Goal: Task Accomplishment & Management: Manage account settings

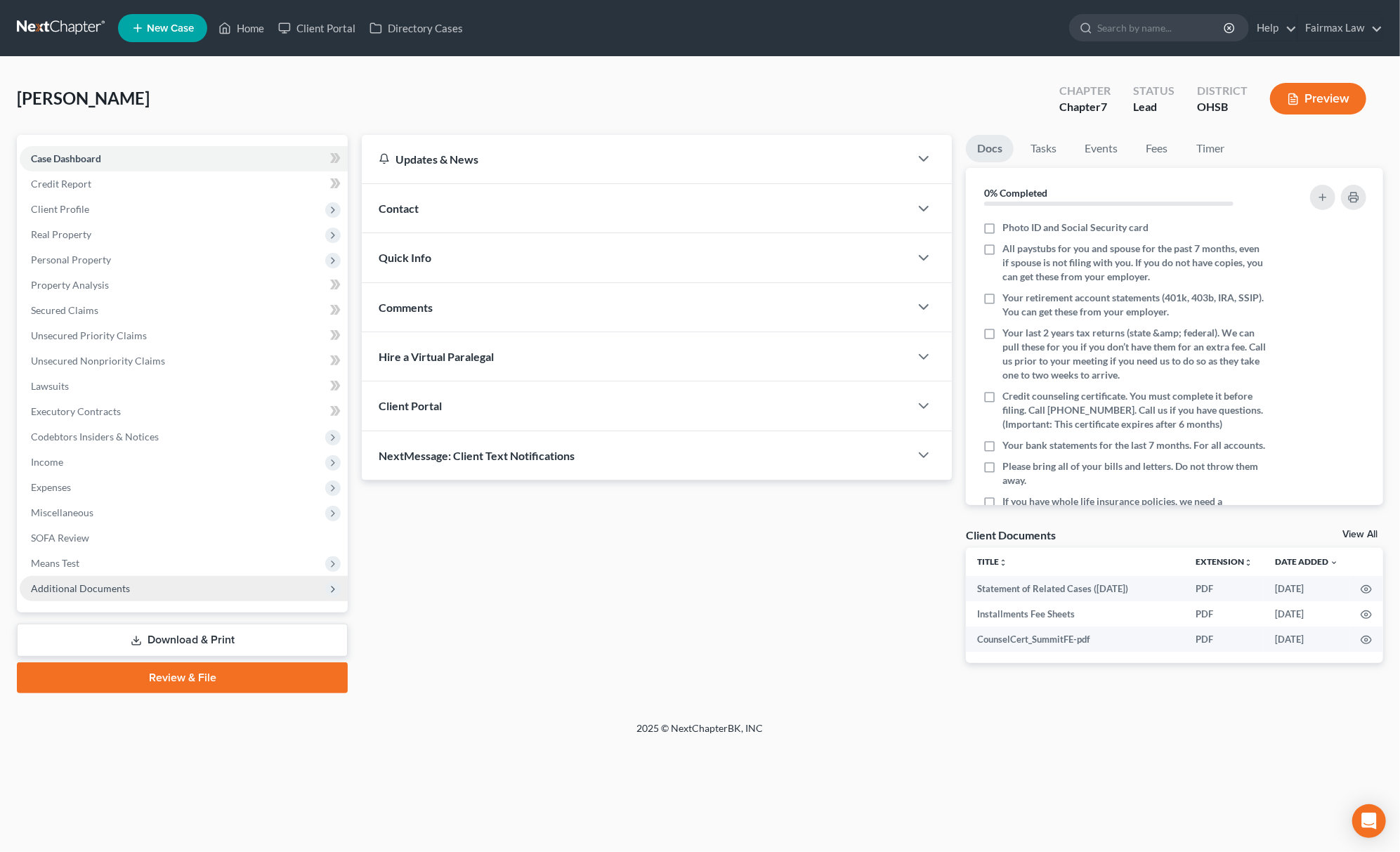
click at [167, 593] on span "Additional Documents" at bounding box center [184, 589] width 328 height 25
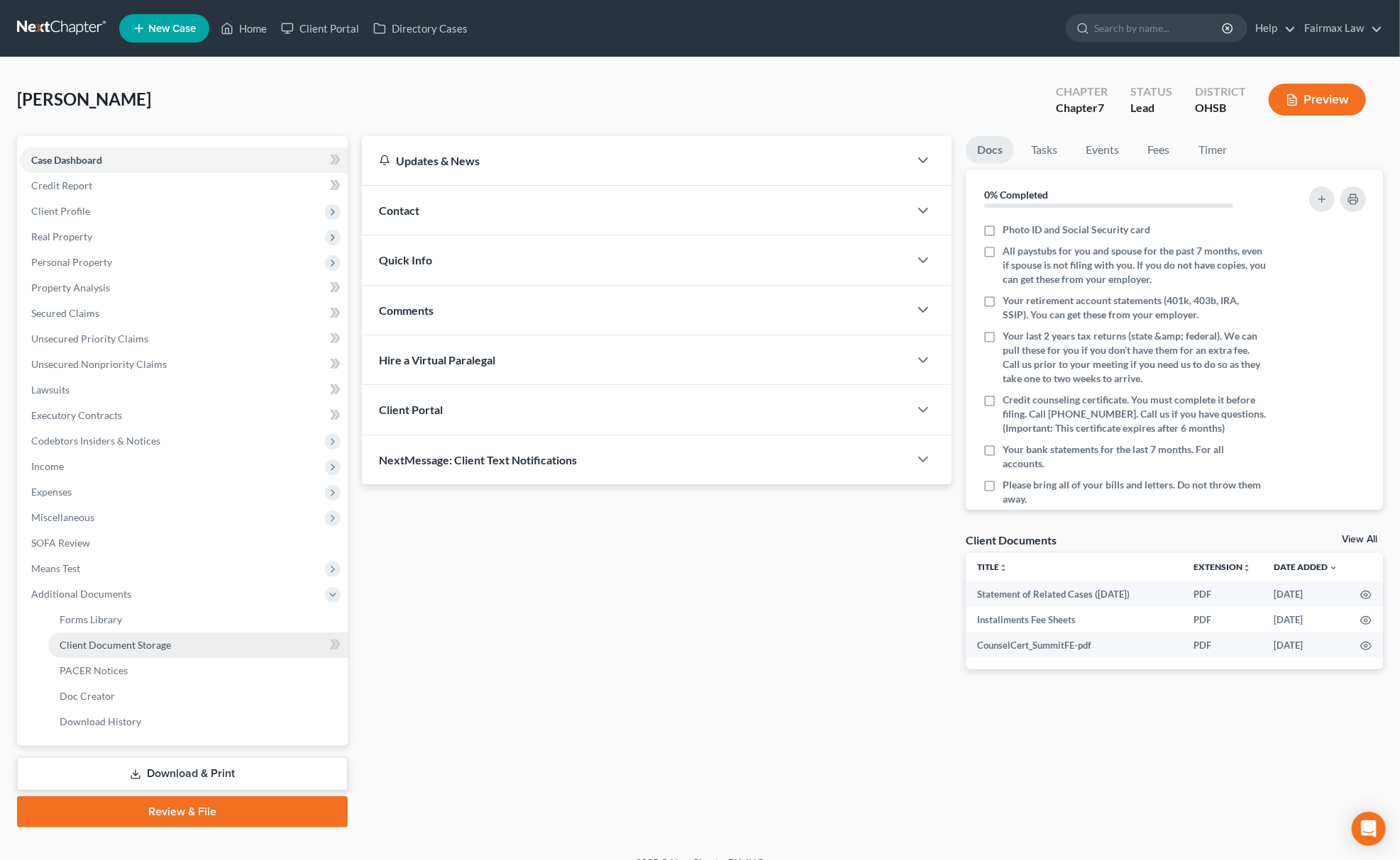
click at [159, 636] on link "Client Document Storage" at bounding box center [198, 646] width 300 height 26
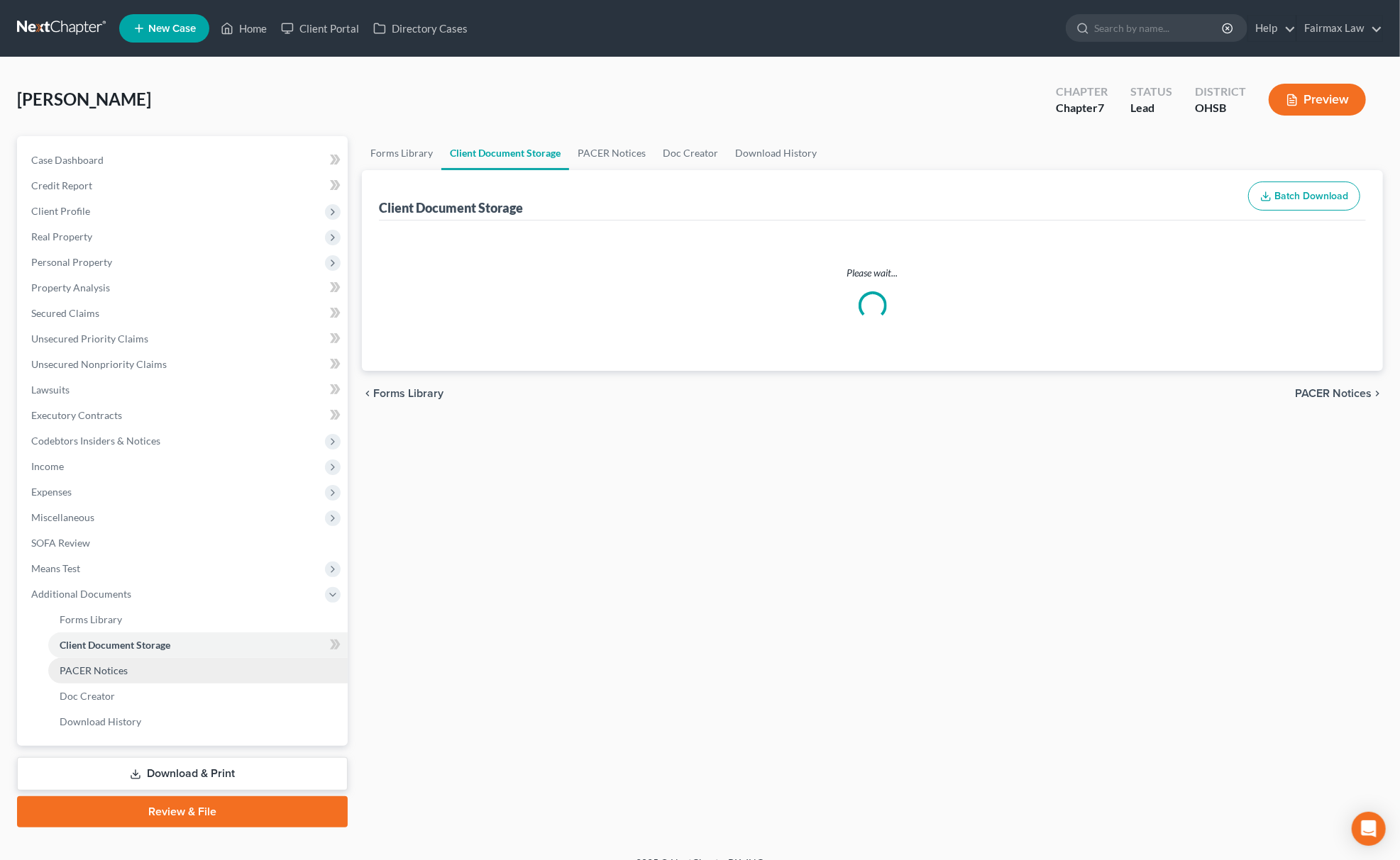
select select "7"
select select "37"
select select "52"
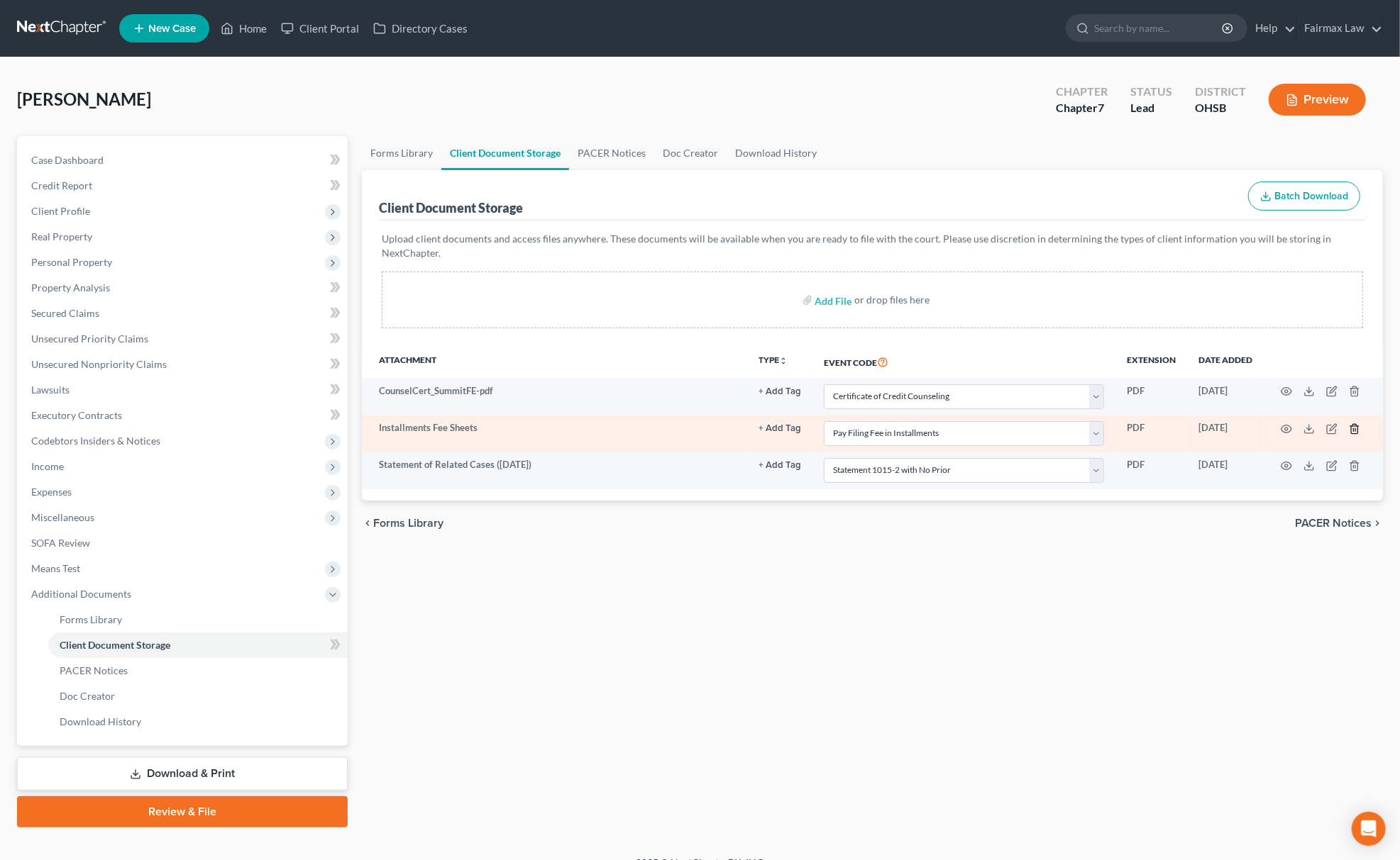
click at [1356, 426] on icon "button" at bounding box center [1354, 429] width 11 height 11
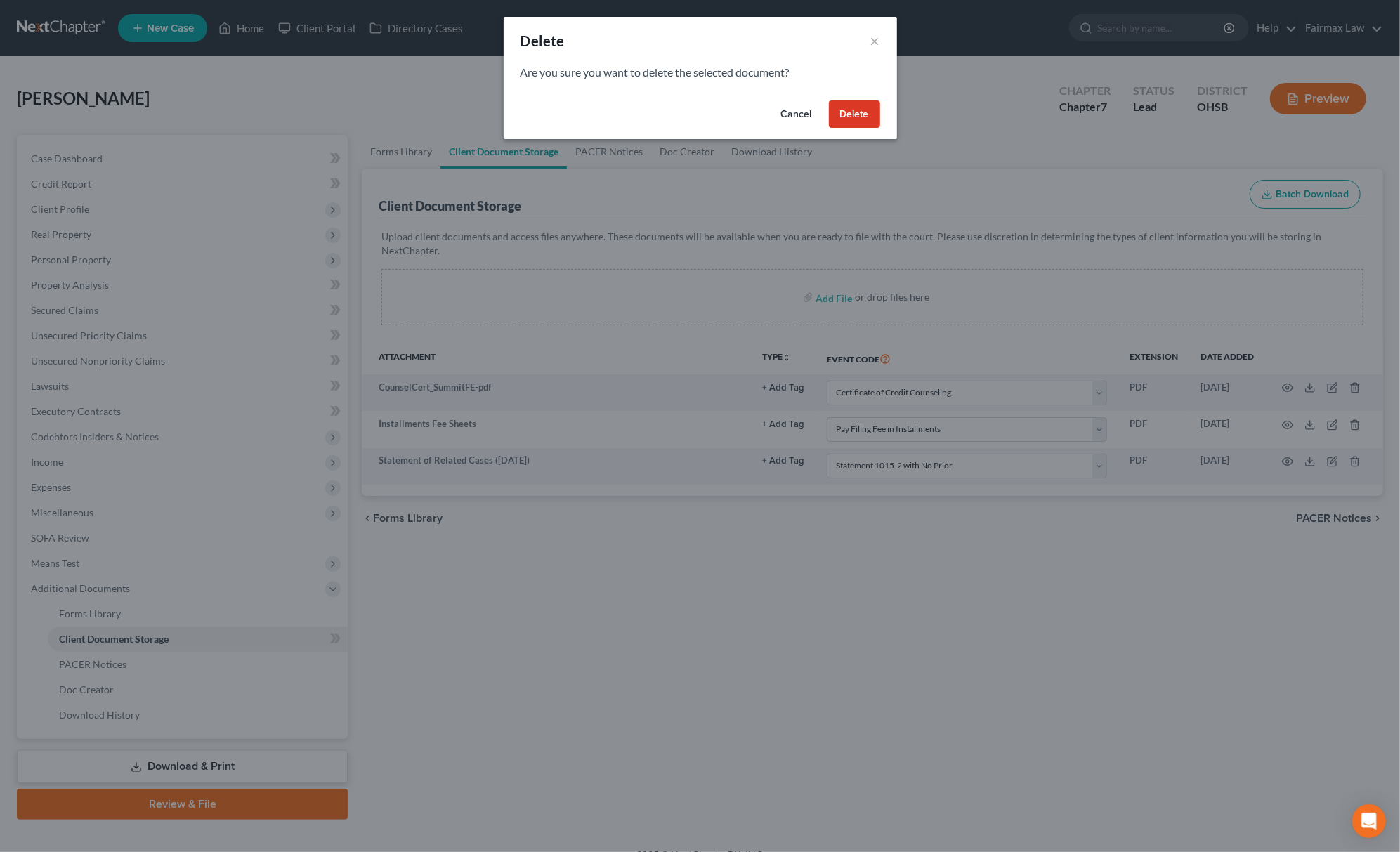
click at [876, 102] on button "Delete" at bounding box center [855, 114] width 52 height 28
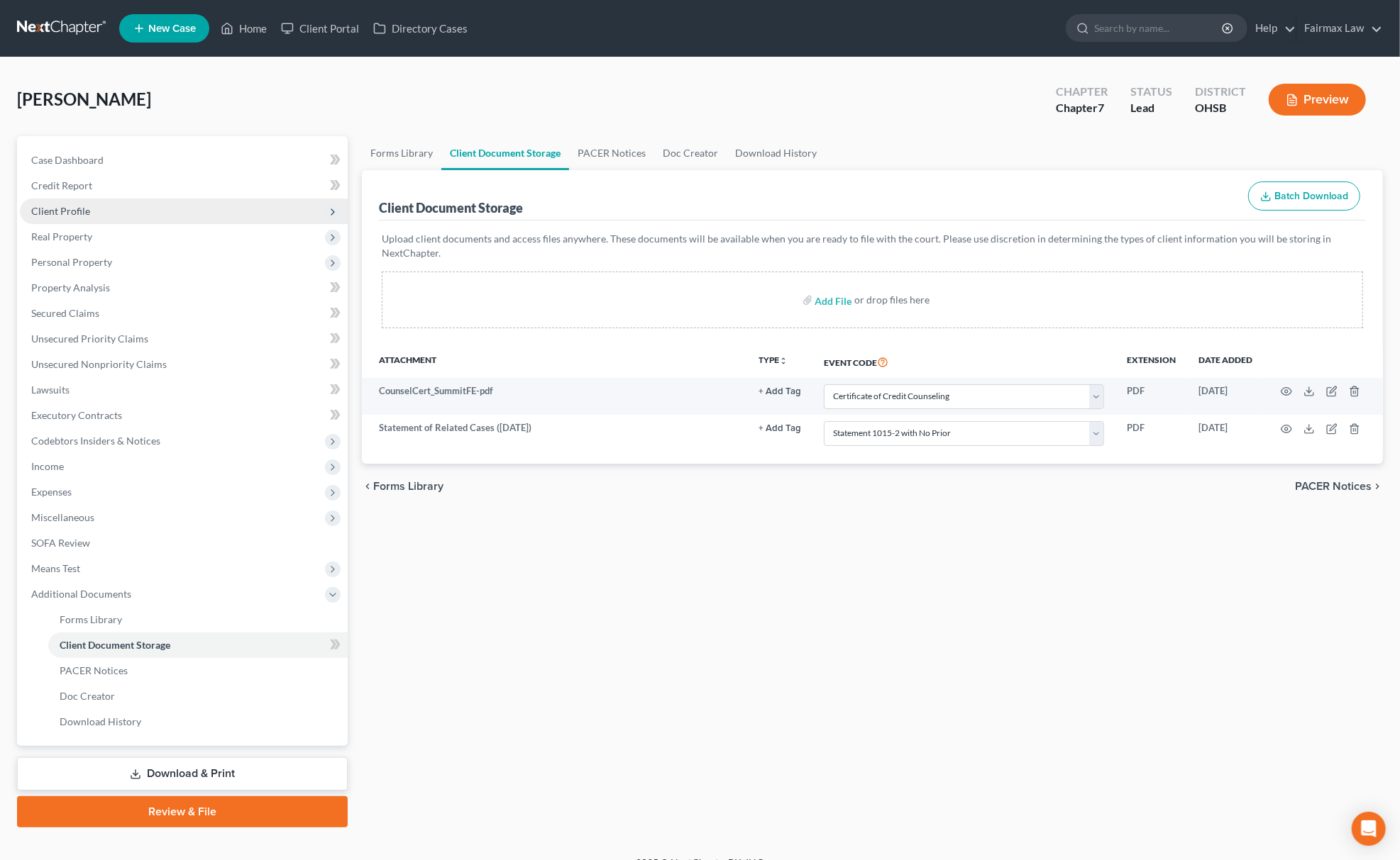
click at [129, 215] on span "Client Profile" at bounding box center [184, 212] width 328 height 26
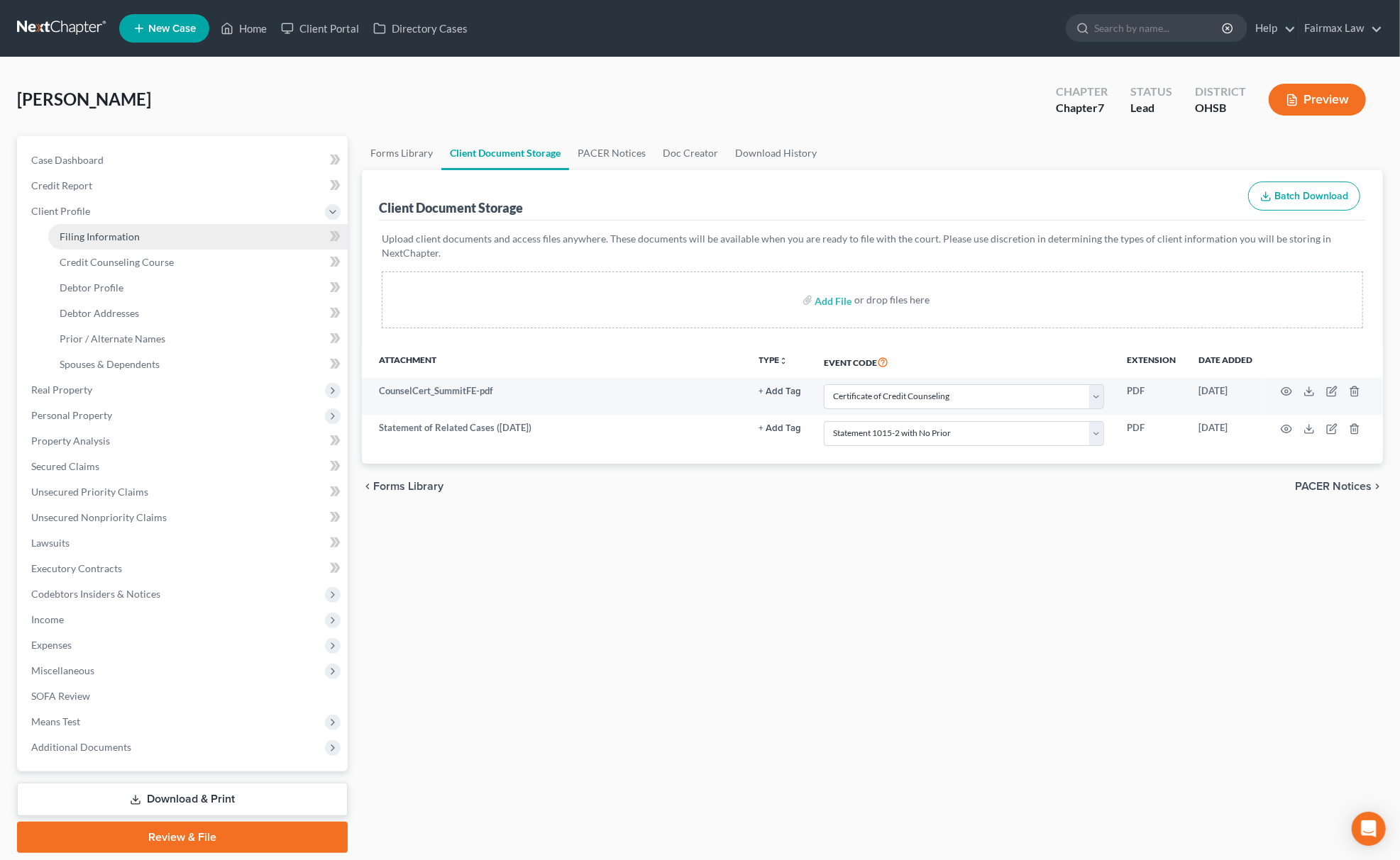
click at [105, 235] on span "Filing Information" at bounding box center [99, 236] width 80 height 12
select select "1"
select select "0"
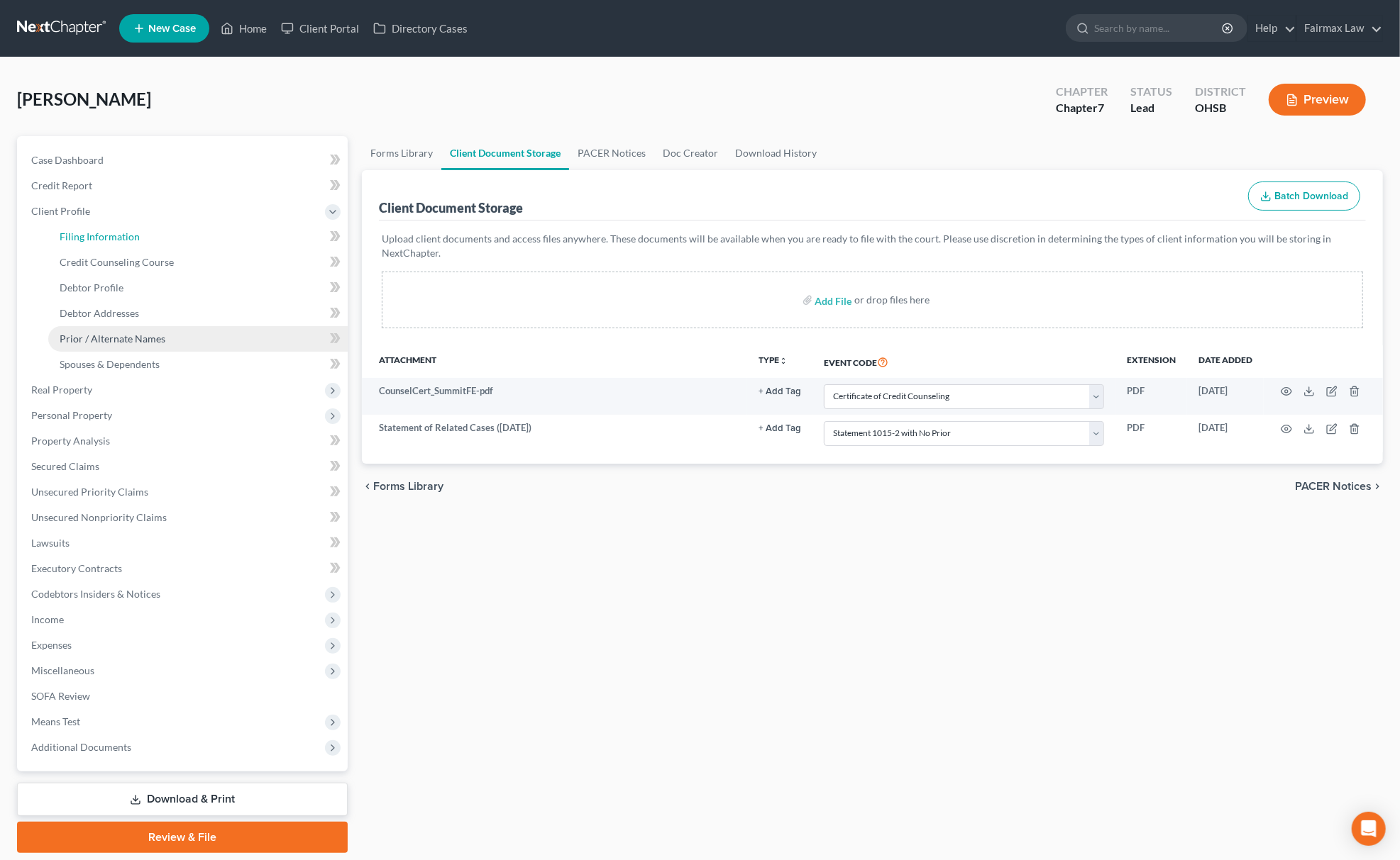
select select "36"
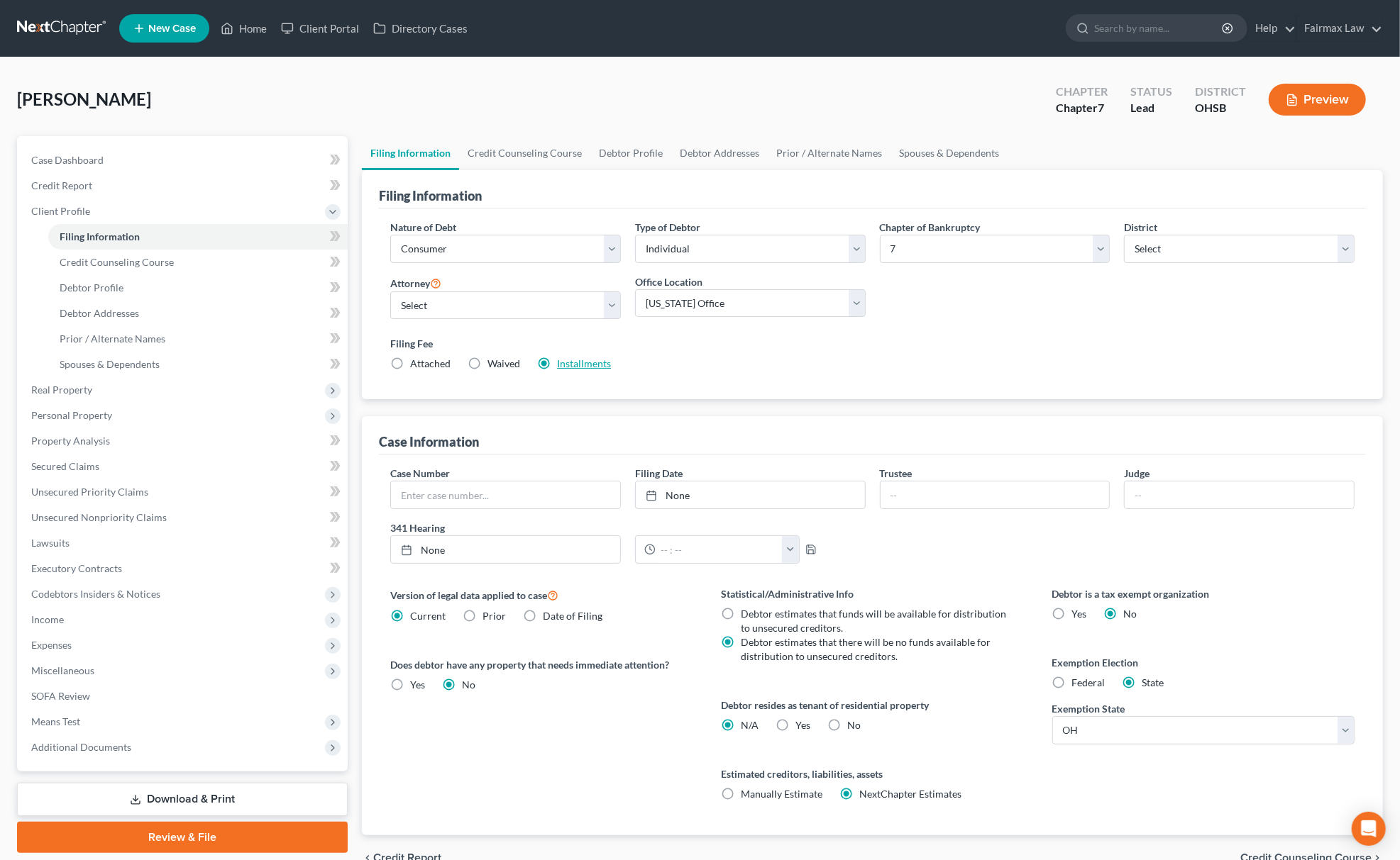
click at [566, 359] on link "Installments" at bounding box center [584, 363] width 54 height 12
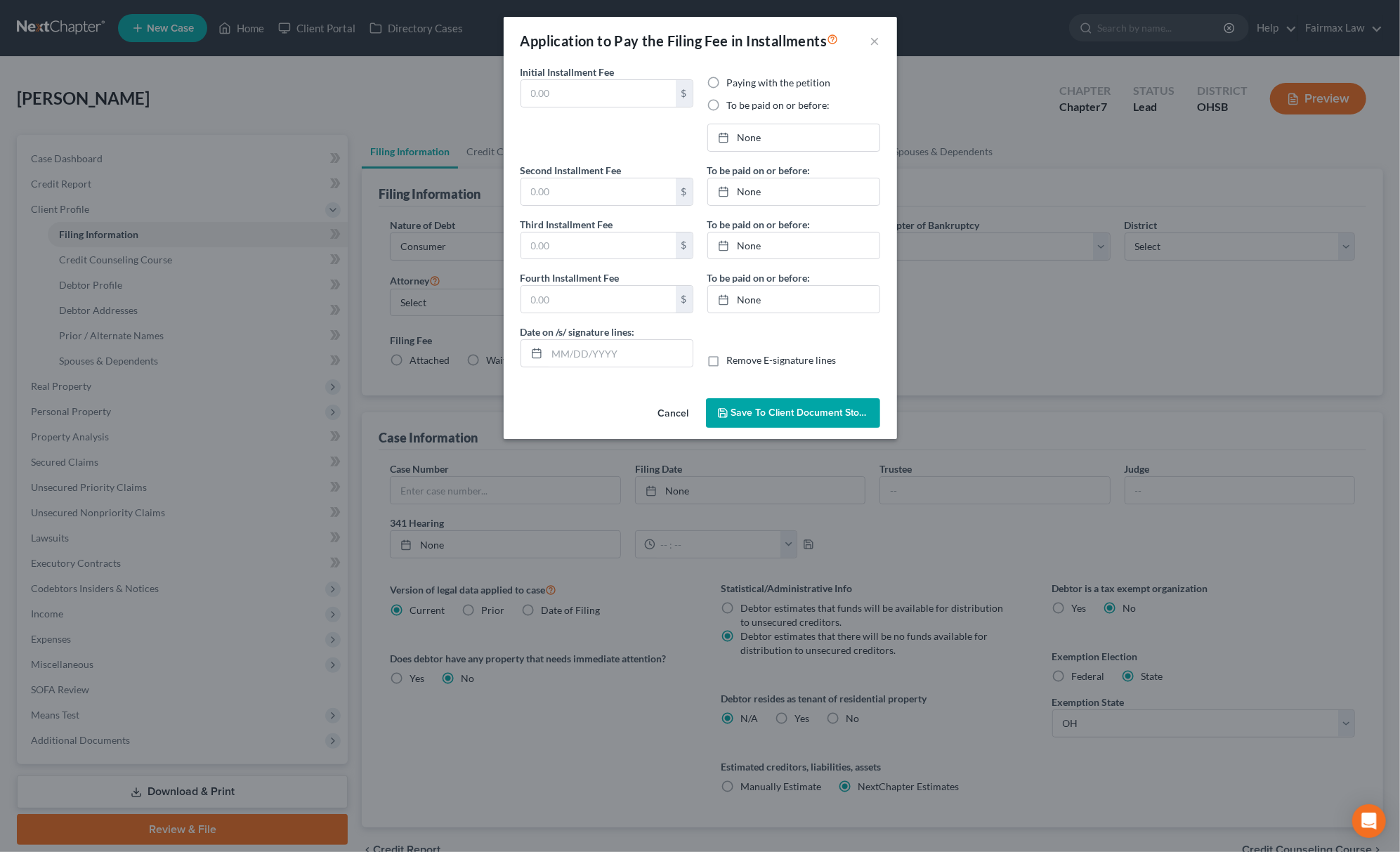
type input "84.50"
radio input "true"
type input "84.50"
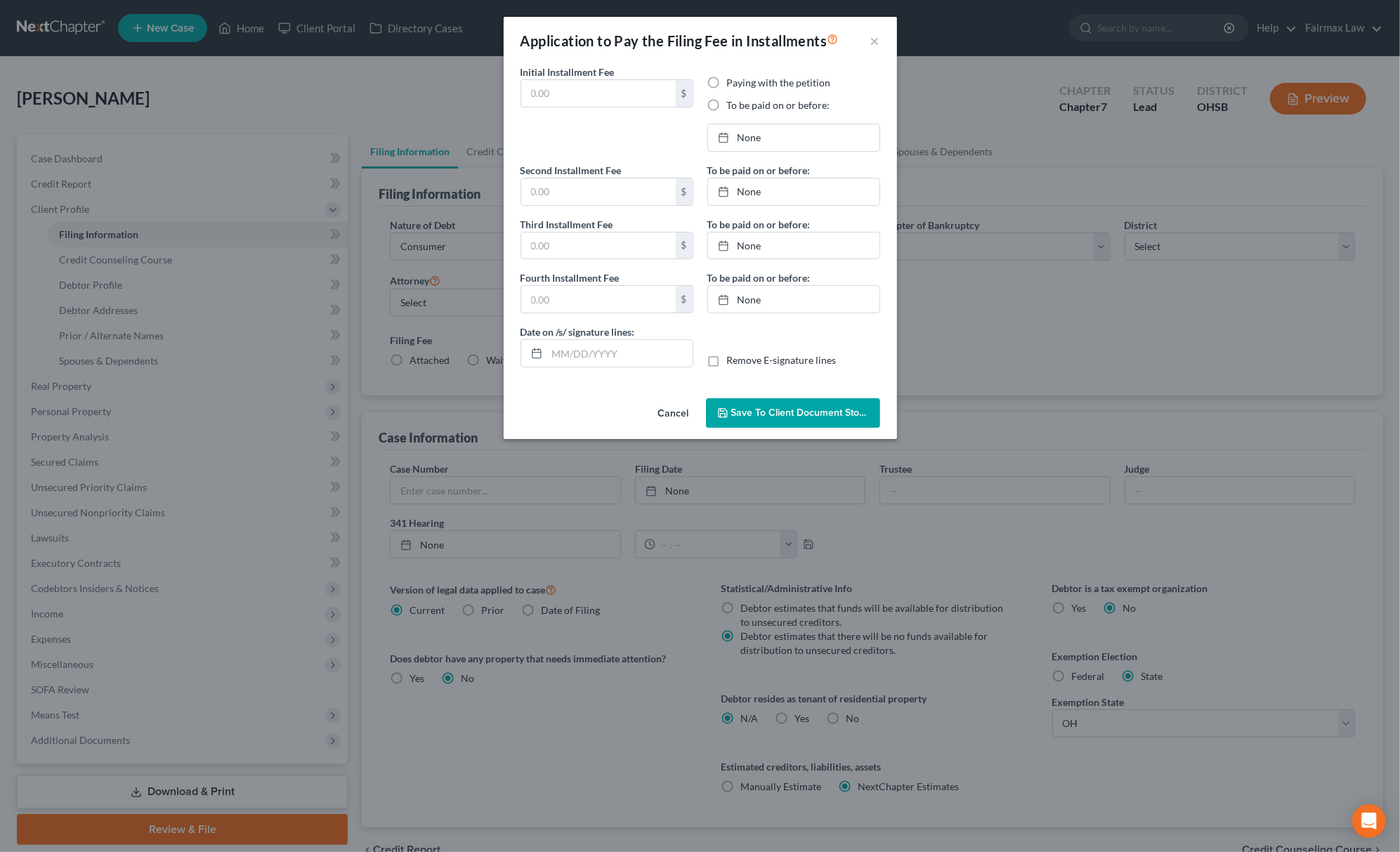
type input "10/08/2025"
click at [749, 142] on link "11/7/2025" at bounding box center [793, 137] width 171 height 26
click at [784, 198] on link "12/8/2025" at bounding box center [793, 191] width 171 height 26
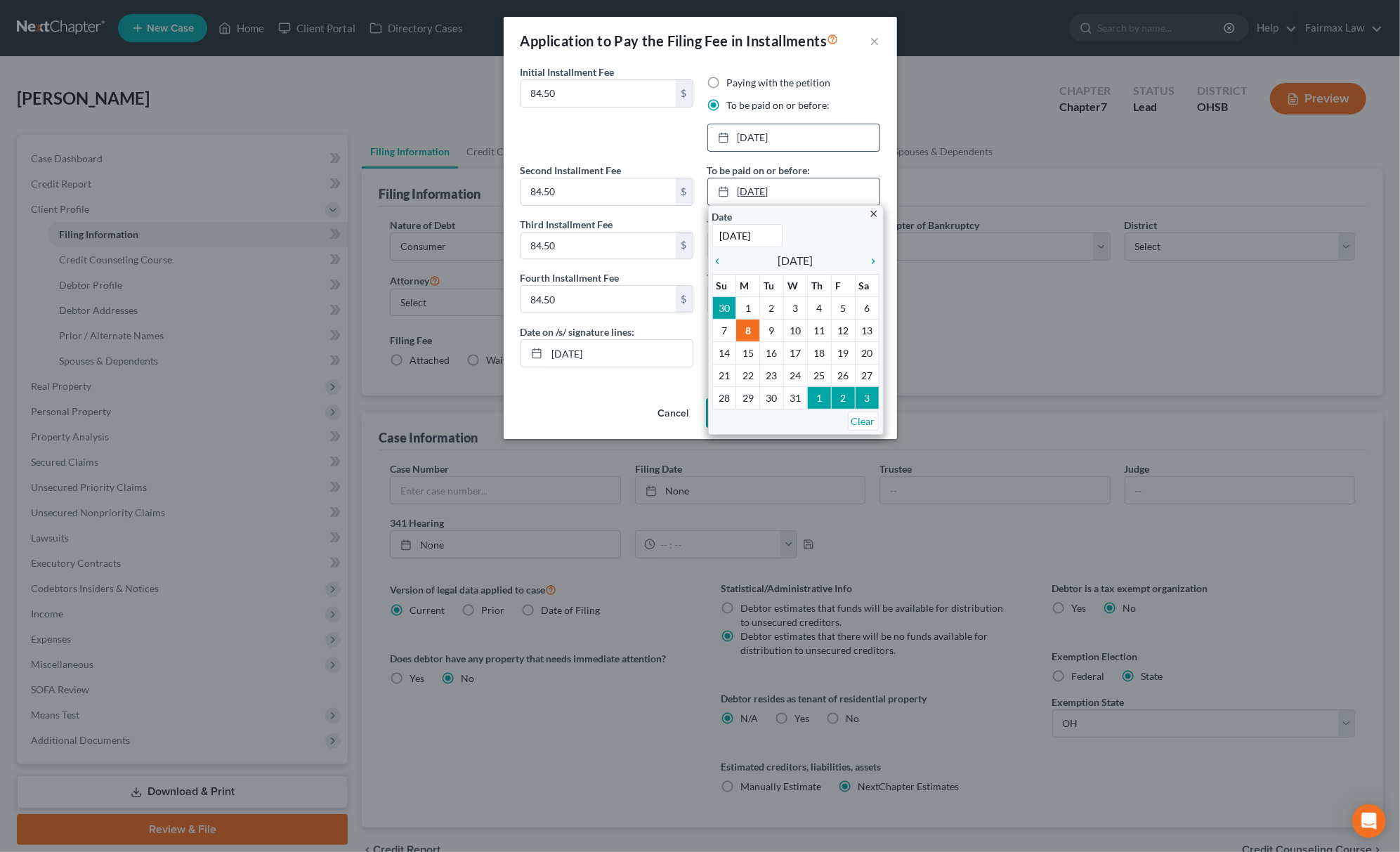
click at [784, 198] on link "12/8/2025" at bounding box center [793, 191] width 171 height 26
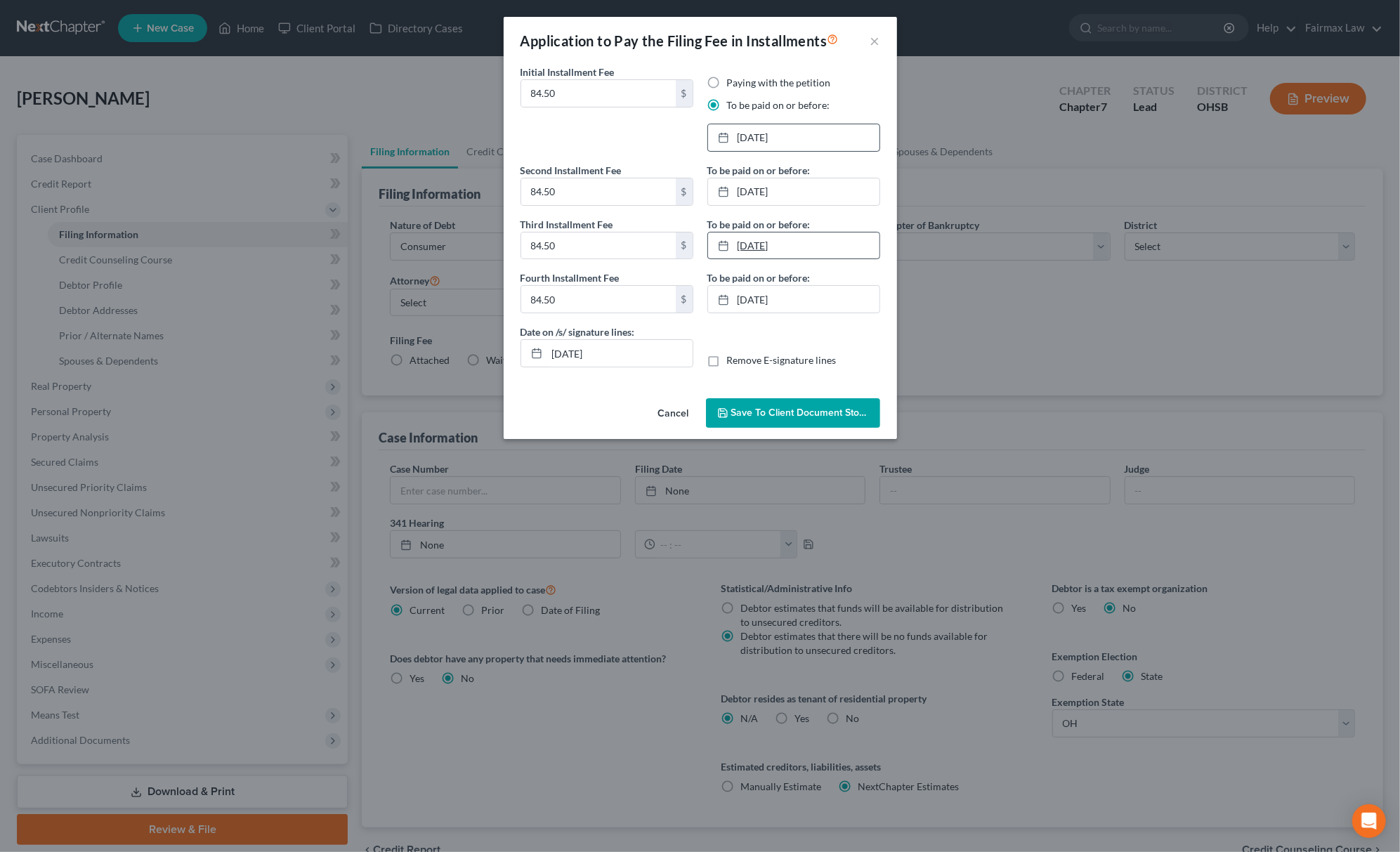
click at [778, 250] on link "1/7/2026" at bounding box center [793, 245] width 171 height 26
click at [791, 301] on link "2/5/2026" at bounding box center [793, 299] width 171 height 26
drag, startPoint x: 612, startPoint y: 350, endPoint x: 305, endPoint y: 320, distance: 308.5
click at [305, 321] on div "Application to Pay the Filing Fee in Installments × Initial Installment Fee 84.…" at bounding box center [700, 426] width 1400 height 852
click at [729, 400] on button "Save to Client Document Storage" at bounding box center [793, 413] width 174 height 30
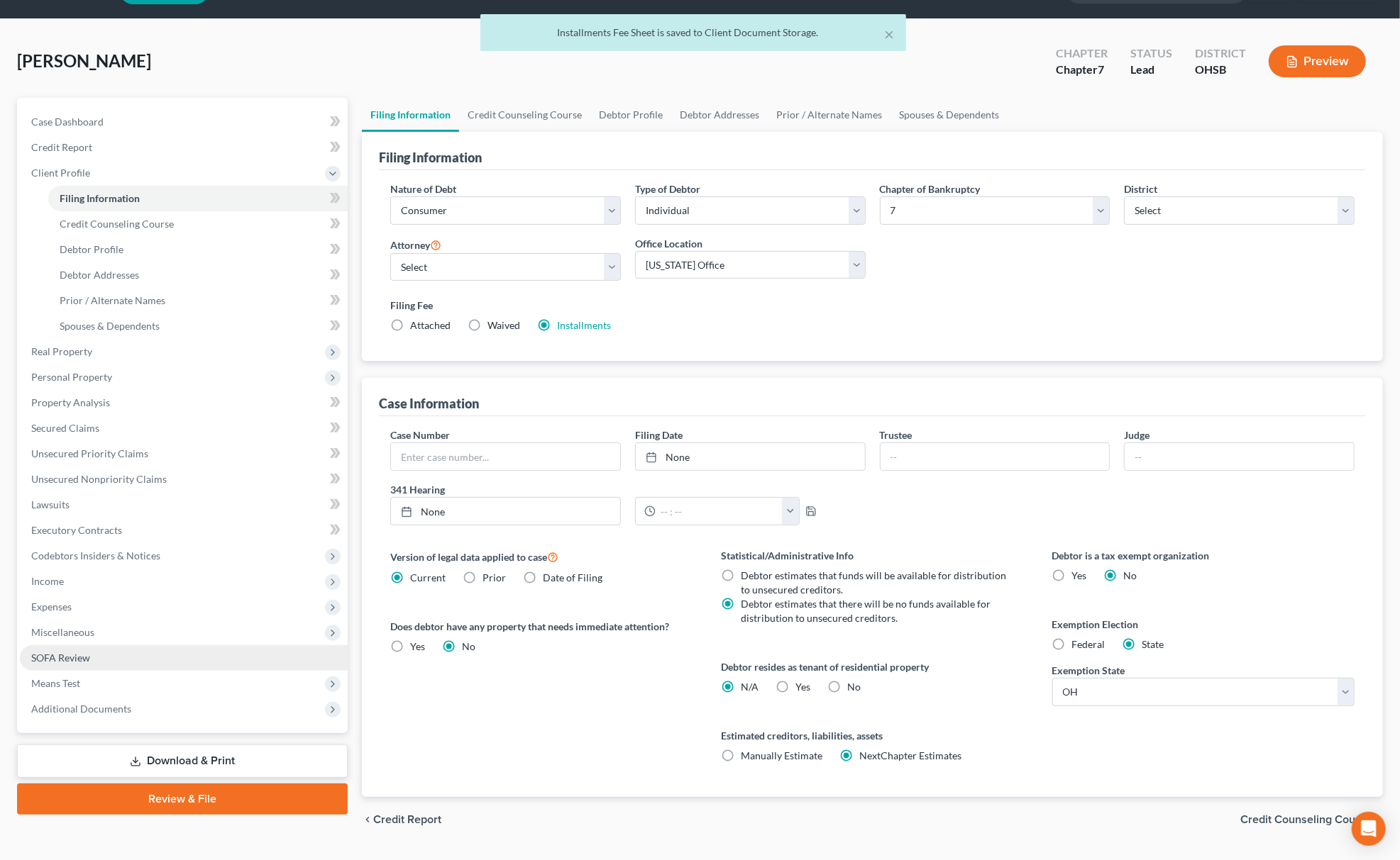
scroll to position [75, 0]
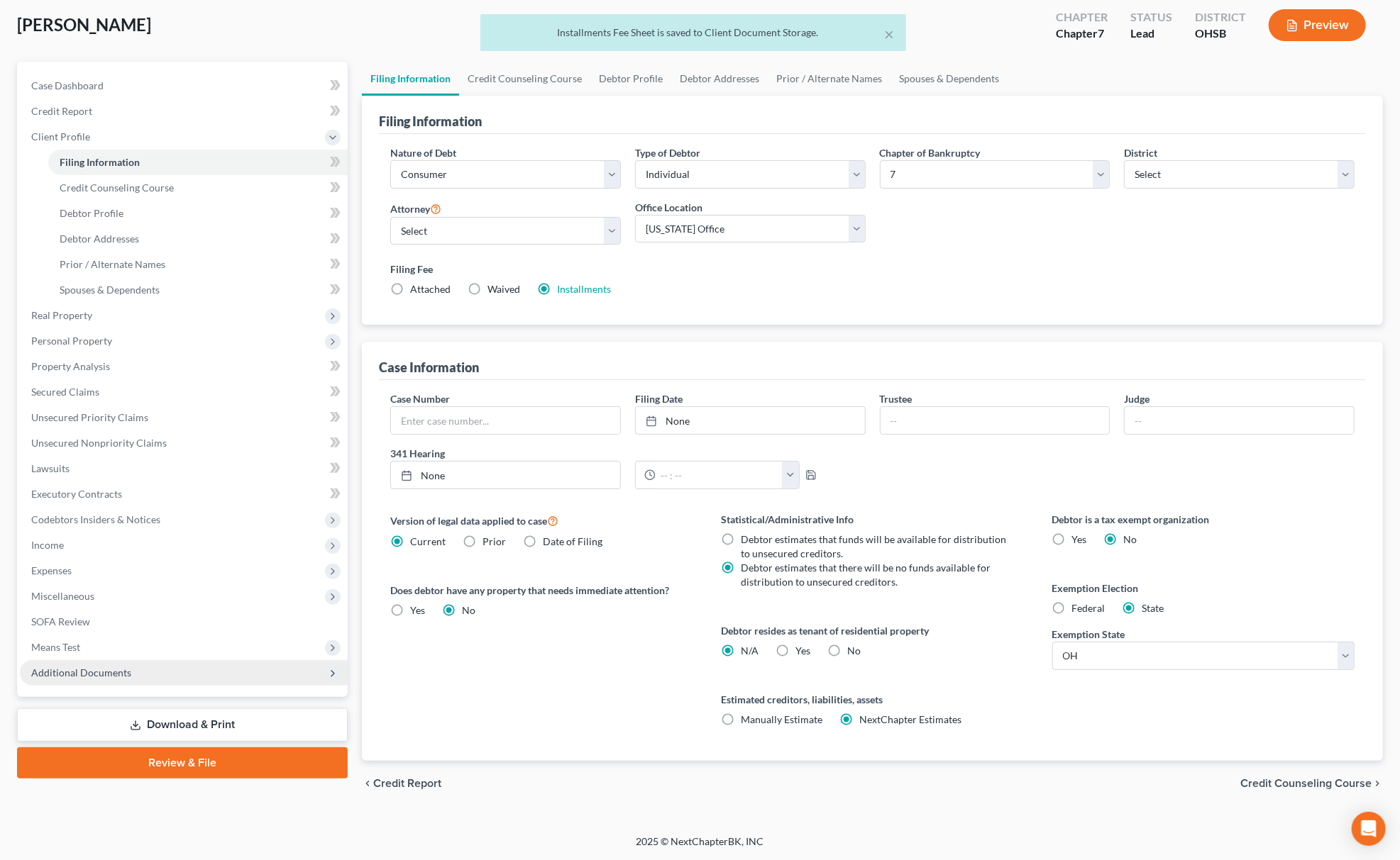
click at [169, 669] on span "Additional Documents" at bounding box center [184, 673] width 328 height 26
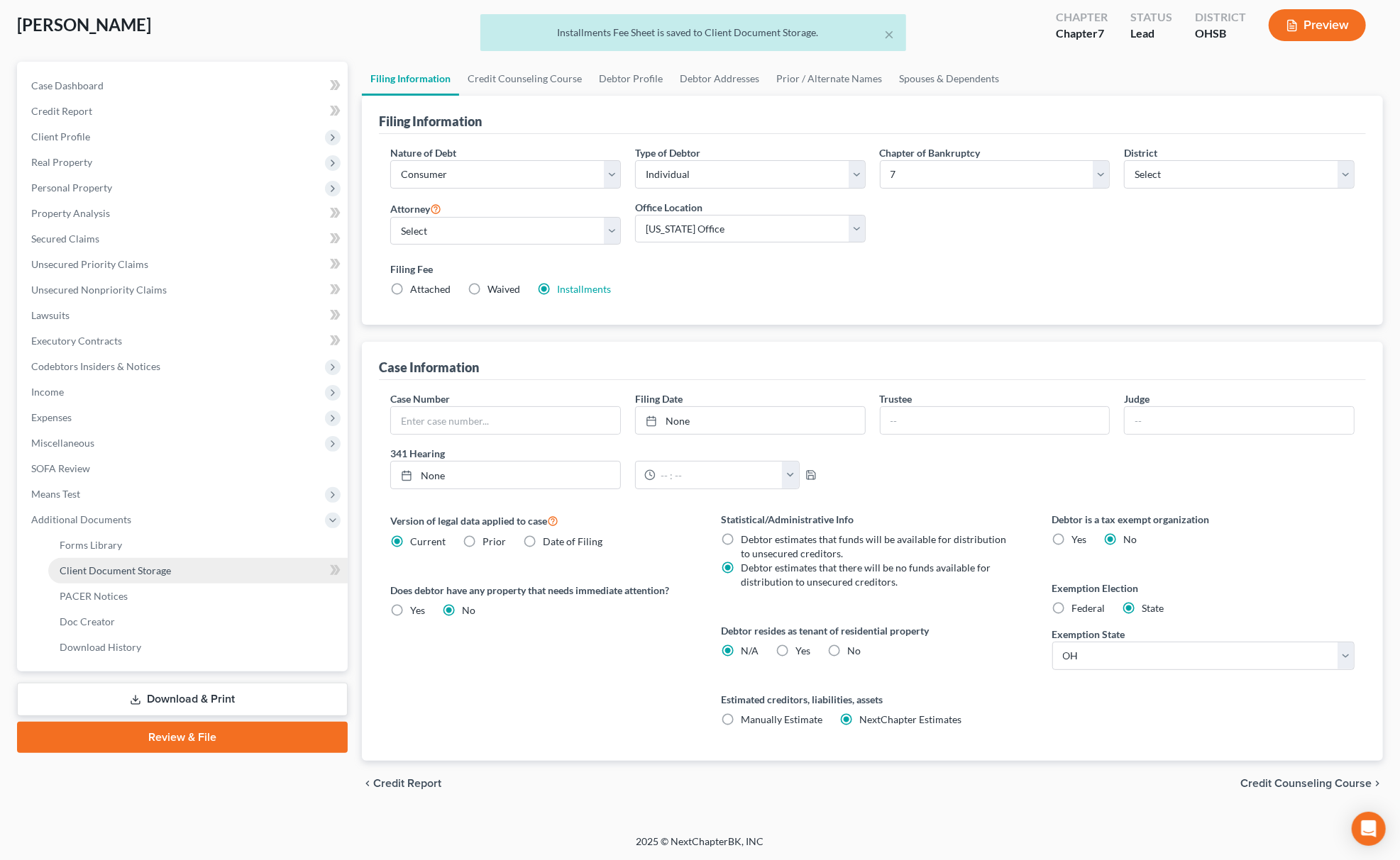
click at [194, 574] on link "Client Document Storage" at bounding box center [198, 571] width 300 height 26
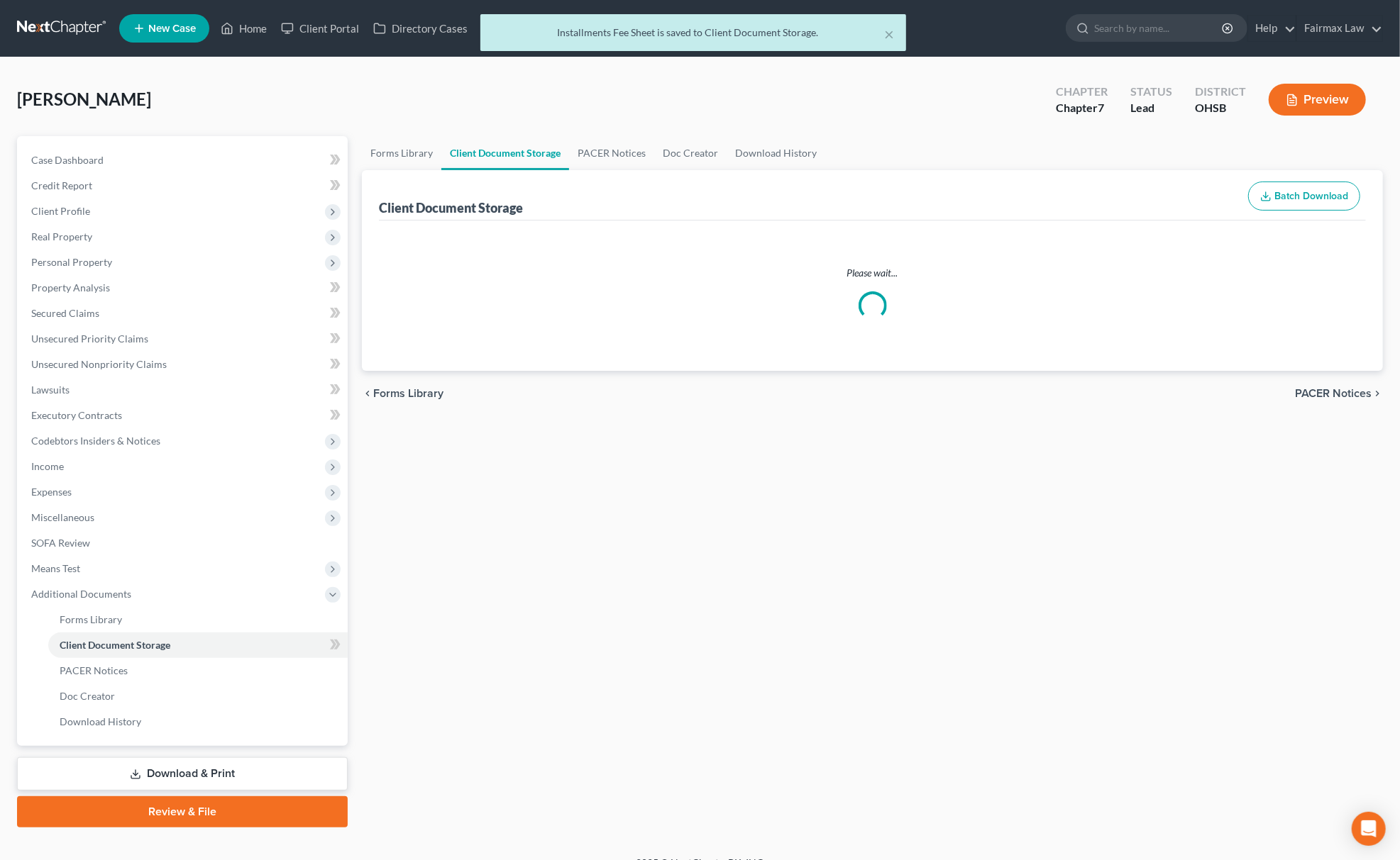
select select "7"
select select "52"
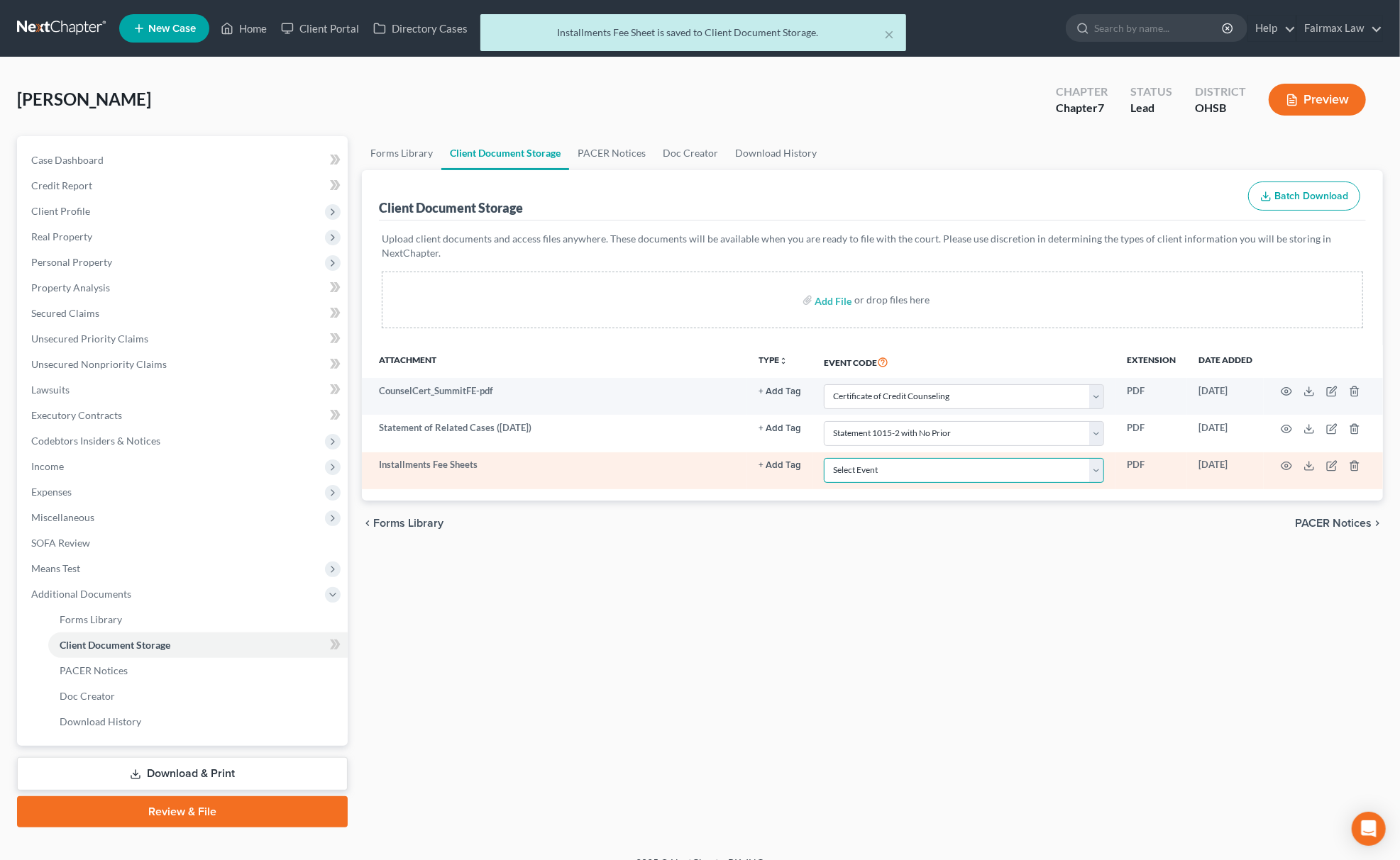
click at [921, 477] on select "Select Event 20 Largest Unsecured Creditors Amended Document Amended List of Cr…" at bounding box center [964, 470] width 280 height 25
select select "37"
click at [824, 459] on select "Select Event 20 Largest Unsecured Creditors Amended Document Amended List of Cr…" at bounding box center [964, 470] width 280 height 25
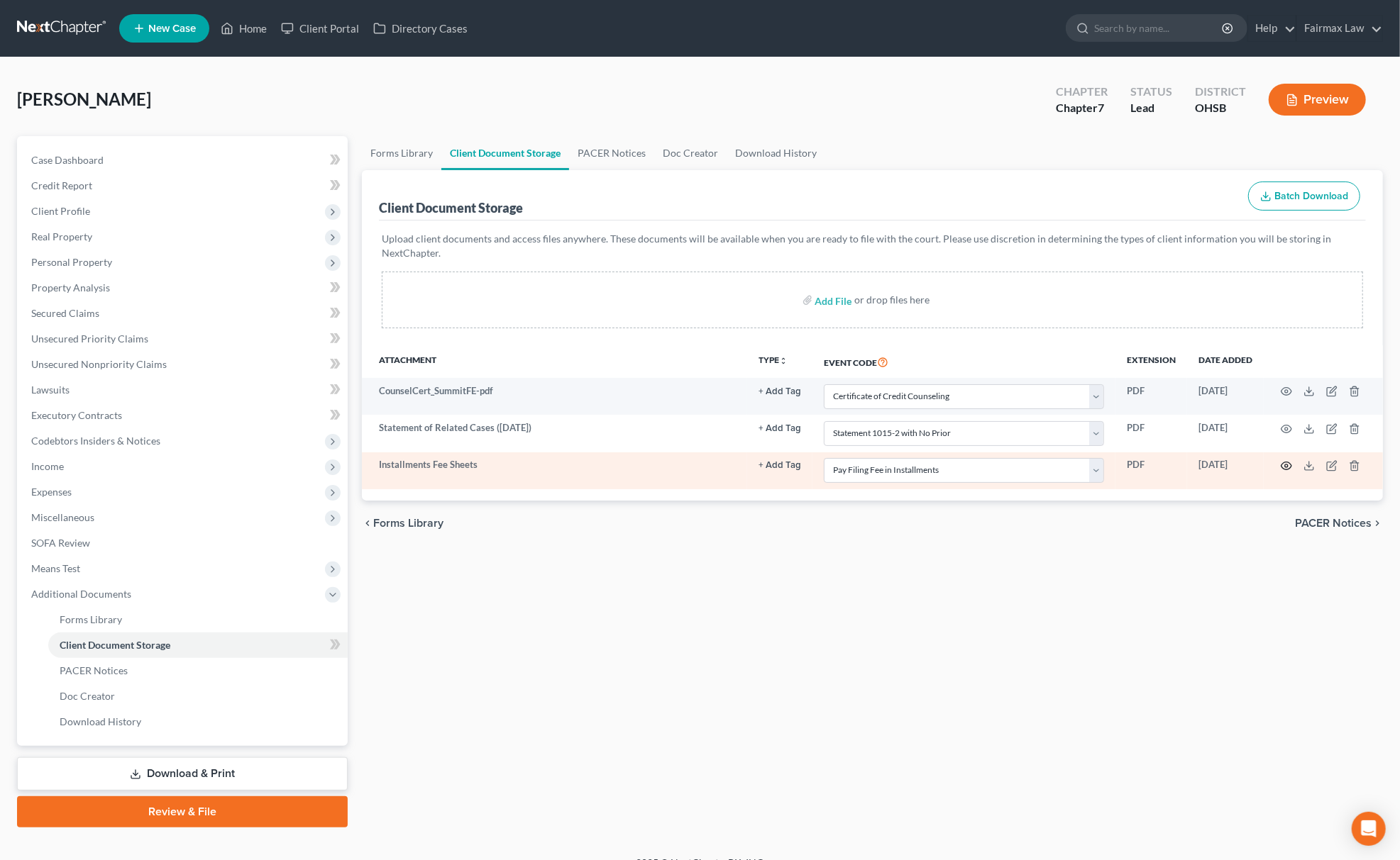
click at [1287, 465] on circle "button" at bounding box center [1285, 465] width 3 height 3
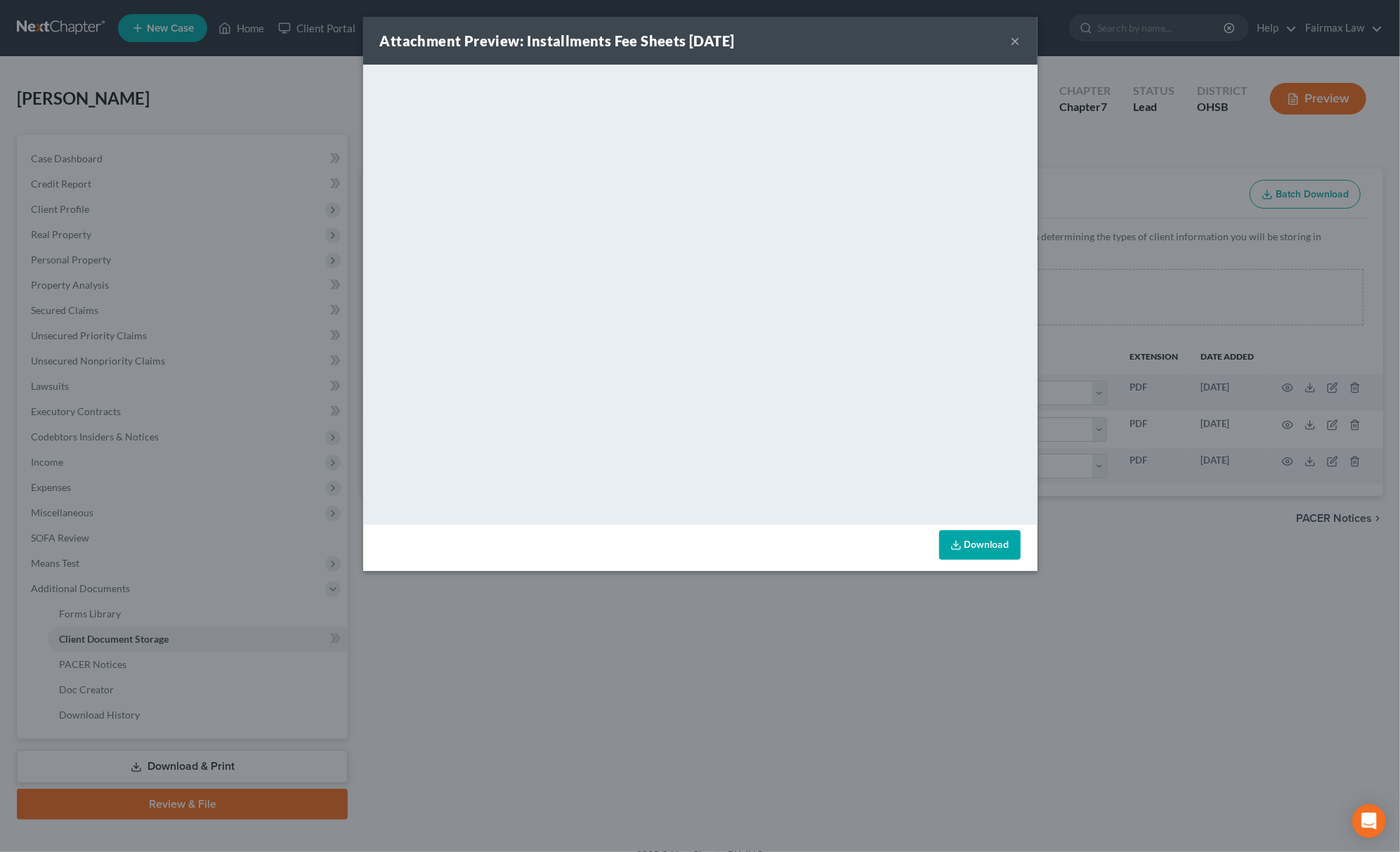
click at [757, 707] on div "Attachment Preview: Installments Fee Sheets 10/08/2025 × <object ng-attr-data='…" at bounding box center [700, 426] width 1400 height 852
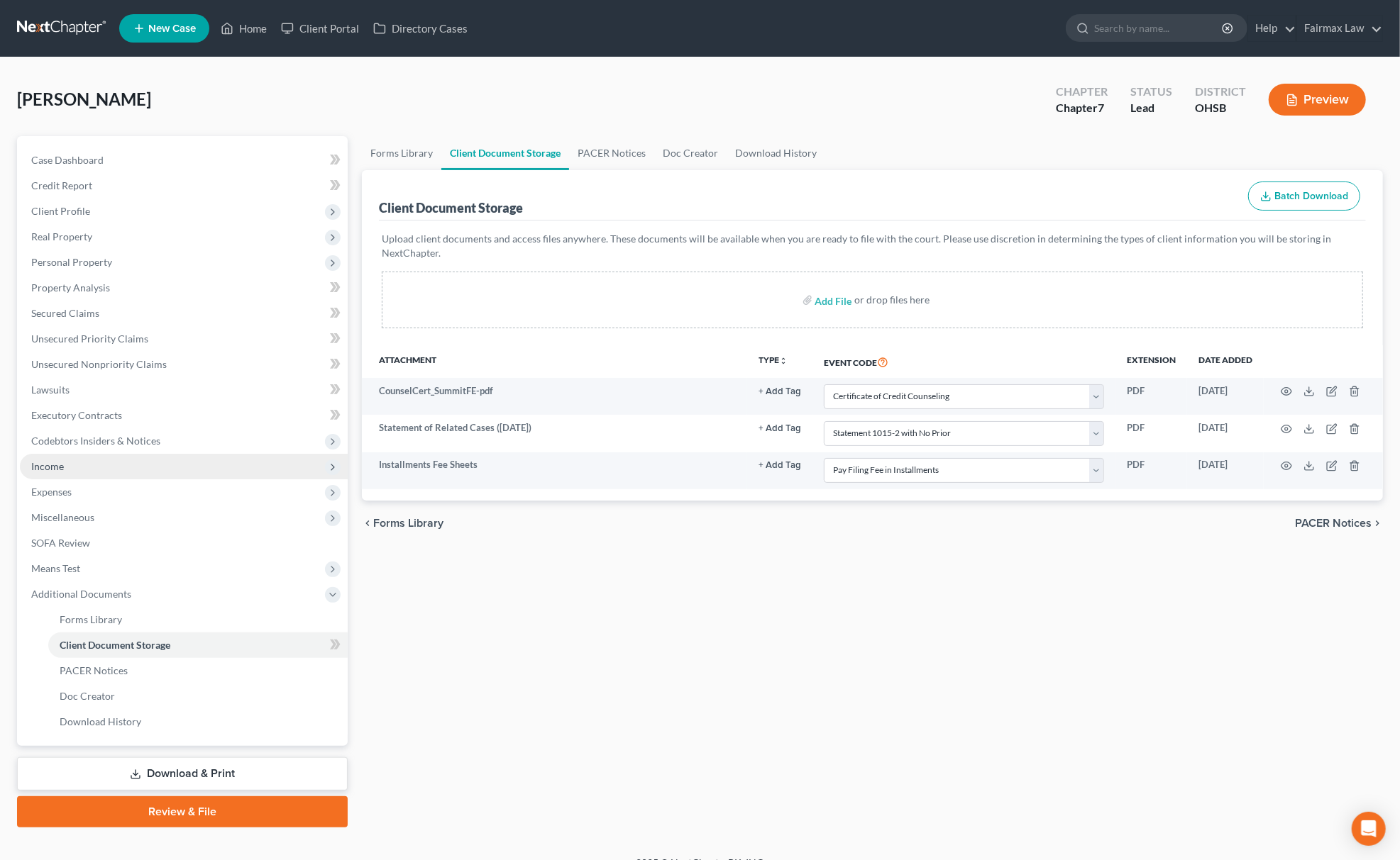
click at [70, 465] on span "Income" at bounding box center [184, 467] width 328 height 26
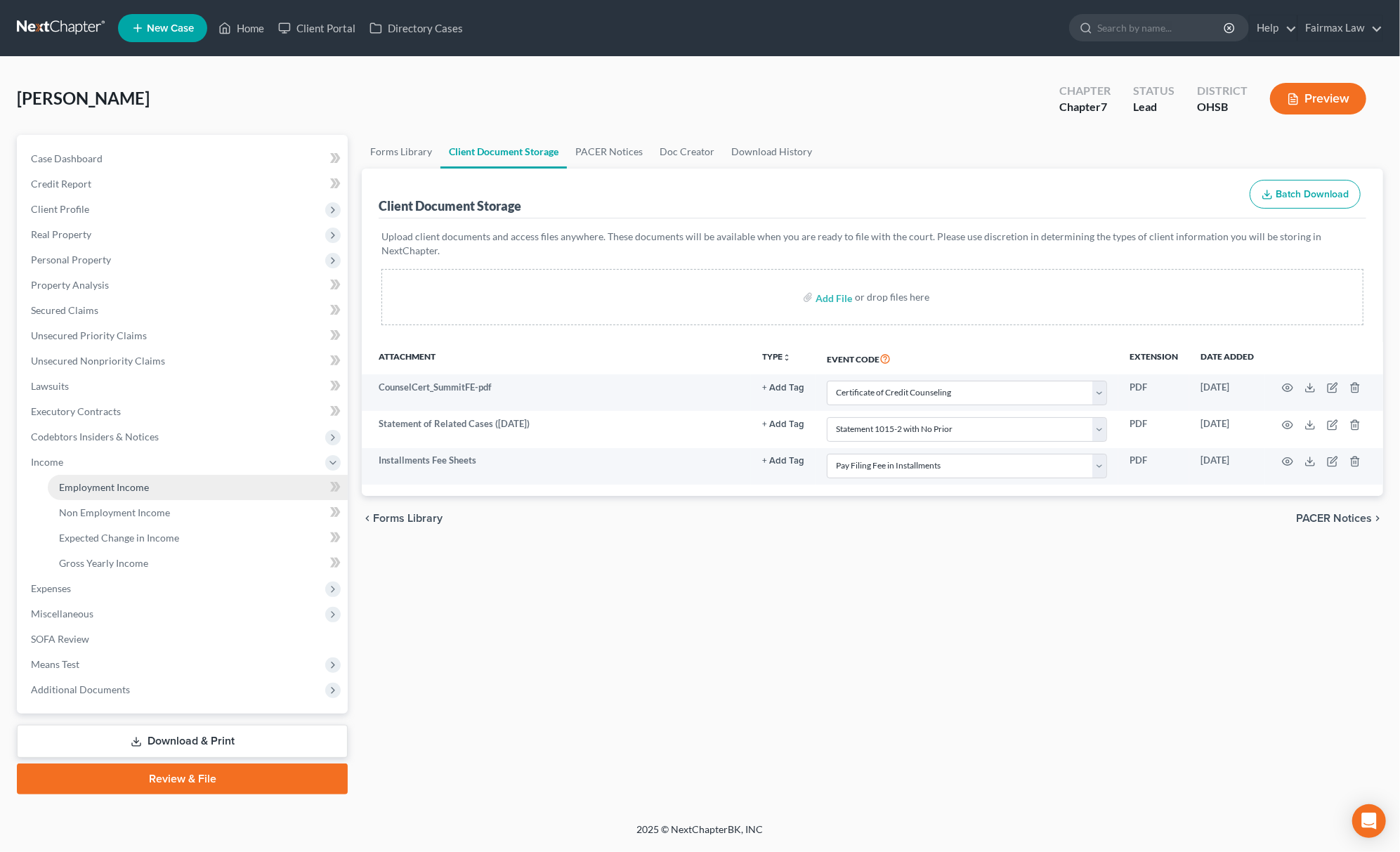
click at [89, 490] on span "Employment Income" at bounding box center [103, 486] width 90 height 12
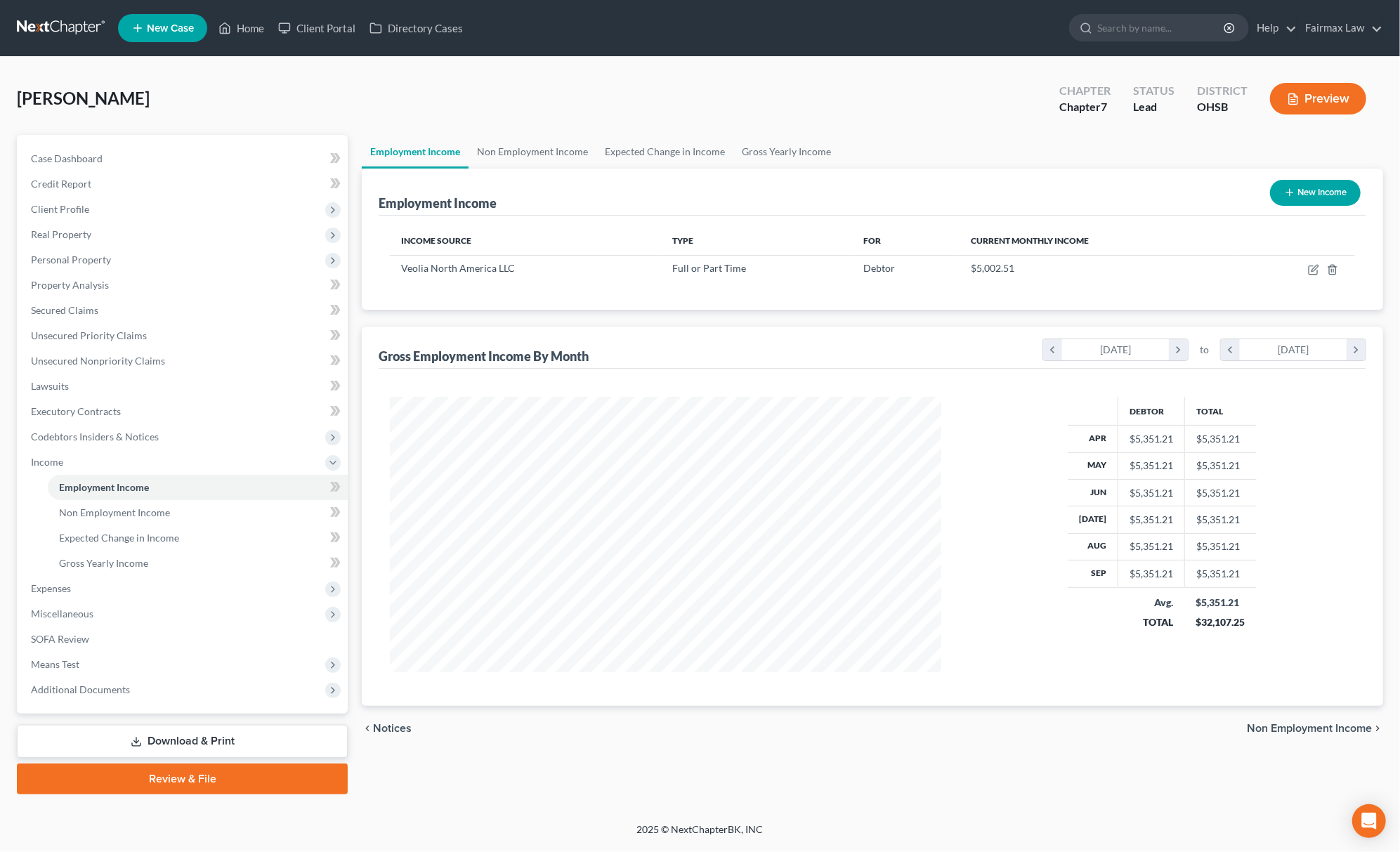
scroll to position [276, 579]
click at [1317, 265] on icon "button" at bounding box center [1315, 268] width 6 height 6
select select "0"
select select "52"
select select "2"
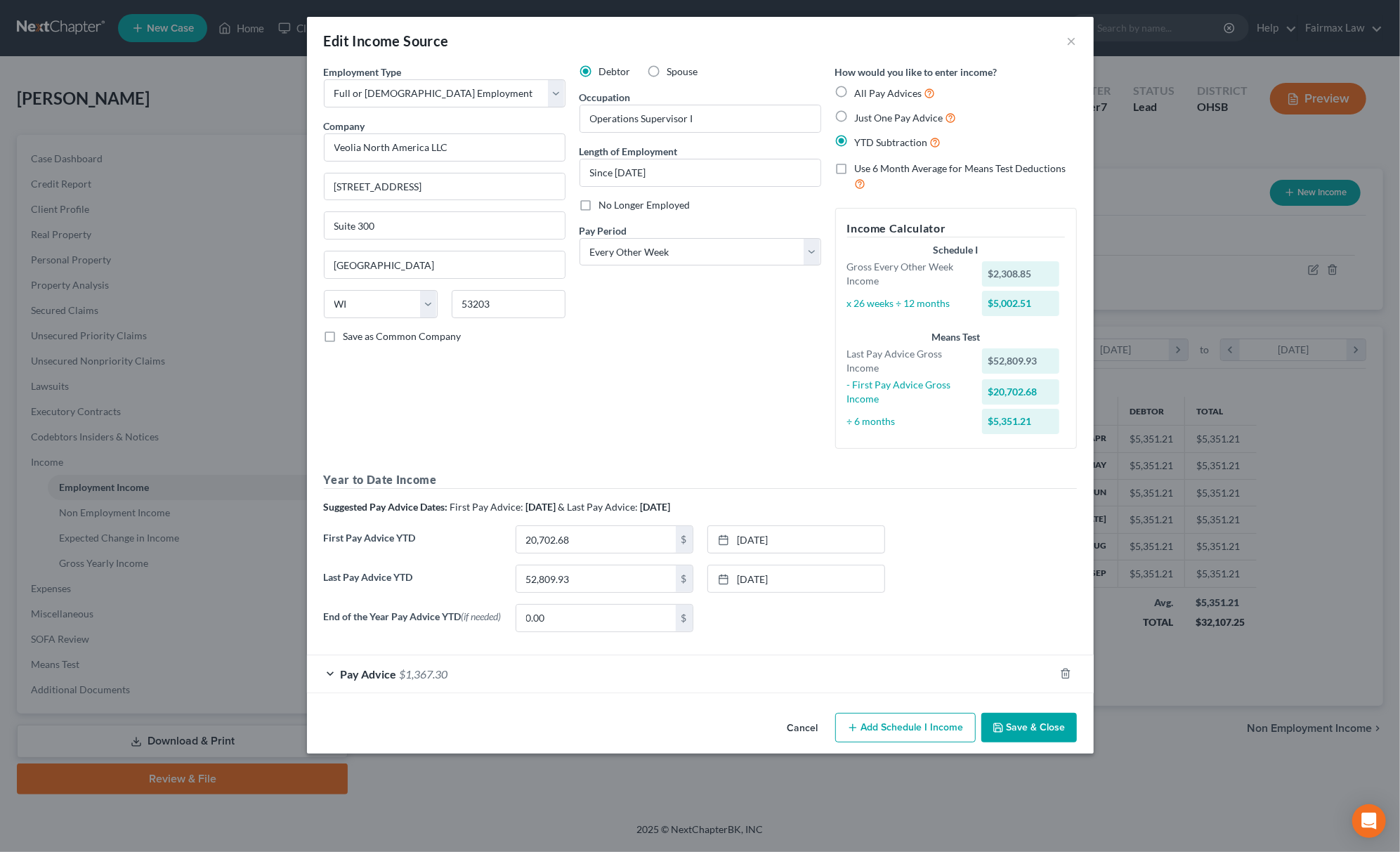
click at [456, 602] on label "Last Pay Advice YTD" at bounding box center [412, 584] width 191 height 39
click at [431, 681] on span "$1,367.30" at bounding box center [424, 674] width 48 height 14
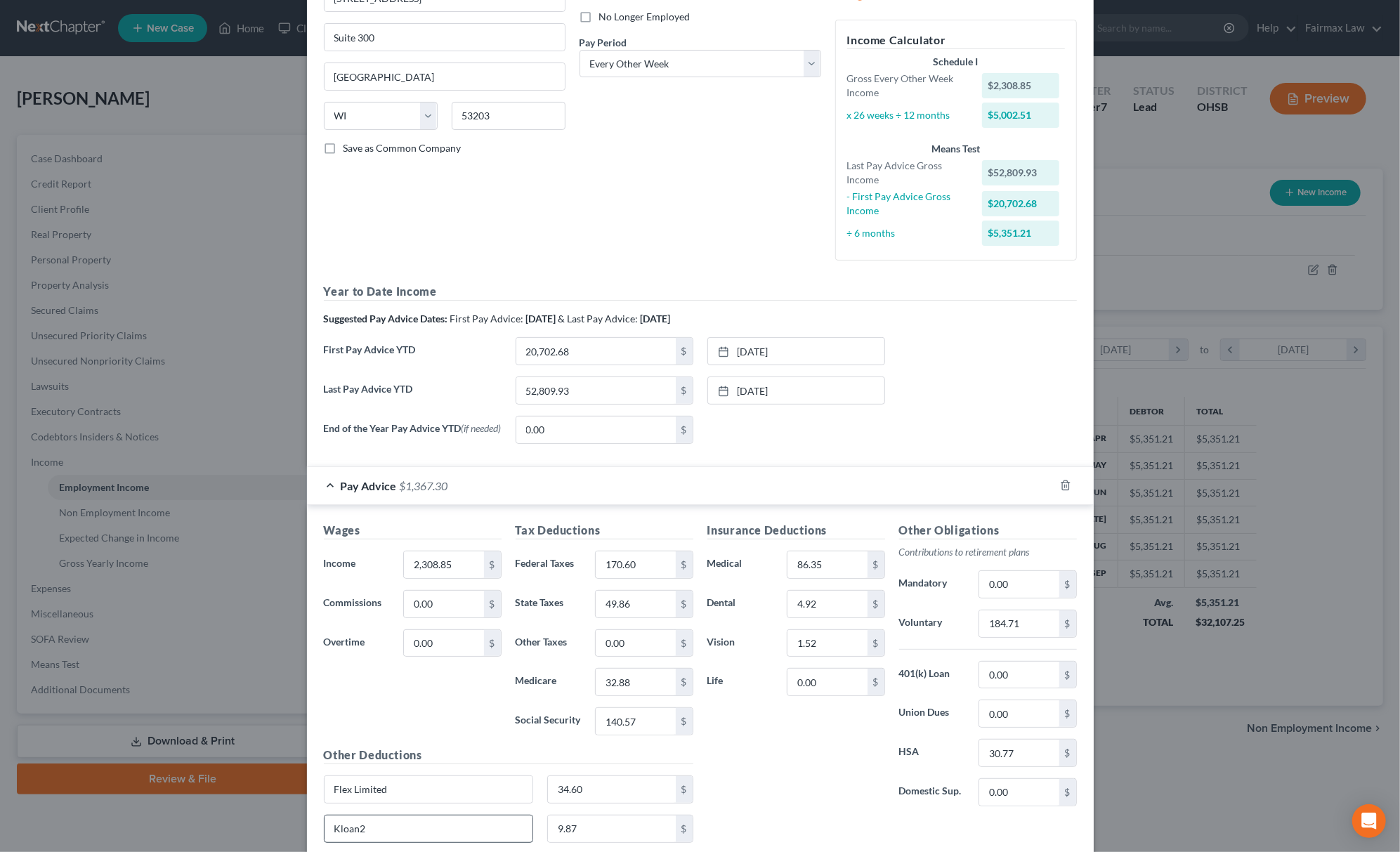
scroll to position [367, 0]
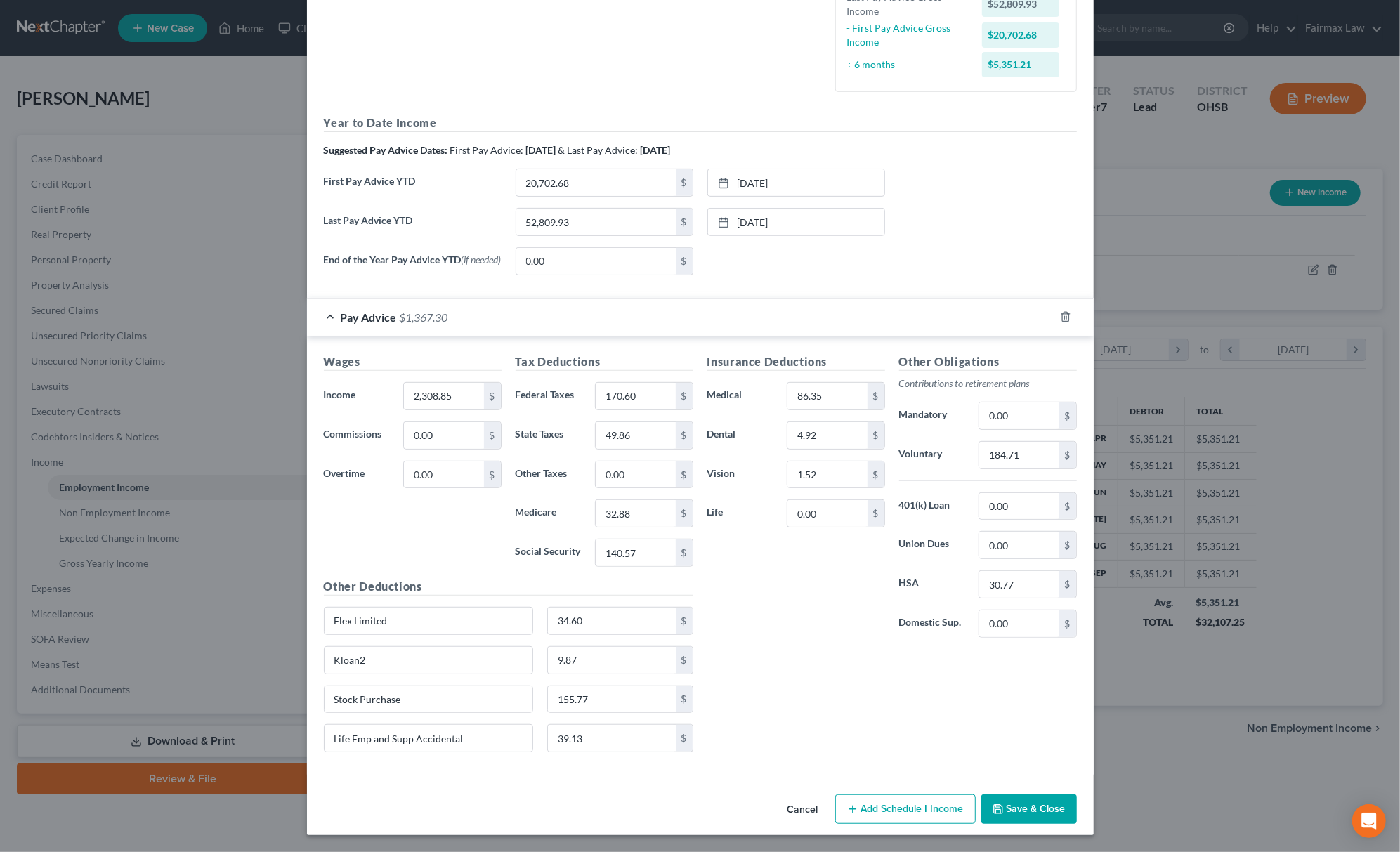
click at [1037, 808] on button "Save & Close" at bounding box center [1029, 809] width 95 height 30
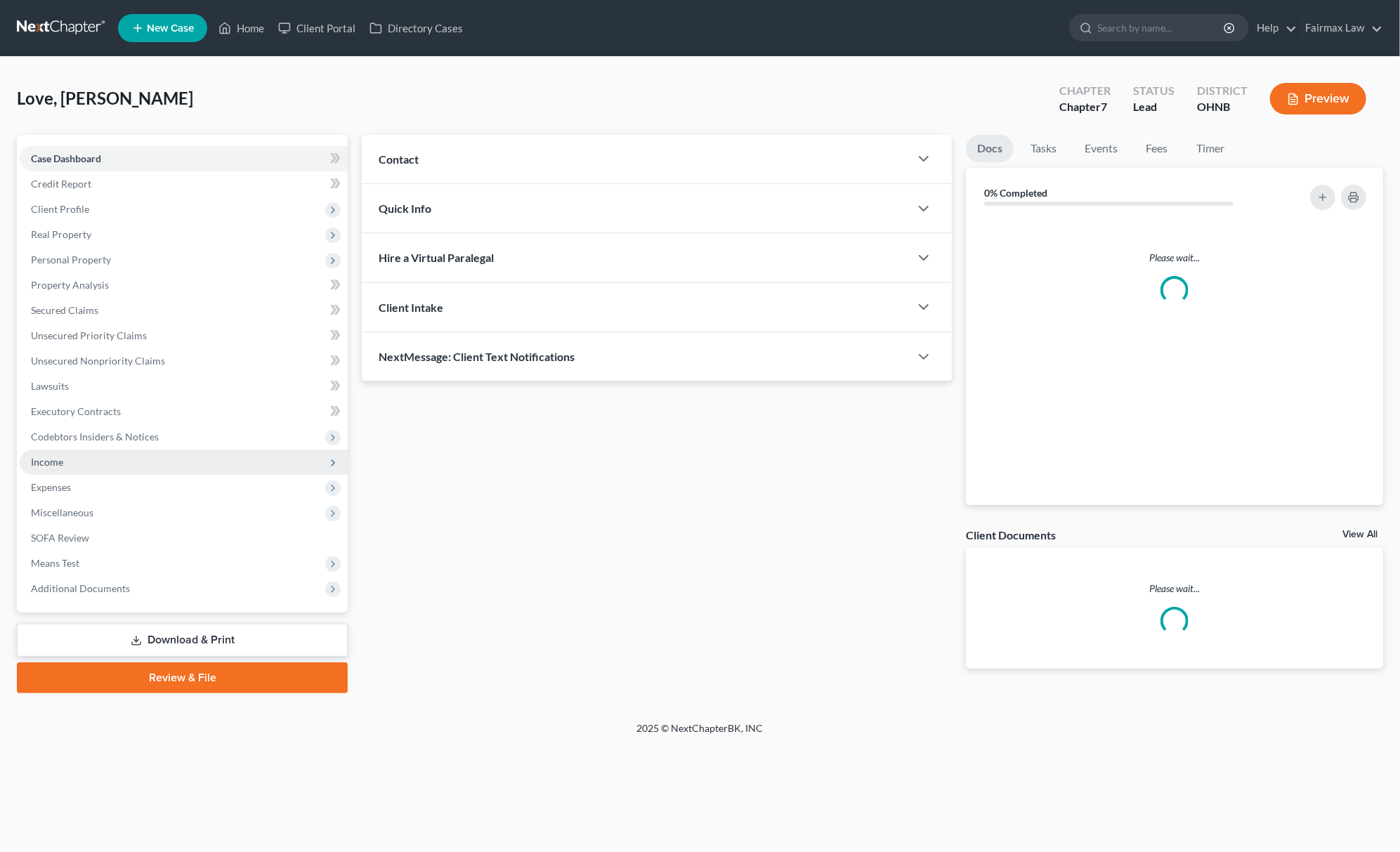
click at [120, 458] on span "Income" at bounding box center [184, 463] width 328 height 25
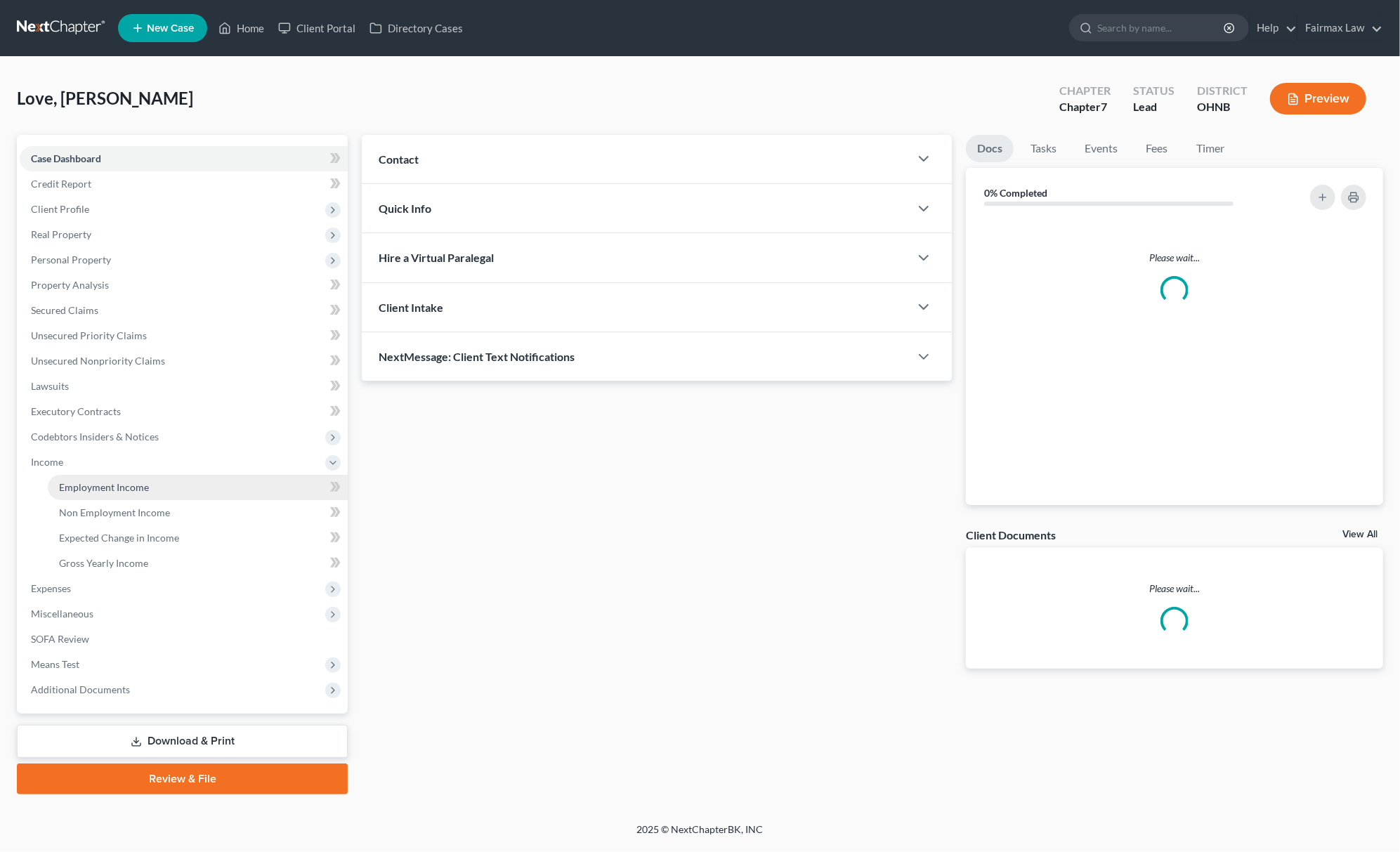
click at [146, 490] on span "Employment Income" at bounding box center [103, 486] width 90 height 12
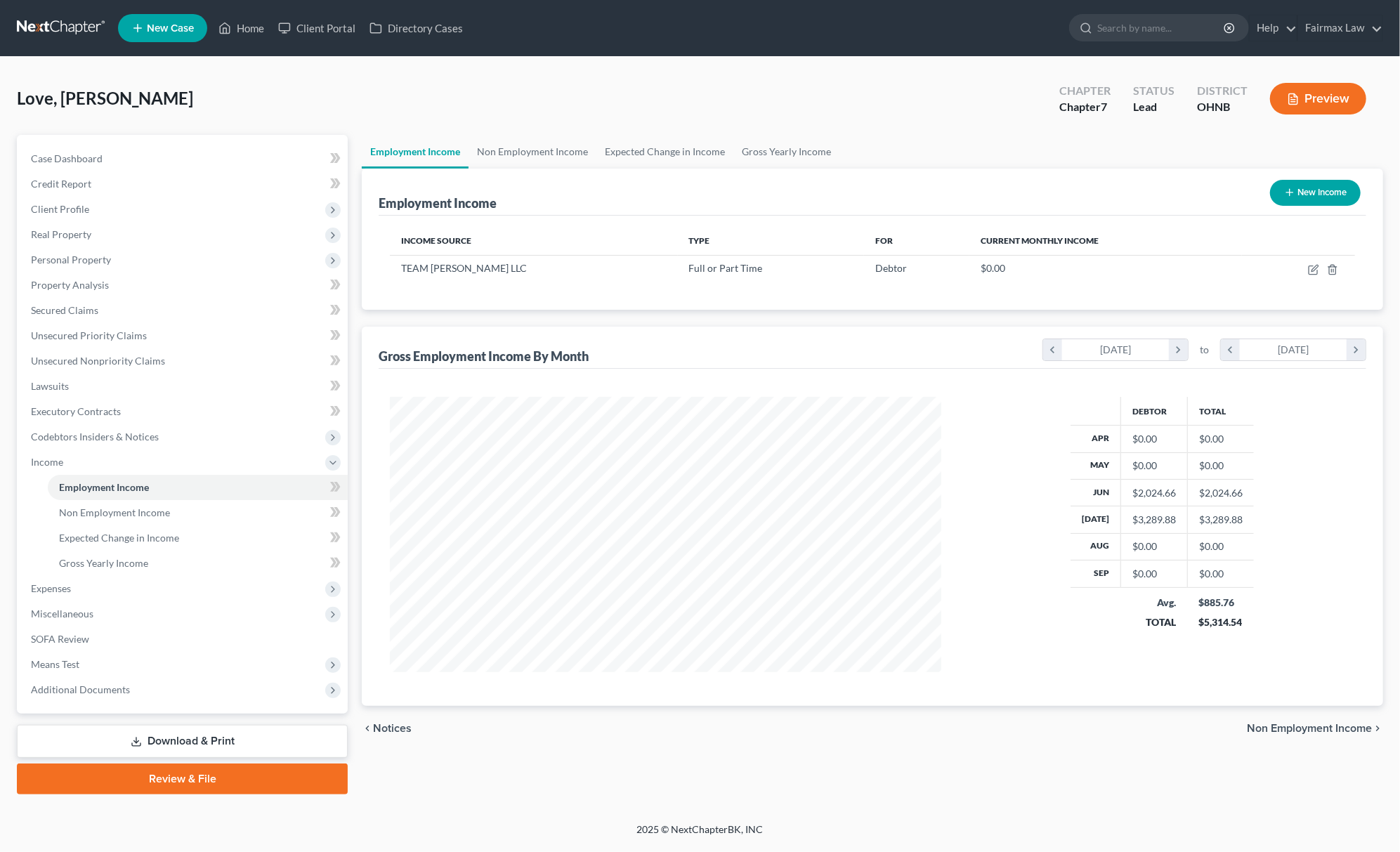
scroll to position [276, 579]
click at [1307, 269] on td at bounding box center [1298, 268] width 113 height 26
click at [1308, 267] on icon "button" at bounding box center [1314, 269] width 11 height 11
select select "0"
select select "36"
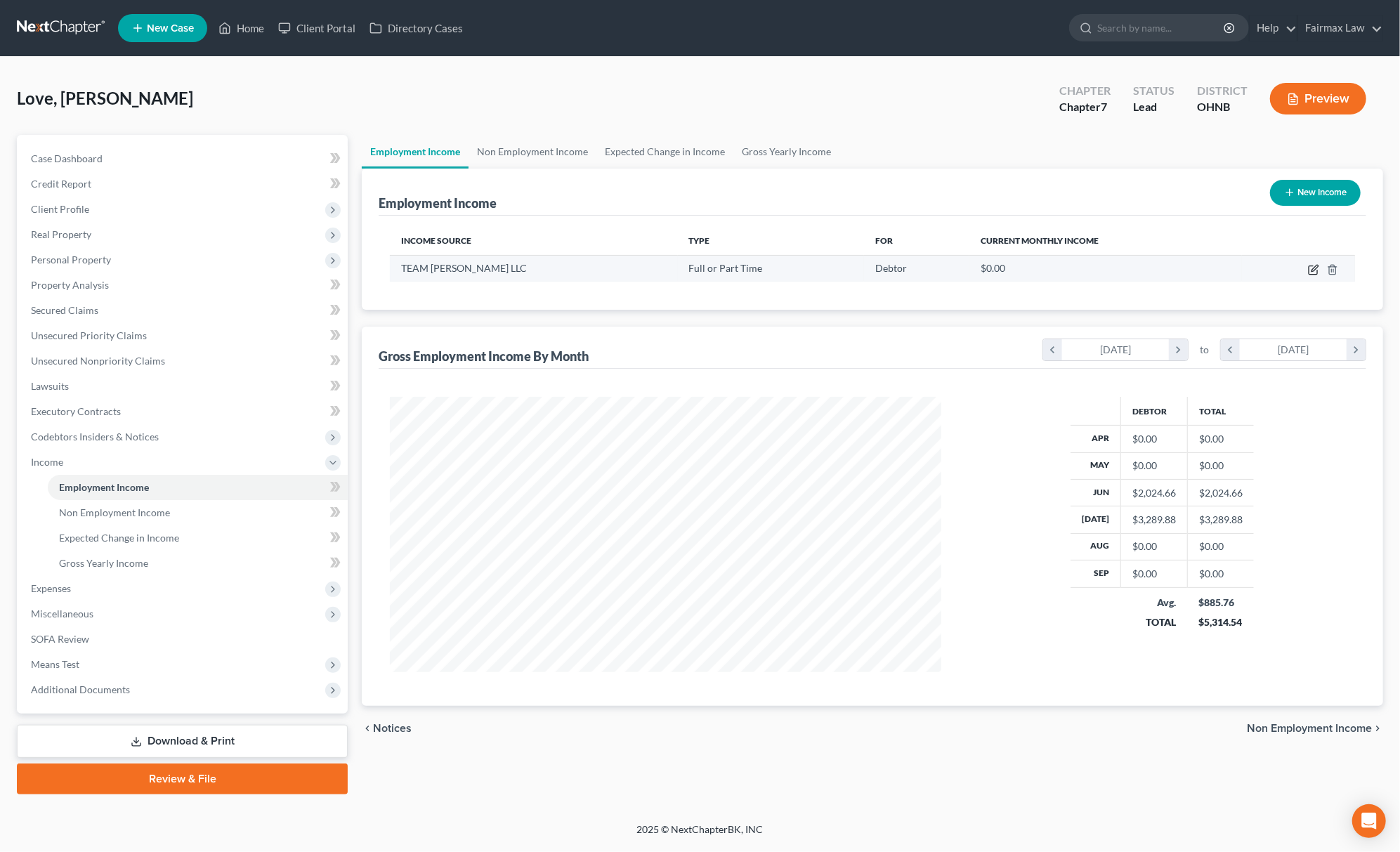
select select "2"
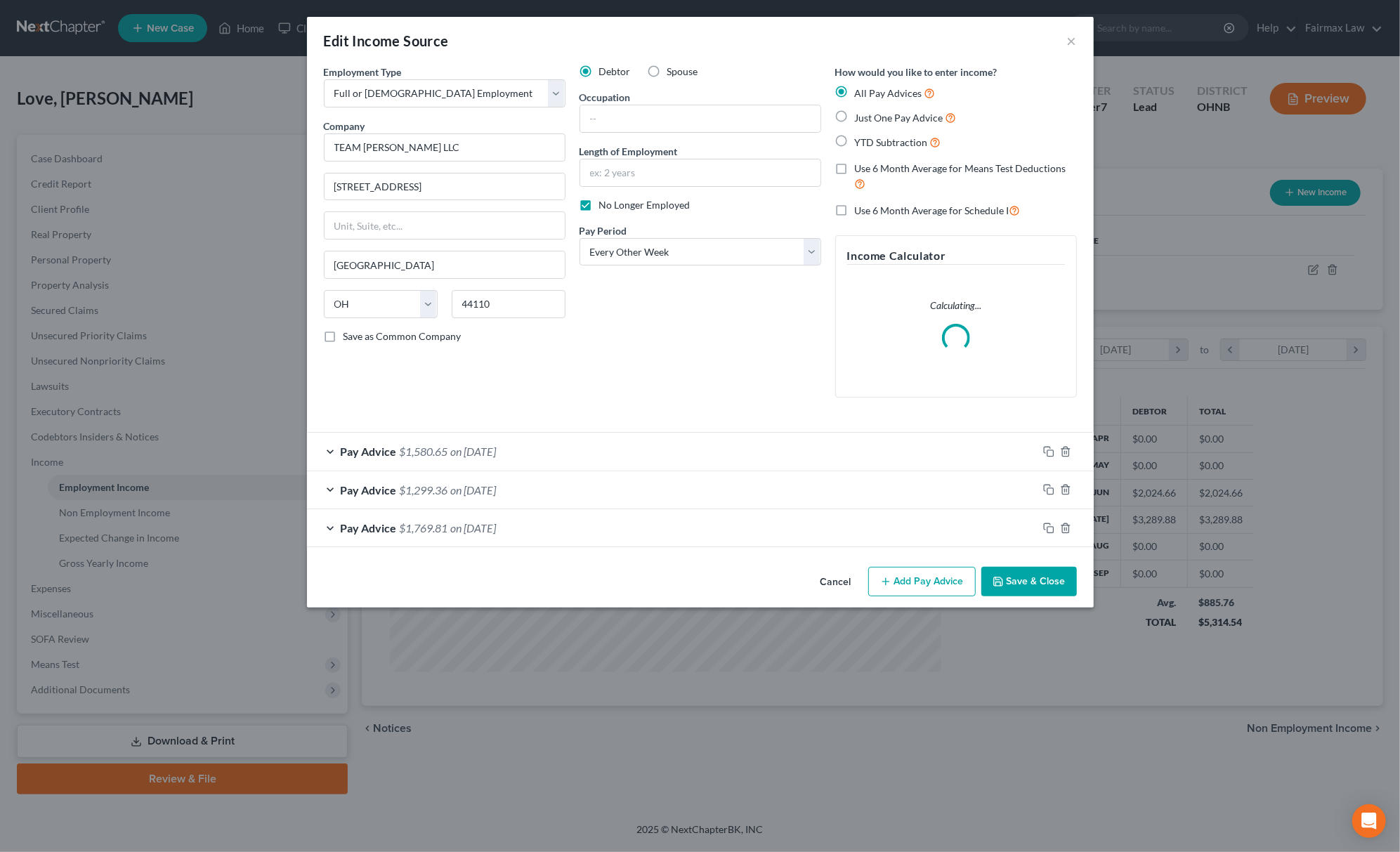
click at [1034, 589] on button "Save & Close" at bounding box center [1029, 582] width 95 height 30
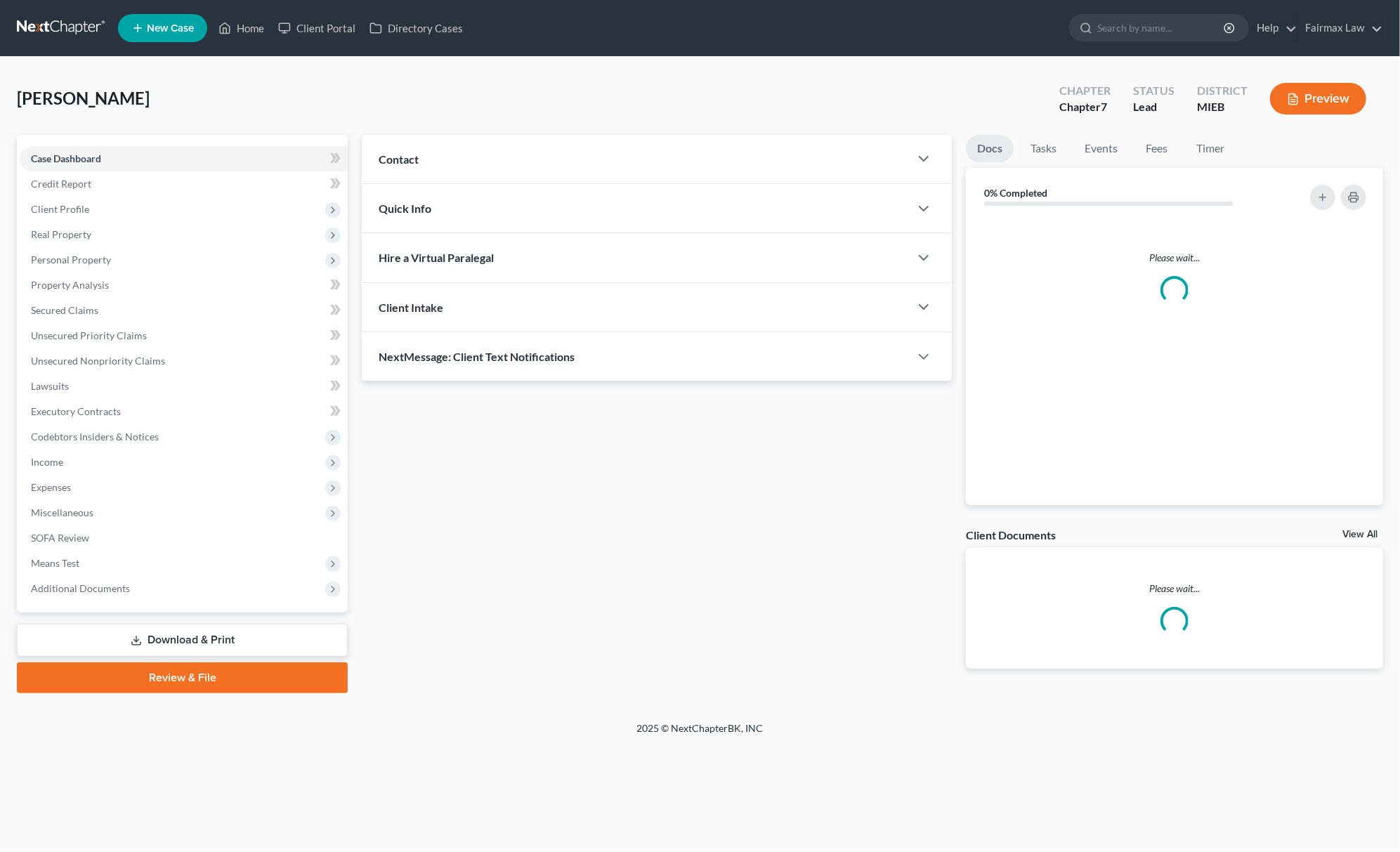
click at [198, 604] on div "Case Dashboard Payments Invoices Payments Payments Credit Report Client Profile…" at bounding box center [182, 374] width 331 height 478
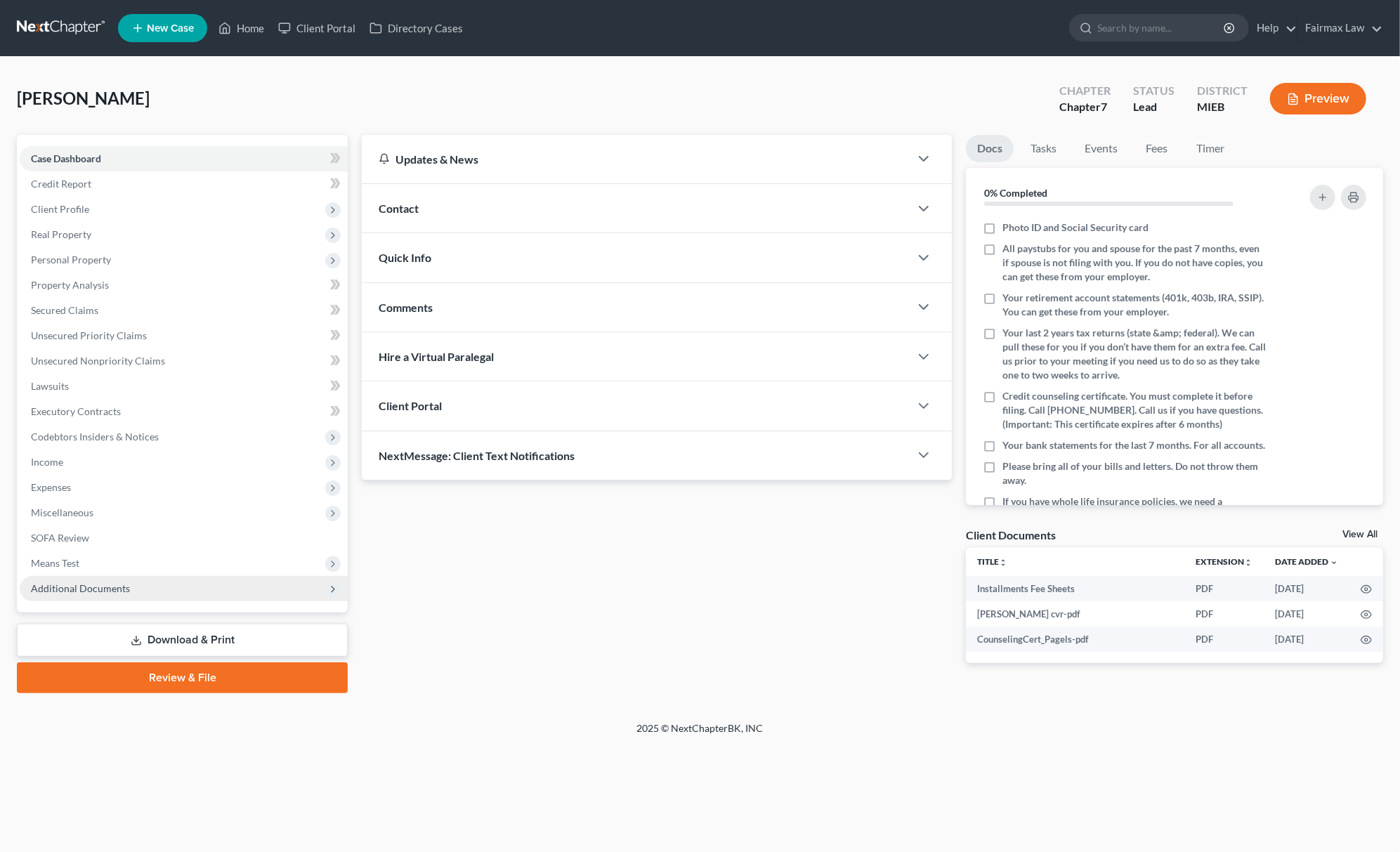
click at [198, 591] on span "Additional Documents" at bounding box center [184, 589] width 328 height 25
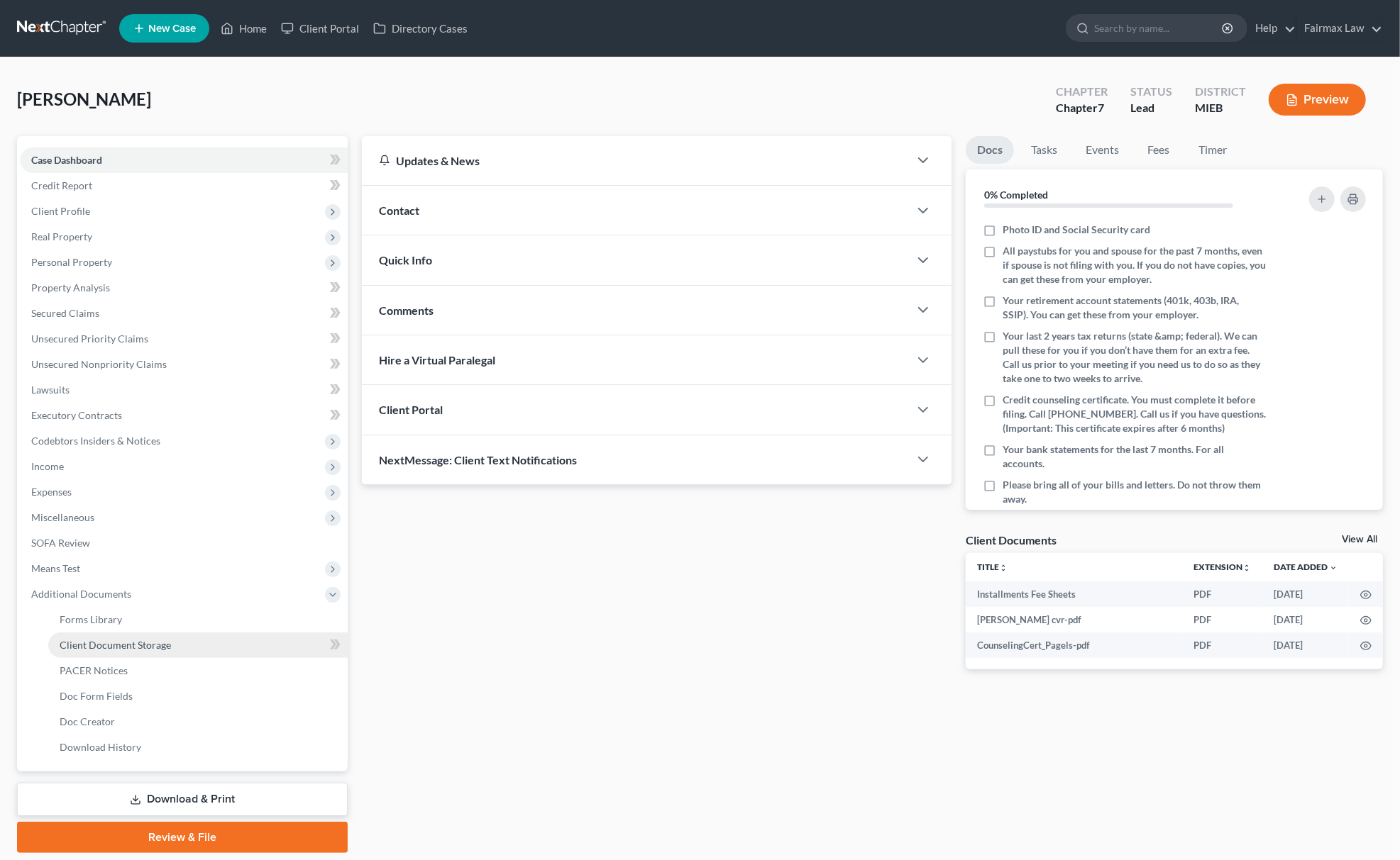
click at [154, 633] on link "Client Document Storage" at bounding box center [198, 646] width 300 height 26
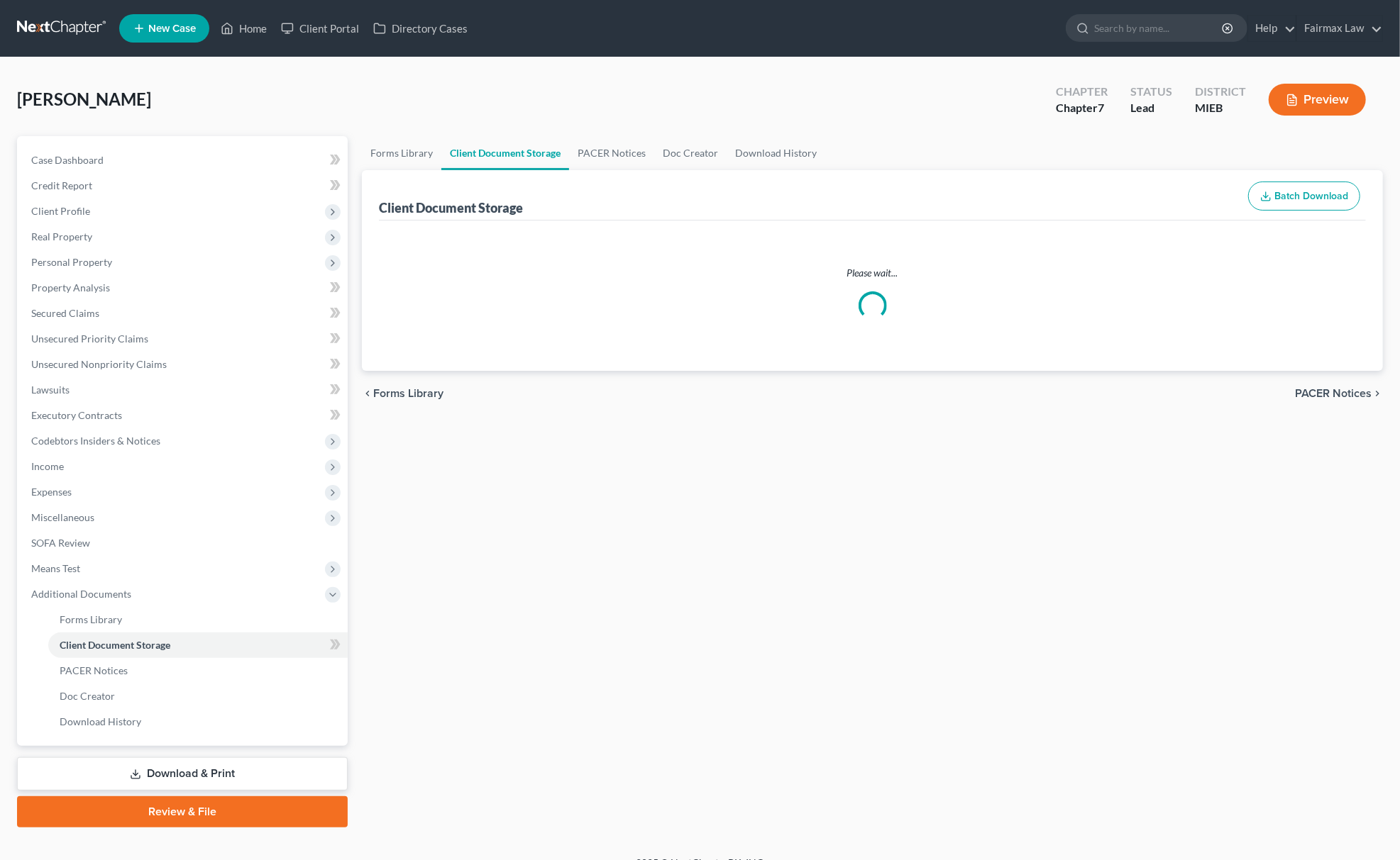
select select "7"
select select "6"
select select "32"
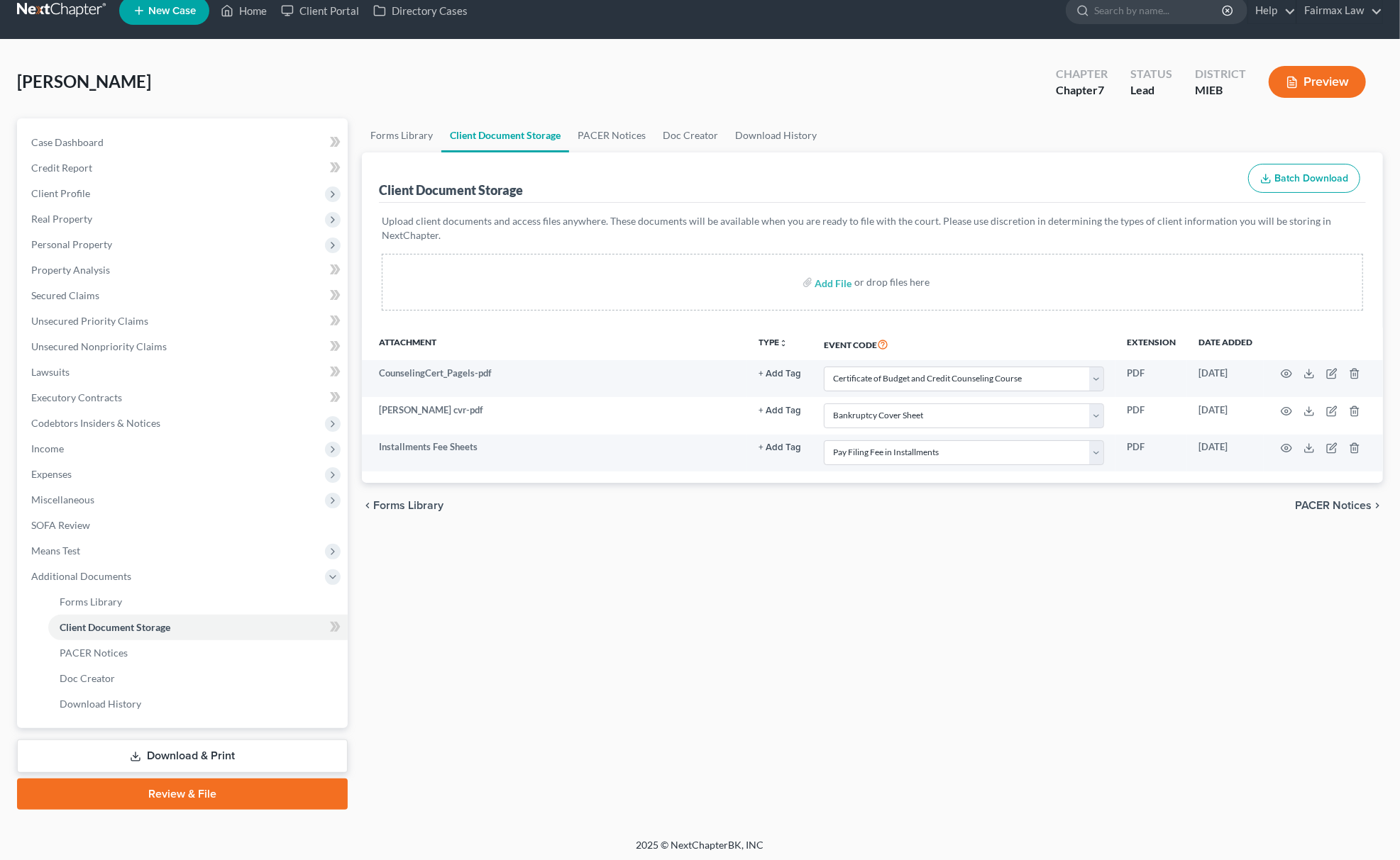
scroll to position [20, 0]
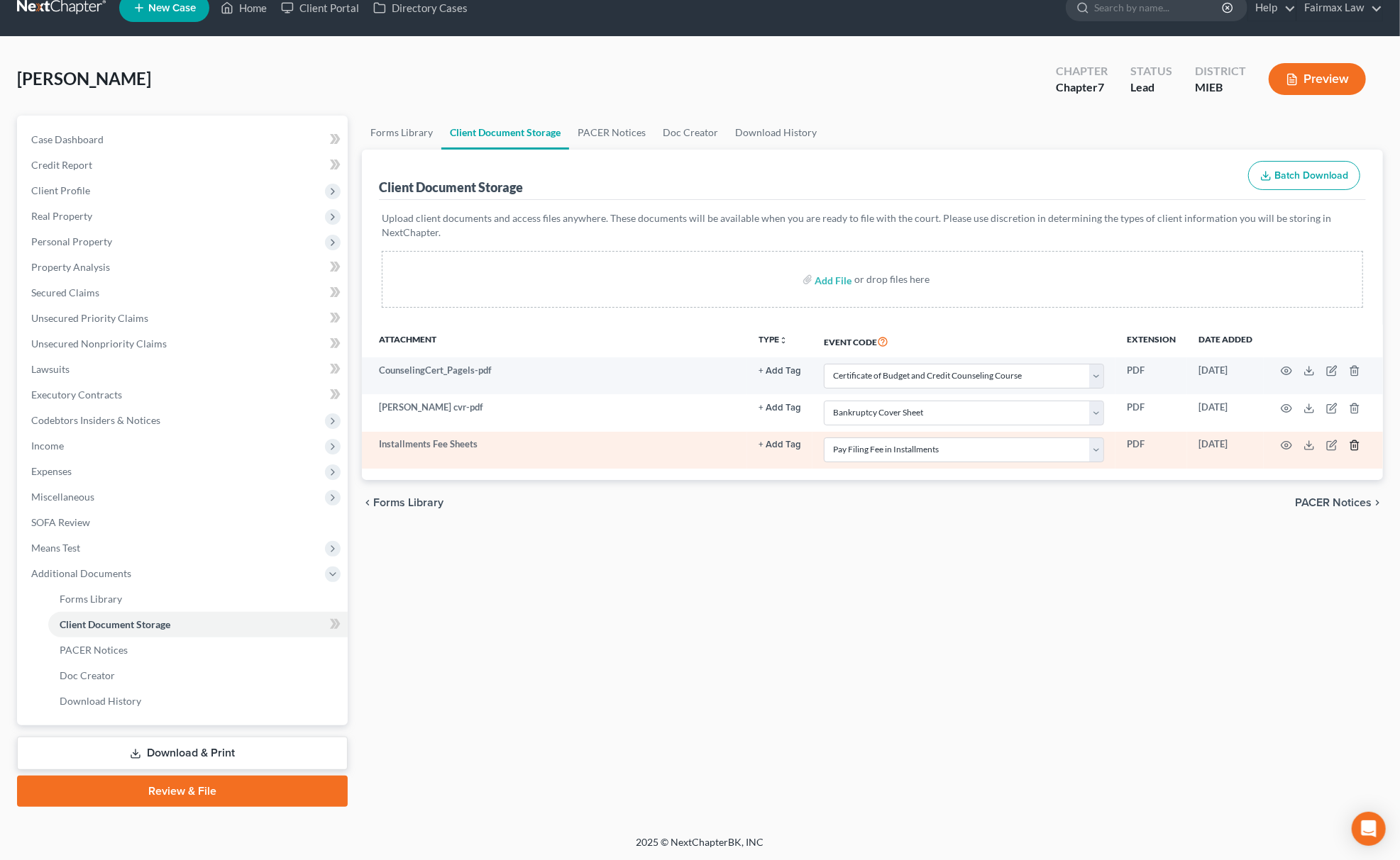
click at [1357, 440] on icon "button" at bounding box center [1354, 445] width 11 height 11
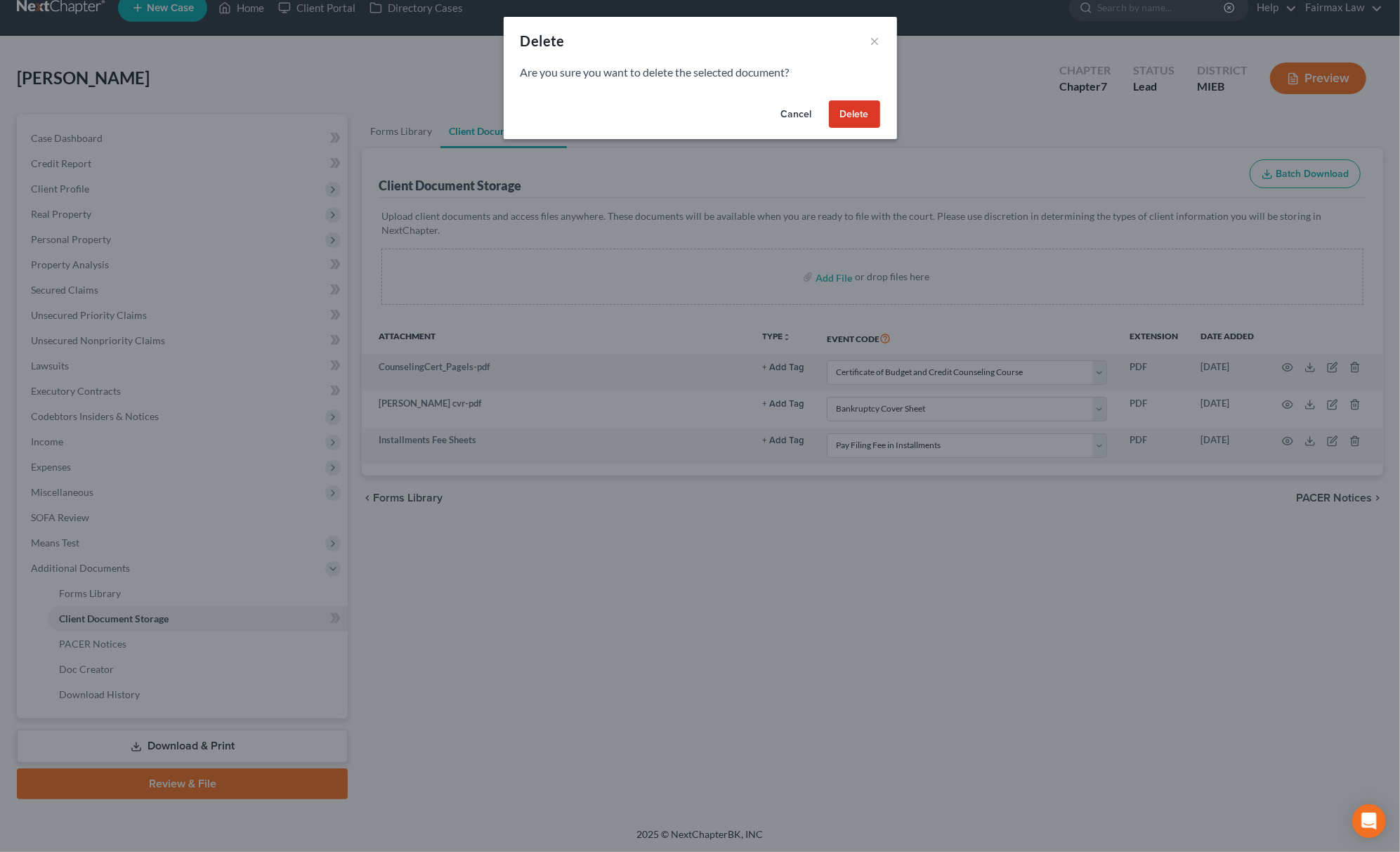
click at [861, 113] on button "Delete" at bounding box center [855, 114] width 52 height 28
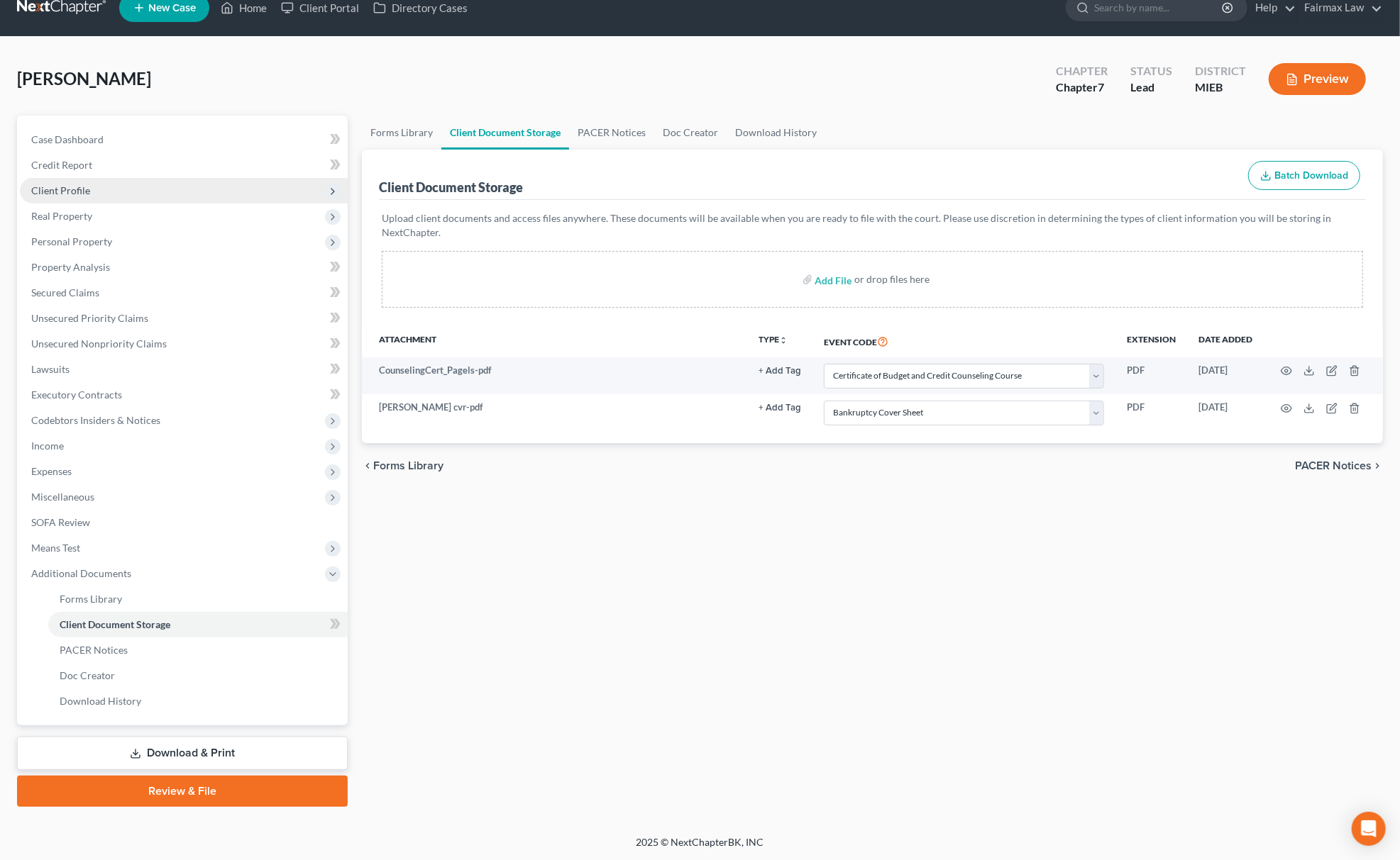
click at [130, 191] on span "Client Profile" at bounding box center [184, 191] width 328 height 26
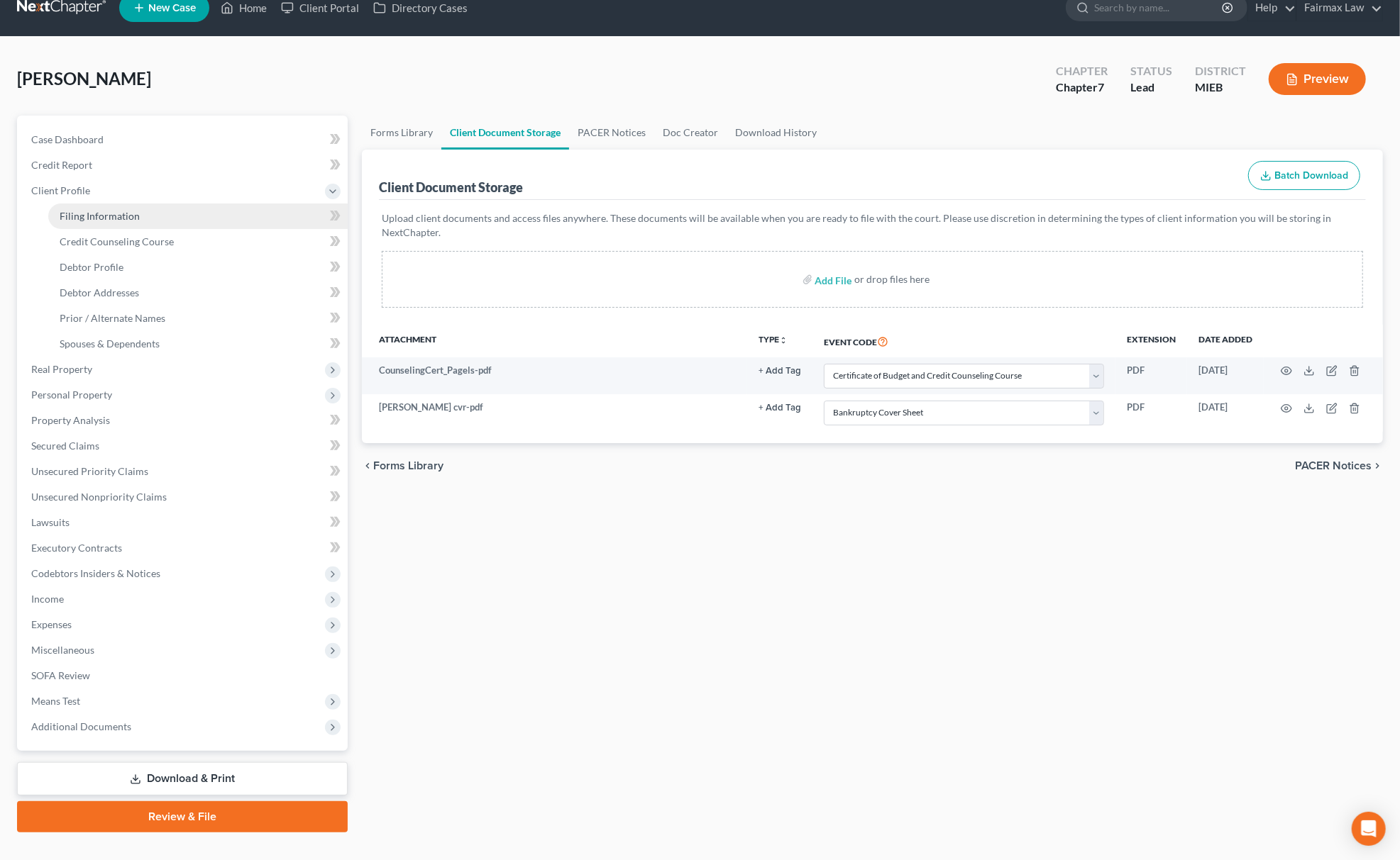
click at [95, 213] on span "Filing Information" at bounding box center [99, 215] width 80 height 12
select select "1"
select select "0"
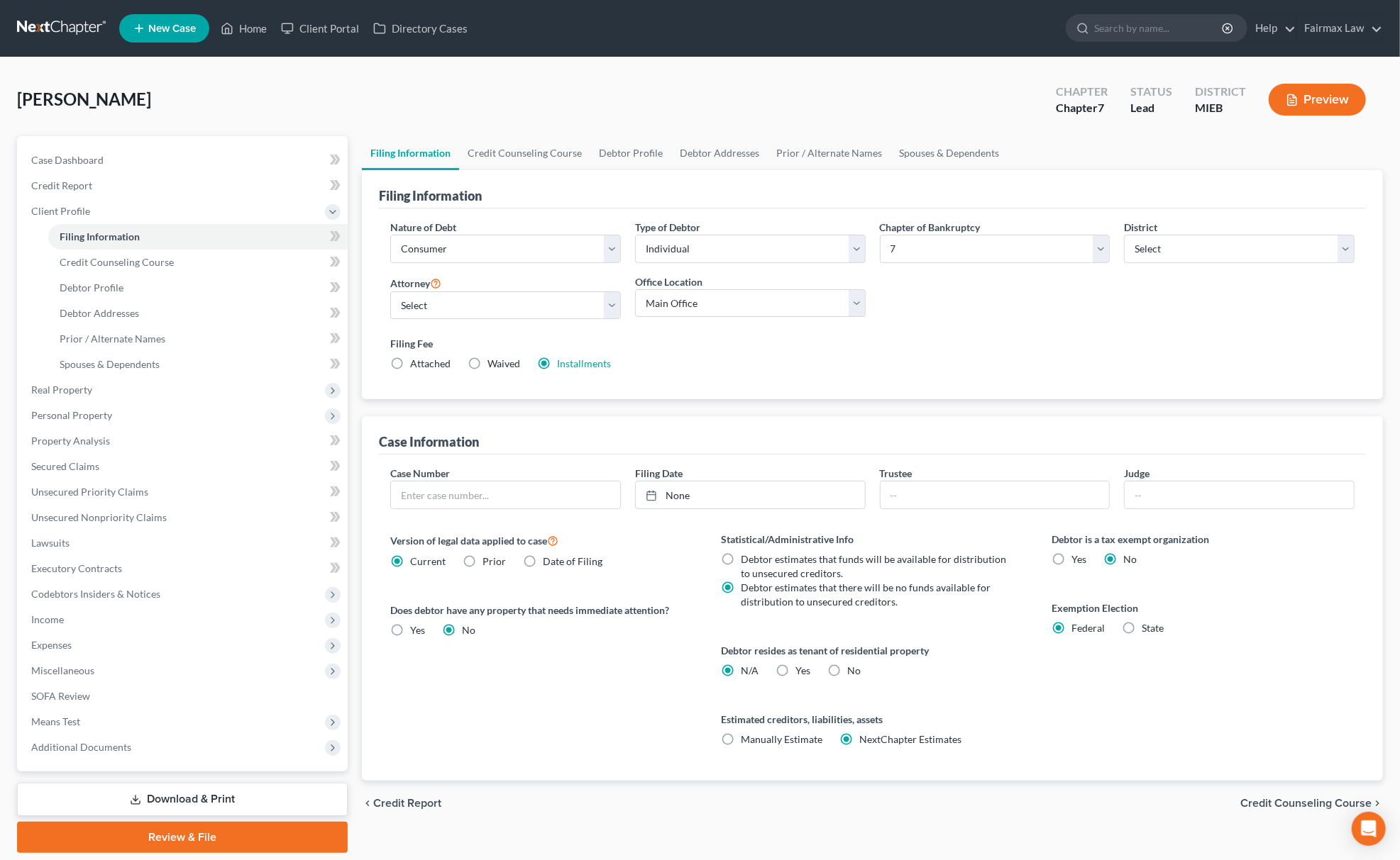
click at [410, 359] on label "Attached" at bounding box center [431, 363] width 40 height 14
click at [416, 359] on input "Attached" at bounding box center [421, 361] width 9 height 9
radio input "true"
radio input "false"
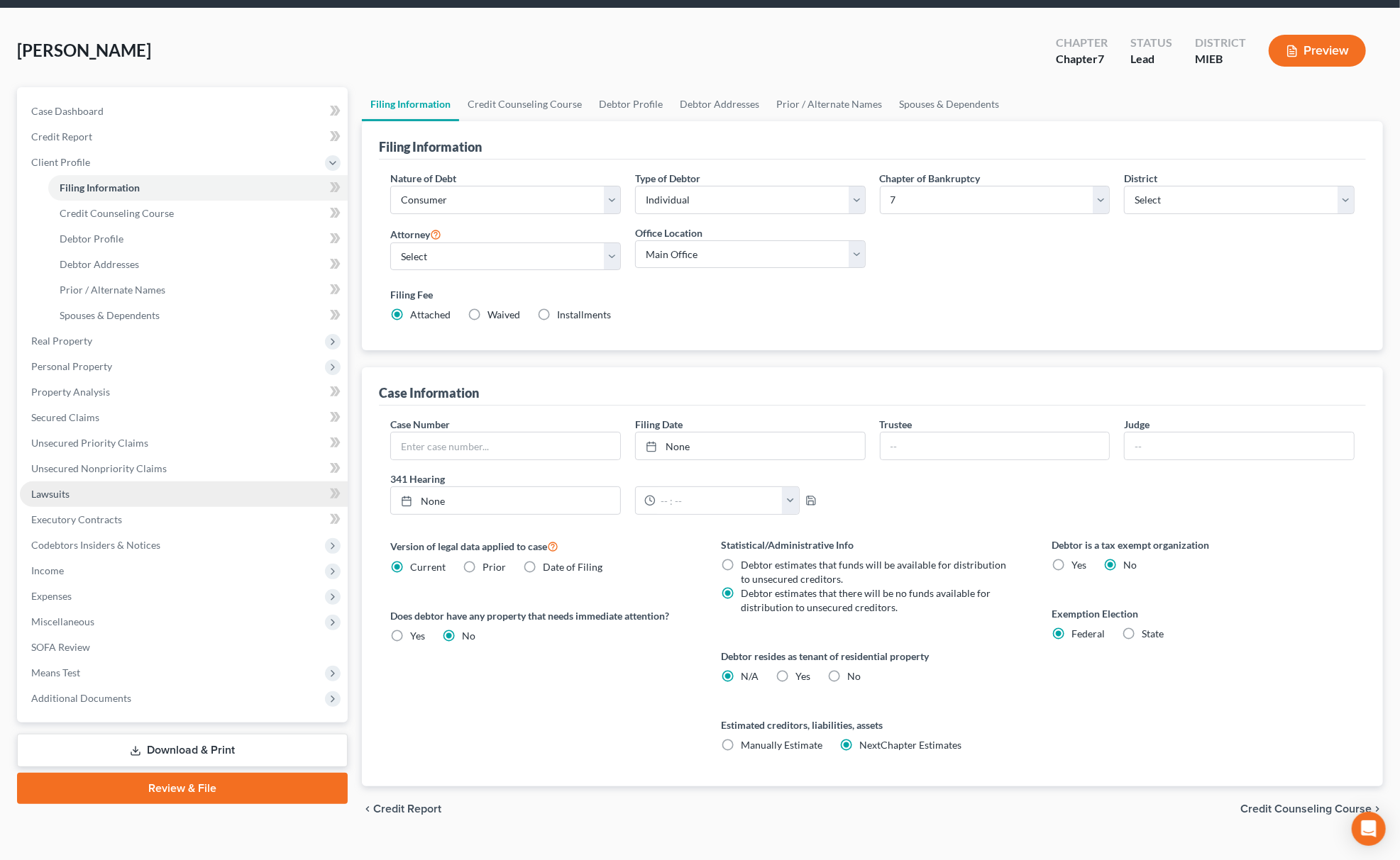
scroll to position [75, 0]
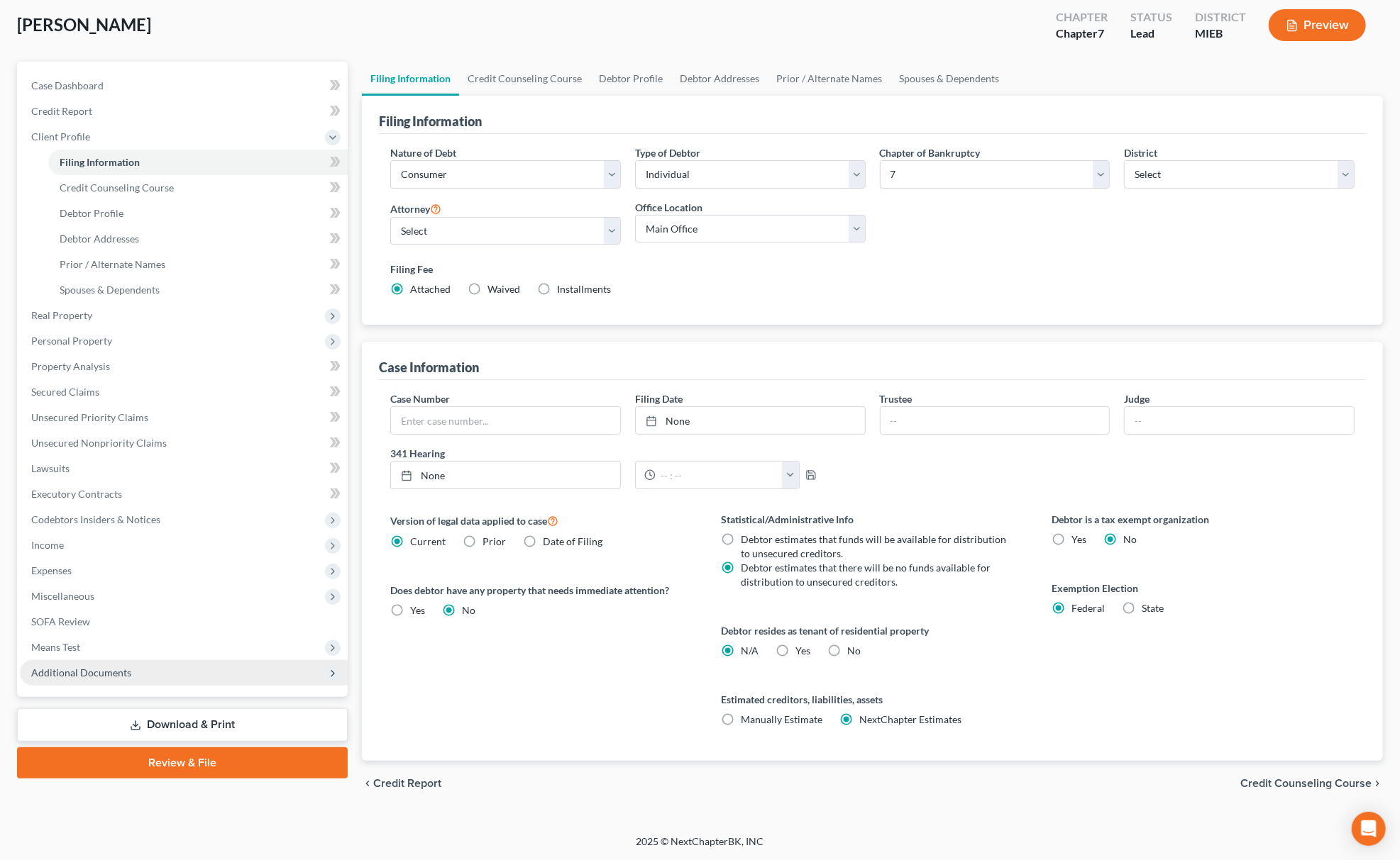
click at [193, 675] on span "Additional Documents" at bounding box center [184, 673] width 328 height 26
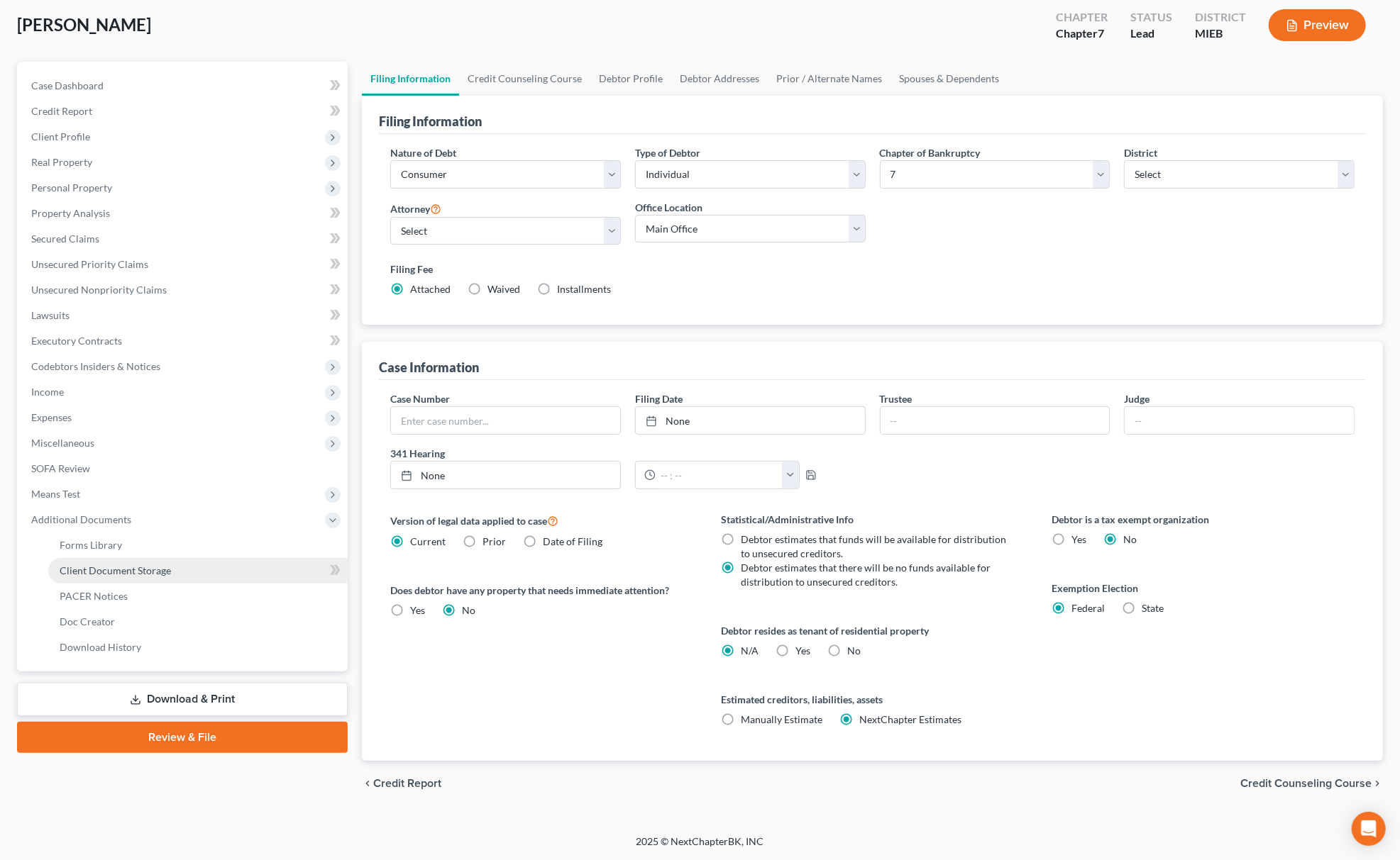
click at [202, 568] on link "Client Document Storage" at bounding box center [198, 571] width 300 height 26
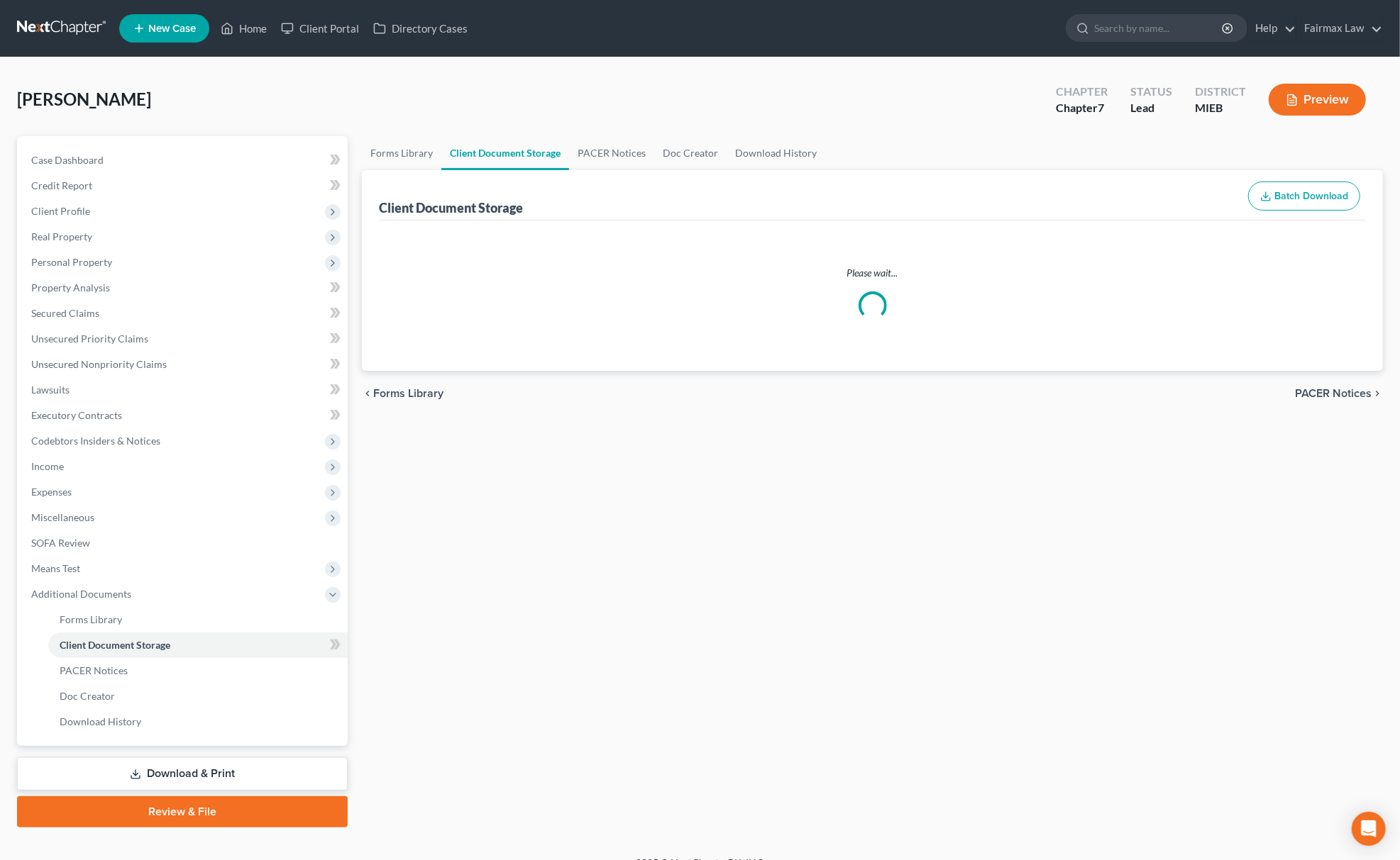
select select "7"
select select "6"
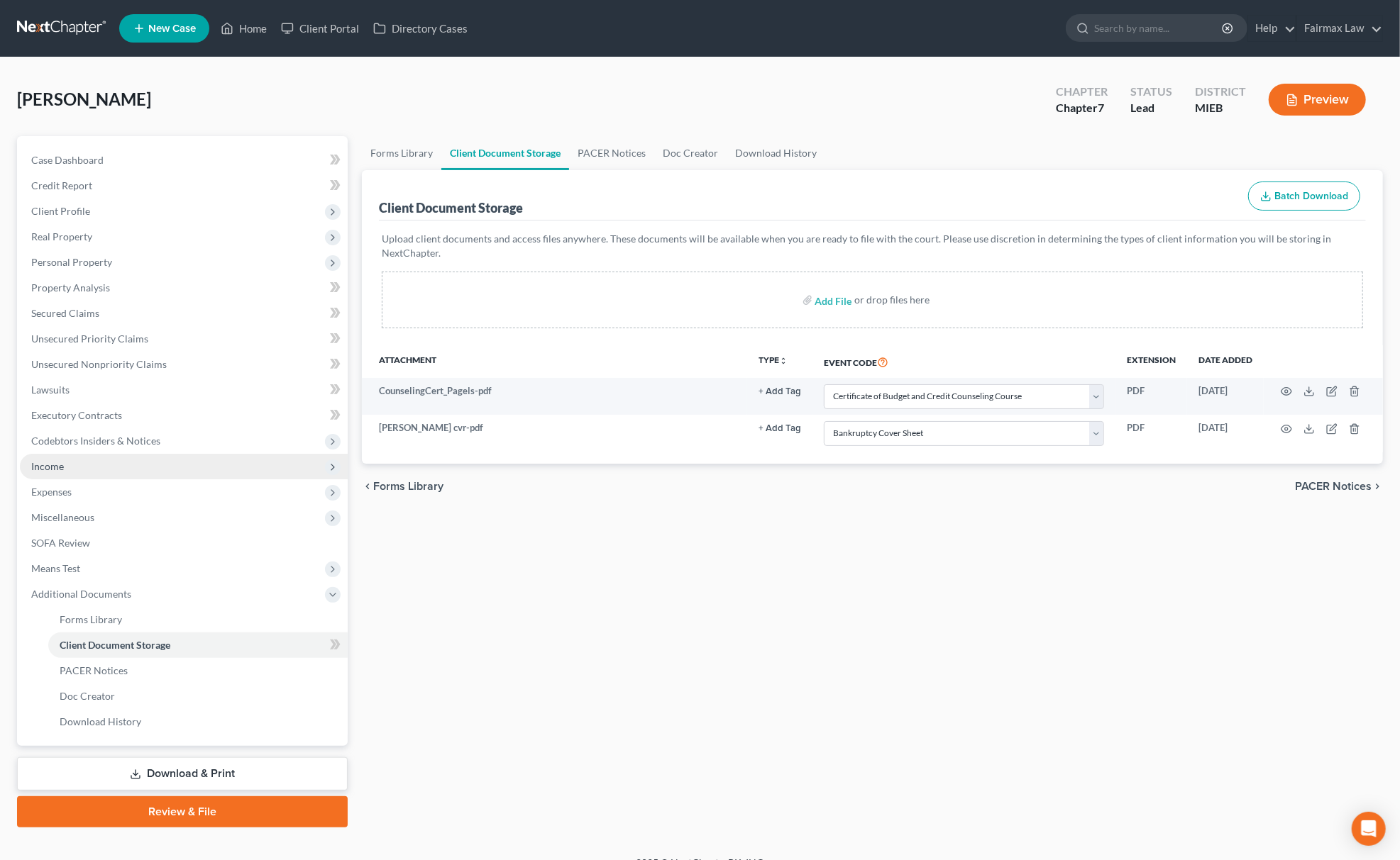
click at [103, 457] on span "Income" at bounding box center [184, 467] width 328 height 26
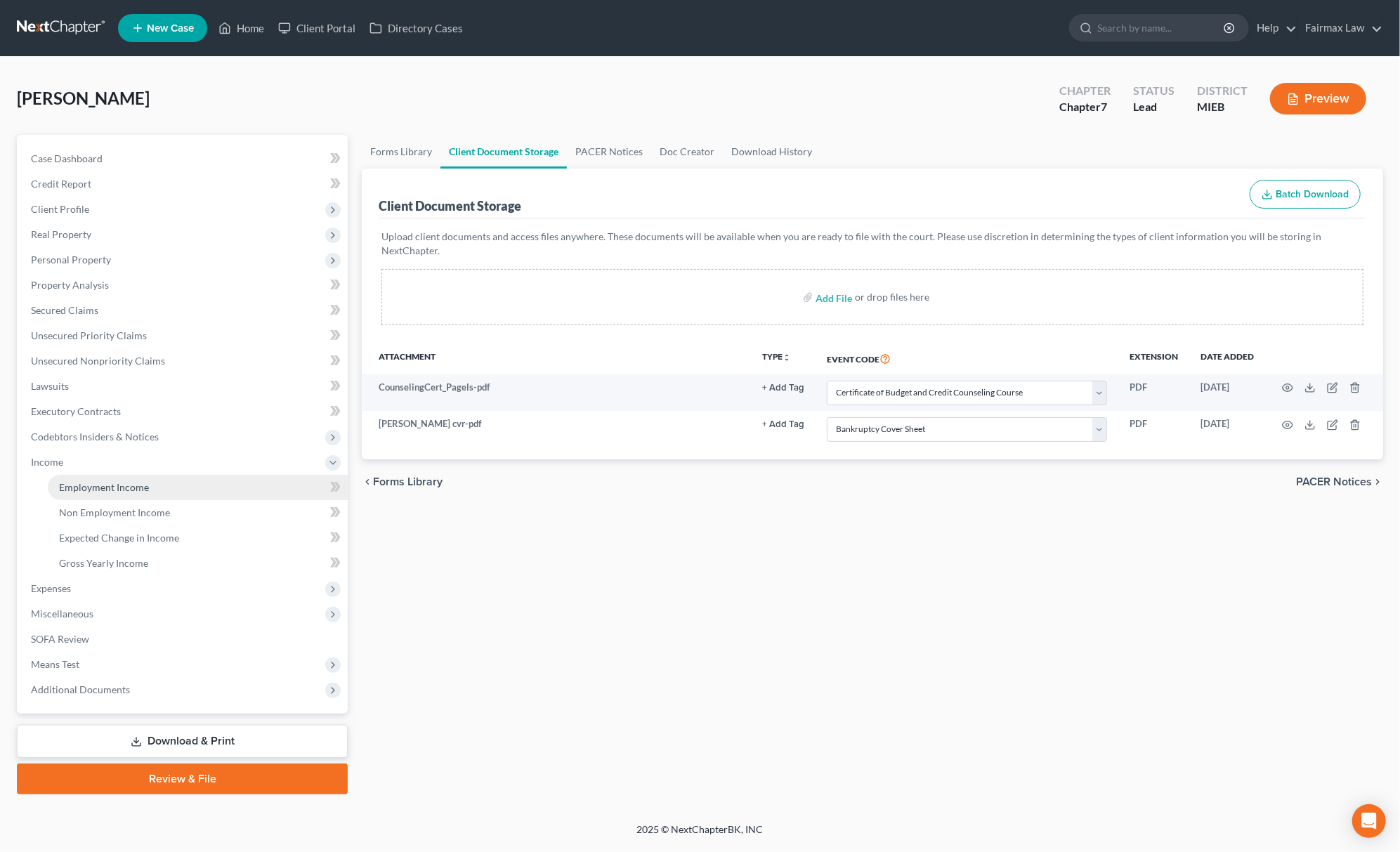
click at [105, 478] on link "Employment Income" at bounding box center [198, 487] width 300 height 25
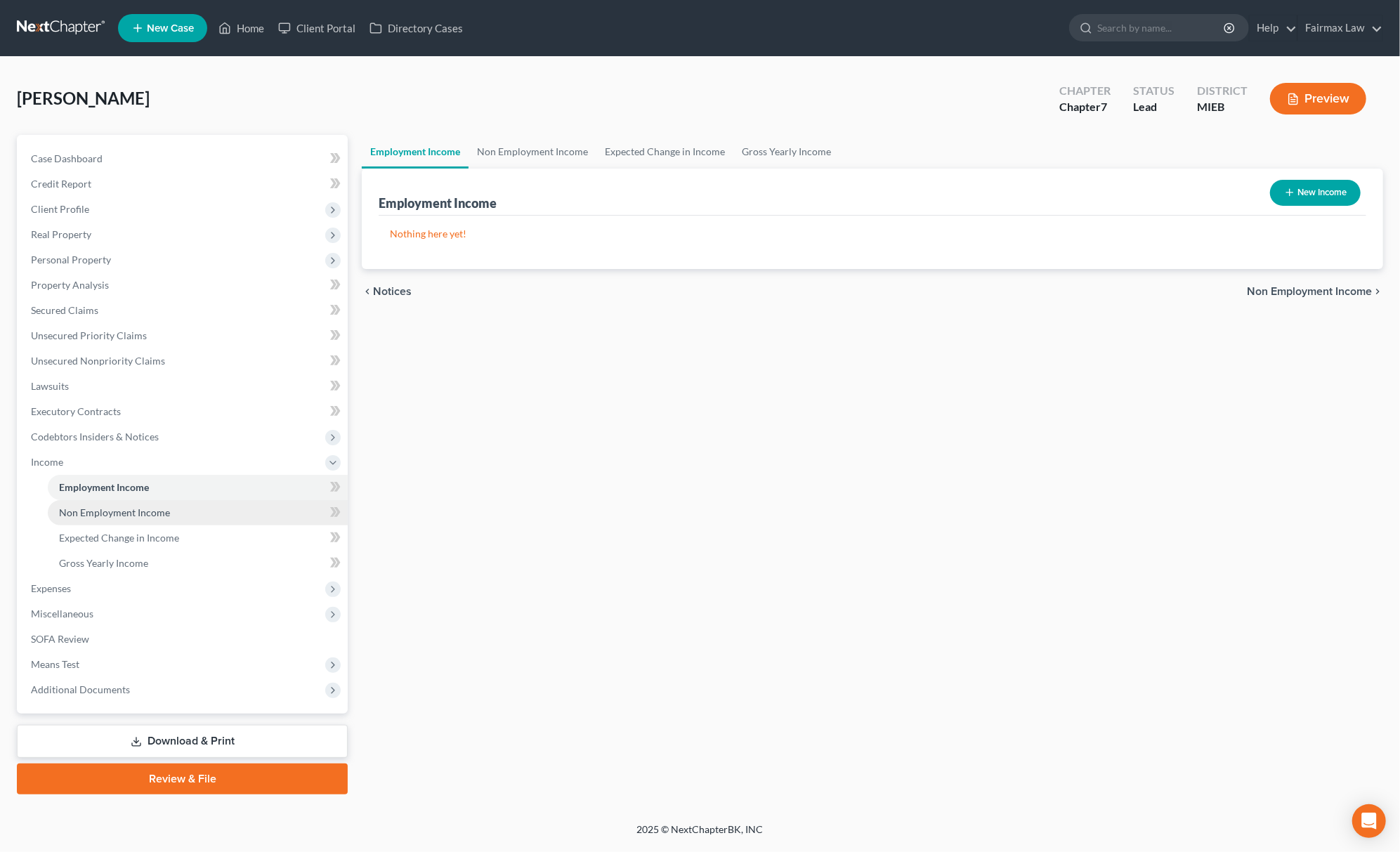
click at [158, 518] on link "Non Employment Income" at bounding box center [198, 513] width 300 height 25
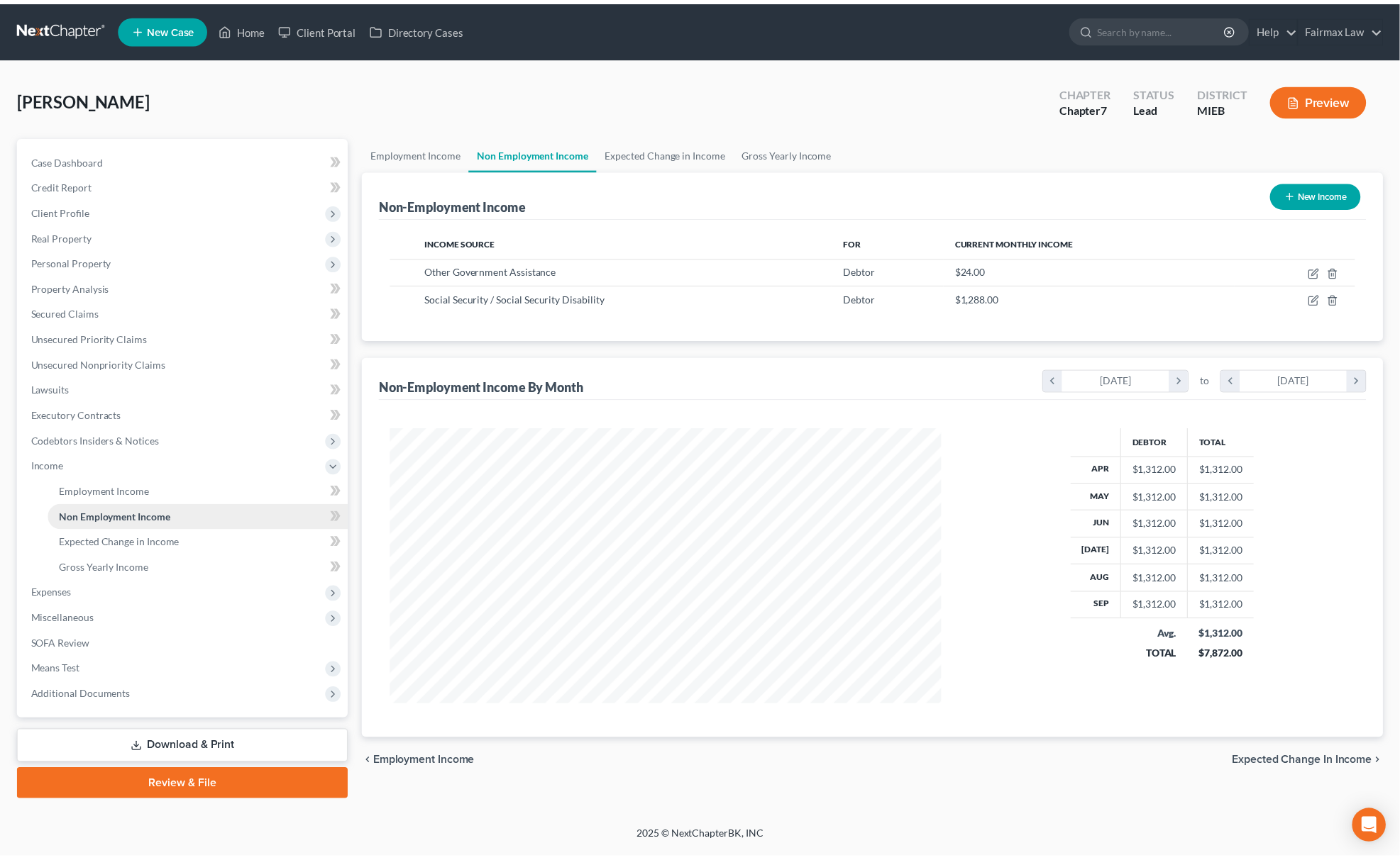
scroll to position [278, 585]
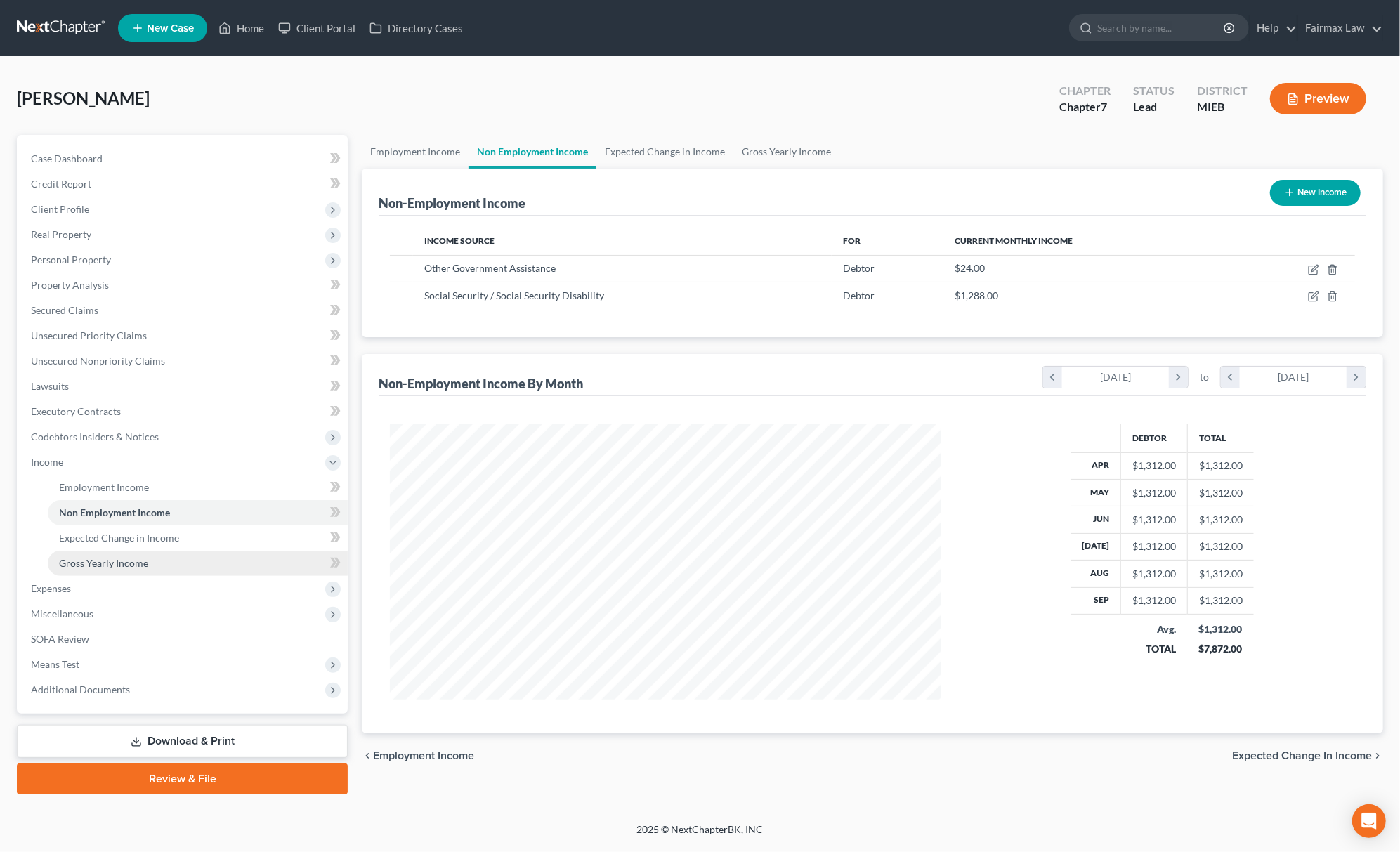
click at [139, 559] on span "Gross Yearly Income" at bounding box center [103, 563] width 89 height 12
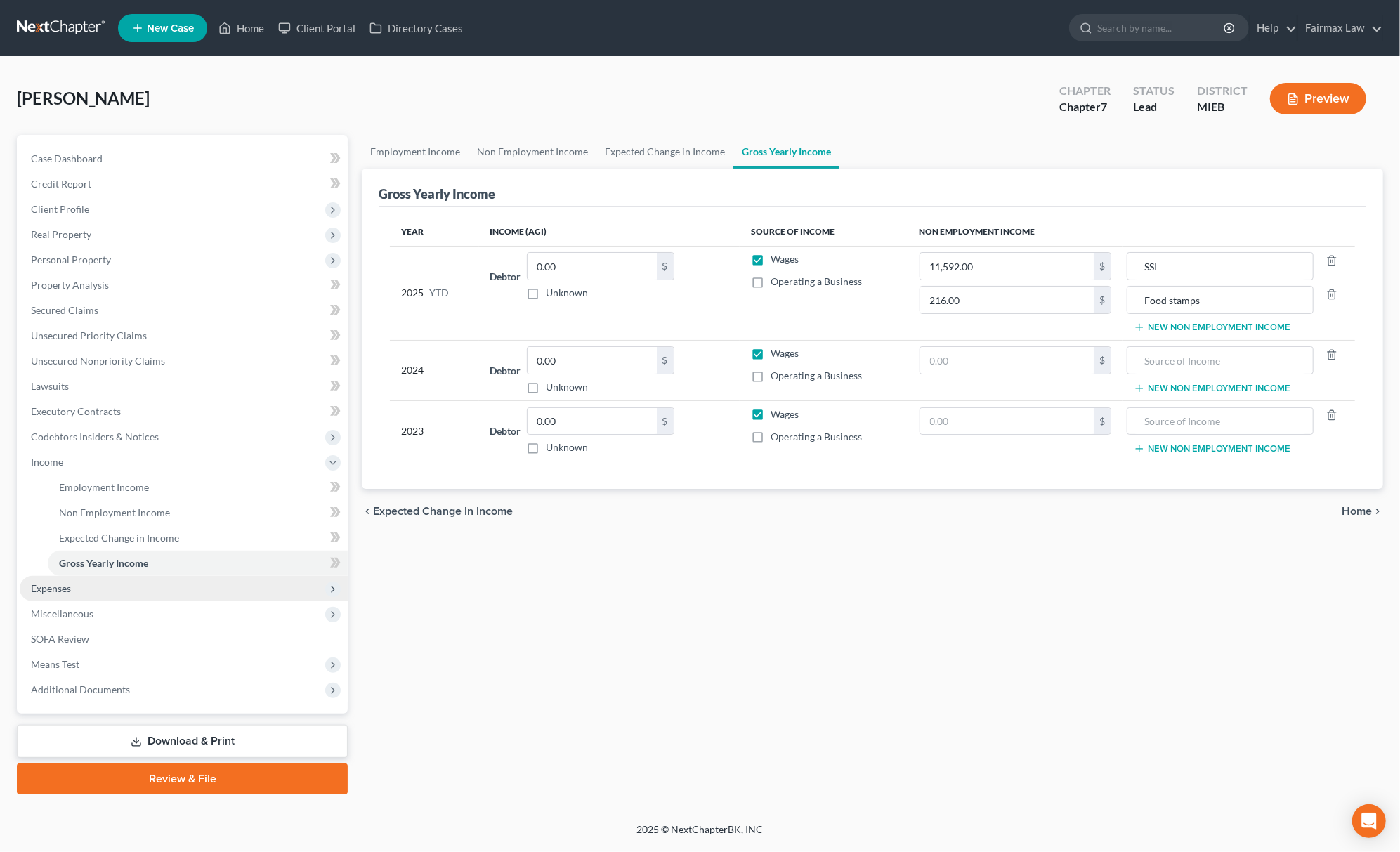
click at [113, 593] on span "Expenses" at bounding box center [184, 589] width 328 height 25
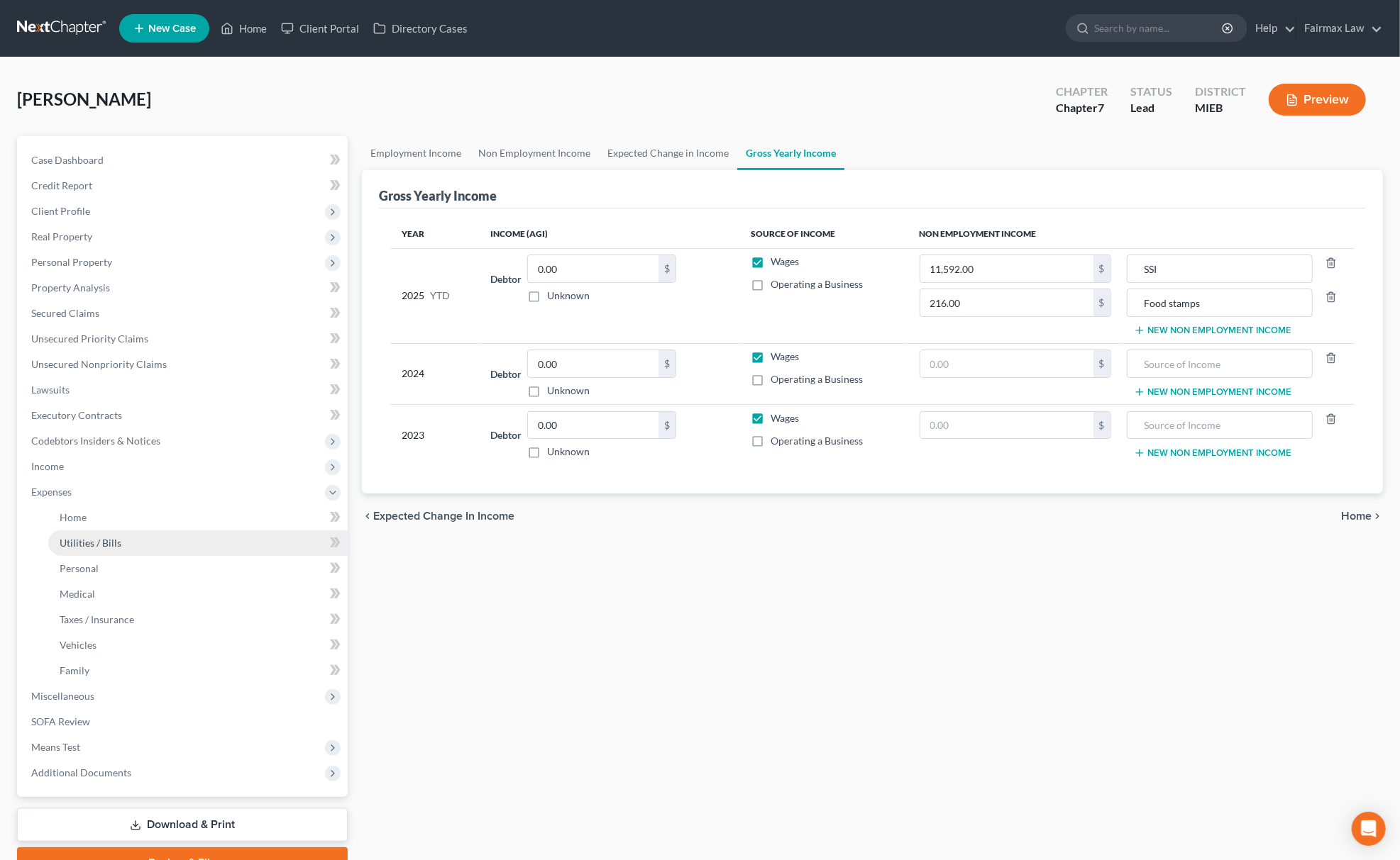
click at [137, 530] on link "Utilities / Bills" at bounding box center [198, 543] width 300 height 26
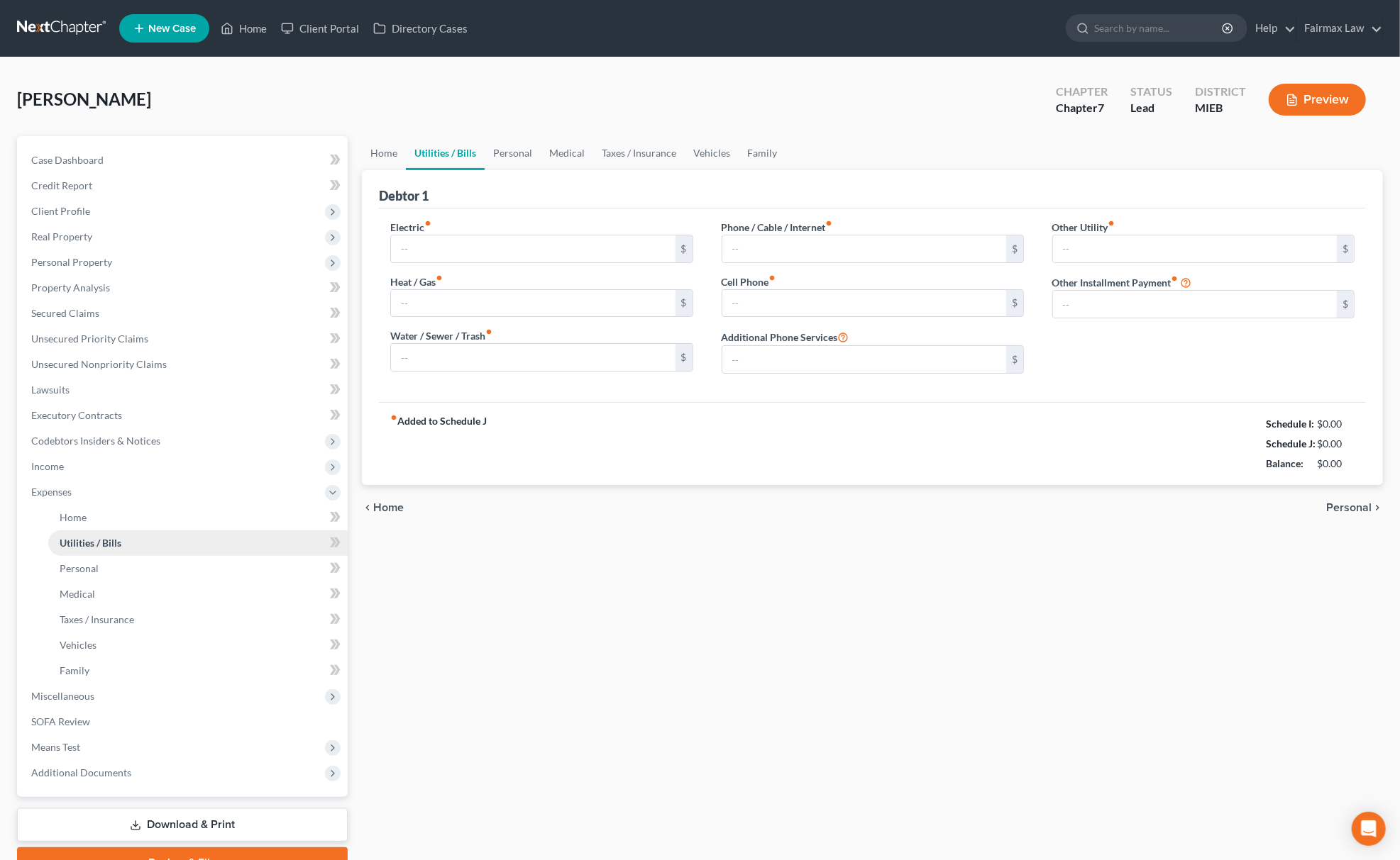
type input "0.00"
type input "50.00"
type input "0.00"
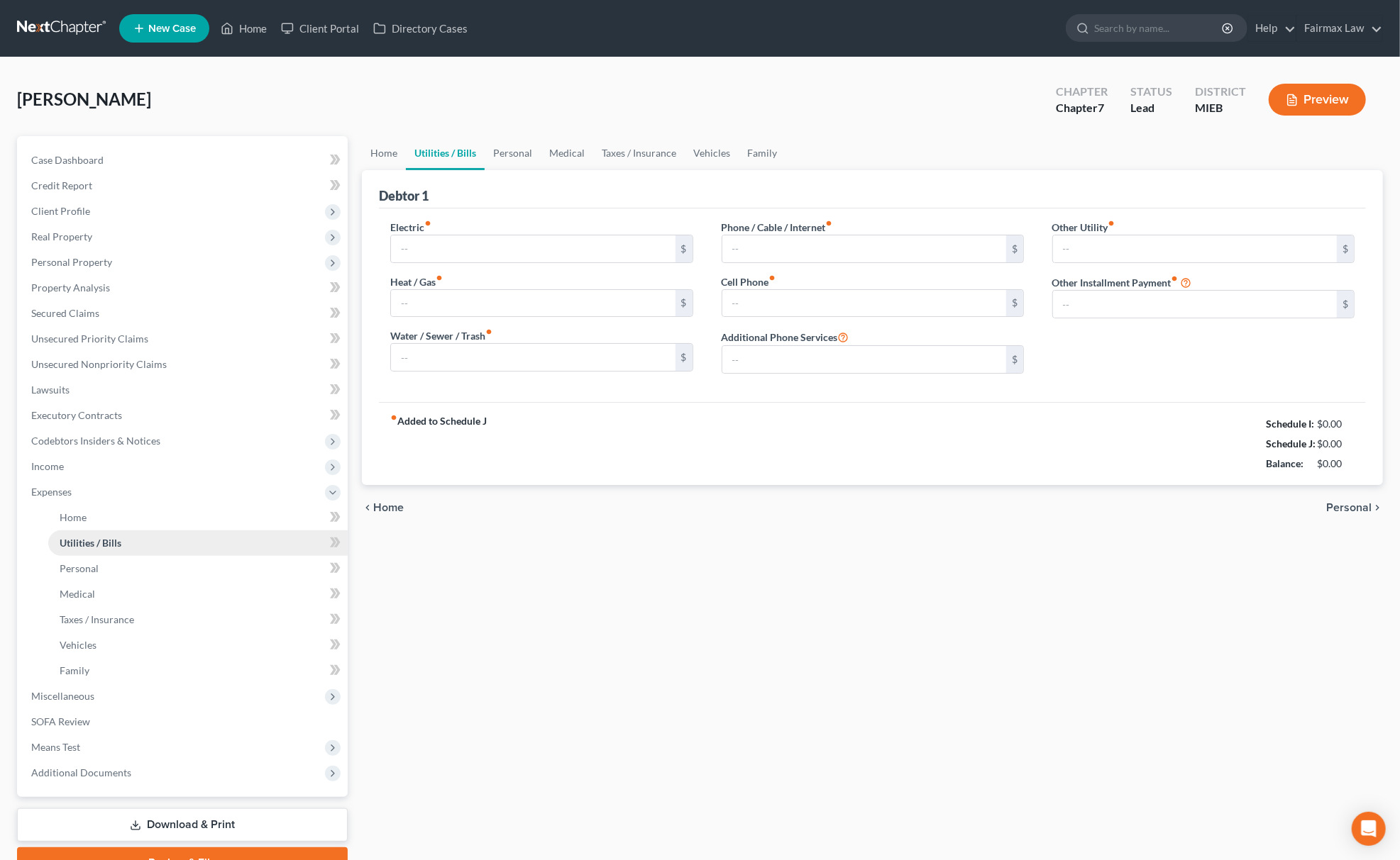
type input "0.00"
click at [137, 512] on link "Home" at bounding box center [198, 517] width 300 height 26
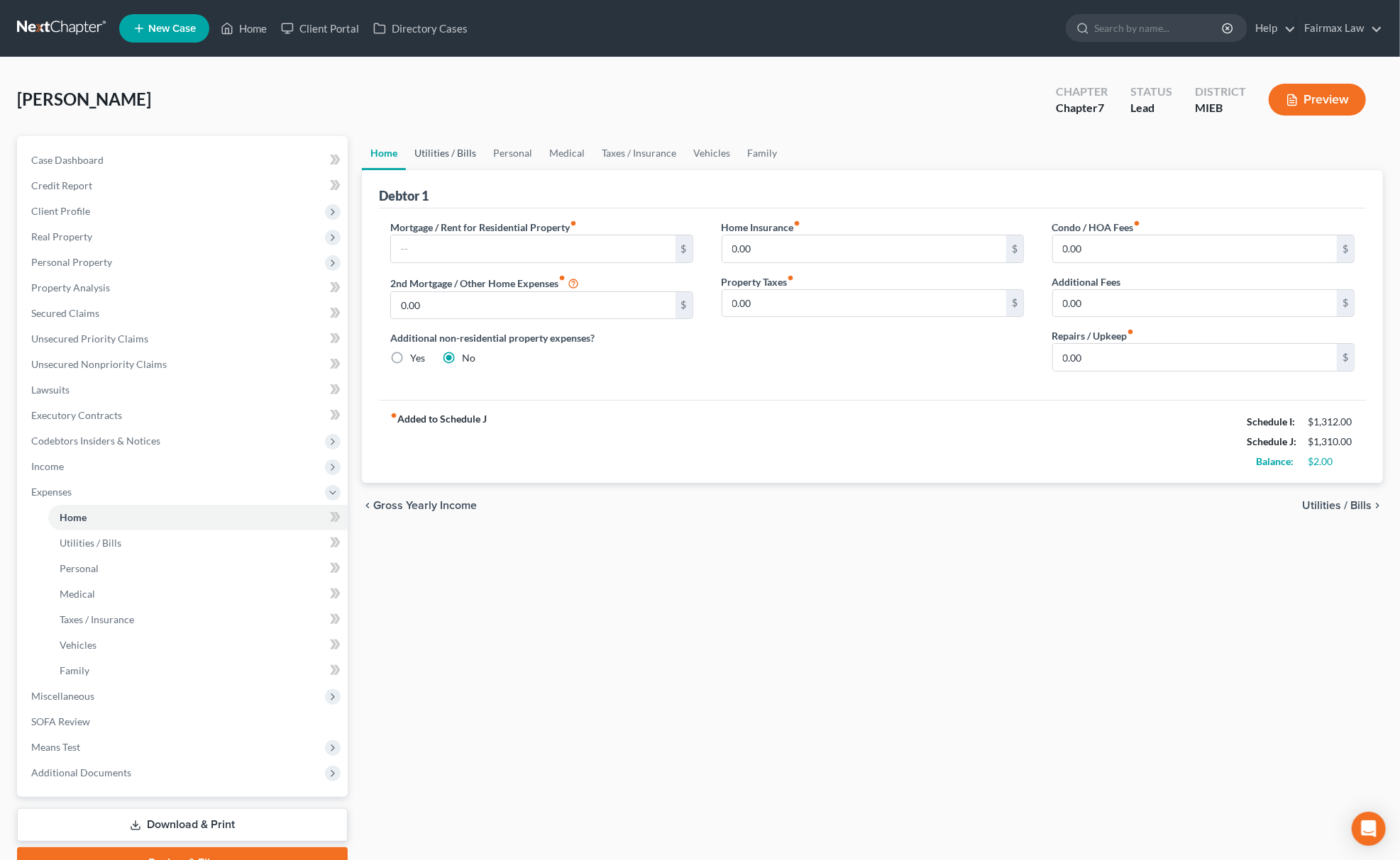
click at [458, 147] on link "Utilities / Bills" at bounding box center [445, 153] width 79 height 34
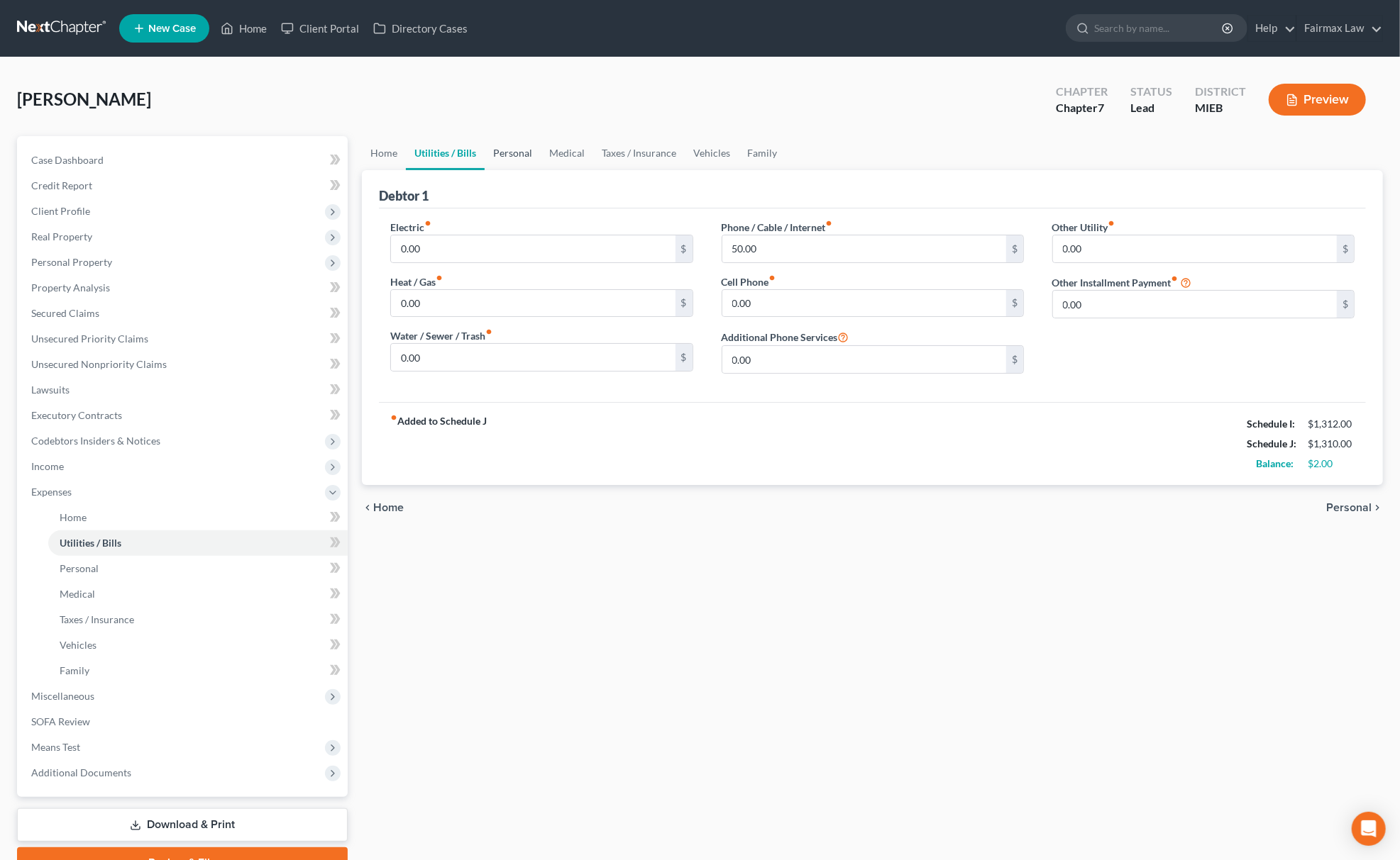
click at [533, 146] on link "Personal" at bounding box center [512, 153] width 56 height 34
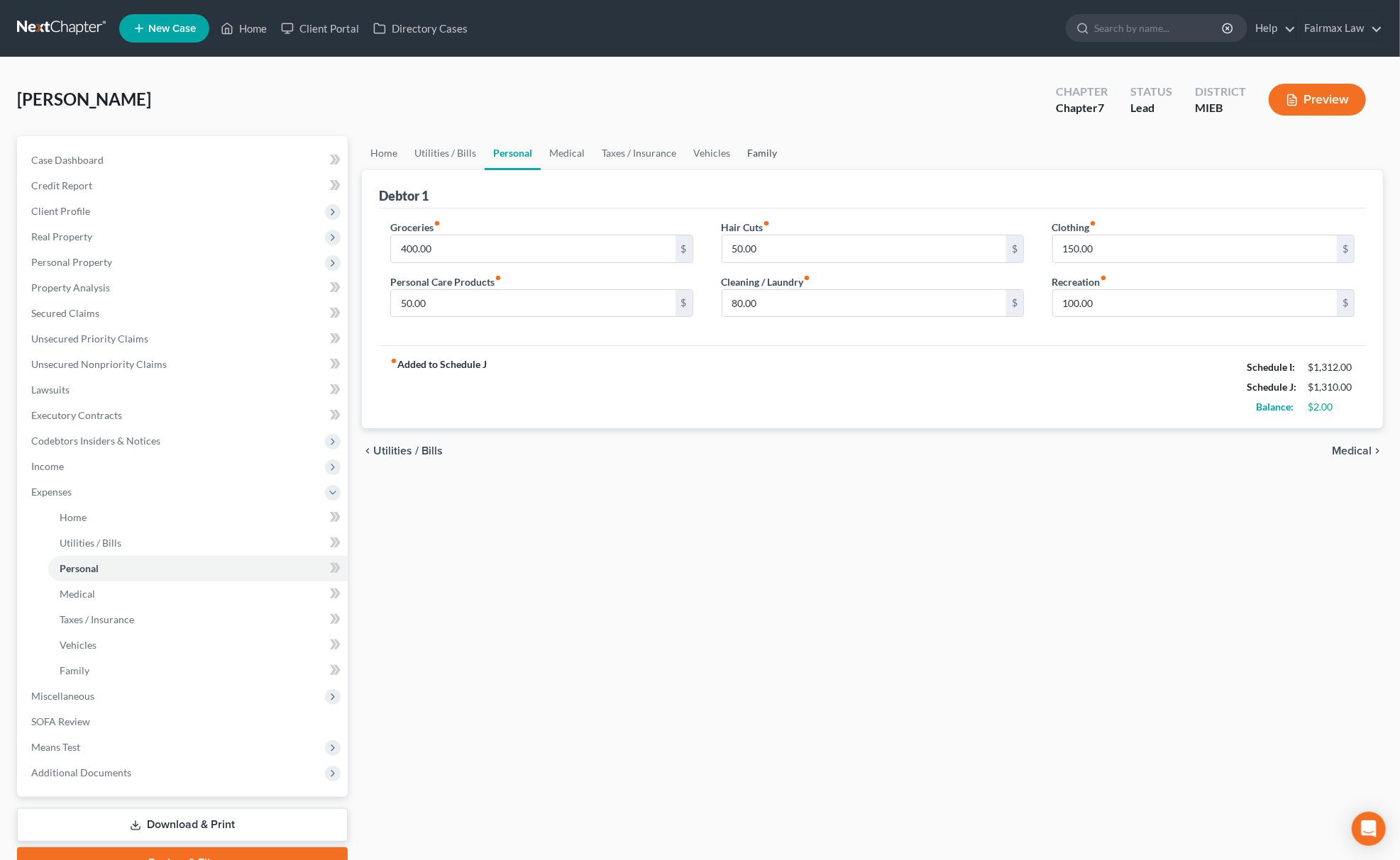
drag, startPoint x: 747, startPoint y: 147, endPoint x: 736, endPoint y: 152, distance: 12.1
click at [745, 148] on link "Family" at bounding box center [761, 153] width 47 height 34
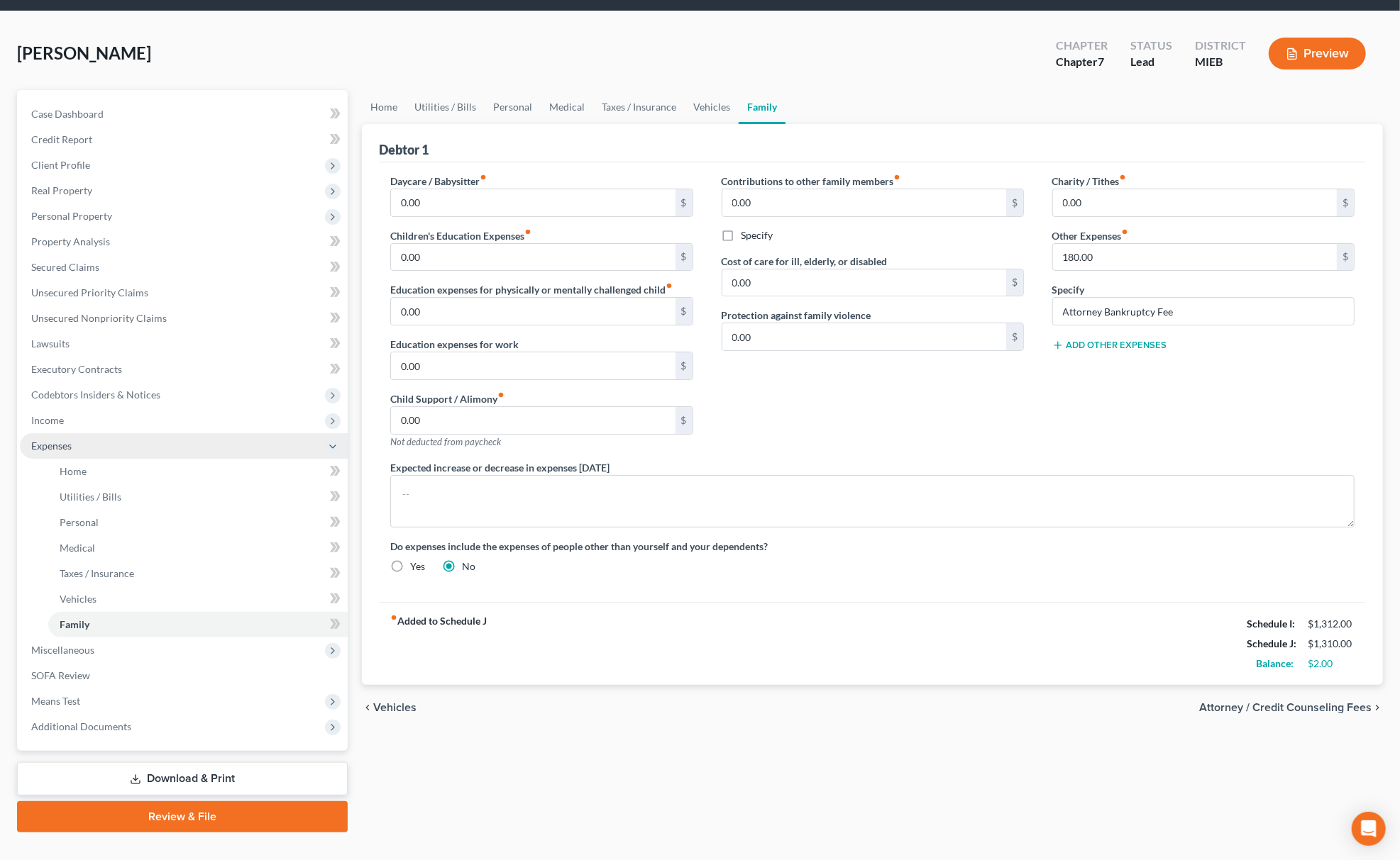
scroll to position [71, 0]
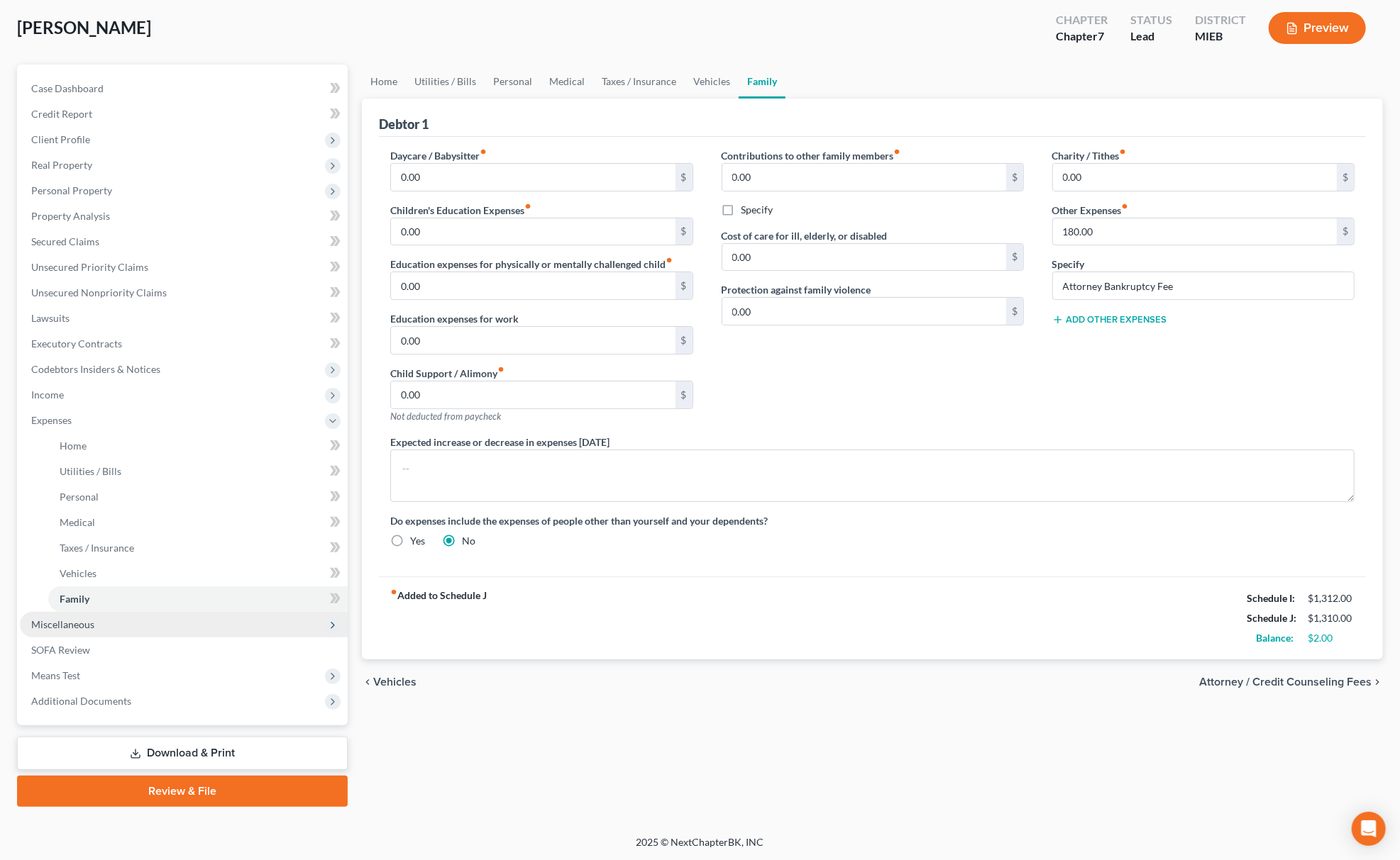
click at [92, 618] on span "Miscellaneous" at bounding box center [62, 624] width 63 height 12
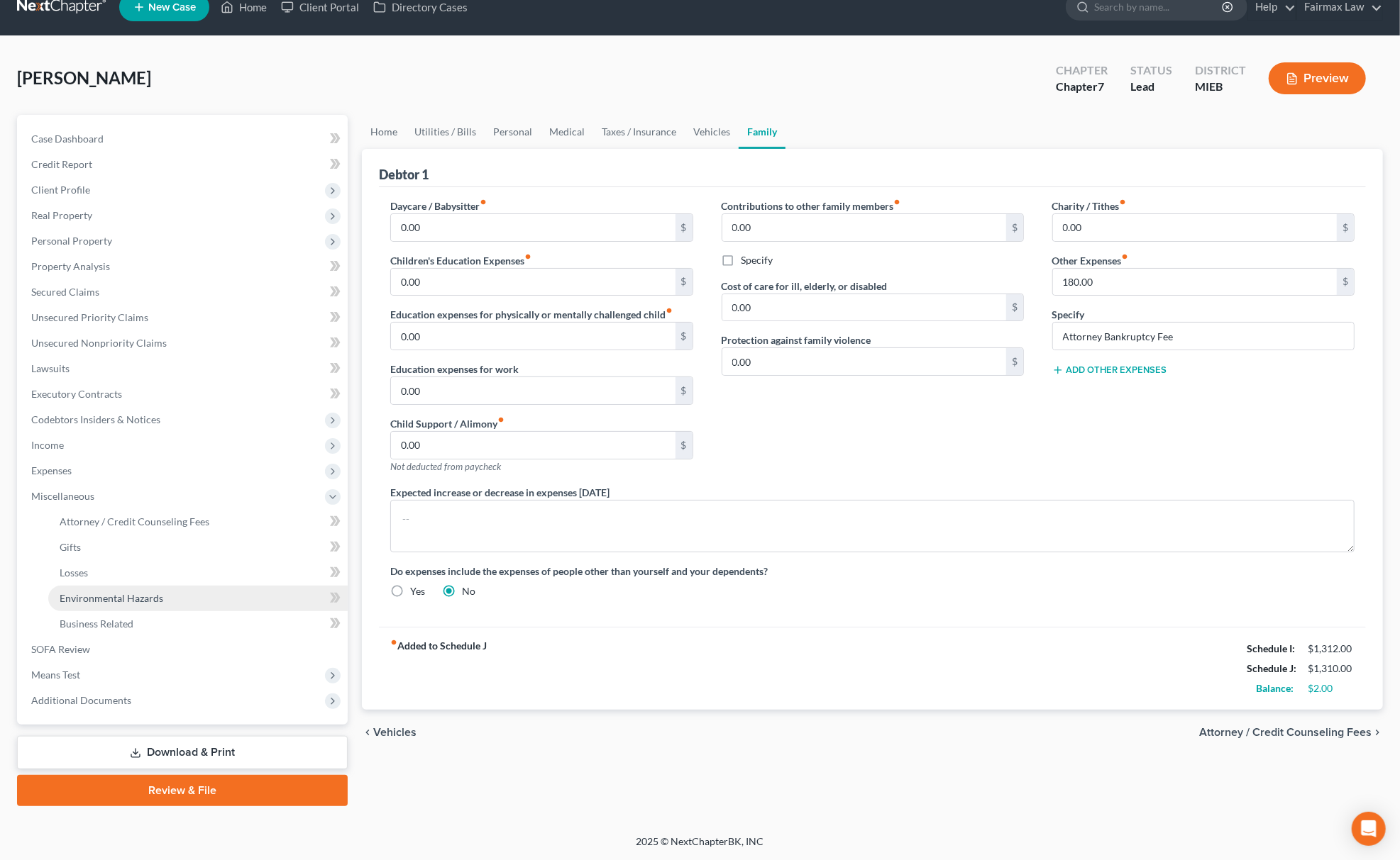
scroll to position [20, 0]
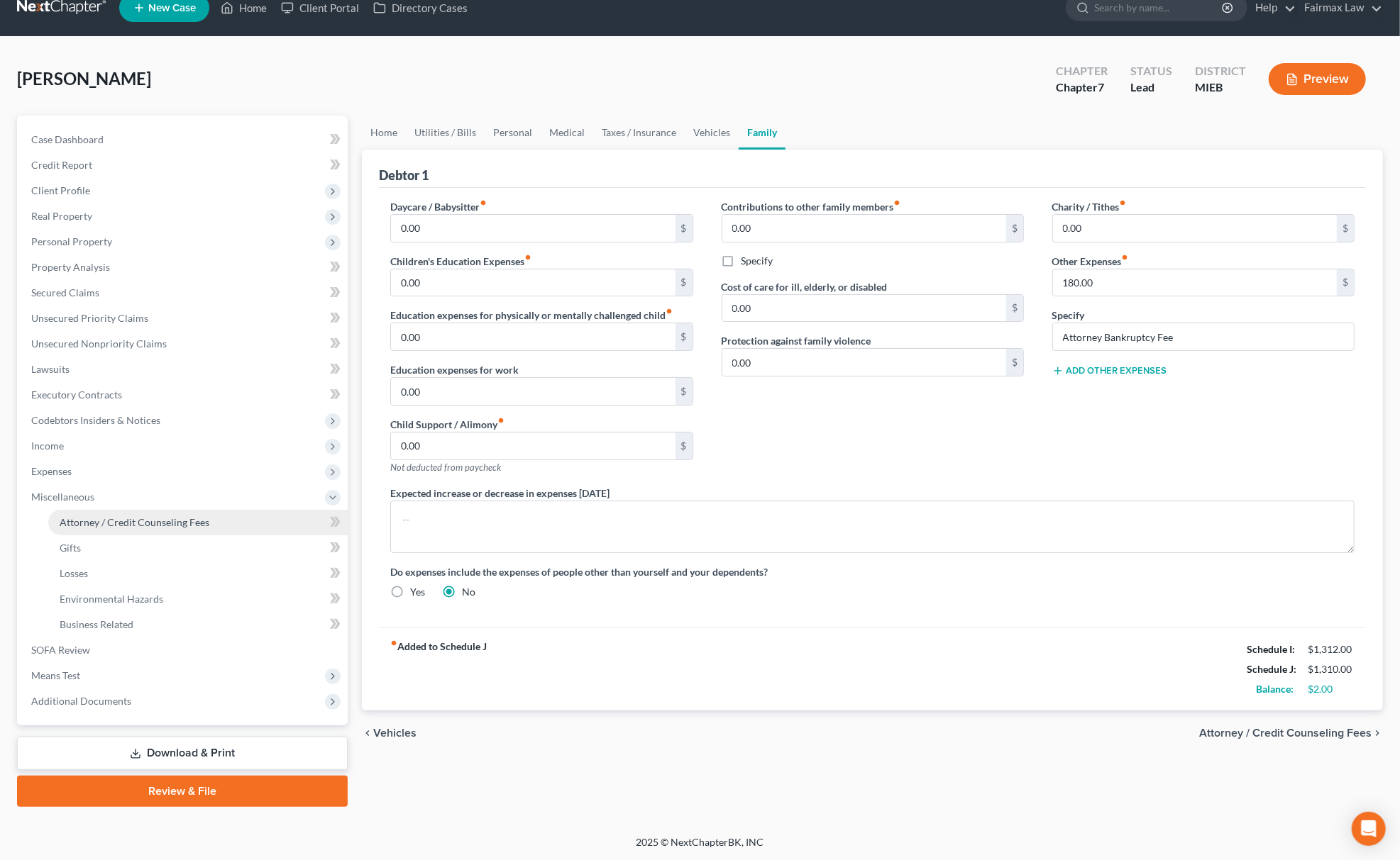
click at [171, 517] on span "Attorney / Credit Counseling Fees" at bounding box center [134, 522] width 149 height 12
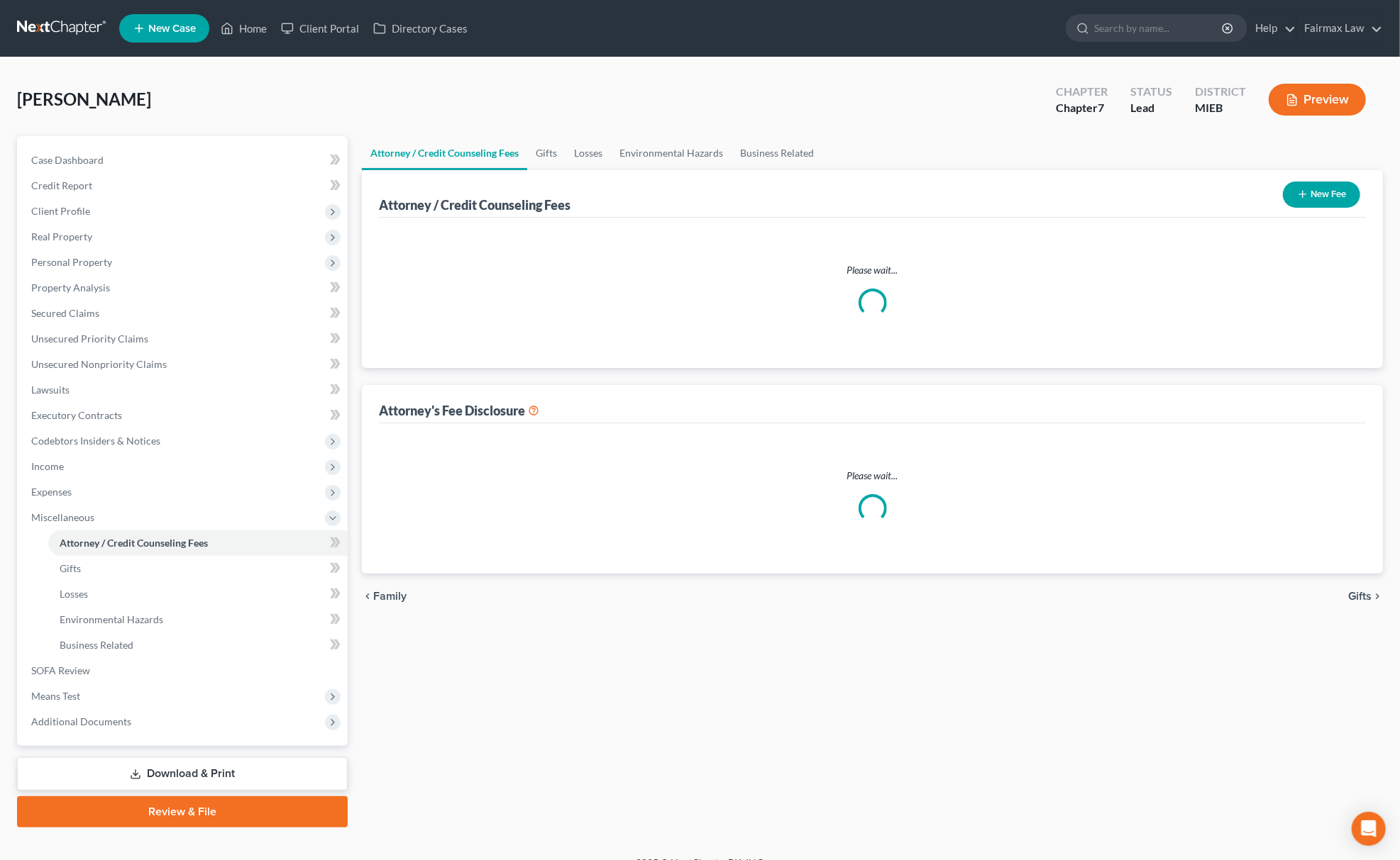
select select "6"
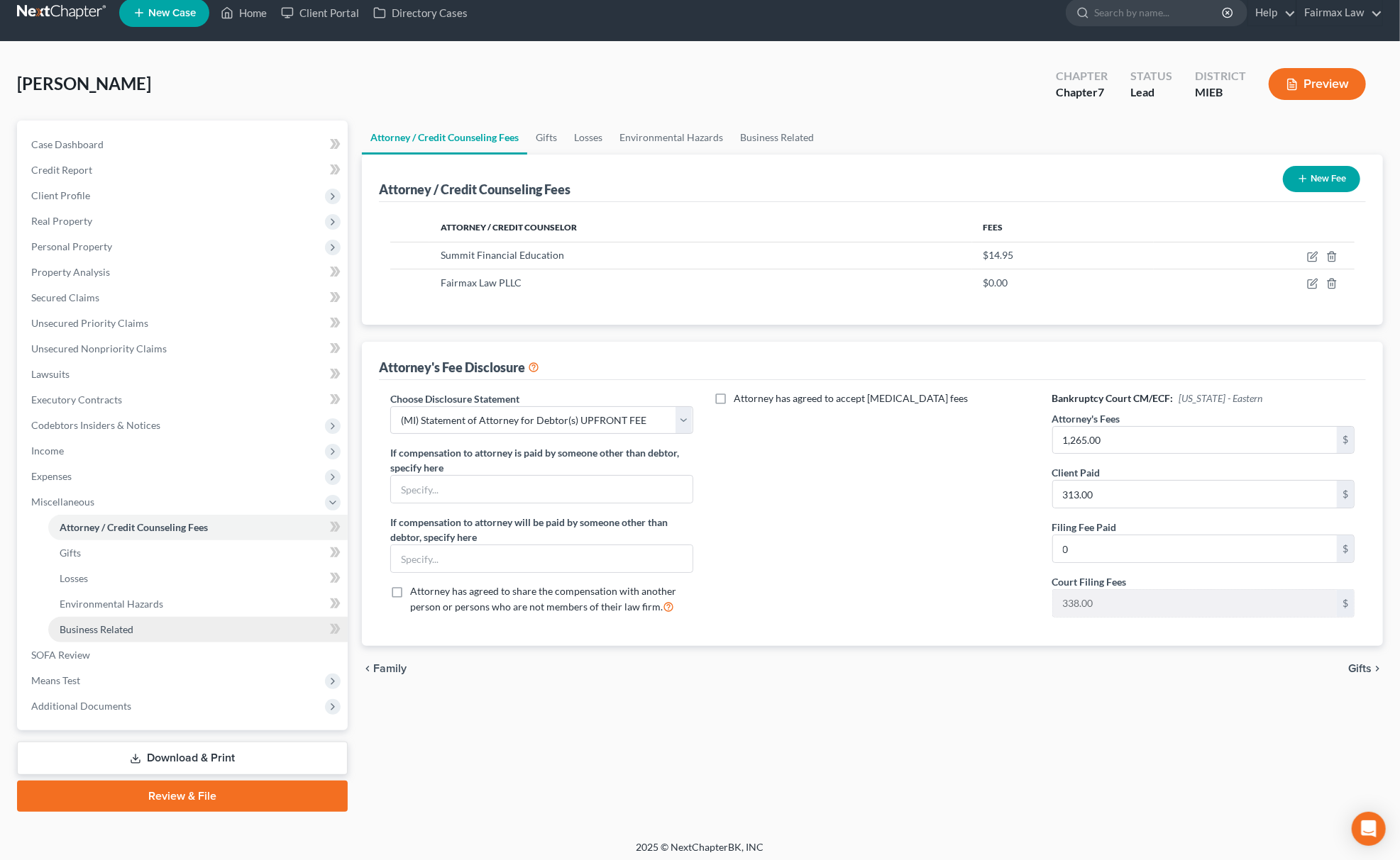
scroll to position [20, 0]
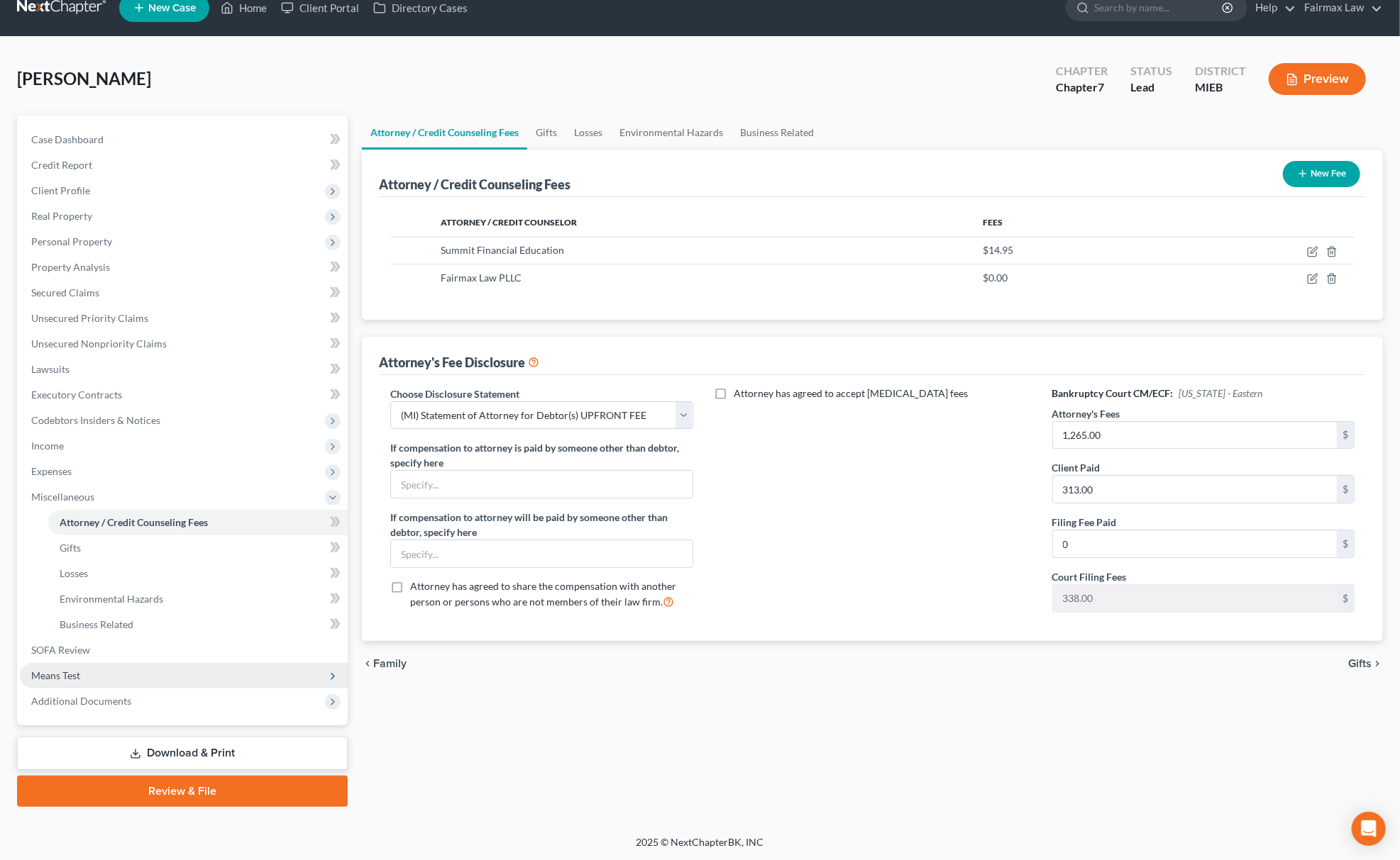
click at [104, 667] on span "Means Test" at bounding box center [184, 676] width 328 height 26
click at [148, 663] on link "Calculation and Presumption" at bounding box center [198, 676] width 300 height 26
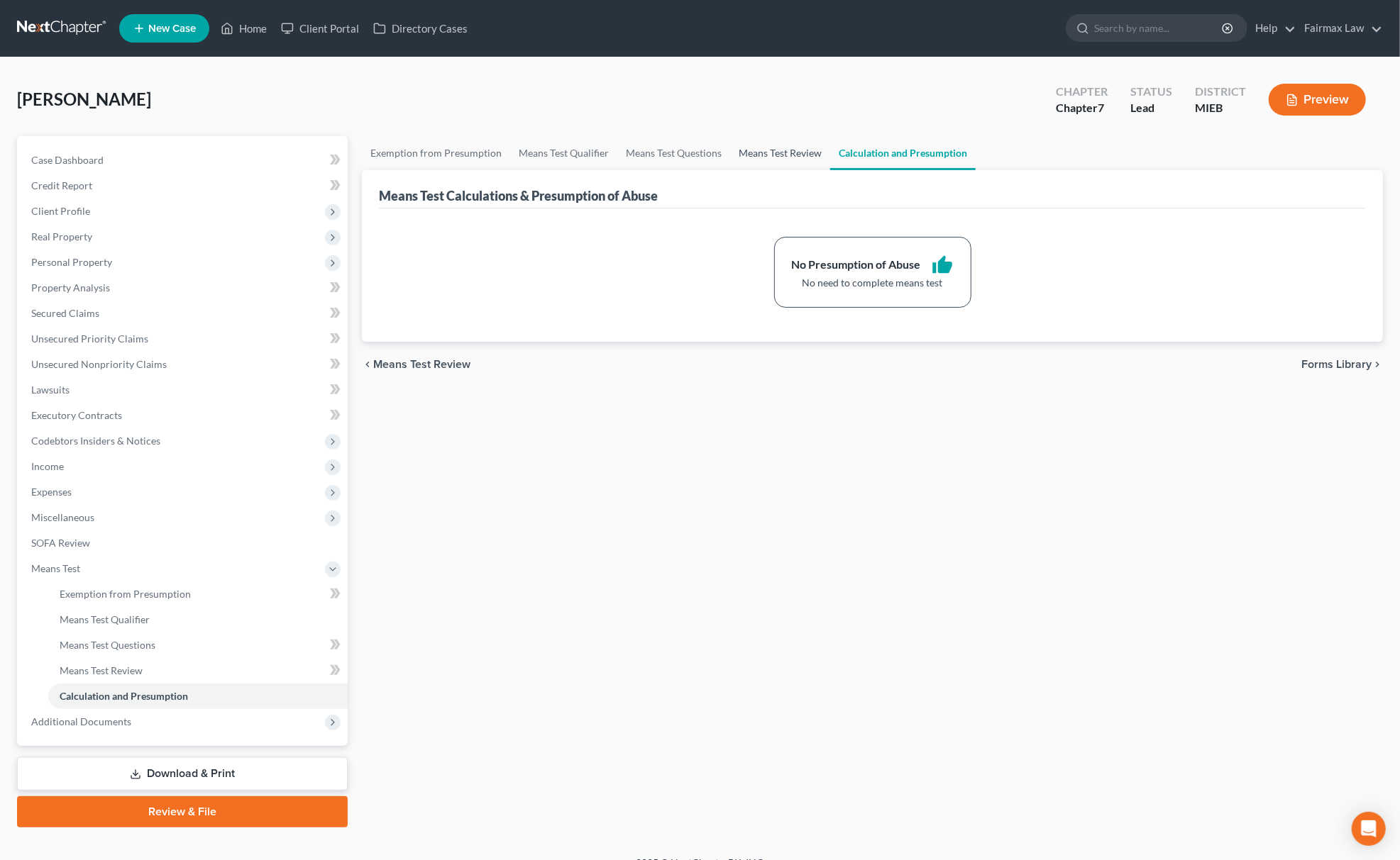
click at [770, 147] on link "Means Test Review" at bounding box center [780, 153] width 100 height 34
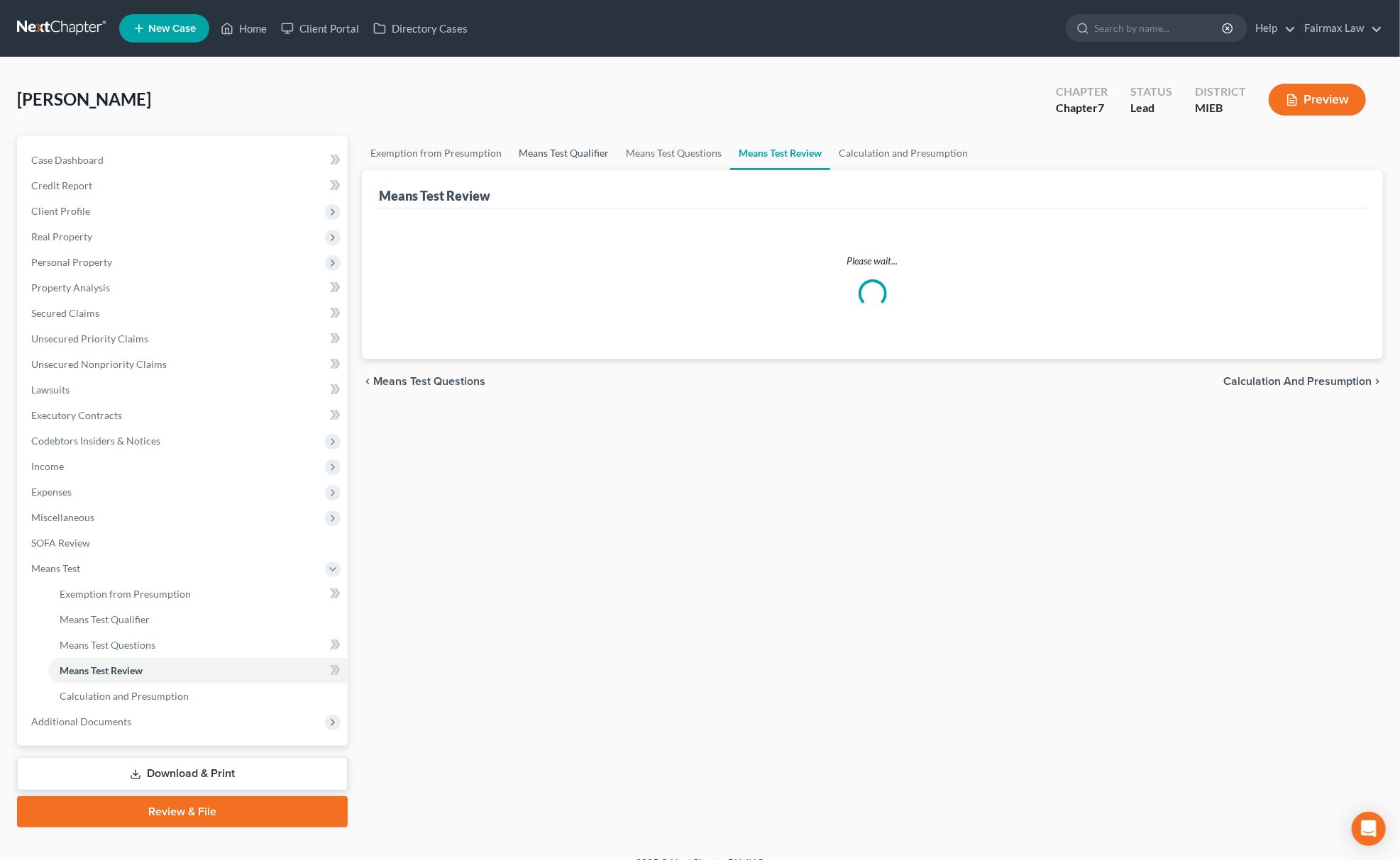
click at [555, 156] on link "Means Test Qualifier" at bounding box center [563, 153] width 107 height 34
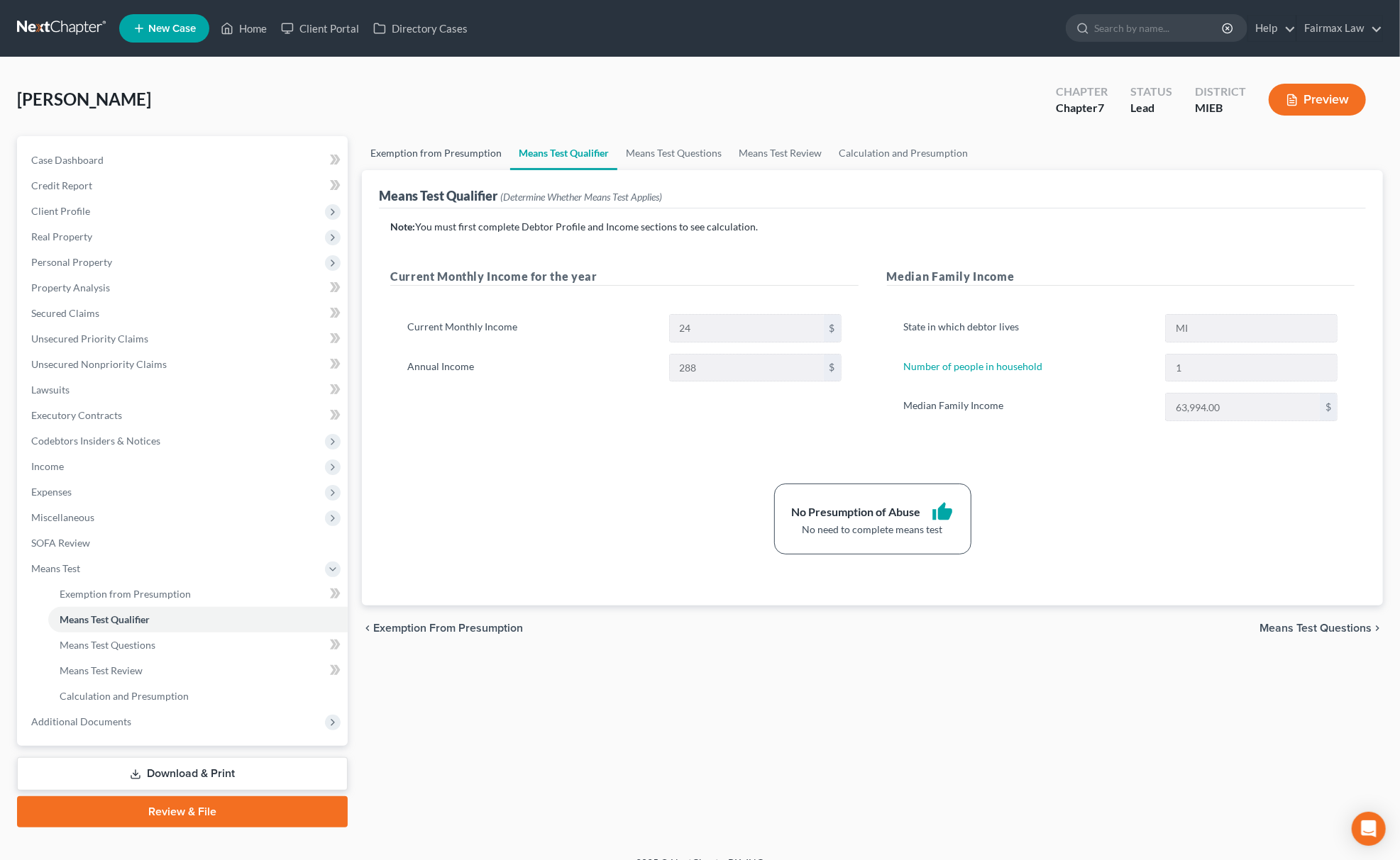
click at [400, 154] on link "Exemption from Presumption" at bounding box center [436, 153] width 148 height 34
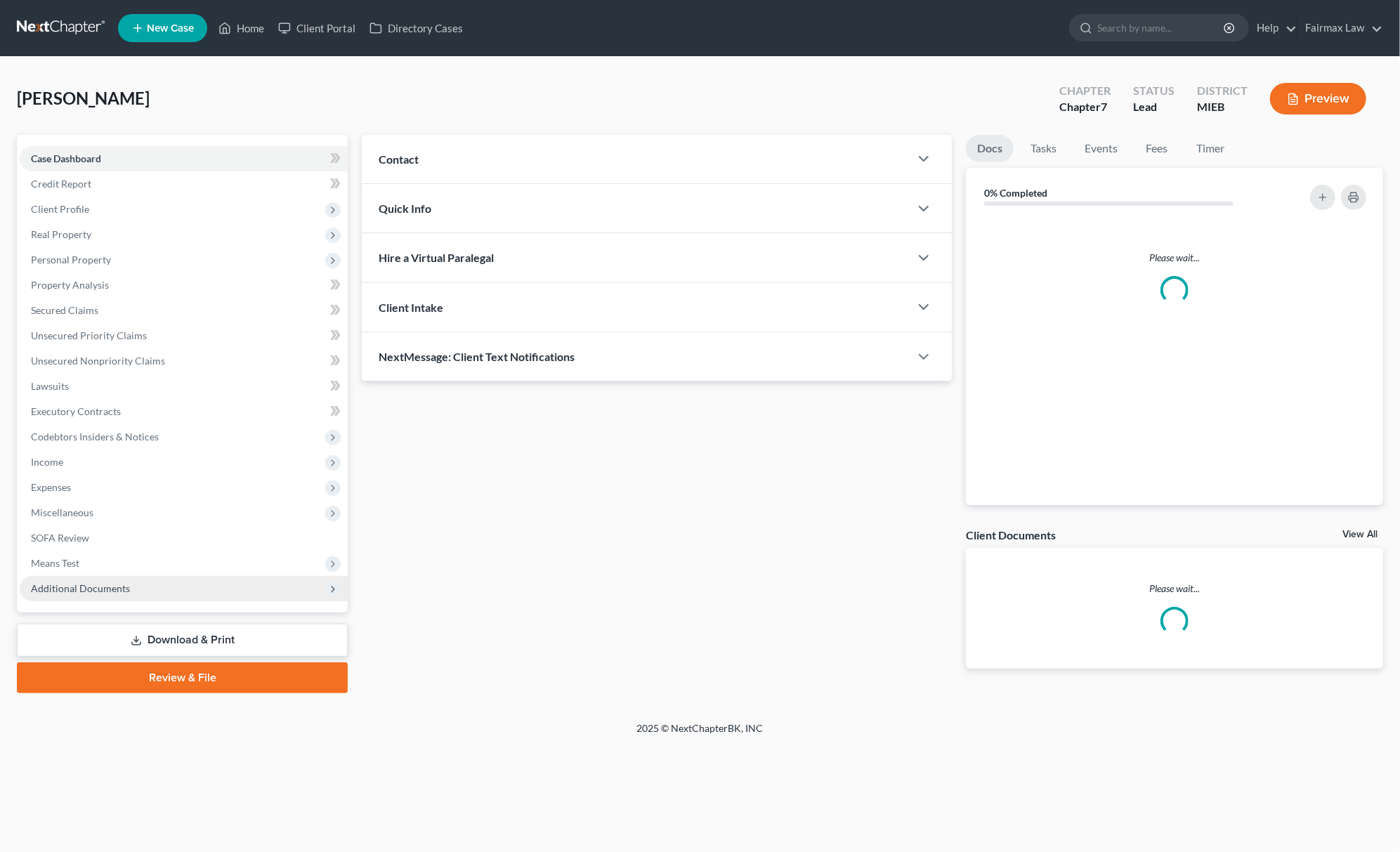
click at [59, 593] on span "Additional Documents" at bounding box center [184, 589] width 328 height 25
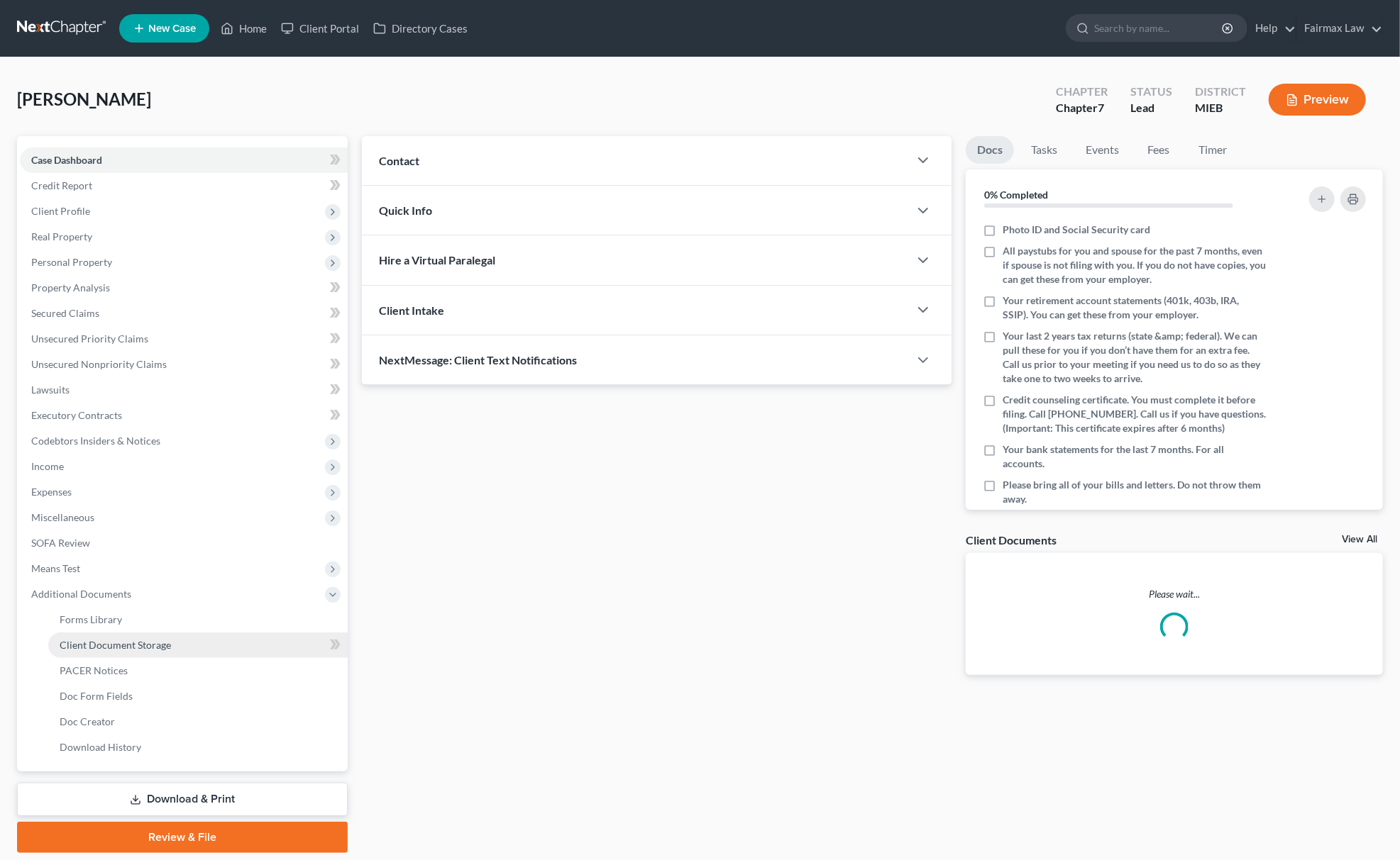
drag, startPoint x: 134, startPoint y: 648, endPoint x: 140, endPoint y: 653, distance: 7.8
click at [134, 648] on span "Client Document Storage" at bounding box center [115, 645] width 112 height 12
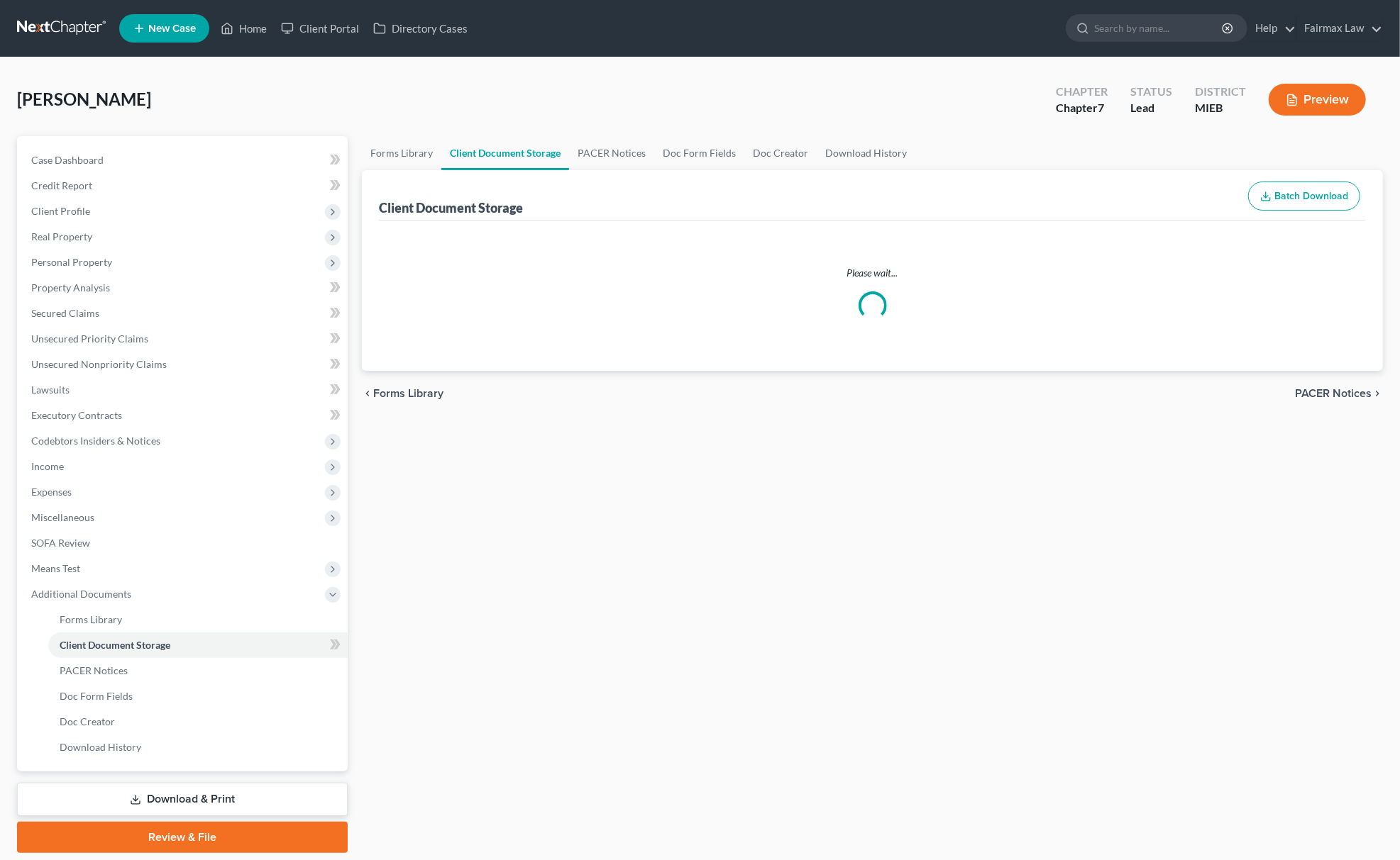
select select "6"
select select "7"
select select "32"
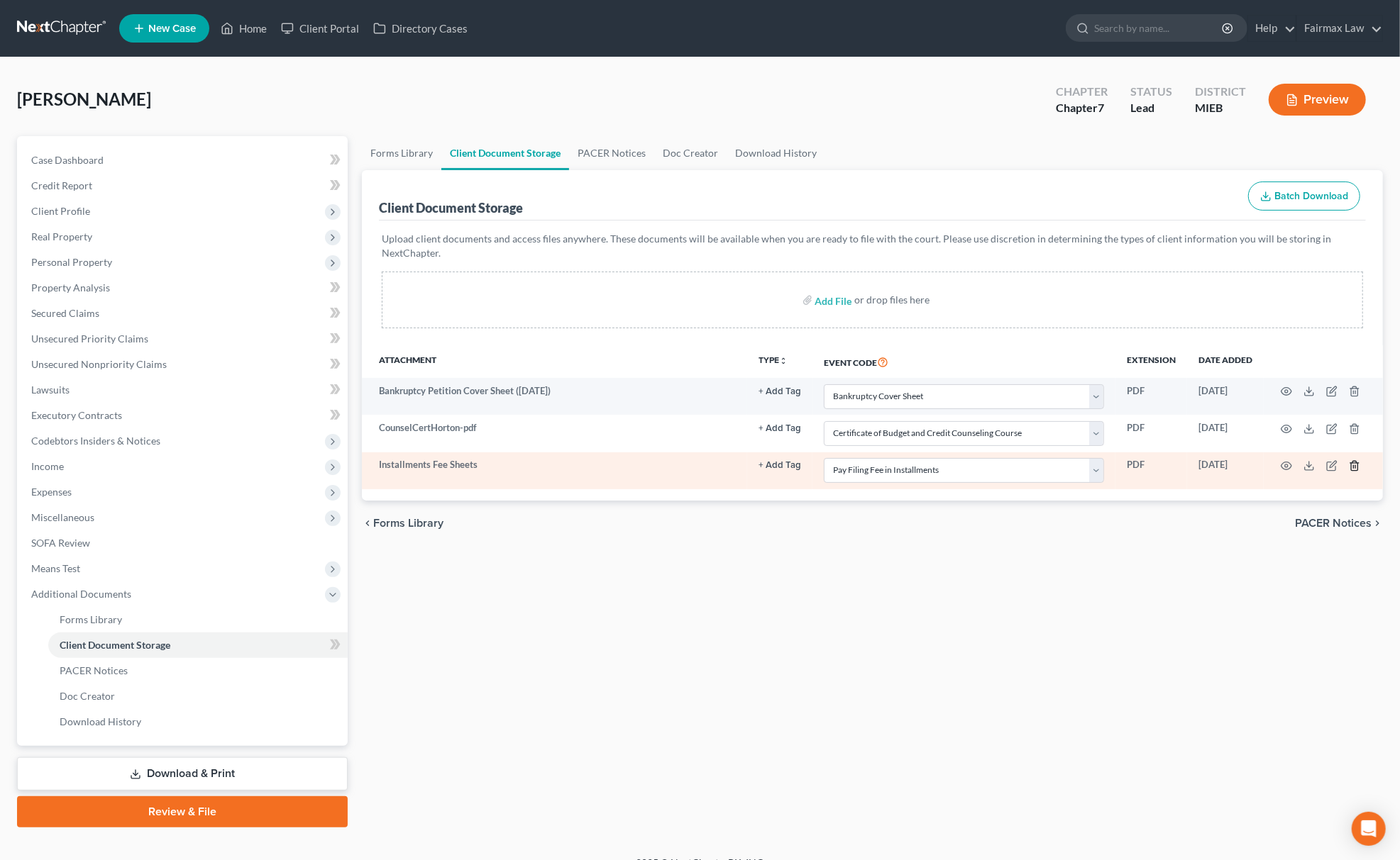
click at [1353, 465] on line "button" at bounding box center [1353, 466] width 0 height 3
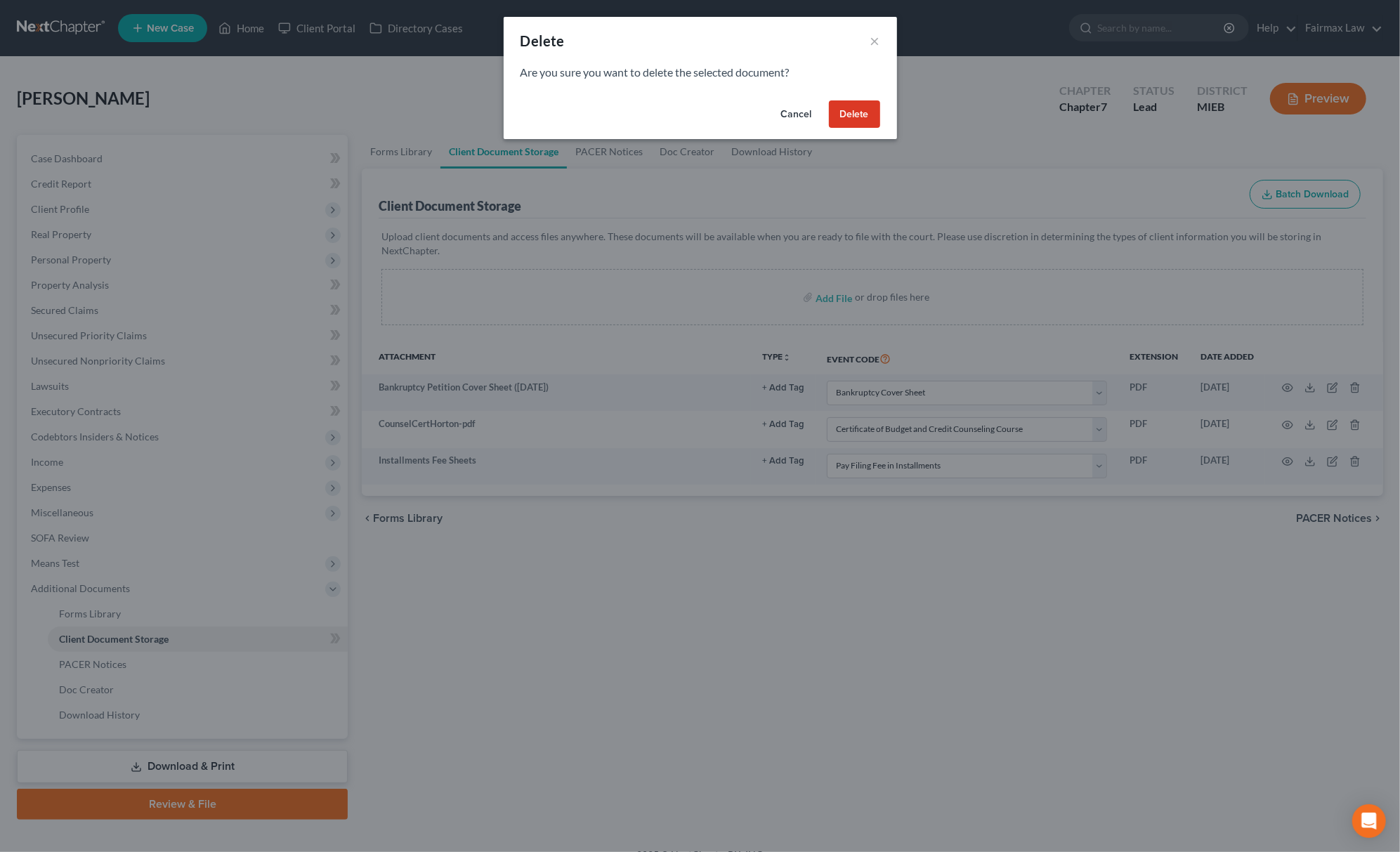
click at [845, 113] on button "Delete" at bounding box center [855, 114] width 52 height 28
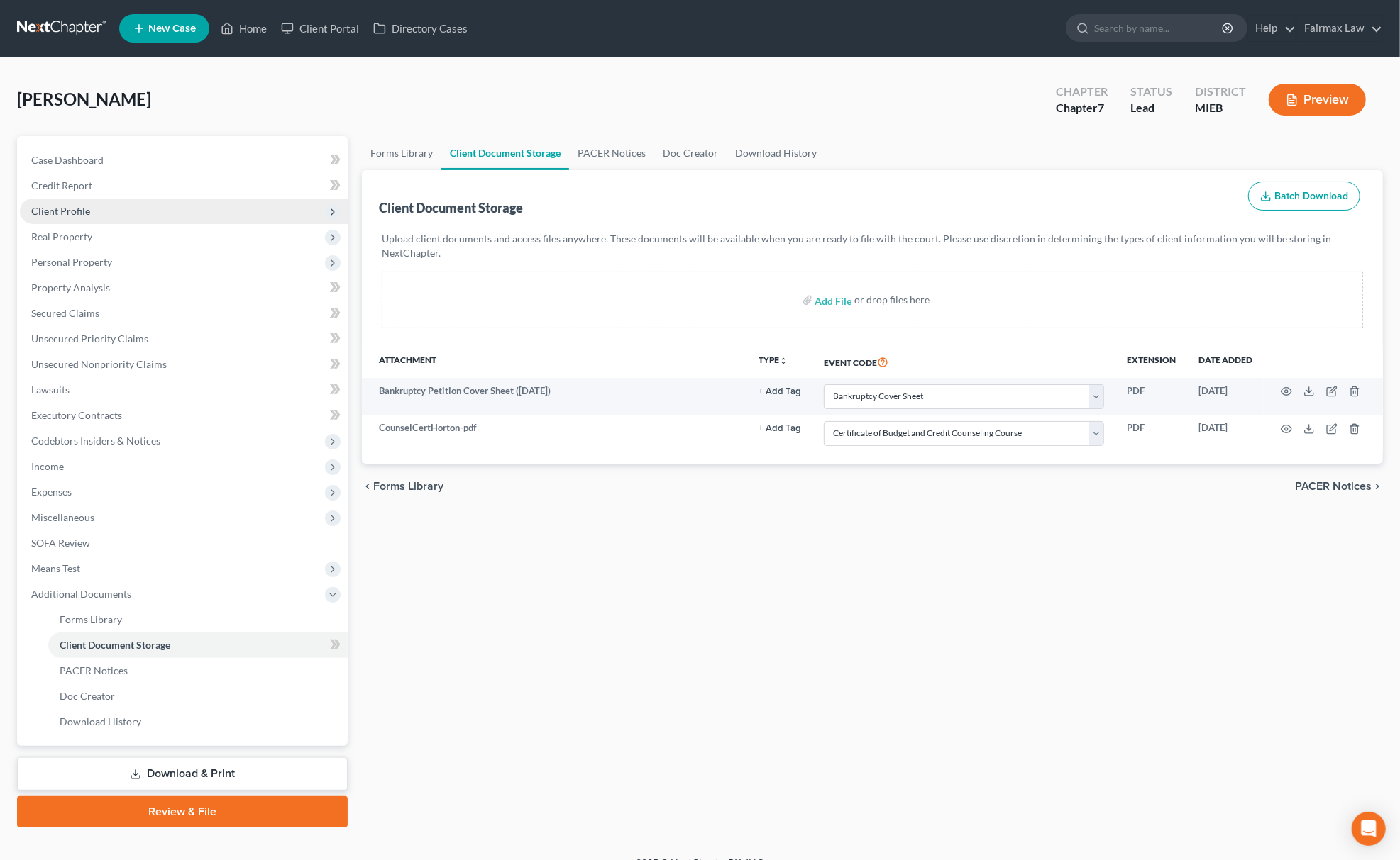
click at [123, 199] on span "Client Profile" at bounding box center [184, 212] width 328 height 26
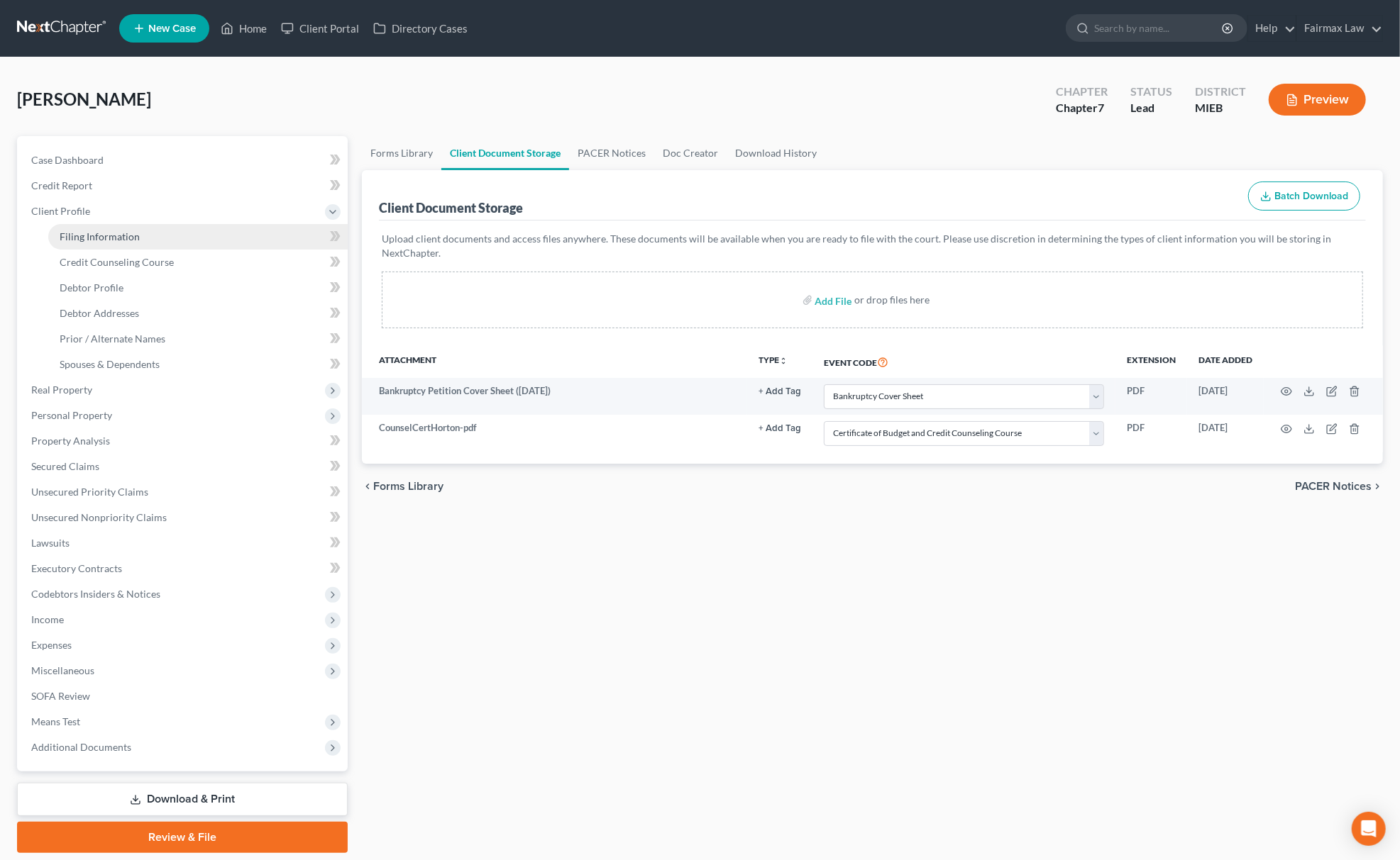
click at [115, 233] on span "Filing Information" at bounding box center [99, 236] width 80 height 12
select select "1"
select select "0"
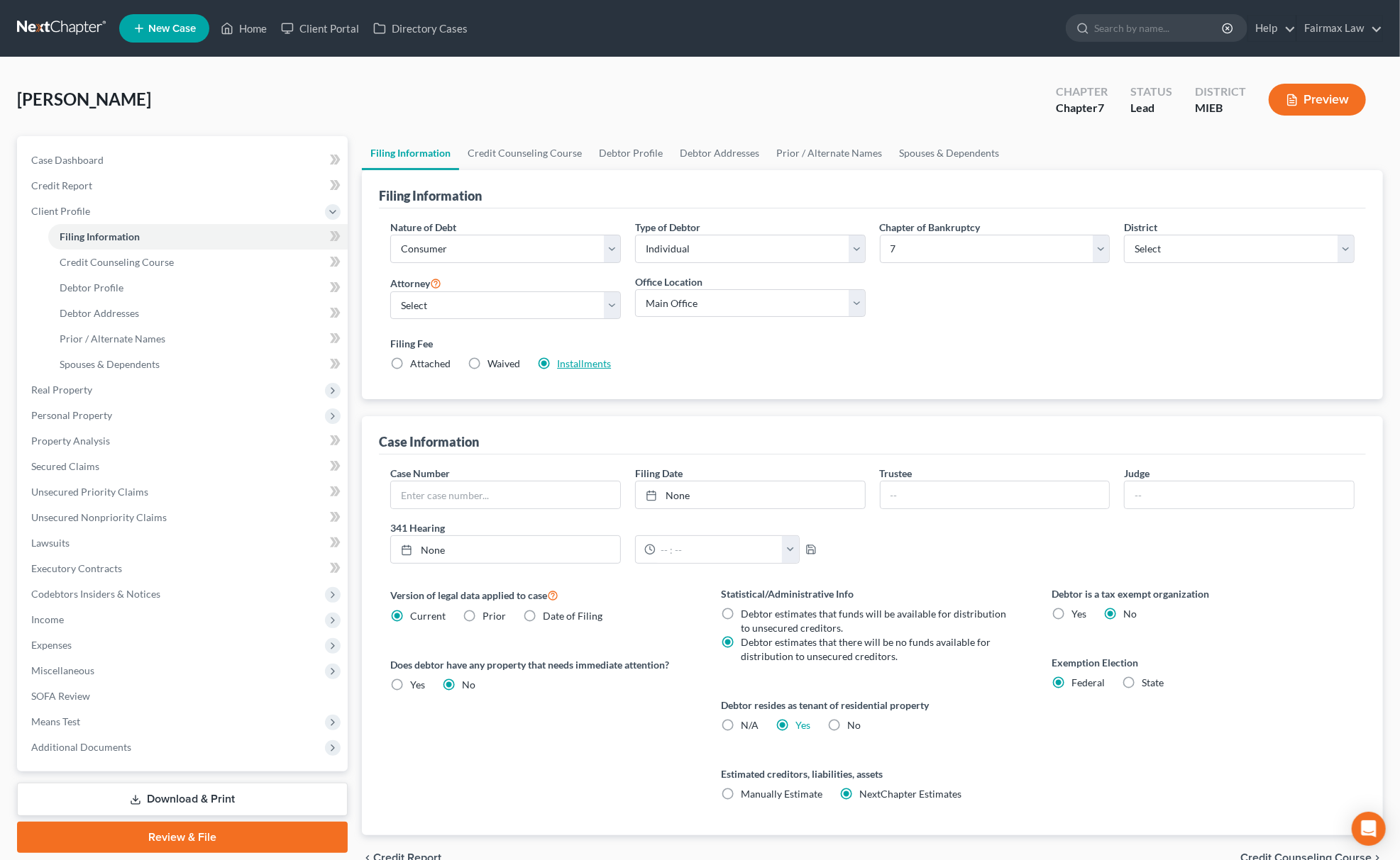
click at [574, 359] on link "Installments" at bounding box center [584, 363] width 54 height 12
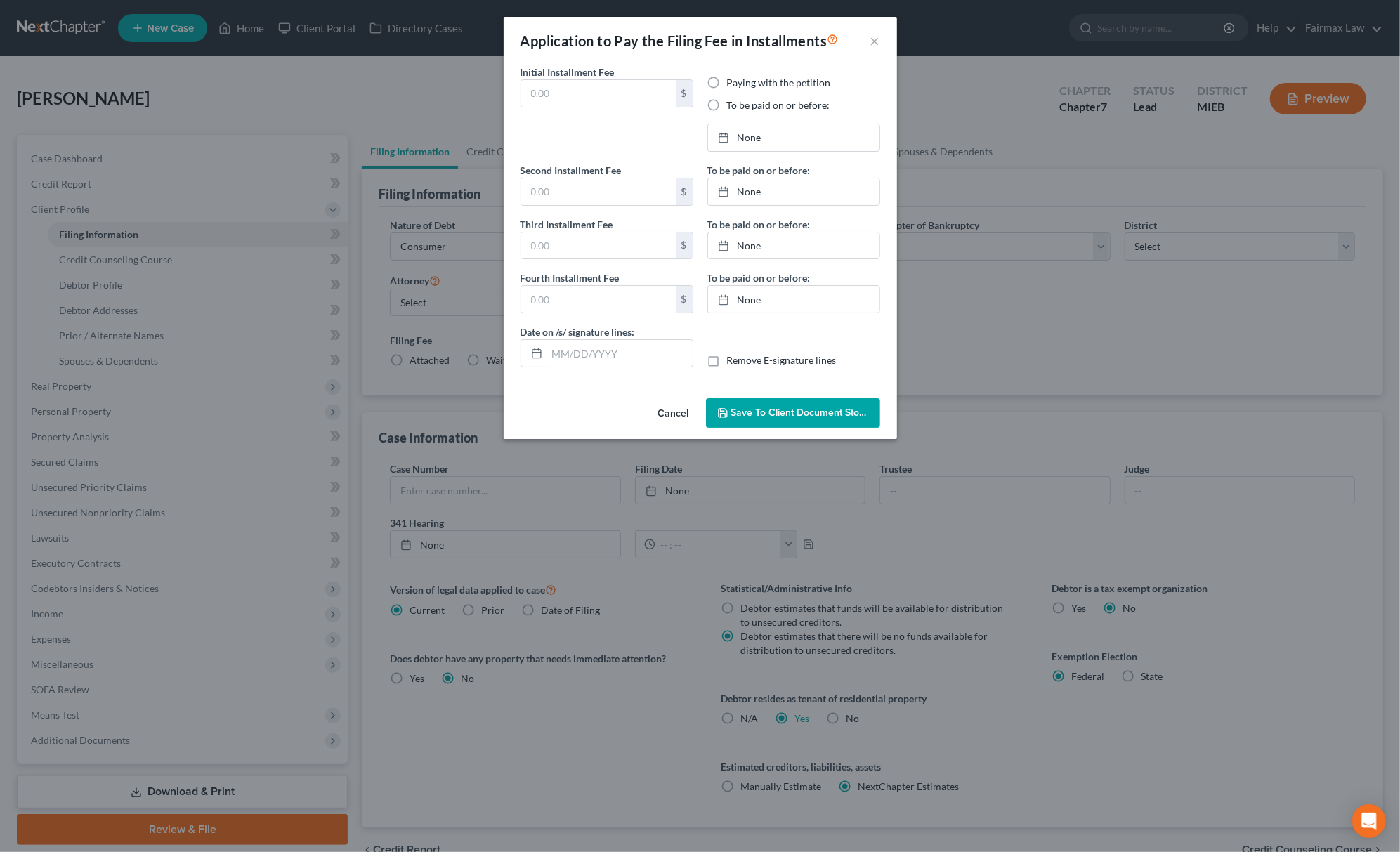
type input "84.50"
radio input "true"
type input "84.50"
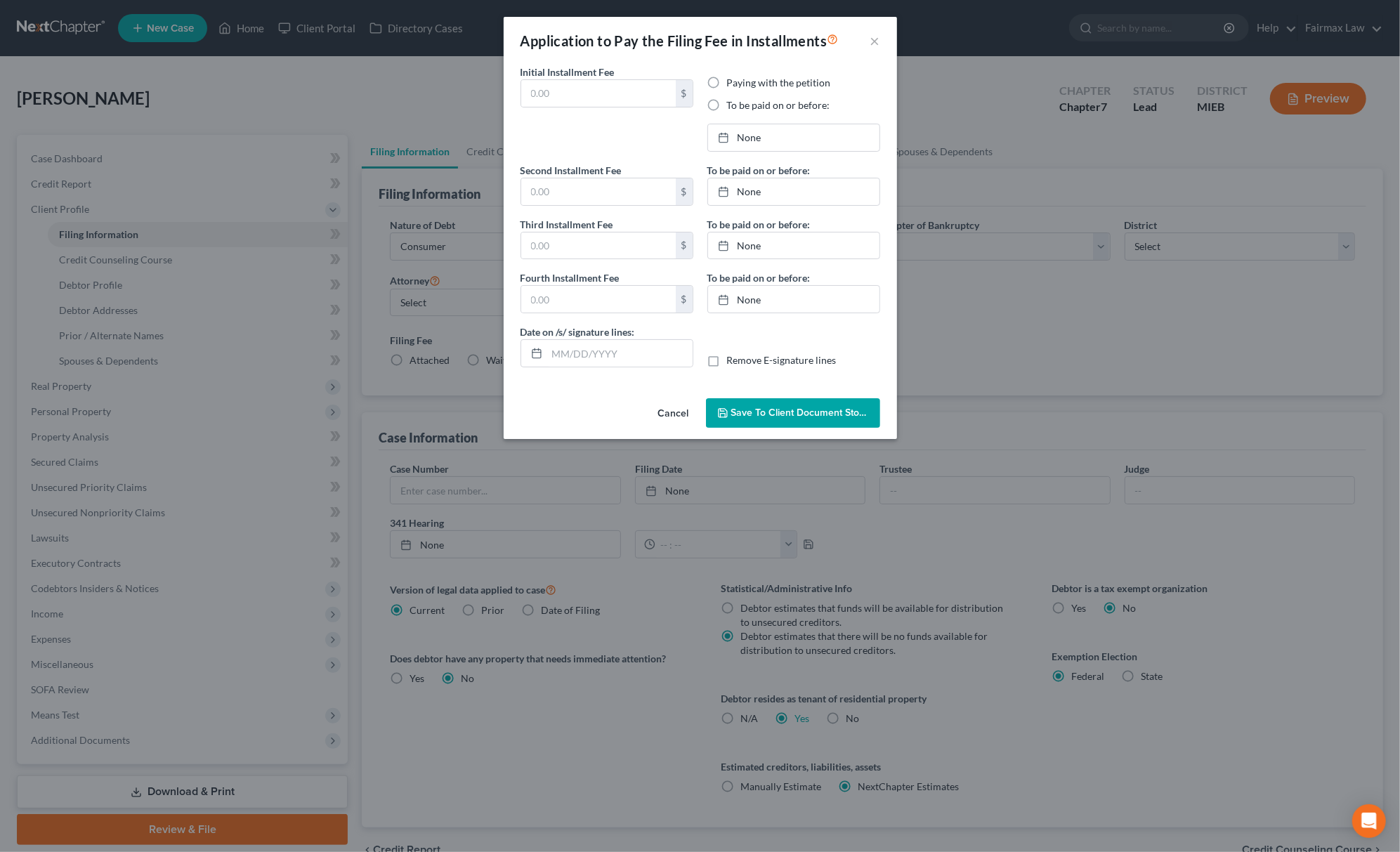
type input "2/6/2026"
type input "10/08/2025"
click at [766, 133] on link "11/7/2025" at bounding box center [793, 137] width 171 height 26
click at [776, 244] on link "1/7/2026" at bounding box center [793, 245] width 171 height 26
click at [805, 308] on link "2/6/2026" at bounding box center [793, 299] width 171 height 26
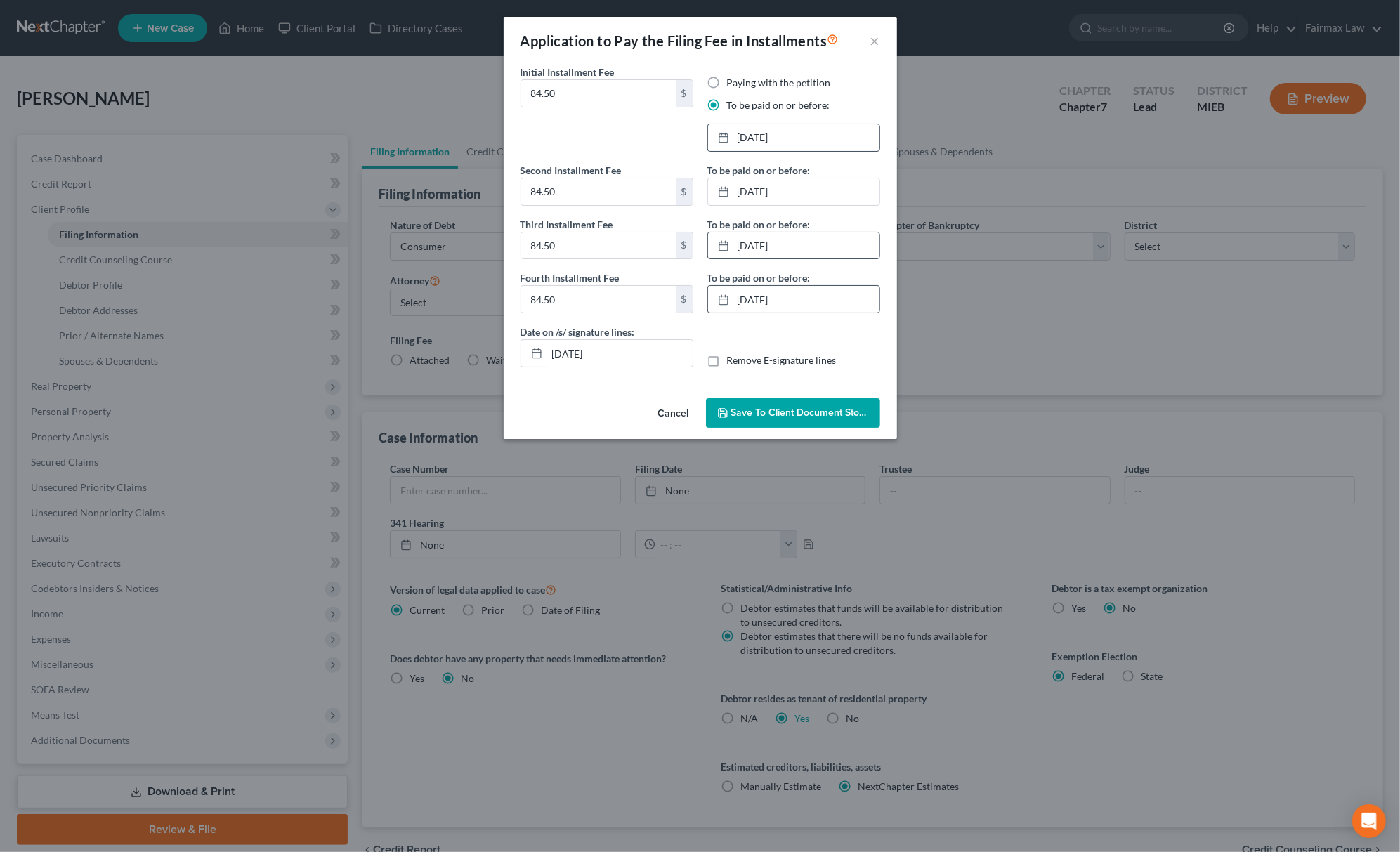
click at [781, 416] on span "Save to Client Document Storage" at bounding box center [806, 412] width 149 height 12
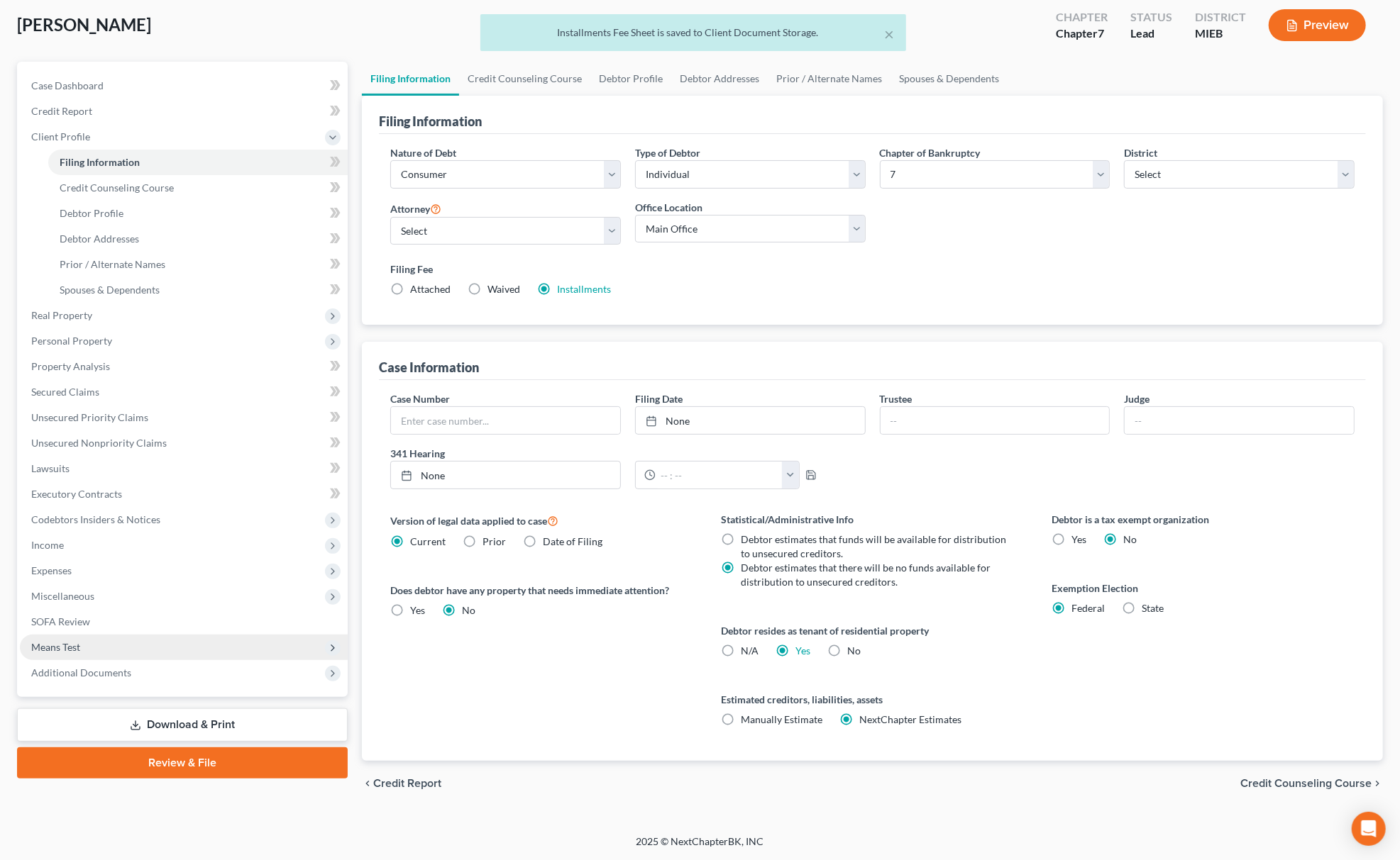
scroll to position [75, 0]
click at [120, 651] on span "Means Test" at bounding box center [184, 648] width 328 height 26
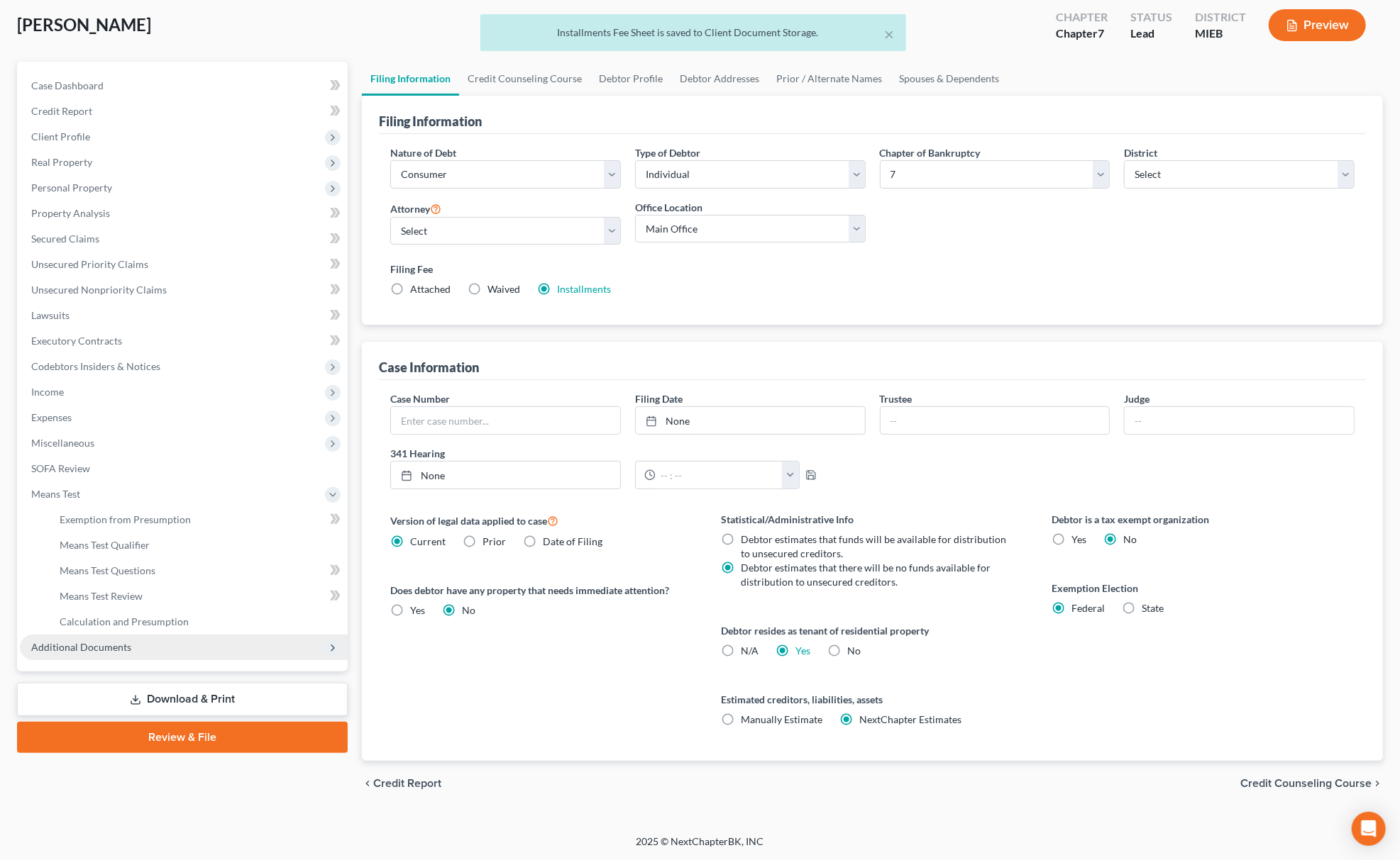
click at [132, 648] on span "Additional Documents" at bounding box center [184, 648] width 328 height 26
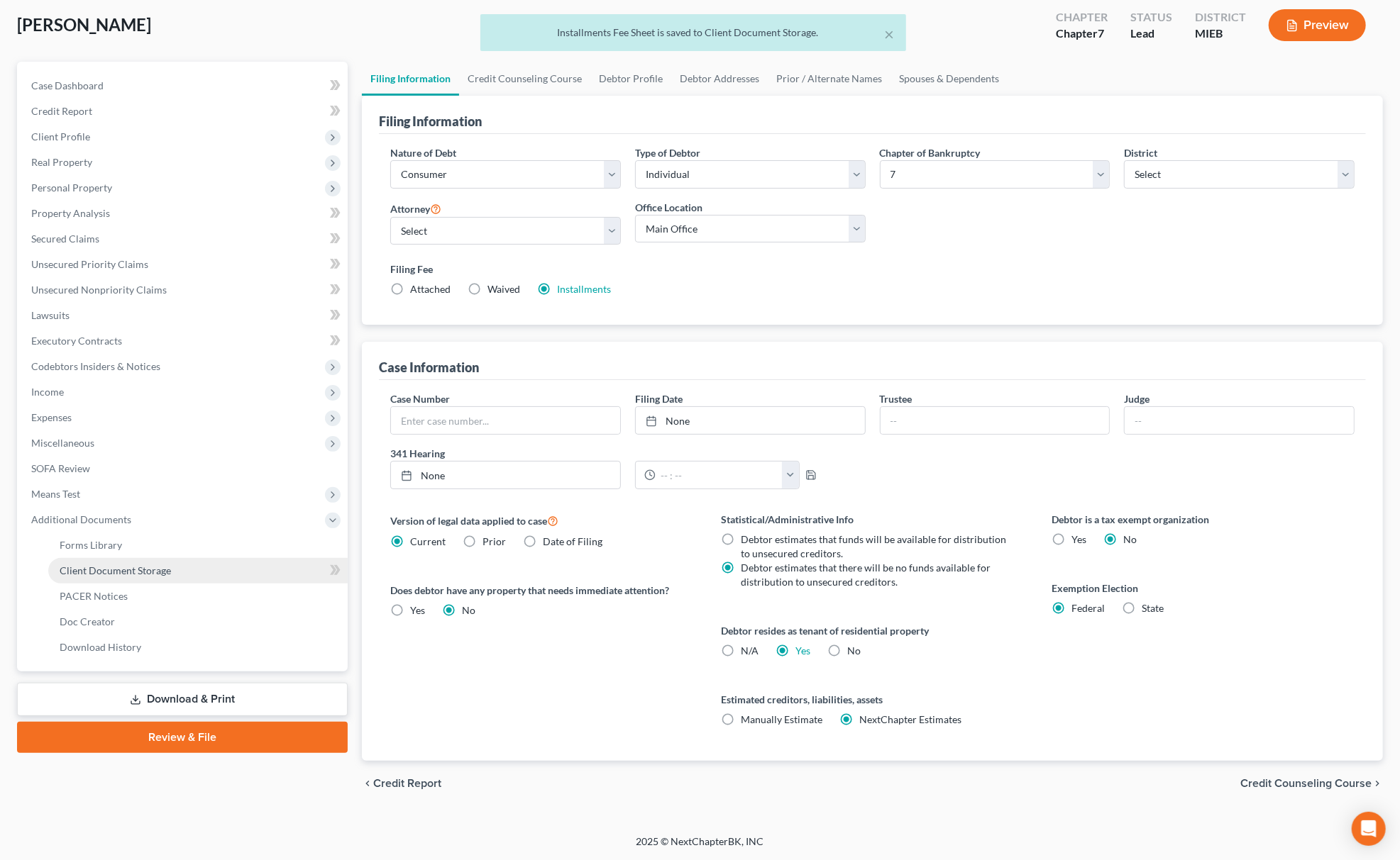
click at [160, 564] on span "Client Document Storage" at bounding box center [115, 570] width 112 height 12
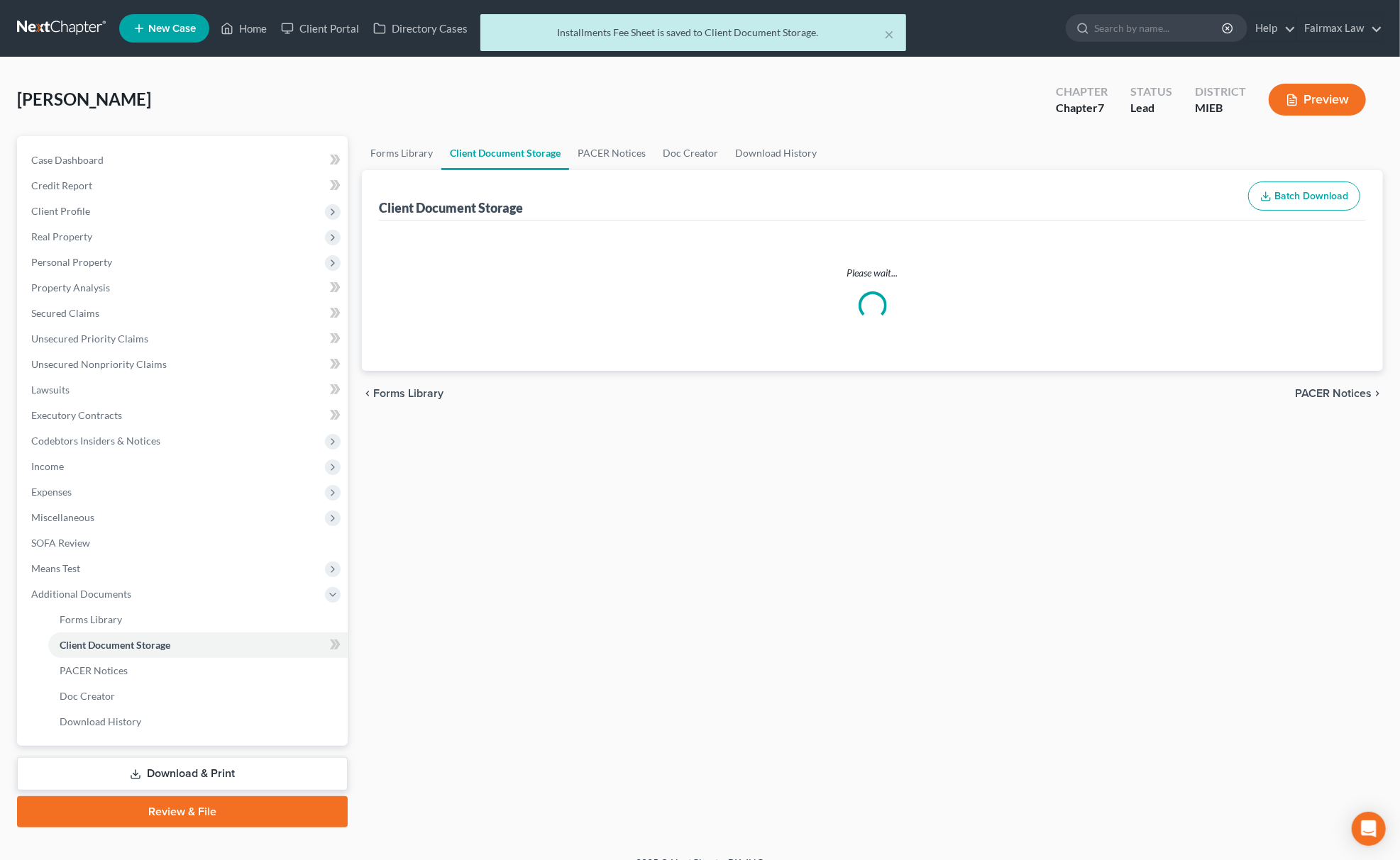
select select "6"
select select "7"
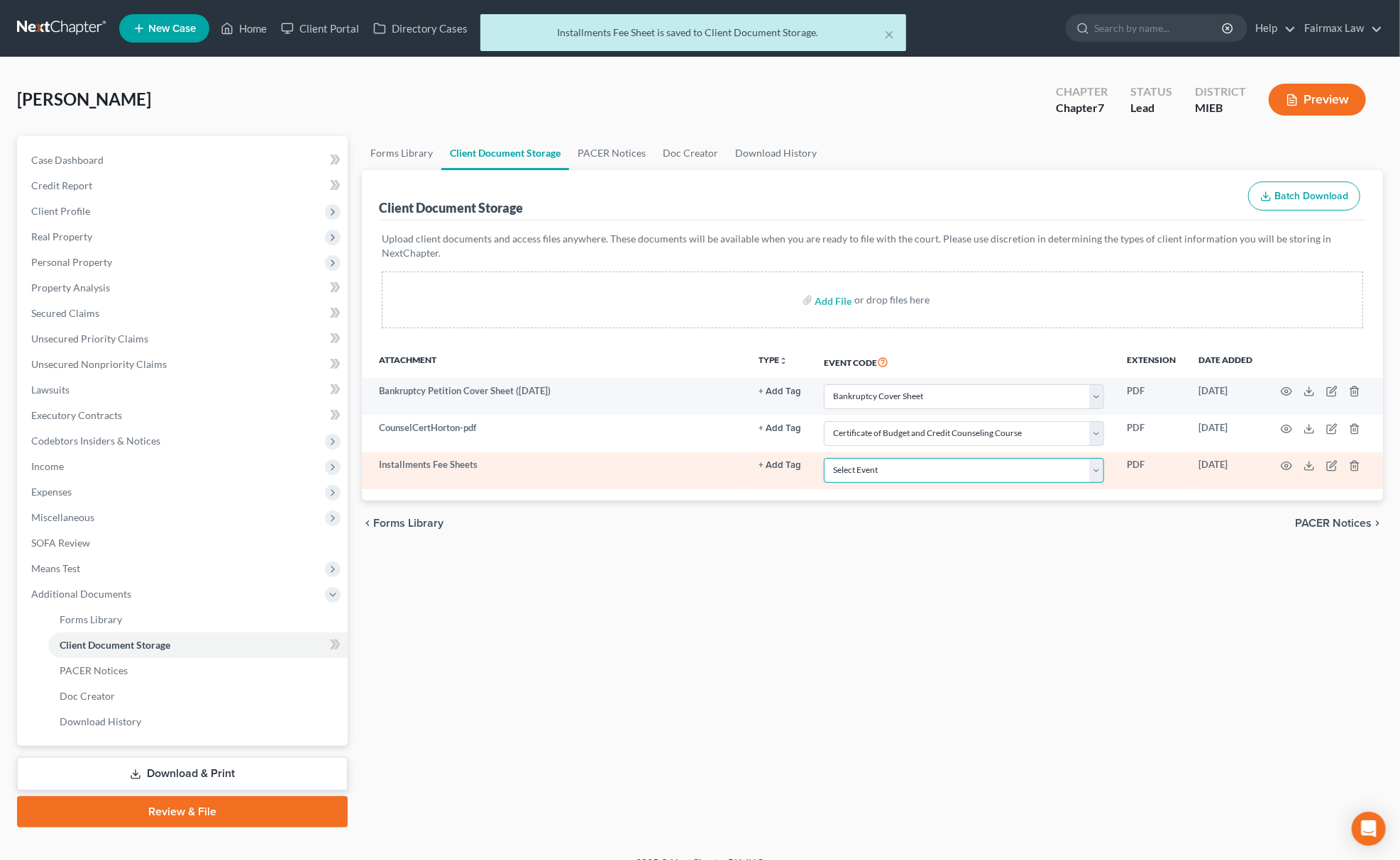
click at [913, 471] on select "Select Event 20 Largest Unsecured Creditors Amended Chapter 11 Plan Amended Cha…" at bounding box center [964, 470] width 280 height 25
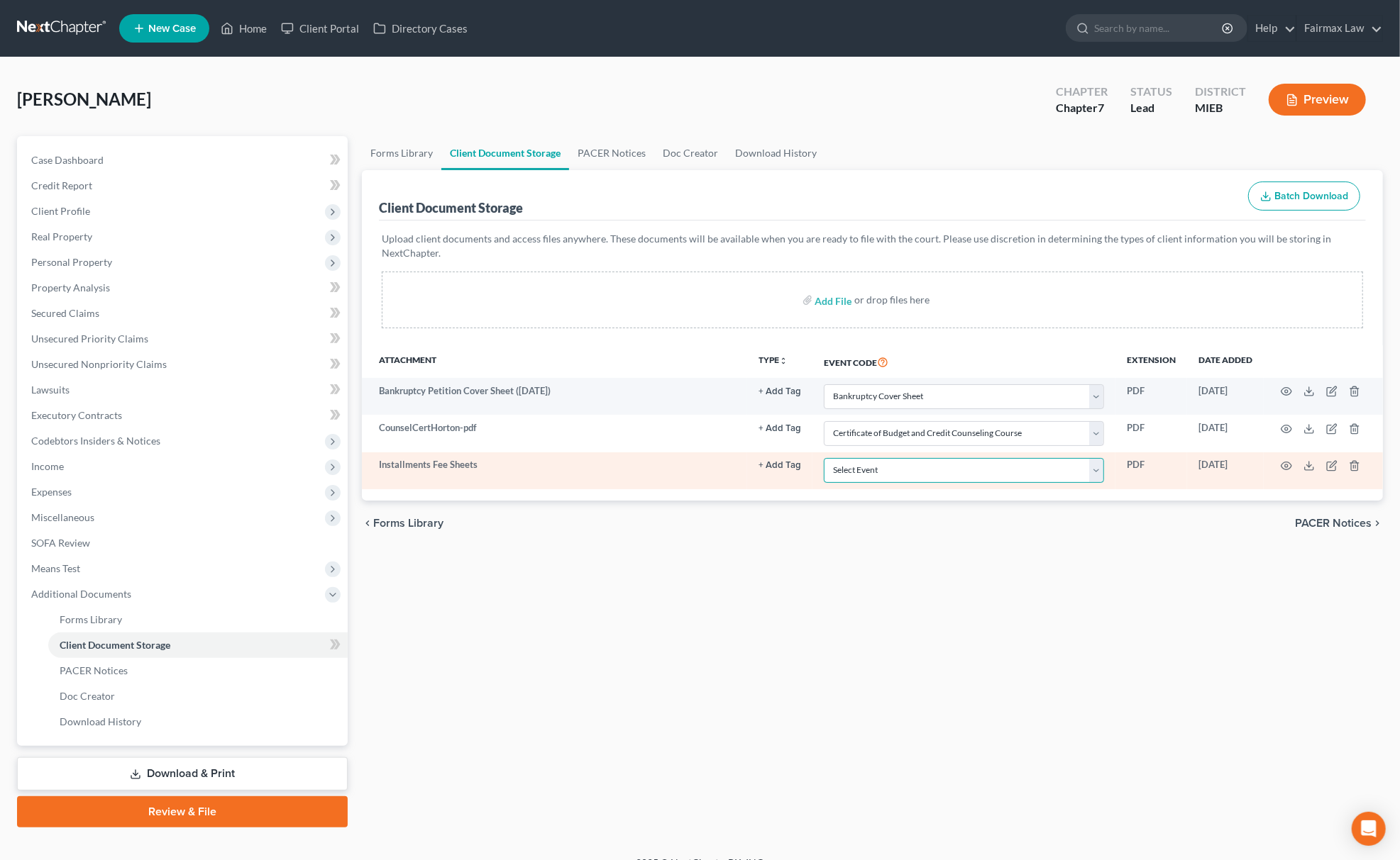
select select "32"
click at [824, 459] on select "Select Event 20 Largest Unsecured Creditors Amended Chapter 11 Plan Amended Cha…" at bounding box center [964, 470] width 280 height 25
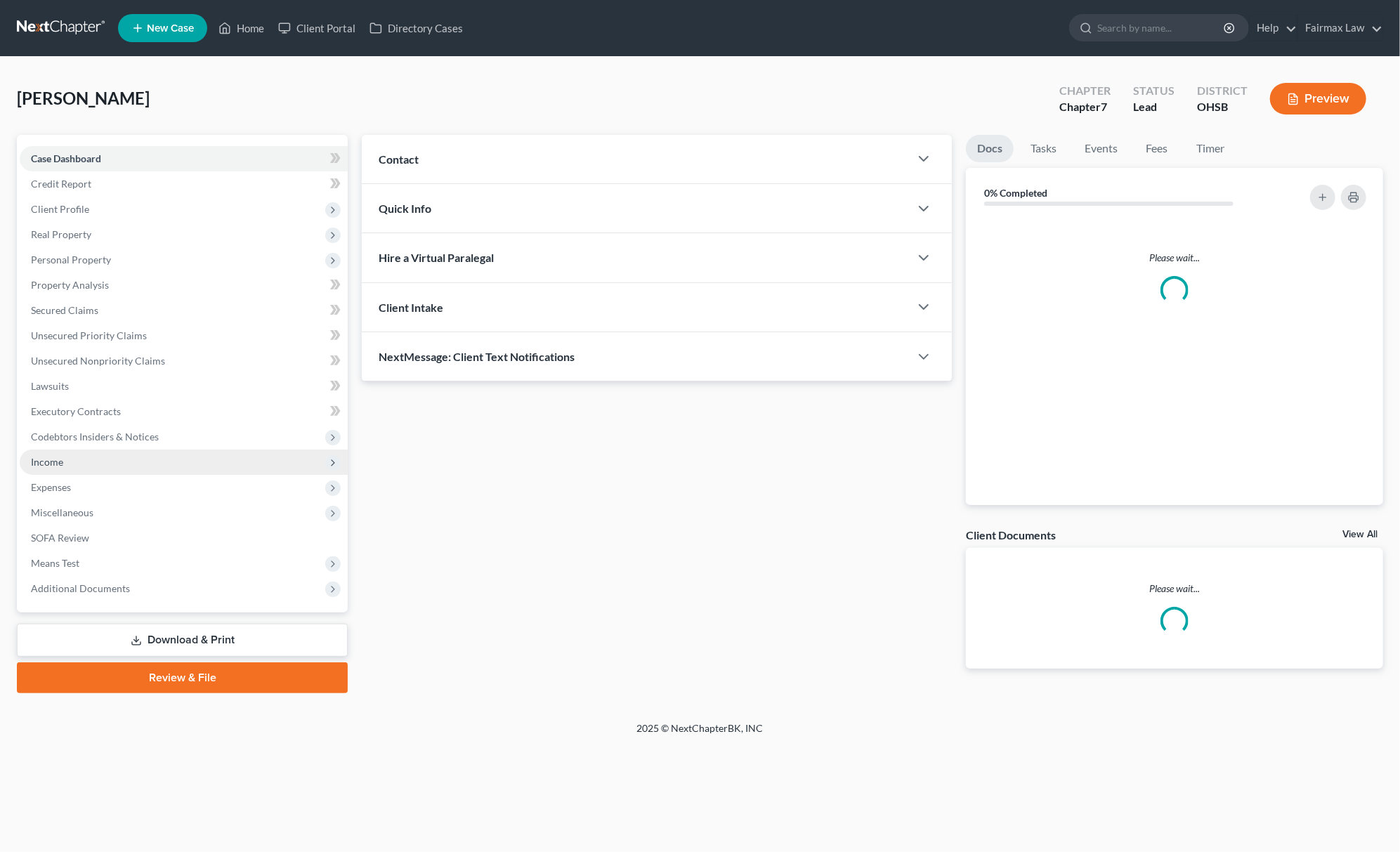
click at [96, 466] on span "Income" at bounding box center [184, 463] width 328 height 25
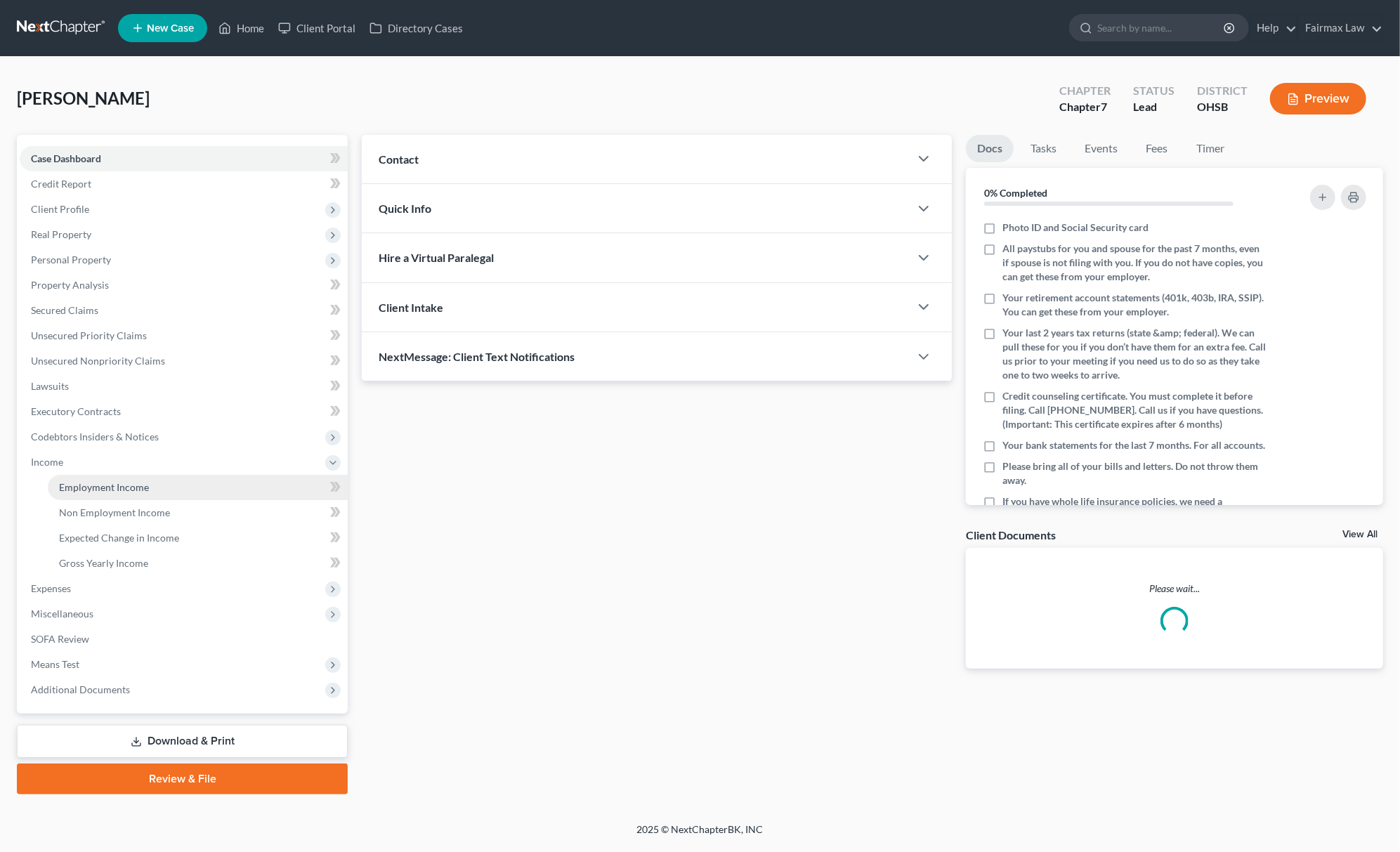
click at [125, 487] on span "Employment Income" at bounding box center [103, 486] width 90 height 12
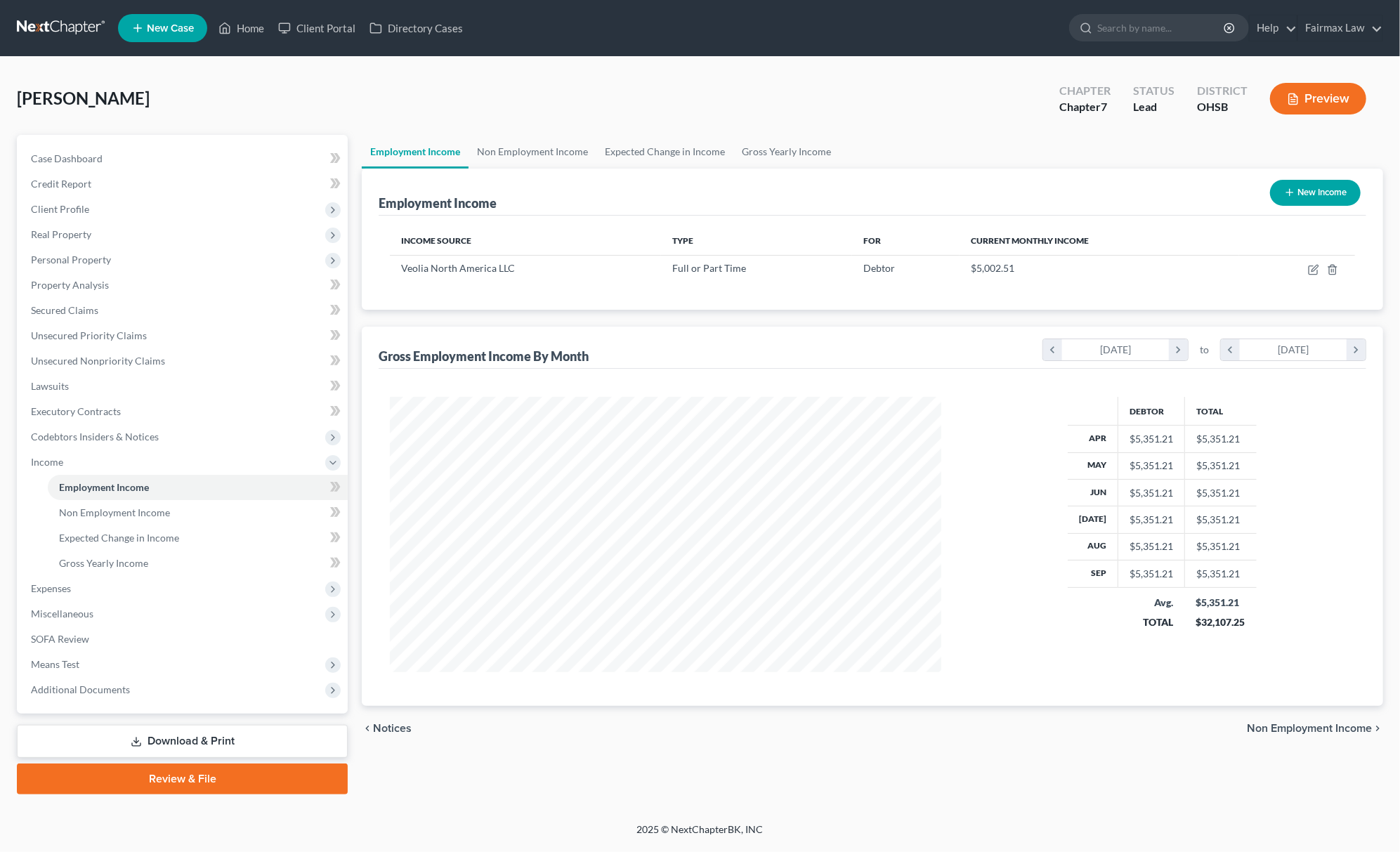
scroll to position [276, 579]
click at [1309, 269] on icon "button" at bounding box center [1313, 269] width 8 height 8
select select "0"
select select "52"
select select "2"
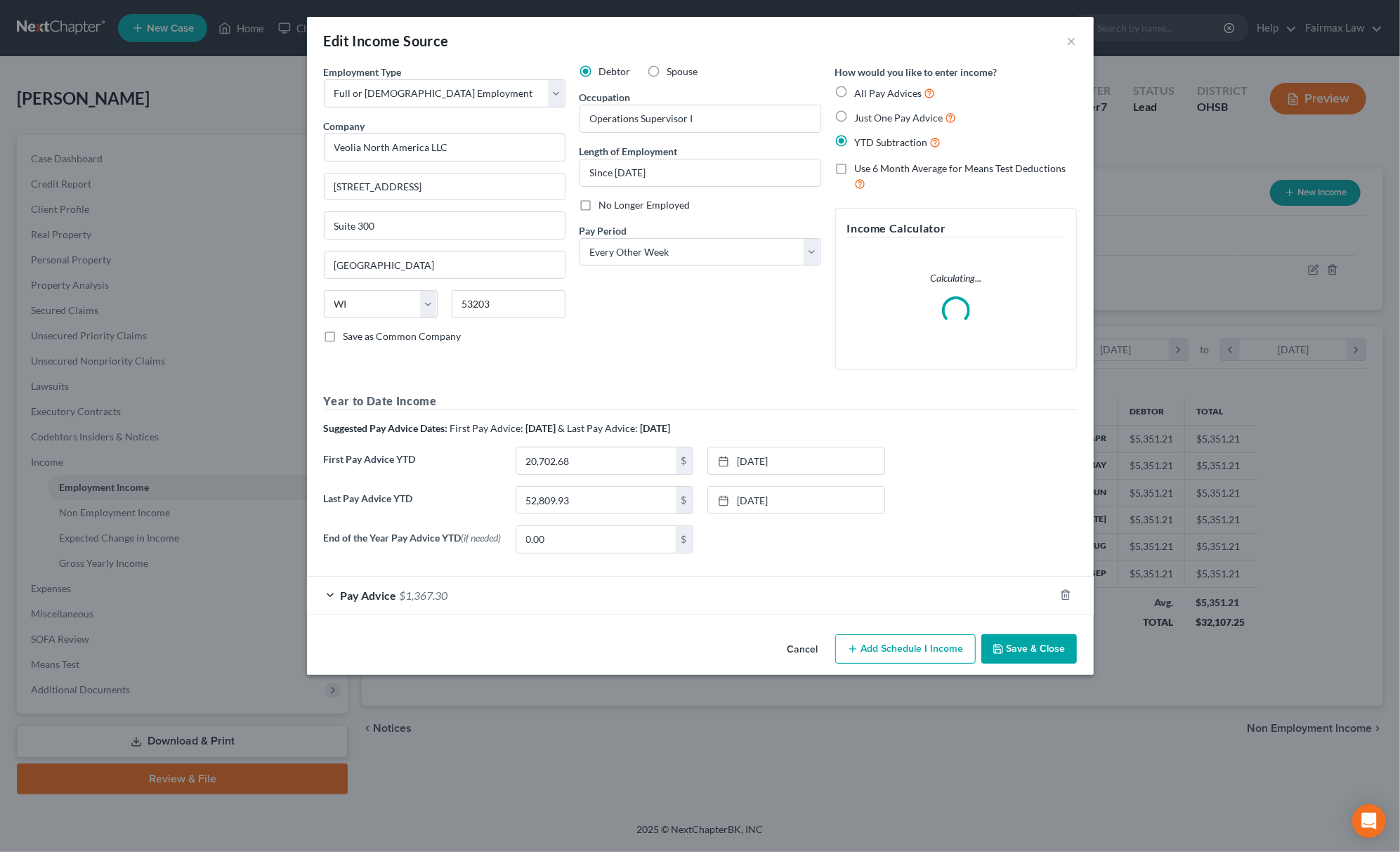
click at [379, 596] on span "Pay Advice" at bounding box center [369, 595] width 56 height 14
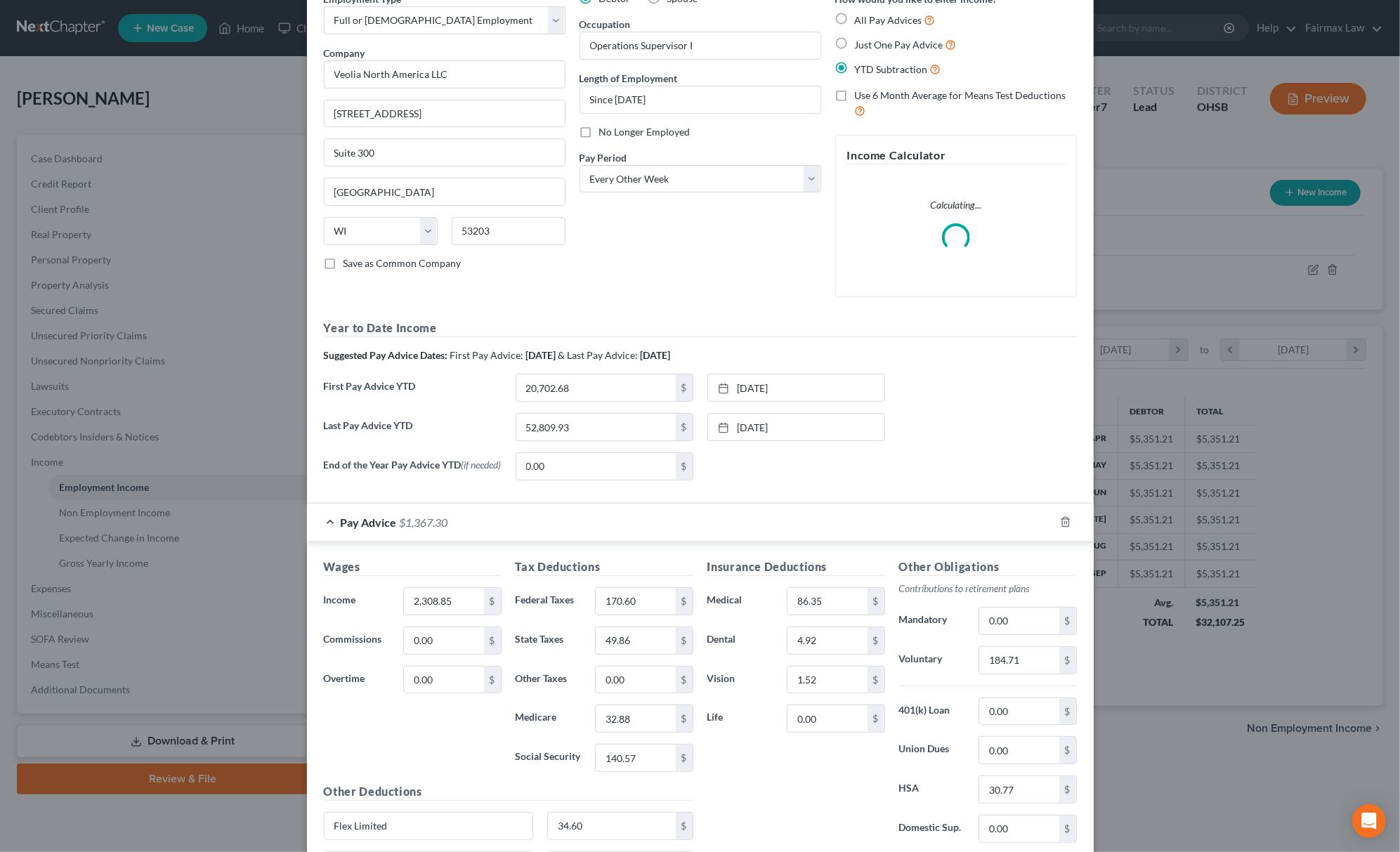
scroll to position [288, 0]
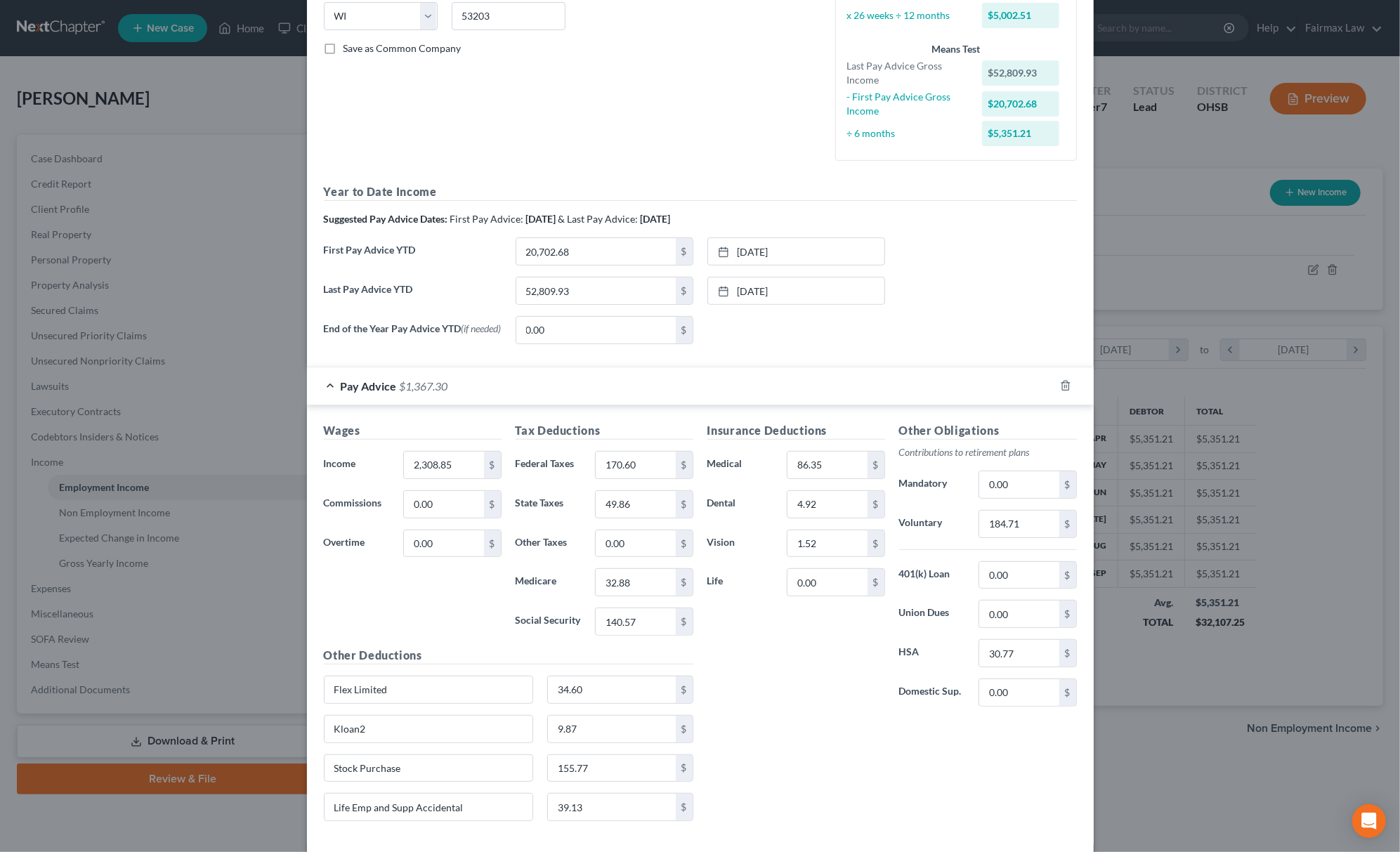
click at [1023, 798] on div "Insurance Deductions Medical 86.35 $ Dental 4.92 $ Vision 1.52 $ Life 0.00 $ Ot…" at bounding box center [892, 627] width 384 height 410
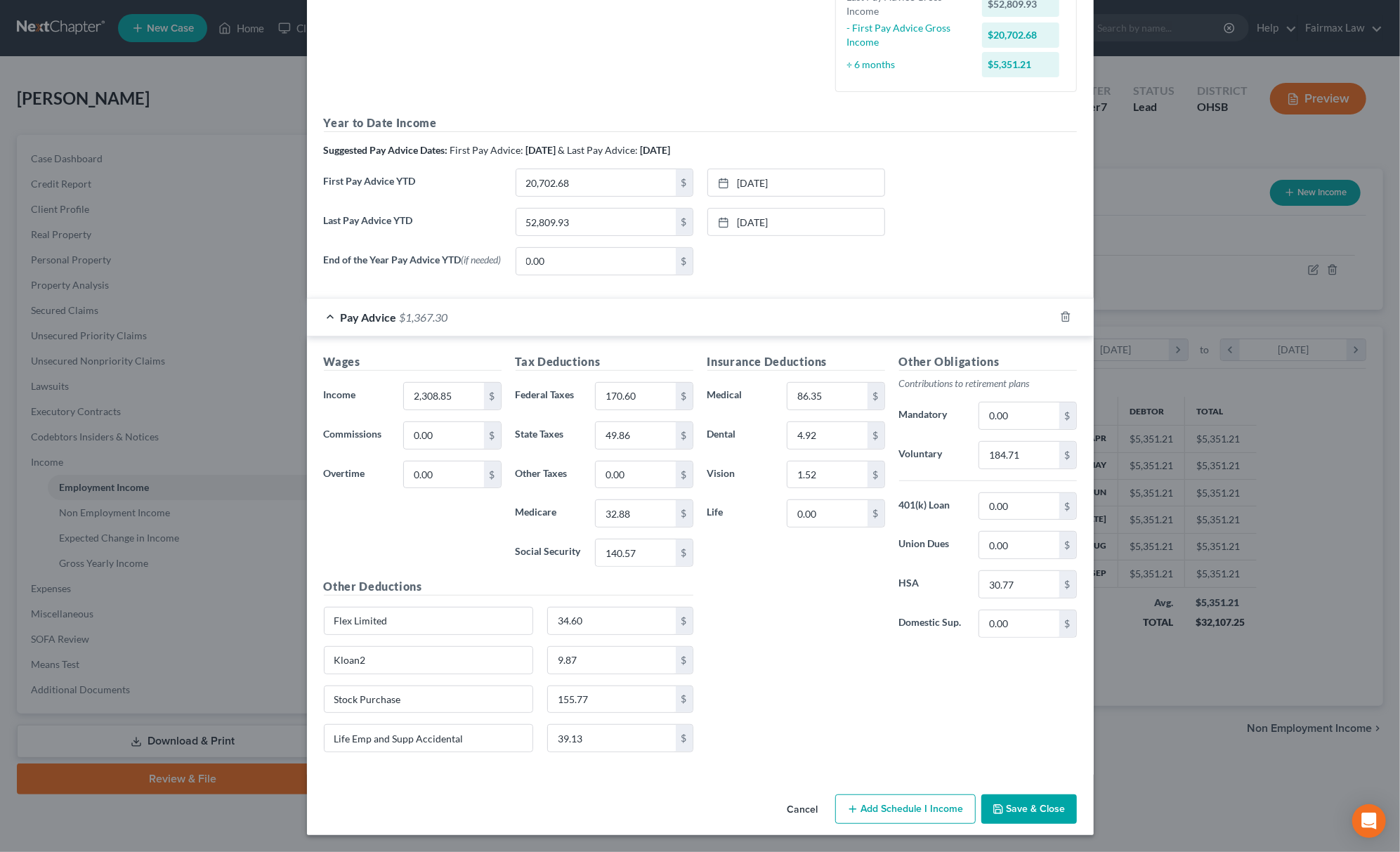
click at [1024, 802] on button "Save & Close" at bounding box center [1029, 809] width 95 height 30
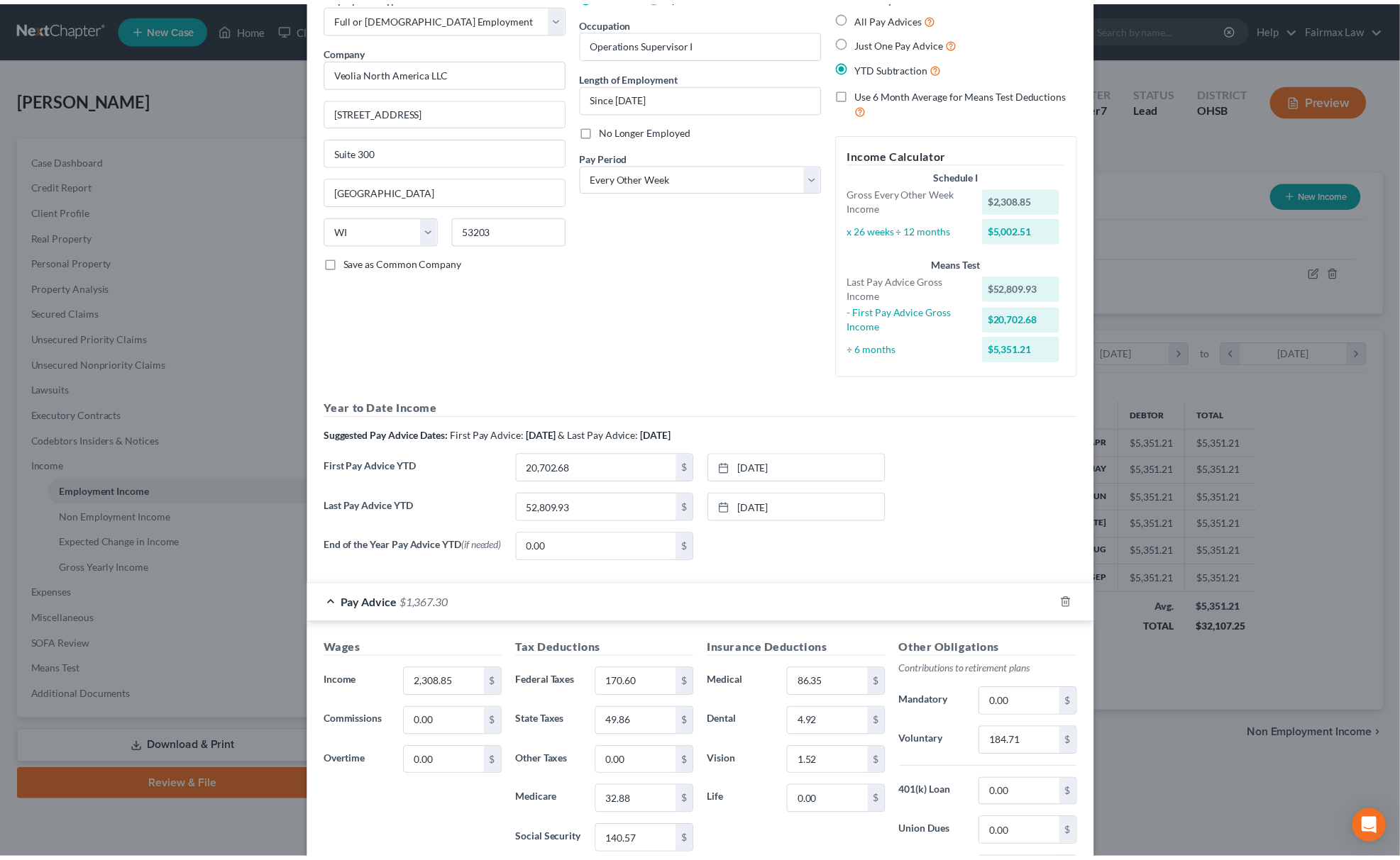
scroll to position [0, 0]
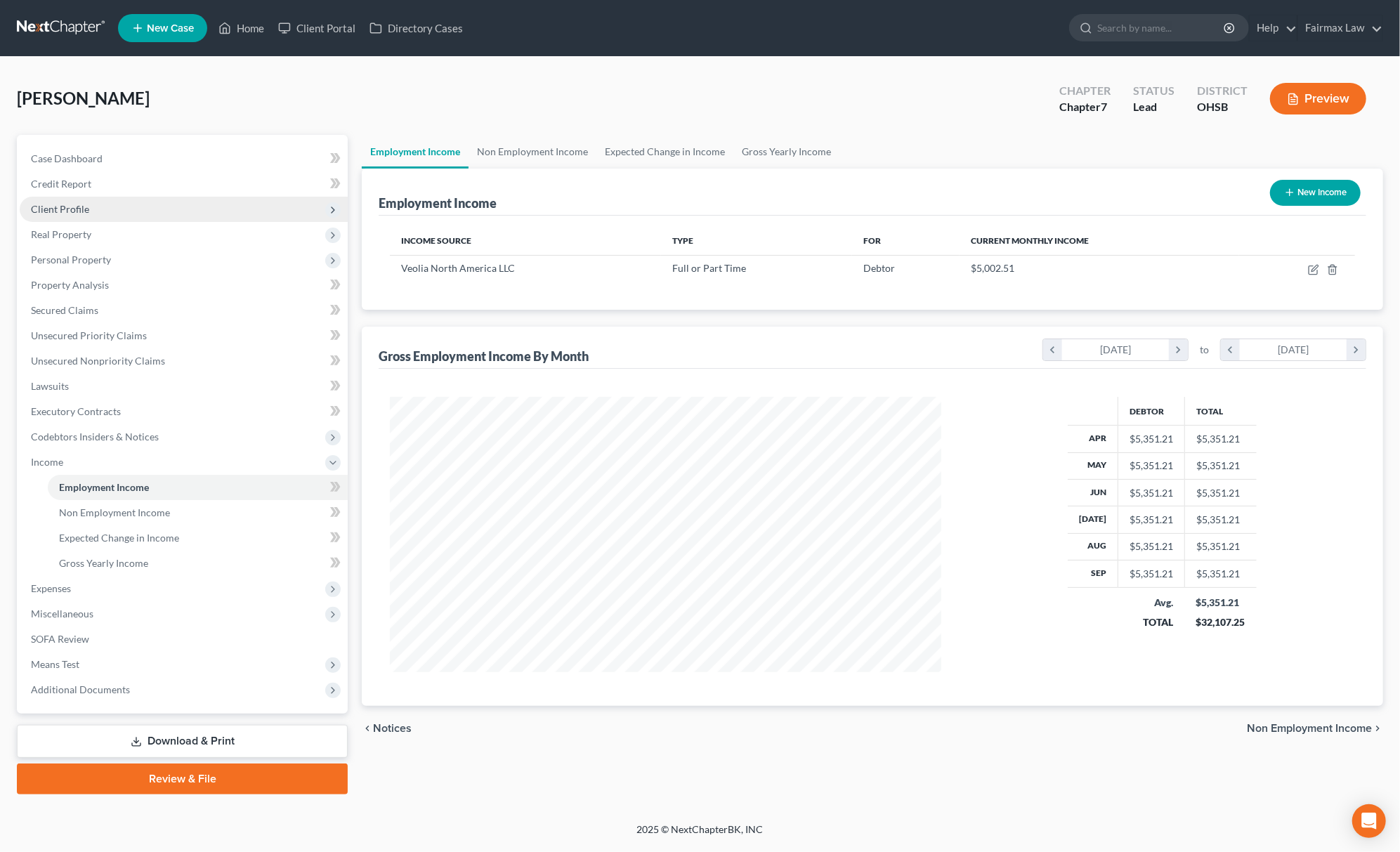
click at [117, 203] on span "Client Profile" at bounding box center [184, 210] width 328 height 25
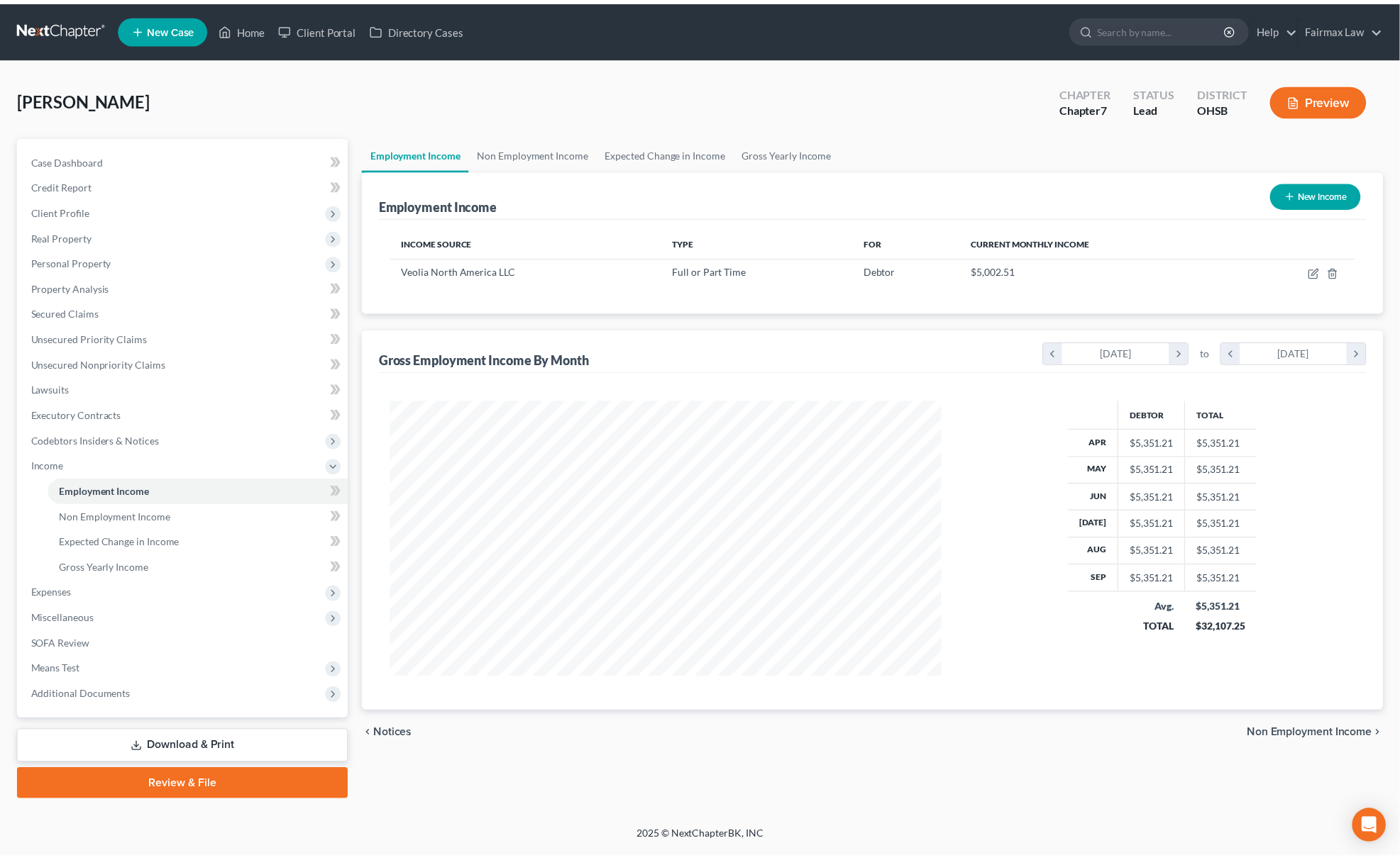
scroll to position [708880, 708857]
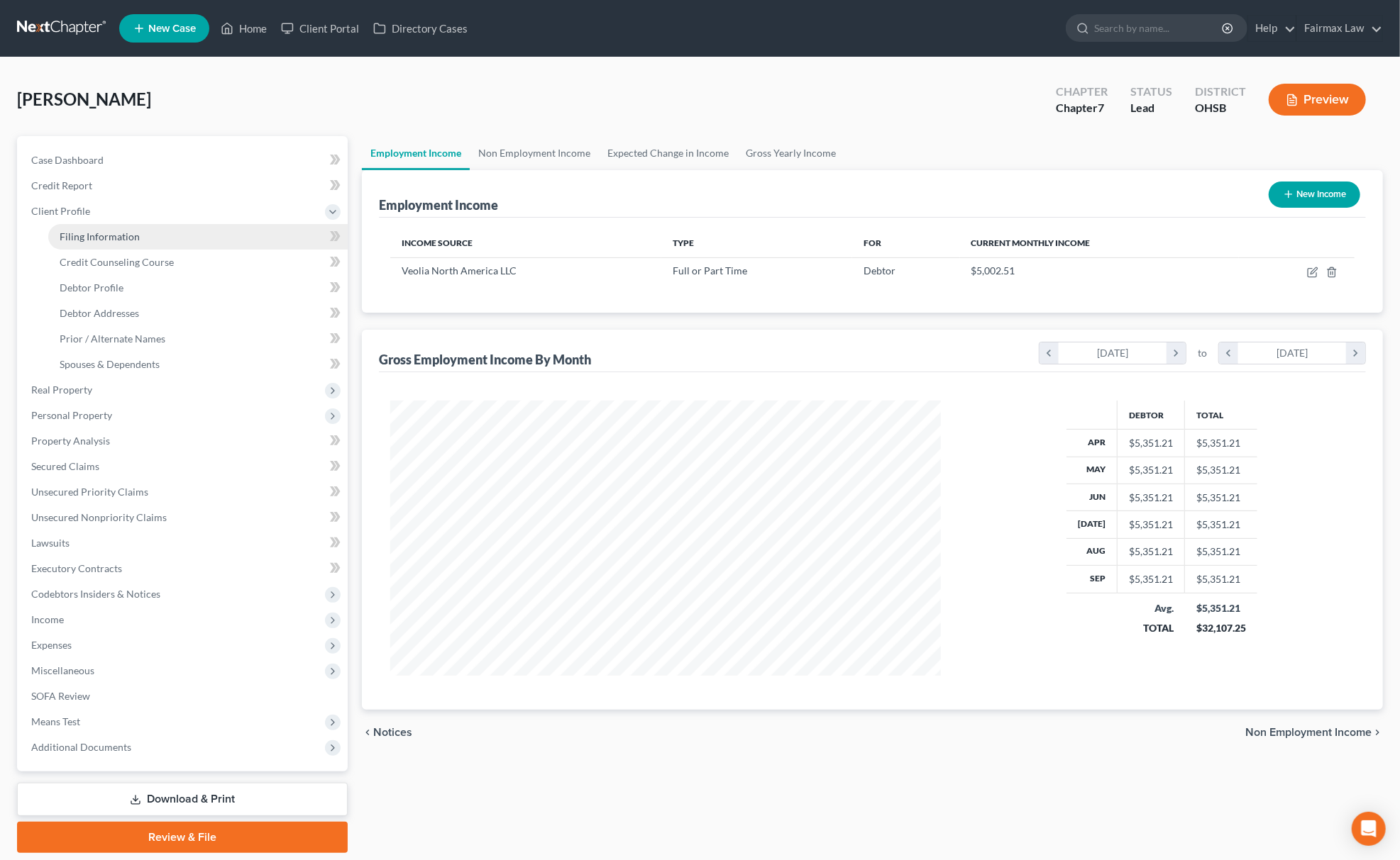
click at [104, 231] on span "Filing Information" at bounding box center [99, 236] width 80 height 12
select select "1"
select select "0"
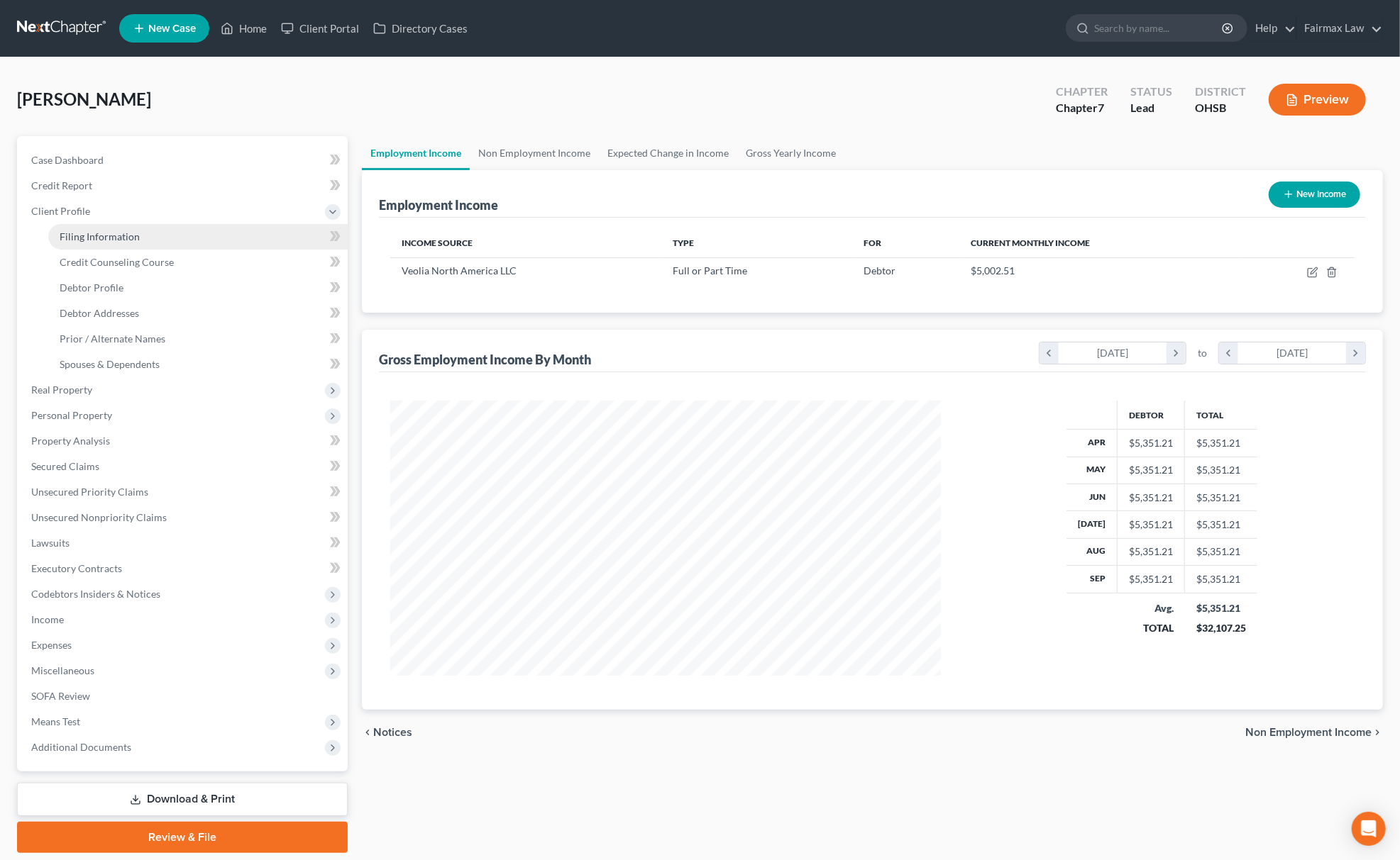
select select "36"
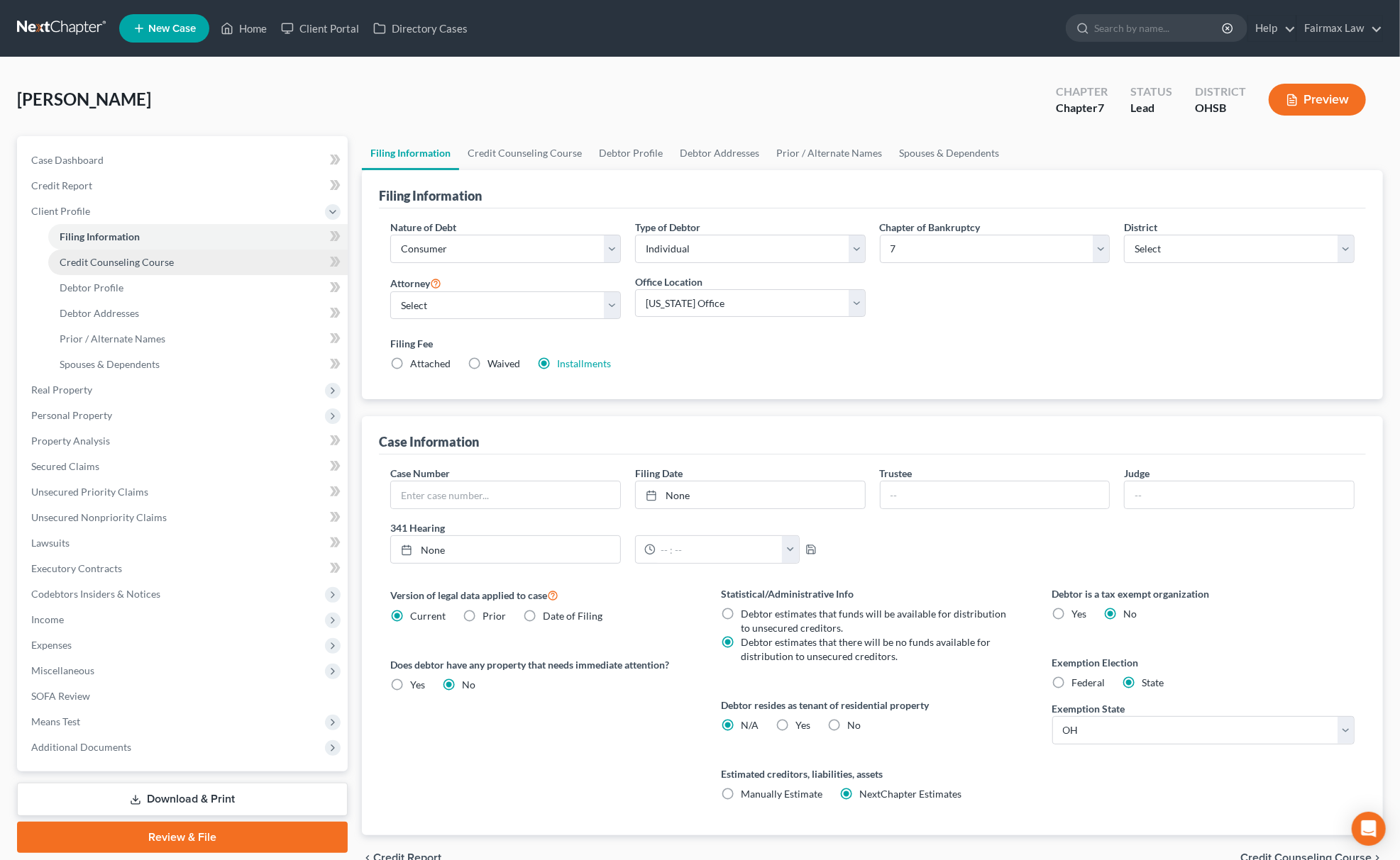
click at [119, 261] on span "Credit Counseling Course" at bounding box center [116, 262] width 115 height 12
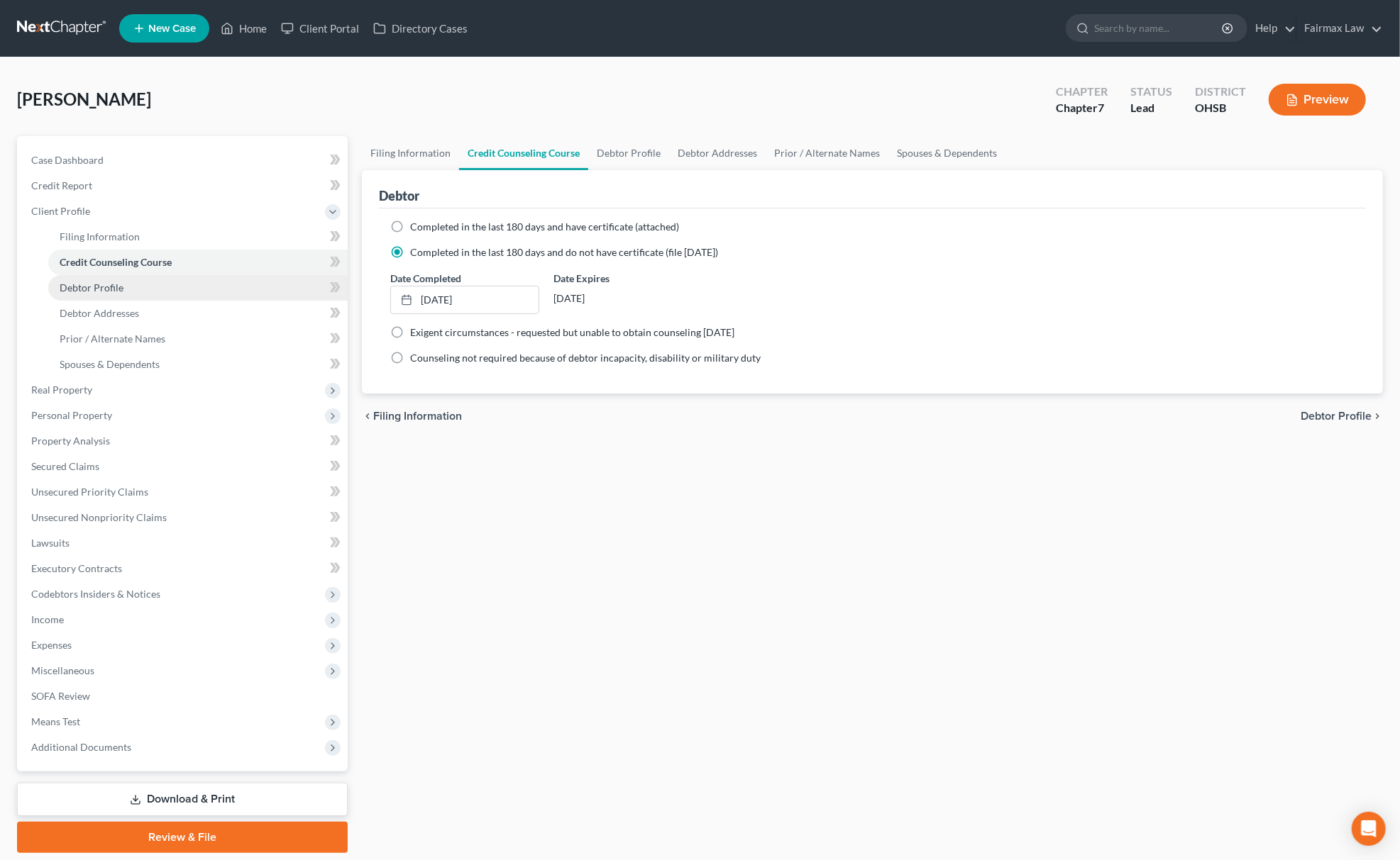
click at [86, 287] on span "Debtor Profile" at bounding box center [92, 287] width 64 height 12
select select "0"
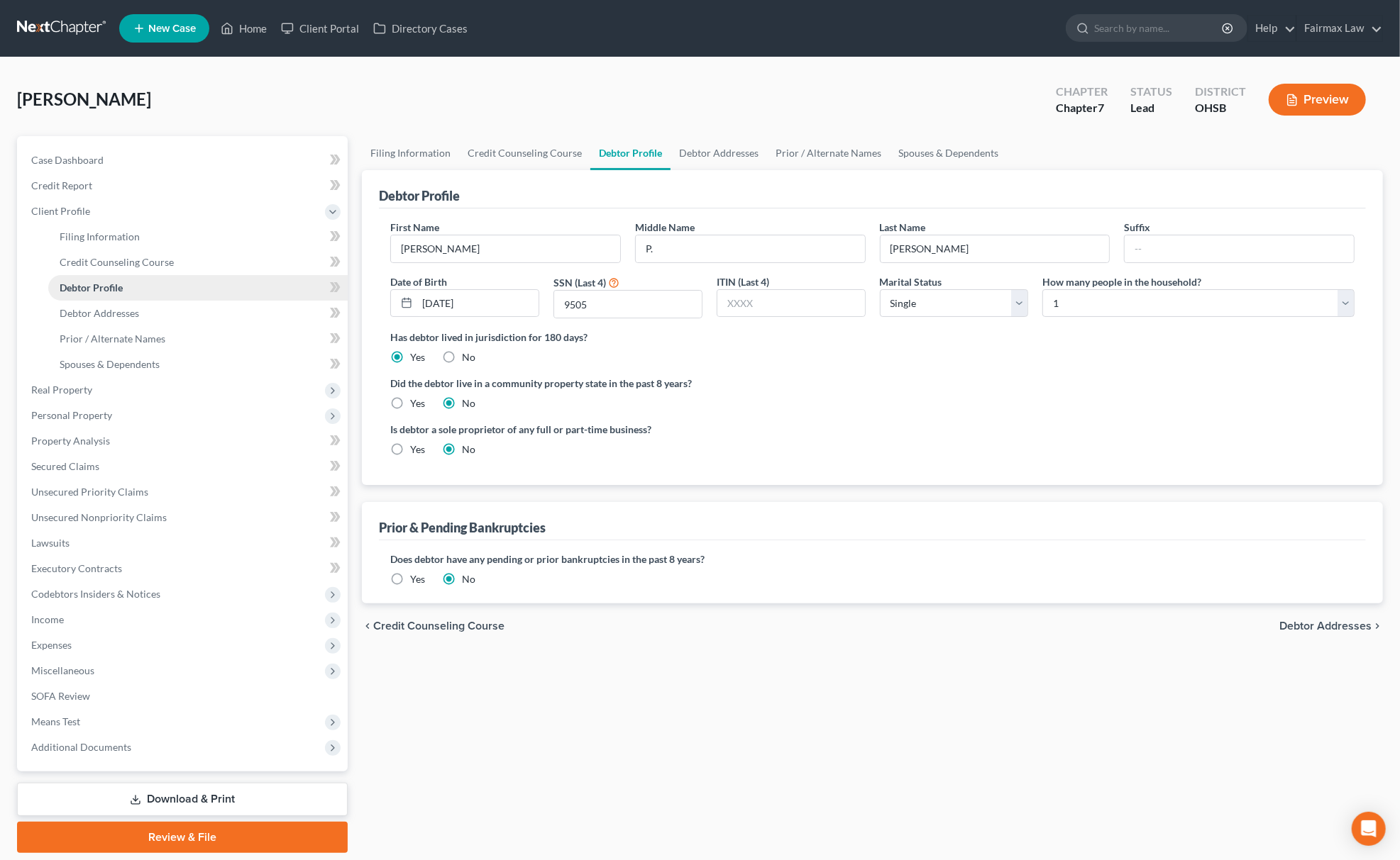
radio input "true"
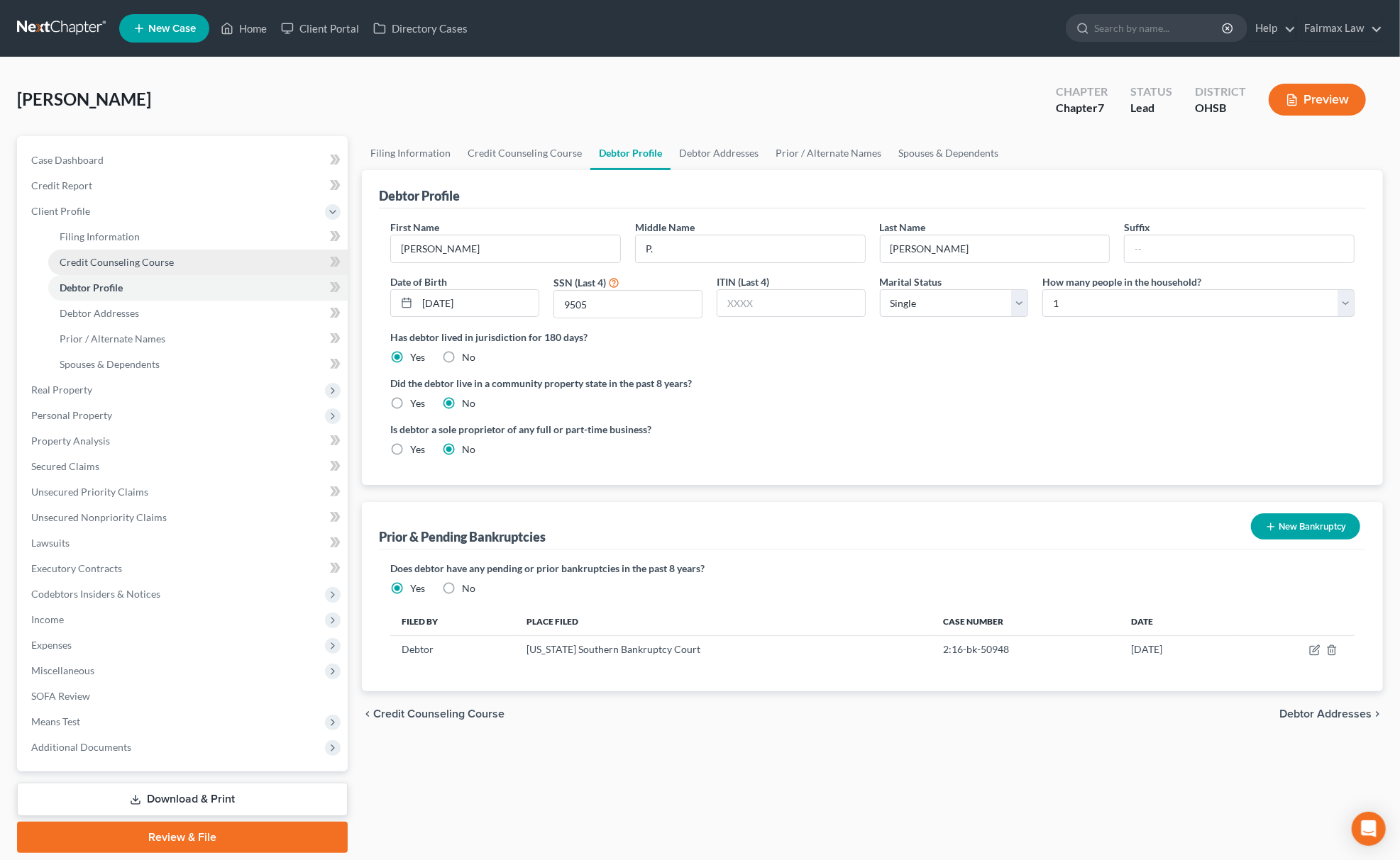
click at [117, 264] on span "Credit Counseling Course" at bounding box center [116, 262] width 115 height 12
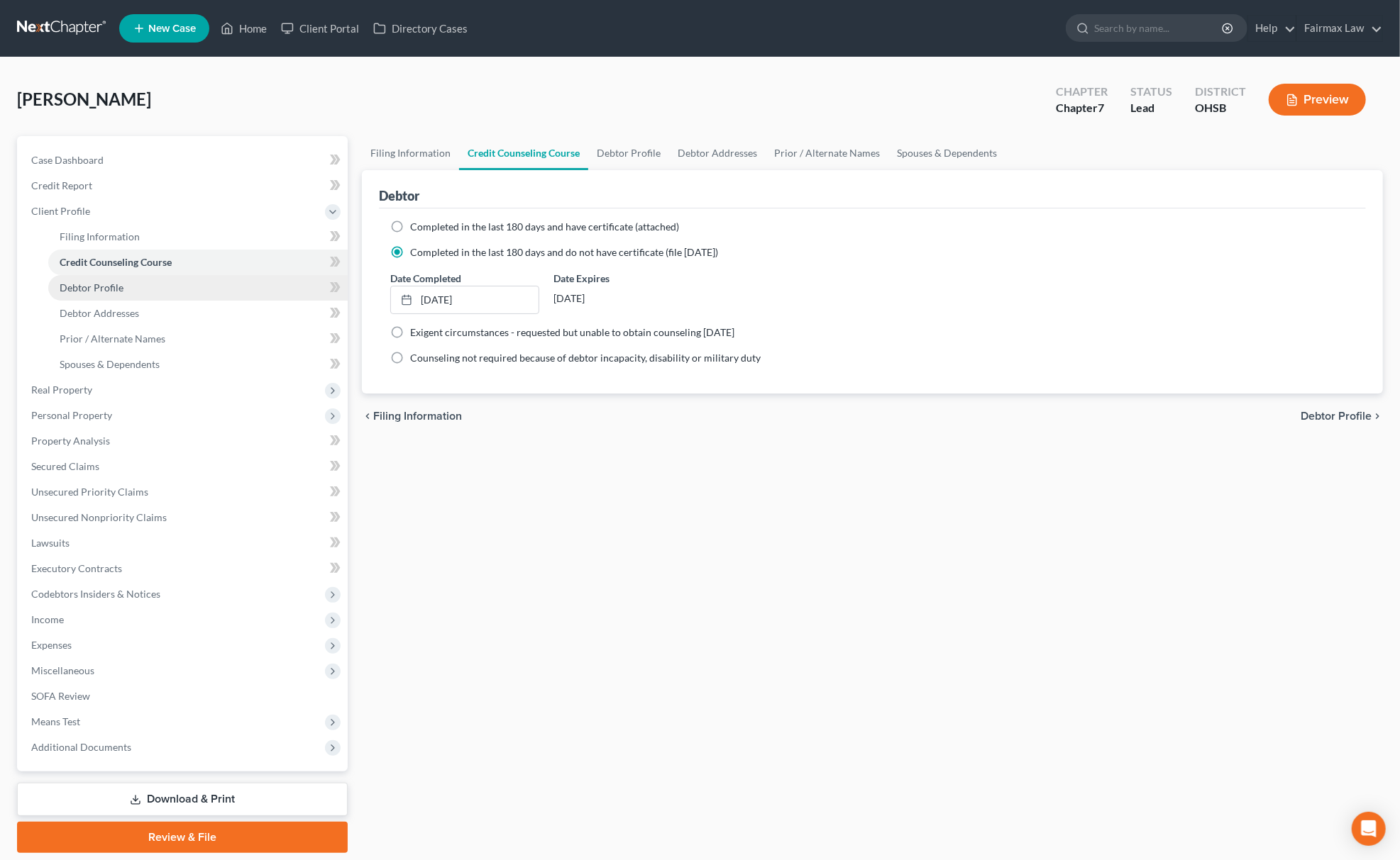
click at [106, 281] on span "Debtor Profile" at bounding box center [92, 287] width 64 height 12
select select "0"
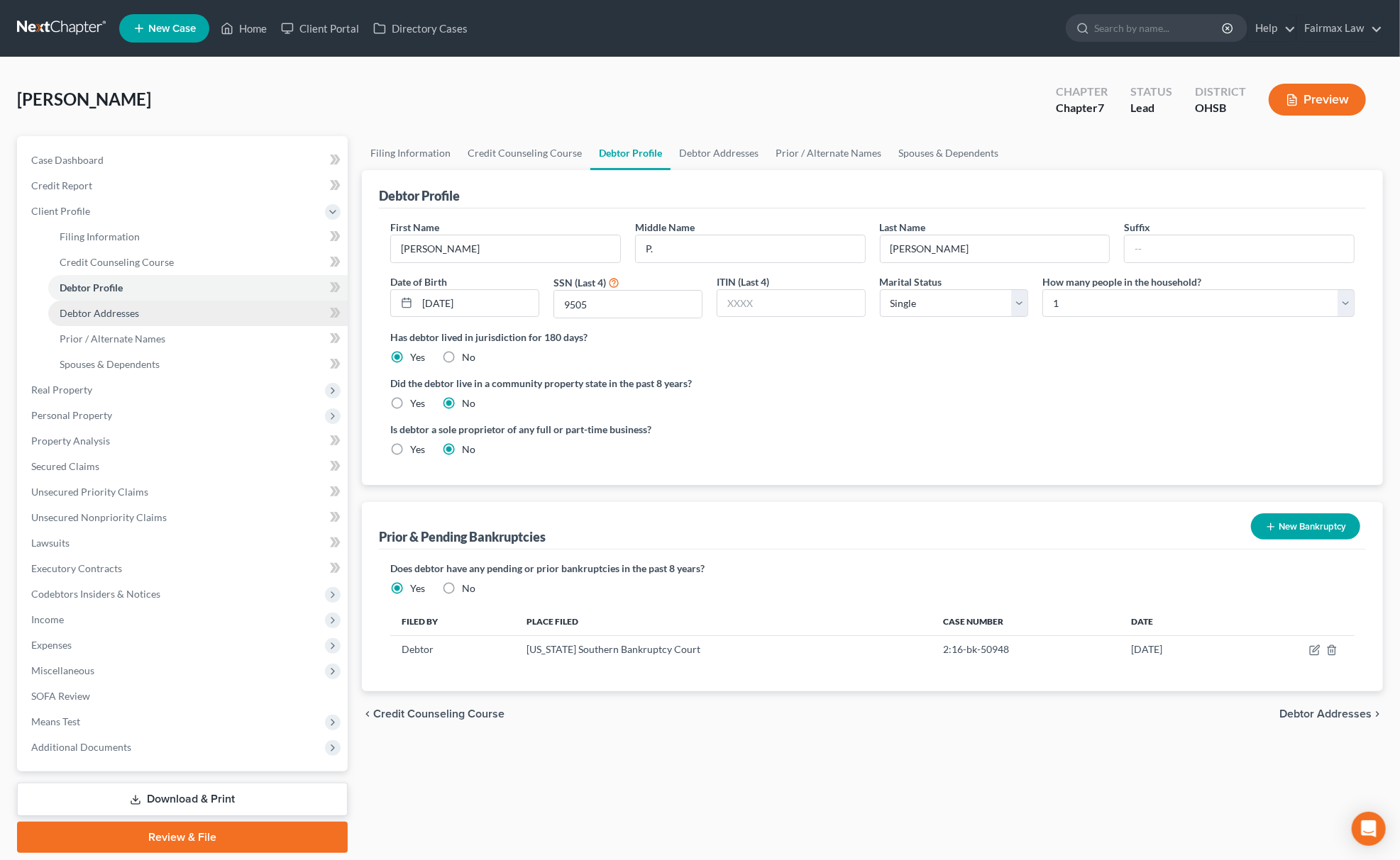
click at [114, 316] on span "Debtor Addresses" at bounding box center [99, 312] width 80 height 12
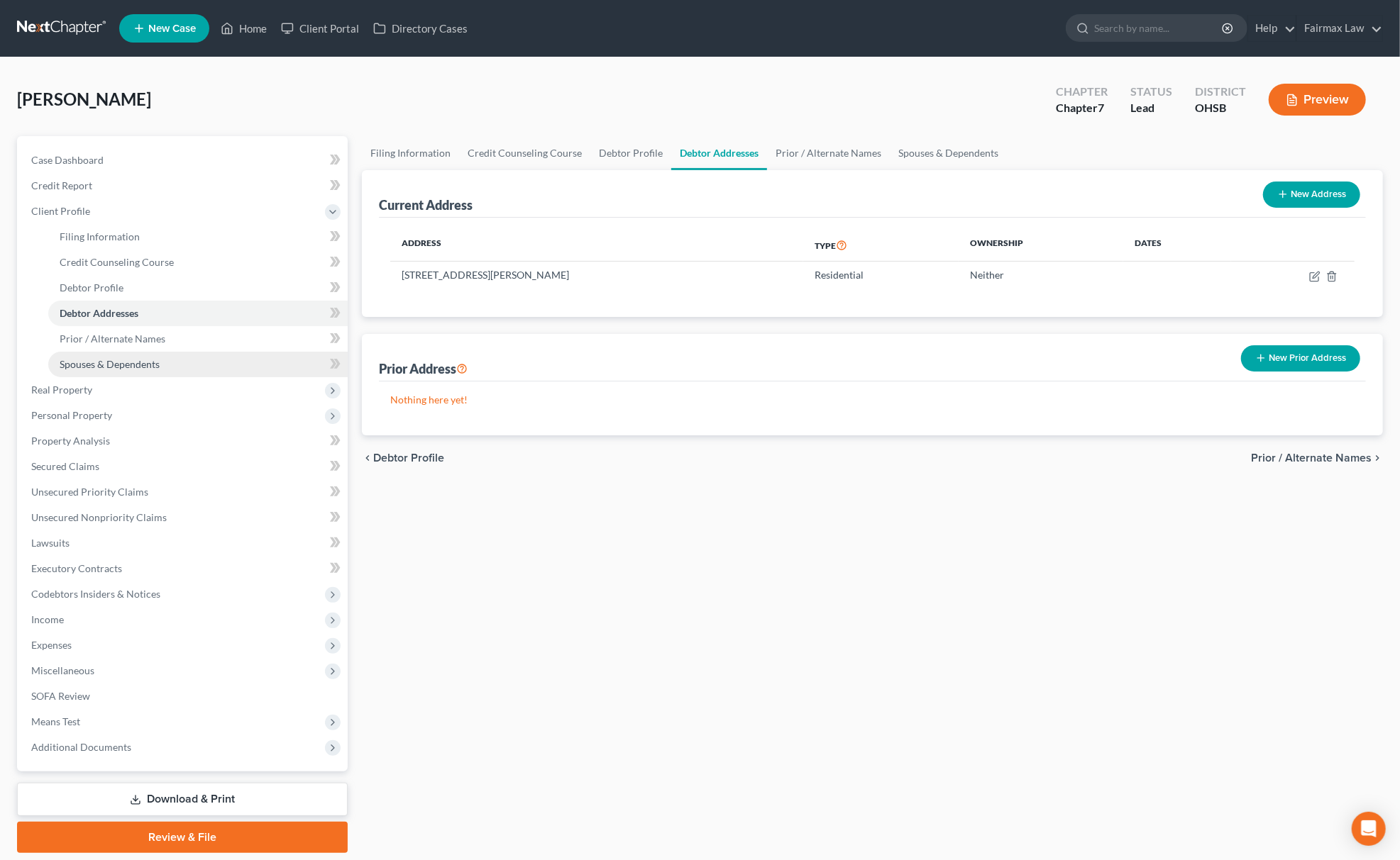
click at [130, 360] on span "Spouses & Dependents" at bounding box center [109, 364] width 100 height 12
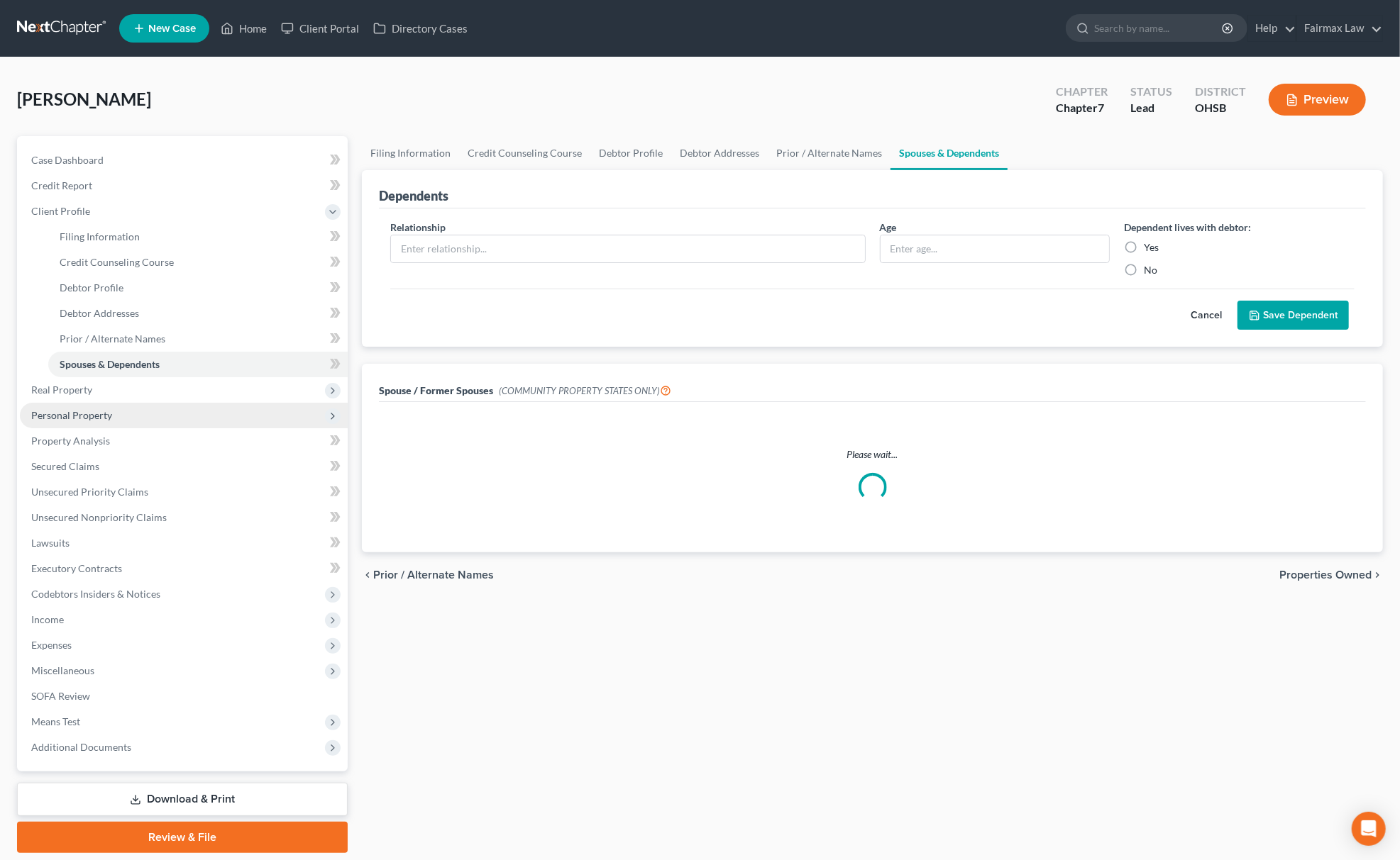
click at [96, 412] on span "Personal Property" at bounding box center [71, 415] width 81 height 12
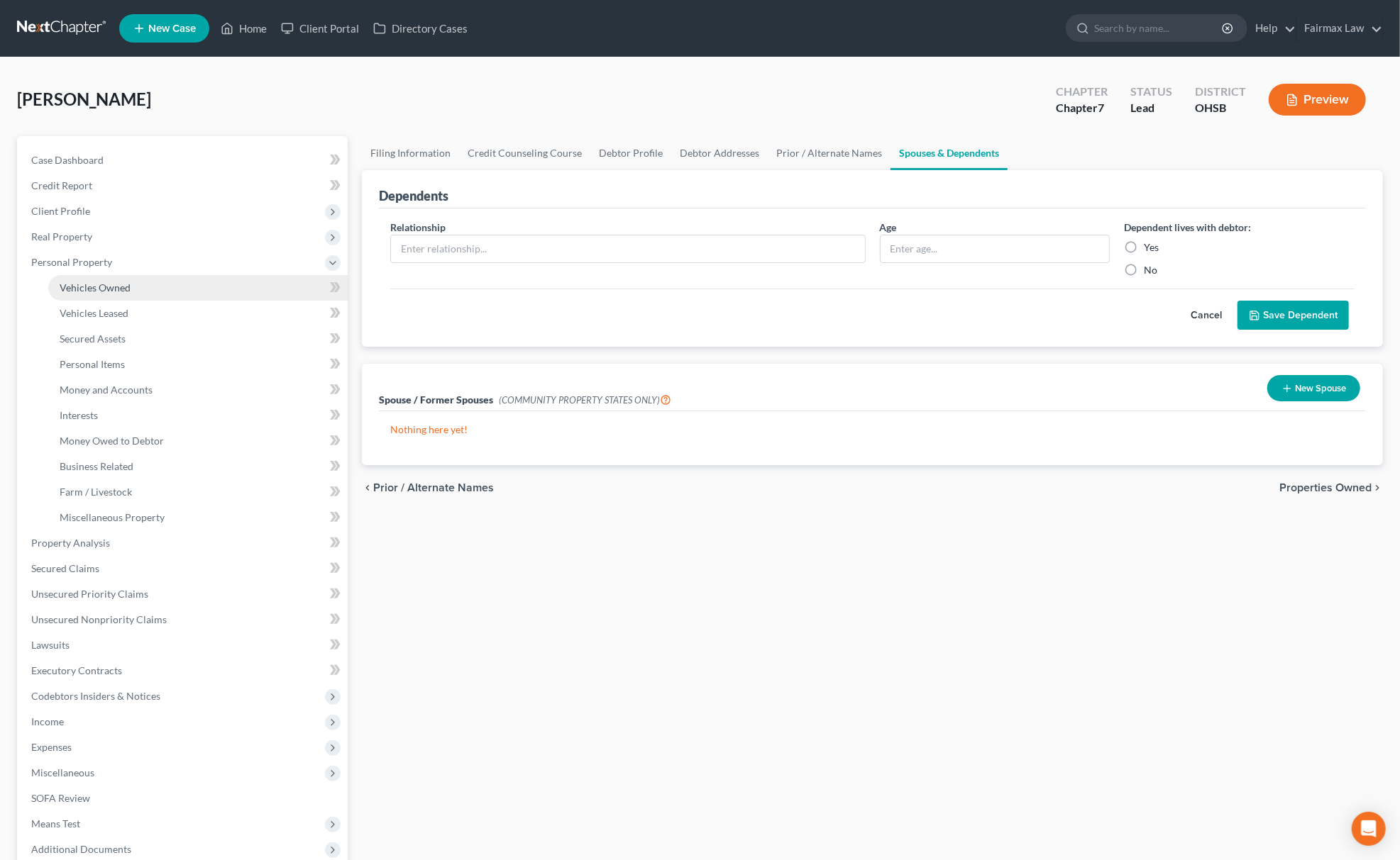
click at [155, 290] on link "Vehicles Owned" at bounding box center [198, 288] width 300 height 26
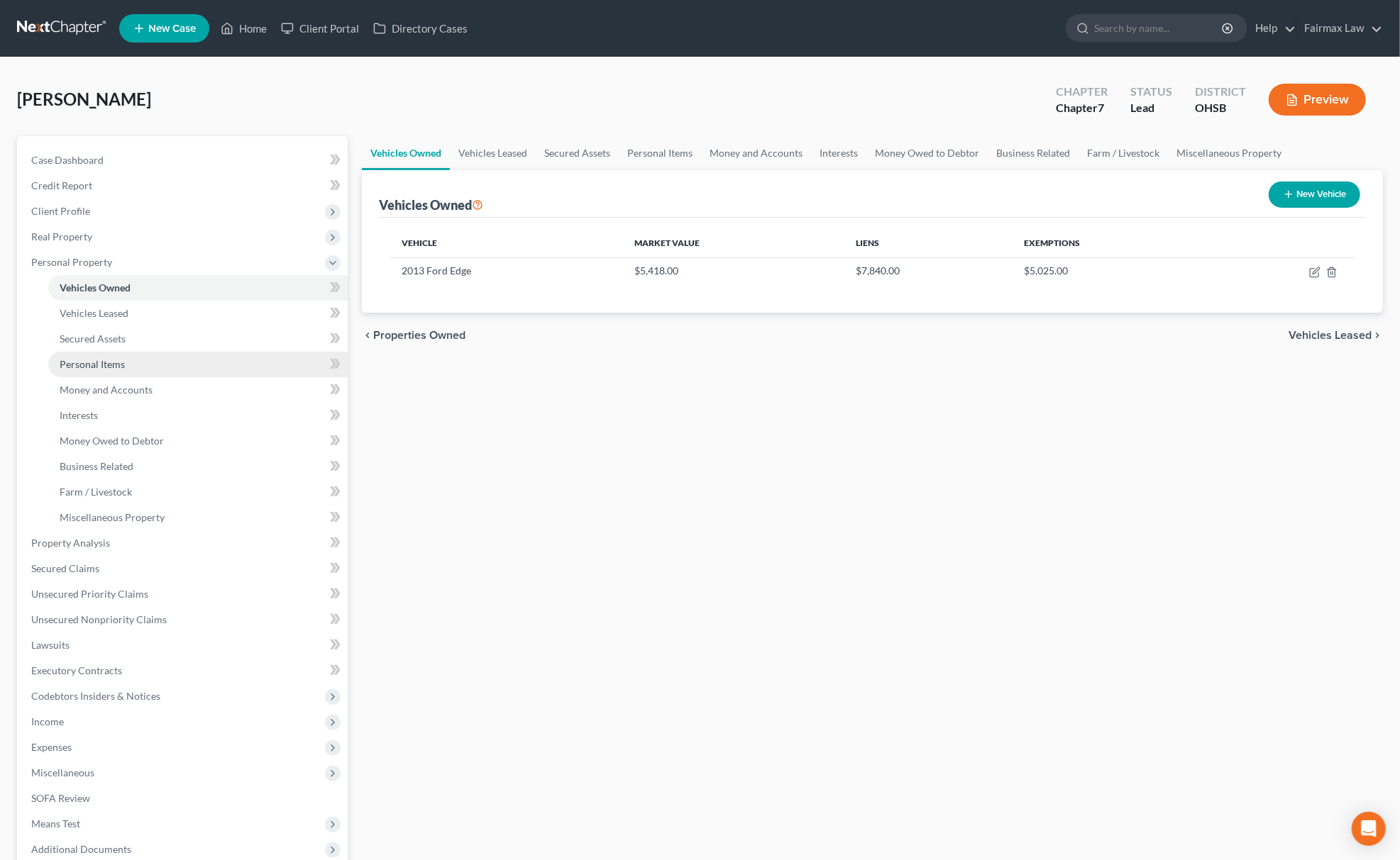
click at [129, 360] on link "Personal Items" at bounding box center [198, 365] width 300 height 26
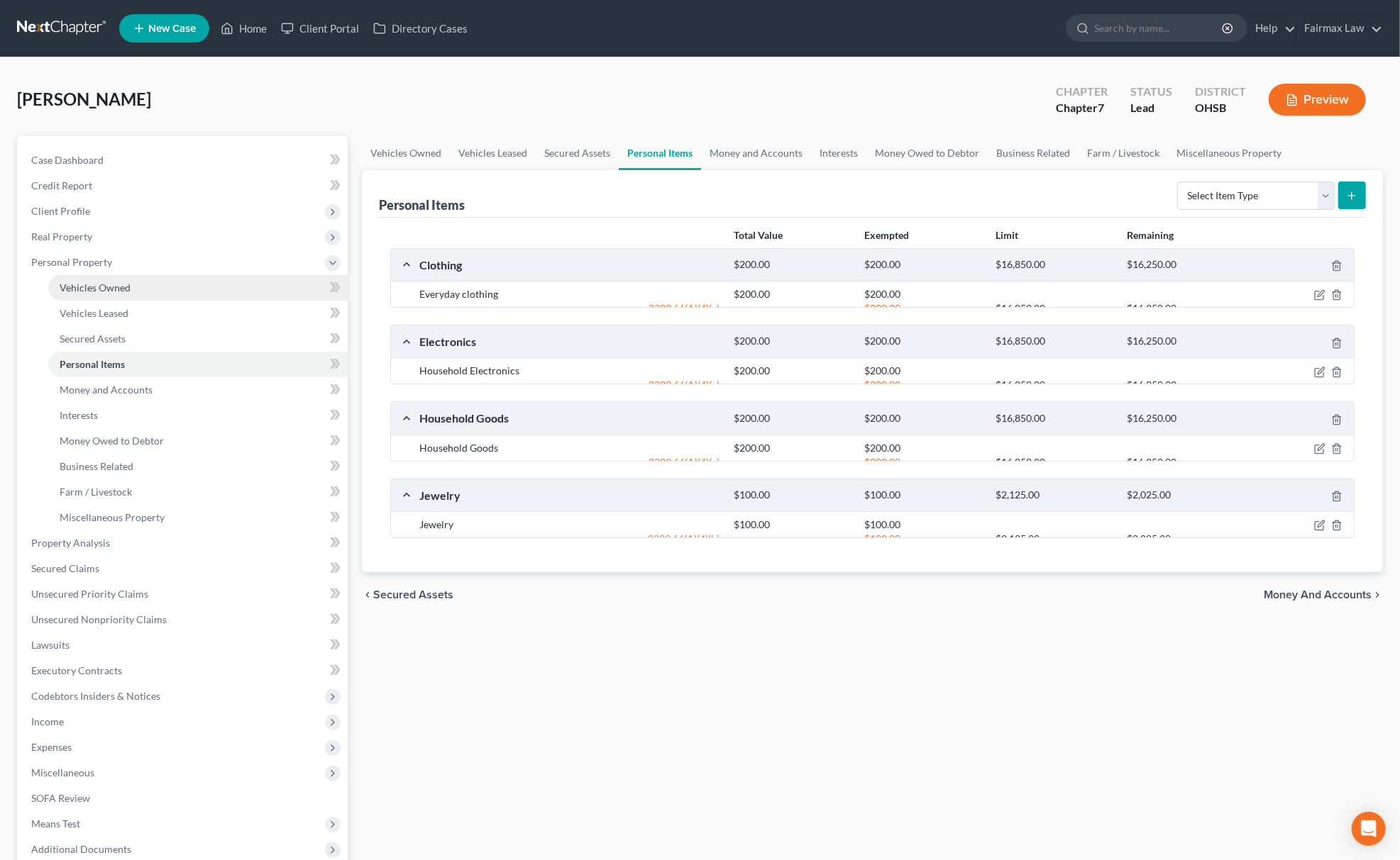
click at [163, 290] on link "Vehicles Owned" at bounding box center [198, 288] width 300 height 26
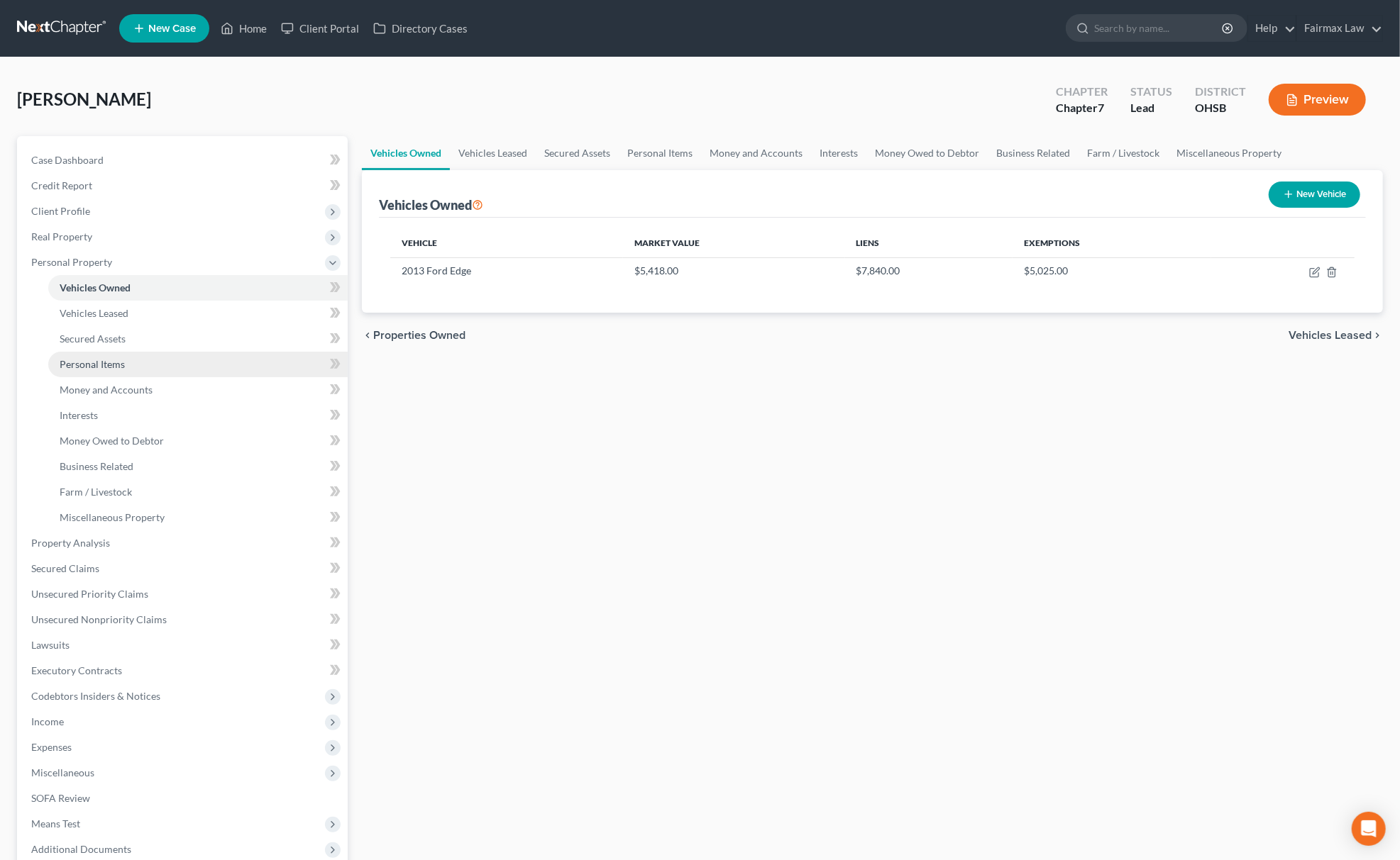
click at [118, 370] on link "Personal Items" at bounding box center [198, 365] width 300 height 26
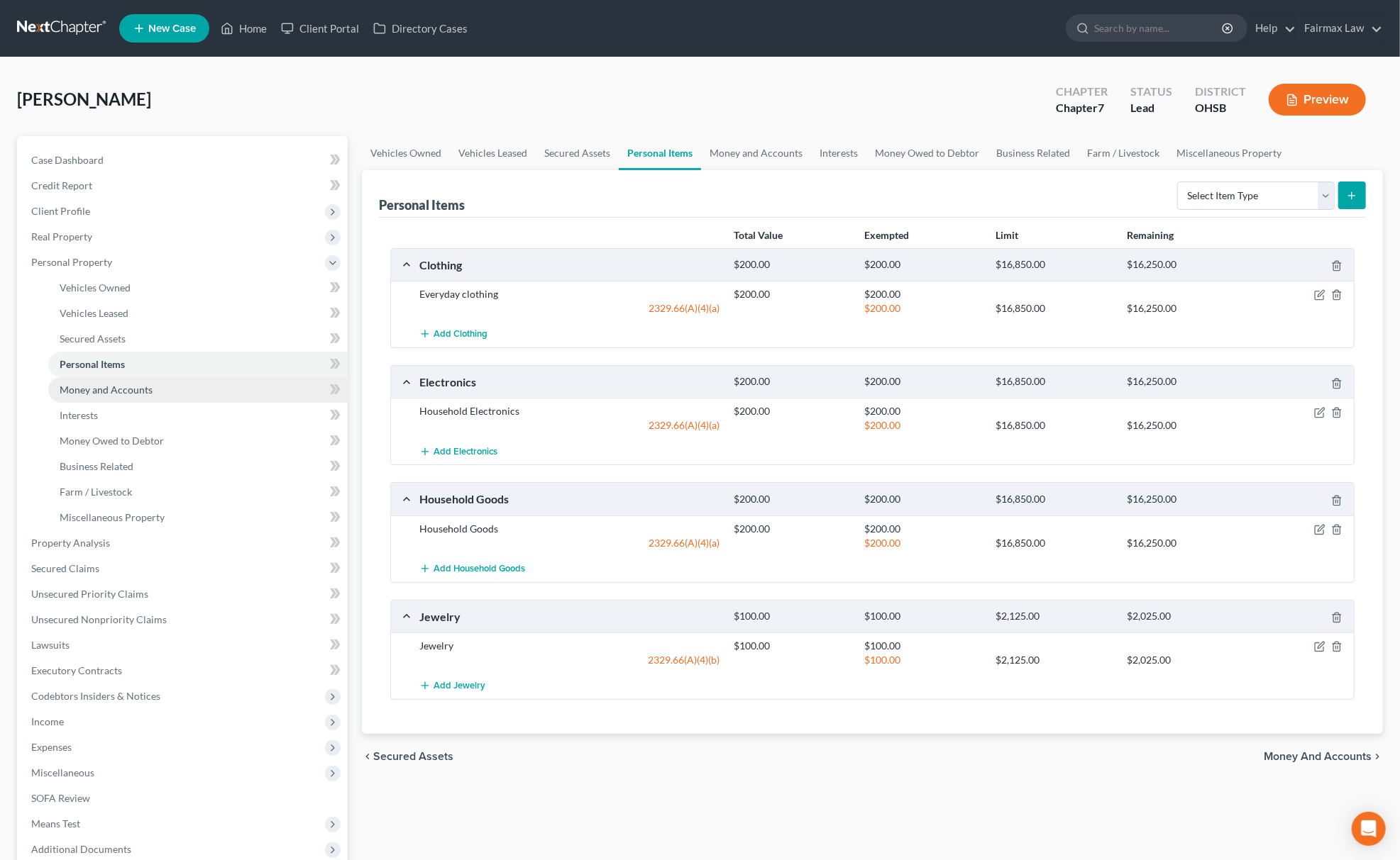
click at [126, 386] on span "Money and Accounts" at bounding box center [105, 389] width 93 height 12
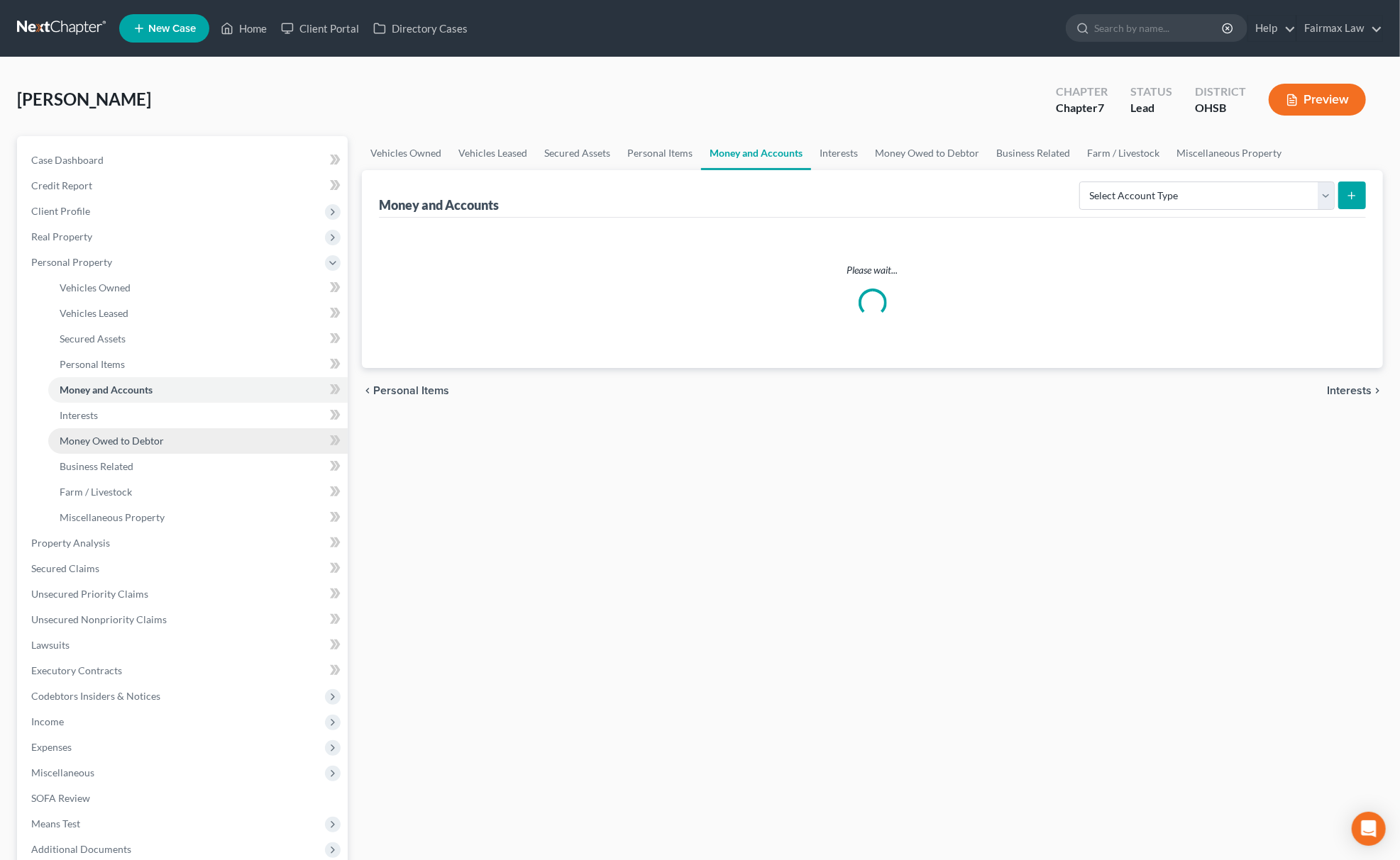
click at [115, 435] on span "Money Owed to Debtor" at bounding box center [112, 441] width 104 height 12
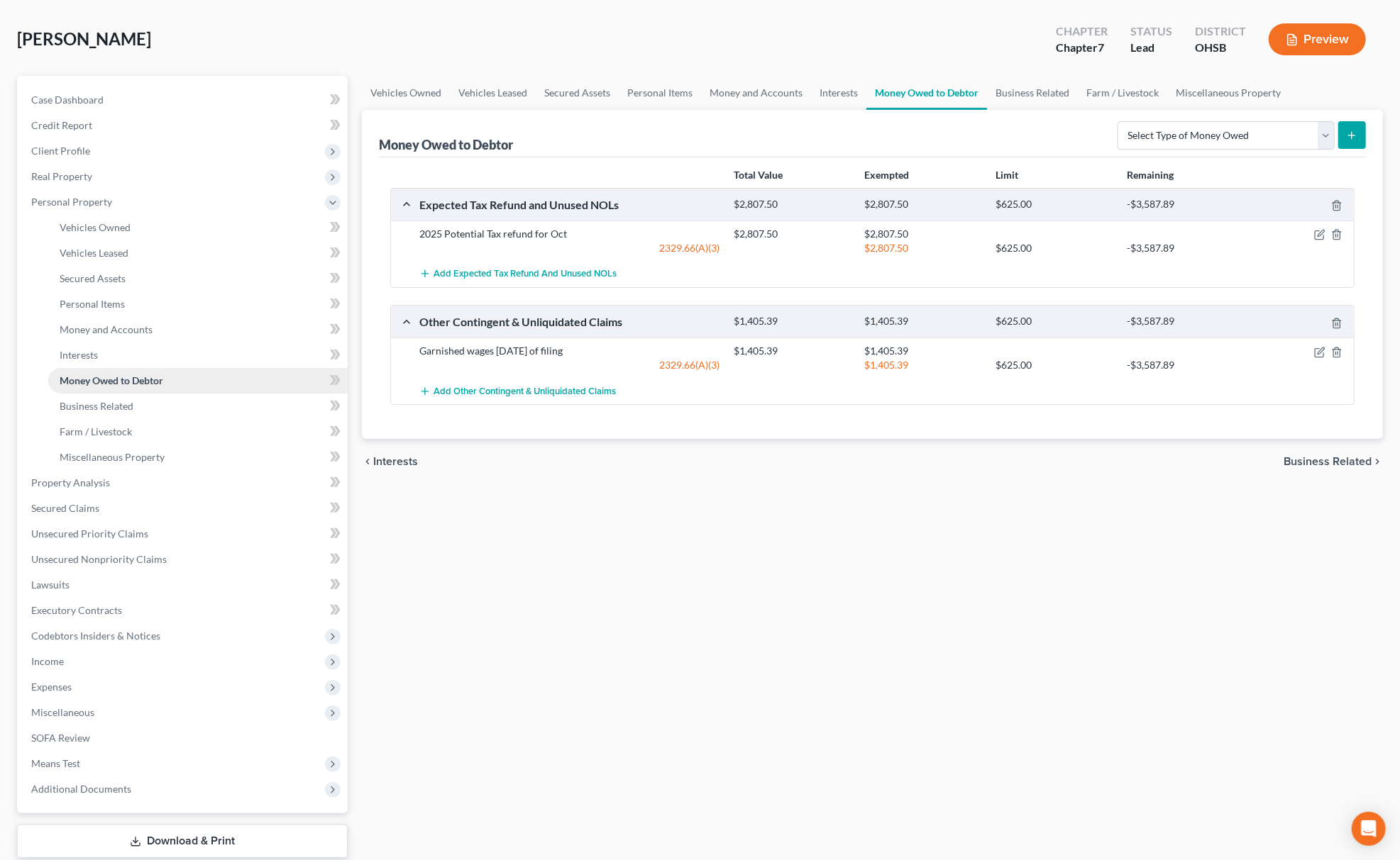
scroll to position [148, 0]
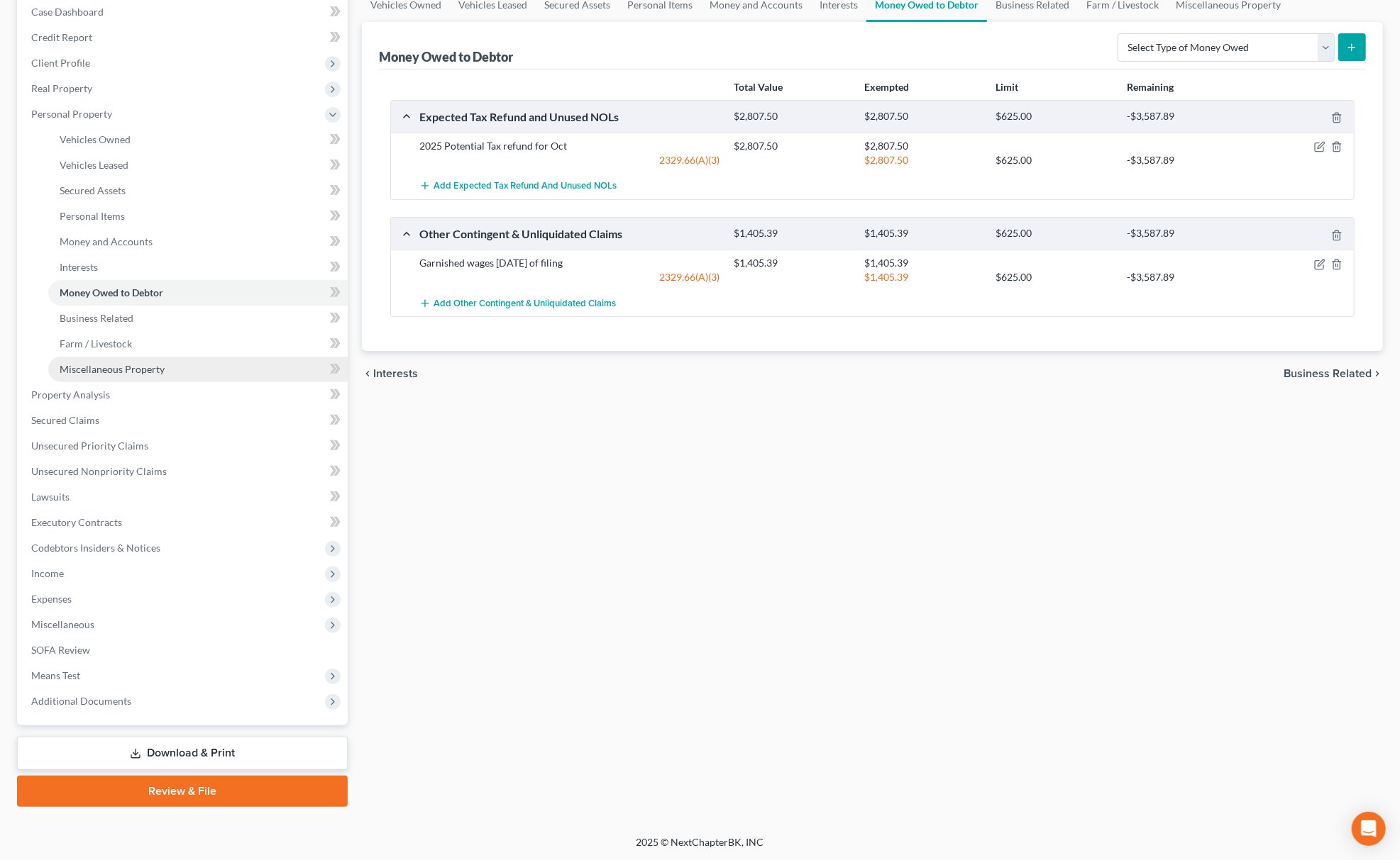
click at [140, 372] on span "Miscellaneous Property" at bounding box center [112, 368] width 105 height 12
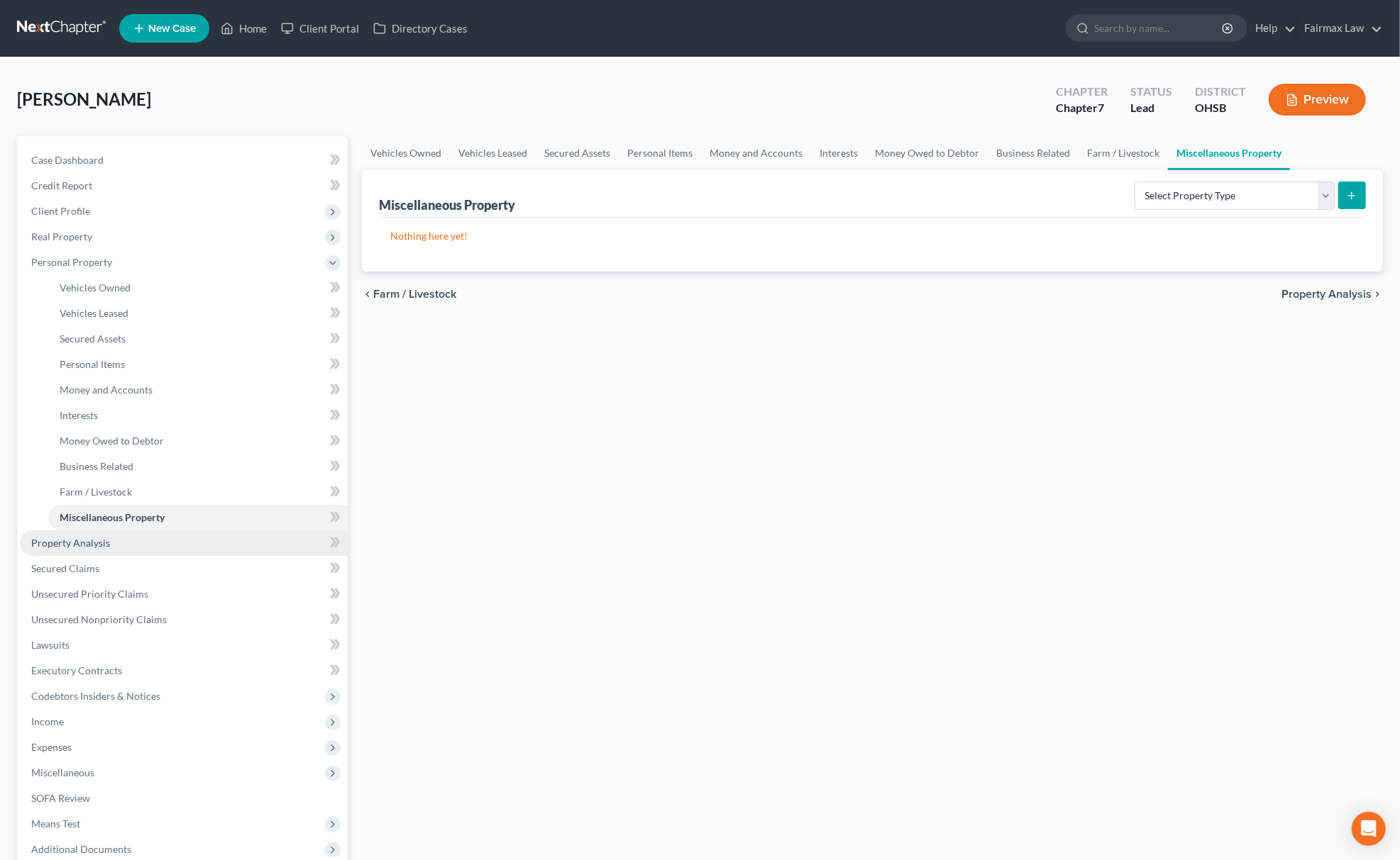
click at [80, 539] on span "Property Analysis" at bounding box center [71, 542] width 79 height 12
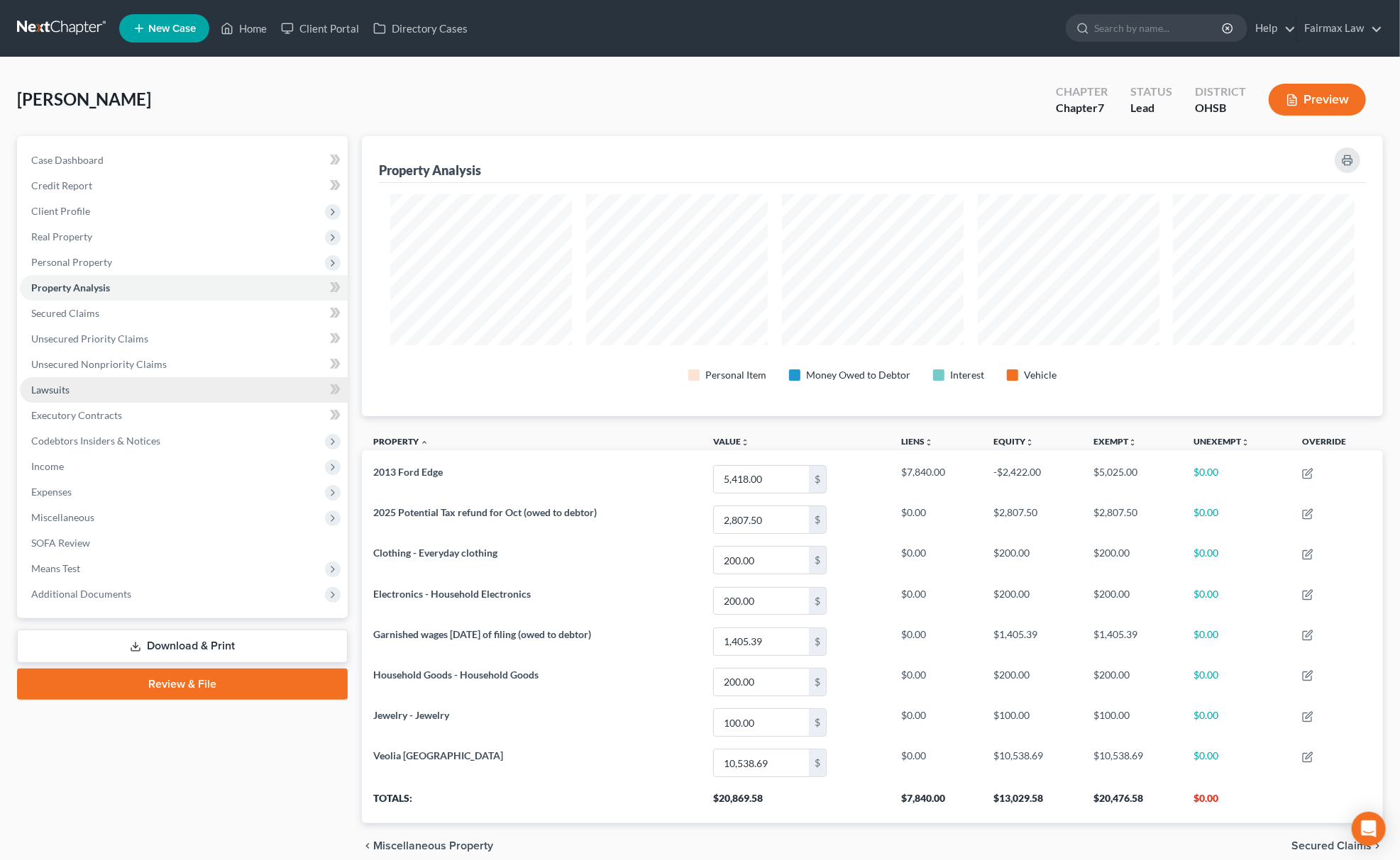
click at [102, 391] on link "Lawsuits" at bounding box center [184, 390] width 328 height 26
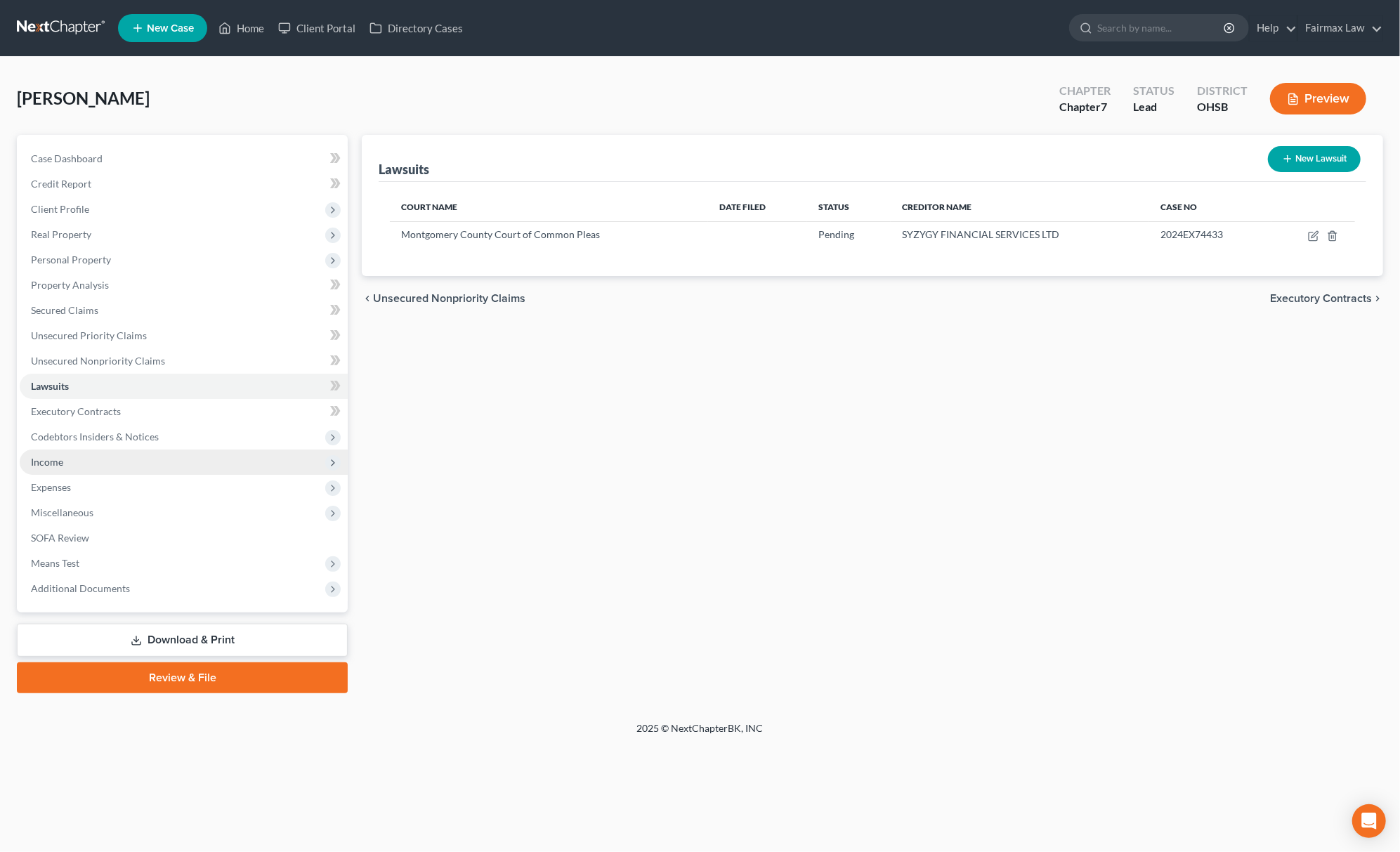
click at [74, 465] on span "Income" at bounding box center [184, 463] width 328 height 25
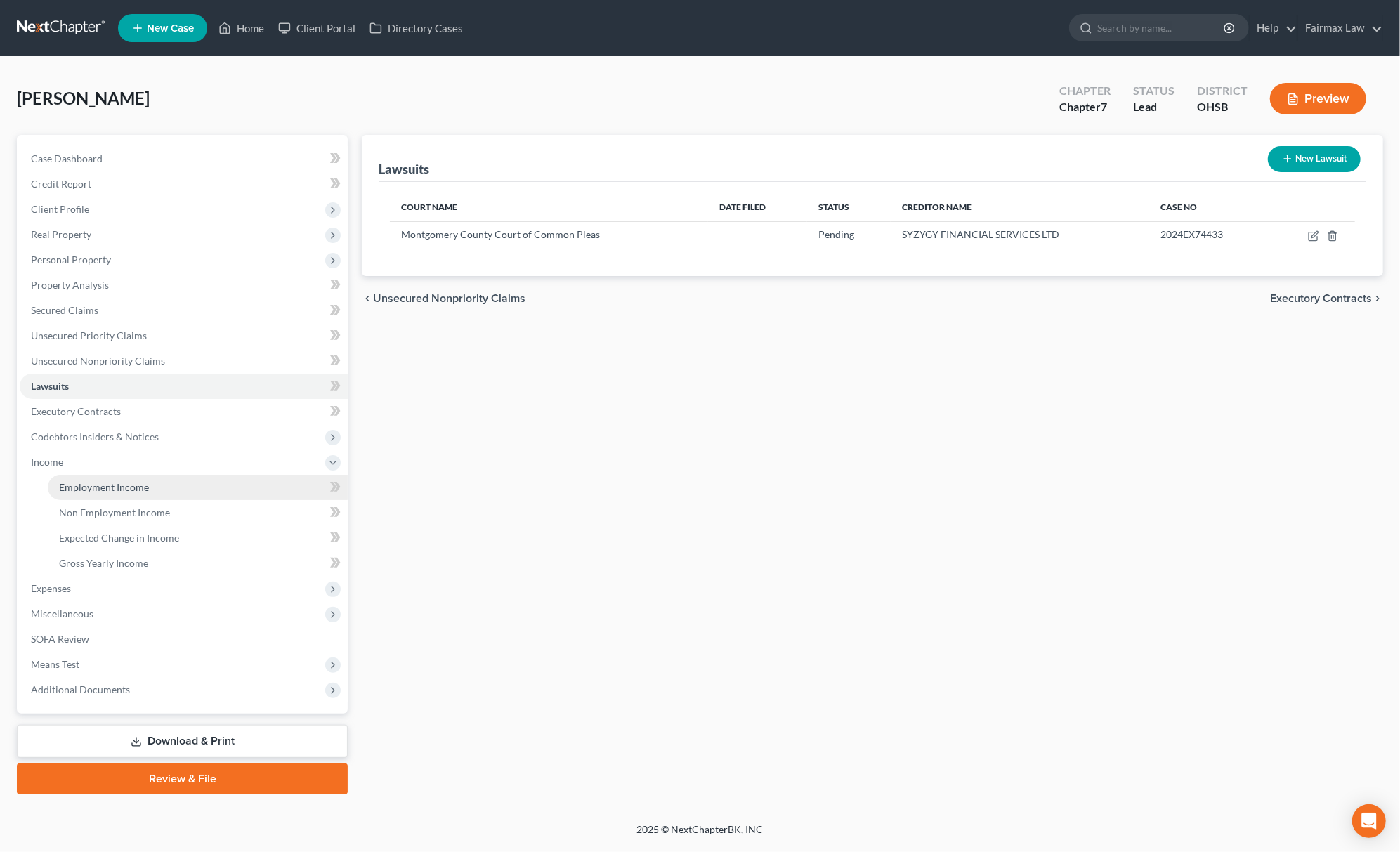
click at [92, 490] on span "Employment Income" at bounding box center [103, 486] width 90 height 12
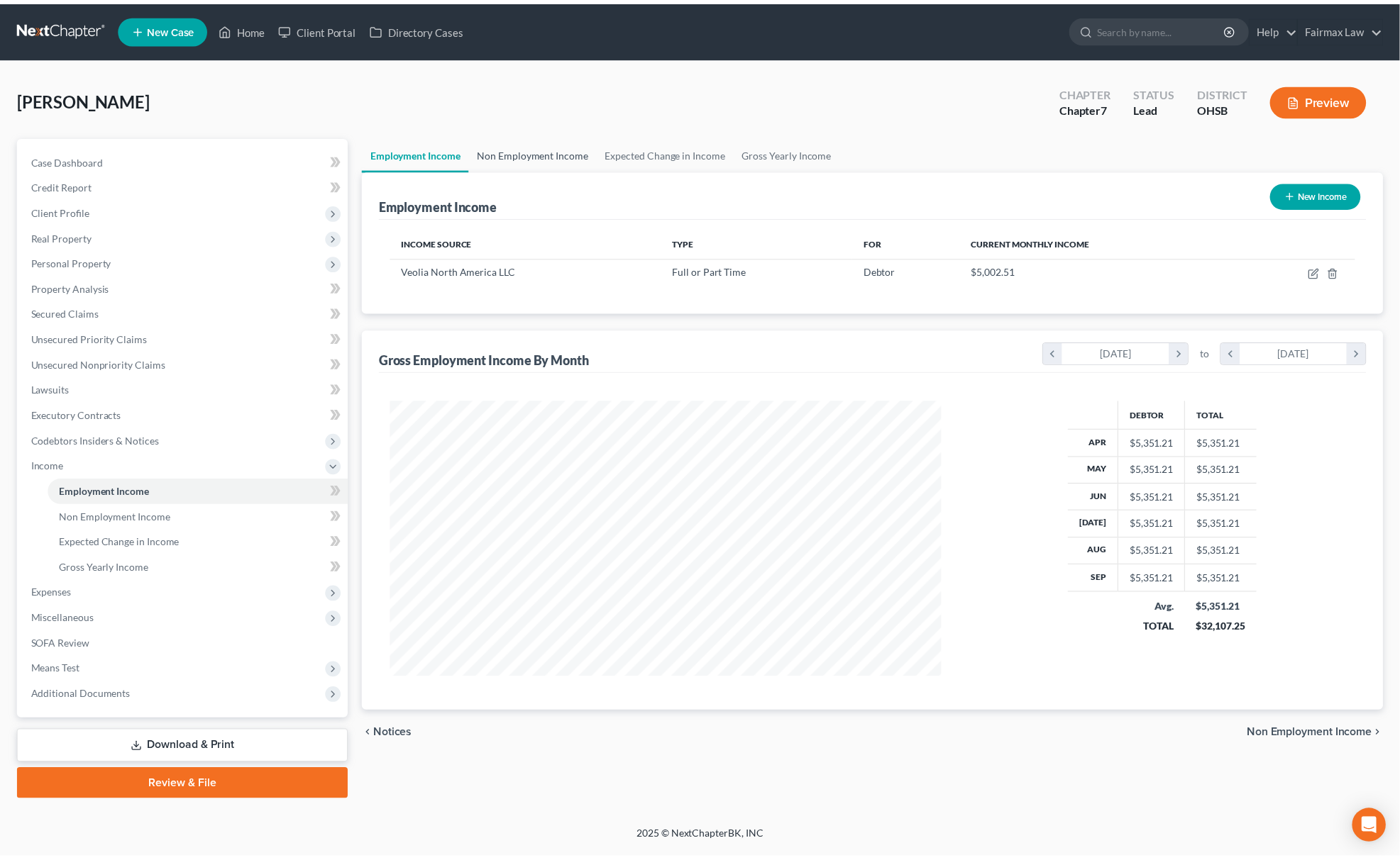
scroll to position [278, 585]
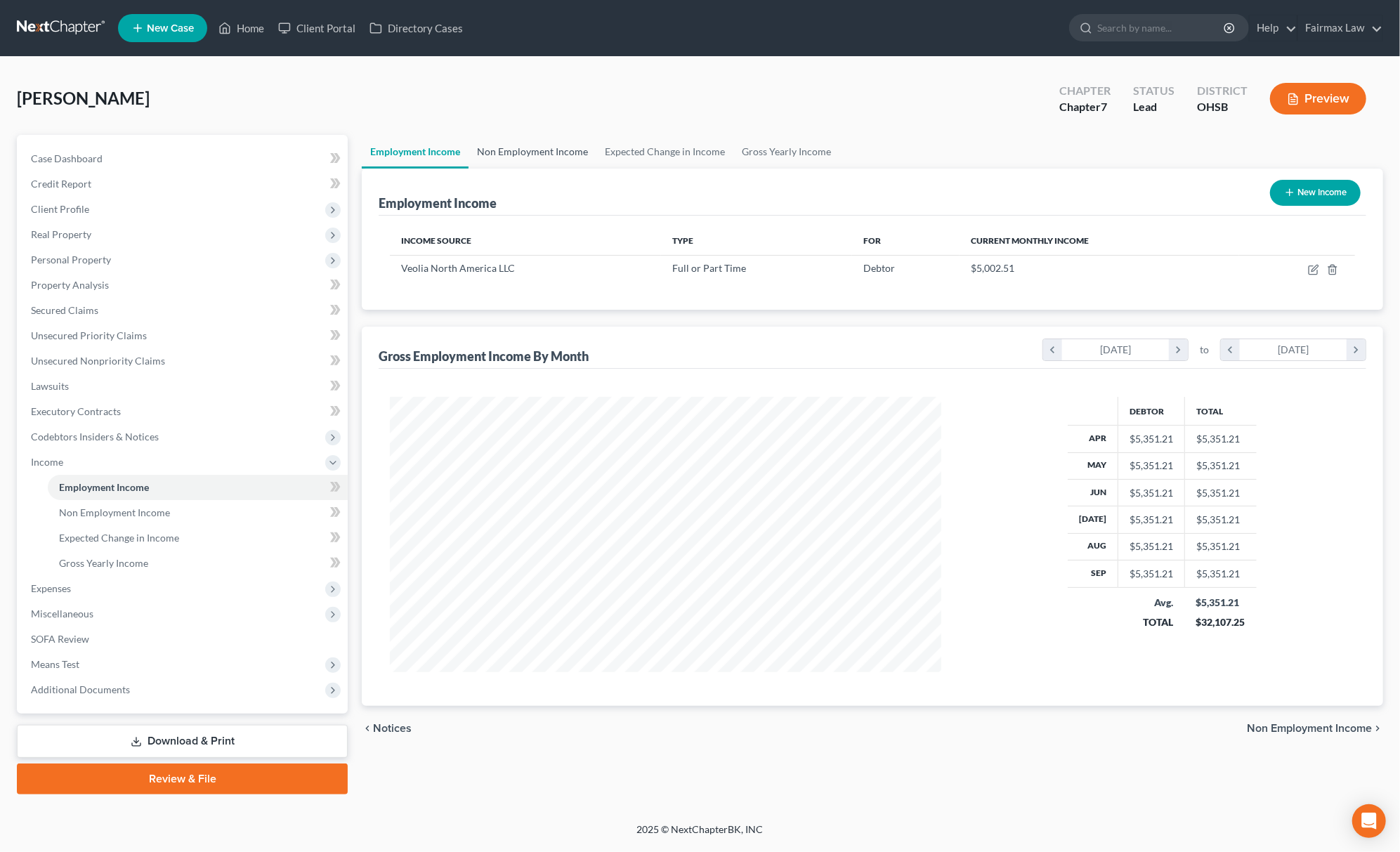
click at [526, 147] on link "Non Employment Income" at bounding box center [532, 152] width 128 height 34
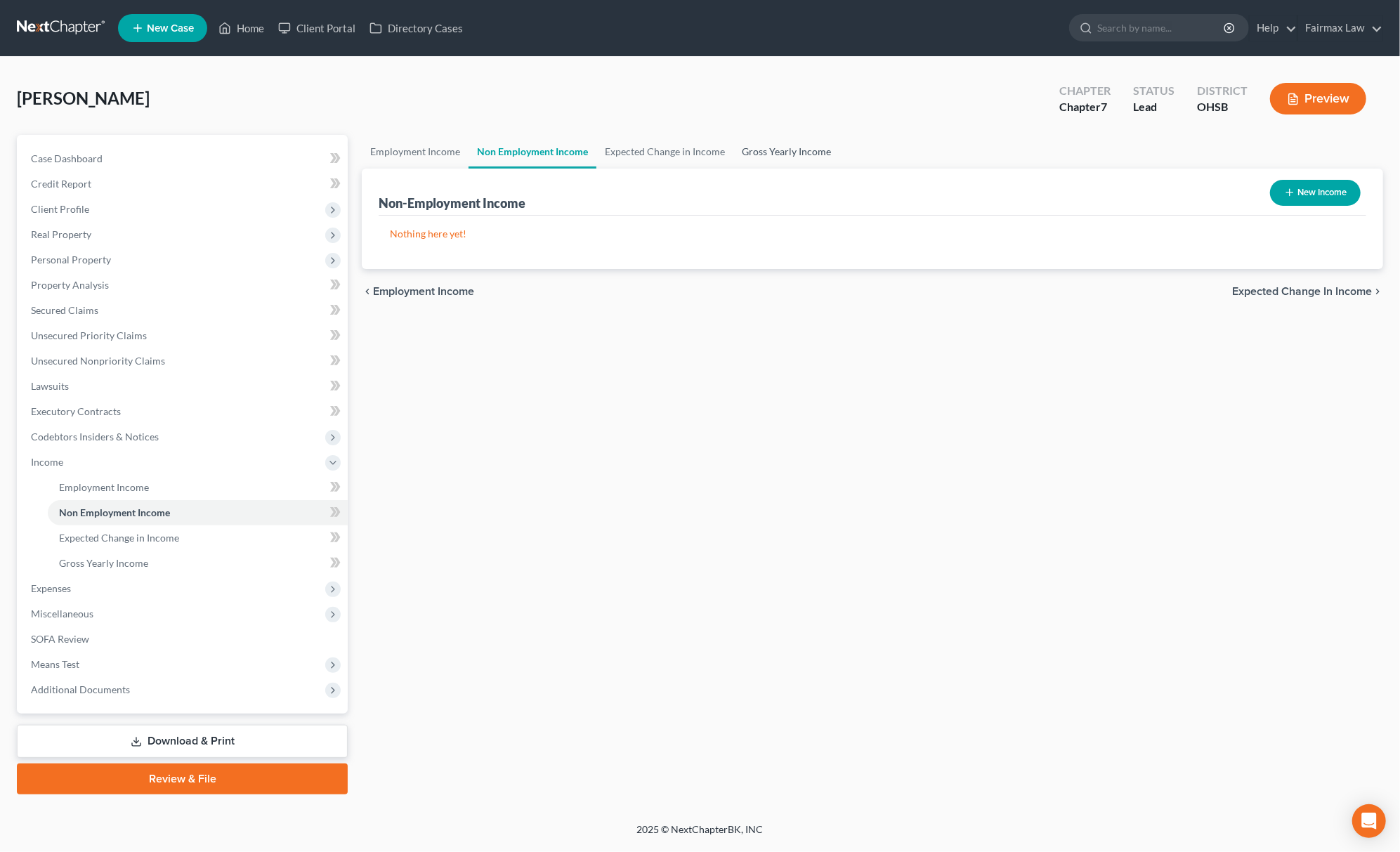
click at [777, 145] on link "Gross Yearly Income" at bounding box center [786, 152] width 106 height 34
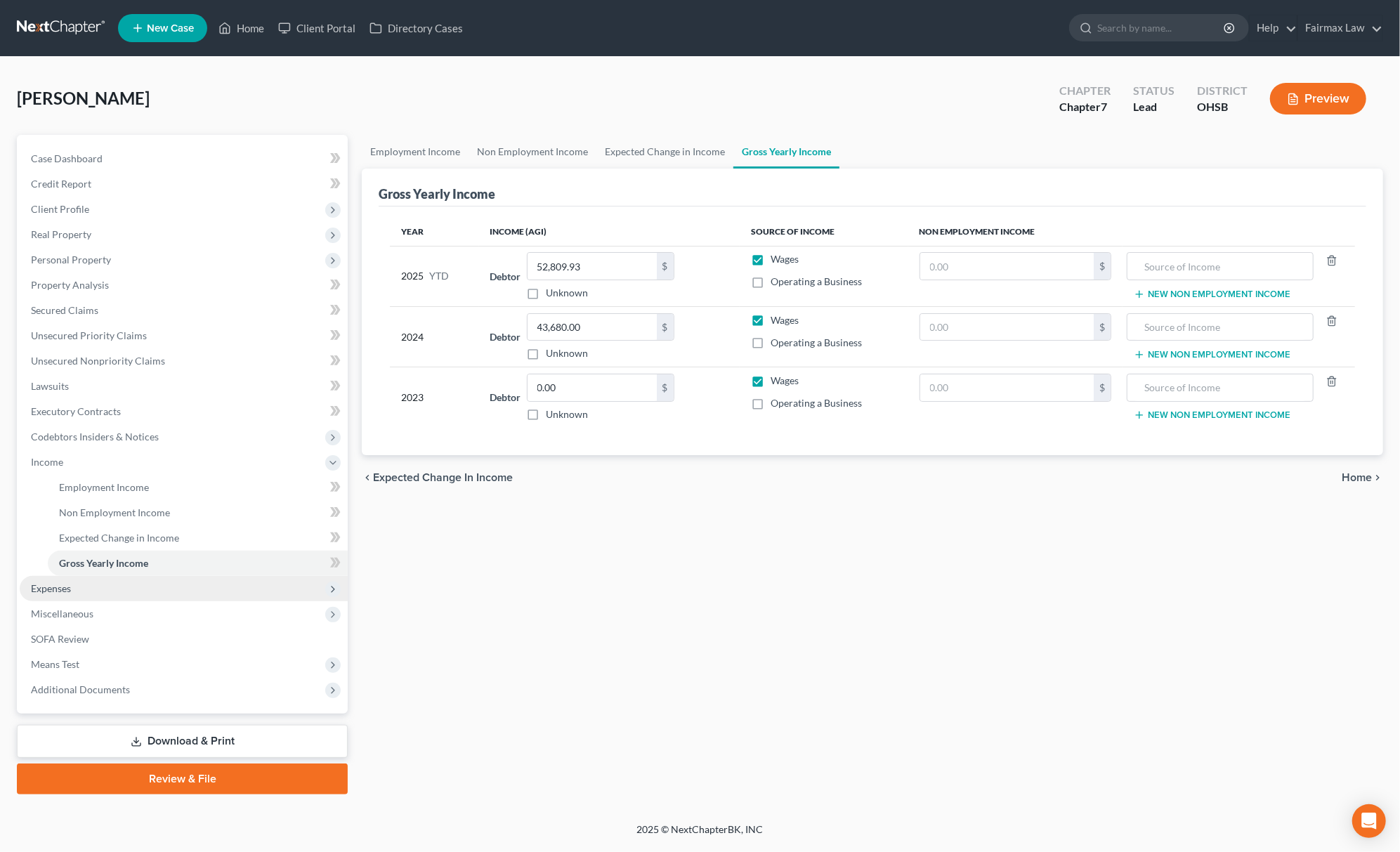
click at [83, 586] on span "Expenses" at bounding box center [184, 589] width 328 height 25
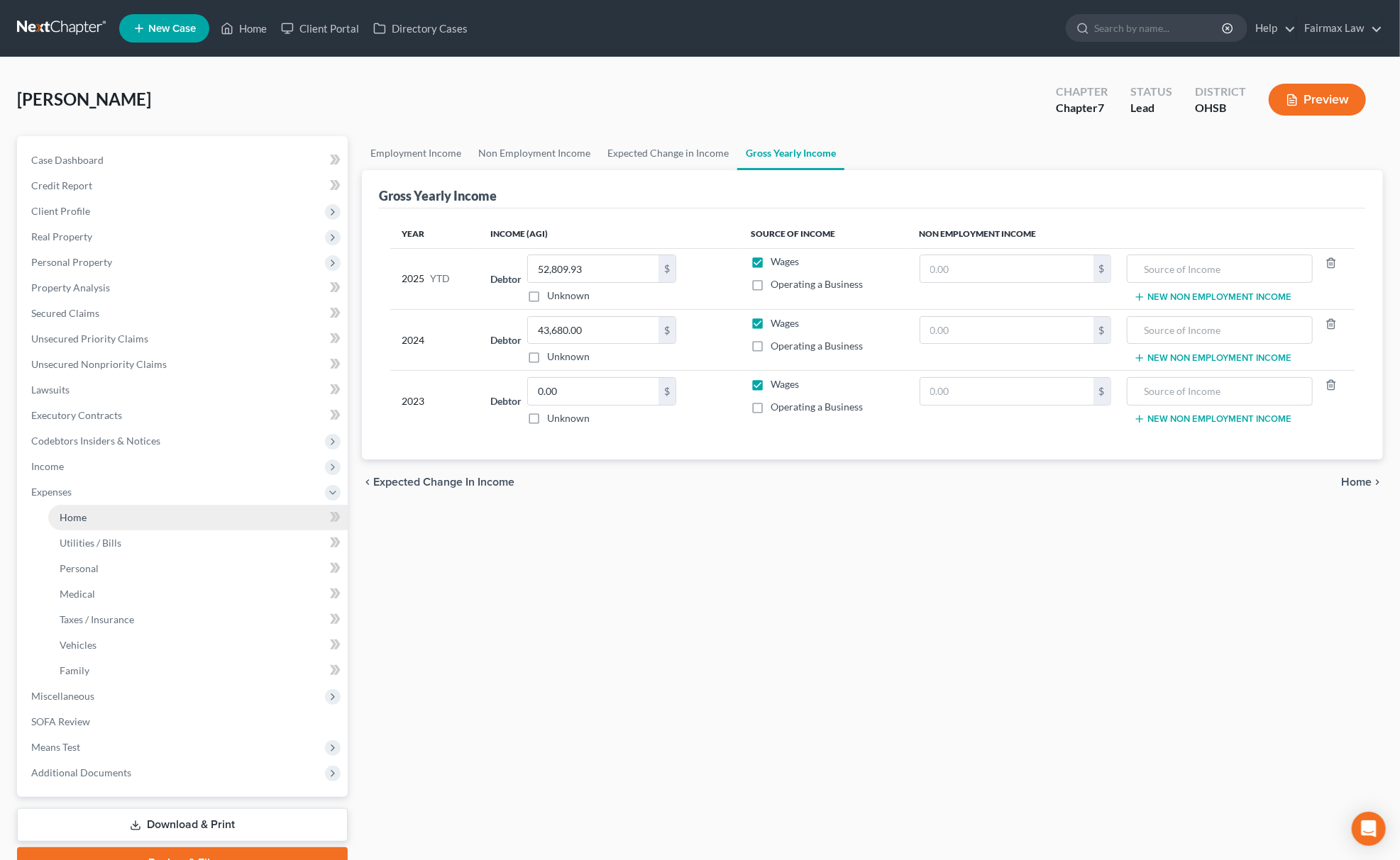
click at [106, 506] on link "Home" at bounding box center [198, 517] width 300 height 26
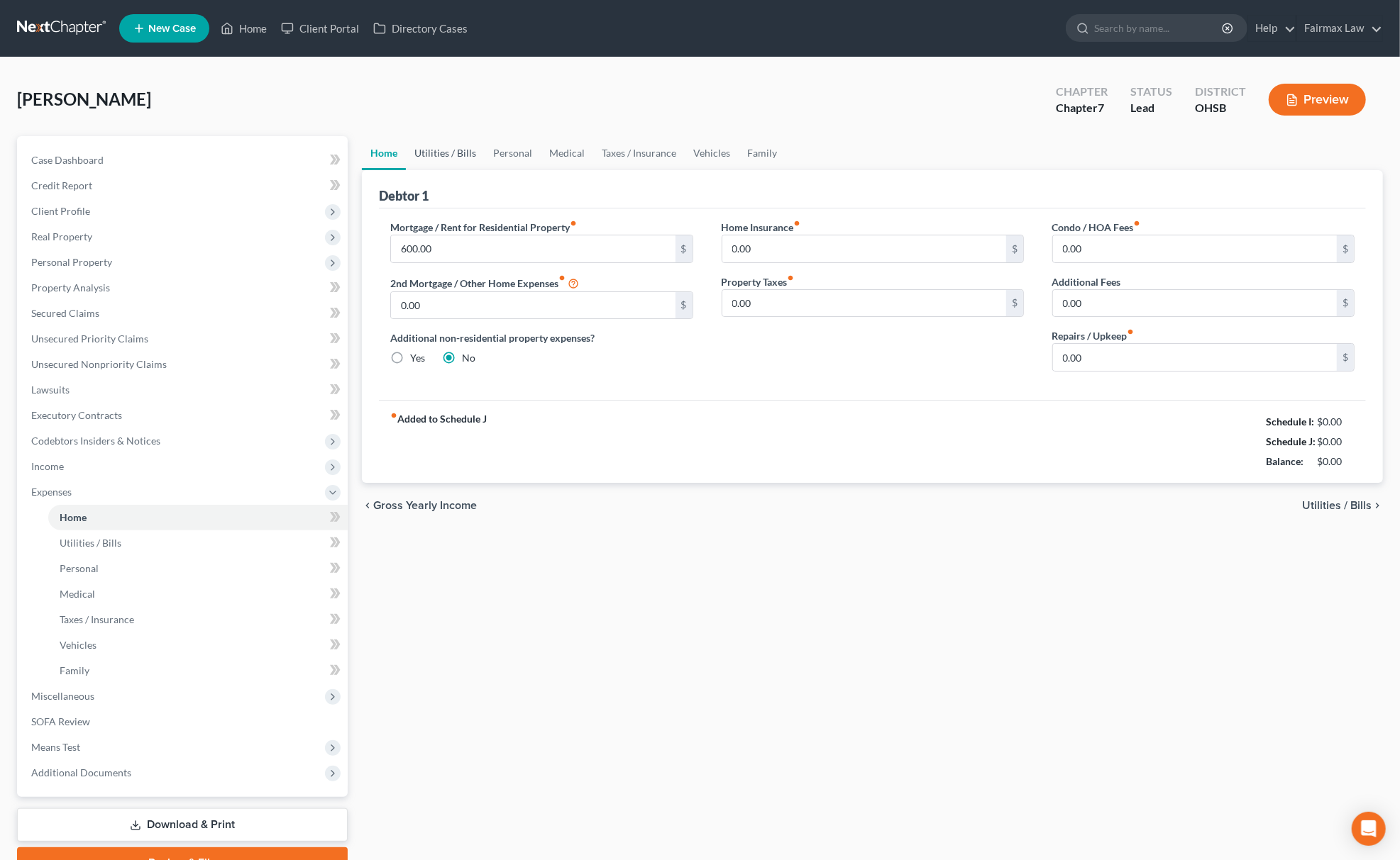
click at [453, 152] on link "Utilities / Bills" at bounding box center [445, 153] width 79 height 34
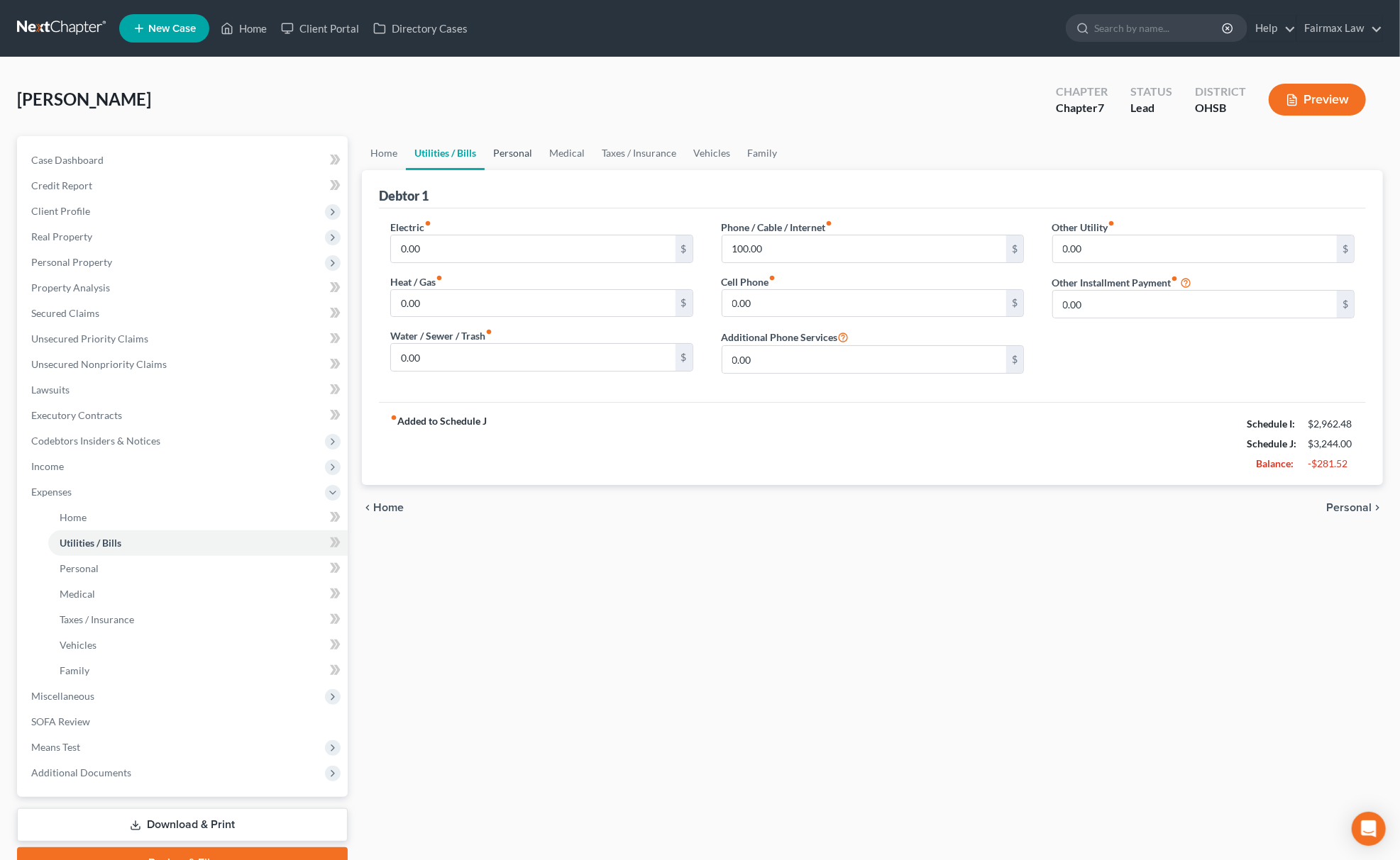
click at [520, 154] on link "Personal" at bounding box center [512, 153] width 56 height 34
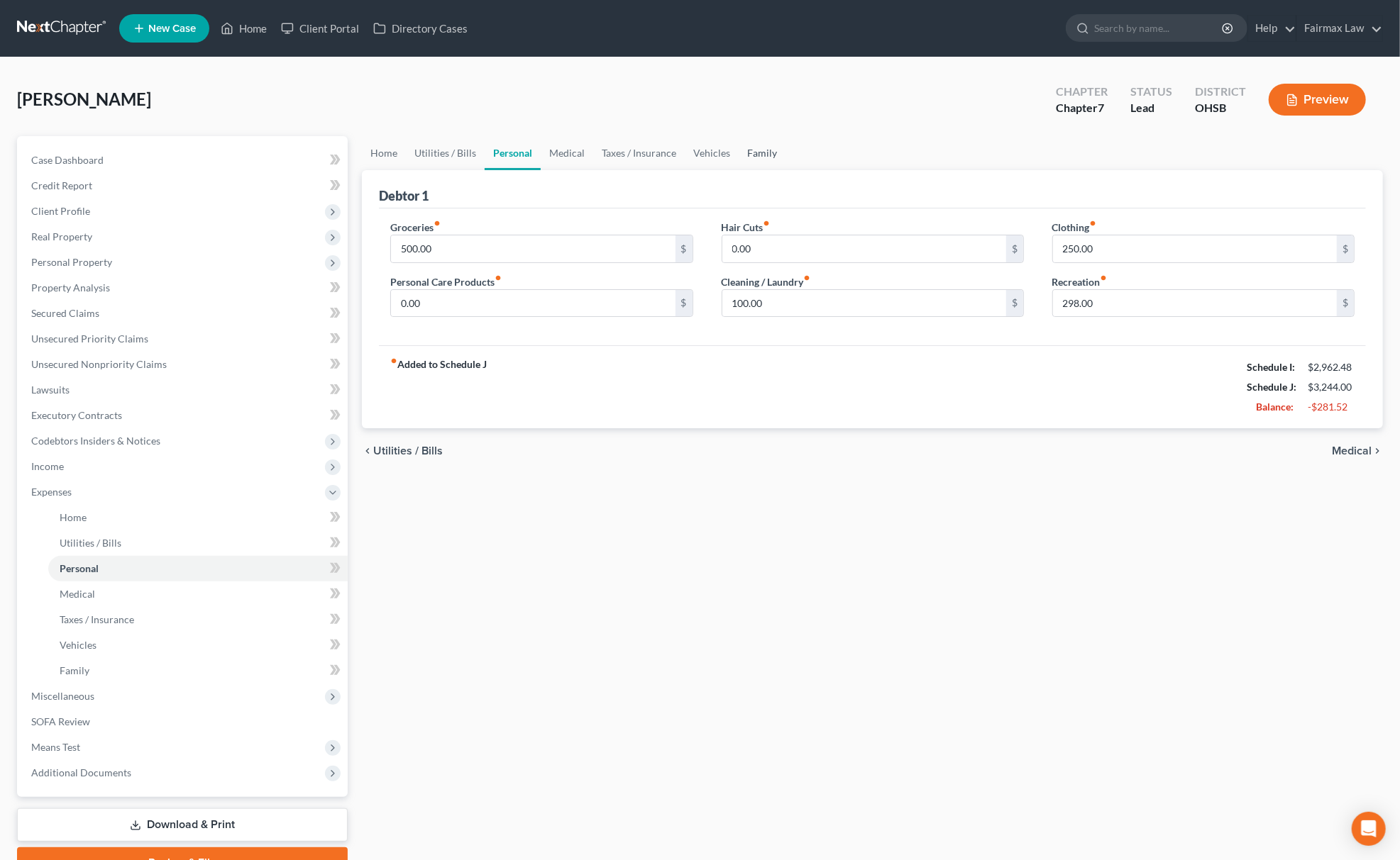
click at [752, 147] on link "Family" at bounding box center [761, 153] width 47 height 34
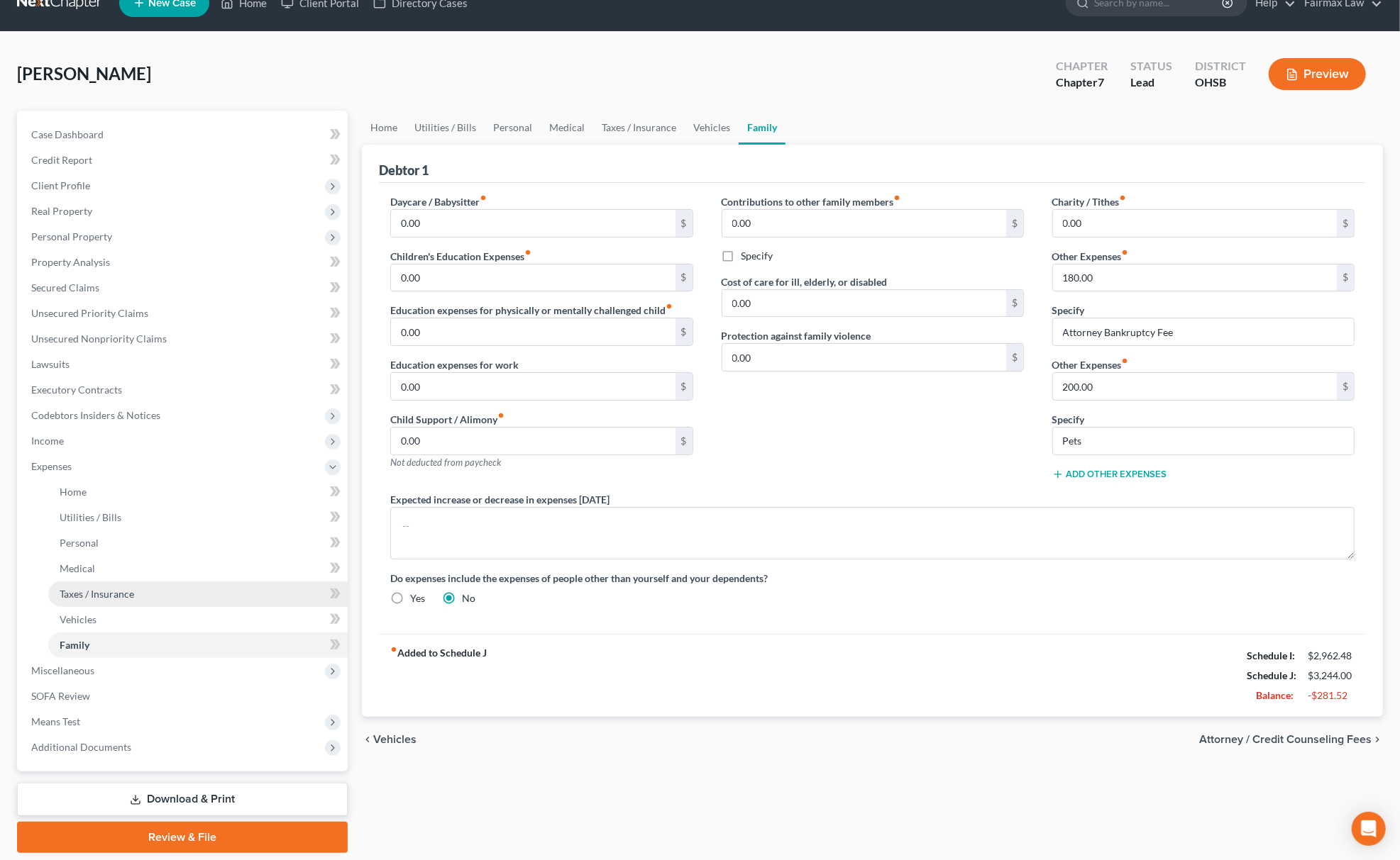
scroll to position [71, 0]
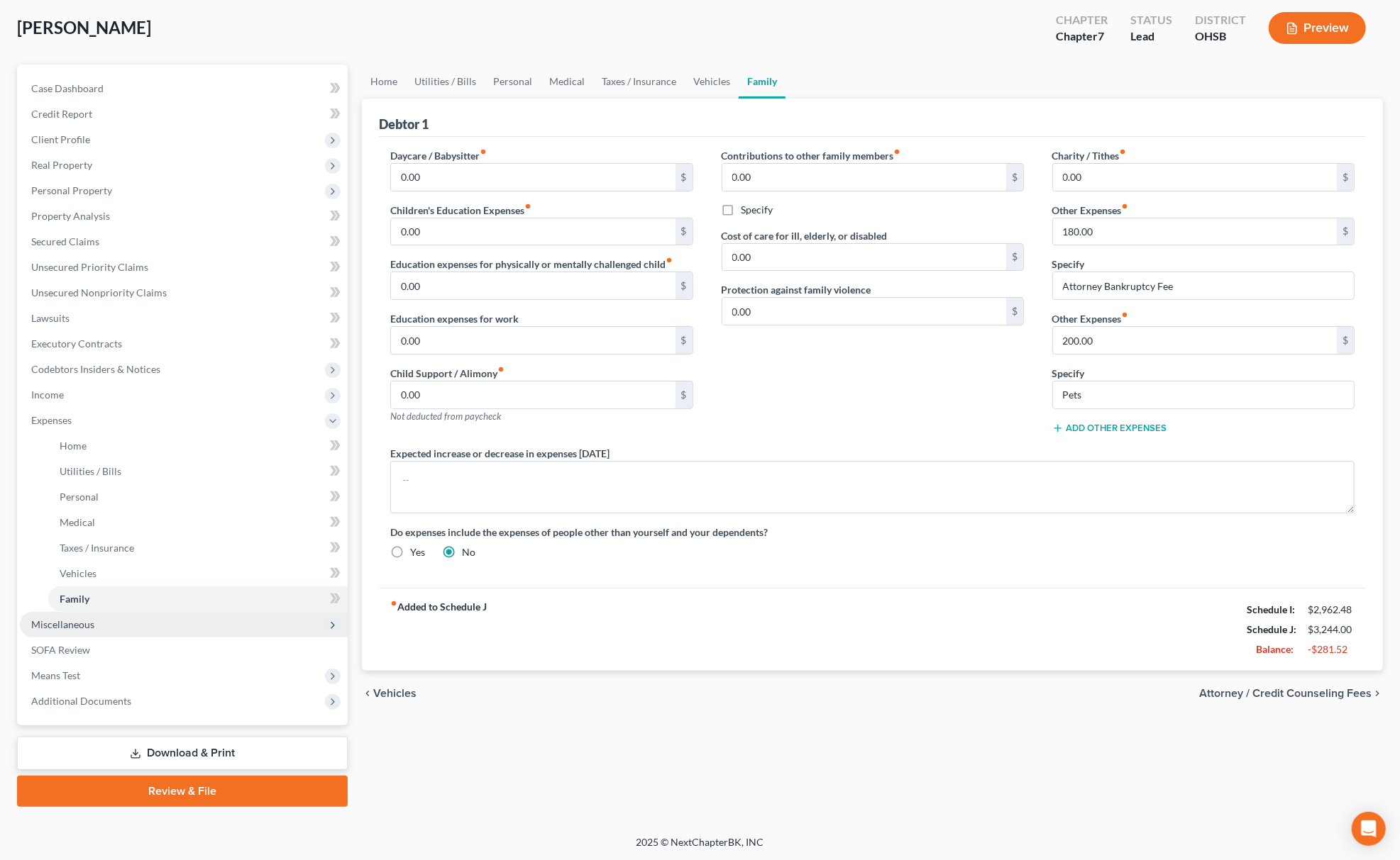
click at [115, 622] on span "Miscellaneous" at bounding box center [184, 625] width 328 height 26
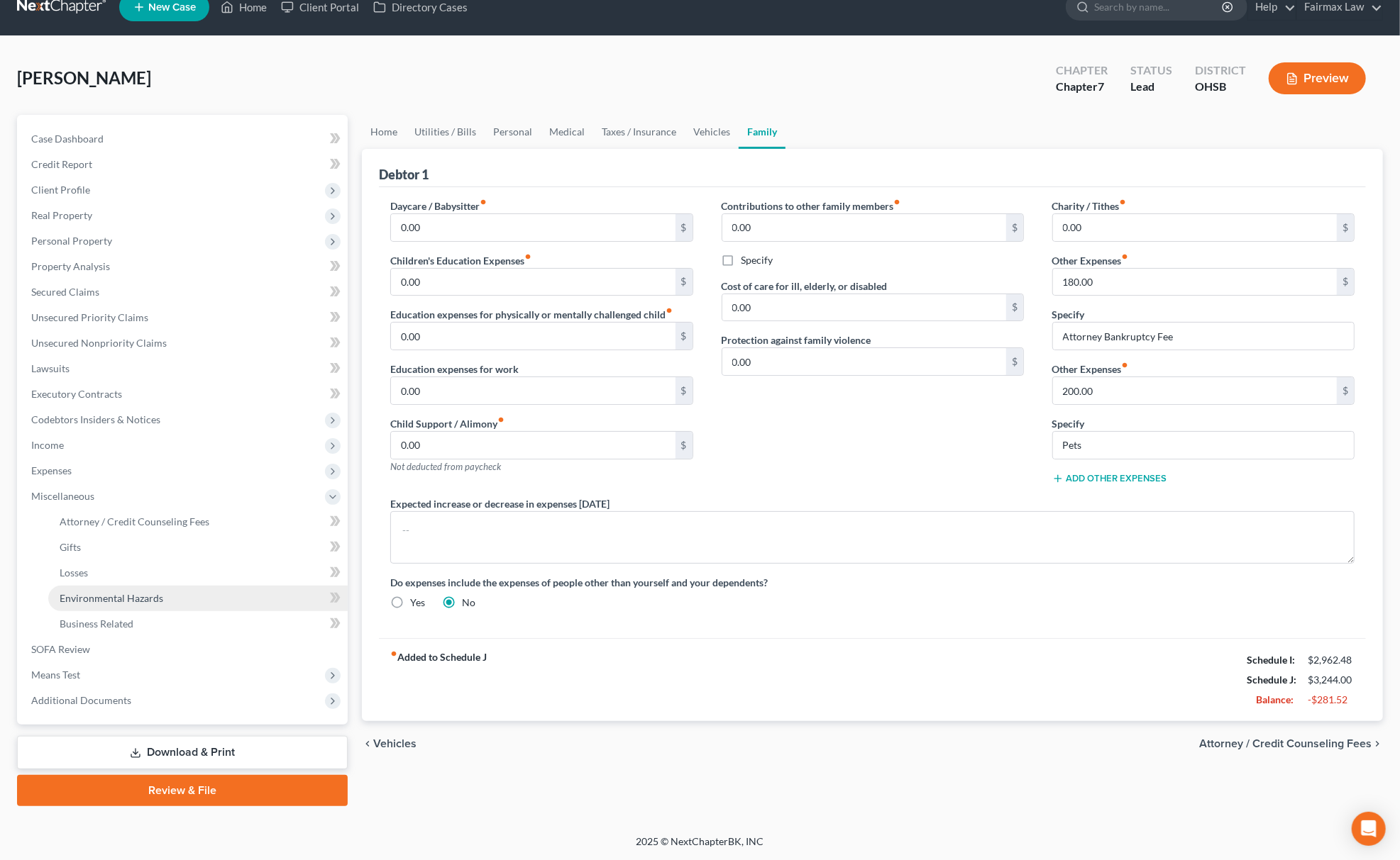
scroll to position [20, 0]
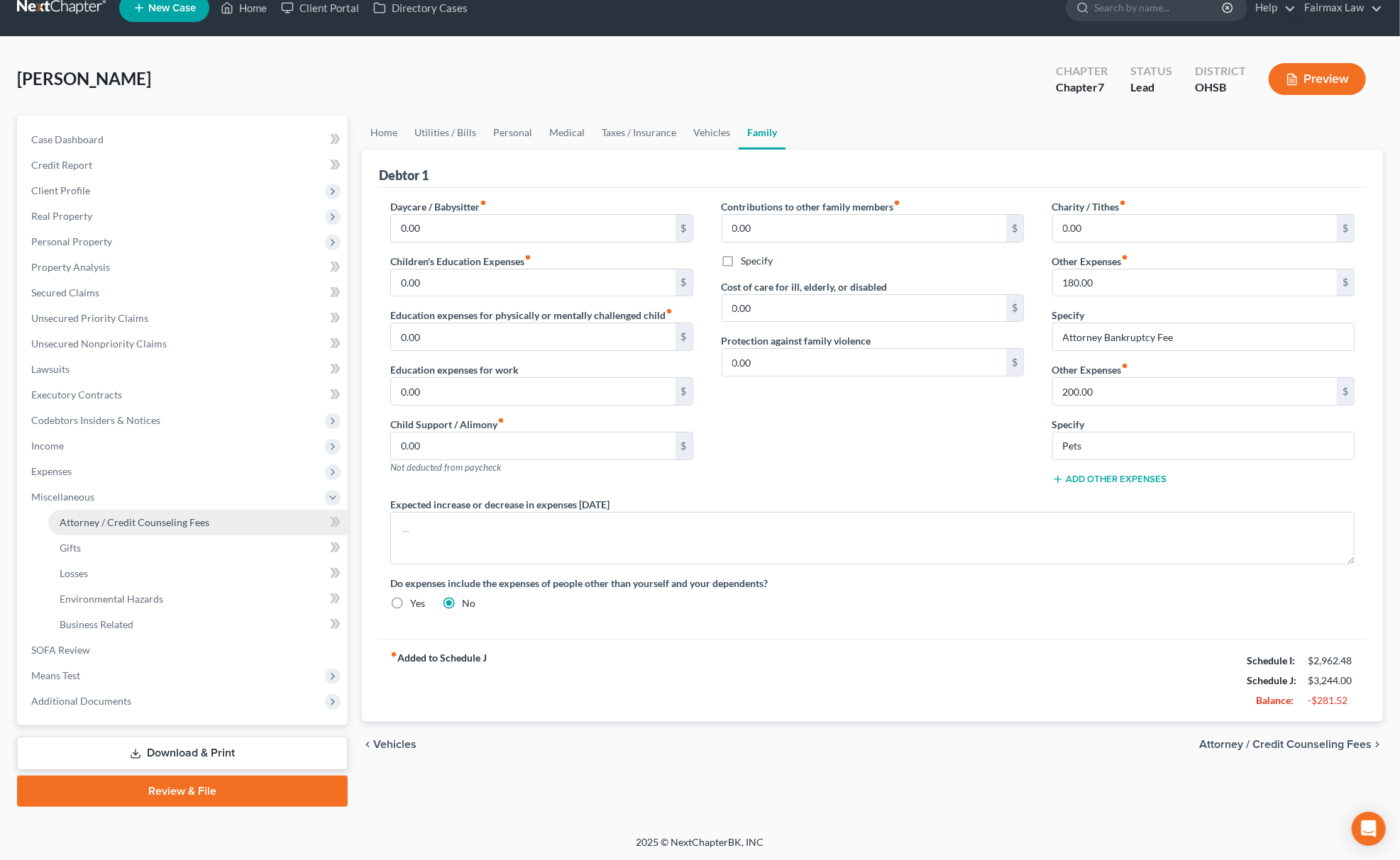
click at [173, 526] on span "Attorney / Credit Counseling Fees" at bounding box center [134, 522] width 149 height 12
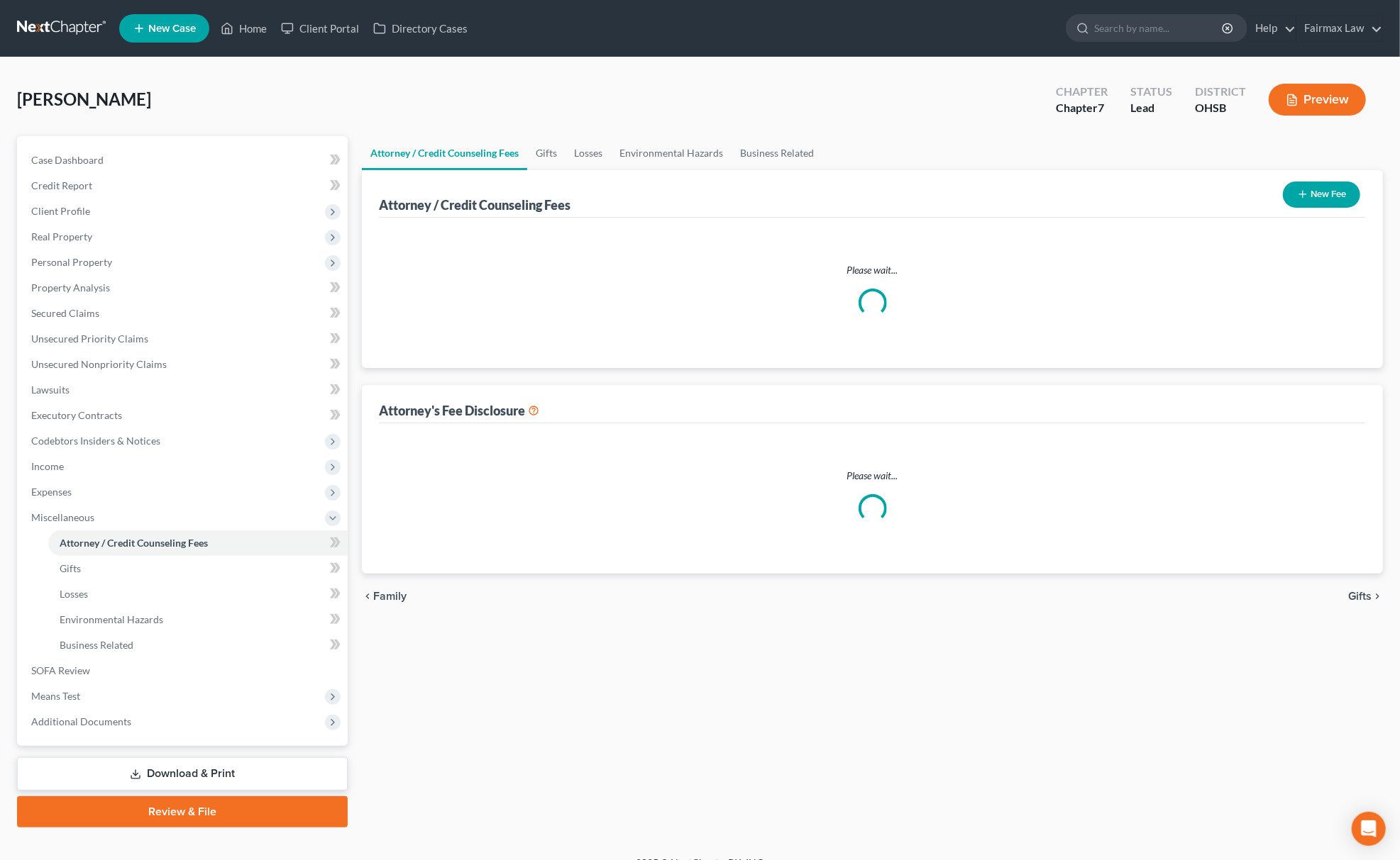
select select "5"
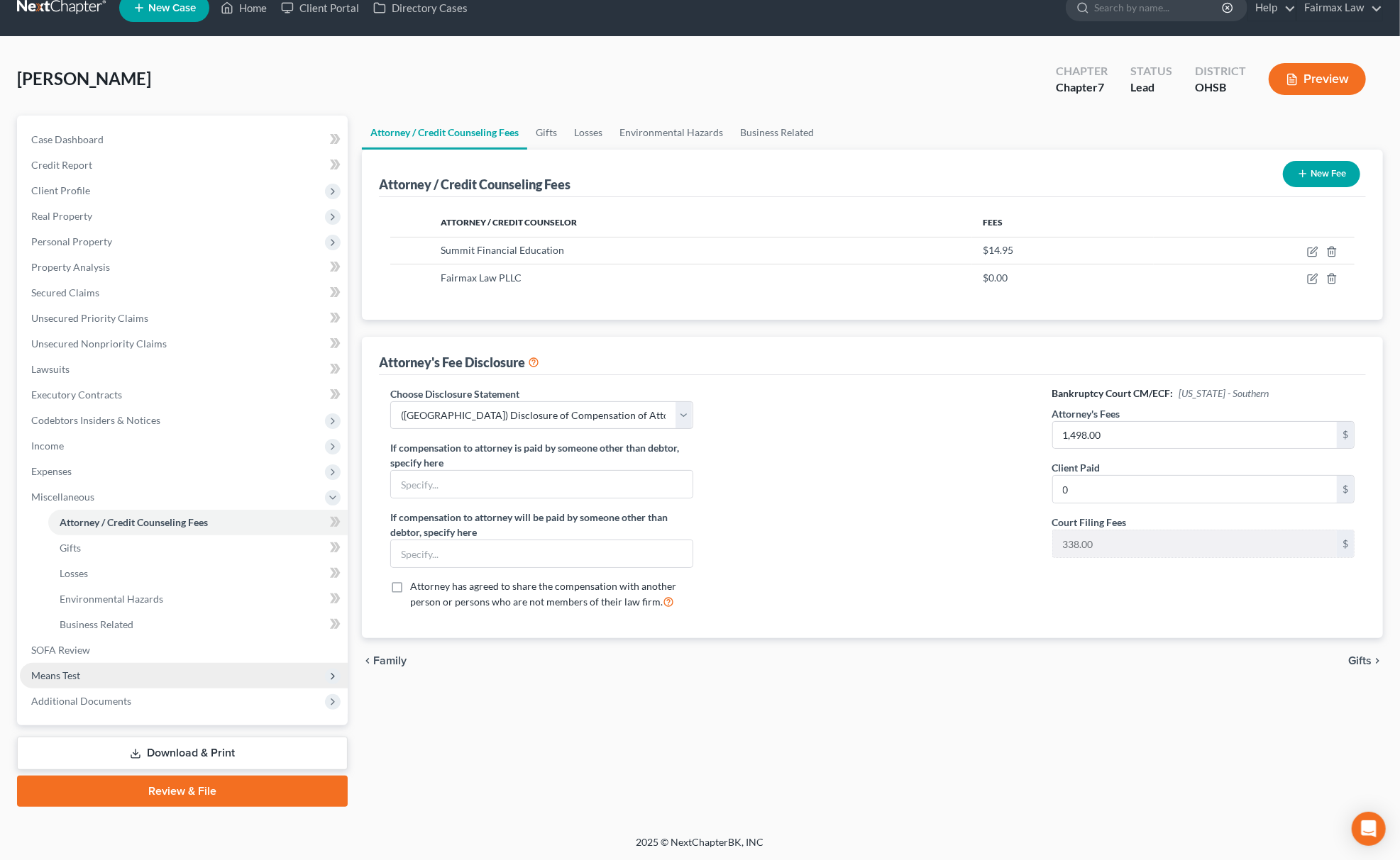
click at [93, 670] on span "Means Test" at bounding box center [184, 676] width 328 height 26
click at [134, 670] on span "Calculation and Presumption" at bounding box center [124, 675] width 129 height 12
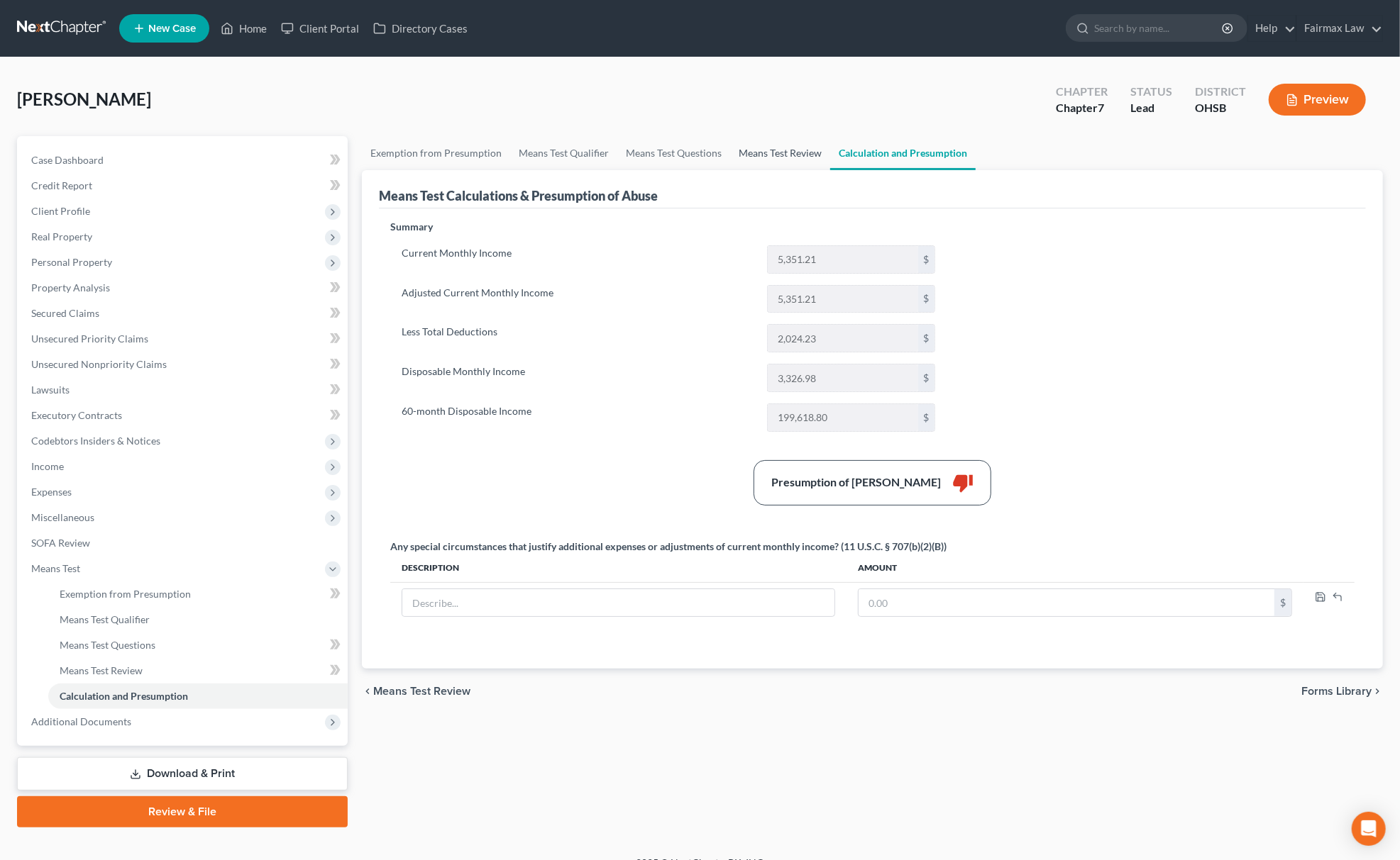
click at [753, 145] on link "Means Test Review" at bounding box center [780, 153] width 100 height 34
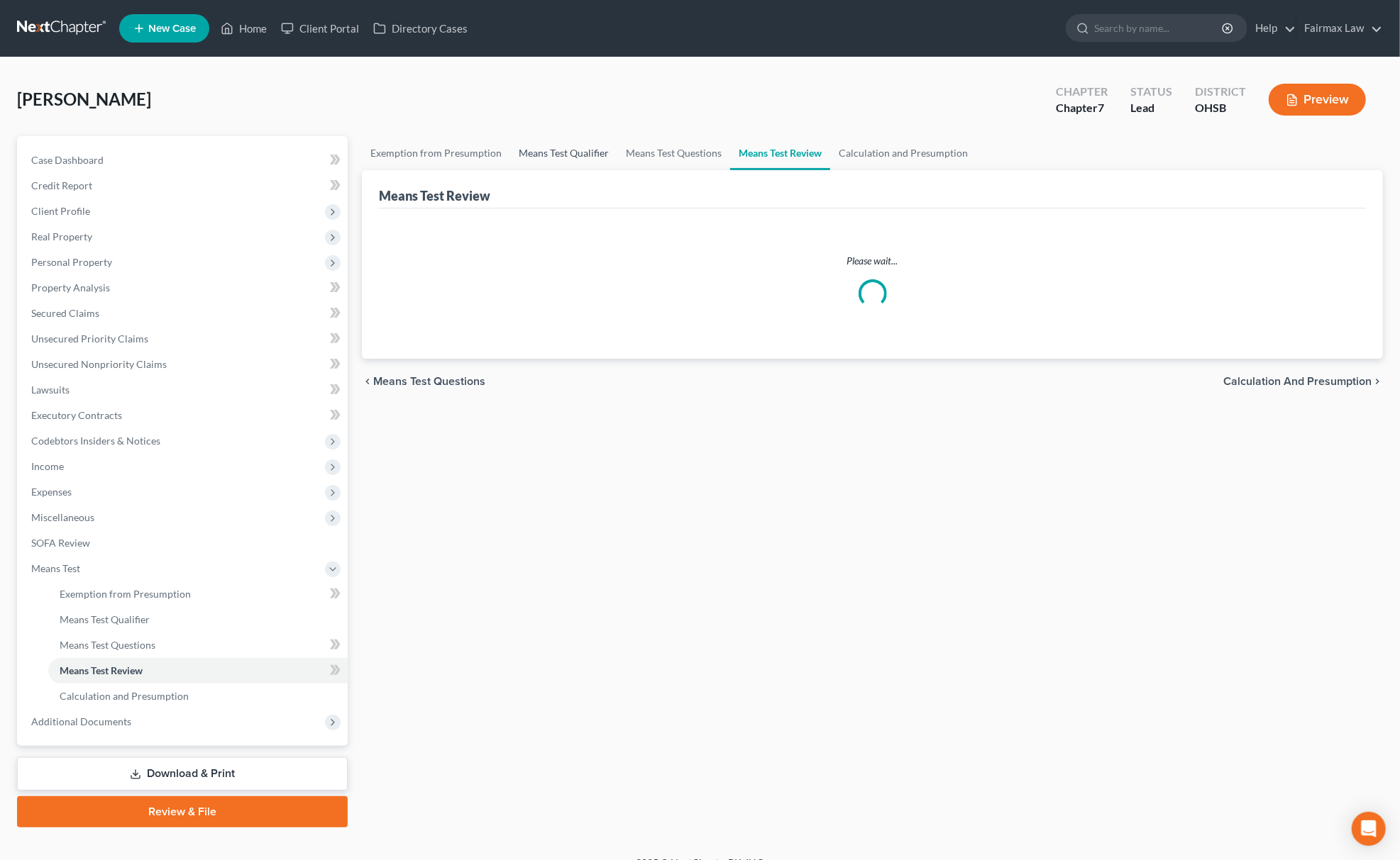
click at [528, 147] on link "Means Test Qualifier" at bounding box center [563, 153] width 107 height 34
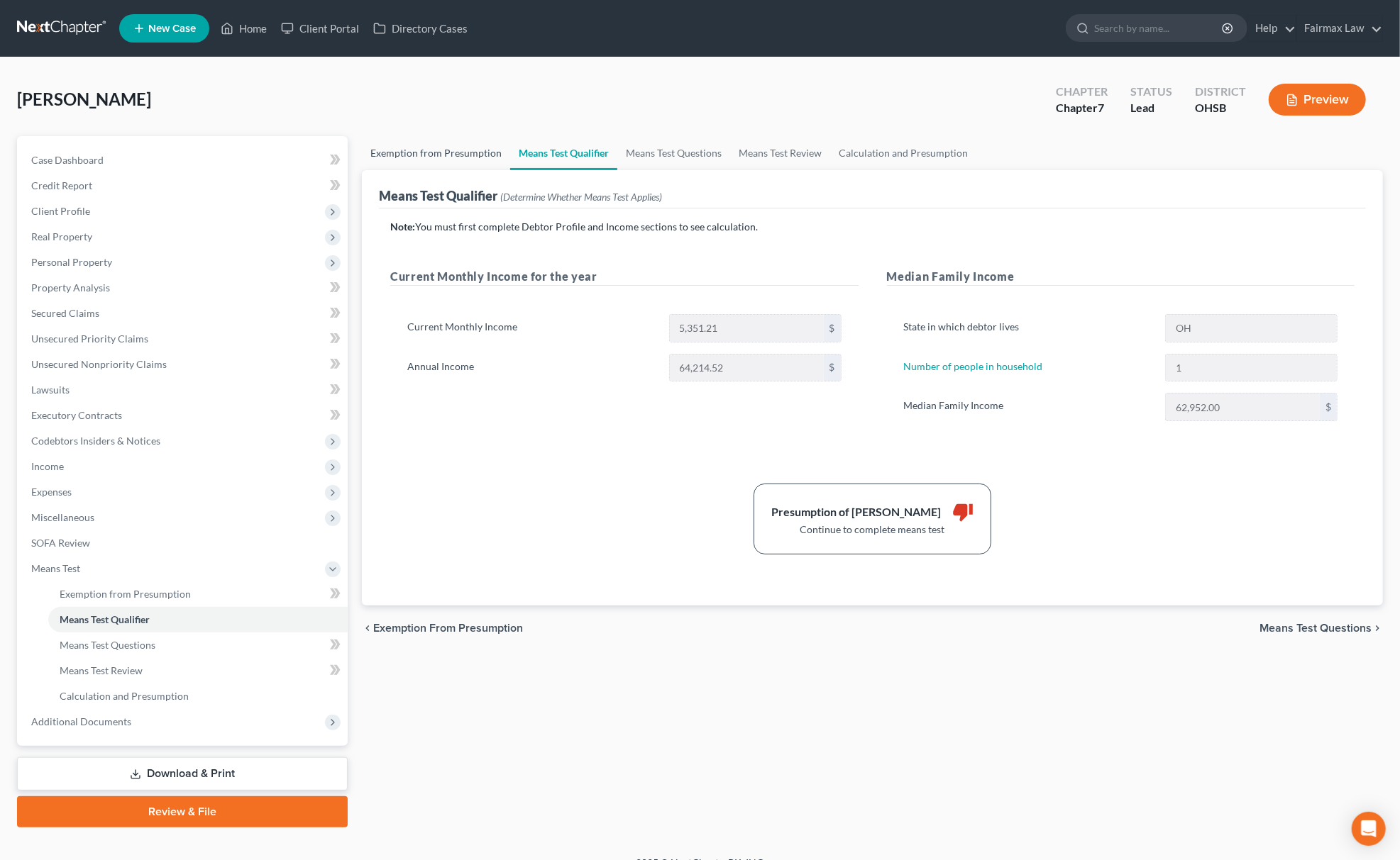
click at [432, 149] on link "Exemption from Presumption" at bounding box center [436, 153] width 148 height 34
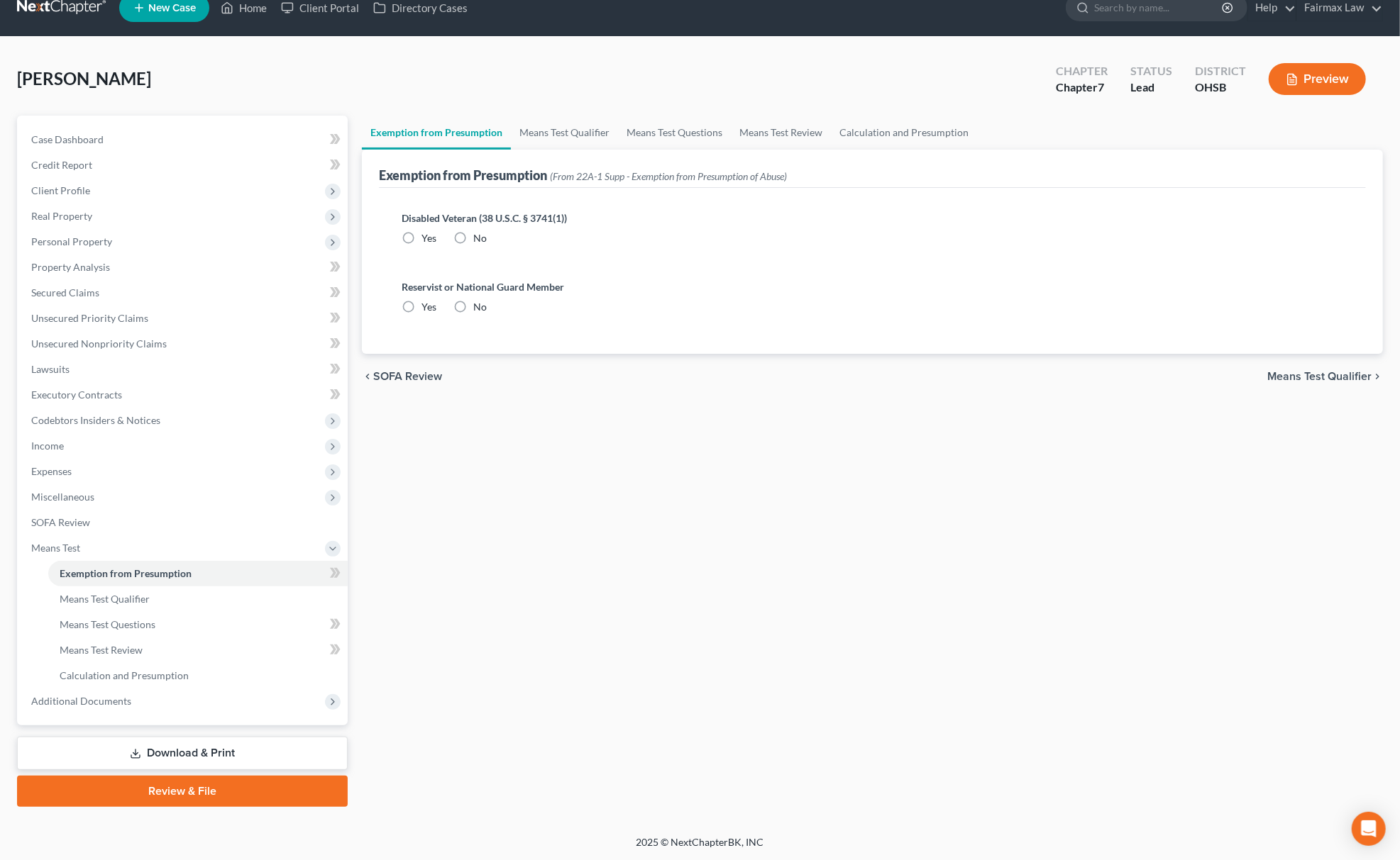
radio input "true"
drag, startPoint x: 96, startPoint y: 699, endPoint x: 124, endPoint y: 704, distance: 28.4
click at [96, 699] on span "Additional Documents" at bounding box center [81, 701] width 100 height 12
click at [193, 637] on link "PACER Notices" at bounding box center [198, 650] width 300 height 26
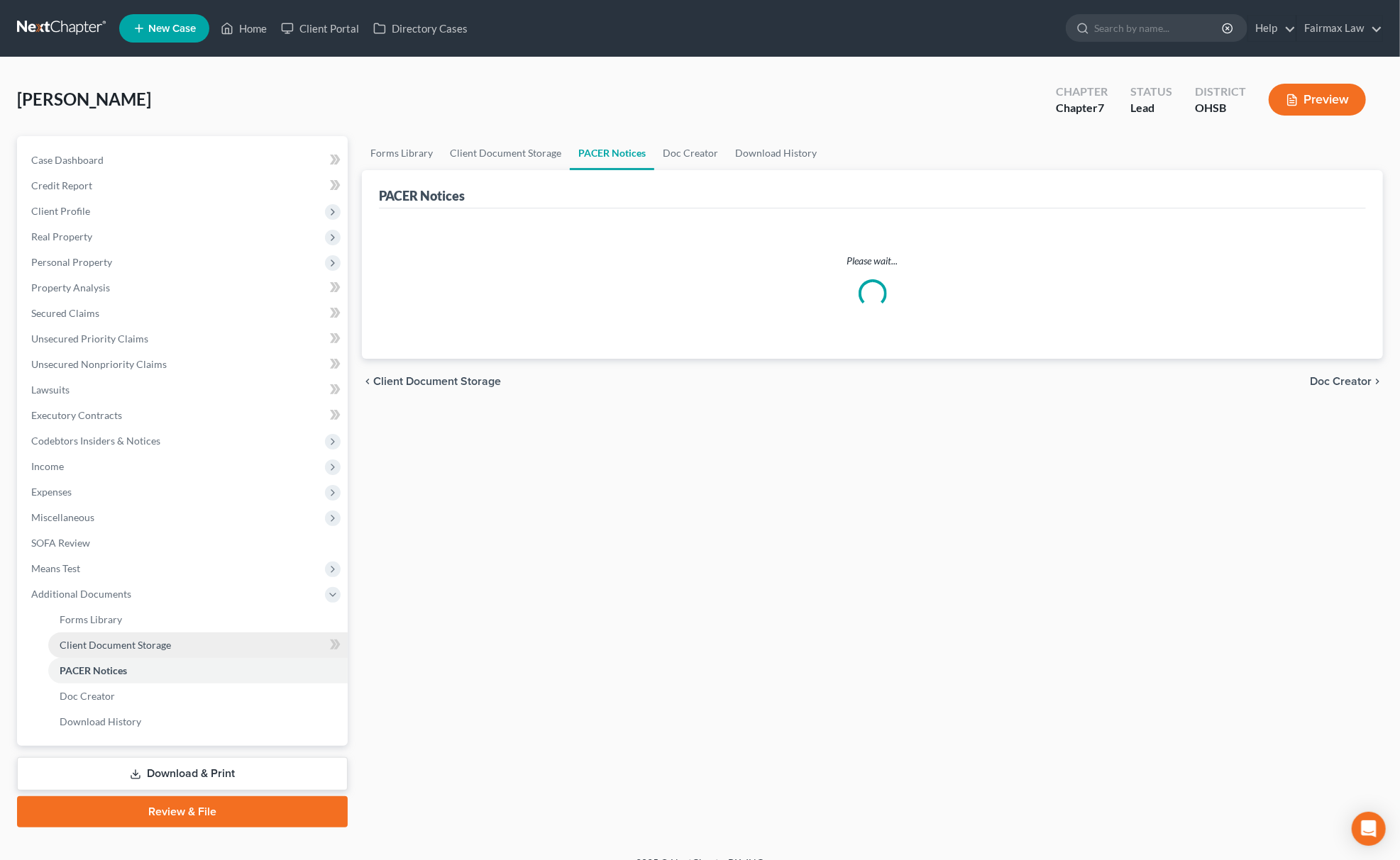
click at [197, 633] on link "Client Document Storage" at bounding box center [198, 646] width 300 height 26
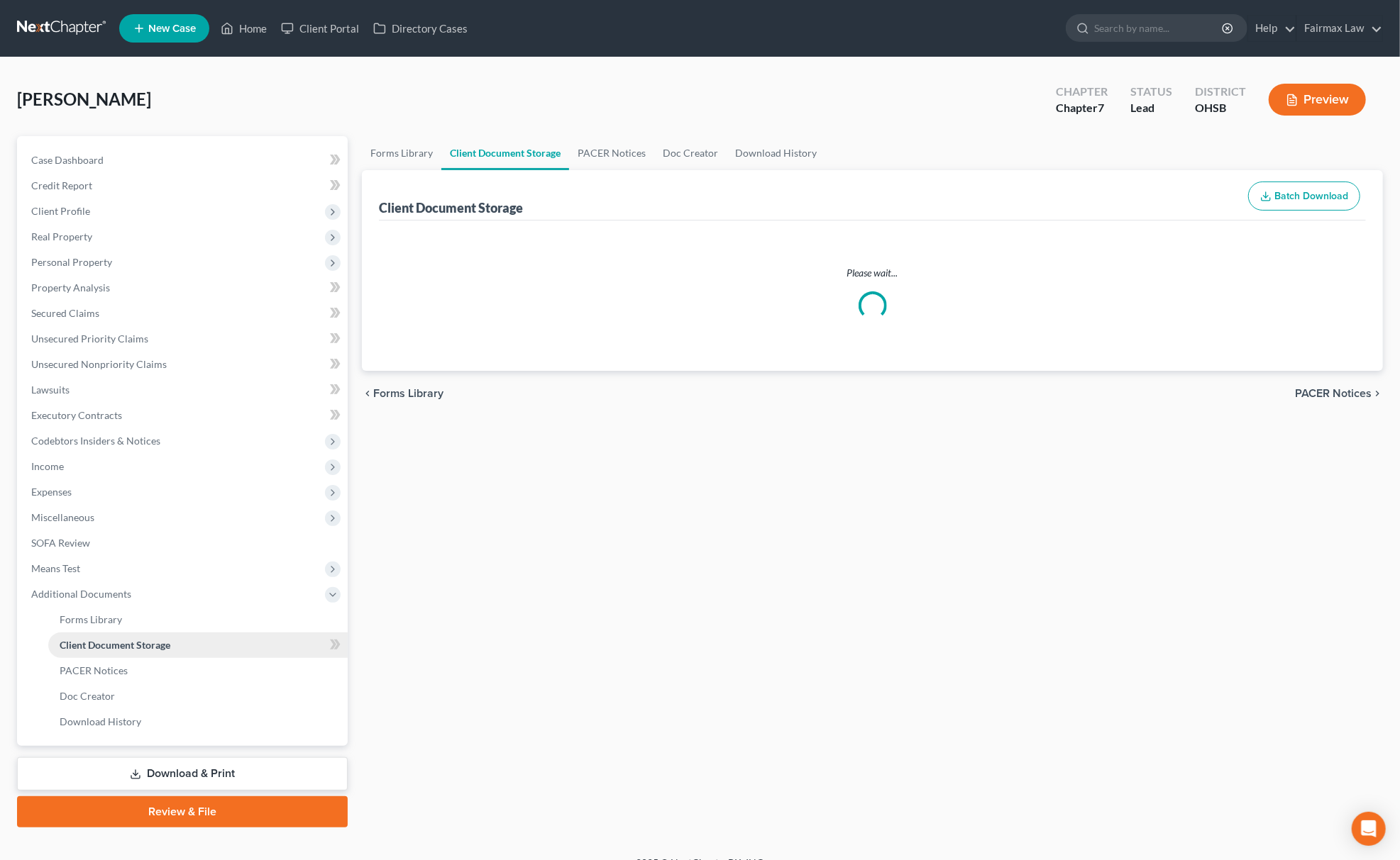
select select "7"
select select "52"
select select "37"
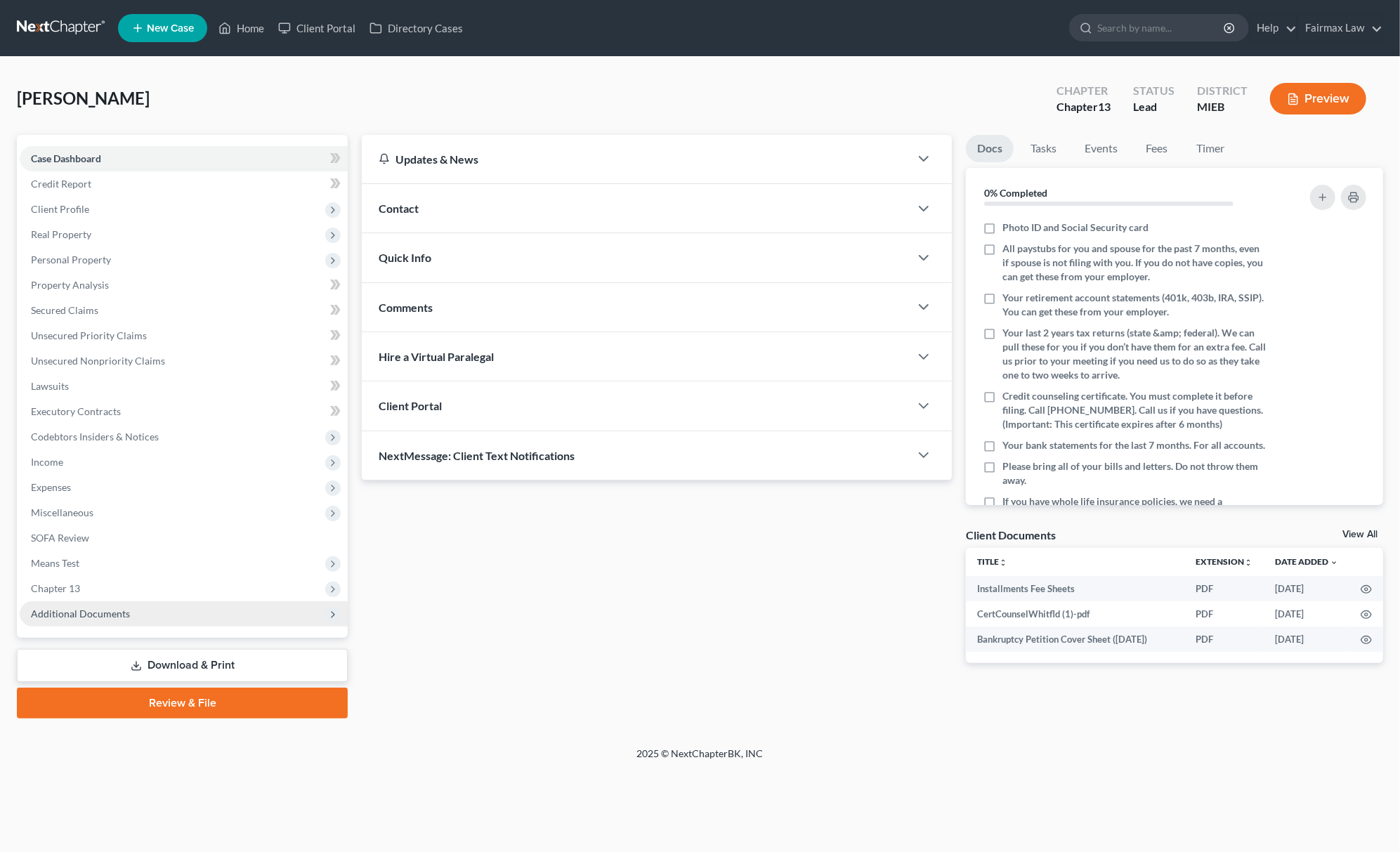
click at [138, 619] on span "Additional Documents" at bounding box center [184, 614] width 328 height 25
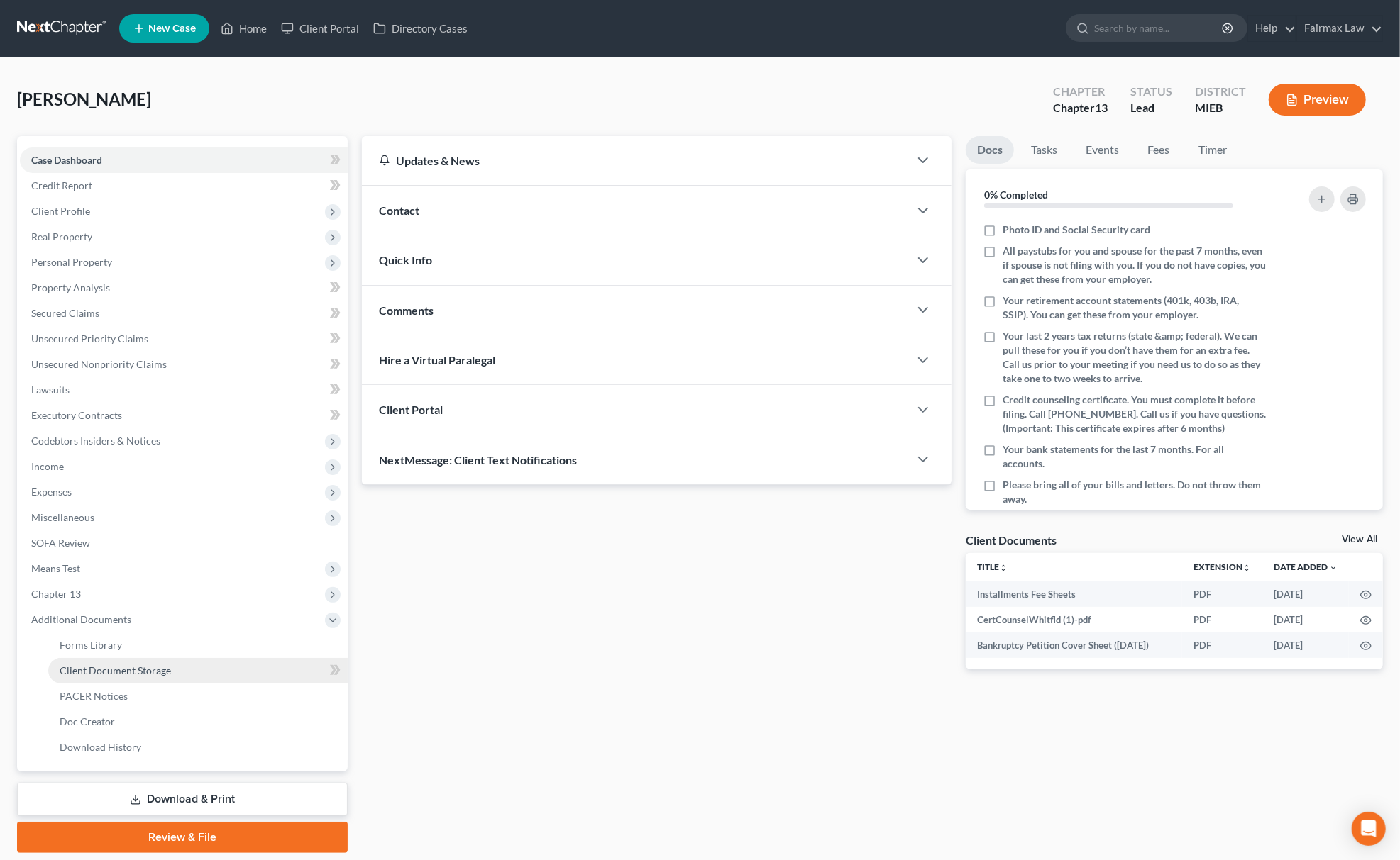
drag, startPoint x: 163, startPoint y: 668, endPoint x: 171, endPoint y: 677, distance: 12.0
click at [162, 668] on span "Client Document Storage" at bounding box center [115, 670] width 112 height 12
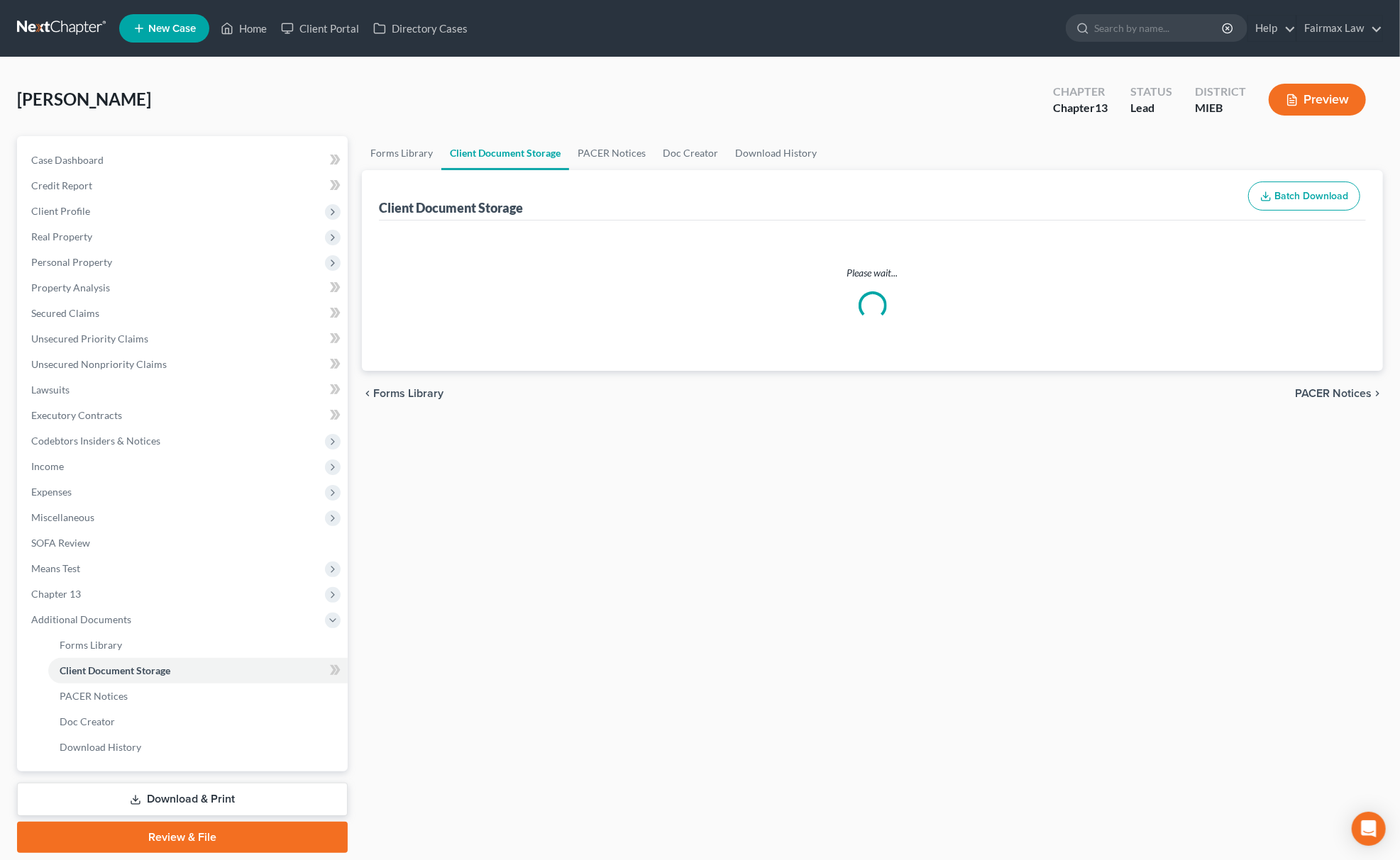
select select "6"
select select "7"
select select "32"
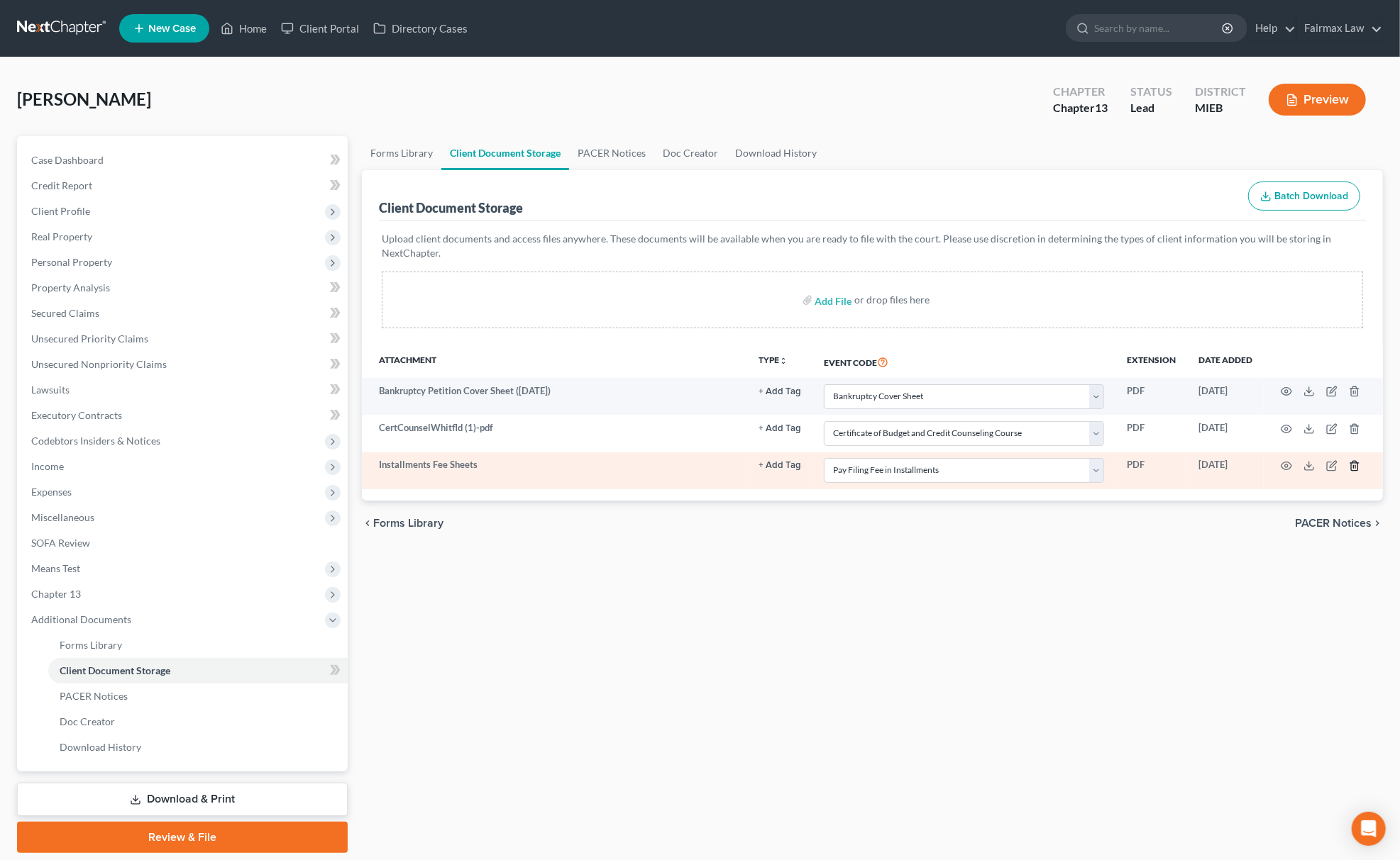
click at [1357, 463] on icon "button" at bounding box center [1353, 465] width 6 height 9
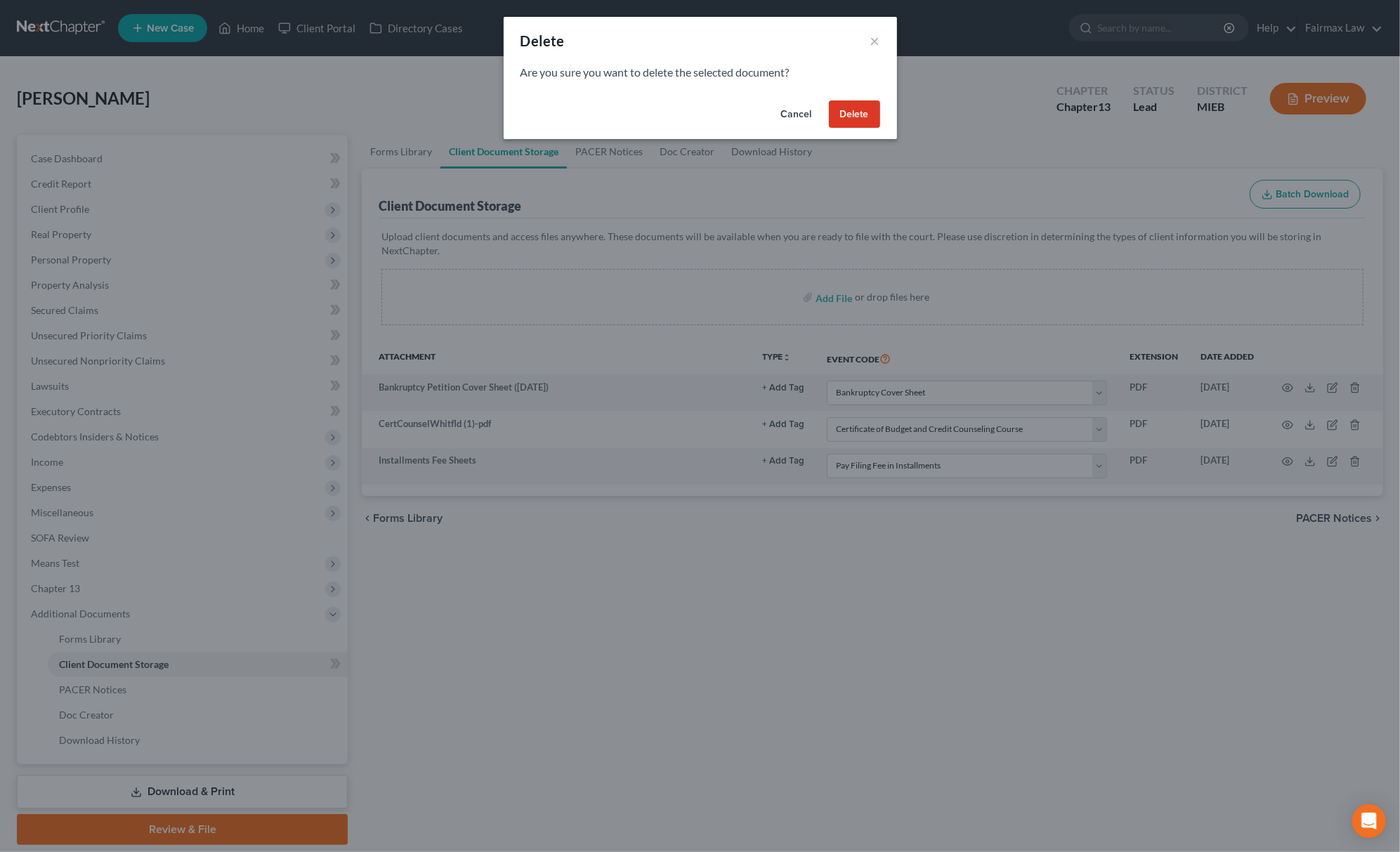
click at [857, 113] on button "Delete" at bounding box center [855, 114] width 52 height 28
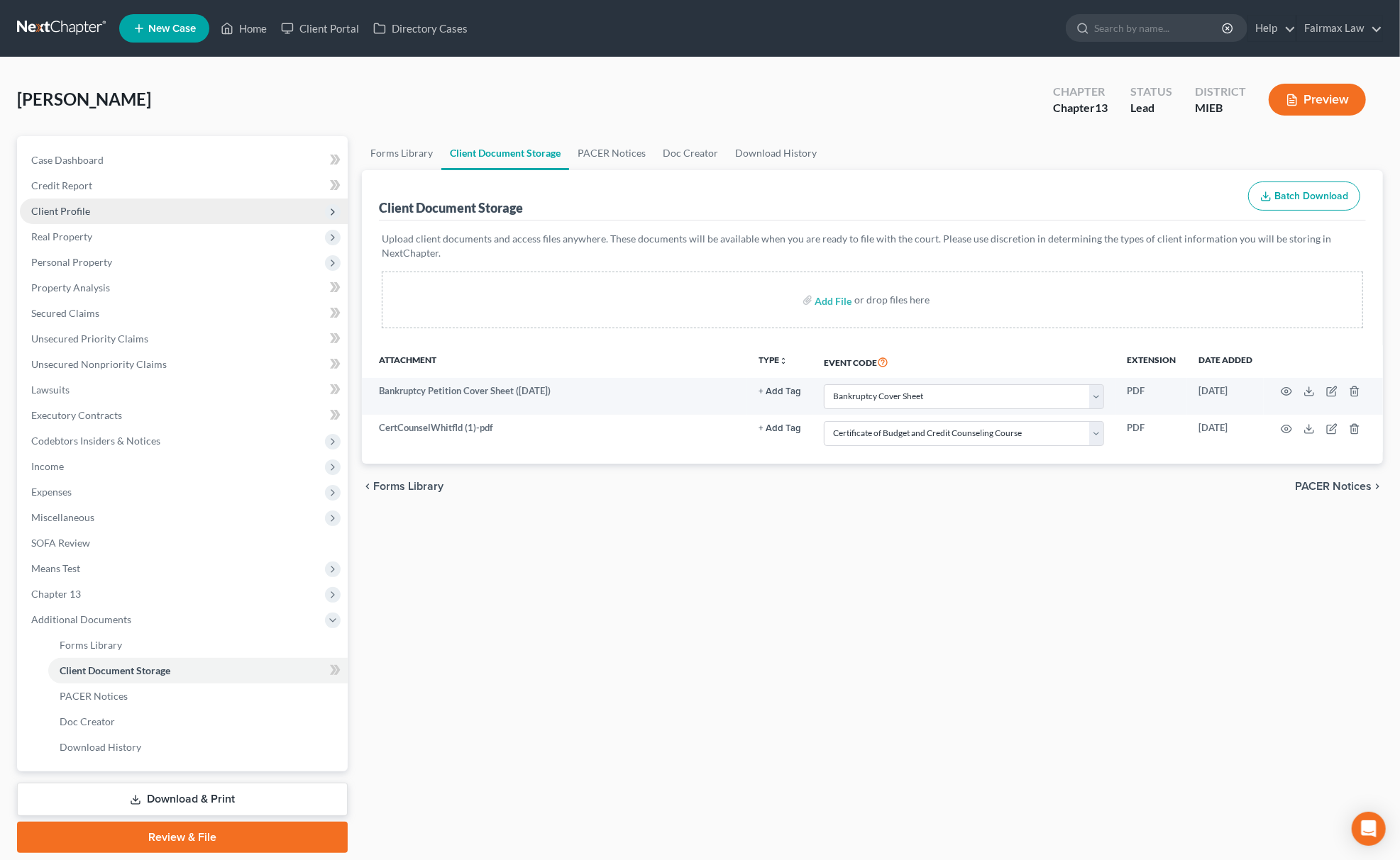
click at [115, 210] on span "Client Profile" at bounding box center [184, 212] width 328 height 26
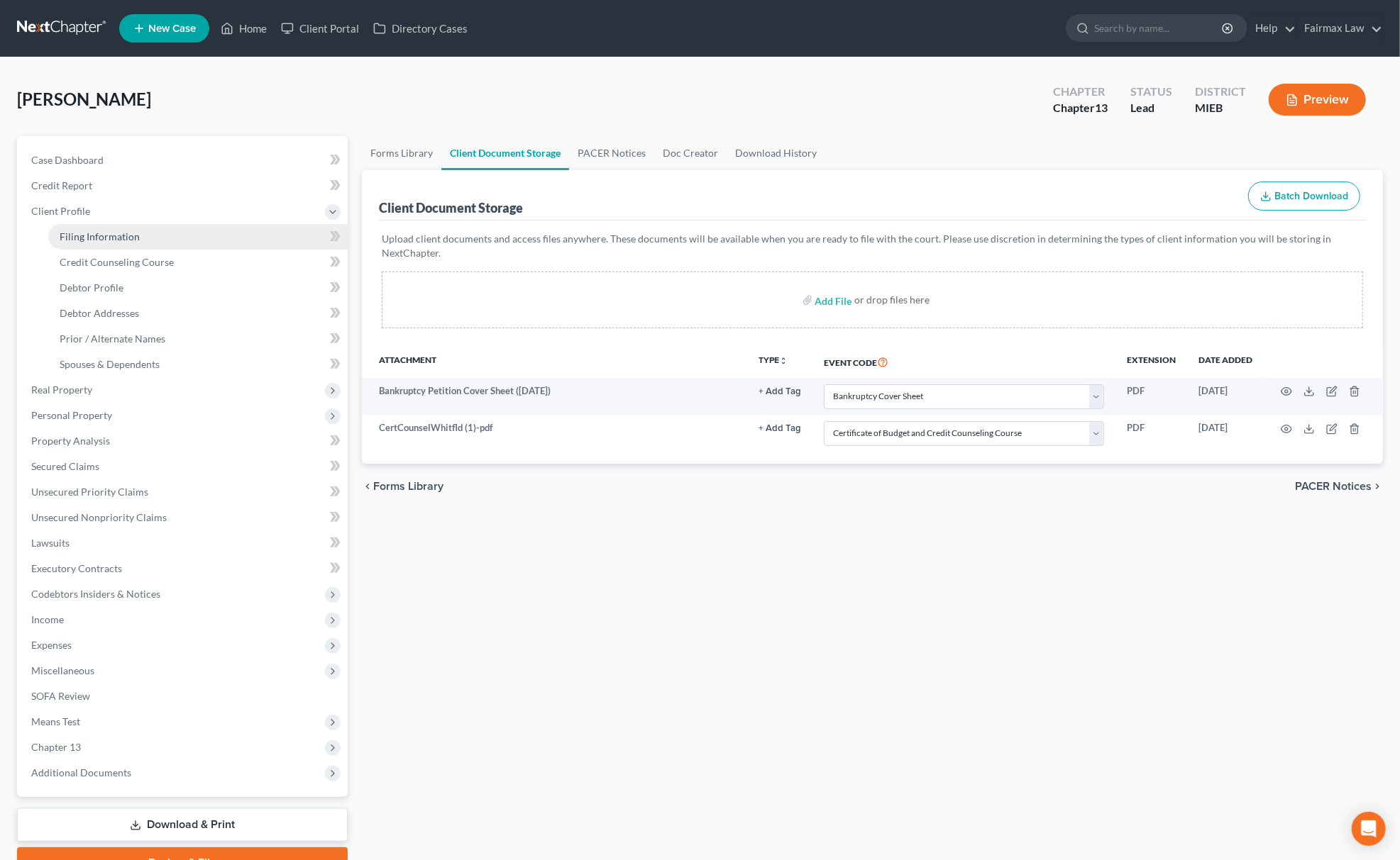
click at [118, 225] on link "Filing Information" at bounding box center [198, 237] width 300 height 26
select select "1"
select select "0"
select select "3"
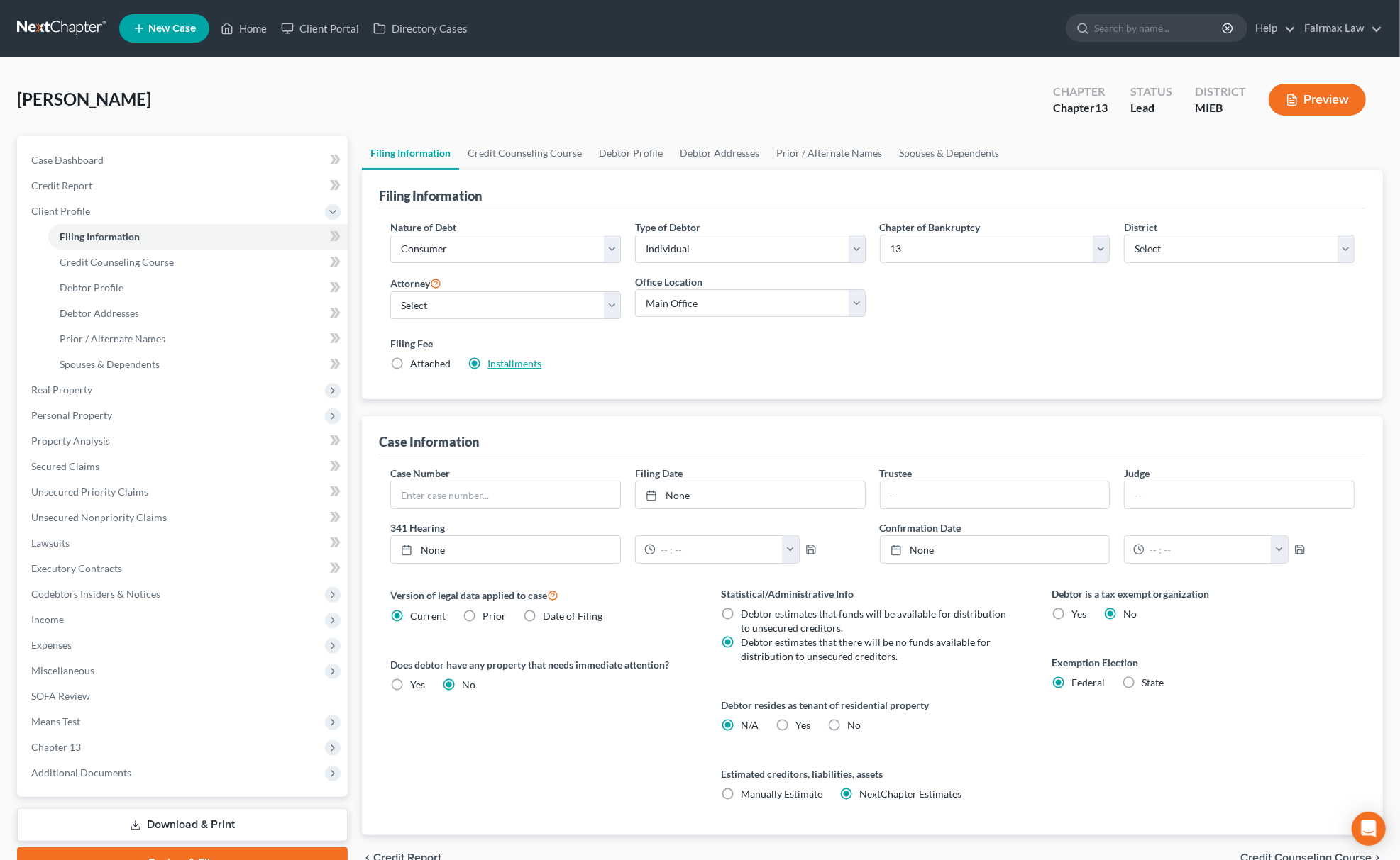
click at [509, 367] on link "Installments" at bounding box center [514, 363] width 54 height 12
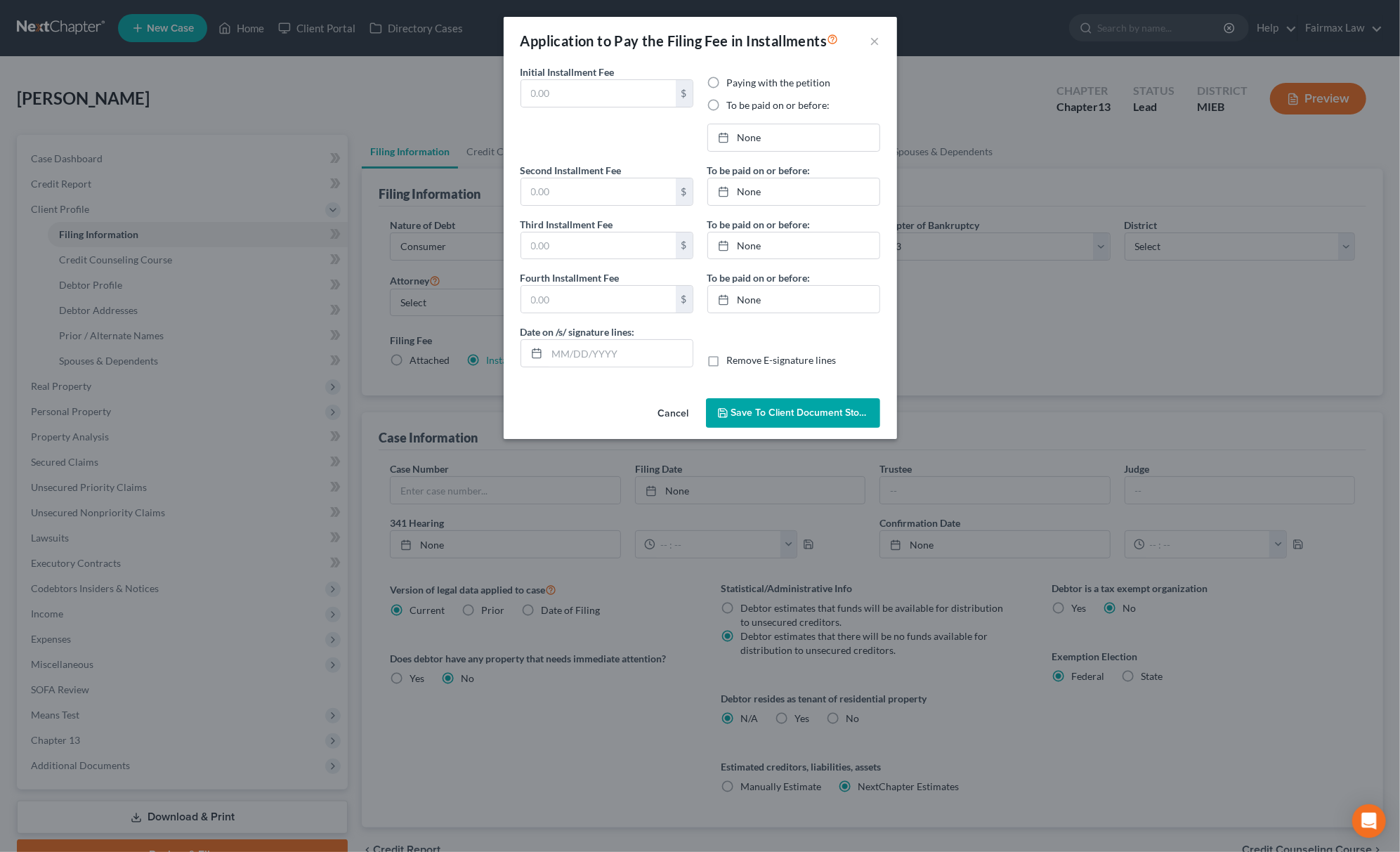
type input "100.00"
radio input "true"
type input "100.00"
type input "113.00"
type input "0.00"
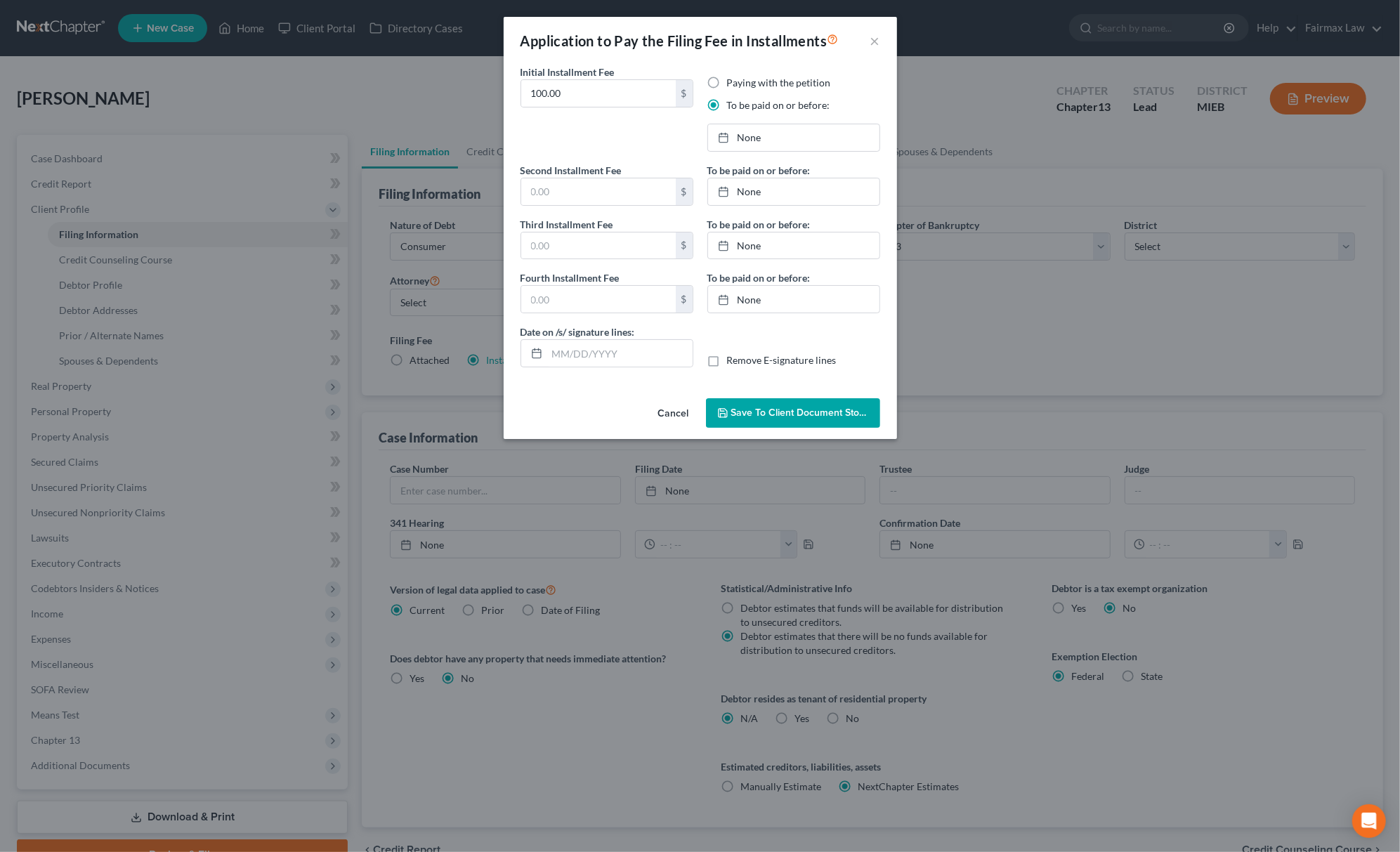
type input "[DATE]"
click at [782, 132] on link "[DATE]" at bounding box center [793, 137] width 171 height 26
click at [798, 195] on link "[DATE]" at bounding box center [793, 191] width 171 height 26
click at [766, 241] on link "1/6/2026" at bounding box center [793, 245] width 171 height 26
click at [776, 412] on span "Save to Client Document Storage" at bounding box center [806, 412] width 149 height 12
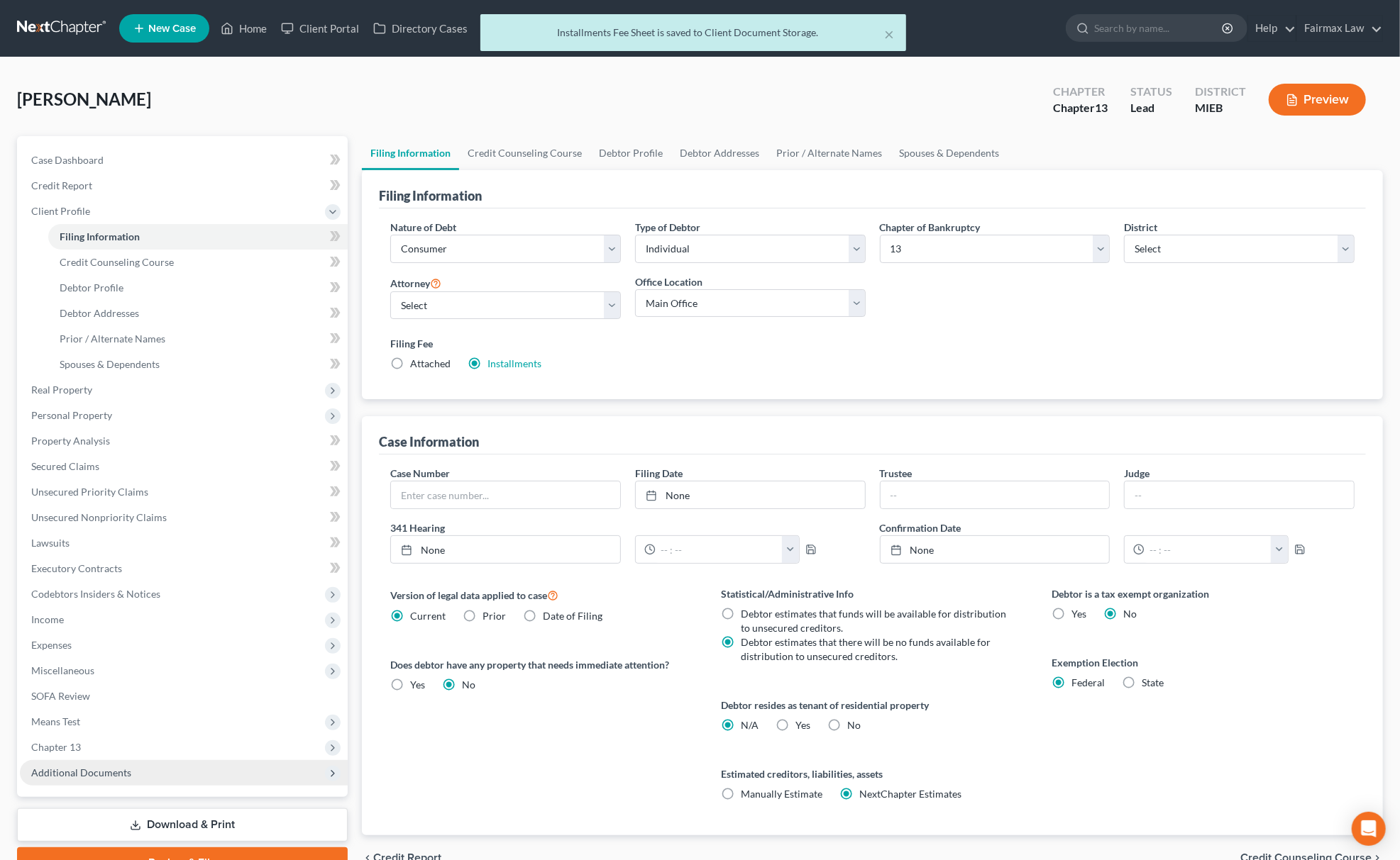
click at [99, 767] on span "Additional Documents" at bounding box center [81, 772] width 100 height 12
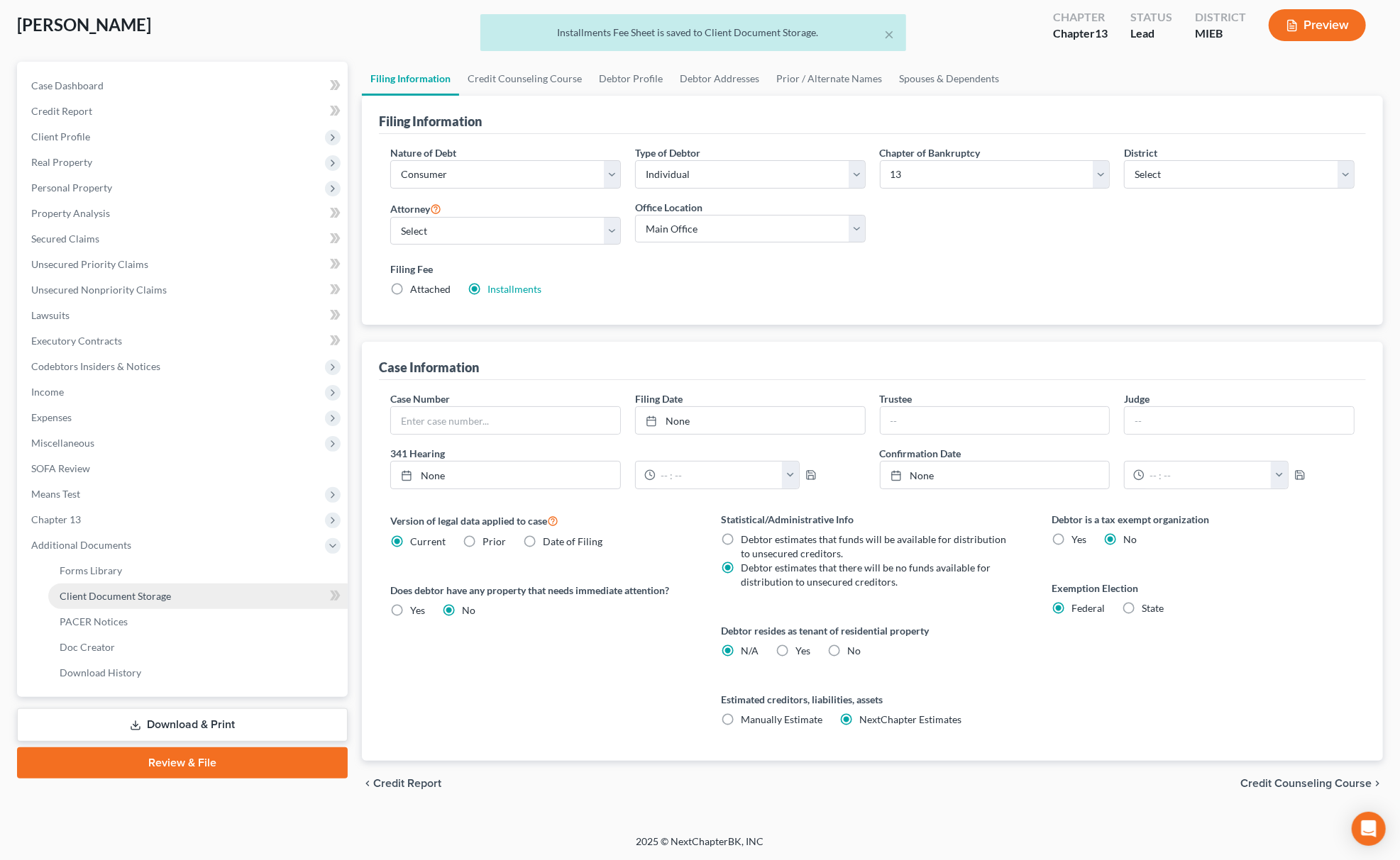
click at [168, 584] on link "Client Document Storage" at bounding box center [198, 596] width 300 height 26
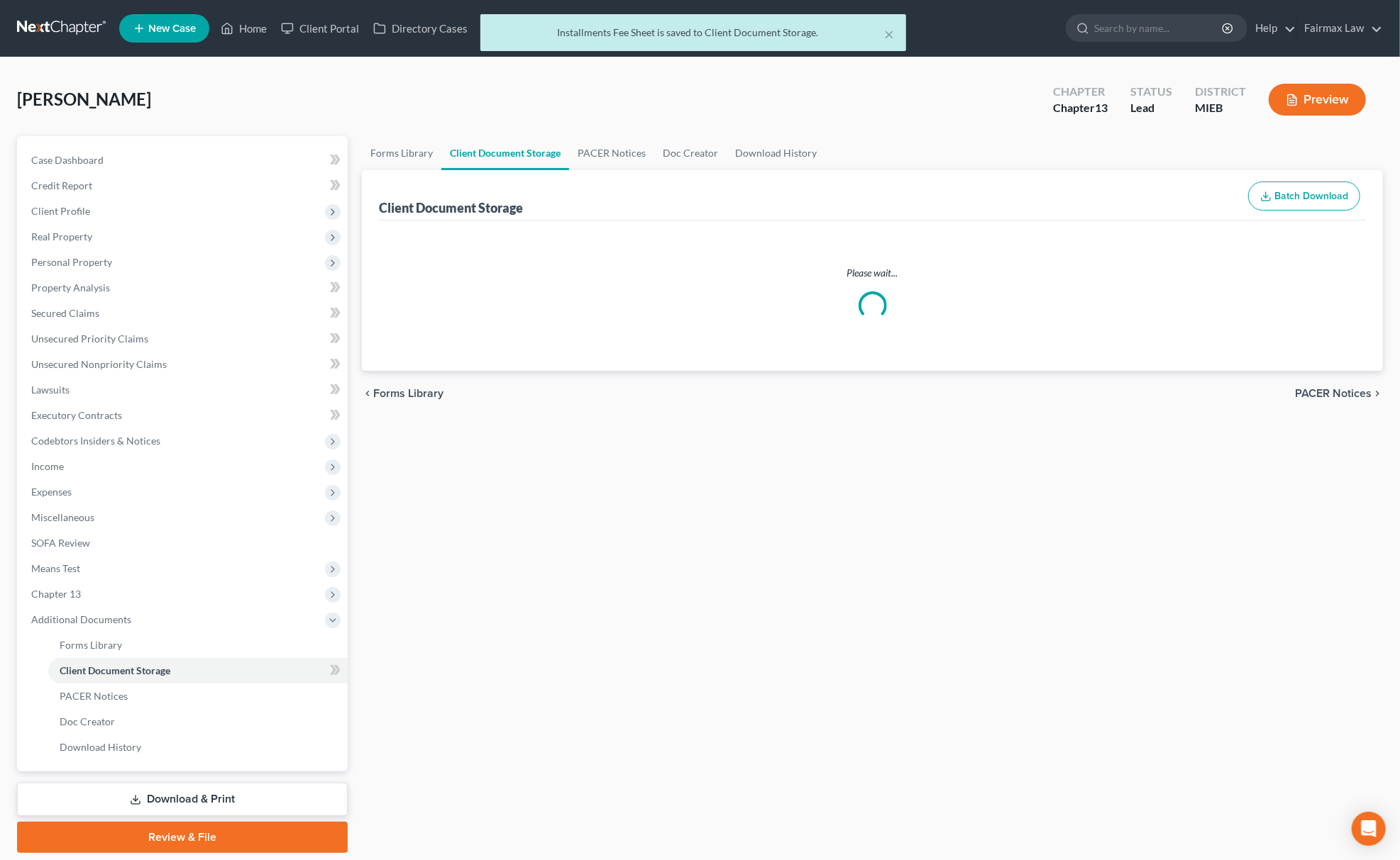
select select "6"
select select "7"
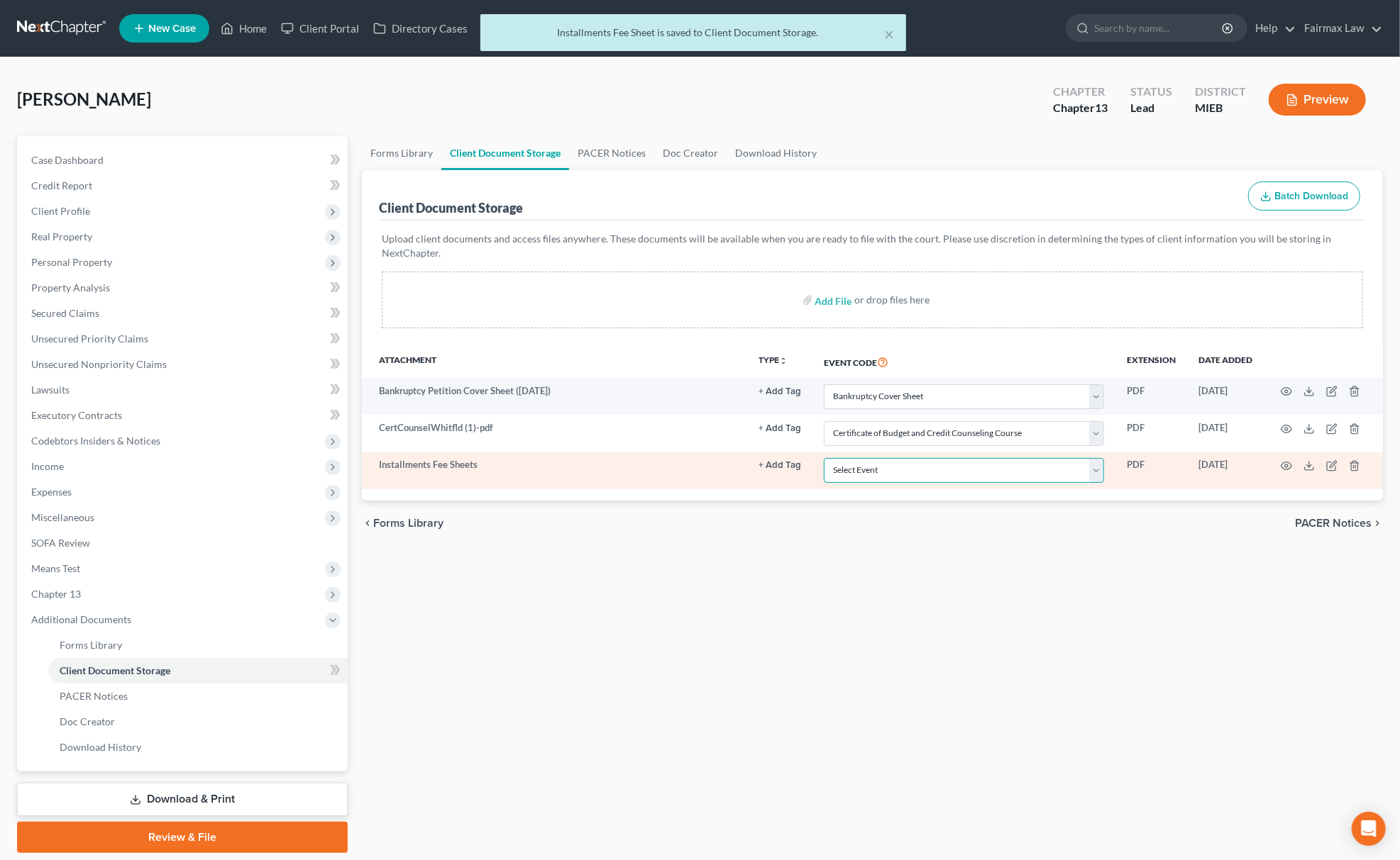
click at [936, 483] on select "Select Event 20 Largest Unsecured Creditors Amended Chapter 11 Plan Amended Cha…" at bounding box center [964, 470] width 280 height 25
select select "32"
click at [824, 459] on select "Select Event 20 Largest Unsecured Creditors Amended Chapter 11 Plan Amended Cha…" at bounding box center [964, 470] width 280 height 25
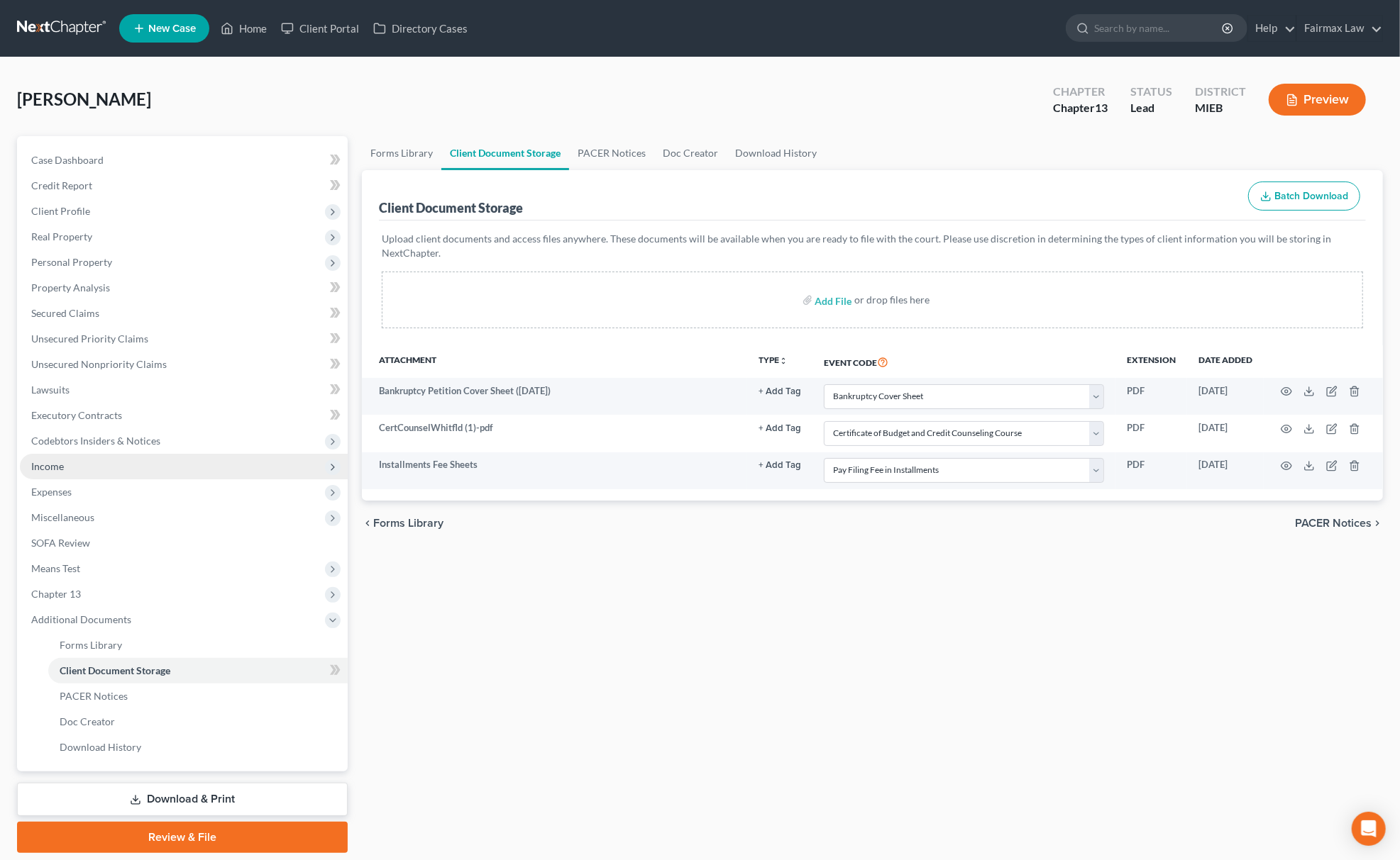
click at [114, 465] on span "Income" at bounding box center [184, 467] width 328 height 26
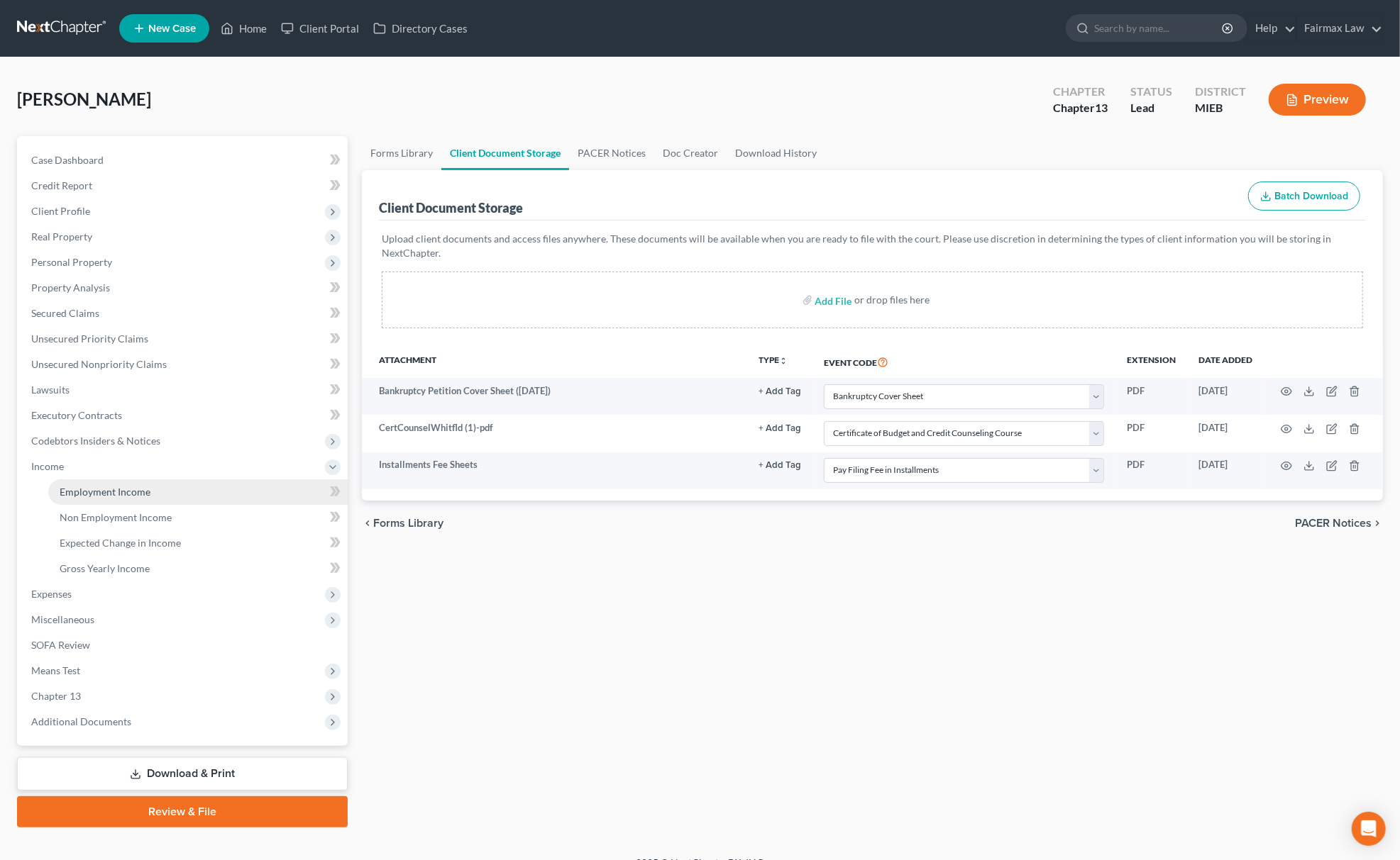
click at [116, 494] on span "Employment Income" at bounding box center [104, 491] width 91 height 12
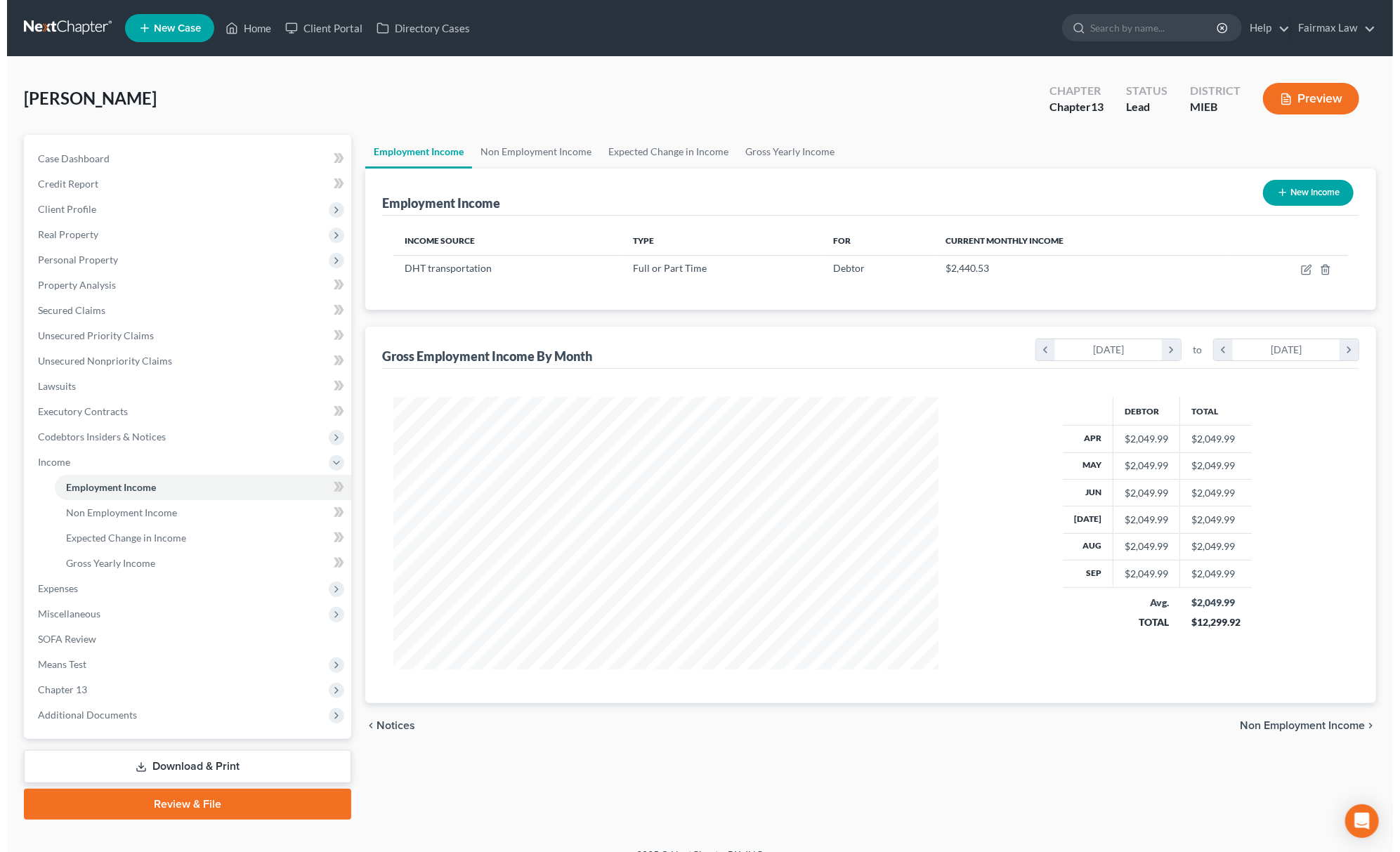
scroll to position [272, 573]
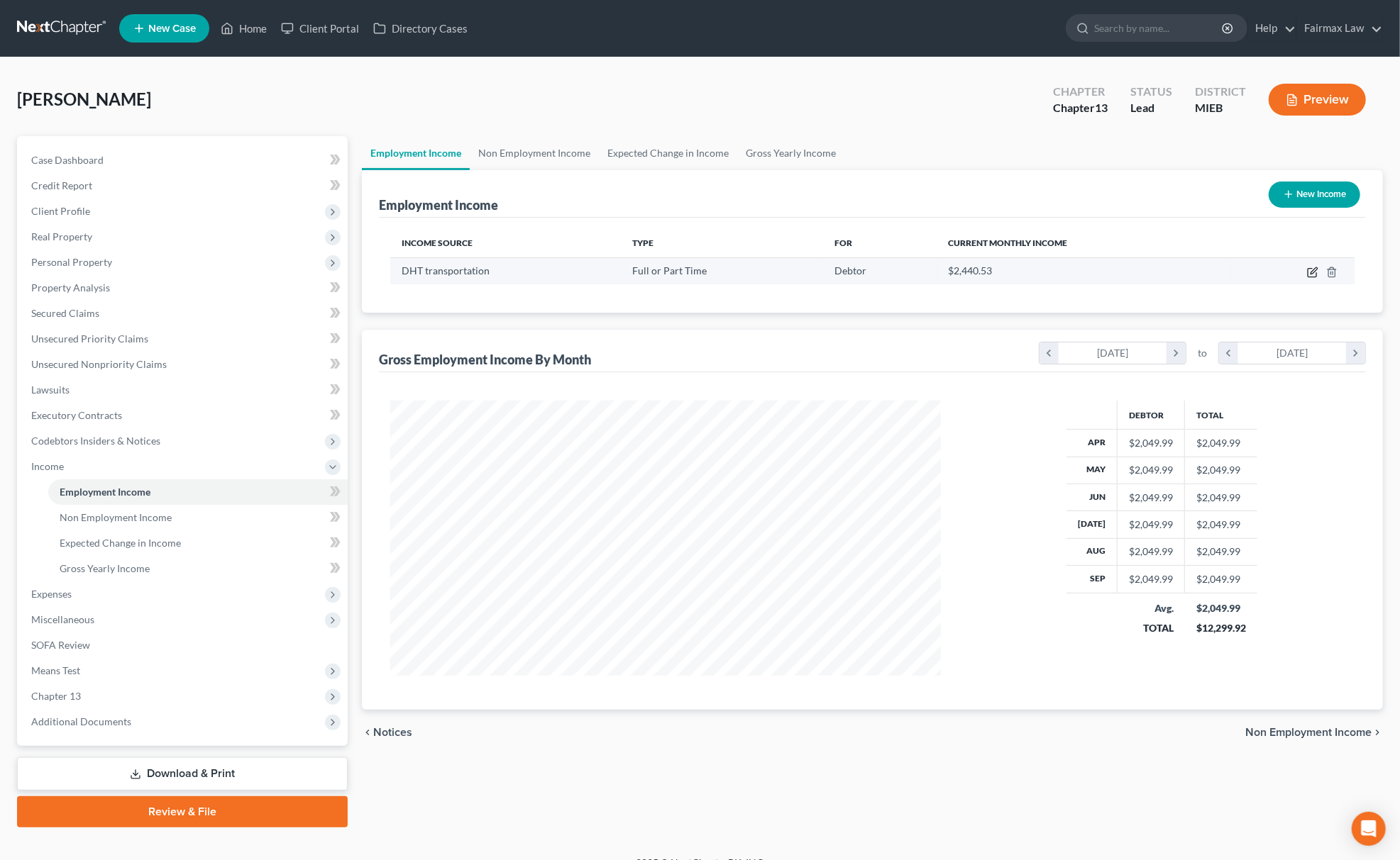
click at [1309, 271] on icon "button" at bounding box center [1312, 272] width 11 height 11
select select "0"
select select "23"
select select "3"
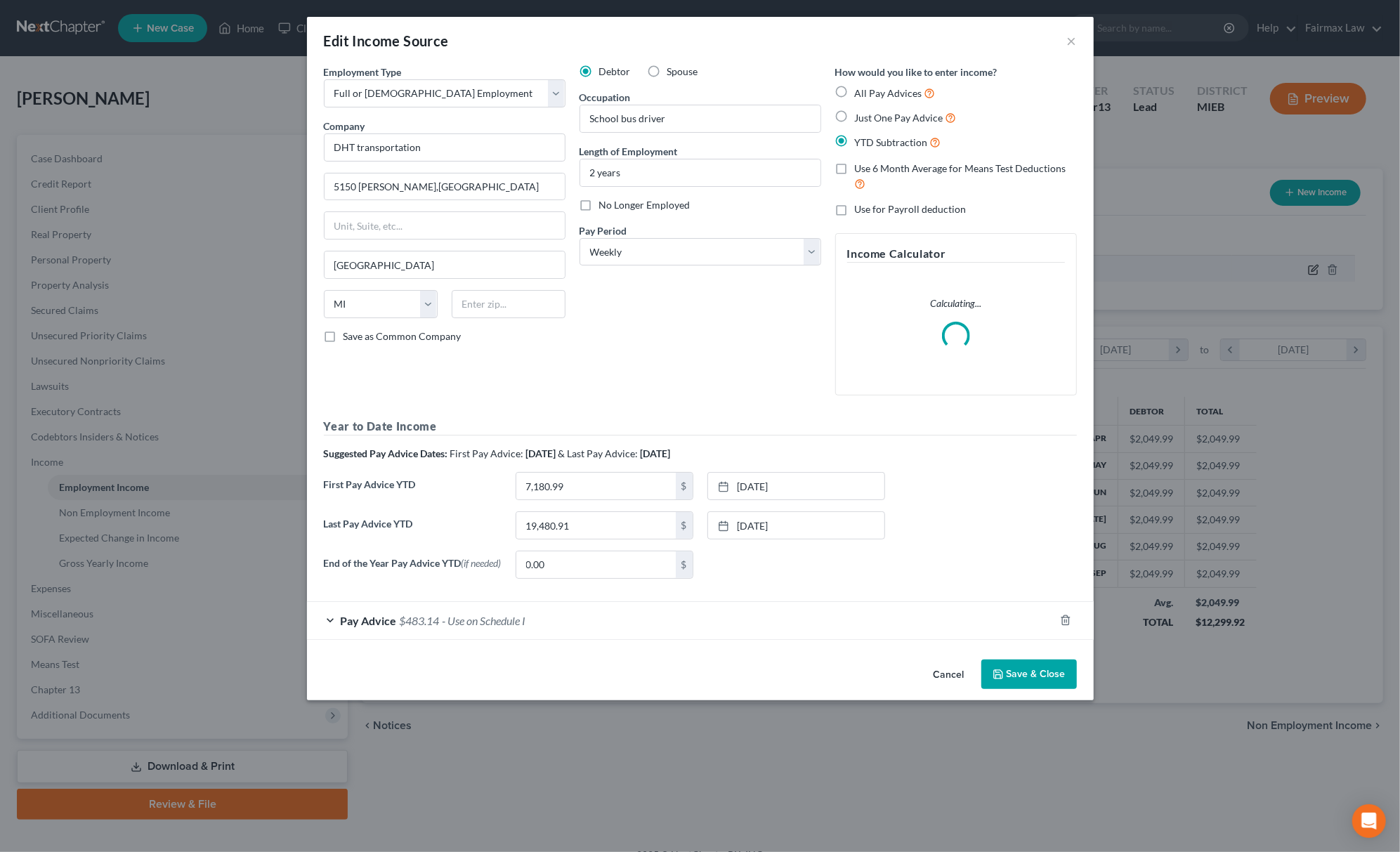
scroll to position [276, 579]
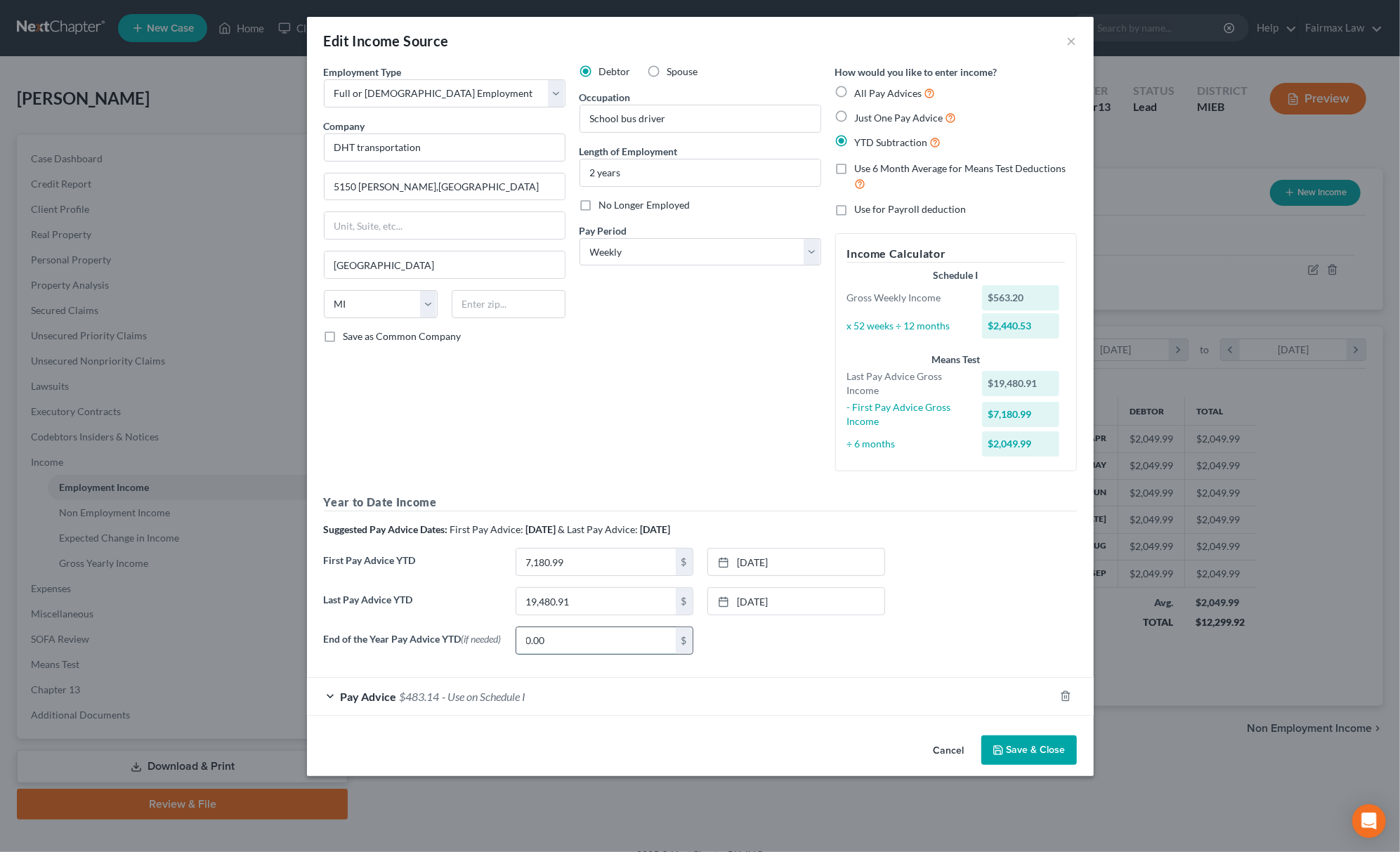
click at [545, 631] on input "0.00" at bounding box center [596, 640] width 160 height 26
click at [553, 709] on div "Pay Advice $483.14 - Use on Schedule I" at bounding box center [680, 696] width 748 height 37
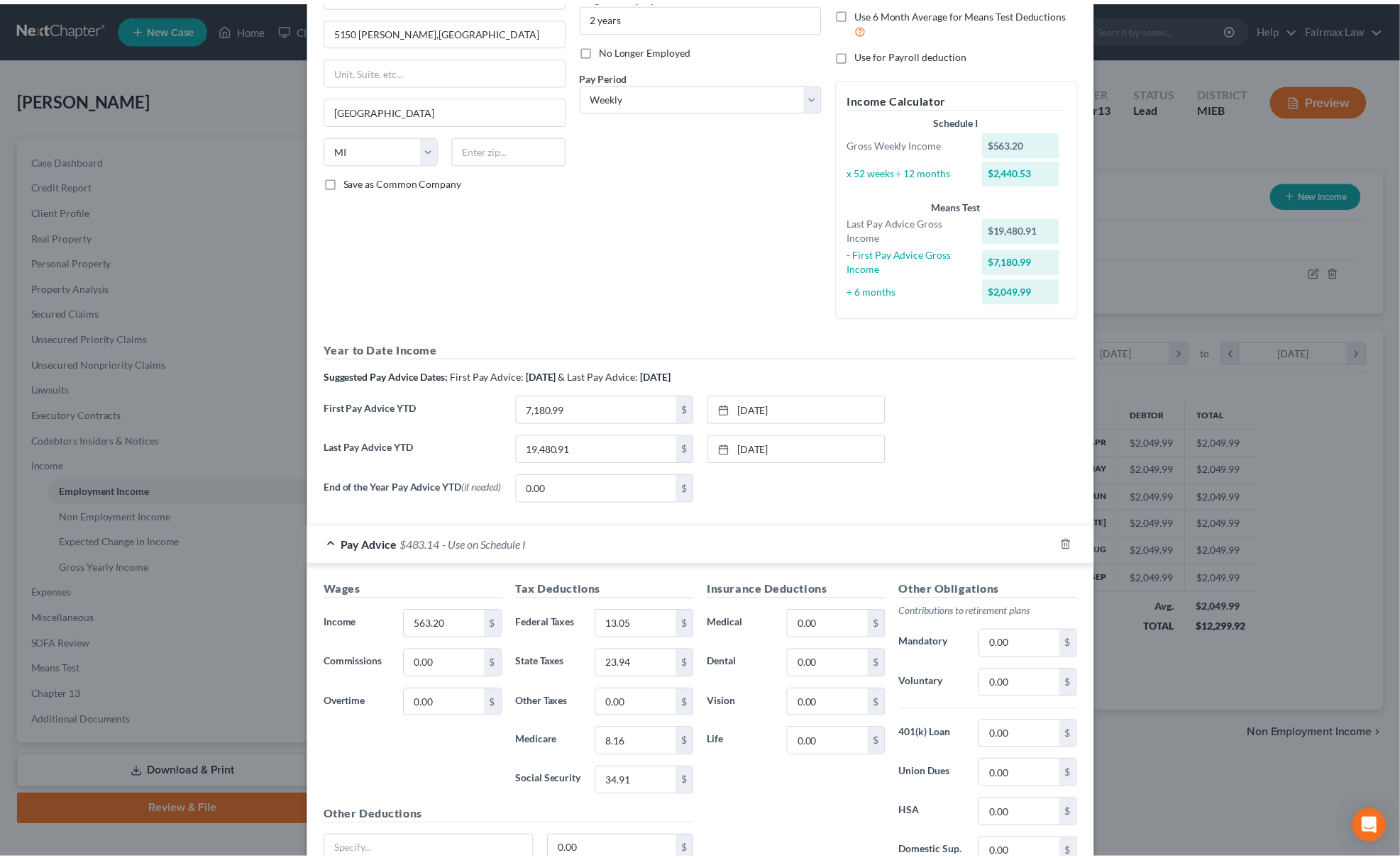
scroll to position [295, 0]
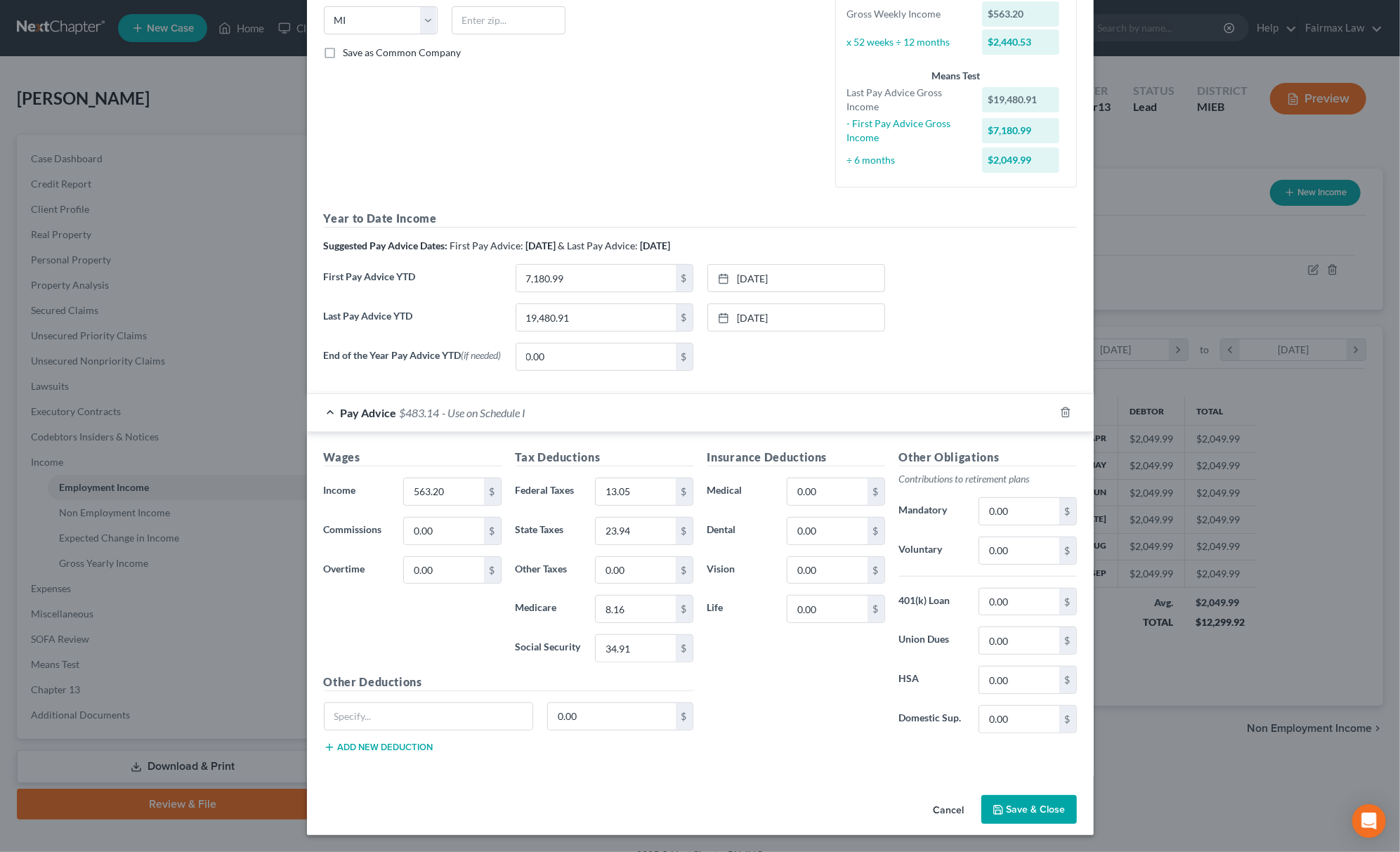
click at [1023, 812] on button "Save & Close" at bounding box center [1029, 810] width 95 height 30
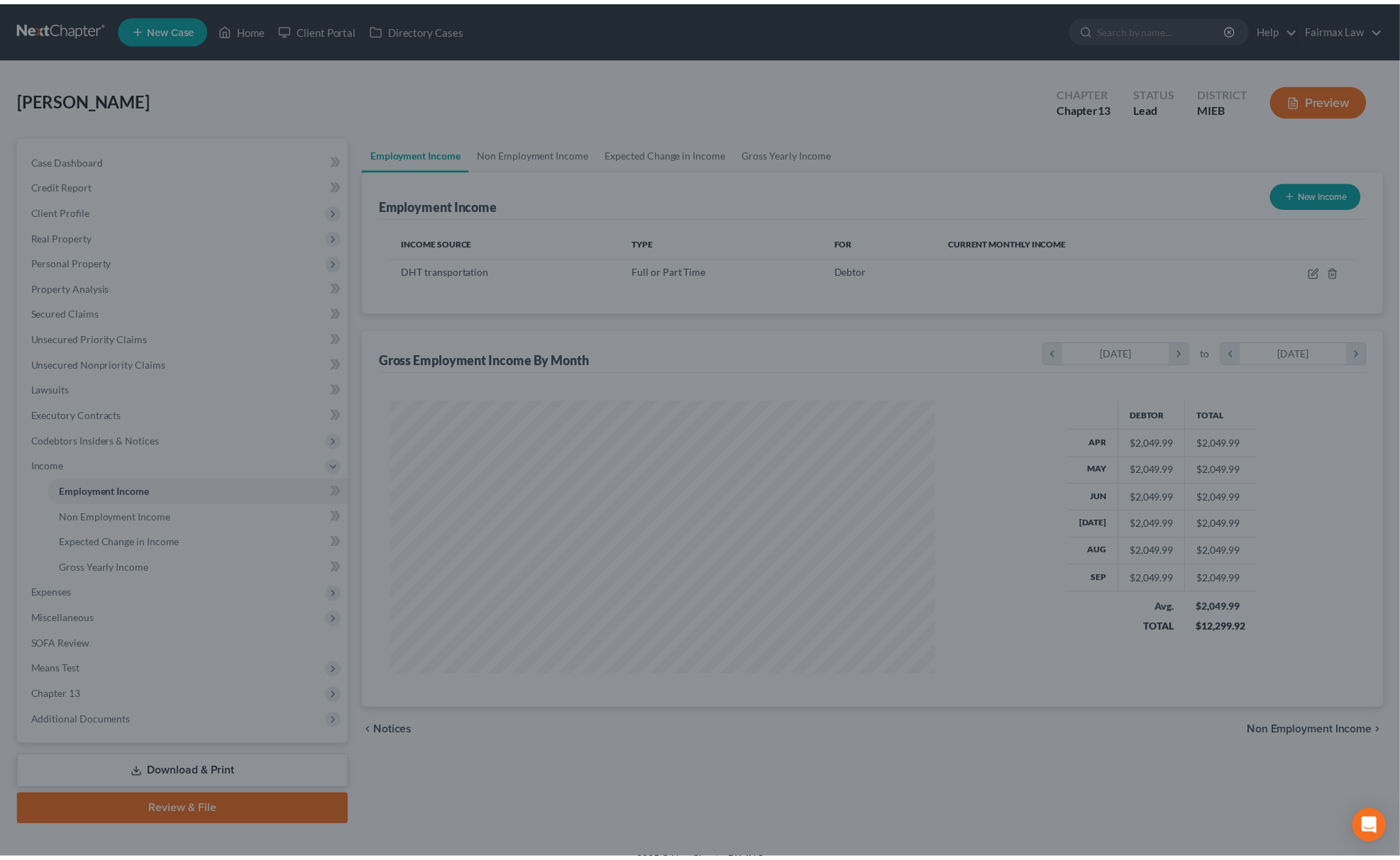
scroll to position [708880, 708857]
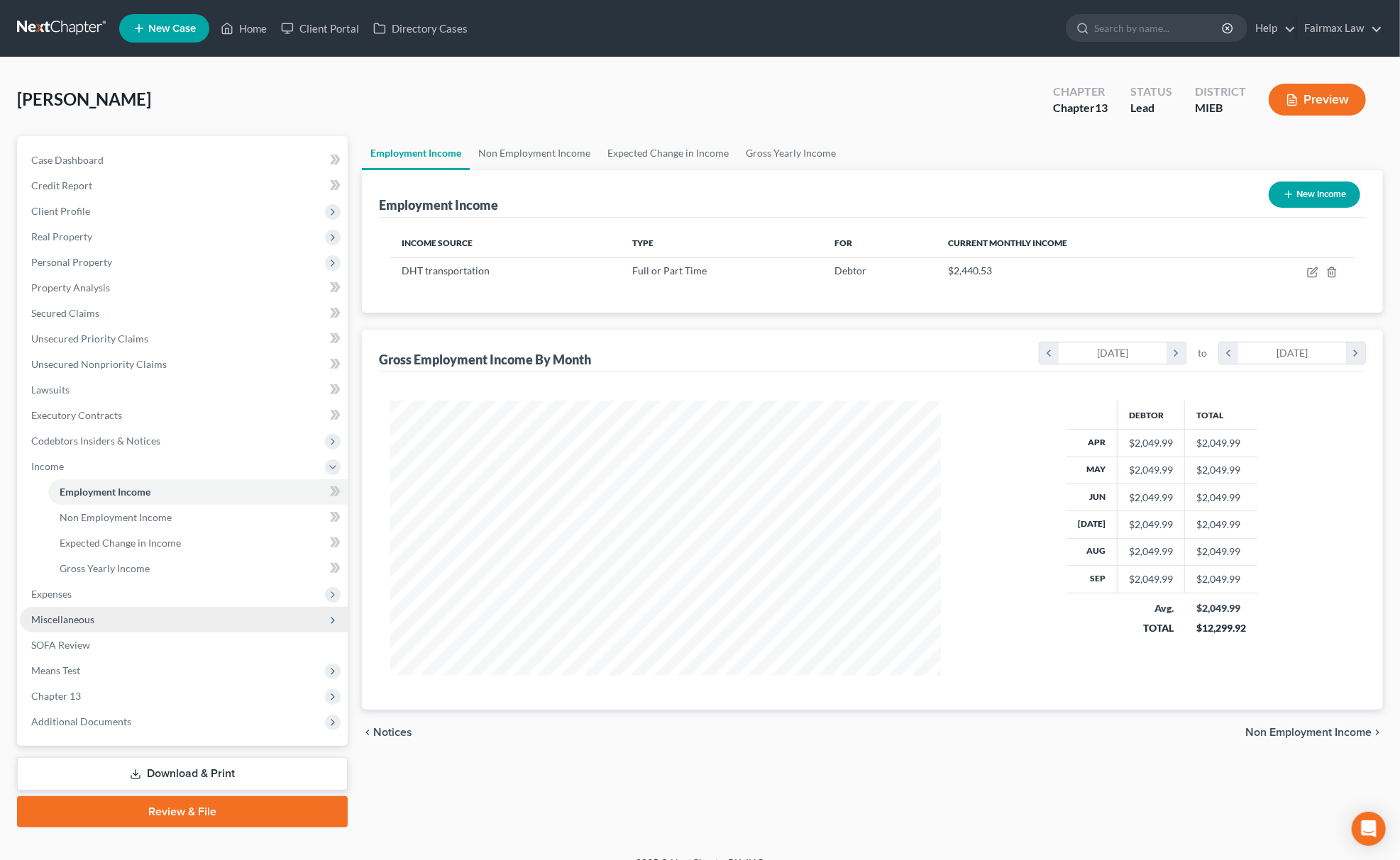
click at [114, 625] on span "Miscellaneous" at bounding box center [184, 620] width 328 height 26
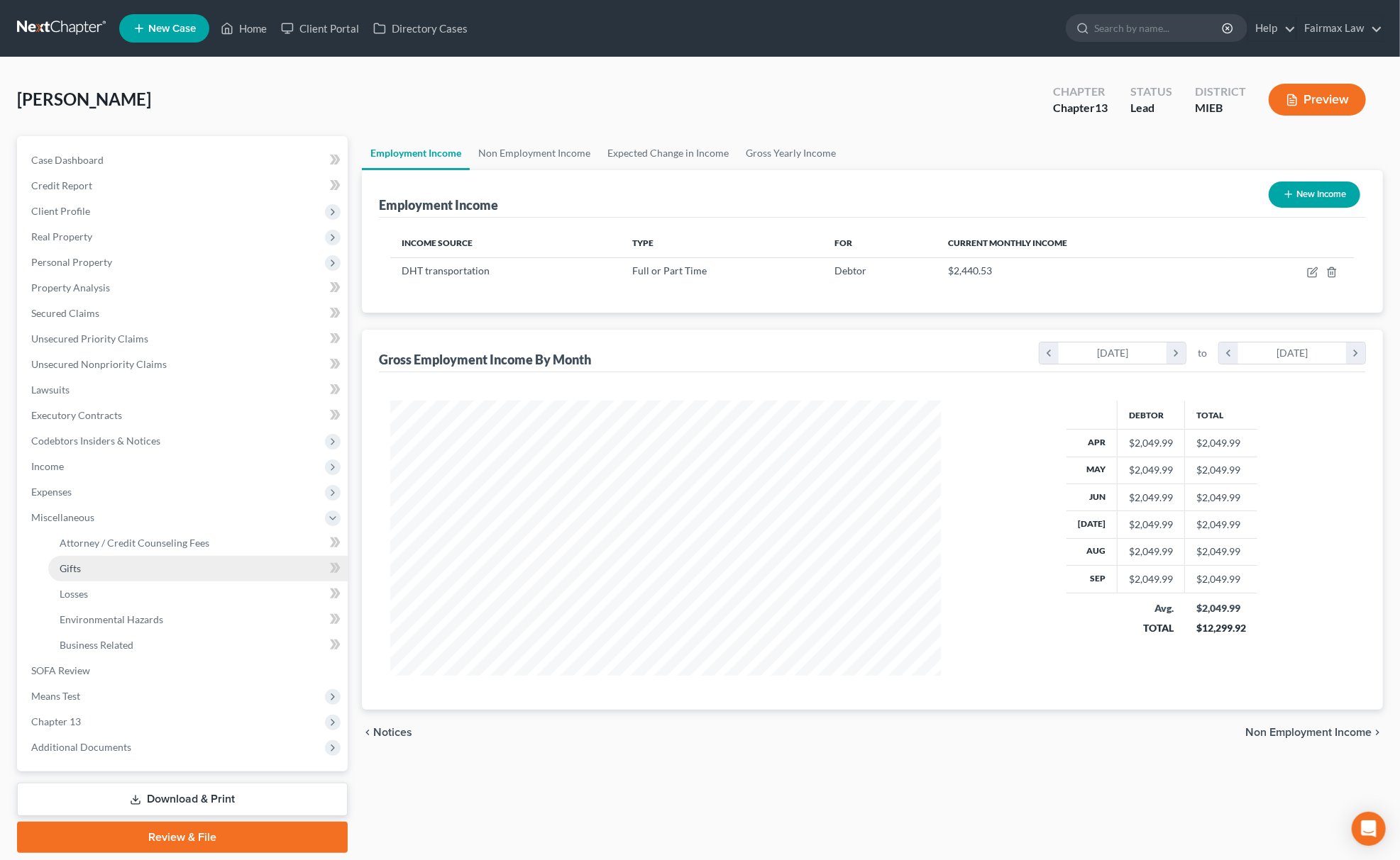
click at [152, 556] on link "Gifts" at bounding box center [198, 569] width 300 height 26
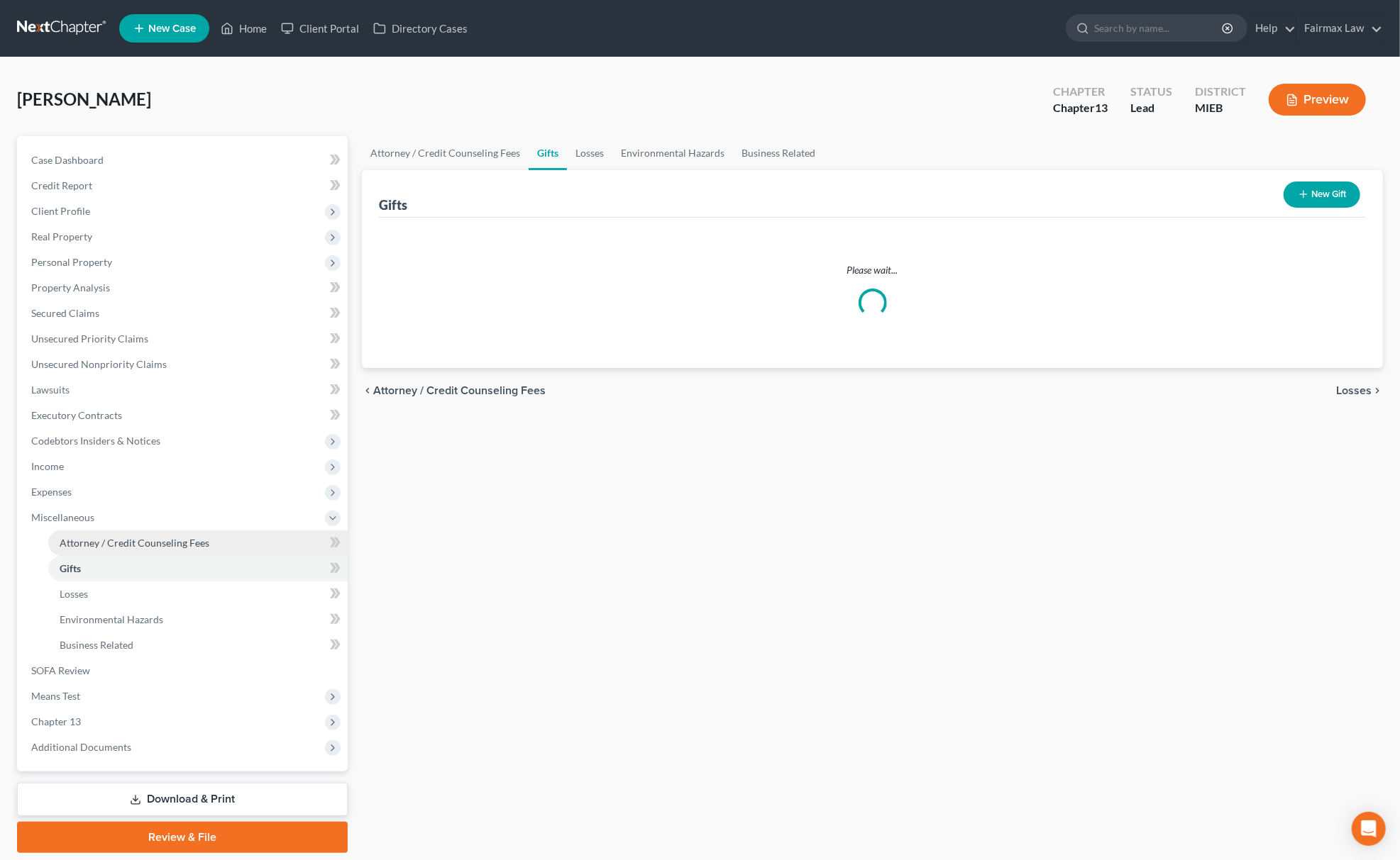
click at [162, 538] on span "Attorney / Credit Counseling Fees" at bounding box center [134, 542] width 149 height 12
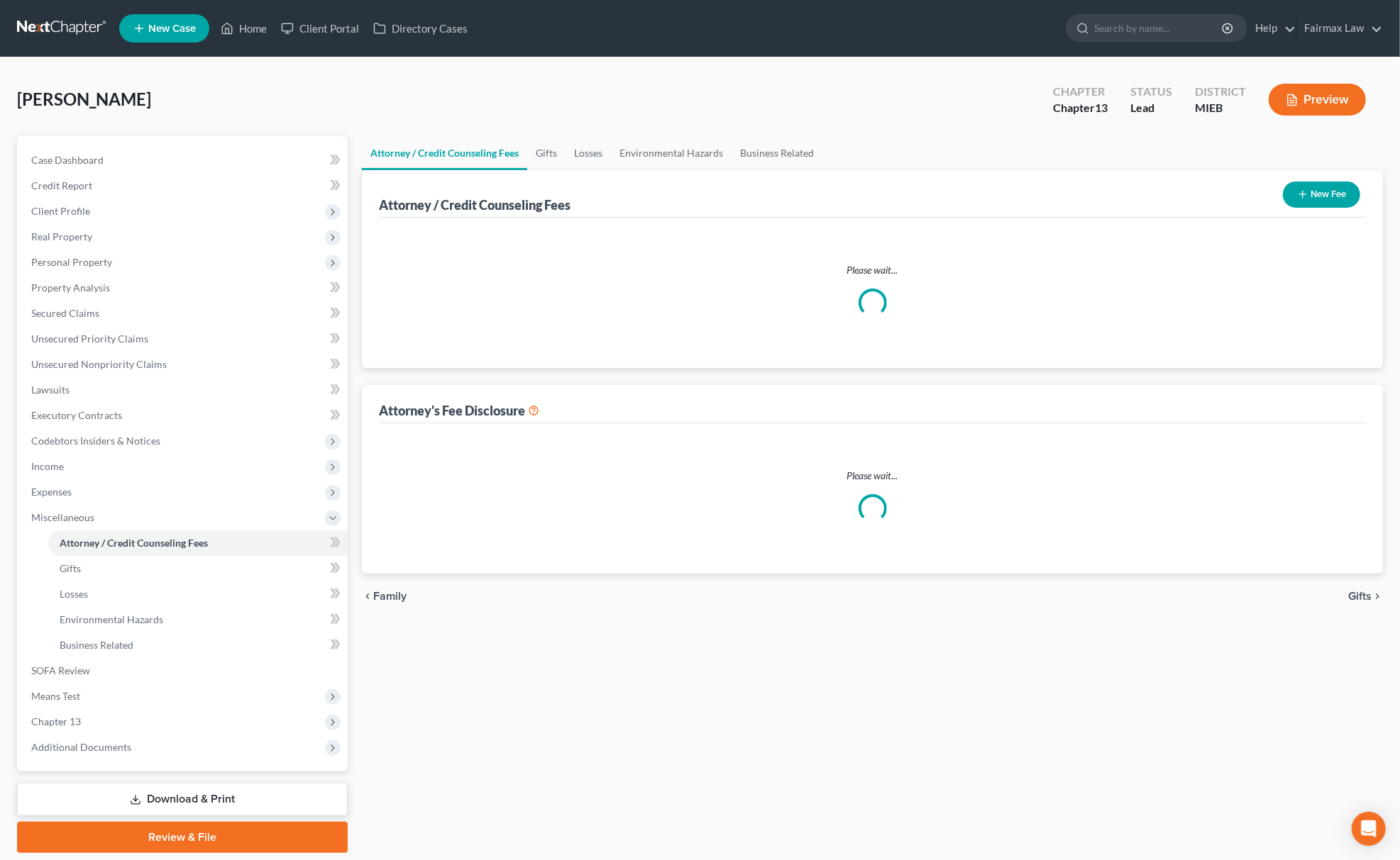
select select "3"
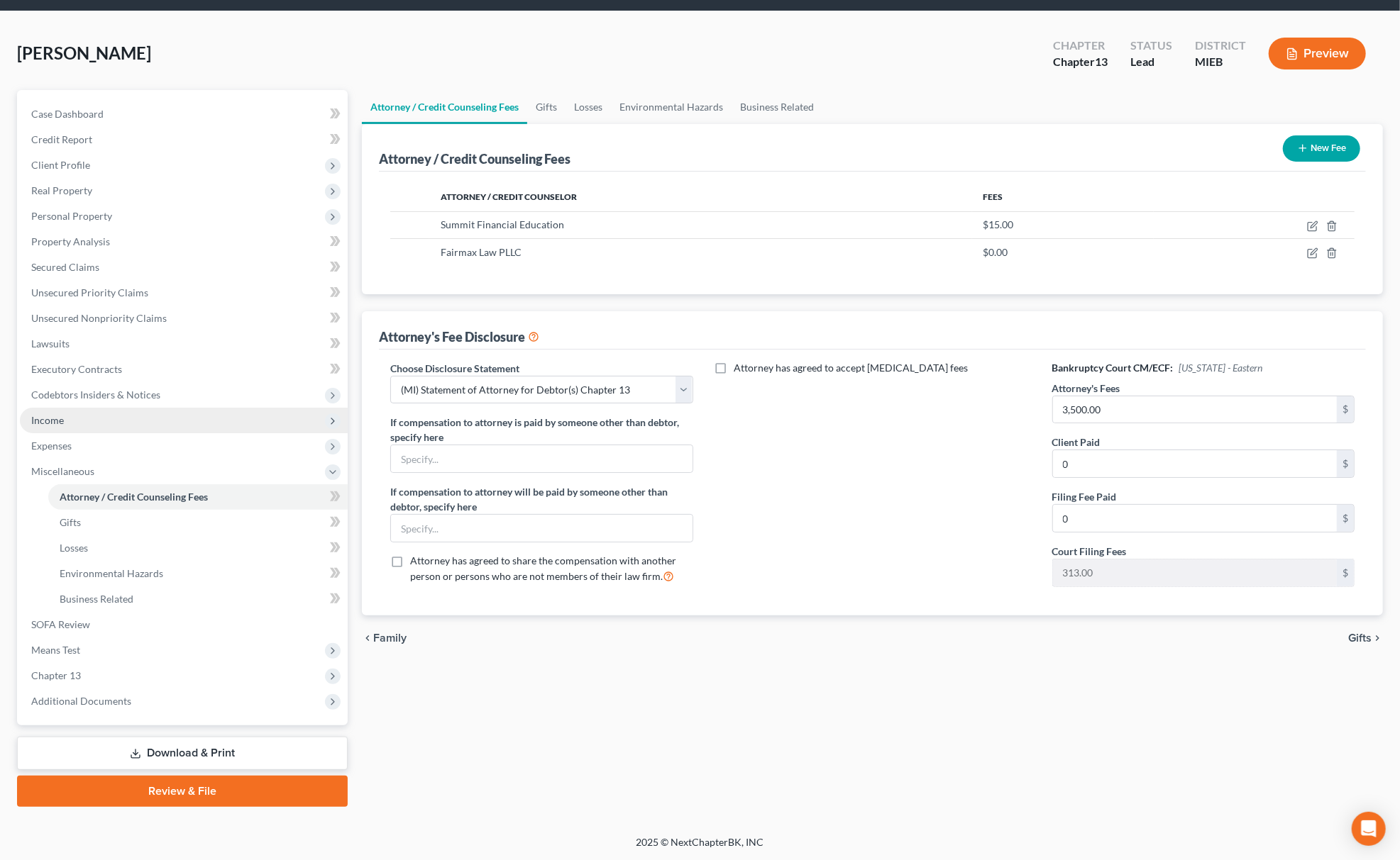
click at [115, 413] on span "Income" at bounding box center [184, 420] width 328 height 26
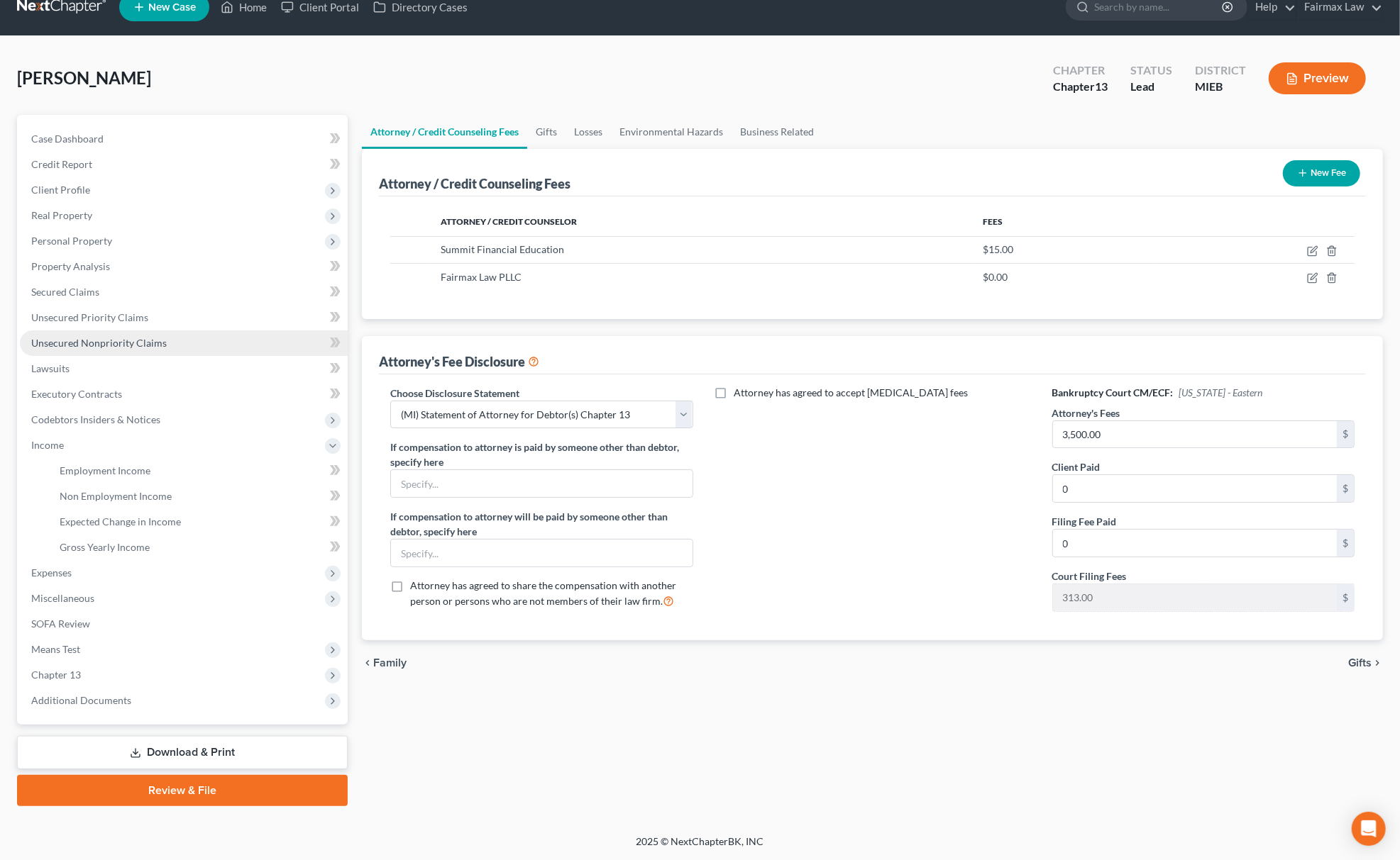
scroll to position [20, 0]
click at [193, 334] on link "Unsecured Nonpriority Claims" at bounding box center [184, 344] width 328 height 26
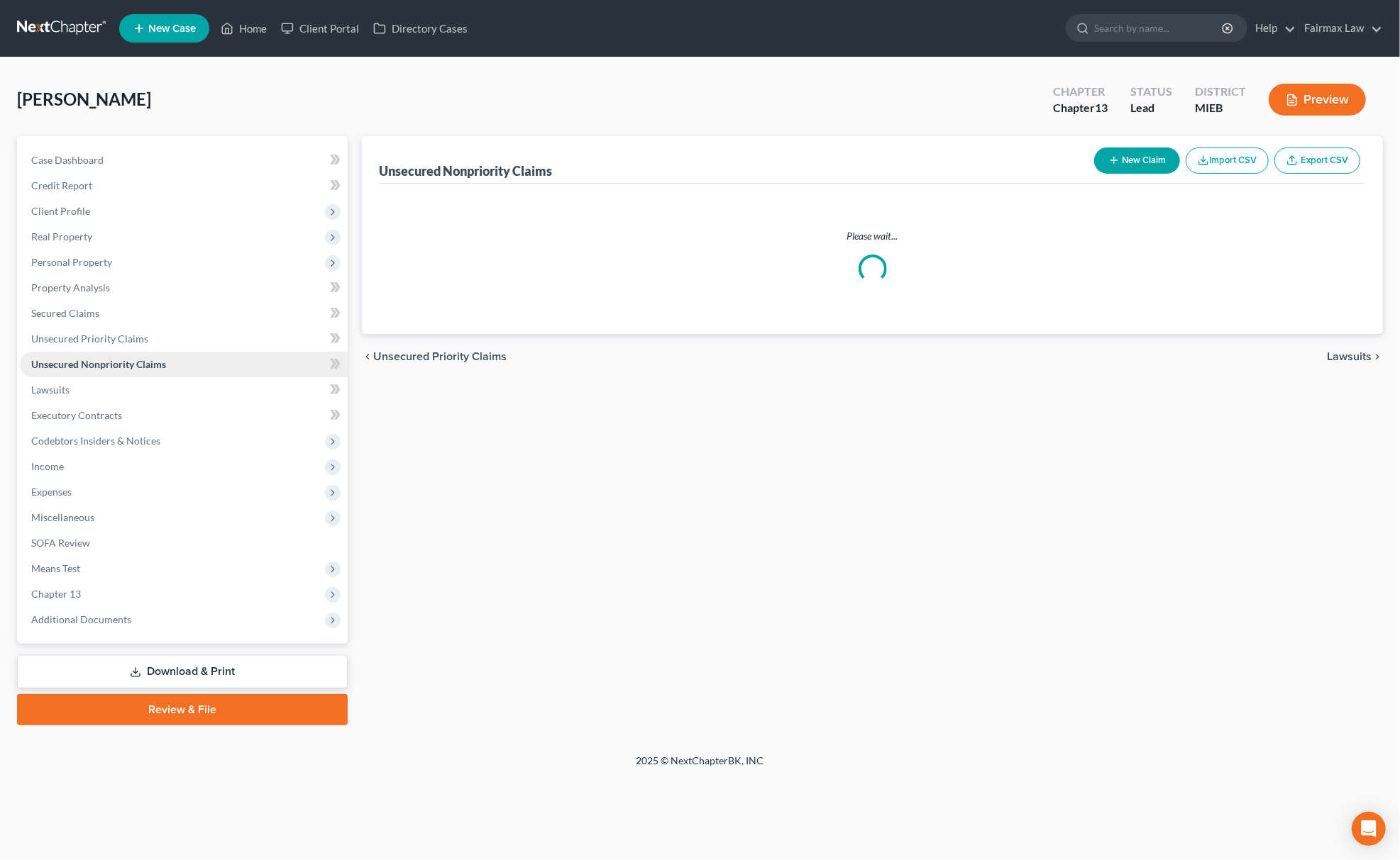
click at [193, 352] on link "Unsecured Nonpriority Claims" at bounding box center [184, 365] width 328 height 26
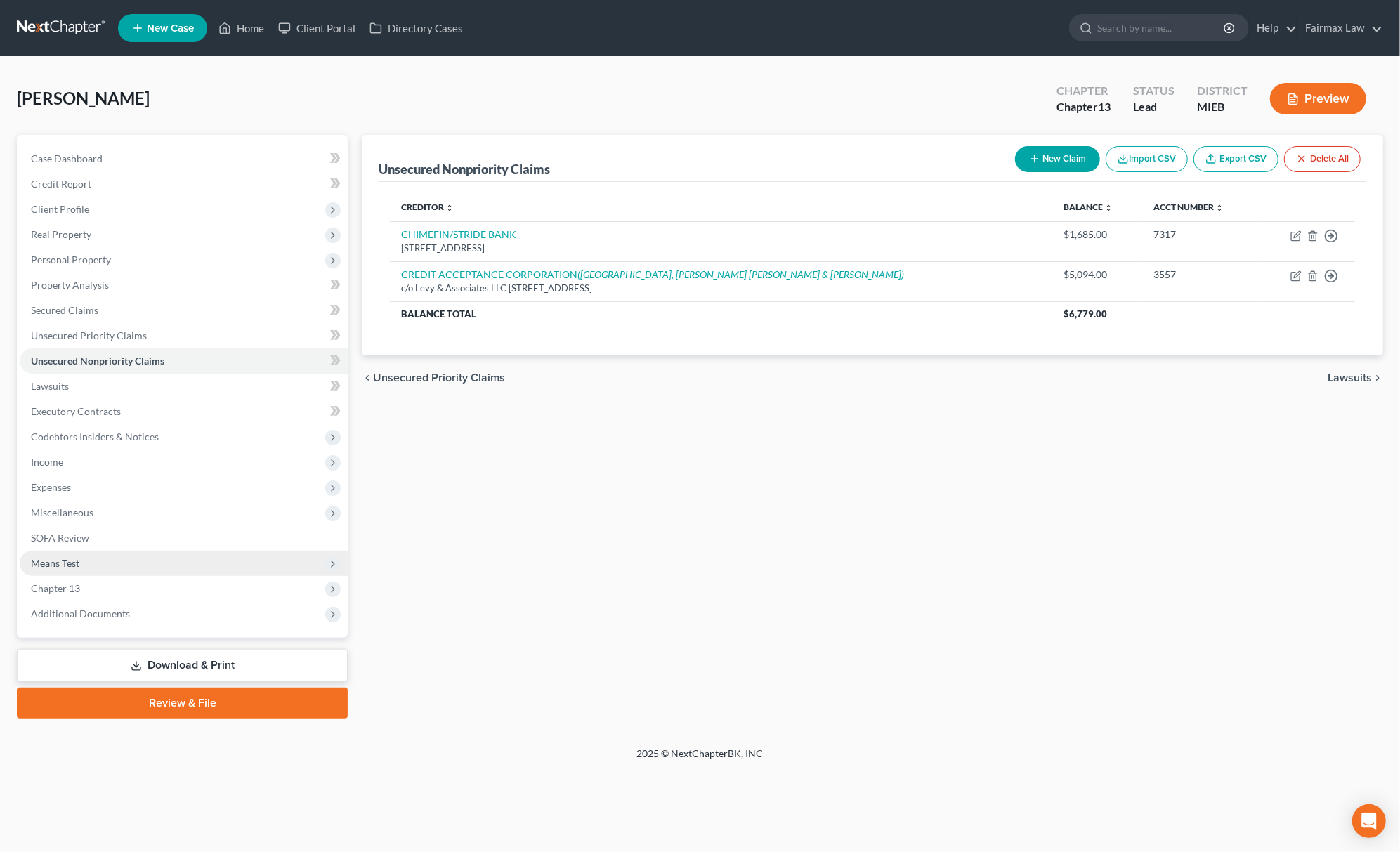
click at [123, 560] on span "Means Test" at bounding box center [184, 563] width 328 height 25
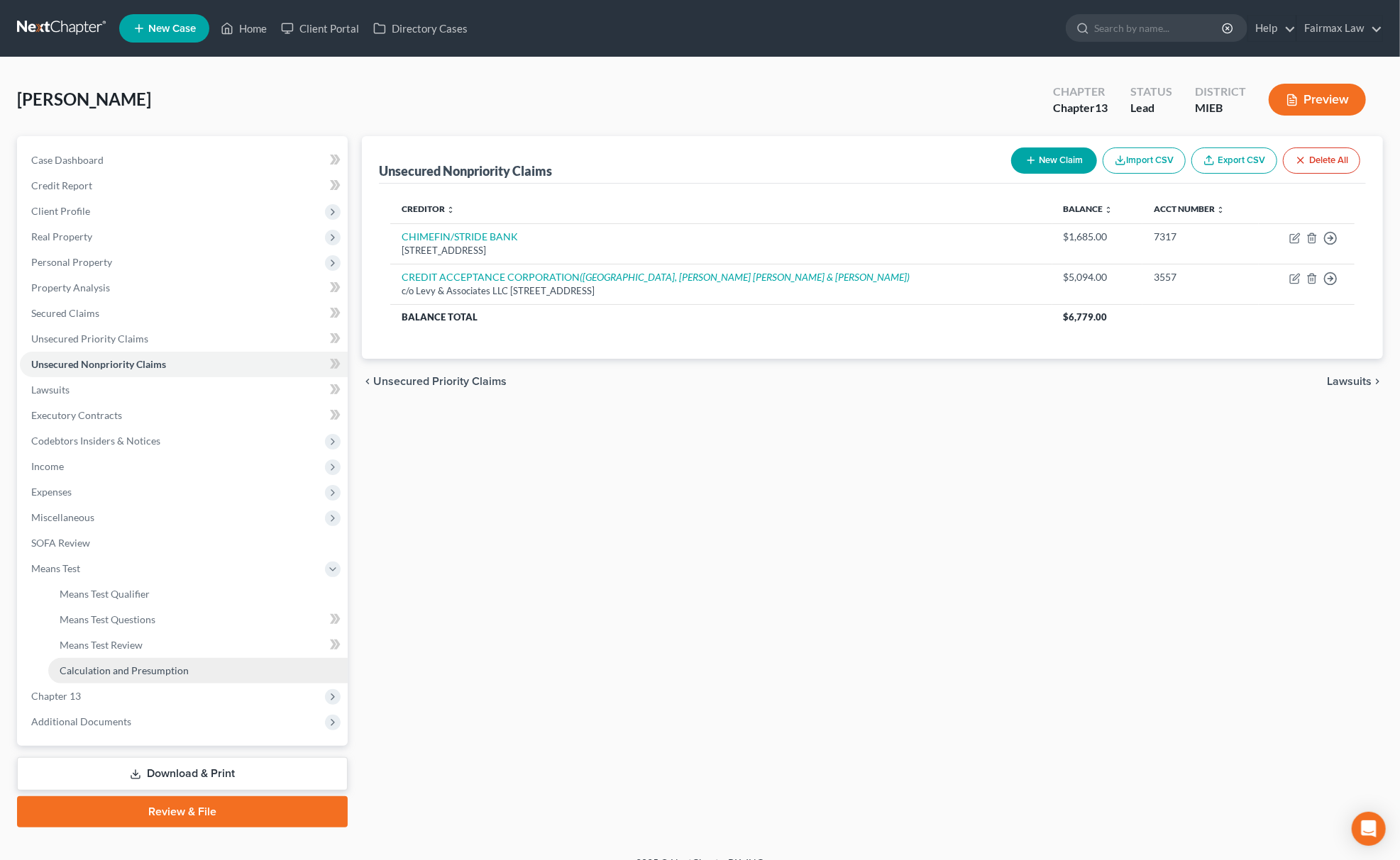
click at [166, 665] on span "Calculation and Presumption" at bounding box center [124, 670] width 129 height 12
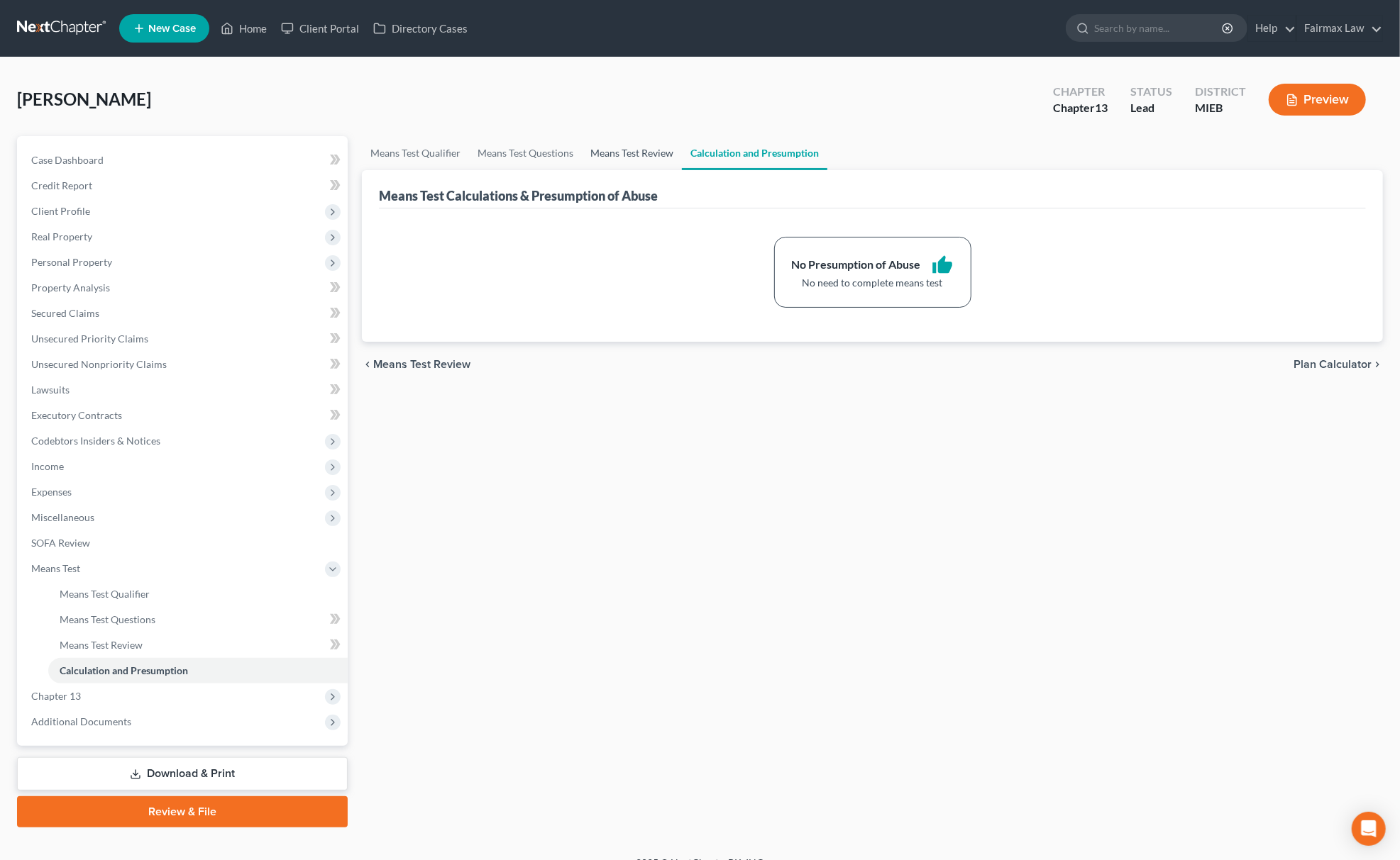
click at [646, 158] on link "Means Test Review" at bounding box center [631, 153] width 100 height 34
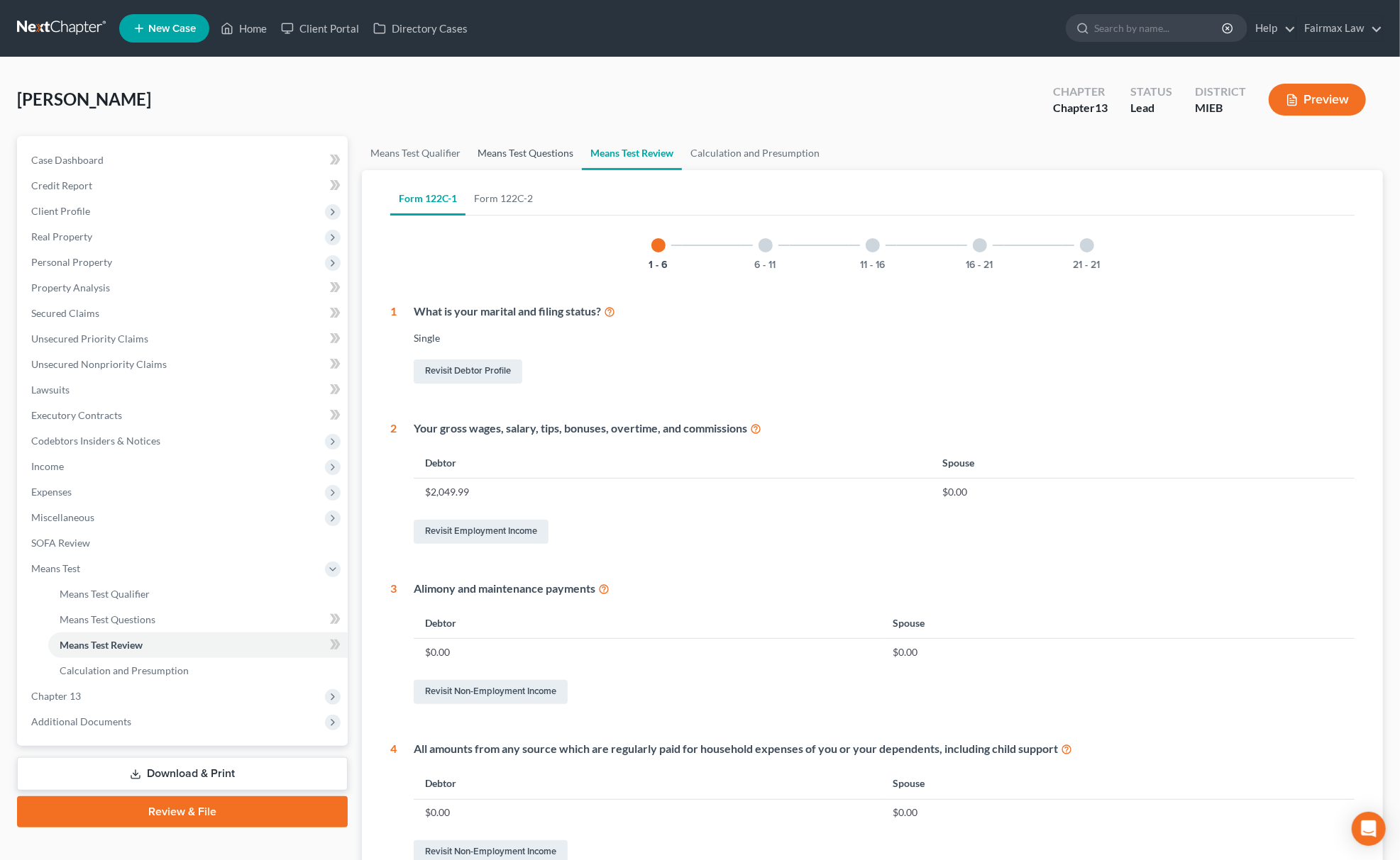
click at [518, 148] on link "Means Test Questions" at bounding box center [525, 153] width 113 height 34
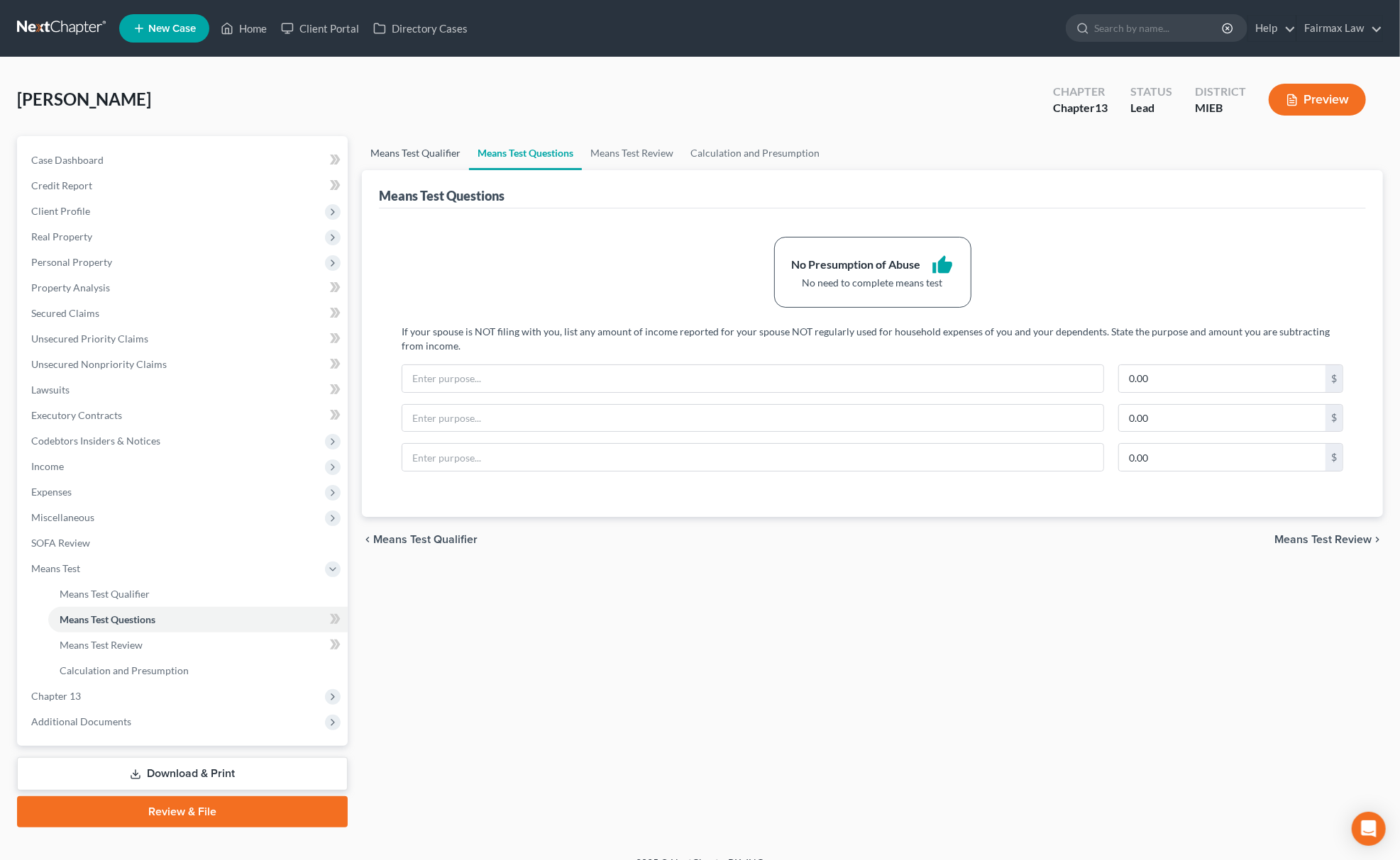
click at [423, 145] on link "Means Test Qualifier" at bounding box center [415, 153] width 107 height 34
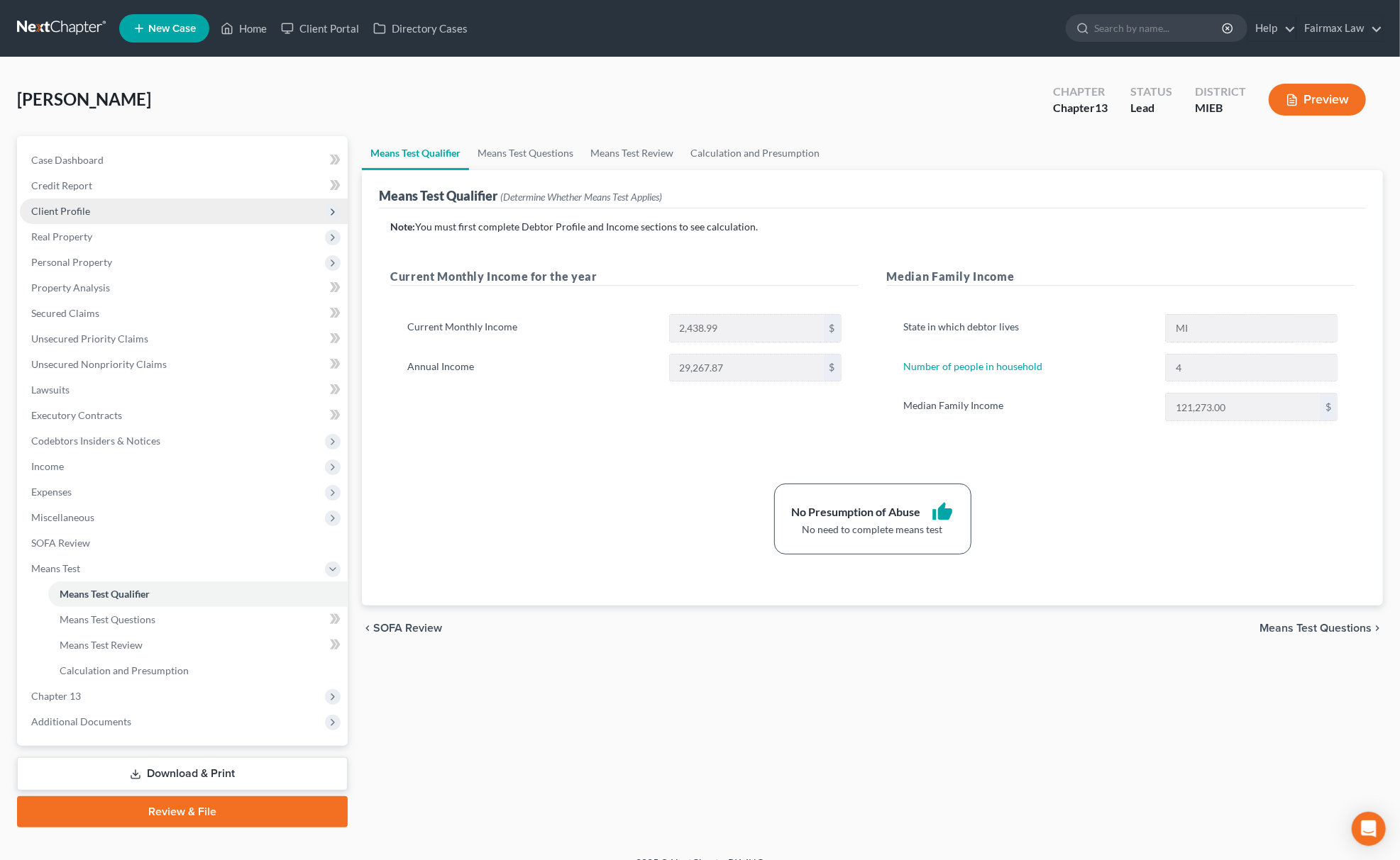
click at [199, 218] on span "Client Profile" at bounding box center [184, 212] width 328 height 26
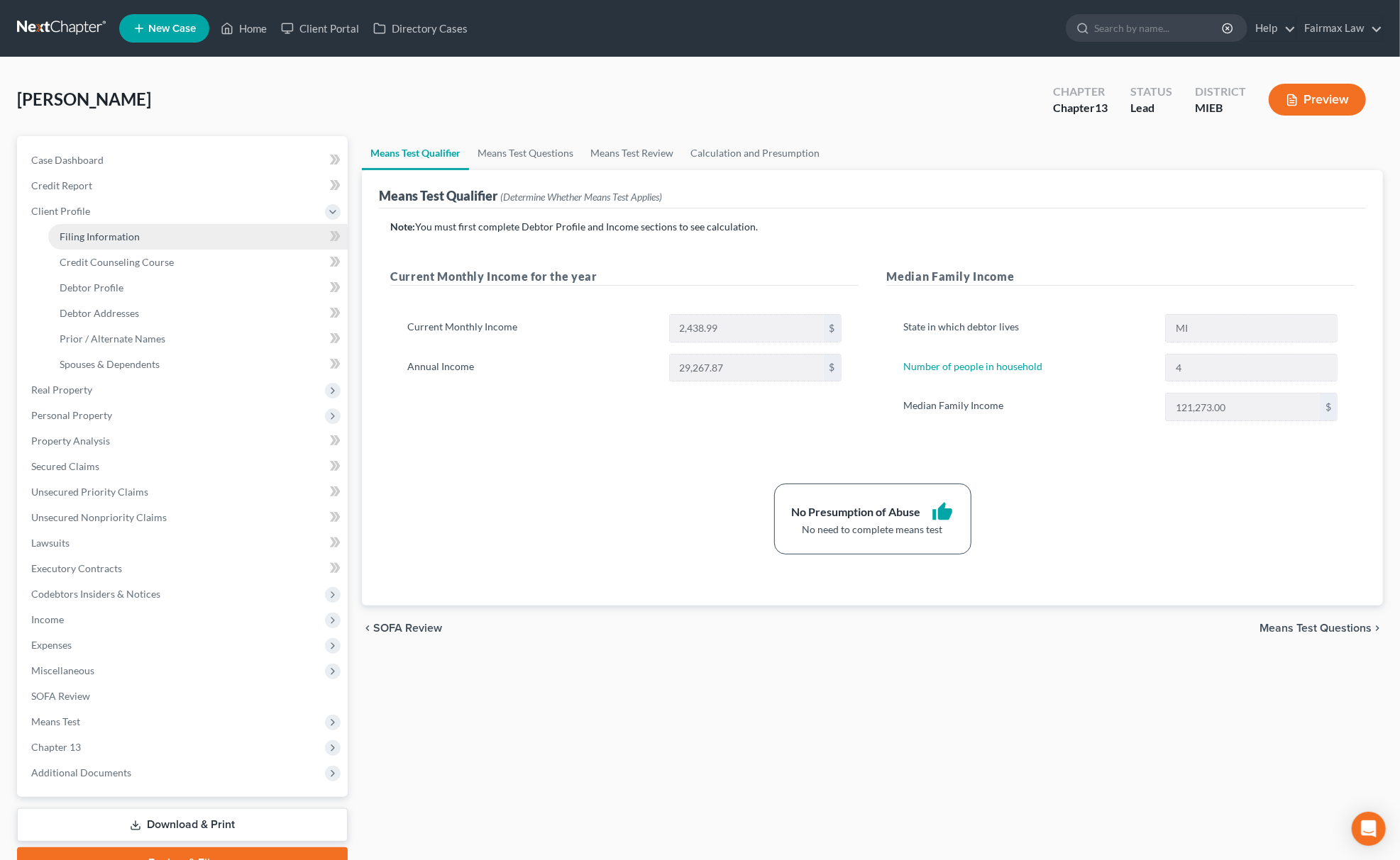
click at [171, 237] on link "Filing Information" at bounding box center [198, 237] width 300 height 26
select select "1"
select select "0"
select select "3"
select select "40"
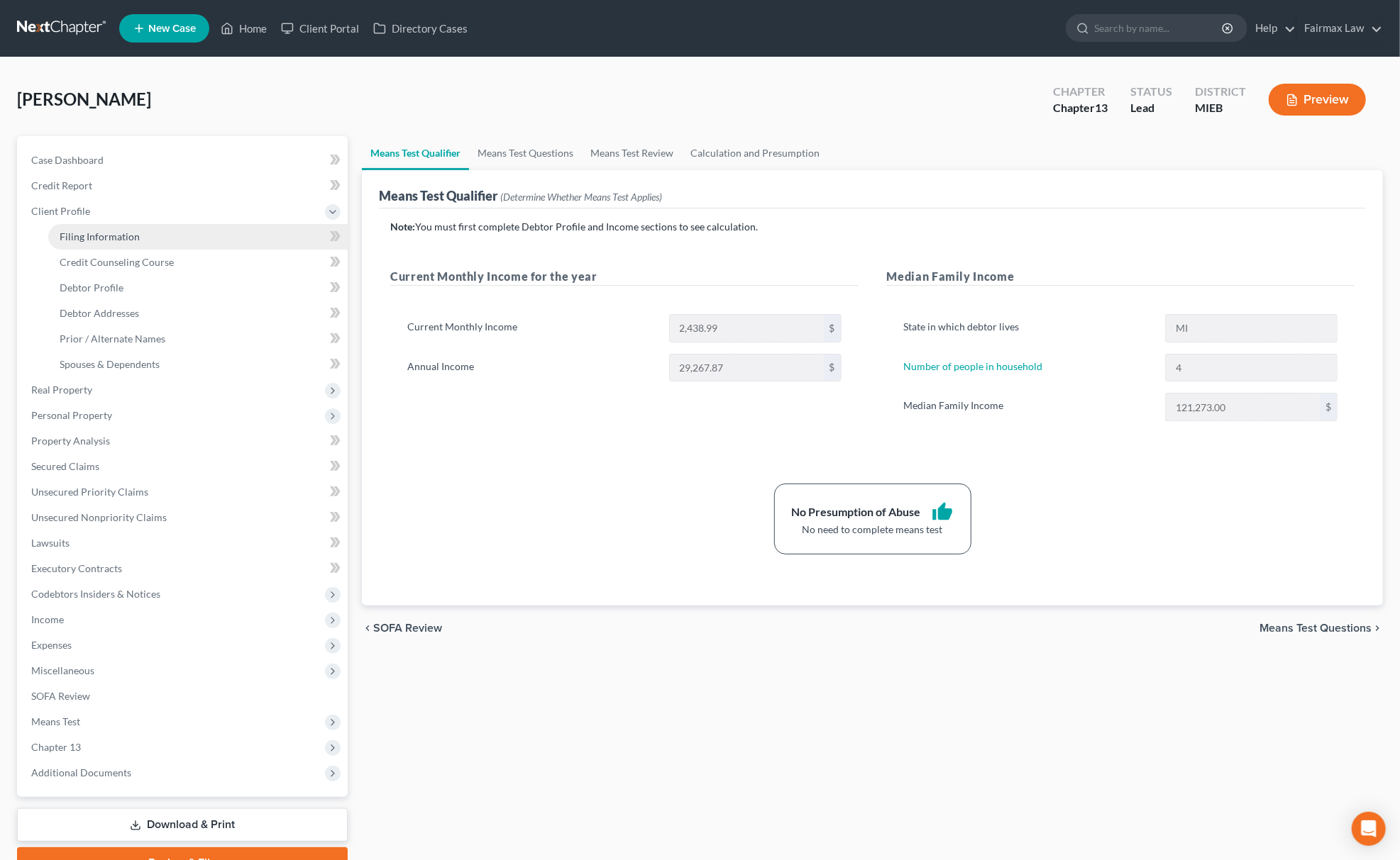
select select "0"
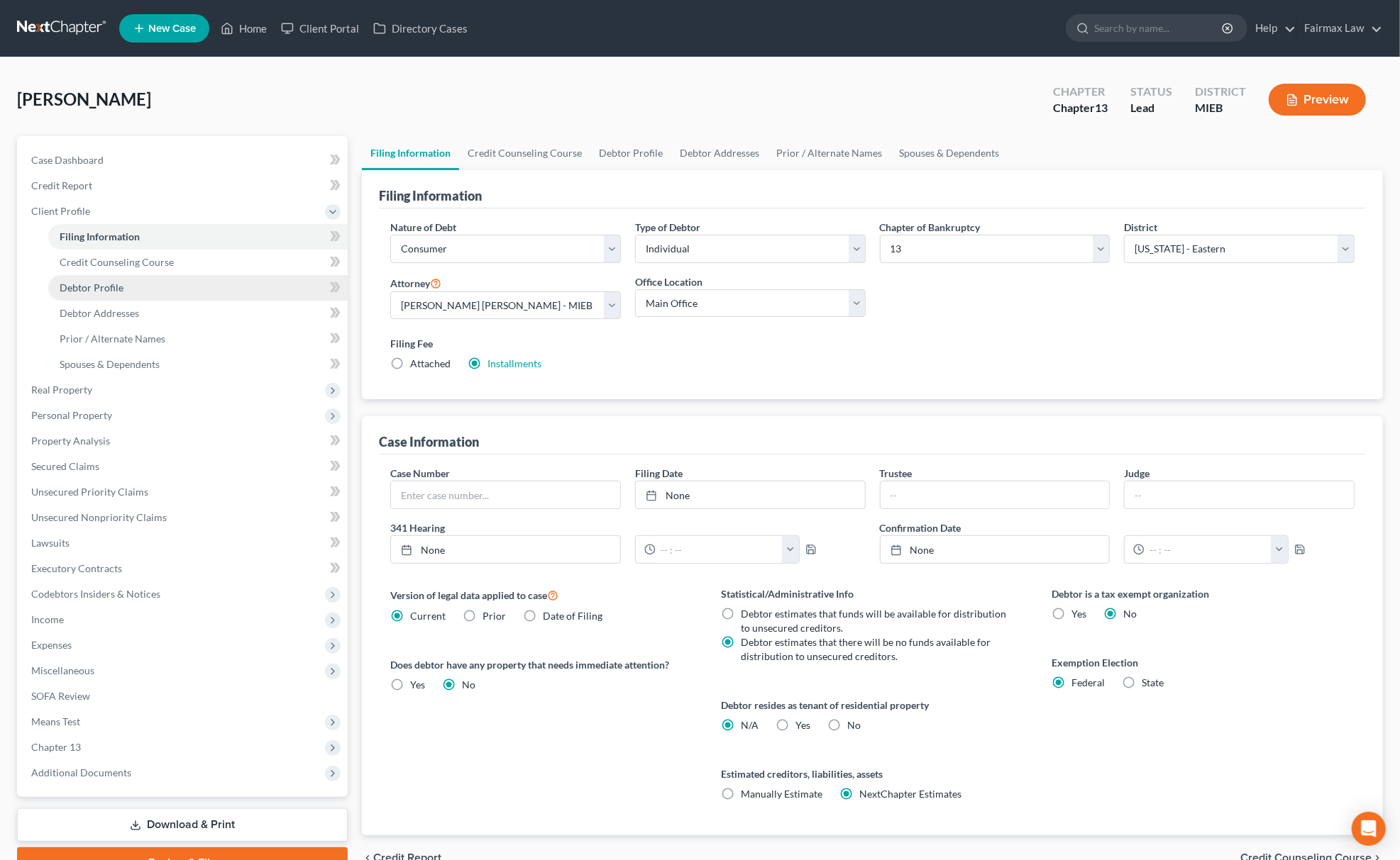
click at [130, 294] on link "Debtor Profile" at bounding box center [198, 288] width 300 height 26
select select "0"
select select "3"
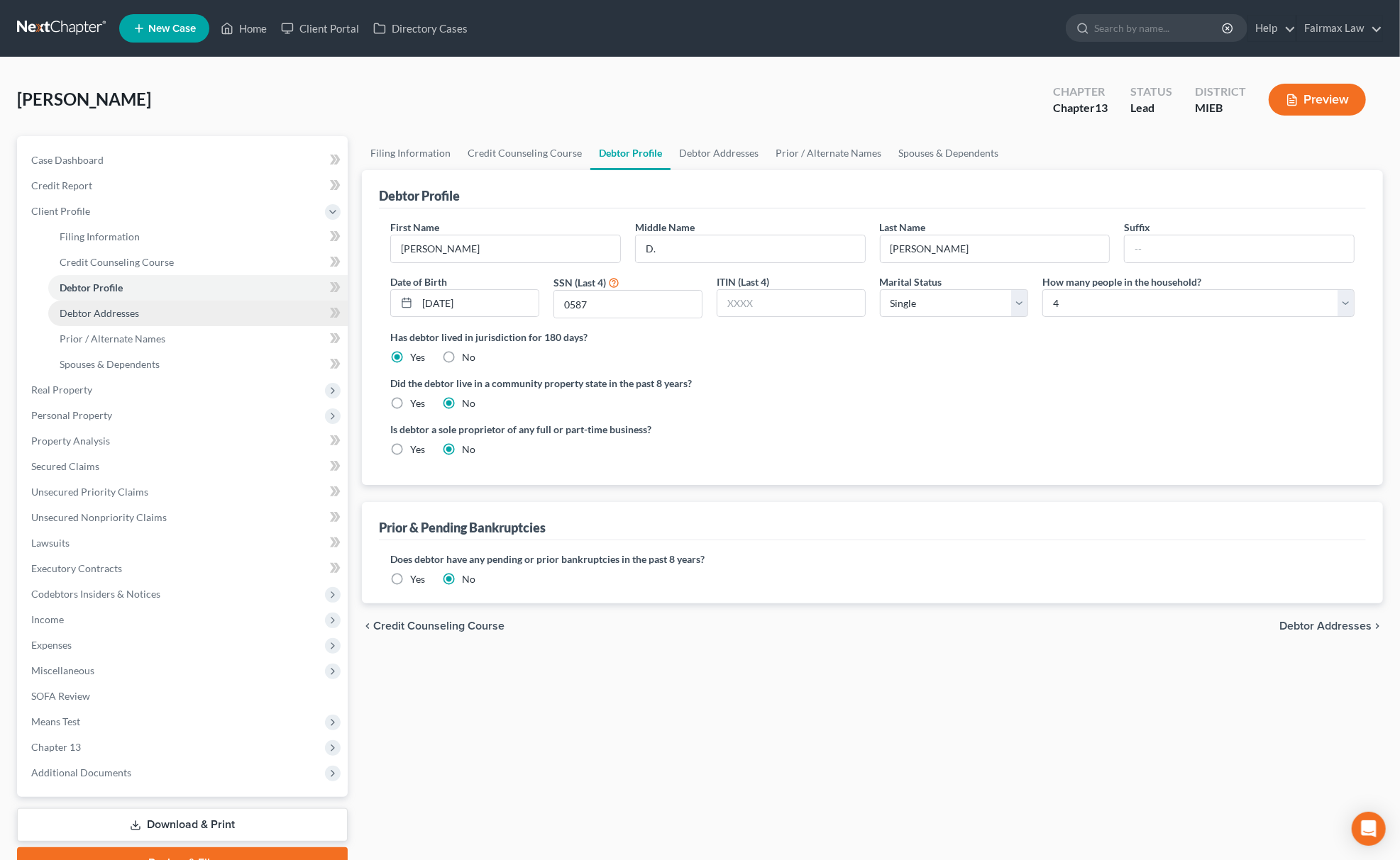
click at [134, 307] on span "Debtor Addresses" at bounding box center [99, 312] width 80 height 12
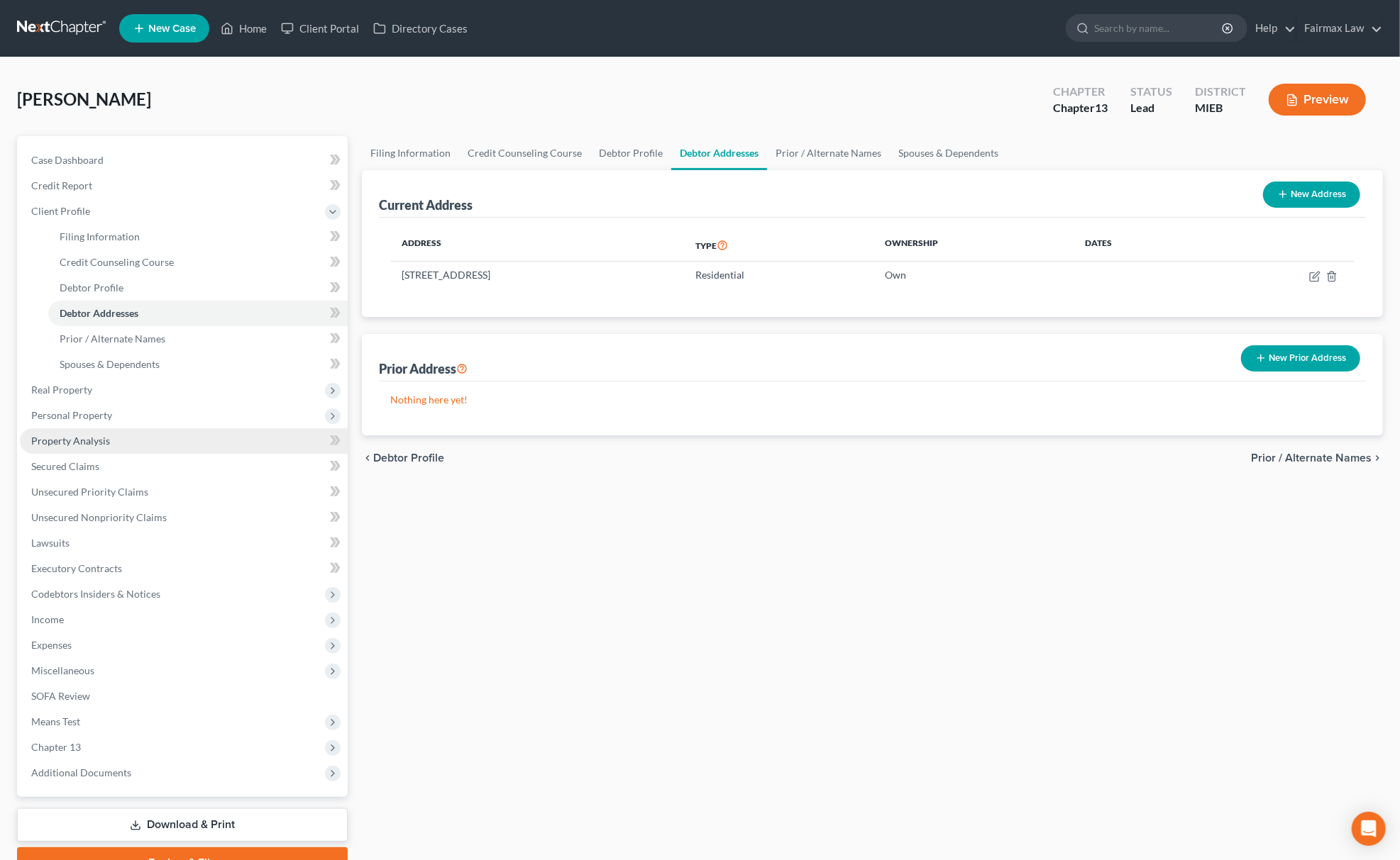
click at [88, 429] on link "Property Analysis" at bounding box center [184, 441] width 328 height 26
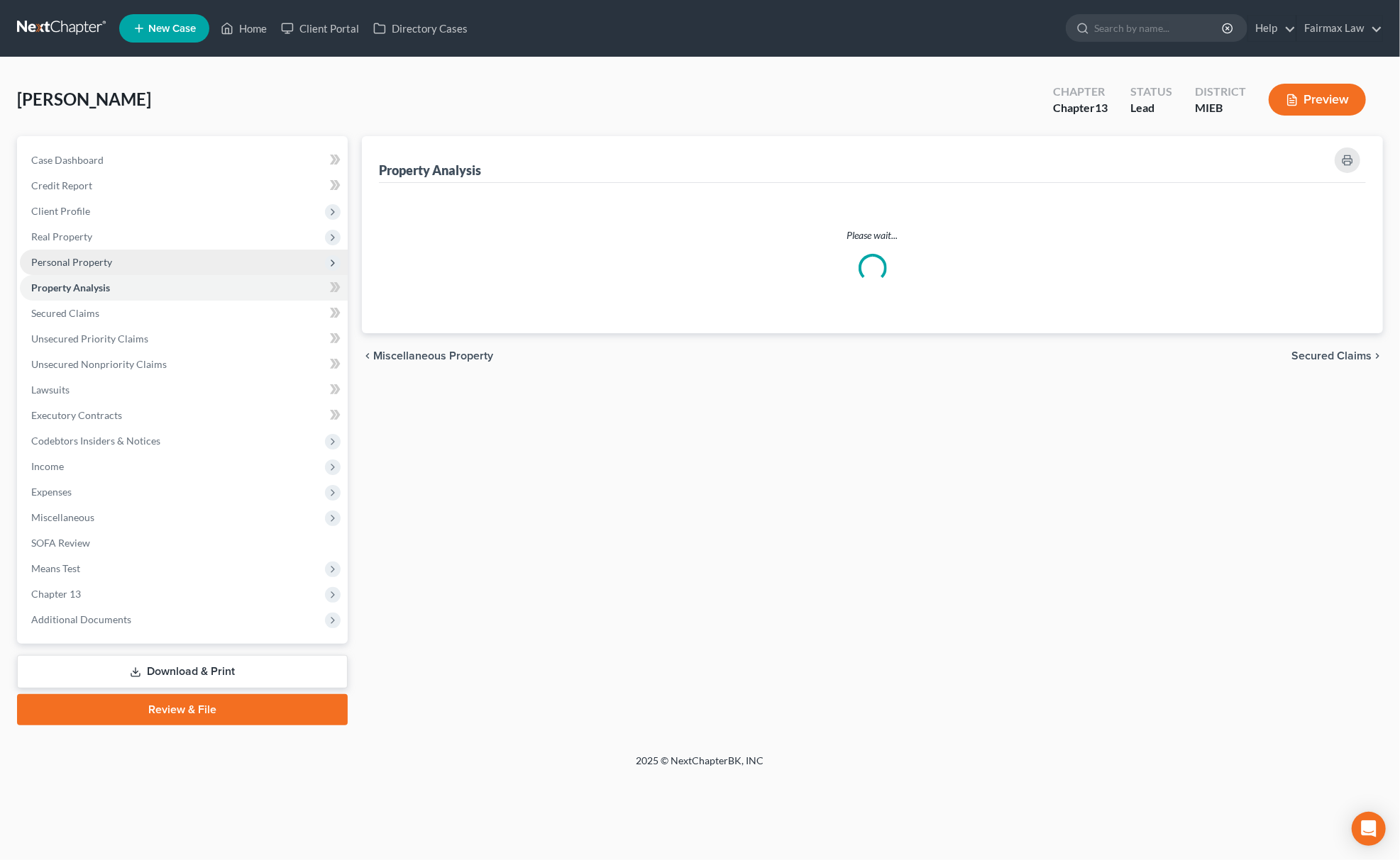
click at [134, 254] on span "Personal Property" at bounding box center [184, 263] width 328 height 26
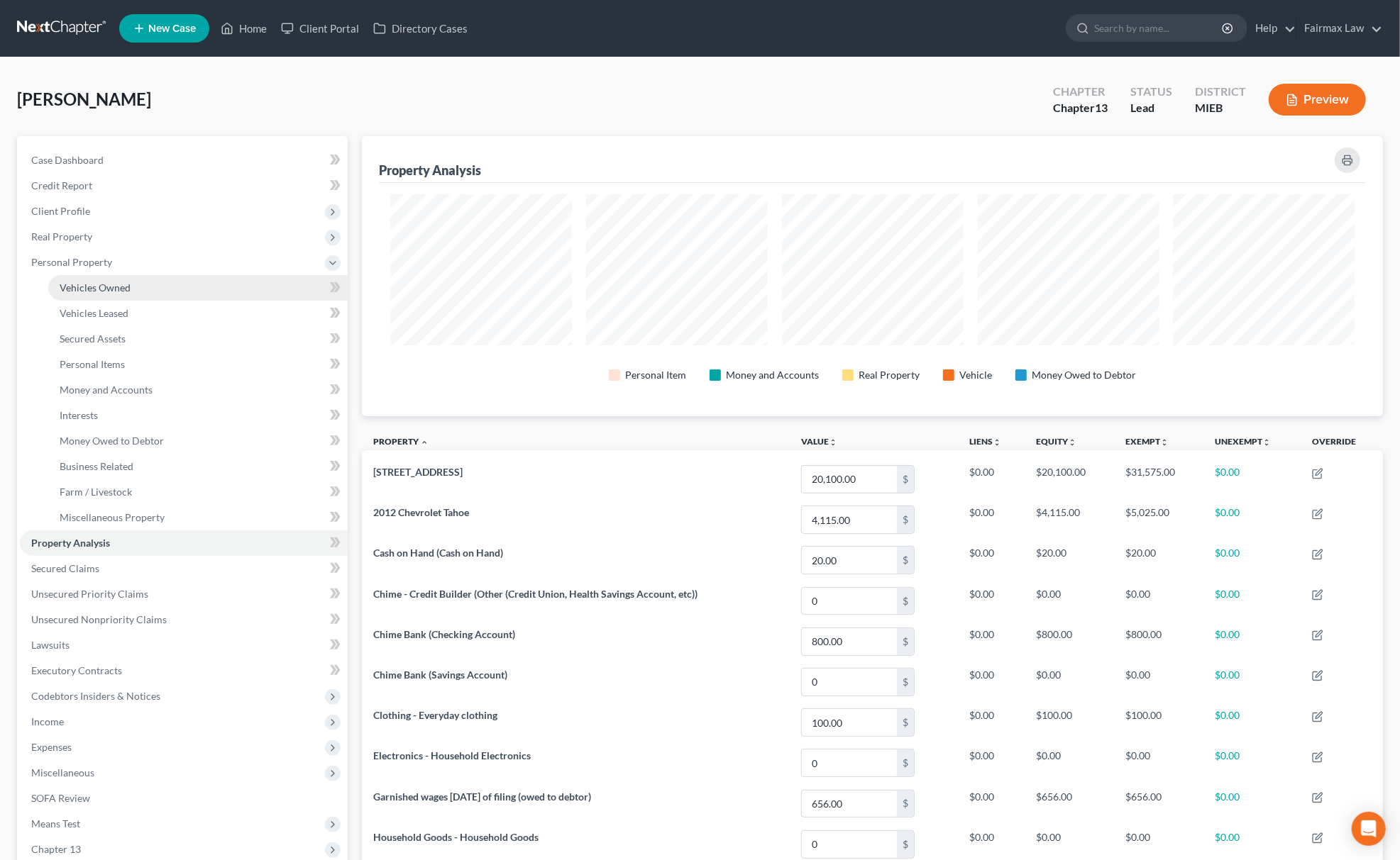
scroll to position [279, 1022]
click at [121, 278] on link "Vehicles Owned" at bounding box center [198, 288] width 300 height 26
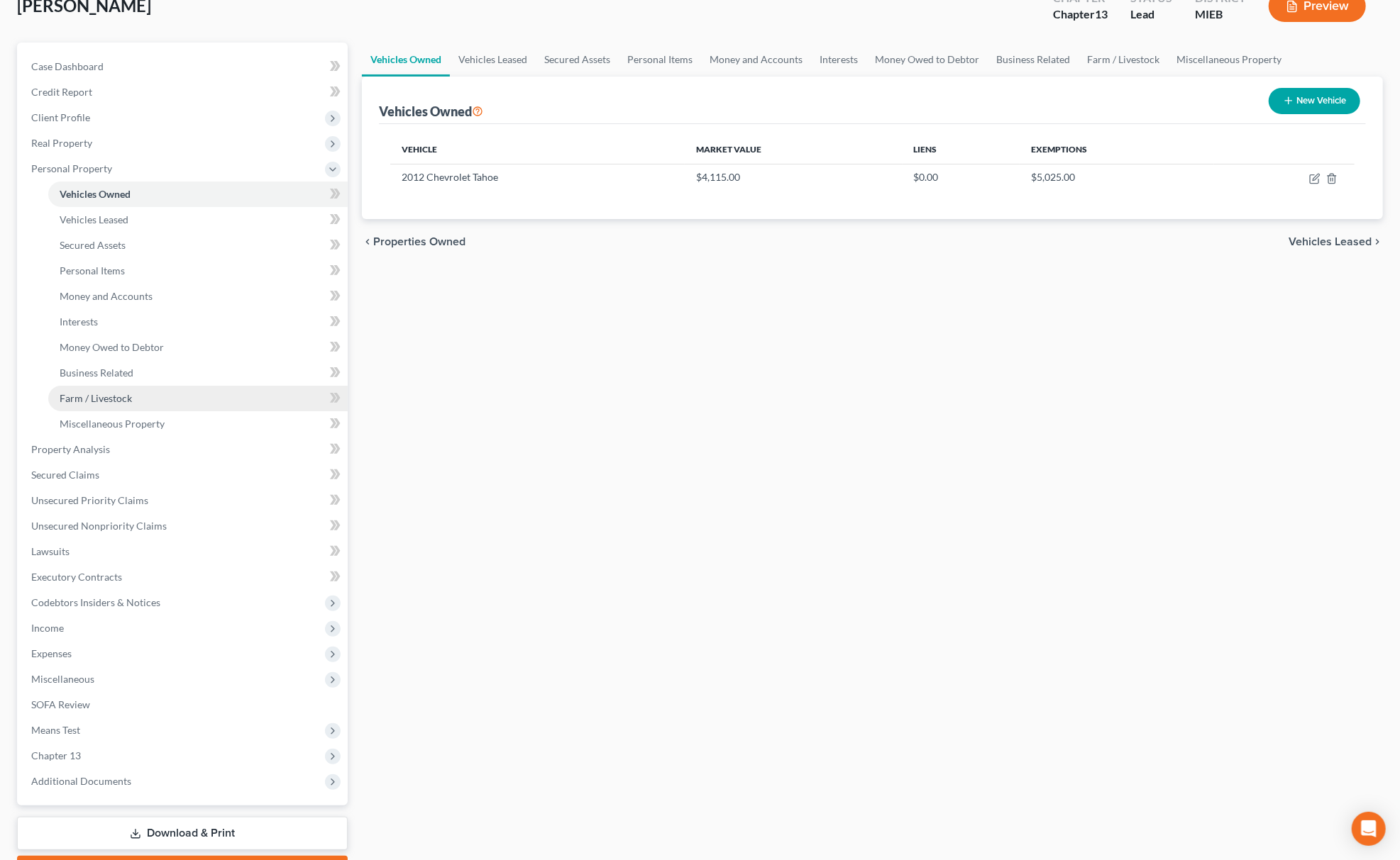
scroll to position [174, 0]
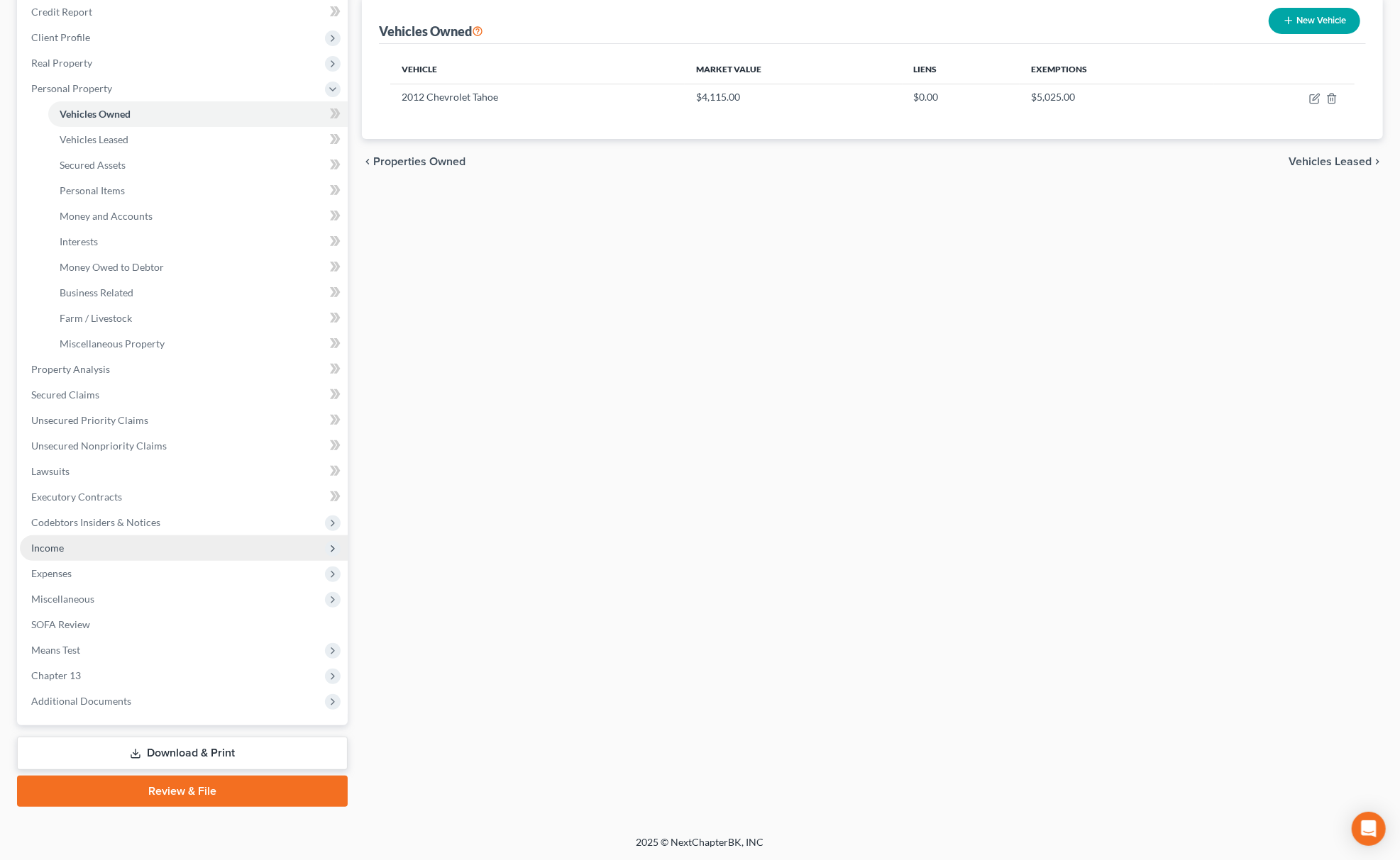
click at [117, 546] on span "Income" at bounding box center [184, 549] width 328 height 26
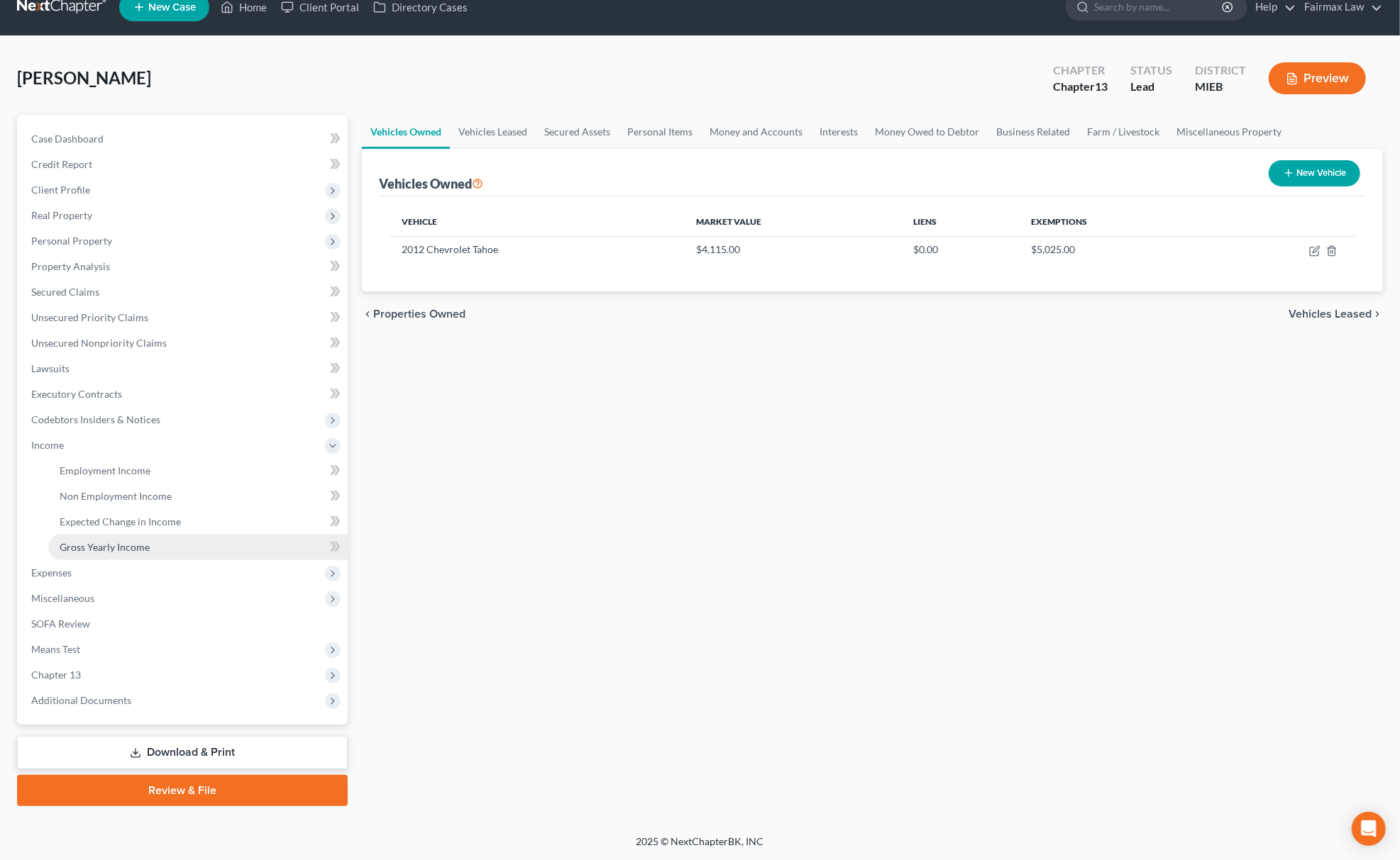
scroll to position [20, 0]
click at [129, 466] on span "Employment Income" at bounding box center [104, 471] width 91 height 12
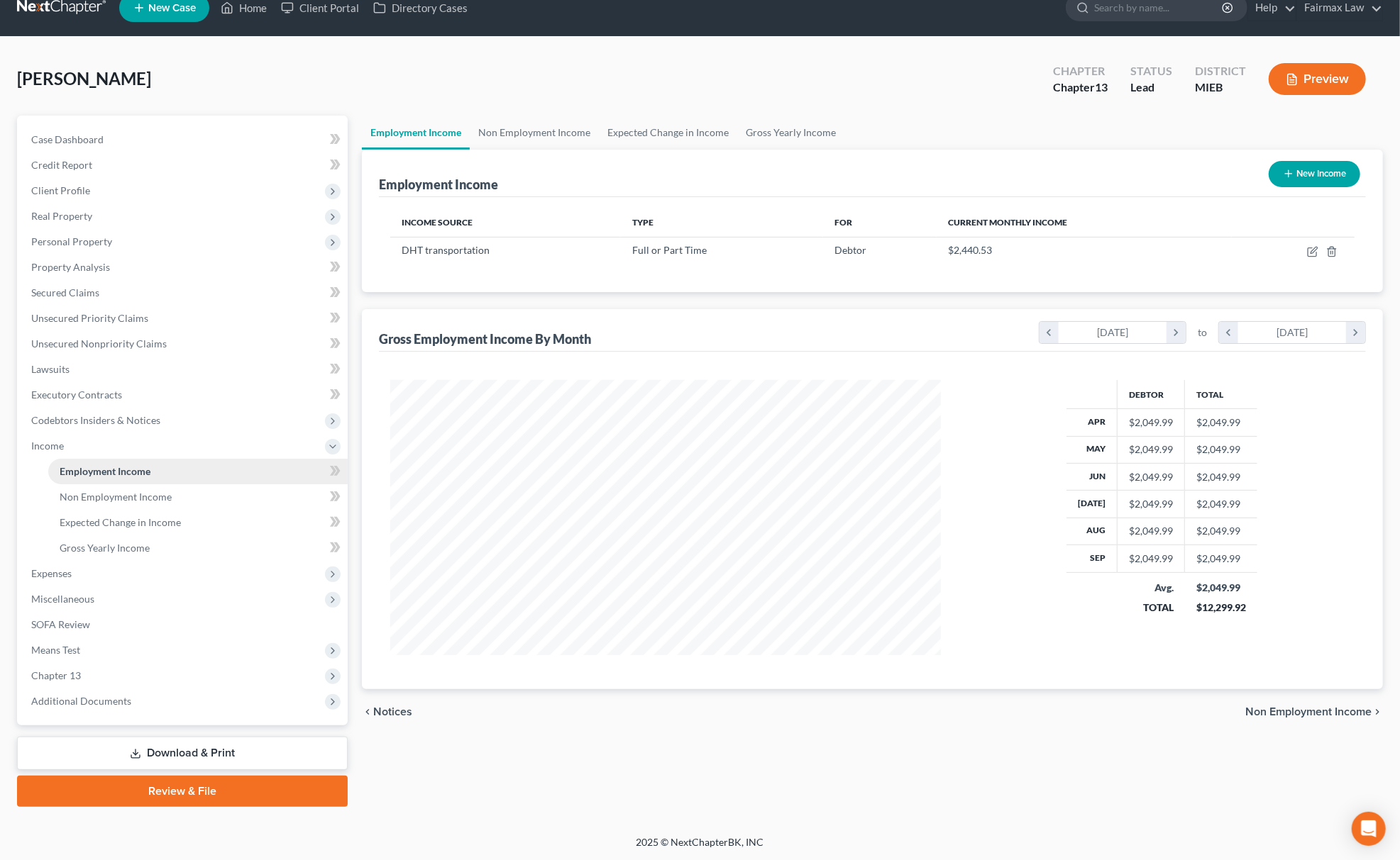
scroll to position [275, 579]
click at [109, 582] on span "Expenses" at bounding box center [184, 573] width 328 height 26
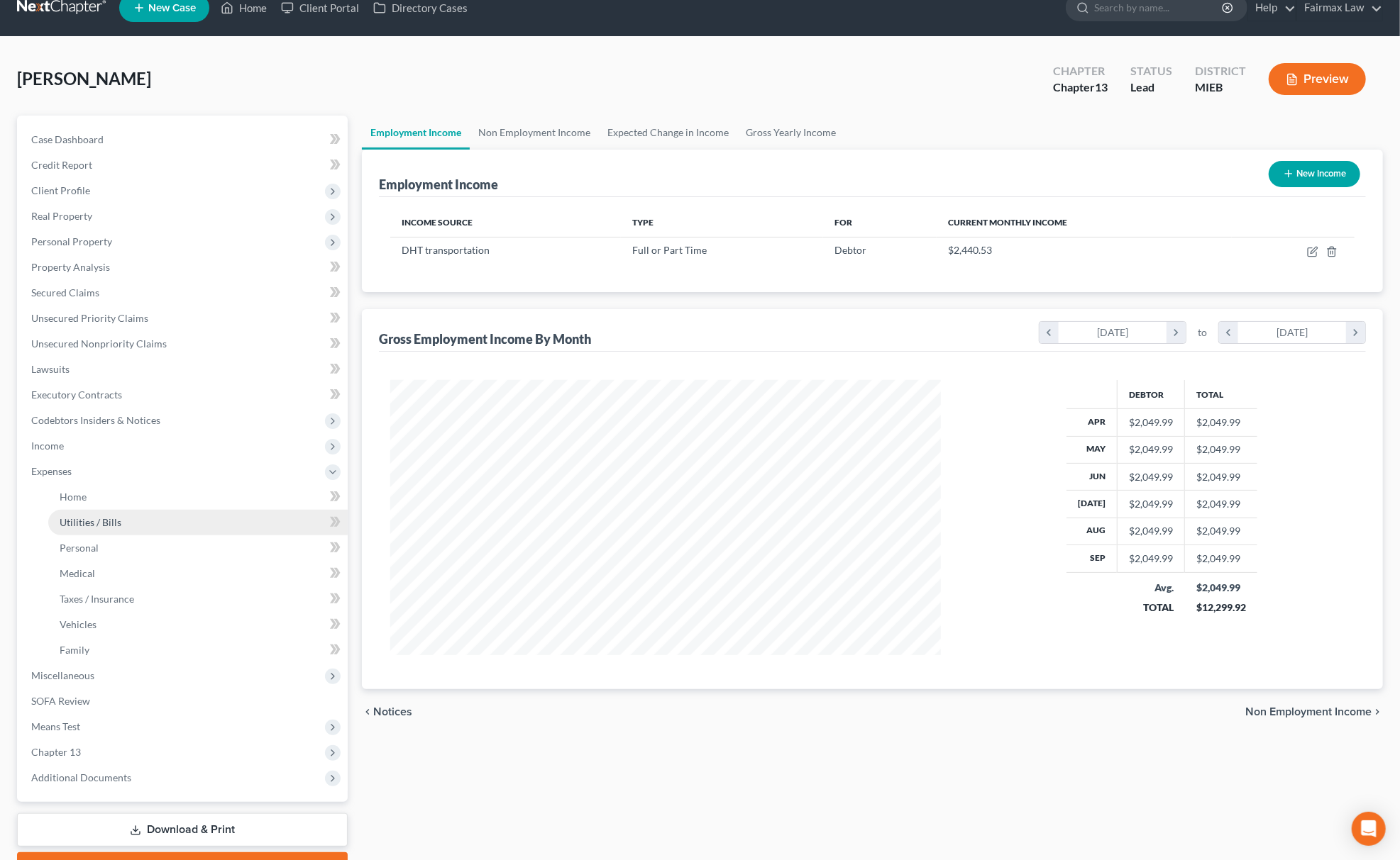
click at [106, 510] on link "Utilities / Bills" at bounding box center [198, 523] width 300 height 26
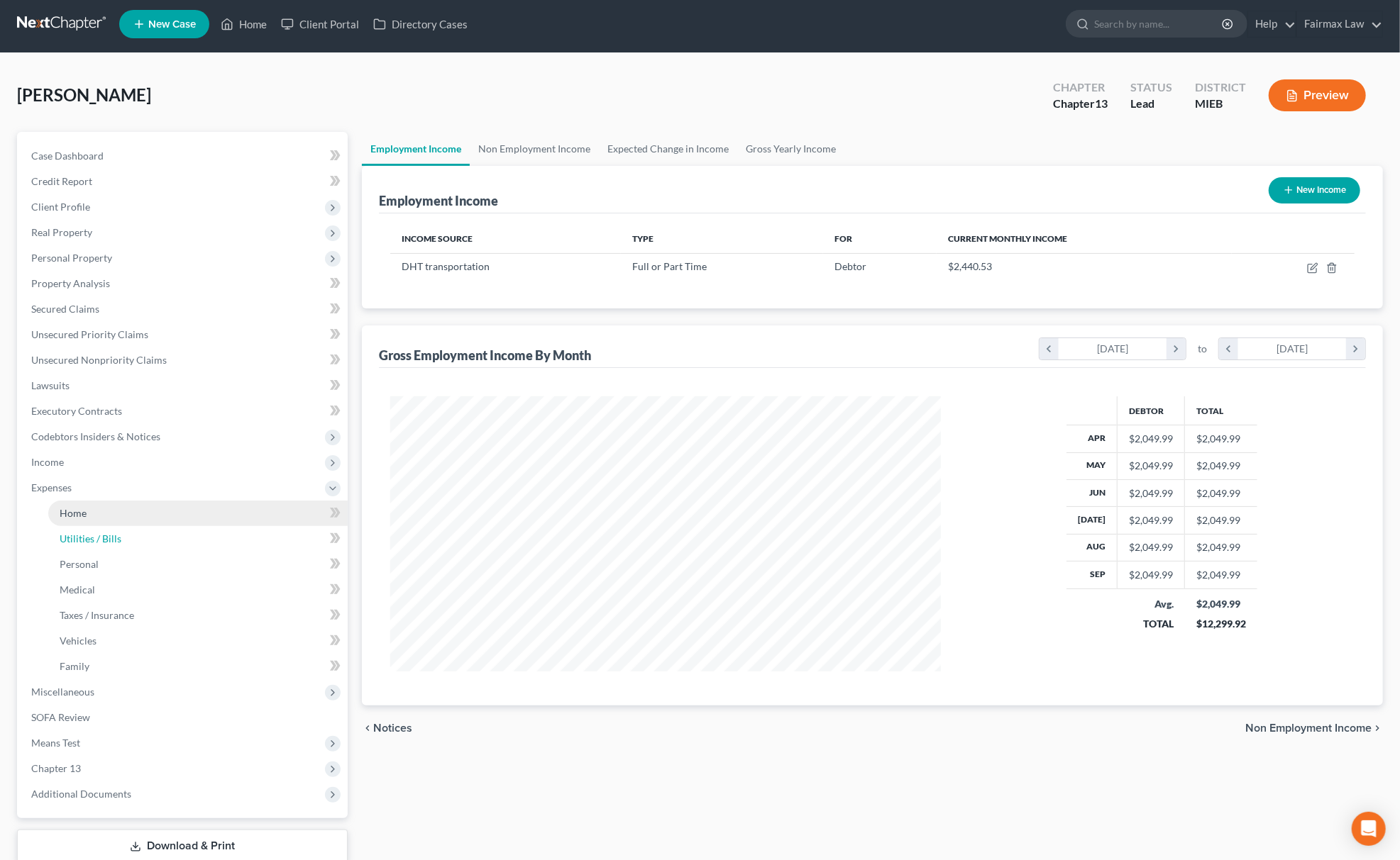
scroll to position [0, 0]
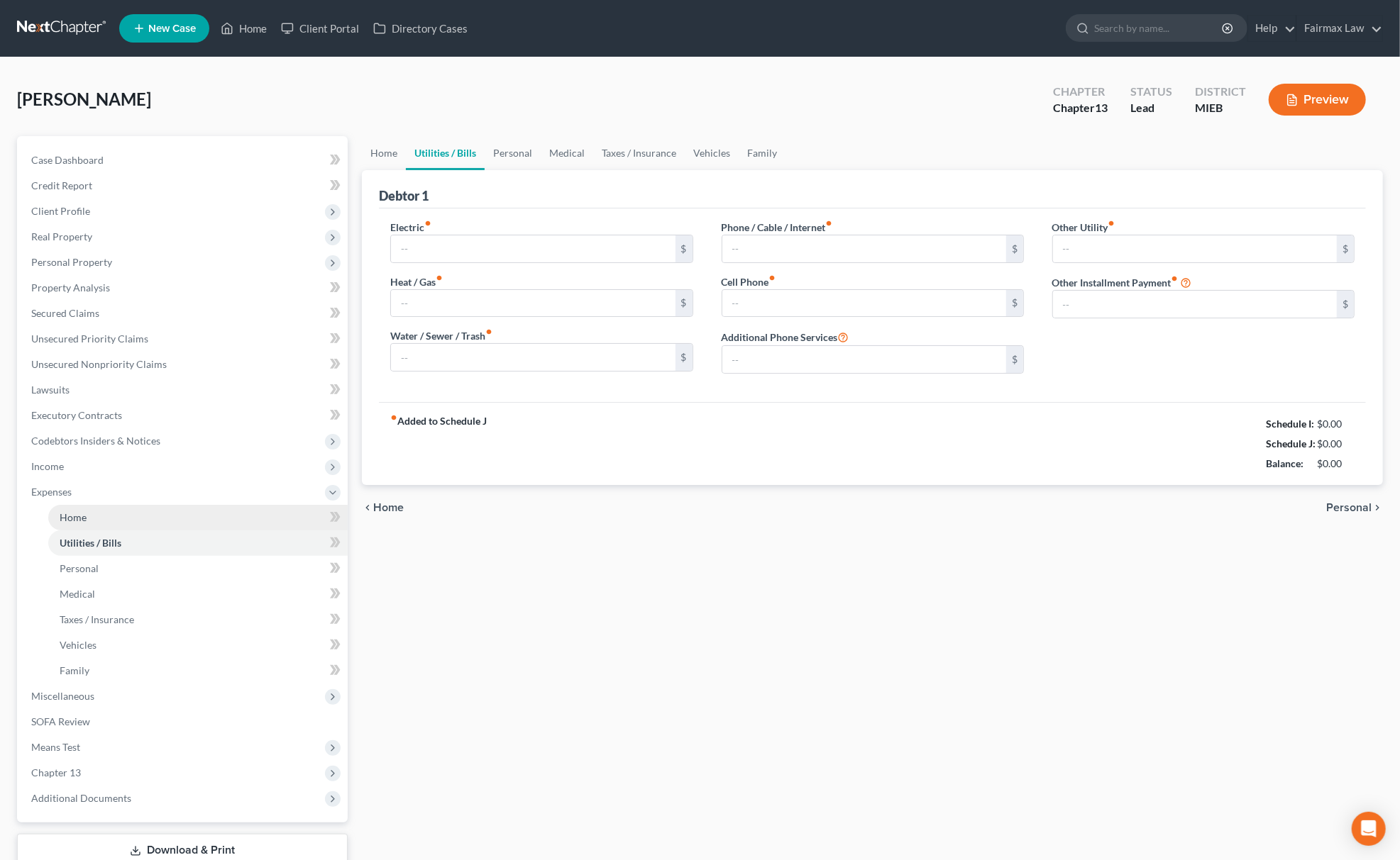
click at [106, 522] on link "Home" at bounding box center [198, 517] width 300 height 26
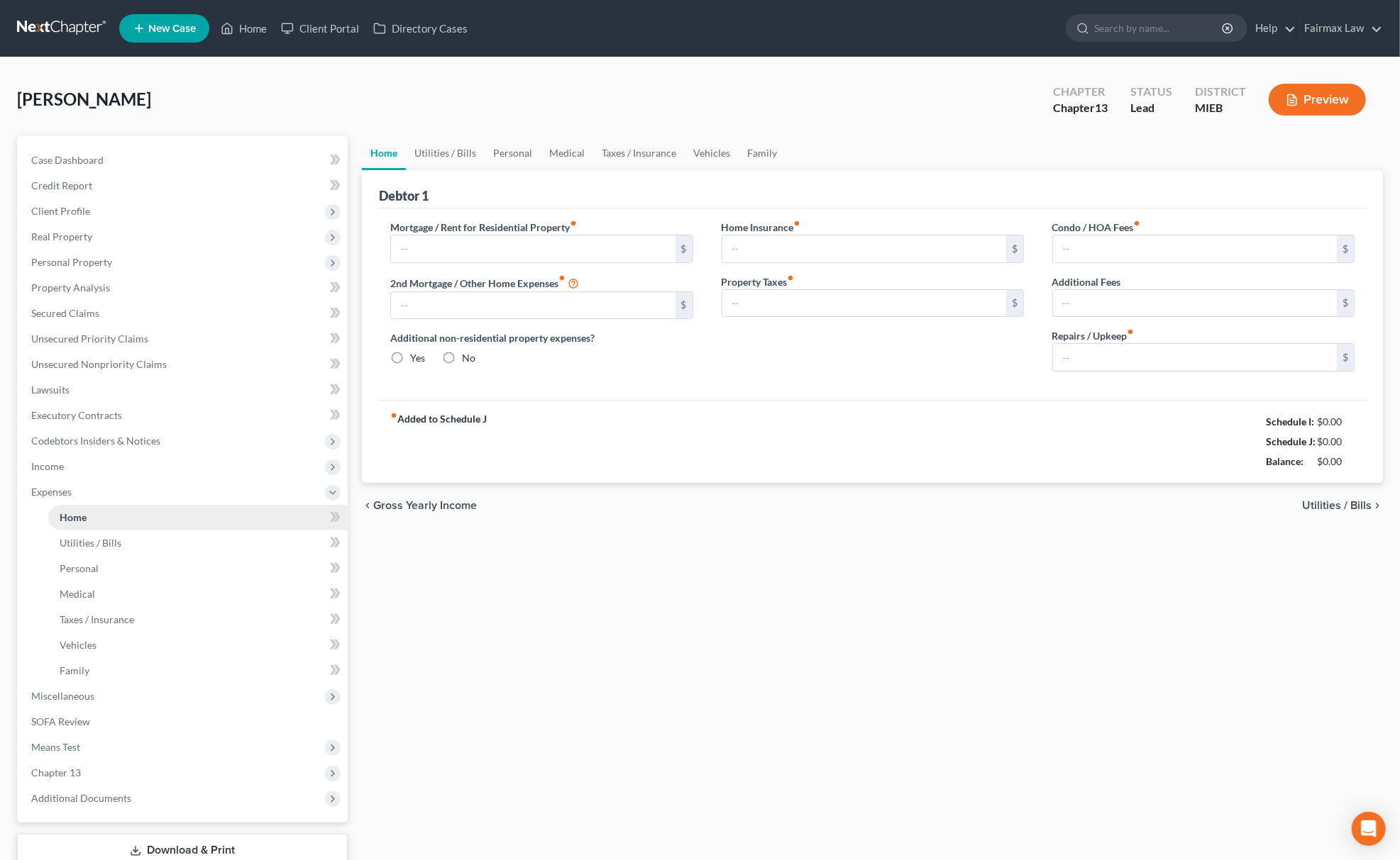
type input "0.00"
radio input "true"
type input "0.00"
type input "150.00"
type input "0.00"
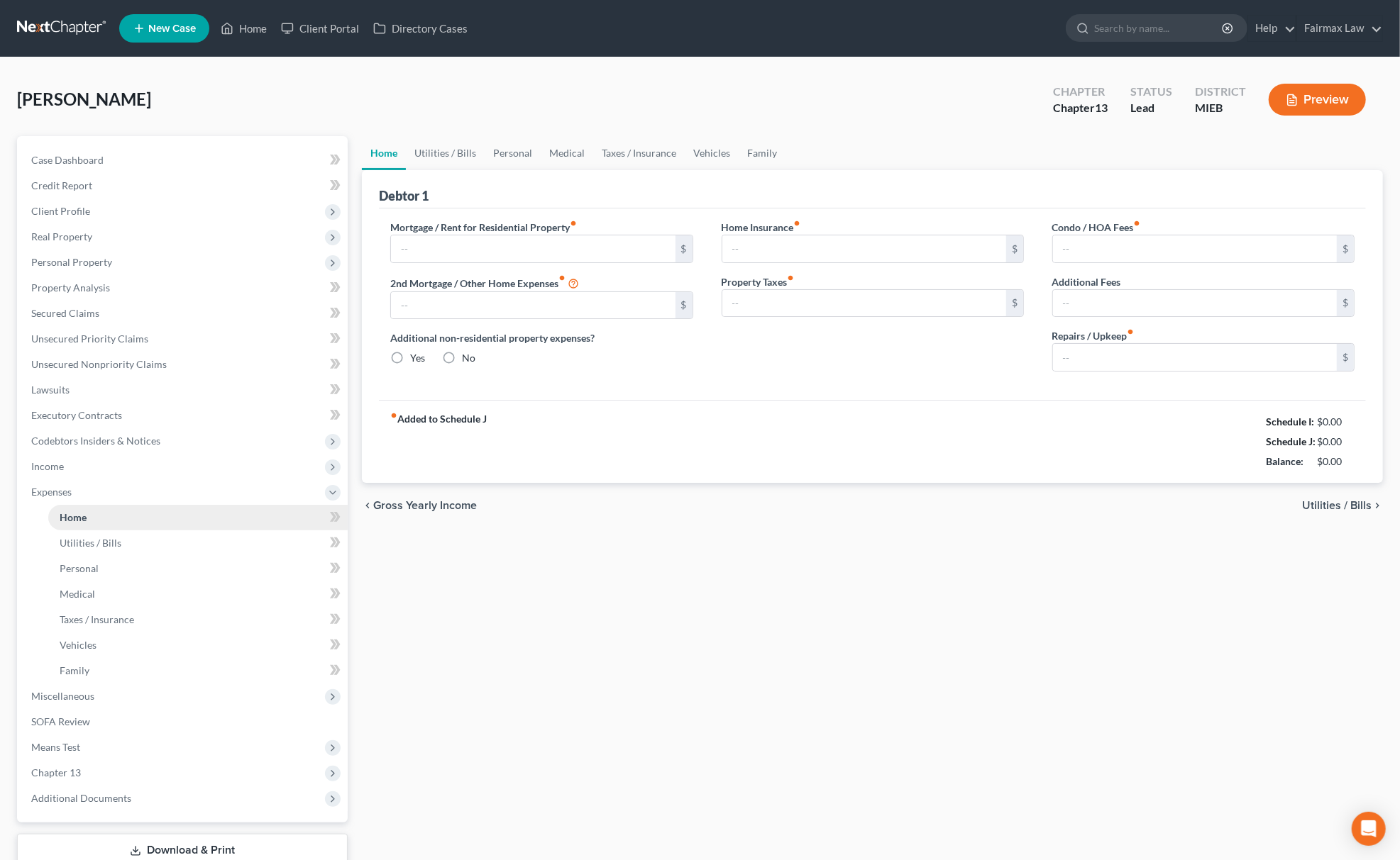
type input "0.00"
click at [761, 137] on link "Family" at bounding box center [761, 153] width 47 height 34
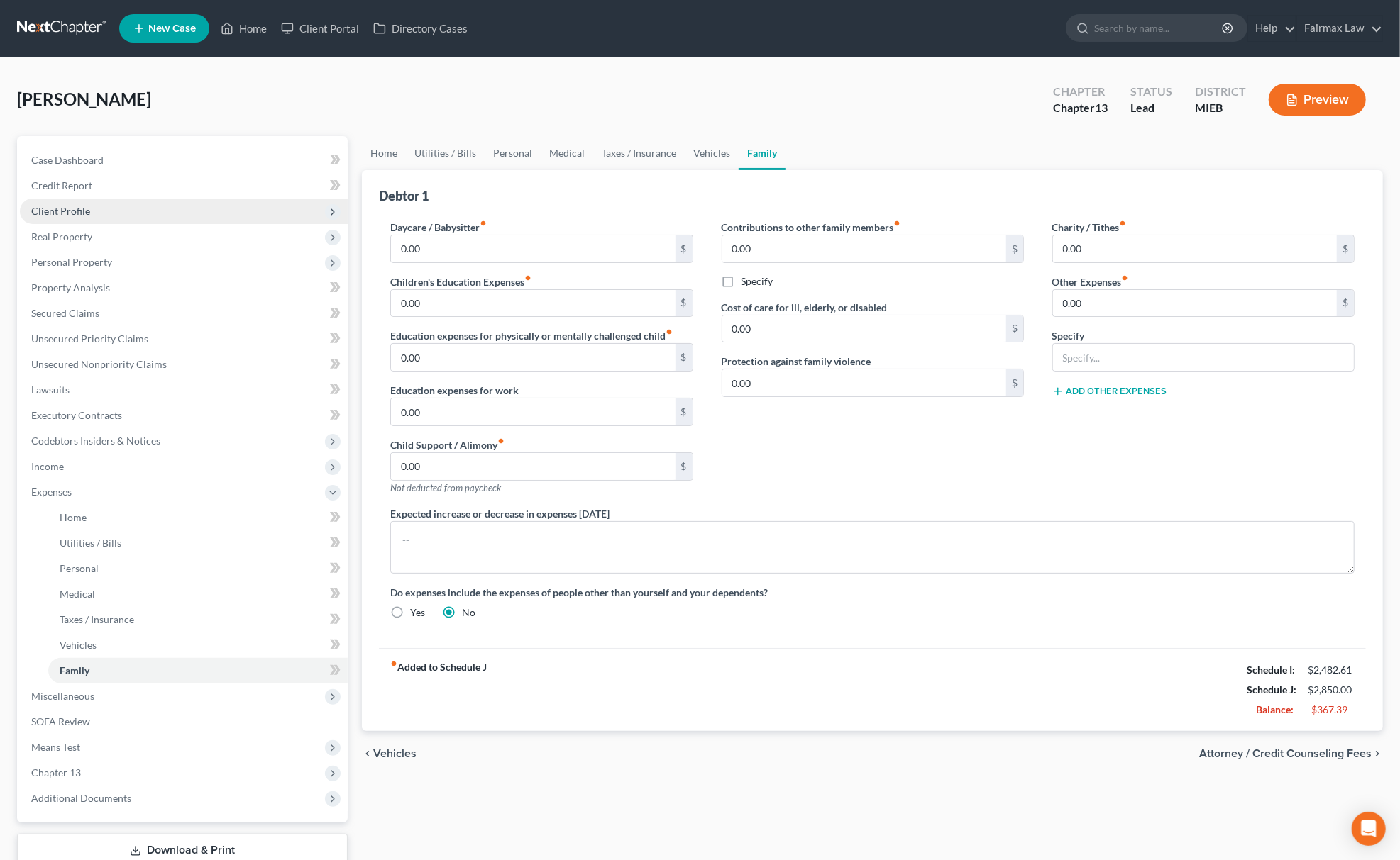
click at [157, 206] on span "Client Profile" at bounding box center [184, 212] width 328 height 26
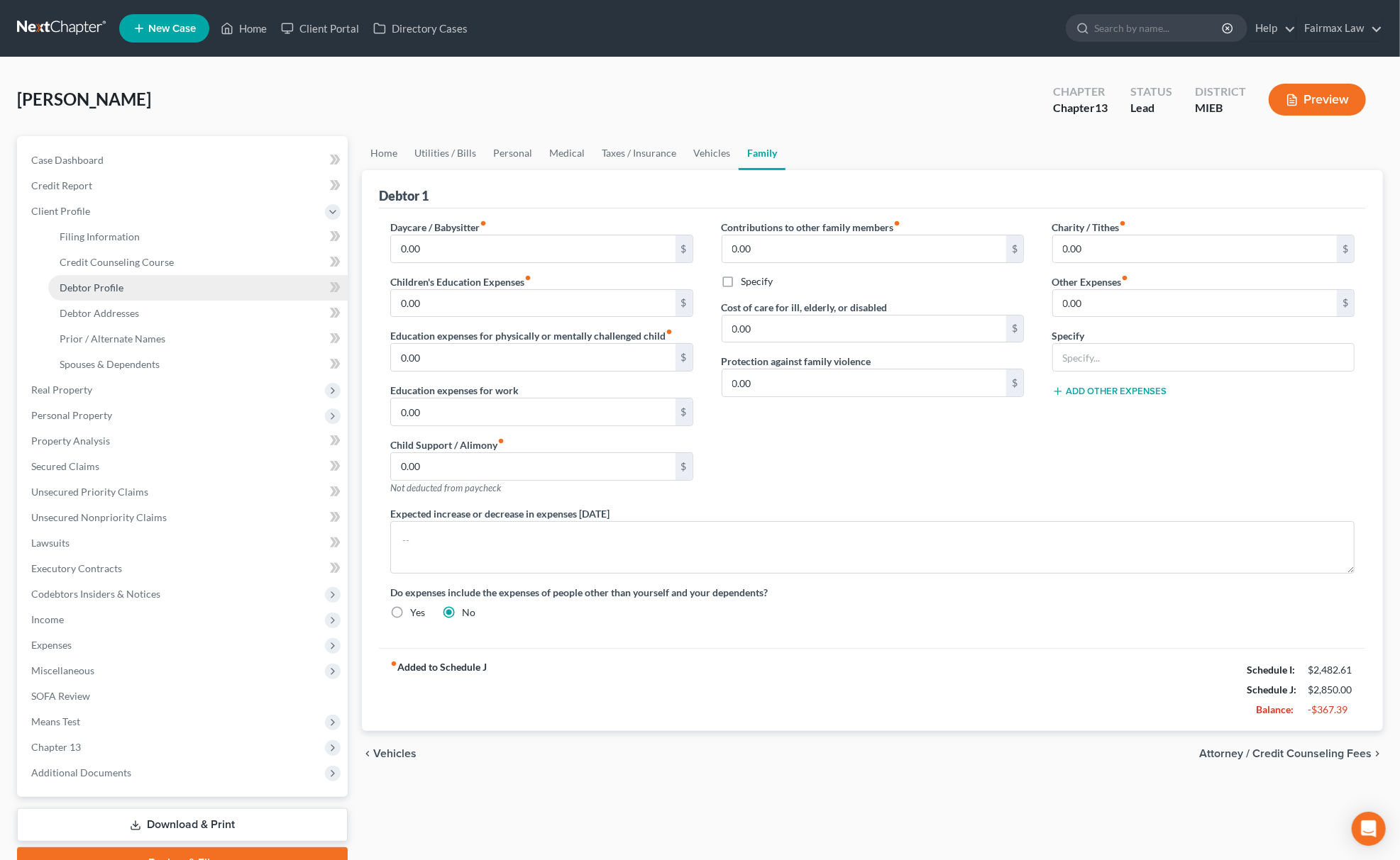
click at [132, 281] on link "Debtor Profile" at bounding box center [198, 288] width 300 height 26
select select "0"
select select "3"
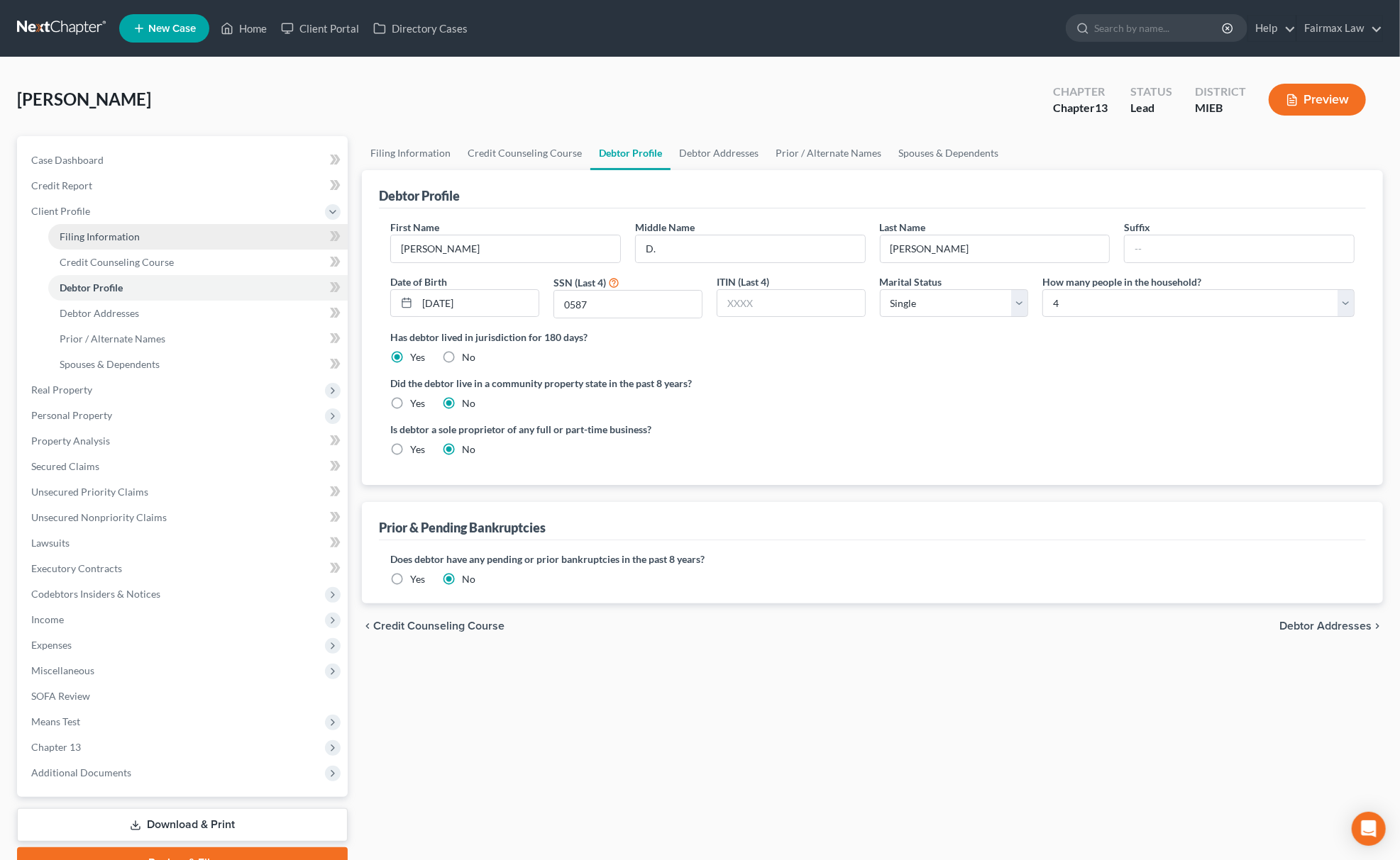
click at [143, 231] on link "Filing Information" at bounding box center [198, 237] width 300 height 26
select select "1"
select select "0"
select select "3"
select select "40"
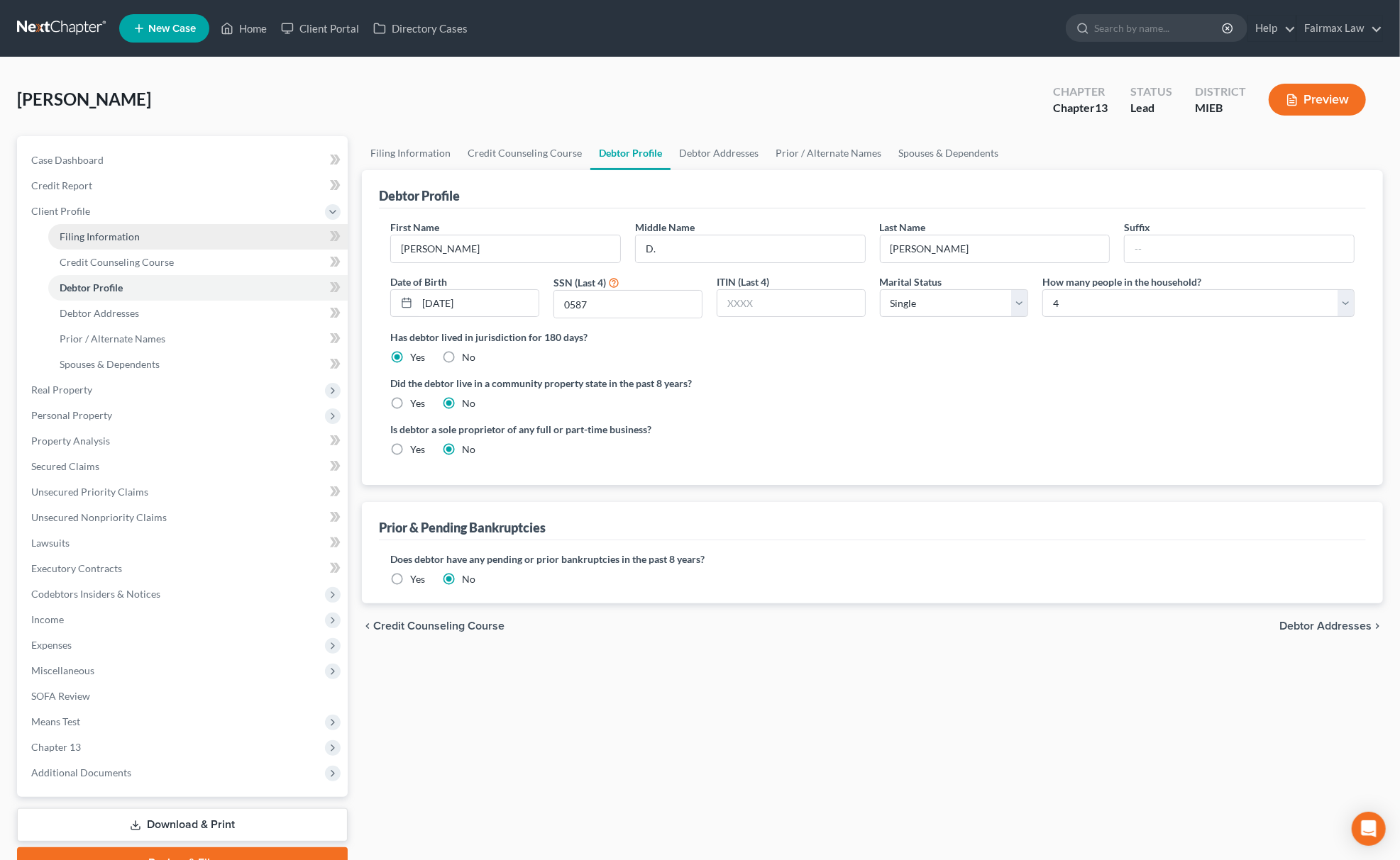
select select "0"
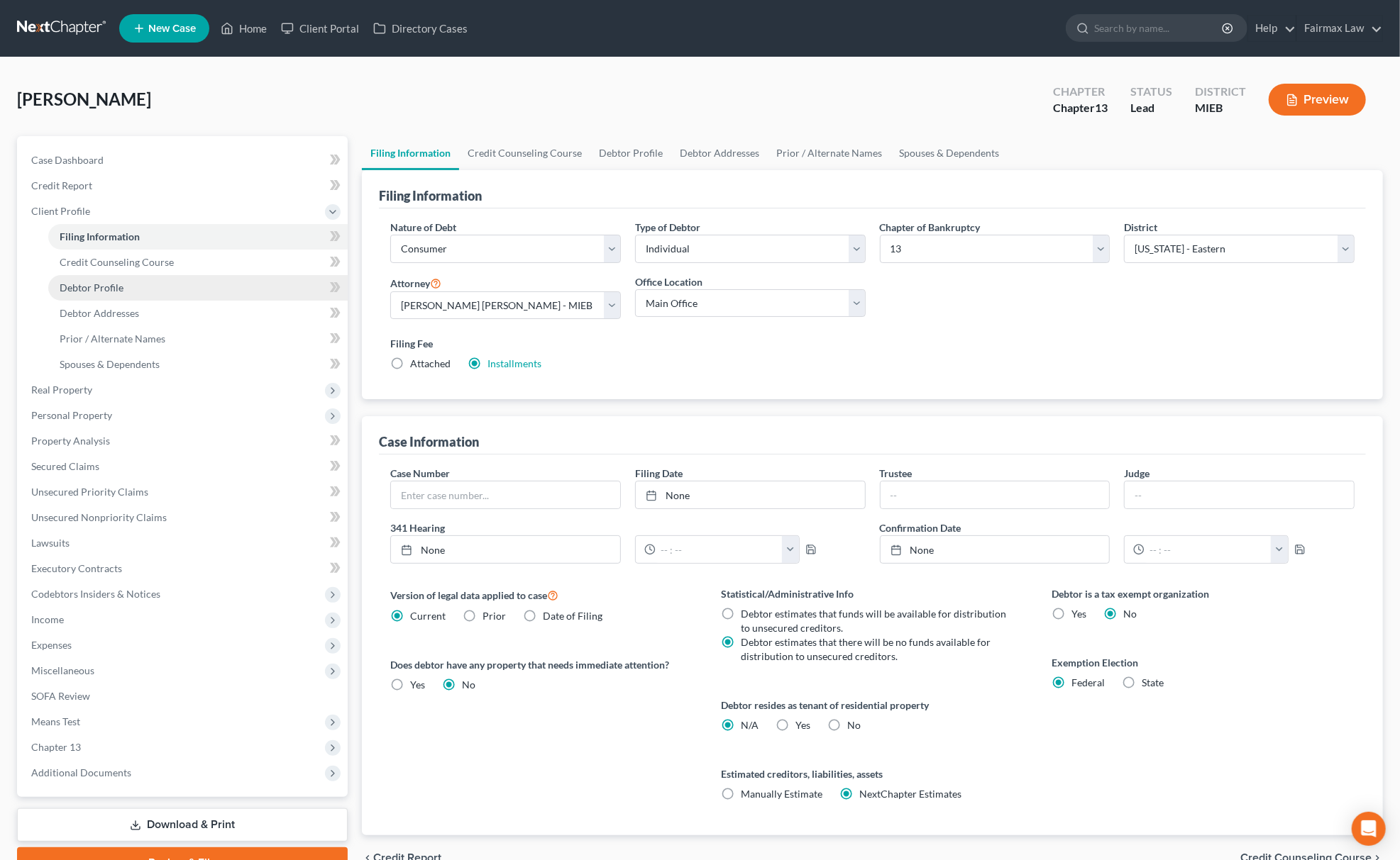
click at [106, 290] on span "Debtor Profile" at bounding box center [92, 287] width 64 height 12
select select "0"
select select "3"
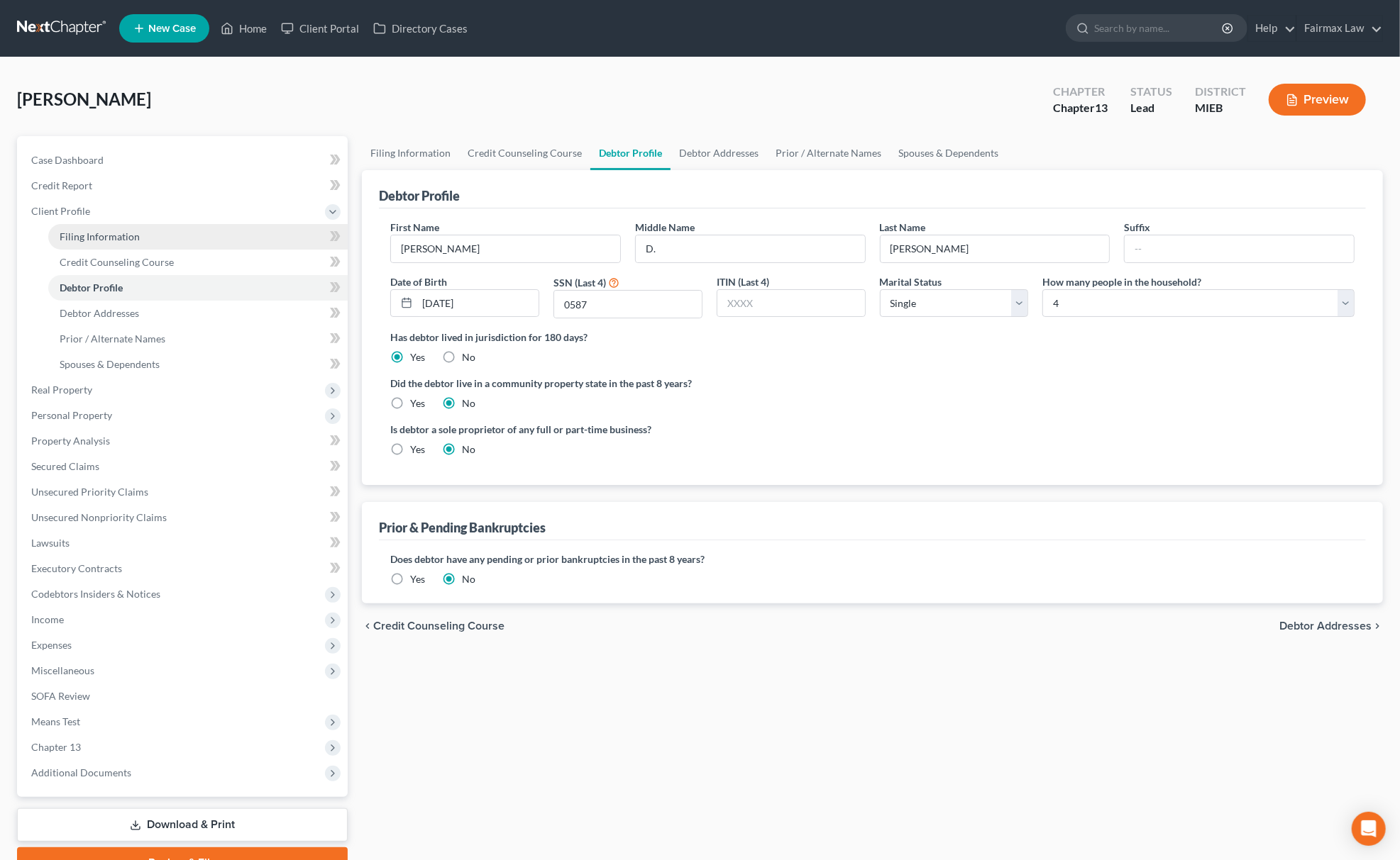
click at [117, 236] on span "Filing Information" at bounding box center [99, 236] width 80 height 12
select select "1"
select select "0"
select select "3"
select select "40"
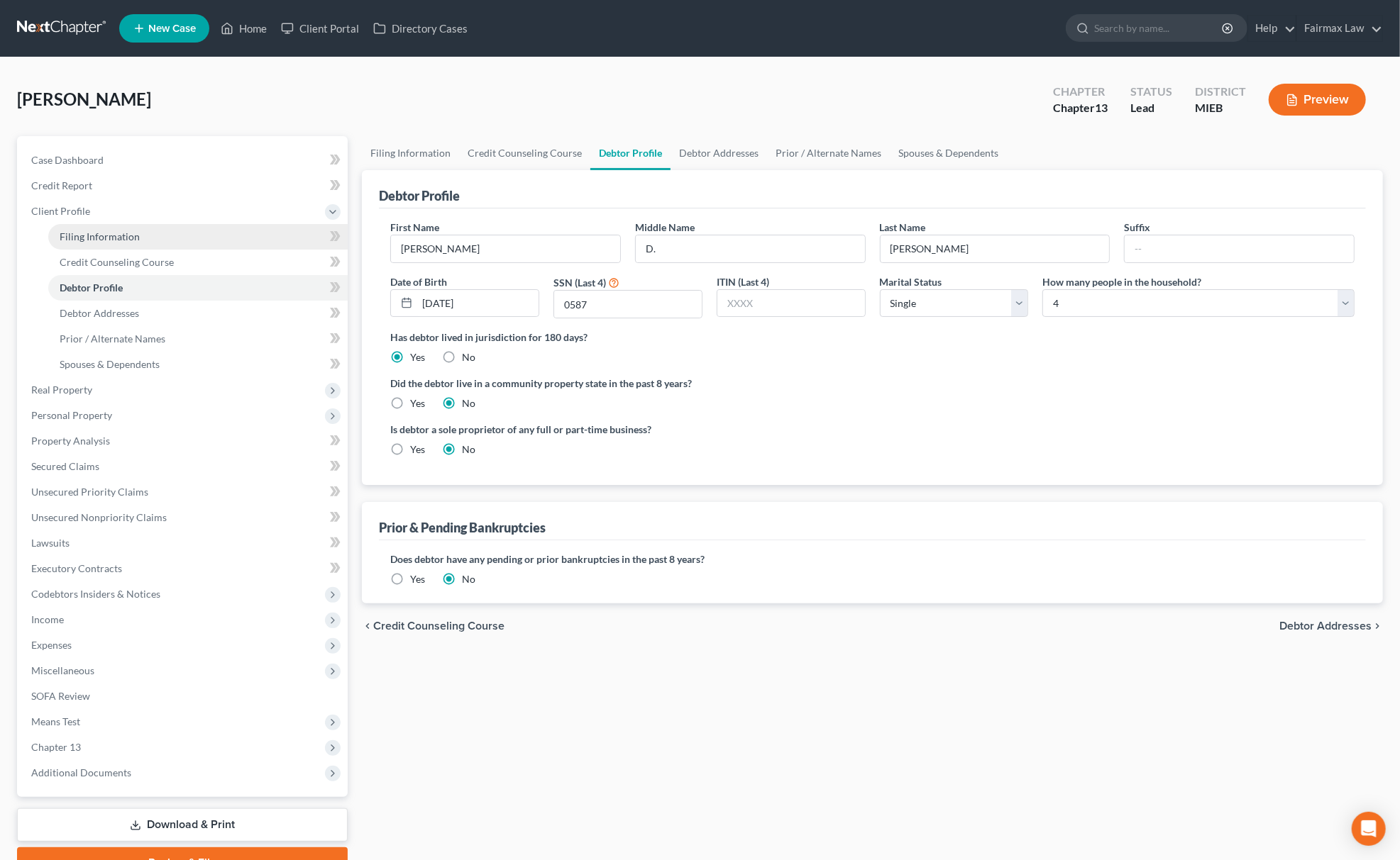
select select "0"
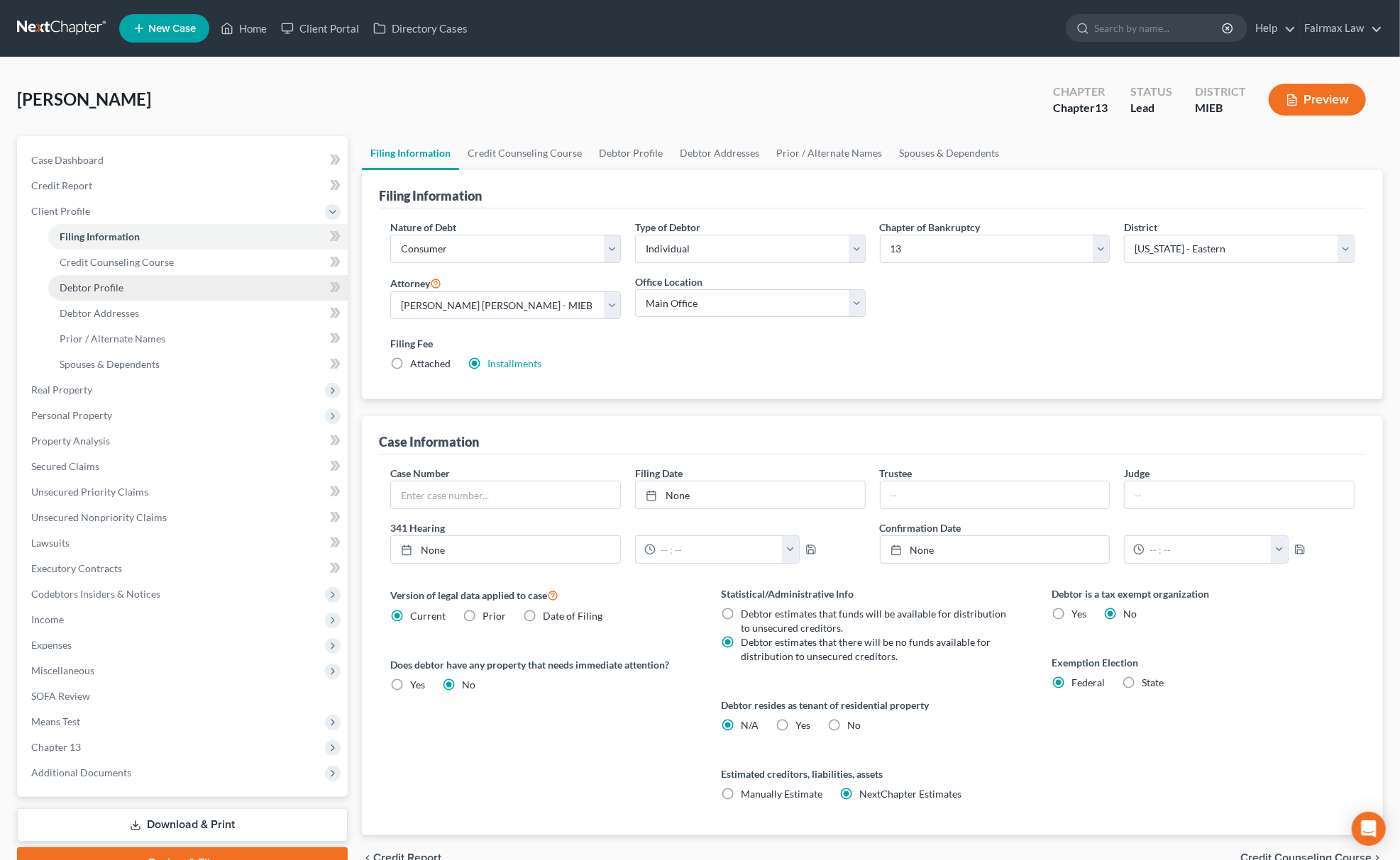
click at [104, 287] on span "Debtor Profile" at bounding box center [92, 287] width 64 height 12
select select "0"
select select "3"
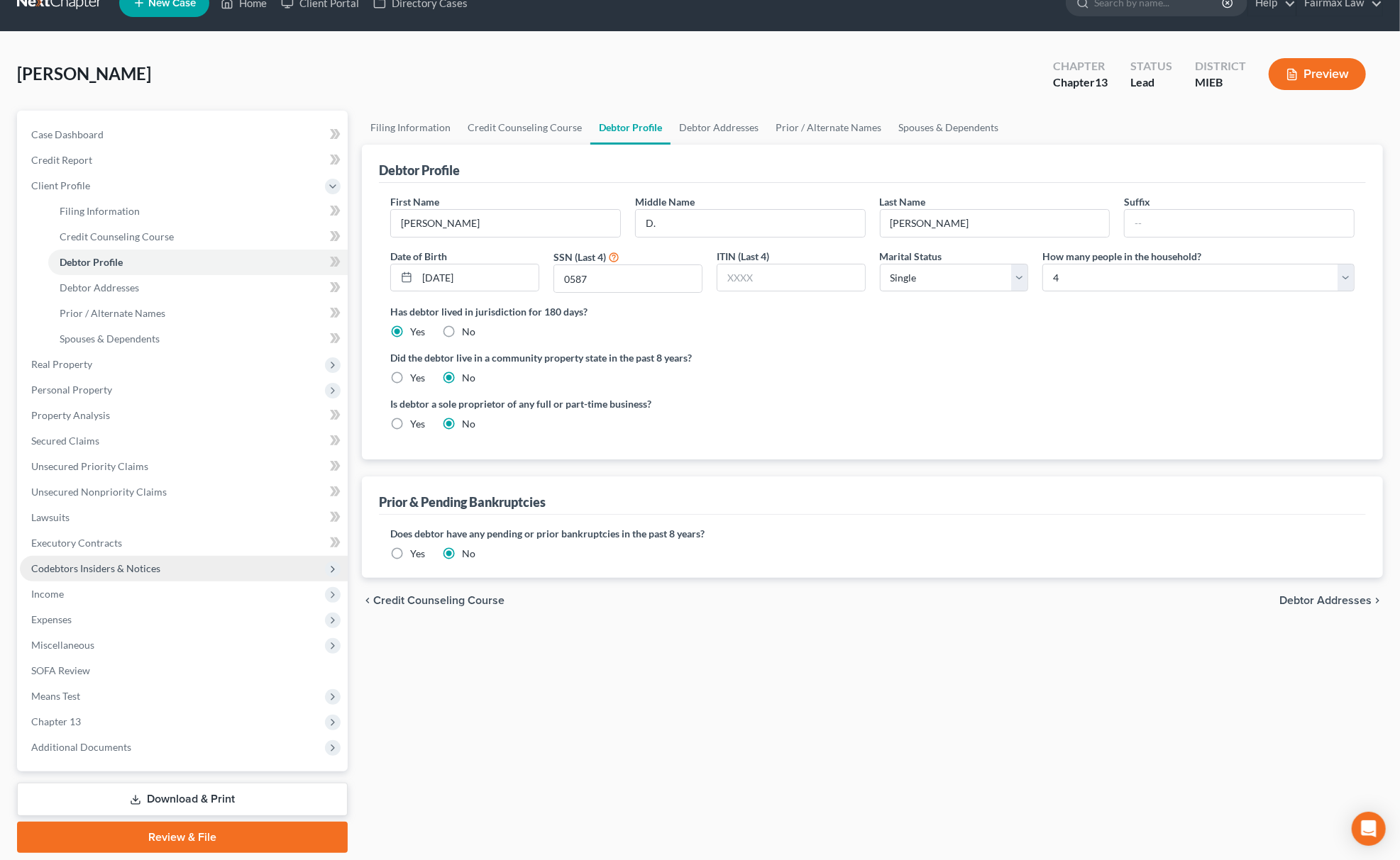
scroll to position [71, 0]
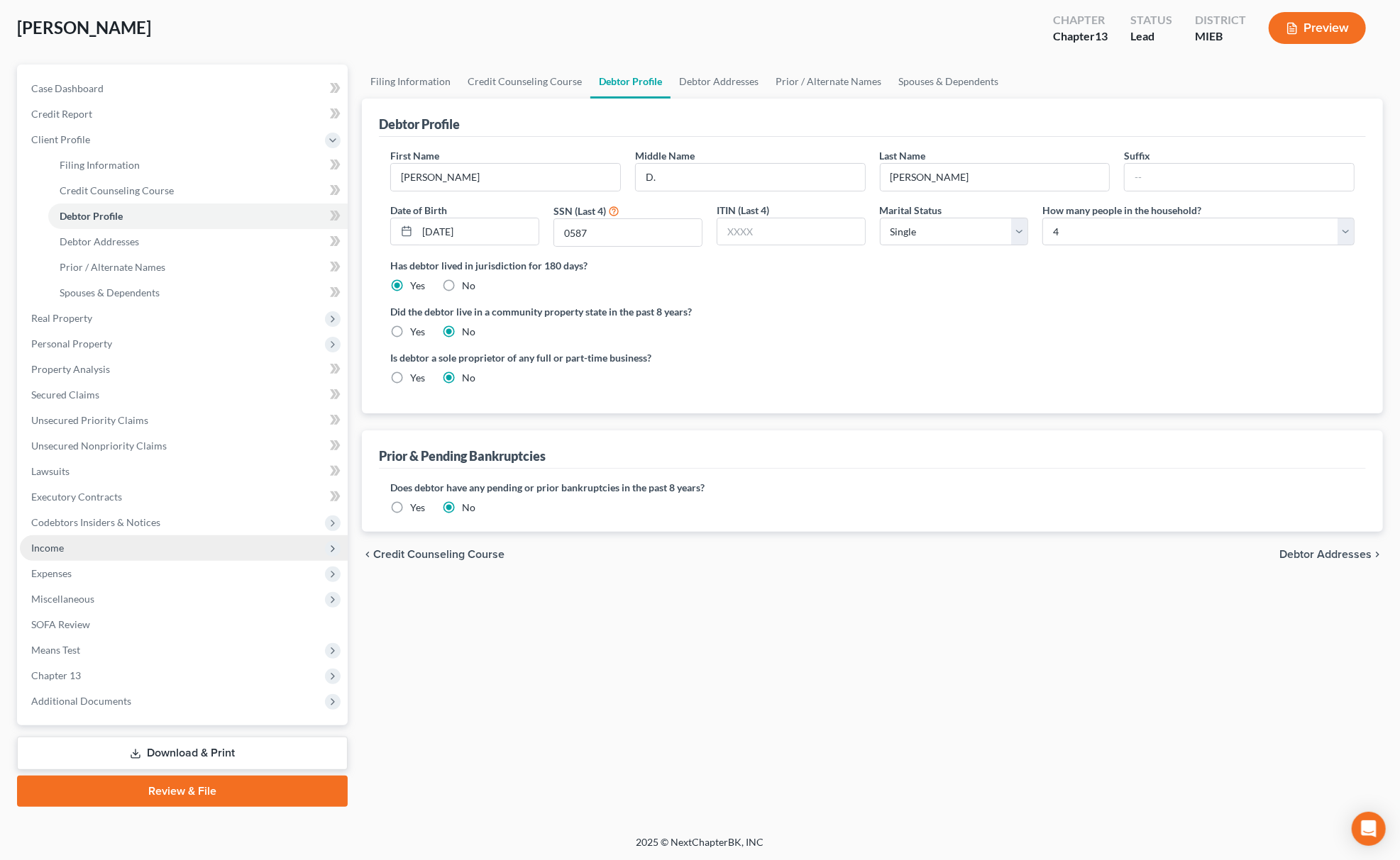
click at [88, 549] on span "Income" at bounding box center [184, 549] width 328 height 26
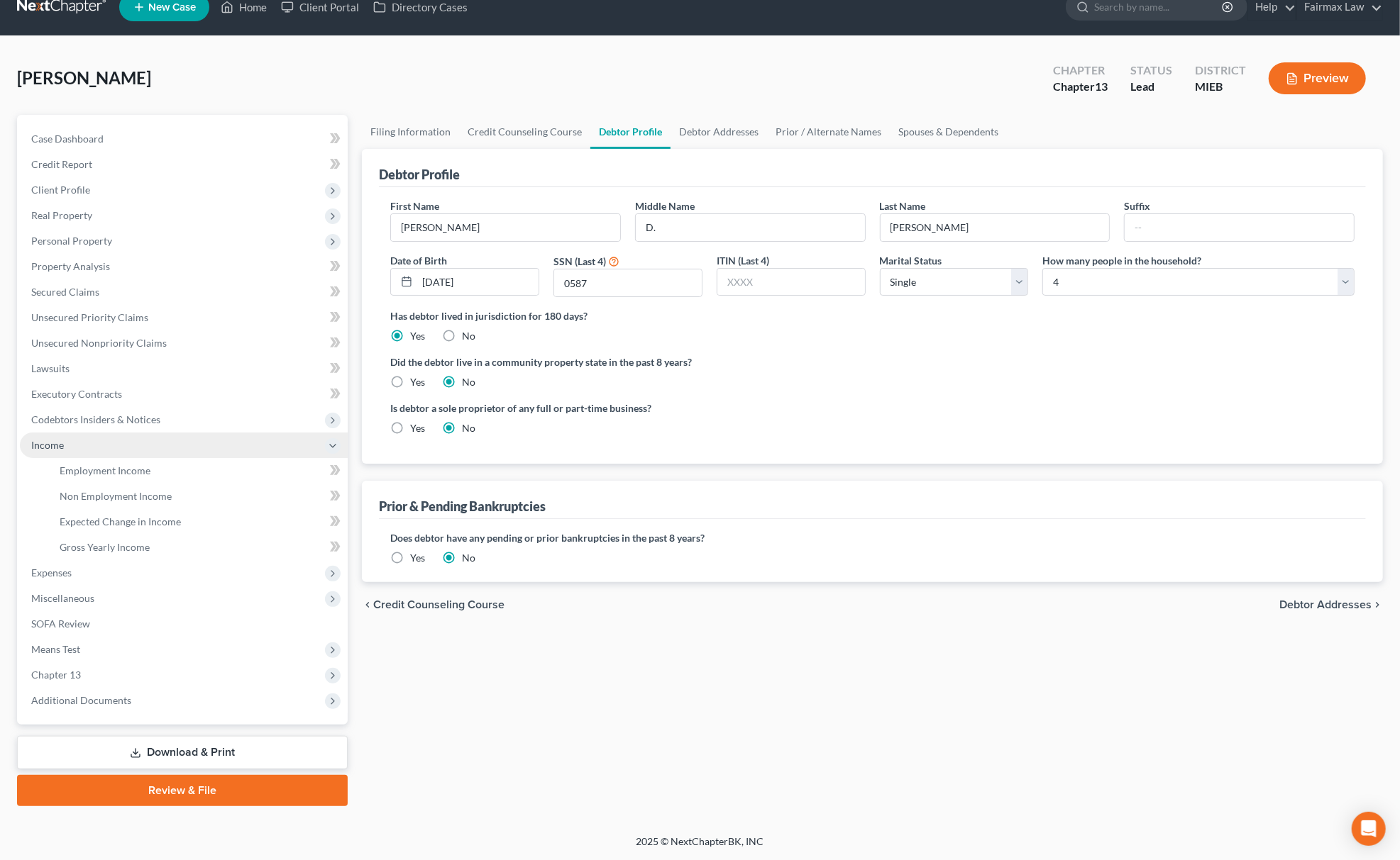
scroll to position [20, 0]
click at [101, 573] on span "Expenses" at bounding box center [184, 573] width 328 height 26
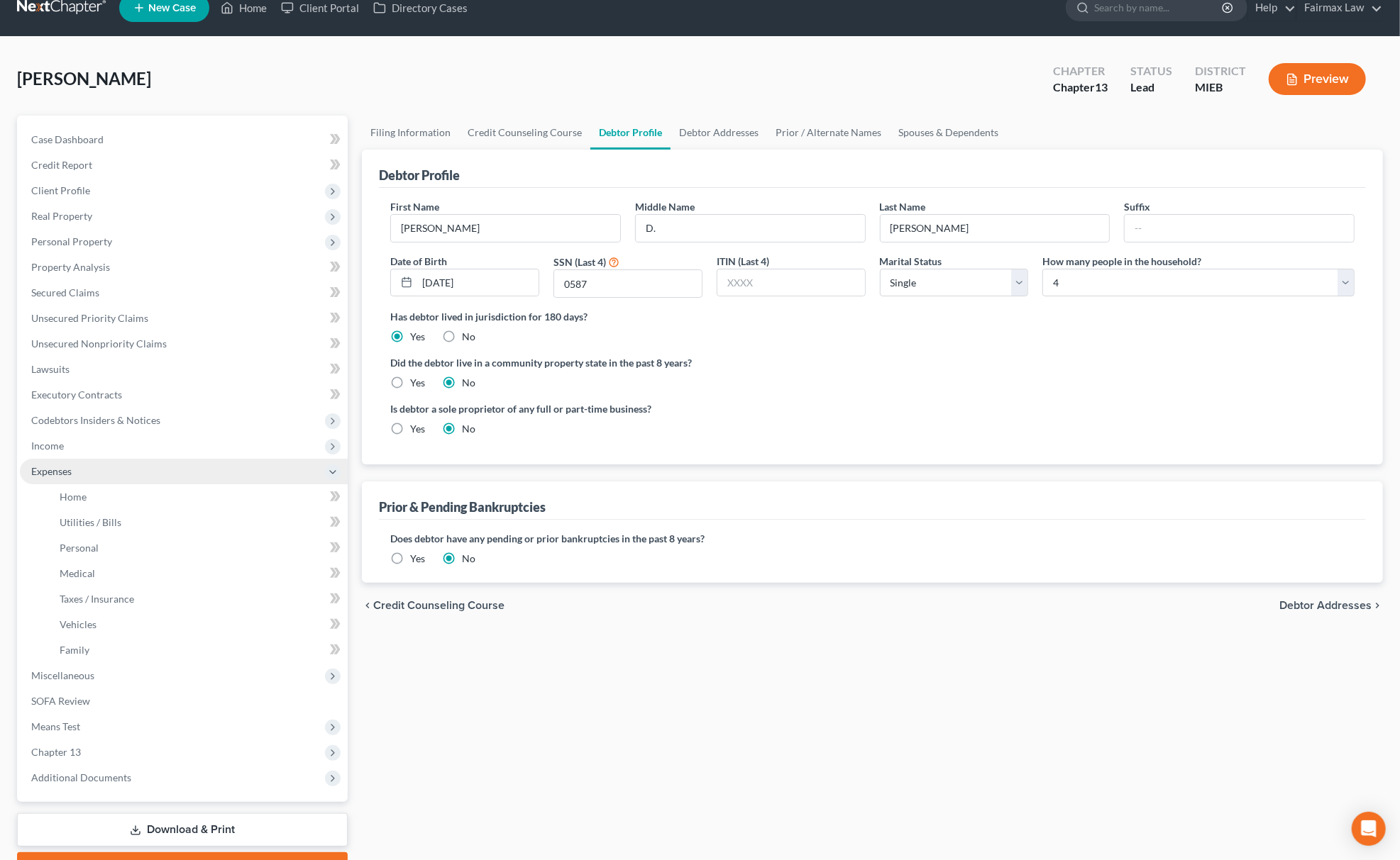
scroll to position [71, 0]
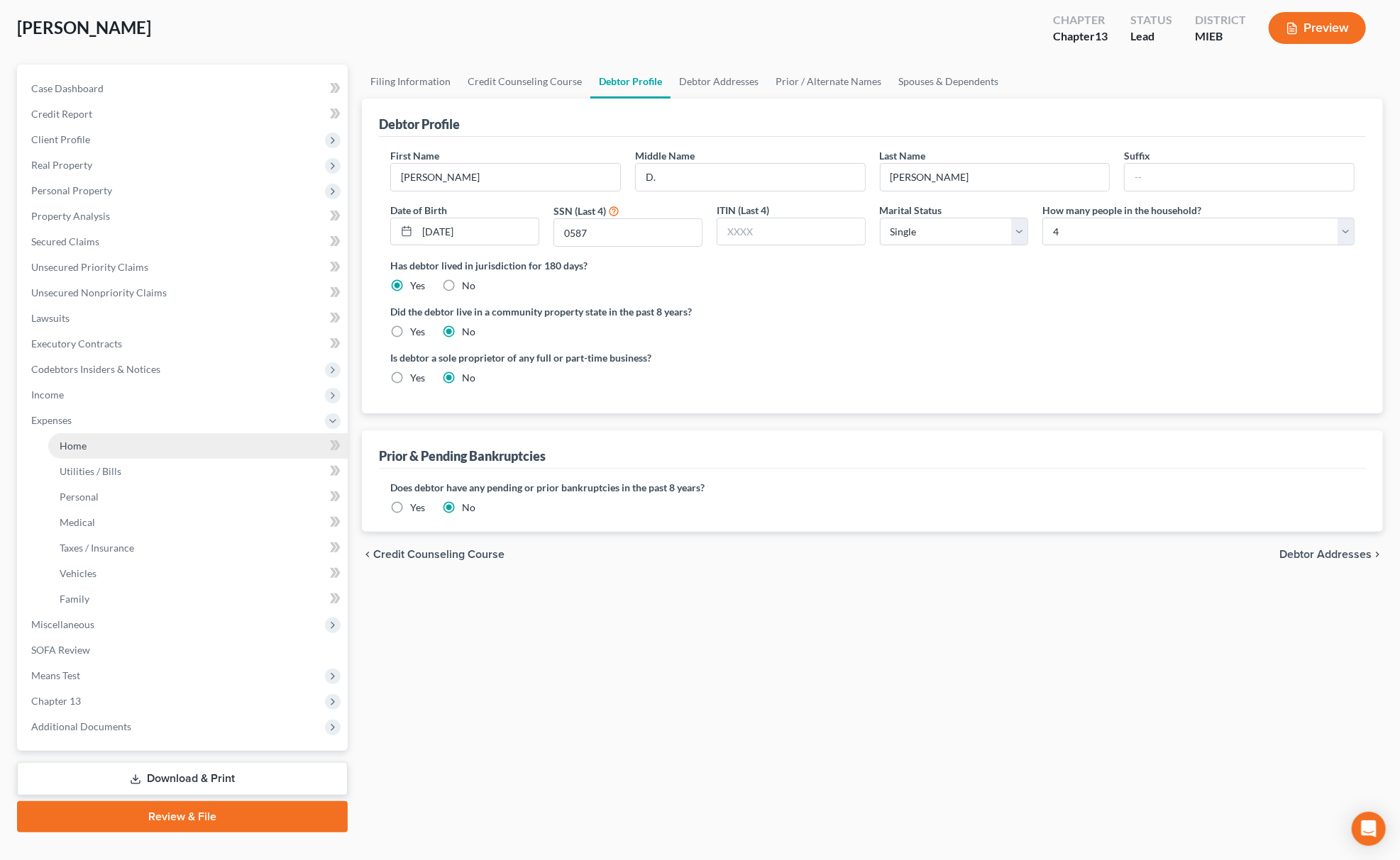
click at [81, 446] on span "Home" at bounding box center [72, 445] width 27 height 12
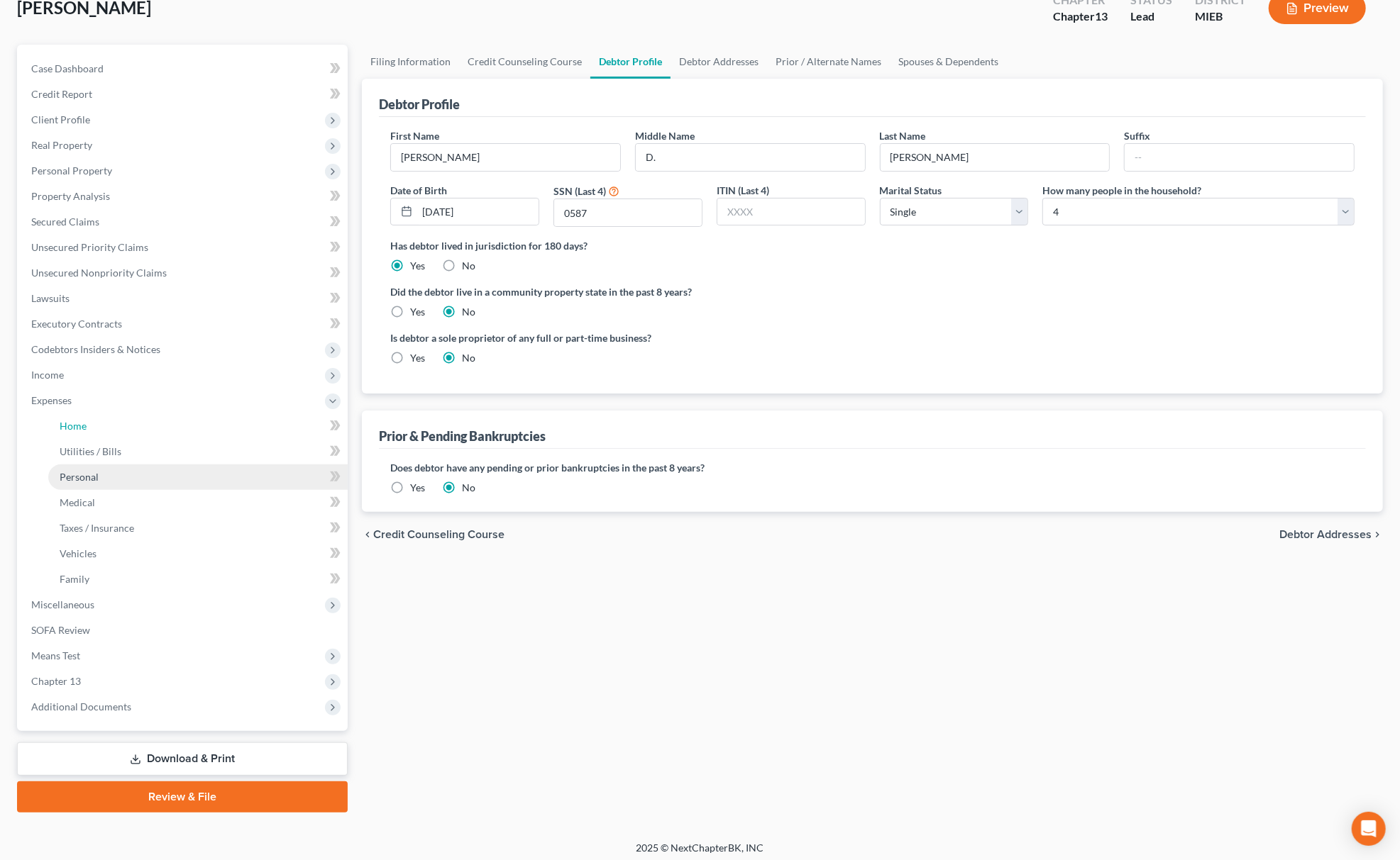
scroll to position [97, 0]
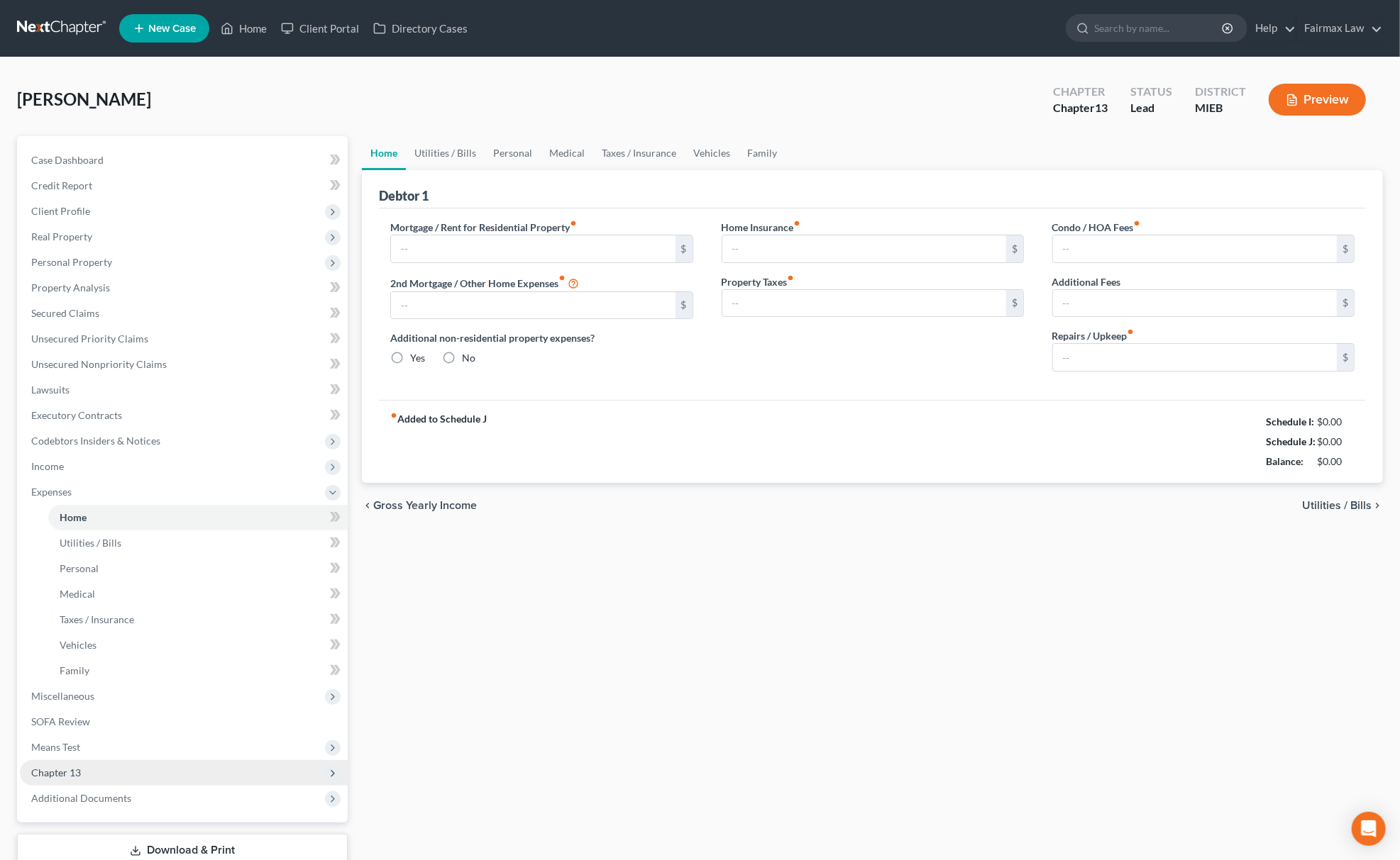
type input "0.00"
radio input "true"
type input "0.00"
type input "150.00"
type input "0.00"
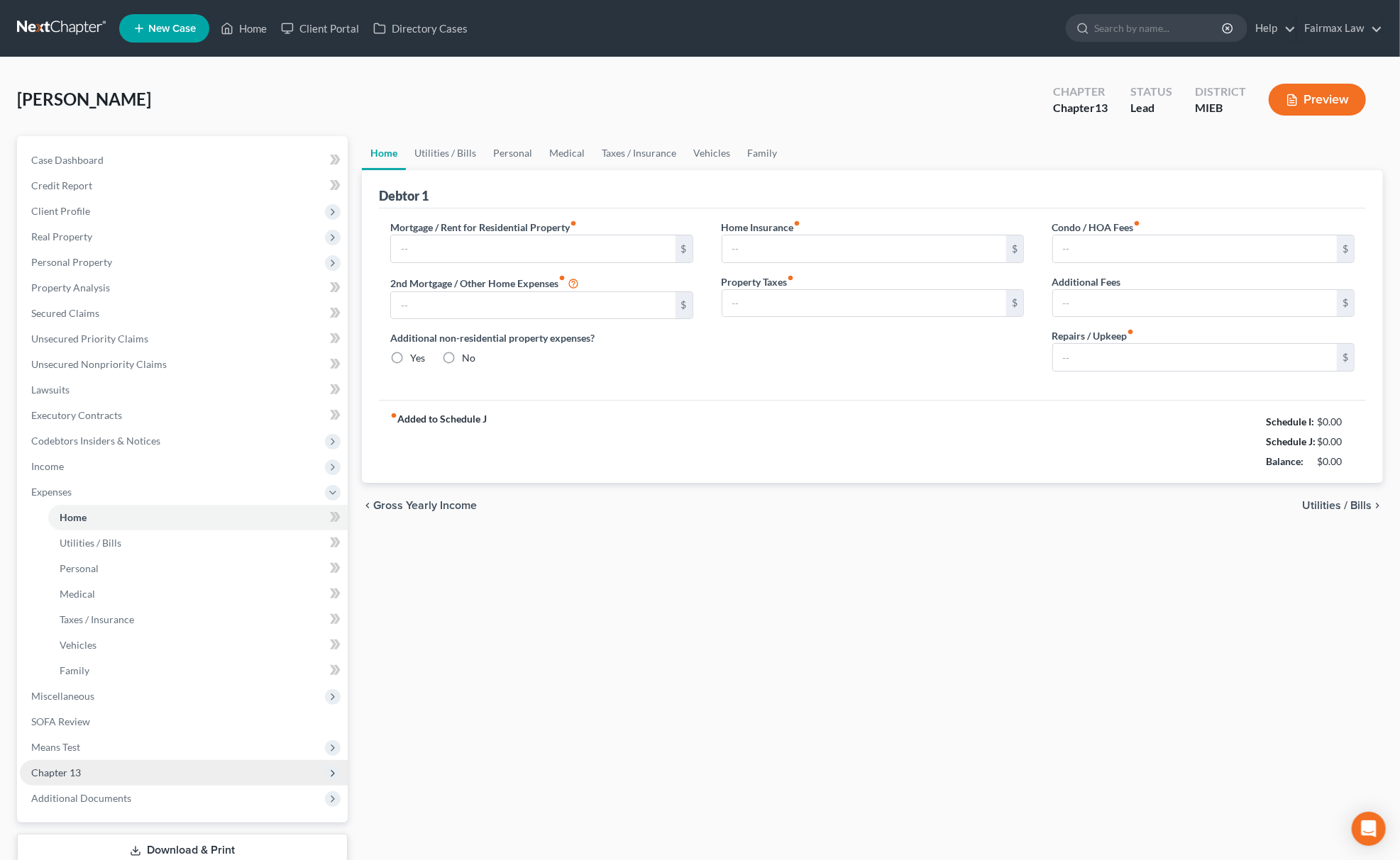
type input "0.00"
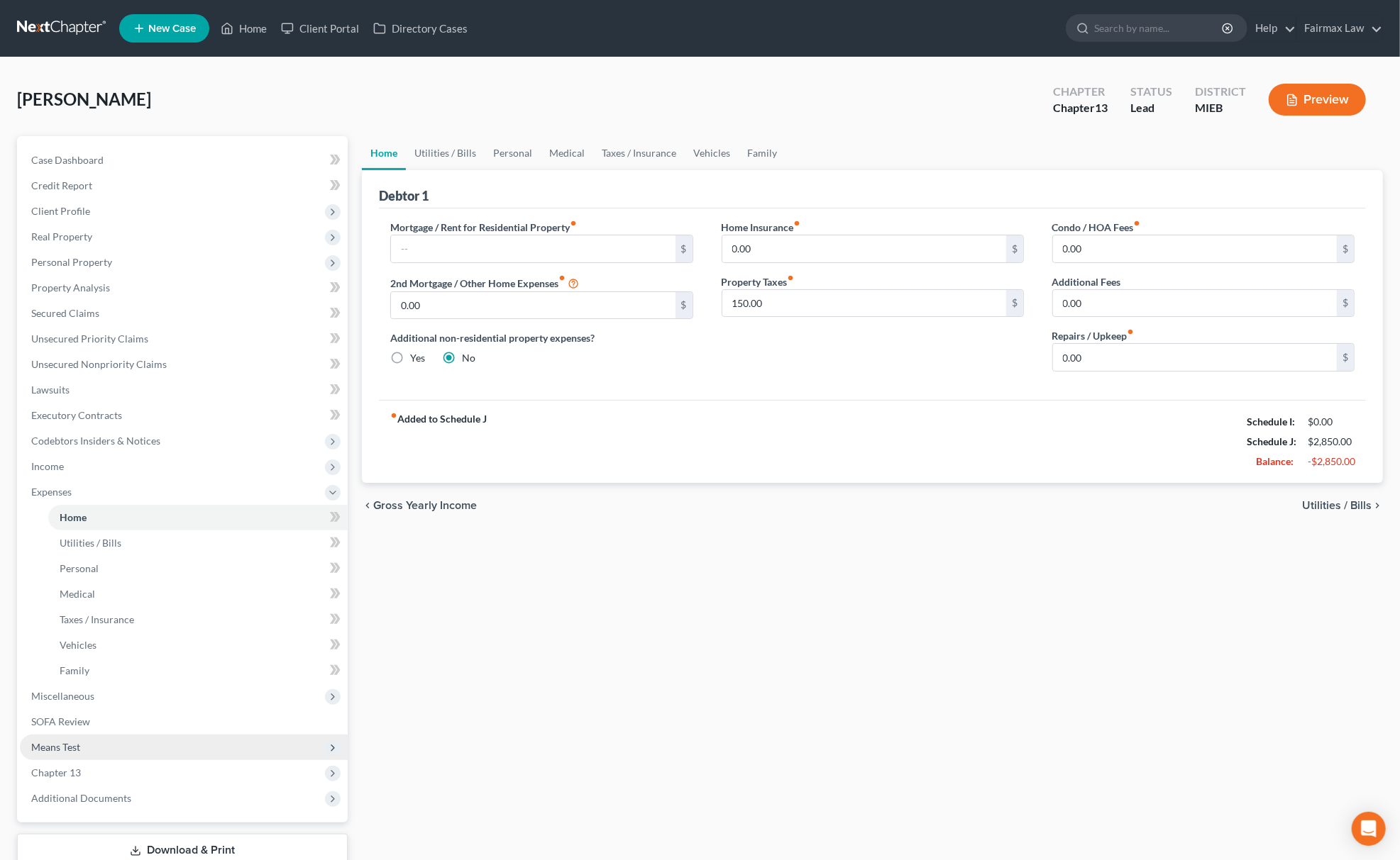
click at [85, 749] on span "Means Test" at bounding box center [184, 747] width 328 height 26
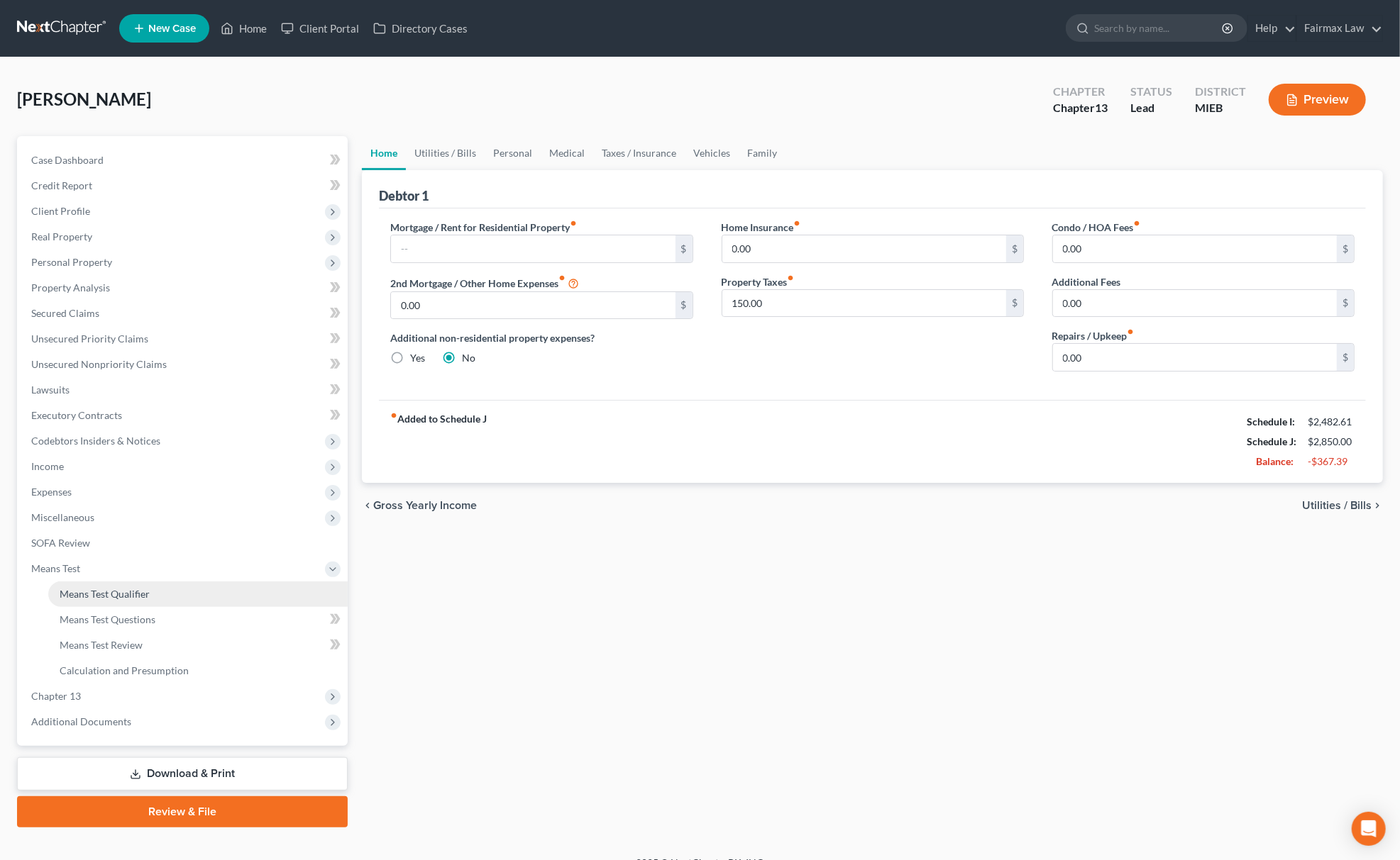
click at [125, 602] on link "Means Test Qualifier" at bounding box center [198, 594] width 300 height 26
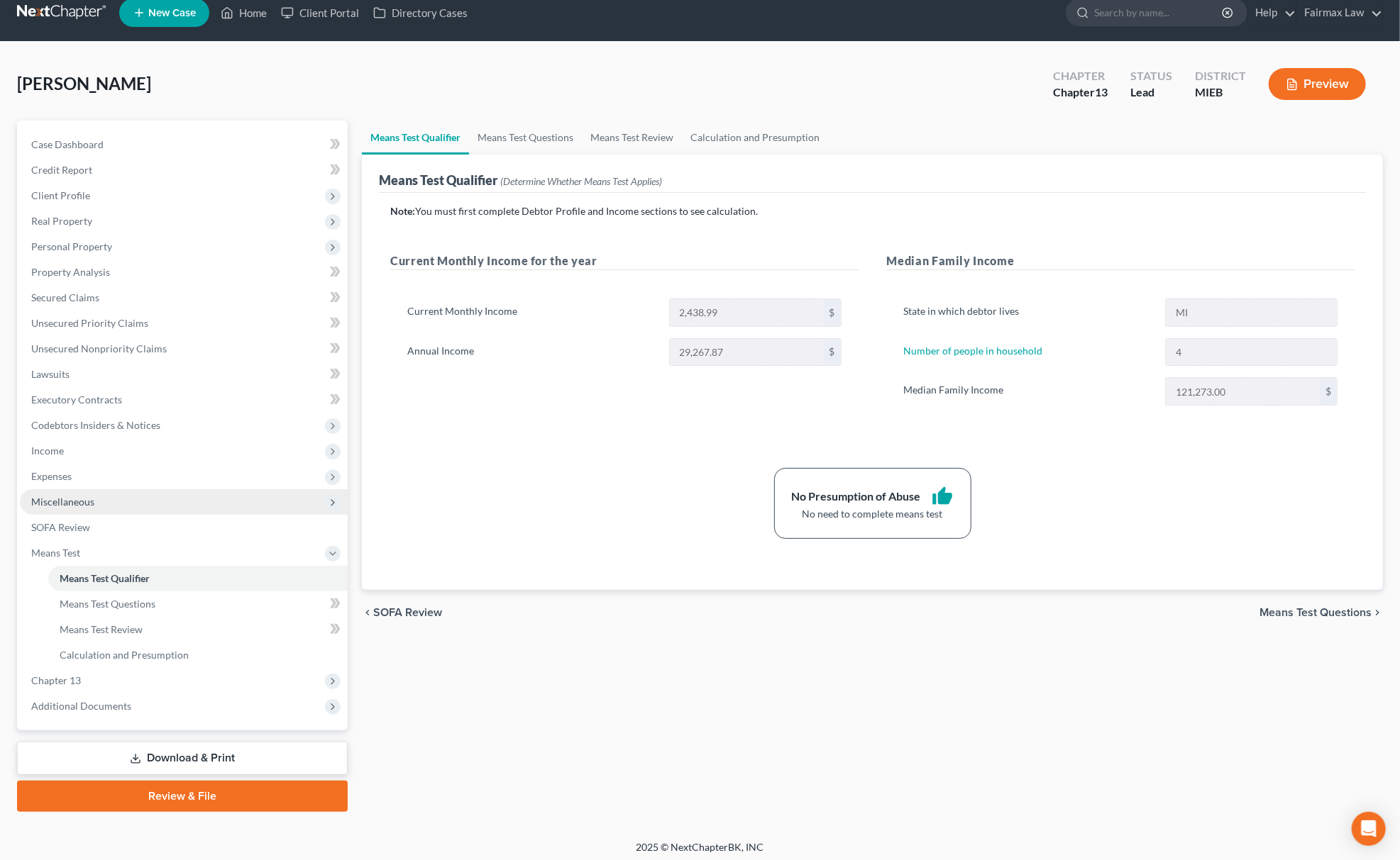
scroll to position [20, 0]
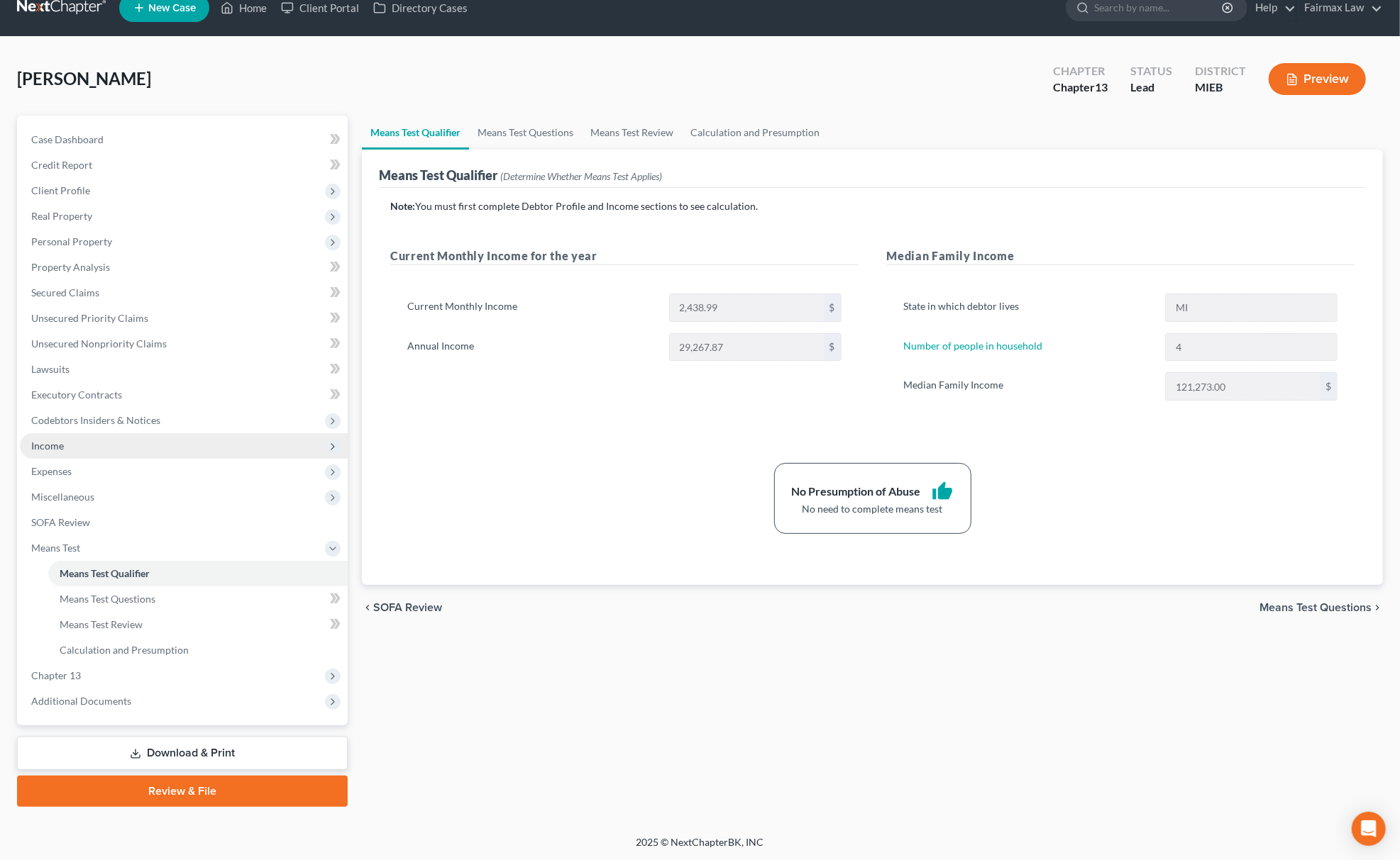
click at [117, 438] on span "Income" at bounding box center [184, 446] width 328 height 26
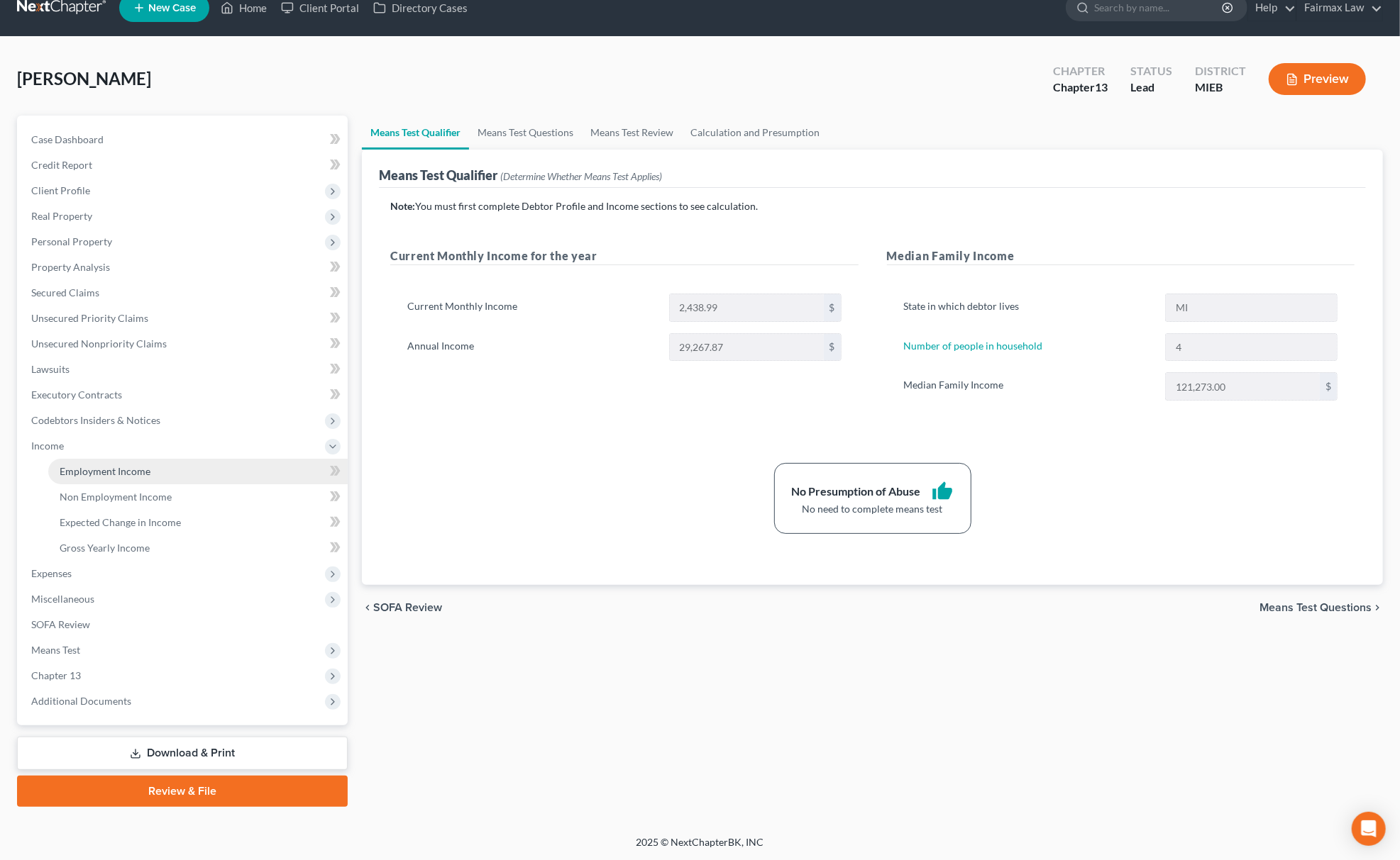
click at [93, 468] on span "Employment Income" at bounding box center [104, 471] width 91 height 12
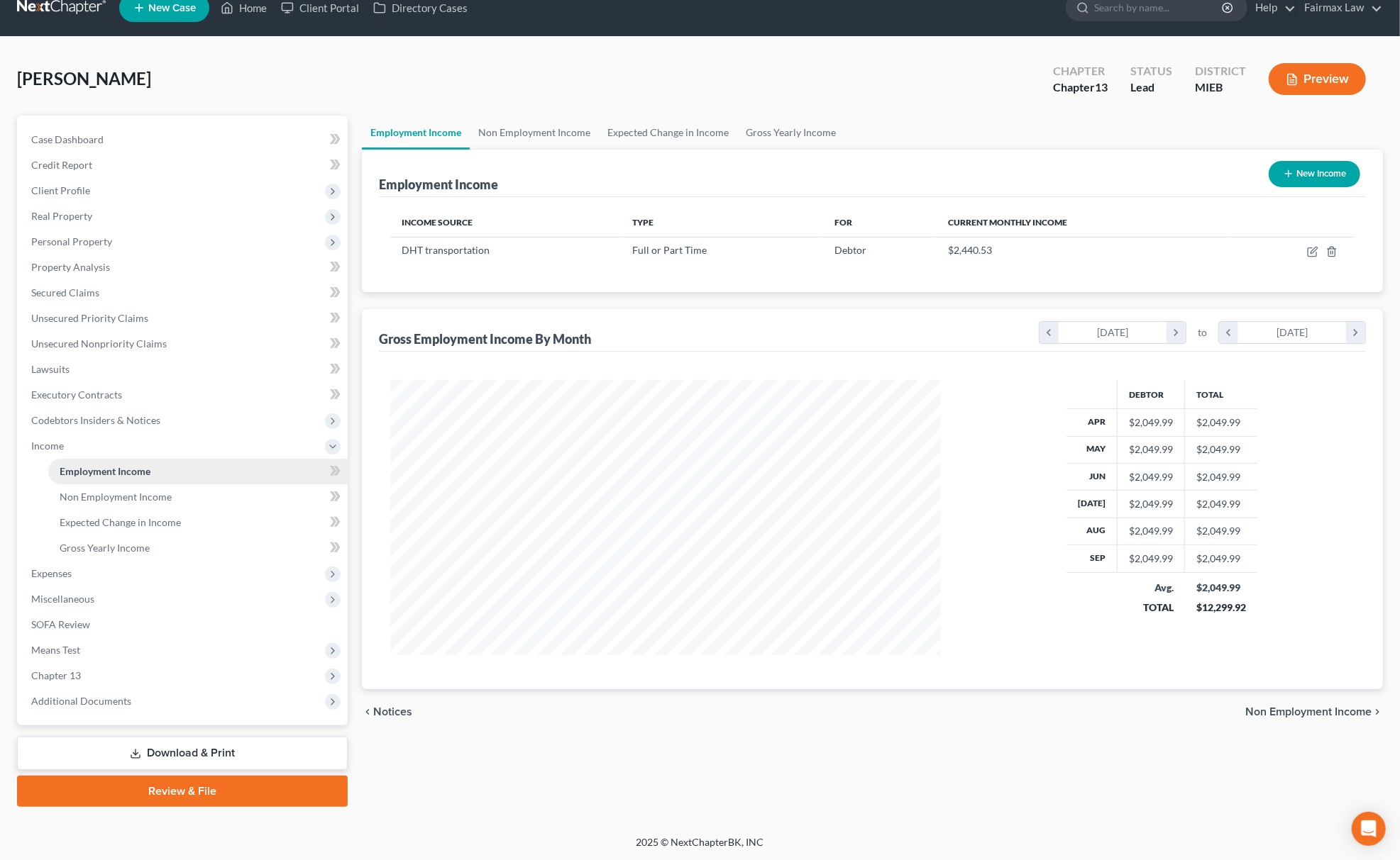
scroll to position [275, 579]
click at [146, 715] on div "Case Dashboard Payments Invoices Payments Payments Credit Report Client Profile…" at bounding box center [182, 420] width 331 height 610
click at [159, 699] on span "Additional Documents" at bounding box center [184, 702] width 328 height 26
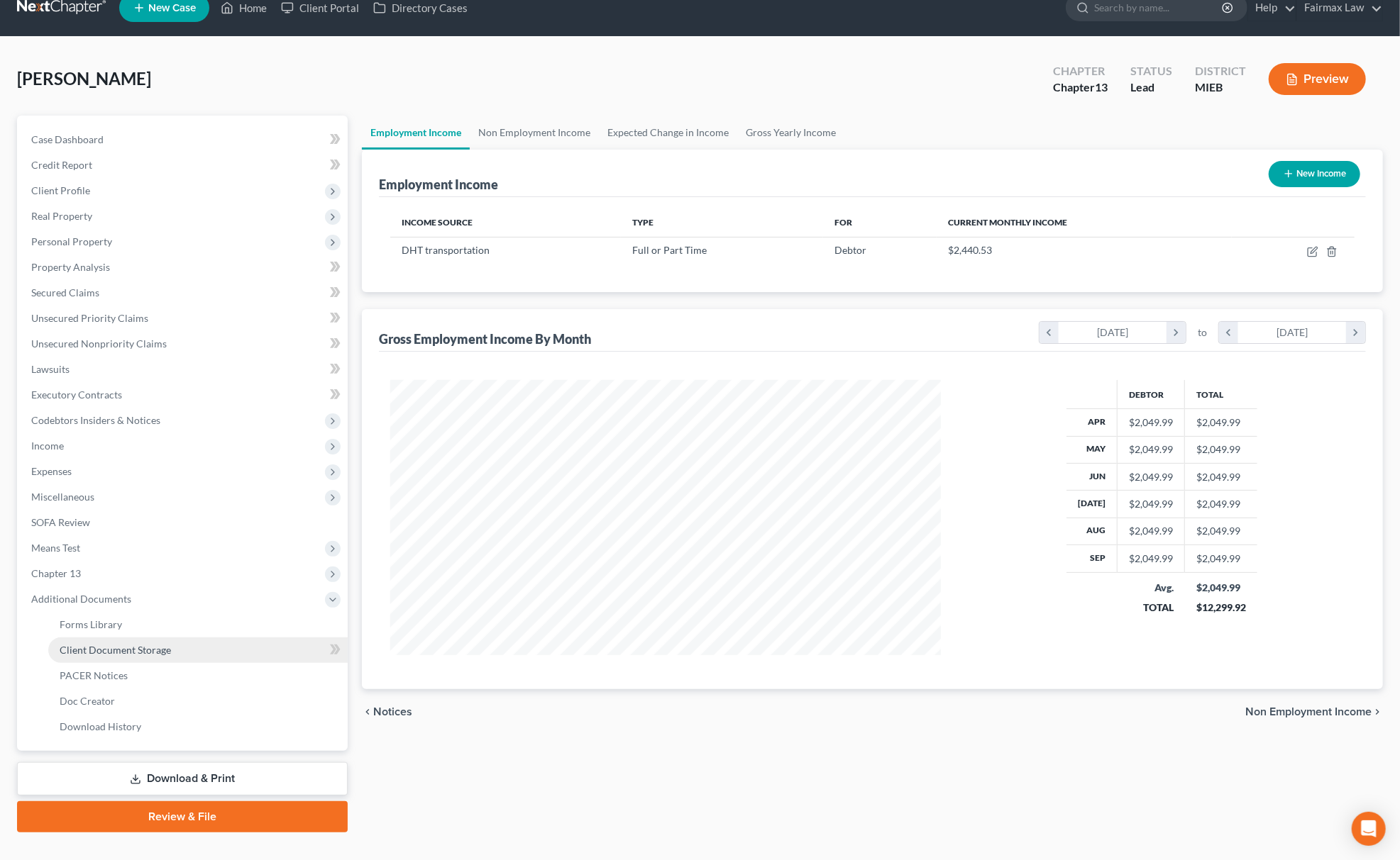
click at [153, 641] on link "Client Document Storage" at bounding box center [198, 650] width 300 height 26
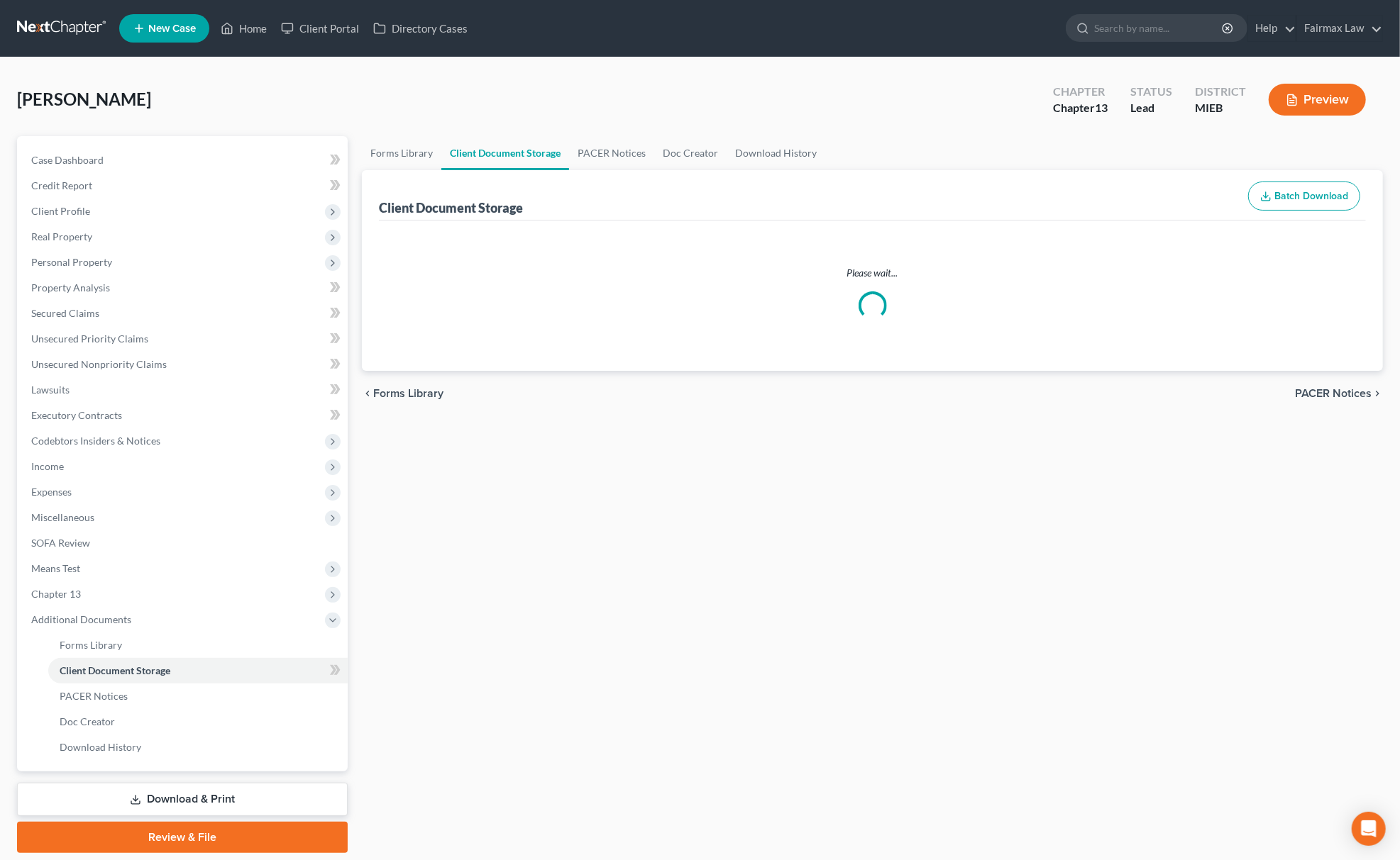
select select "6"
select select "7"
select select "32"
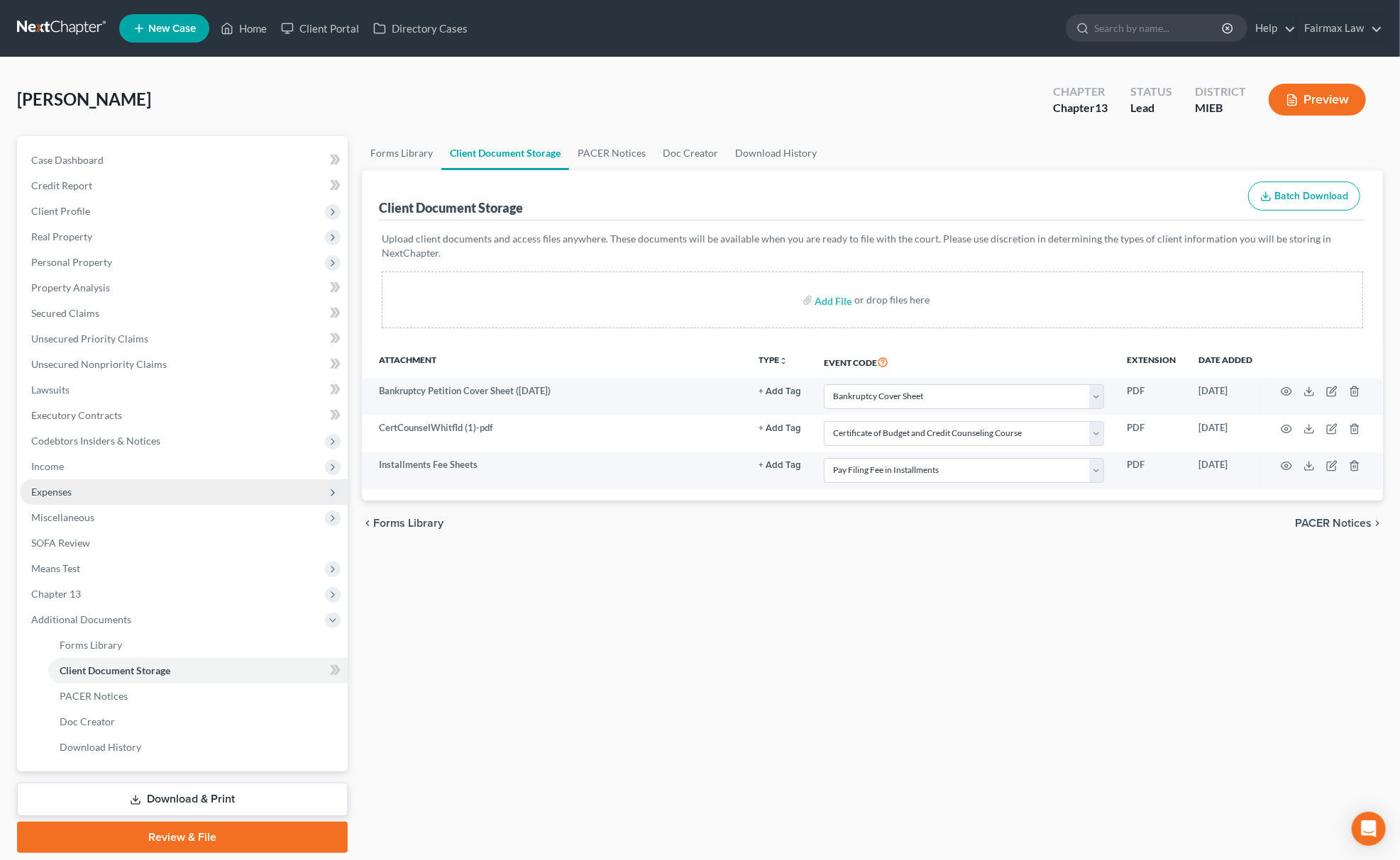
click at [55, 488] on span "Expenses" at bounding box center [51, 491] width 40 height 12
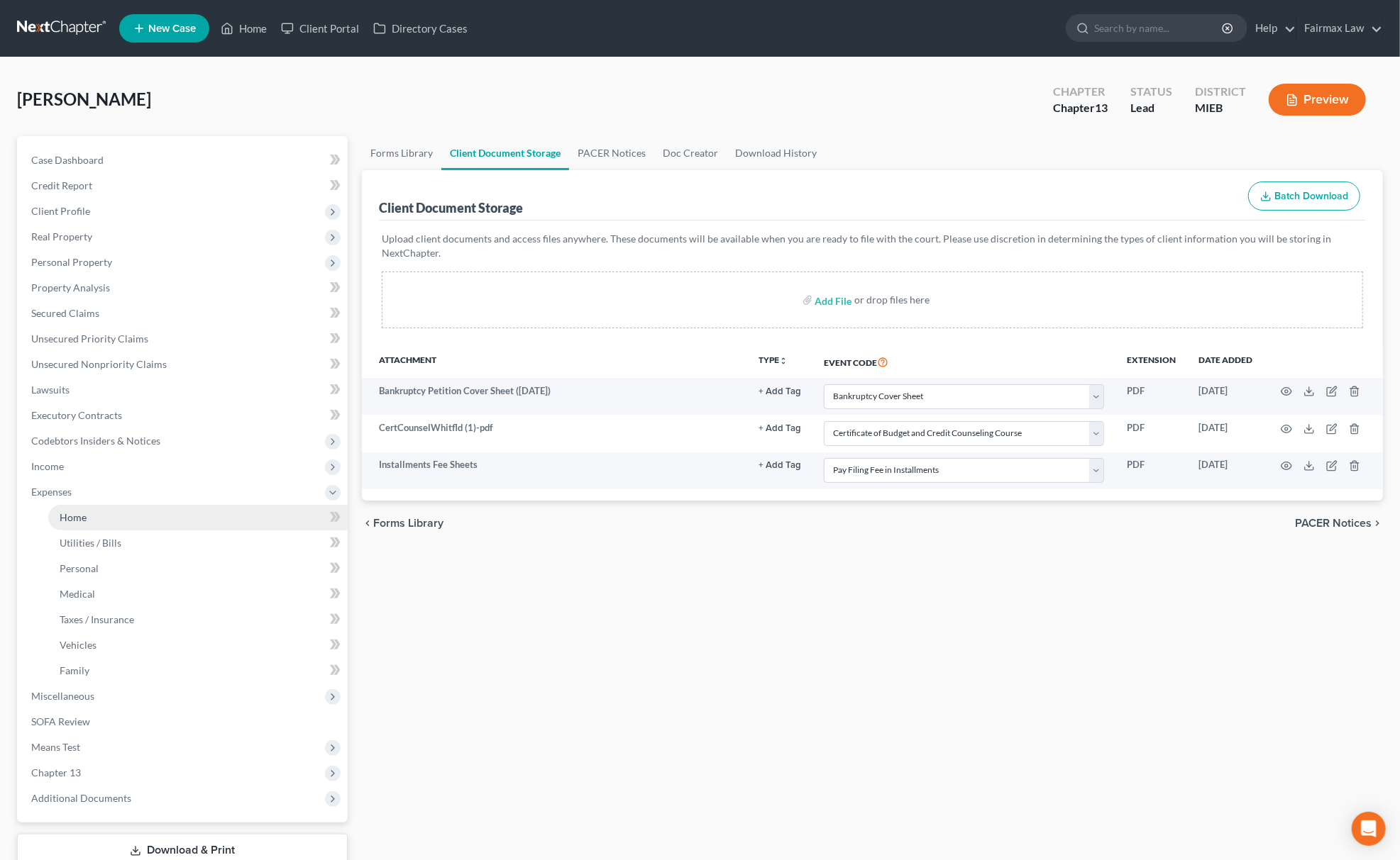
click at [68, 514] on span "Home" at bounding box center [72, 517] width 27 height 12
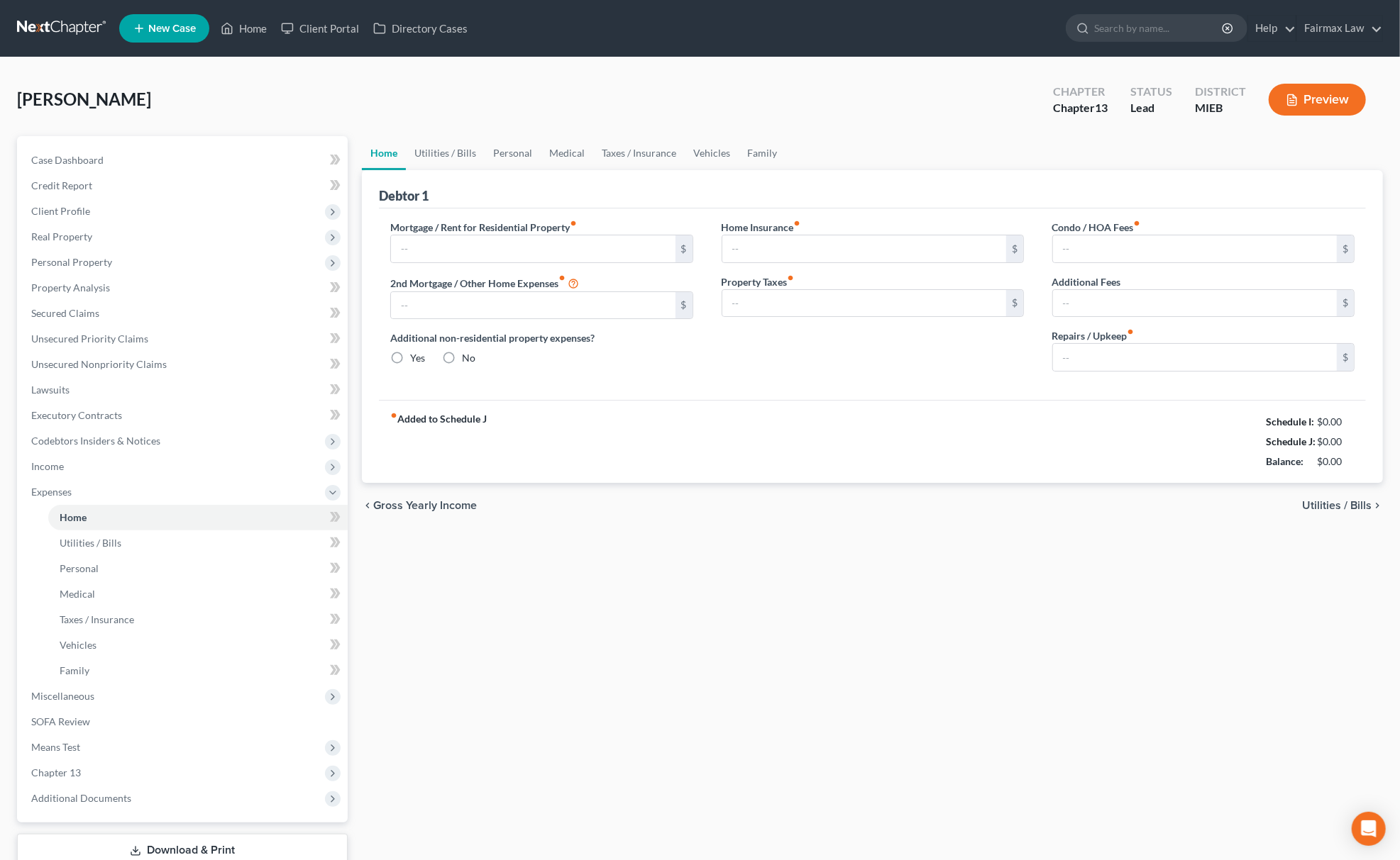
type input "0.00"
radio input "true"
type input "0.00"
type input "150.00"
type input "0.00"
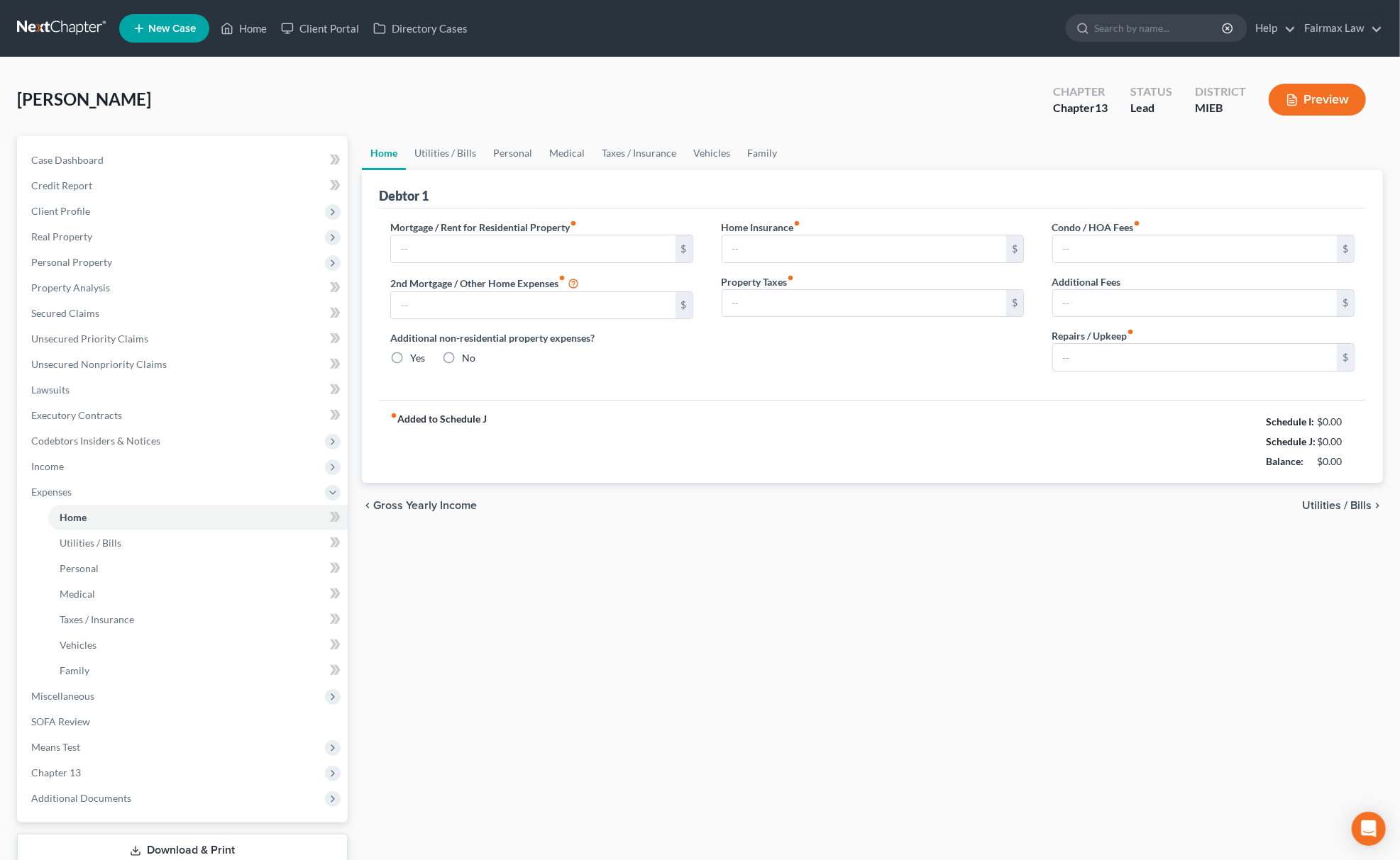
type input "0.00"
drag, startPoint x: 1243, startPoint y: 419, endPoint x: 1351, endPoint y: 472, distance: 120.3
click at [1351, 472] on div "Schedule I: $2,482.61 Schedule J: $2,850.00 Balance: -$367.39" at bounding box center [1300, 441] width 108 height 60
copy div "Schedule I: $2,482.61 Schedule J: $2,850.00 Balance: -$367.39"
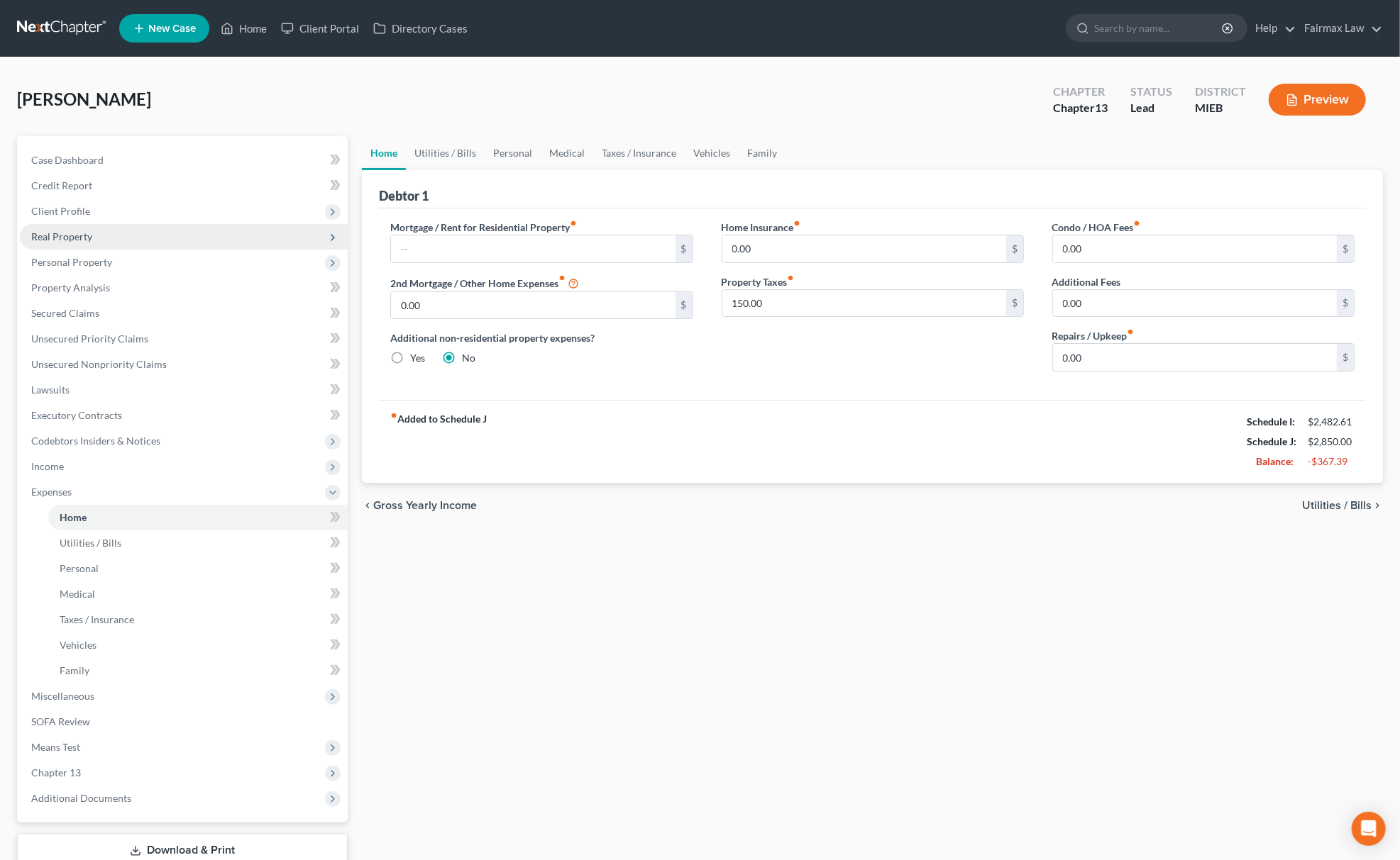
click at [114, 231] on span "Real Property" at bounding box center [184, 237] width 328 height 26
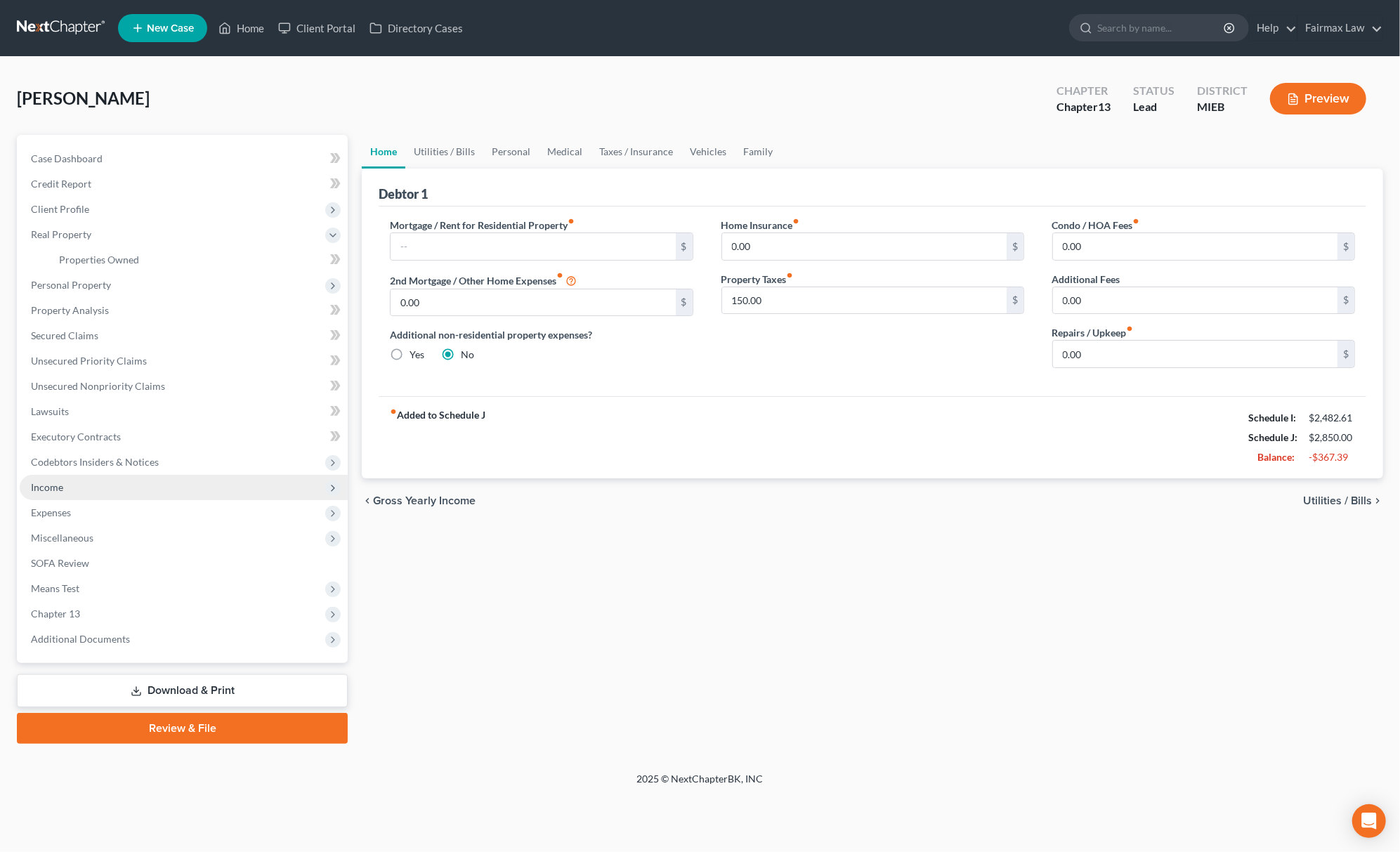
click at [129, 487] on span "Income" at bounding box center [184, 487] width 328 height 25
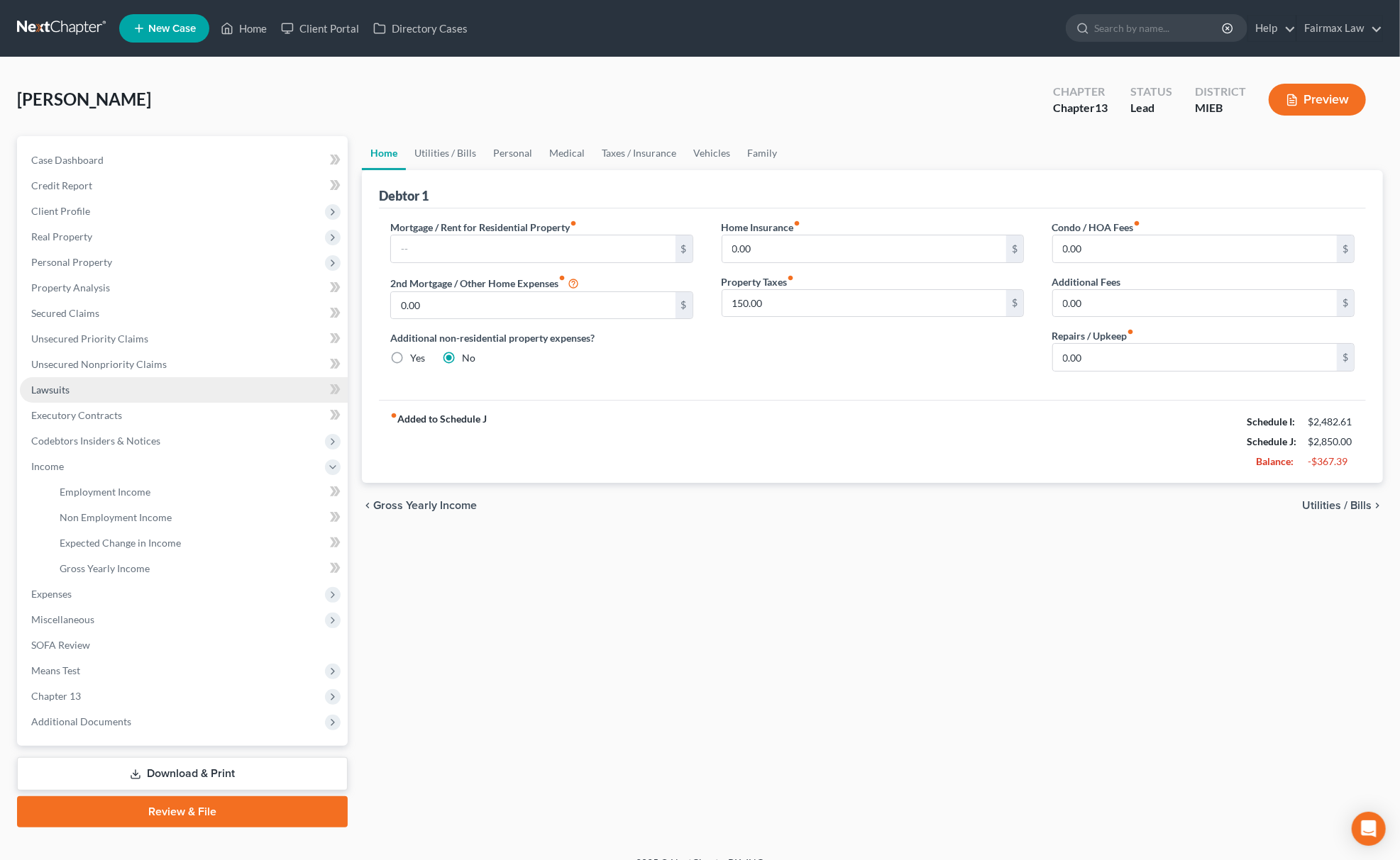
click at [95, 384] on link "Lawsuits" at bounding box center [184, 390] width 328 height 26
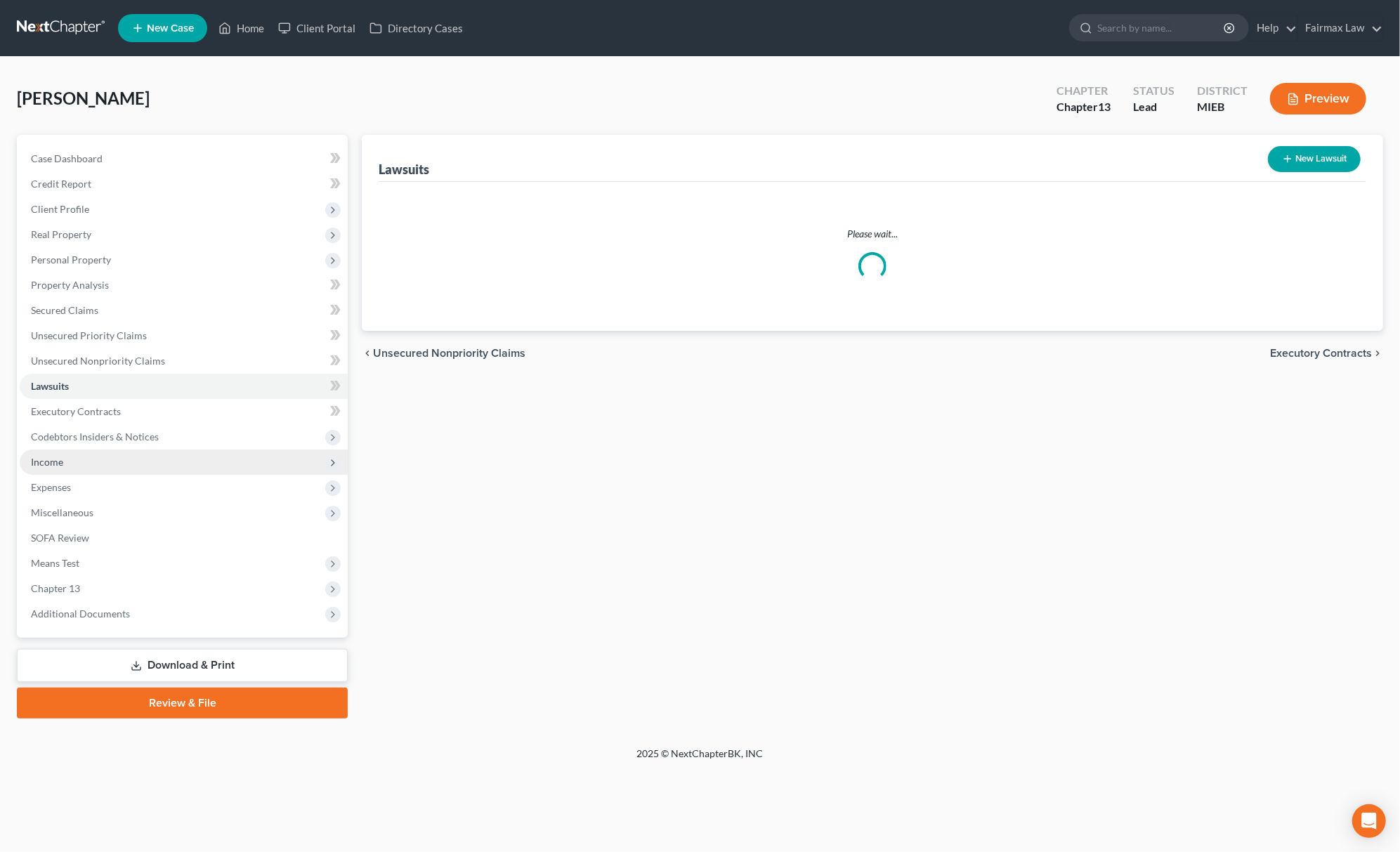
click at [125, 462] on span "Income" at bounding box center [184, 463] width 328 height 25
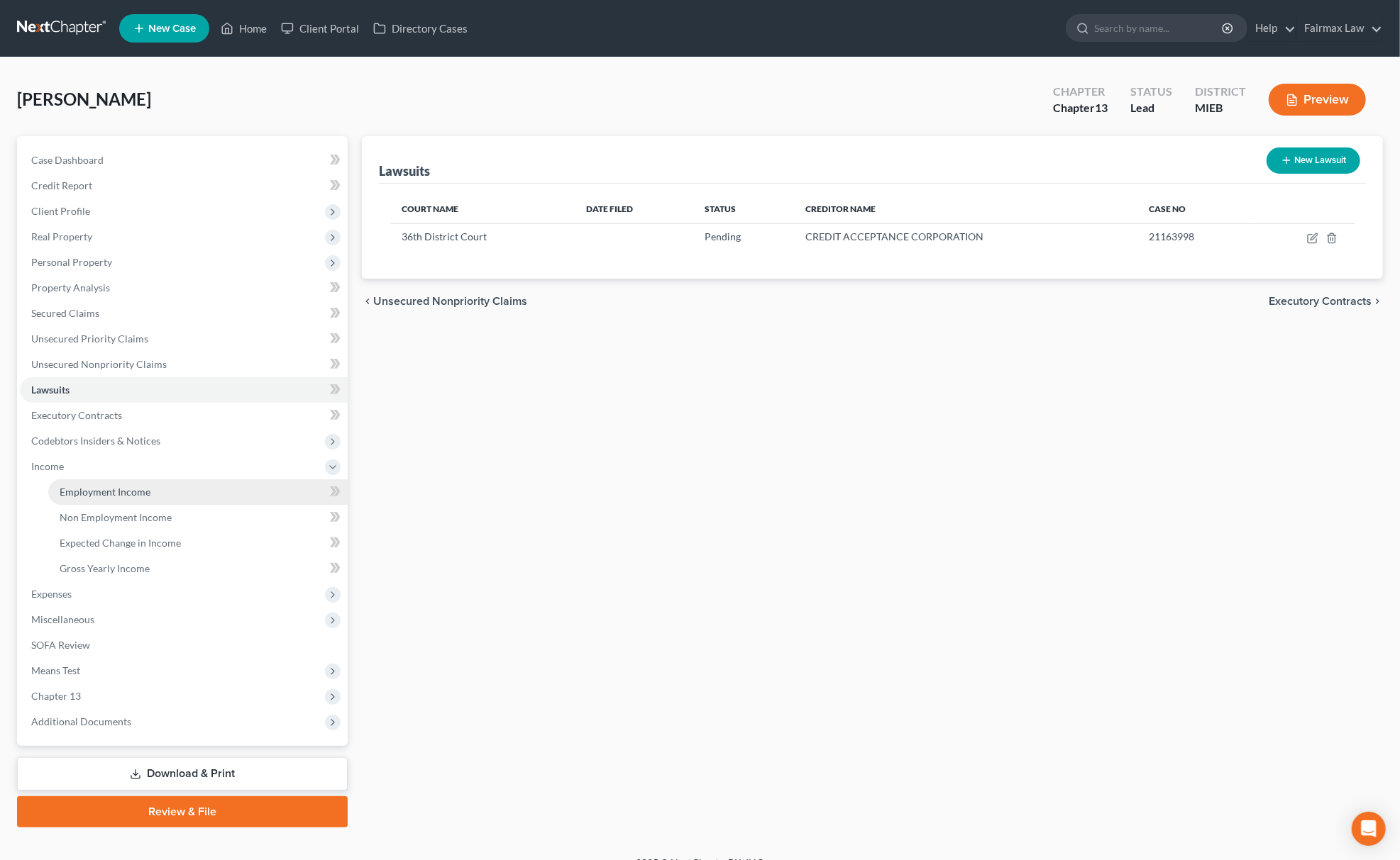
click at [143, 485] on span "Employment Income" at bounding box center [104, 491] width 91 height 12
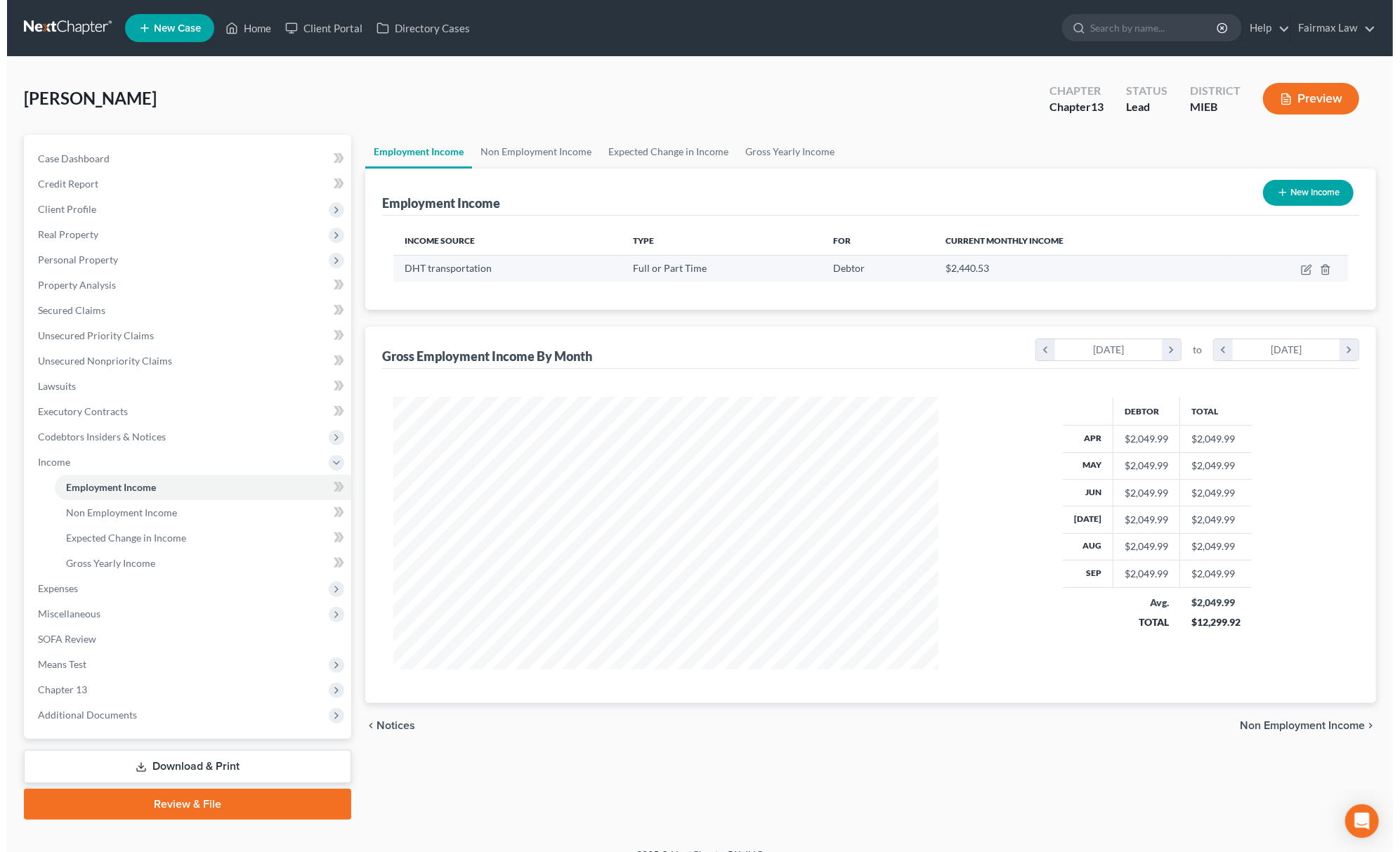
scroll to position [272, 573]
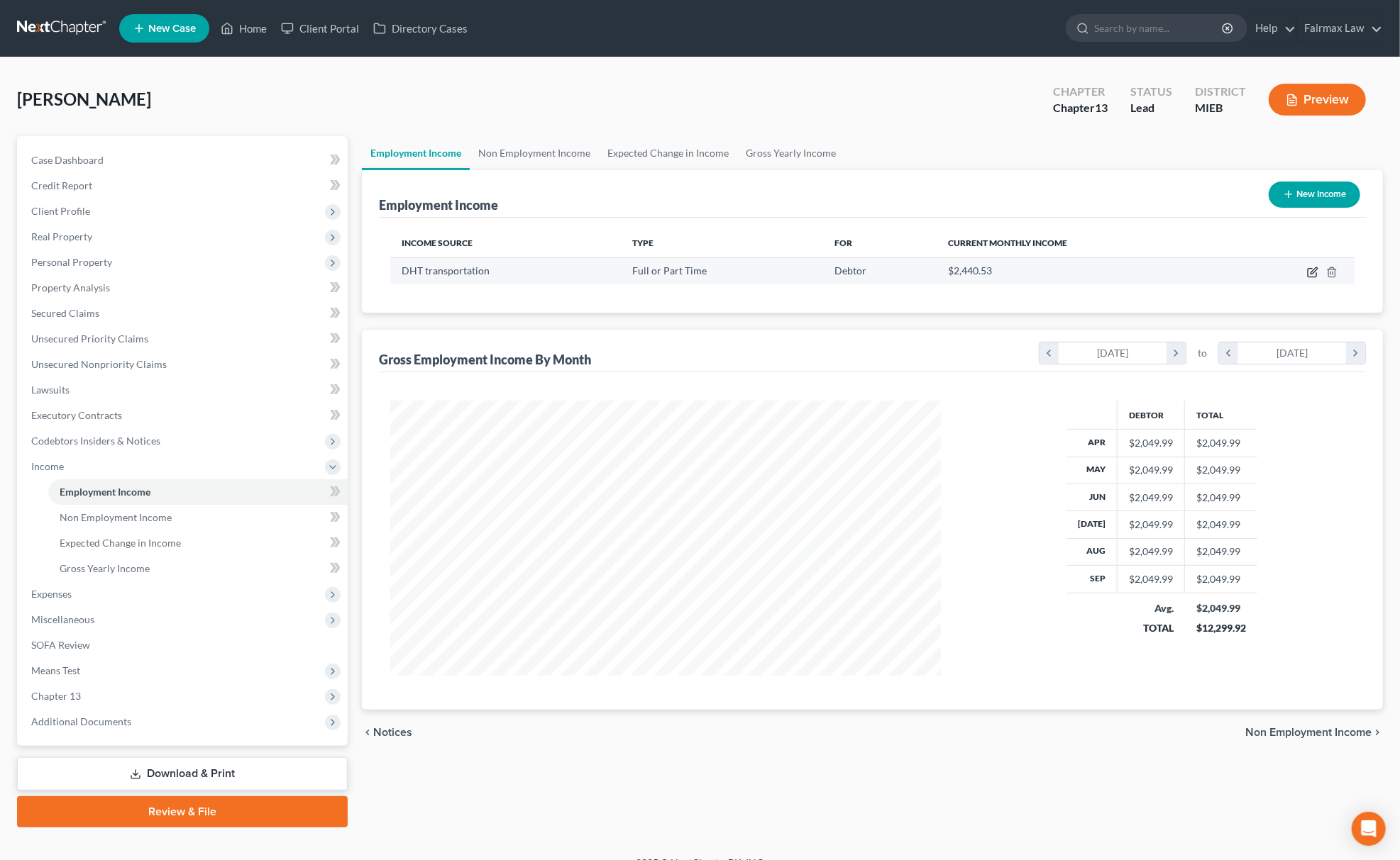
click at [1316, 276] on icon "button" at bounding box center [1311, 272] width 8 height 8
select select "0"
select select "23"
select select "3"
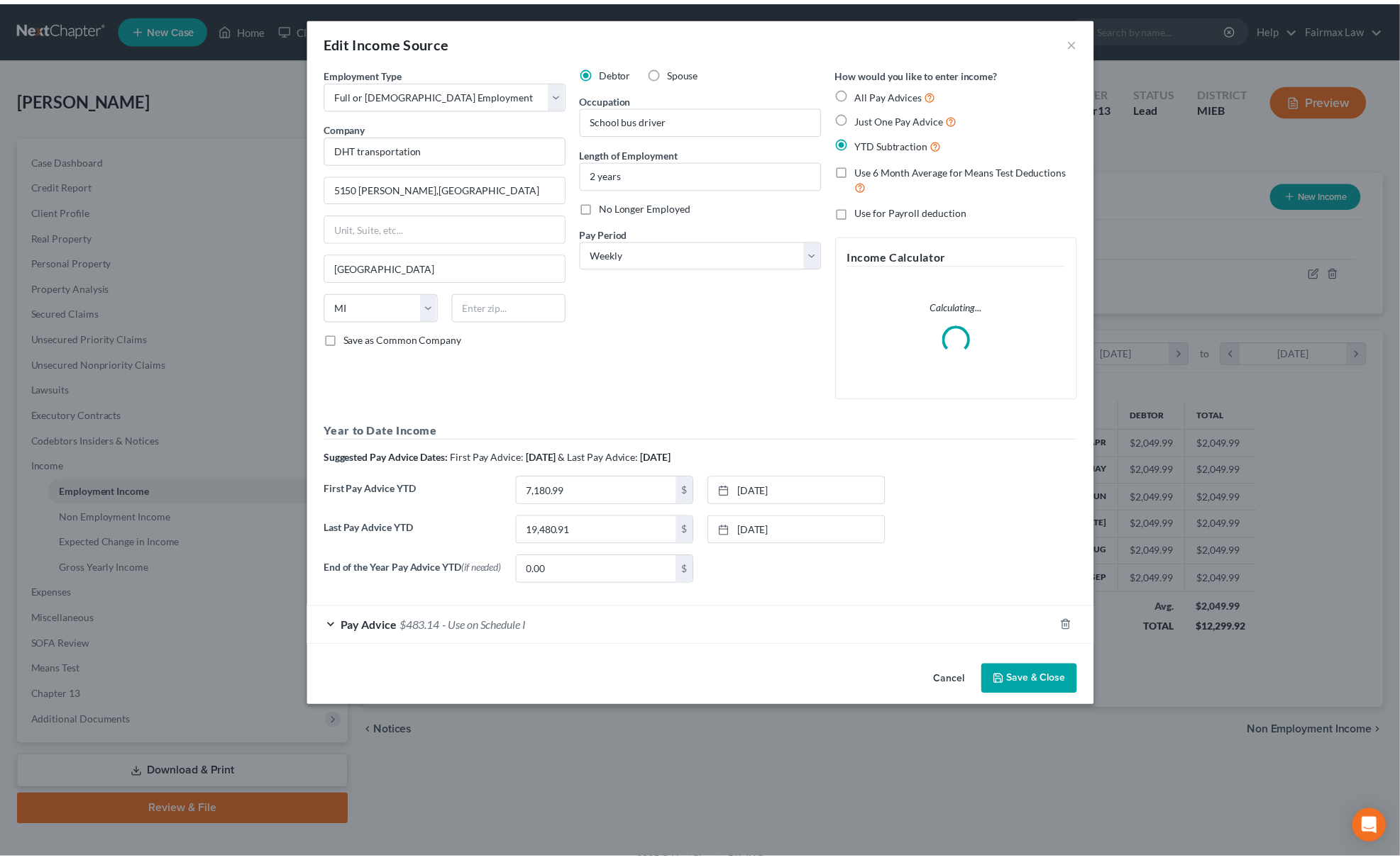
scroll to position [278, 585]
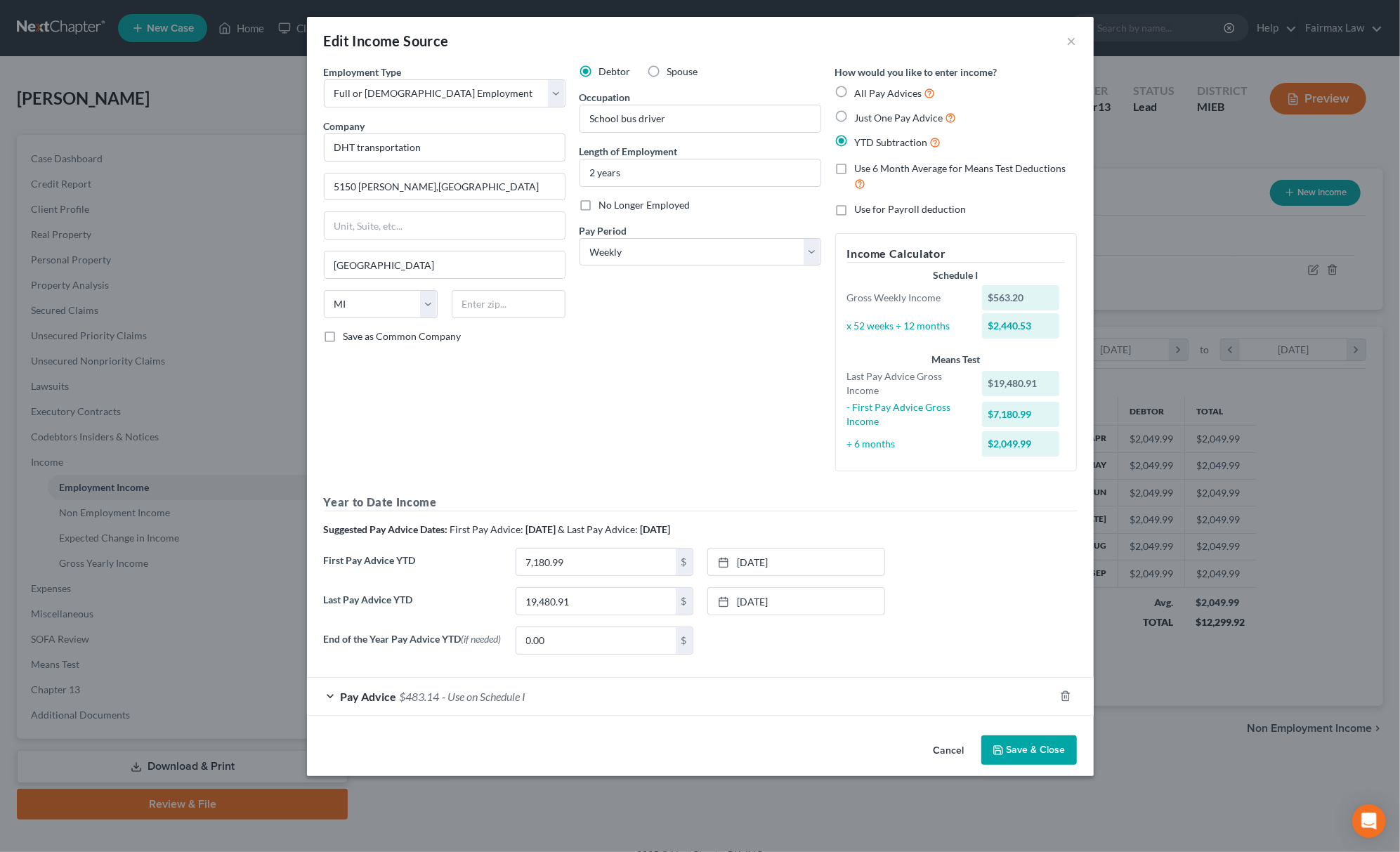
click at [1025, 765] on button "Save & Close" at bounding box center [1029, 750] width 95 height 30
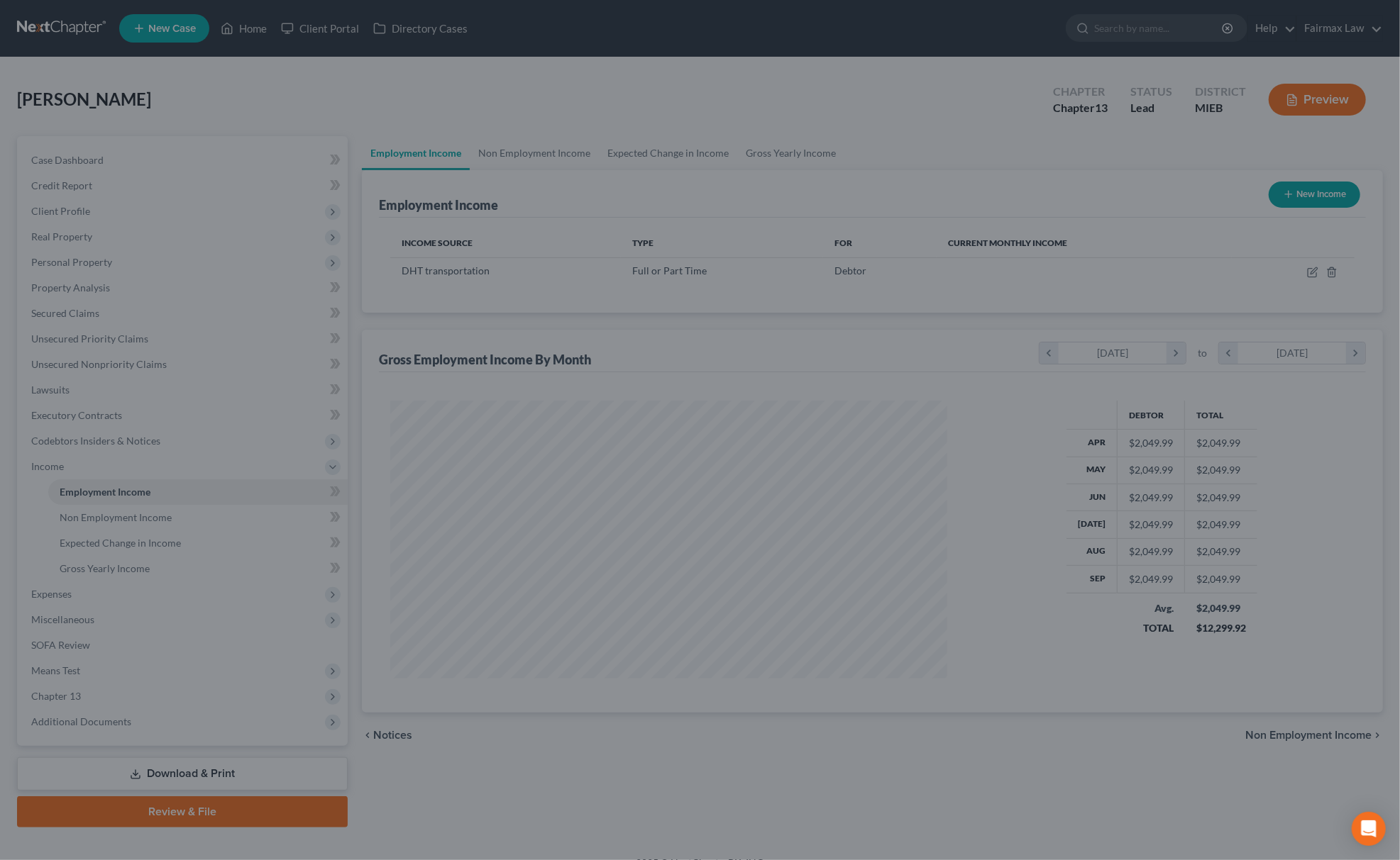
scroll to position [708880, 708857]
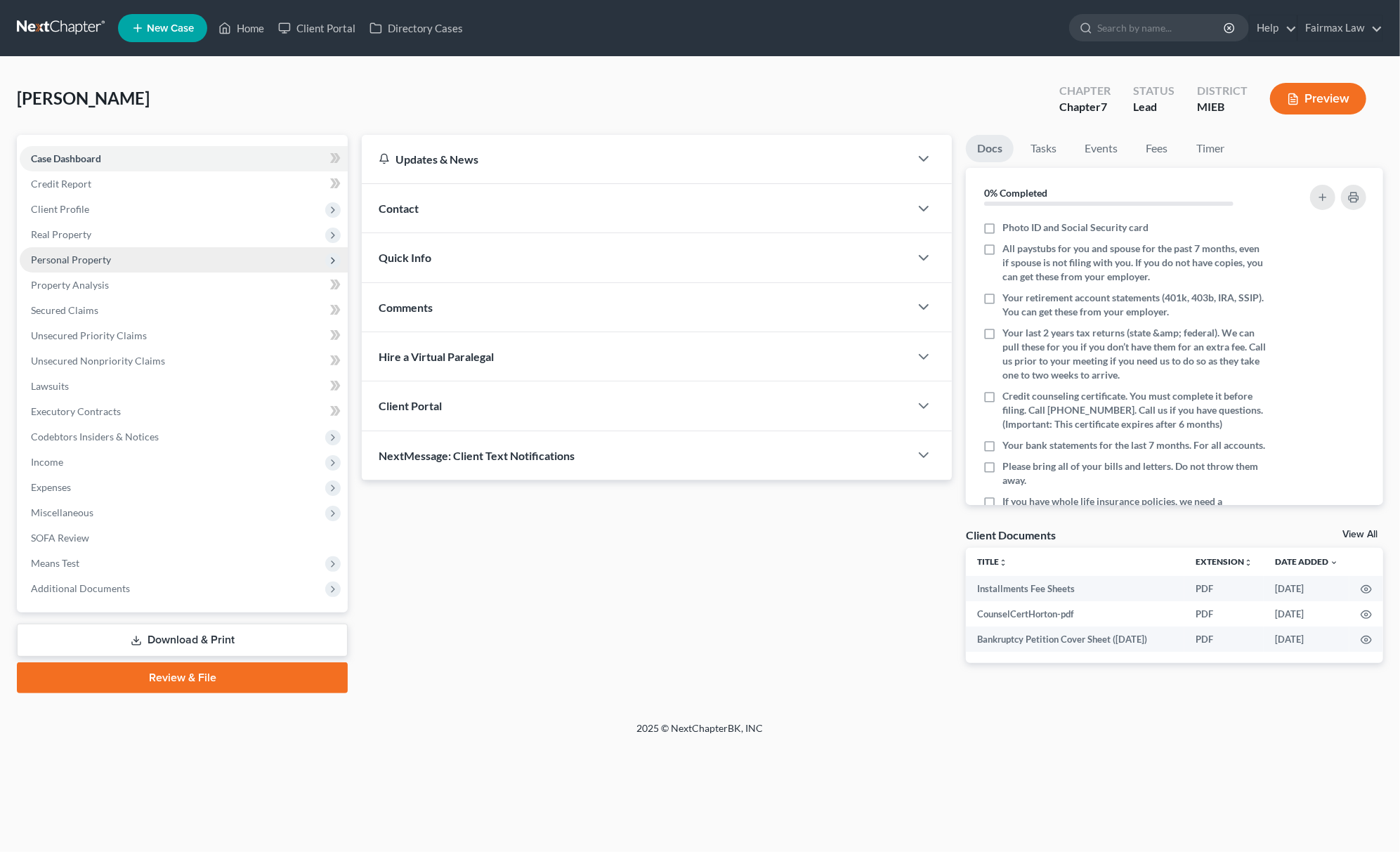
click at [143, 249] on span "Personal Property" at bounding box center [184, 260] width 328 height 25
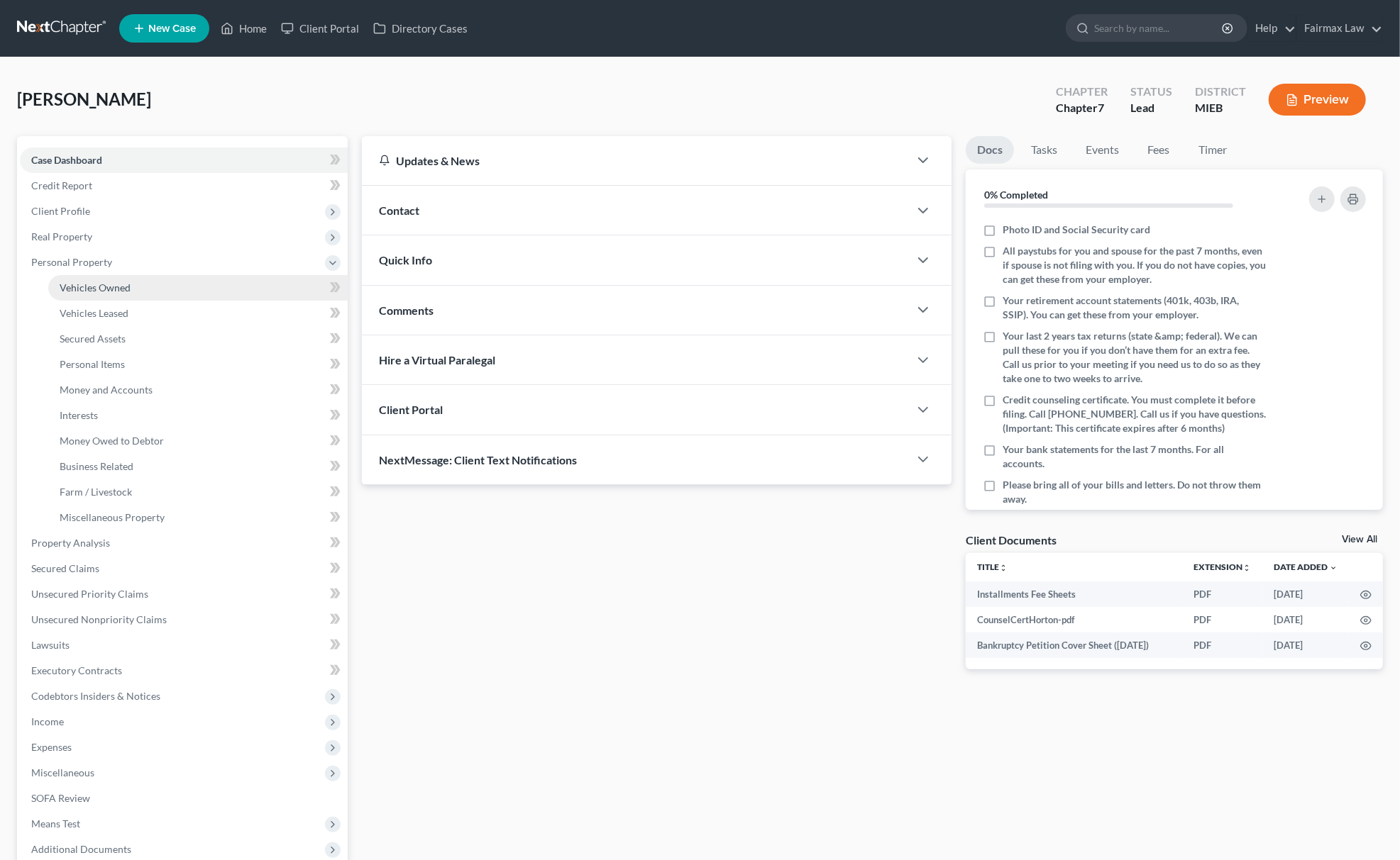
click at [154, 279] on link "Vehicles Owned" at bounding box center [198, 288] width 300 height 26
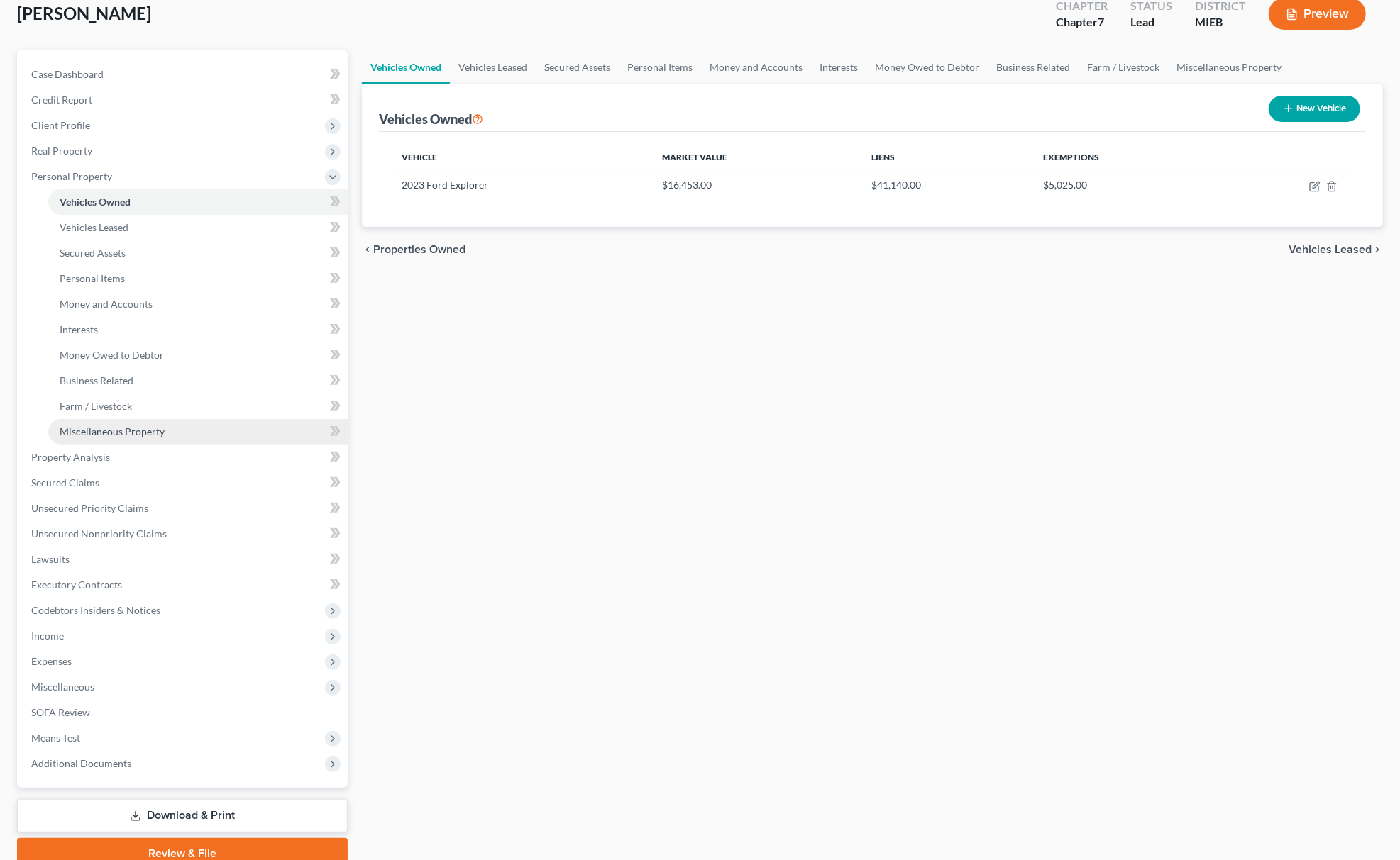
scroll to position [148, 0]
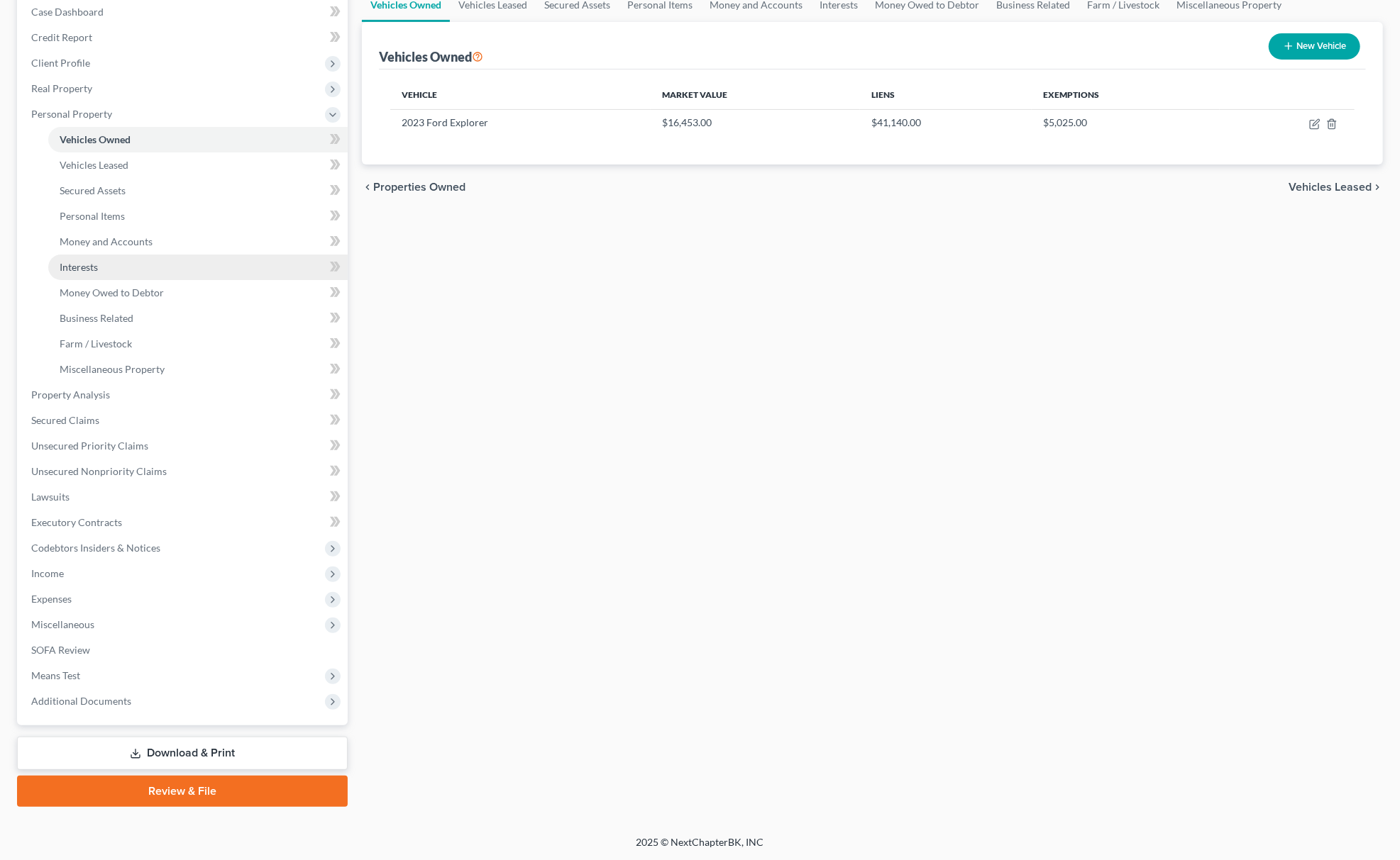
click at [126, 265] on link "Interests" at bounding box center [198, 267] width 300 height 26
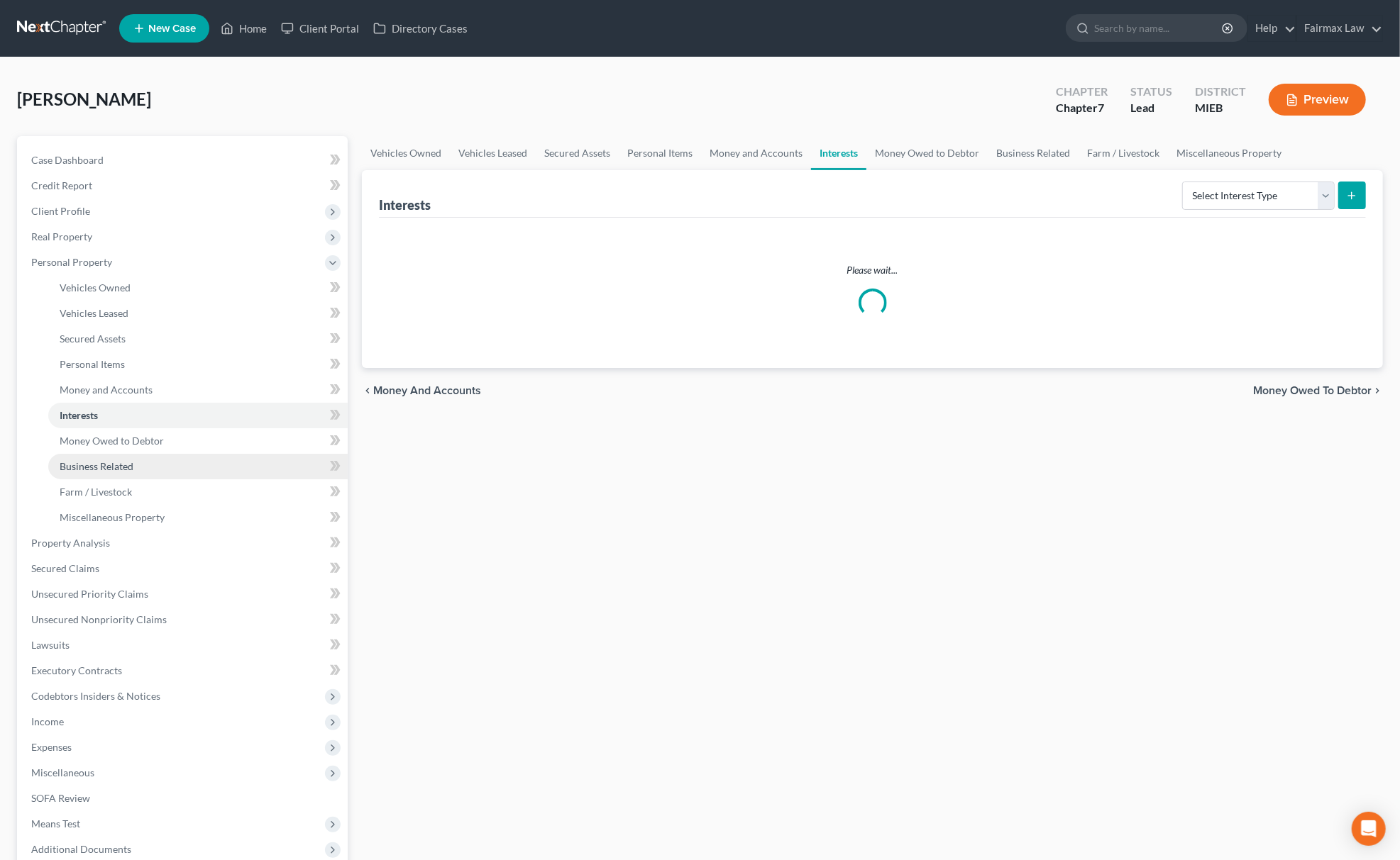
click at [166, 454] on link "Business Related" at bounding box center [198, 467] width 300 height 26
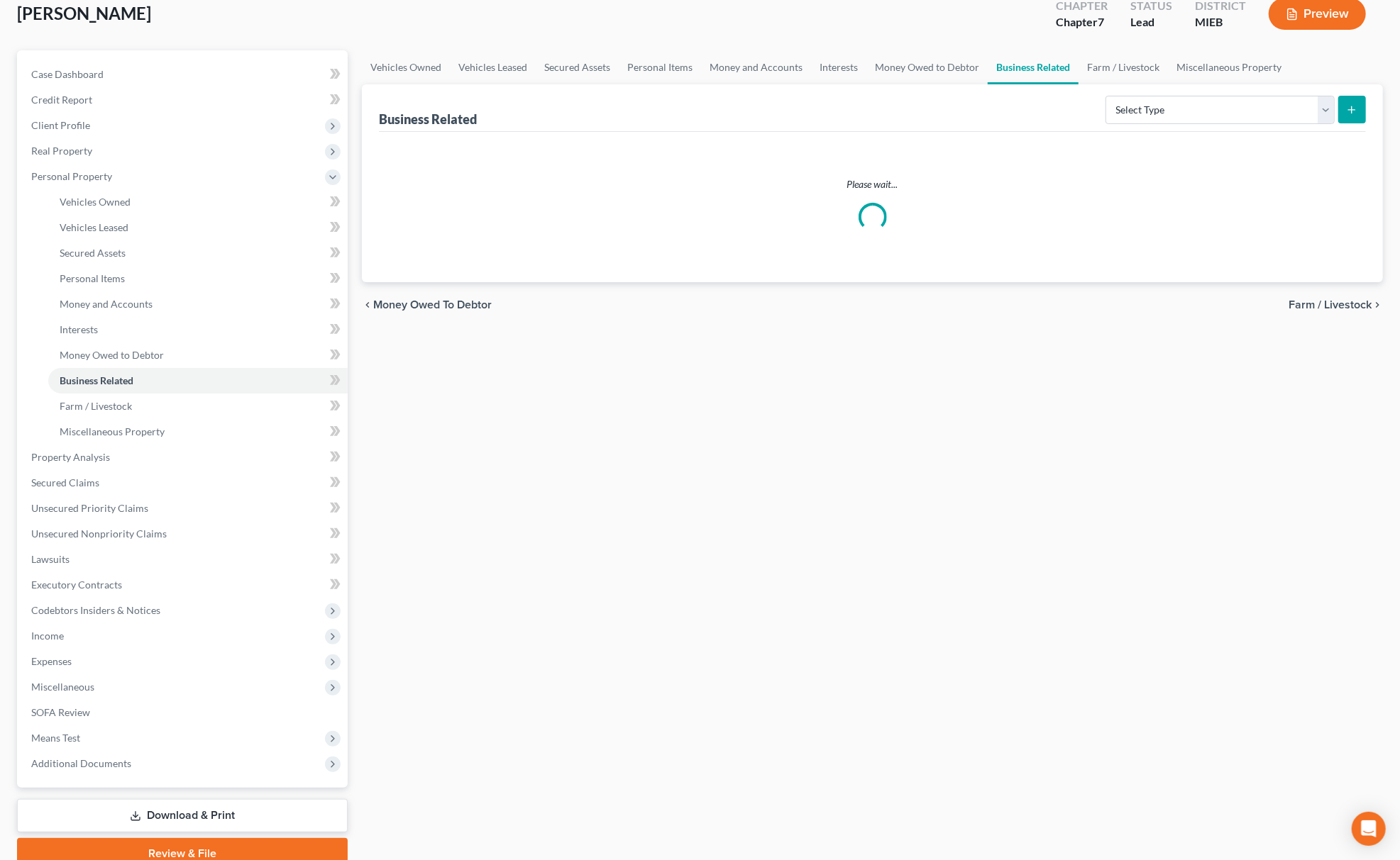
scroll to position [148, 0]
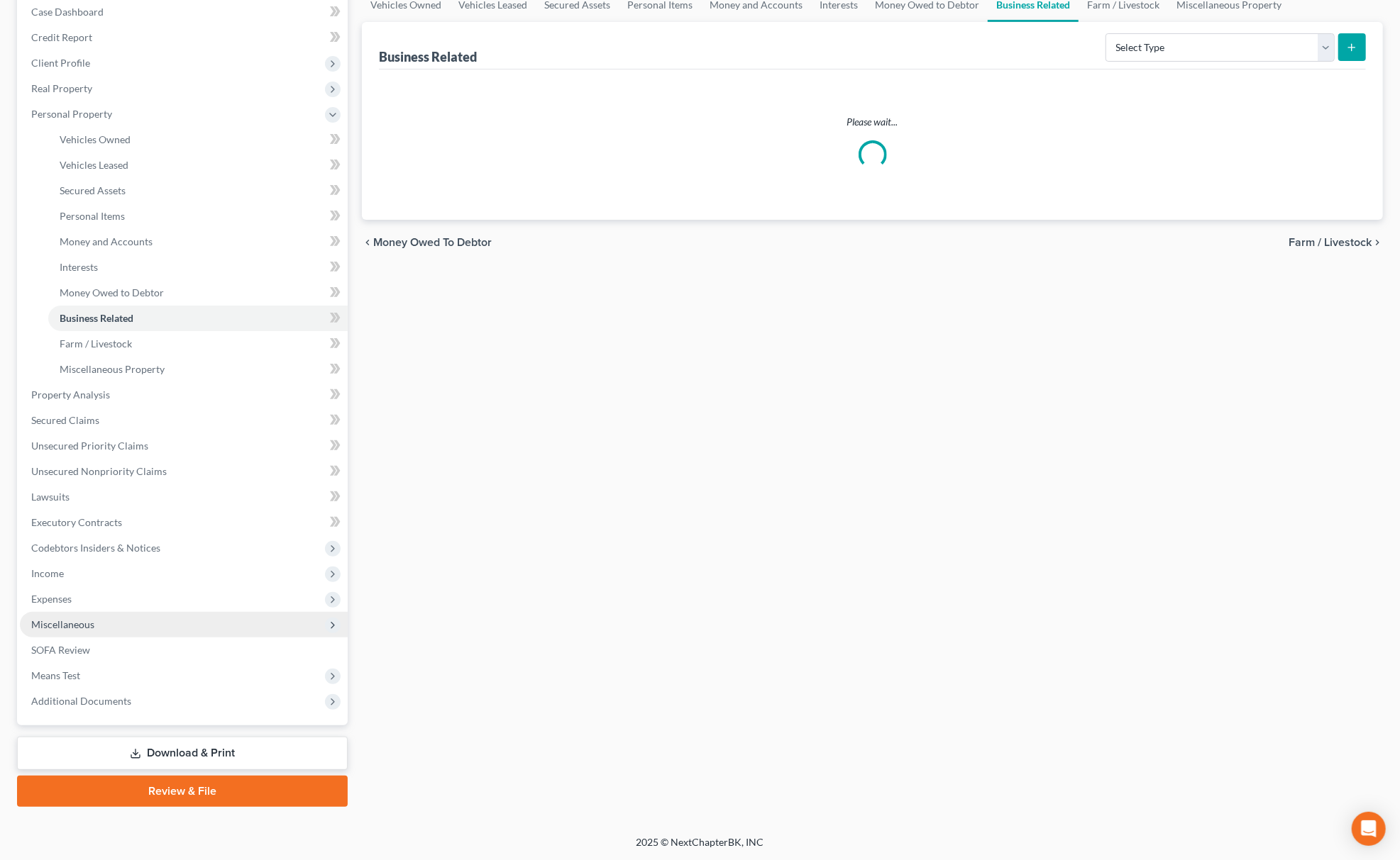
click at [202, 621] on span "Miscellaneous" at bounding box center [184, 625] width 328 height 26
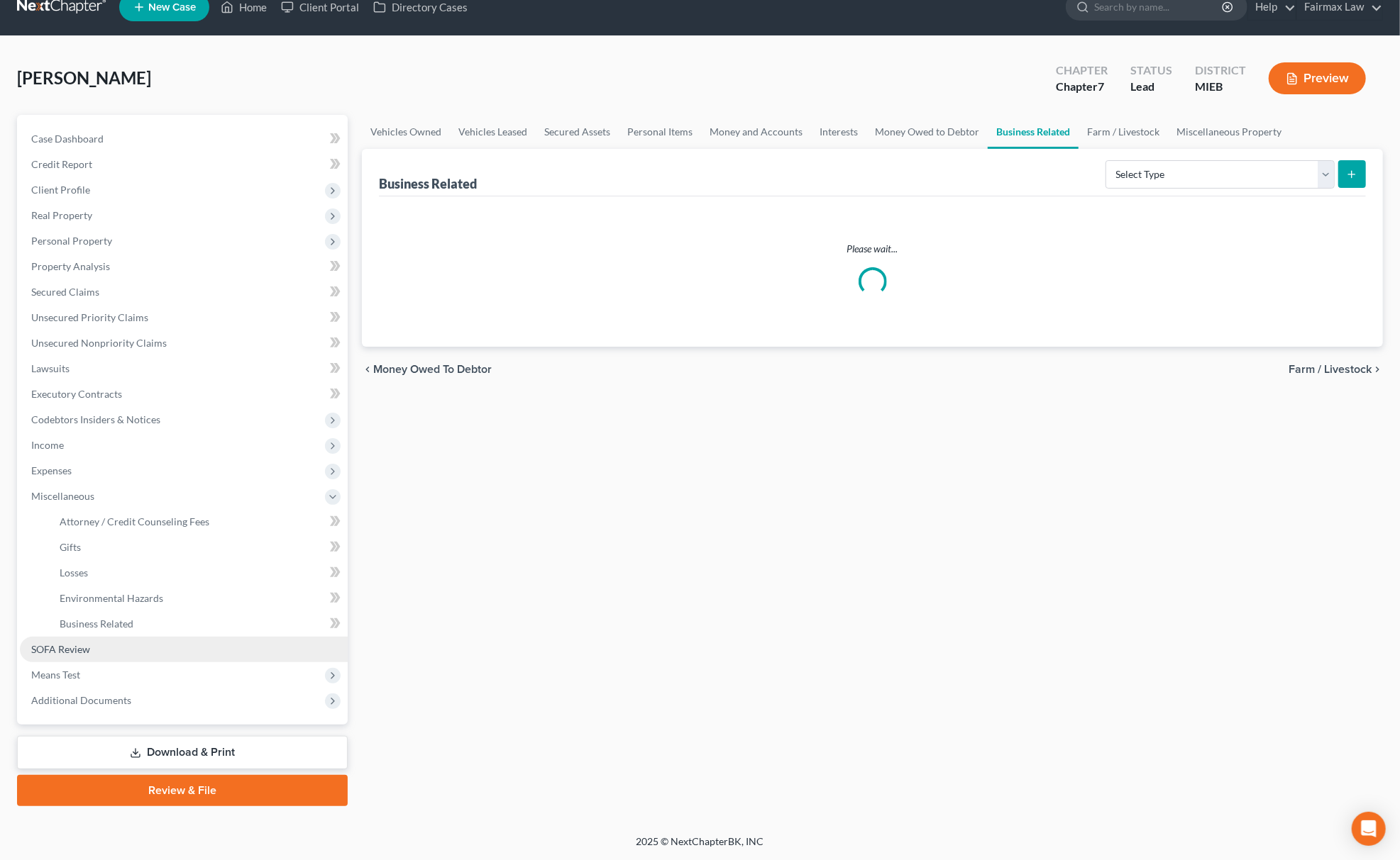
scroll to position [20, 0]
click at [165, 525] on span "Attorney / Credit Counseling Fees" at bounding box center [134, 522] width 149 height 12
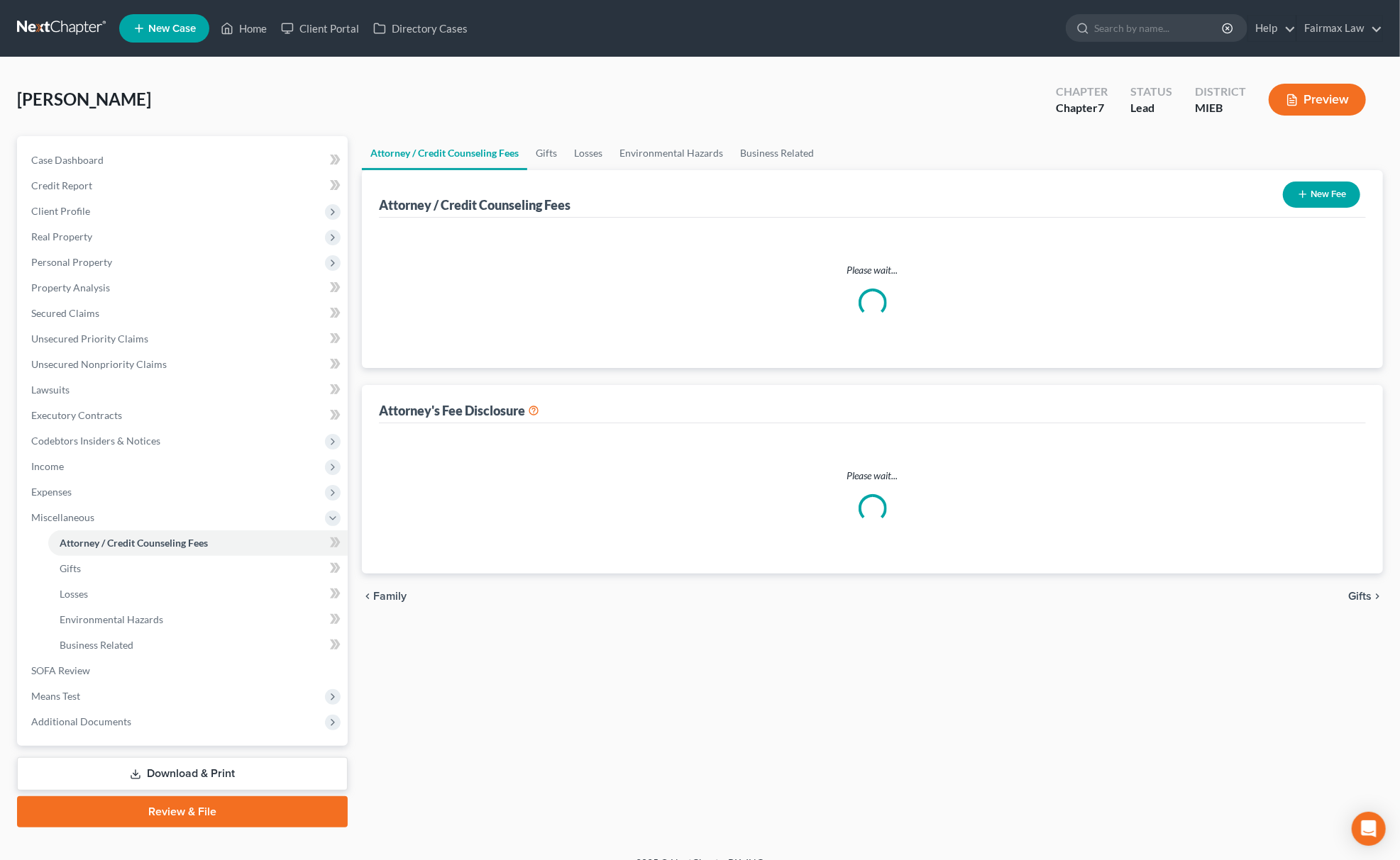
select select "2"
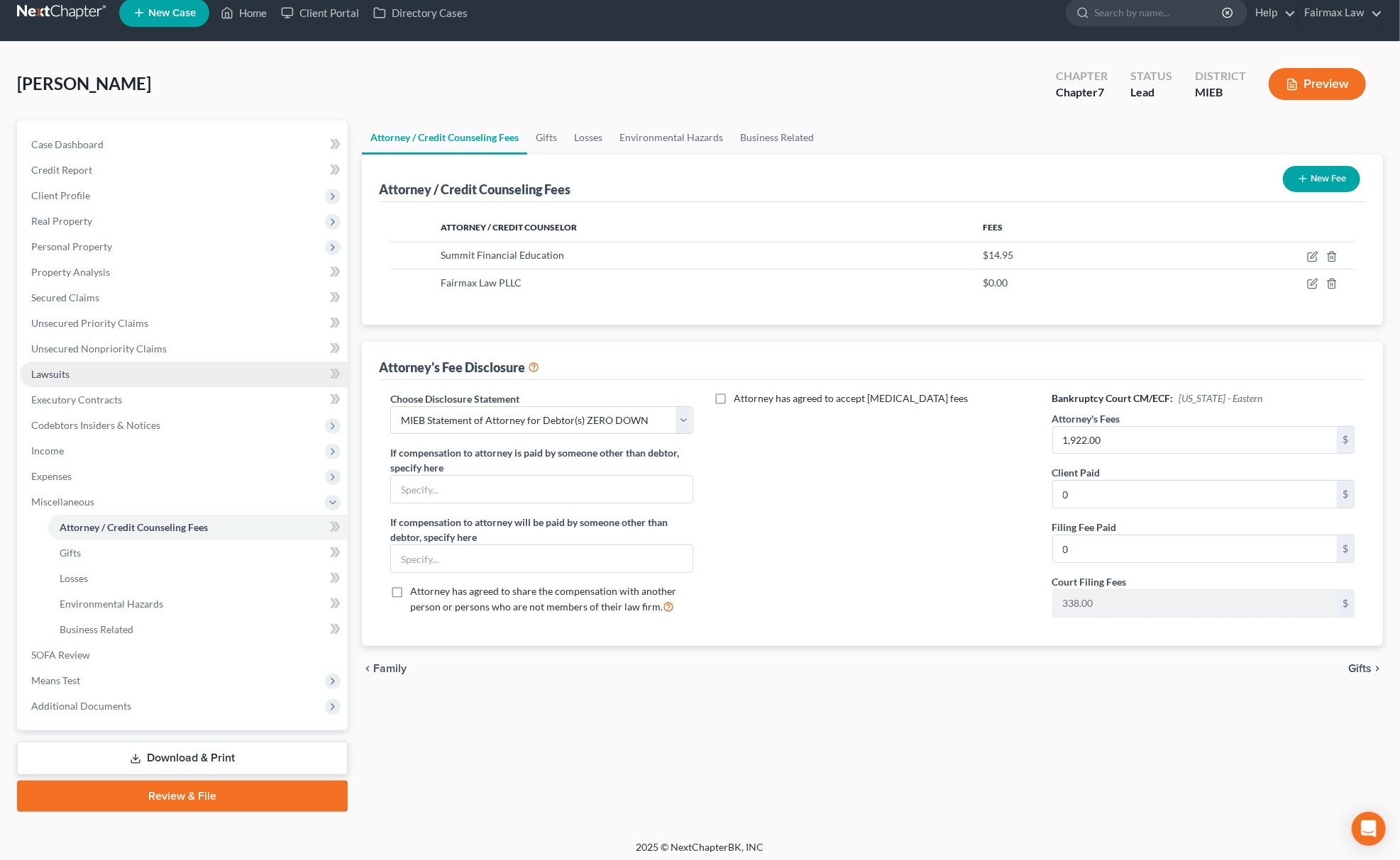
scroll to position [20, 0]
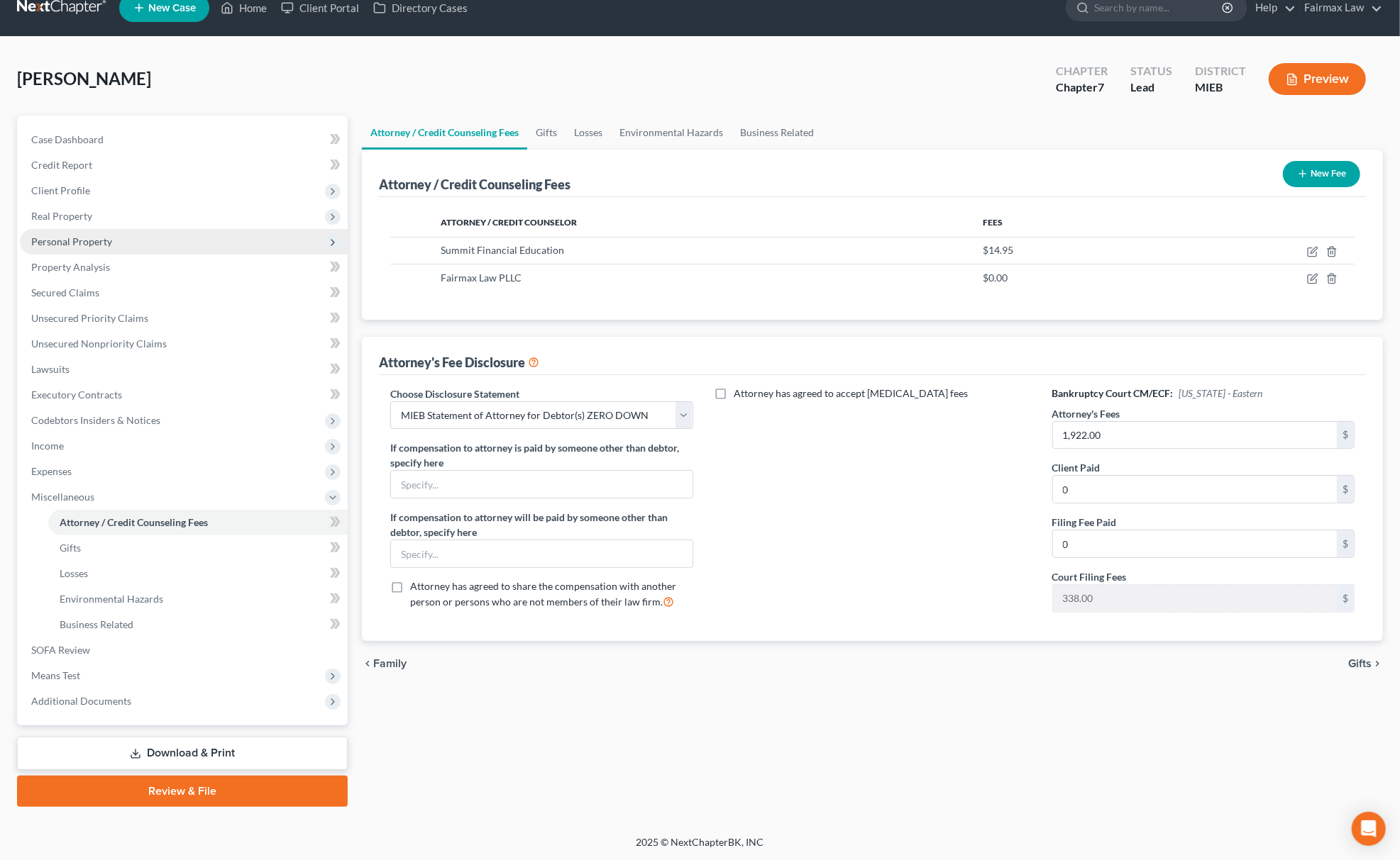
click at [120, 238] on span "Personal Property" at bounding box center [184, 242] width 328 height 26
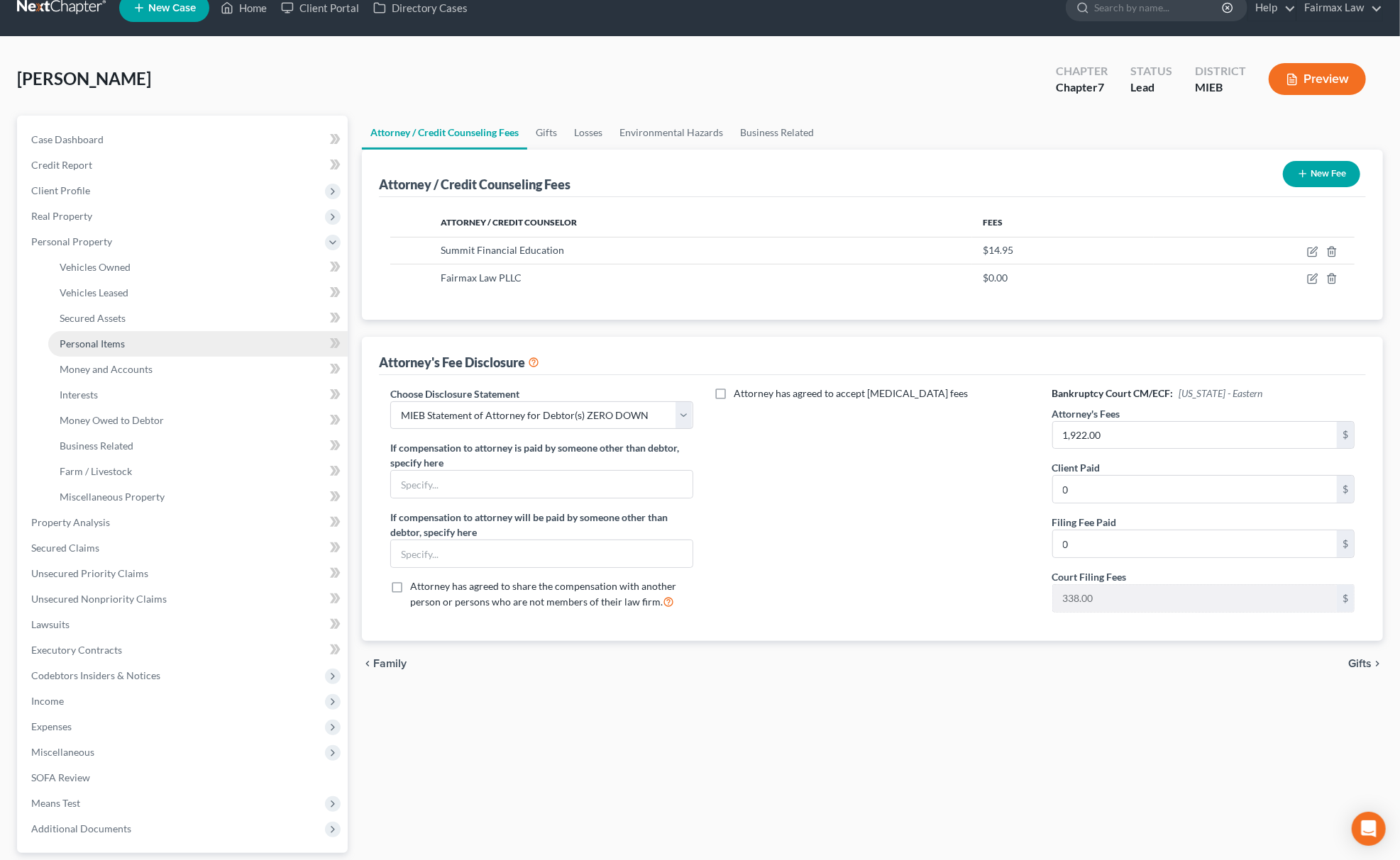
click at [129, 332] on link "Personal Items" at bounding box center [198, 344] width 300 height 26
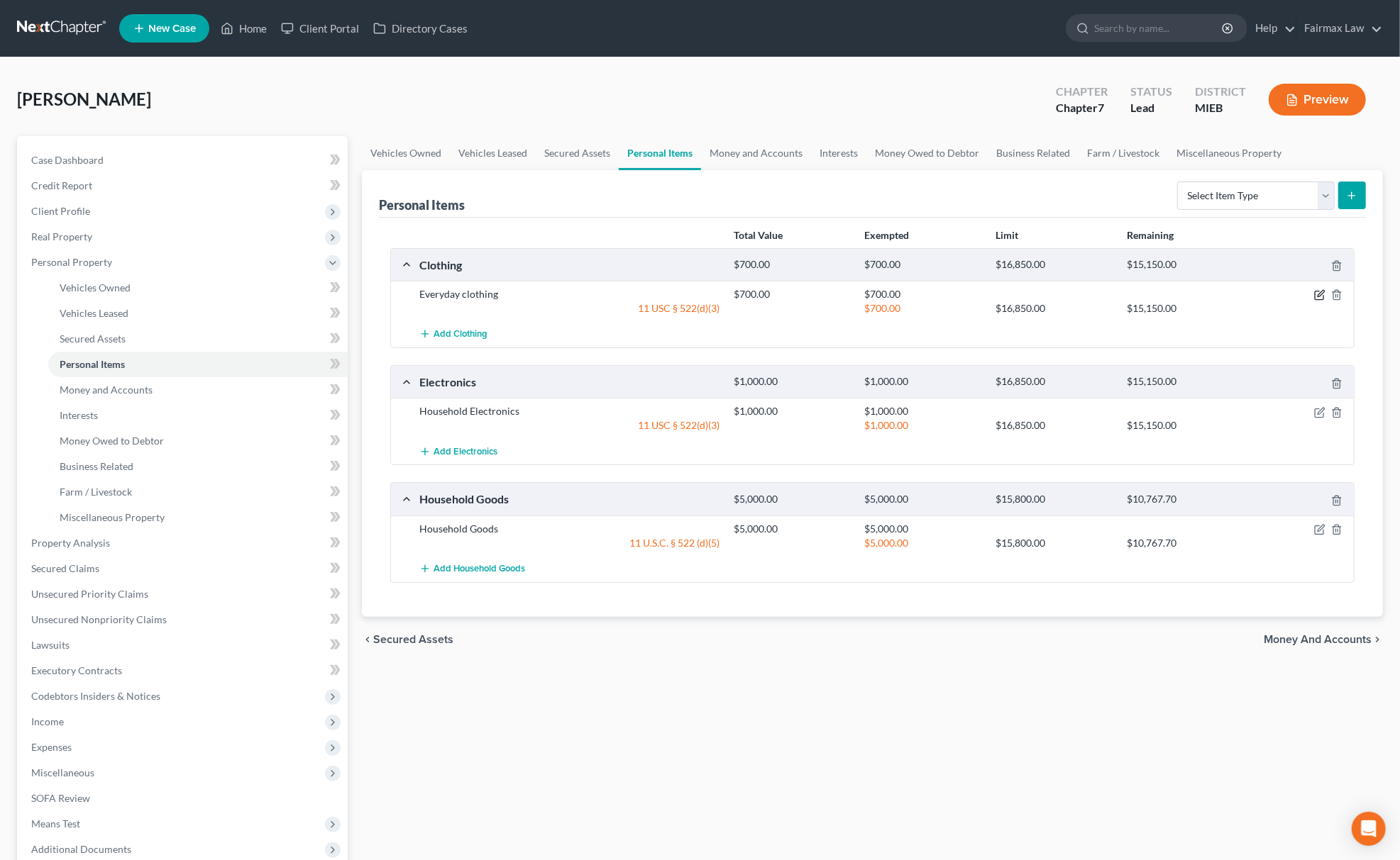
click at [1318, 291] on icon "button" at bounding box center [1318, 295] width 8 height 8
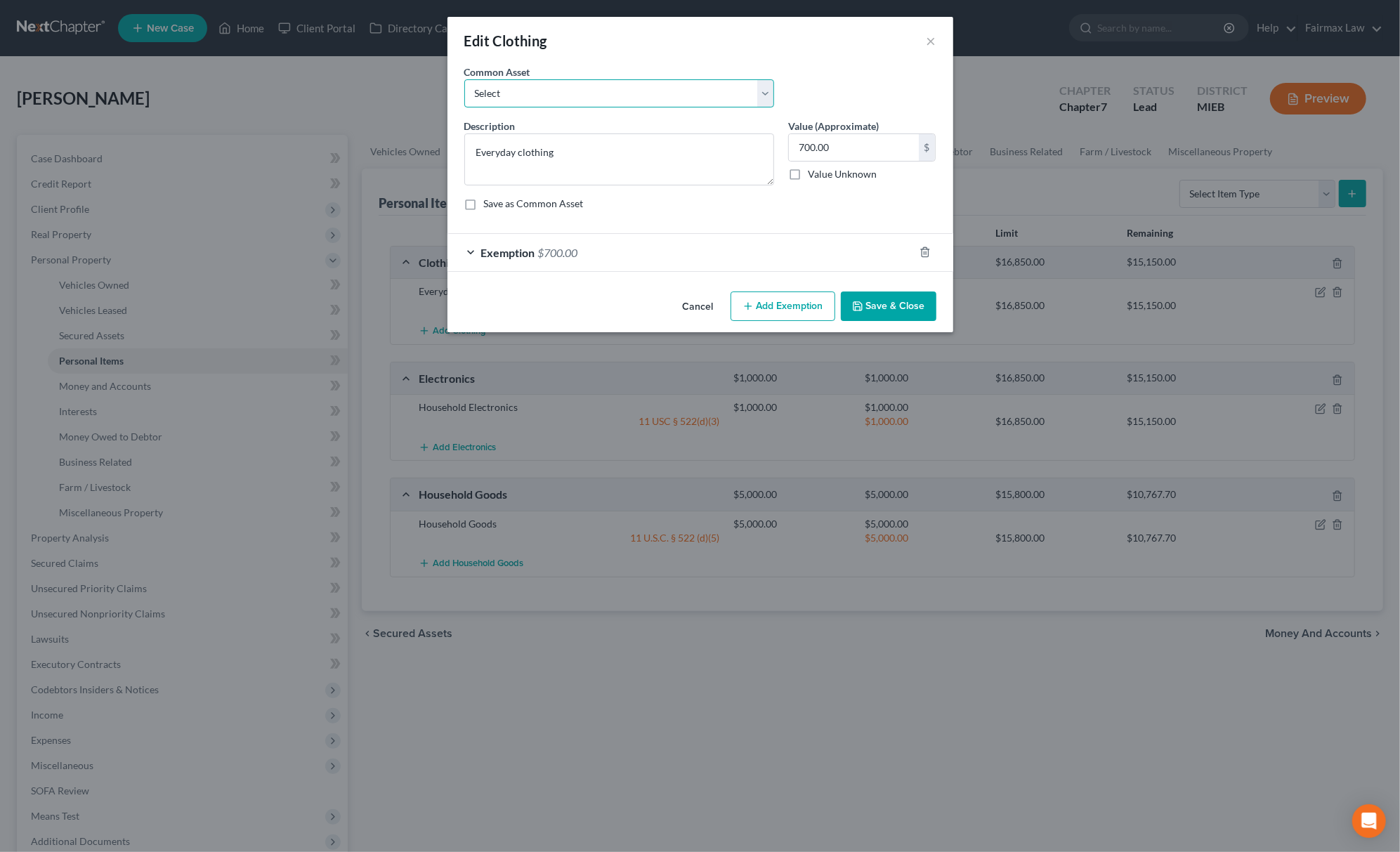
click at [659, 85] on select "Select Common clothing Common clothing Common clothing Everyday clothing Profes…" at bounding box center [619, 93] width 309 height 28
click at [979, 661] on div "Edit Clothing × An exemption set must first be selected from the Filing Informa…" at bounding box center [700, 426] width 1400 height 852
click at [552, 681] on div "Edit Clothing × An exemption set must first be selected from the Filing Informa…" at bounding box center [700, 426] width 1400 height 852
click at [602, 241] on div "Exemption $700.00" at bounding box center [680, 252] width 466 height 37
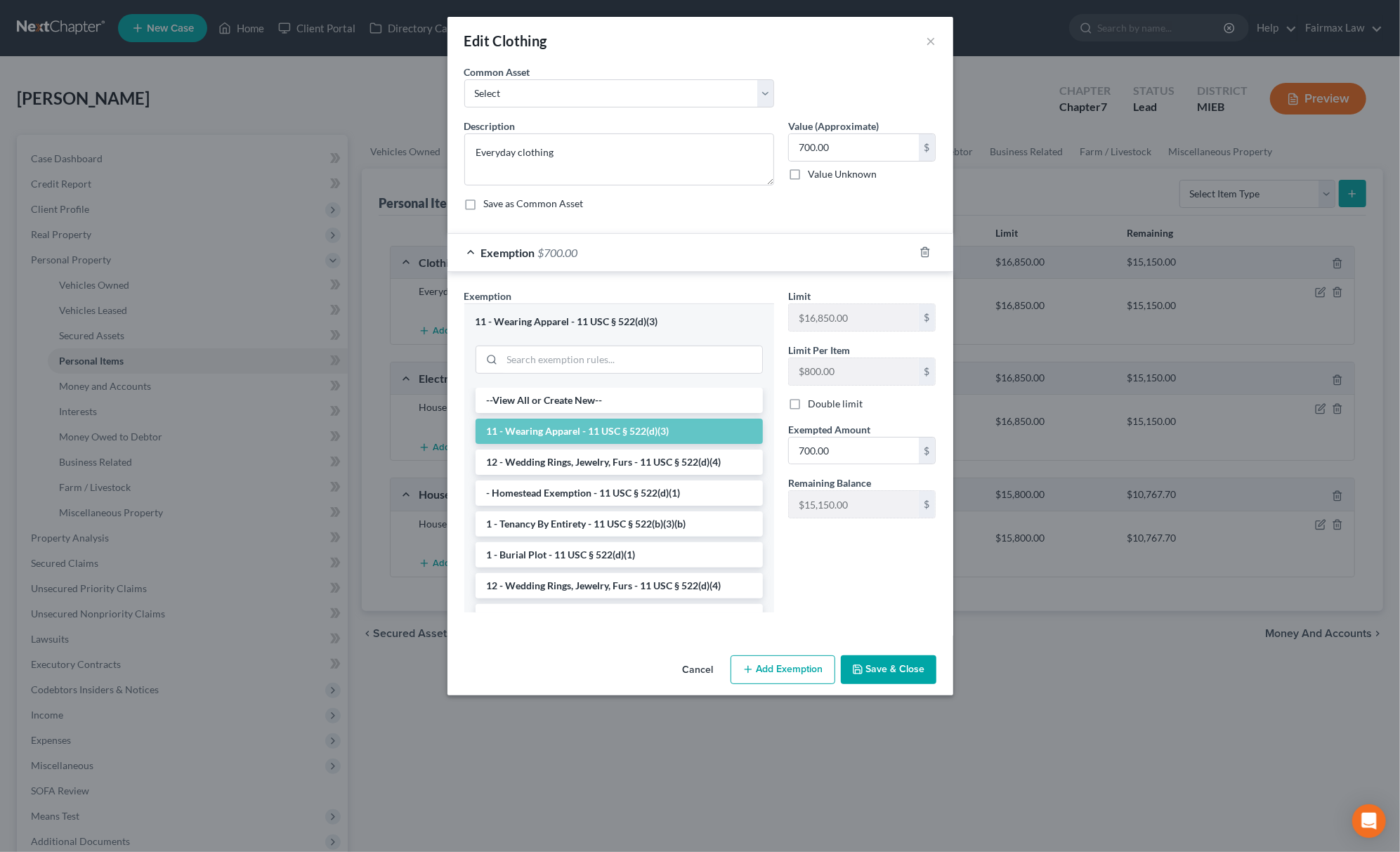
click at [1092, 707] on div "Edit Clothing × An exemption set must first be selected from the Filing Informa…" at bounding box center [700, 426] width 1400 height 852
click at [873, 673] on button "Save & Close" at bounding box center [888, 670] width 95 height 30
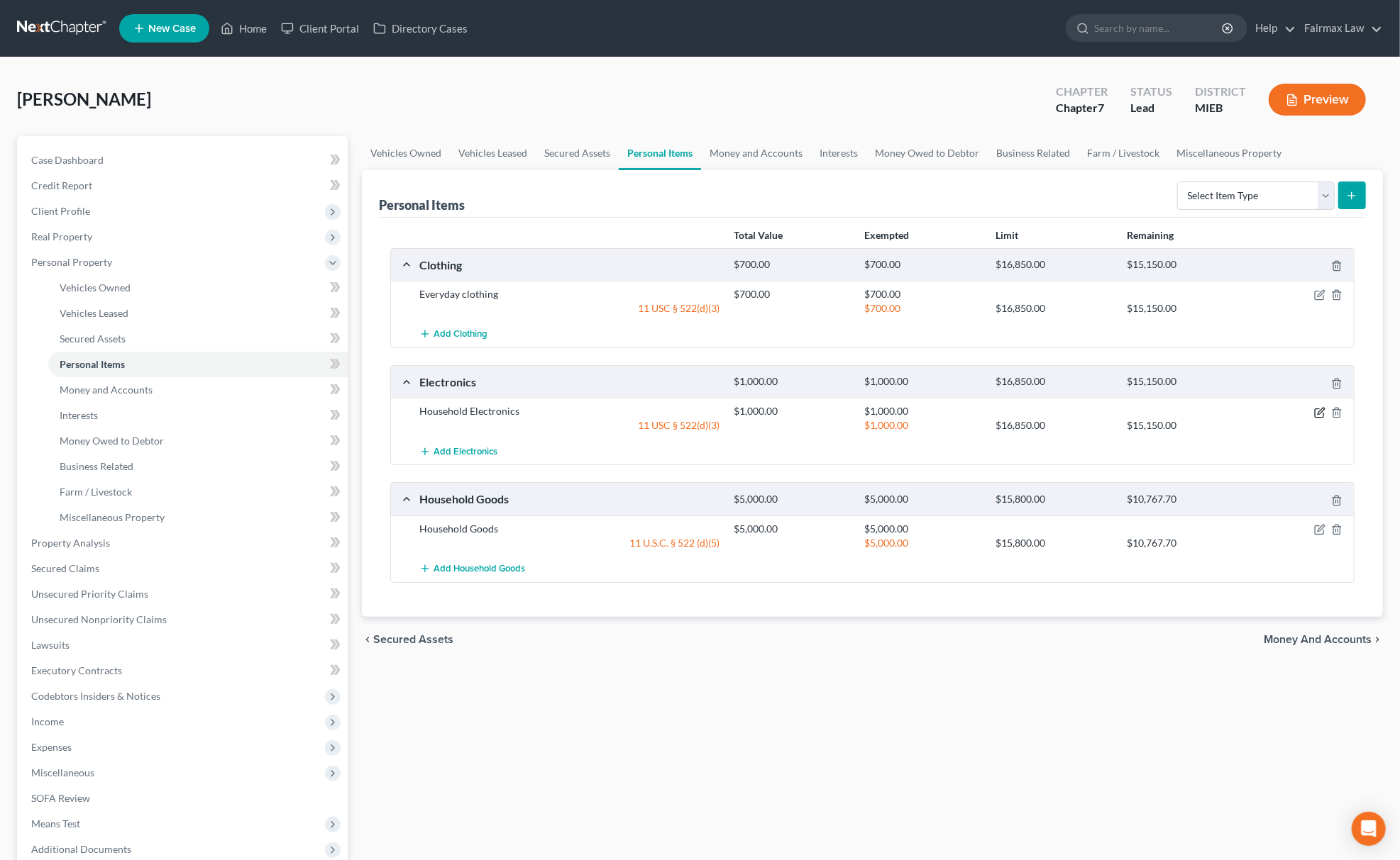
click at [1315, 412] on icon "button" at bounding box center [1318, 412] width 8 height 8
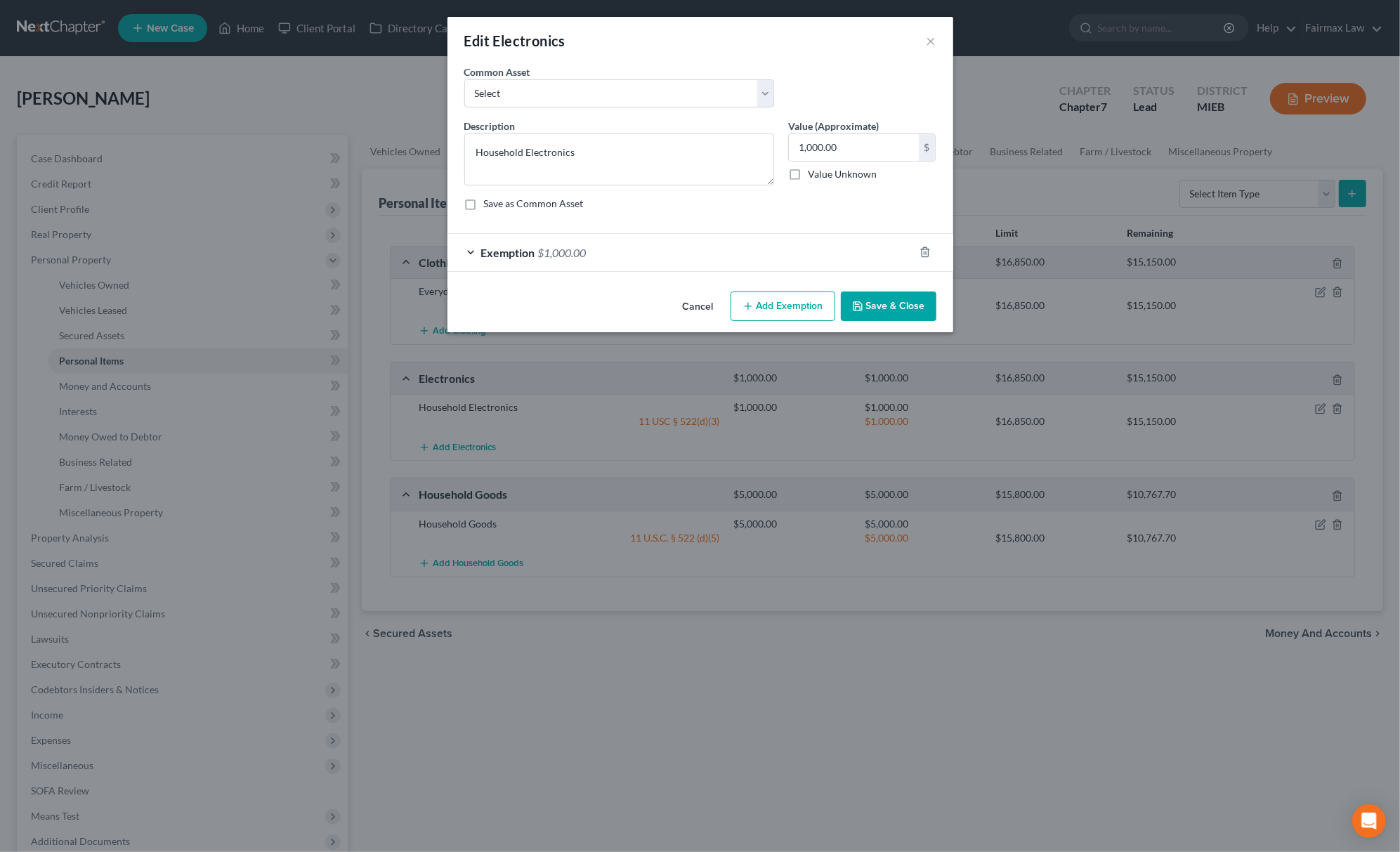
click at [631, 257] on div "Exemption $1,000.00" at bounding box center [680, 252] width 466 height 37
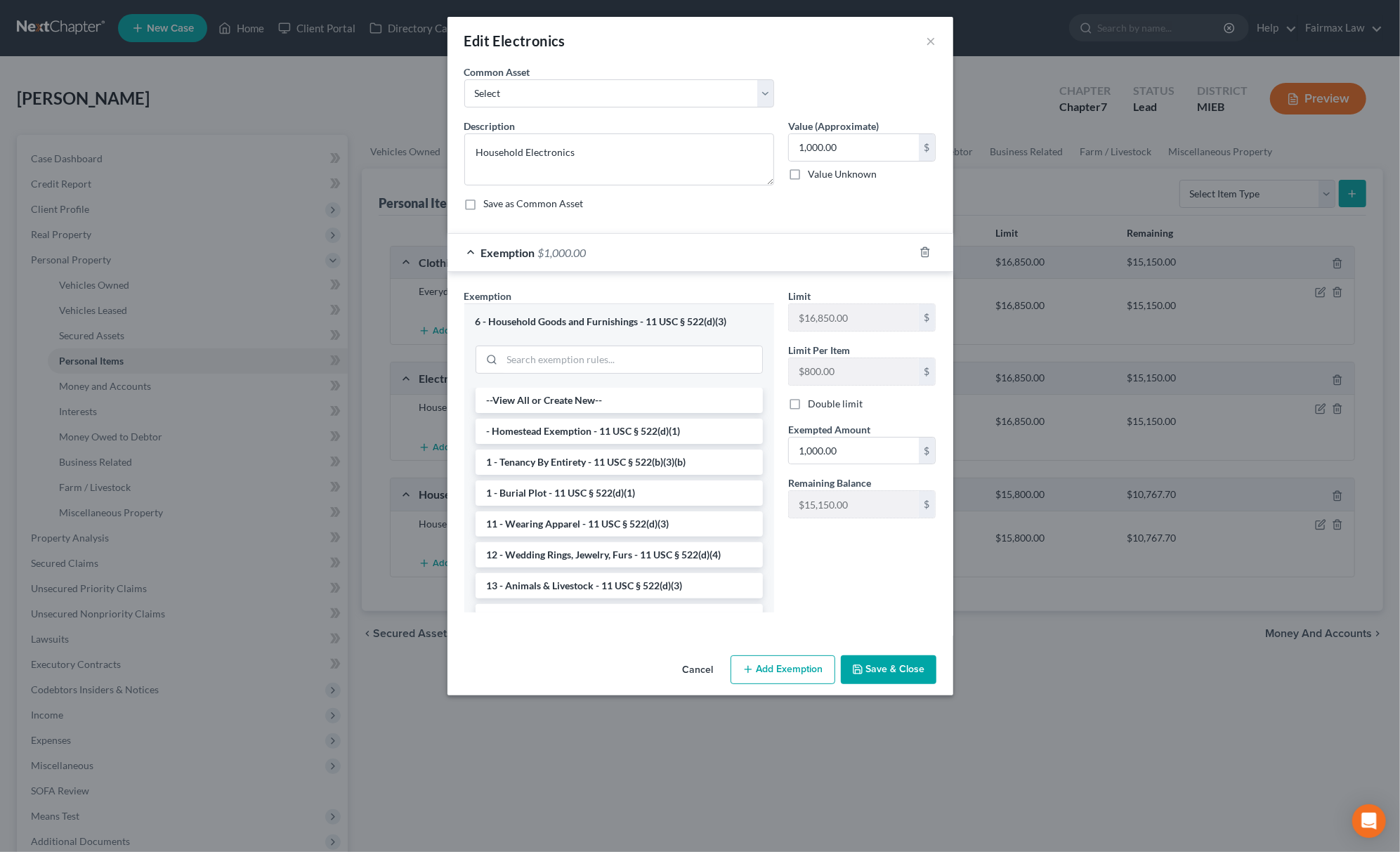
click at [912, 671] on button "Save & Close" at bounding box center [888, 670] width 95 height 30
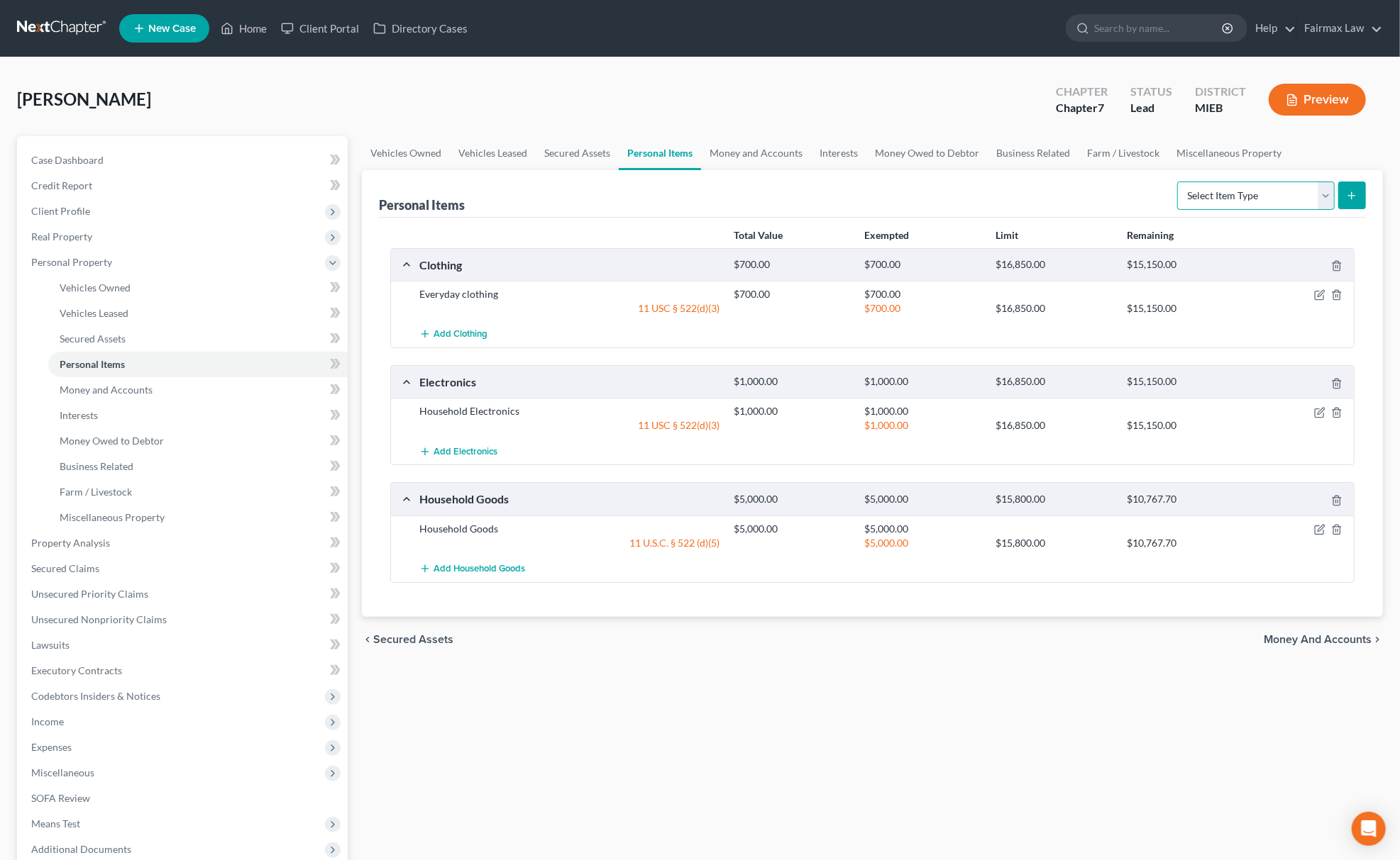
click at [1230, 197] on select "Select Item Type Clothing Collectibles Of Value Electronics Firearms Household …" at bounding box center [1256, 195] width 158 height 28
select select "jewelry"
click at [1177, 181] on select "Select Item Type Clothing Collectibles Of Value Electronics Firearms Household …" at bounding box center [1256, 195] width 158 height 28
click at [1347, 191] on icon "submit" at bounding box center [1351, 196] width 11 height 11
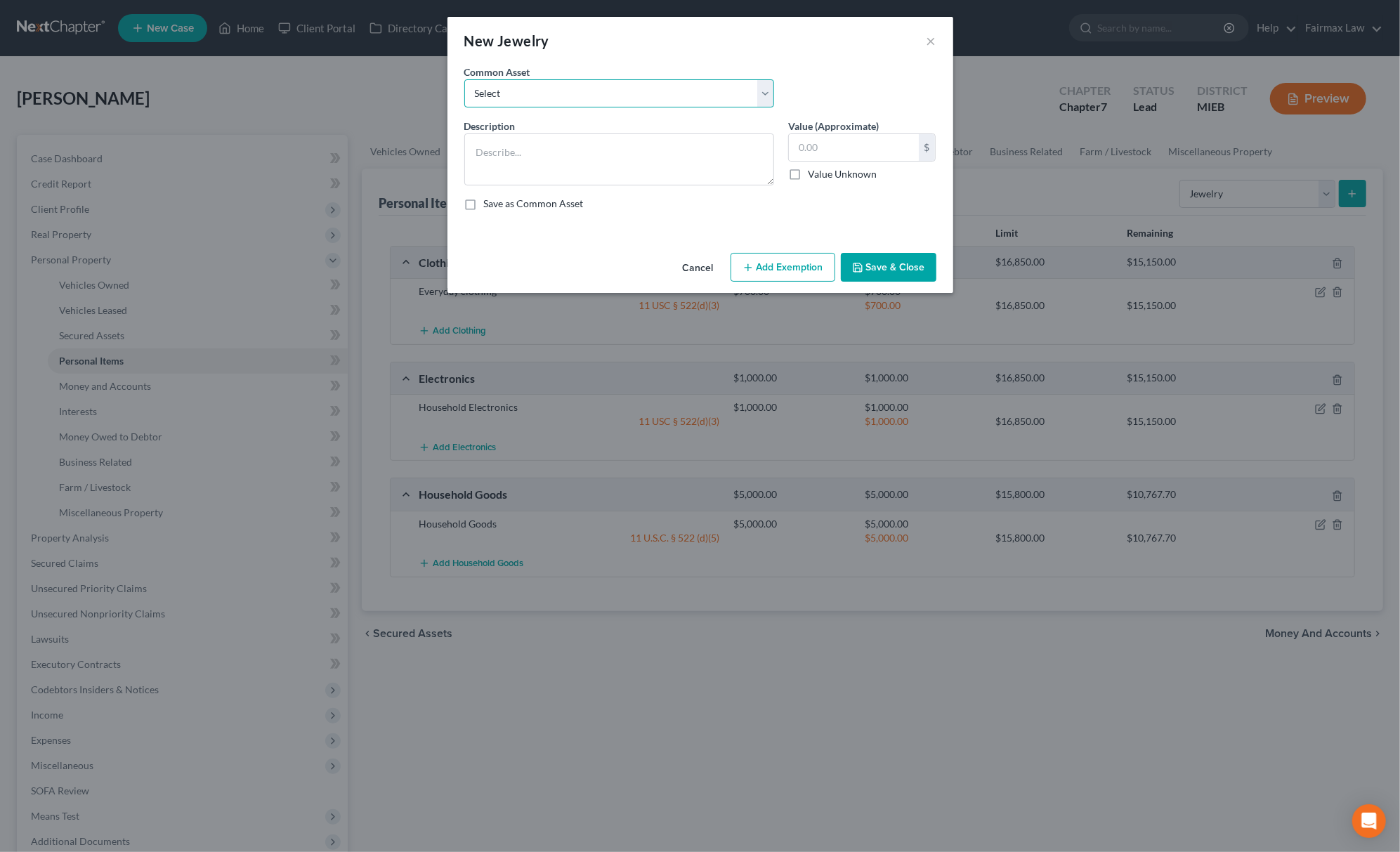
click at [545, 91] on select "Select Jewelry Wedding bands Costume Jewelry Watch Wedding ring and costume jew…" at bounding box center [619, 93] width 309 height 28
select select "0"
click at [465, 79] on select "Select Jewelry Wedding bands Costume Jewelry Watch Wedding ring and costume jew…" at bounding box center [619, 93] width 309 height 28
type textarea "Jewelry"
type input "100.00"
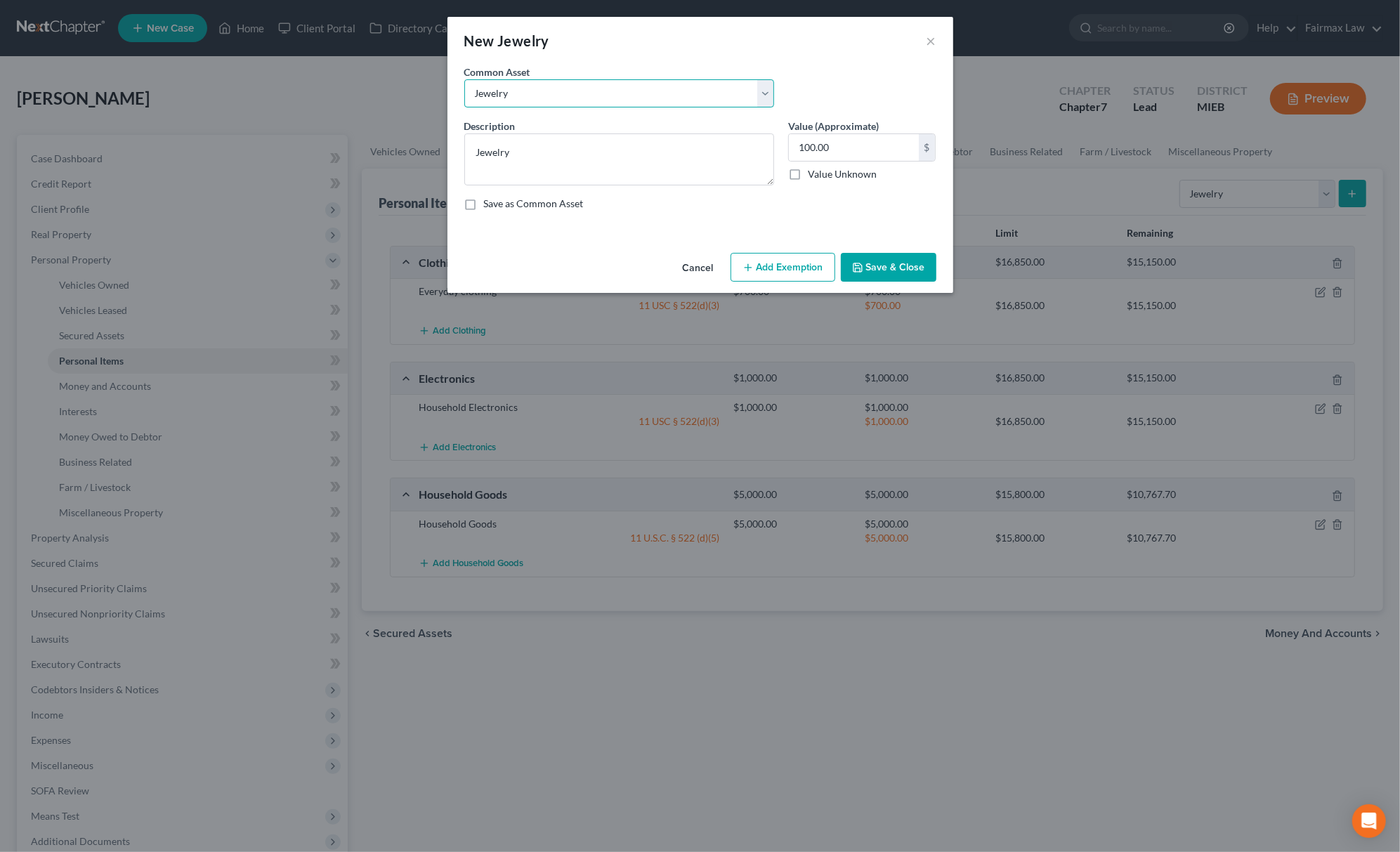
click at [571, 89] on select "Select Jewelry Wedding bands Costume Jewelry Watch Wedding ring and costume jew…" at bounding box center [619, 93] width 309 height 28
click at [754, 663] on div "New Jewelry × An exemption set must first be selected from the Filing Informati…" at bounding box center [700, 426] width 1400 height 852
click at [696, 269] on button "Cancel" at bounding box center [698, 268] width 54 height 28
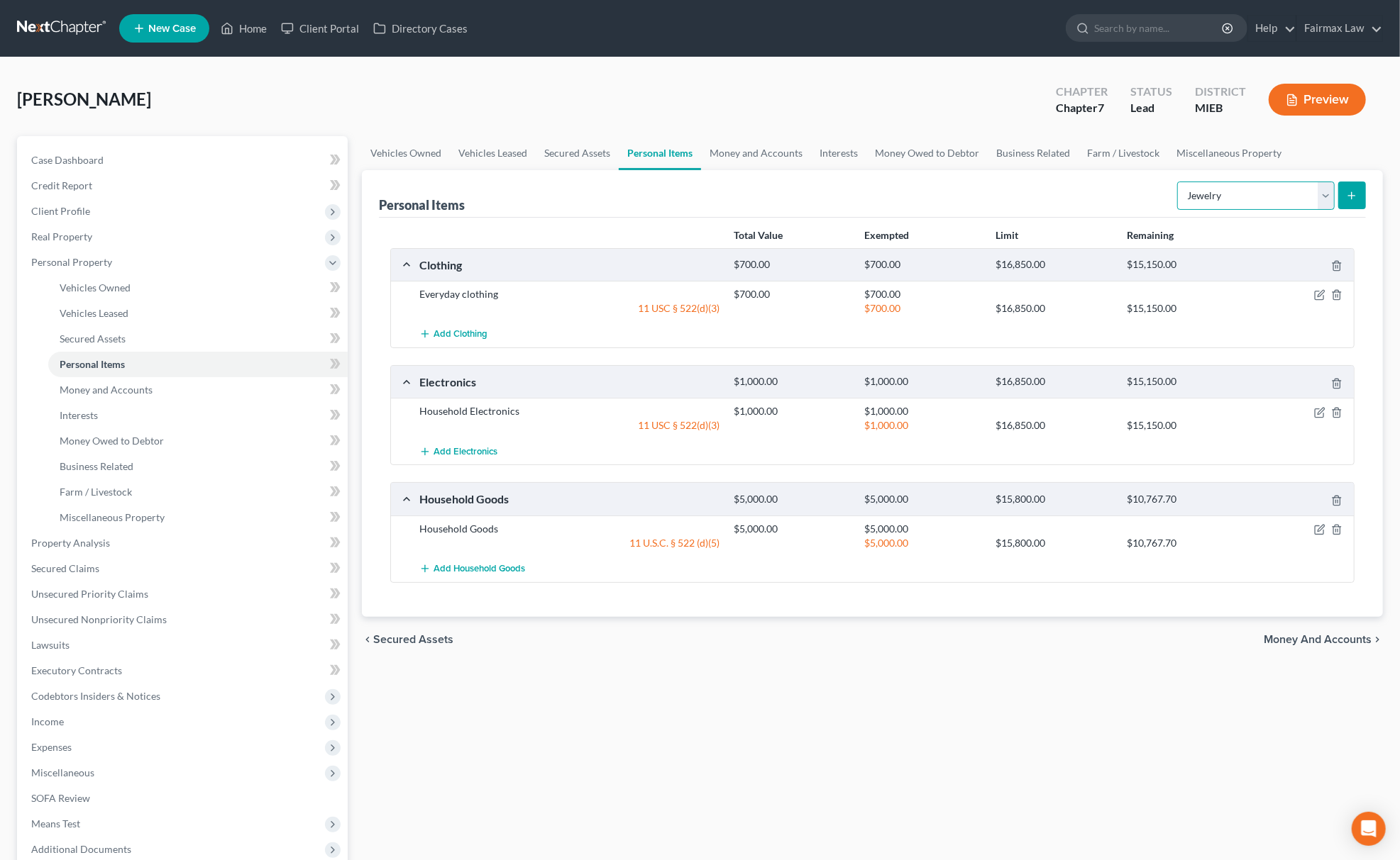
click at [1231, 187] on select "Select Item Type Clothing Collectibles Of Value Electronics Firearms Household …" at bounding box center [1256, 195] width 158 height 28
click at [202, 419] on link "Interests" at bounding box center [198, 416] width 300 height 26
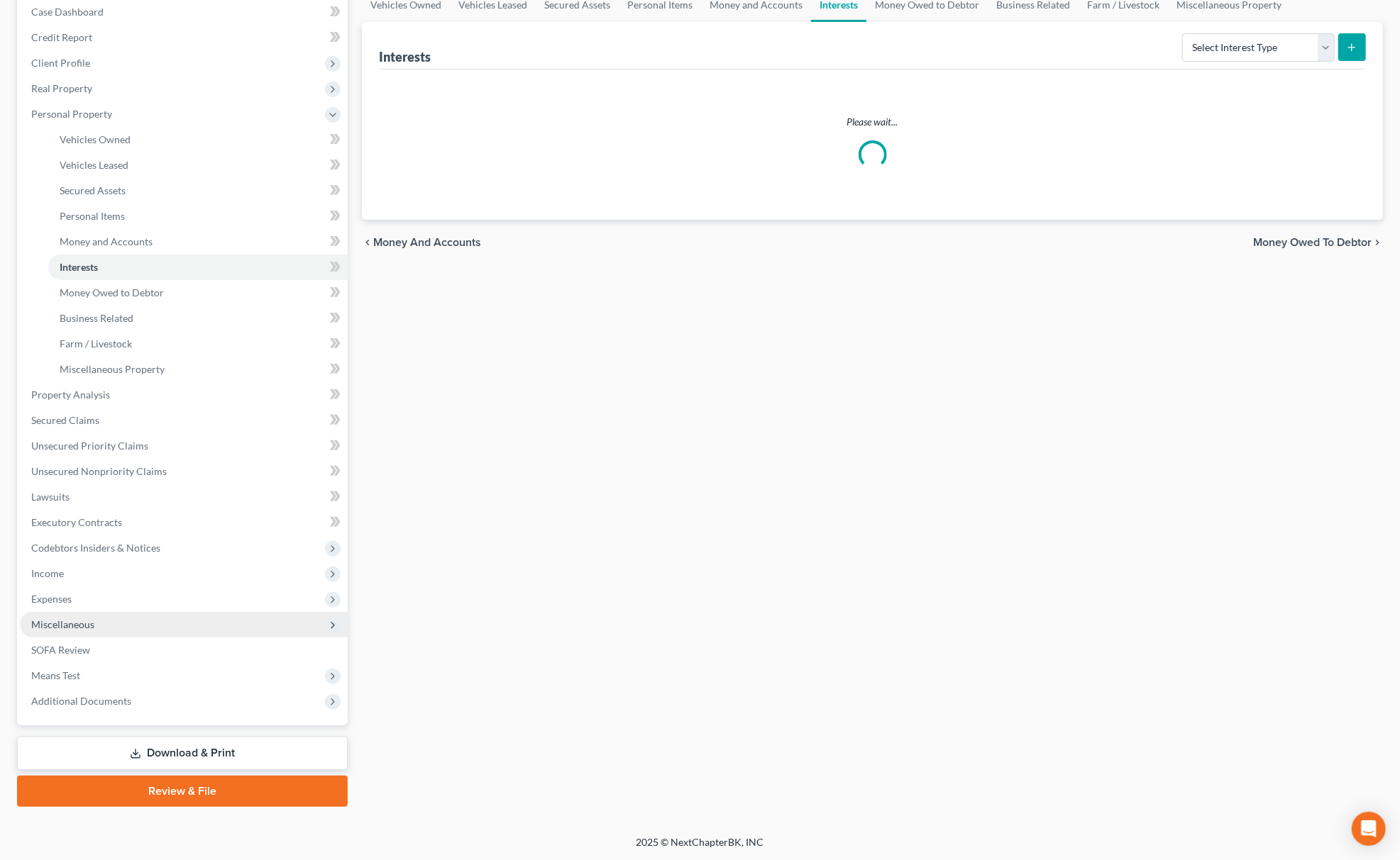
click at [146, 627] on span "Miscellaneous" at bounding box center [184, 625] width 328 height 26
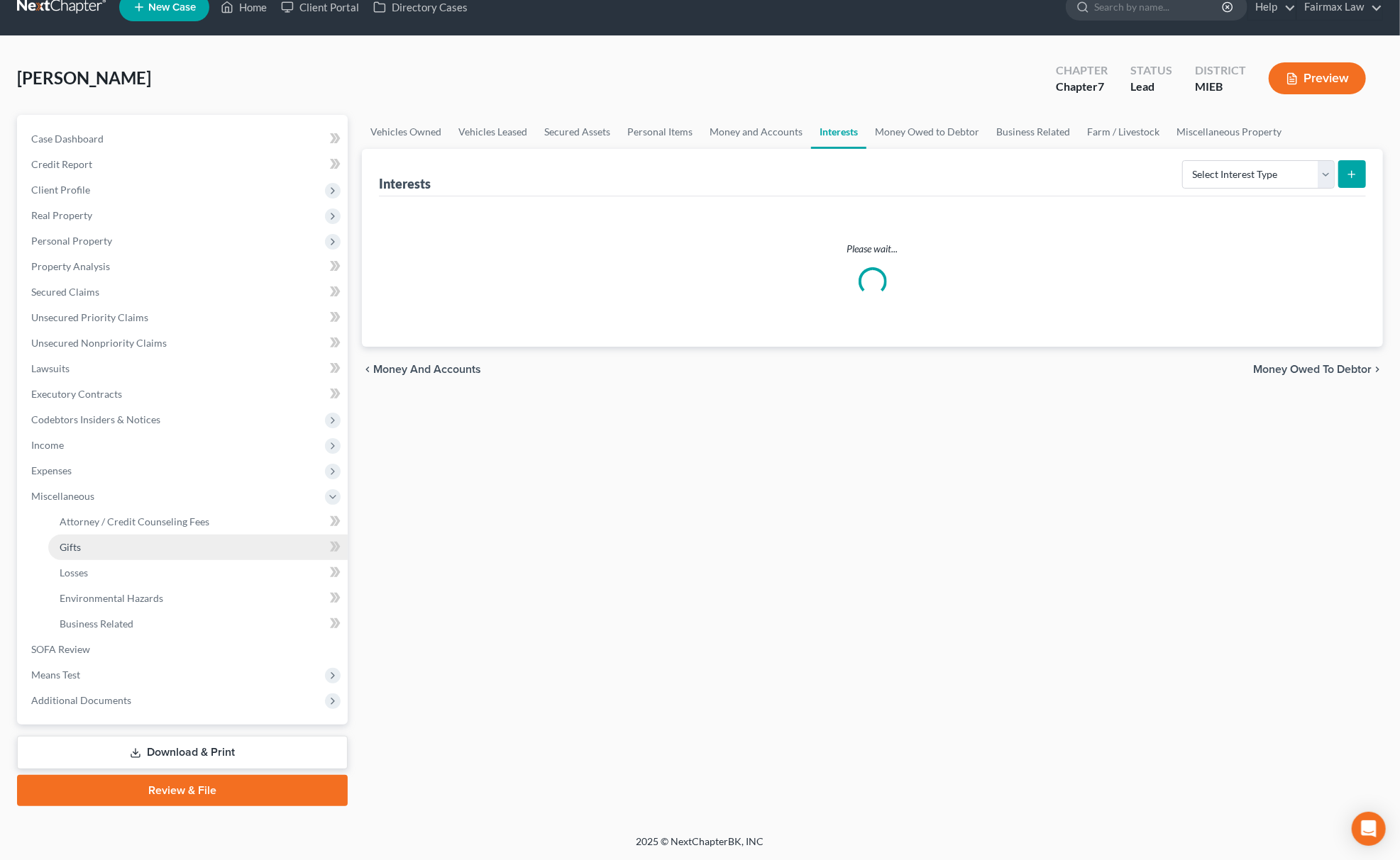
scroll to position [20, 0]
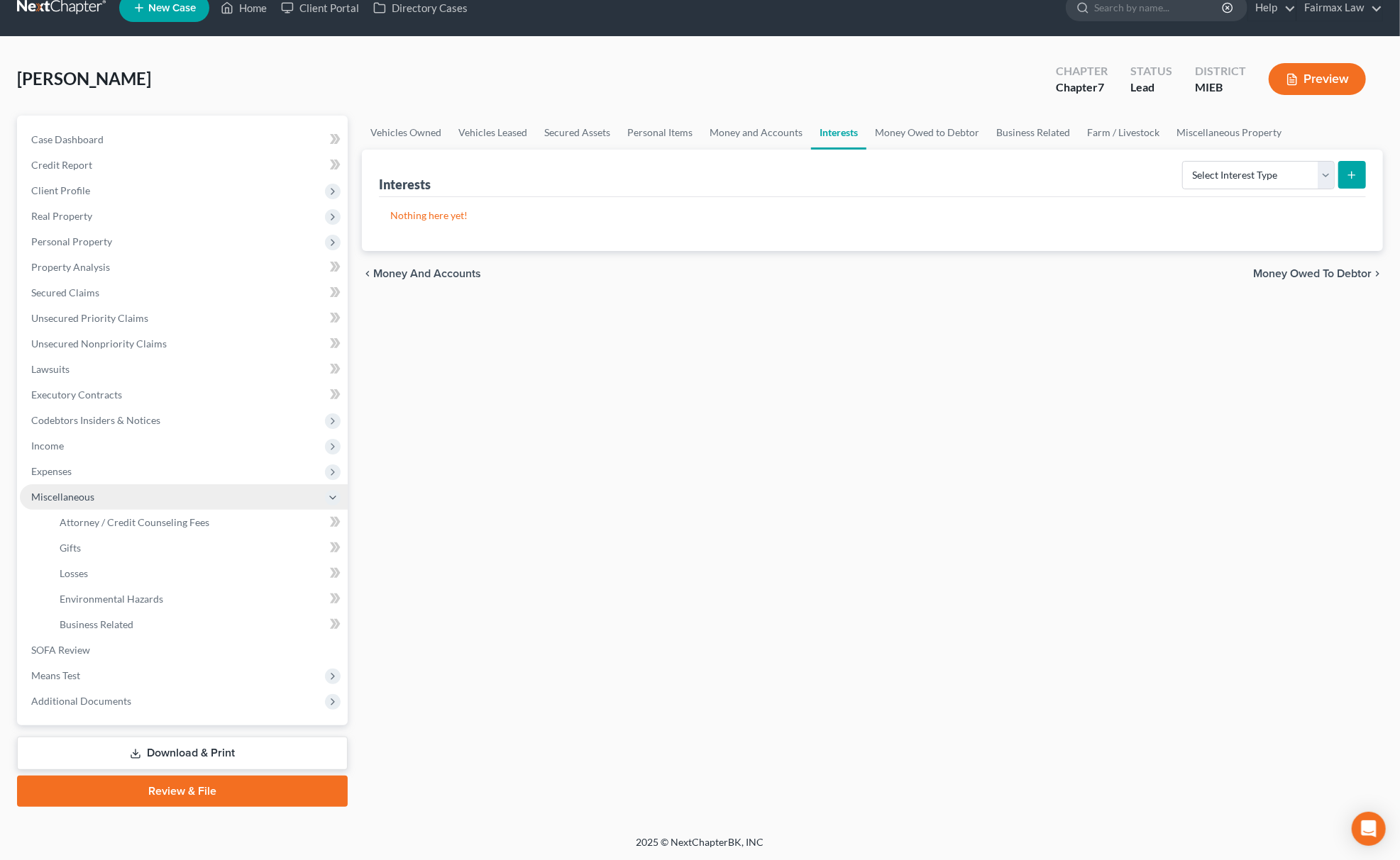
click at [163, 502] on span "Miscellaneous" at bounding box center [184, 497] width 328 height 26
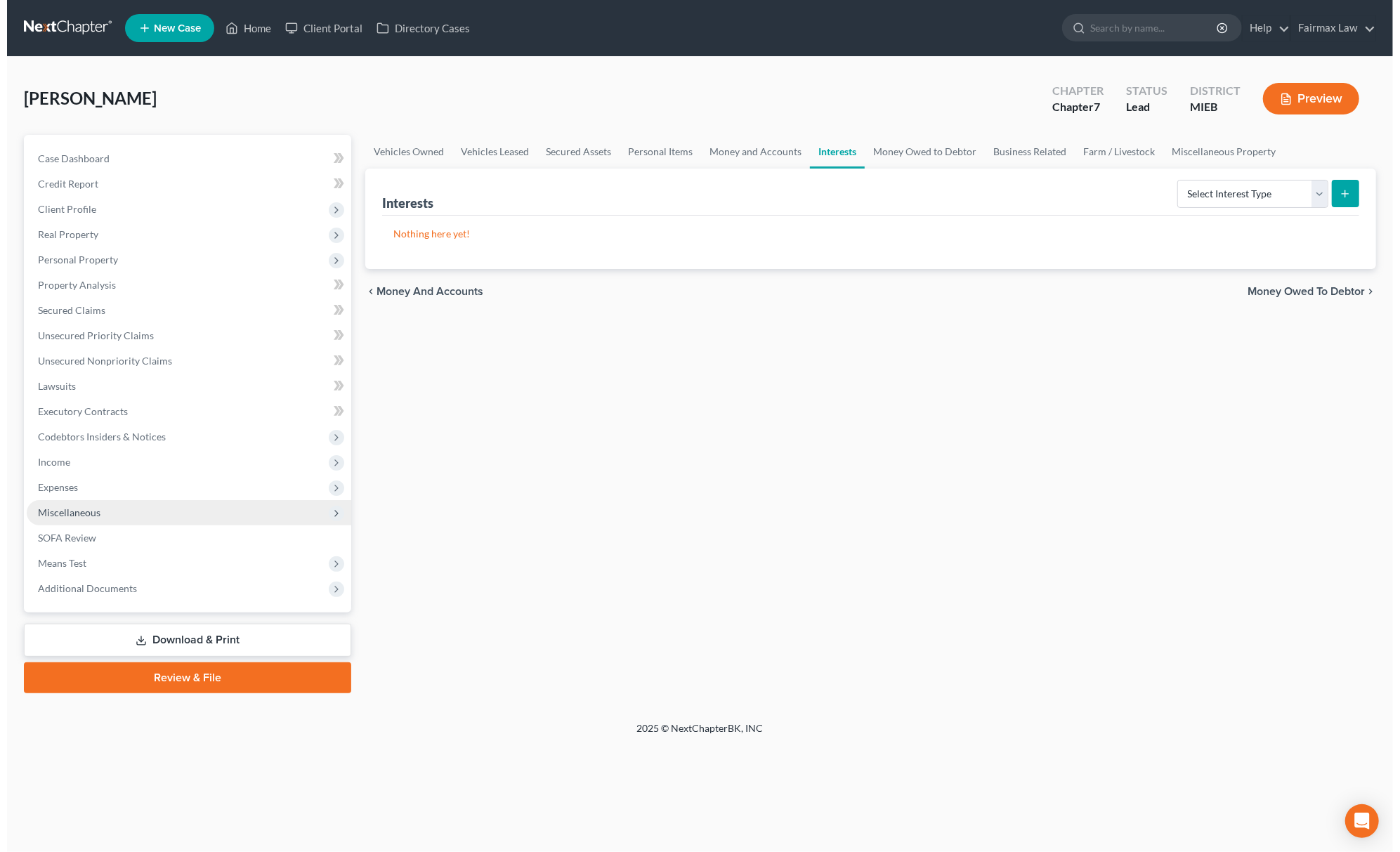
scroll to position [0, 0]
click at [164, 515] on span "Miscellaneous" at bounding box center [184, 513] width 328 height 25
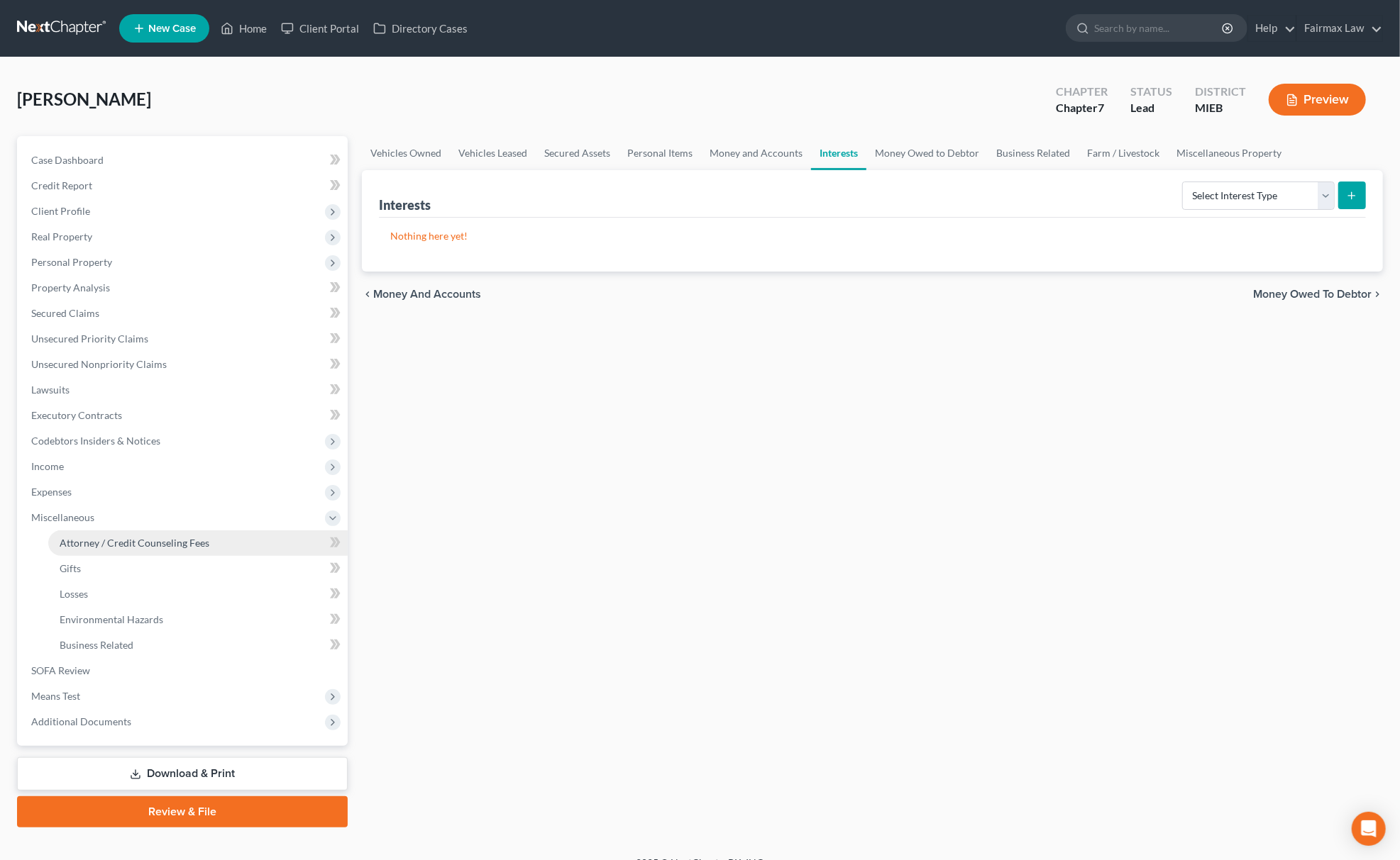
click at [162, 537] on span "Attorney / Credit Counseling Fees" at bounding box center [134, 542] width 149 height 12
select select "2"
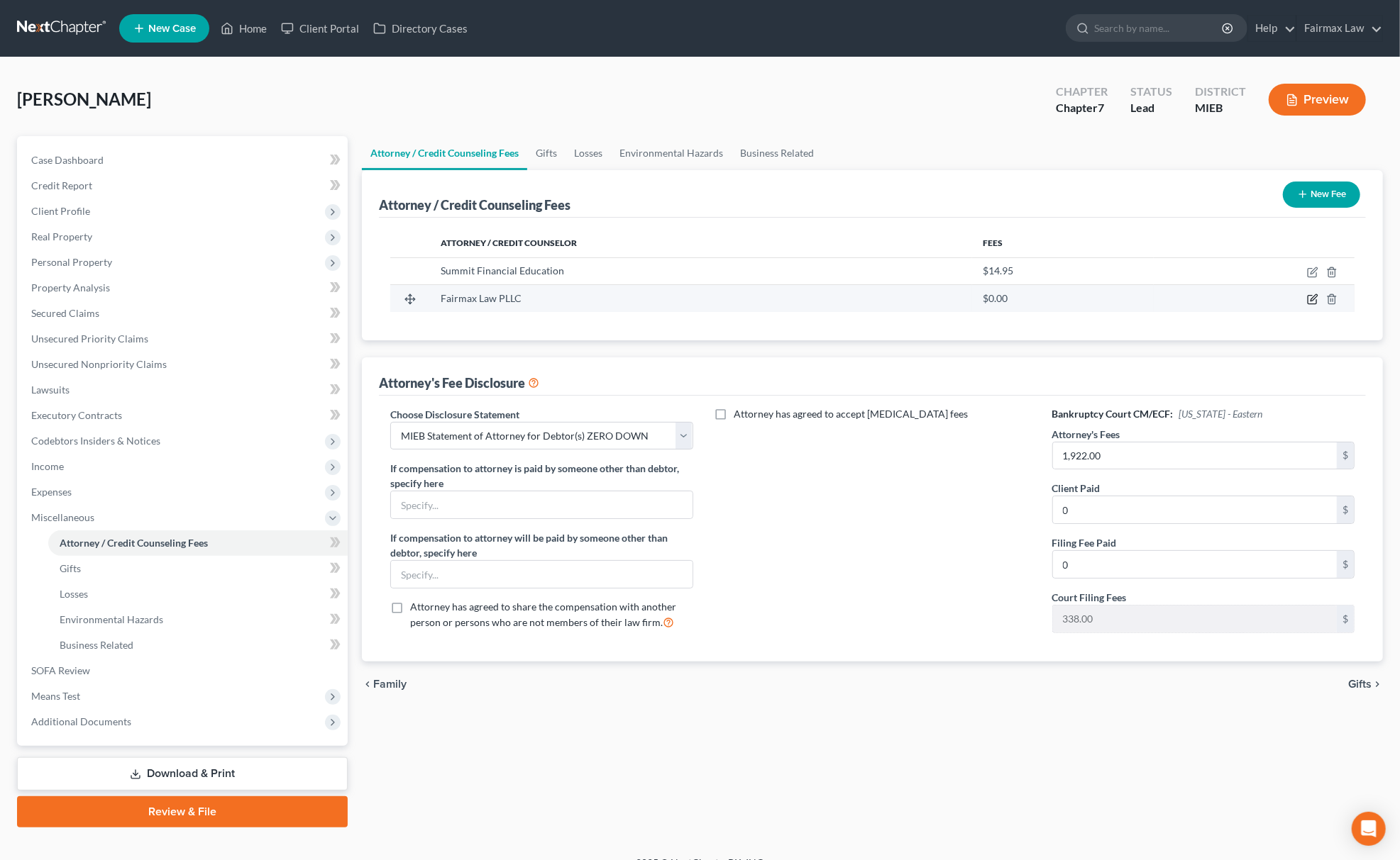
click at [1312, 298] on icon "button" at bounding box center [1313, 298] width 6 height 6
select select "23"
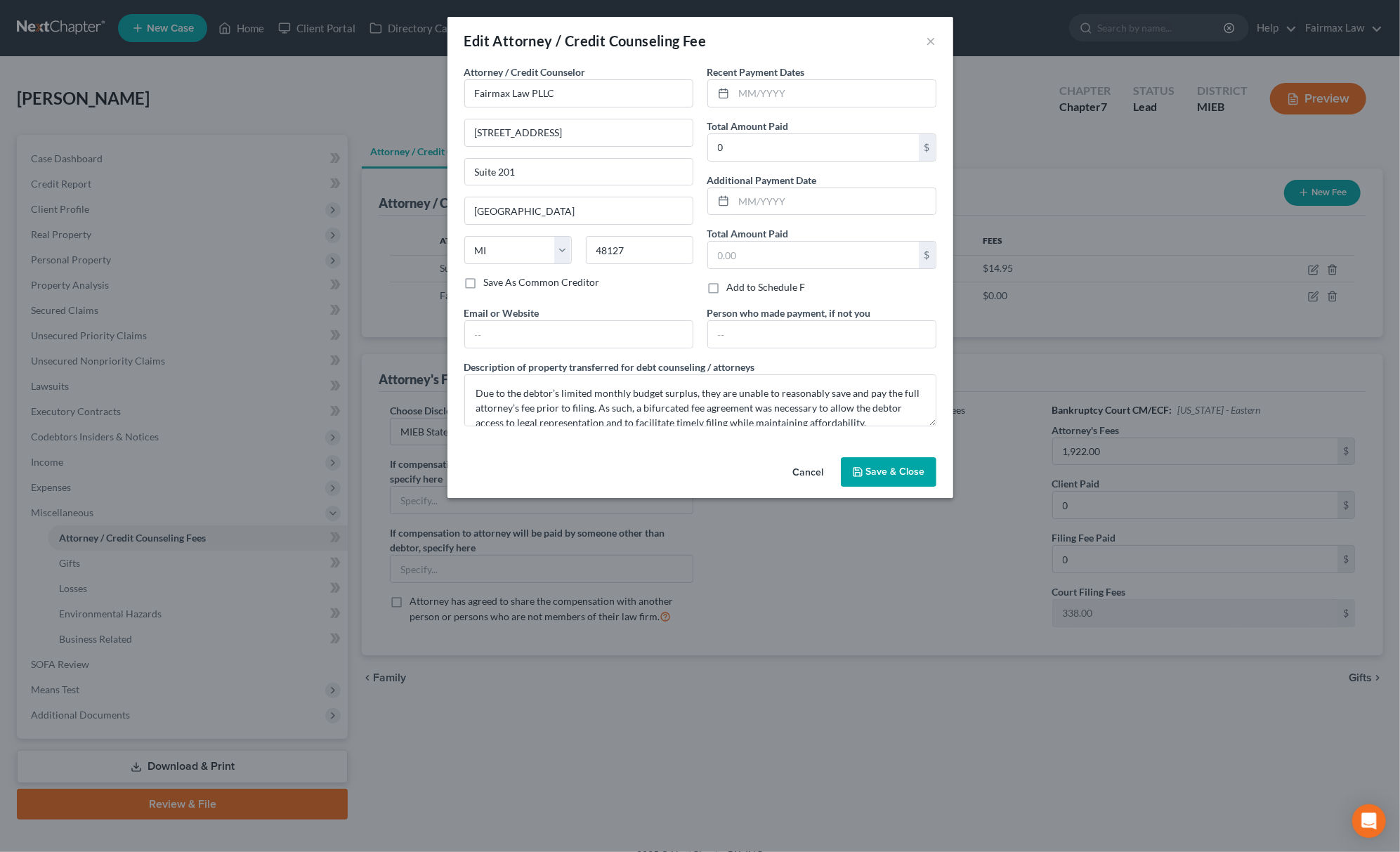
click at [896, 537] on div "Edit Attorney / Credit Counseling Fee × Attorney / Credit Counselor * Fairmax L…" at bounding box center [700, 426] width 1400 height 852
click at [903, 466] on button "Save & Close" at bounding box center [888, 472] width 95 height 30
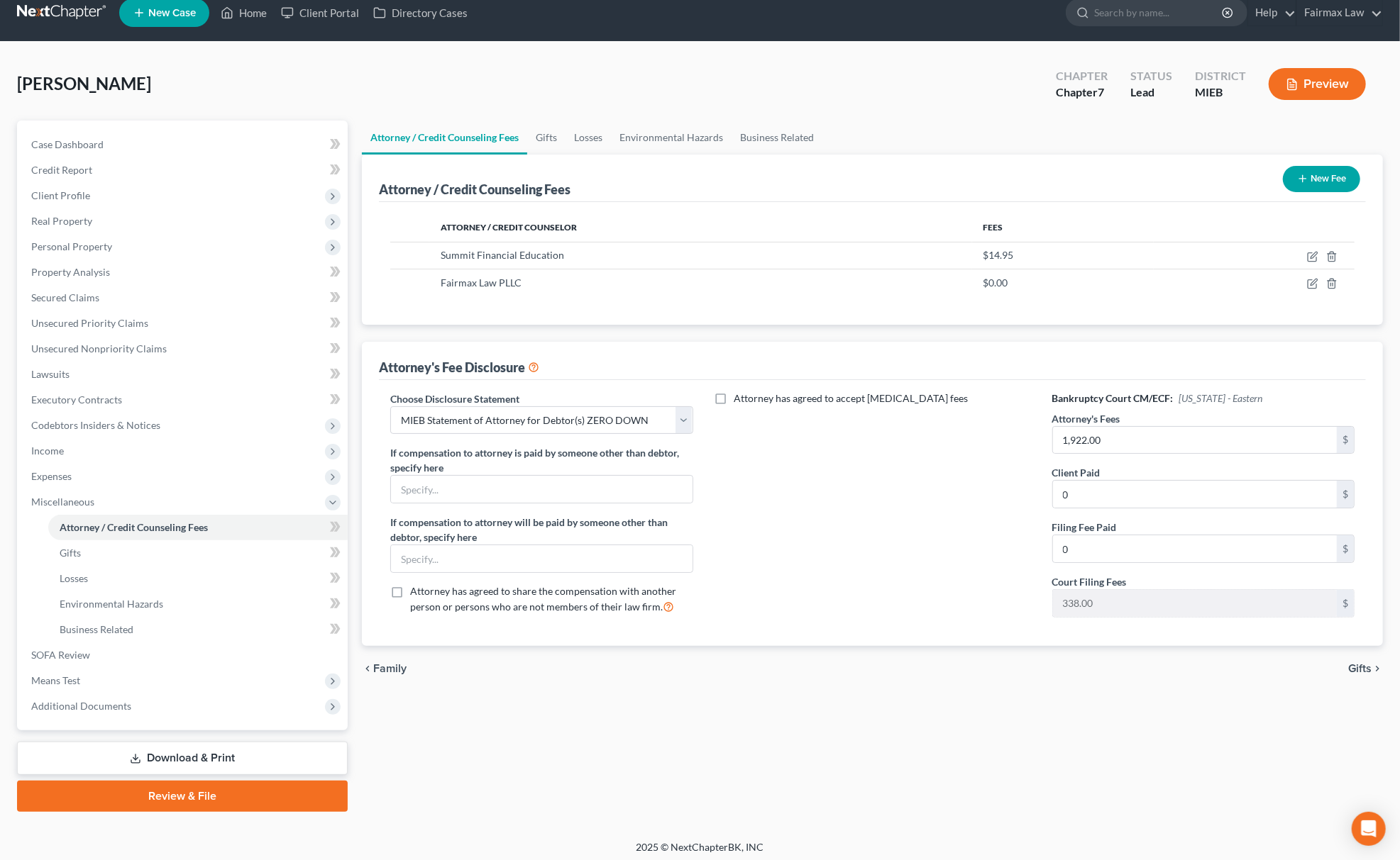
scroll to position [20, 0]
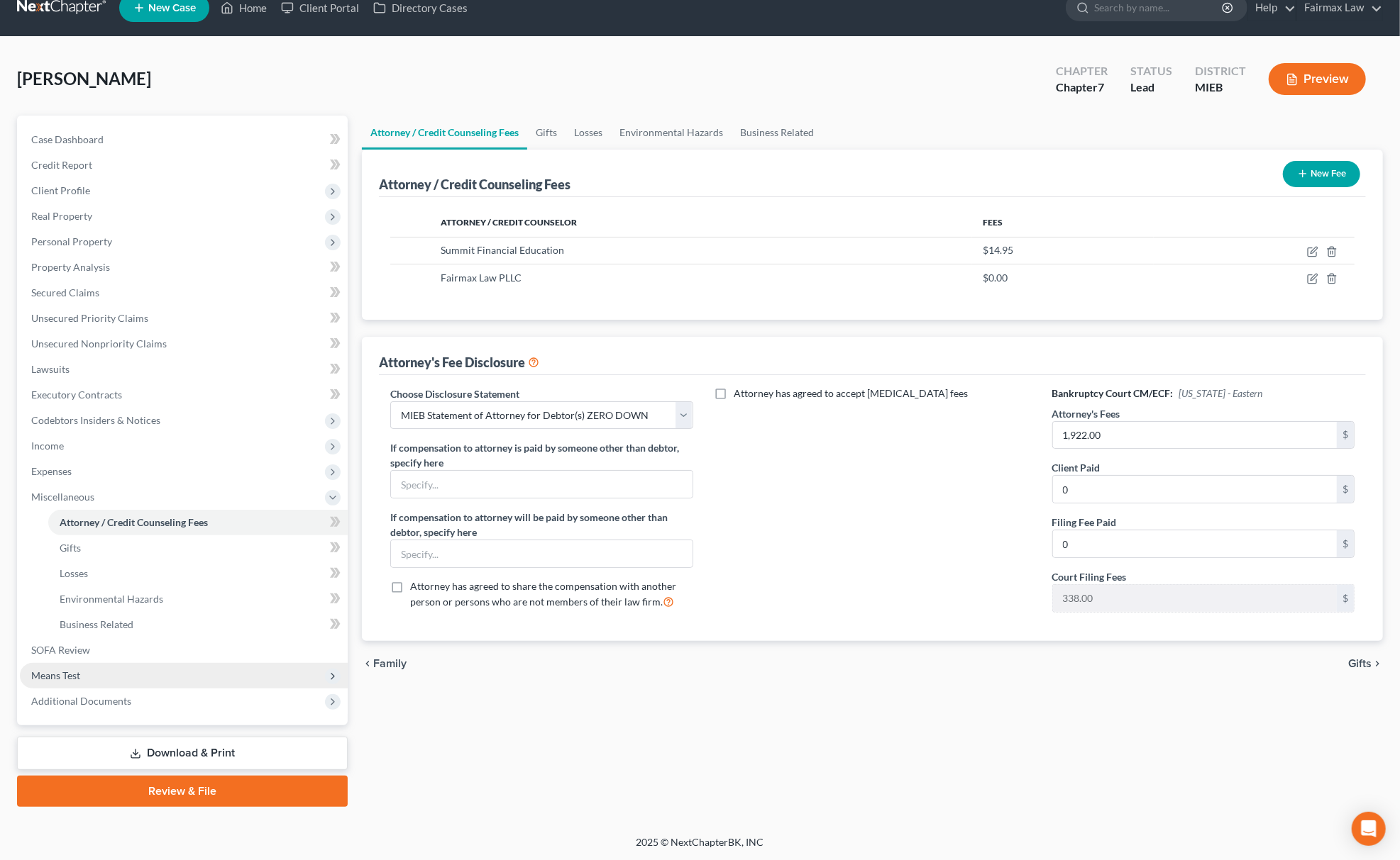
click at [70, 675] on span "Means Test" at bounding box center [55, 675] width 49 height 12
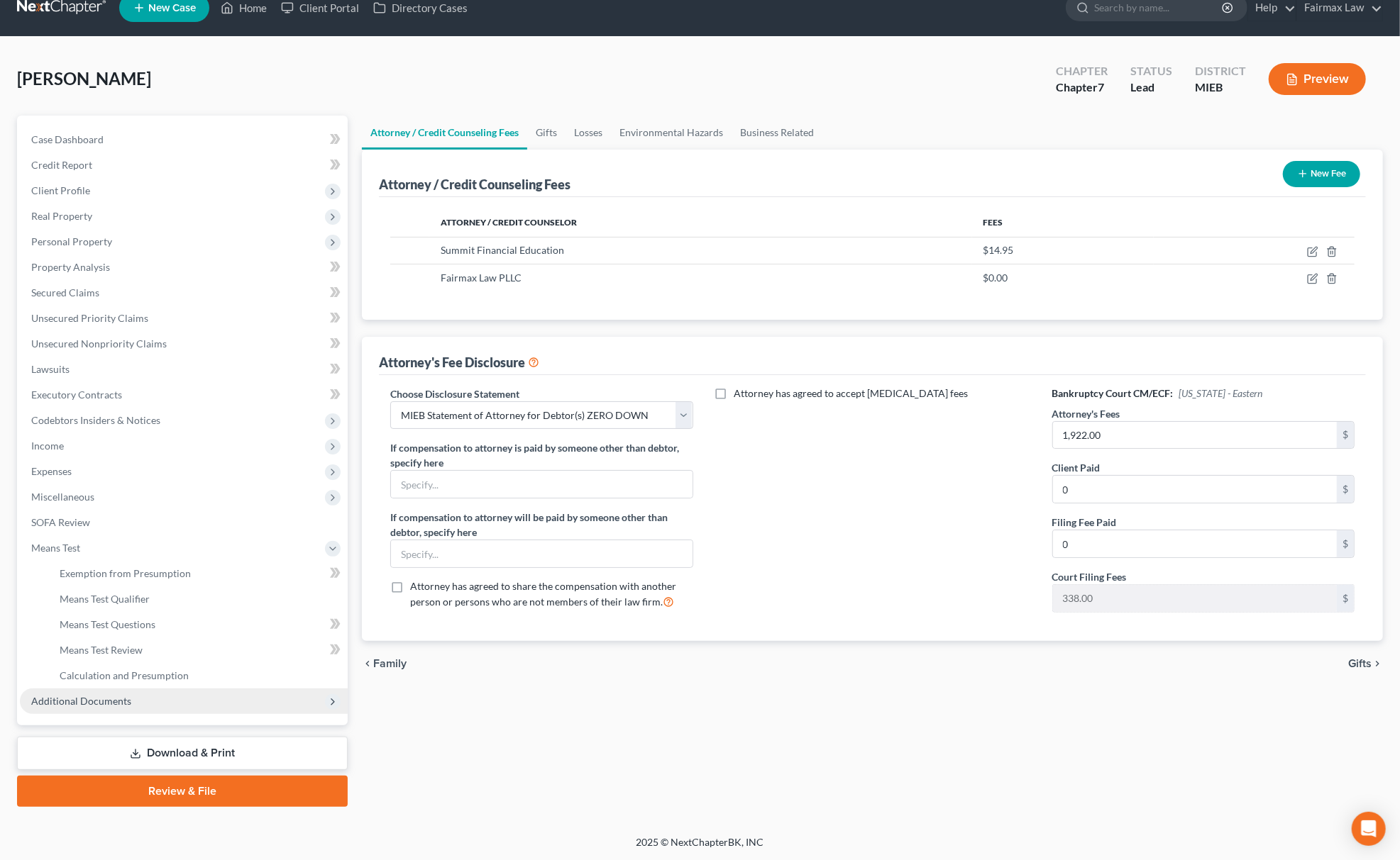
click at [143, 698] on span "Additional Documents" at bounding box center [184, 702] width 328 height 26
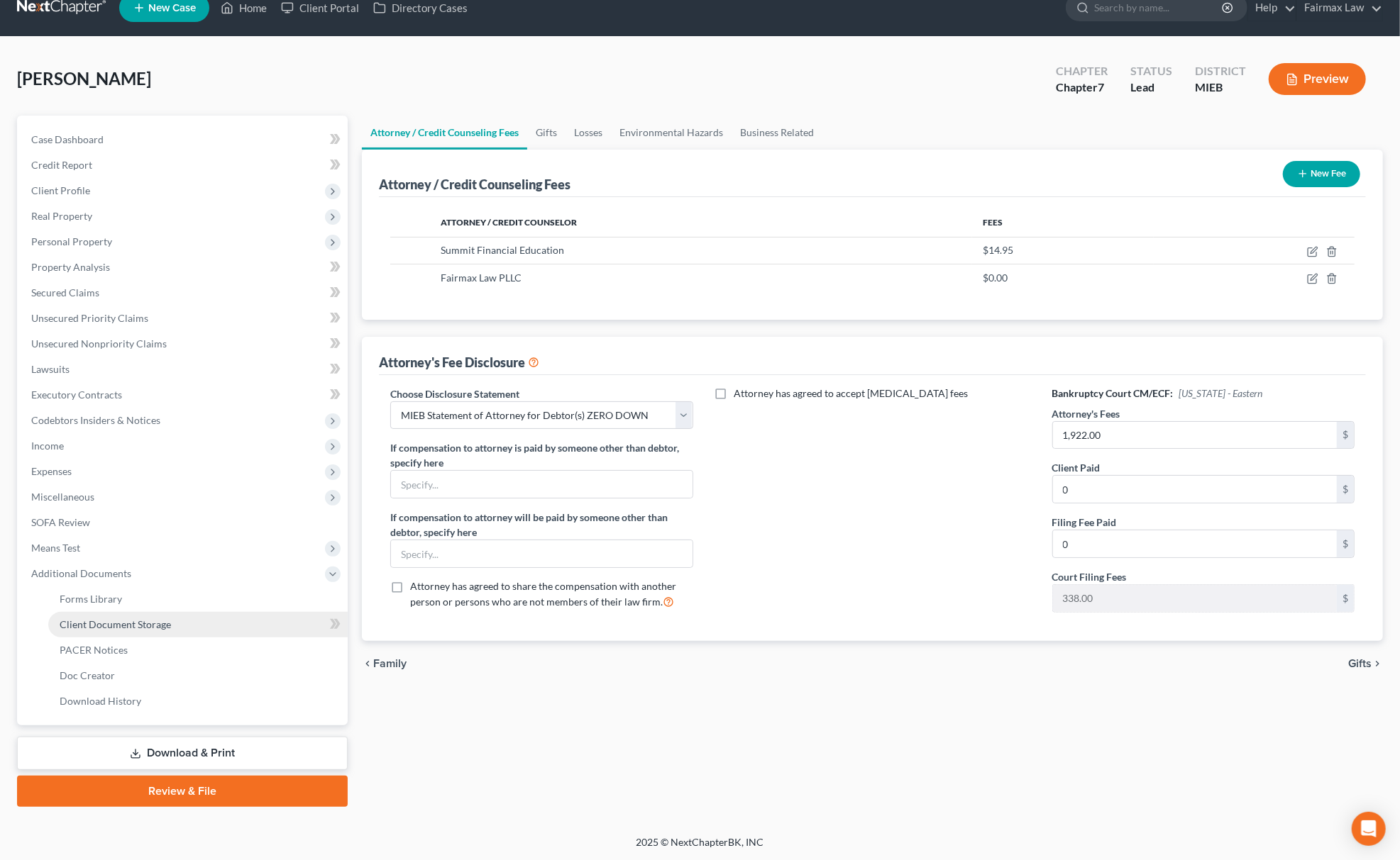
click at [168, 630] on link "Client Document Storage" at bounding box center [198, 625] width 300 height 26
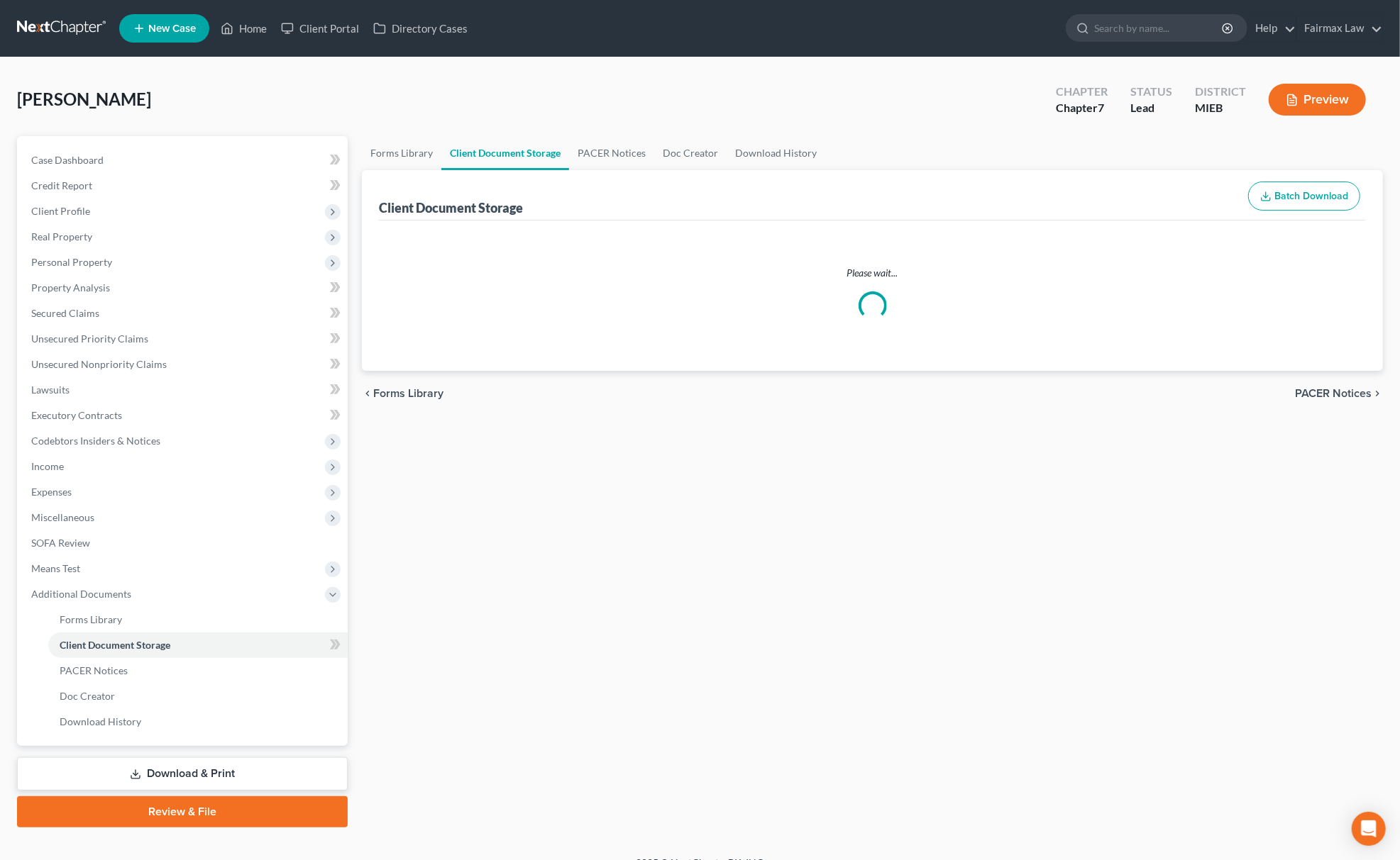
select select "6"
select select "7"
select select "32"
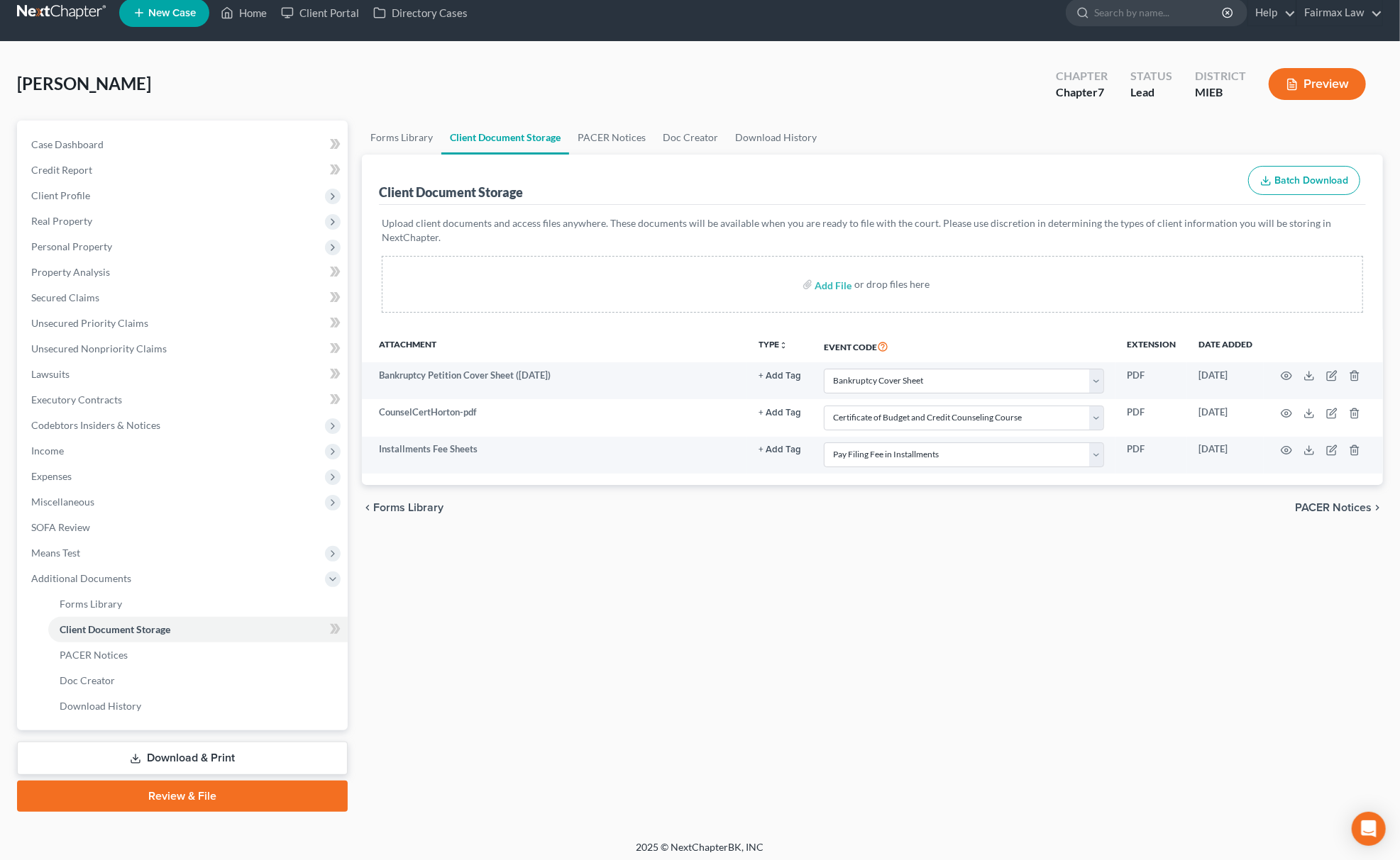
scroll to position [20, 0]
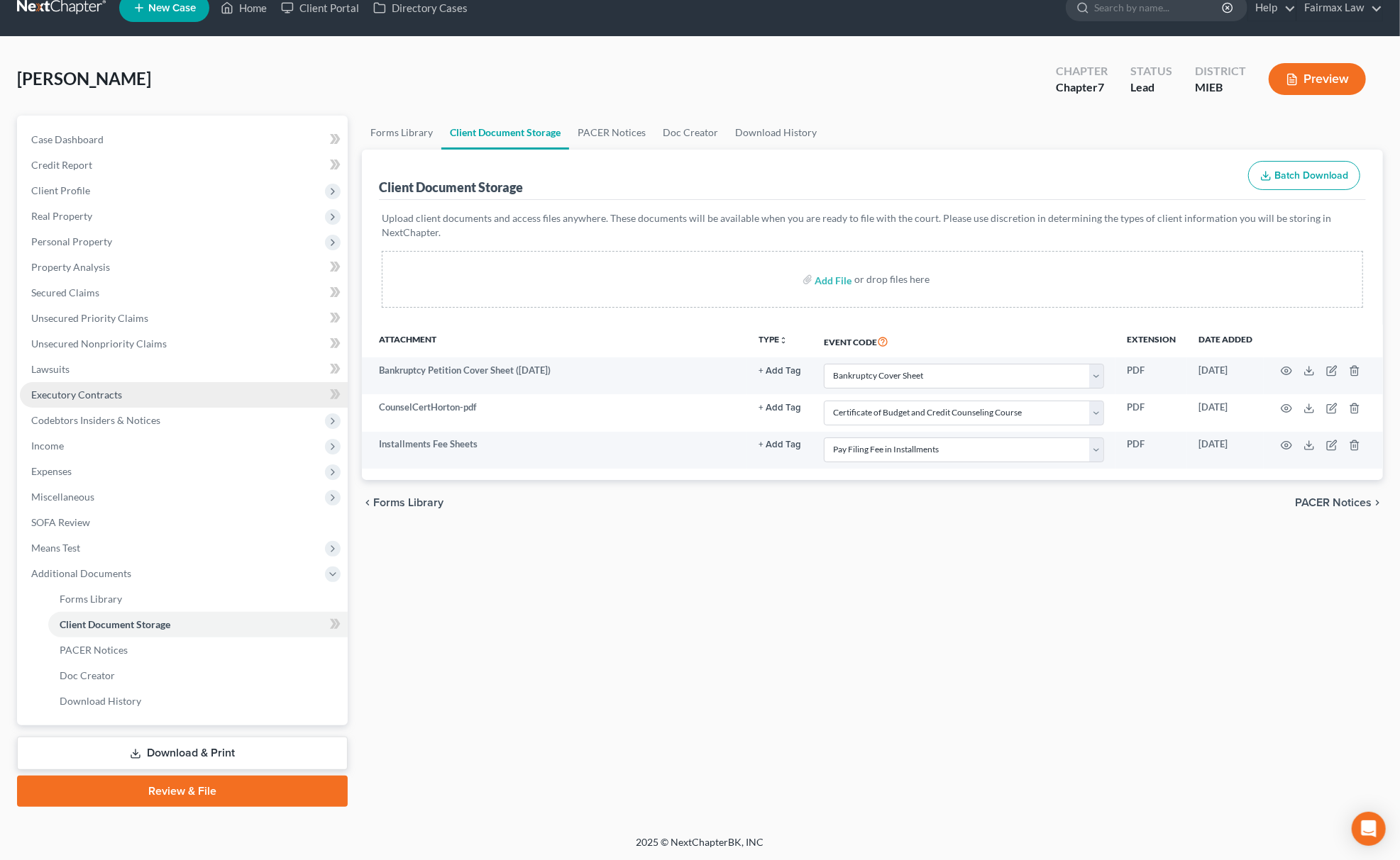
click at [115, 382] on link "Executory Contracts" at bounding box center [184, 395] width 328 height 26
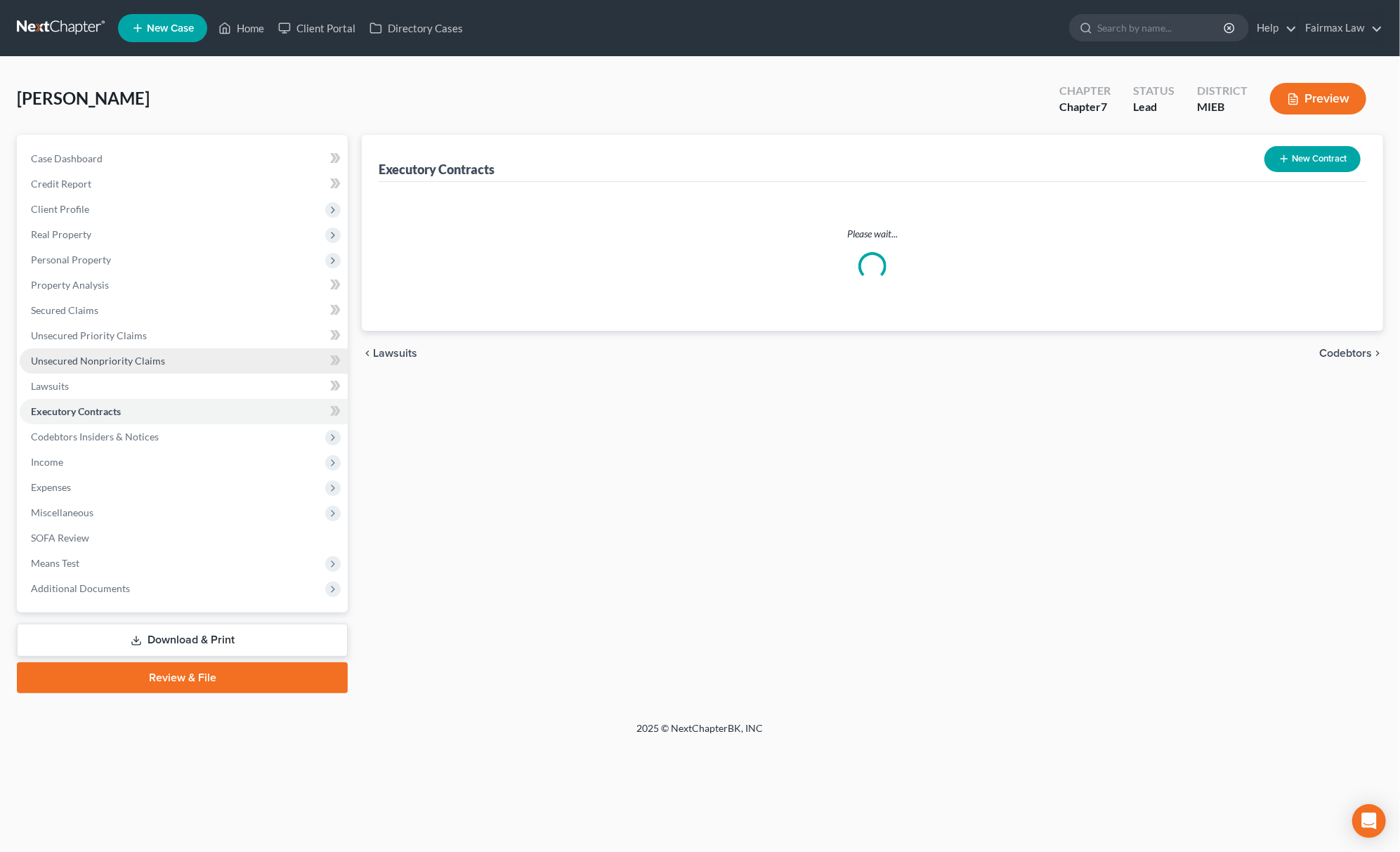
click at [113, 369] on link "Unsecured Nonpriority Claims" at bounding box center [184, 361] width 328 height 25
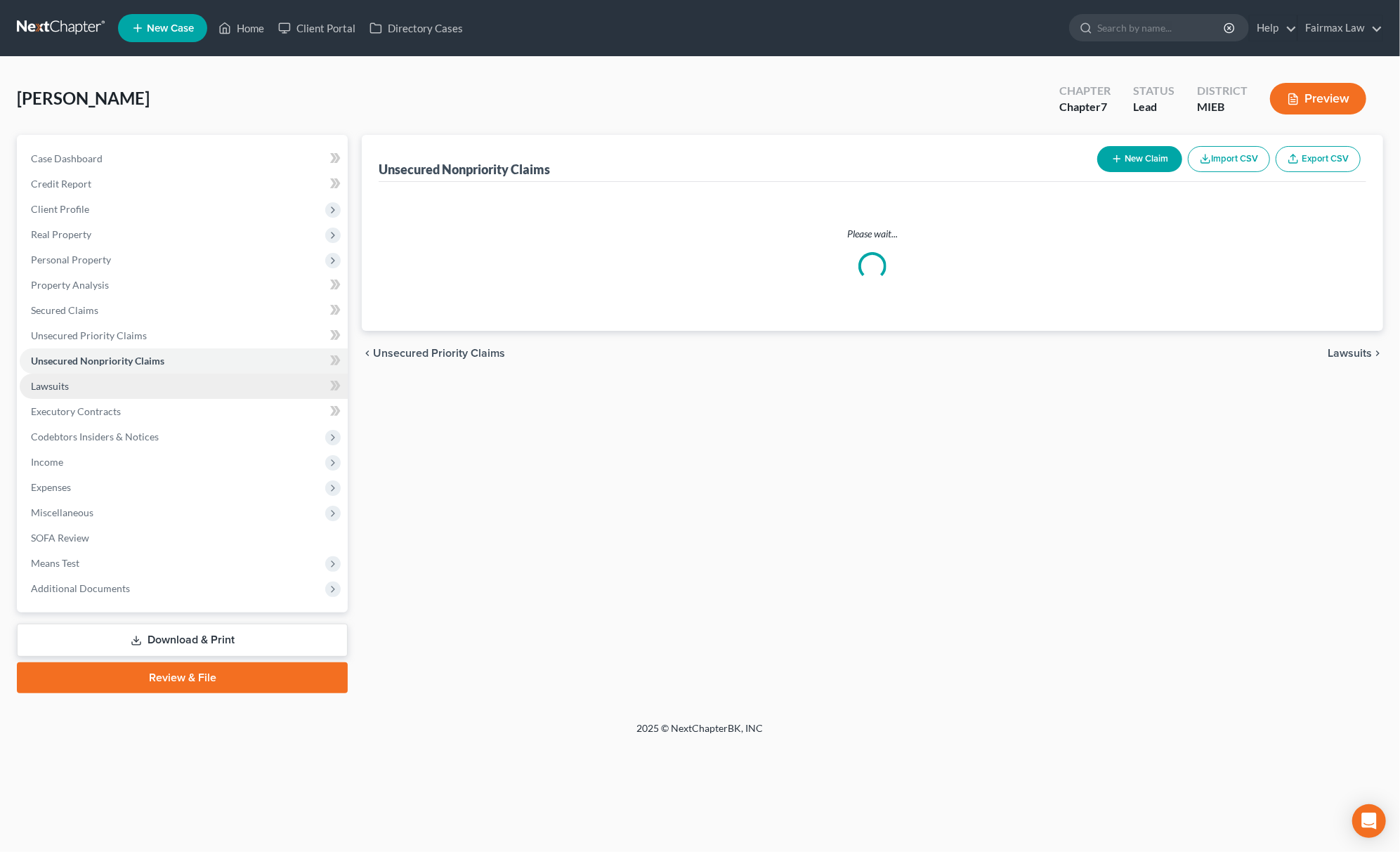
click at [57, 397] on link "Lawsuits" at bounding box center [184, 387] width 328 height 25
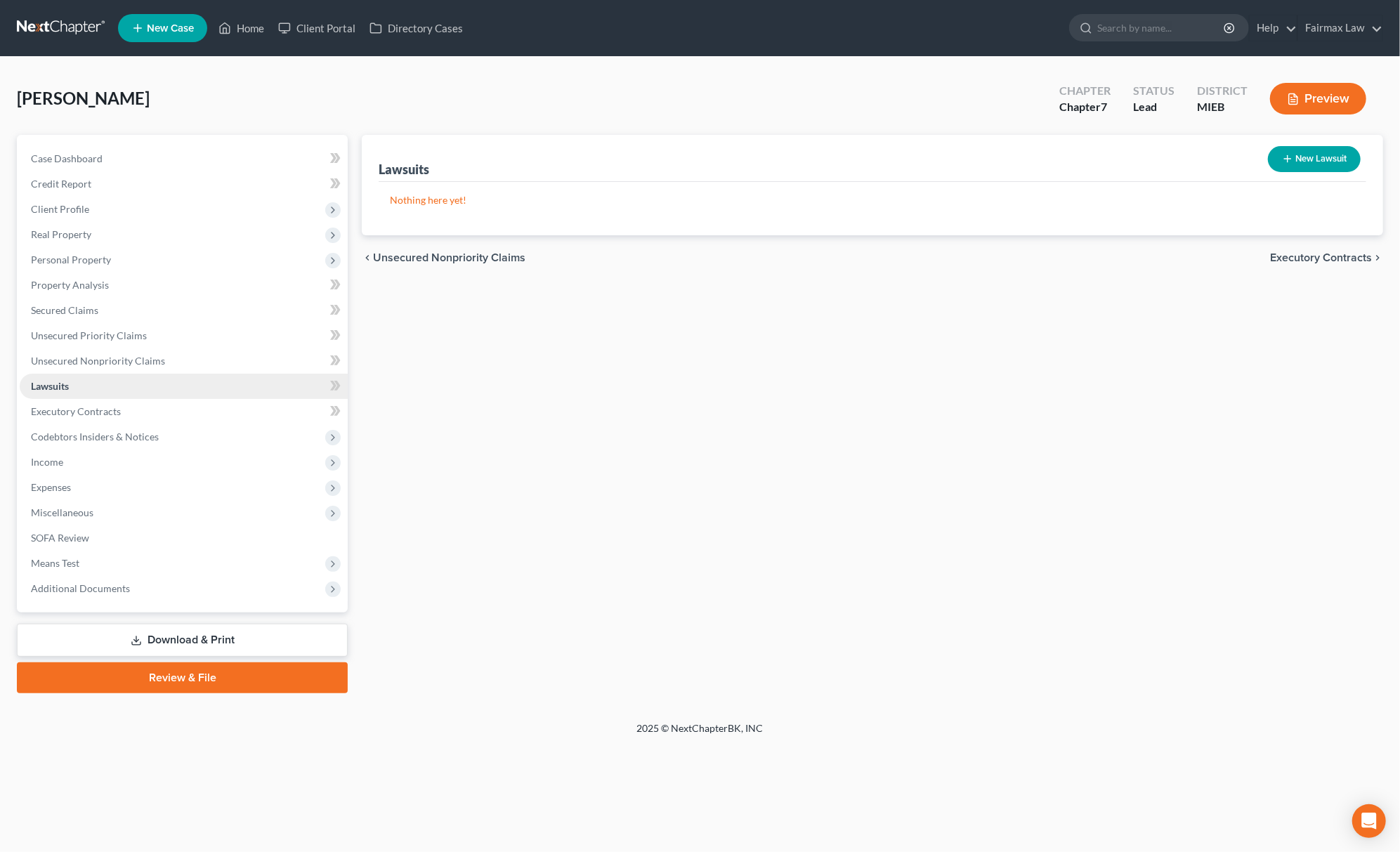
click at [138, 377] on link "Lawsuits" at bounding box center [184, 387] width 328 height 25
click at [159, 369] on link "Unsecured Nonpriority Claims" at bounding box center [184, 361] width 328 height 25
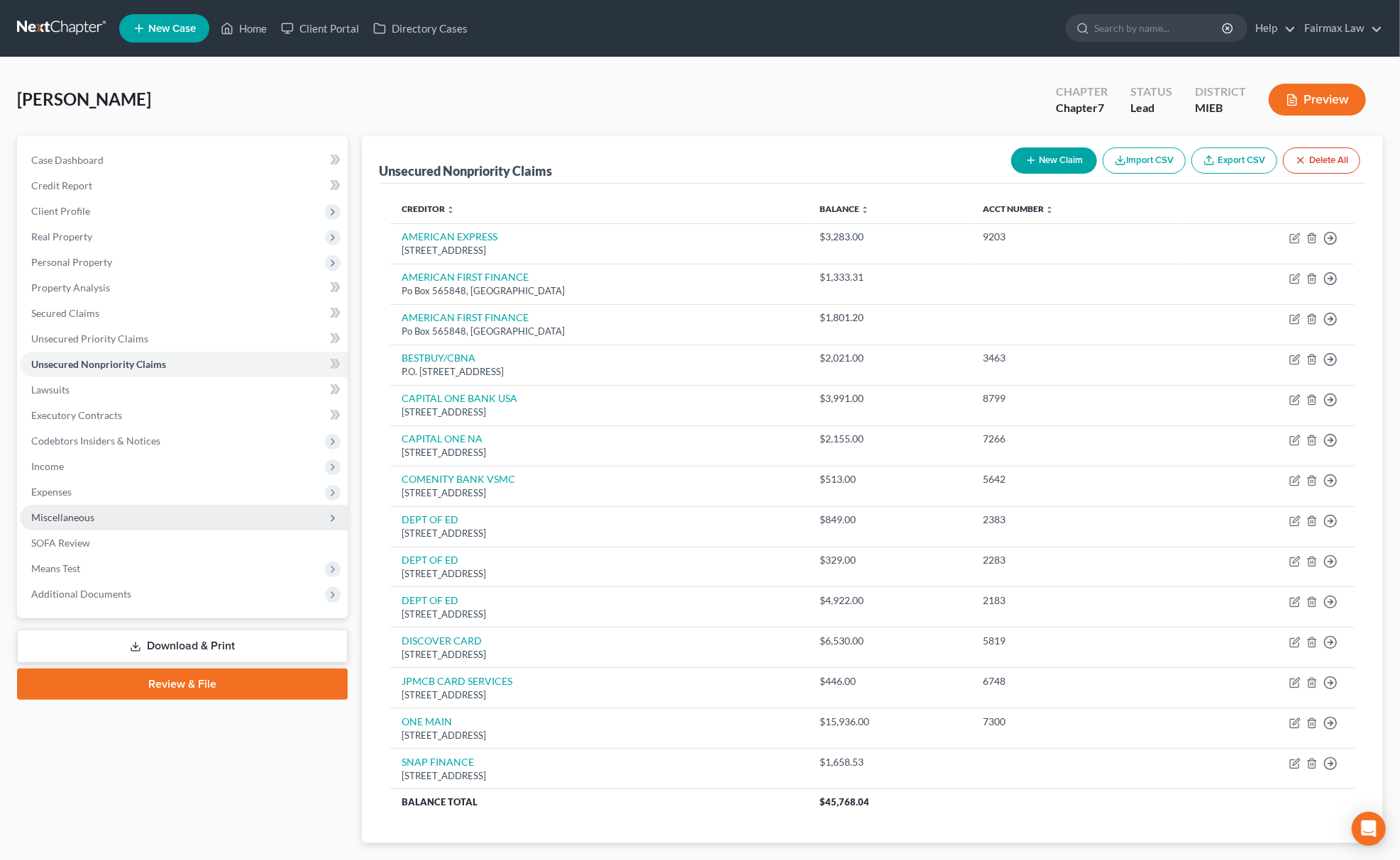
click at [86, 505] on span "Miscellaneous" at bounding box center [184, 517] width 328 height 26
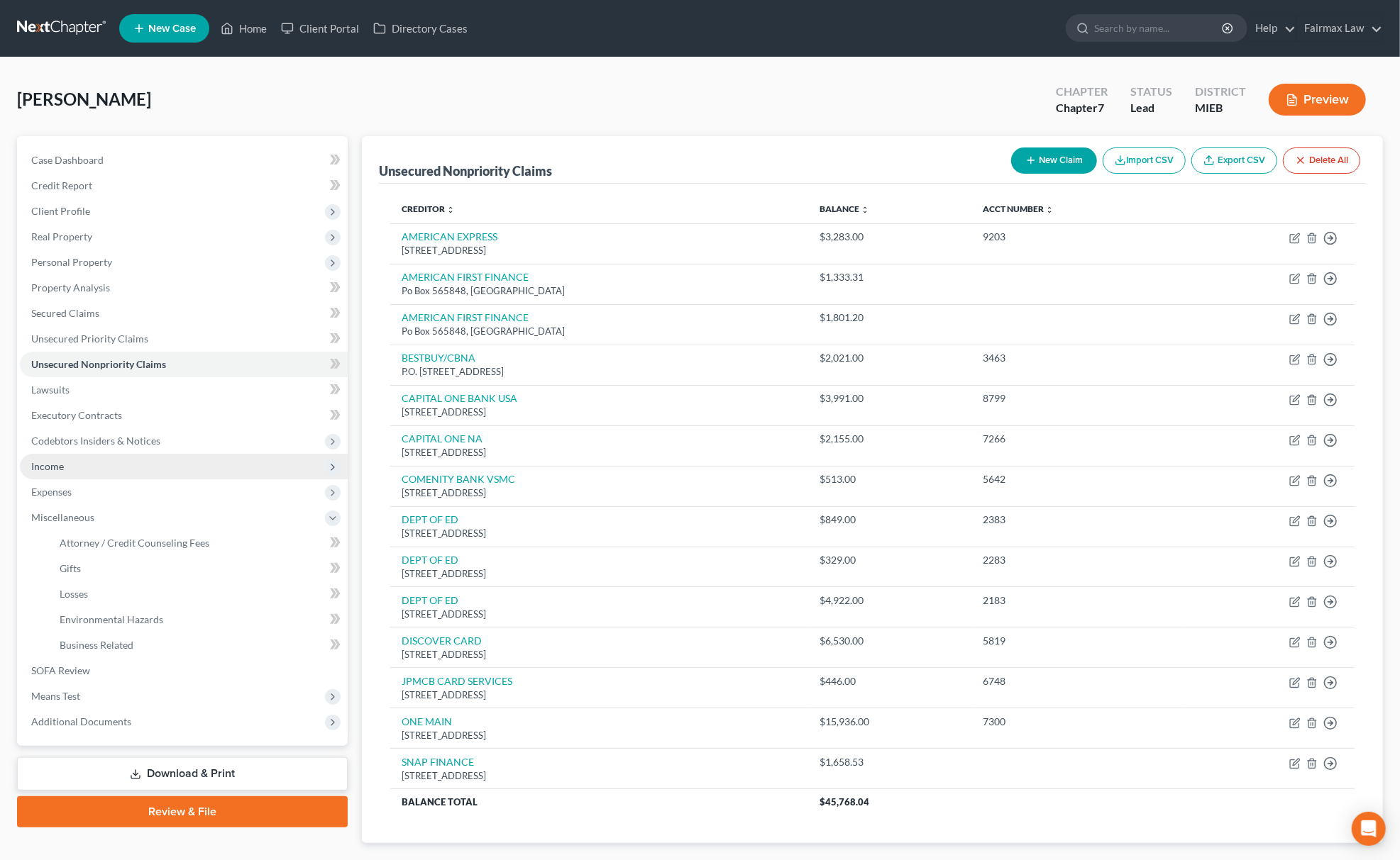
click at [98, 475] on span "Income" at bounding box center [184, 467] width 328 height 26
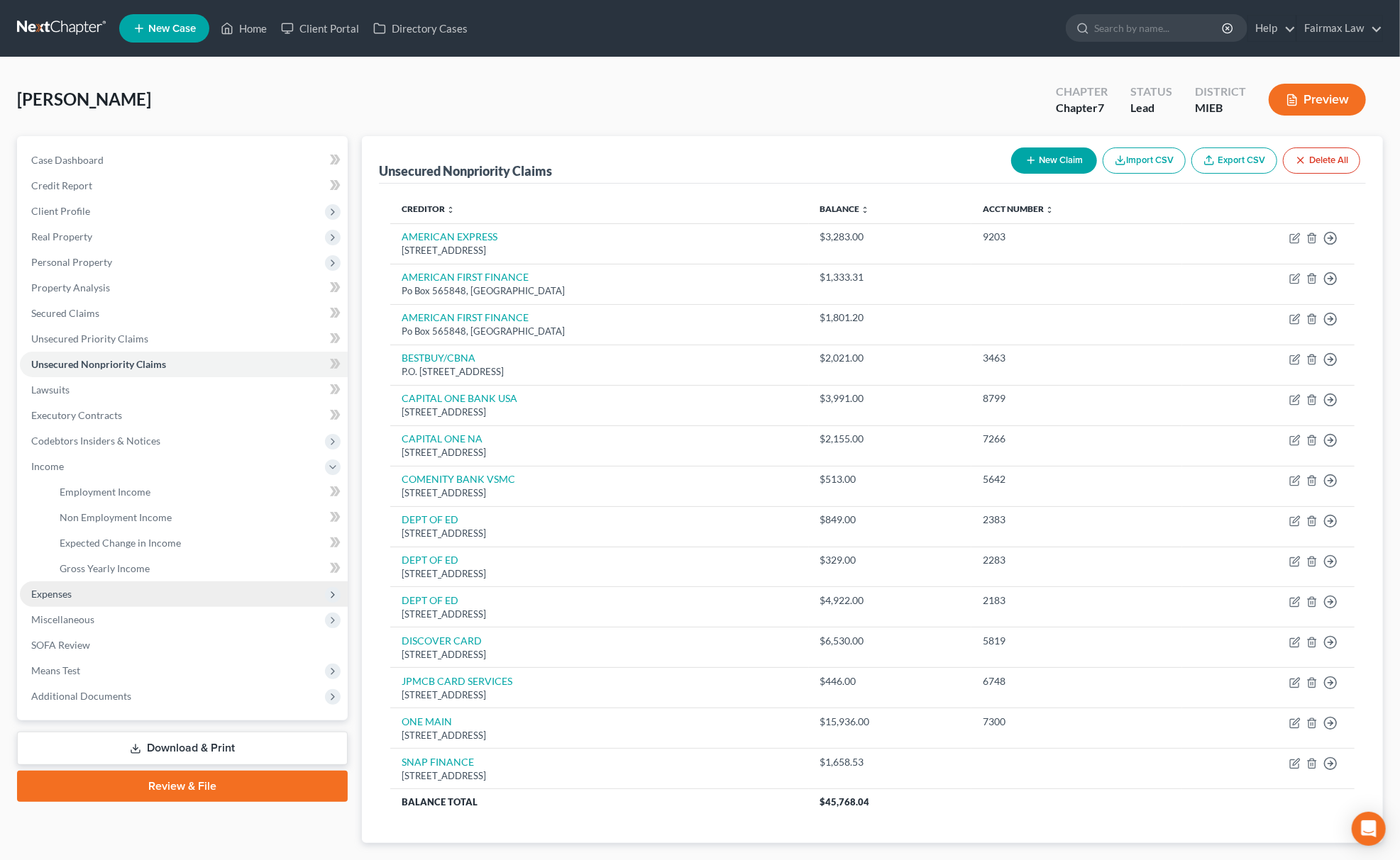
click at [70, 600] on span "Expenses" at bounding box center [184, 594] width 328 height 26
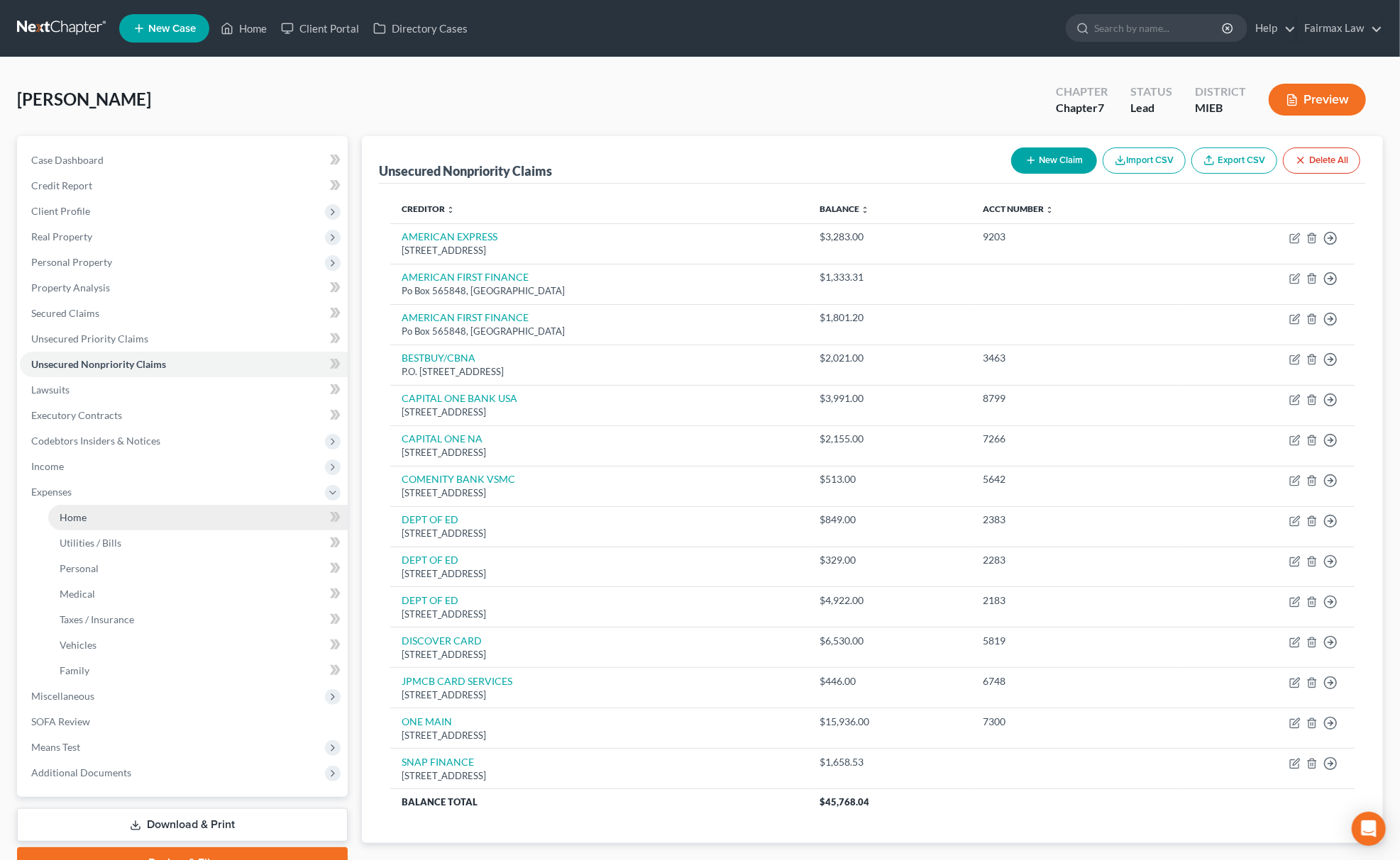
click at [121, 519] on link "Home" at bounding box center [198, 517] width 300 height 26
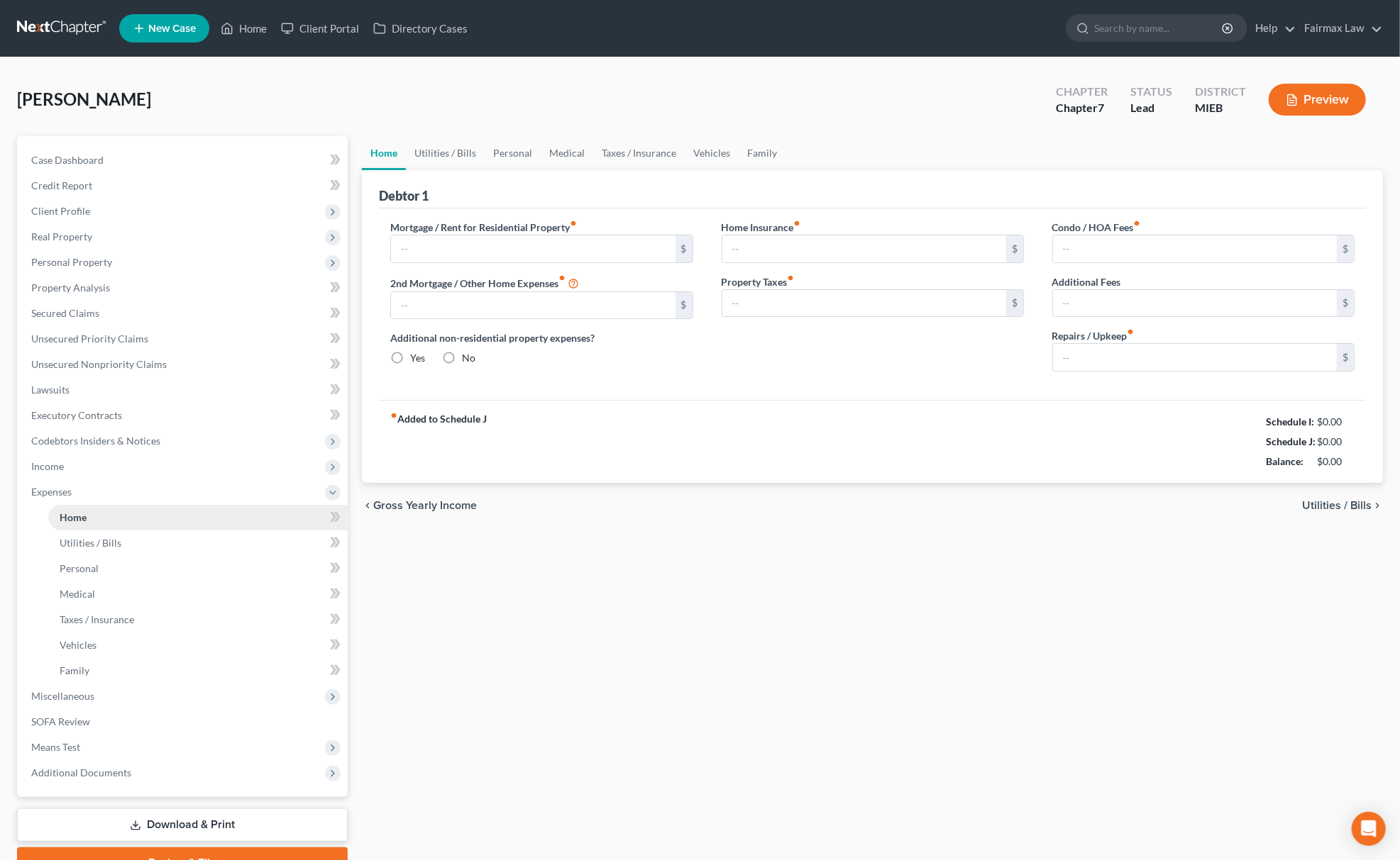
type input "1,600.00"
type input "0.00"
radio input "true"
type input "0.00"
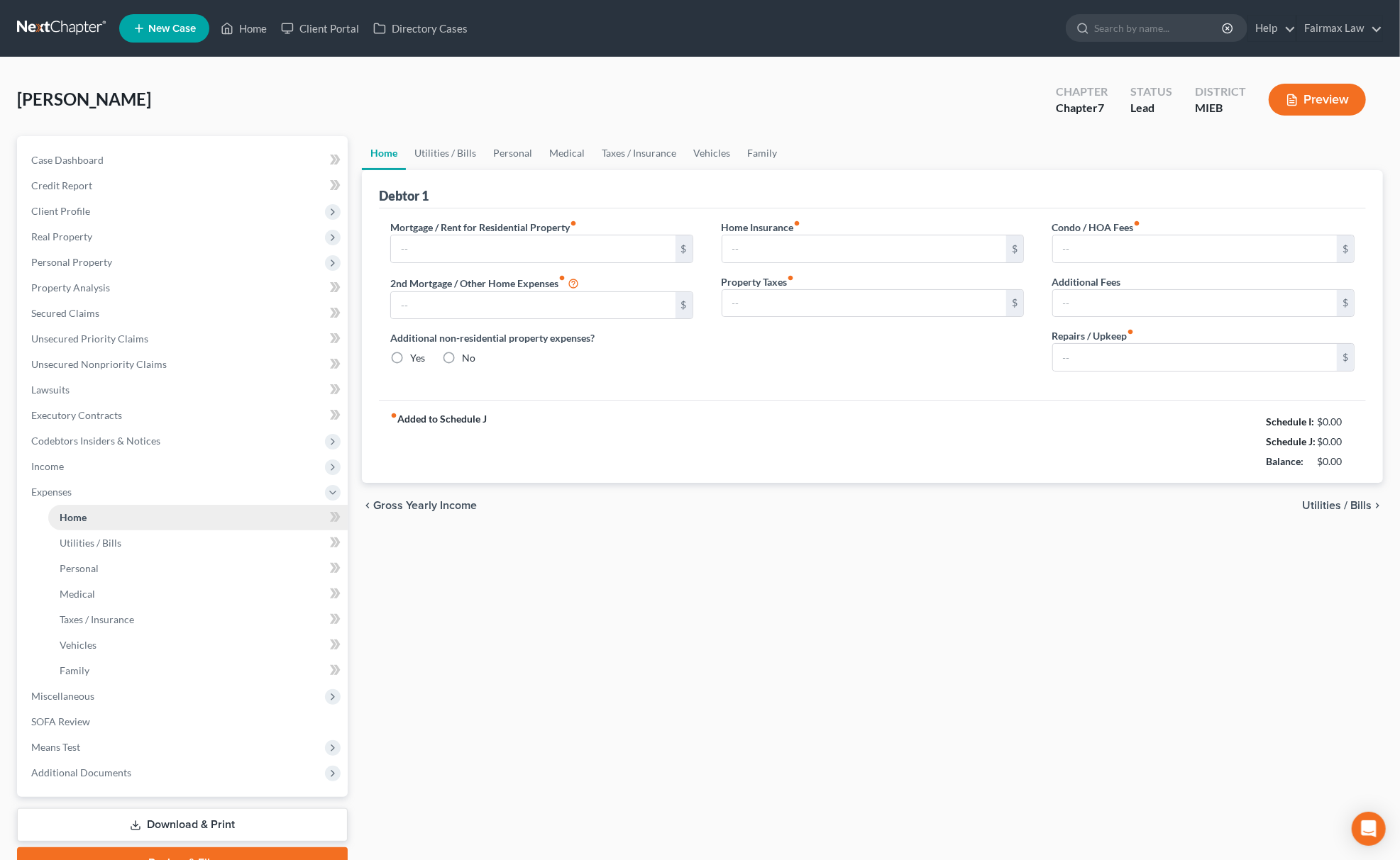
type input "0.00"
click at [451, 147] on link "Utilities / Bills" at bounding box center [445, 153] width 79 height 34
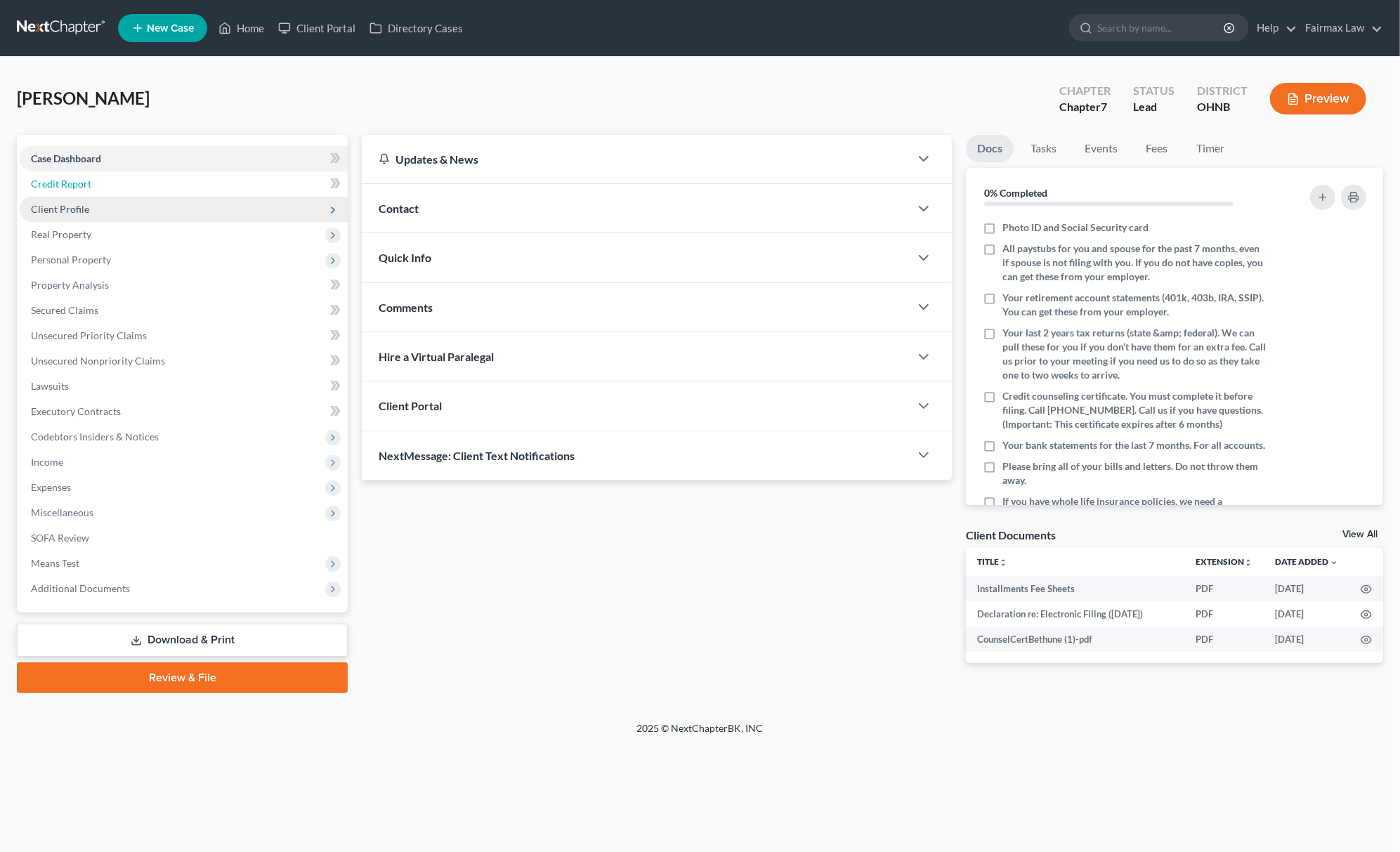
click at [111, 194] on ul "Case Dashboard Payments Invoices Payments Payments Credit Report Client Profile" at bounding box center [184, 374] width 328 height 455
click at [111, 216] on span "Client Profile" at bounding box center [184, 210] width 328 height 25
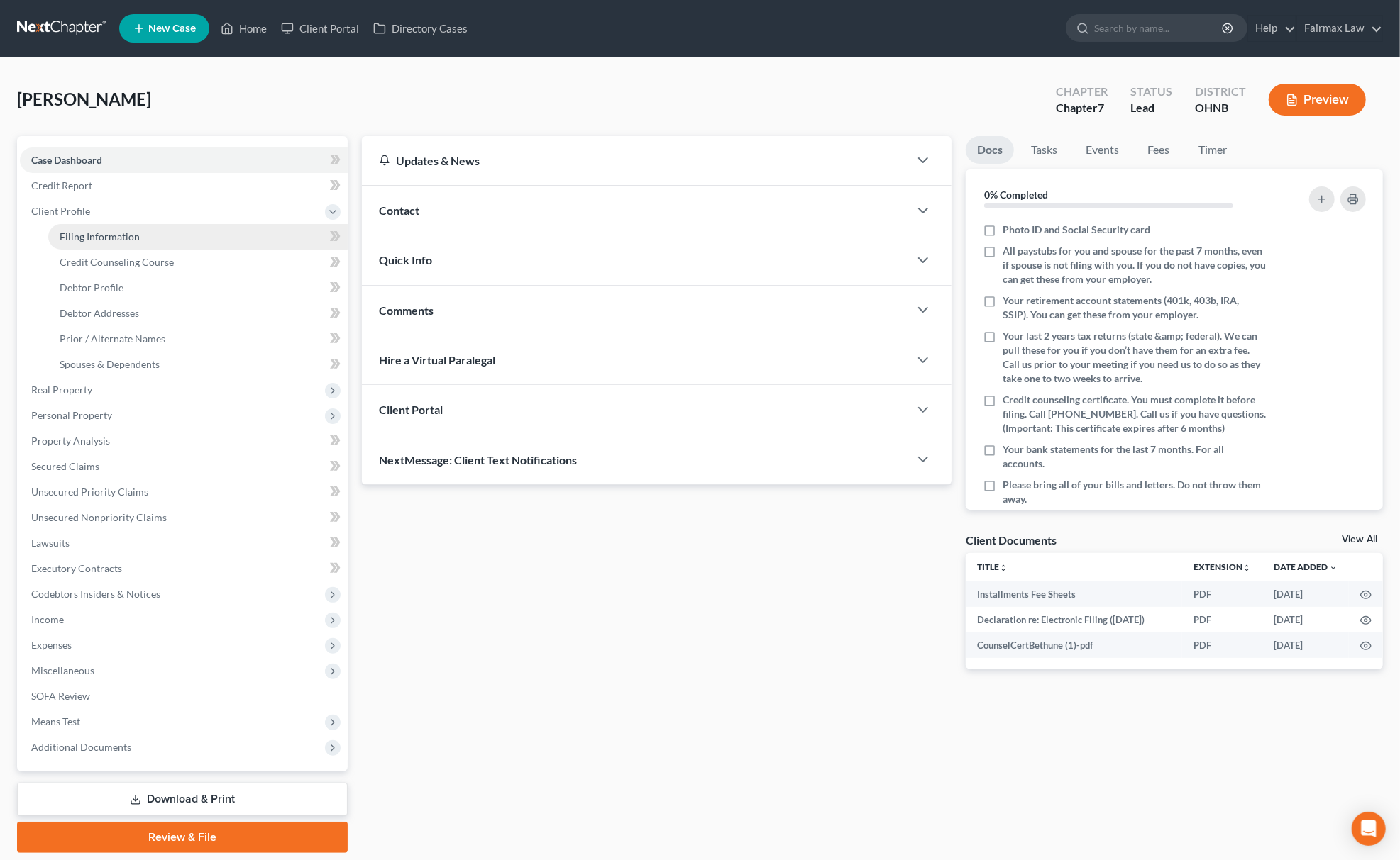
click at [112, 228] on link "Filing Information" at bounding box center [198, 237] width 300 height 26
select select "1"
select select "0"
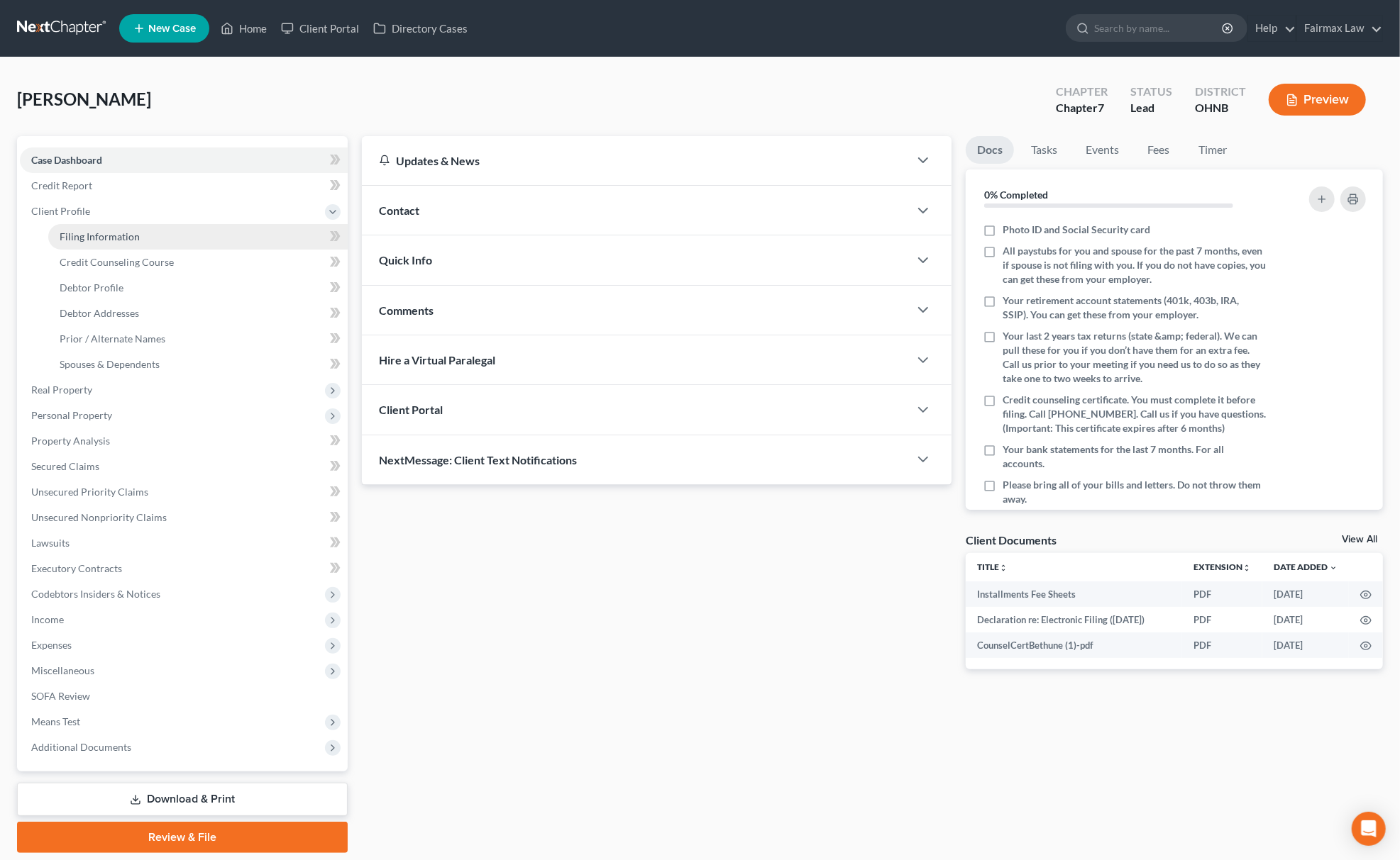
select select "36"
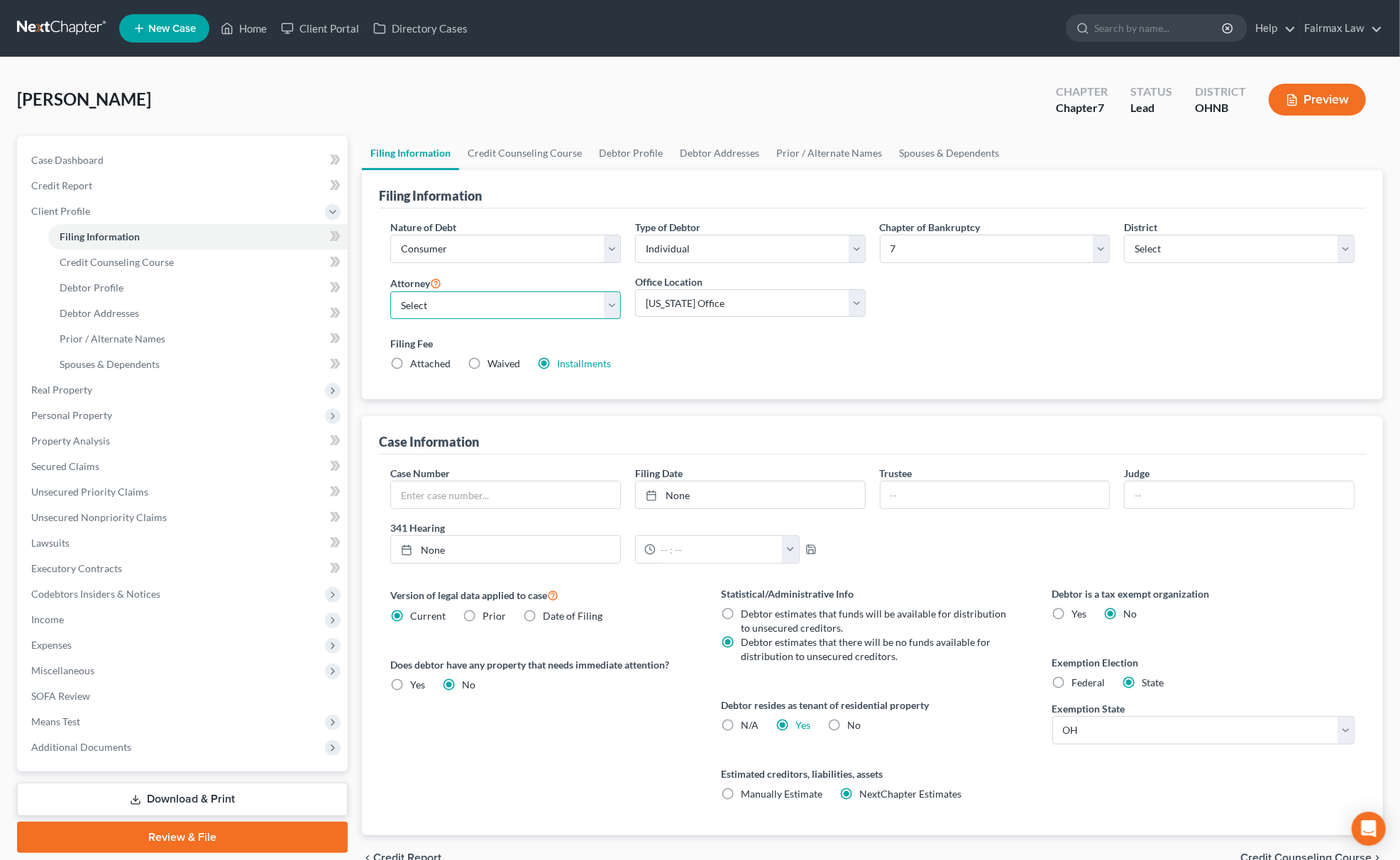
click at [453, 305] on select "Select David Ross Ienna - MIEB David Ross Ienna - OHNB David Ross Ienna - MIWB …" at bounding box center [506, 305] width 231 height 28
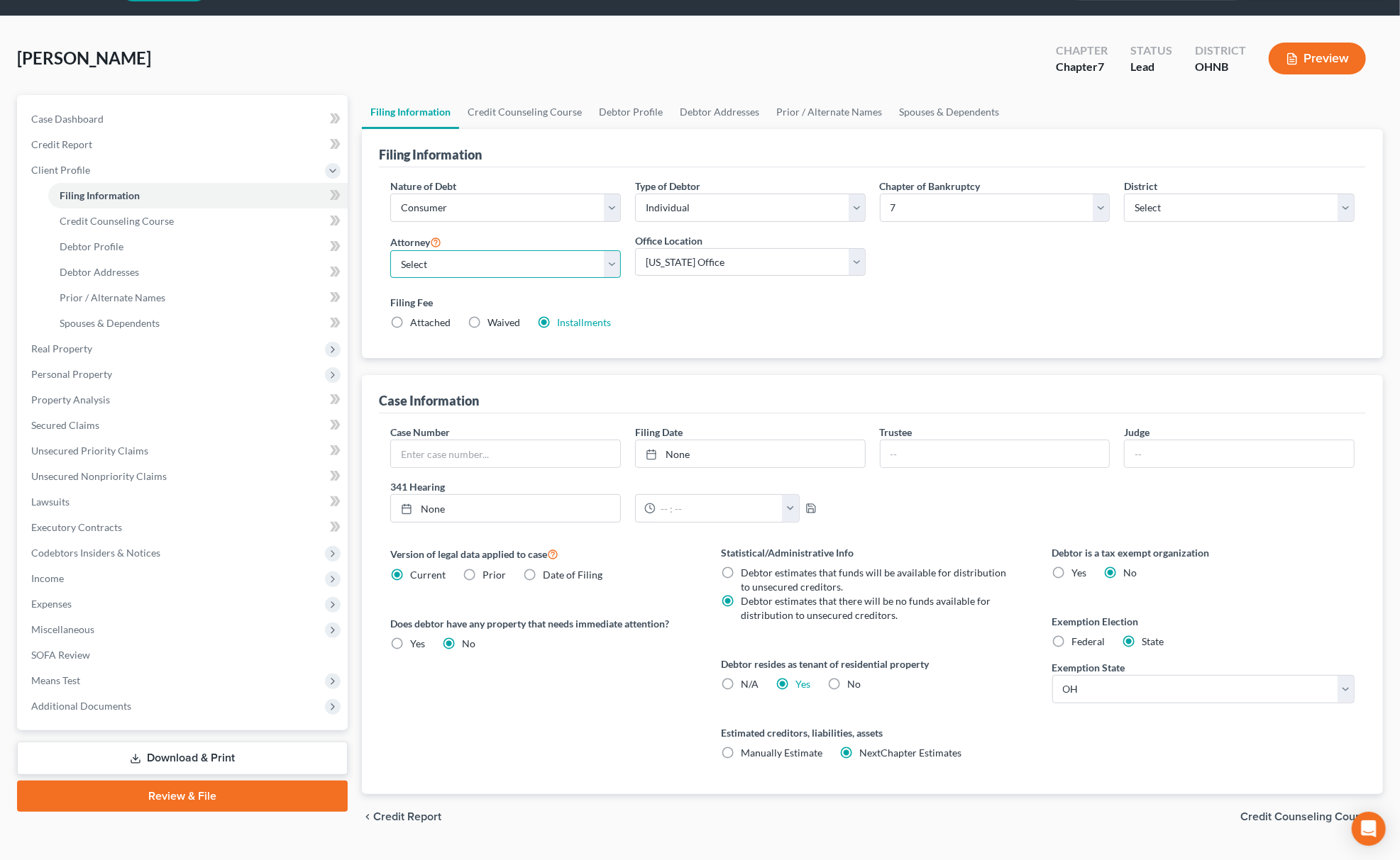
scroll to position [75, 0]
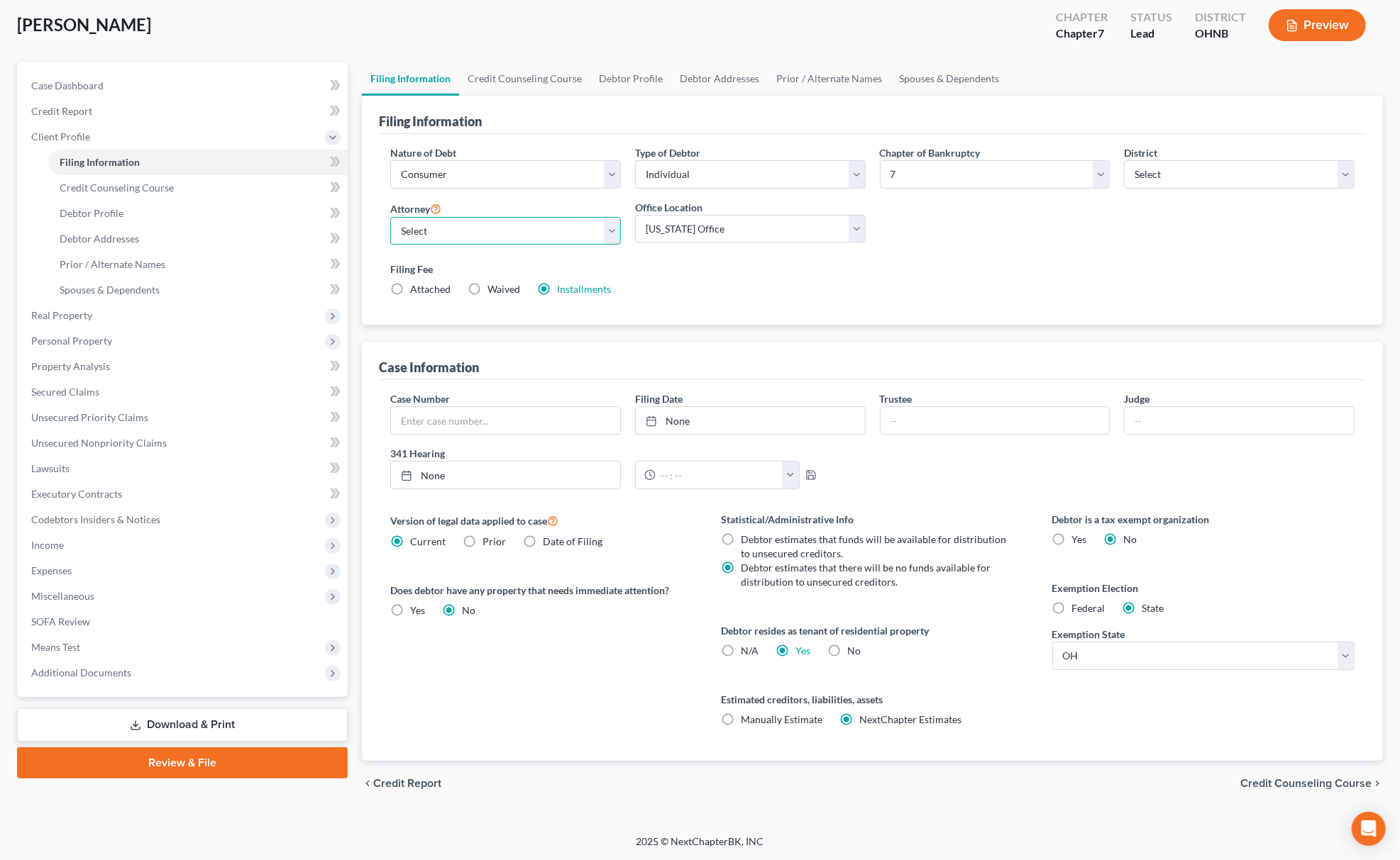
click at [507, 237] on select "Select David Ross Ienna - MIEB David Ross Ienna - OHNB David Ross Ienna - MIWB …" at bounding box center [506, 231] width 231 height 28
select select "12"
click at [390, 217] on select "Select David Ross Ienna - MIEB David Ross Ienna - OHNB David Ross Ienna - MIWB …" at bounding box center [506, 231] width 231 height 28
click at [93, 682] on span "Additional Documents" at bounding box center [184, 673] width 328 height 26
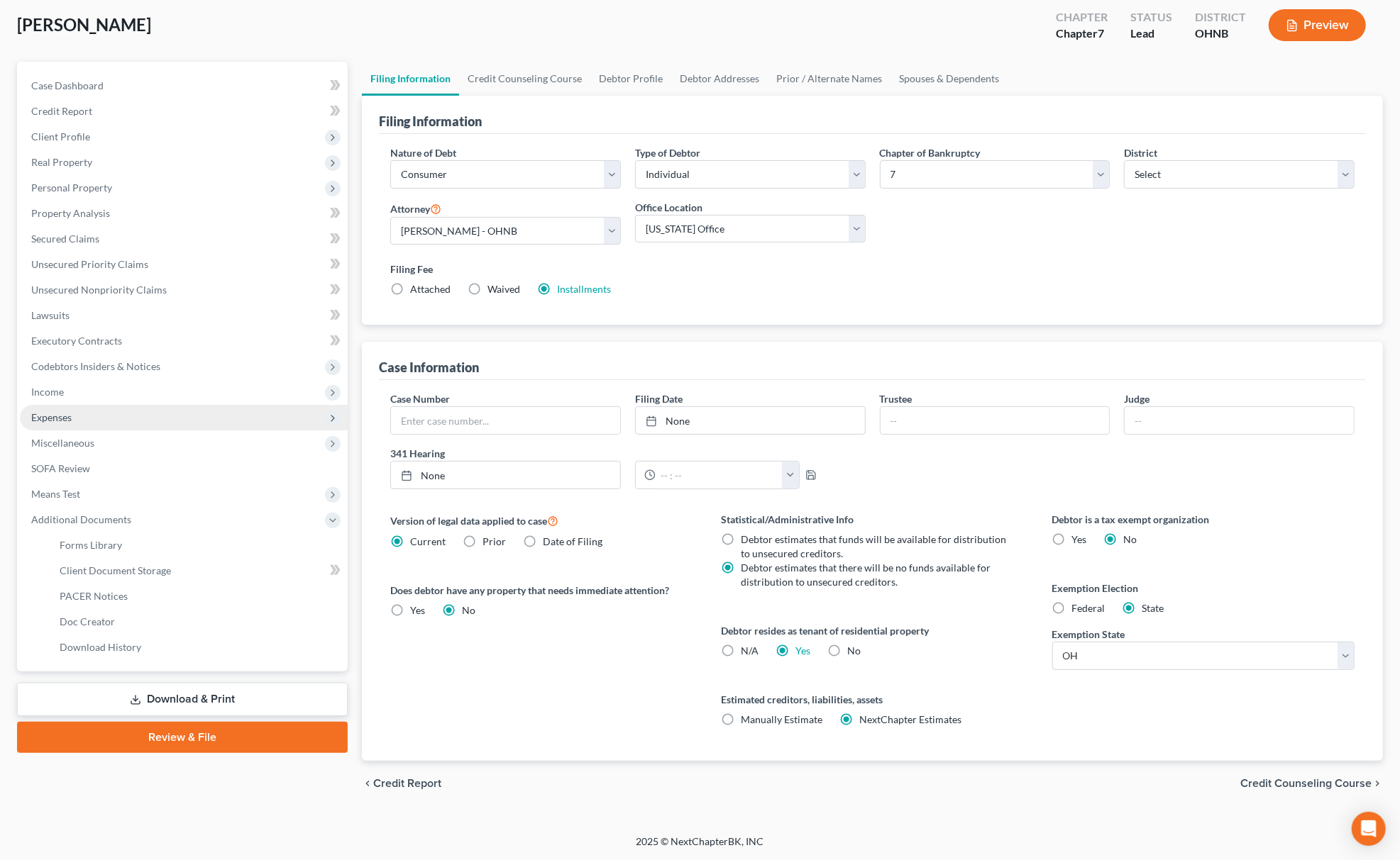
click at [115, 422] on span "Expenses" at bounding box center [184, 418] width 328 height 26
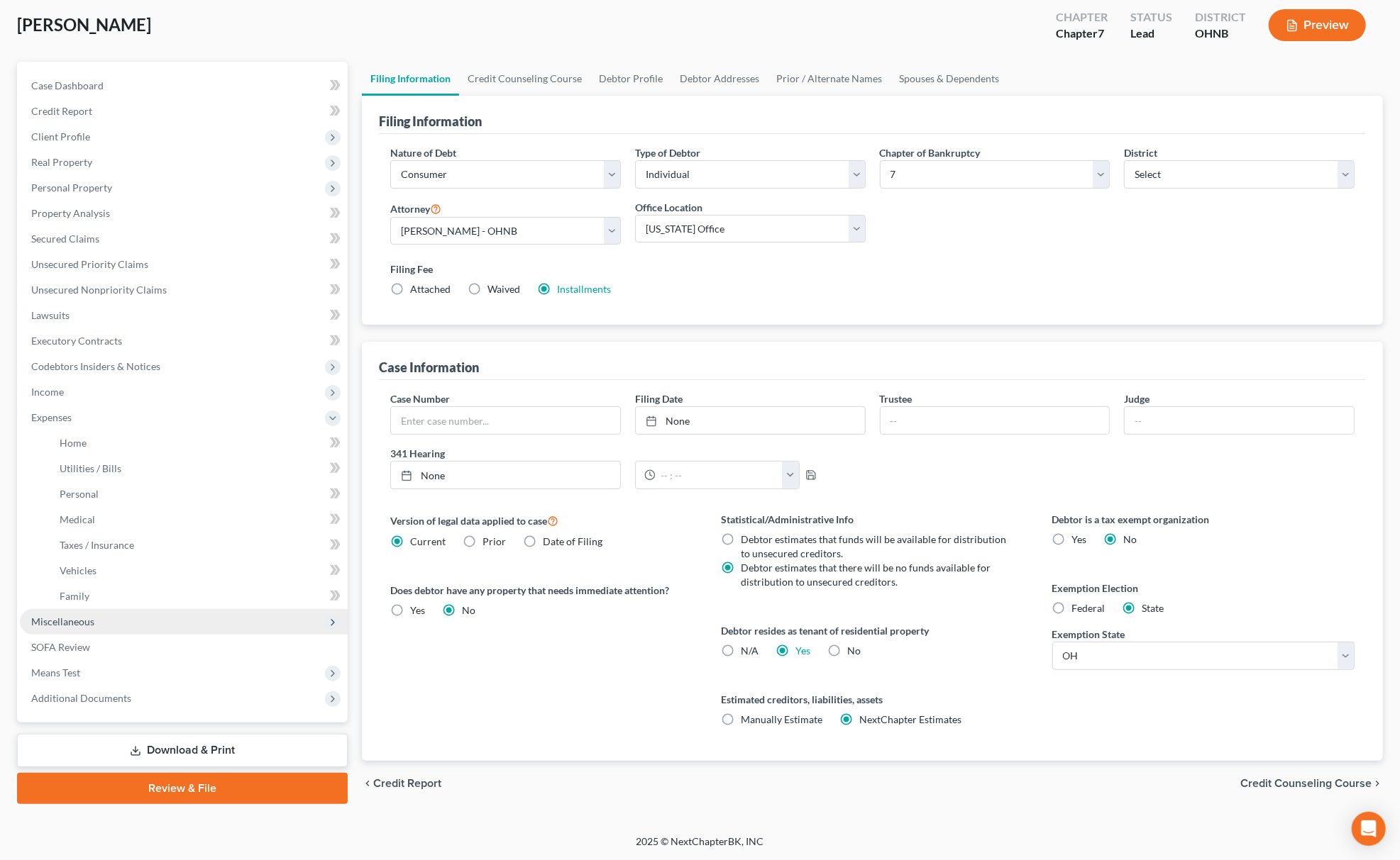
click at [81, 619] on span "Miscellaneous" at bounding box center [62, 621] width 63 height 12
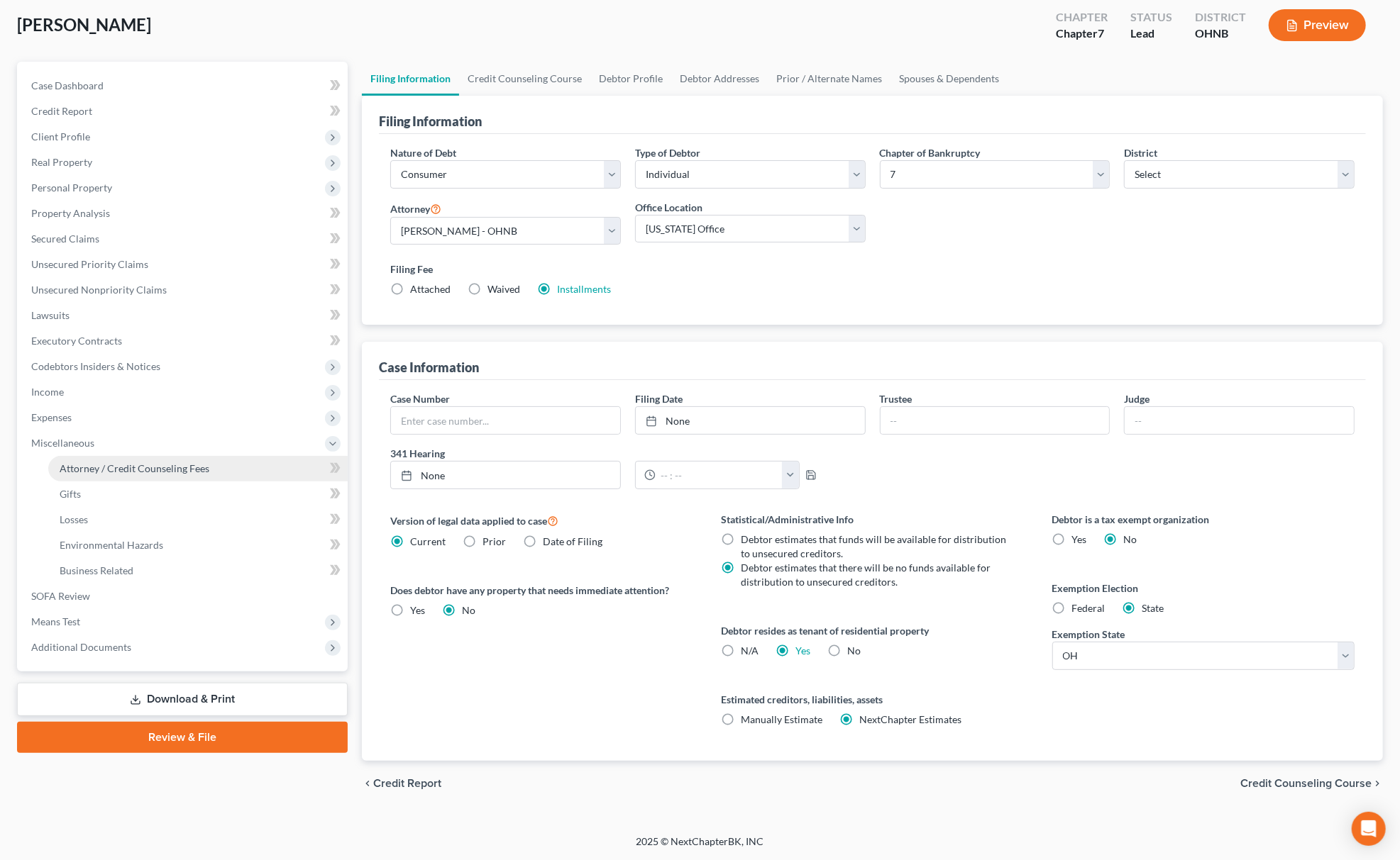
click at [181, 463] on span "Attorney / Credit Counseling Fees" at bounding box center [134, 468] width 149 height 12
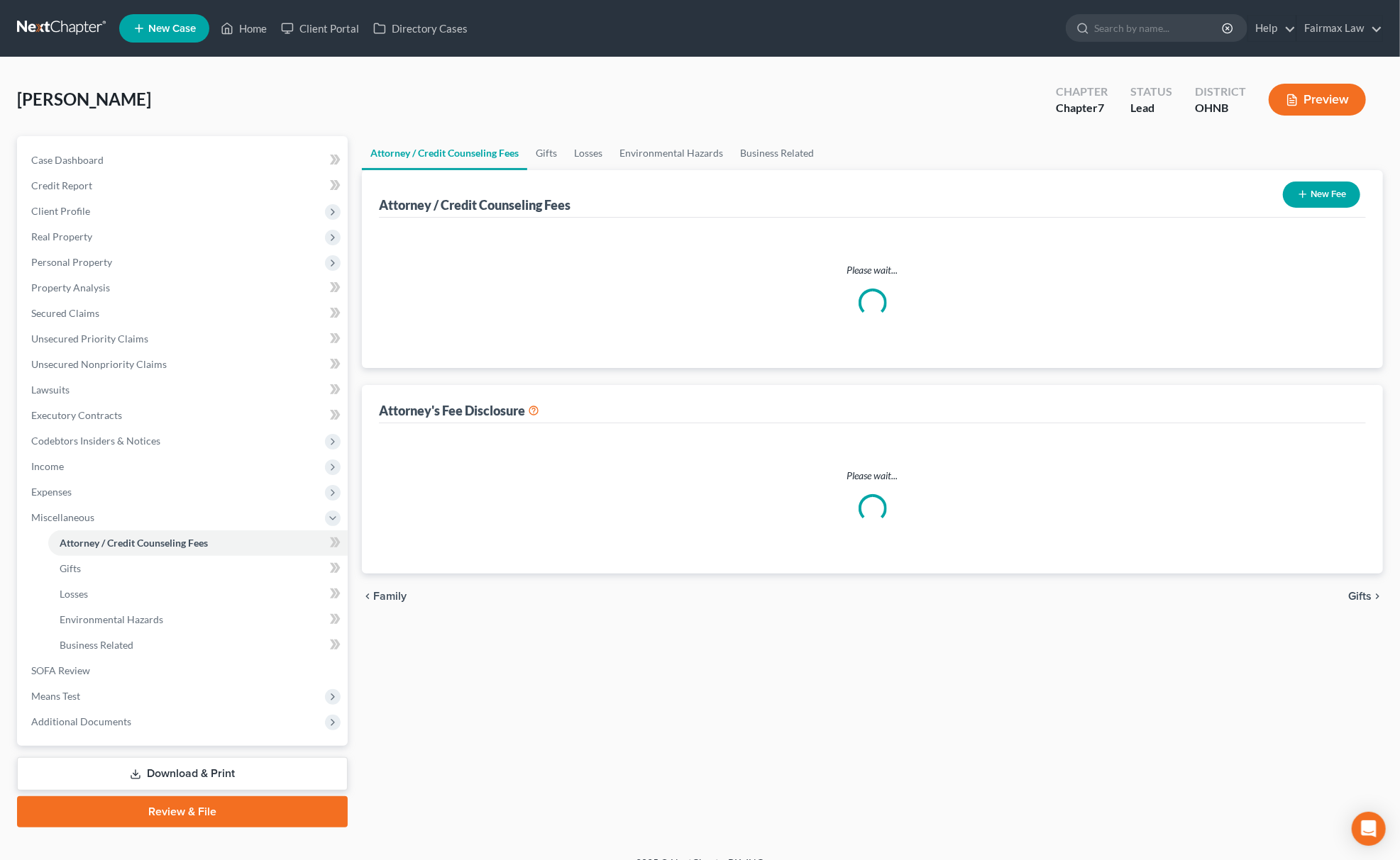
select select "5"
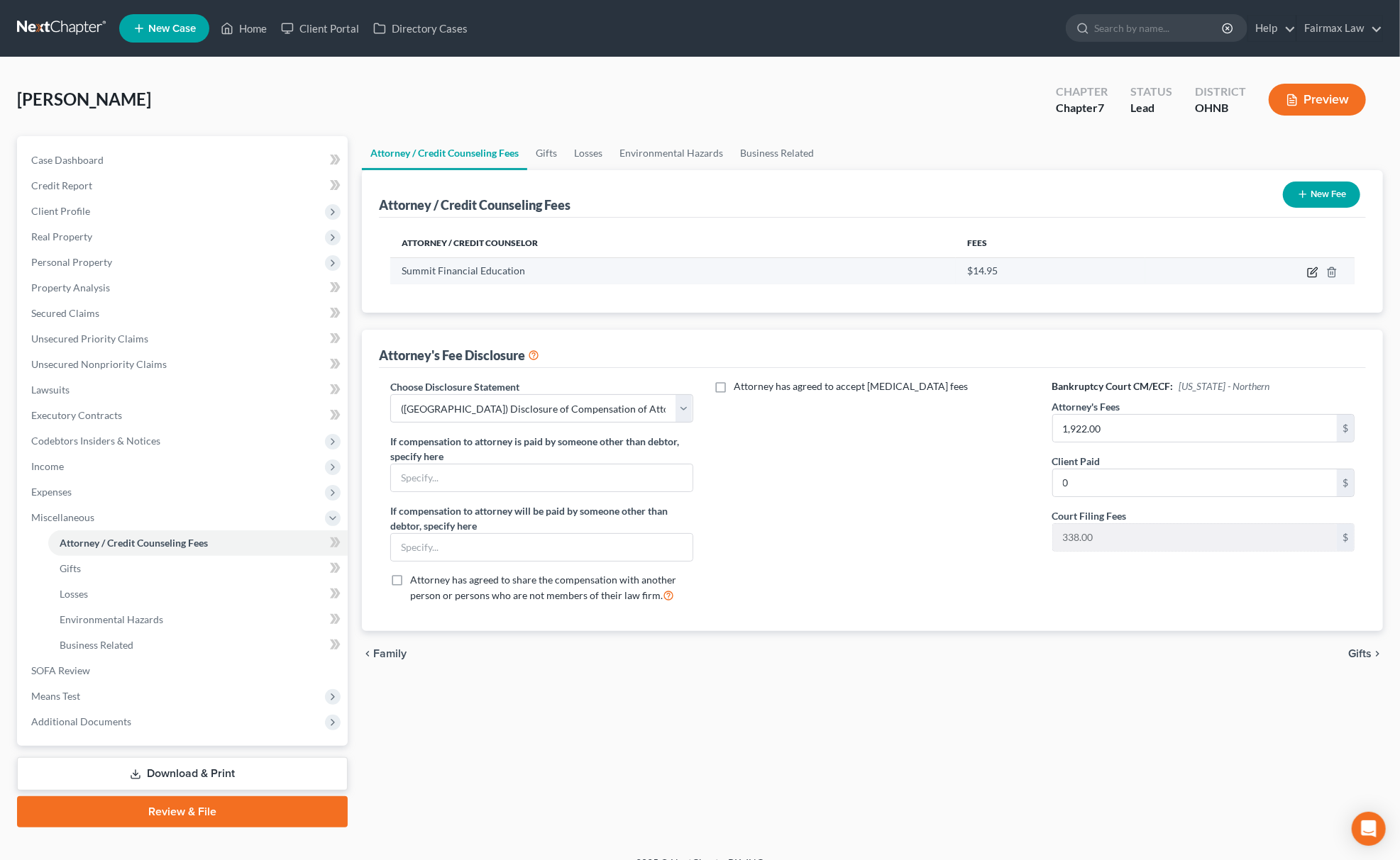
click at [1309, 271] on icon "button" at bounding box center [1312, 272] width 11 height 11
select select "3"
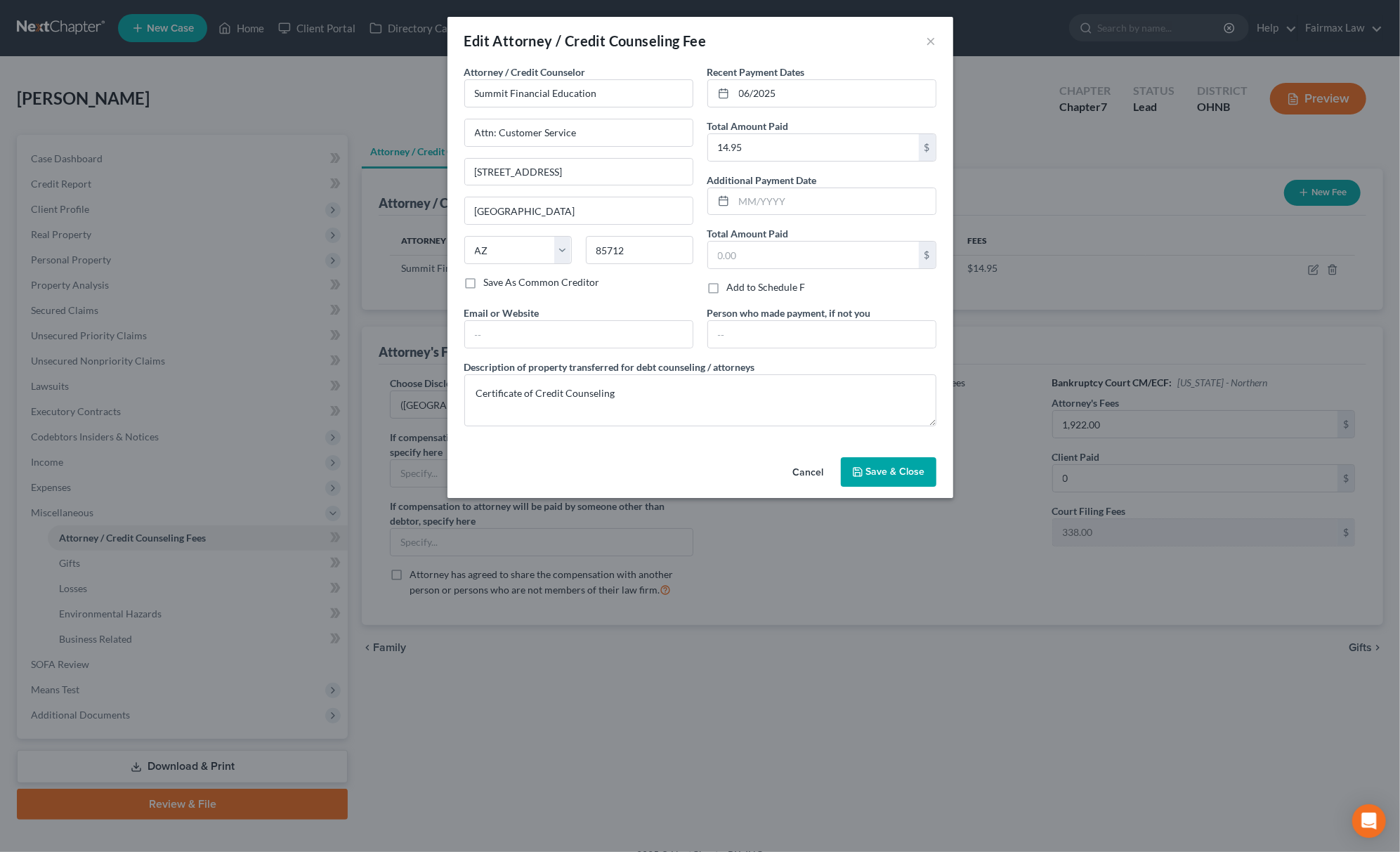
click at [905, 472] on span "Save & Close" at bounding box center [896, 471] width 59 height 12
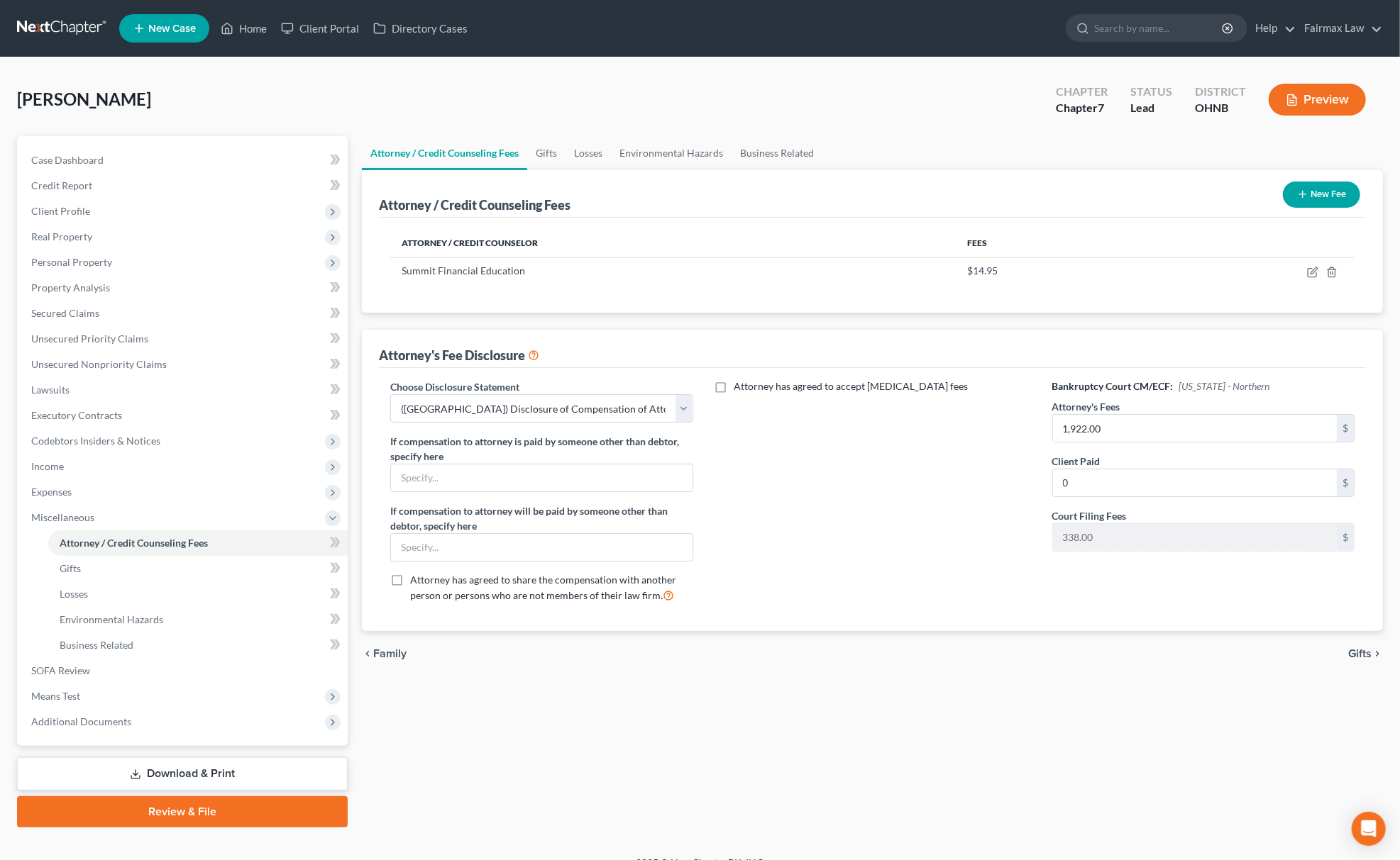
click at [1300, 194] on icon "button" at bounding box center [1302, 194] width 11 height 11
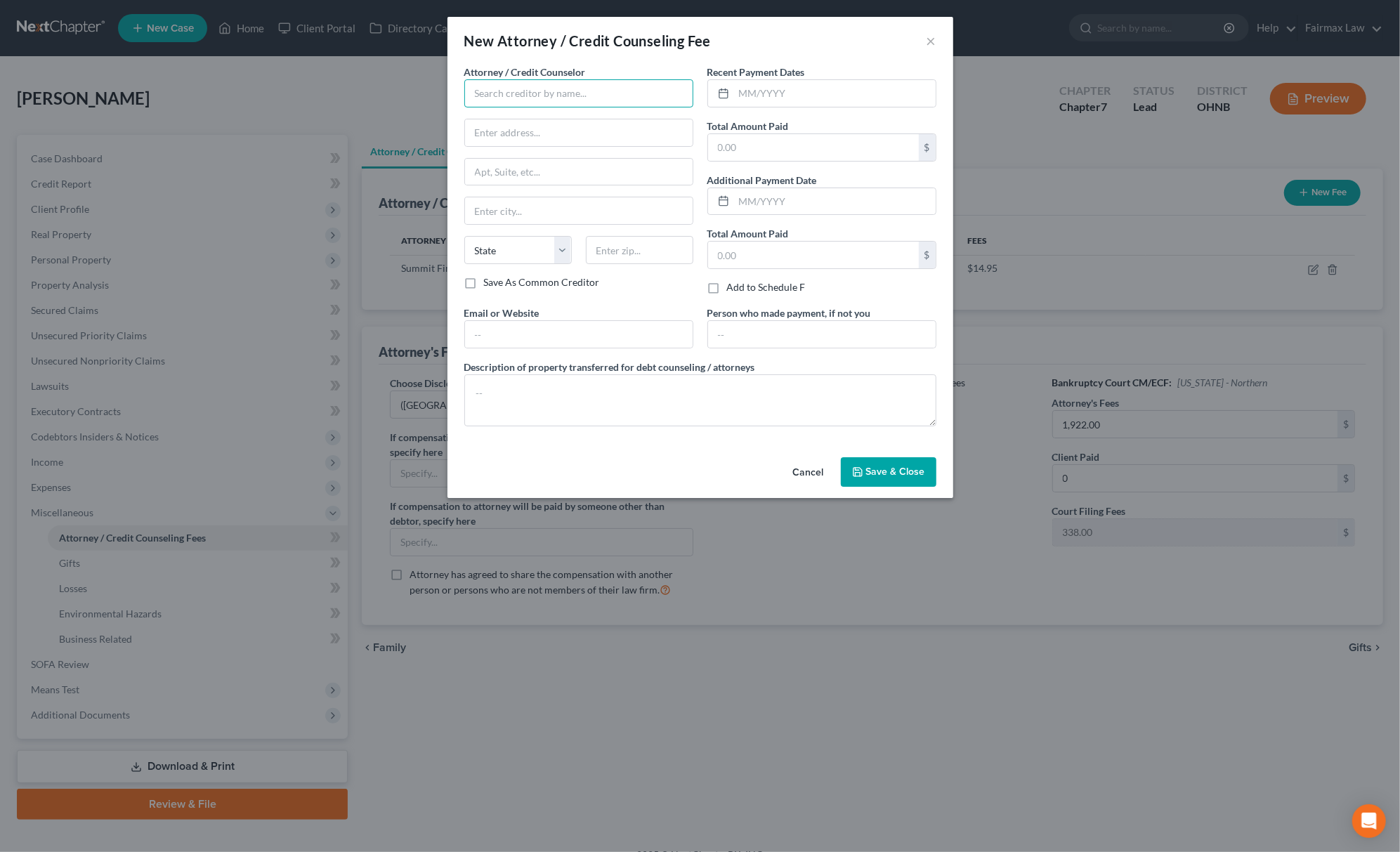
click at [622, 90] on input "text" at bounding box center [579, 93] width 229 height 28
type input "f"
click at [610, 93] on input "Fairmax Law PLLC" at bounding box center [579, 93] width 229 height 28
type input "Fairmax Law PLLC"
click at [555, 111] on div "Fairmax Law PLLC" at bounding box center [548, 117] width 146 height 14
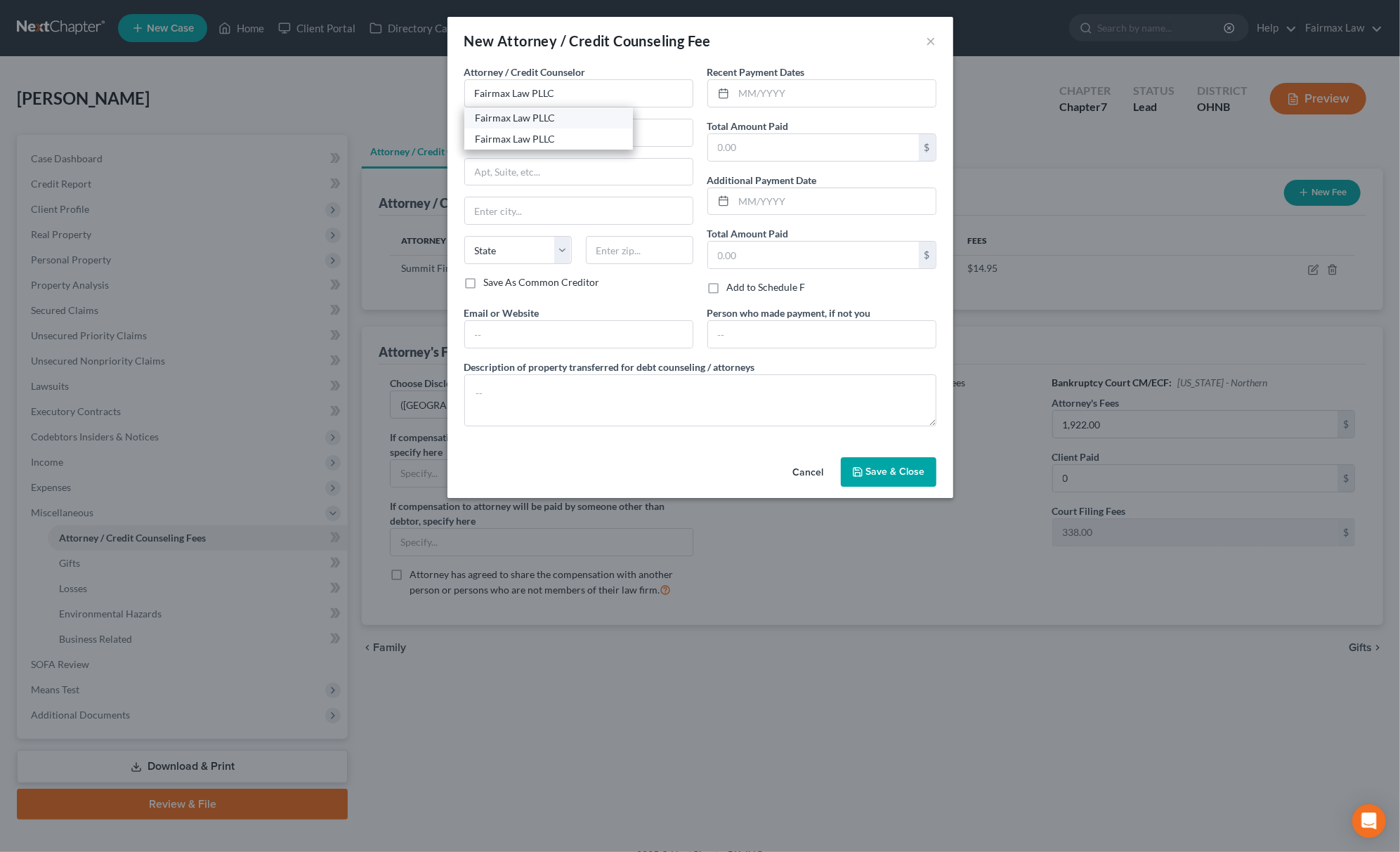
type input "15000 Madison Ave"
type input "Lakewood"
select select "36"
type input "44107"
drag, startPoint x: 560, startPoint y: 209, endPoint x: 290, endPoint y: 215, distance: 270.1
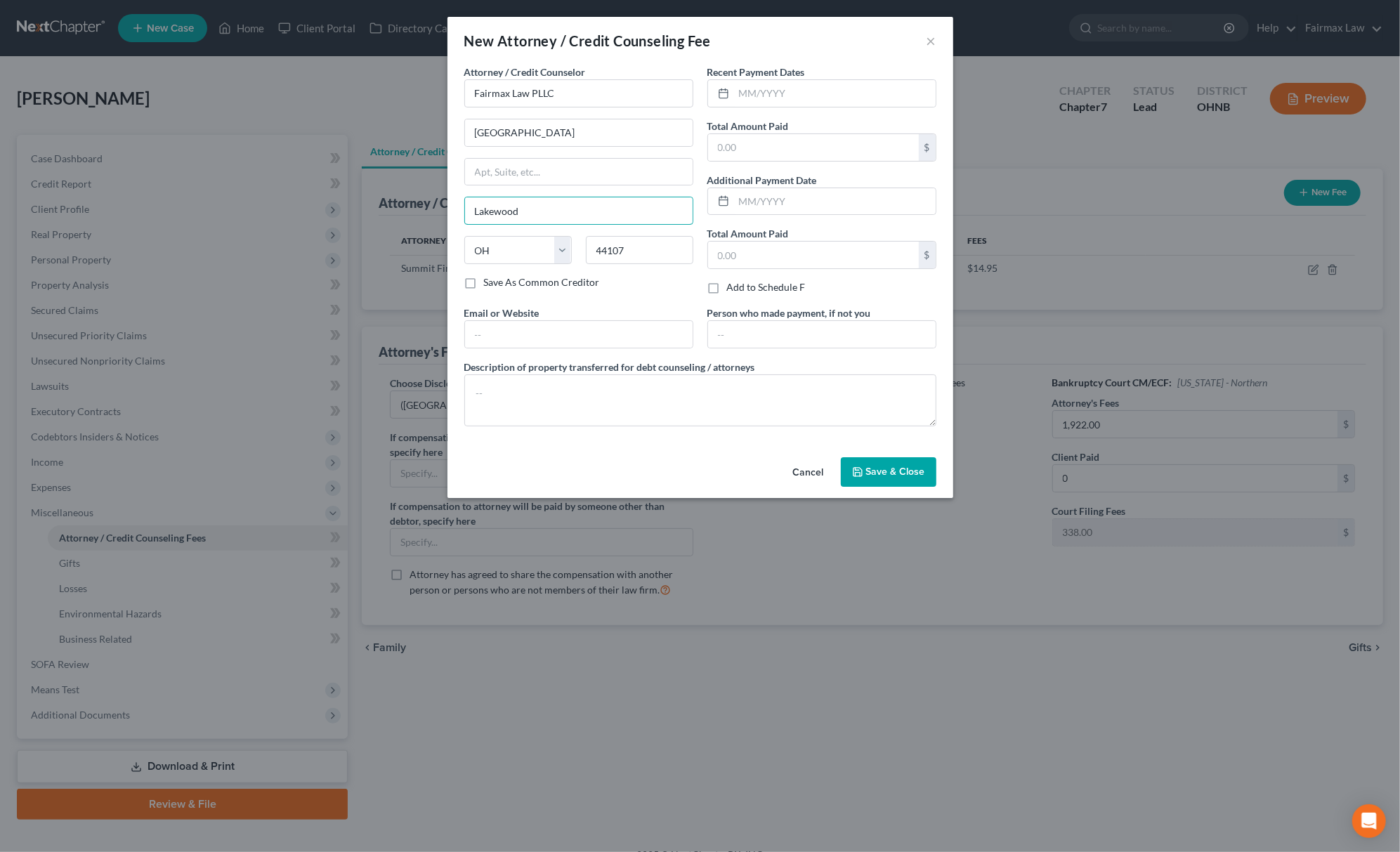
click at [292, 214] on div "New Attorney / Credit Counseling Fee × Attorney / Credit Counselor * Fairmax La…" at bounding box center [700, 426] width 1400 height 852
type input "x"
type input "Cleveland"
click at [781, 132] on label "Total Amount Paid" at bounding box center [749, 126] width 82 height 15
click at [784, 161] on input "text" at bounding box center [813, 147] width 210 height 26
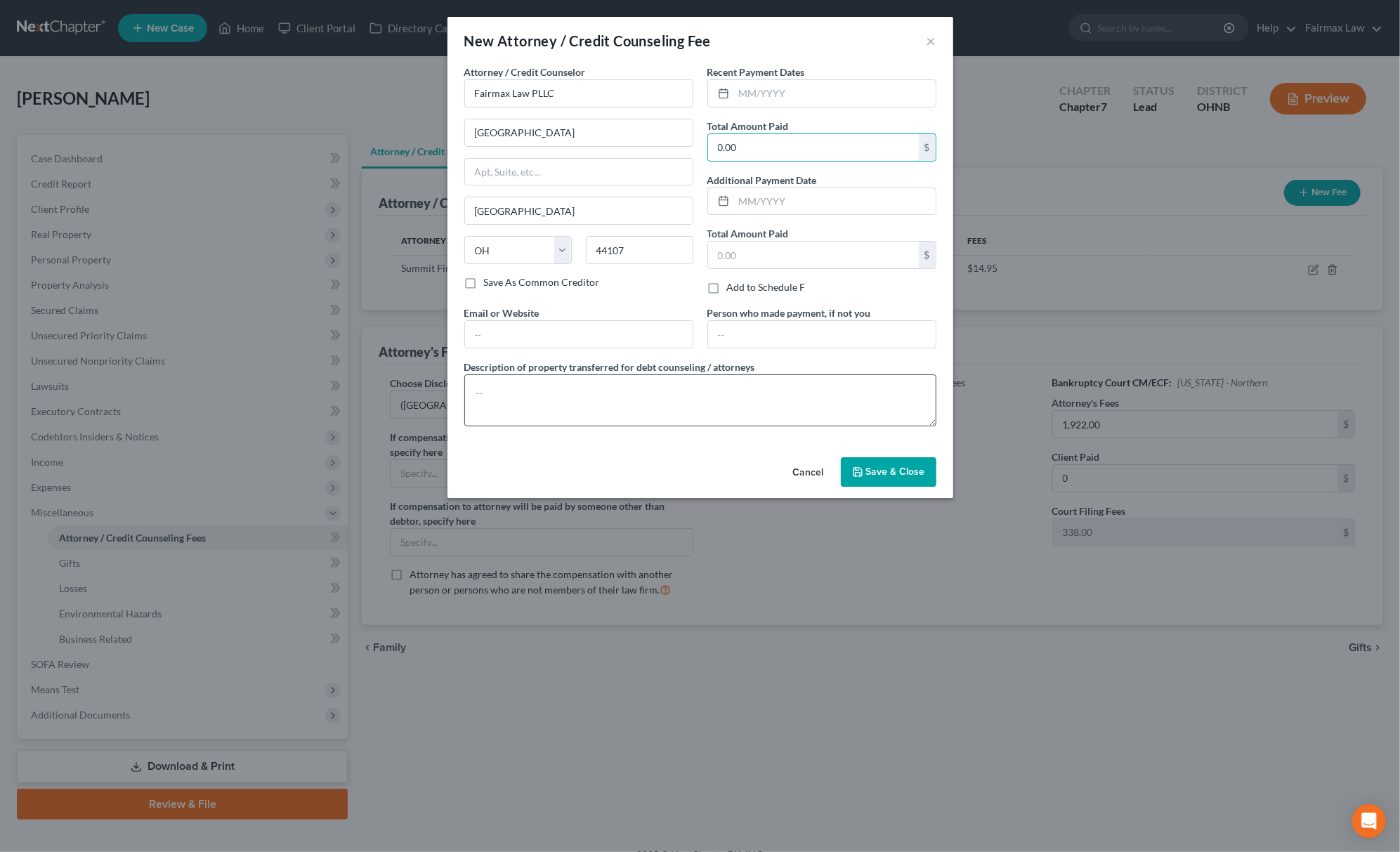
type input "0.00"
click at [622, 388] on textarea at bounding box center [700, 400] width 472 height 52
click at [723, 407] on textarea at bounding box center [700, 400] width 472 height 52
paste textarea "Due to the debtor’s limited monthly budget surplus, they are unable to reasonab…"
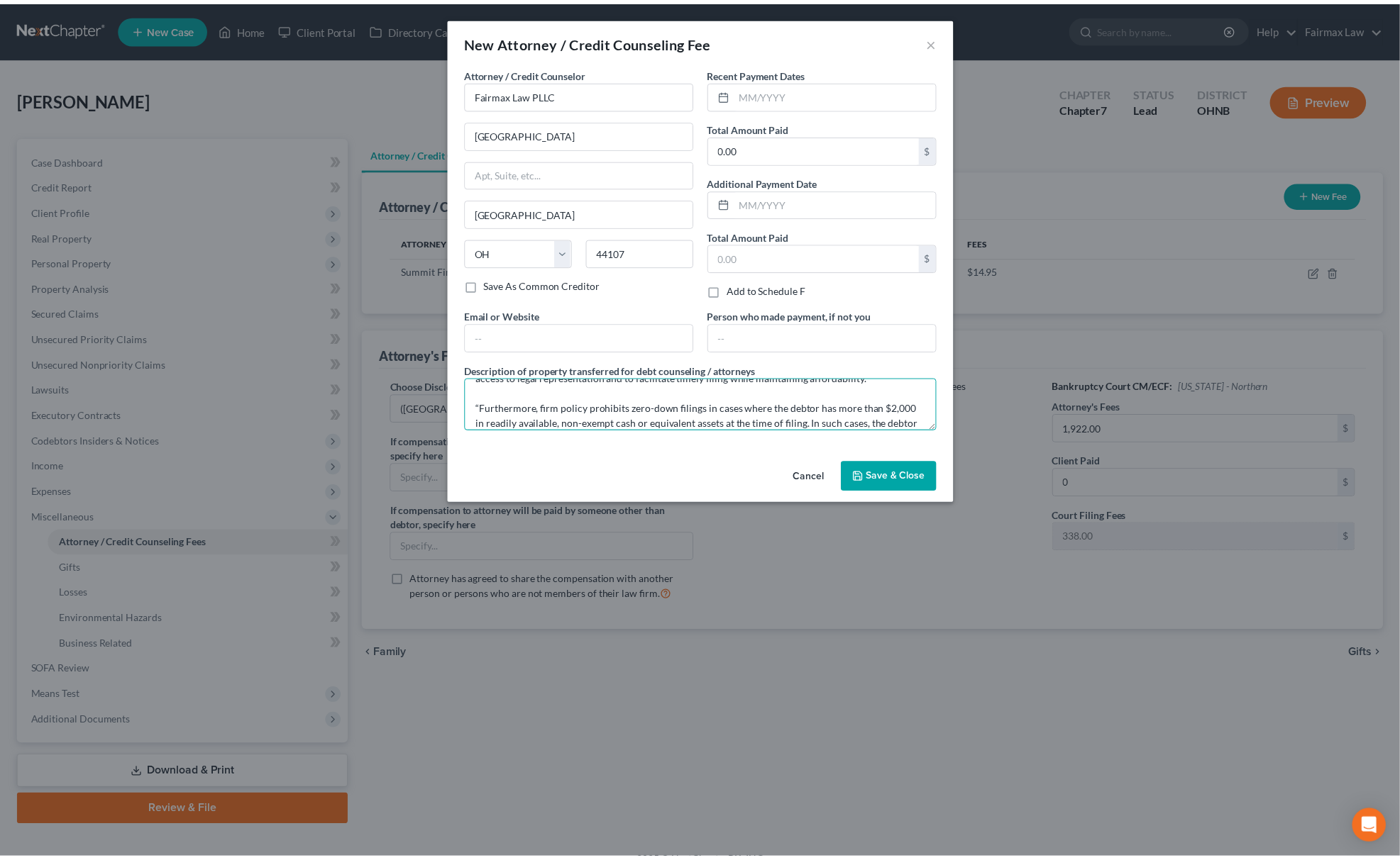
scroll to position [74, 0]
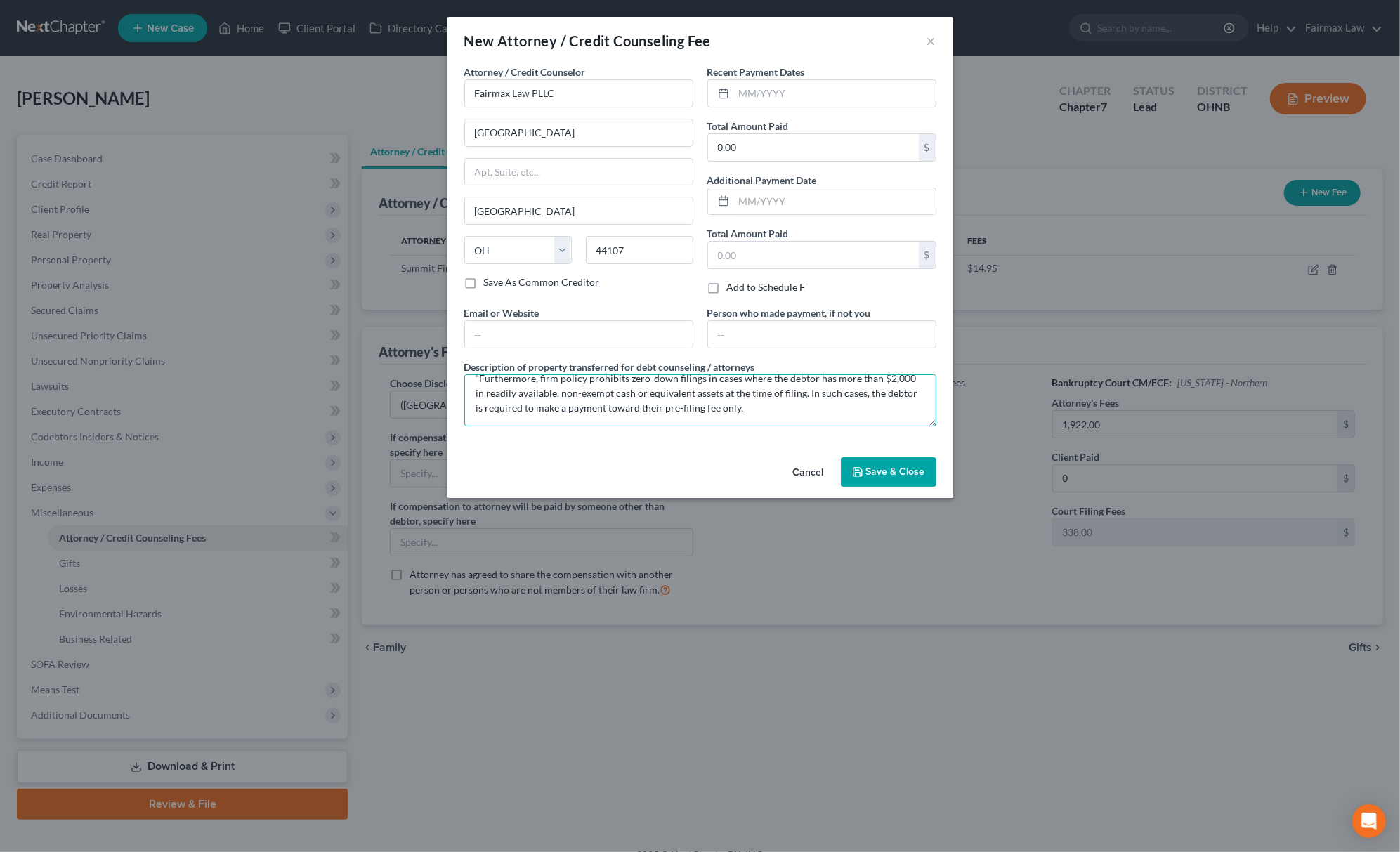
type textarea "Due to the debtor’s limited monthly budget surplus, they are unable to reasonab…"
click at [902, 476] on span "Save & Close" at bounding box center [896, 471] width 59 height 12
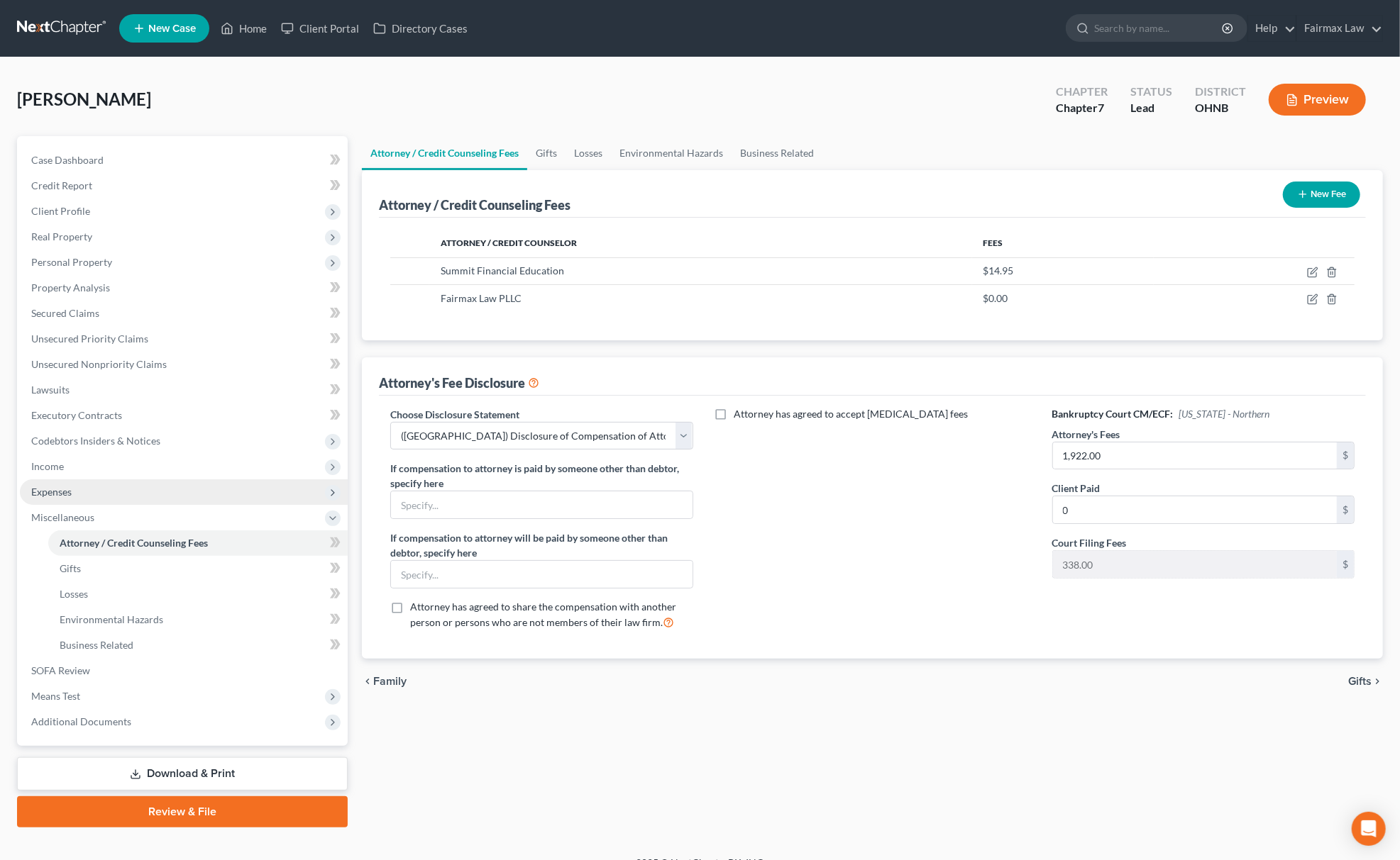
click at [122, 481] on span "Expenses" at bounding box center [184, 492] width 328 height 26
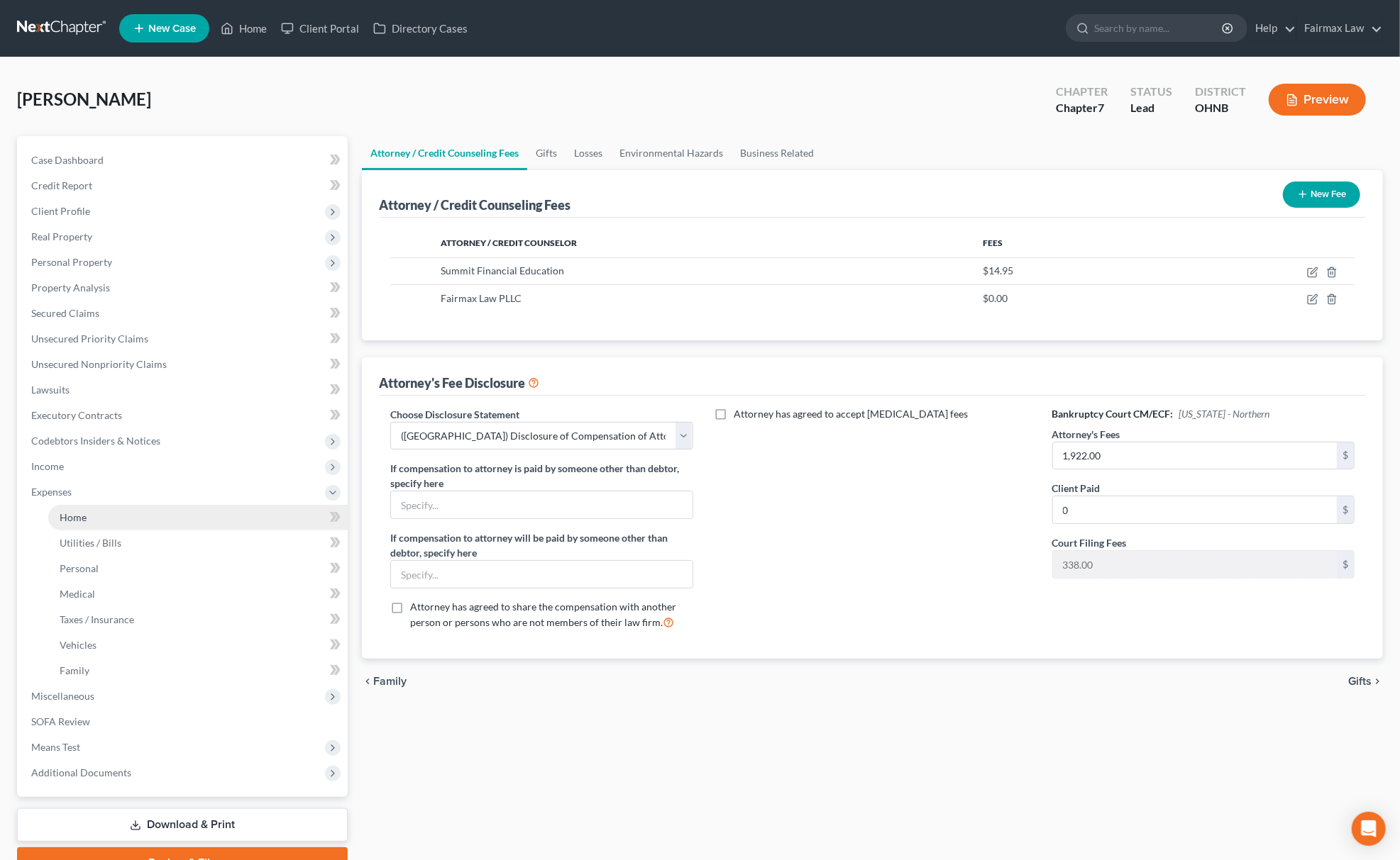
click at [95, 515] on link "Home" at bounding box center [198, 517] width 300 height 26
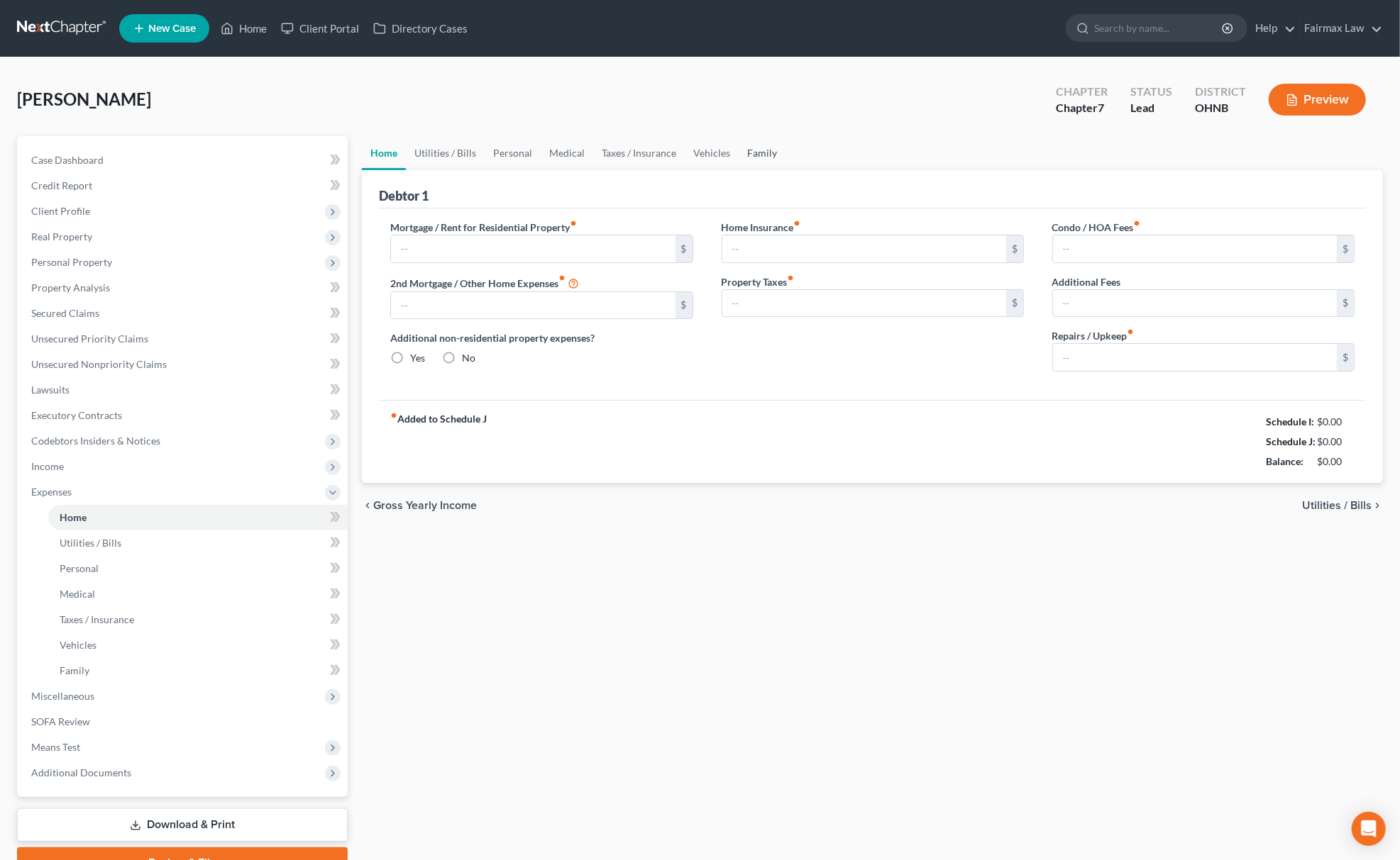
click at [747, 155] on link "Family" at bounding box center [761, 153] width 47 height 34
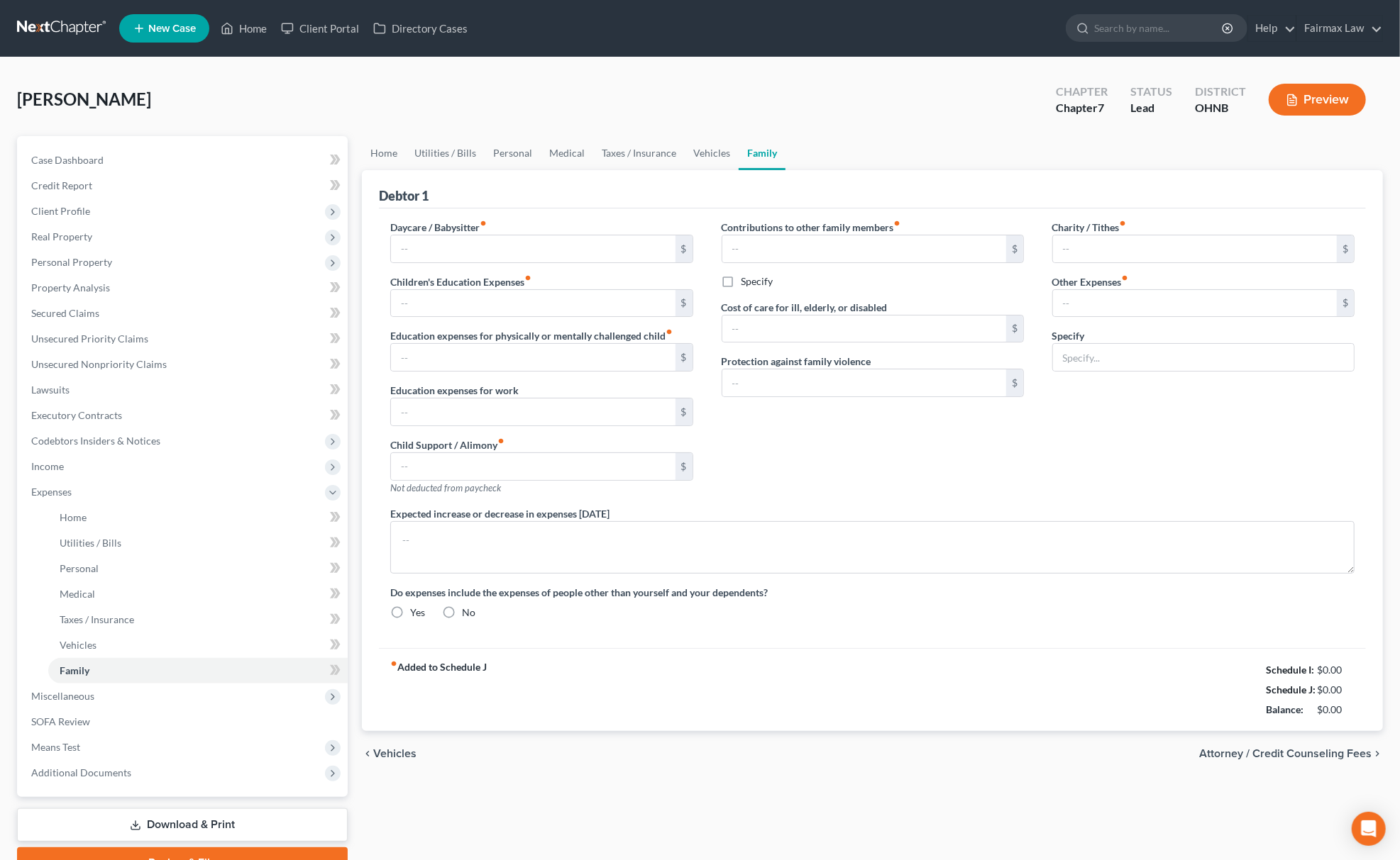
type input "0.00"
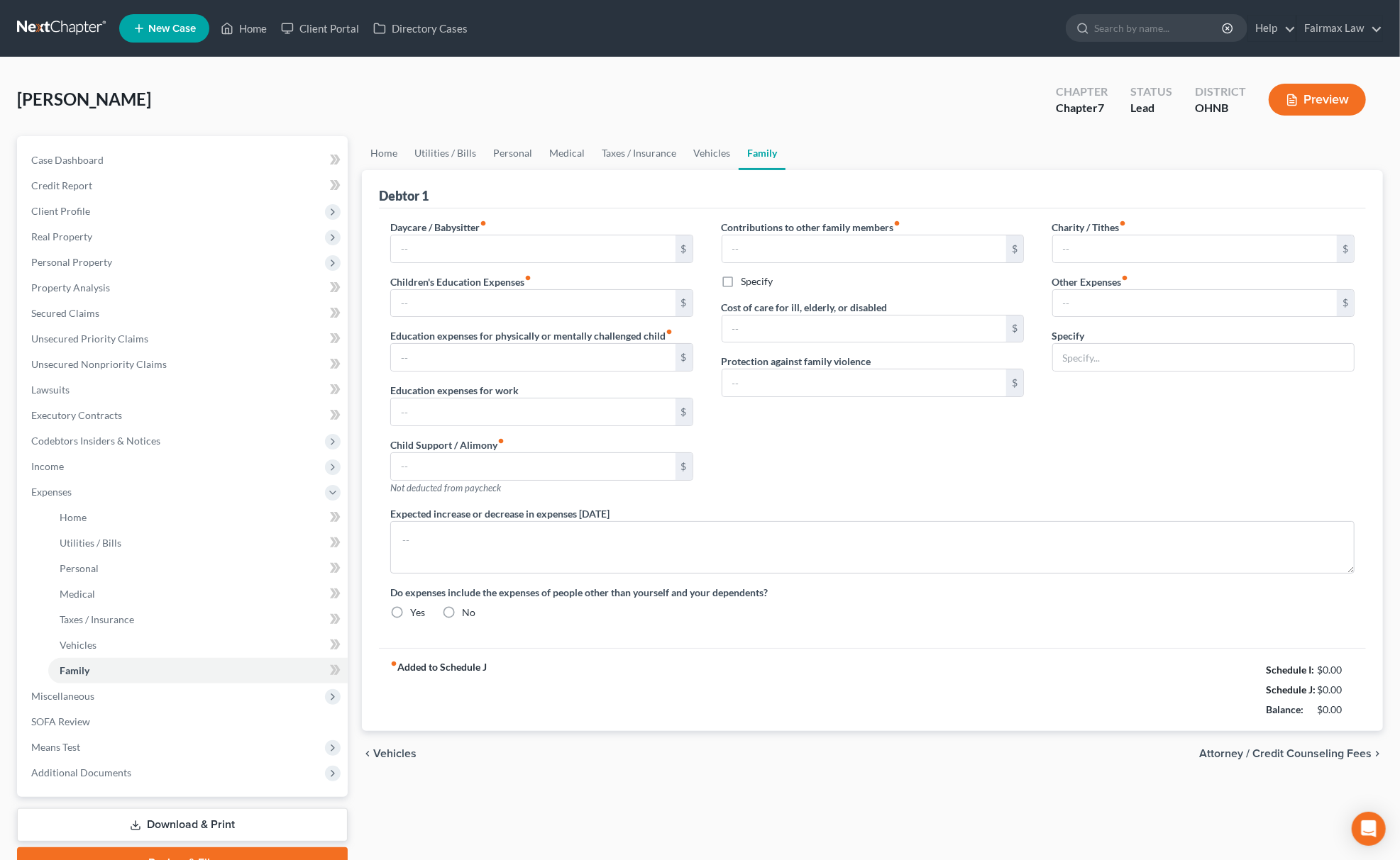
type input "0.00"
type input "180.00"
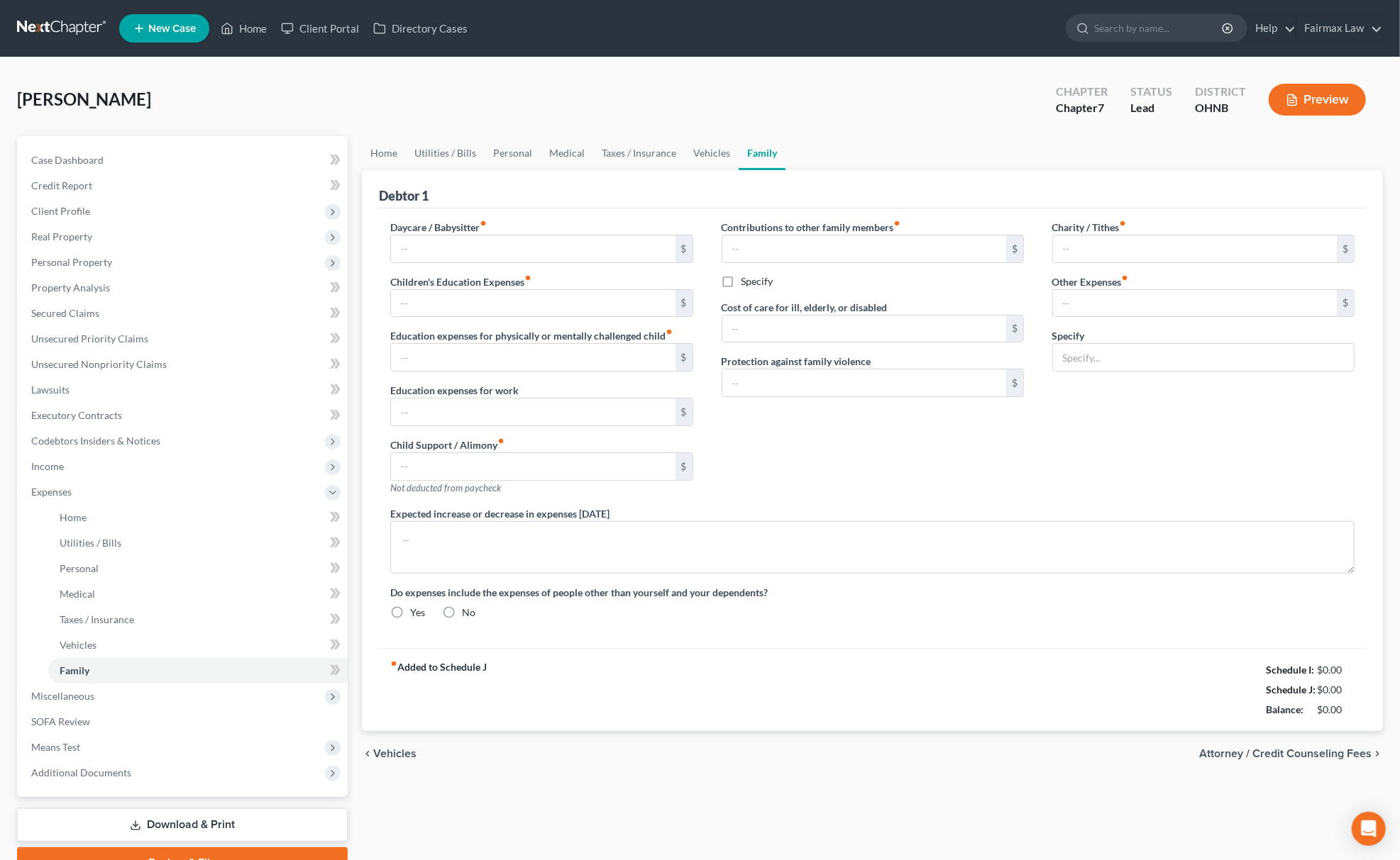
type input "Attorney Bankruptcy Fee"
radio input "true"
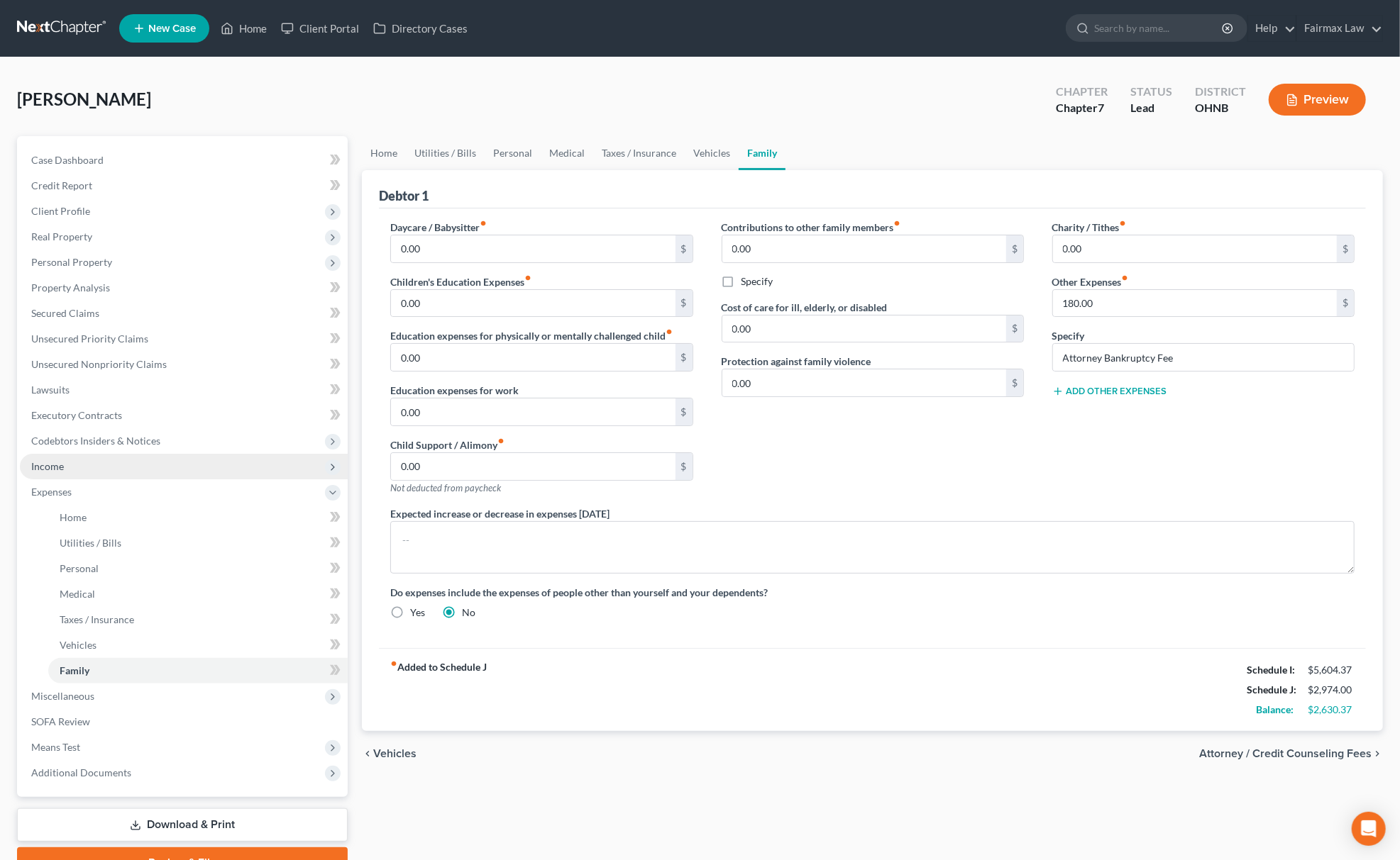
click at [109, 475] on span "Income" at bounding box center [184, 467] width 328 height 26
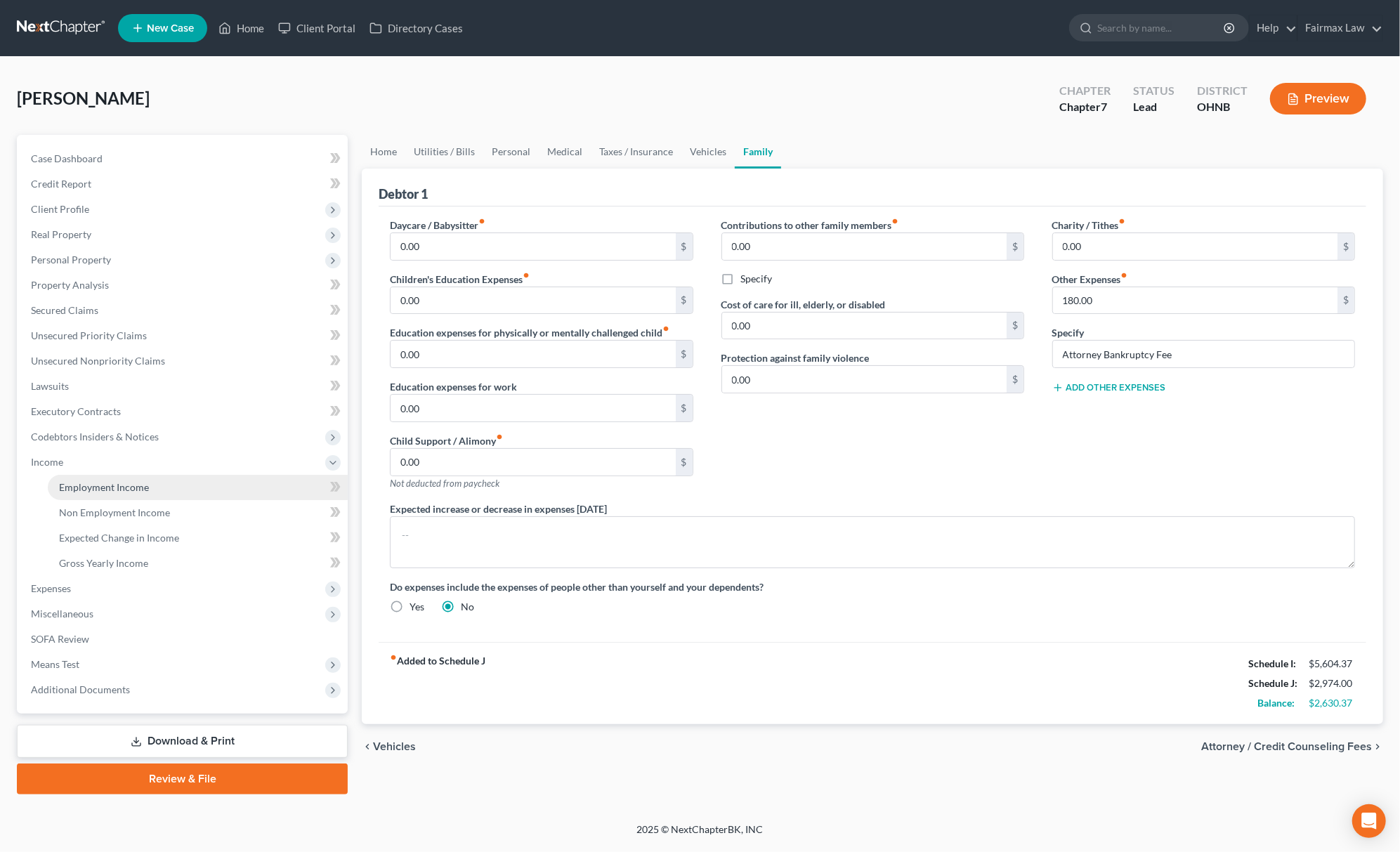
click at [148, 487] on link "Employment Income" at bounding box center [198, 487] width 300 height 25
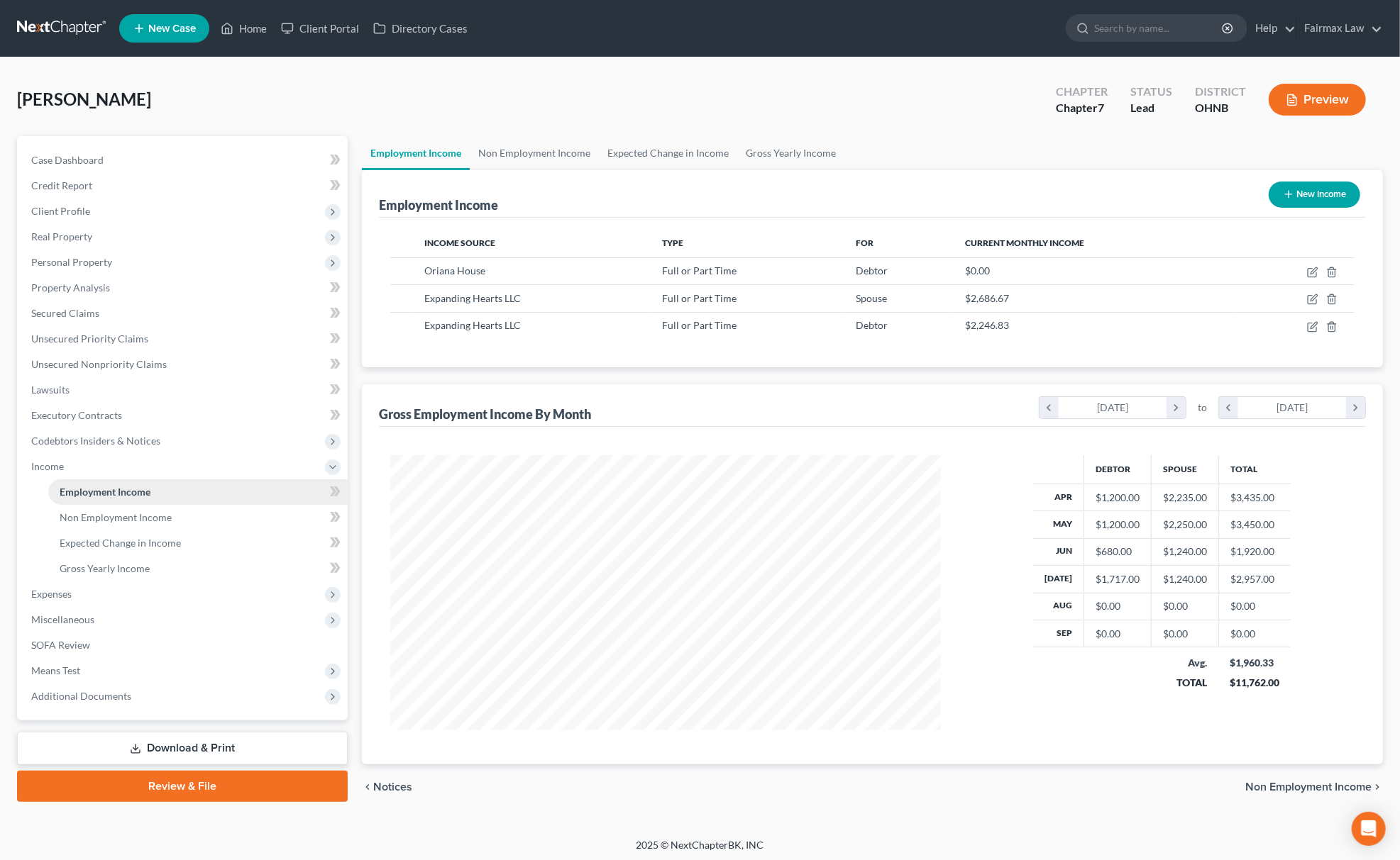
scroll to position [275, 579]
click at [143, 574] on link "Gross Yearly Income" at bounding box center [198, 569] width 300 height 26
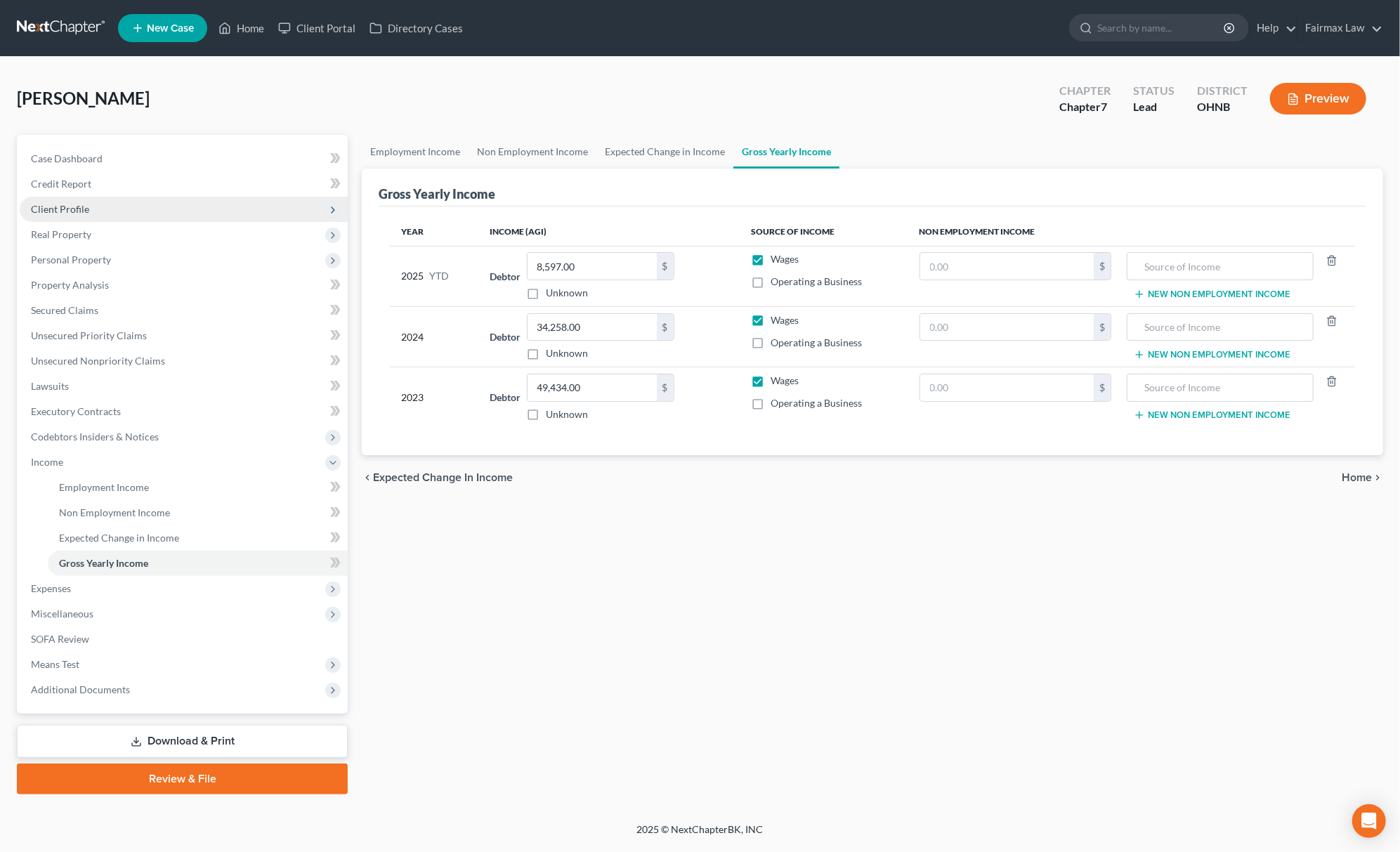
click at [111, 197] on span "Client Profile" at bounding box center [184, 210] width 328 height 25
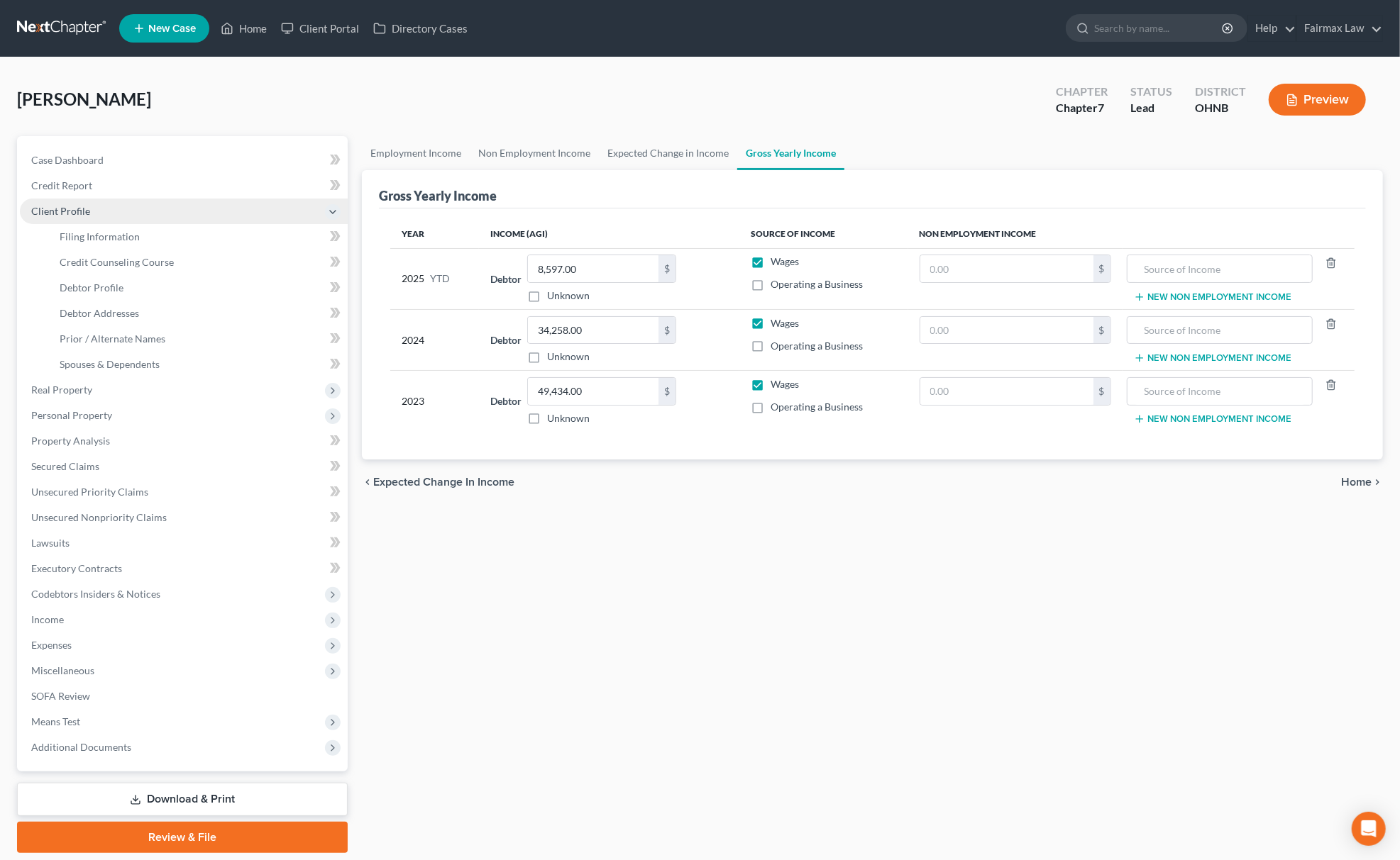
click at [117, 222] on span "Client Profile" at bounding box center [184, 212] width 328 height 26
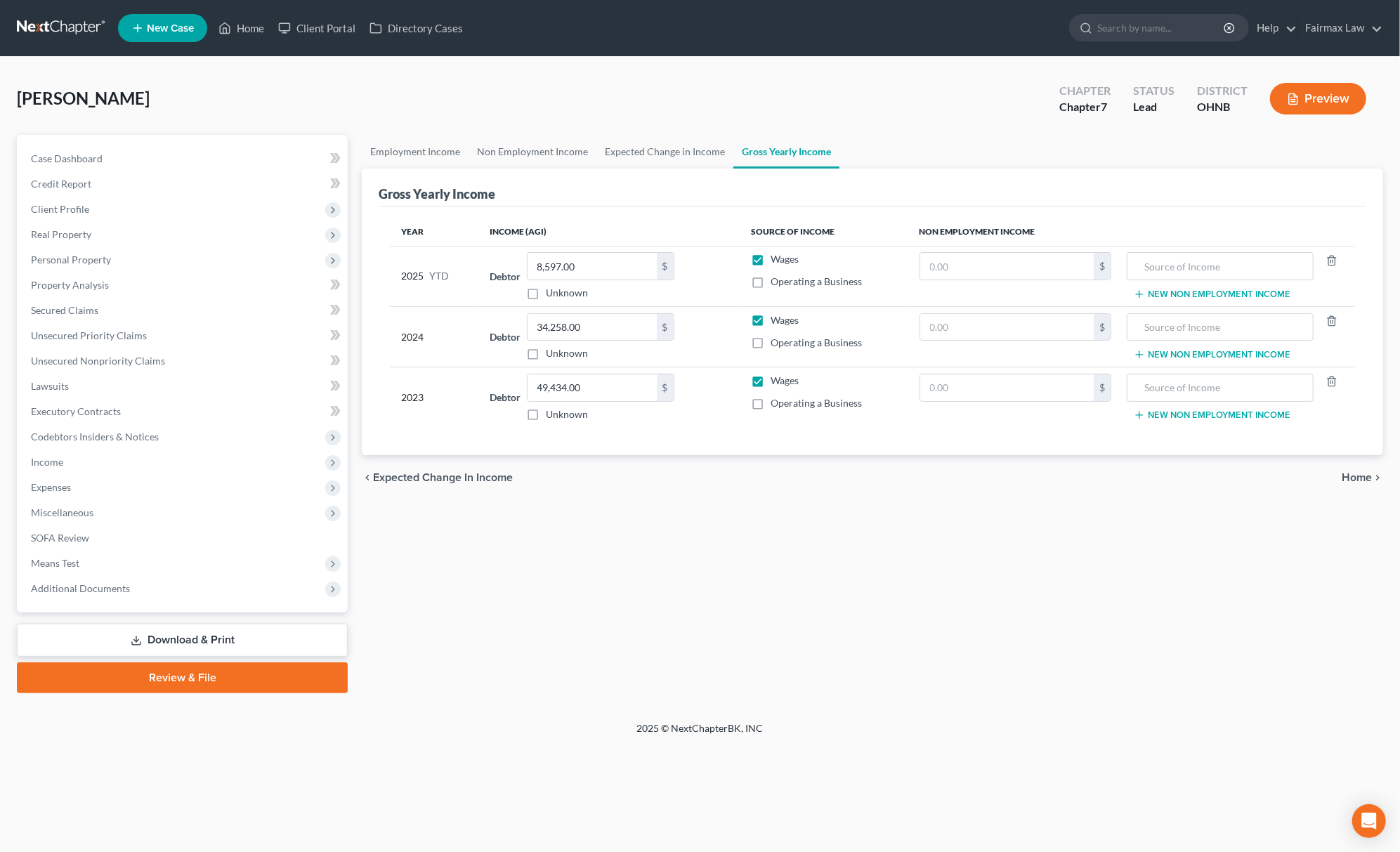
click at [117, 228] on span "Real Property" at bounding box center [184, 235] width 328 height 25
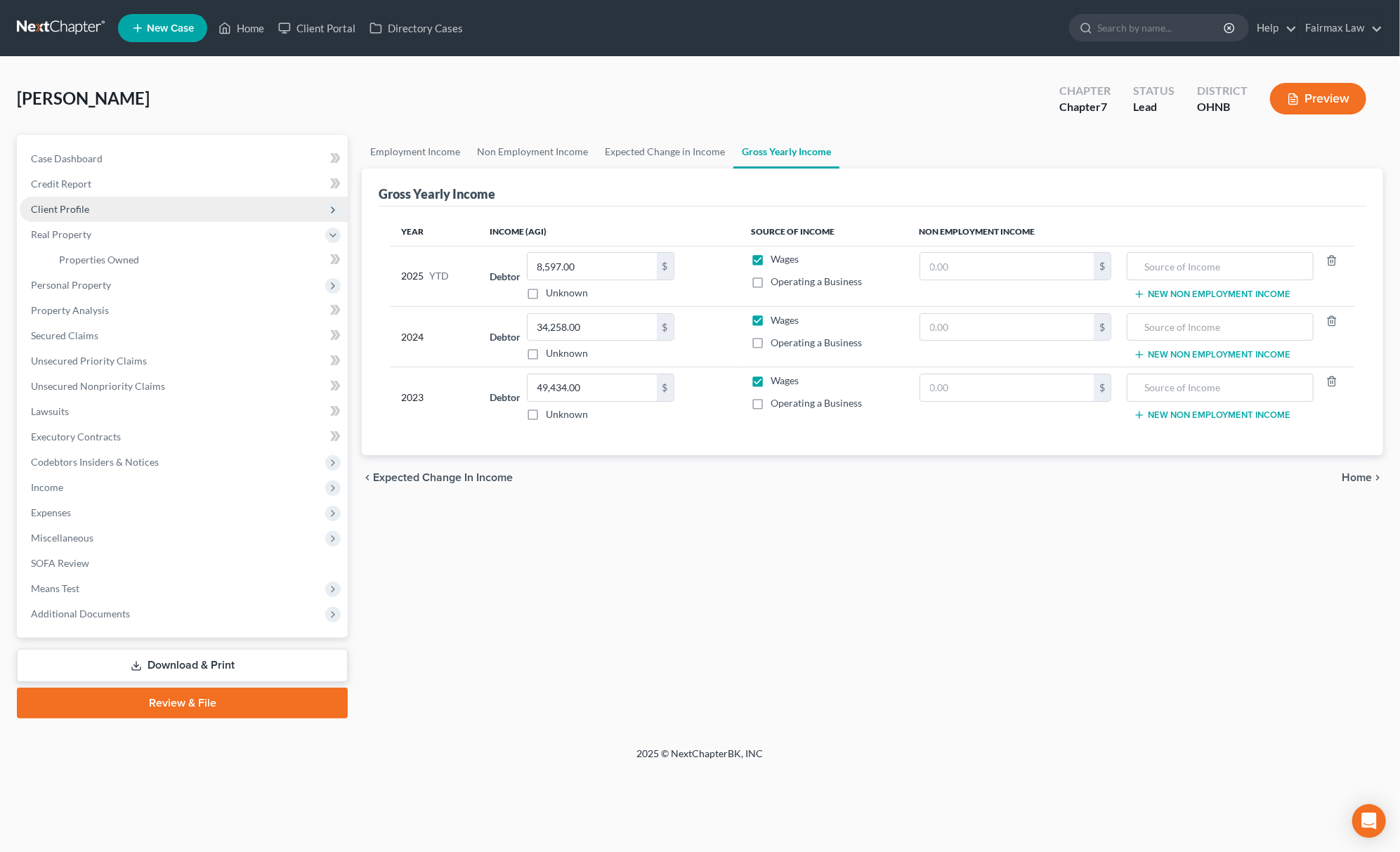
click at [127, 211] on span "Client Profile" at bounding box center [184, 210] width 328 height 25
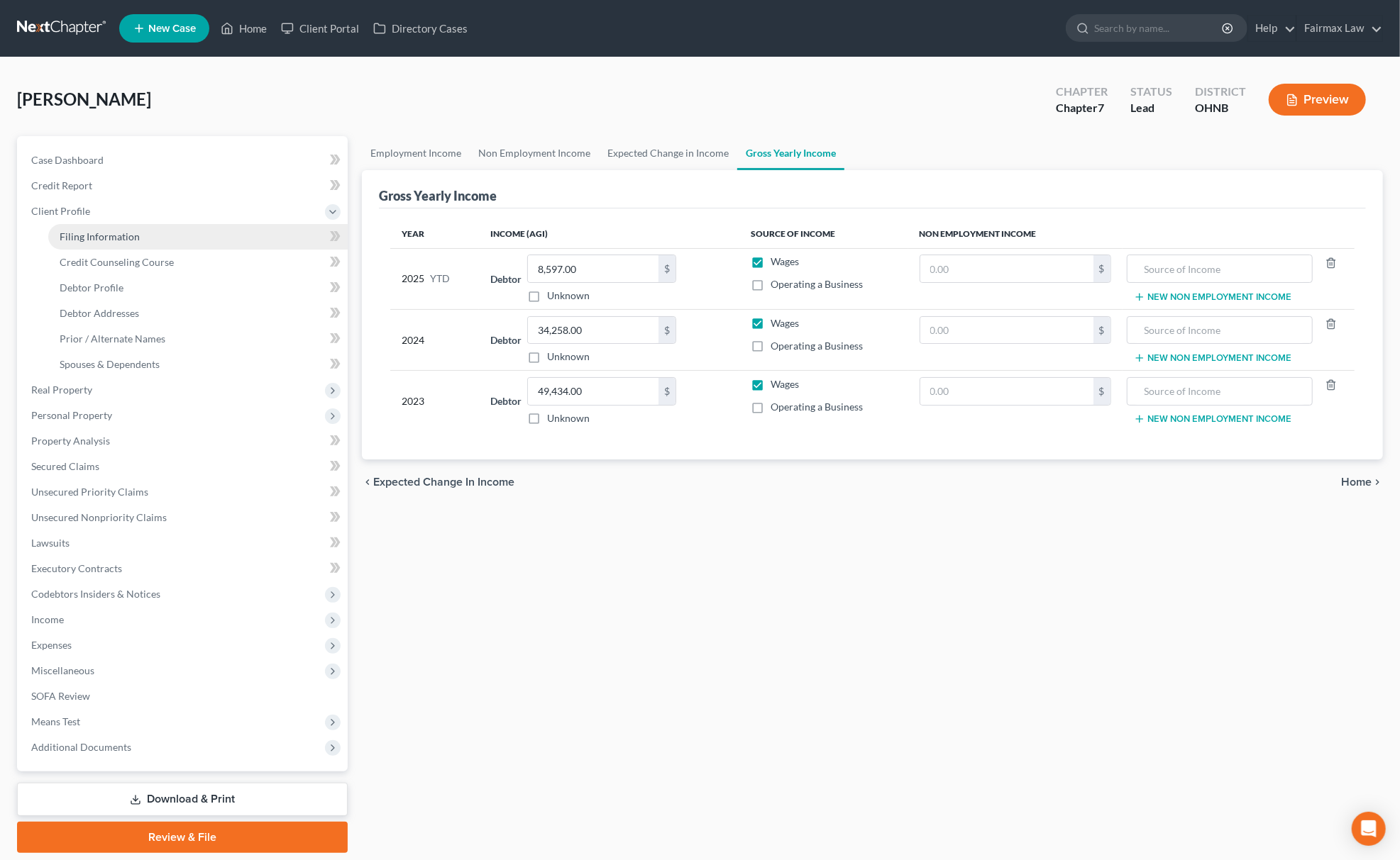
click at [129, 224] on link "Filing Information" at bounding box center [198, 237] width 300 height 26
select select "1"
select select "0"
select select "61"
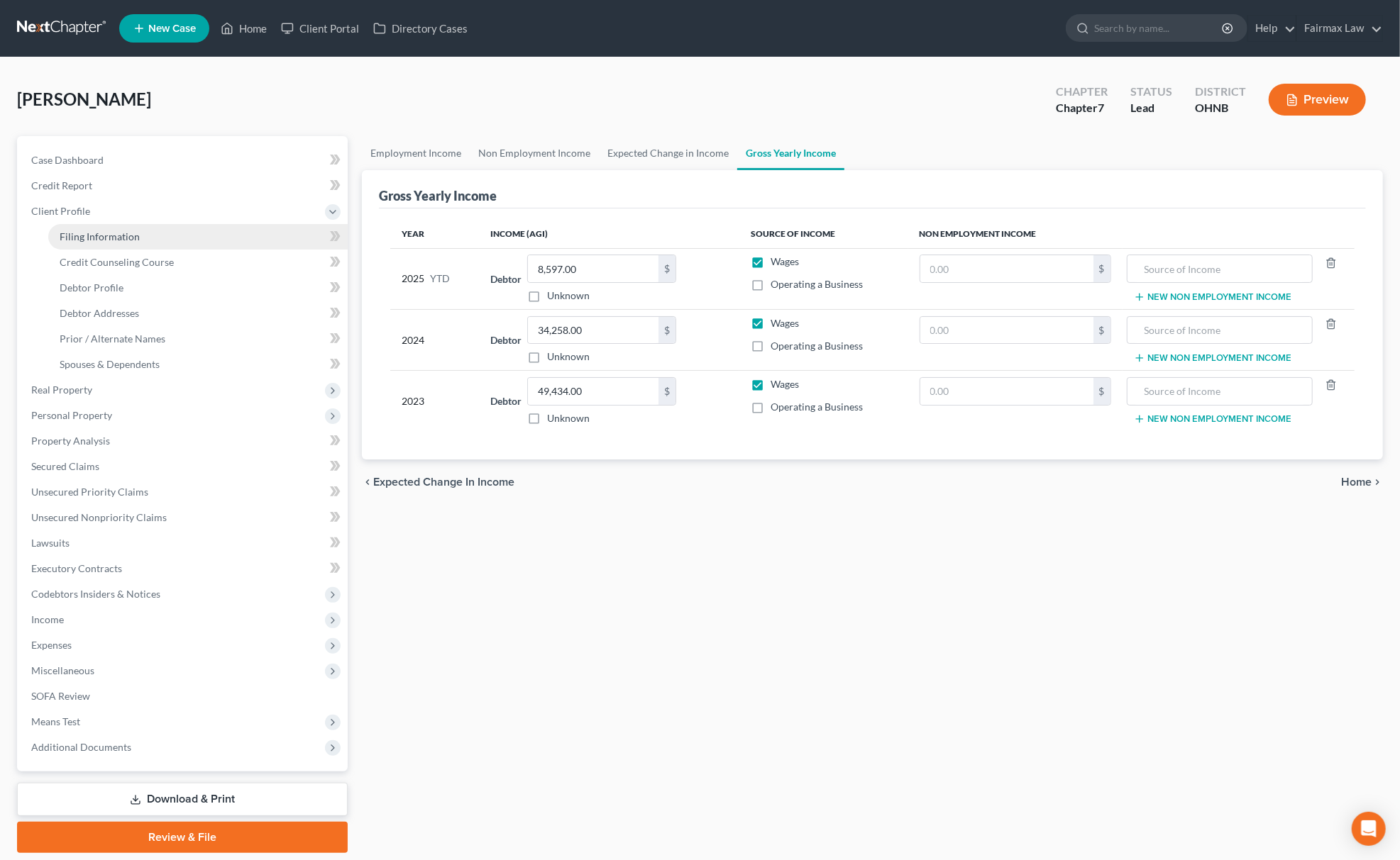
select select "12"
select select "0"
select select "36"
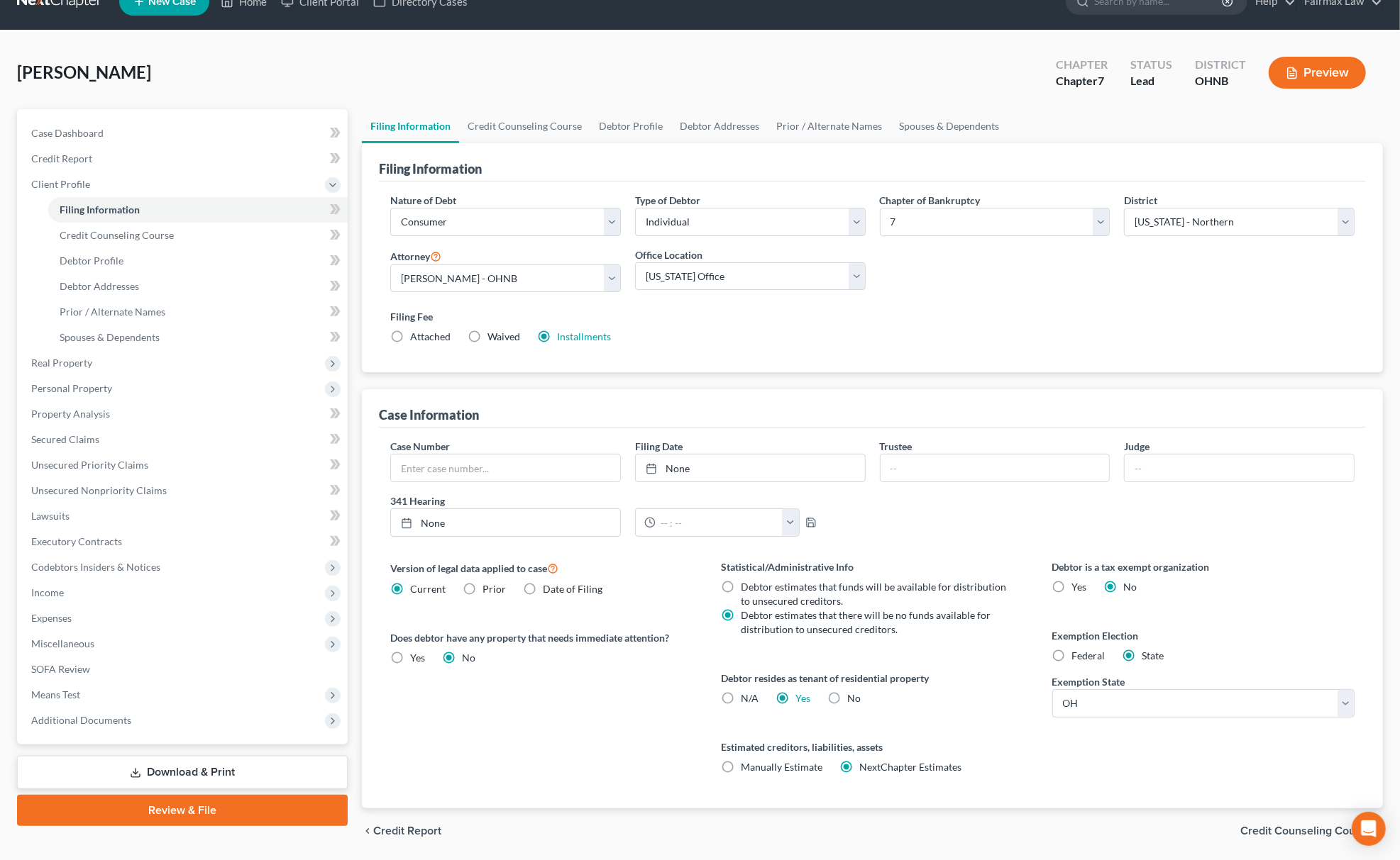
scroll to position [75, 0]
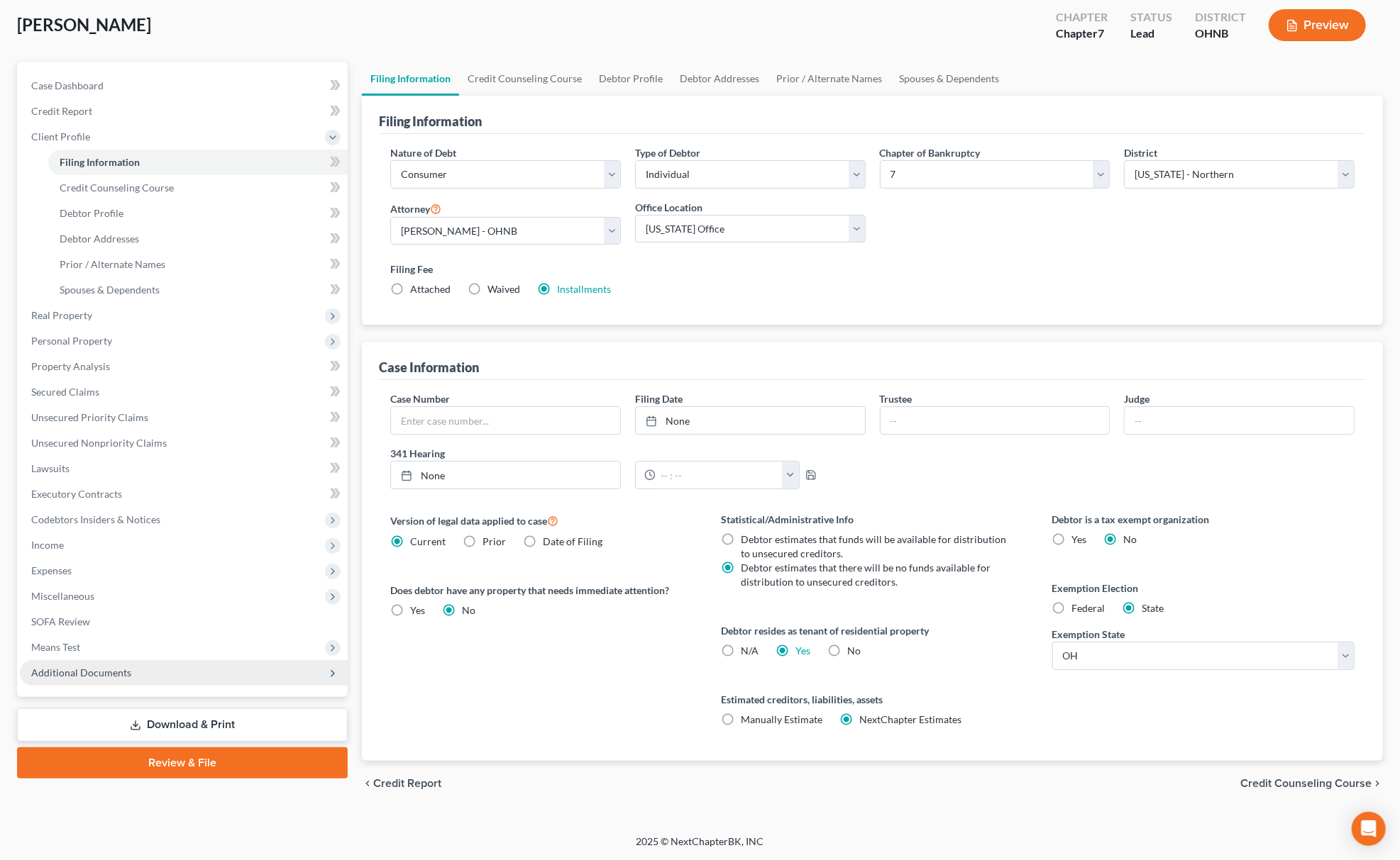
click at [92, 668] on span "Additional Documents" at bounding box center [81, 672] width 100 height 12
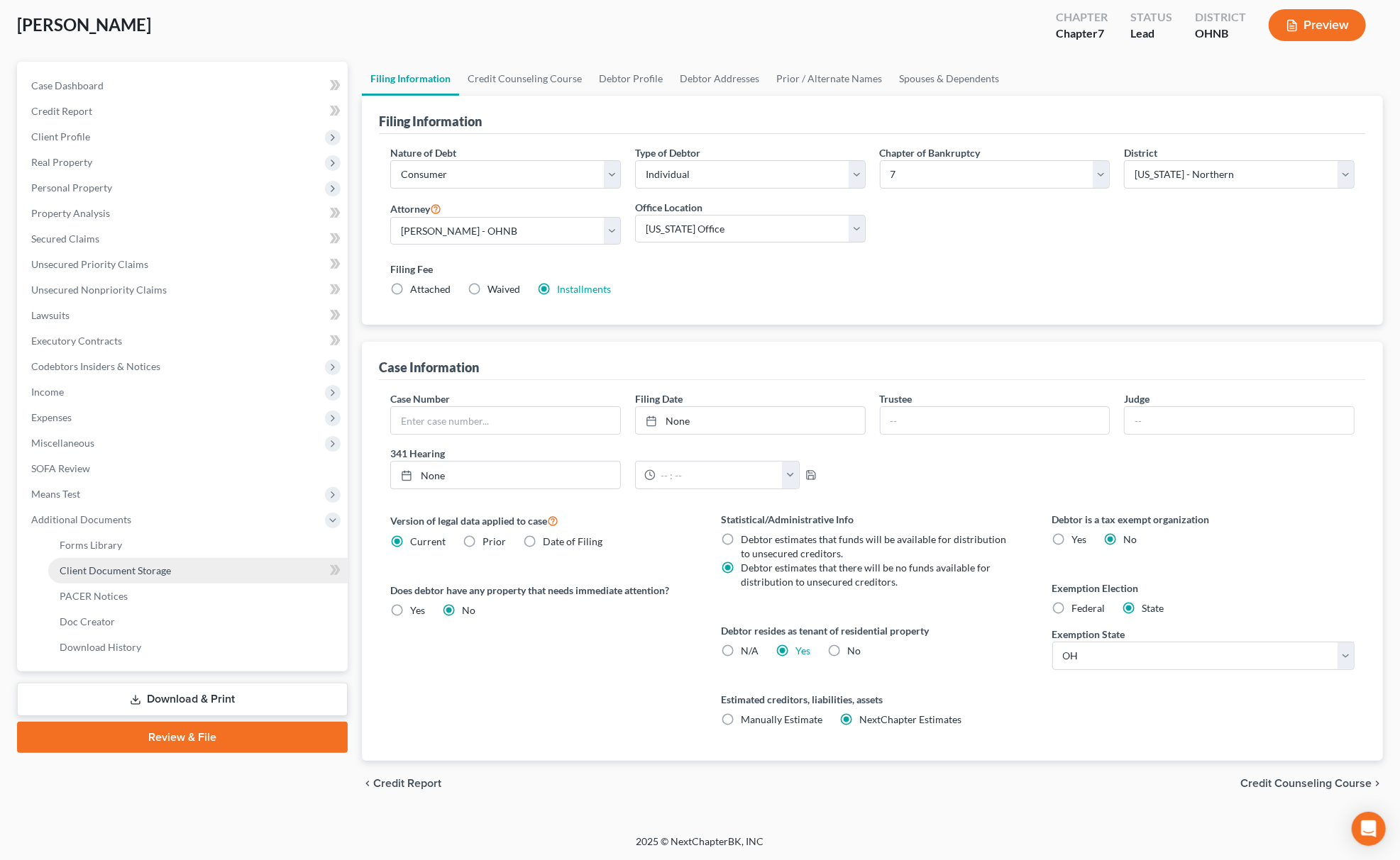
click at [162, 572] on span "Client Document Storage" at bounding box center [115, 570] width 112 height 12
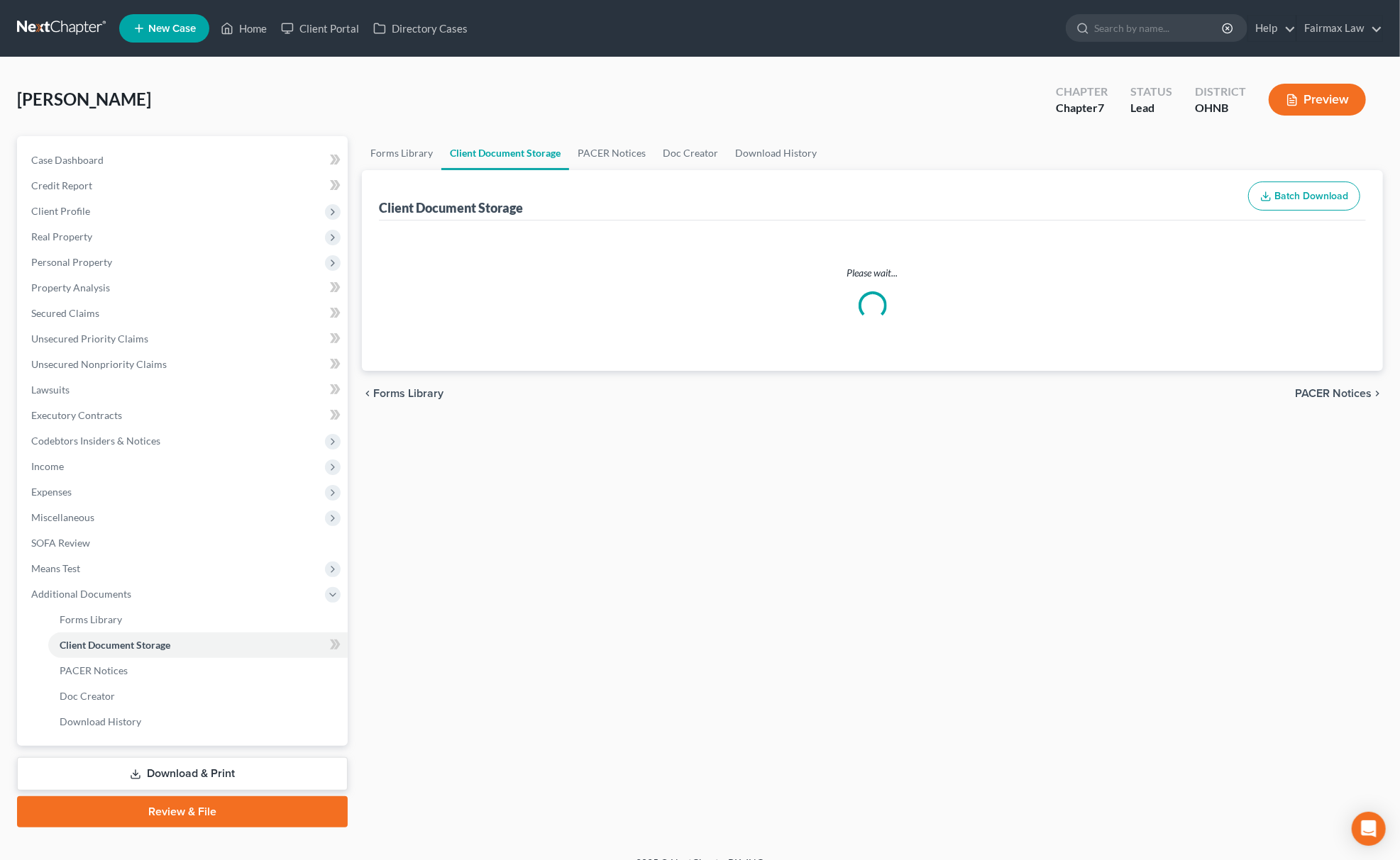
select select "5"
select select "16"
select select "24"
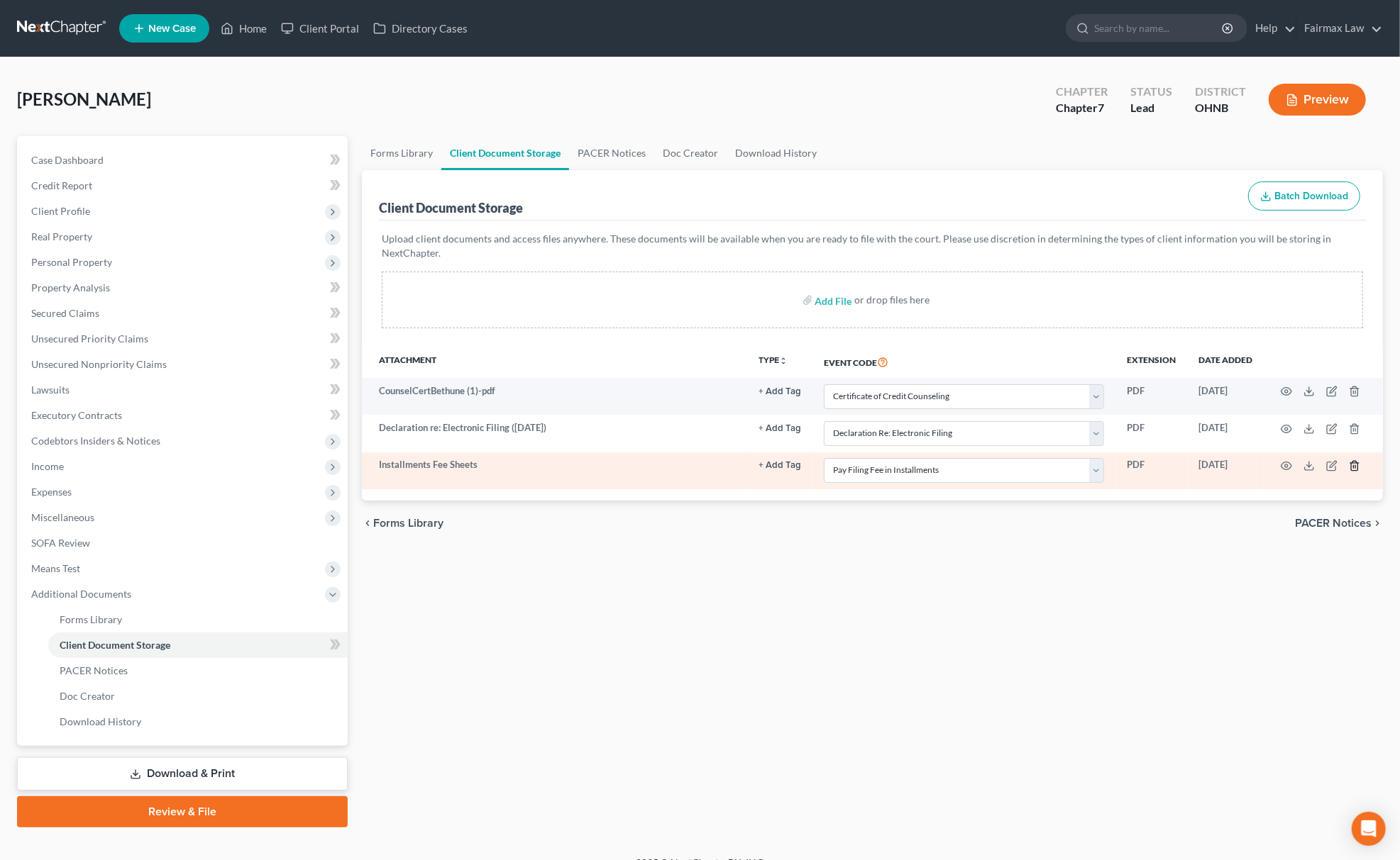
click at [1360, 466] on icon "button" at bounding box center [1354, 466] width 11 height 11
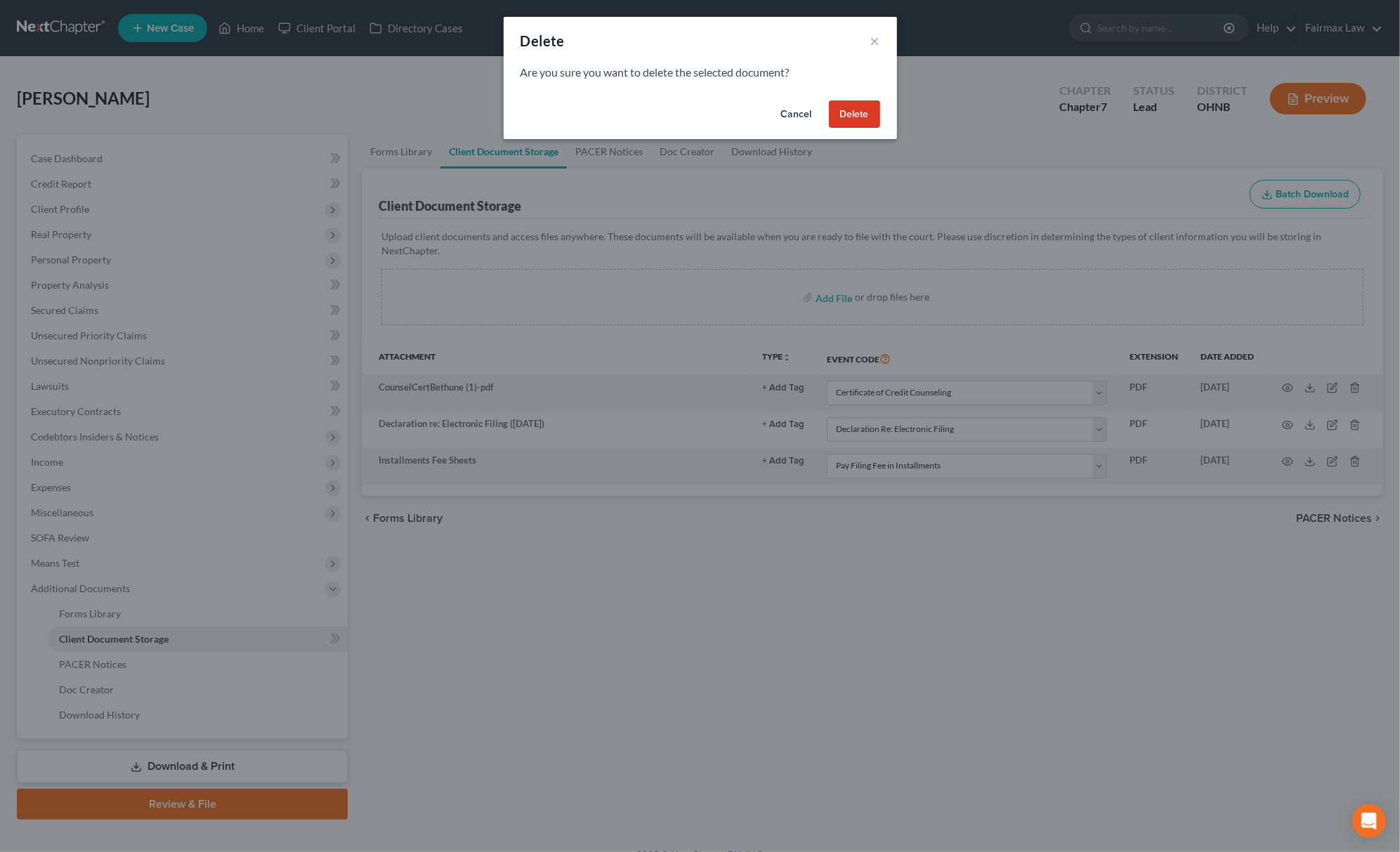
click at [868, 108] on button "Delete" at bounding box center [855, 114] width 52 height 28
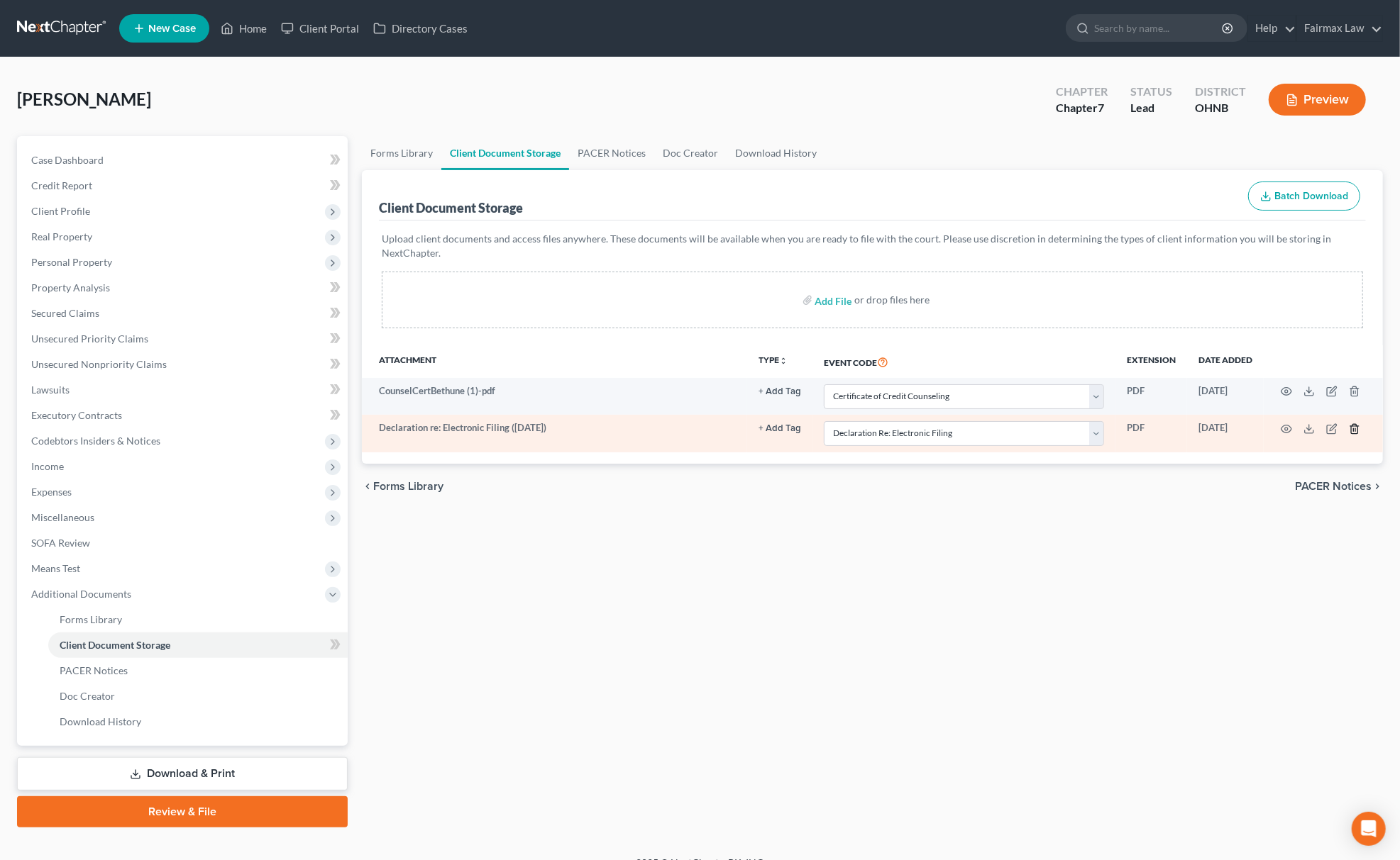
click at [1351, 427] on icon "button" at bounding box center [1353, 429] width 6 height 9
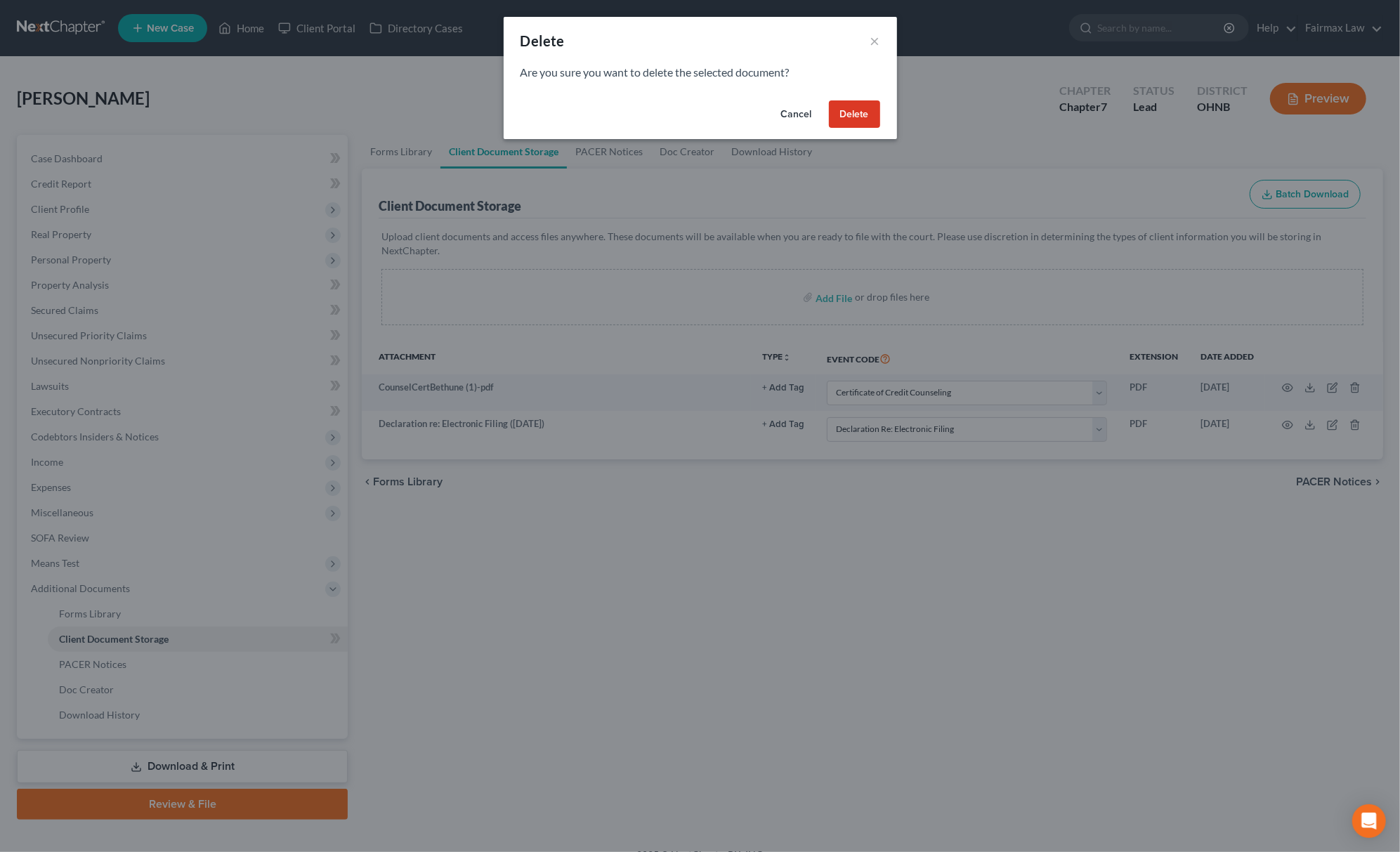
click at [857, 123] on button "Delete" at bounding box center [855, 114] width 52 height 28
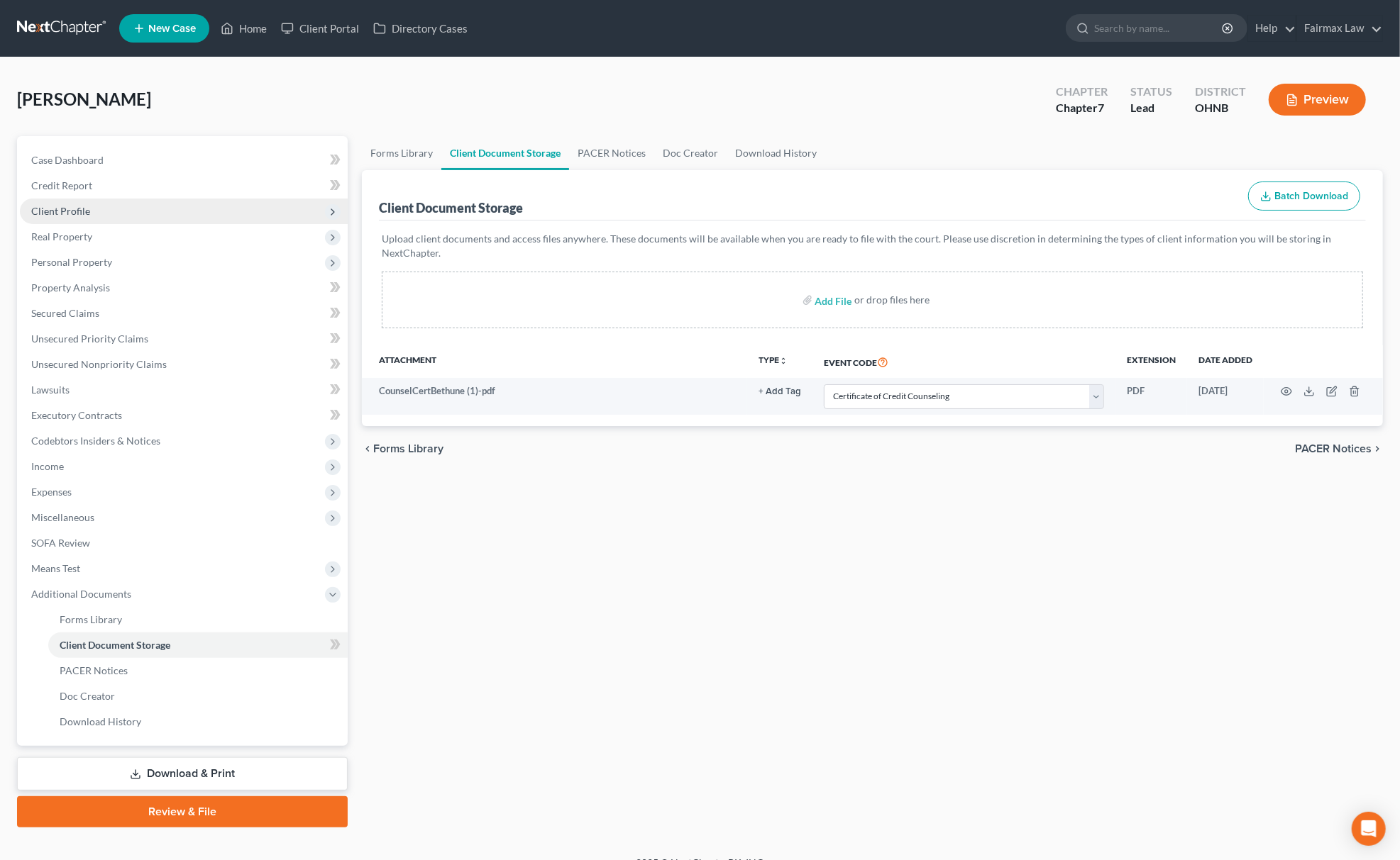
click at [159, 206] on span "Client Profile" at bounding box center [184, 212] width 328 height 26
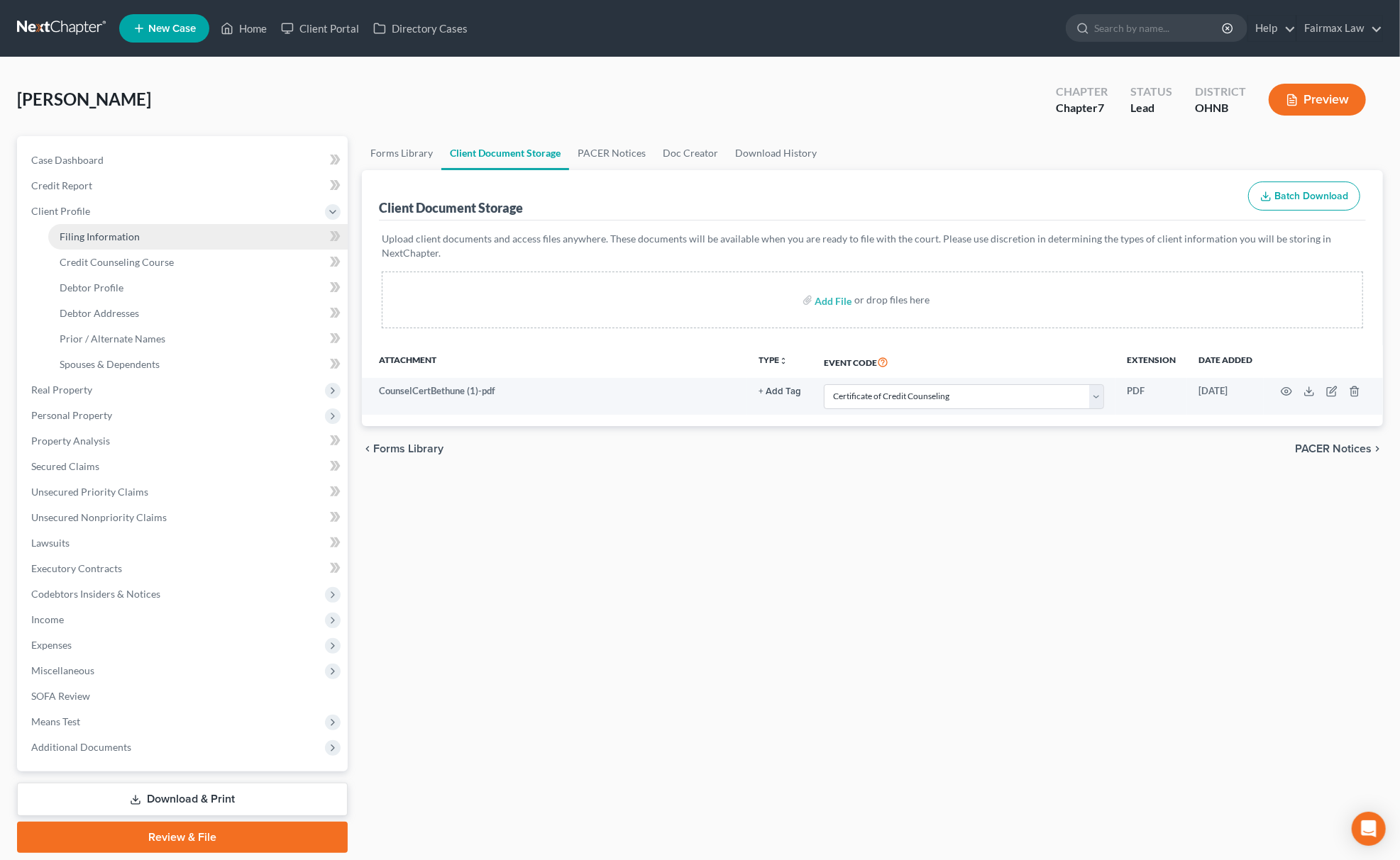
click at [122, 234] on span "Filing Information" at bounding box center [99, 236] width 80 height 12
select select "1"
select select "0"
select select "61"
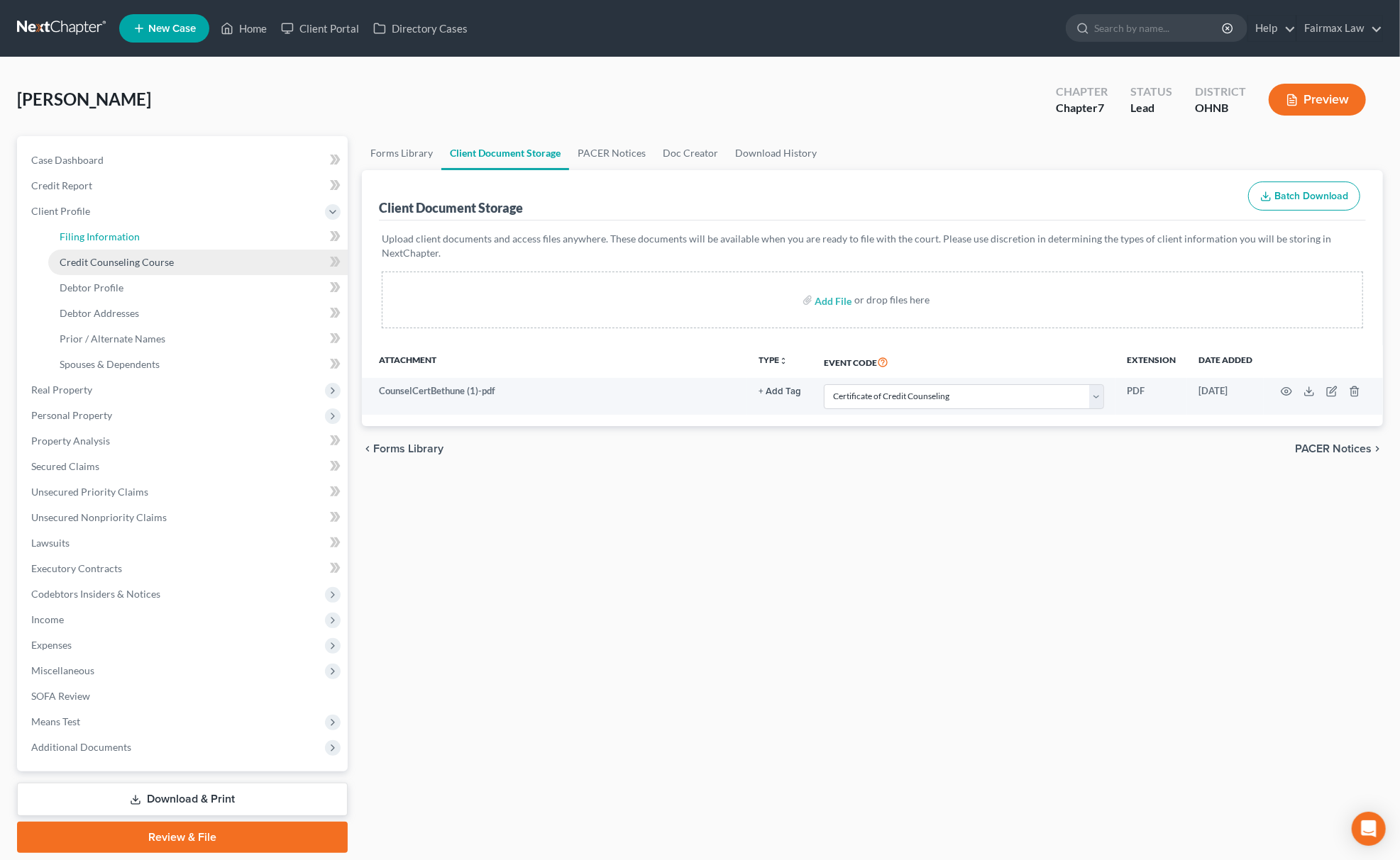
select select "12"
select select "0"
select select "36"
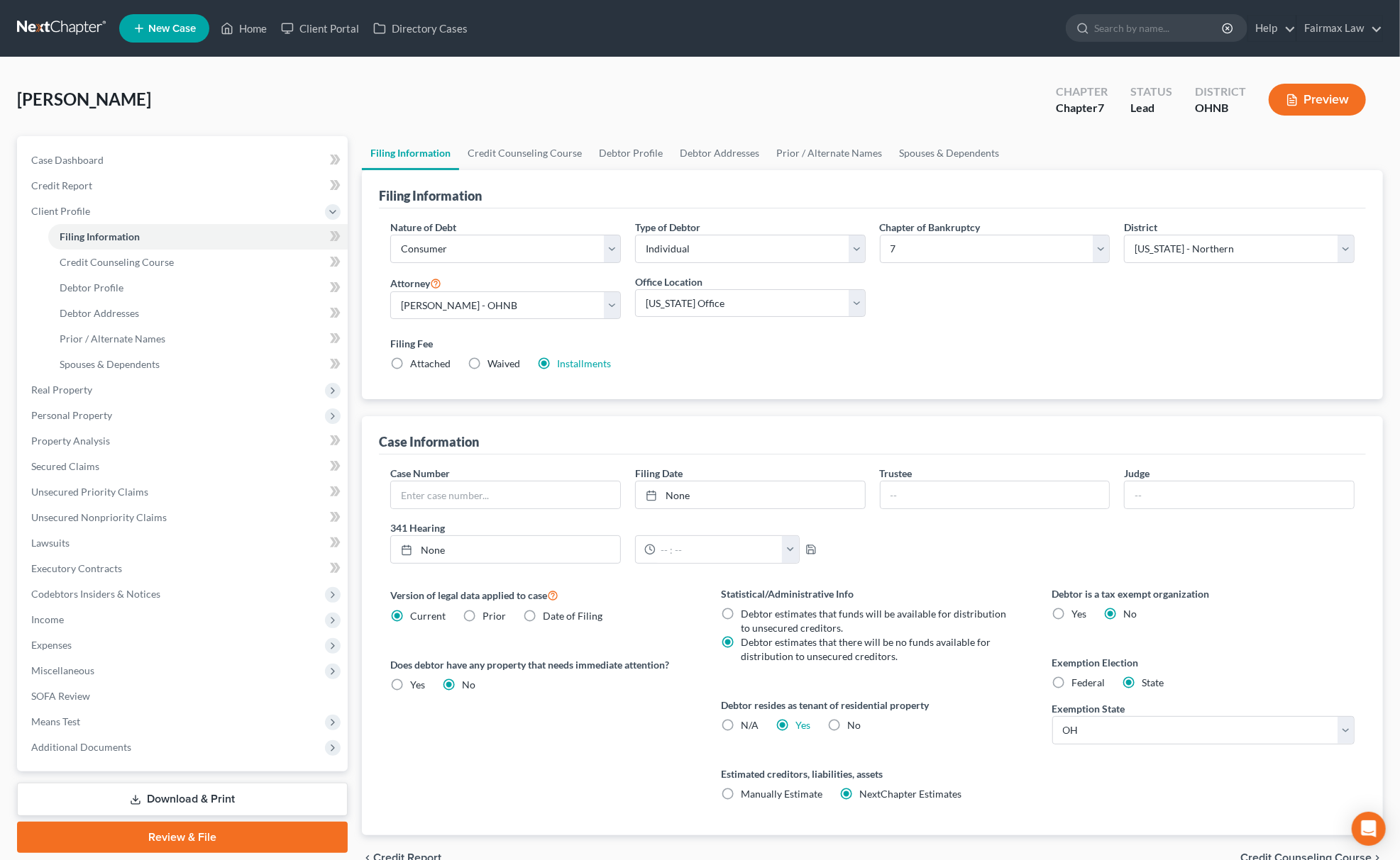
click at [557, 366] on label "Installments Installments" at bounding box center [584, 363] width 54 height 14
click at [563, 366] on input "Installments Installments" at bounding box center [567, 361] width 9 height 9
click at [579, 366] on link "Installments" at bounding box center [584, 363] width 54 height 12
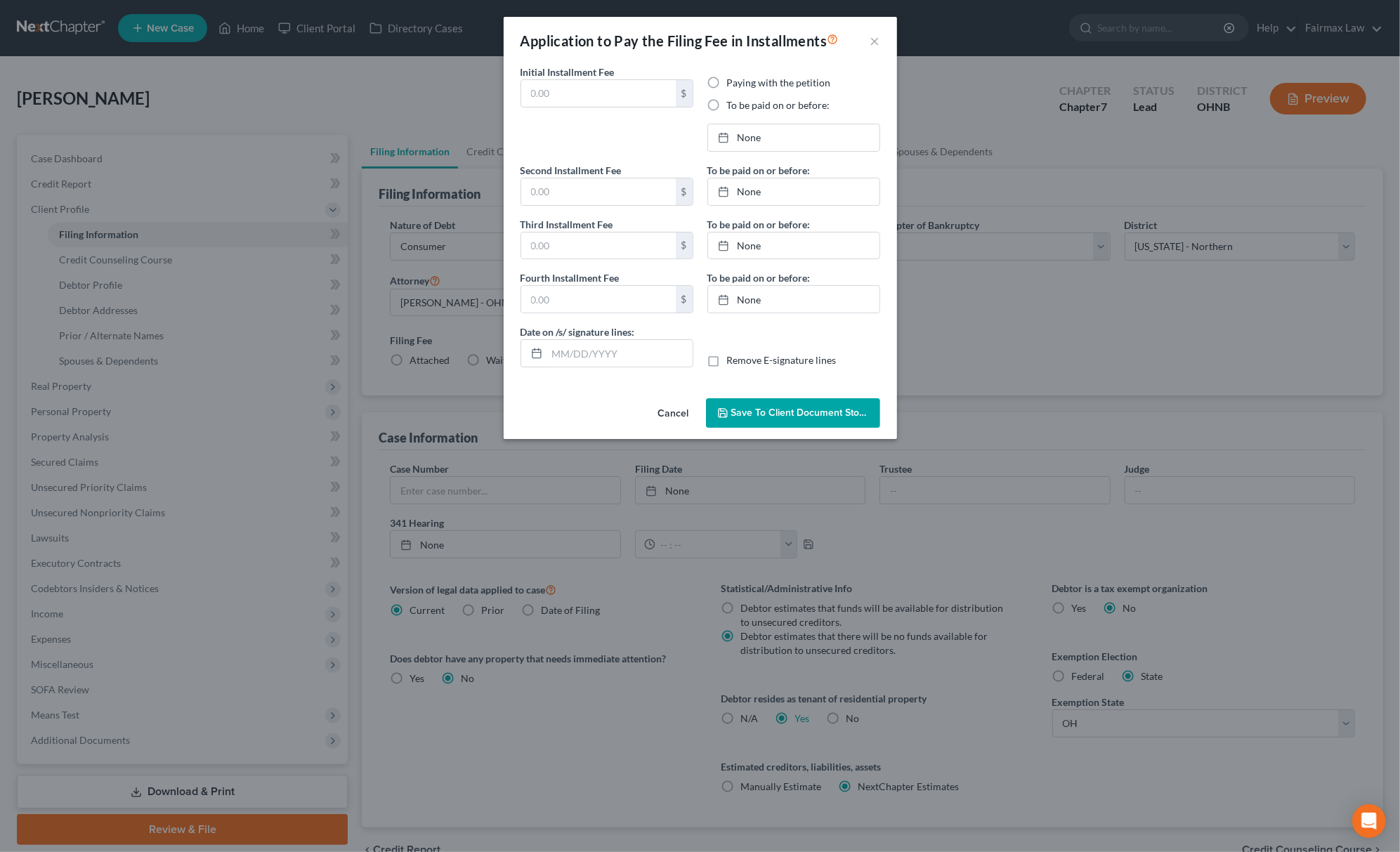
type input "84.50"
radio input "true"
type input "9/1/2025"
type input "84.50"
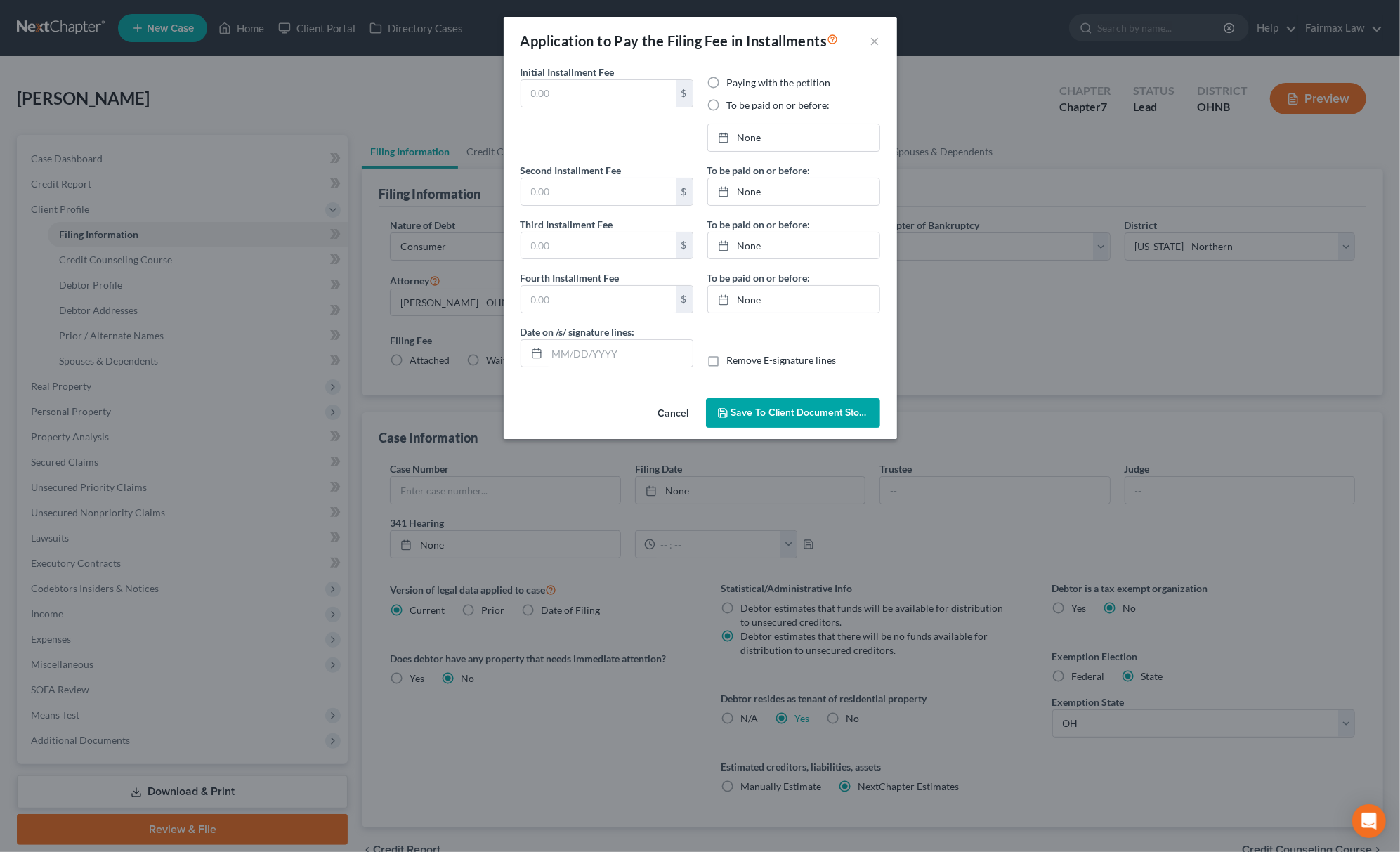
type input "84.50"
type input "10/08/2025"
click at [760, 125] on link "9/1/2025" at bounding box center [793, 137] width 171 height 26
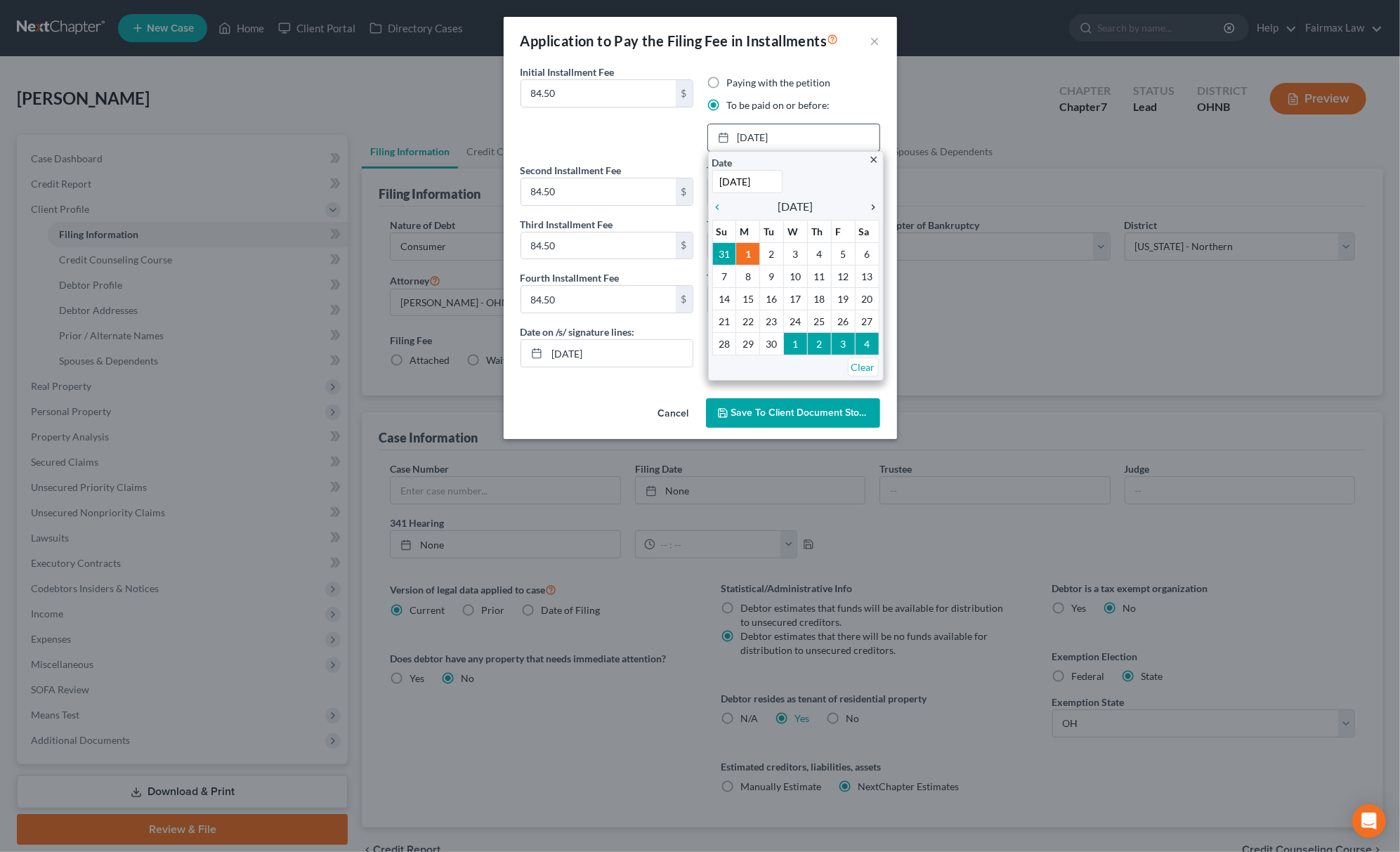
click at [875, 208] on icon "chevron_right" at bounding box center [870, 207] width 18 height 11
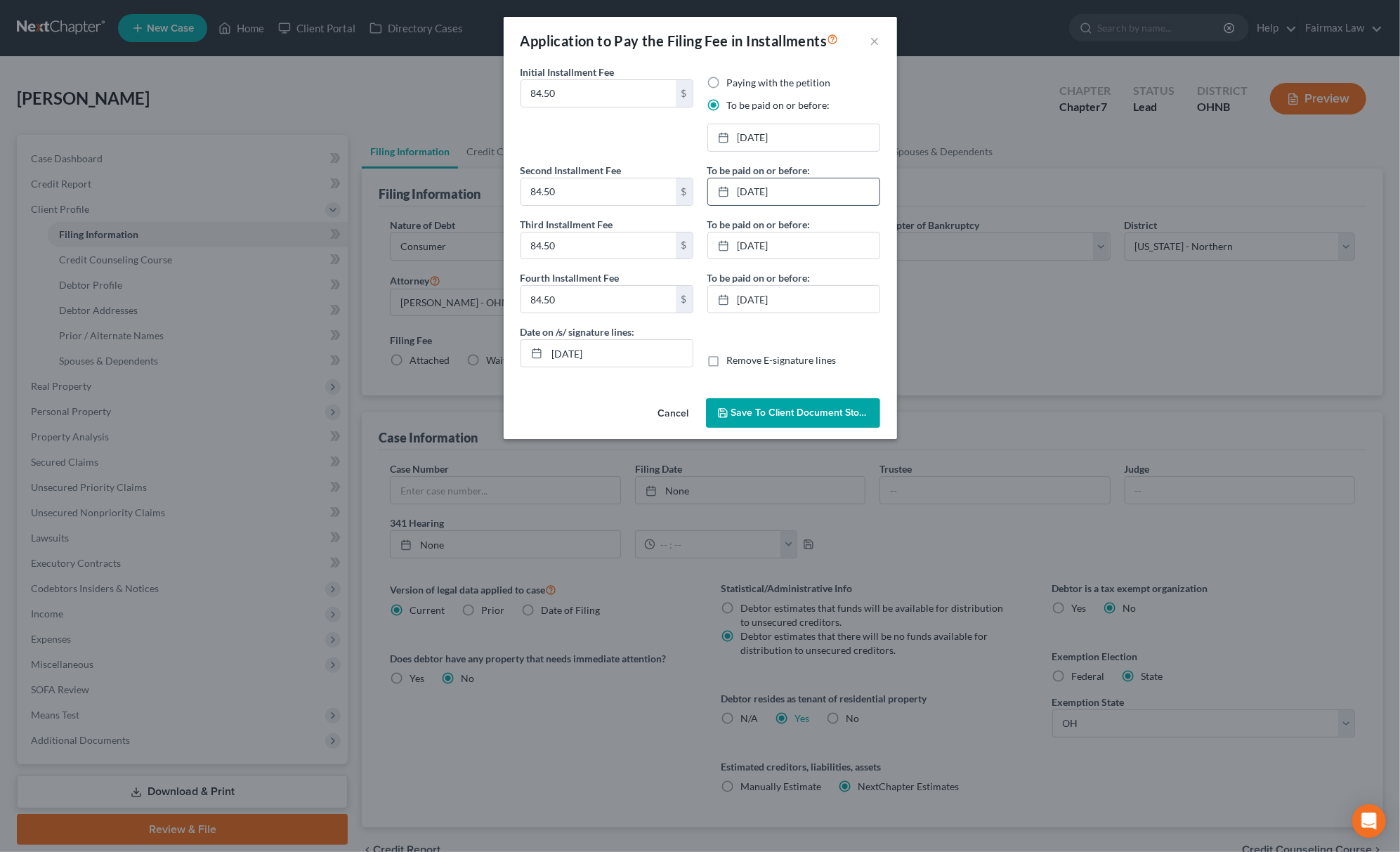
click at [798, 206] on div "10/1/2025 close Date 10/1/2025 Time 12:00 AM chevron_left October 2025 chevron_…" at bounding box center [794, 191] width 172 height 28
click at [808, 205] on link "10/1/2025" at bounding box center [793, 191] width 171 height 26
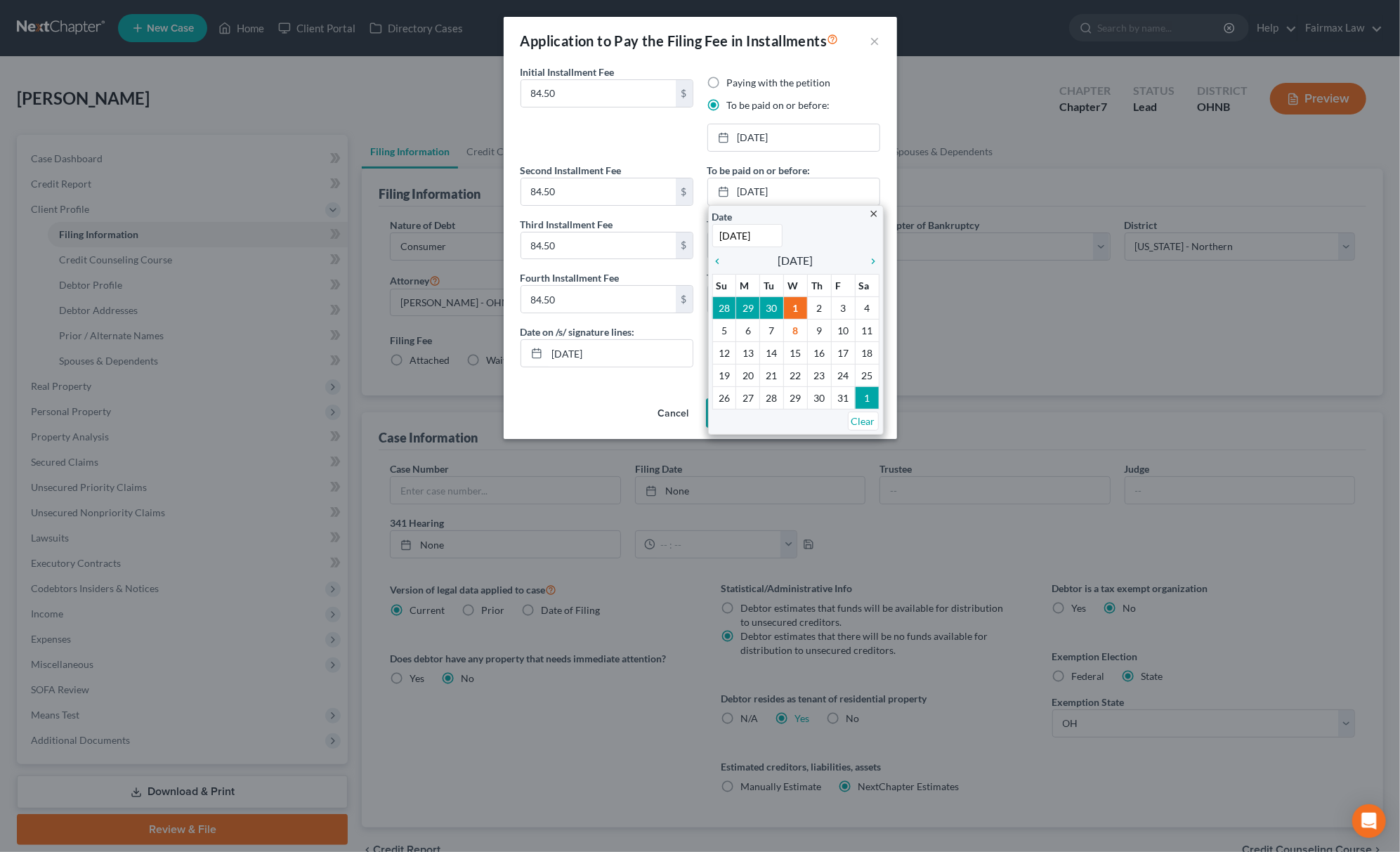
click at [897, 269] on div "Application to Pay the Filing Fee in Installments × Initial Installment Fee 84.…" at bounding box center [700, 426] width 1400 height 852
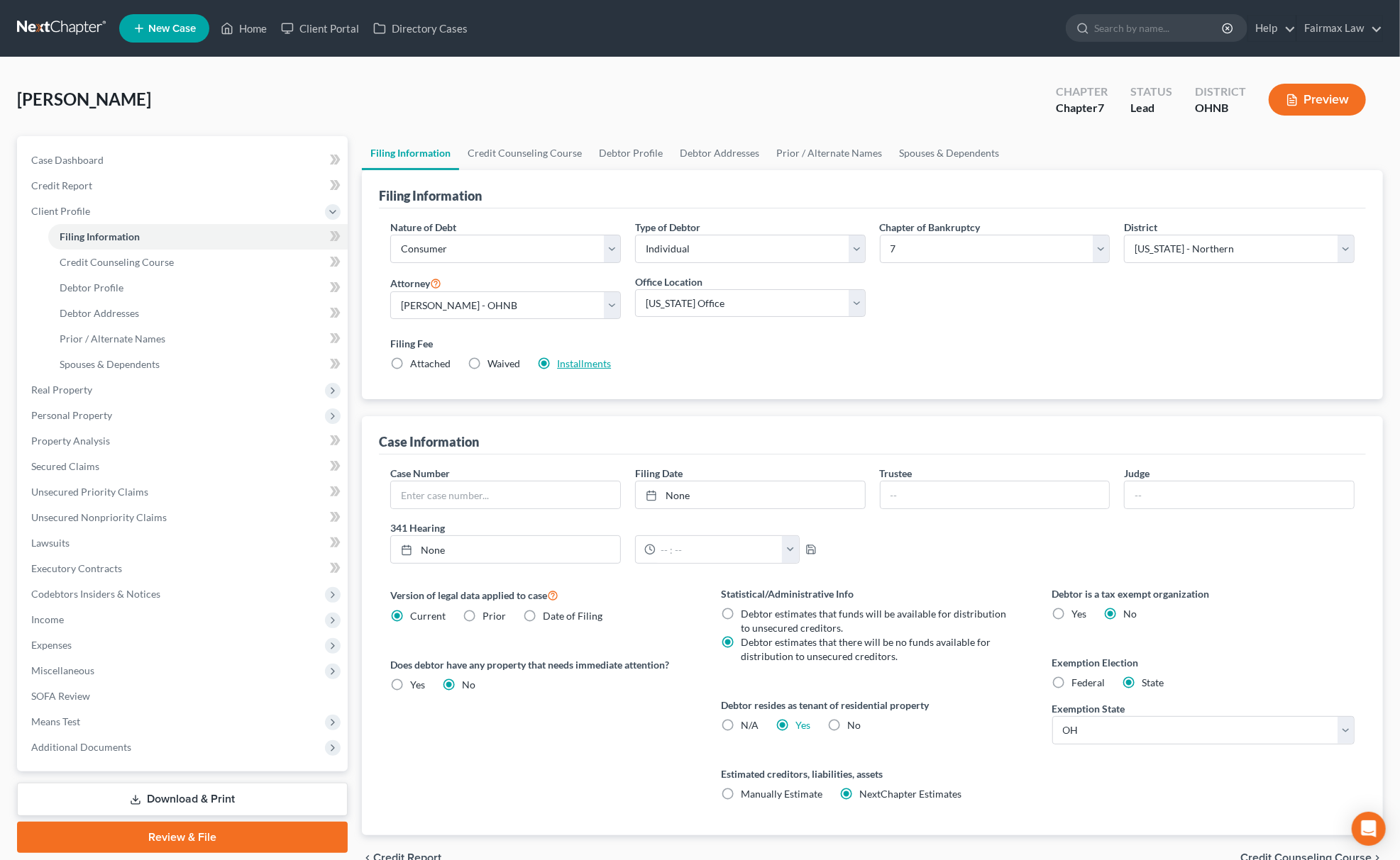
click at [583, 365] on link "Installments" at bounding box center [584, 363] width 54 height 12
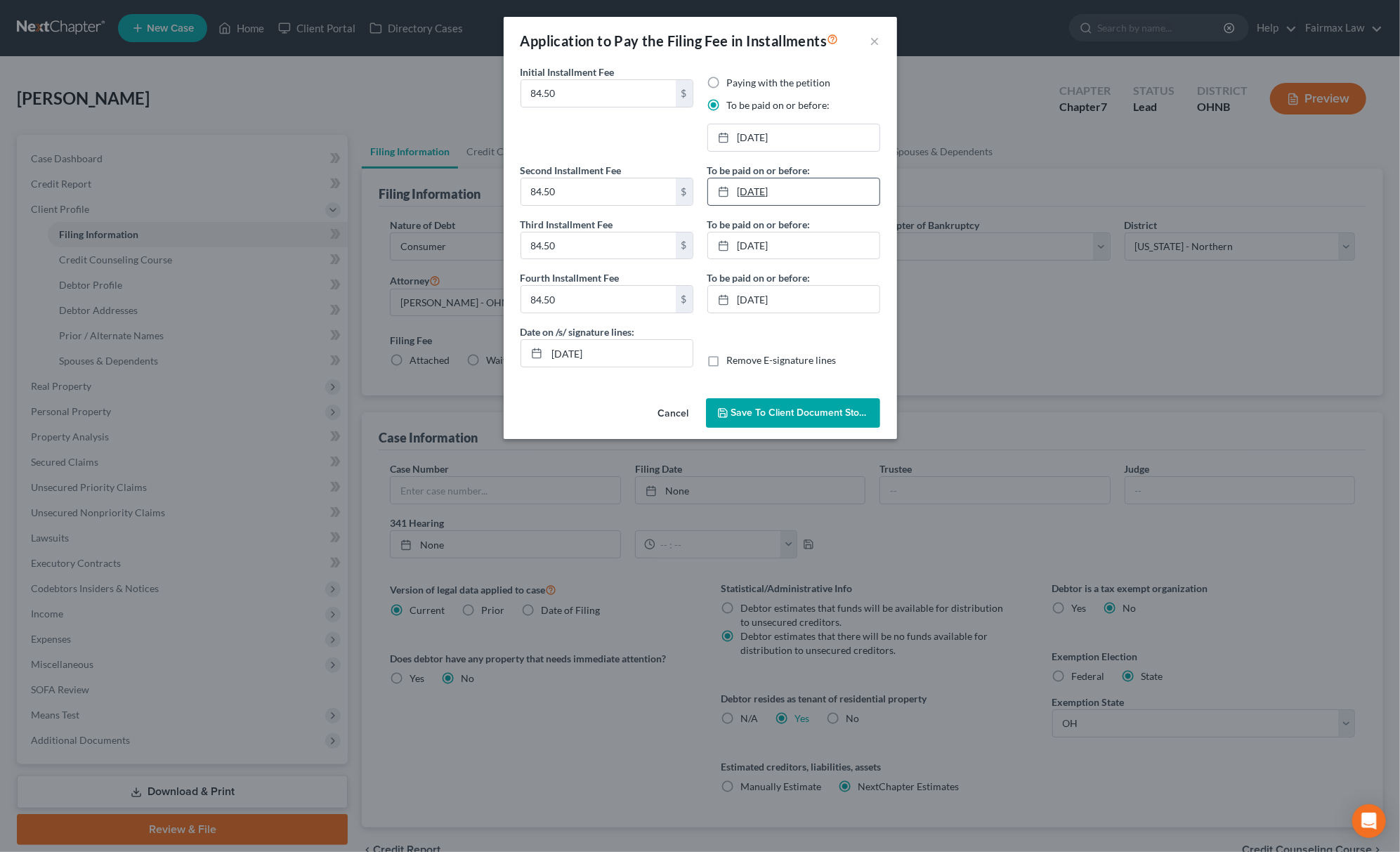
click at [802, 191] on link "10/1/2025" at bounding box center [793, 191] width 171 height 26
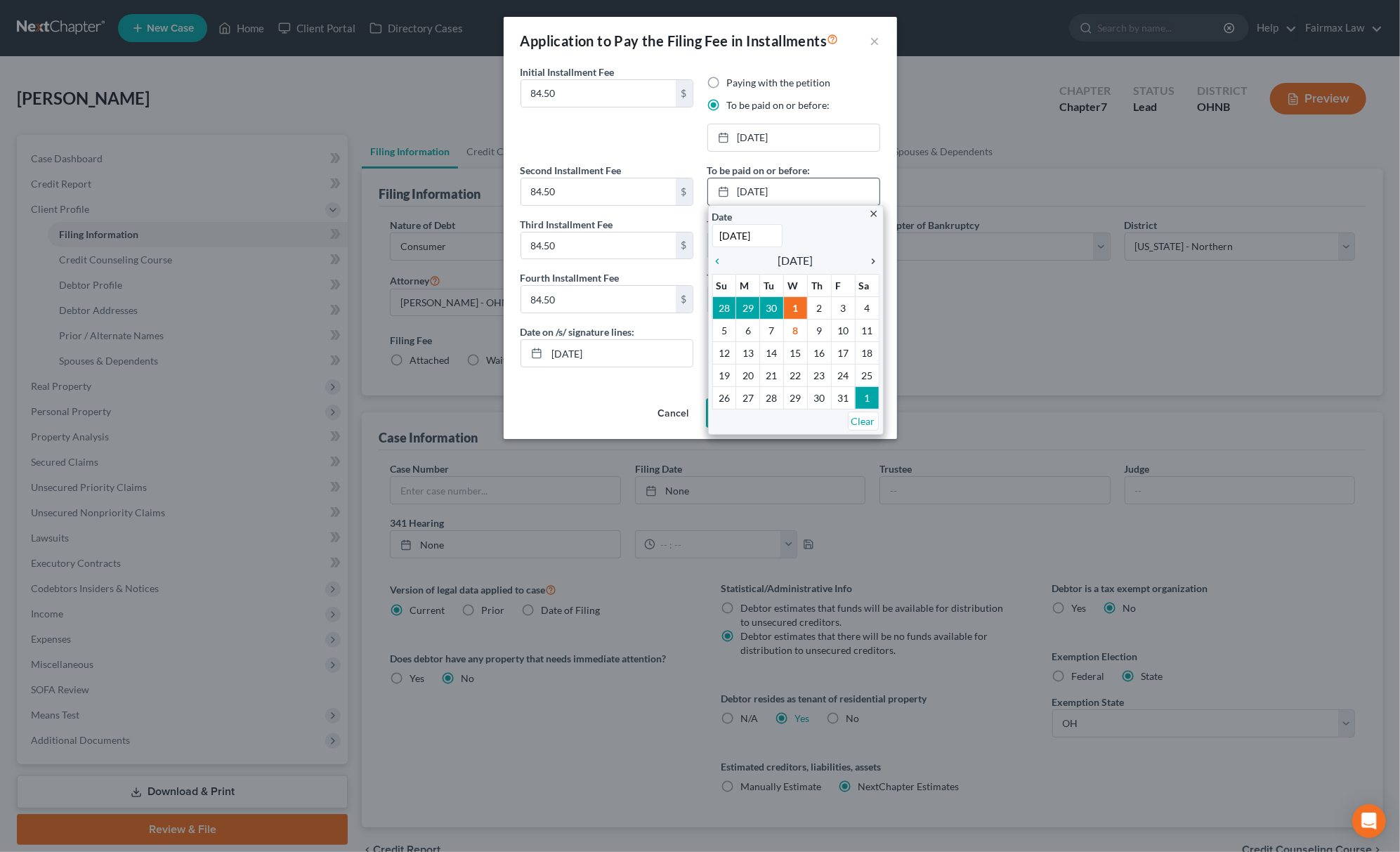
click at [870, 267] on icon "chevron_right" at bounding box center [870, 261] width 18 height 11
drag, startPoint x: 749, startPoint y: 332, endPoint x: 759, endPoint y: 312, distance: 22.4
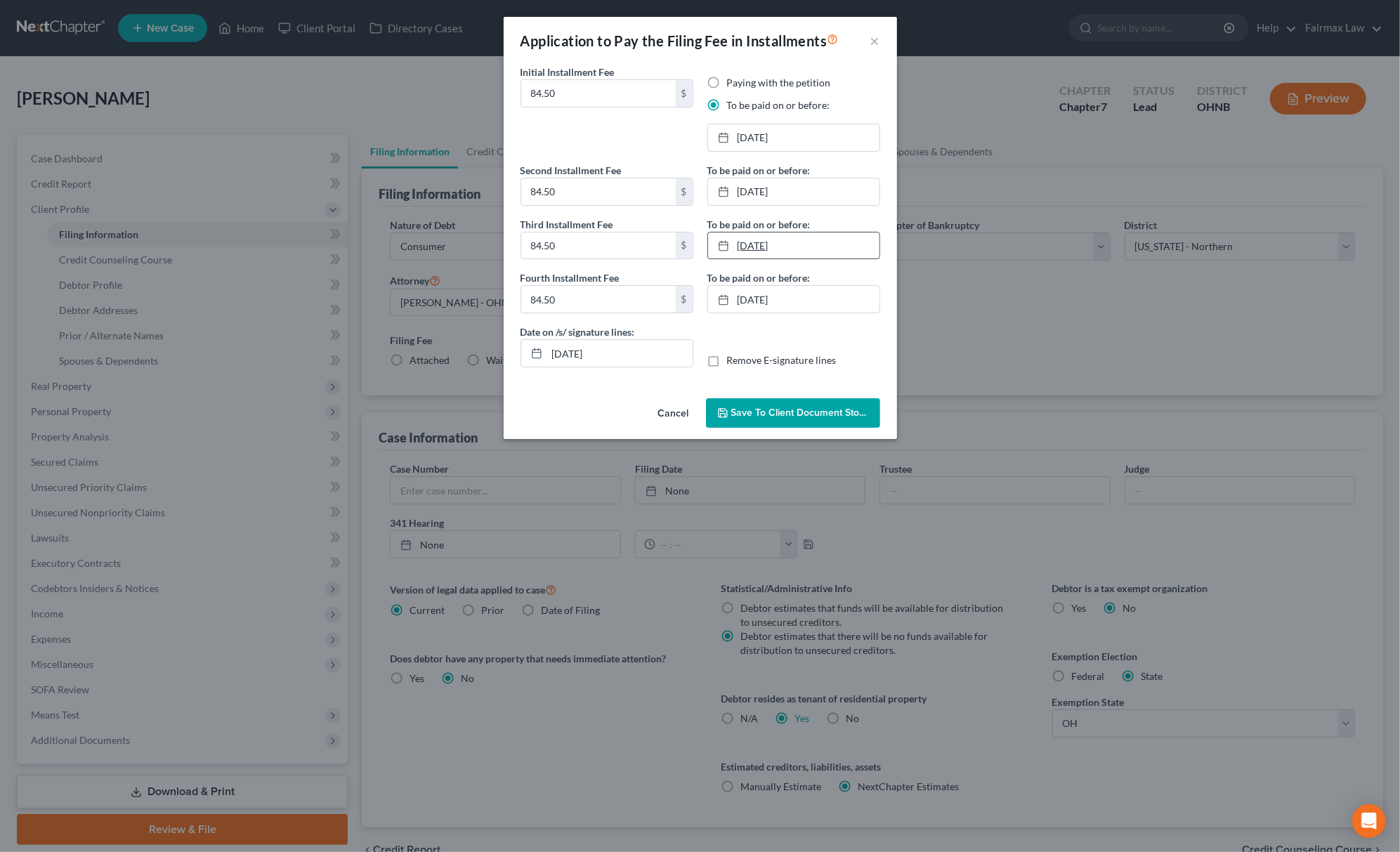
click at [783, 248] on link "10/31/2025" at bounding box center [793, 245] width 171 height 26
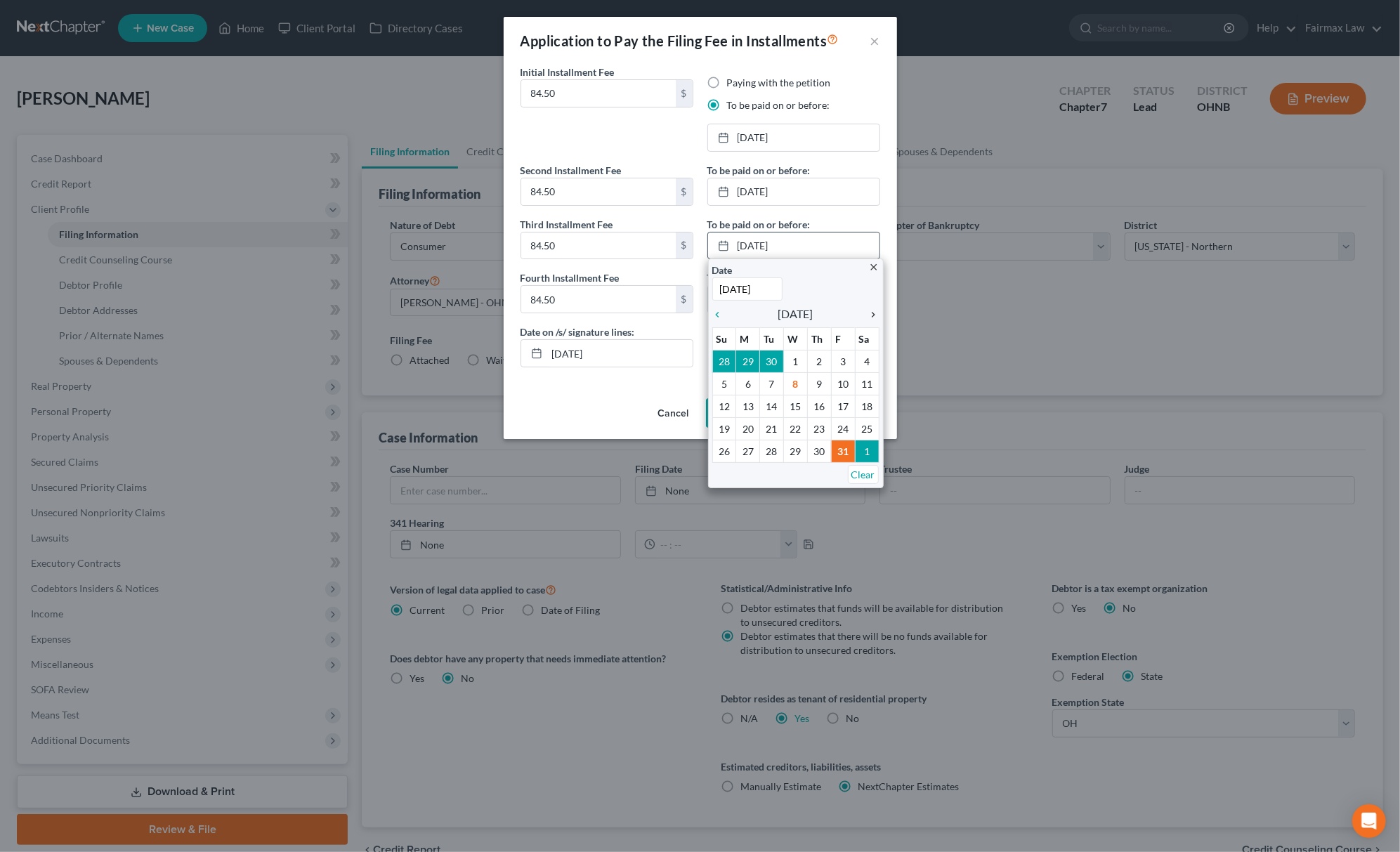
click at [876, 318] on icon "chevron_right" at bounding box center [870, 315] width 18 height 11
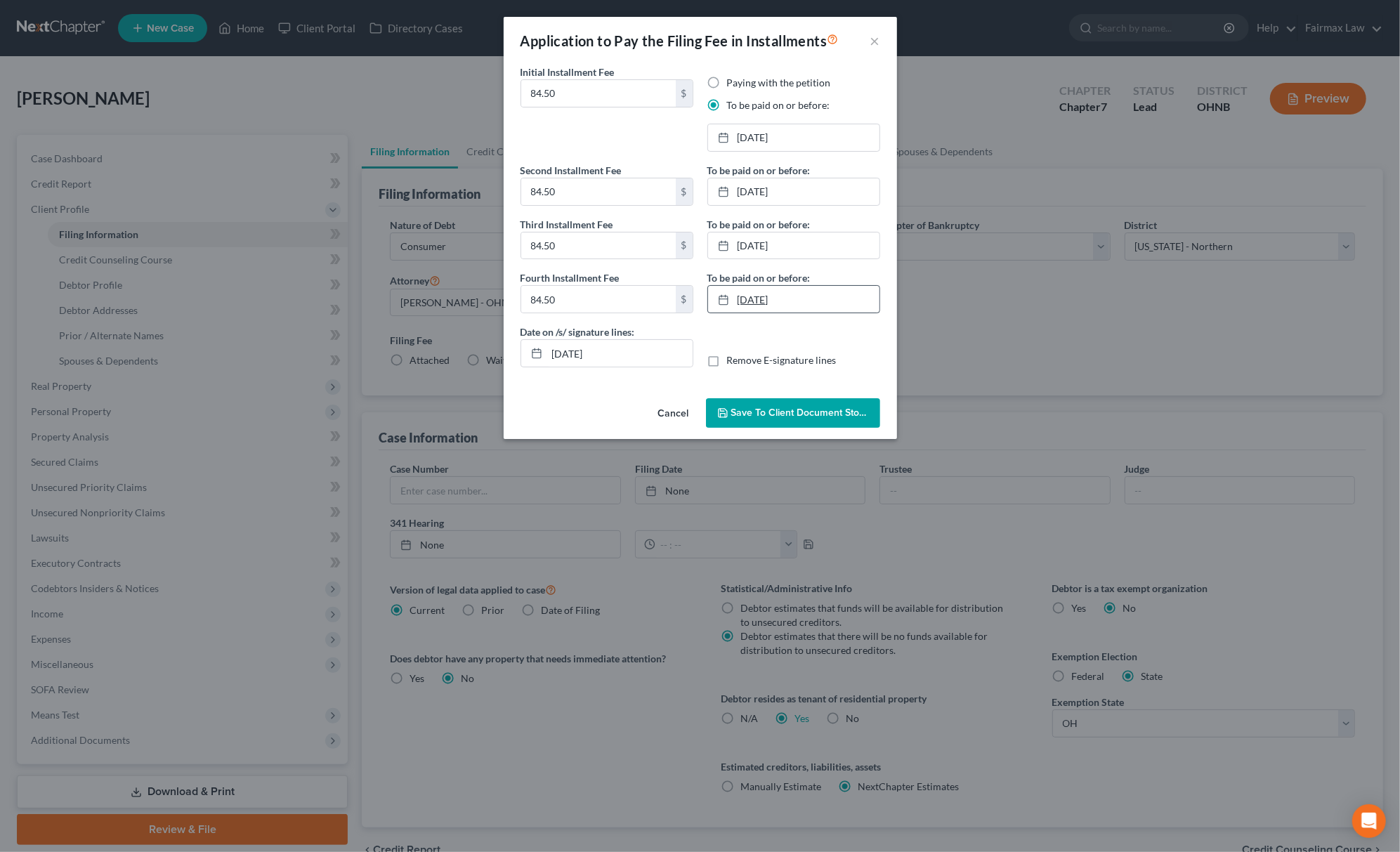
click at [813, 309] on link "11/28/2025" at bounding box center [793, 299] width 171 height 26
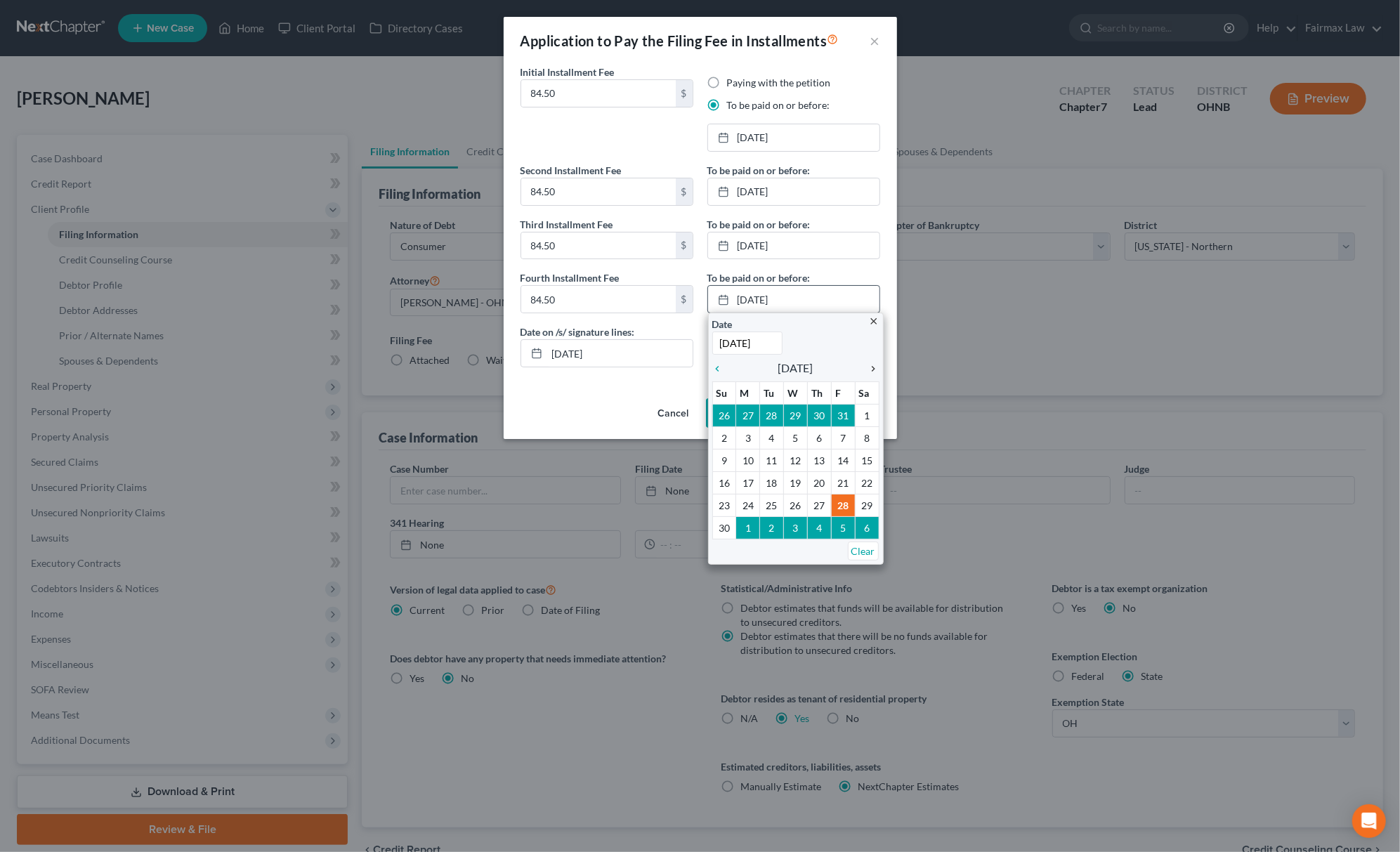
click at [864, 369] on icon "chevron_right" at bounding box center [870, 368] width 18 height 11
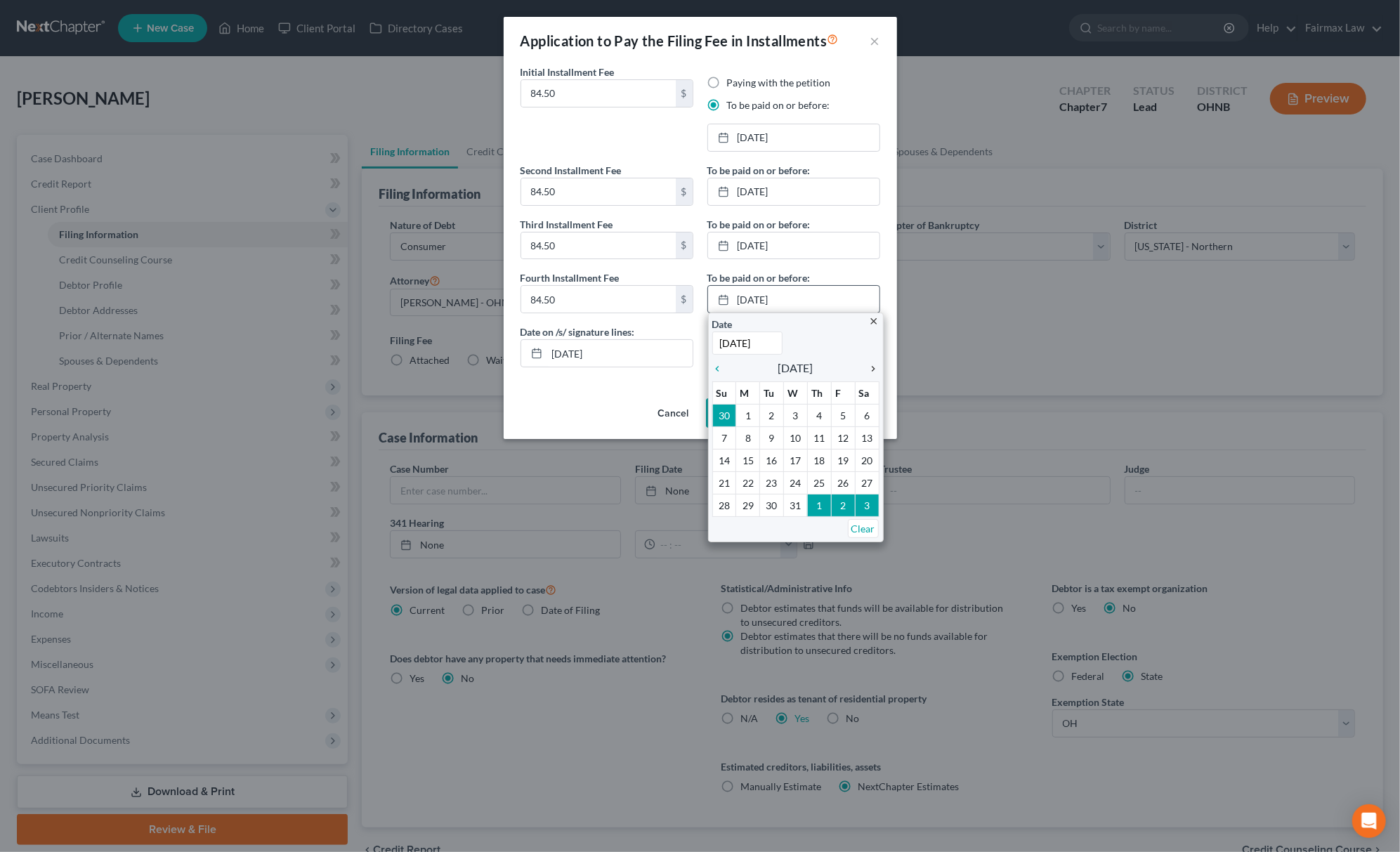
click at [864, 369] on icon "chevron_right" at bounding box center [870, 368] width 18 height 11
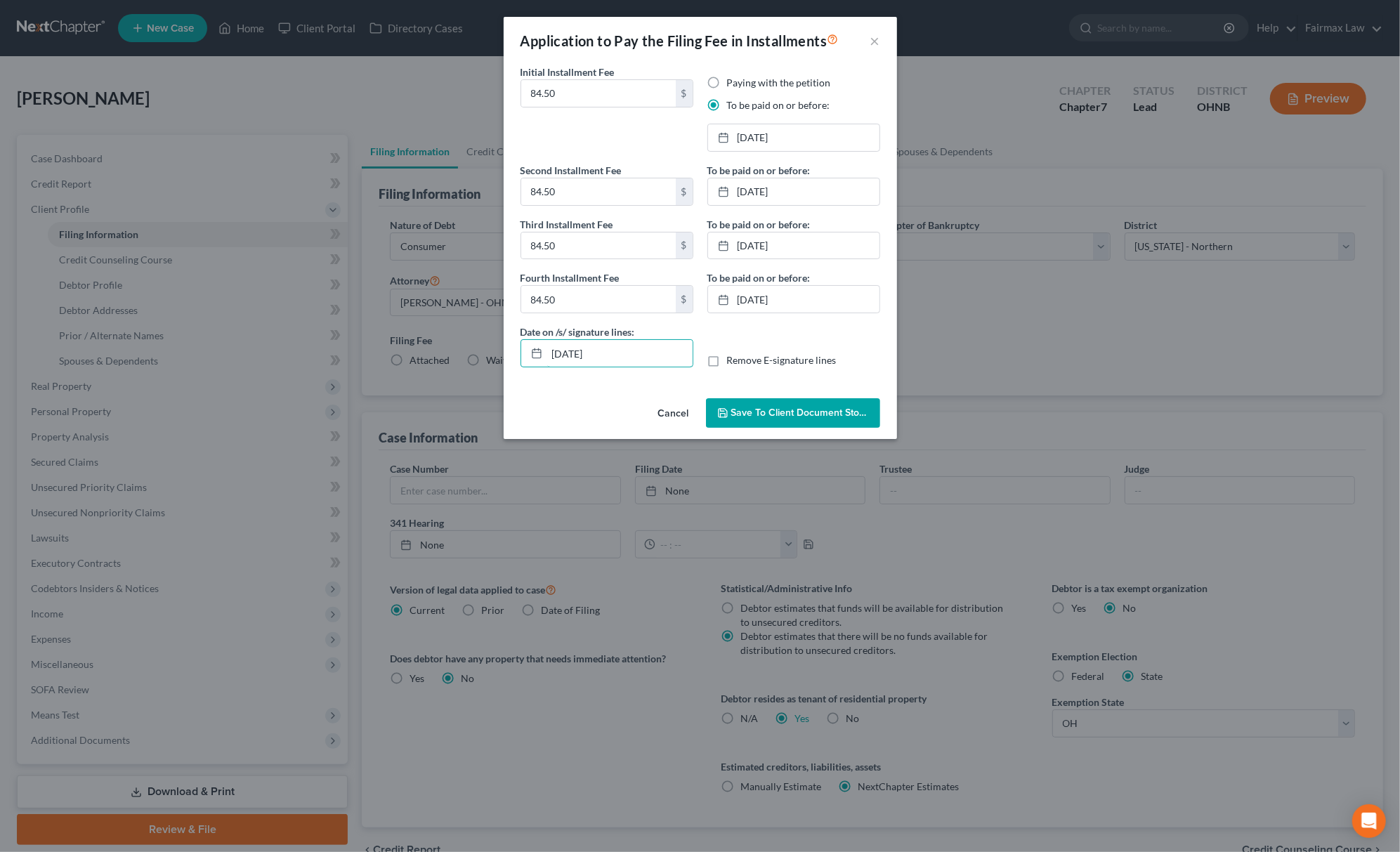
drag, startPoint x: 666, startPoint y: 351, endPoint x: 437, endPoint y: 353, distance: 229.0
click at [441, 353] on div "Application to Pay the Filing Fee in Installments × Initial Installment Fee 84.…" at bounding box center [700, 426] width 1400 height 852
click at [847, 418] on span "Save to Client Document Storage" at bounding box center [806, 412] width 149 height 12
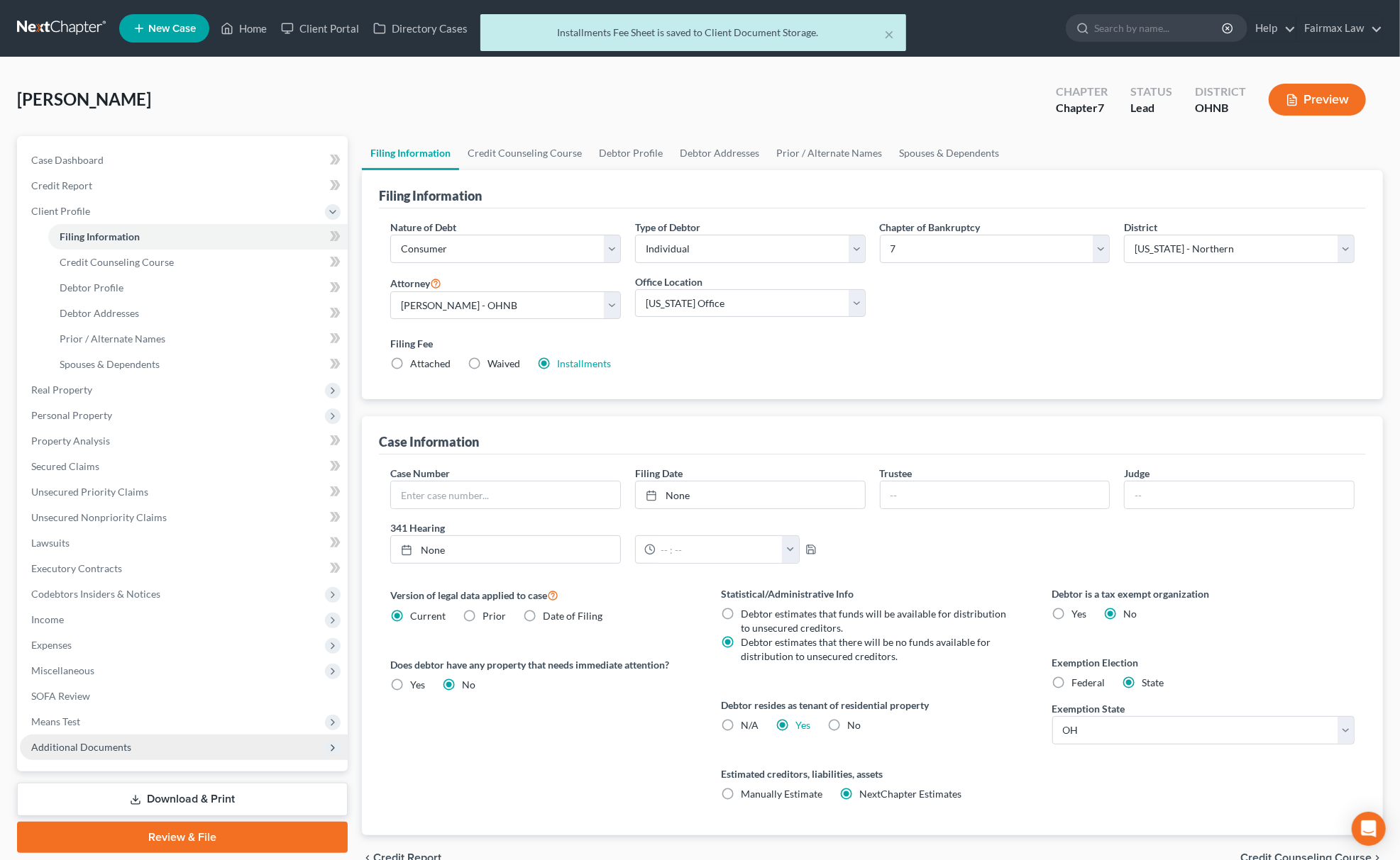
click at [151, 746] on span "Additional Documents" at bounding box center [184, 747] width 328 height 26
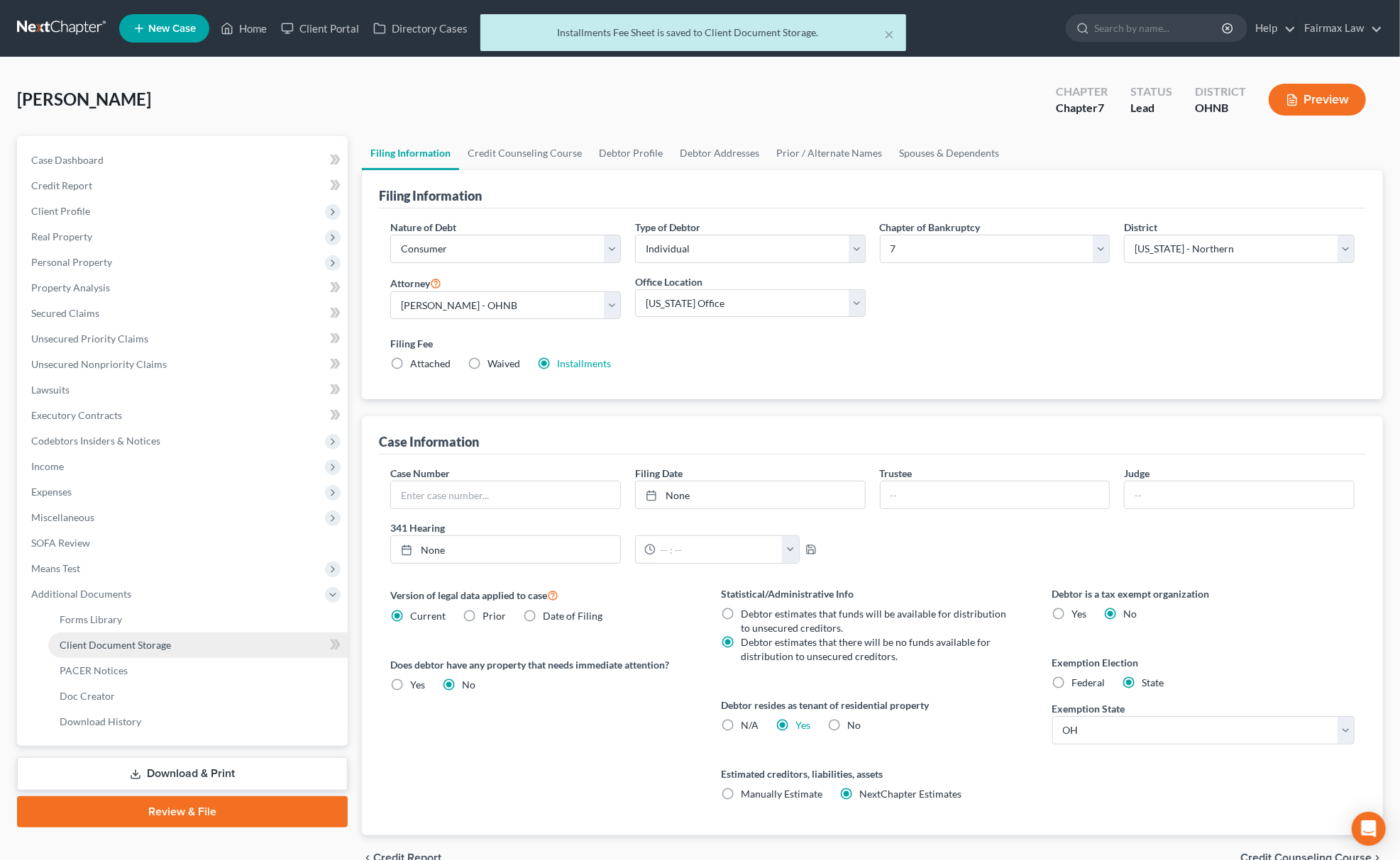
click at [169, 648] on span "Client Document Storage" at bounding box center [115, 645] width 112 height 12
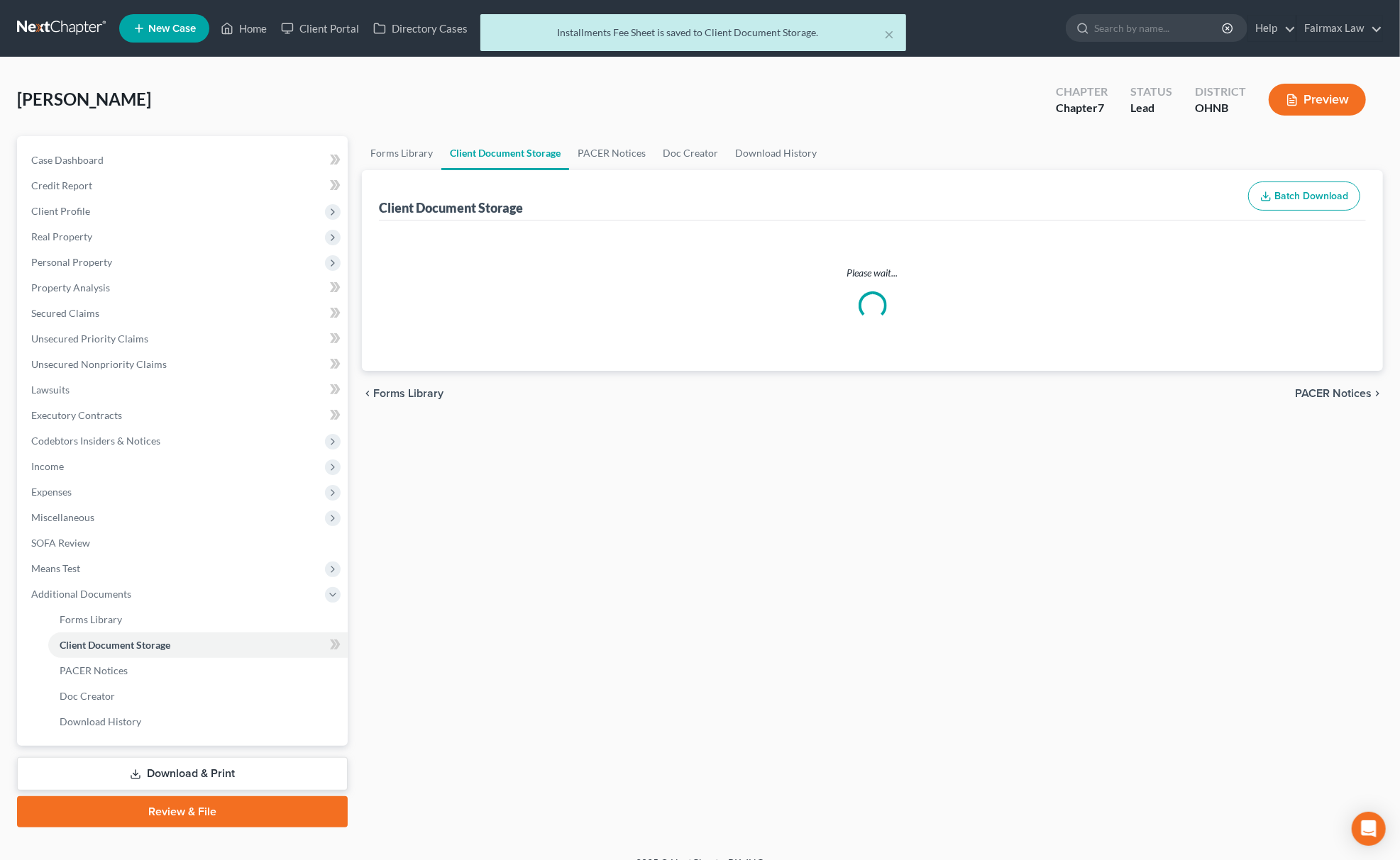
select select "5"
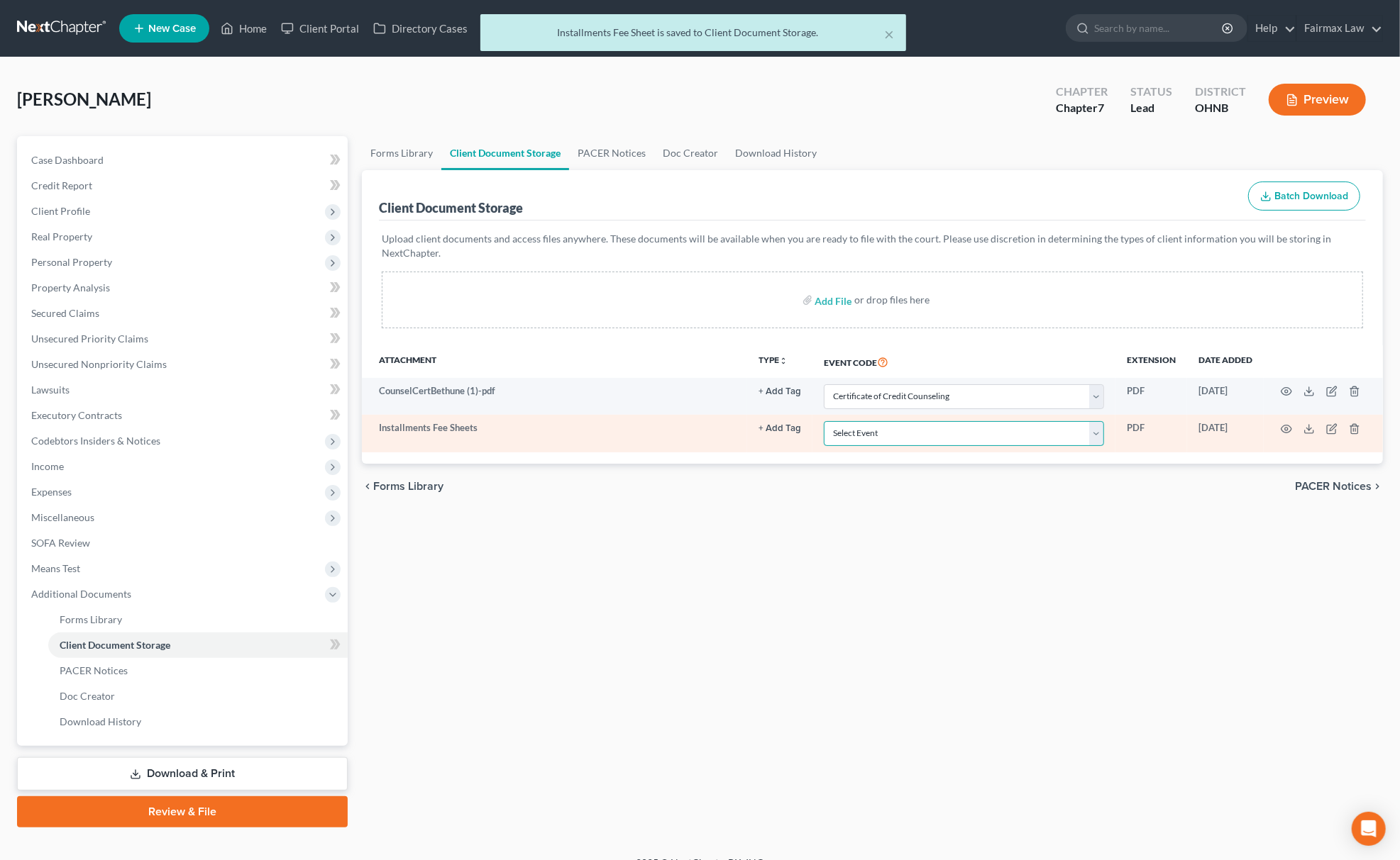
click at [891, 429] on select "Select Event 20 Largest Unsecured Creditors Amended List of Creditors (Fee) Ame…" at bounding box center [964, 433] width 280 height 25
select select "24"
click at [824, 421] on select "Select Event 20 Largest Unsecured Creditors Amended List of Creditors (Fee) Ame…" at bounding box center [964, 433] width 280 height 25
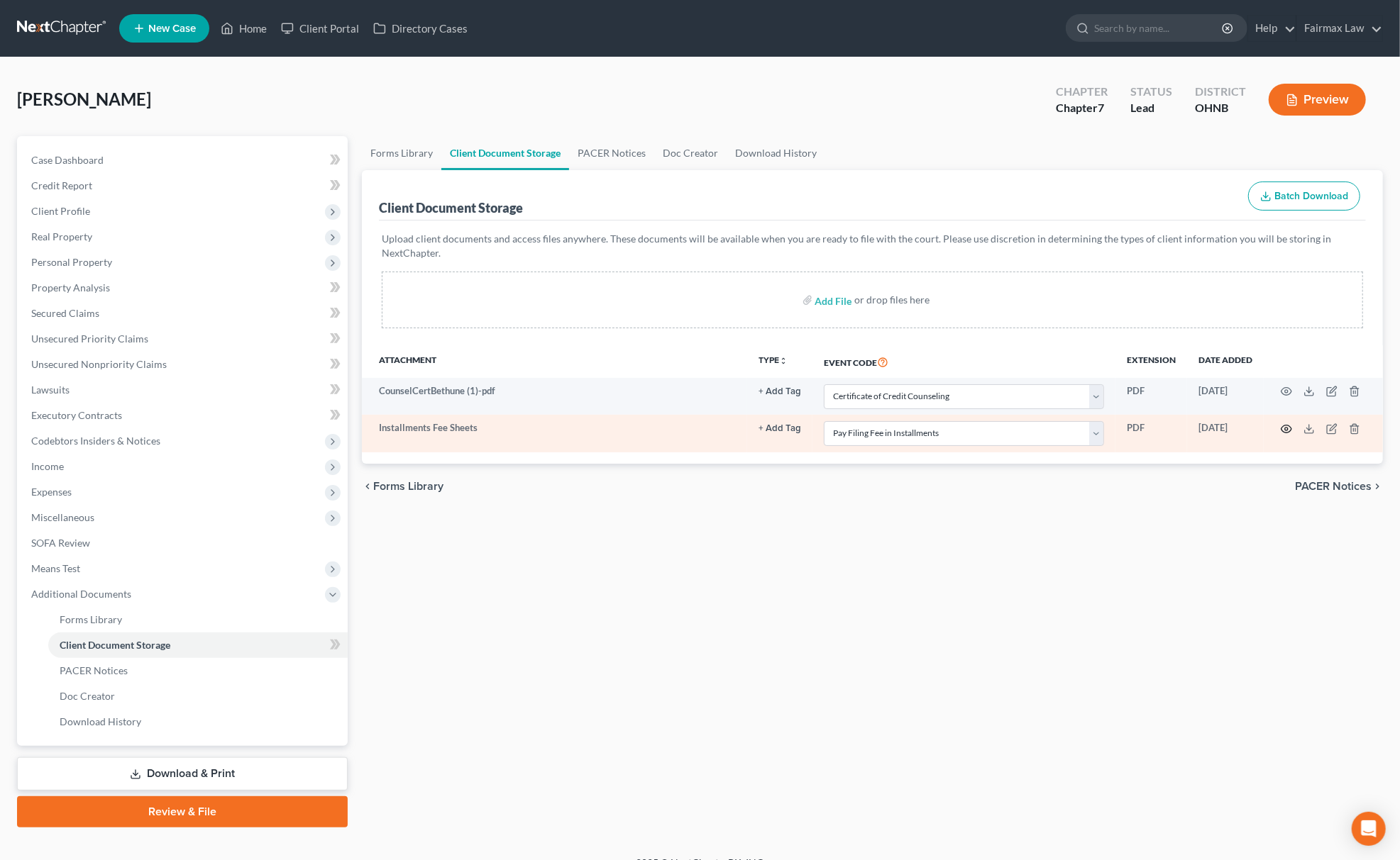
click at [1284, 426] on icon "button" at bounding box center [1286, 429] width 11 height 11
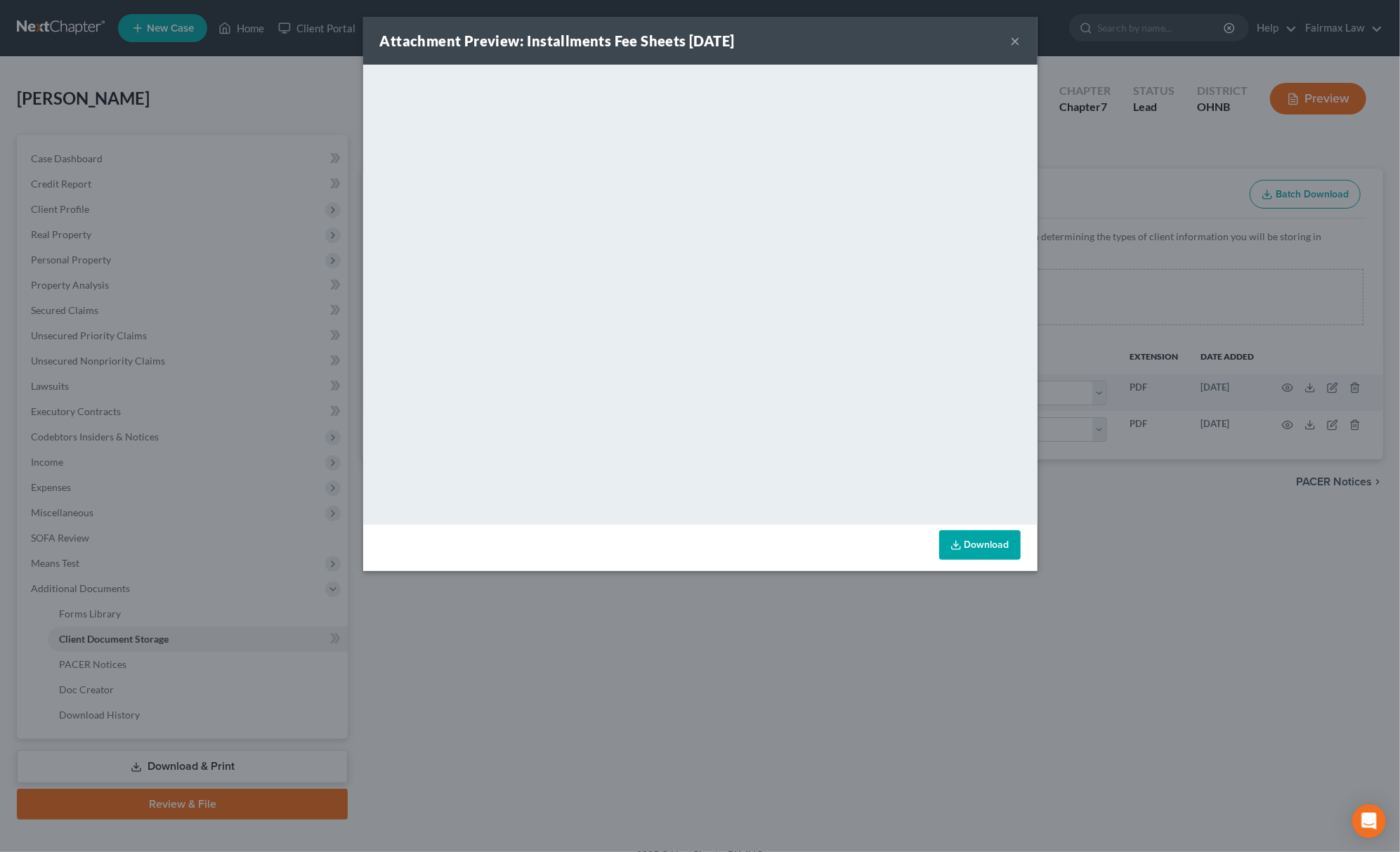
click at [710, 671] on div "Attachment Preview: Installments Fee Sheets 10/08/2025 × <object ng-attr-data='…" at bounding box center [700, 426] width 1400 height 852
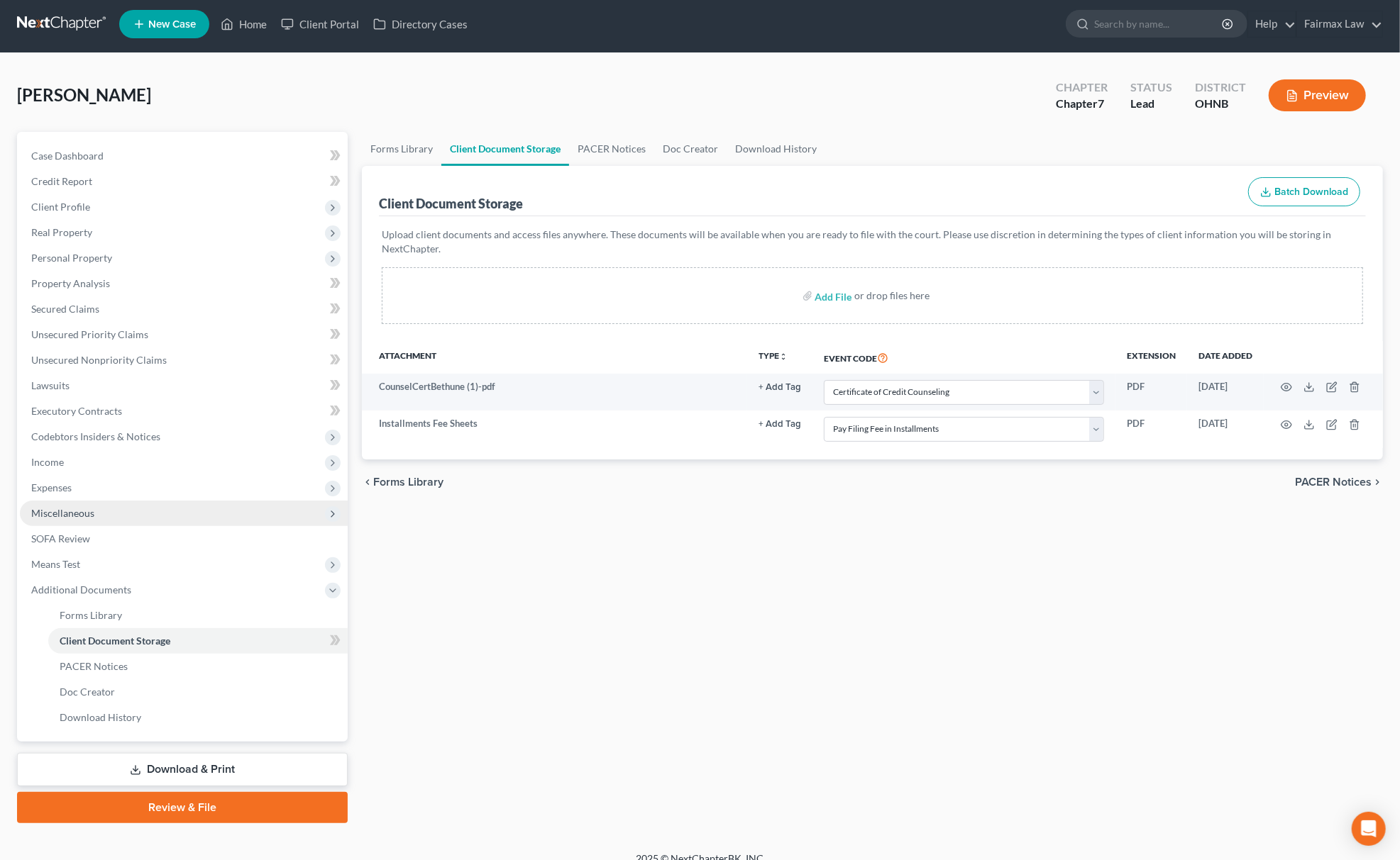
scroll to position [20, 0]
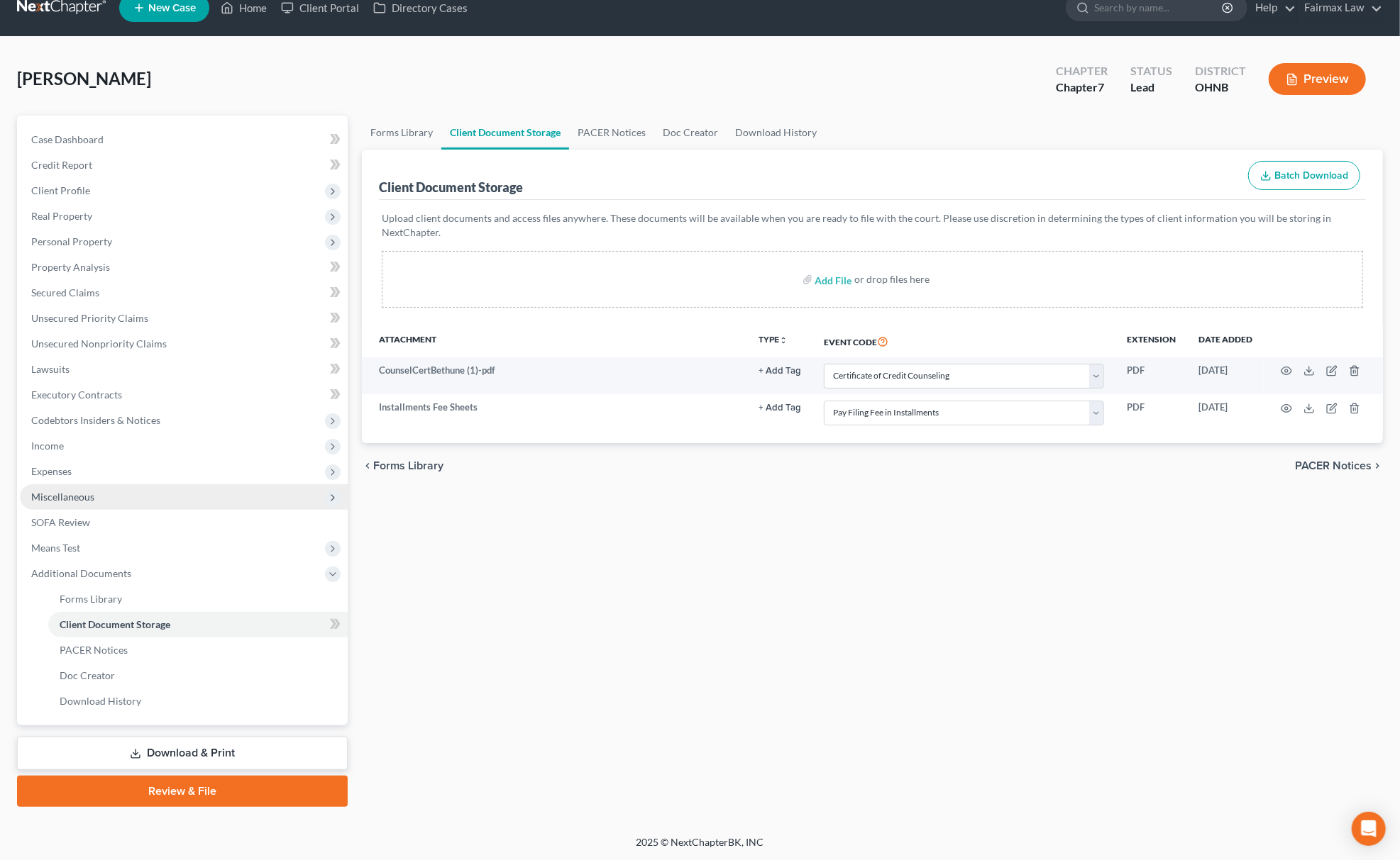
click at [115, 506] on span "Miscellaneous" at bounding box center [184, 497] width 328 height 26
click at [163, 506] on span "Miscellaneous" at bounding box center [184, 497] width 328 height 26
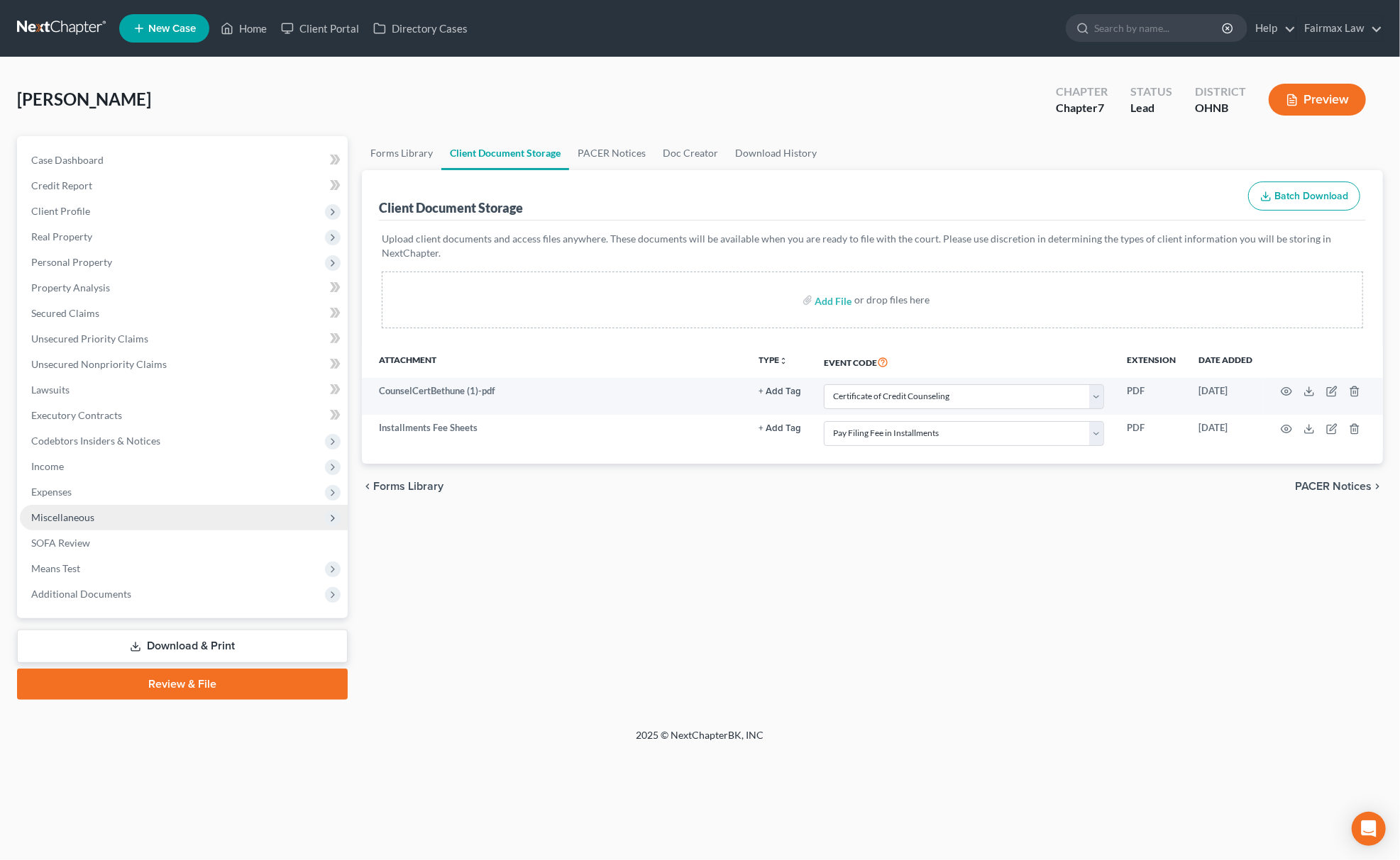
scroll to position [0, 0]
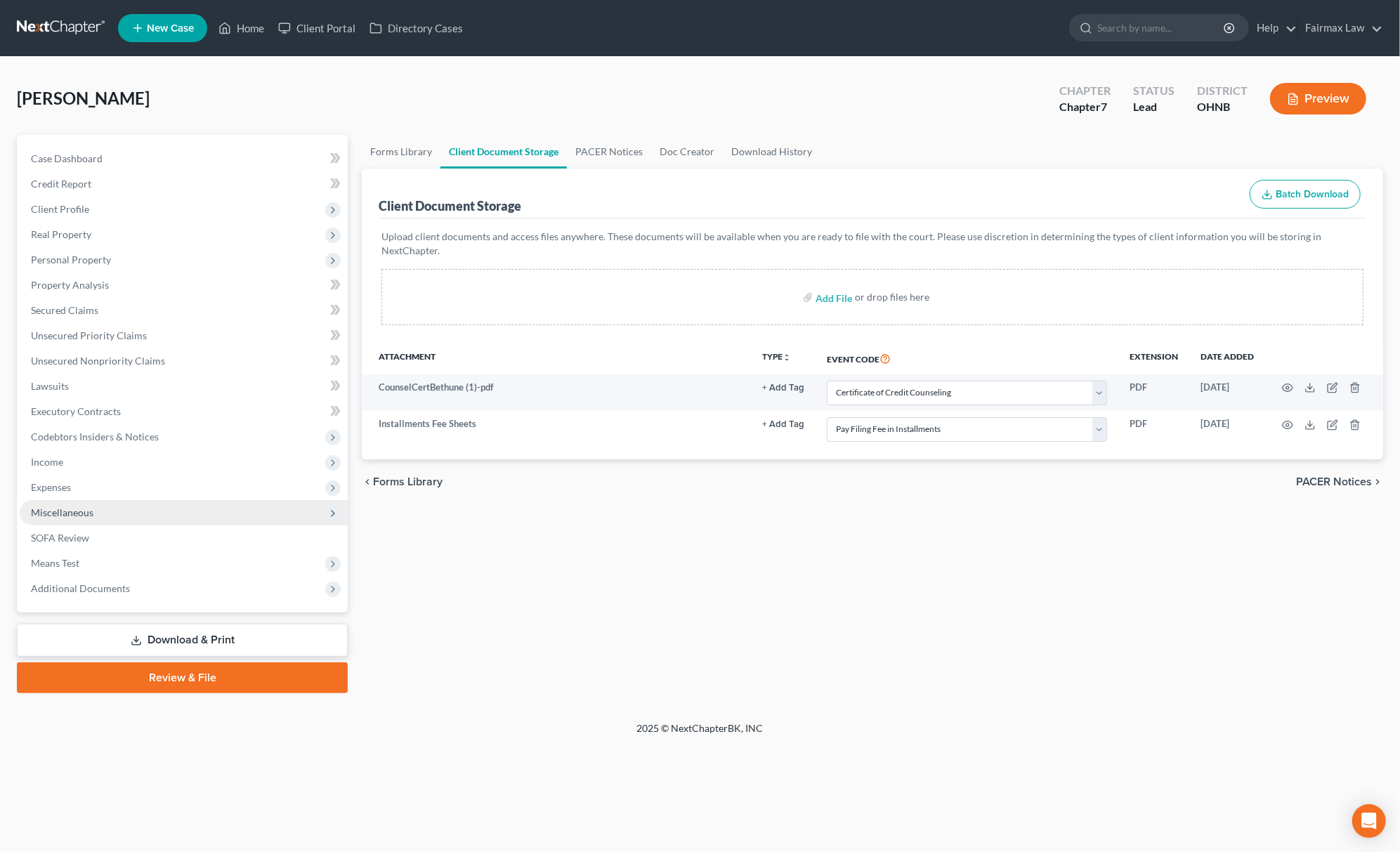
click at [167, 509] on span "Miscellaneous" at bounding box center [184, 513] width 328 height 25
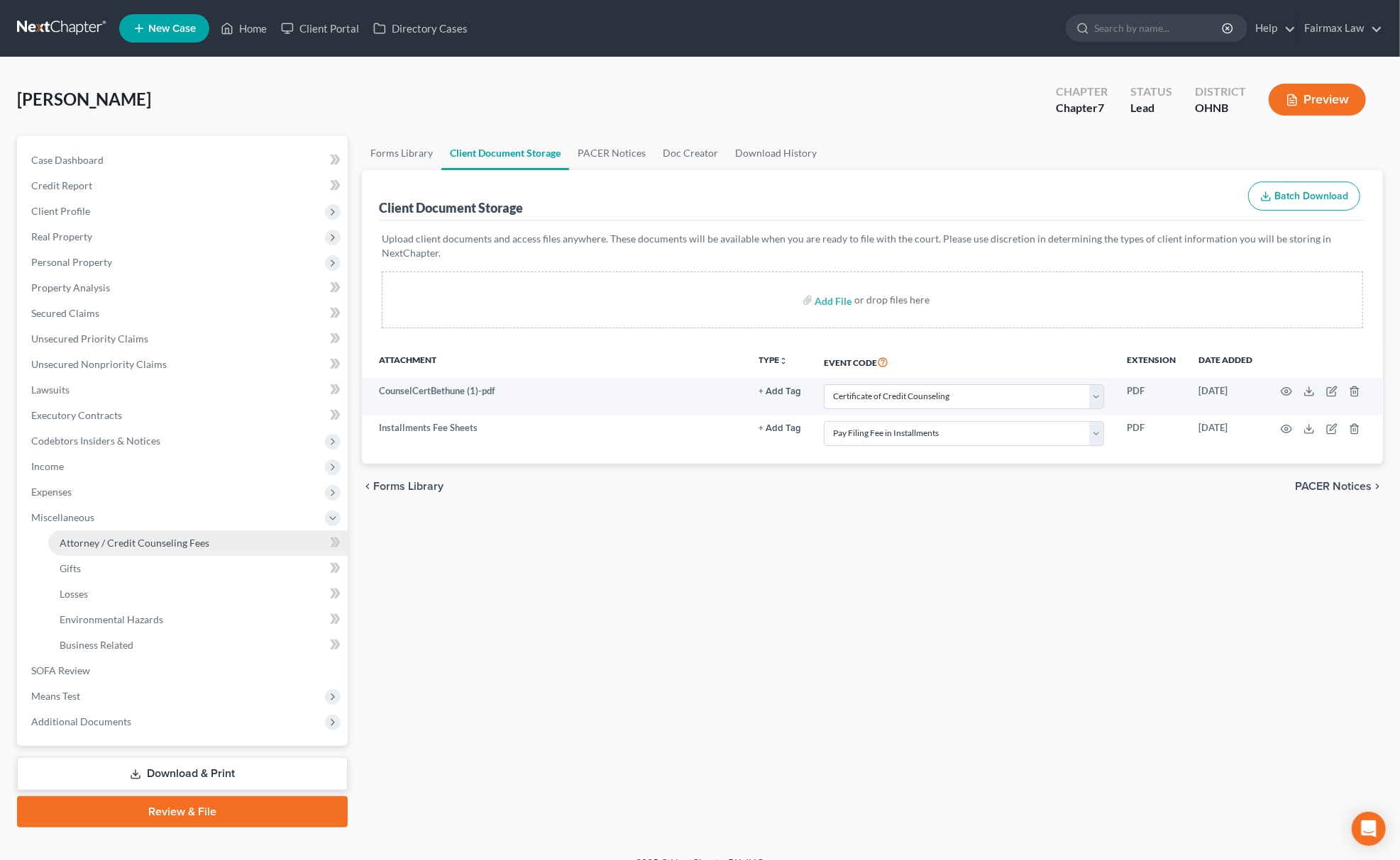
click at [171, 535] on link "Attorney / Credit Counseling Fees" at bounding box center [198, 543] width 300 height 26
select select "5"
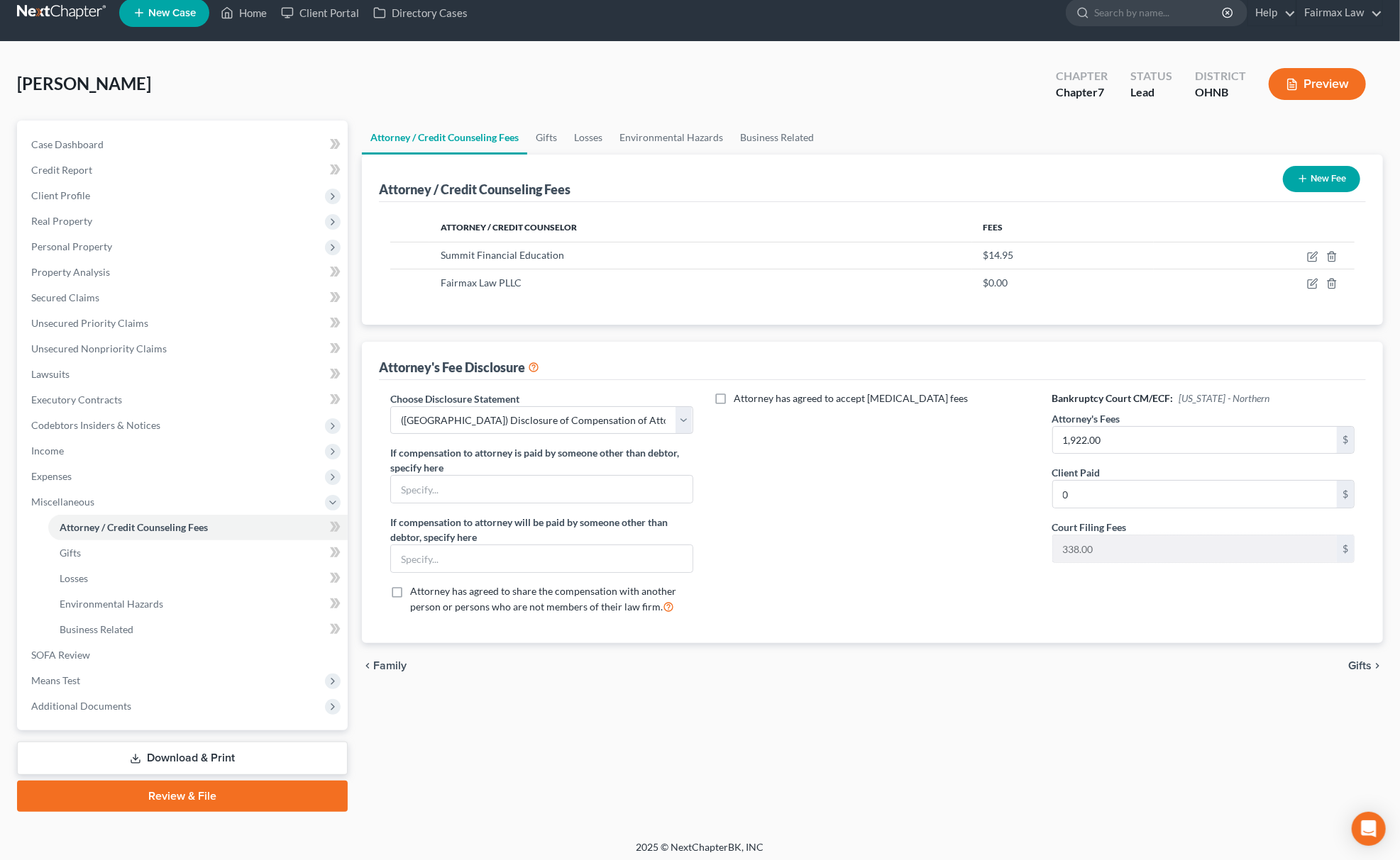
scroll to position [20, 0]
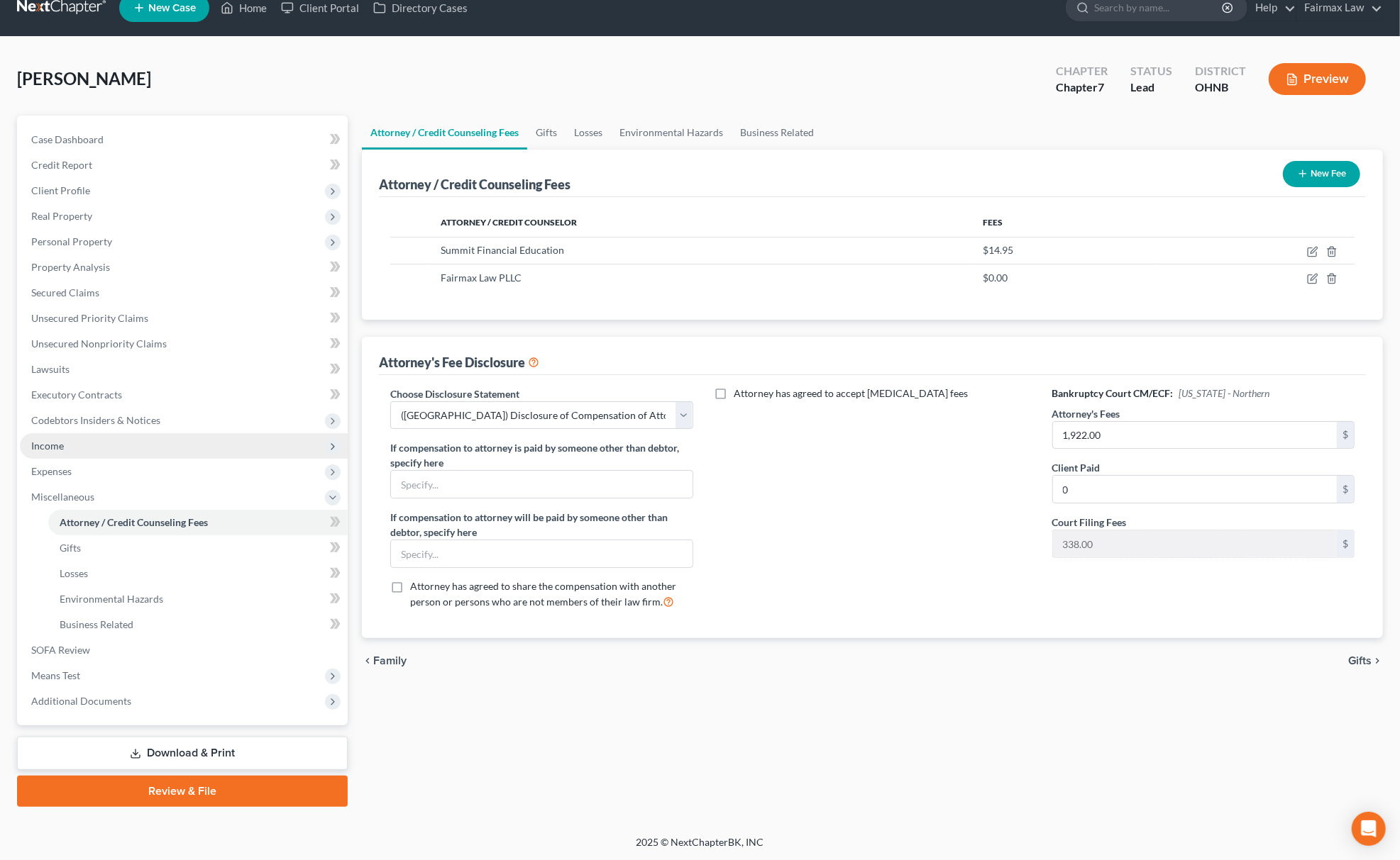
click at [93, 452] on span "Income" at bounding box center [184, 446] width 328 height 26
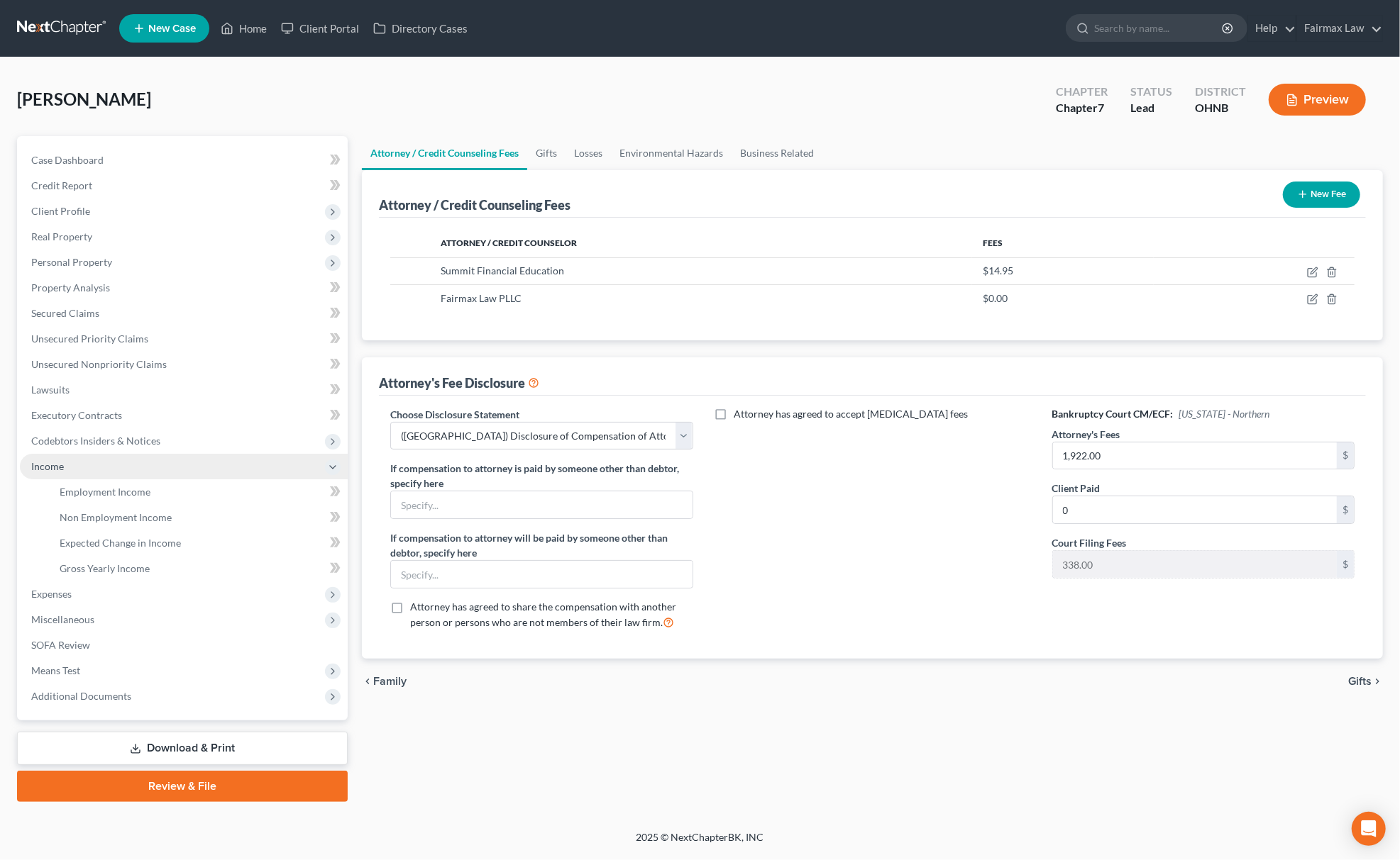
scroll to position [0, 0]
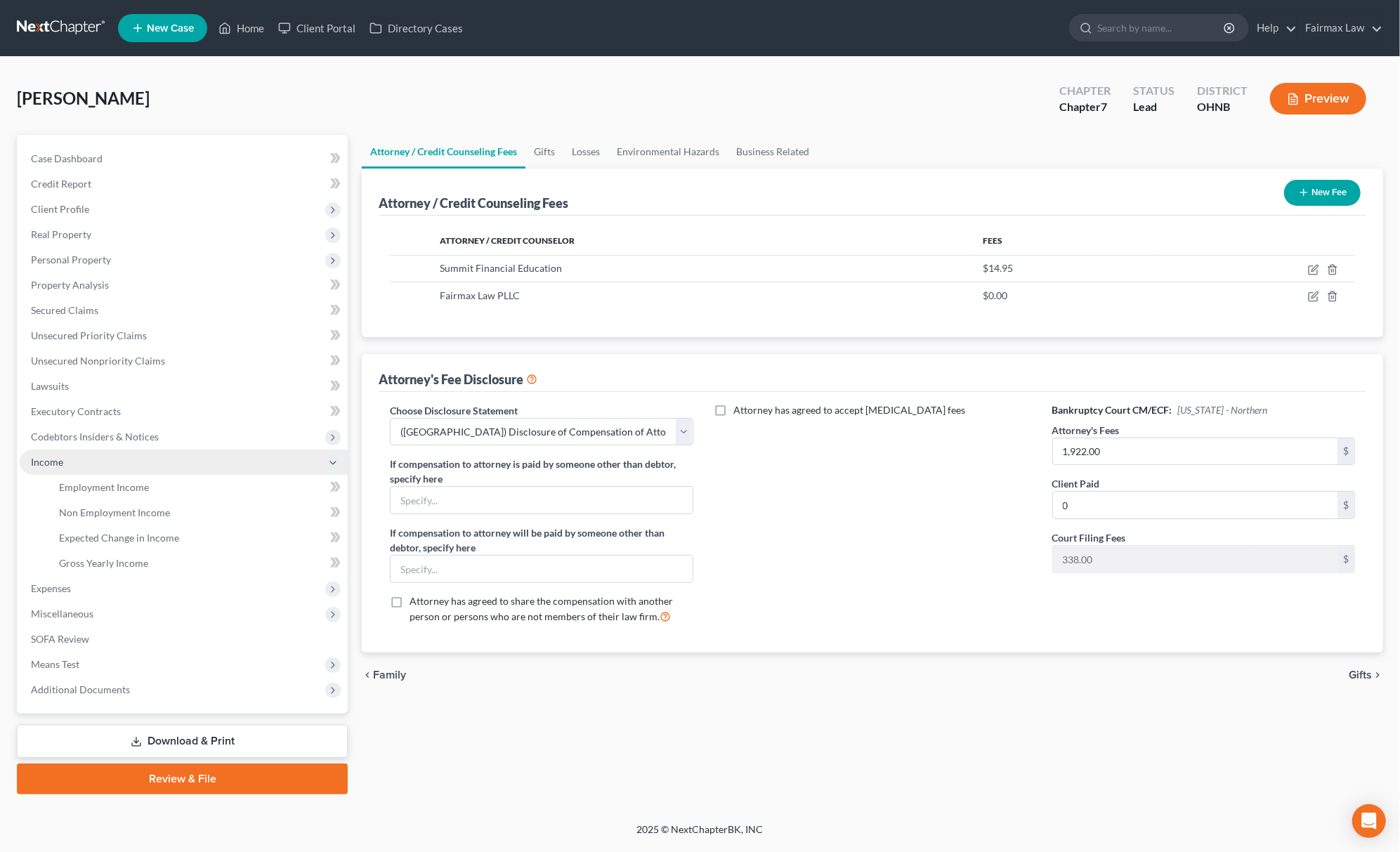
click at [91, 464] on span "Income" at bounding box center [184, 463] width 328 height 25
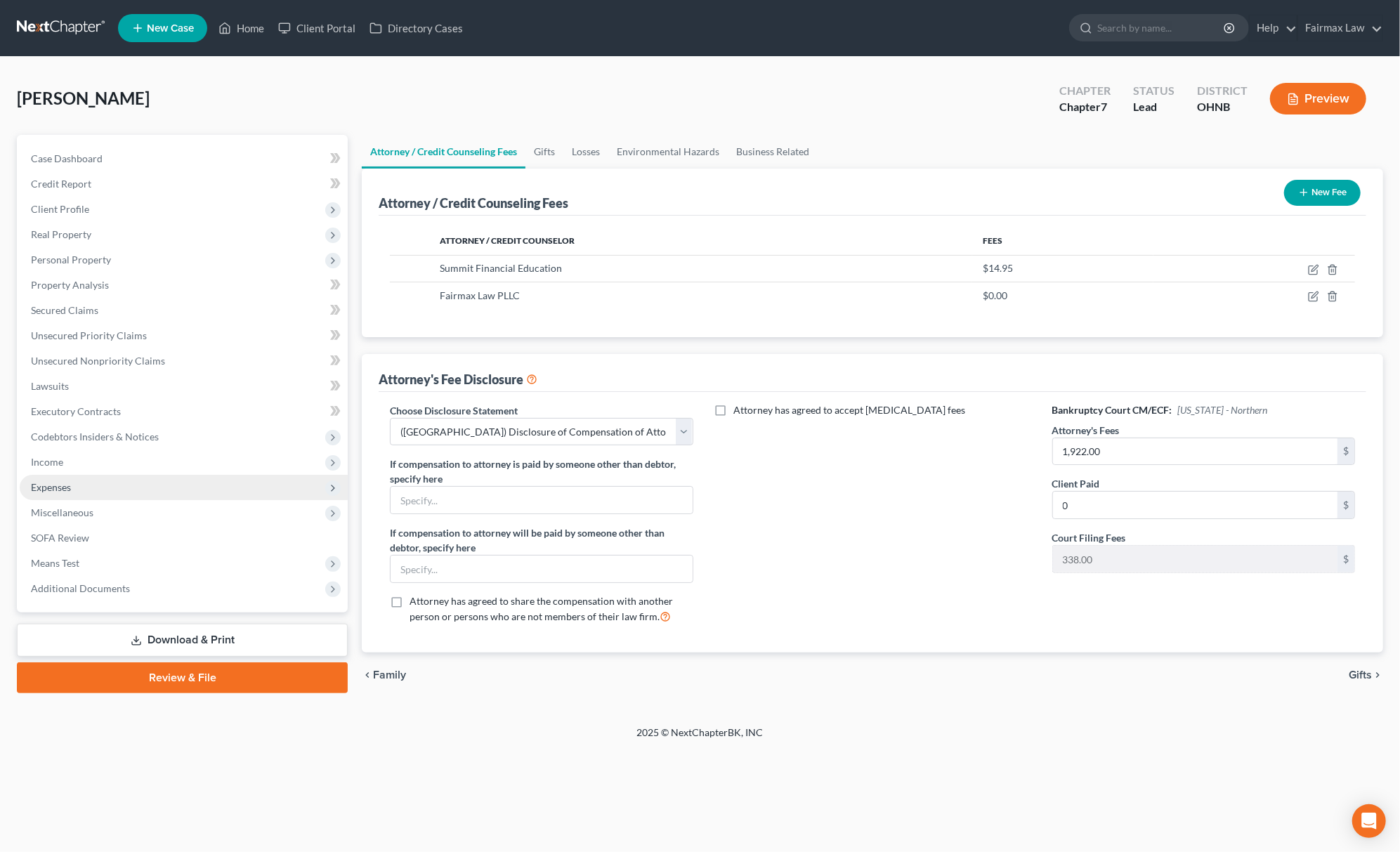
click at [98, 476] on span "Expenses" at bounding box center [184, 487] width 328 height 25
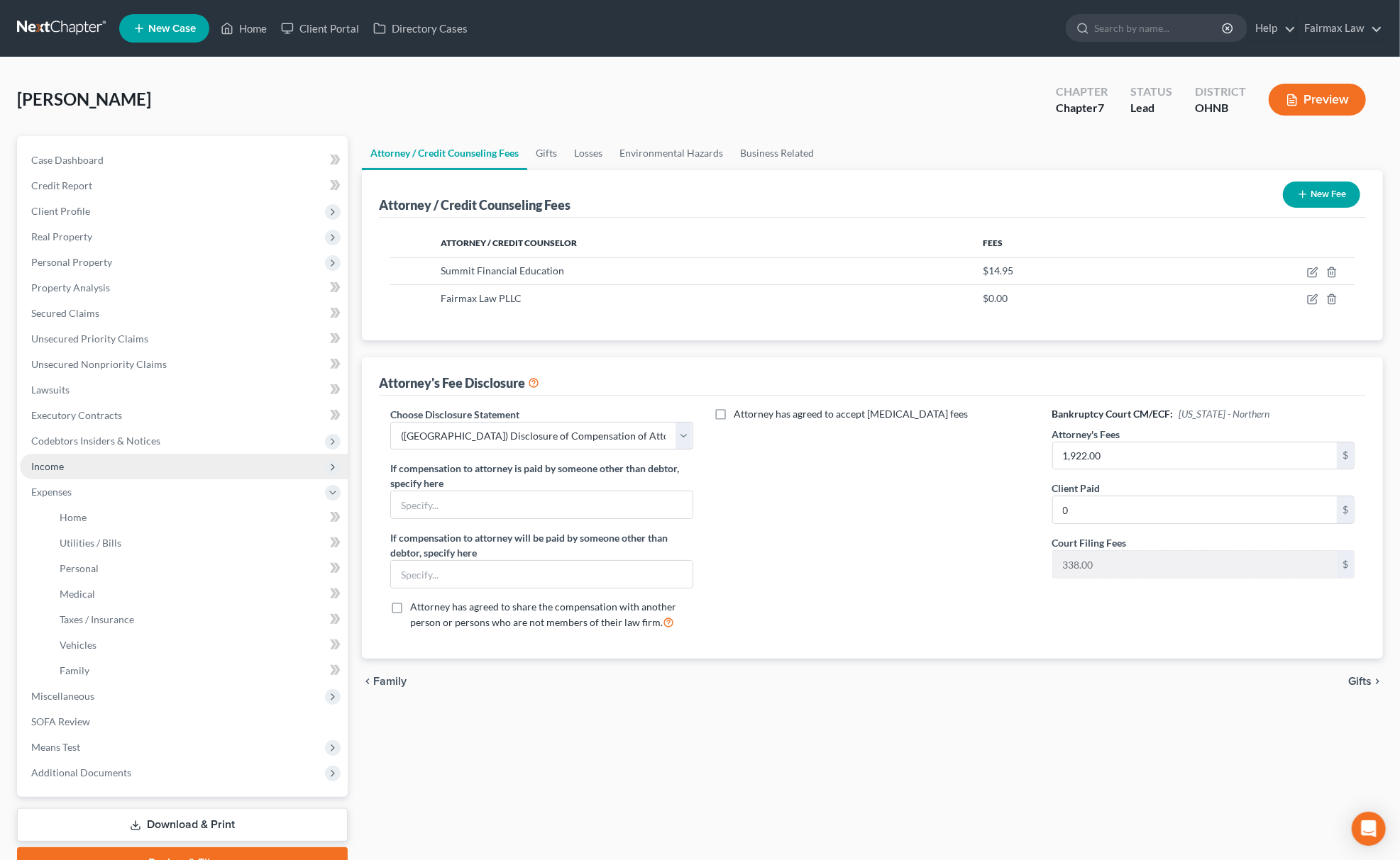
click at [101, 463] on span "Income" at bounding box center [184, 467] width 328 height 26
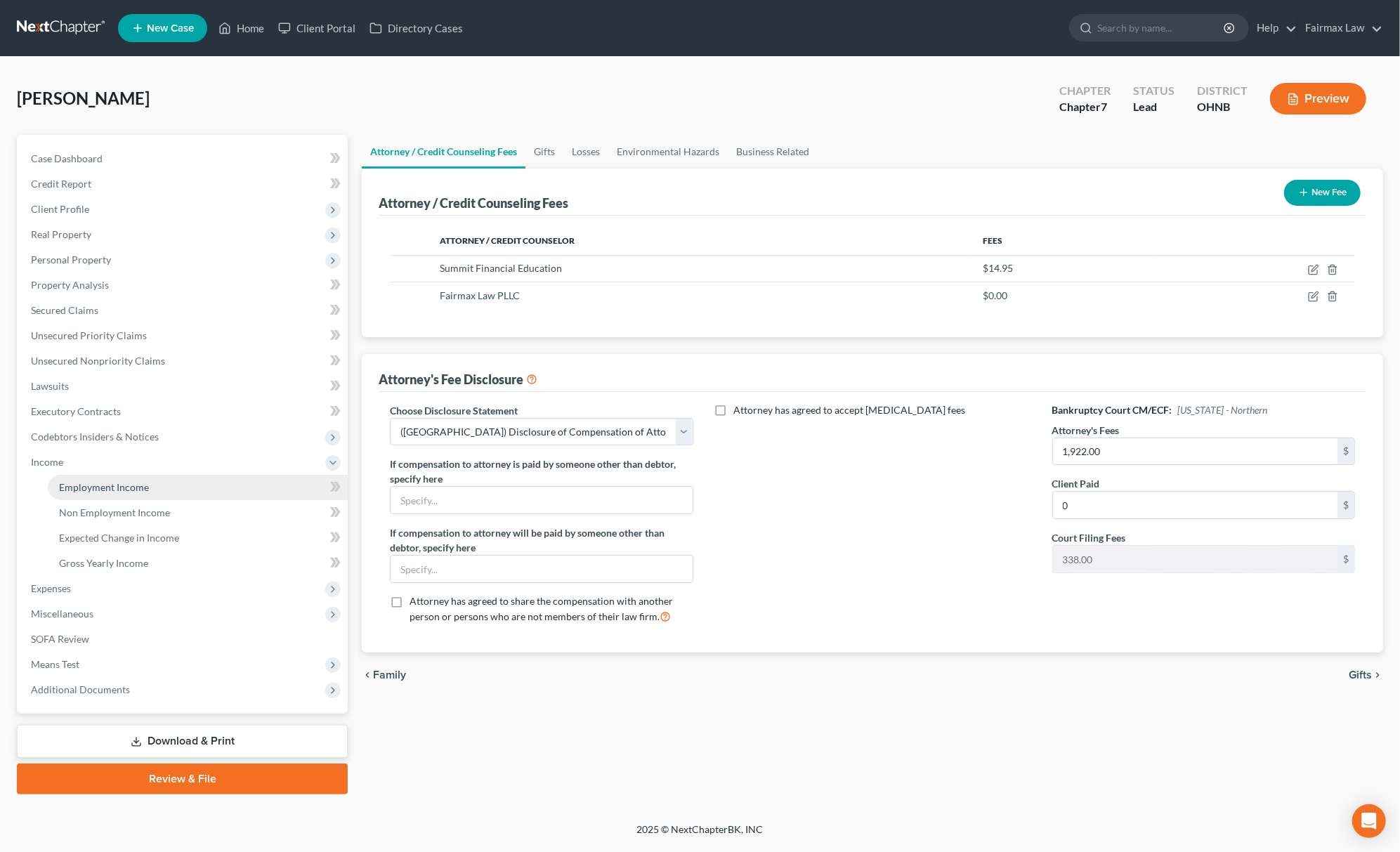
click at [111, 485] on span "Employment Income" at bounding box center [103, 486] width 90 height 12
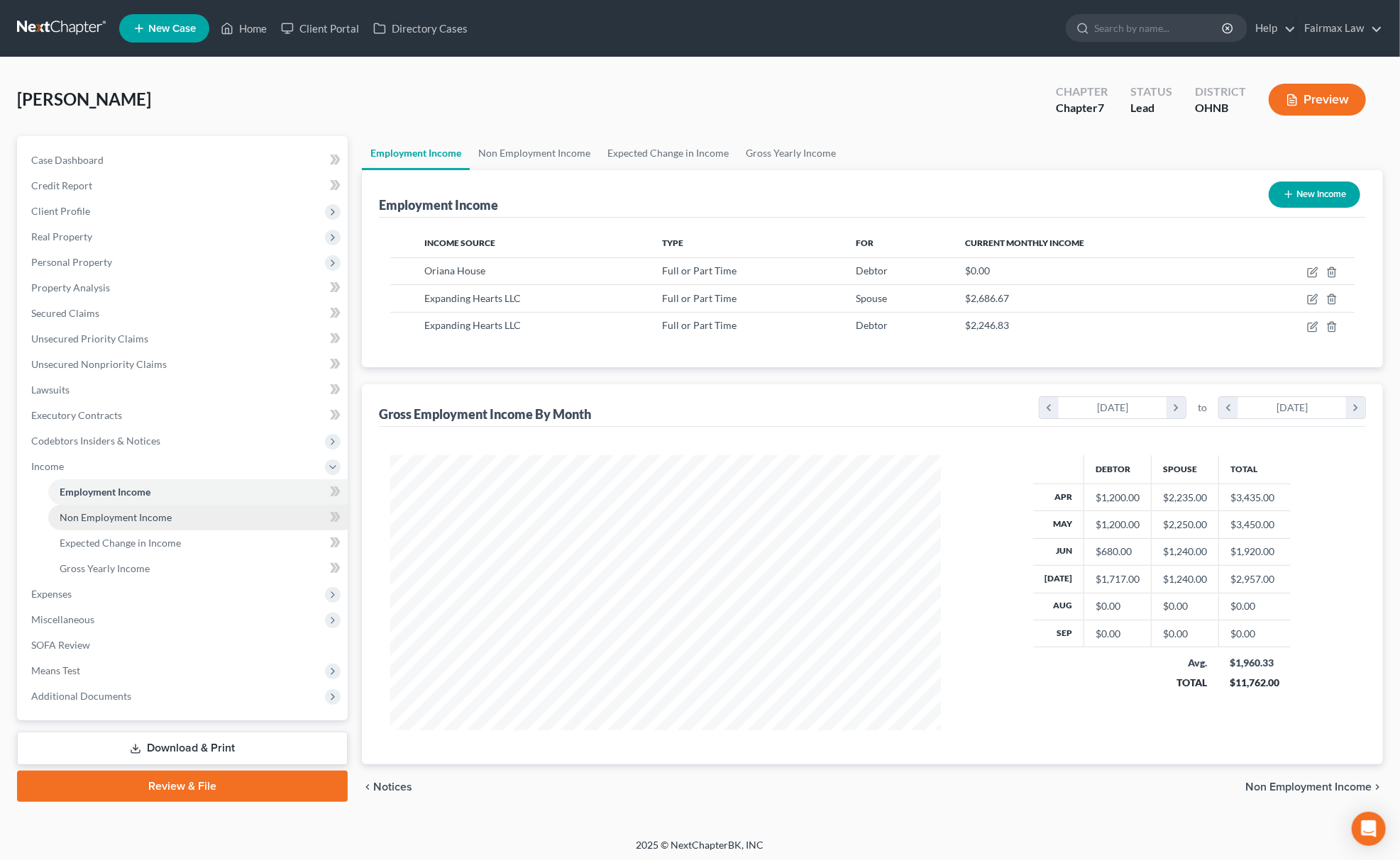
scroll to position [275, 579]
click at [137, 517] on span "Non Employment Income" at bounding box center [115, 517] width 112 height 12
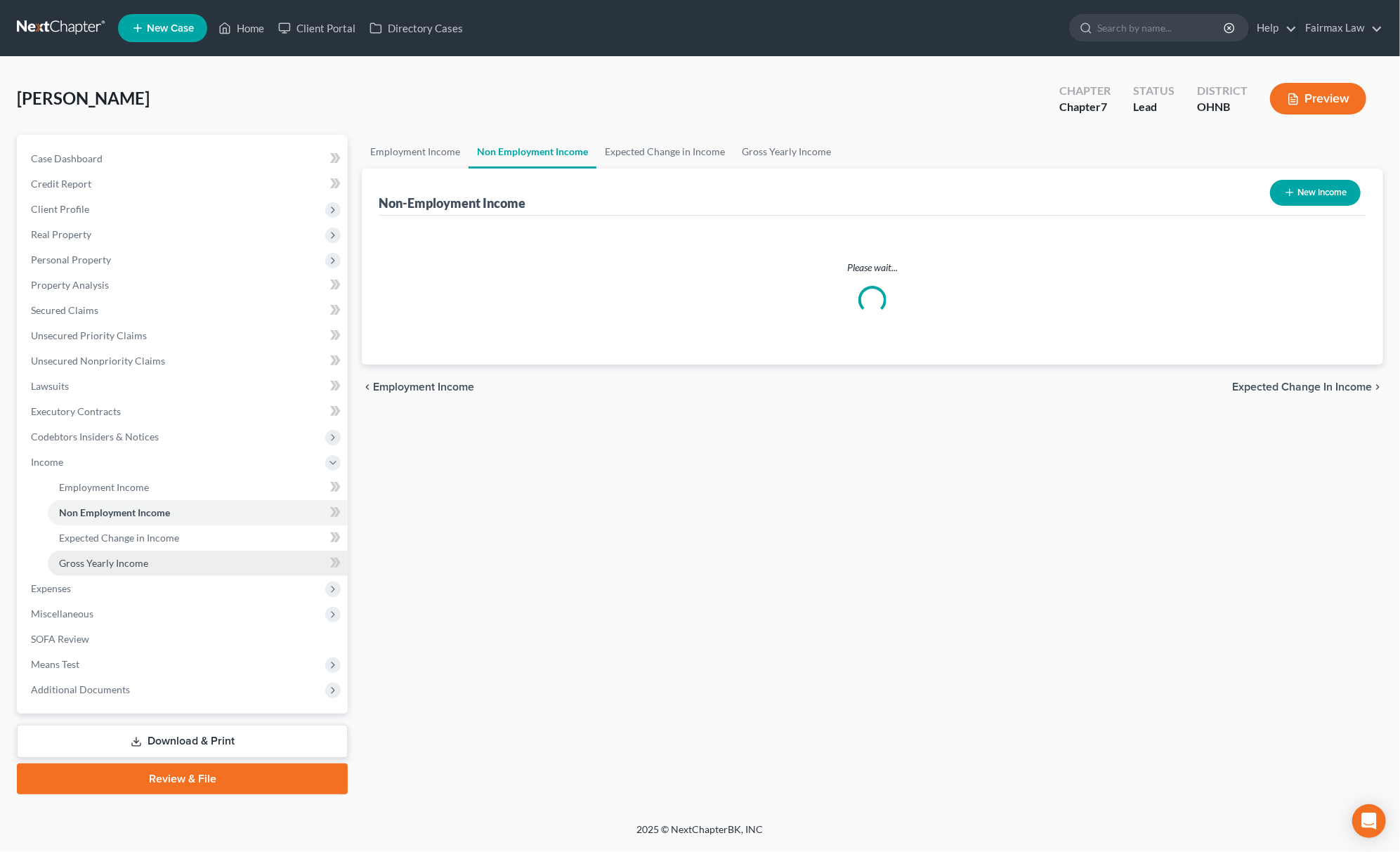
click at [129, 562] on span "Gross Yearly Income" at bounding box center [103, 563] width 89 height 12
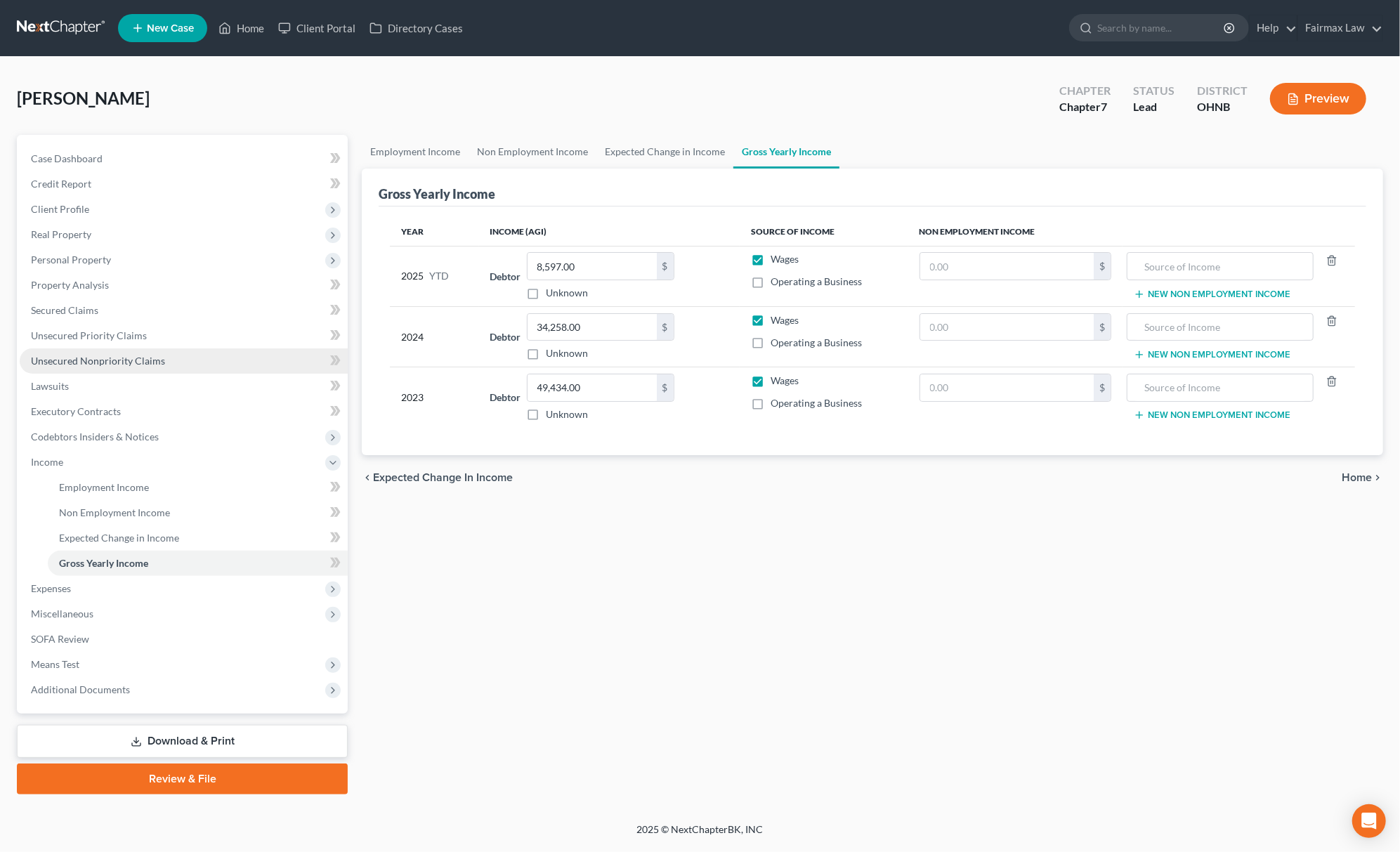
click at [157, 360] on span "Unsecured Nonpriority Claims" at bounding box center [98, 360] width 134 height 12
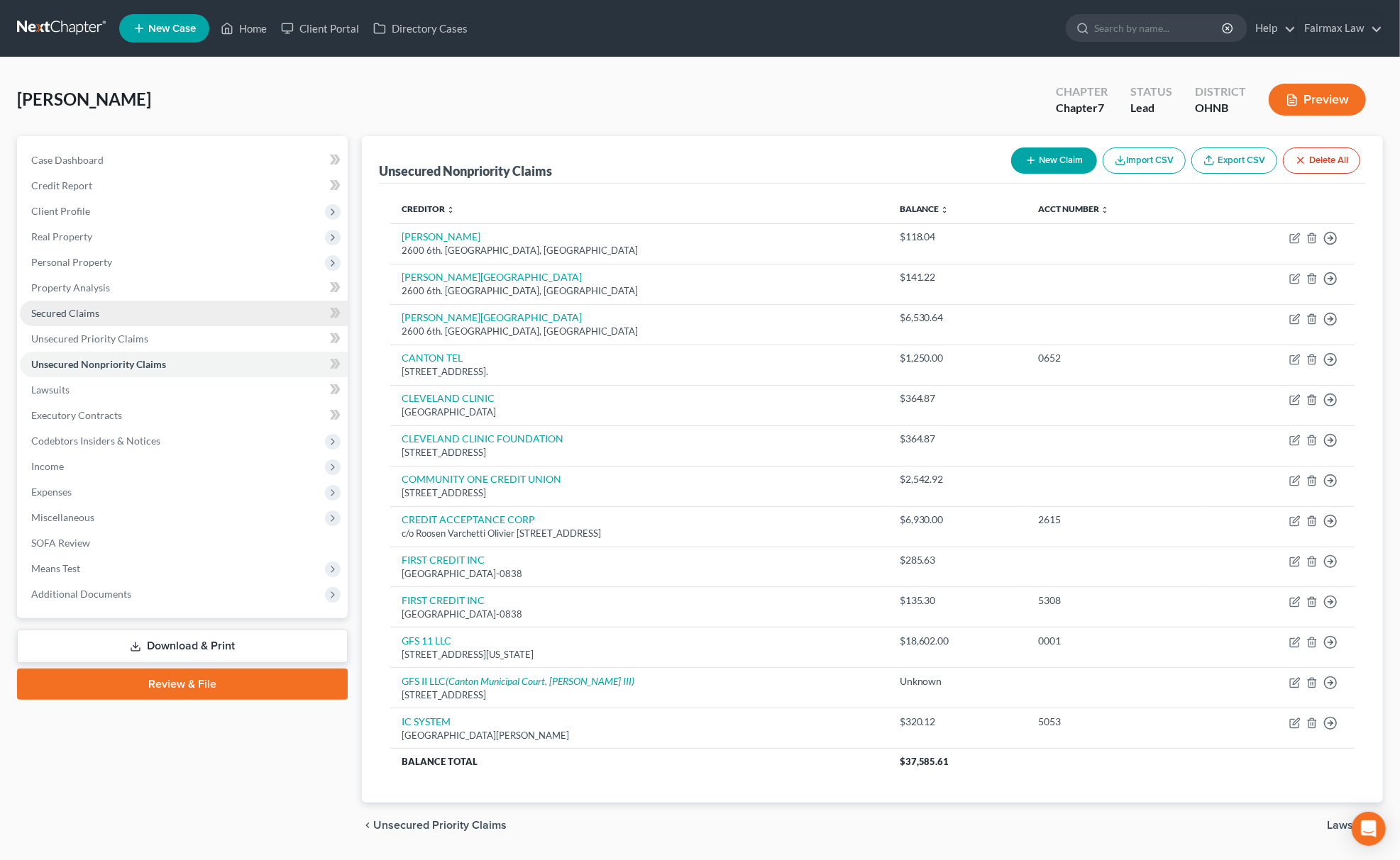
click at [130, 321] on link "Secured Claims" at bounding box center [184, 313] width 328 height 26
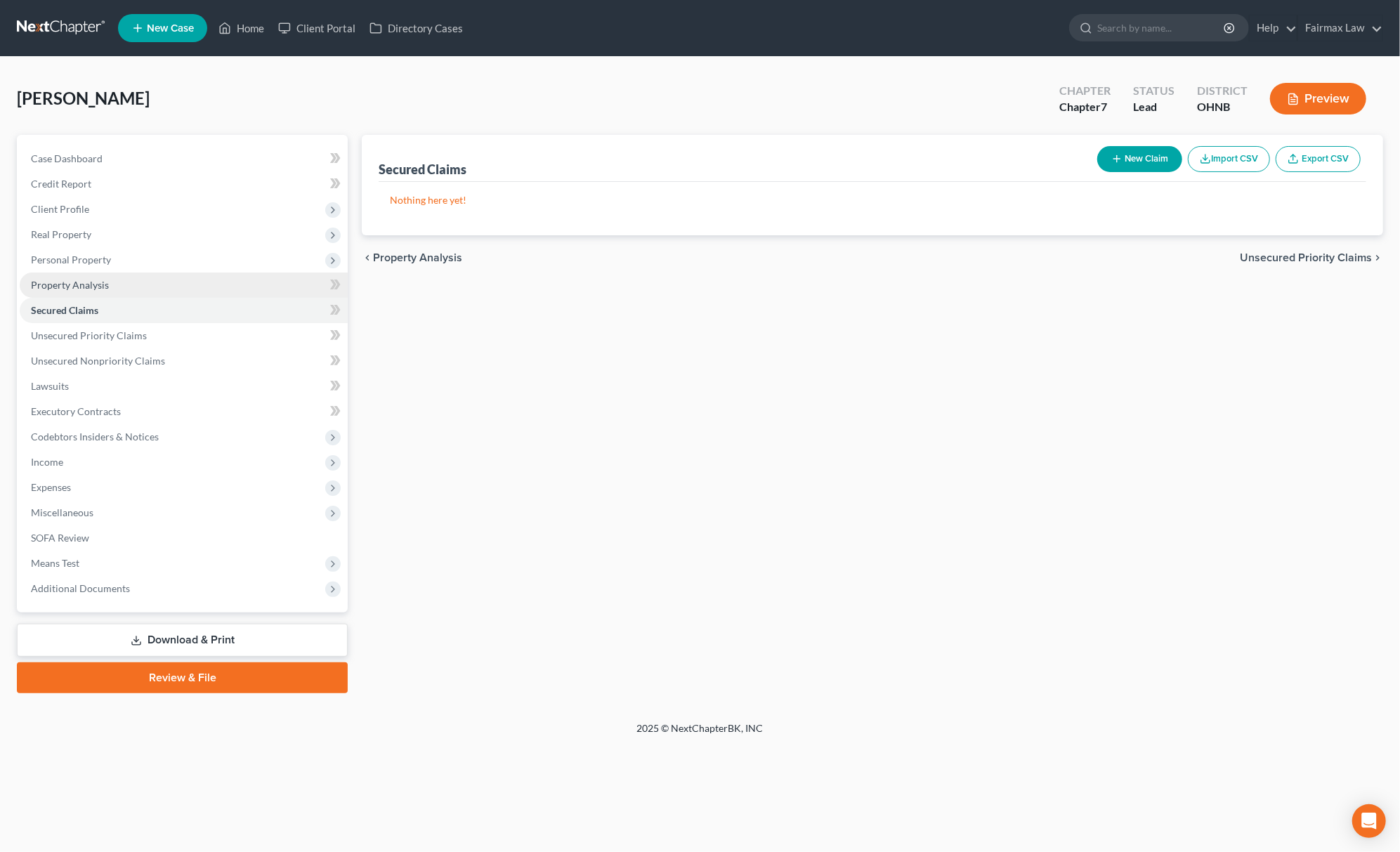
click at [139, 272] on link "Property Analysis" at bounding box center [184, 285] width 328 height 25
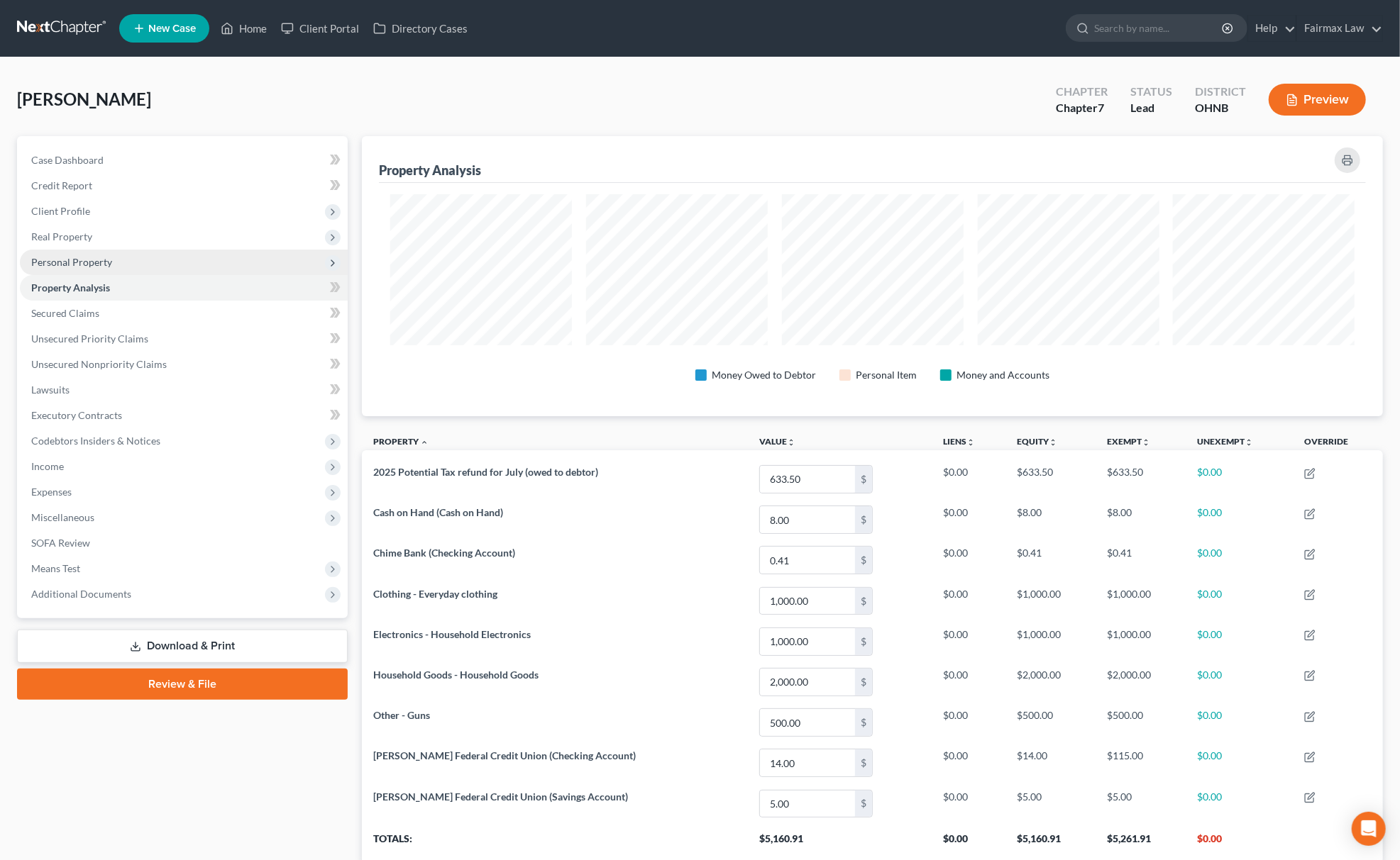
click at [174, 265] on span "Personal Property" at bounding box center [184, 263] width 328 height 26
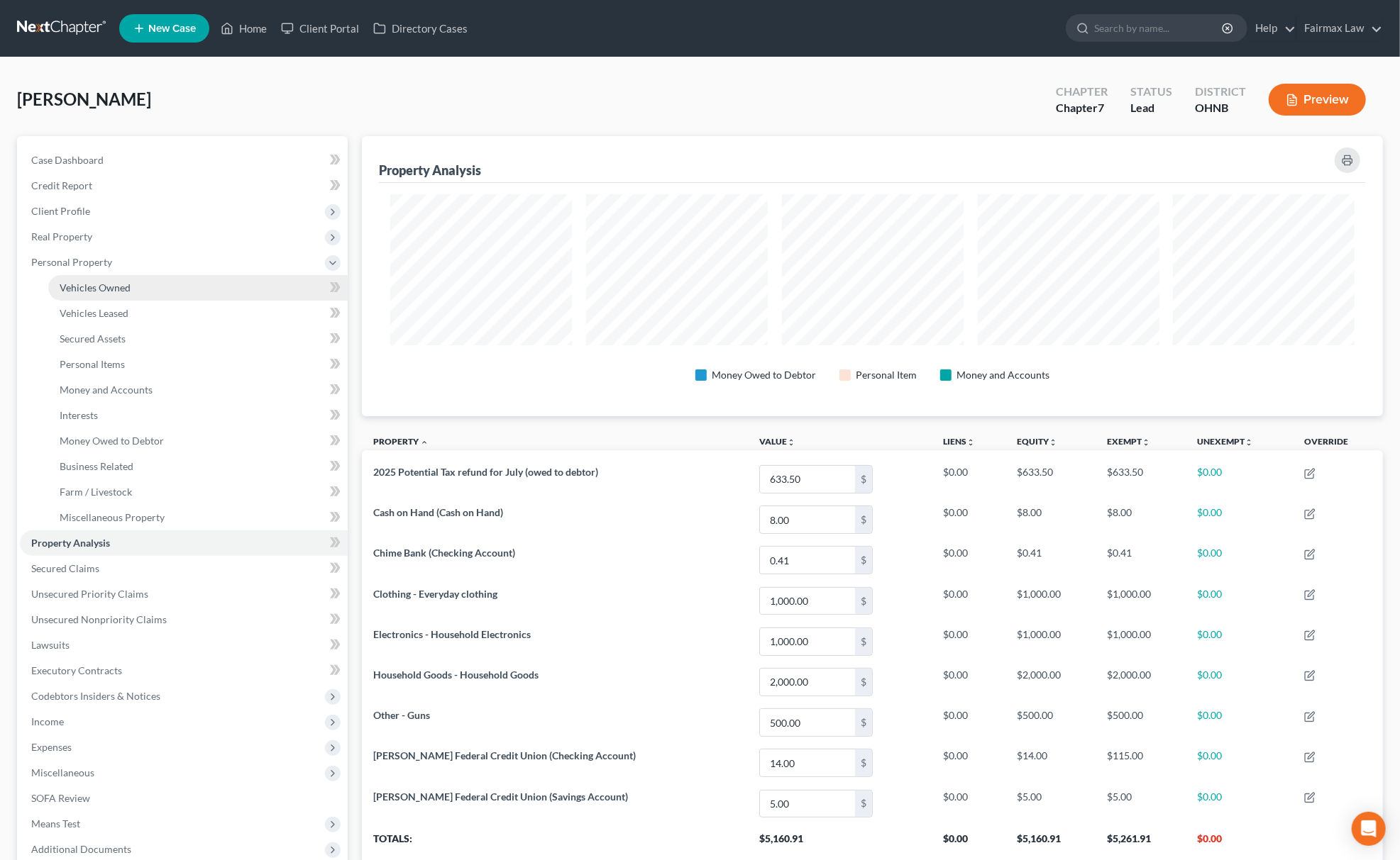
click at [124, 290] on span "Vehicles Owned" at bounding box center [94, 287] width 71 height 12
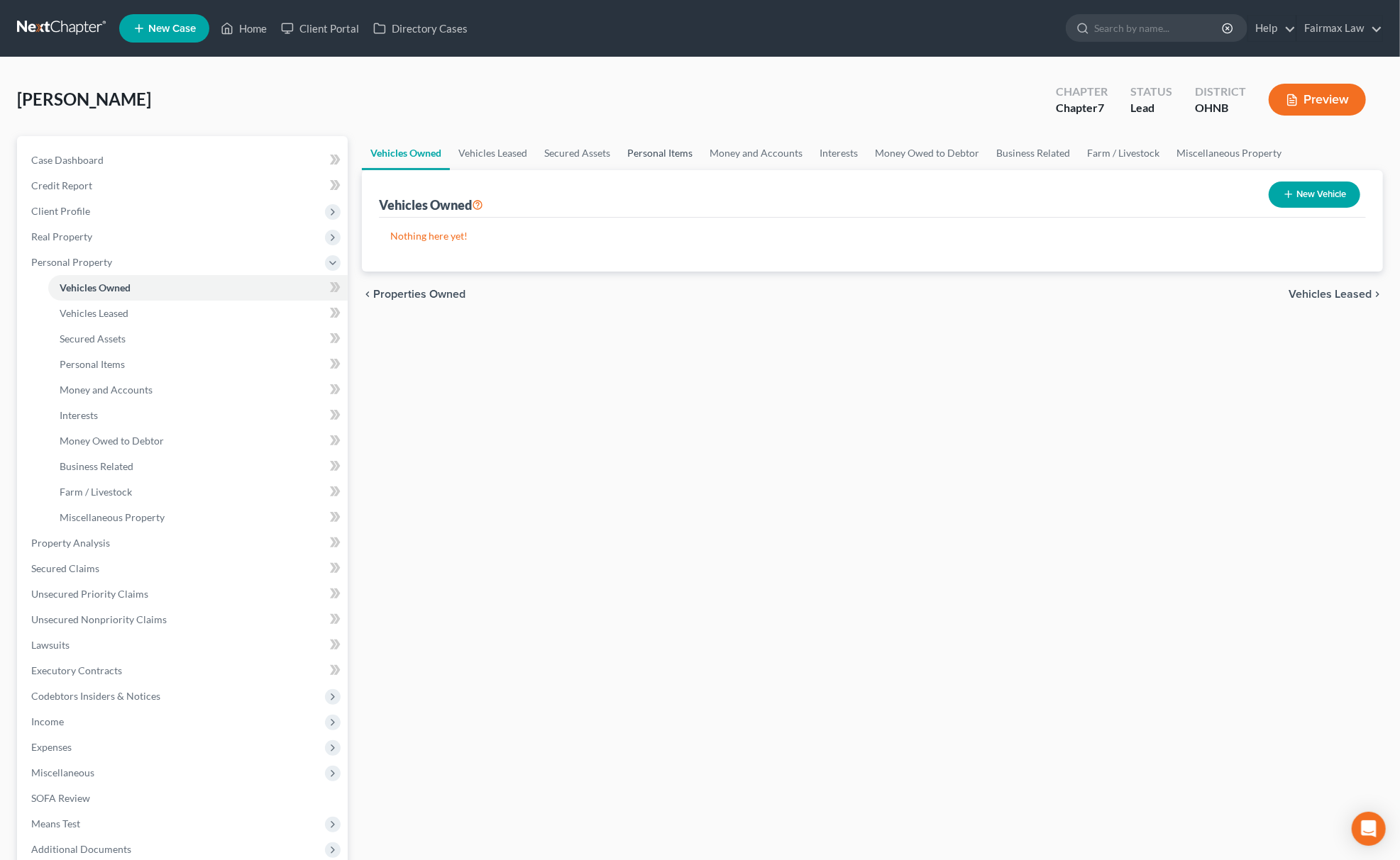
click at [640, 155] on link "Personal Items" at bounding box center [660, 153] width 82 height 34
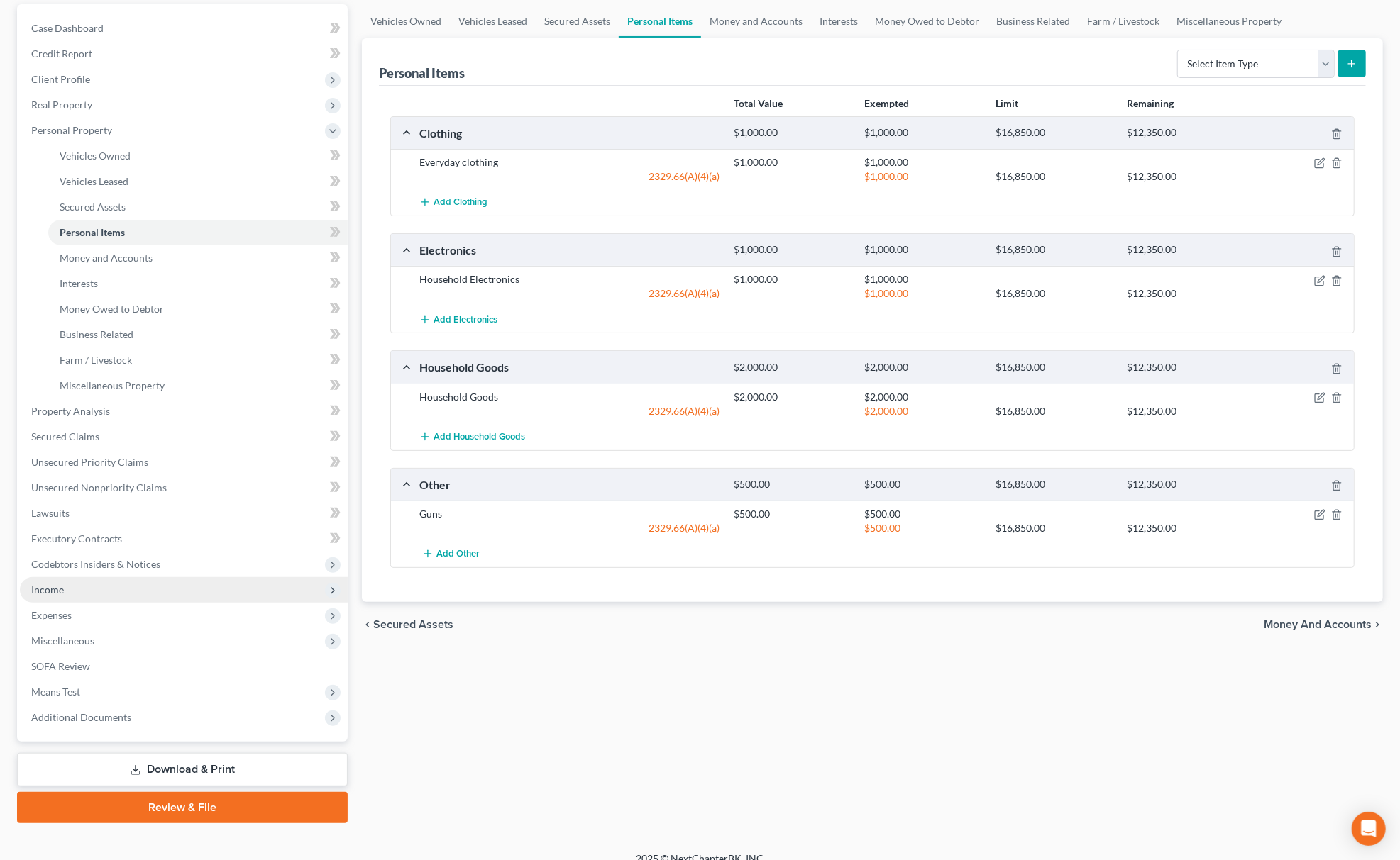
scroll to position [148, 0]
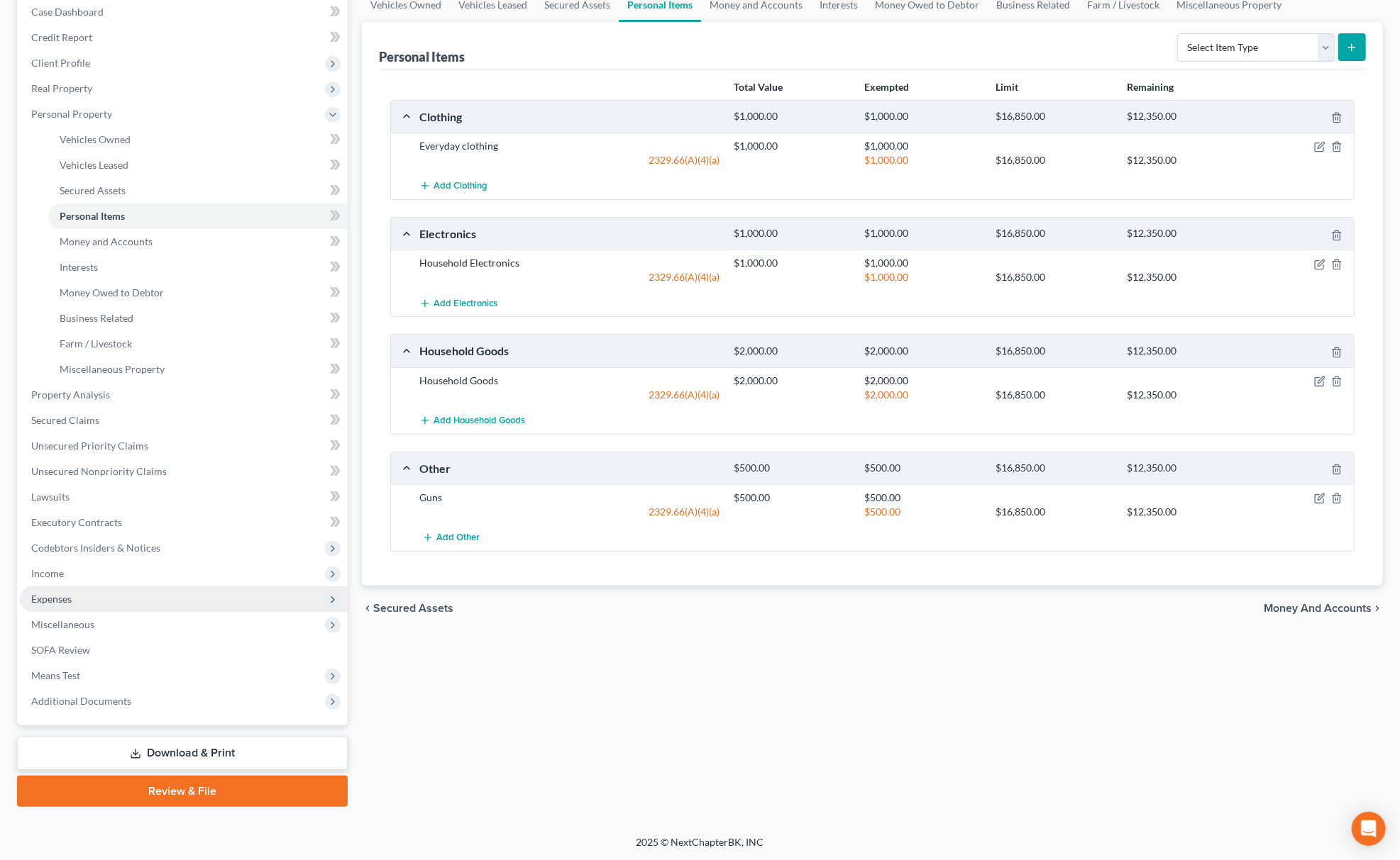
click at [97, 602] on span "Expenses" at bounding box center [184, 599] width 328 height 26
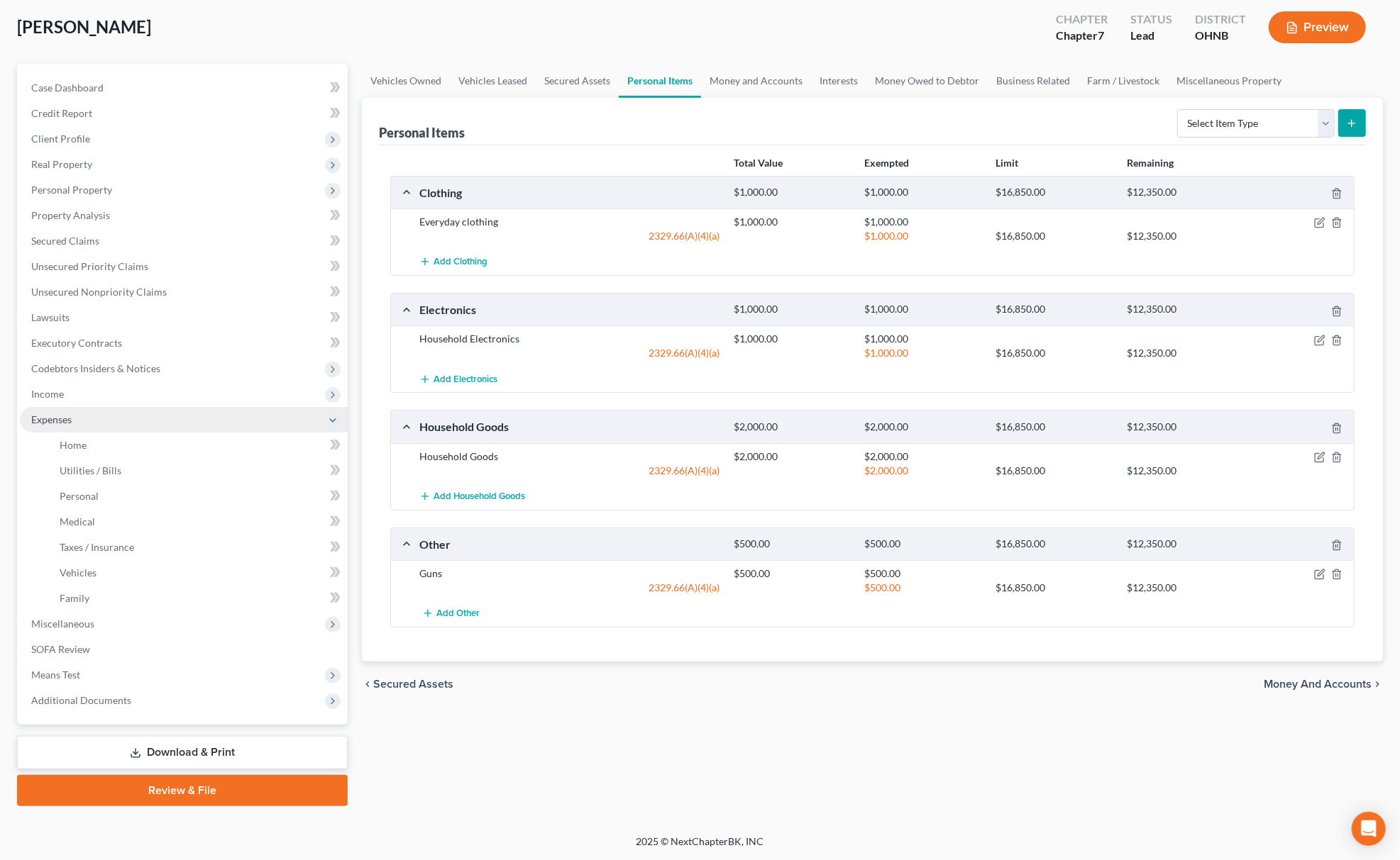
scroll to position [71, 0]
click at [85, 452] on link "Home" at bounding box center [198, 446] width 300 height 26
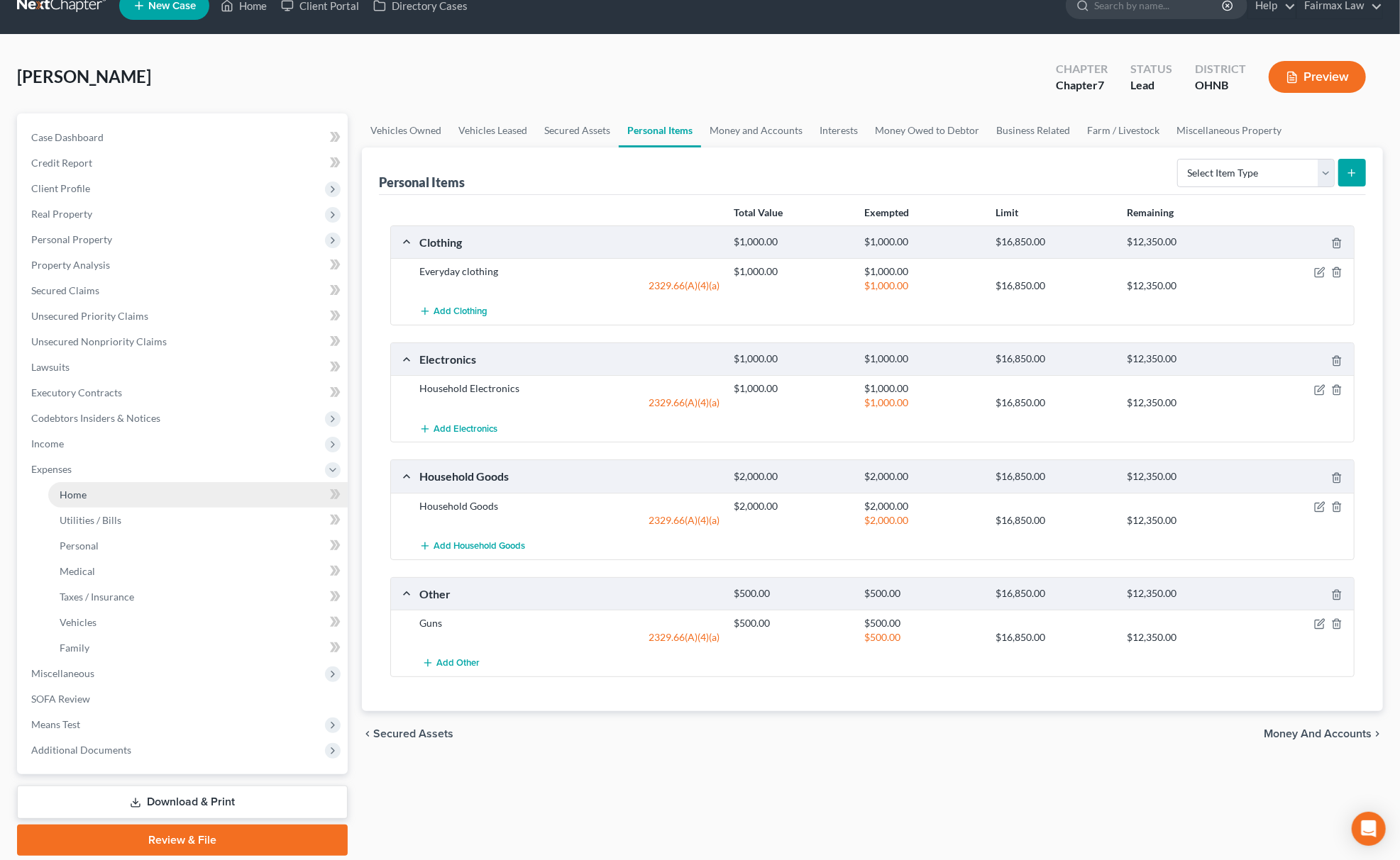
scroll to position [0, 0]
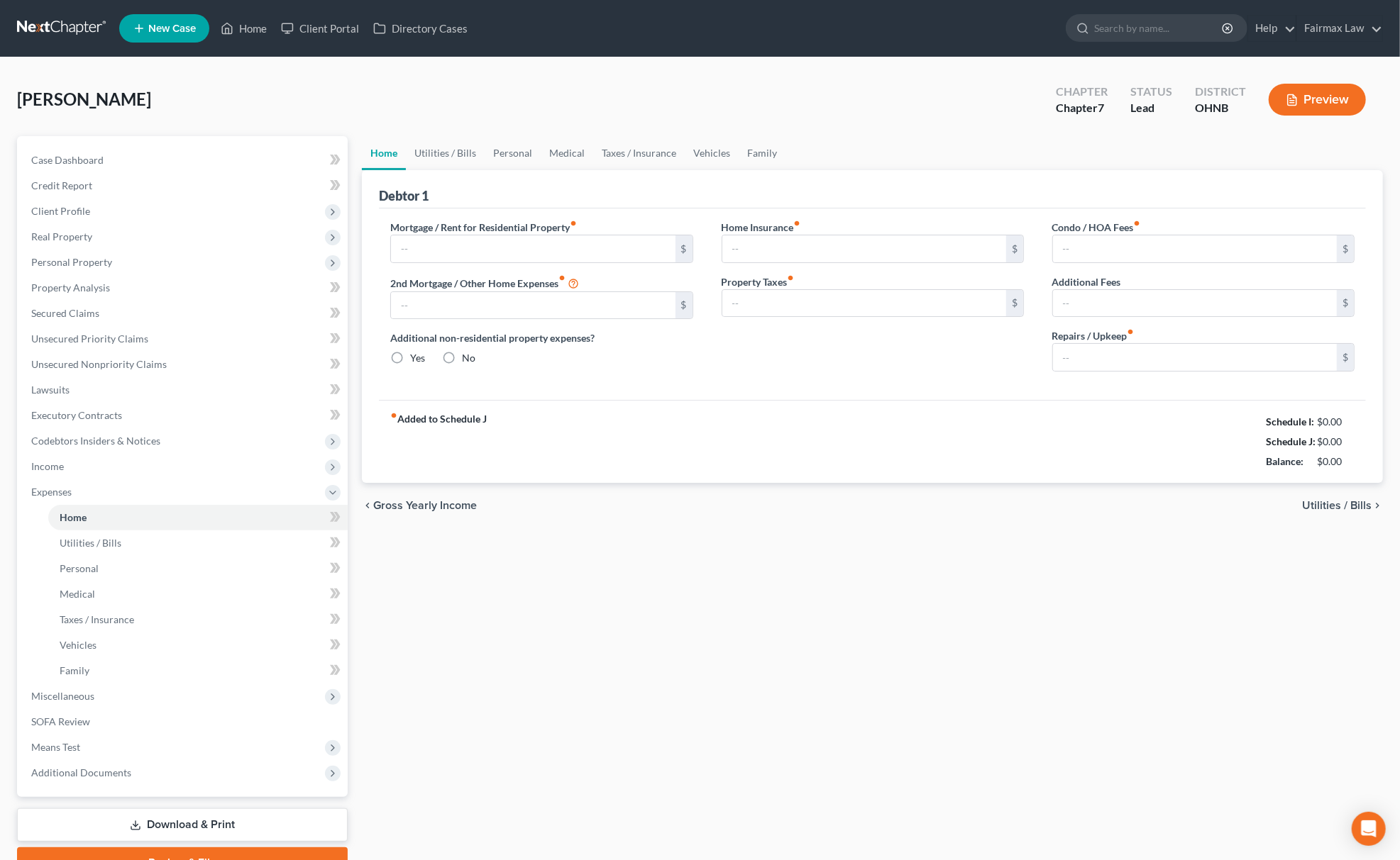
type input "700.00"
type input "0.00"
radio input "true"
type input "0.00"
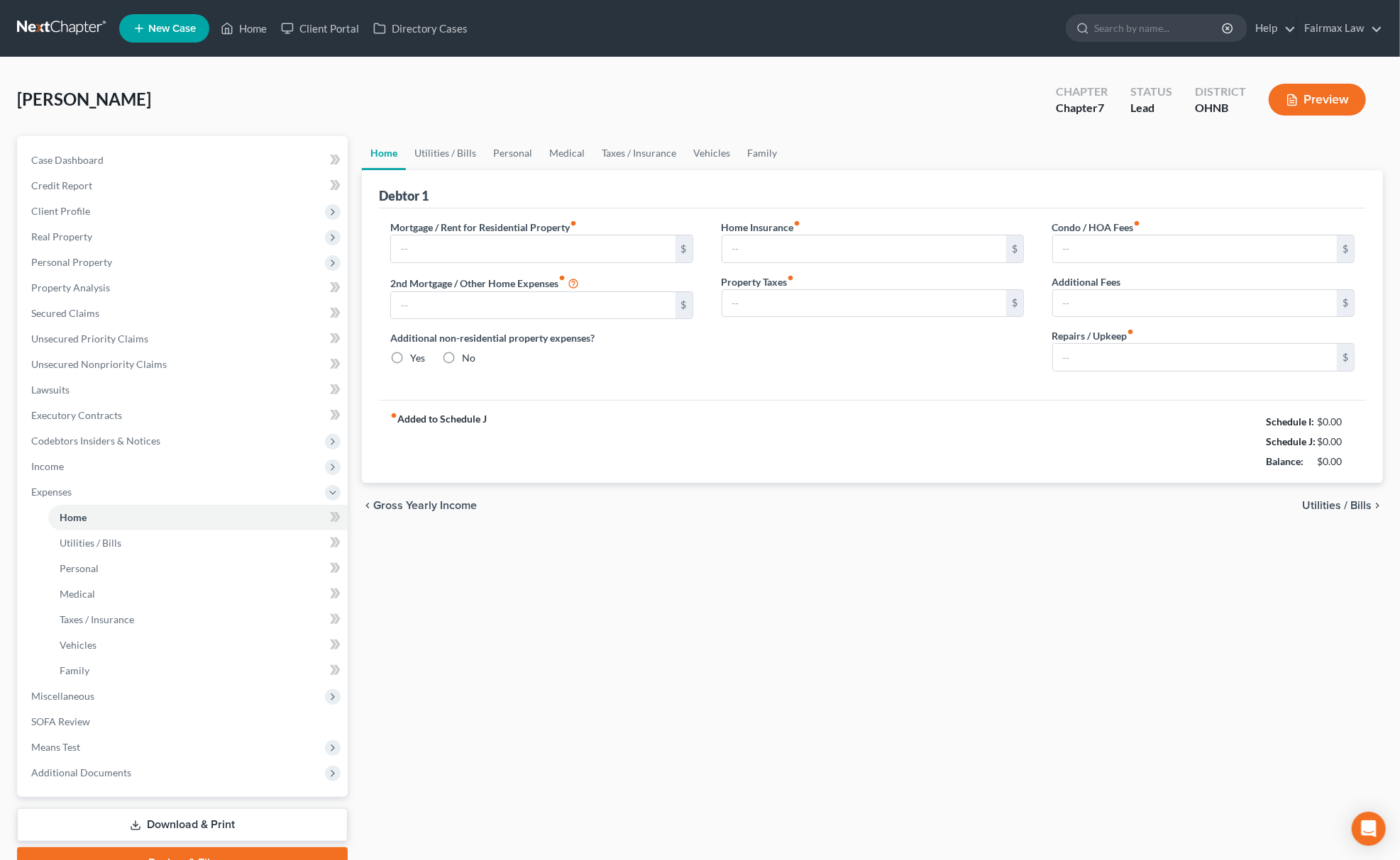
type input "0.00"
click at [694, 147] on link "Vehicles" at bounding box center [711, 153] width 54 height 34
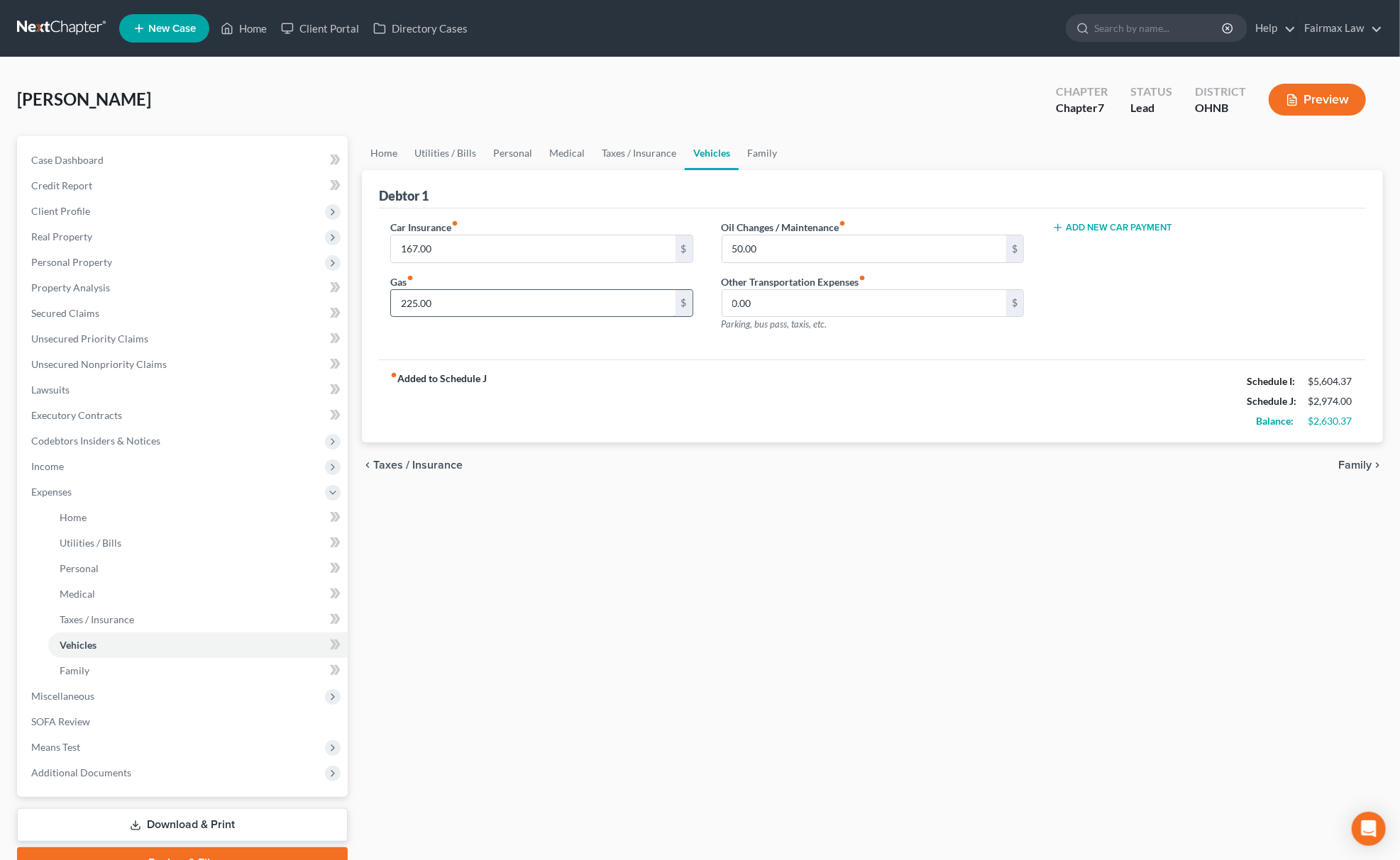
click at [541, 305] on input "225.00" at bounding box center [533, 303] width 284 height 27
type input "625.00"
click at [429, 147] on link "Utilities / Bills" at bounding box center [445, 153] width 79 height 34
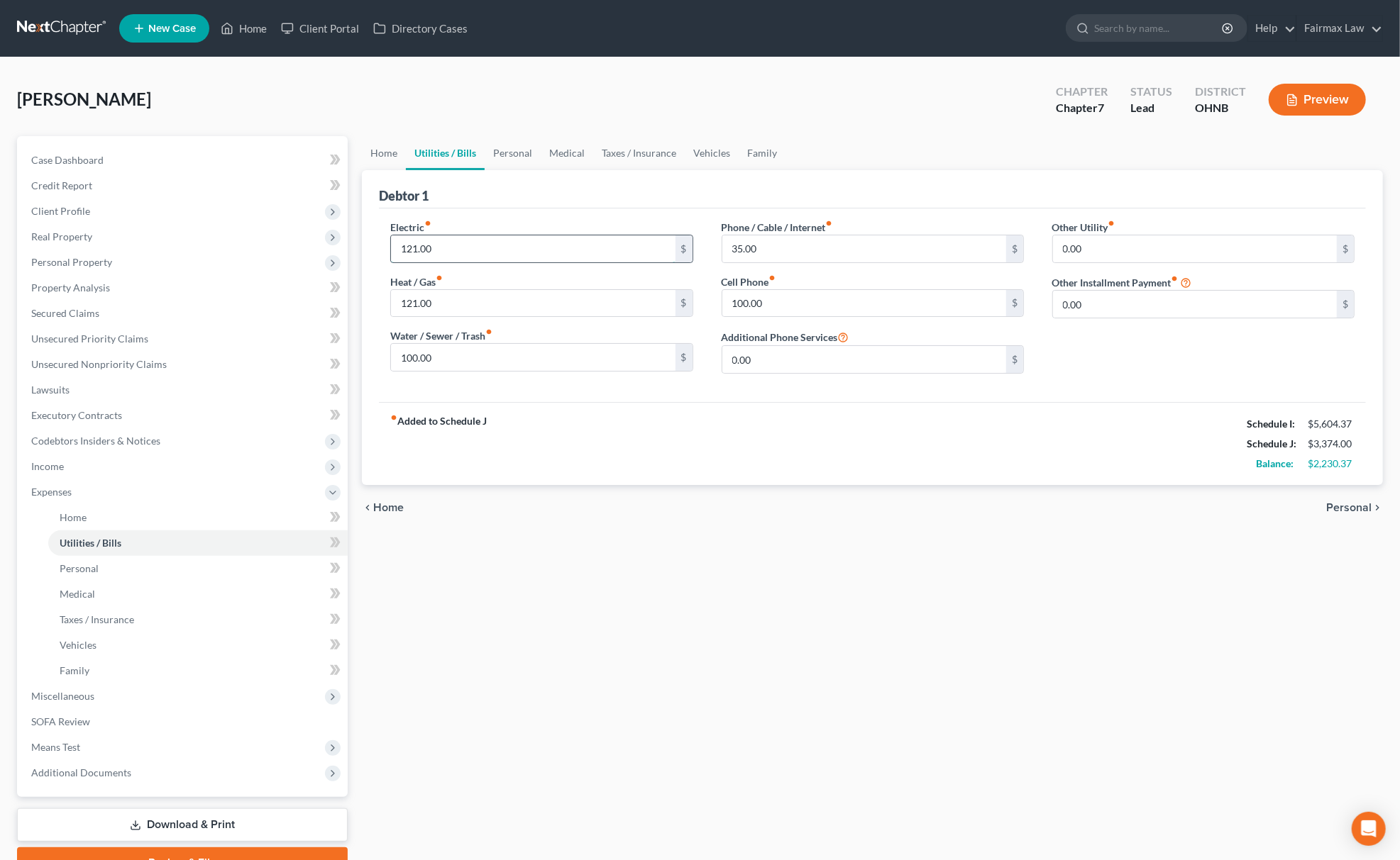
click at [483, 251] on input "121.00" at bounding box center [533, 248] width 284 height 27
drag, startPoint x: 452, startPoint y: 247, endPoint x: 178, endPoint y: 247, distance: 274.0
click at [178, 247] on div "Petition Navigation Case Dashboard Payments Invoices Payments Payments Credit R…" at bounding box center [700, 507] width 1380 height 743
type input "122.5"
click at [421, 310] on input "121.00" at bounding box center [533, 303] width 284 height 27
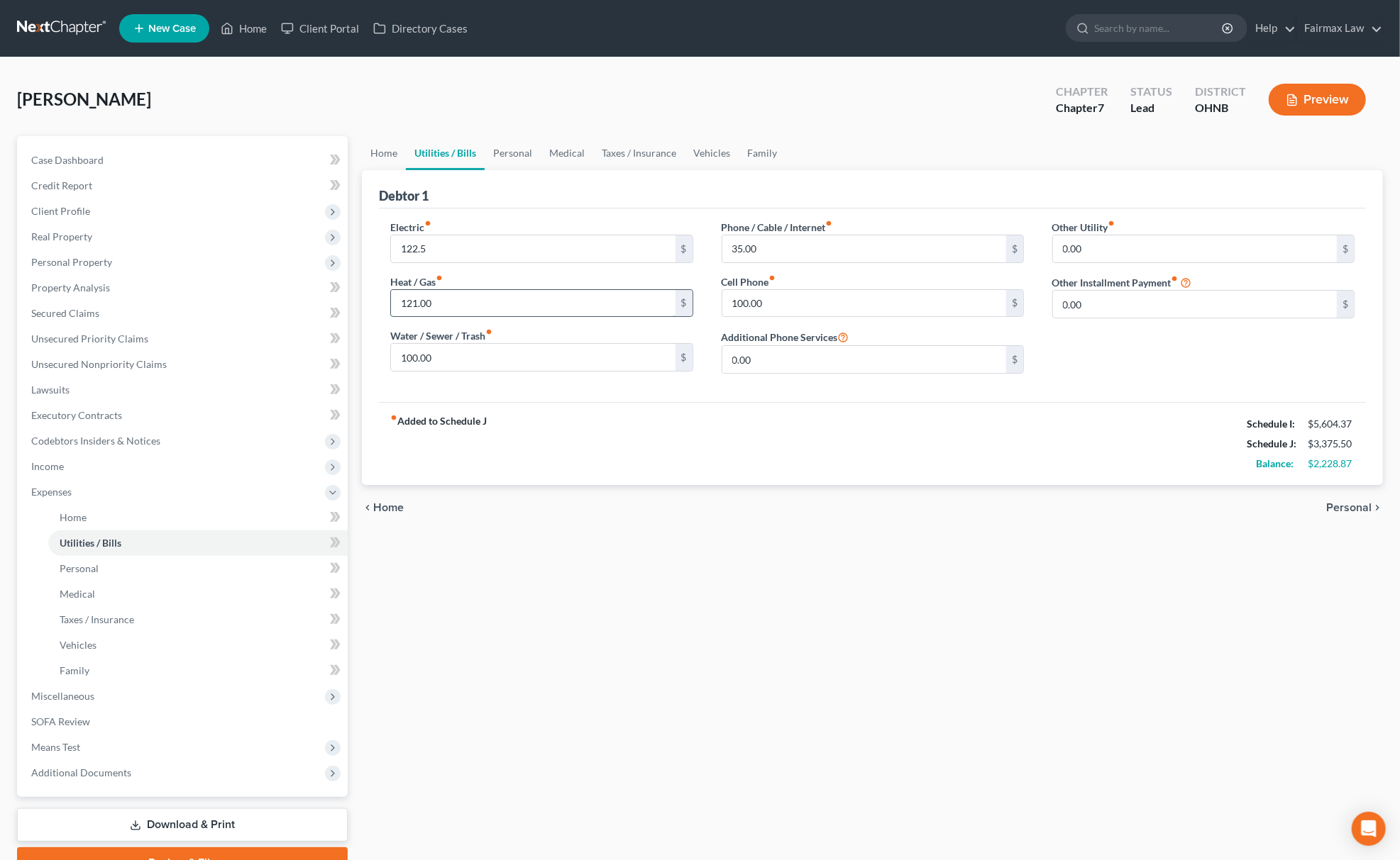
paste input "2.5"
type input "122.5"
click at [486, 347] on input "100.00" at bounding box center [533, 357] width 284 height 27
type input "50.00"
click at [795, 292] on input "100.00" at bounding box center [864, 303] width 284 height 27
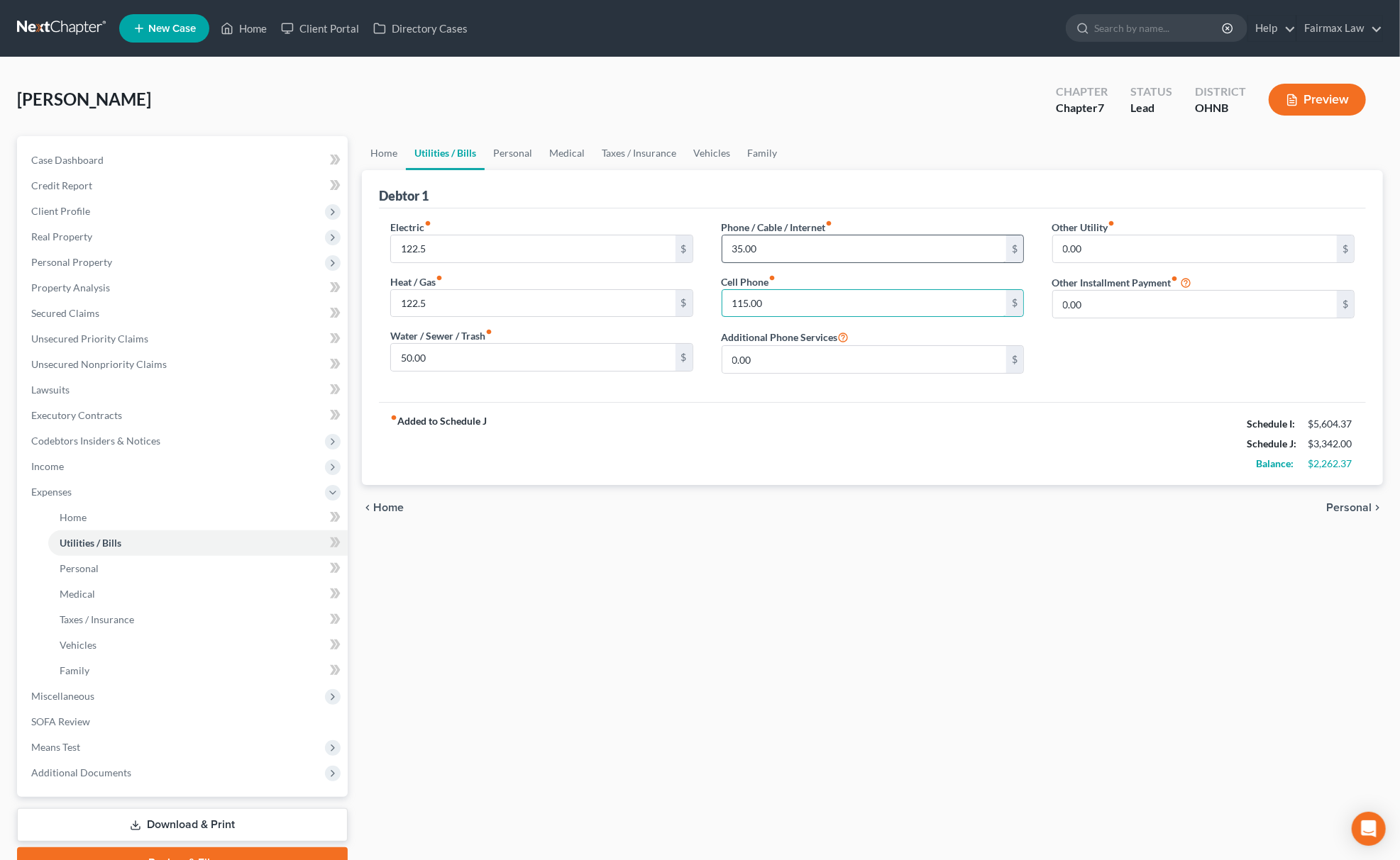
type input "115.00"
click at [825, 243] on input "35.00" at bounding box center [864, 248] width 284 height 27
type input "80.00"
click at [517, 158] on link "Personal" at bounding box center [512, 153] width 56 height 34
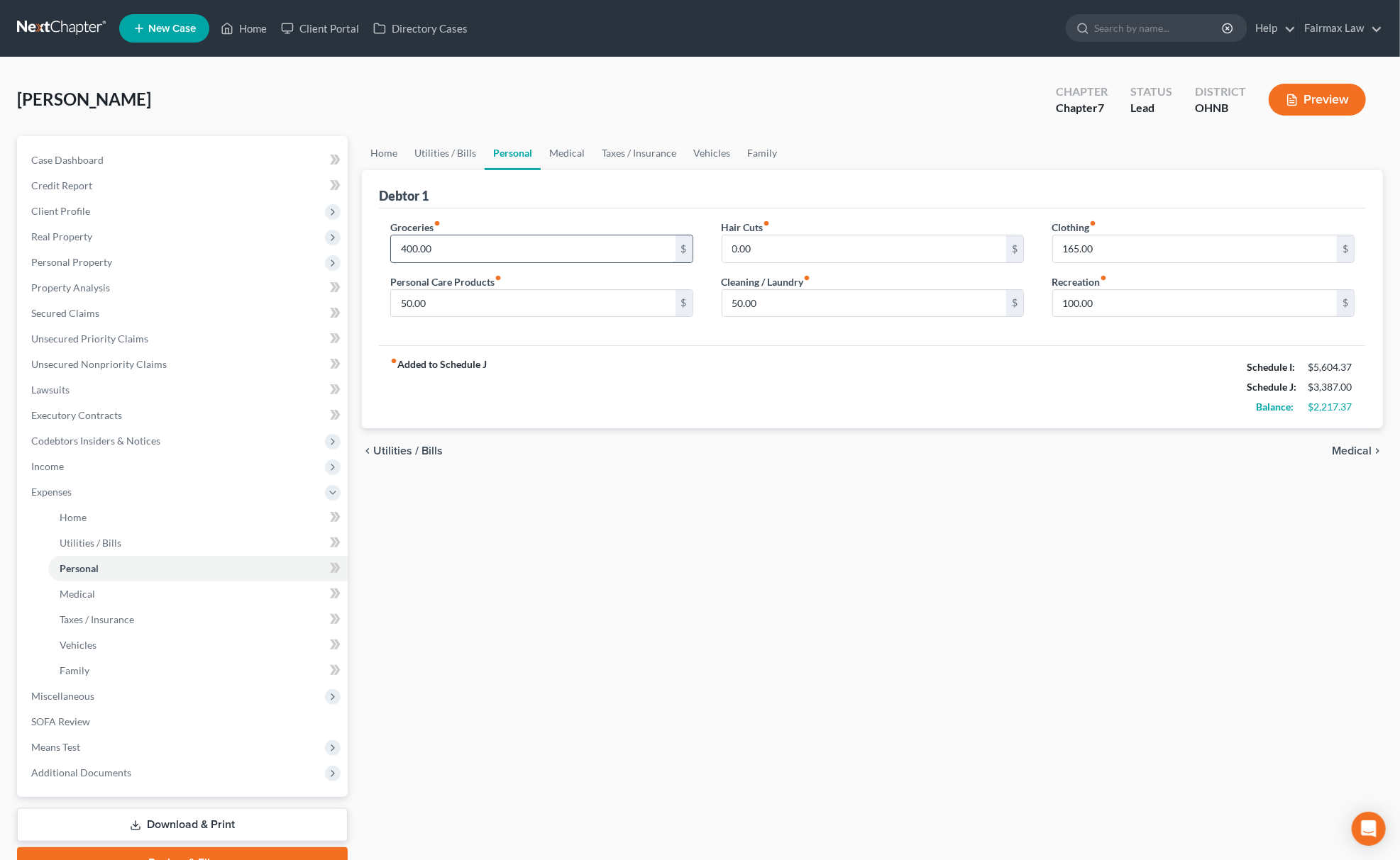
click at [453, 248] on input "400.00" at bounding box center [533, 248] width 284 height 27
type input "625.00"
click at [809, 305] on input "50.00" at bounding box center [864, 303] width 284 height 27
type input "40.00"
click at [1104, 238] on input "165.00" at bounding box center [1195, 248] width 284 height 27
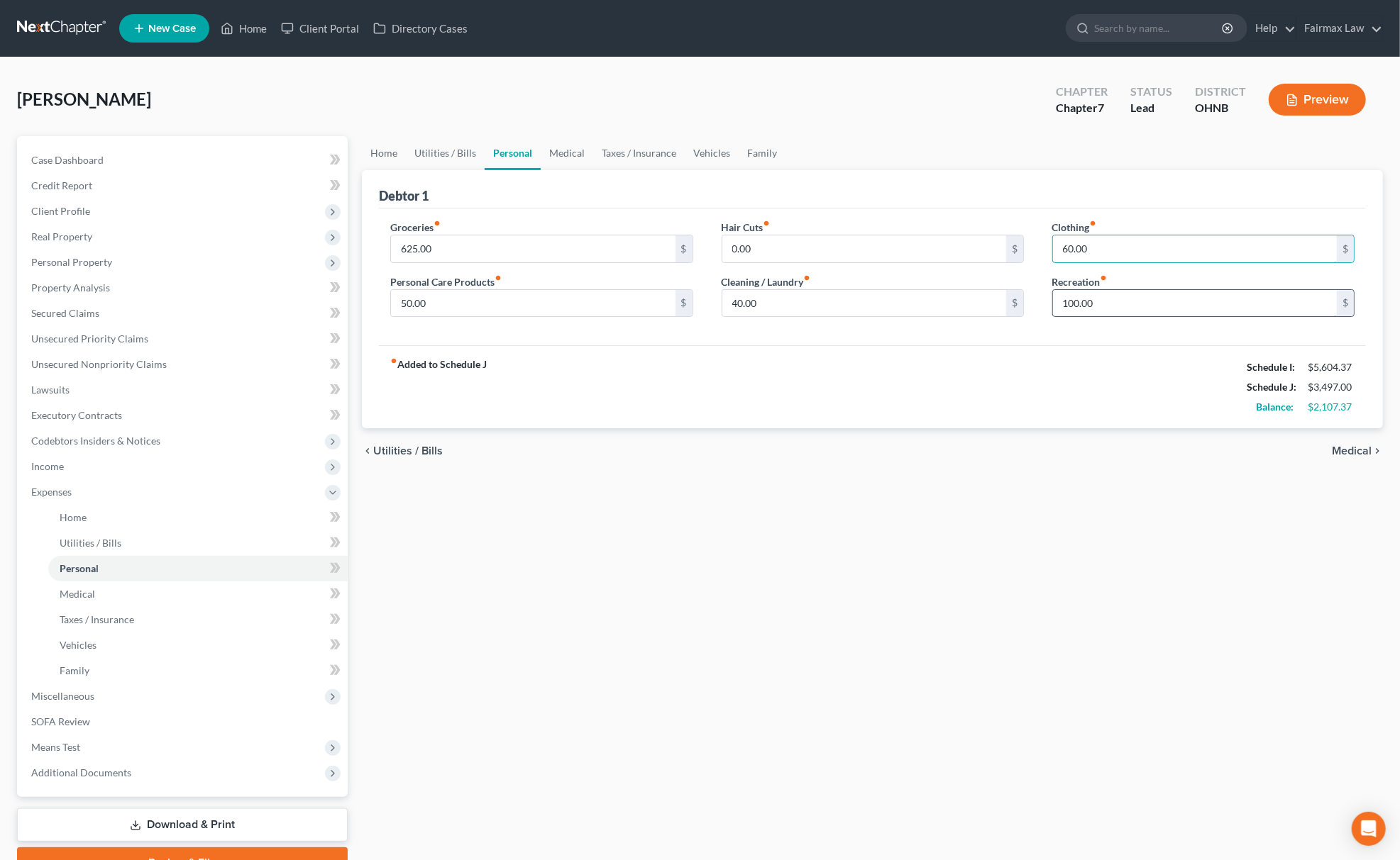
type input "60.00"
click at [1130, 305] on input "100.00" at bounding box center [1195, 303] width 284 height 27
type input "130.00"
click at [748, 146] on link "Family" at bounding box center [761, 153] width 47 height 34
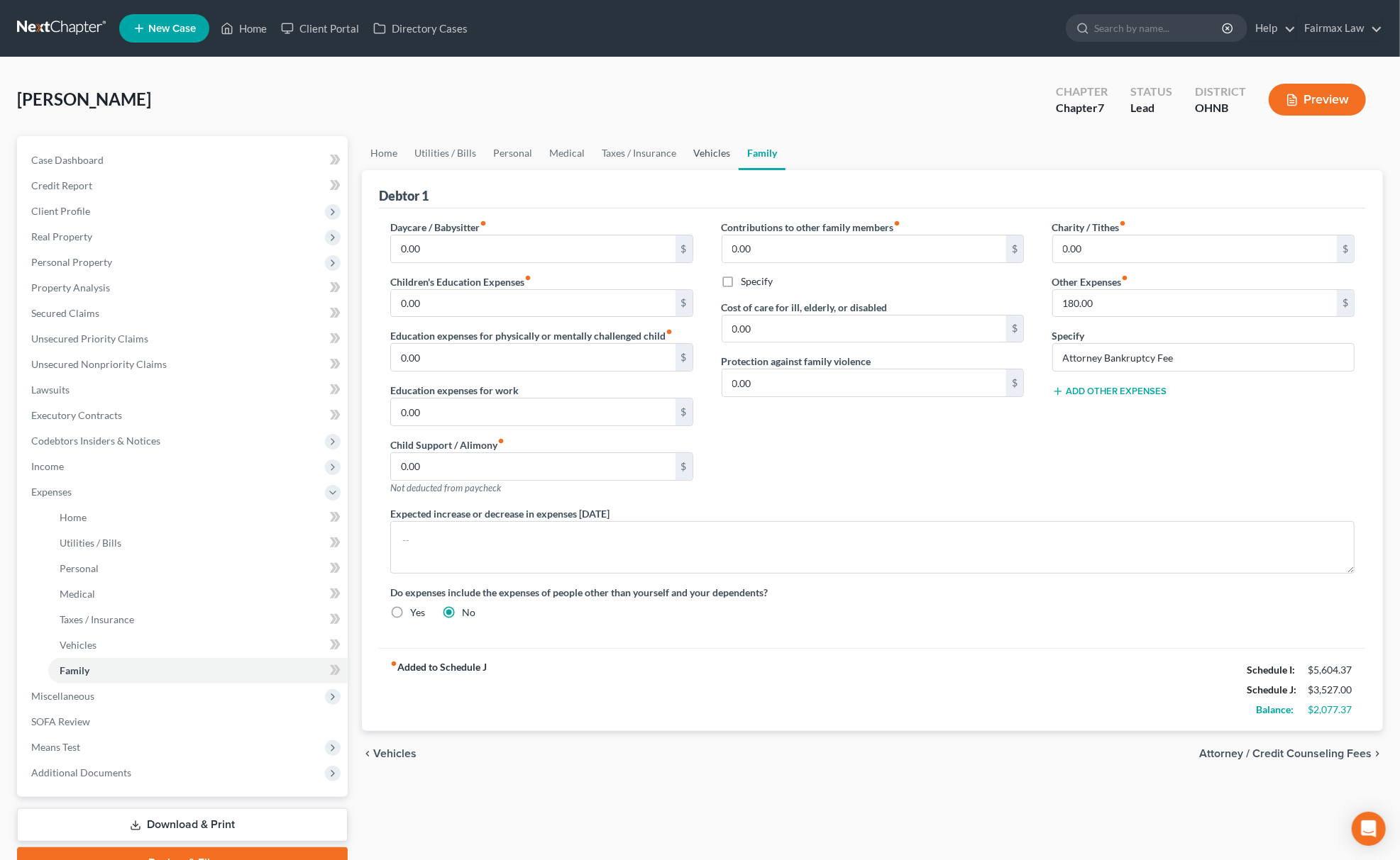
click at [718, 154] on link "Vehicles" at bounding box center [711, 153] width 54 height 34
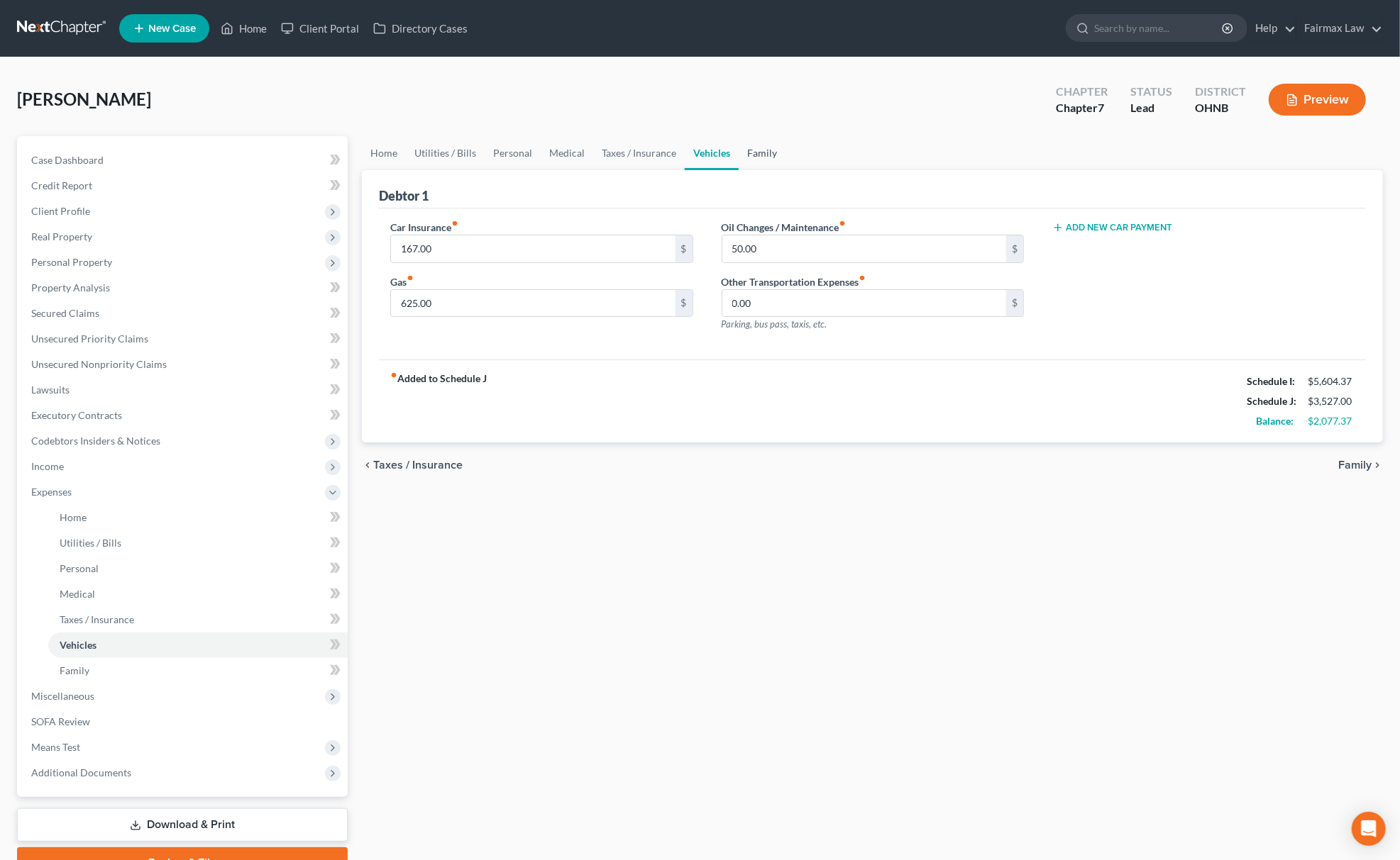
click at [753, 149] on link "Family" at bounding box center [761, 153] width 47 height 34
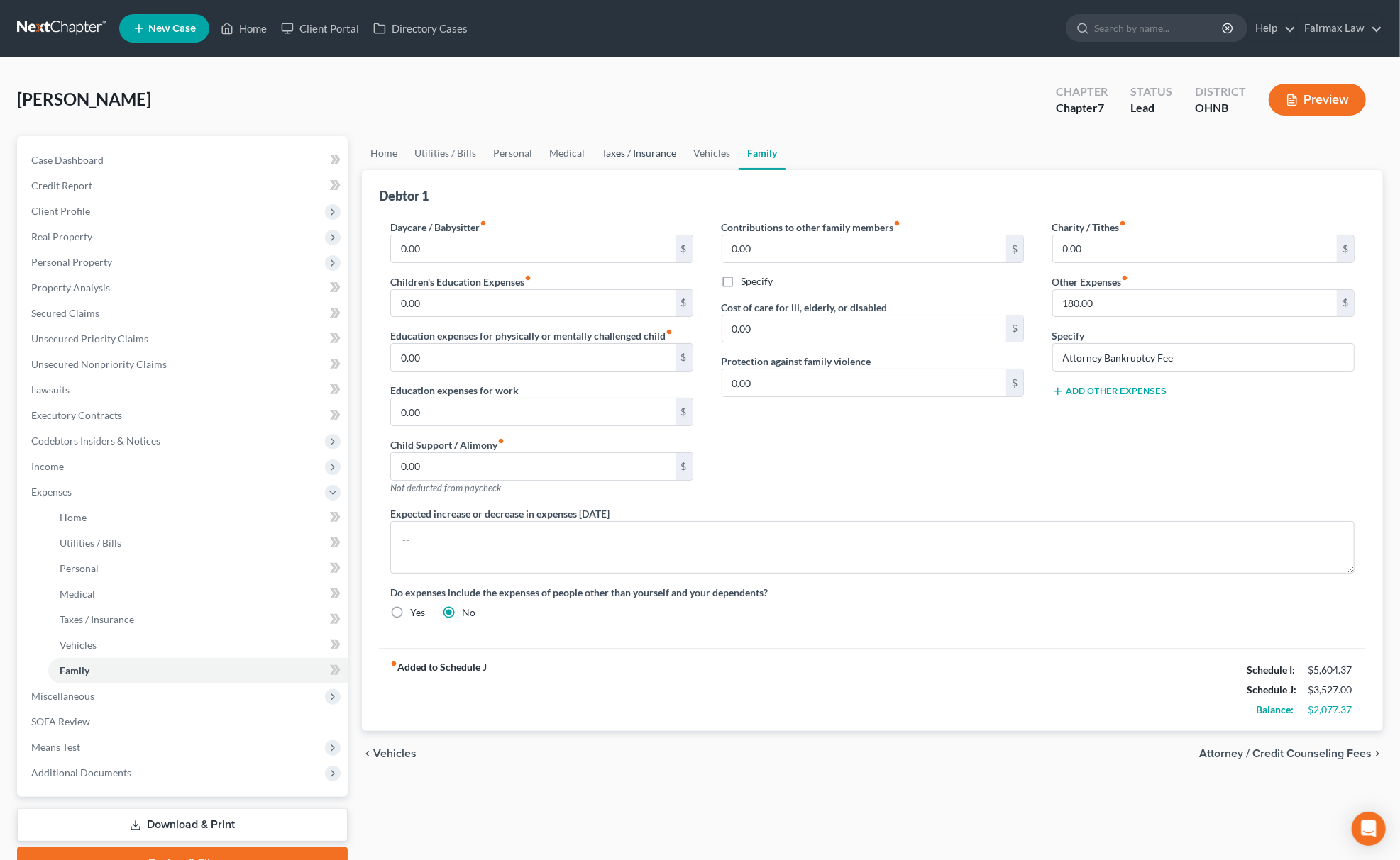
click at [644, 151] on link "Taxes / Insurance" at bounding box center [639, 153] width 92 height 34
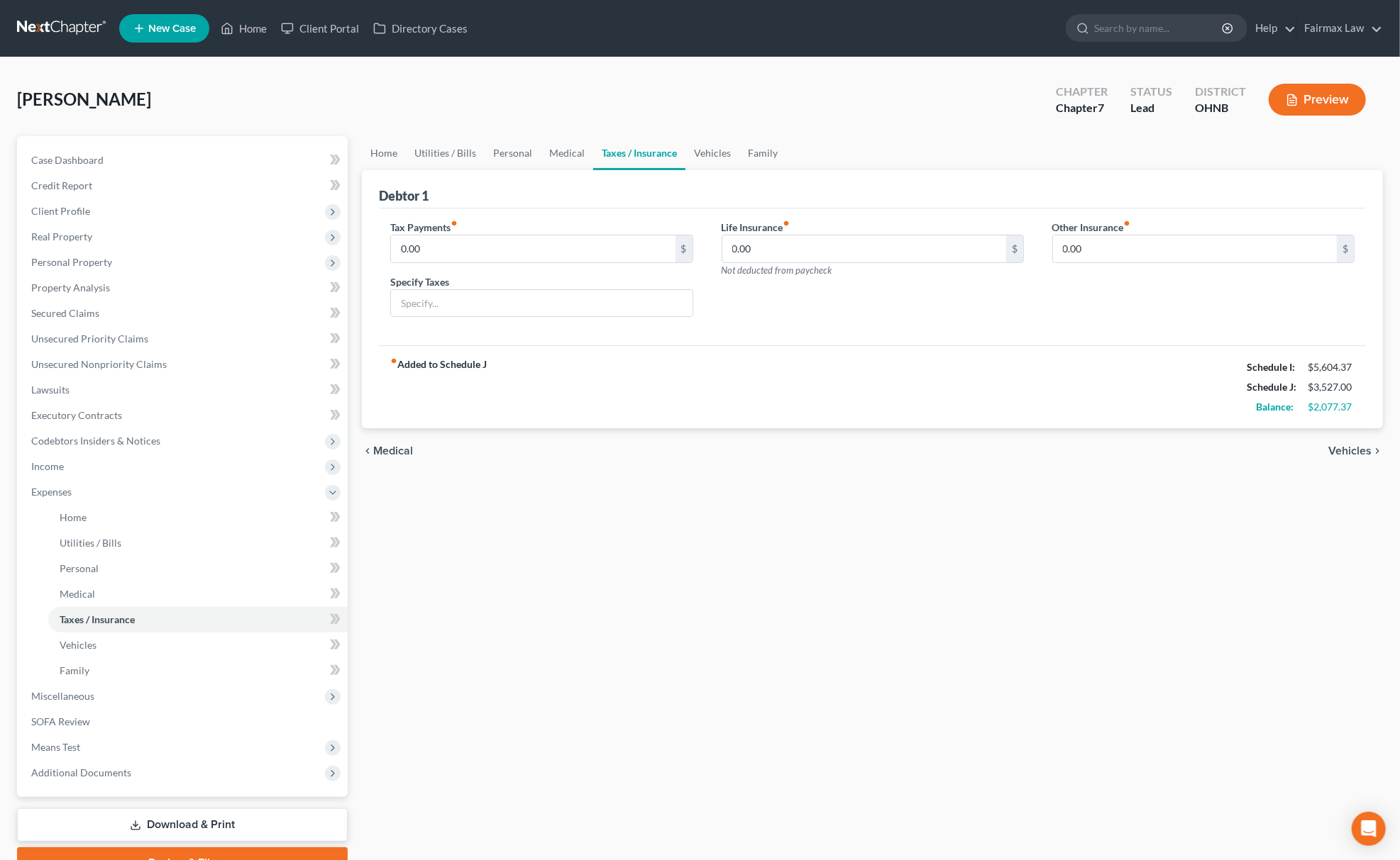
click at [618, 151] on link "Taxes / Insurance" at bounding box center [639, 153] width 93 height 34
click at [553, 159] on link "Medical" at bounding box center [566, 153] width 52 height 34
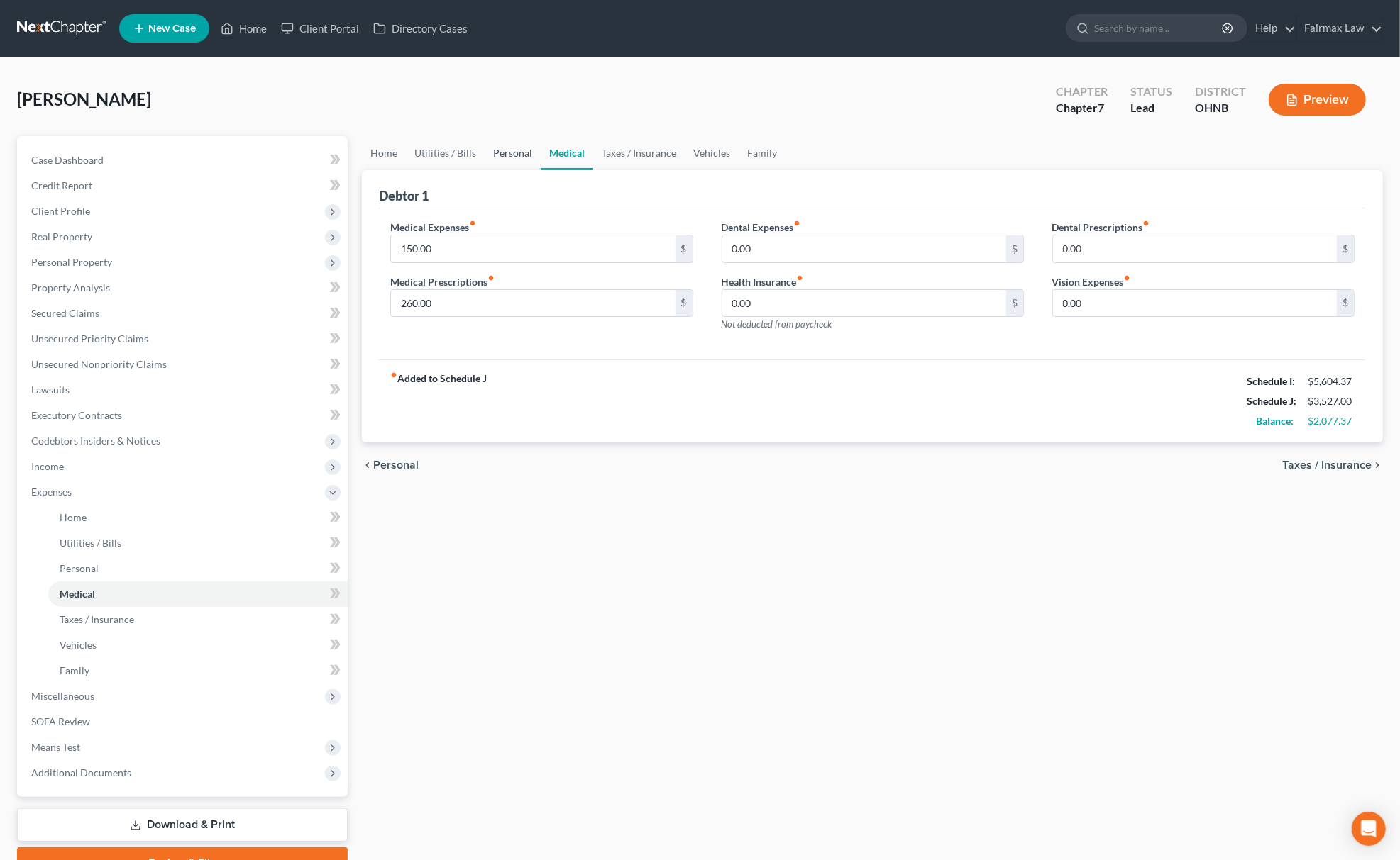
click at [504, 158] on link "Personal" at bounding box center [512, 153] width 56 height 34
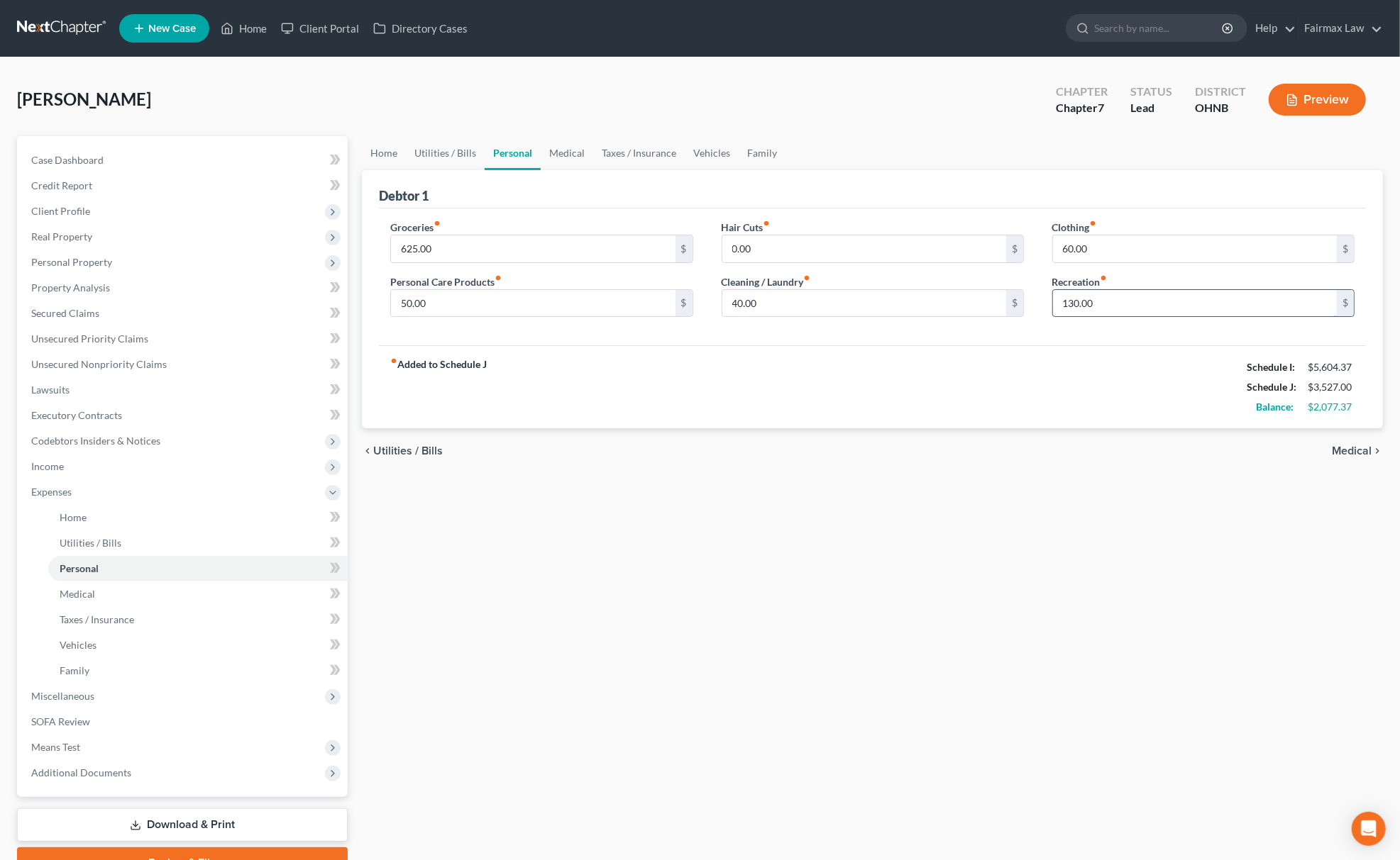
click at [1112, 313] on input "130.00" at bounding box center [1195, 303] width 284 height 27
type input "195.00"
click at [758, 151] on link "Family" at bounding box center [761, 153] width 47 height 34
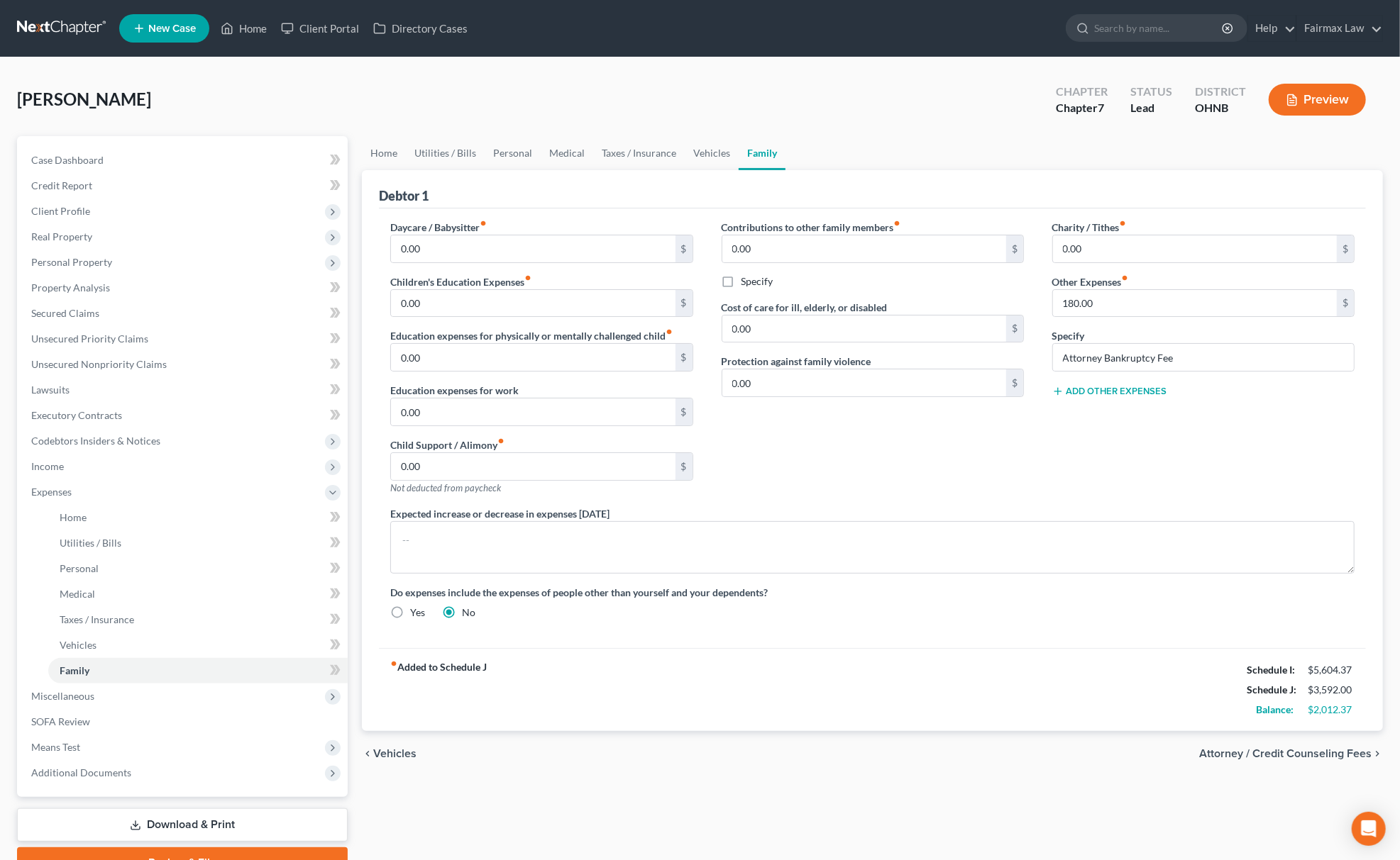
click at [1118, 395] on button "Add Other Expenses" at bounding box center [1109, 391] width 115 height 11
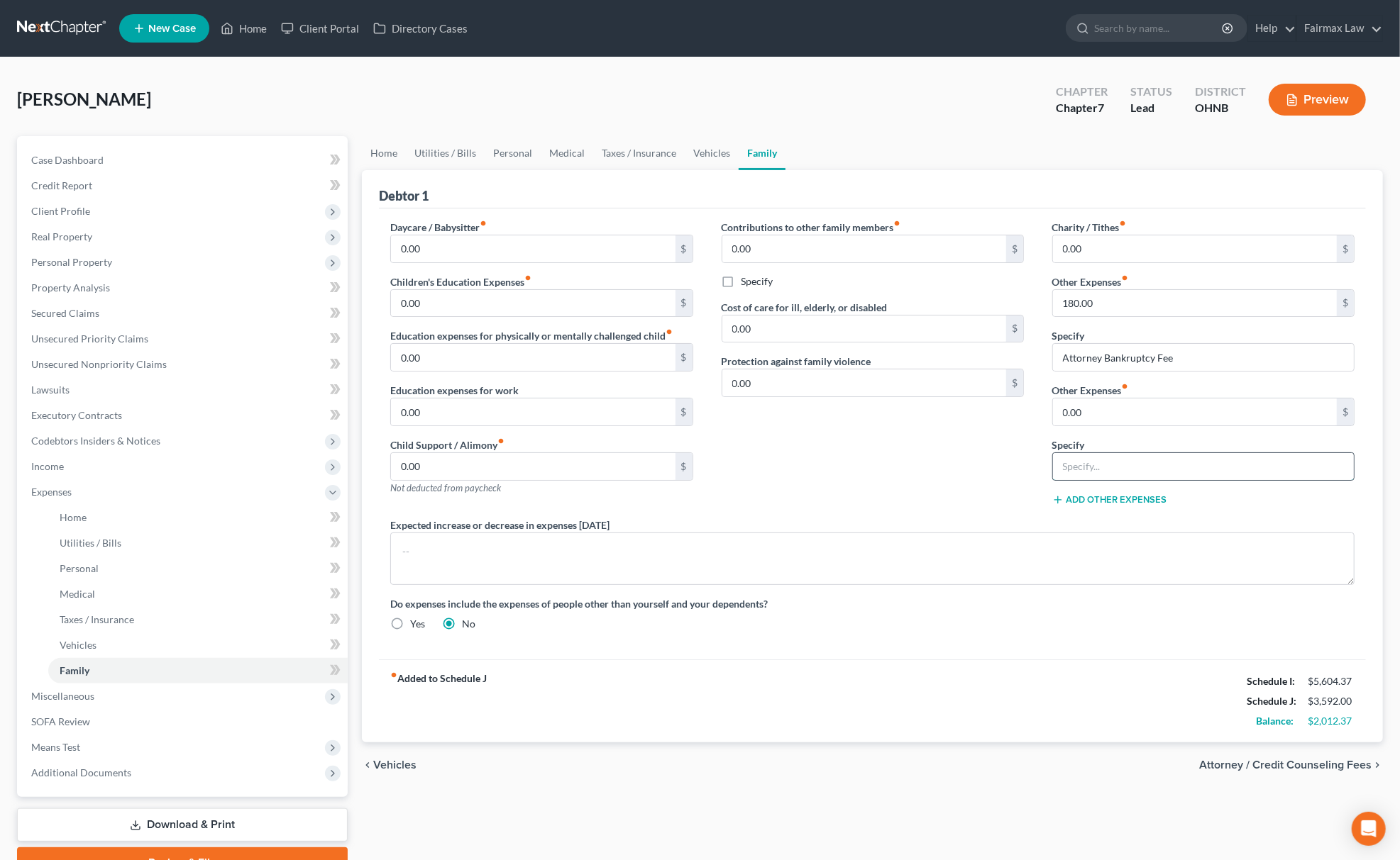
click at [1108, 474] on input "text" at bounding box center [1203, 466] width 301 height 27
click at [1094, 415] on input "0.00" at bounding box center [1195, 411] width 284 height 27
type input "4"
type input "50.00"
click at [551, 147] on link "Medical" at bounding box center [566, 153] width 52 height 34
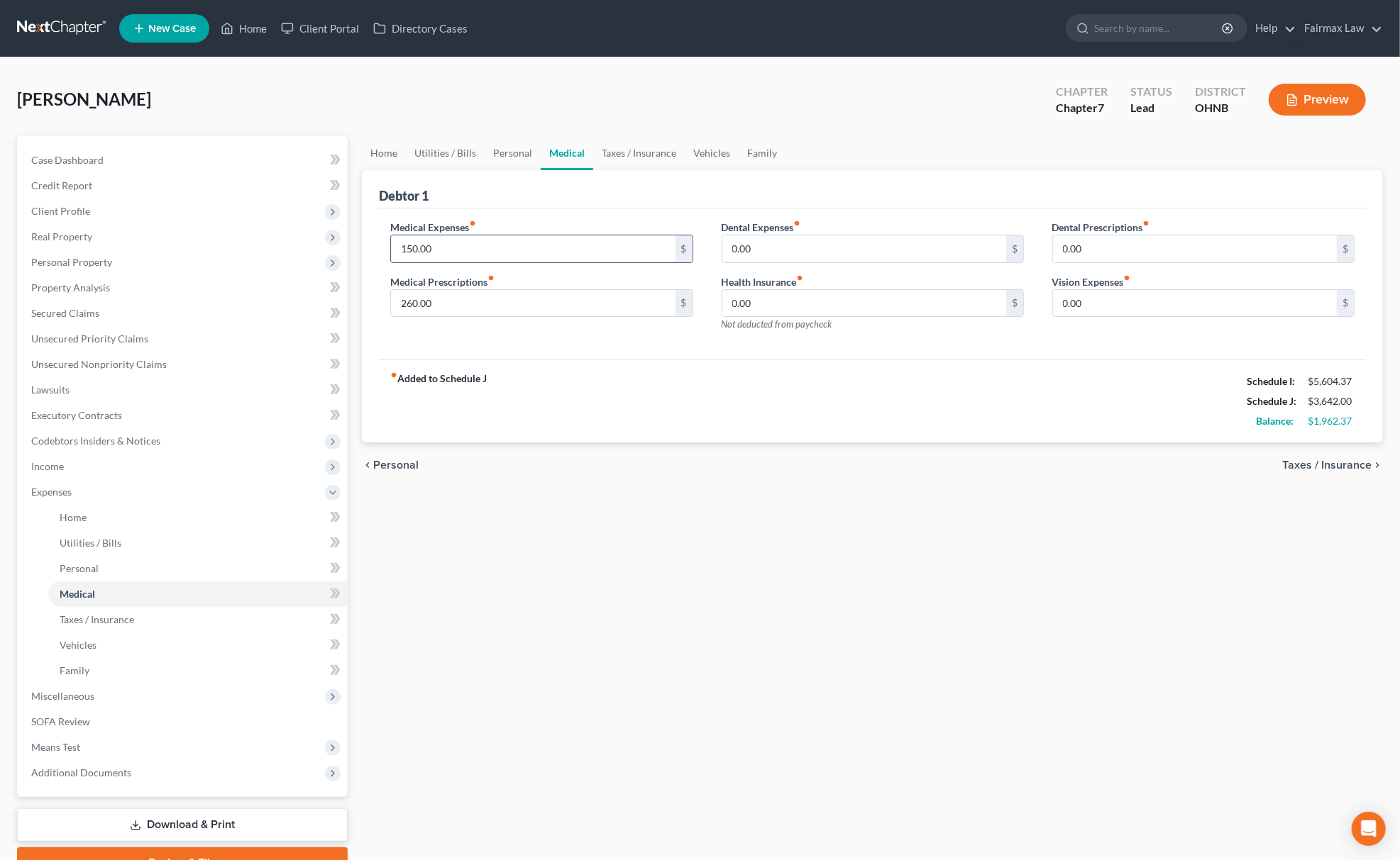
click at [477, 259] on input "150.00" at bounding box center [533, 248] width 284 height 27
drag, startPoint x: 262, startPoint y: 222, endPoint x: 27, endPoint y: 210, distance: 235.3
click at [24, 210] on div "Petition Navigation Case Dashboard Payments Invoices Payments Payments Credit R…" at bounding box center [700, 507] width 1380 height 743
type input "85.00"
click at [787, 245] on input "0.00" at bounding box center [864, 248] width 284 height 27
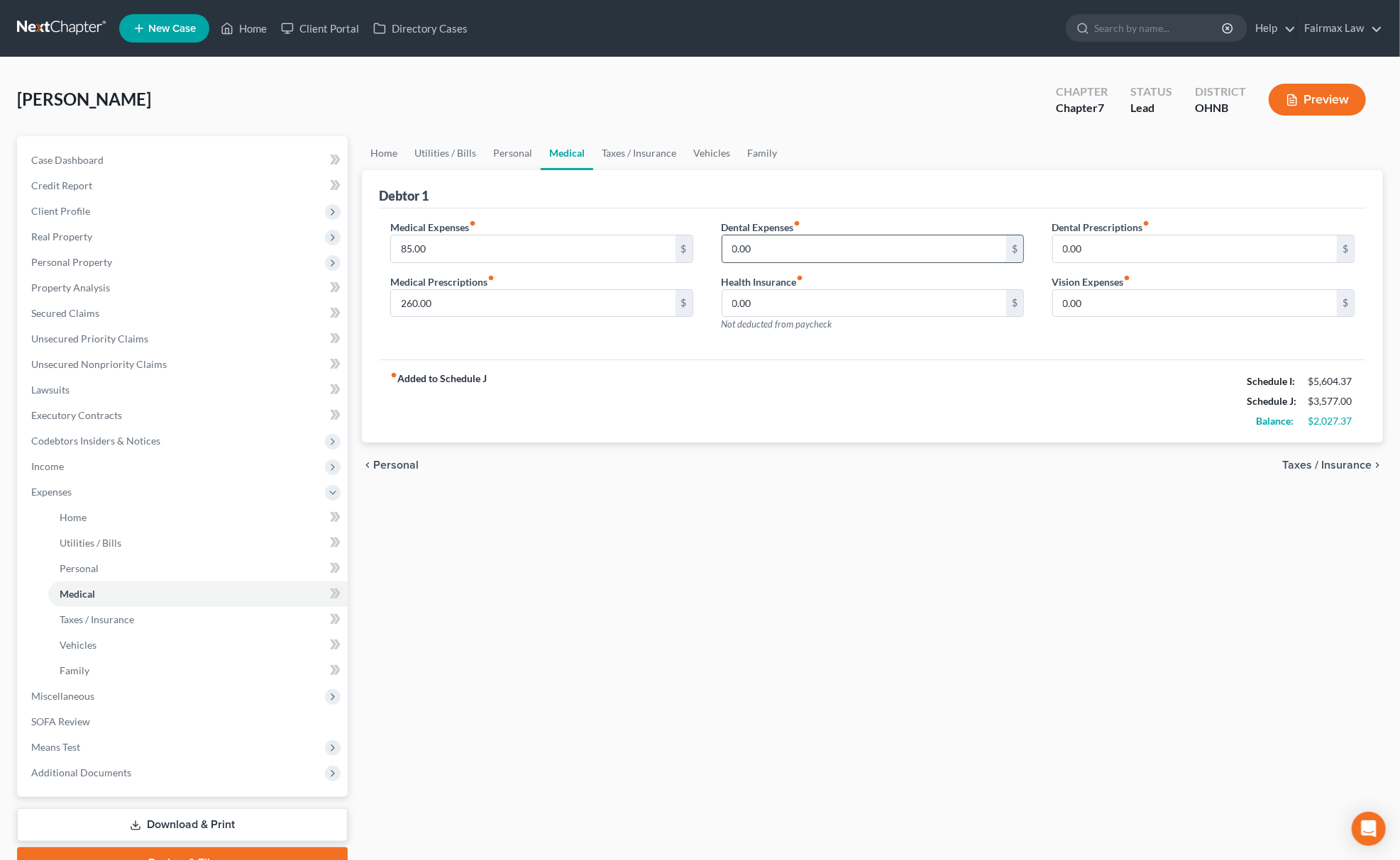
paste input "85"
type input "85.00"
click at [698, 145] on link "Vehicles" at bounding box center [711, 153] width 54 height 34
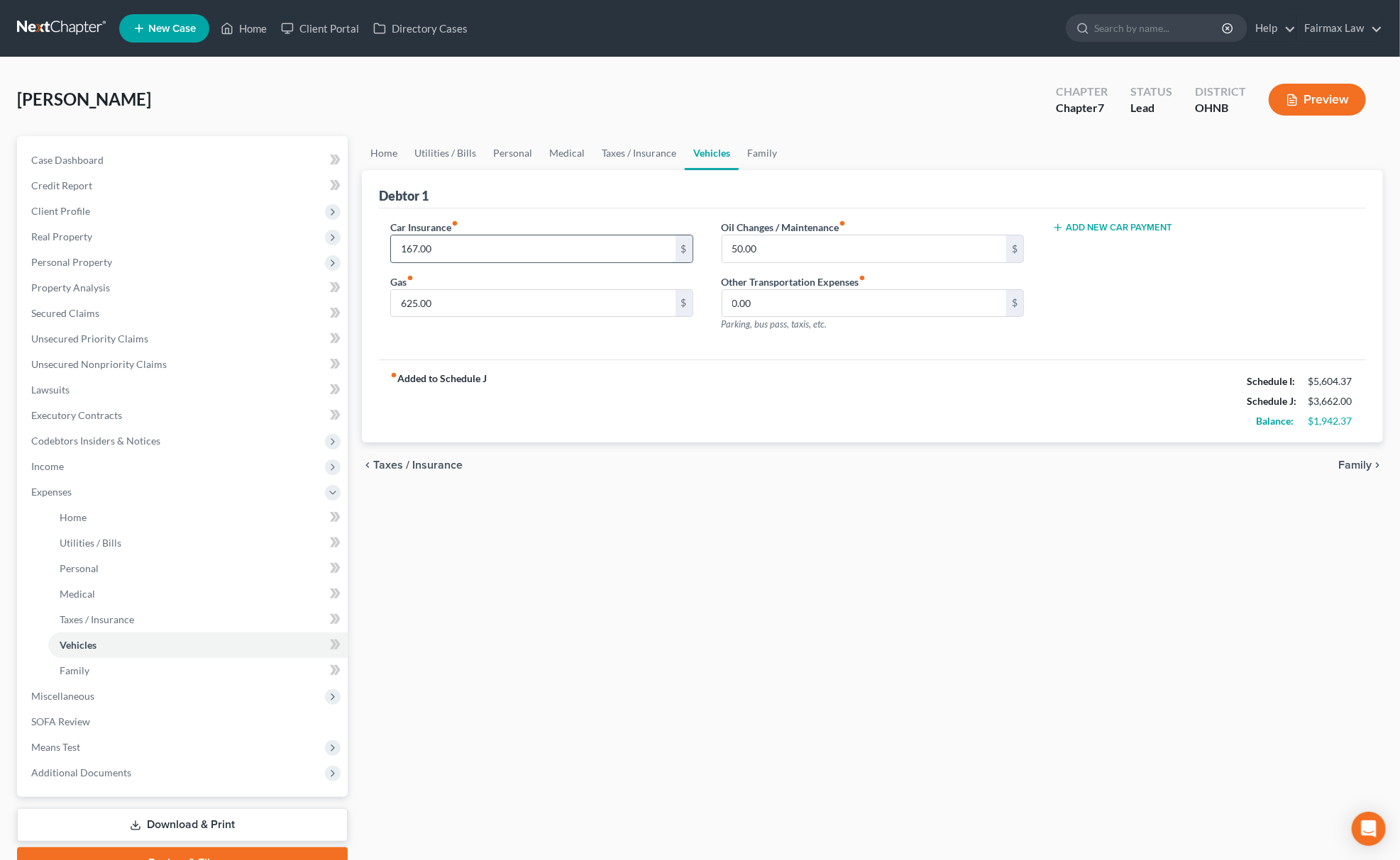
click at [530, 238] on input "167.00" at bounding box center [533, 248] width 284 height 27
type input "110.00"
click at [643, 156] on link "Taxes / Insurance" at bounding box center [639, 153] width 92 height 34
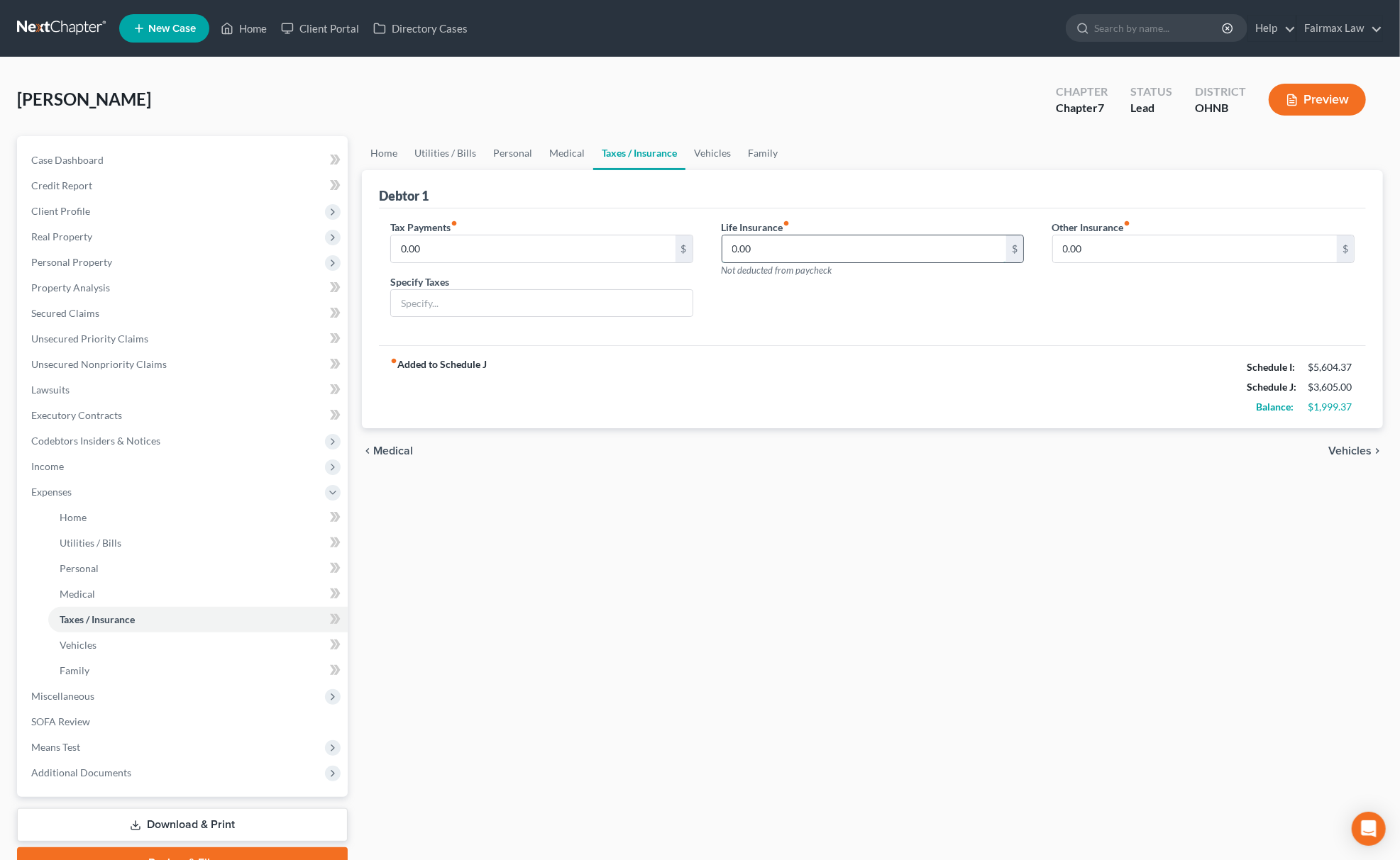
click at [769, 250] on input "0.00" at bounding box center [864, 248] width 284 height 27
type input "30.00"
click at [543, 147] on link "Medical" at bounding box center [566, 153] width 52 height 34
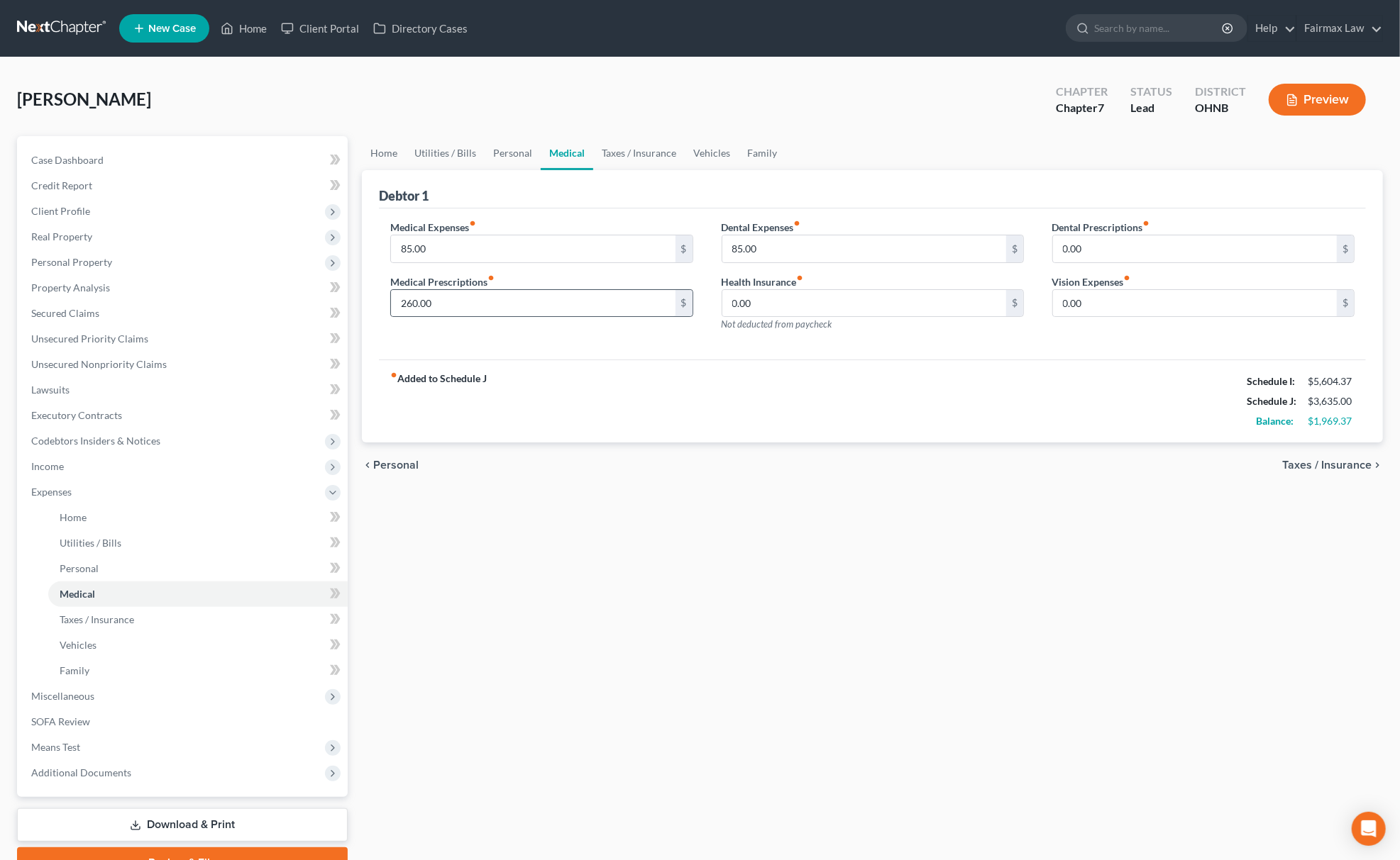
click at [611, 289] on div "260.00 $" at bounding box center [541, 303] width 302 height 28
click at [579, 298] on input "260.00" at bounding box center [533, 303] width 284 height 27
type input "20.00"
click at [1123, 254] on input "0.00" at bounding box center [1195, 248] width 284 height 27
type input "10.00"
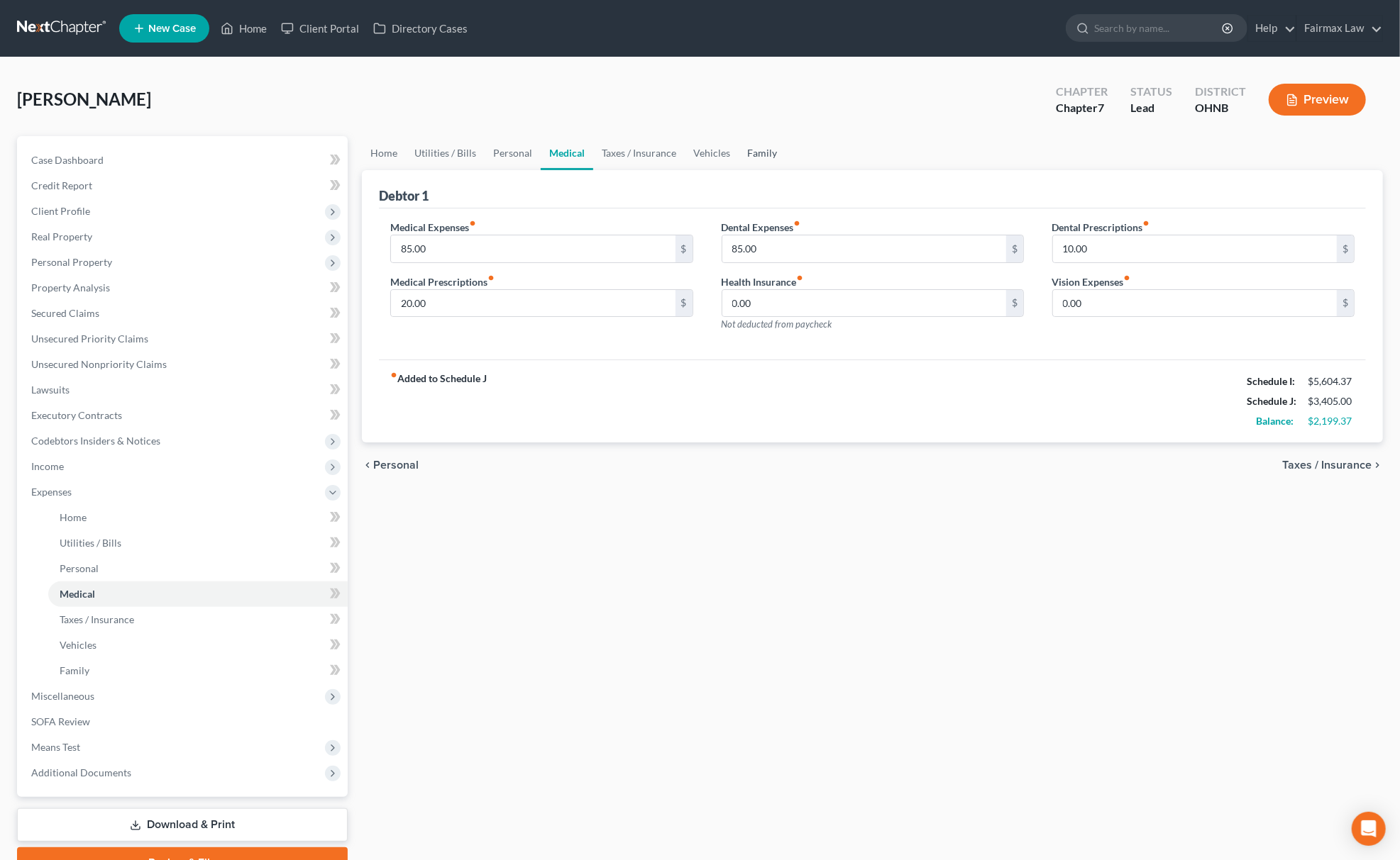
click at [747, 140] on link "Family" at bounding box center [761, 153] width 47 height 34
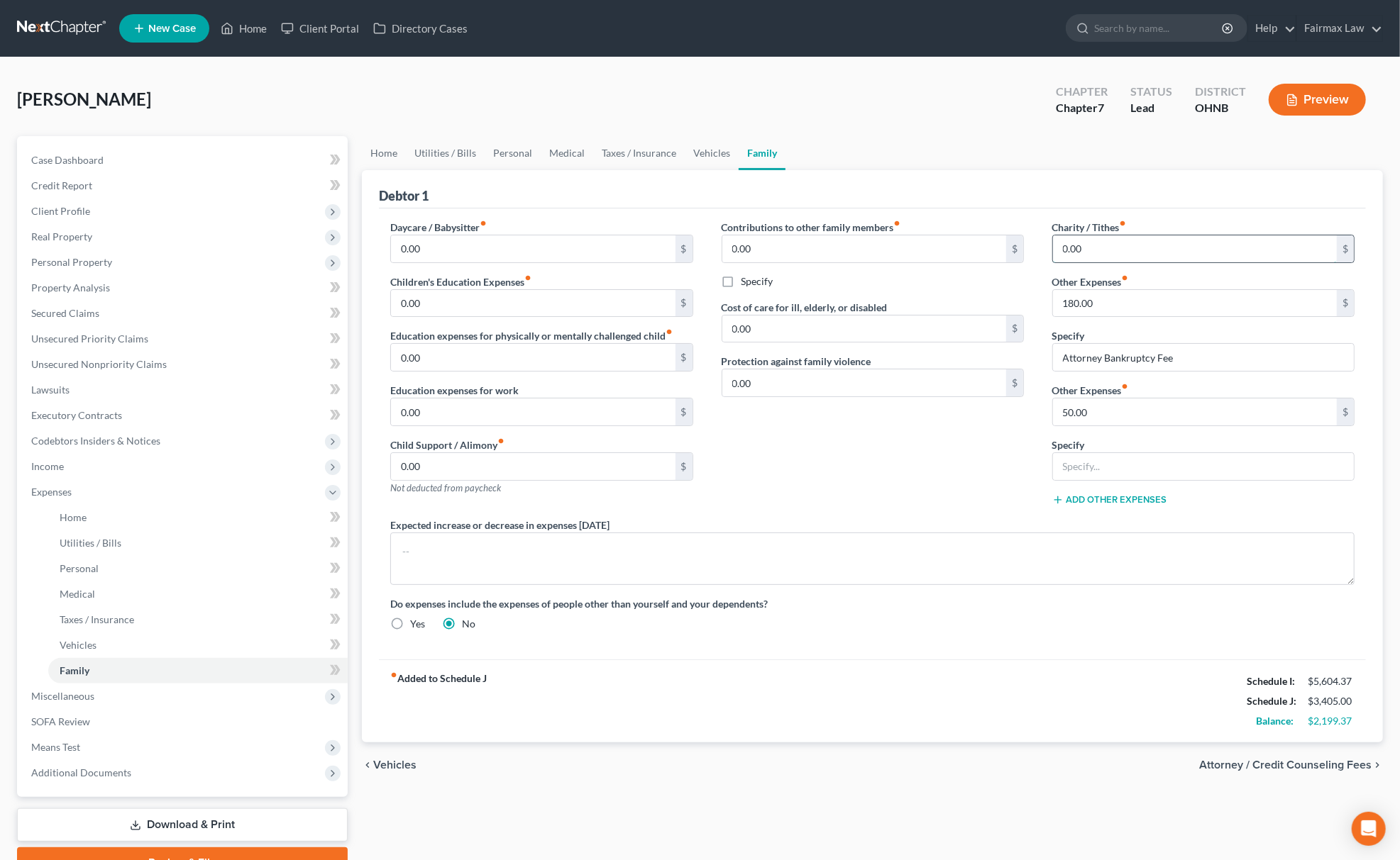
click at [1078, 244] on input "0.00" at bounding box center [1195, 248] width 284 height 27
type input "3"
type input "40.00"
click at [118, 579] on link "Personal" at bounding box center [198, 569] width 300 height 26
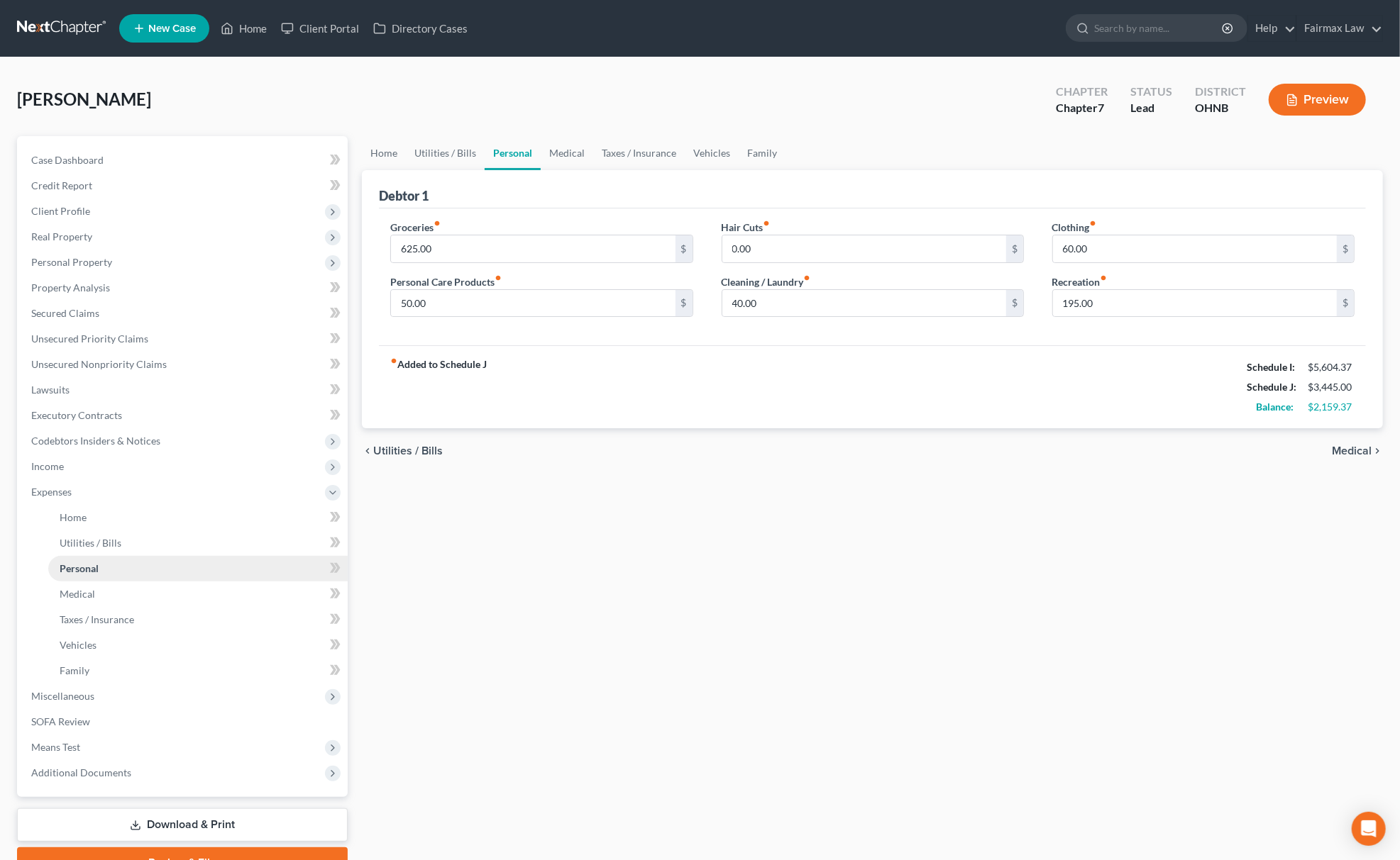
click at [120, 574] on link "Personal" at bounding box center [198, 569] width 300 height 26
click at [105, 209] on span "Client Profile" at bounding box center [184, 212] width 328 height 26
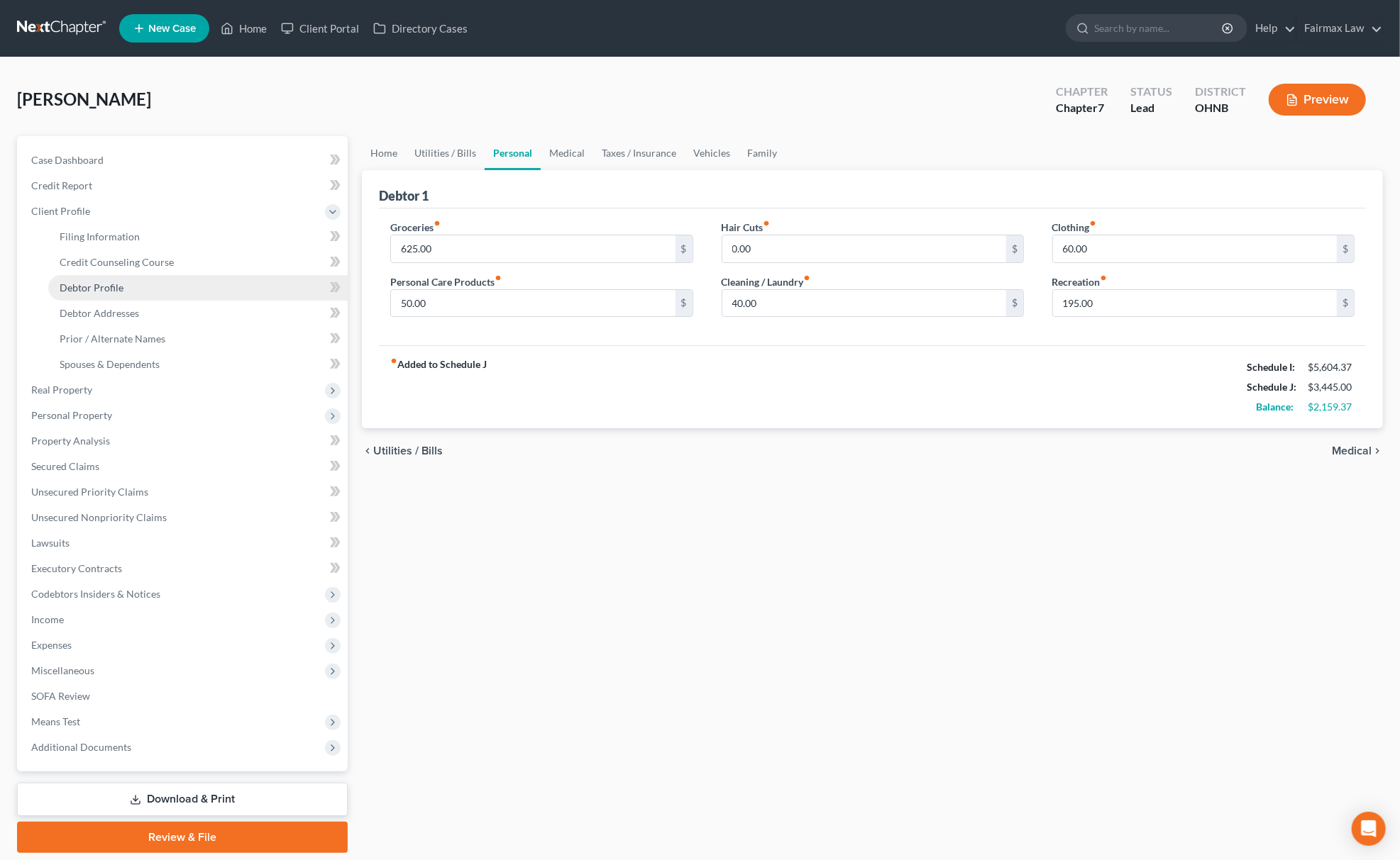
click at [105, 281] on span "Debtor Profile" at bounding box center [92, 287] width 64 height 12
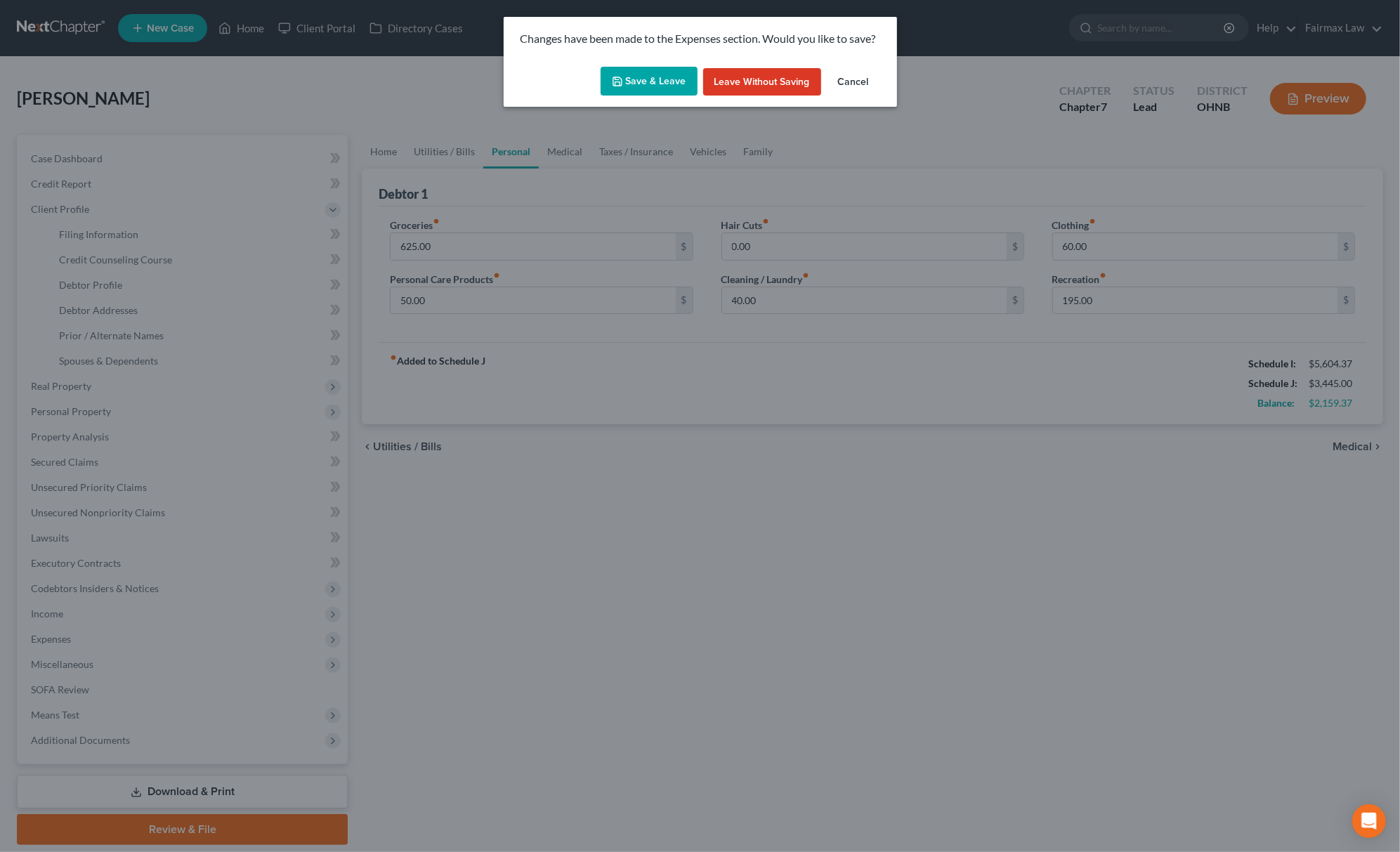
click at [647, 82] on button "Save & Leave" at bounding box center [649, 82] width 97 height 30
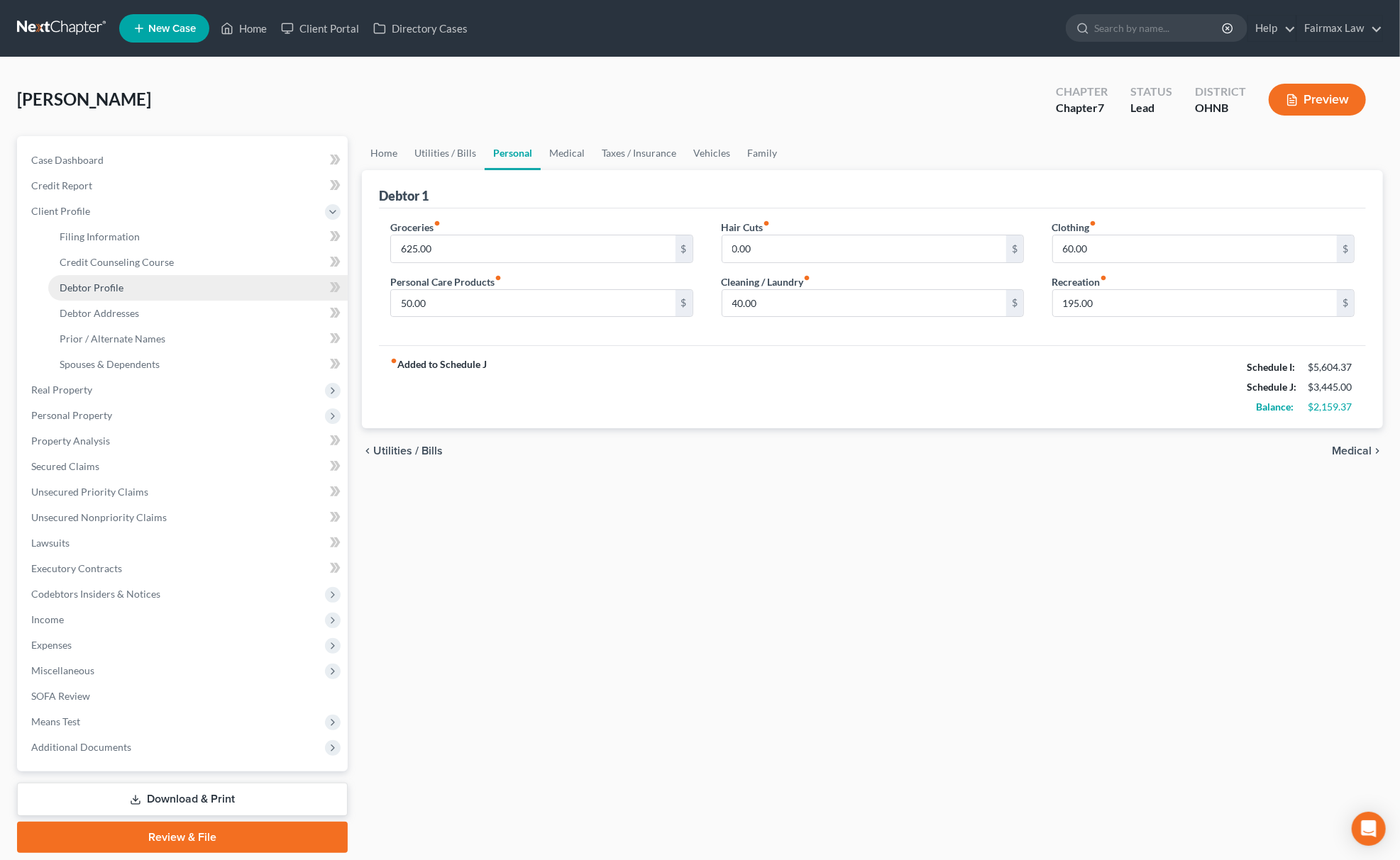
select select "1"
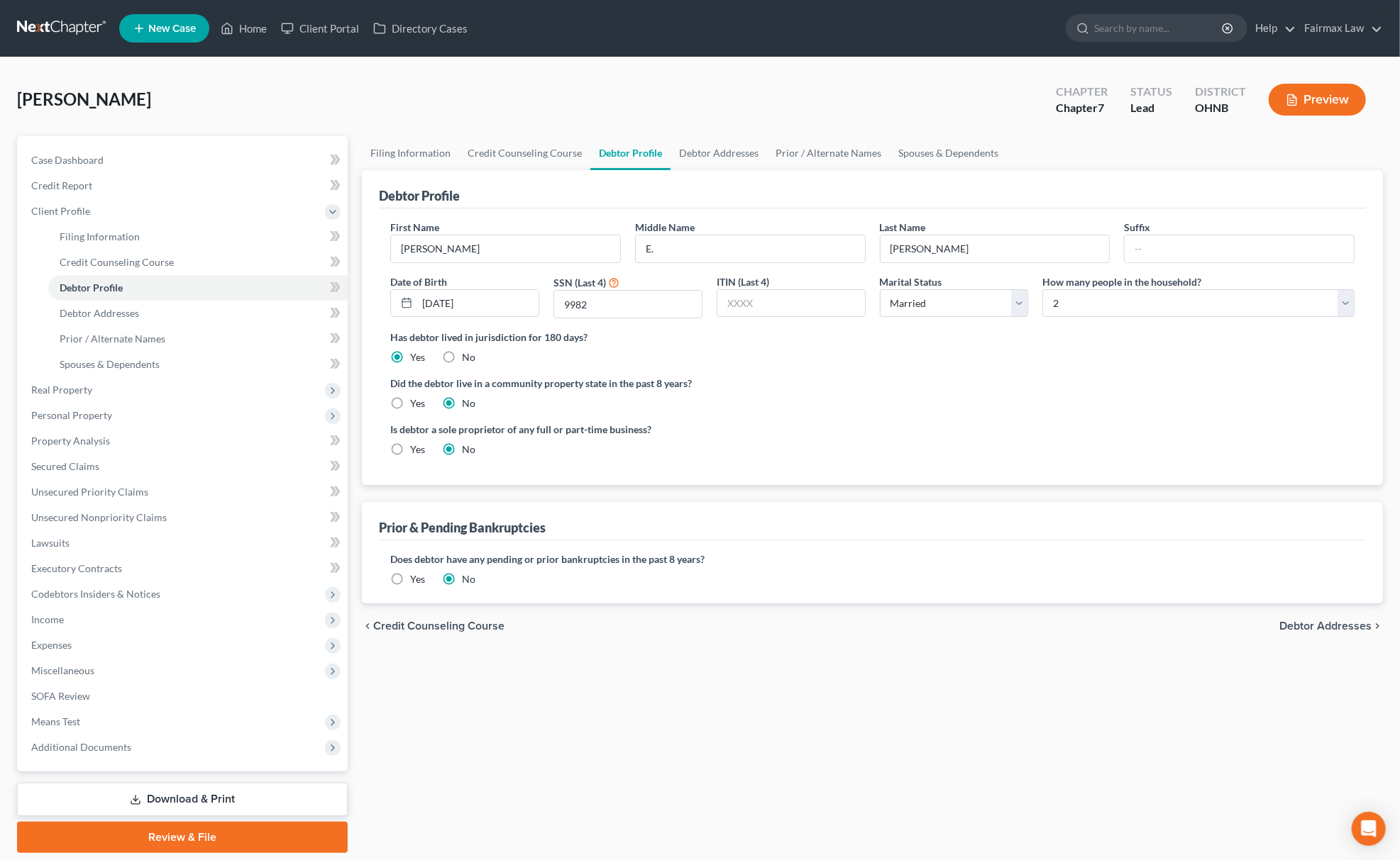
radio input "true"
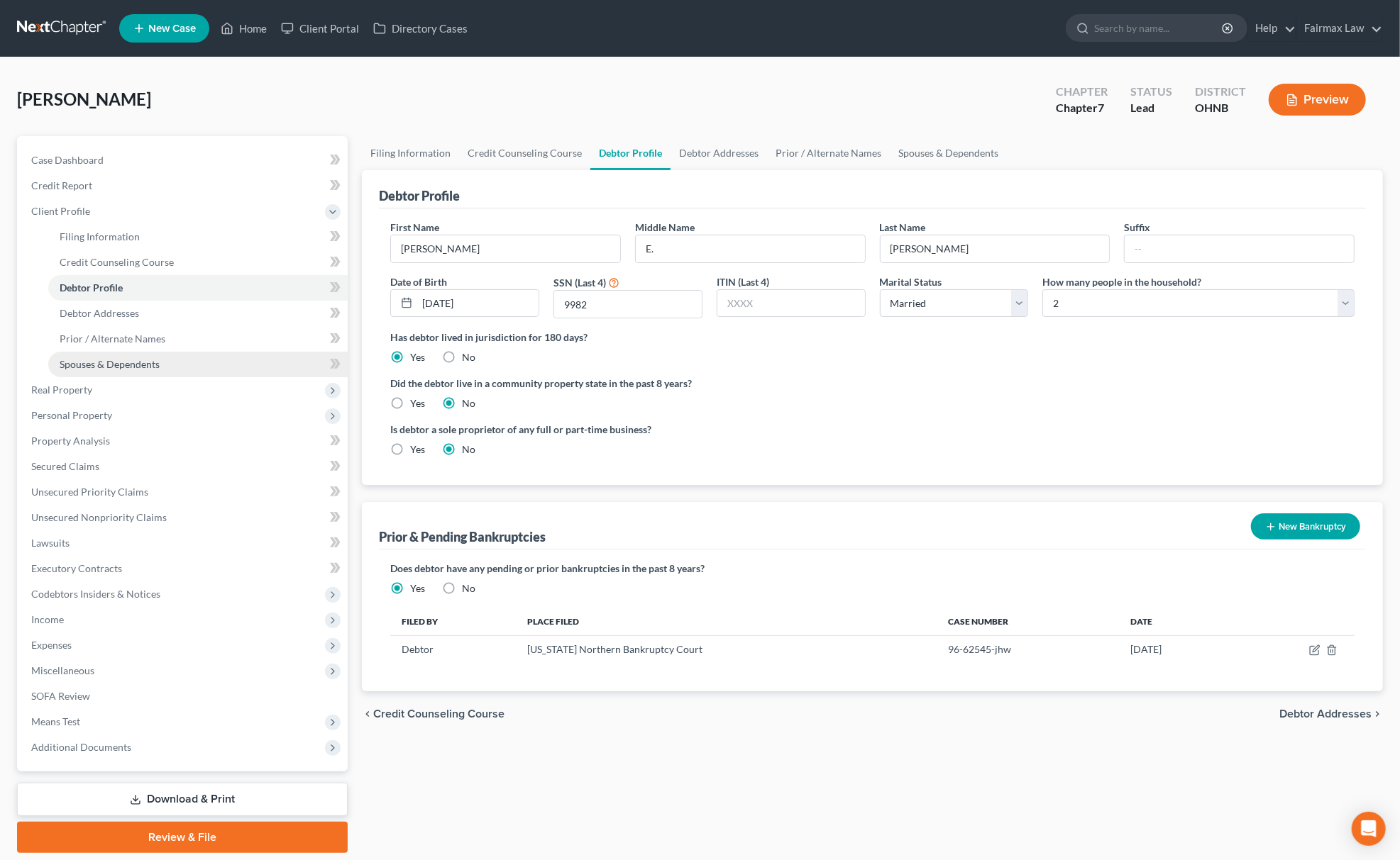
click at [120, 361] on span "Spouses & Dependents" at bounding box center [109, 364] width 100 height 12
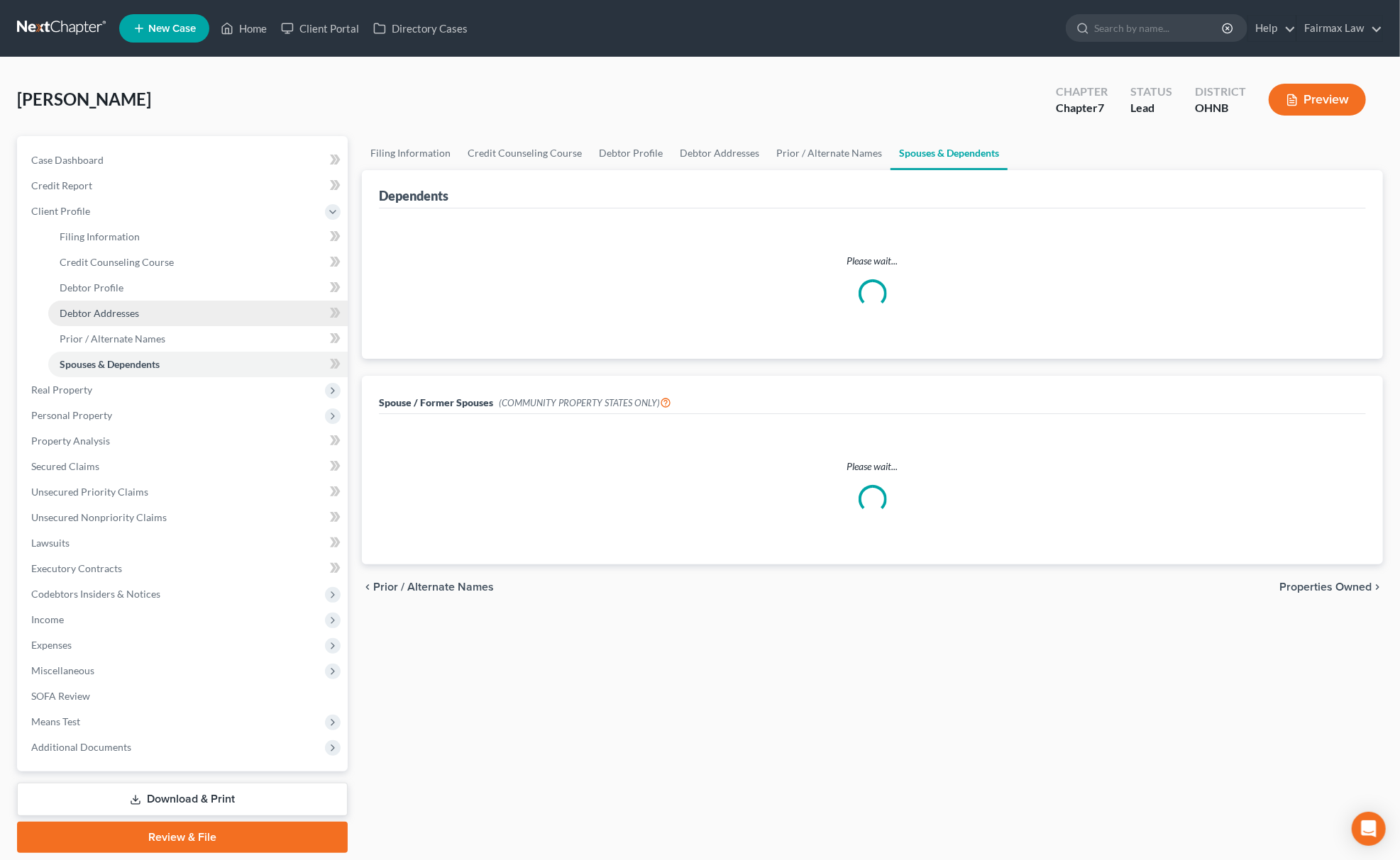
click at [128, 313] on span "Debtor Addresses" at bounding box center [99, 312] width 80 height 12
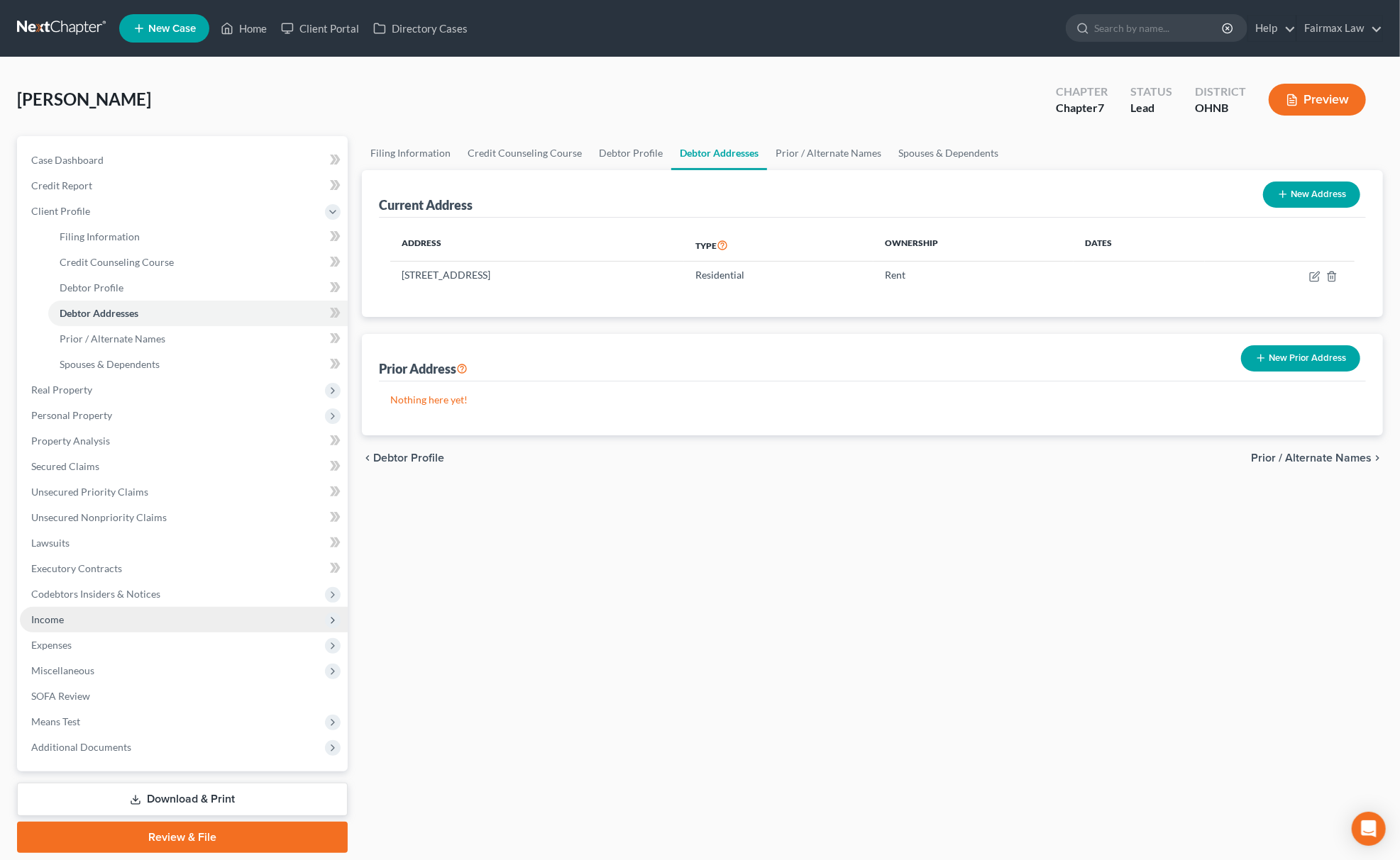
click at [108, 614] on span "Income" at bounding box center [184, 620] width 328 height 26
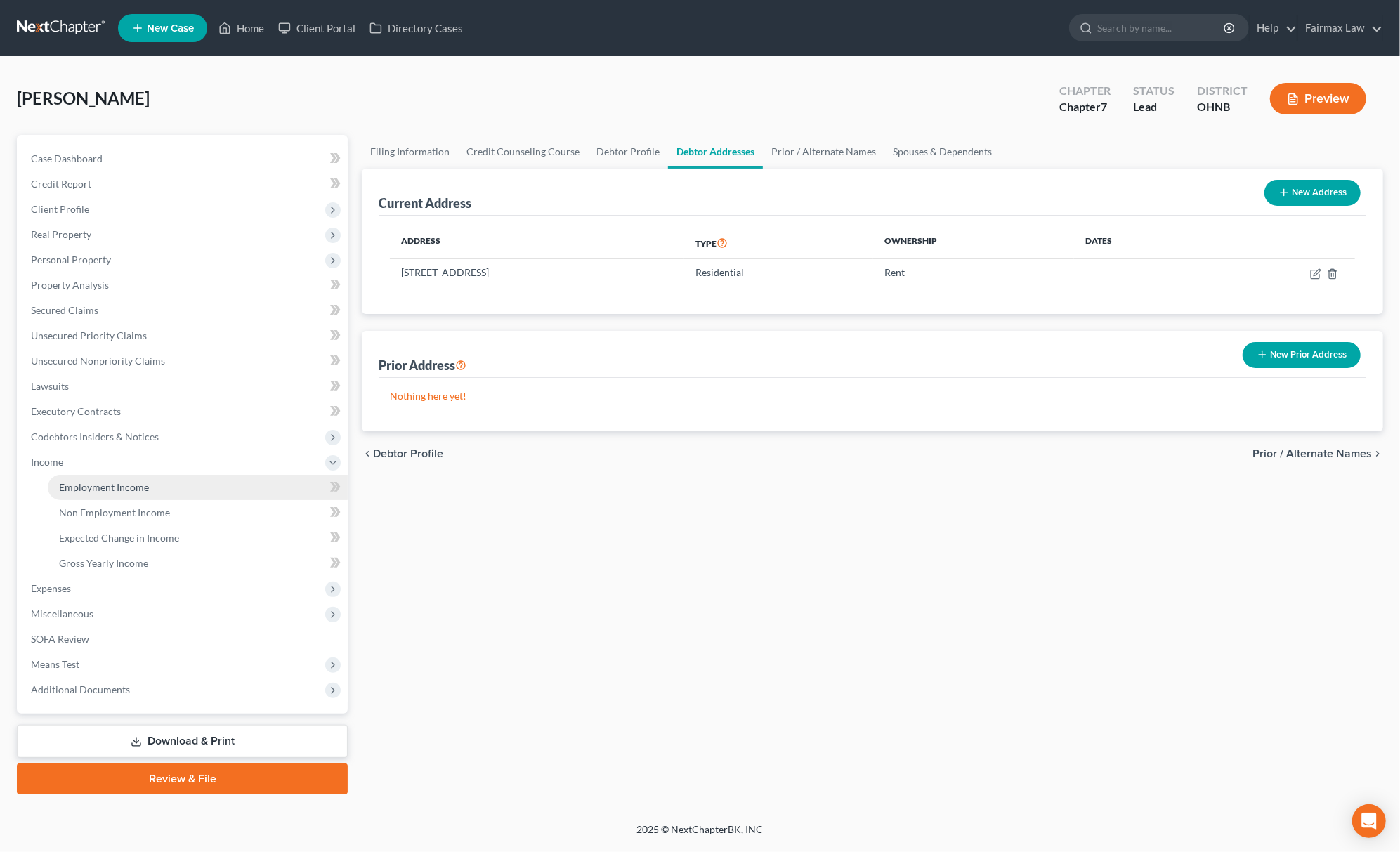
click at [145, 486] on span "Employment Income" at bounding box center [103, 486] width 90 height 12
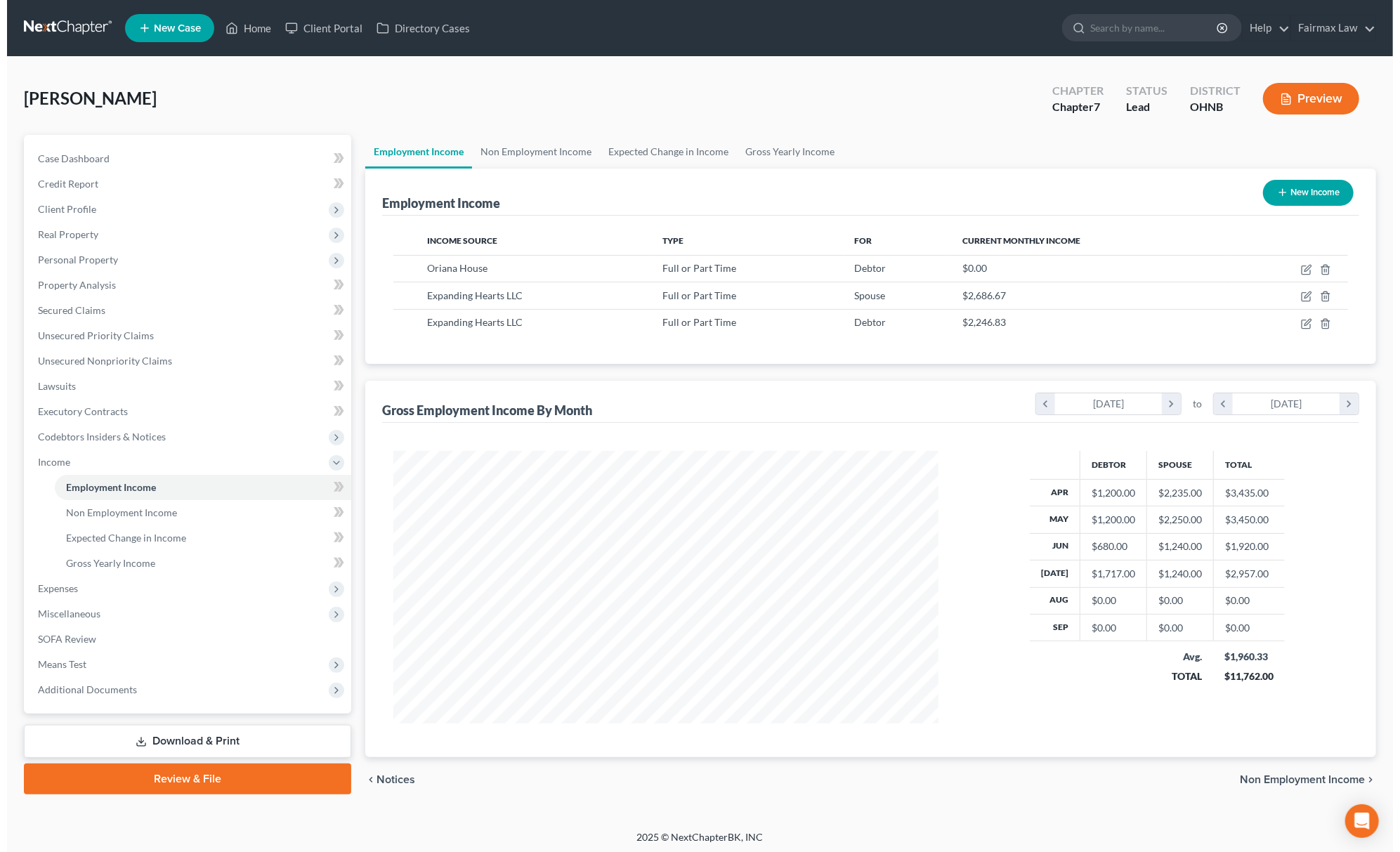
scroll to position [272, 573]
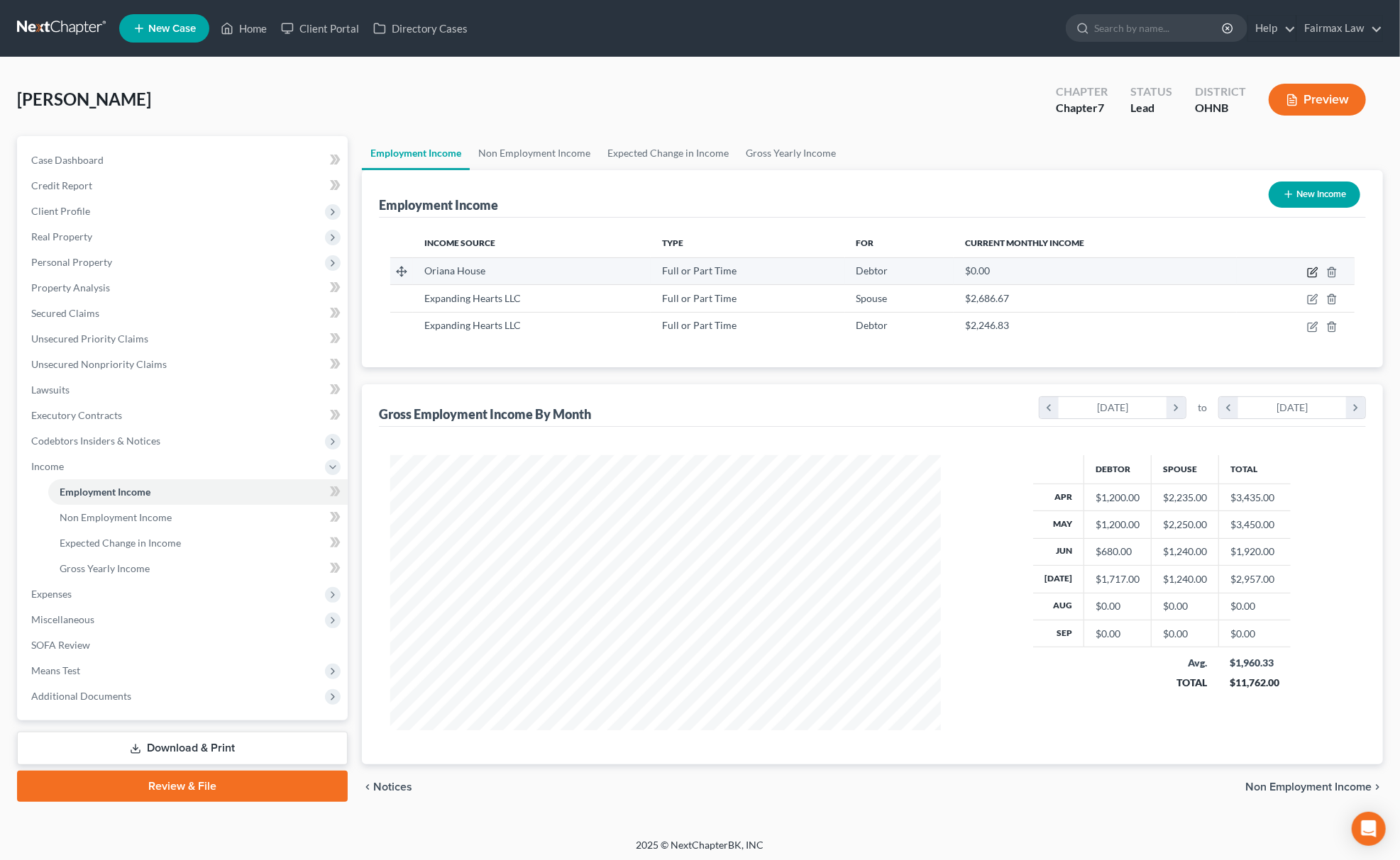
click at [1311, 274] on icon "button" at bounding box center [1312, 272] width 11 height 11
select select "0"
select select "23"
select select "2"
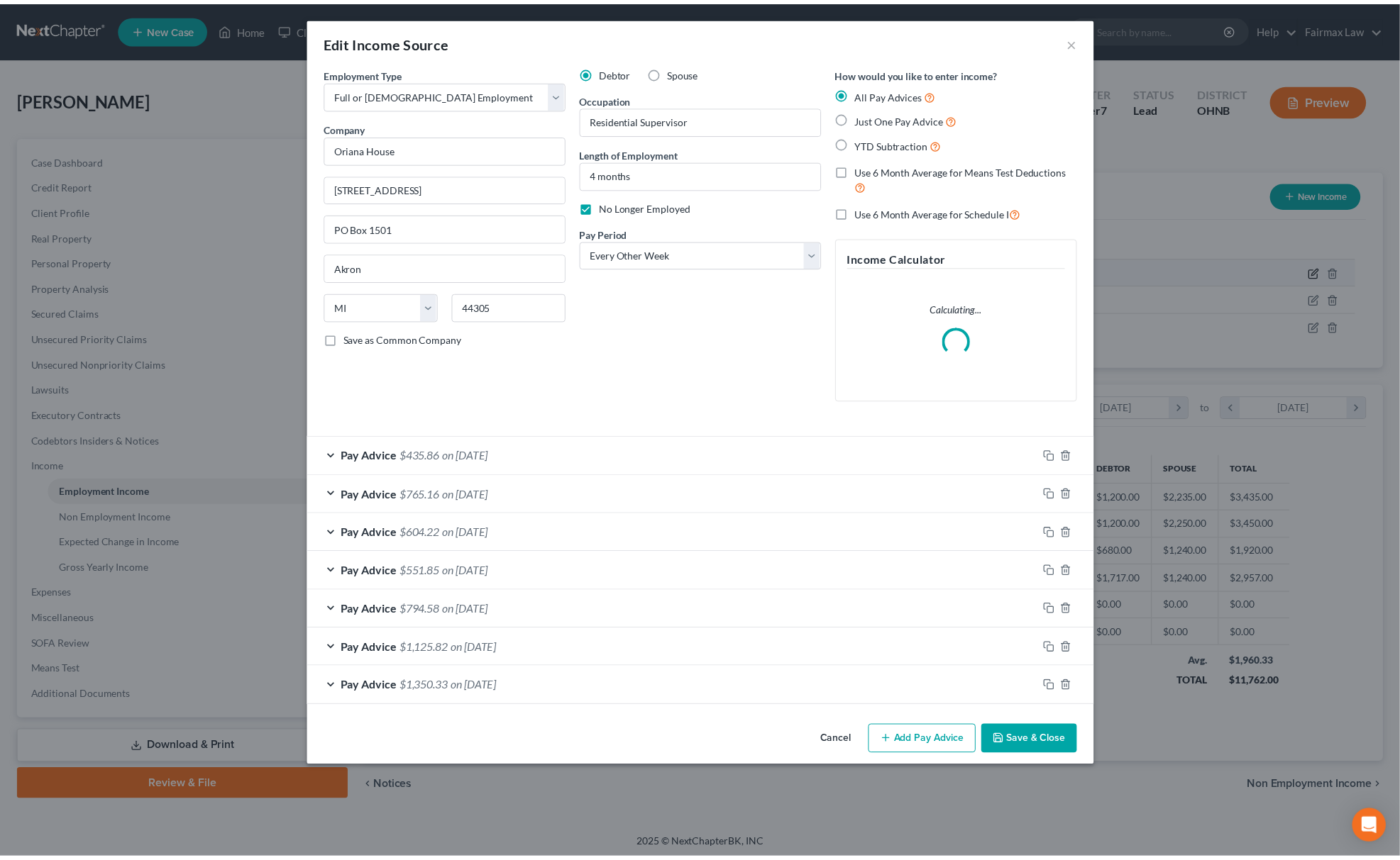
scroll to position [278, 585]
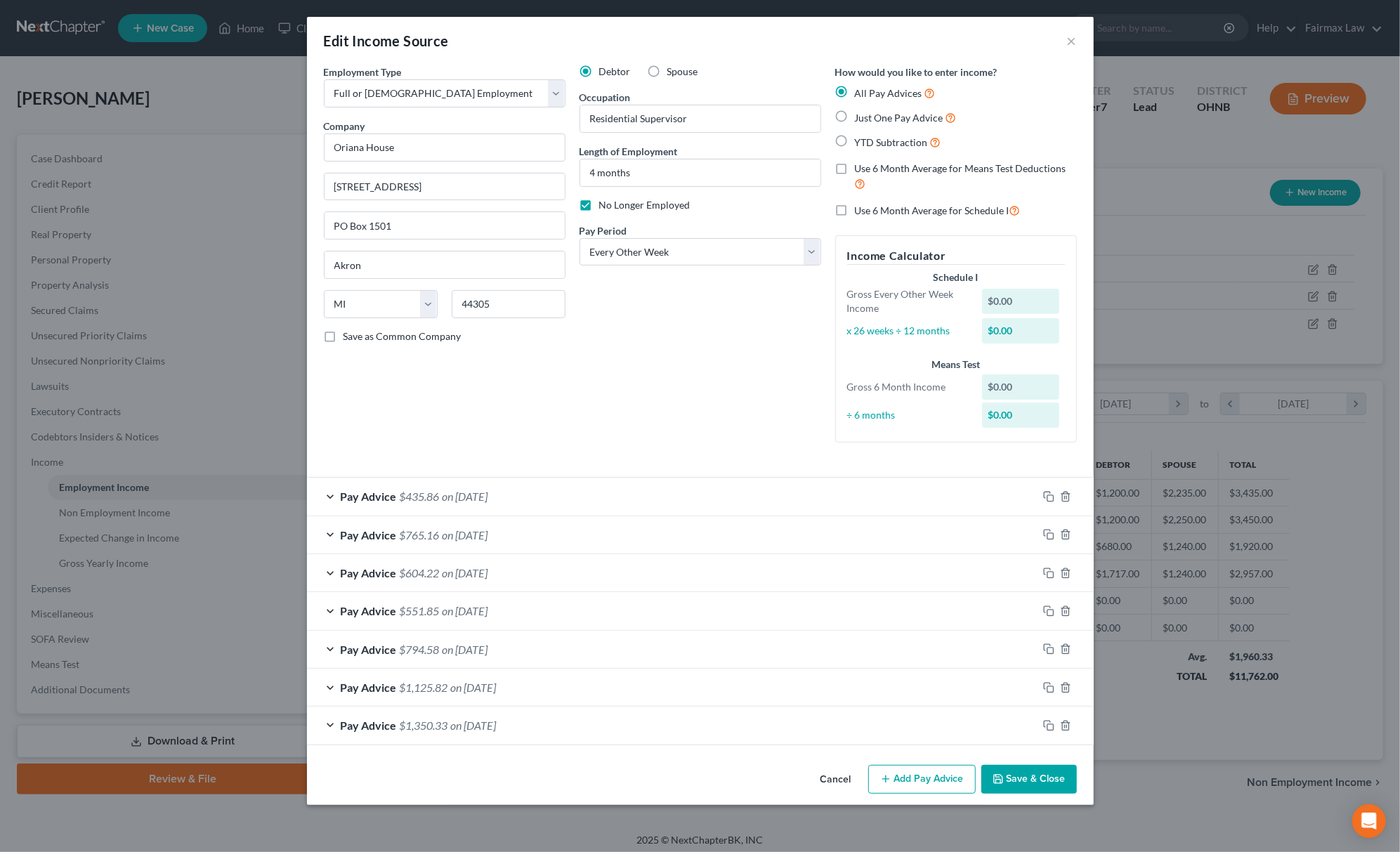
click at [1040, 779] on button "Save & Close" at bounding box center [1029, 779] width 95 height 30
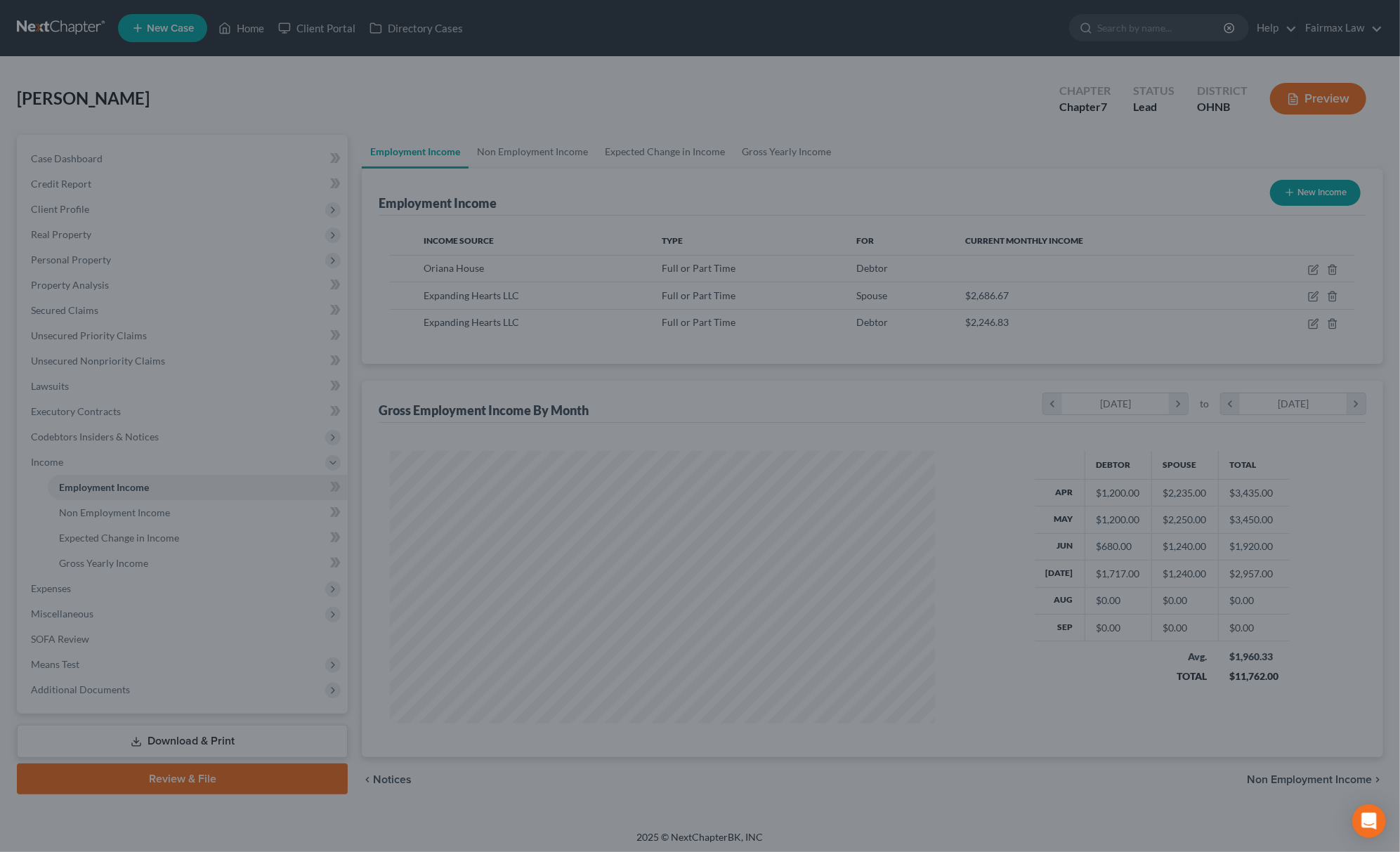
scroll to position [702286, 701966]
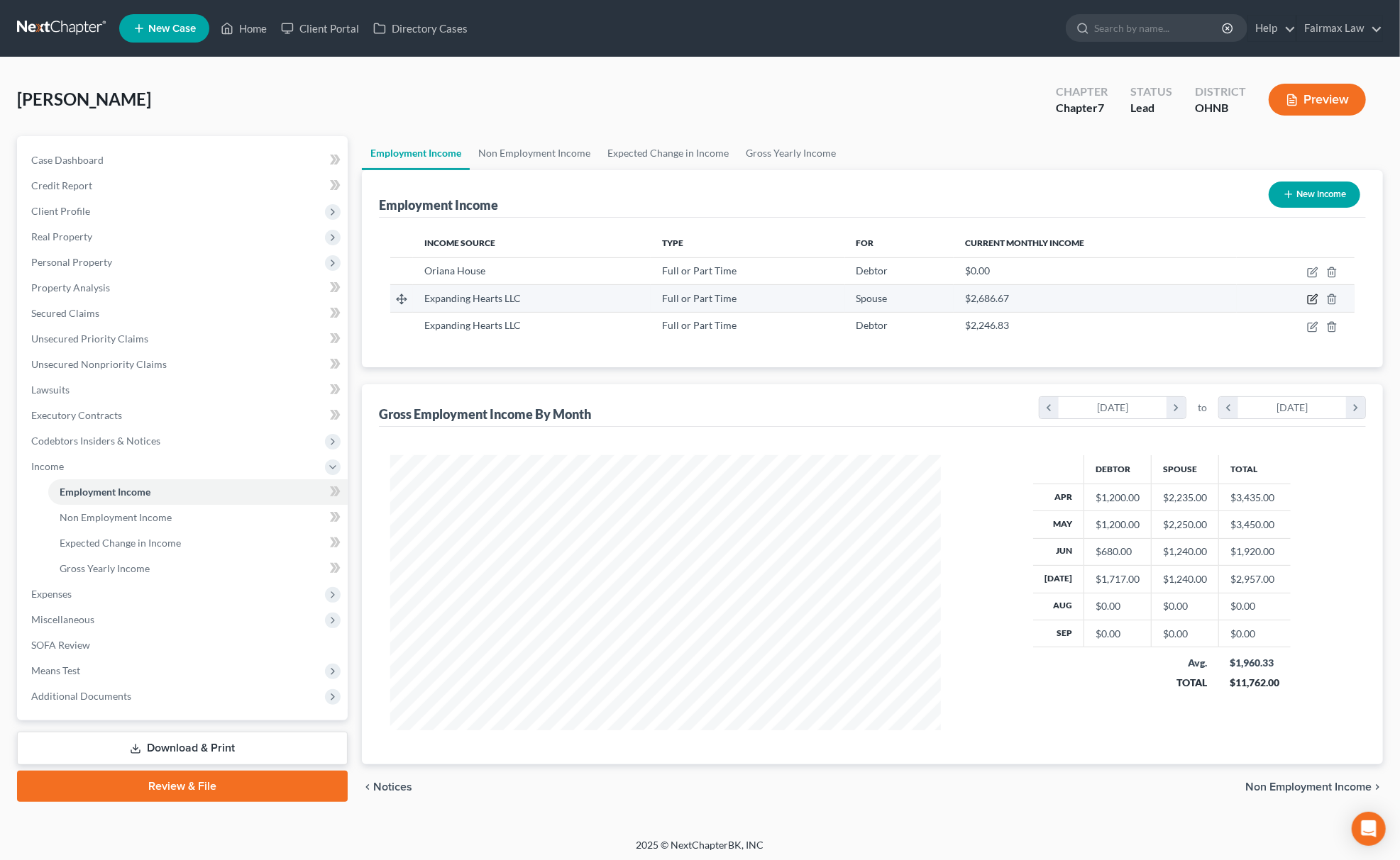
click at [1309, 296] on icon "button" at bounding box center [1311, 299] width 8 height 8
select select "0"
select select "36"
select select "2"
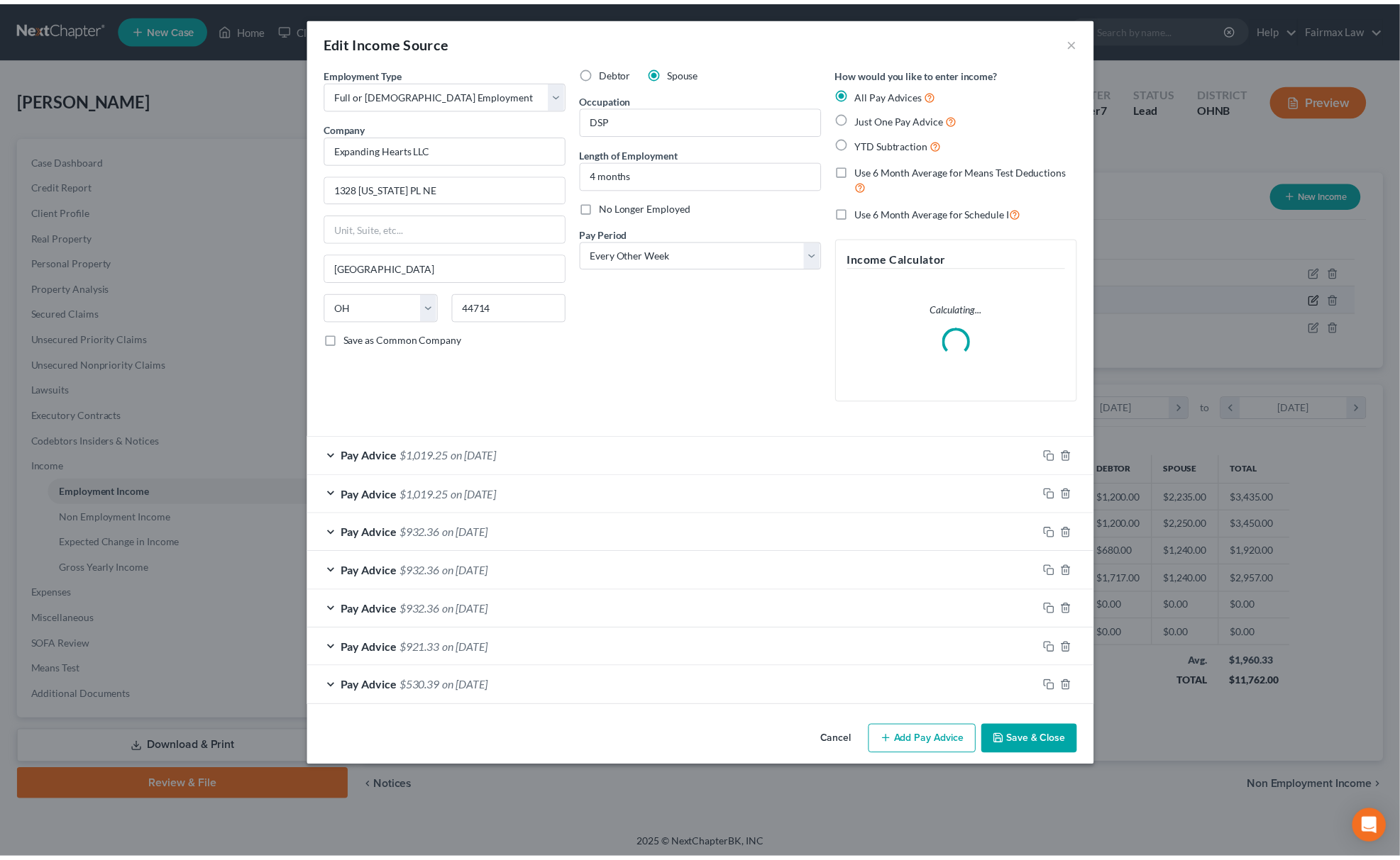
scroll to position [278, 585]
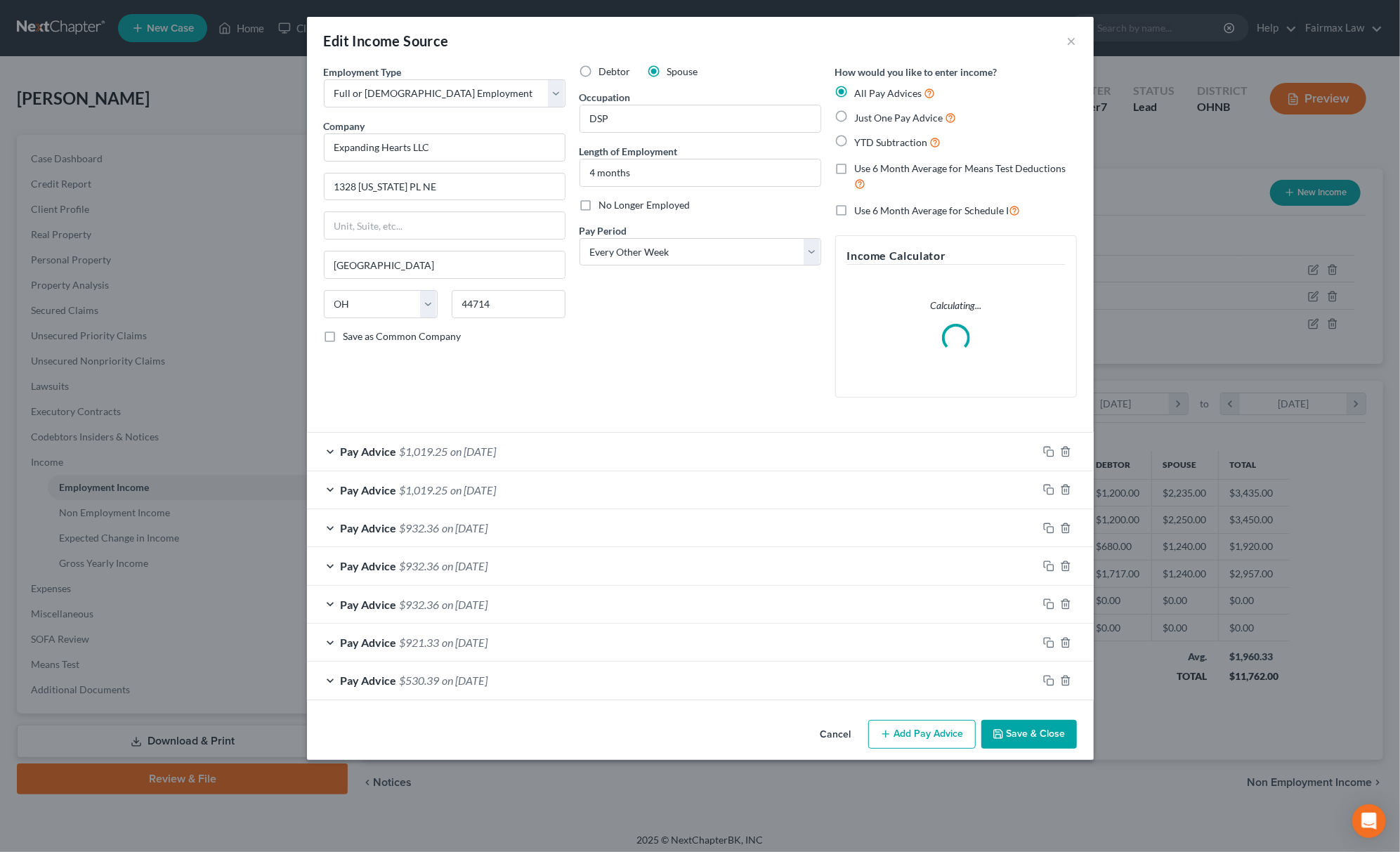
click at [1045, 740] on button "Save & Close" at bounding box center [1029, 735] width 95 height 30
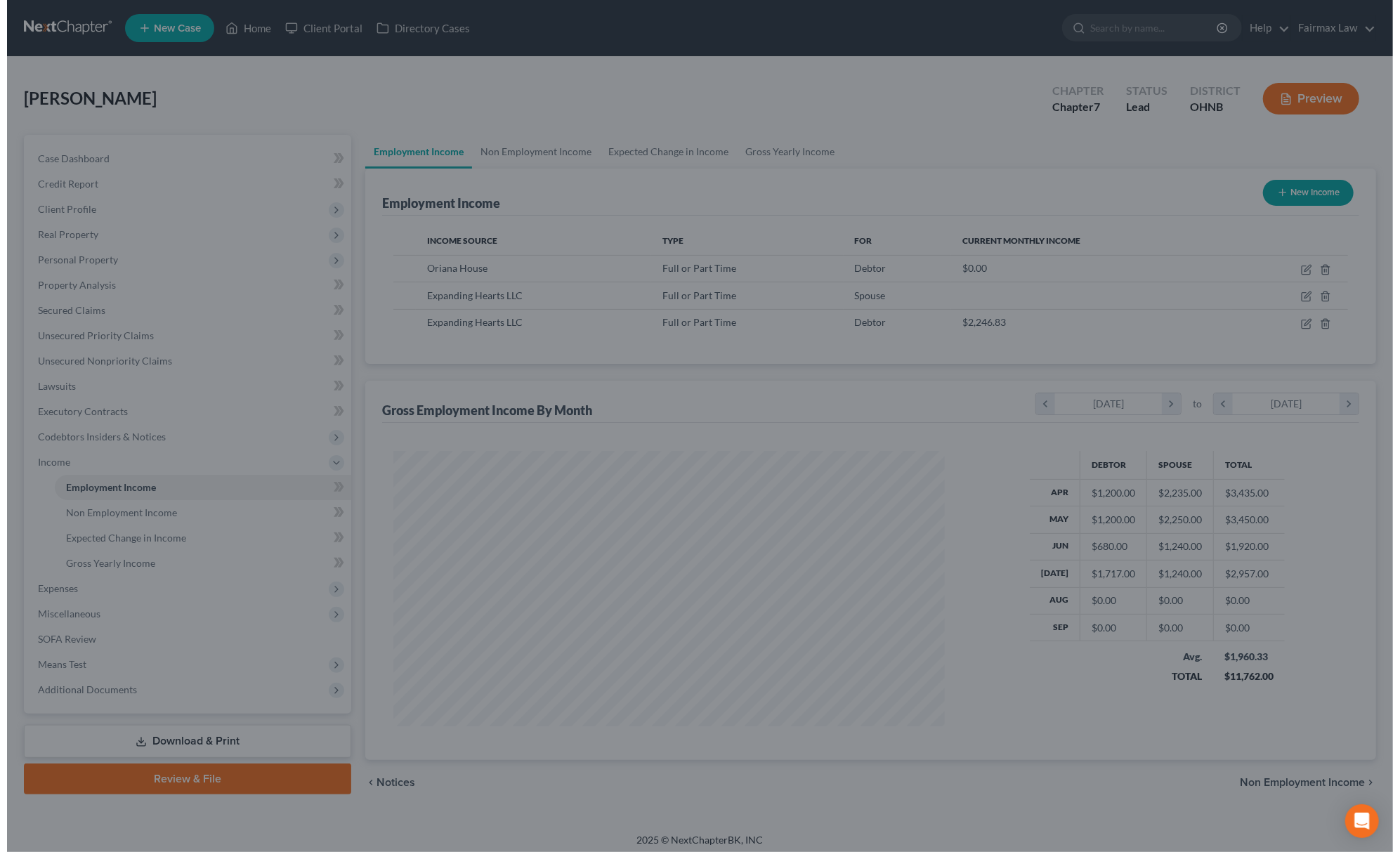
scroll to position [702286, 701966]
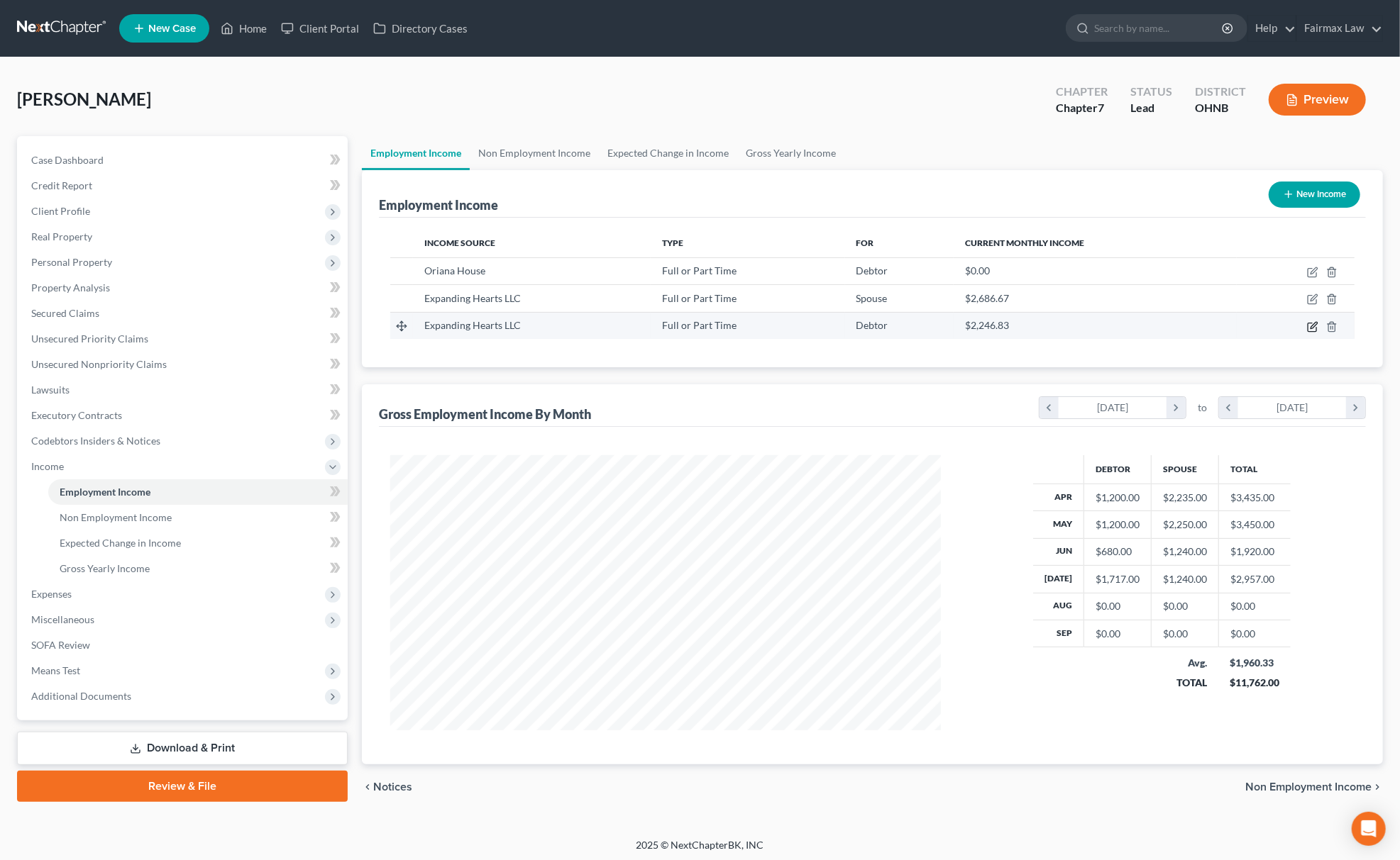
click at [1317, 325] on icon "button" at bounding box center [1312, 327] width 11 height 11
select select "0"
select select "36"
select select "2"
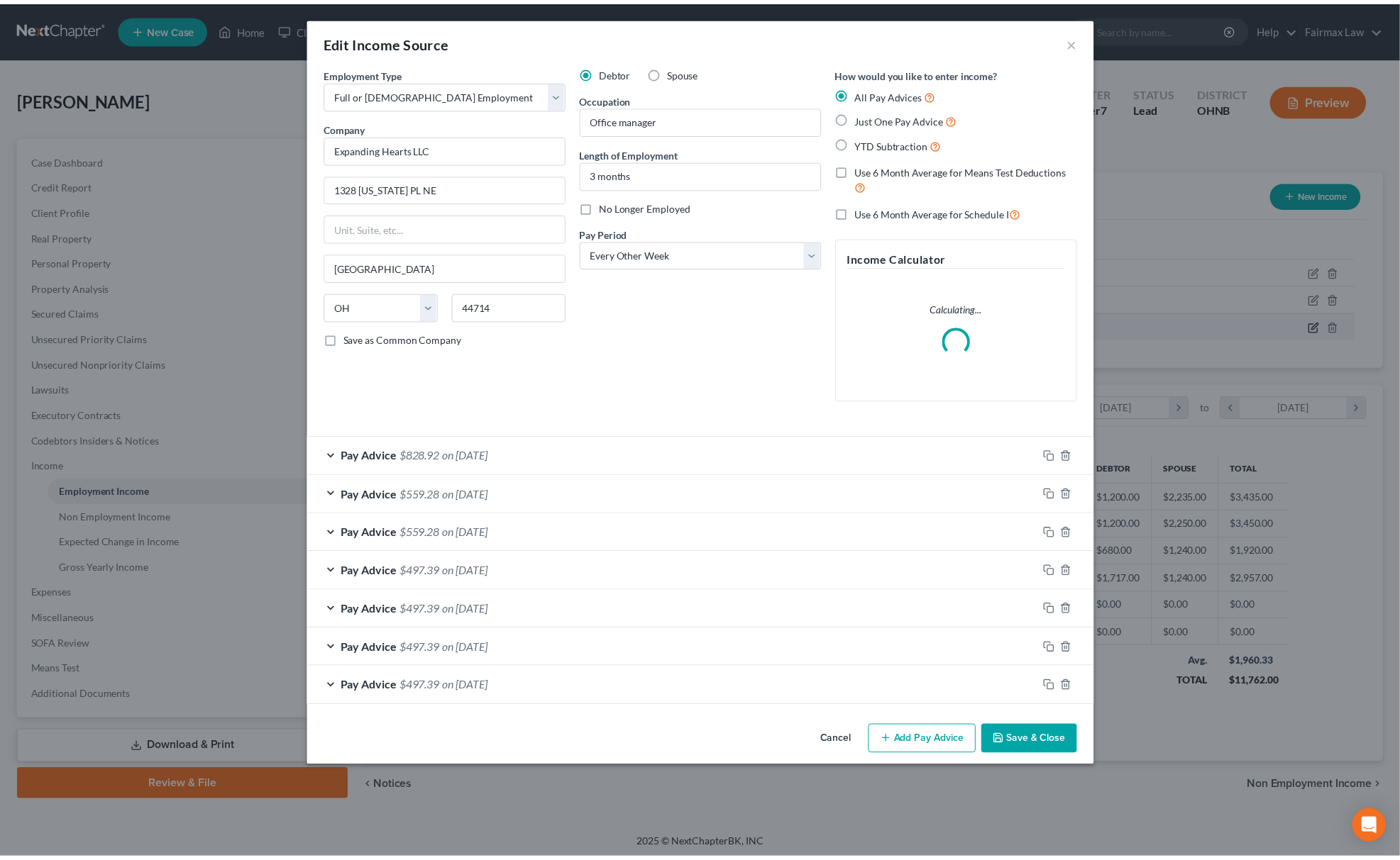
scroll to position [278, 585]
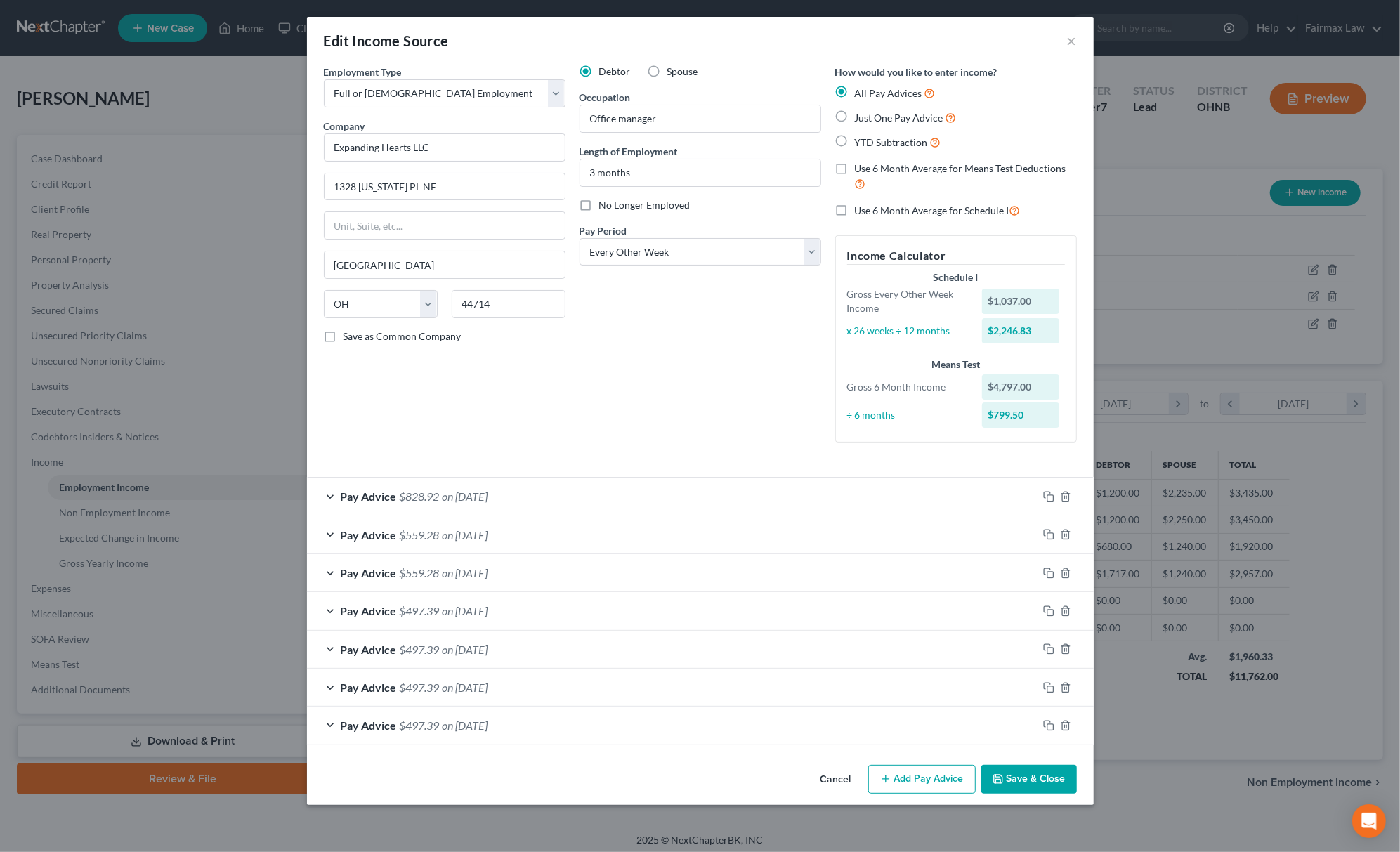
click at [1041, 779] on button "Save & Close" at bounding box center [1029, 779] width 95 height 30
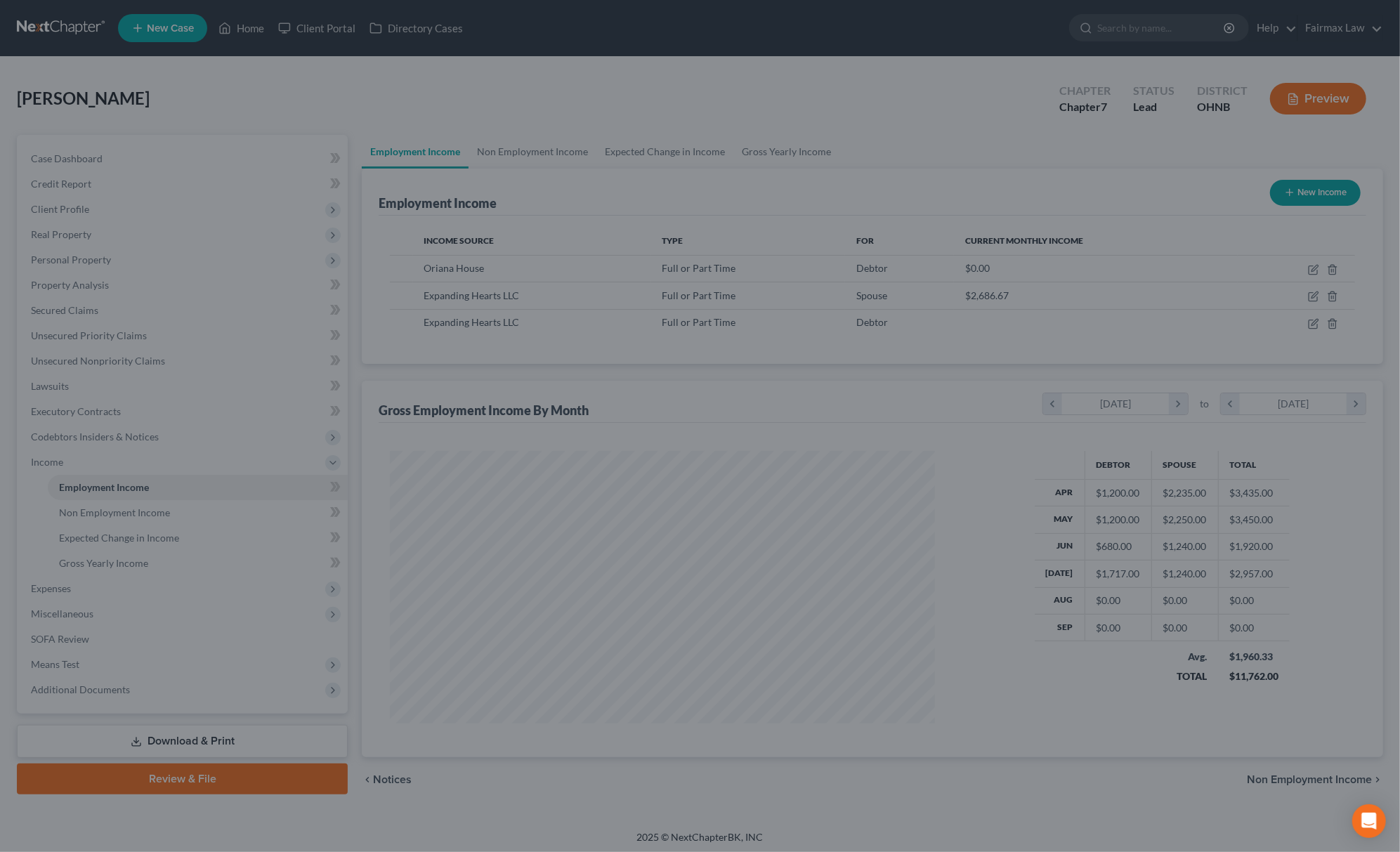
scroll to position [702286, 701966]
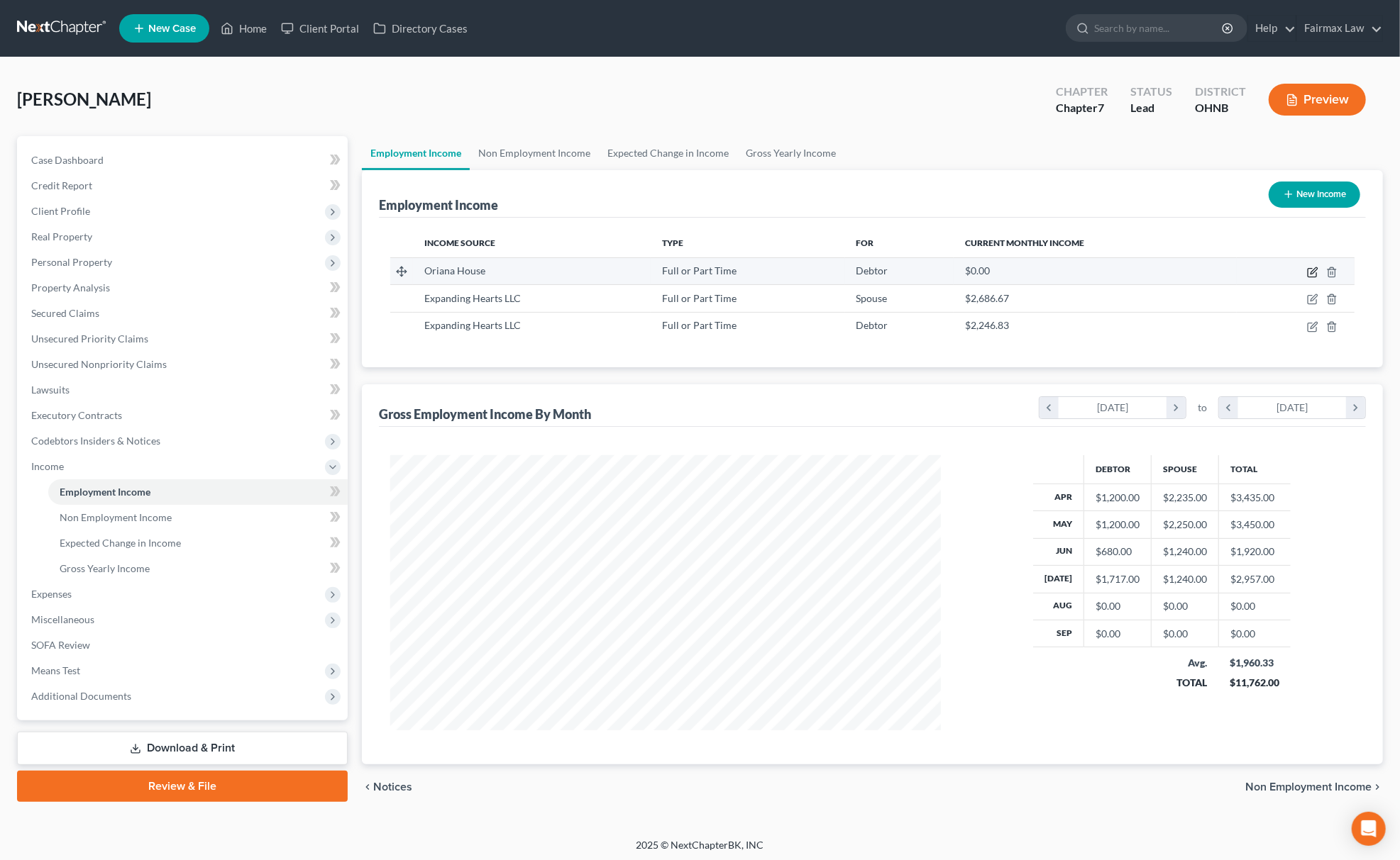
click at [1309, 271] on icon "button" at bounding box center [1312, 272] width 11 height 11
select select "0"
select select "23"
select select "2"
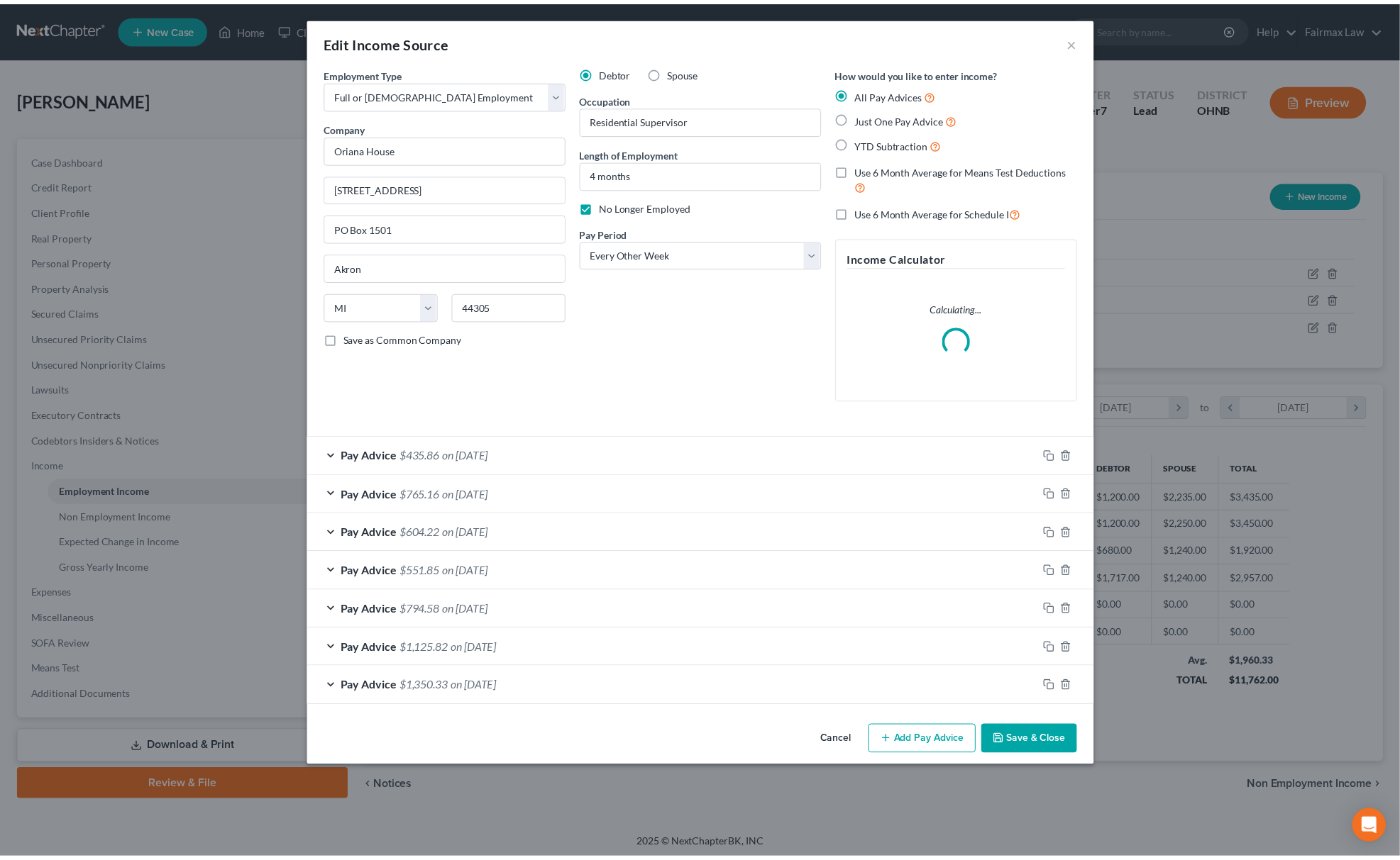
scroll to position [278, 585]
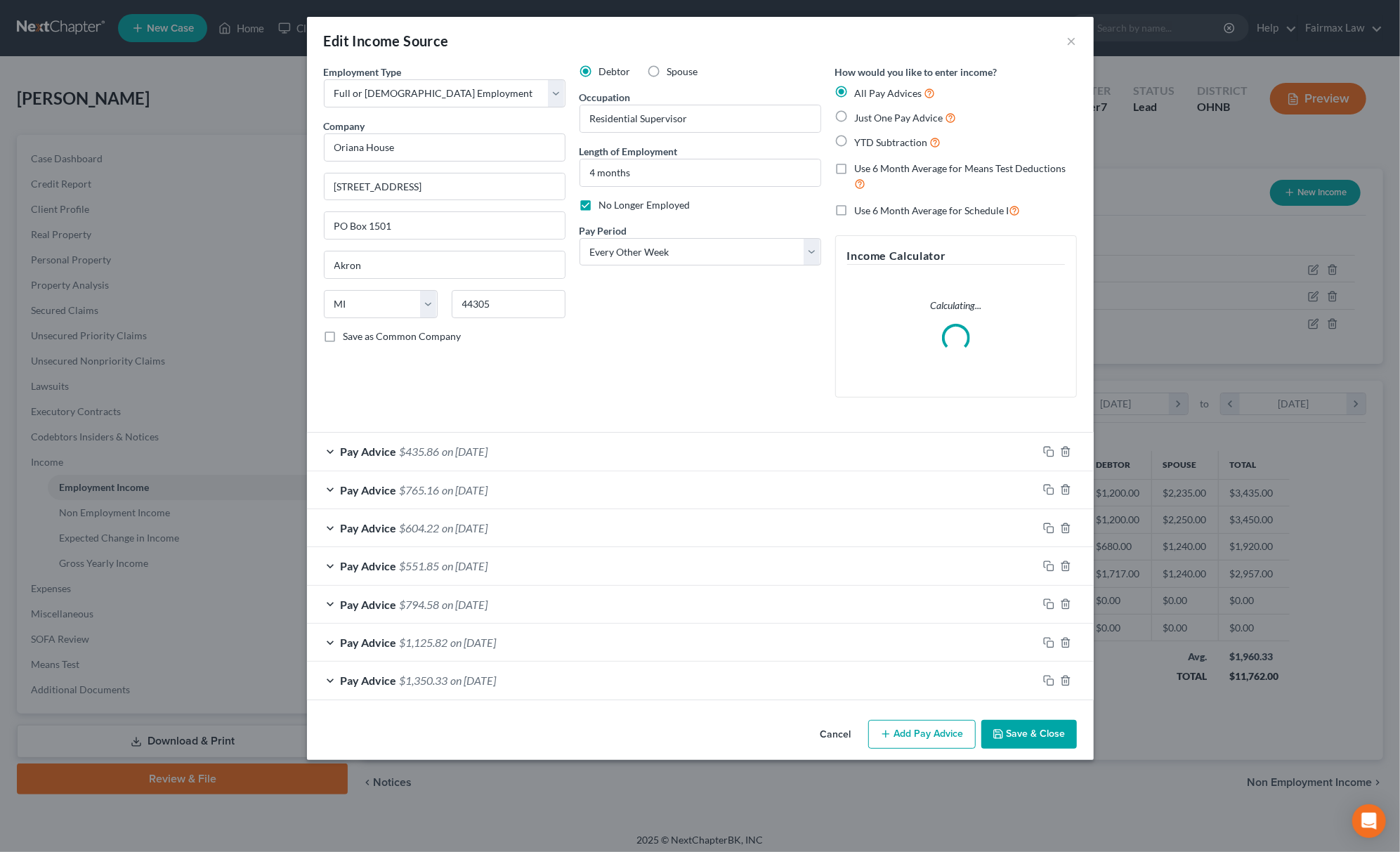
click at [1010, 732] on button "Save & Close" at bounding box center [1029, 735] width 95 height 30
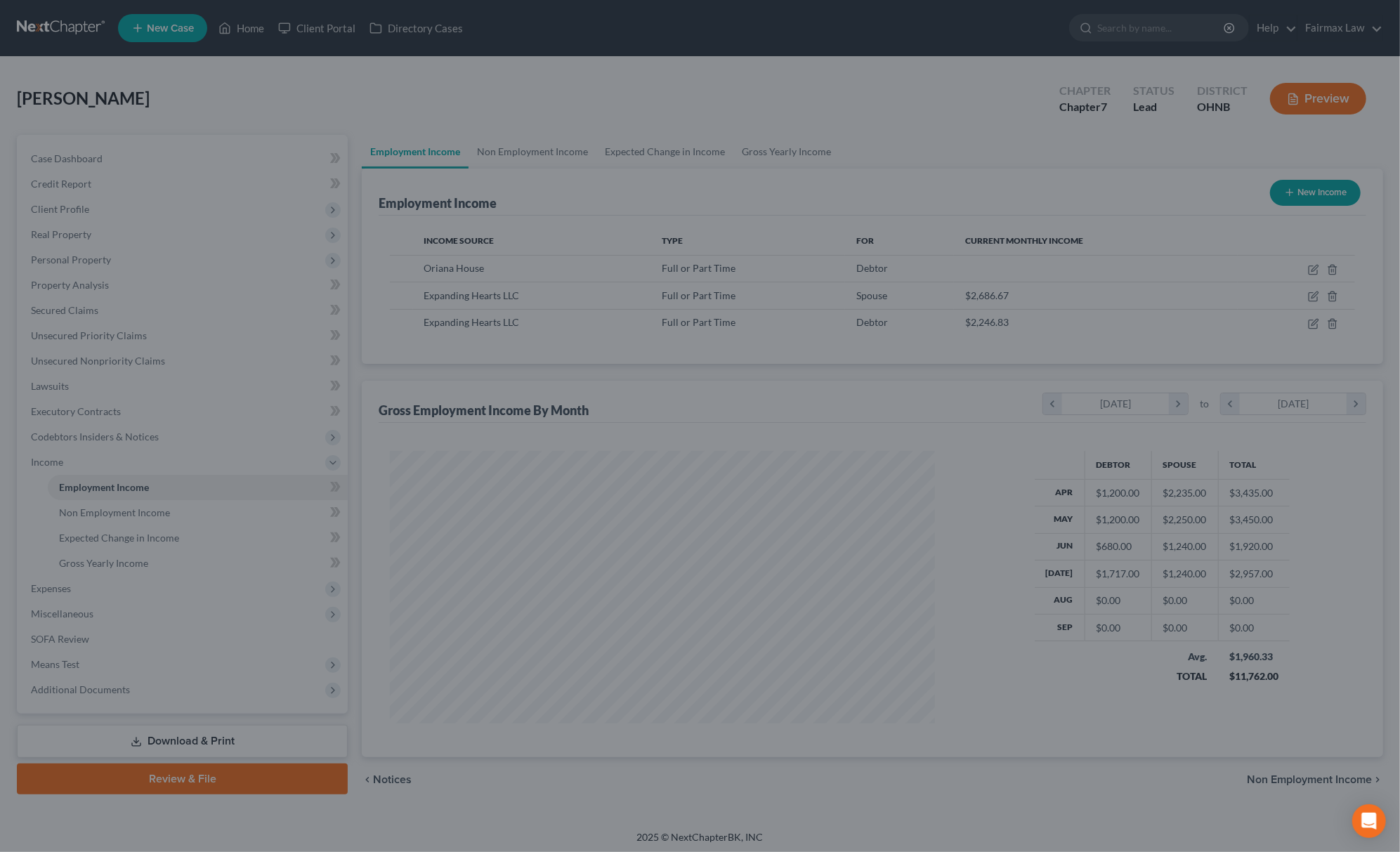
scroll to position [702286, 701966]
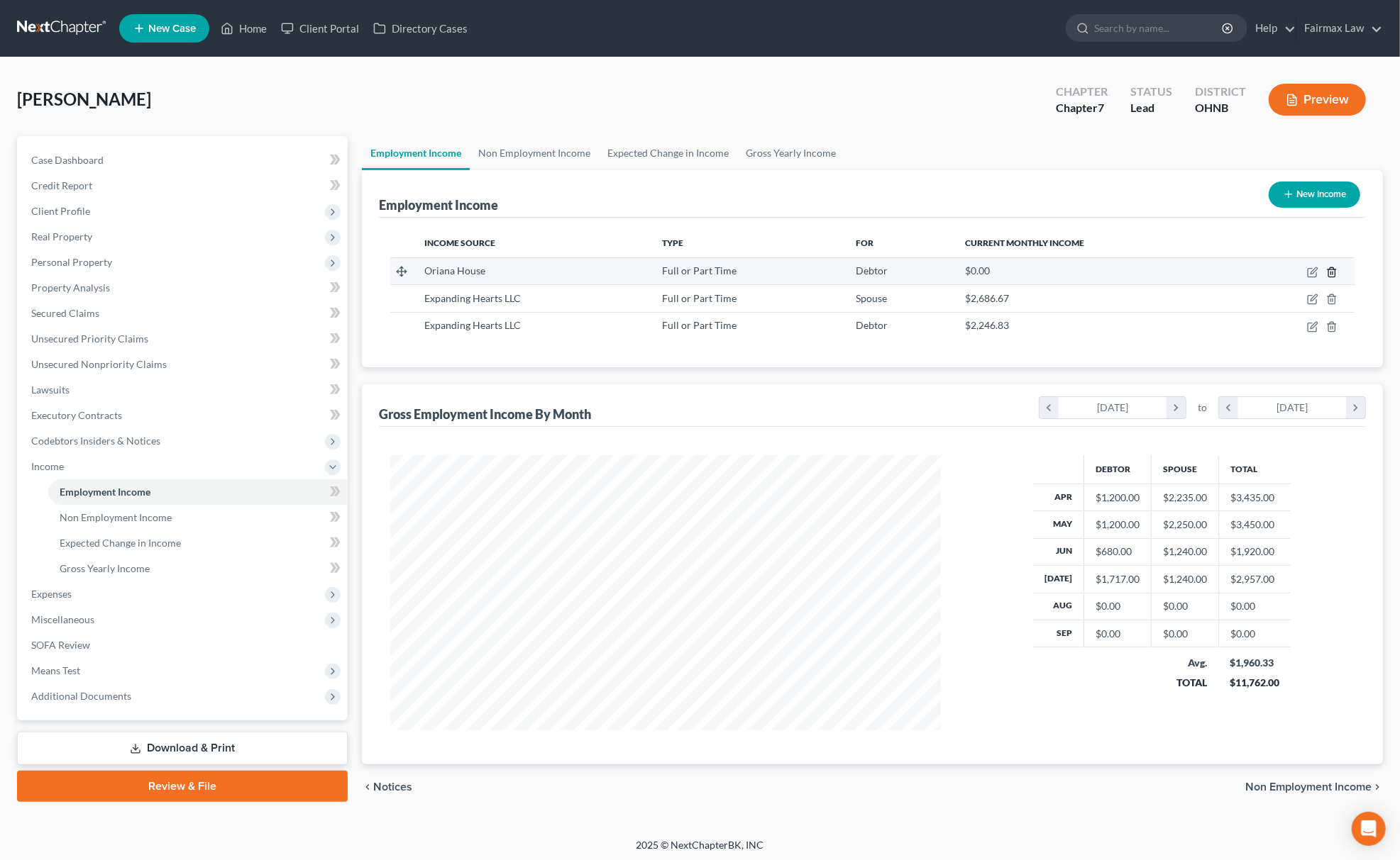
click at [1334, 276] on icon "button" at bounding box center [1330, 272] width 6 height 9
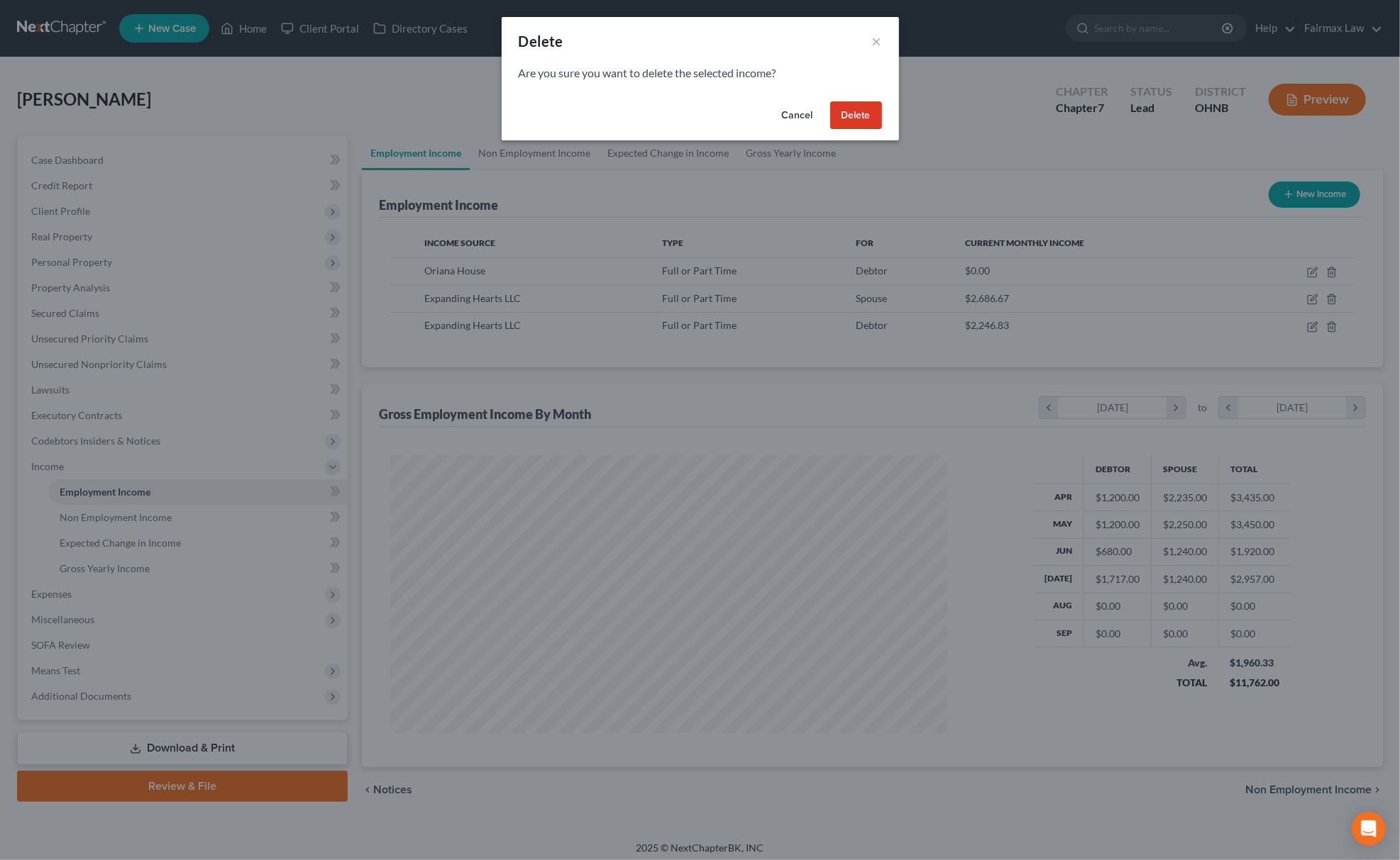
scroll to position [278, 585]
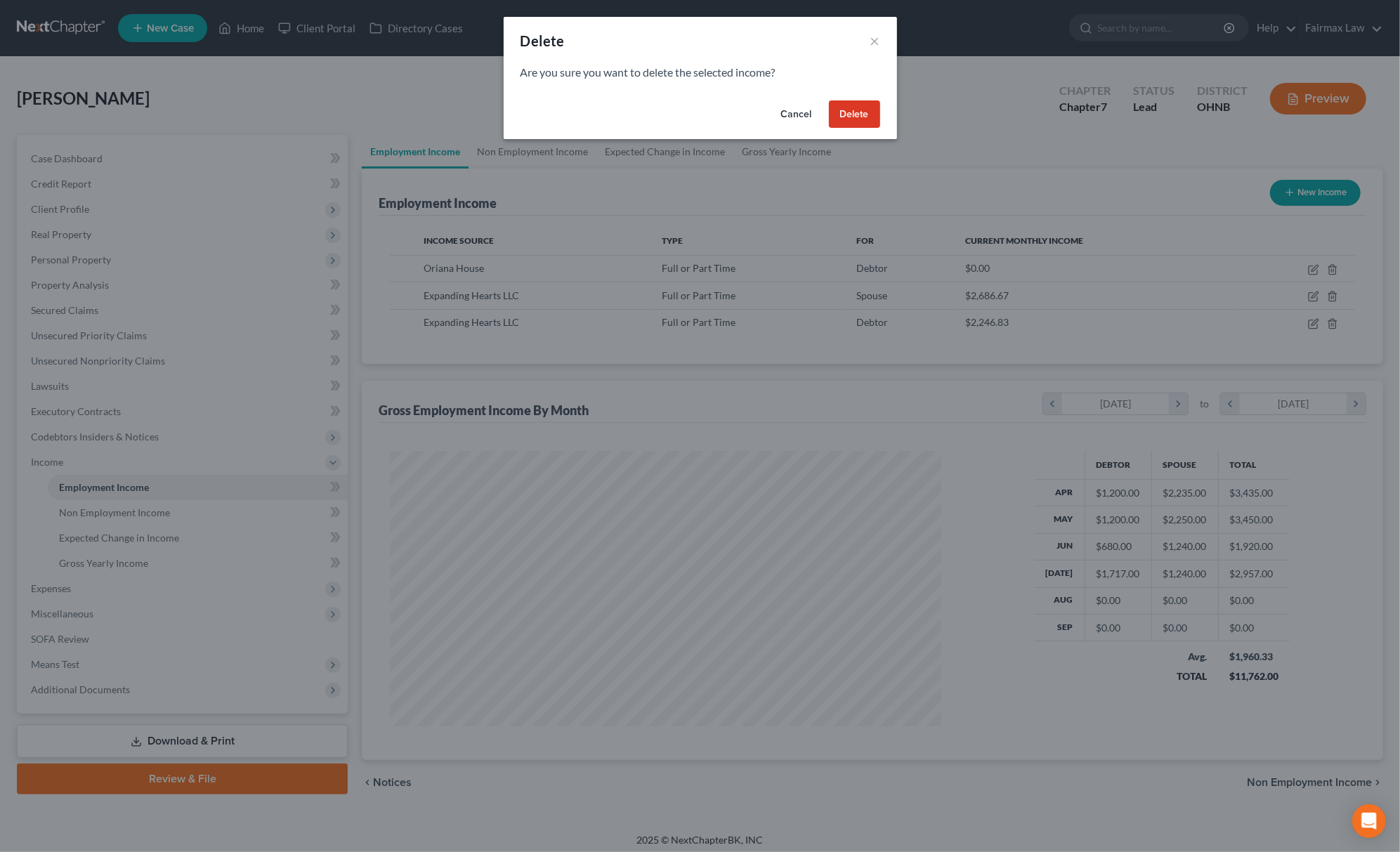
click at [861, 105] on button "Delete" at bounding box center [855, 114] width 52 height 28
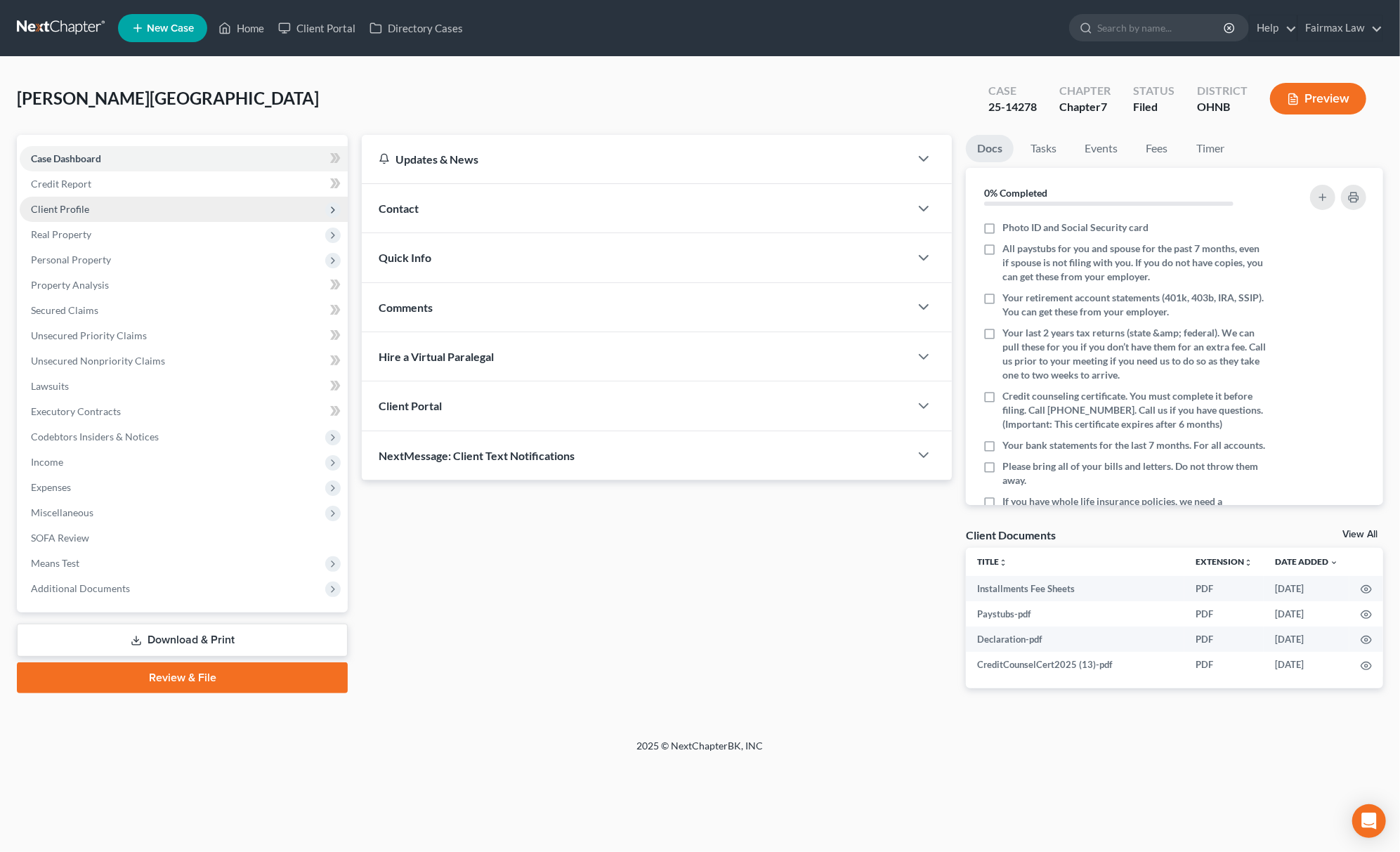
click at [82, 198] on span "Client Profile" at bounding box center [184, 210] width 328 height 25
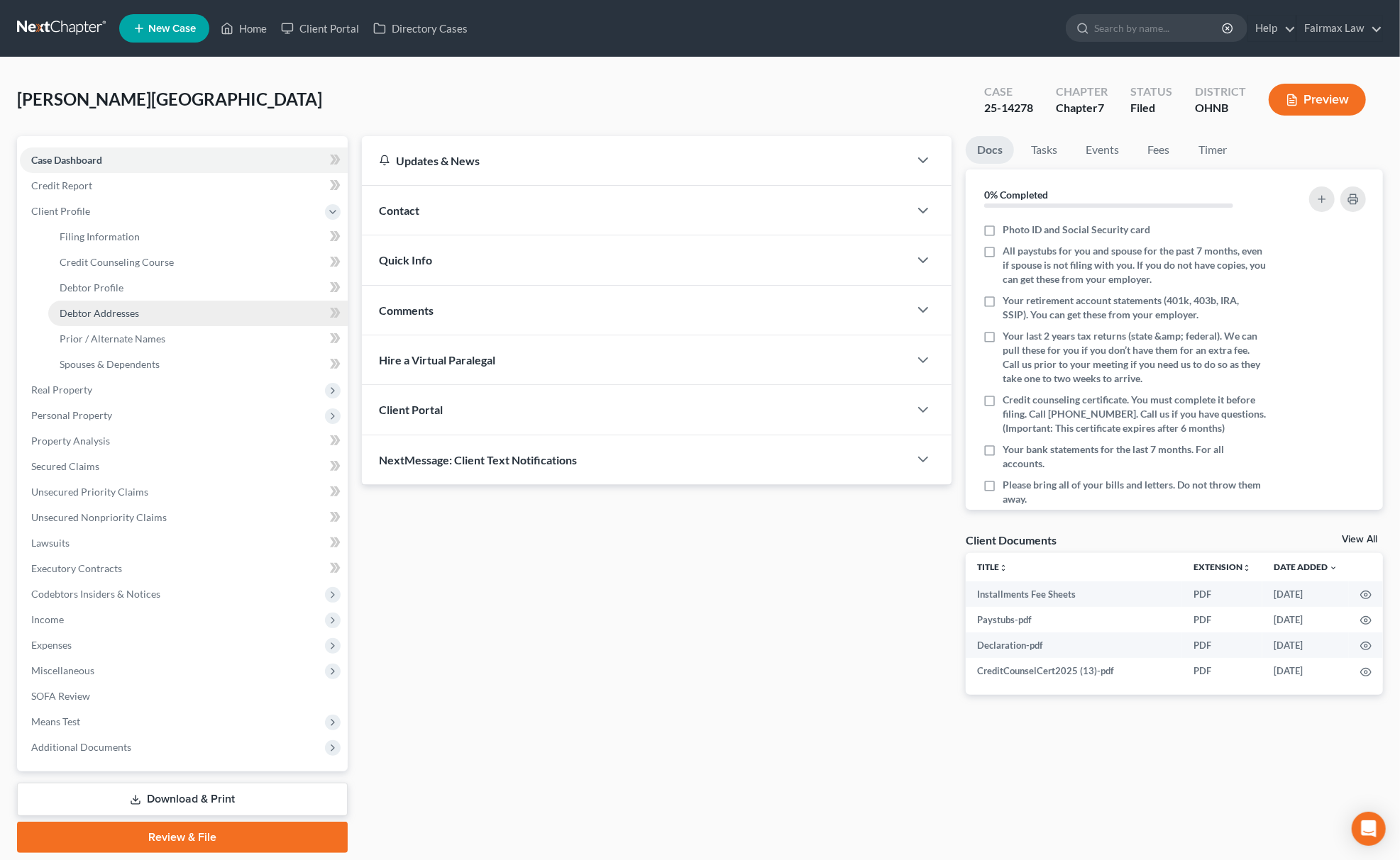
click at [112, 301] on link "Debtor Addresses" at bounding box center [198, 313] width 300 height 26
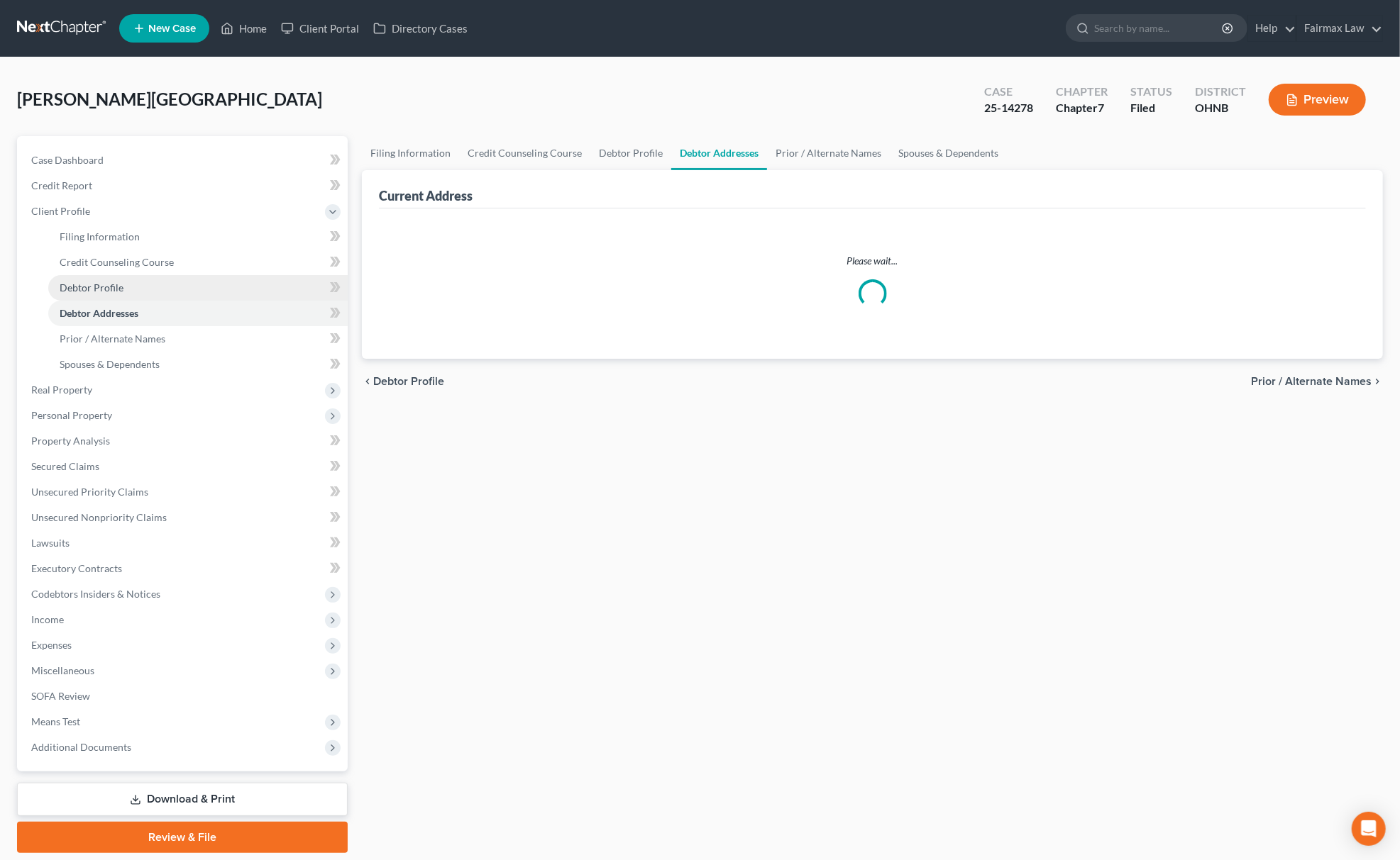
click at [128, 292] on link "Debtor Profile" at bounding box center [198, 288] width 300 height 26
select select "0"
select select "5"
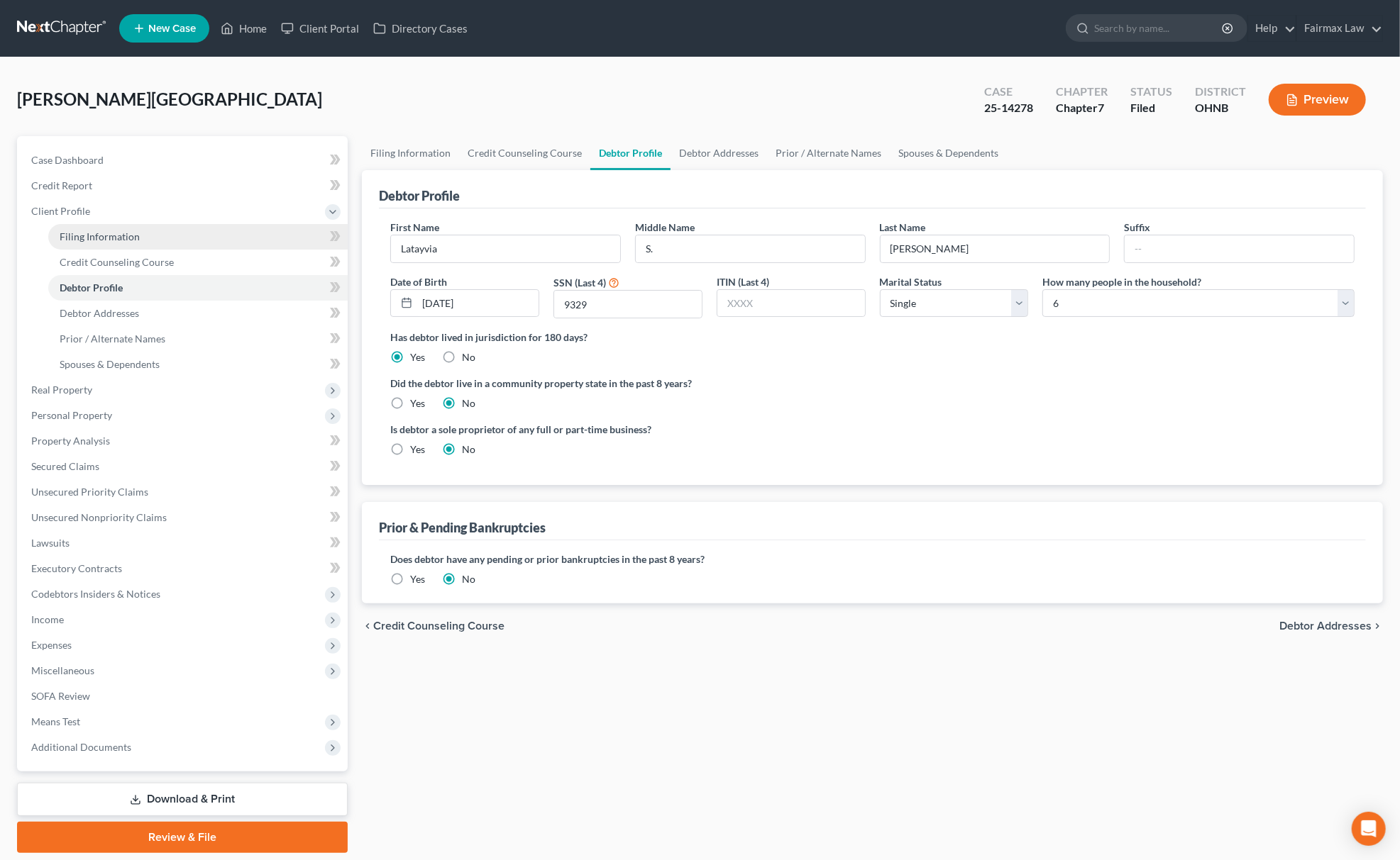
click at [180, 236] on link "Filing Information" at bounding box center [198, 237] width 300 height 26
select select "1"
select select "0"
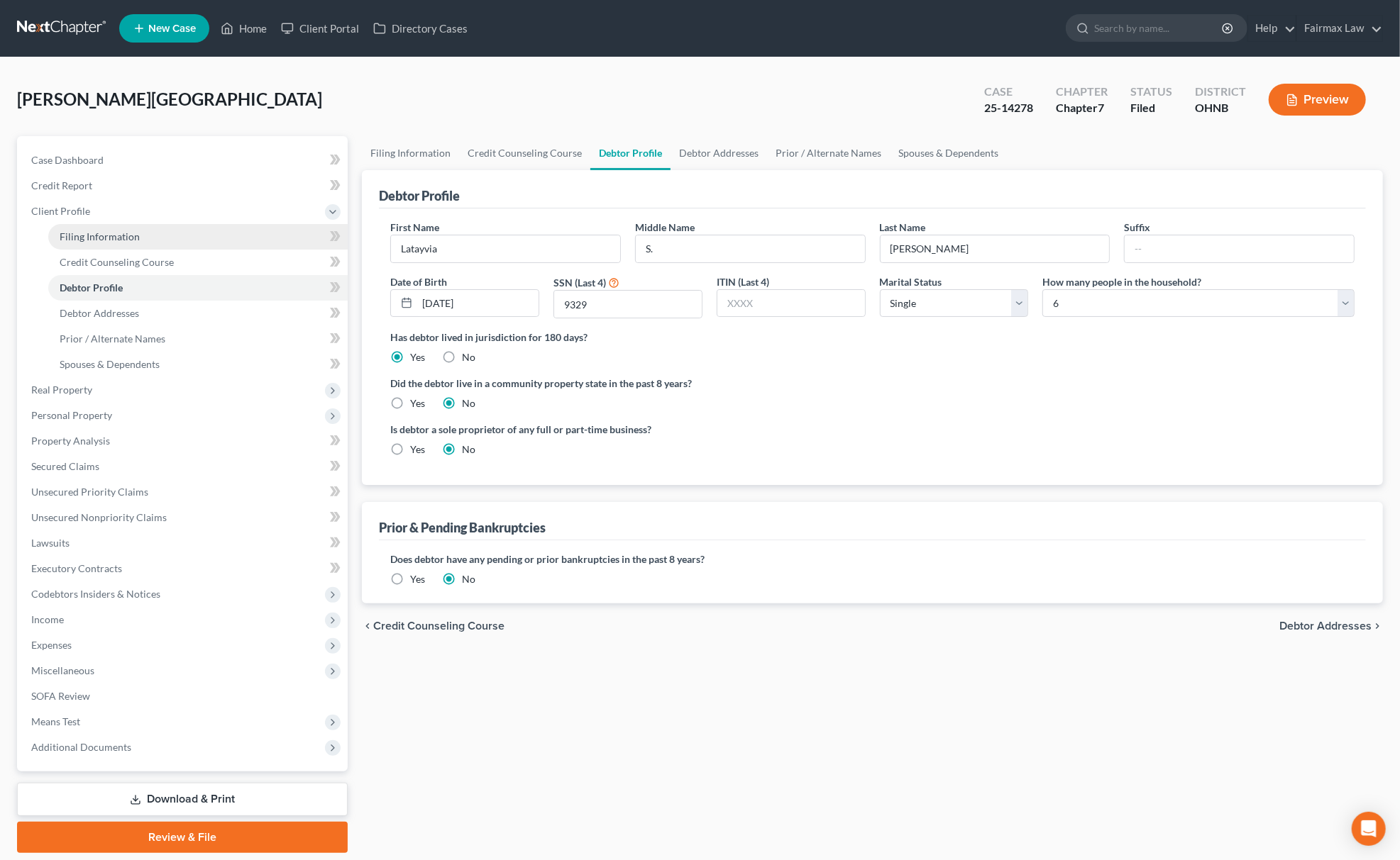
select select "36"
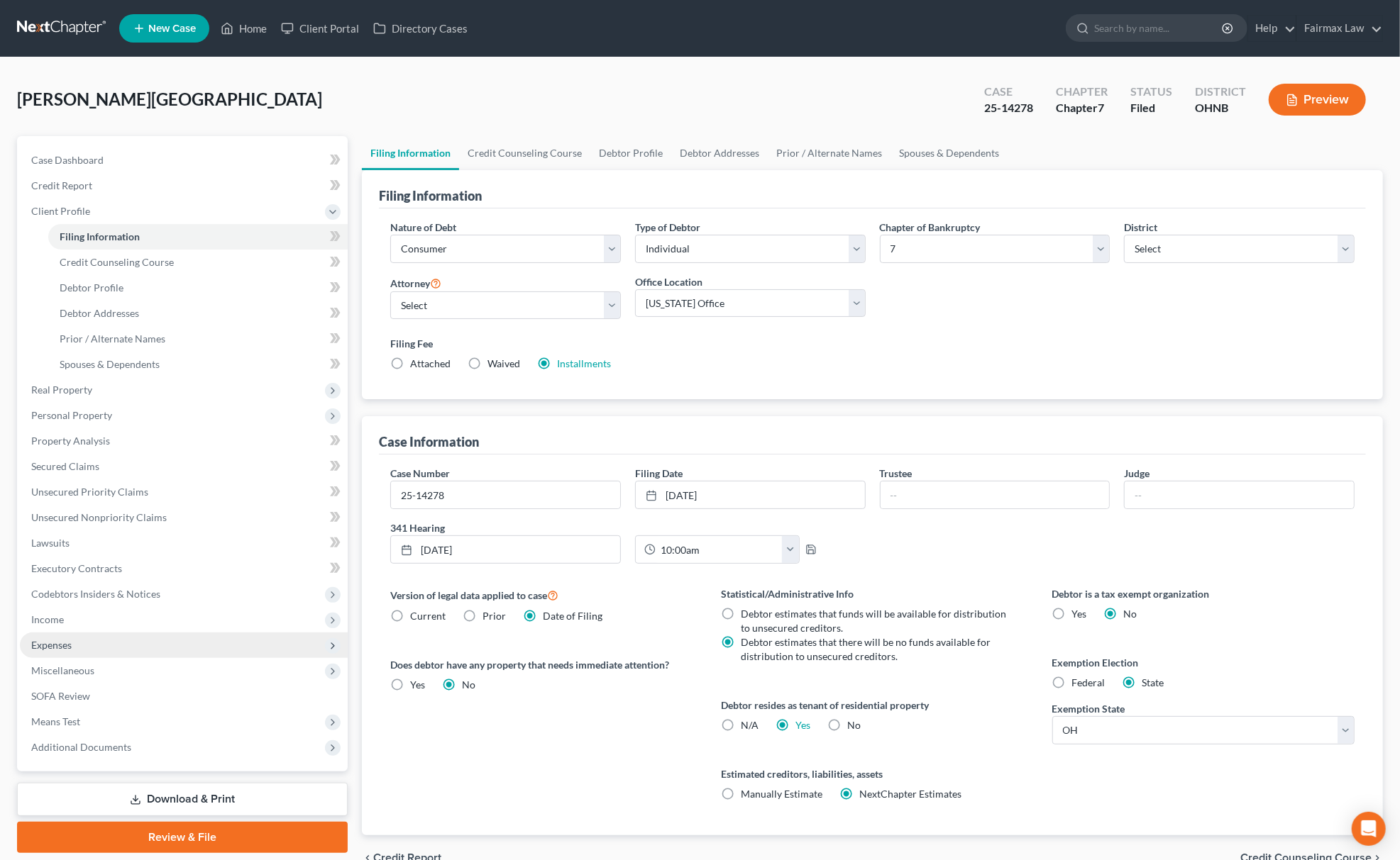
scroll to position [75, 0]
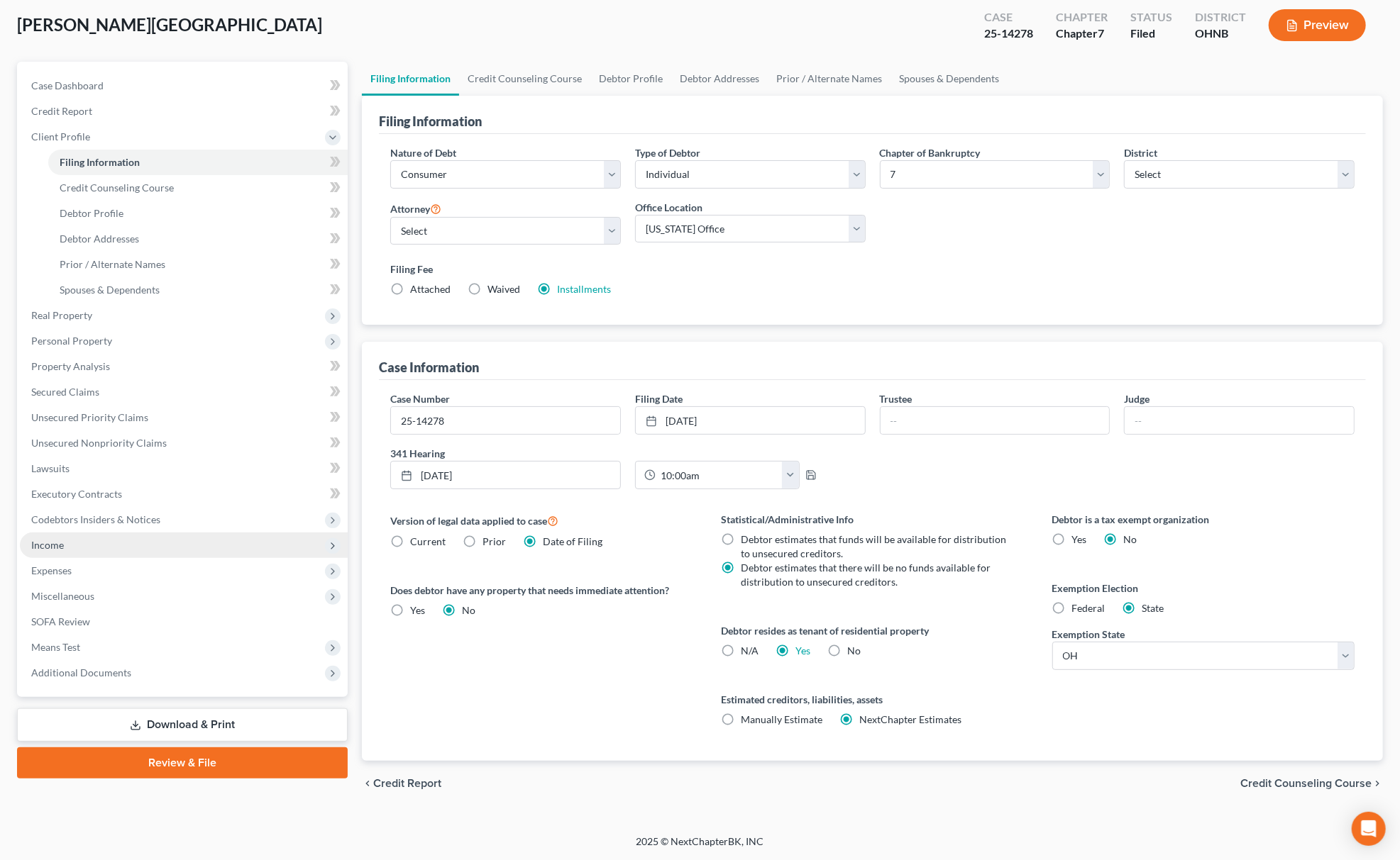
click at [127, 545] on span "Income" at bounding box center [184, 545] width 328 height 26
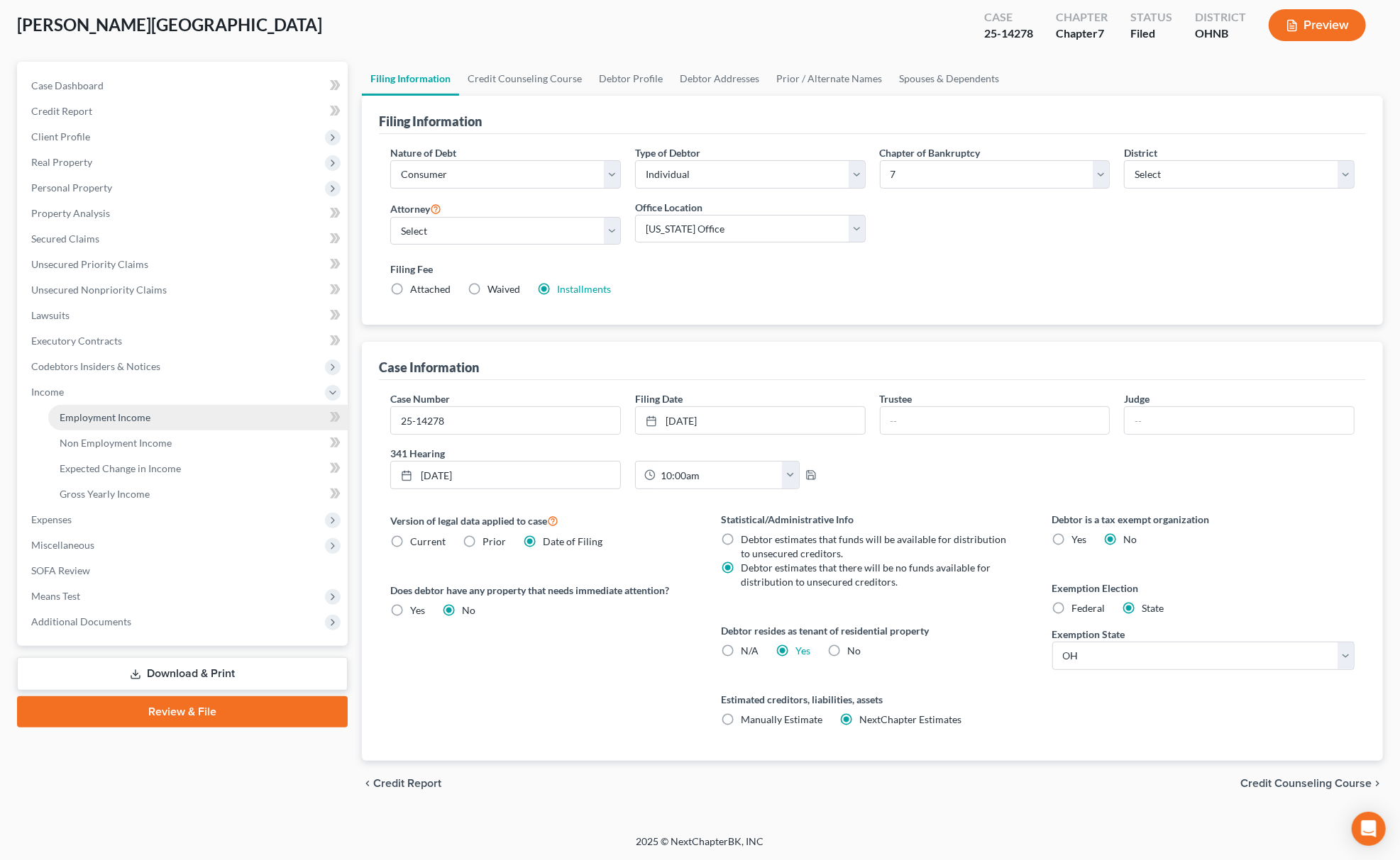
click at [169, 426] on link "Employment Income" at bounding box center [198, 418] width 300 height 26
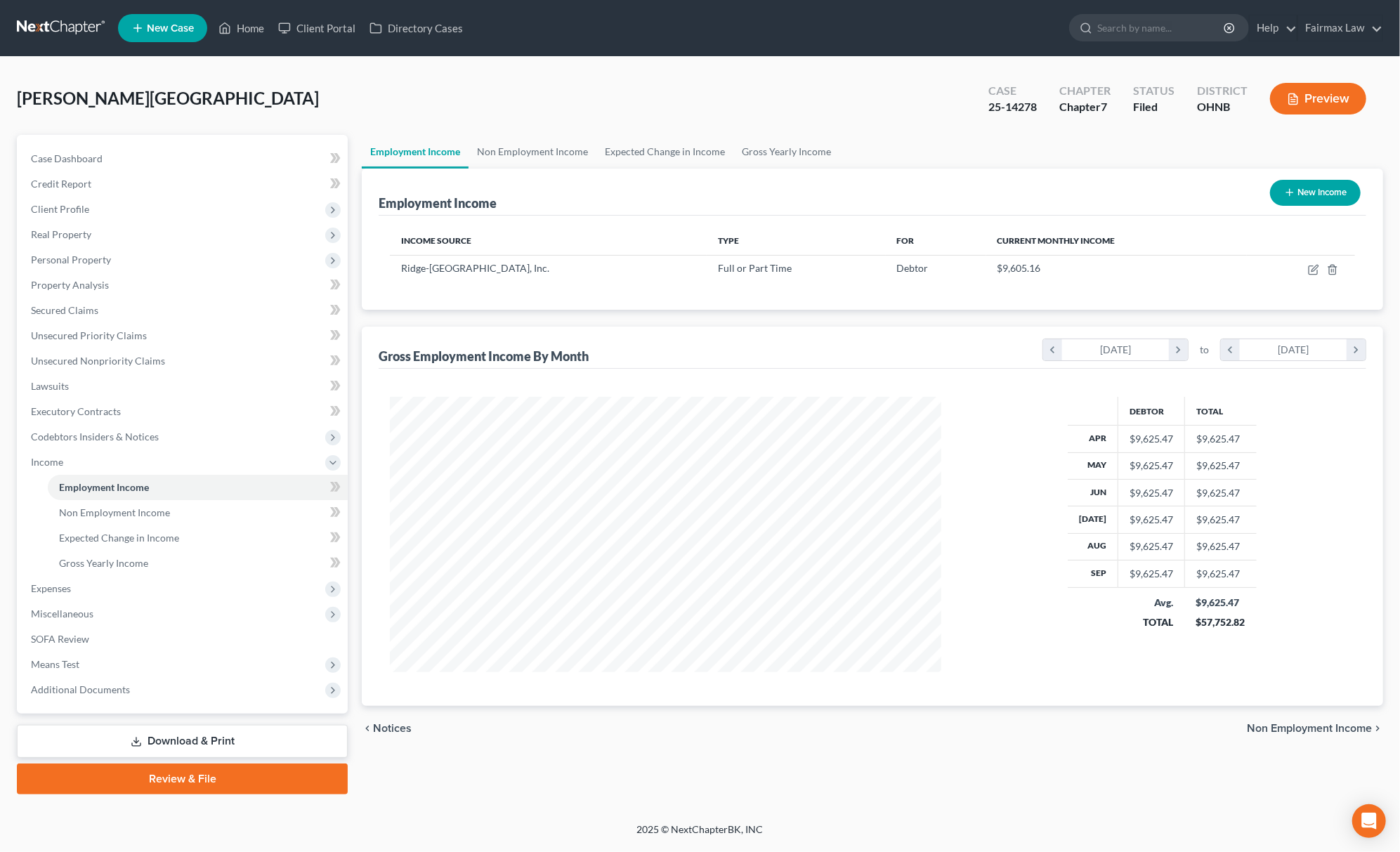
scroll to position [276, 579]
click at [139, 562] on span "Gross Yearly Income" at bounding box center [103, 563] width 89 height 12
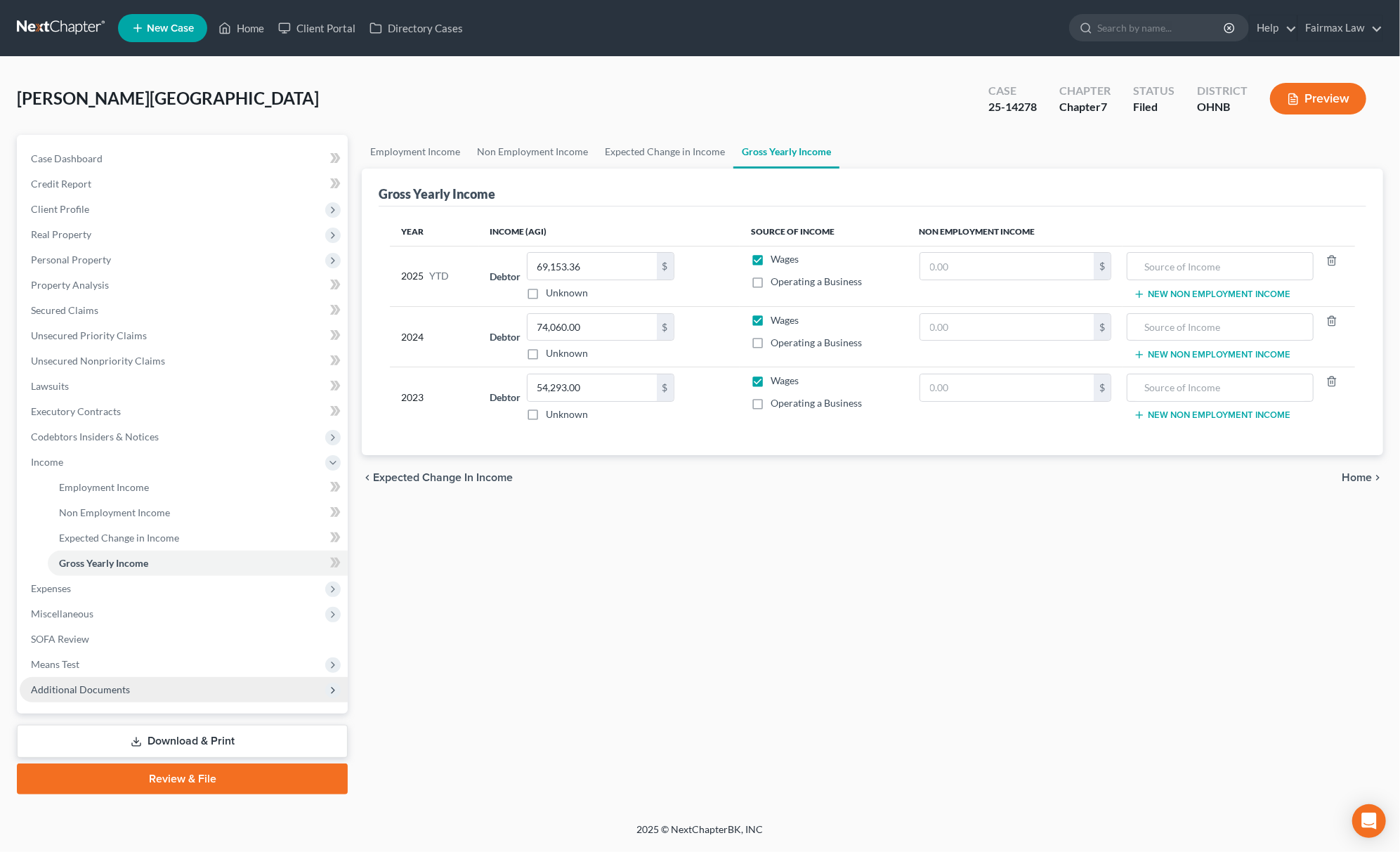
click at [91, 692] on span "Additional Documents" at bounding box center [80, 689] width 99 height 12
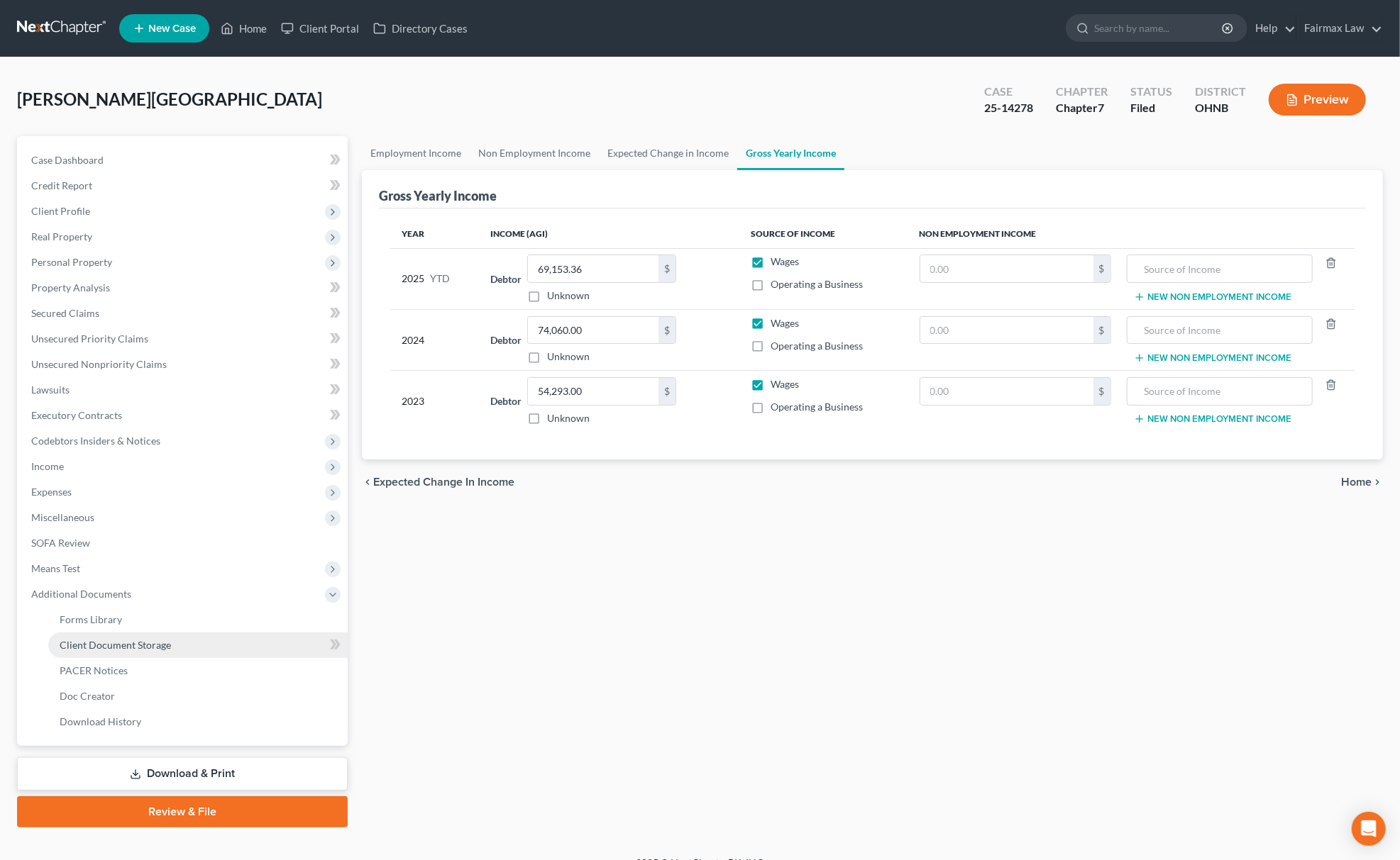
click at [160, 650] on link "Client Document Storage" at bounding box center [198, 646] width 300 height 26
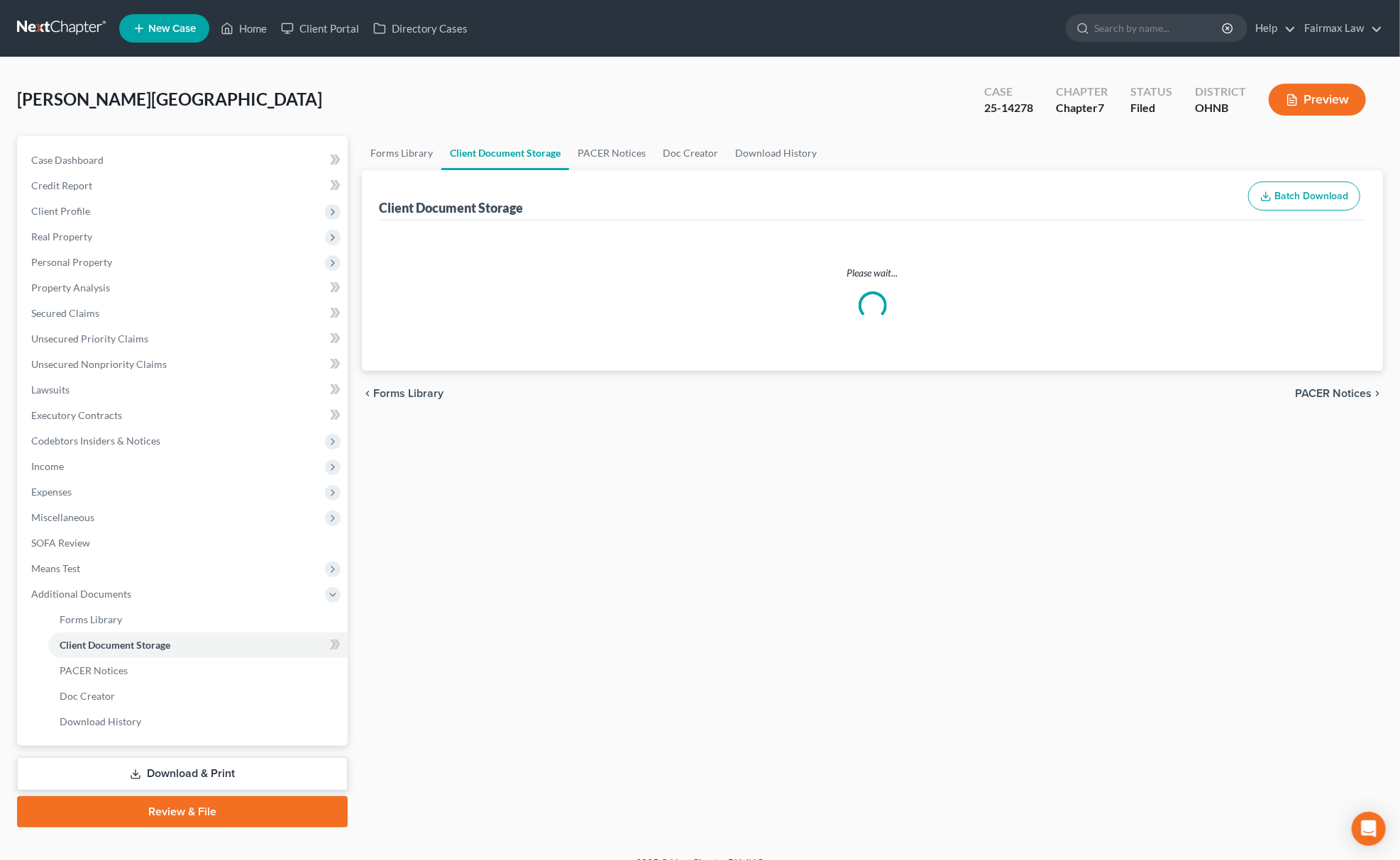
select select "5"
select select "16"
select select "20"
select select "24"
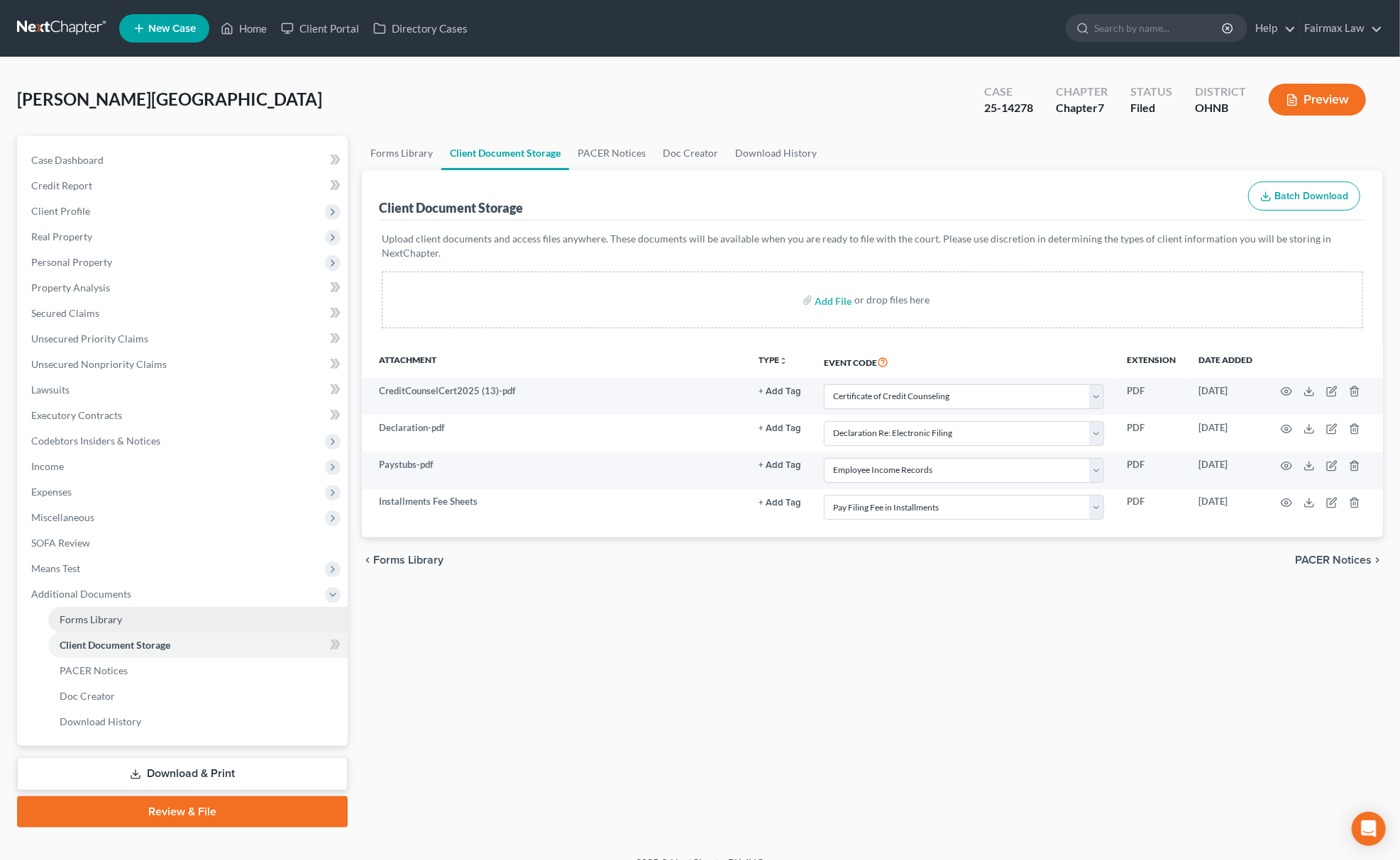
click at [146, 621] on link "Forms Library" at bounding box center [198, 620] width 300 height 26
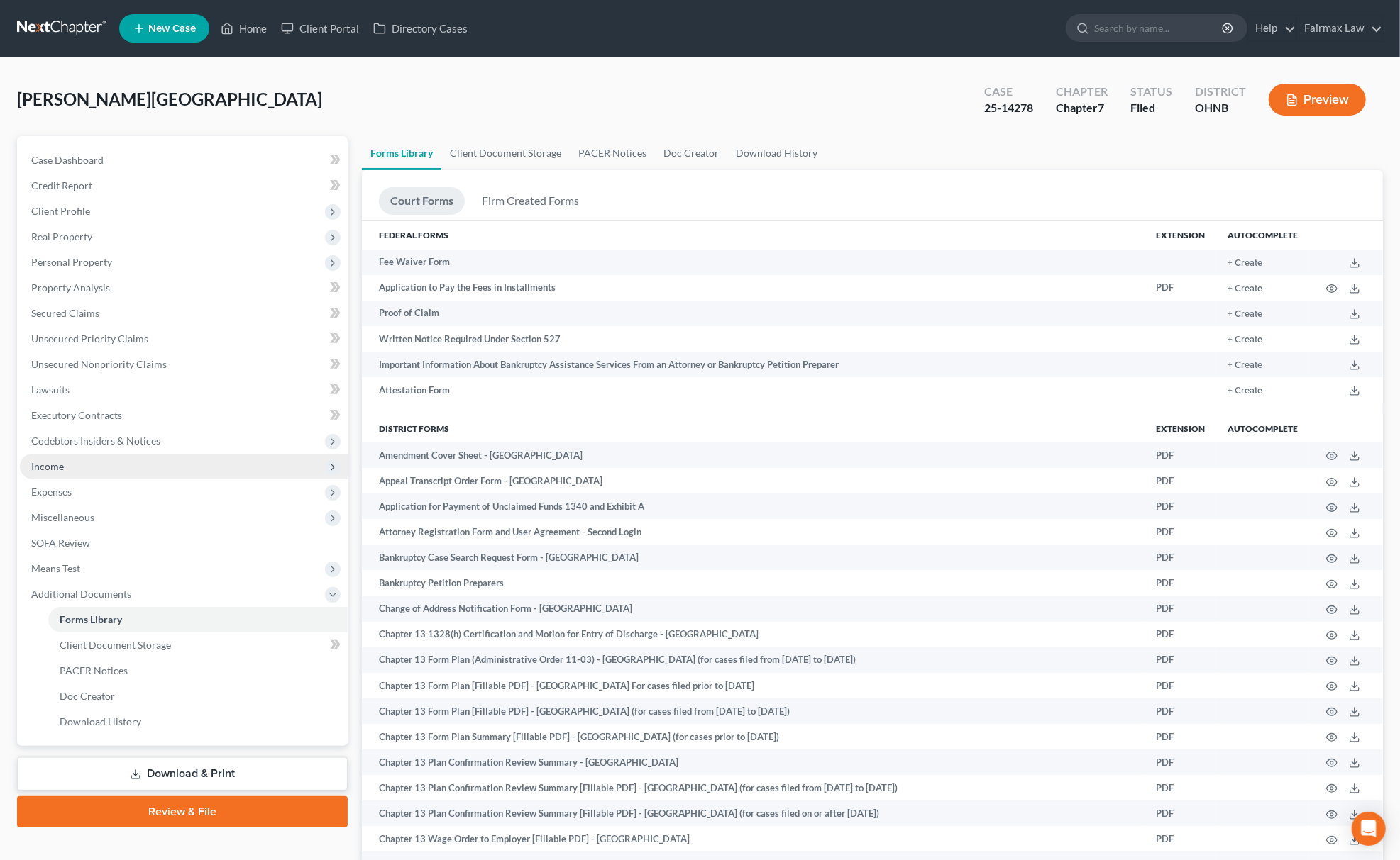
click at [151, 463] on span "Income" at bounding box center [184, 467] width 328 height 26
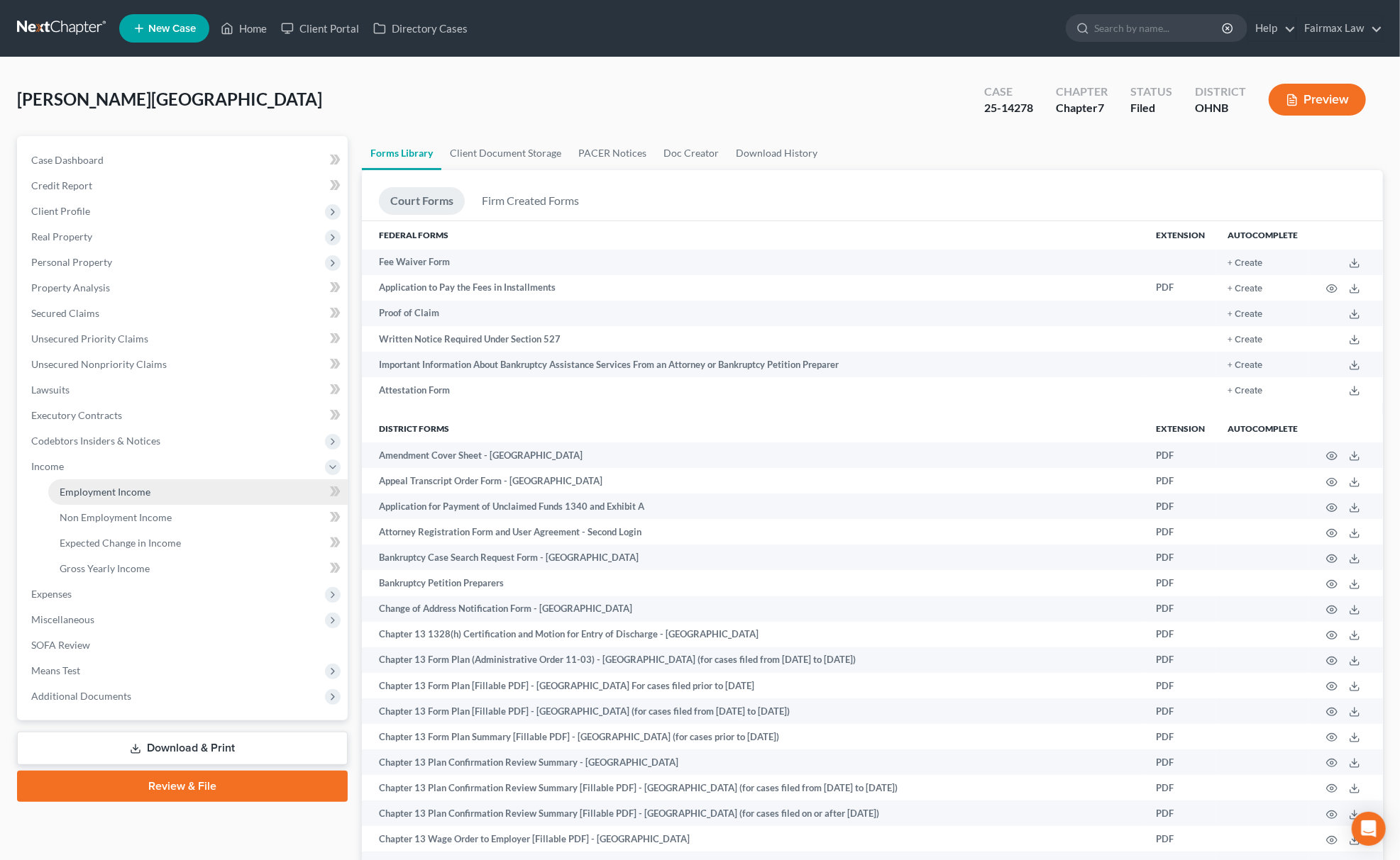
click at [134, 501] on link "Employment Income" at bounding box center [198, 492] width 300 height 26
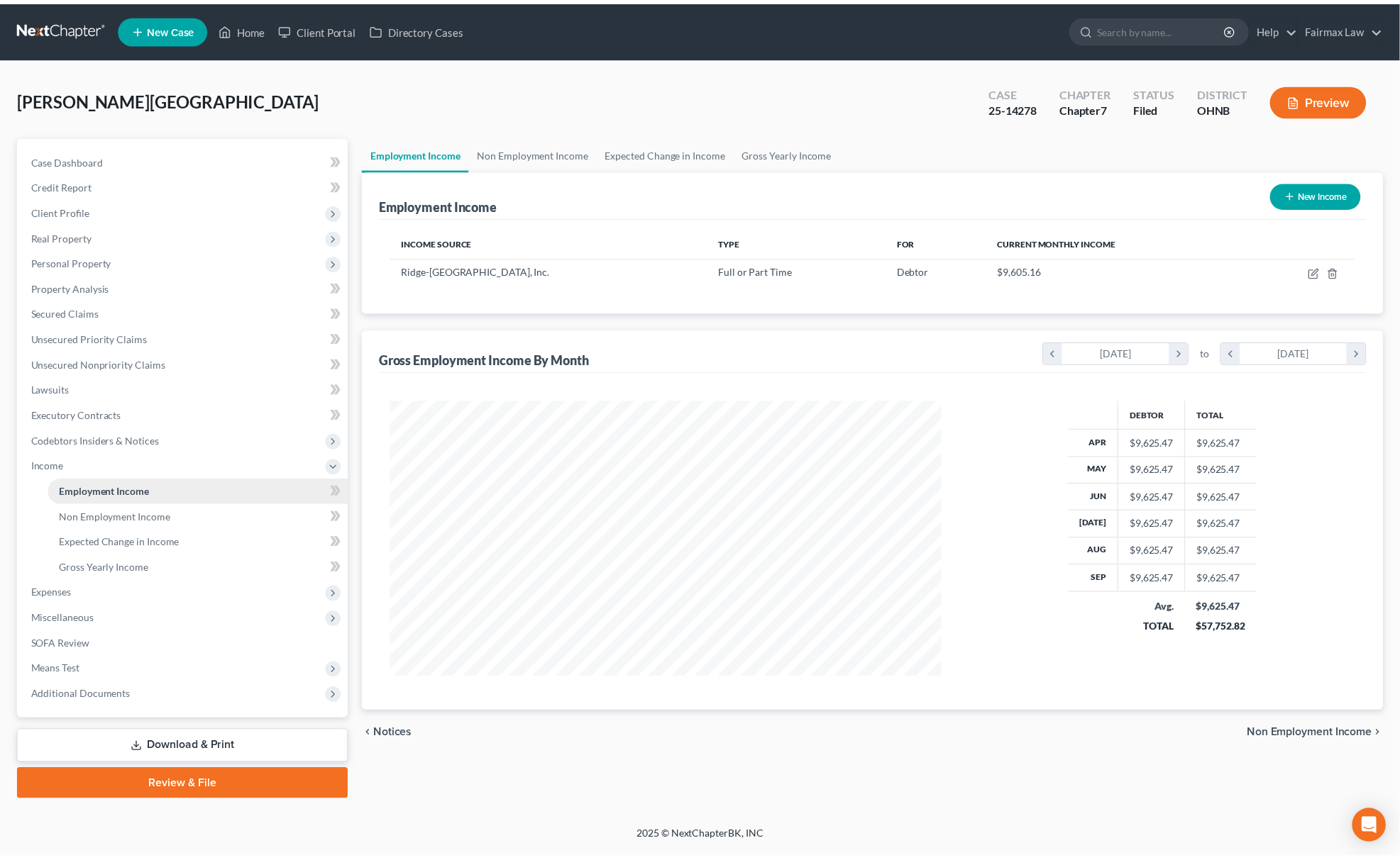
scroll to position [278, 585]
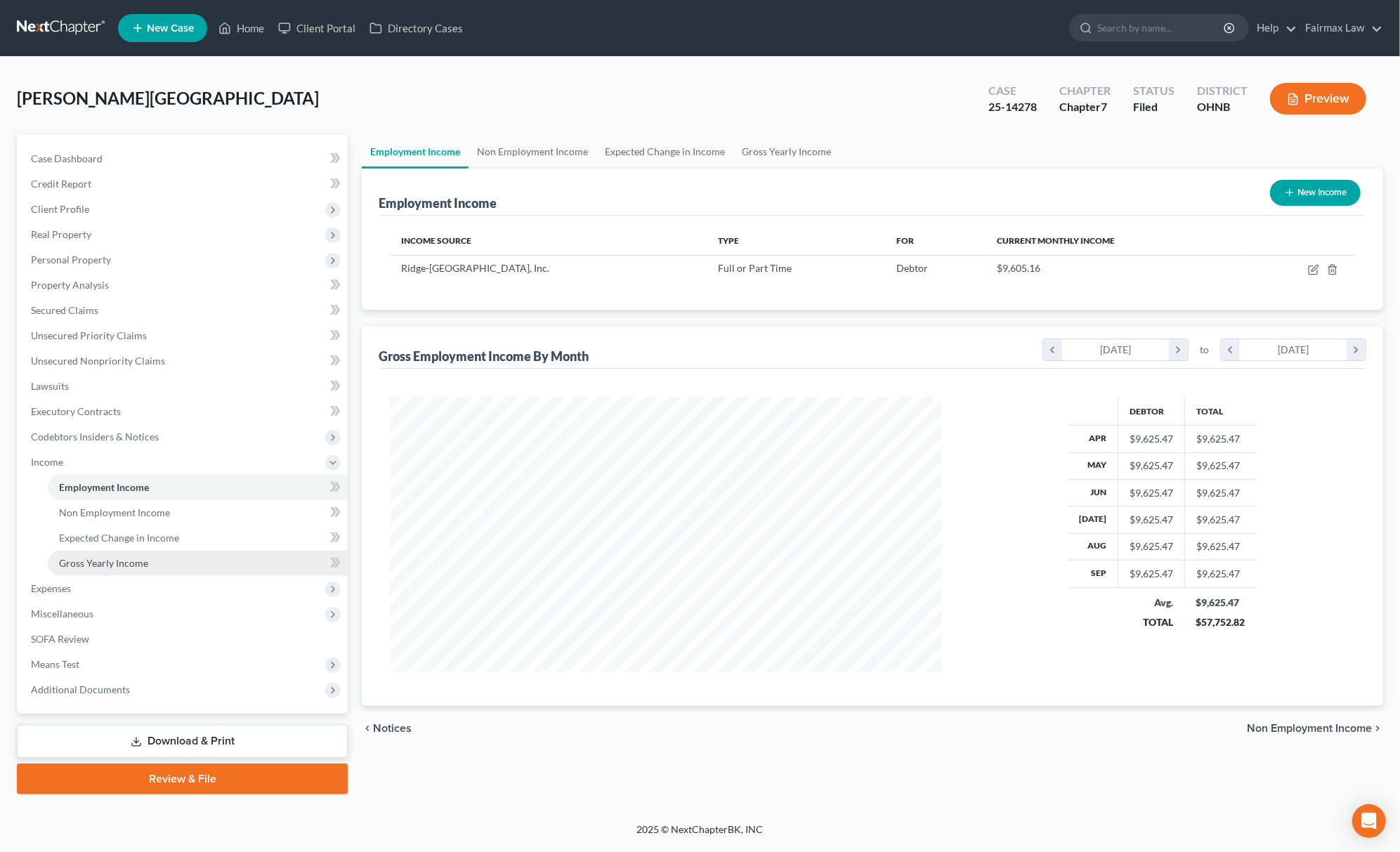
click at [132, 558] on span "Gross Yearly Income" at bounding box center [103, 563] width 89 height 12
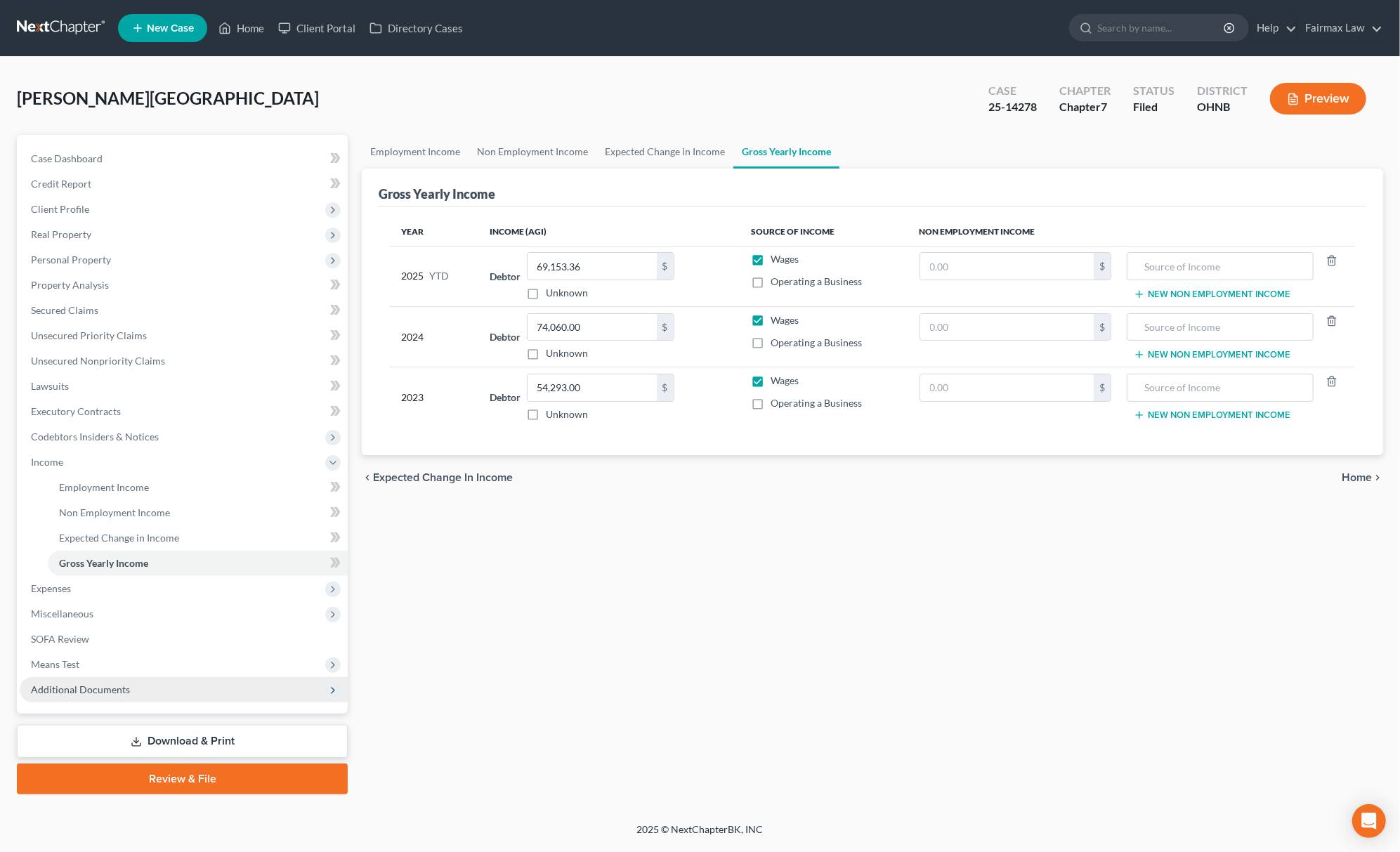
click at [113, 691] on span "Additional Documents" at bounding box center [80, 689] width 99 height 12
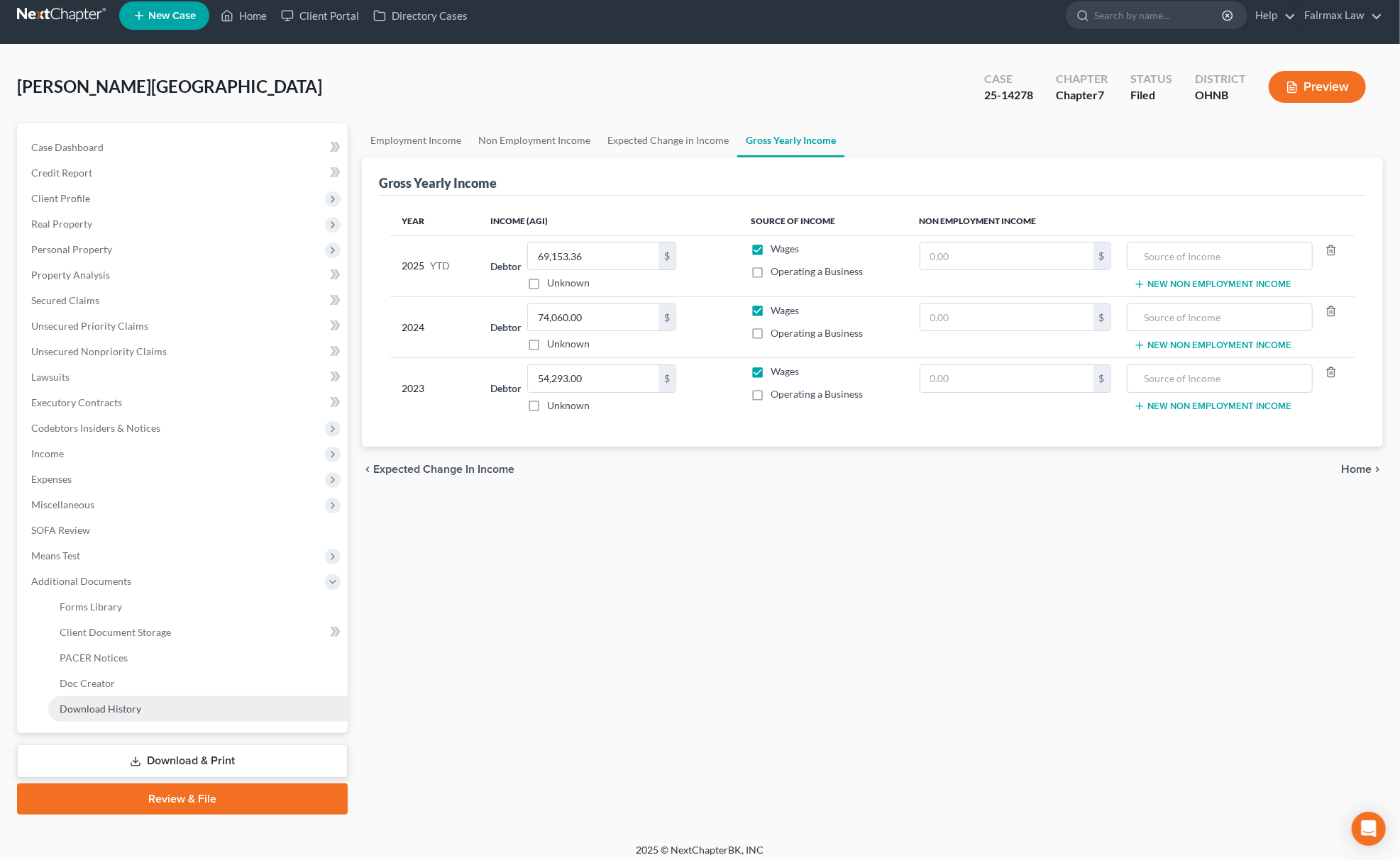
scroll to position [20, 0]
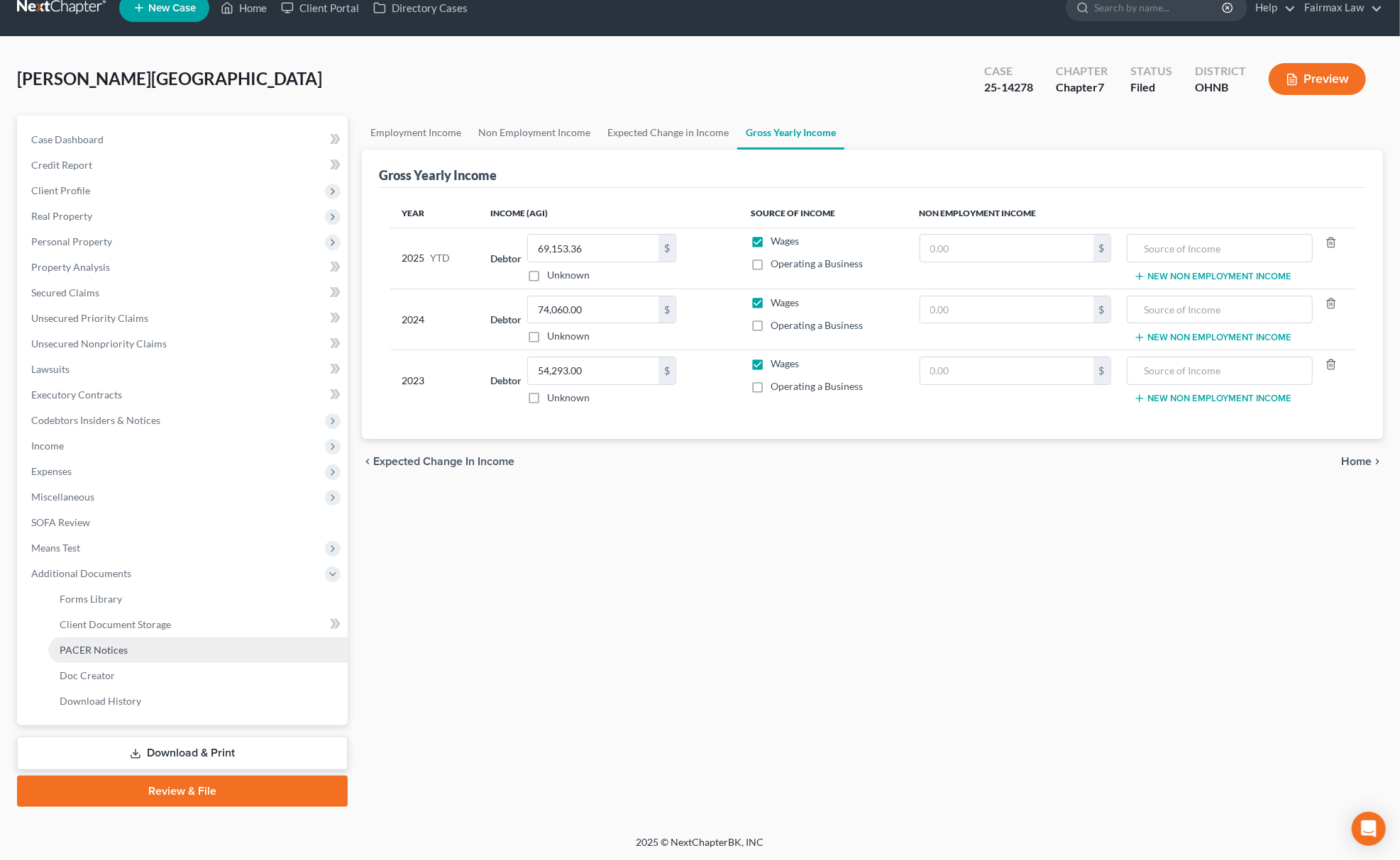
click at [132, 657] on link "PACER Notices" at bounding box center [198, 650] width 300 height 26
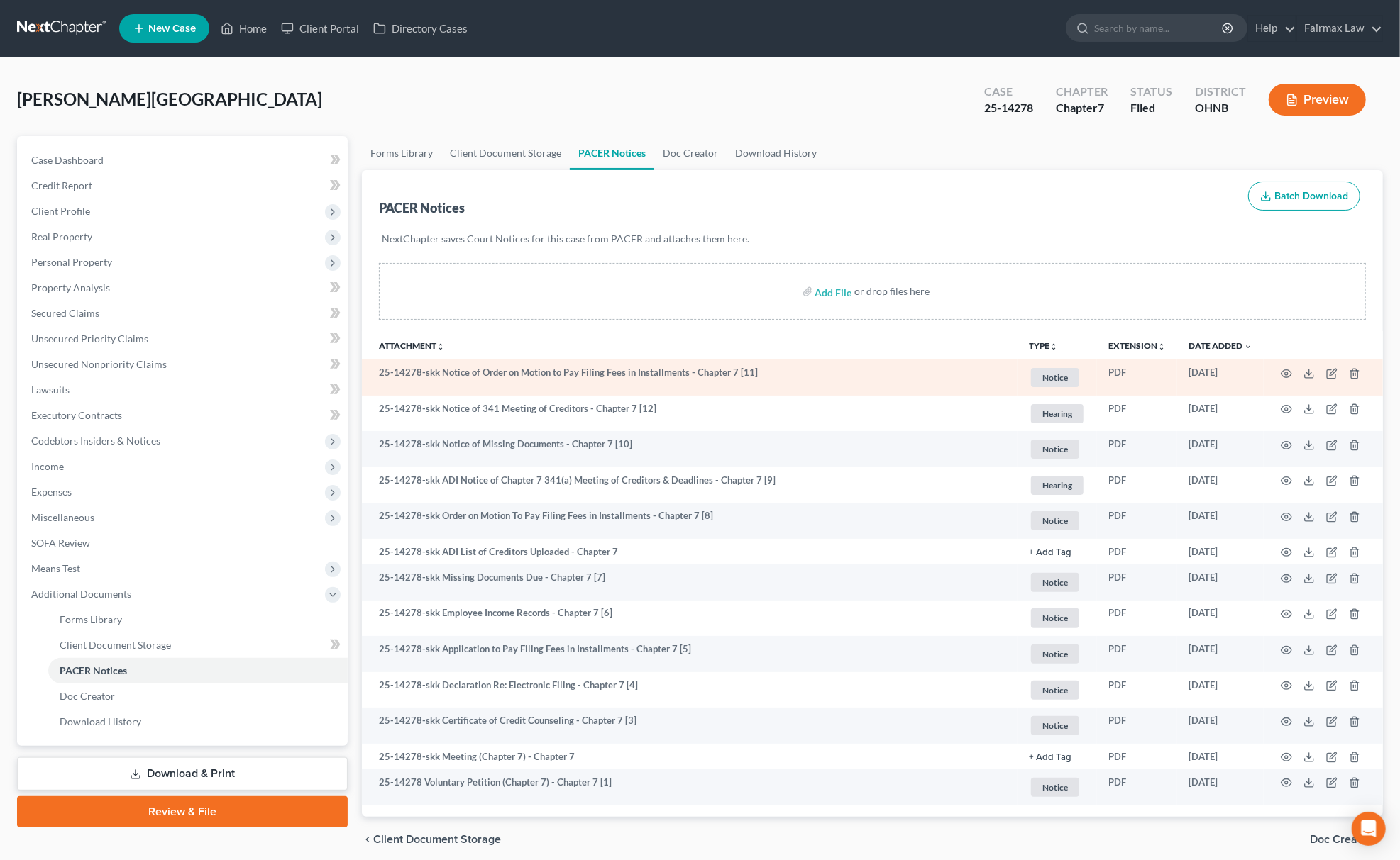
scroll to position [55, 0]
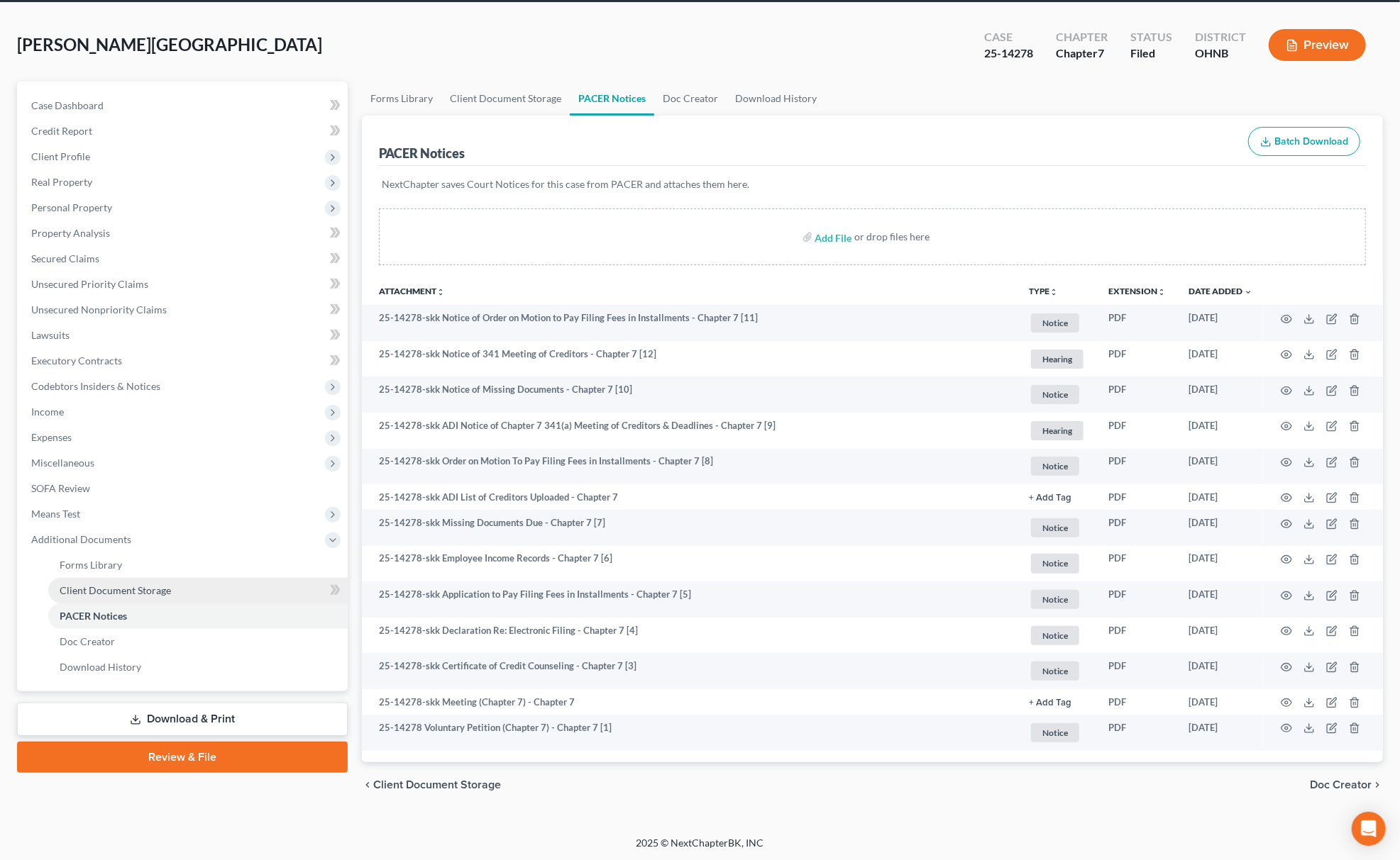
click at [121, 591] on span "Client Document Storage" at bounding box center [115, 590] width 112 height 12
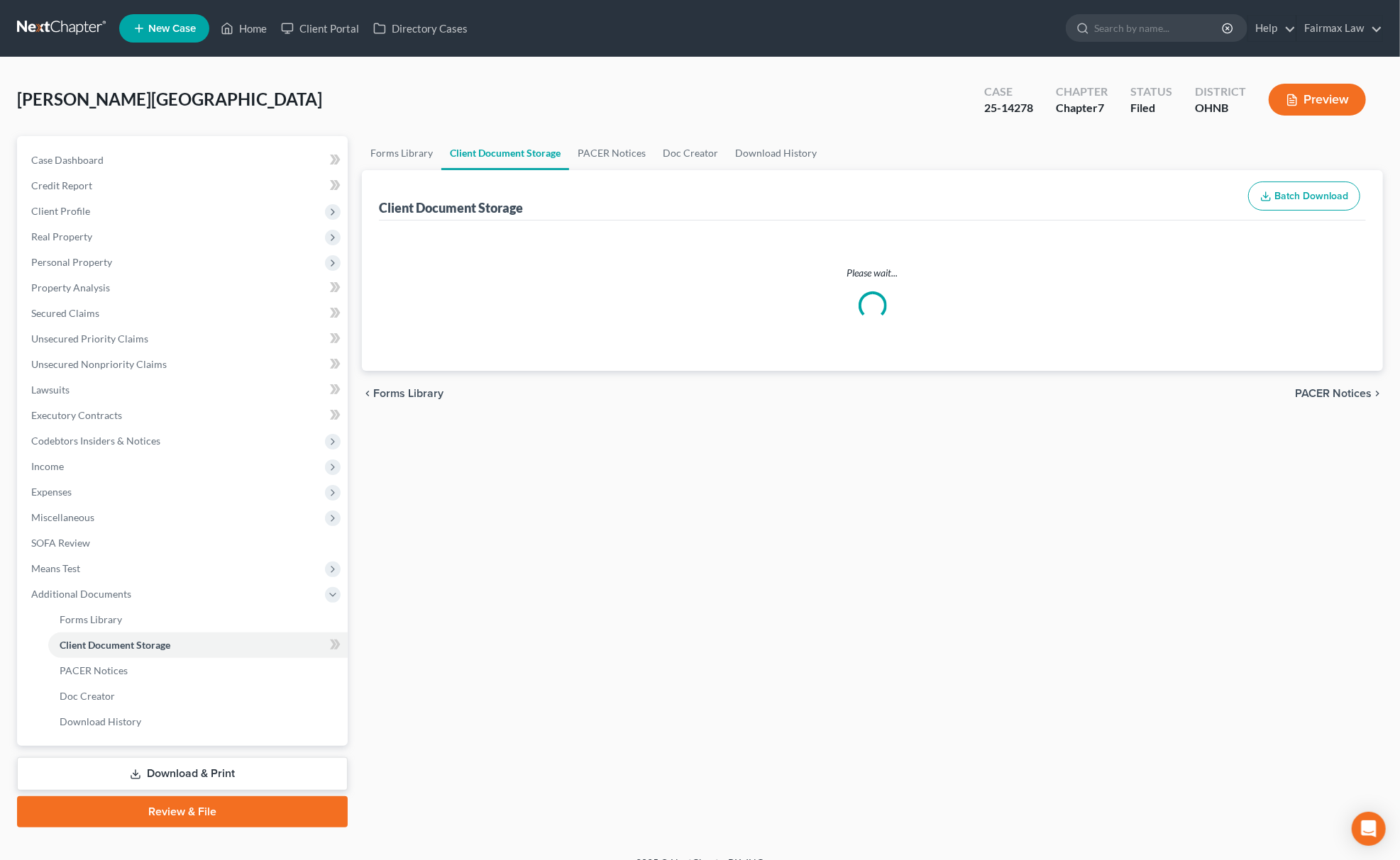
select select "5"
select select "16"
select select "20"
select select "24"
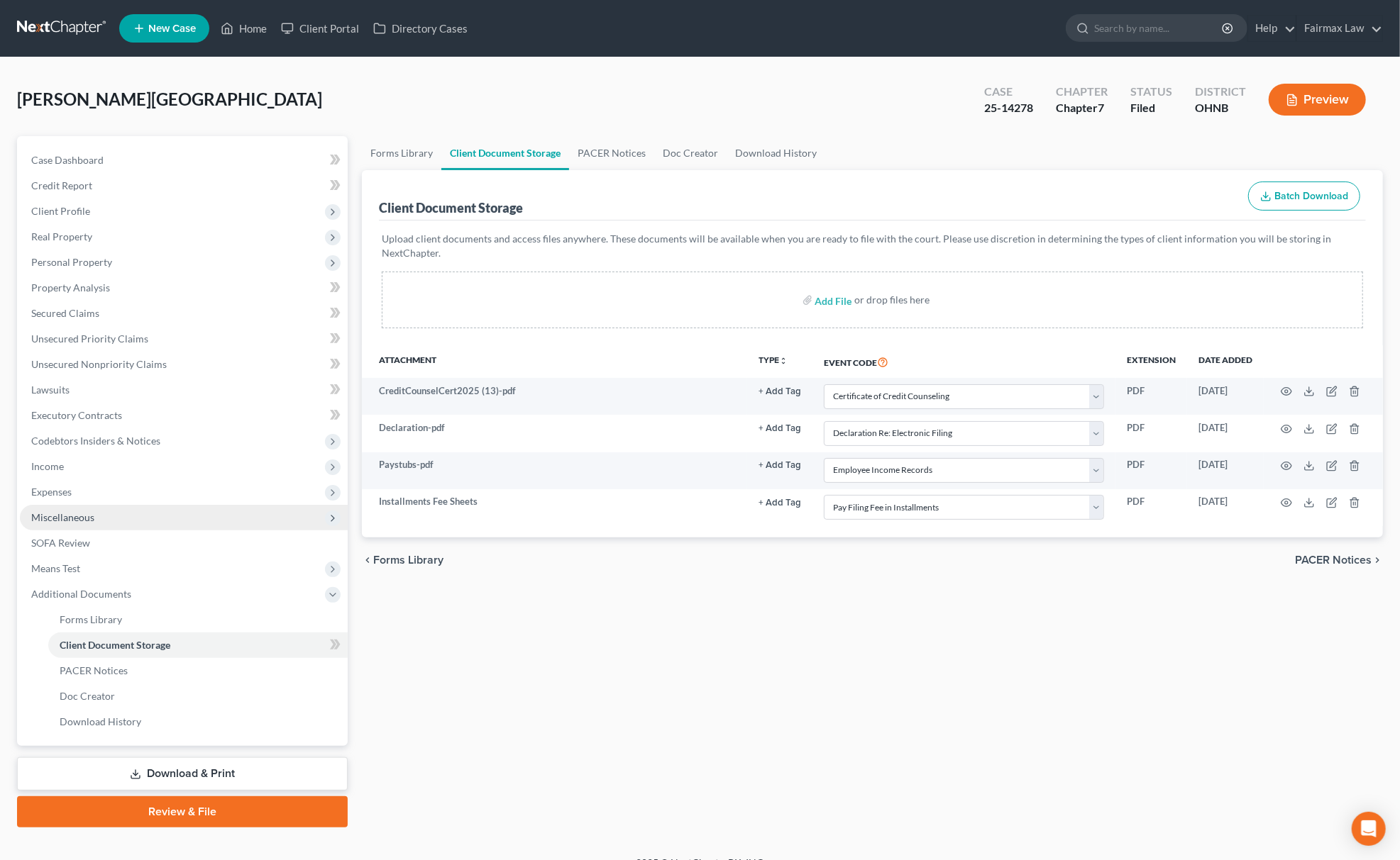
click at [124, 523] on span "Miscellaneous" at bounding box center [184, 517] width 328 height 26
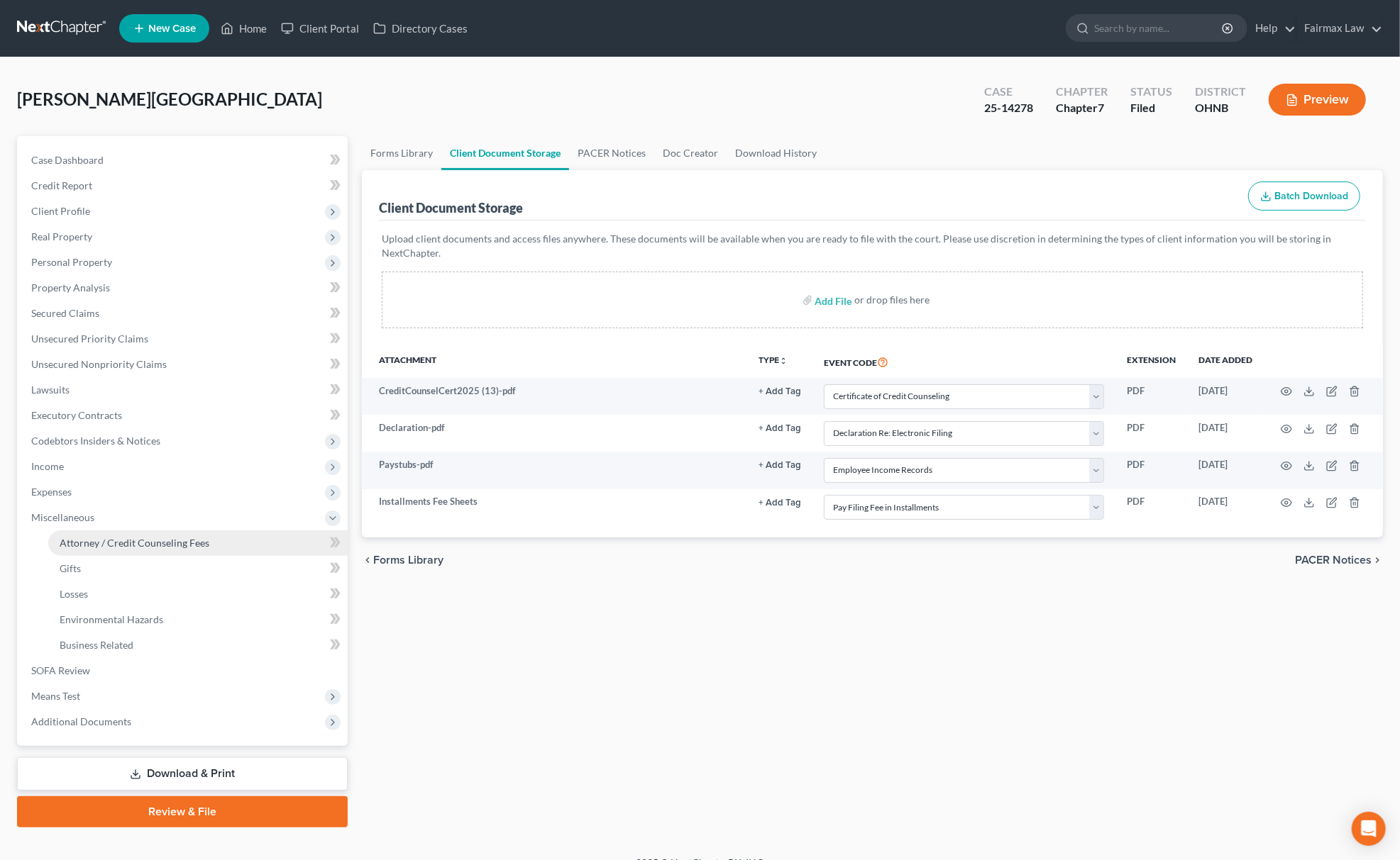
click at [135, 539] on span "Attorney / Credit Counseling Fees" at bounding box center [134, 542] width 149 height 12
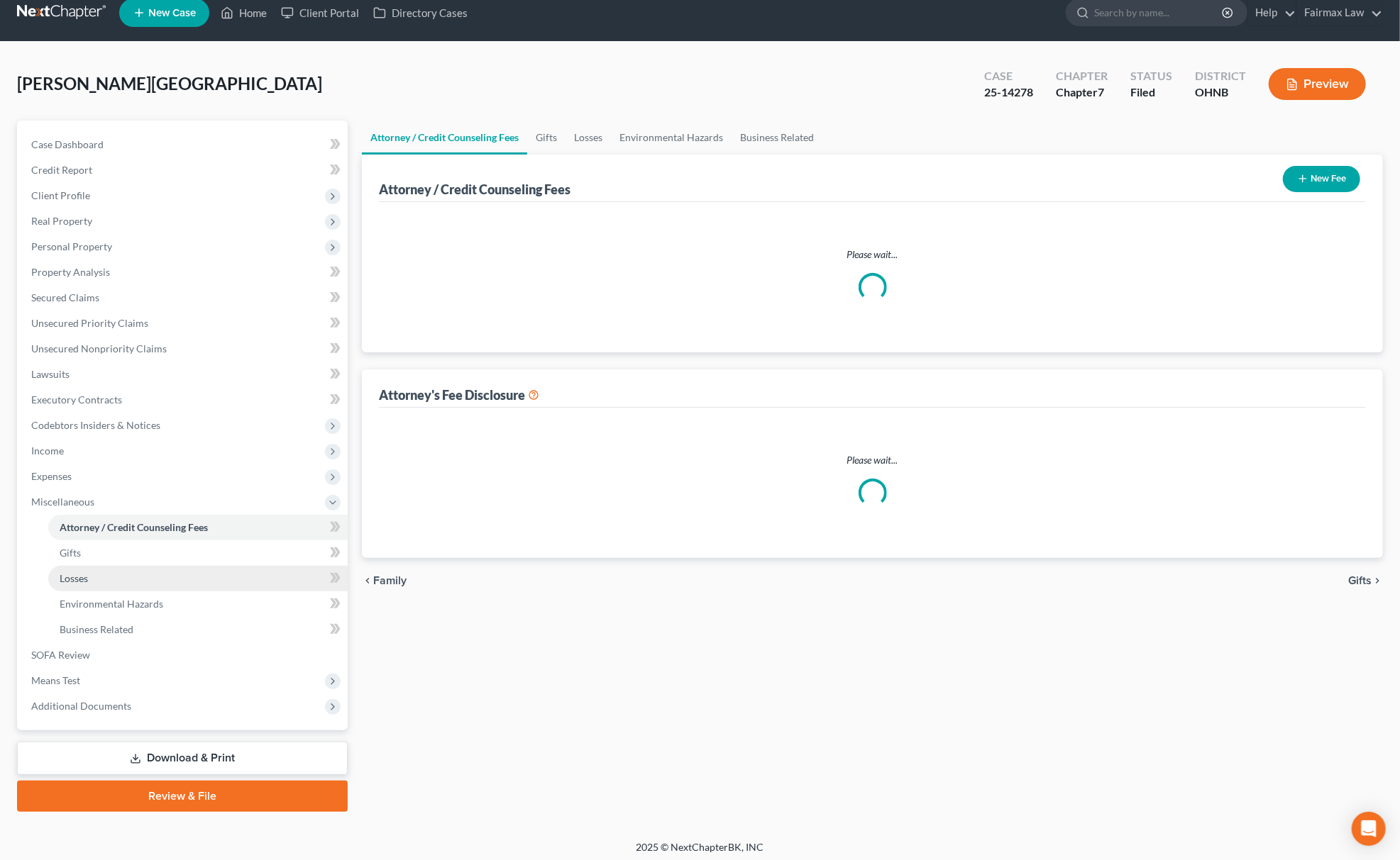
select select "5"
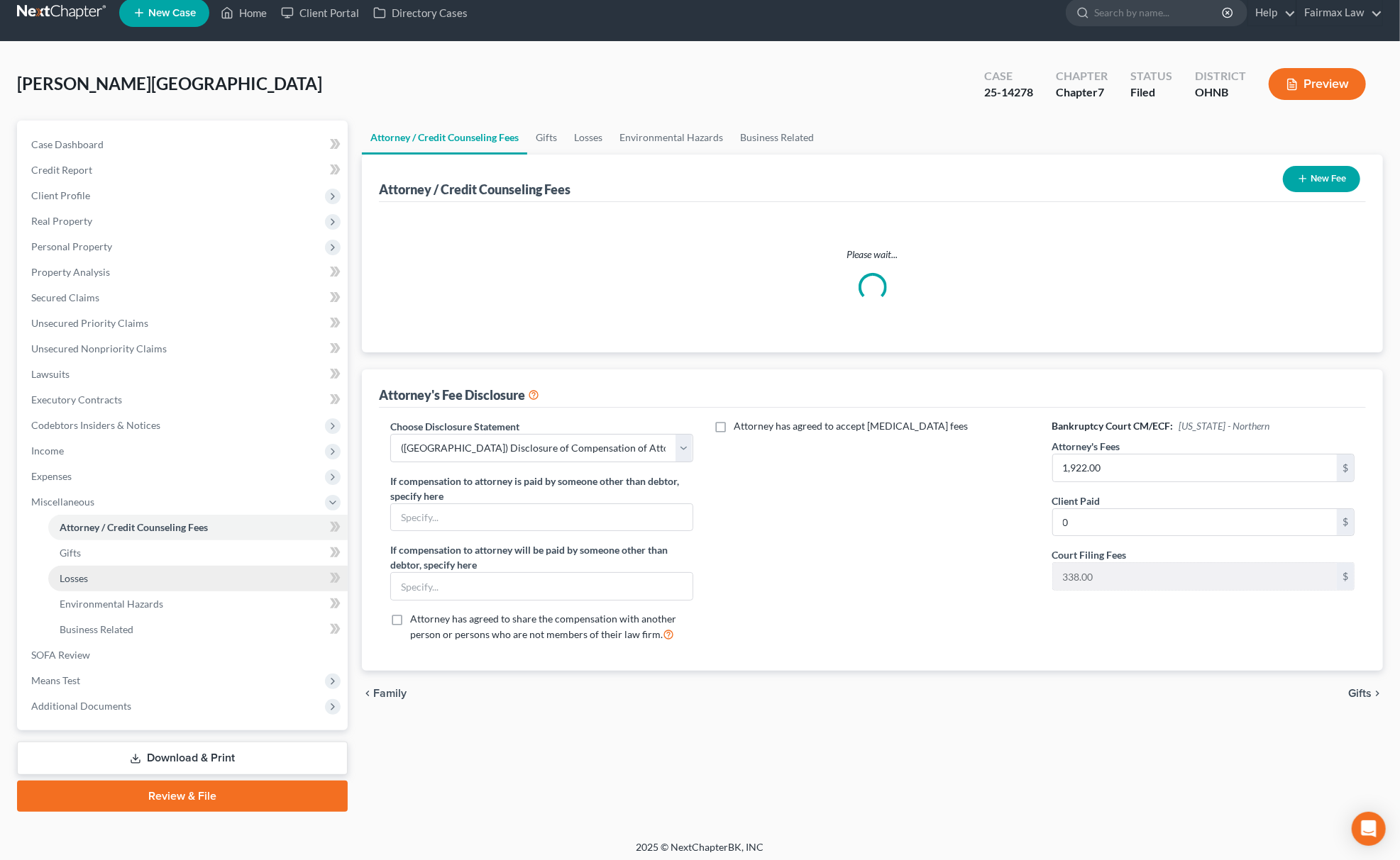
scroll to position [20, 0]
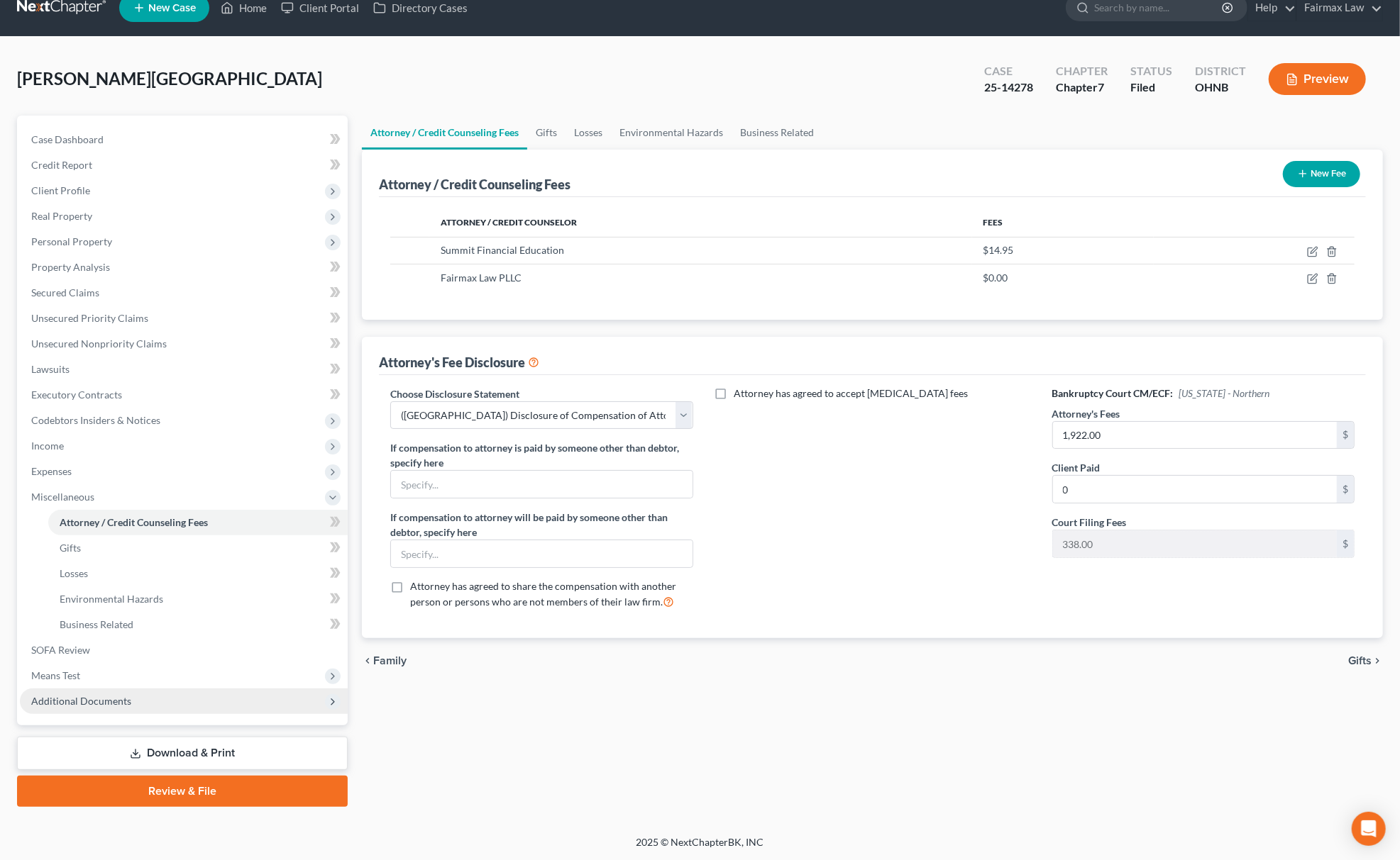
click at [166, 699] on span "Additional Documents" at bounding box center [184, 702] width 328 height 26
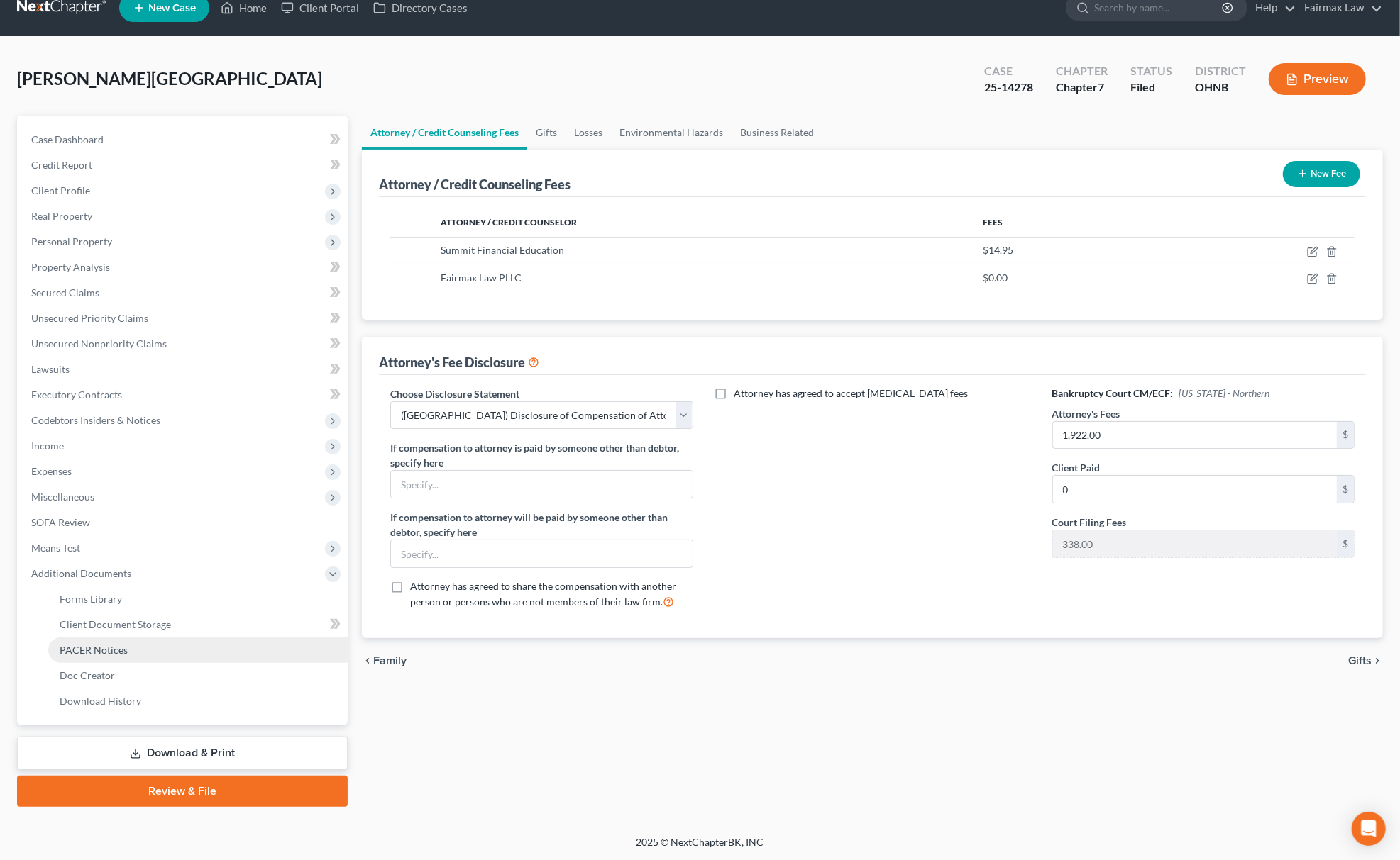
click at [148, 659] on link "PACER Notices" at bounding box center [198, 650] width 300 height 26
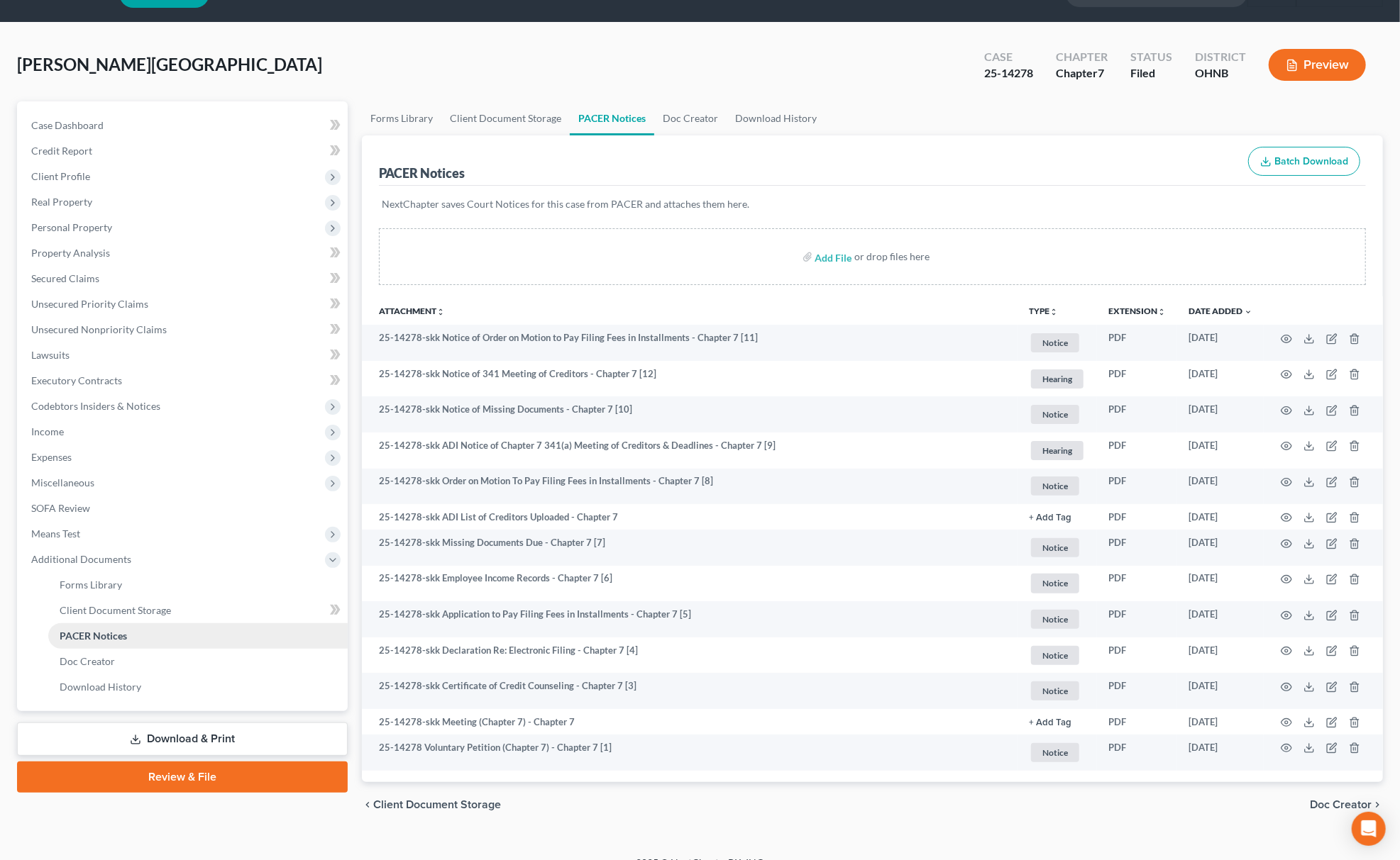
scroll to position [55, 0]
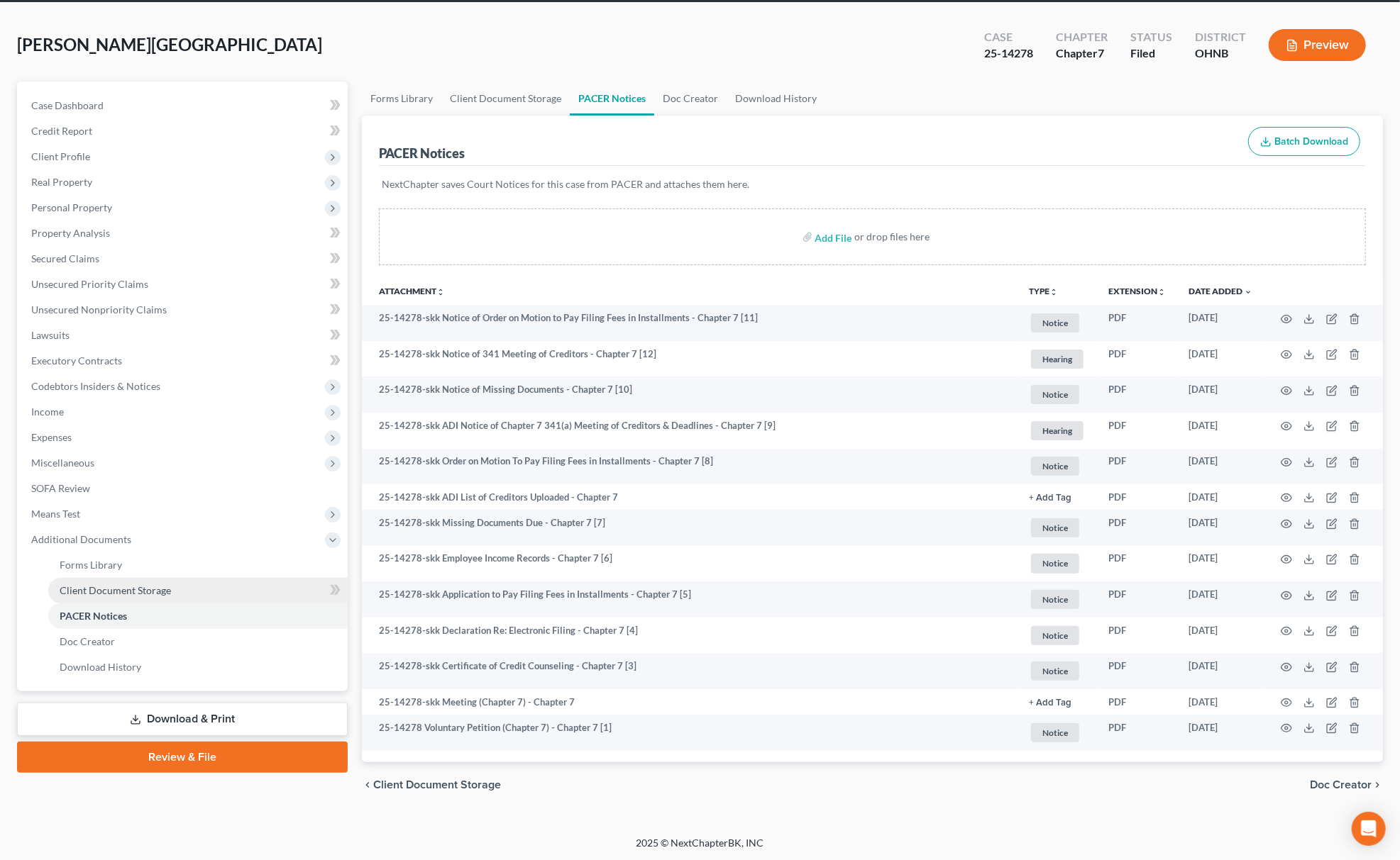
click at [178, 591] on link "Client Document Storage" at bounding box center [198, 591] width 300 height 26
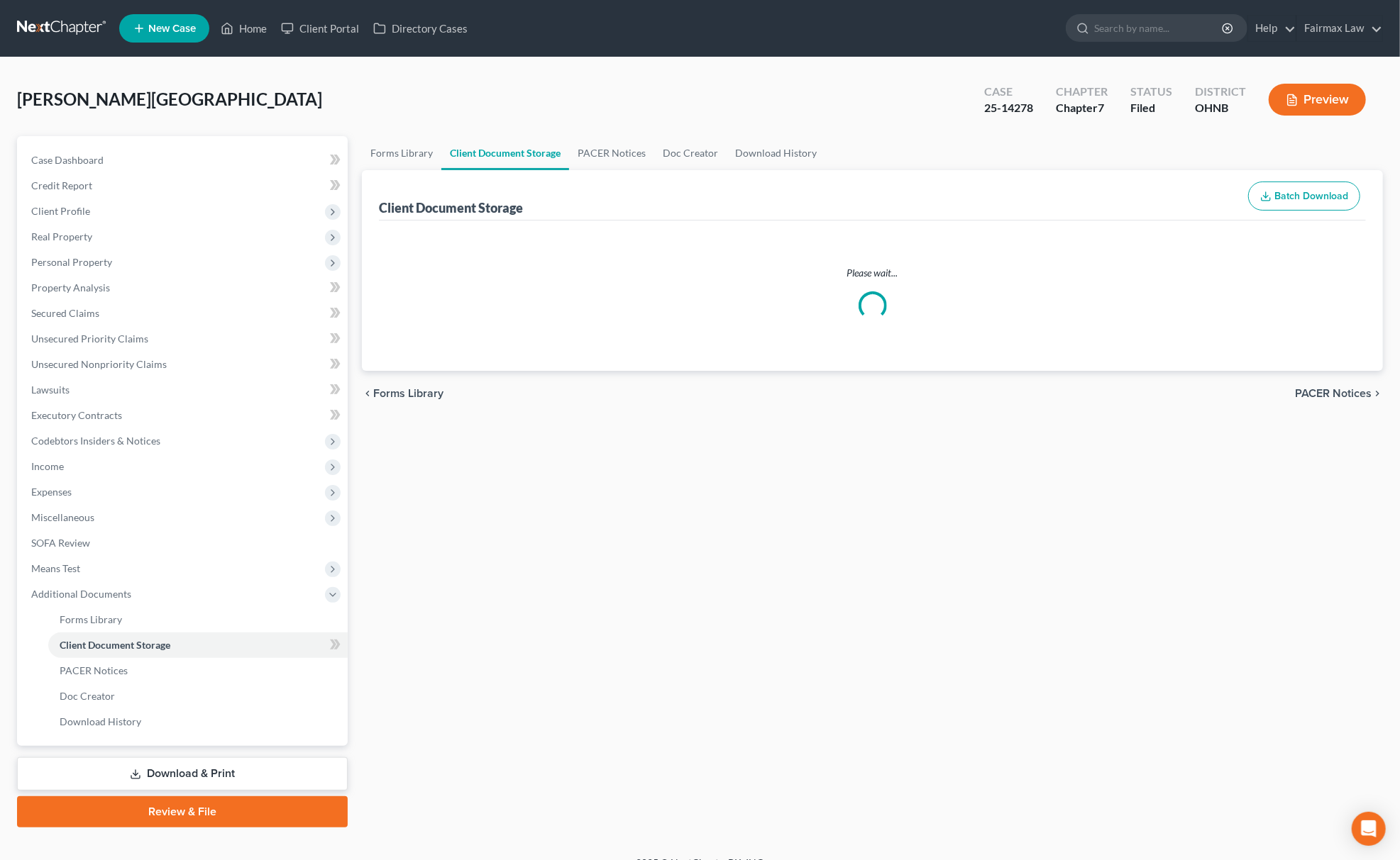
select select "5"
select select "16"
select select "20"
select select "24"
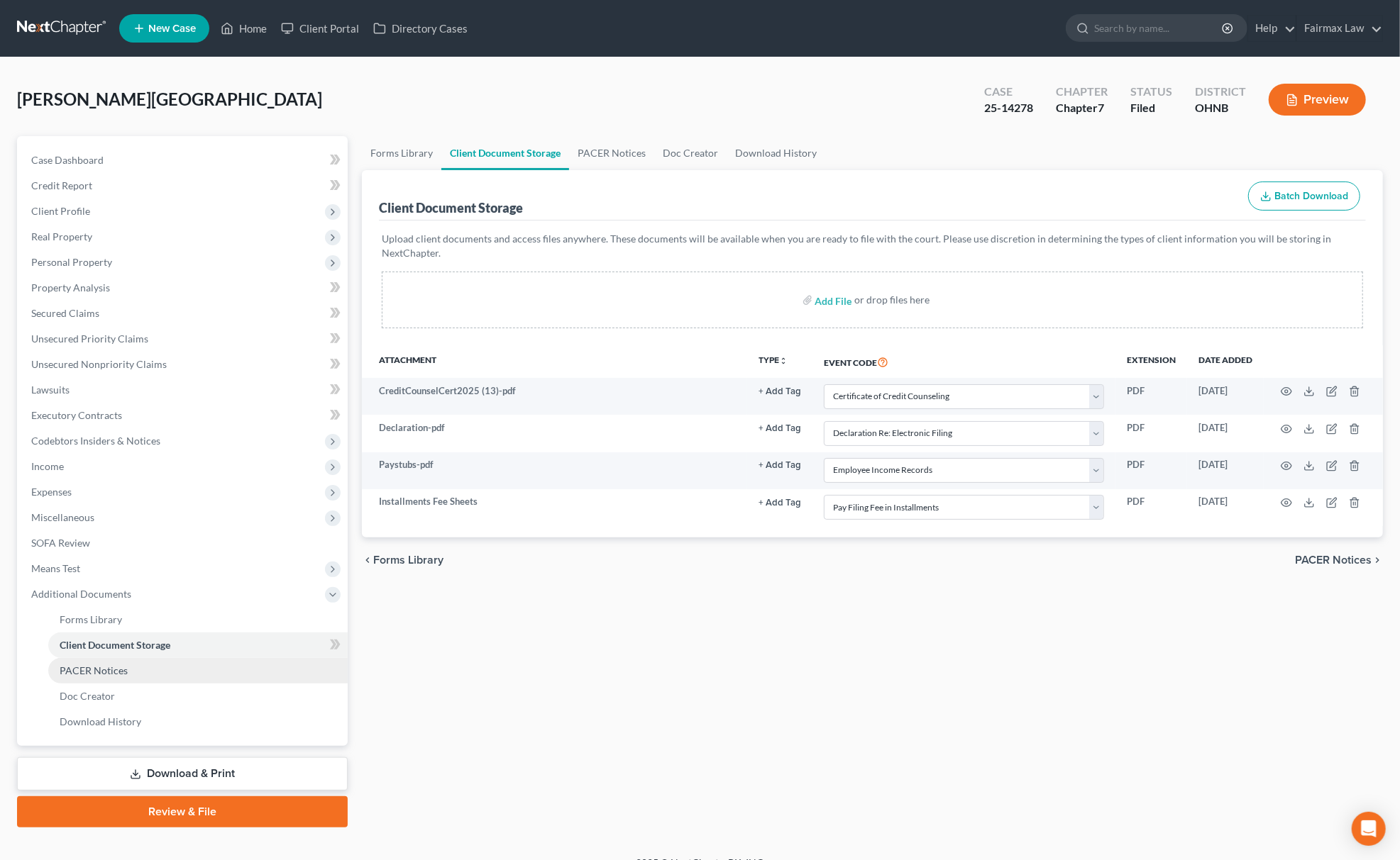
click at [102, 678] on link "PACER Notices" at bounding box center [198, 671] width 300 height 26
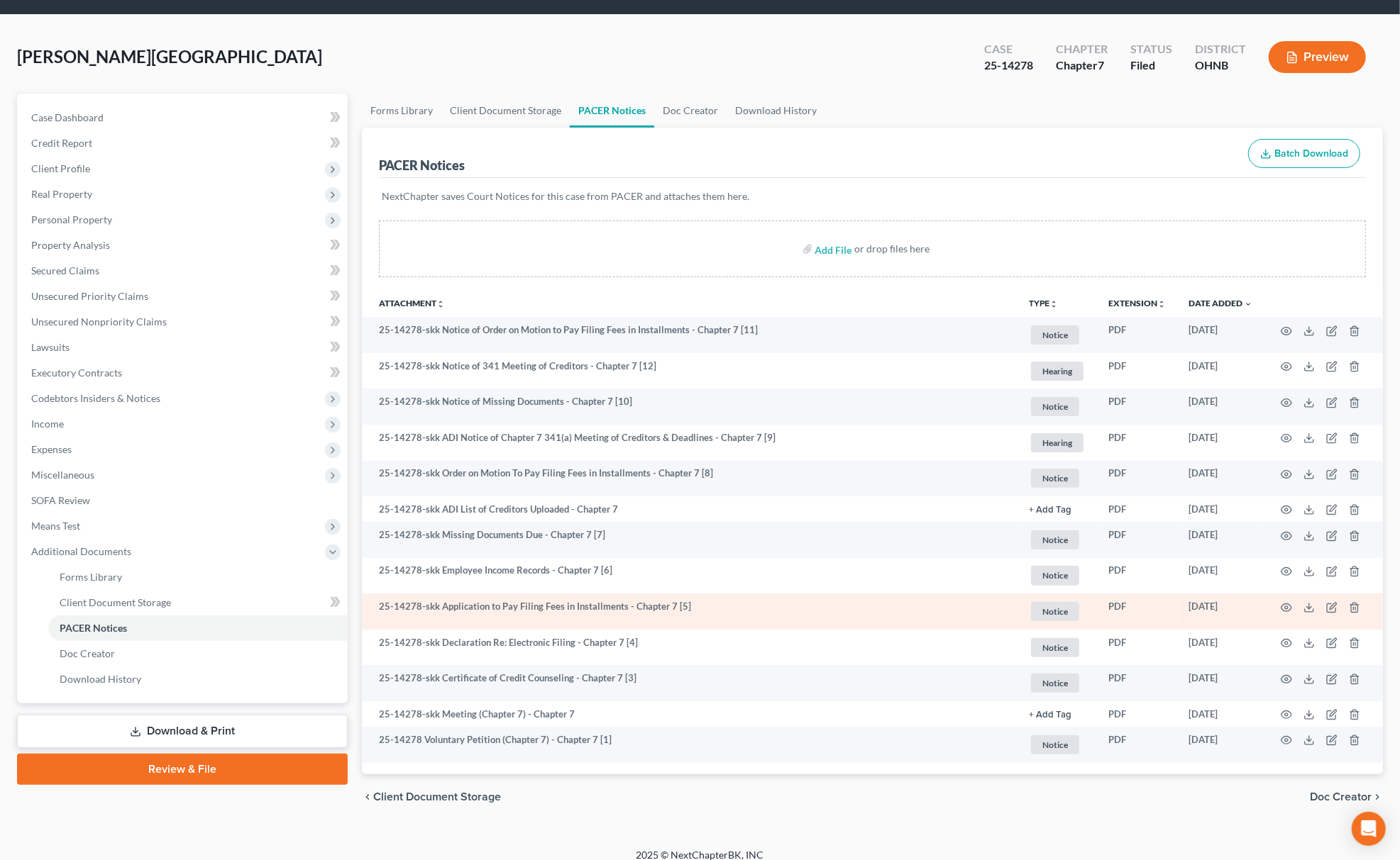
scroll to position [55, 0]
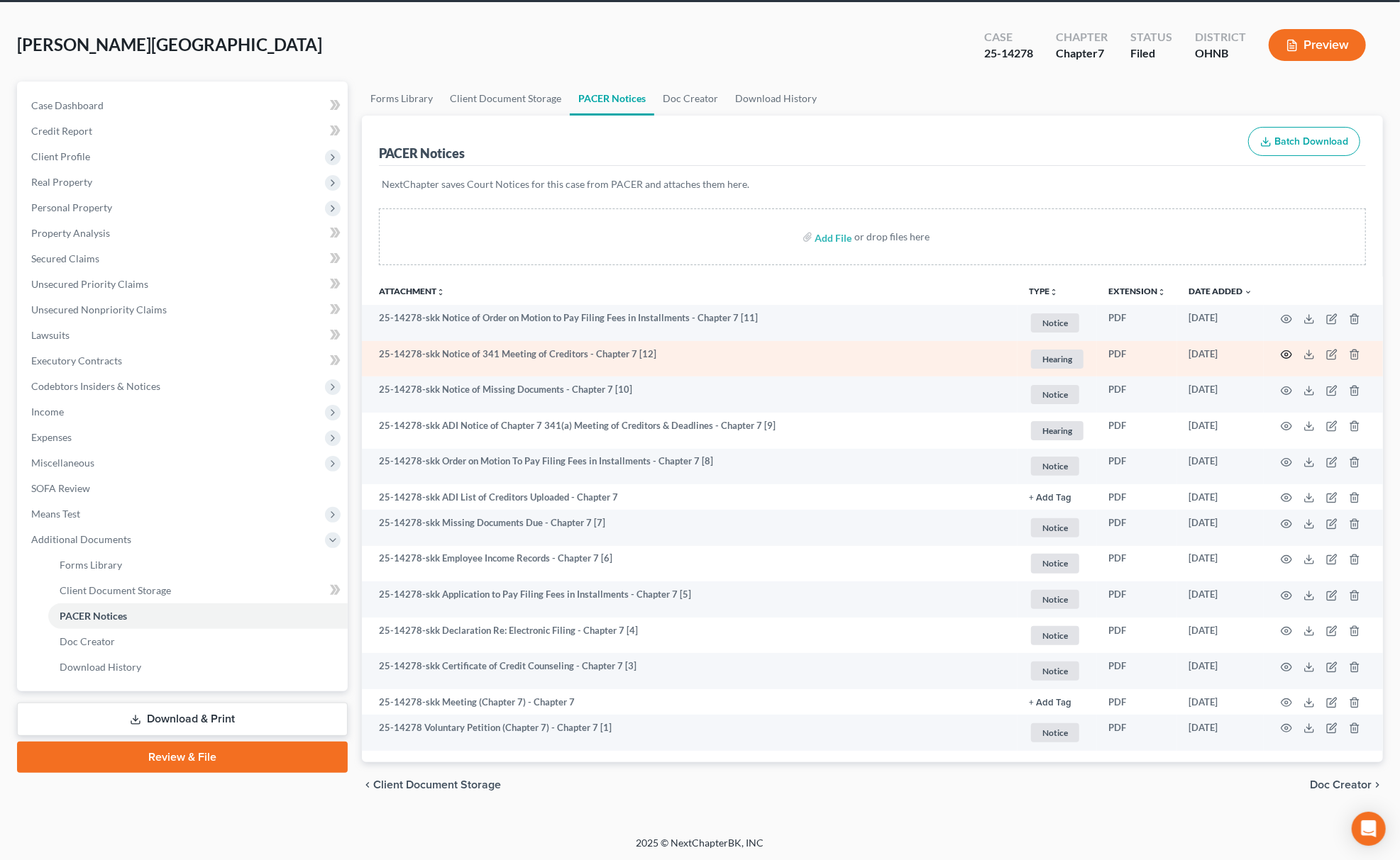
click at [1290, 353] on icon "button" at bounding box center [1286, 354] width 11 height 11
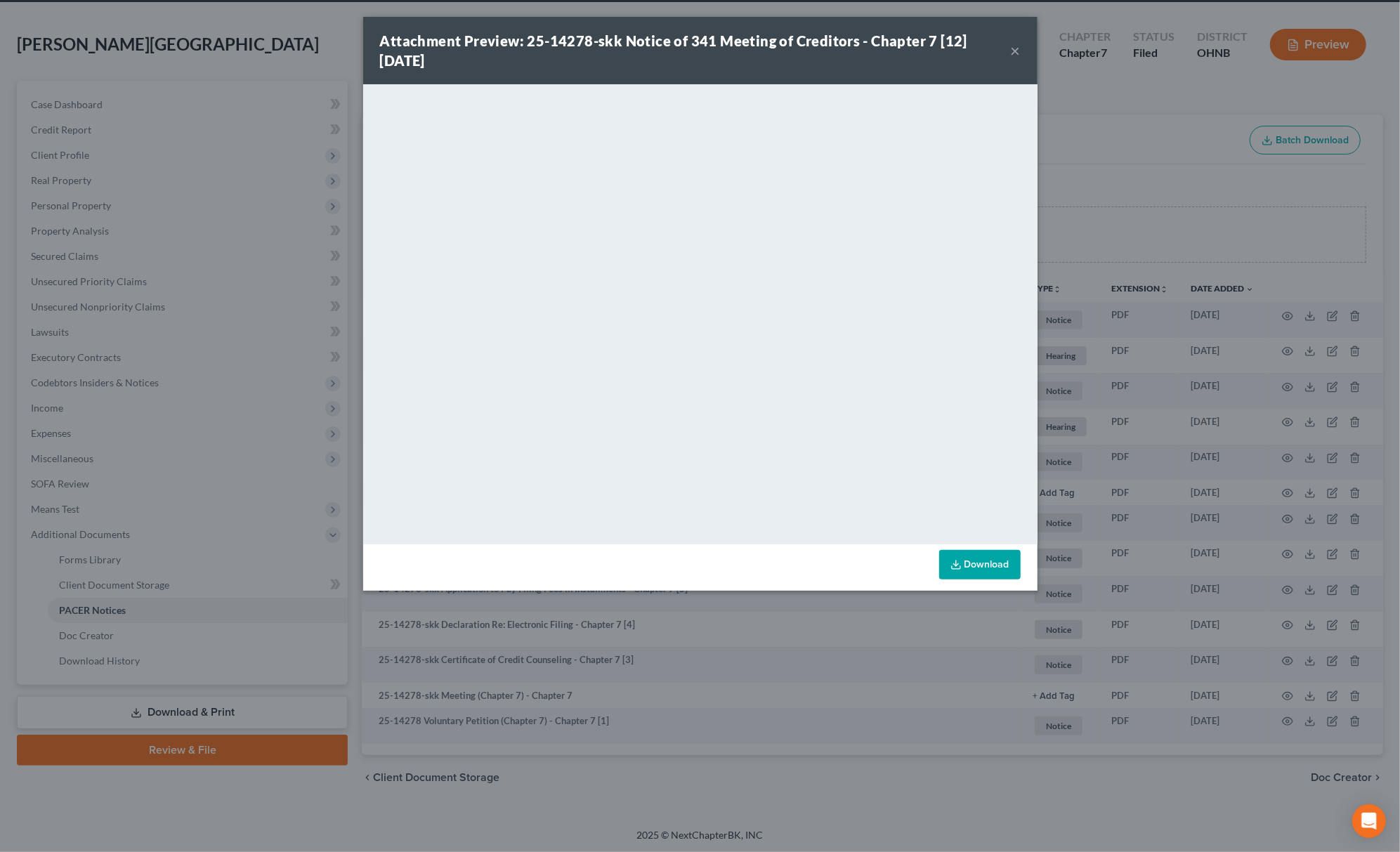
click at [1147, 135] on div "Attachment Preview: 25-14278-skk Notice of 341 Meeting of Creditors - Chapter 7…" at bounding box center [700, 426] width 1400 height 852
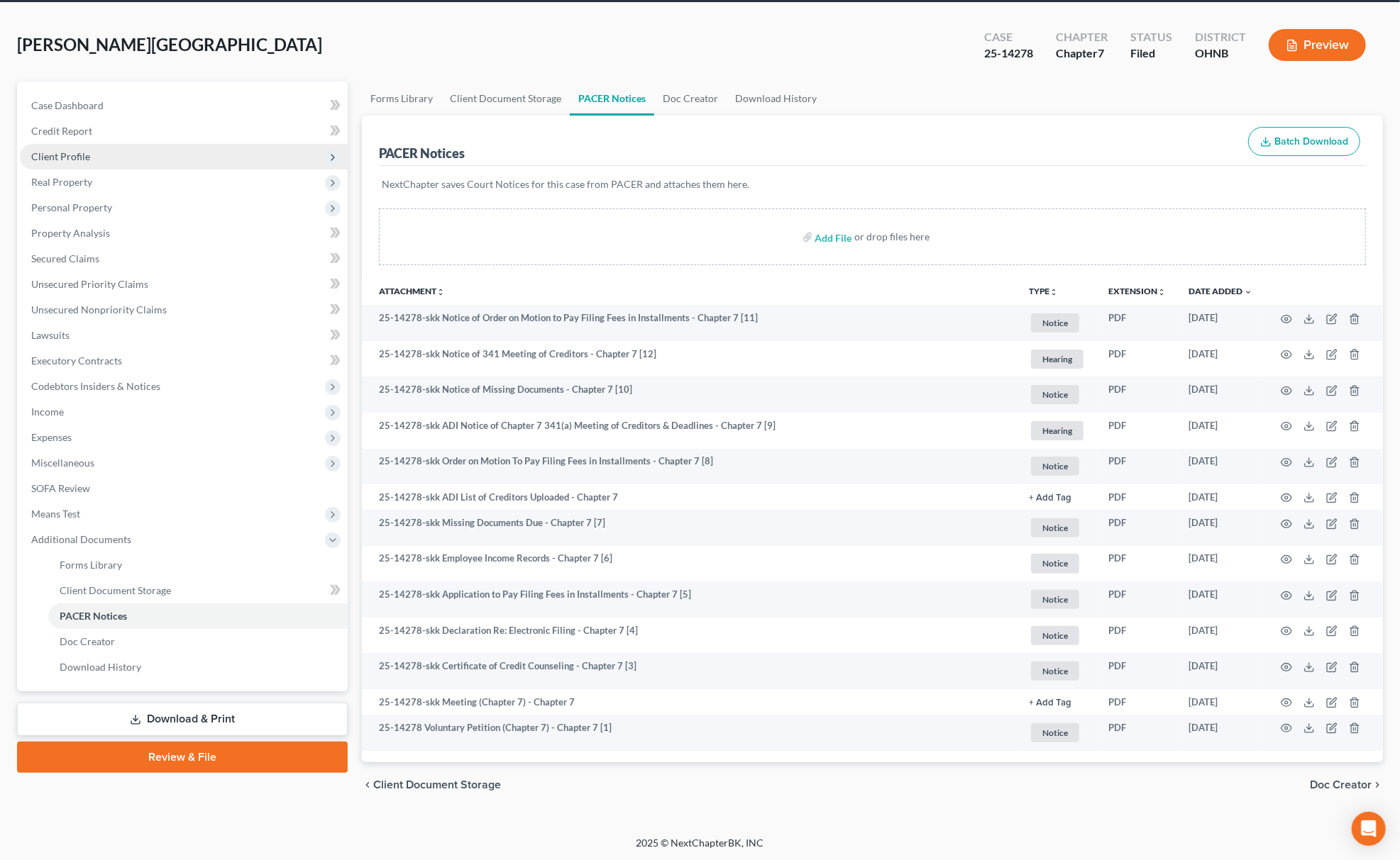
click at [115, 157] on span "Client Profile" at bounding box center [184, 157] width 328 height 26
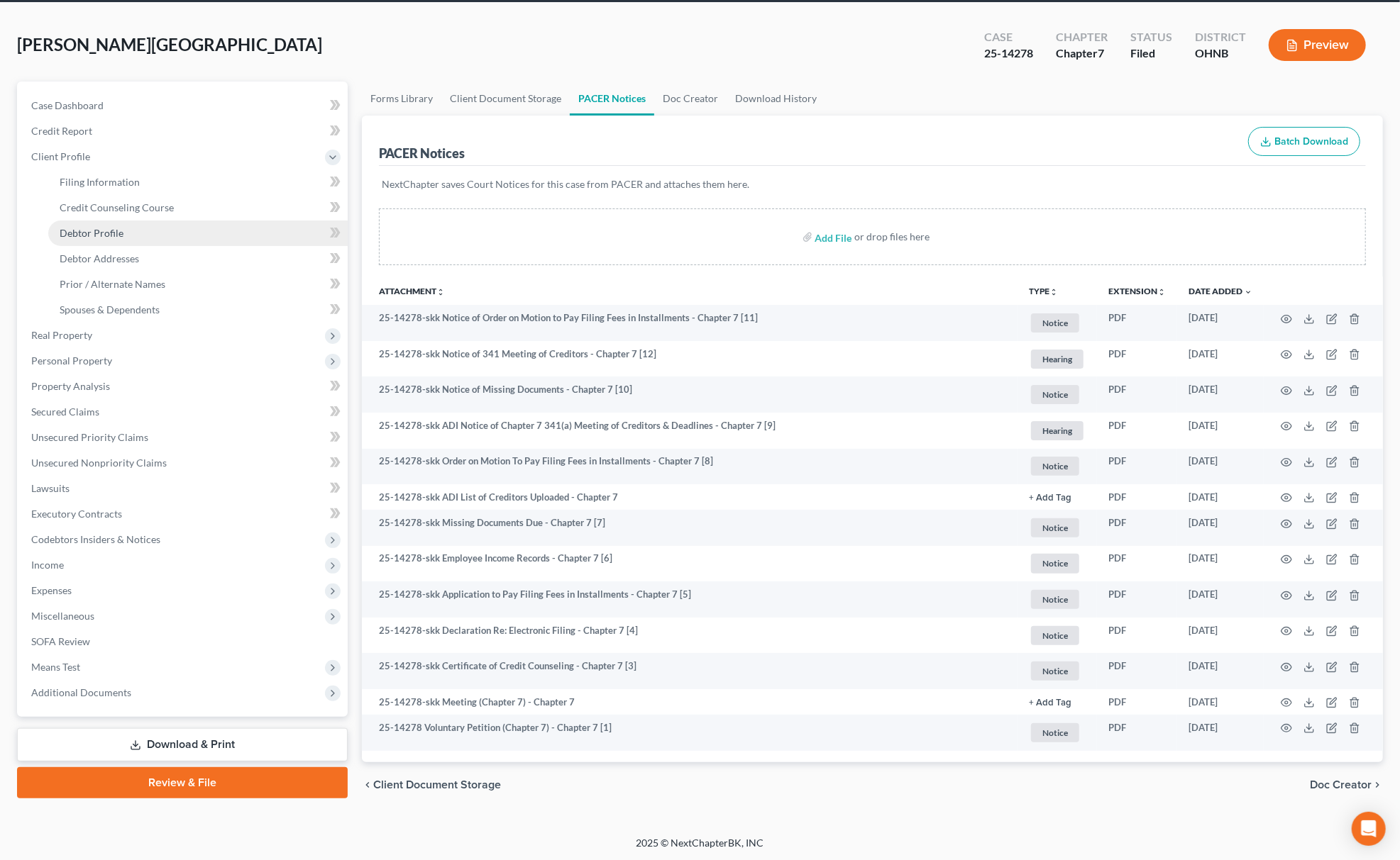
click at [115, 236] on span "Debtor Profile" at bounding box center [92, 233] width 64 height 12
select select "0"
select select "5"
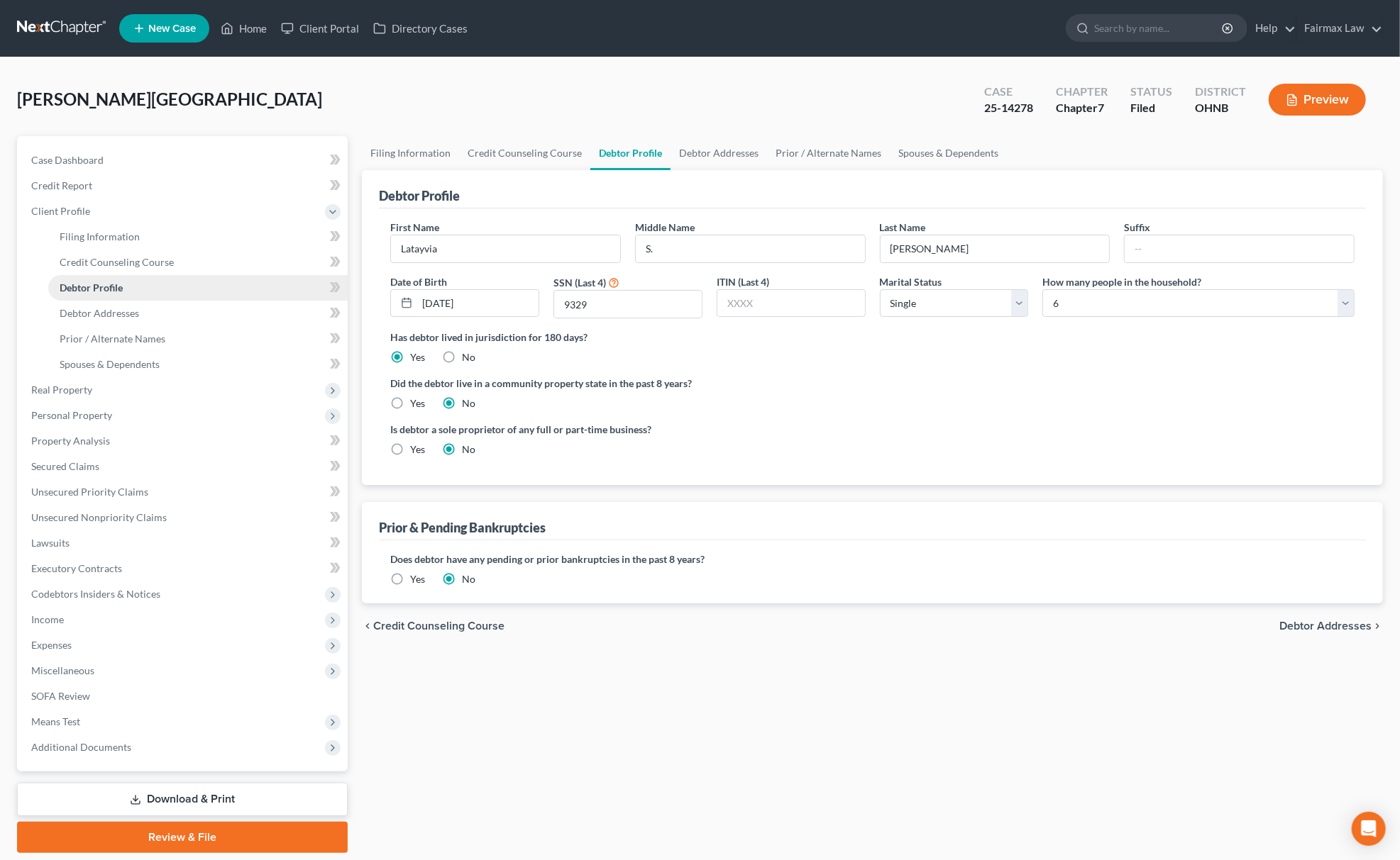
click at [97, 287] on span "Debtor Profile" at bounding box center [91, 287] width 63 height 12
click at [112, 312] on span "Debtor Addresses" at bounding box center [99, 312] width 80 height 12
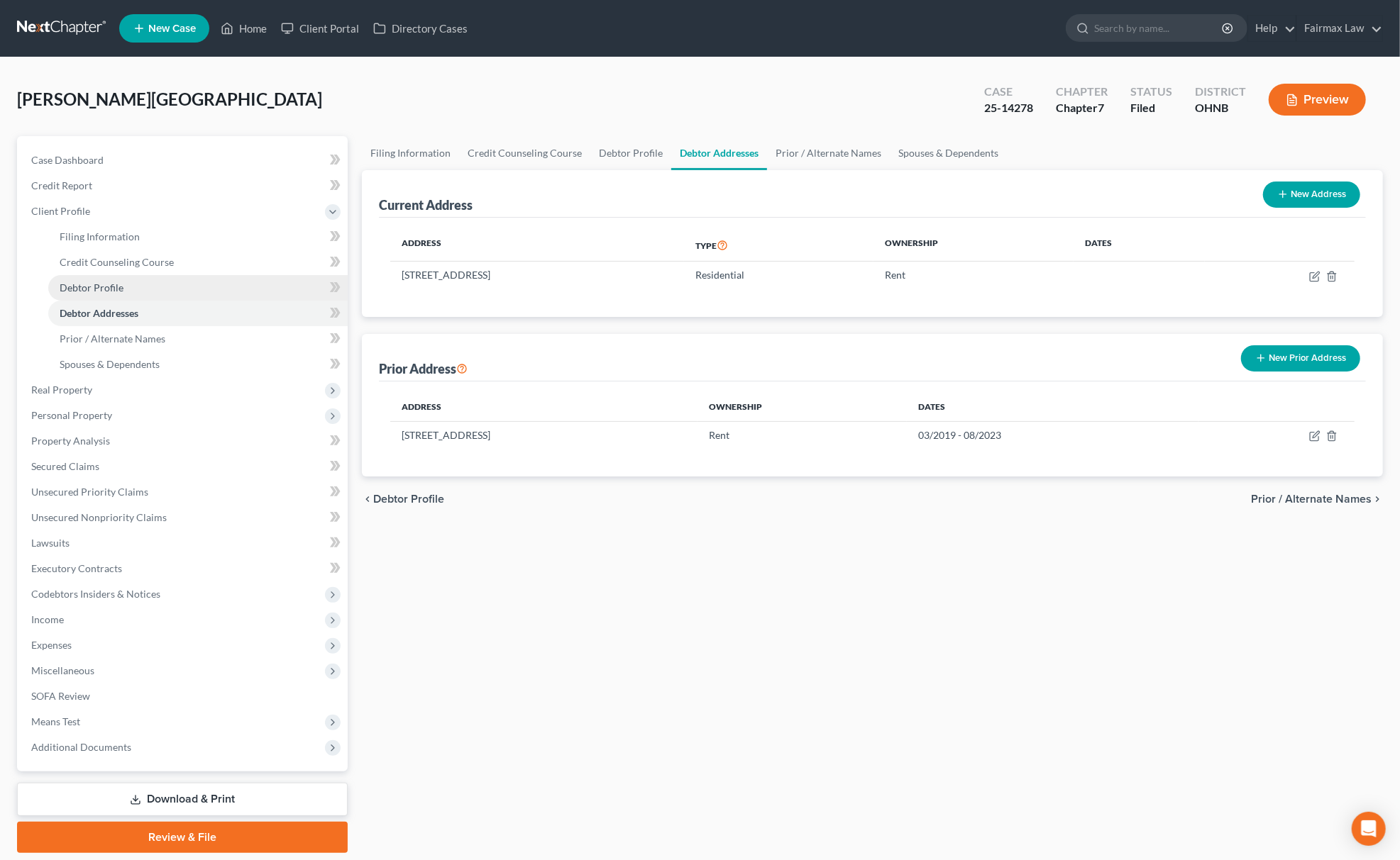
click at [137, 287] on link "Debtor Profile" at bounding box center [198, 288] width 300 height 26
select select "0"
select select "5"
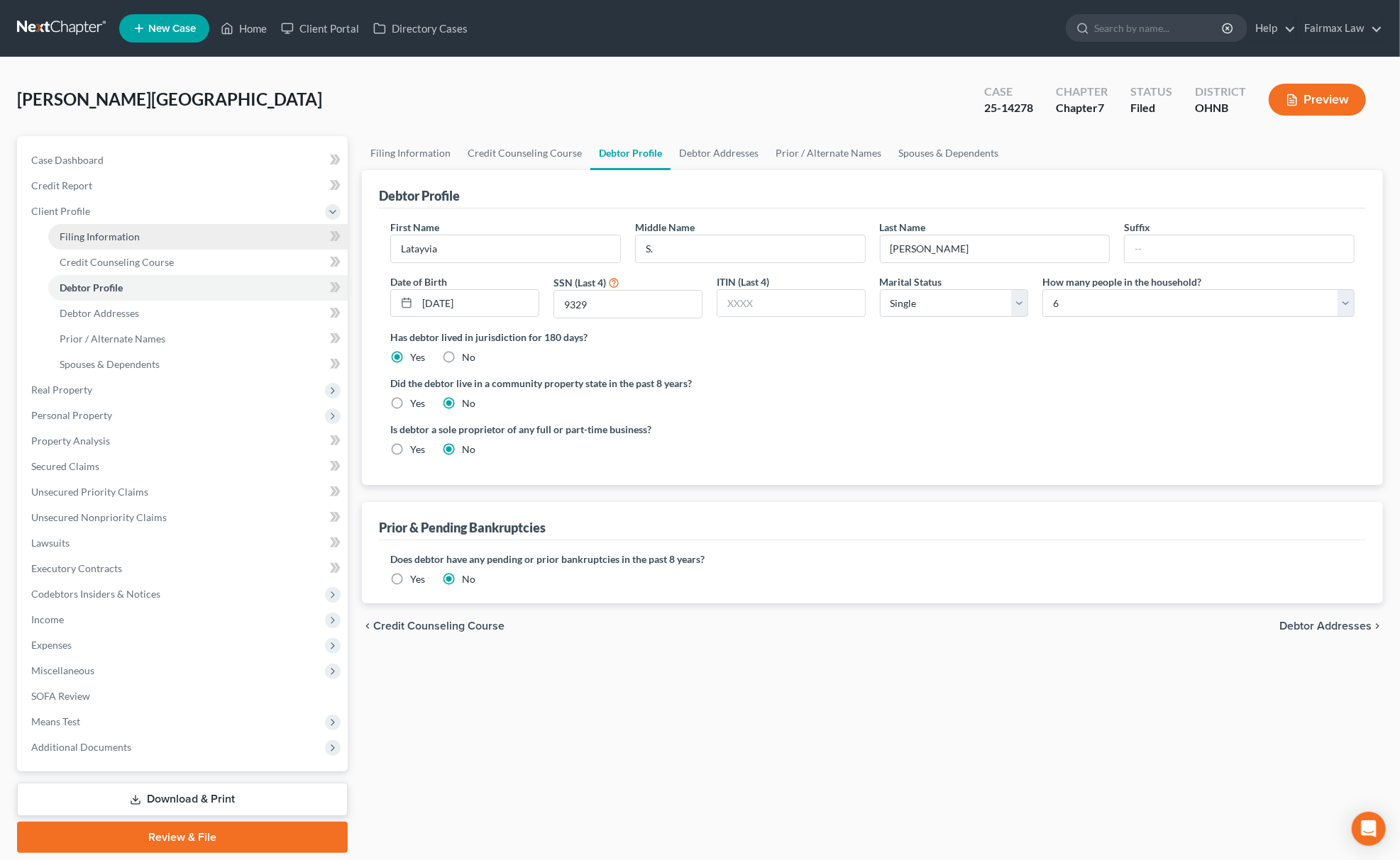
click at [148, 238] on link "Filing Information" at bounding box center [198, 237] width 300 height 26
select select "1"
select select "0"
select select "61"
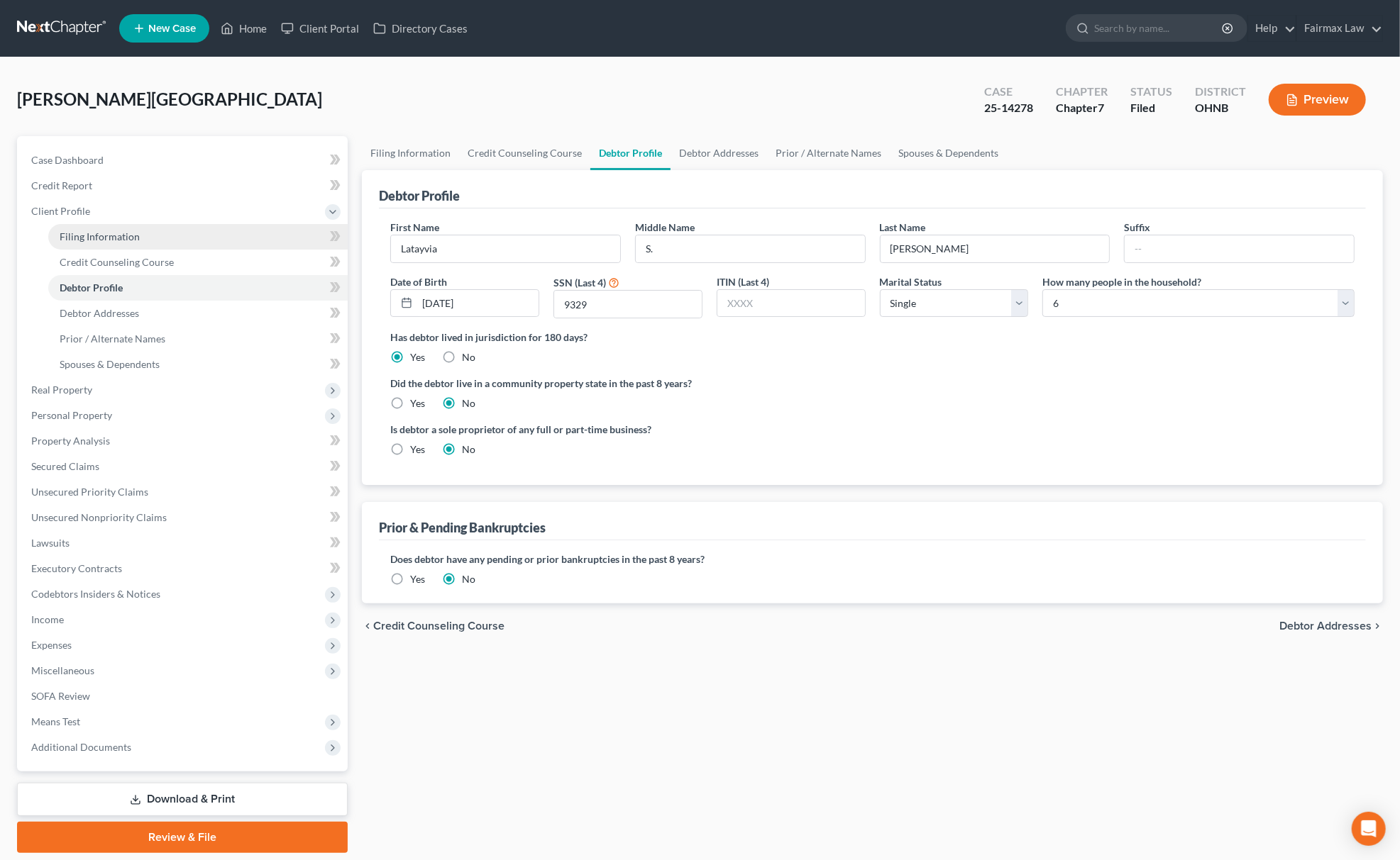
select select "12"
select select "0"
select select "36"
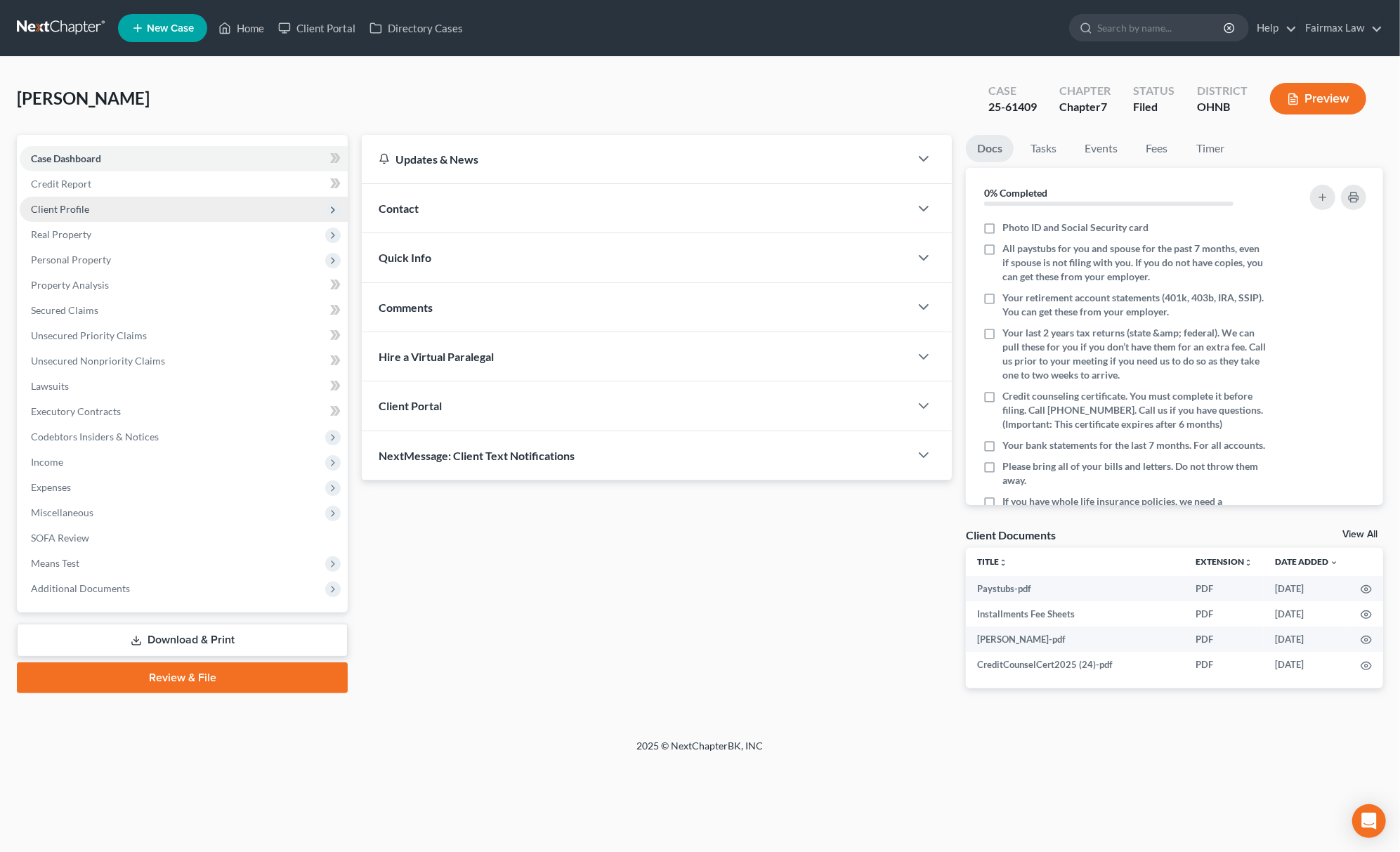
click at [127, 211] on span "Client Profile" at bounding box center [184, 210] width 328 height 25
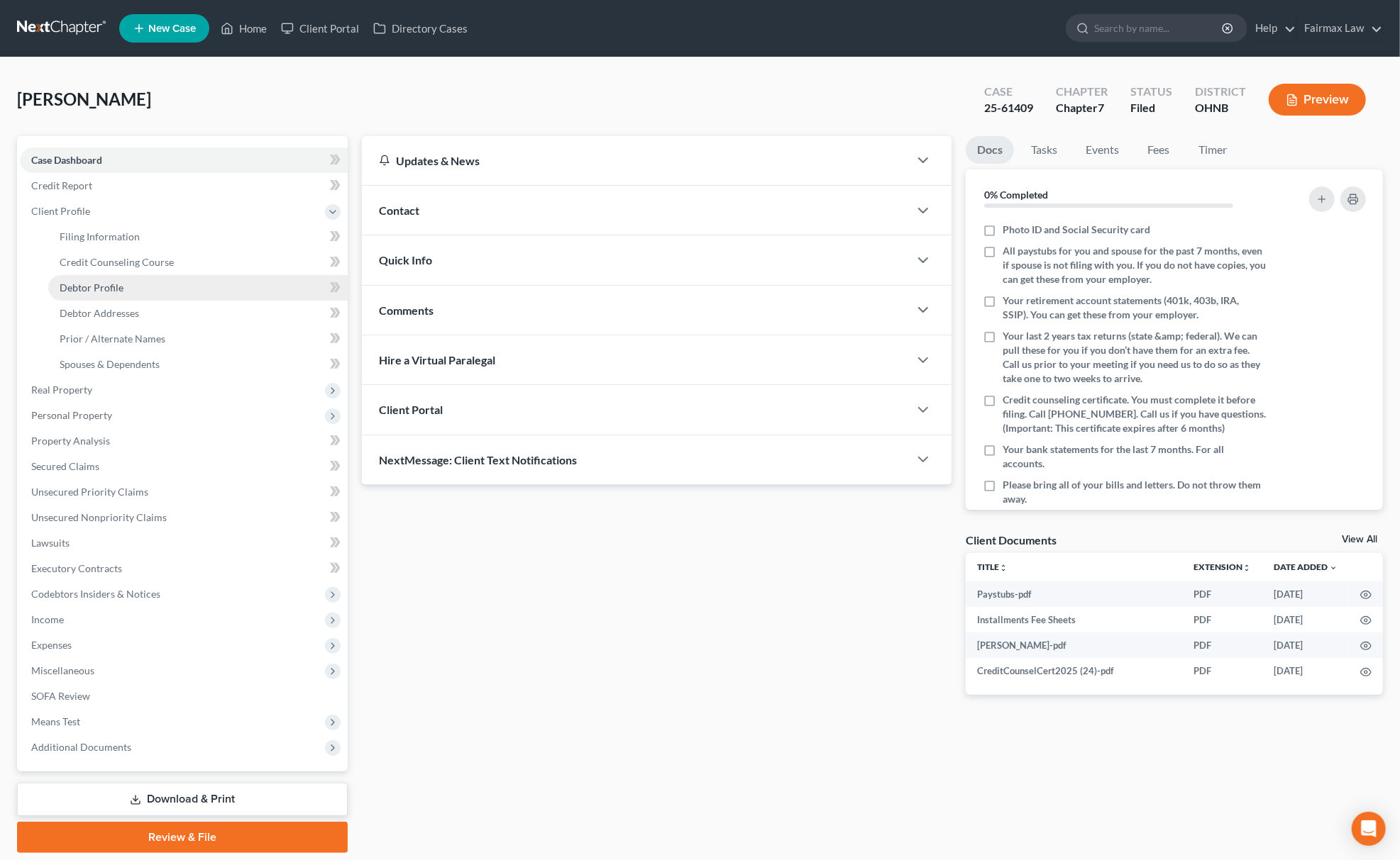
click at [155, 277] on link "Debtor Profile" at bounding box center [198, 288] width 300 height 26
select select "0"
select select "1"
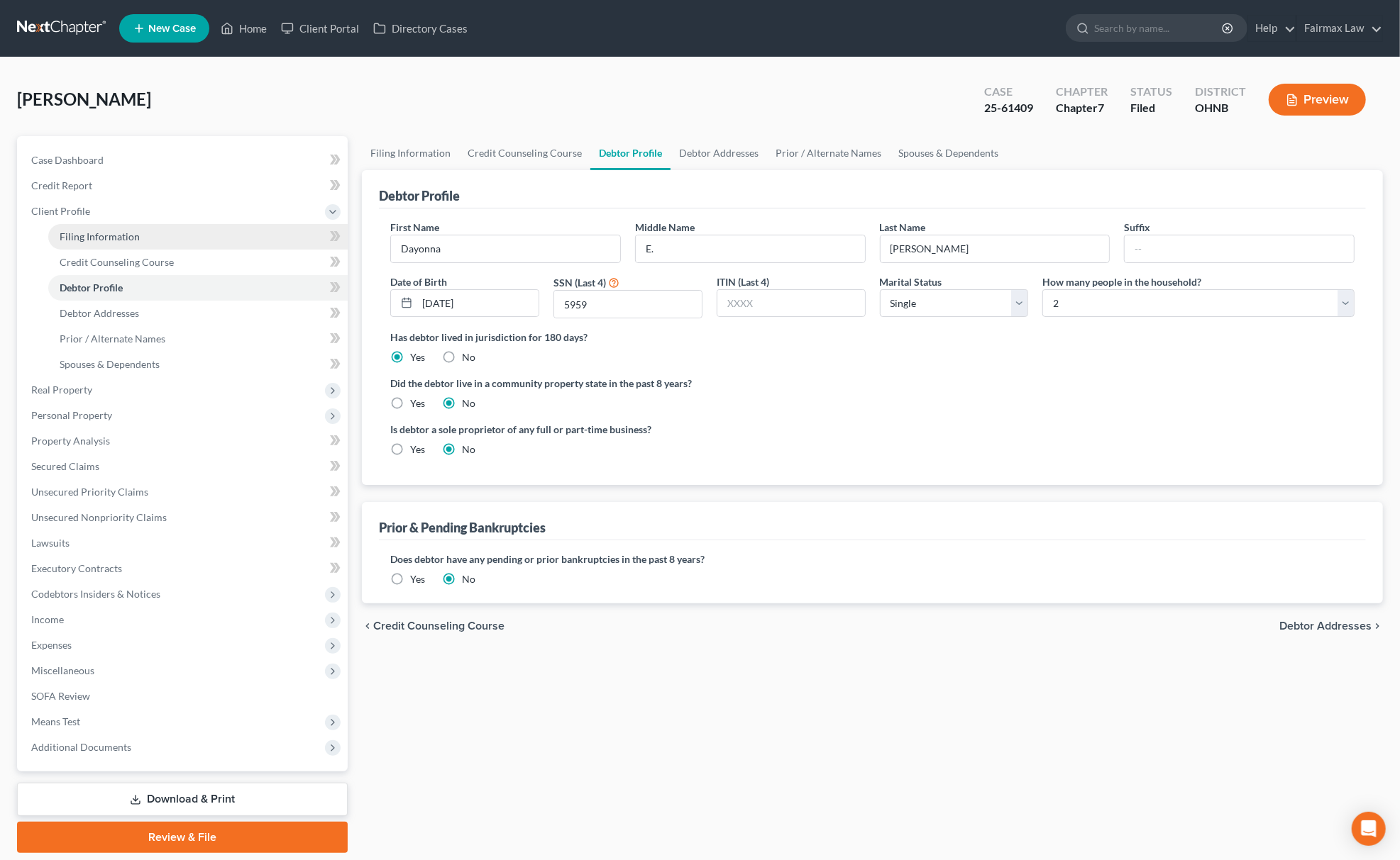
click at [155, 242] on link "Filing Information" at bounding box center [198, 237] width 300 height 26
select select "1"
select select "0"
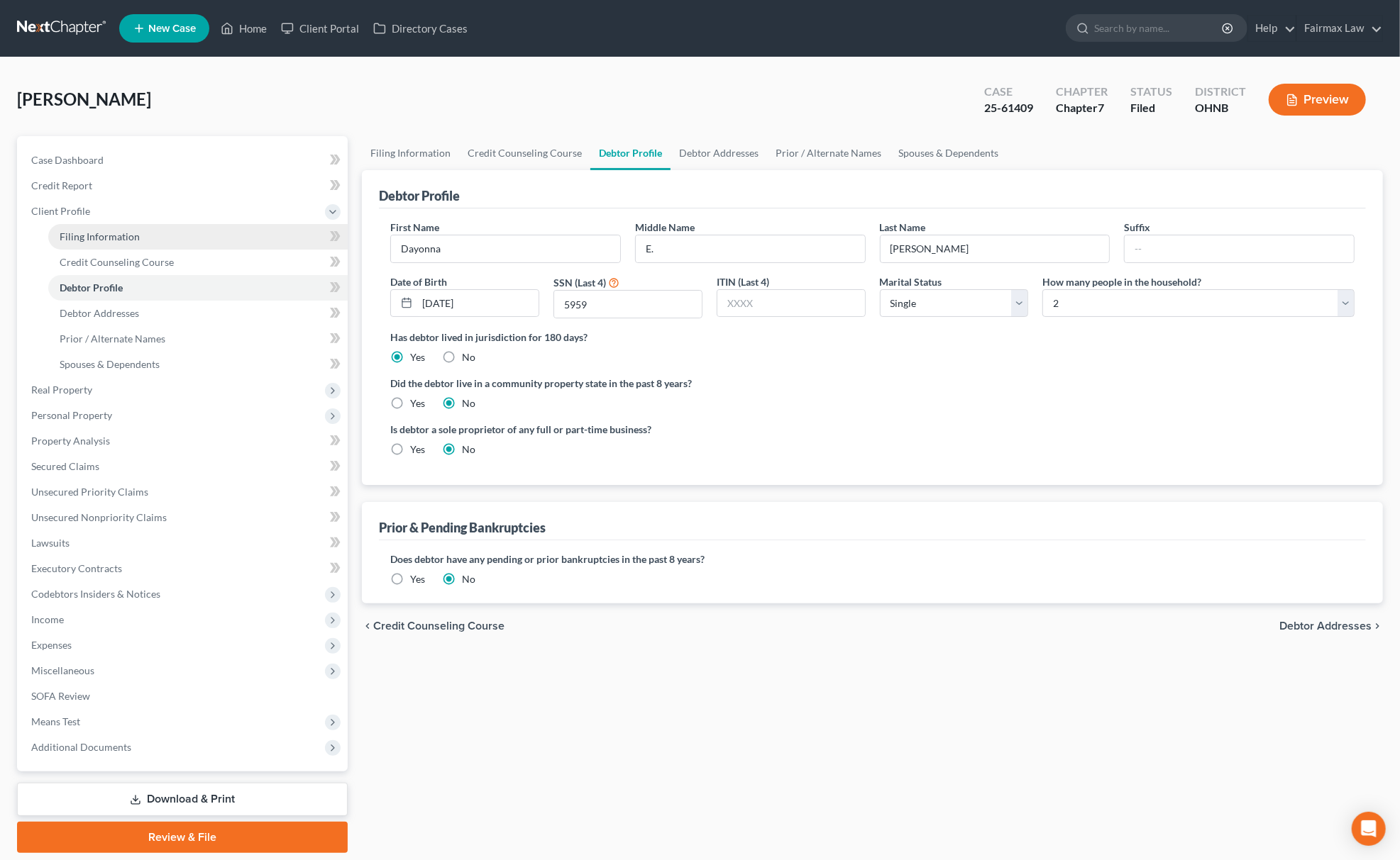
select select "36"
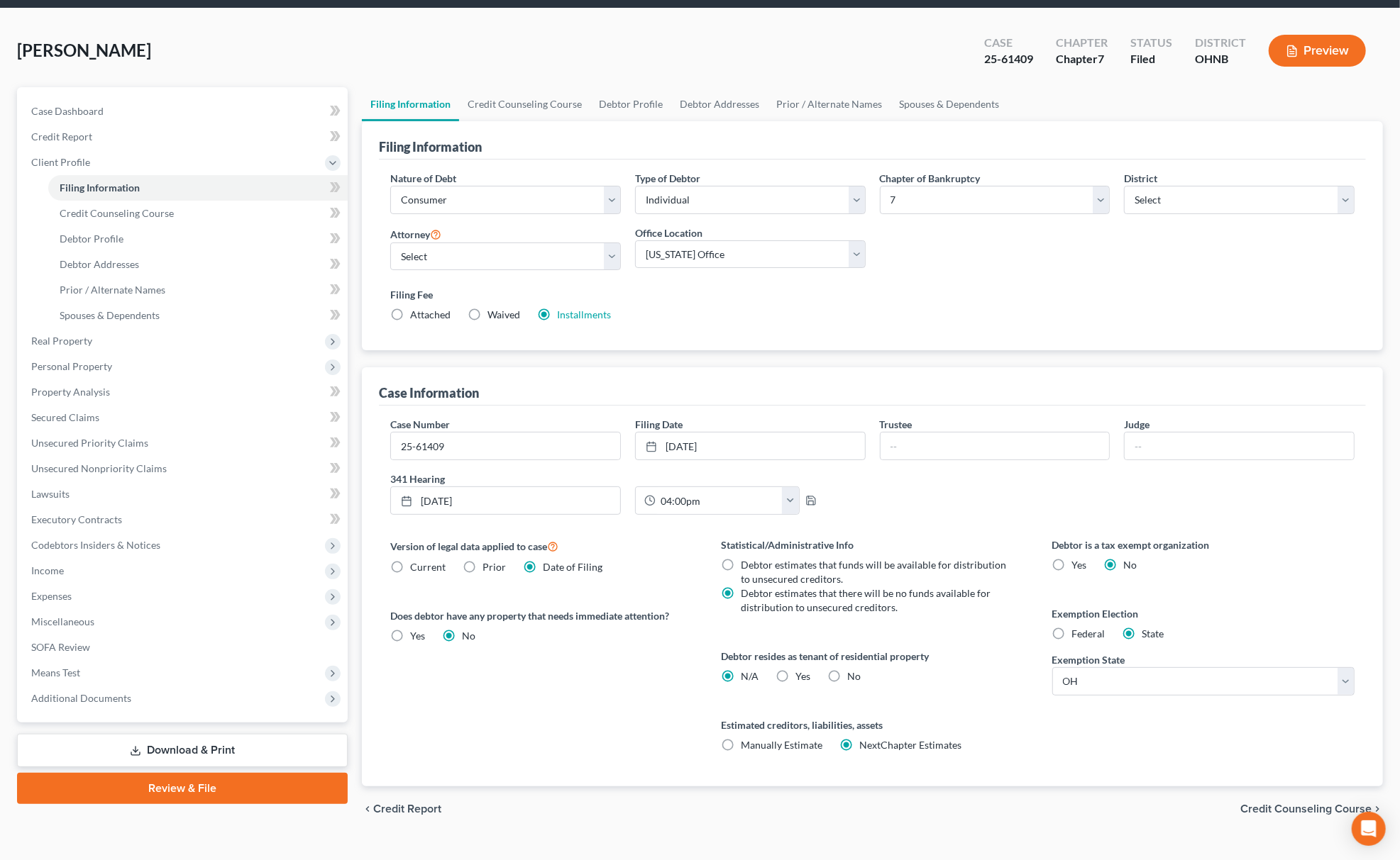
scroll to position [75, 0]
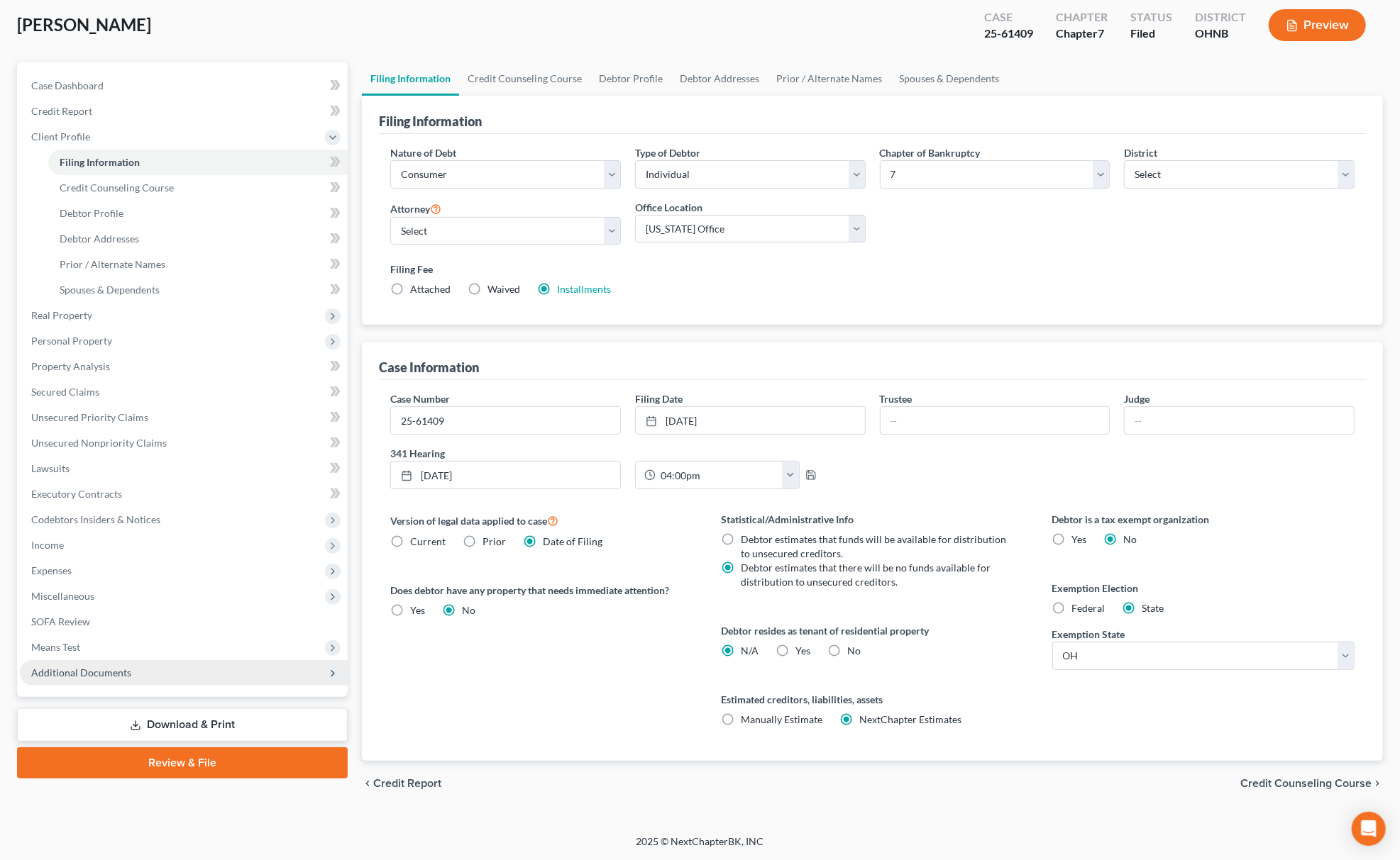
click at [180, 670] on span "Additional Documents" at bounding box center [184, 673] width 328 height 26
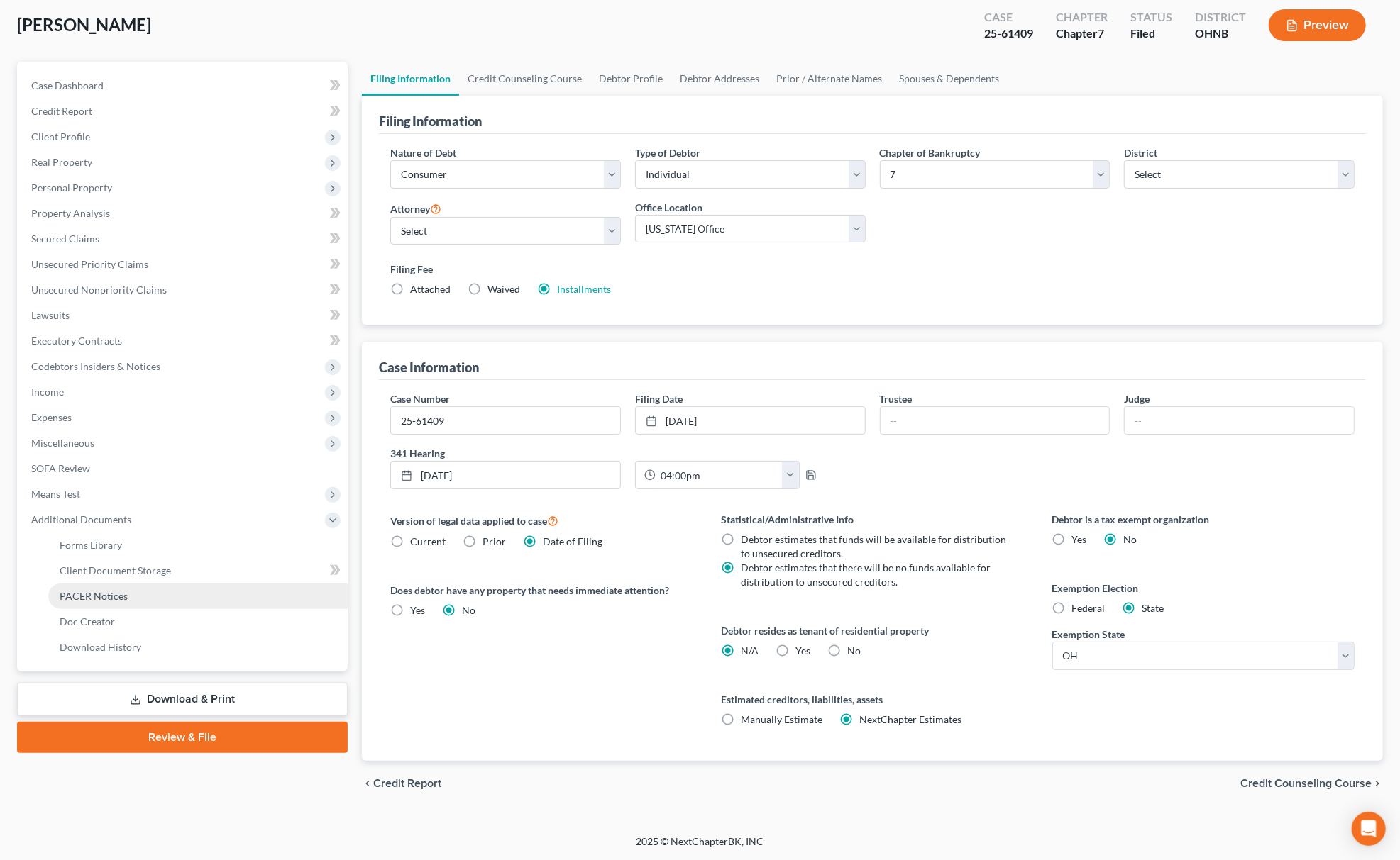
click at [140, 602] on link "PACER Notices" at bounding box center [198, 596] width 300 height 26
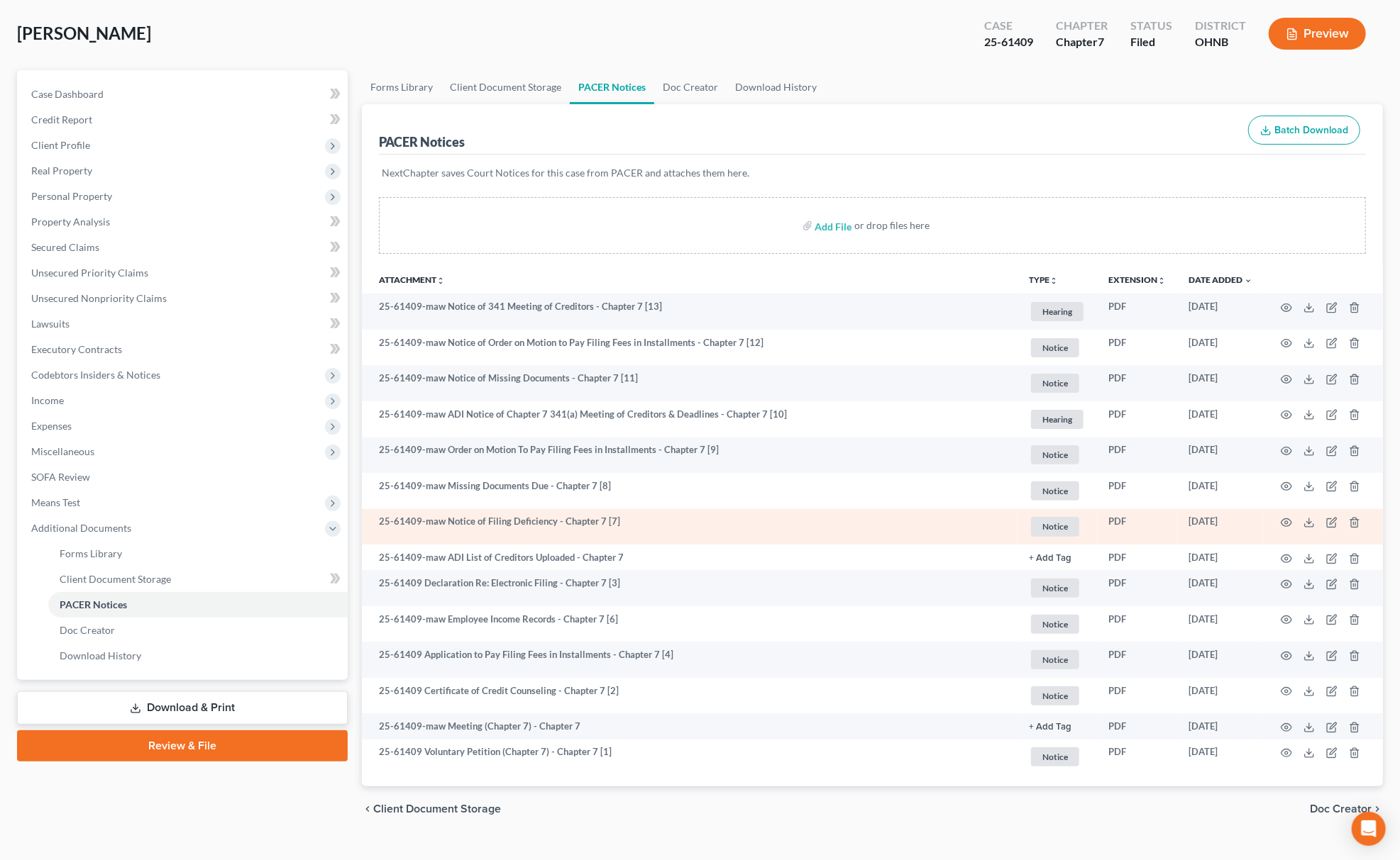
scroll to position [91, 0]
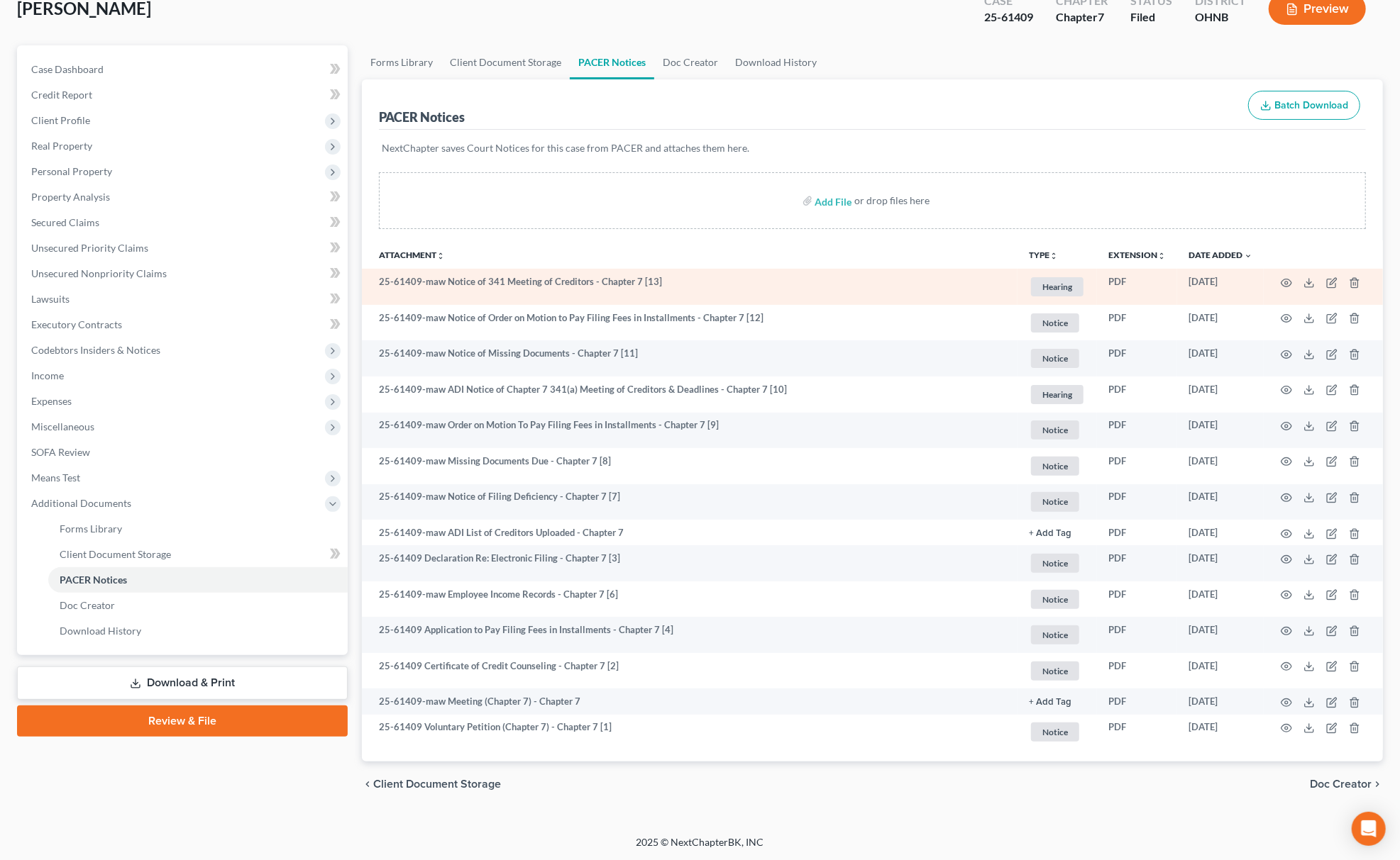
click at [1300, 284] on td at bounding box center [1323, 286] width 119 height 36
click at [1287, 282] on circle "button" at bounding box center [1285, 282] width 3 height 3
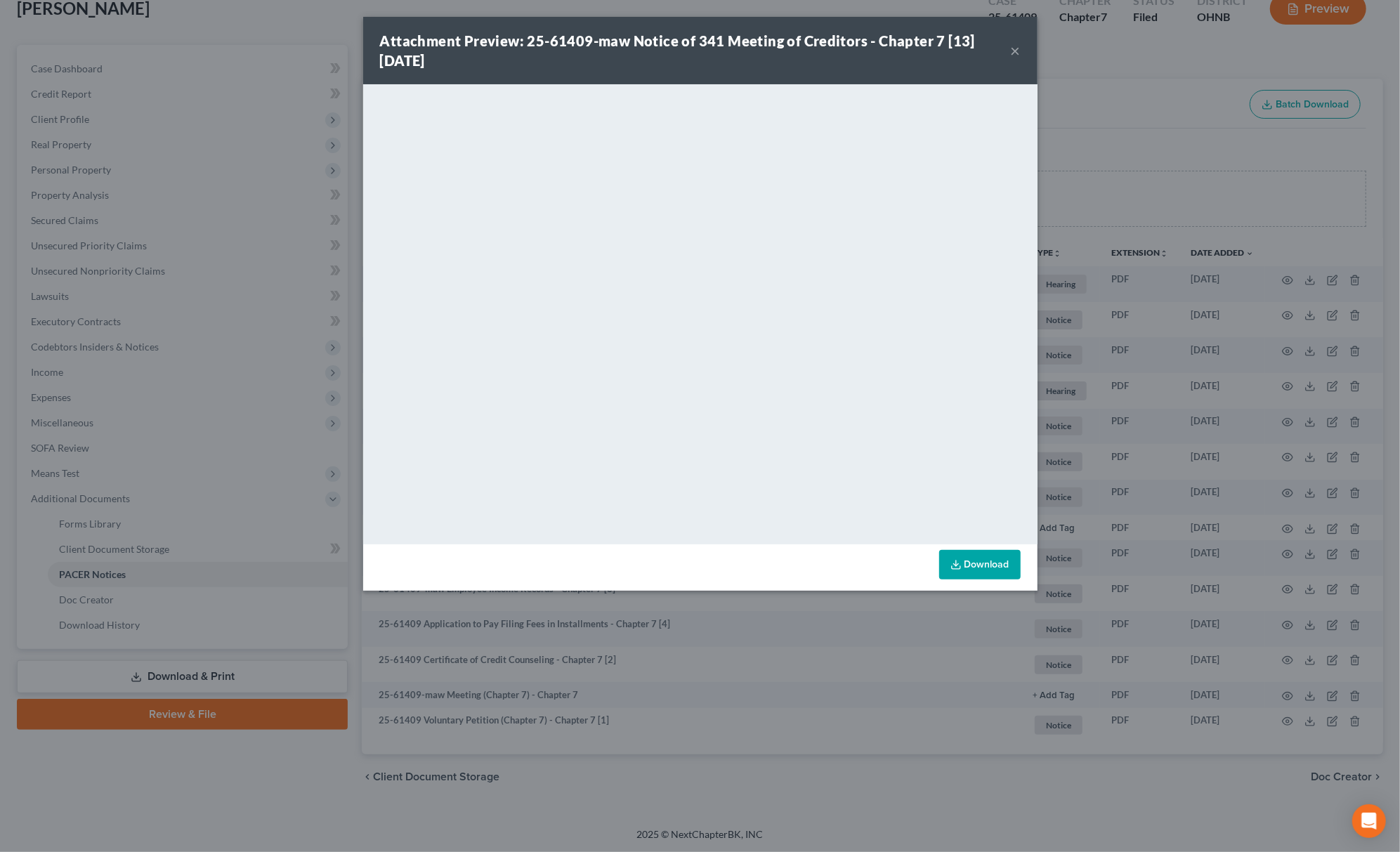
click at [1093, 139] on div "Attachment Preview: 25-61409-maw Notice of 341 Meeting of Creditors - Chapter 7…" at bounding box center [700, 426] width 1400 height 852
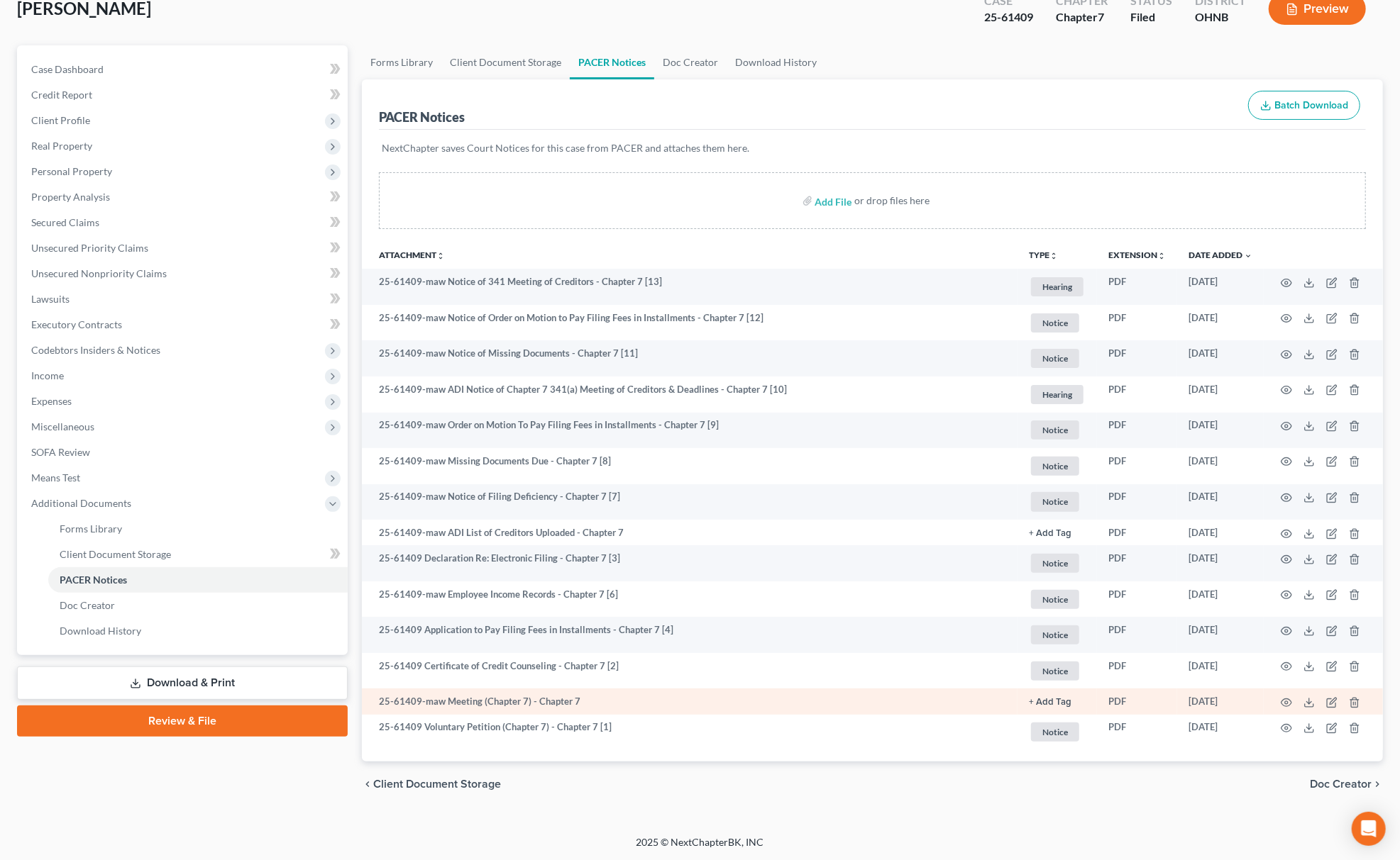
click at [1285, 695] on td at bounding box center [1323, 702] width 119 height 26
click at [1287, 702] on circle "button" at bounding box center [1285, 702] width 3 height 3
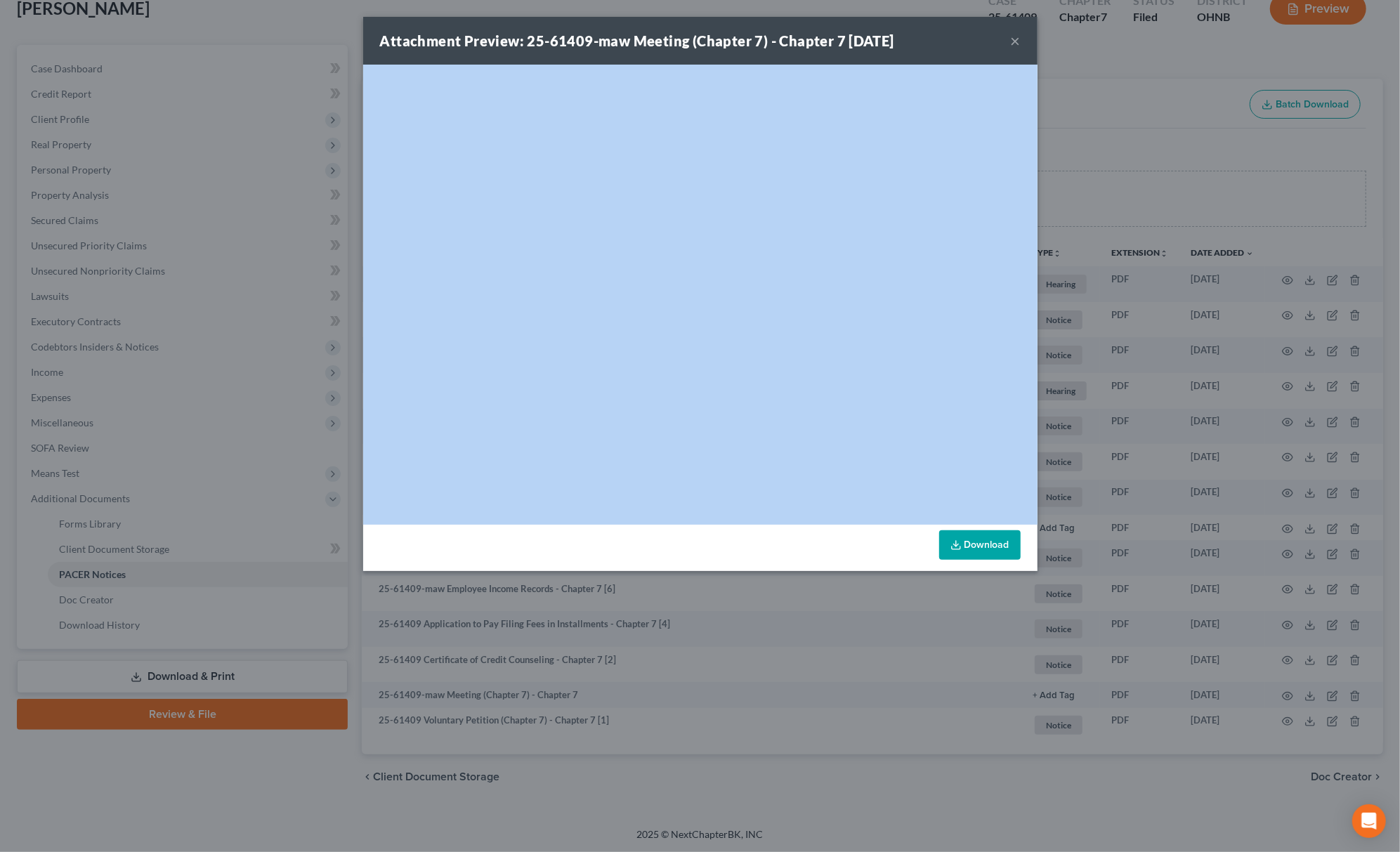
click at [1137, 67] on div "Attachment Preview: 25-61409-maw Meeting (Chapter 7) - Chapter 7 10/01/2025 × <…" at bounding box center [700, 426] width 1400 height 852
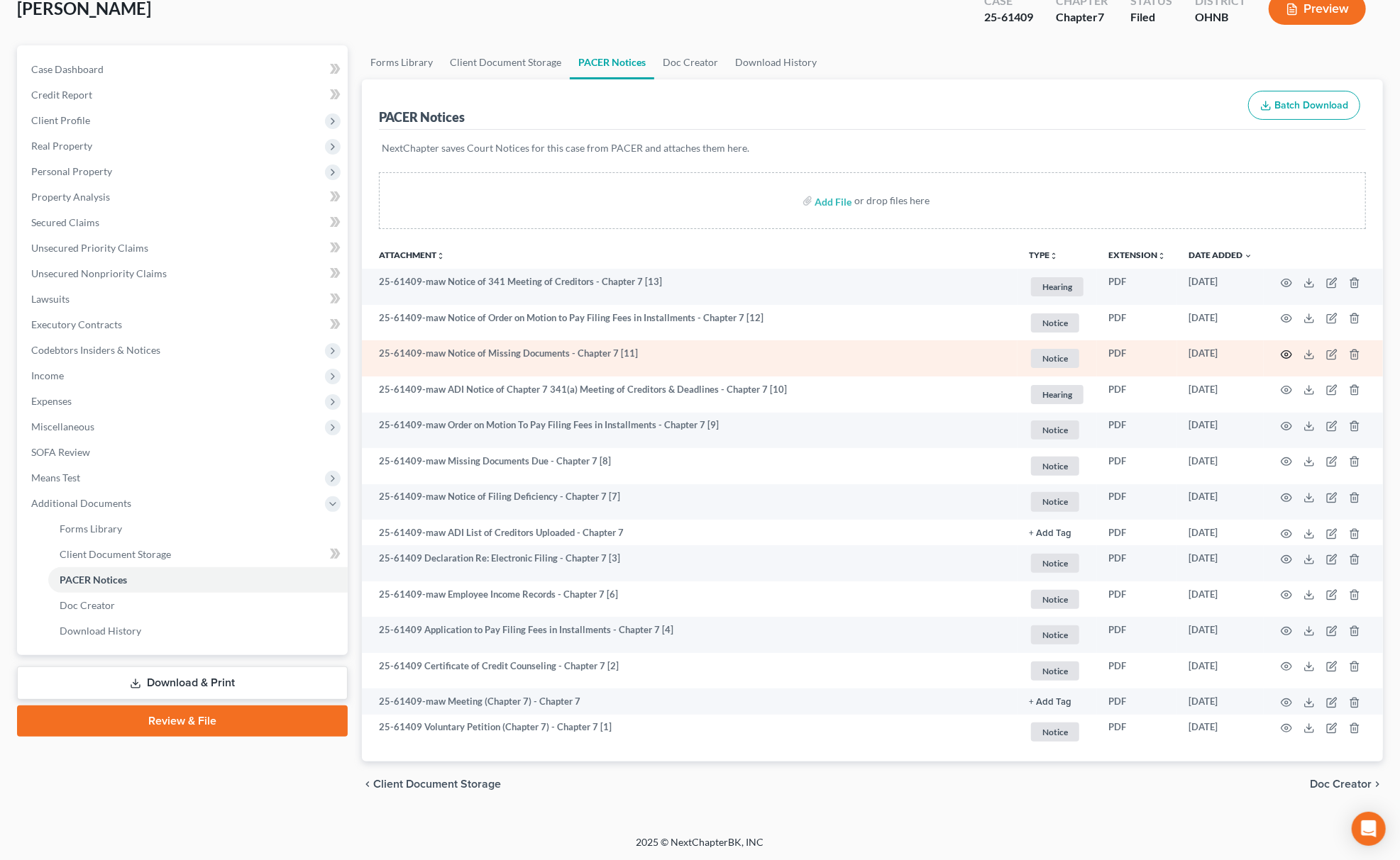
click at [1284, 355] on icon "button" at bounding box center [1286, 354] width 11 height 11
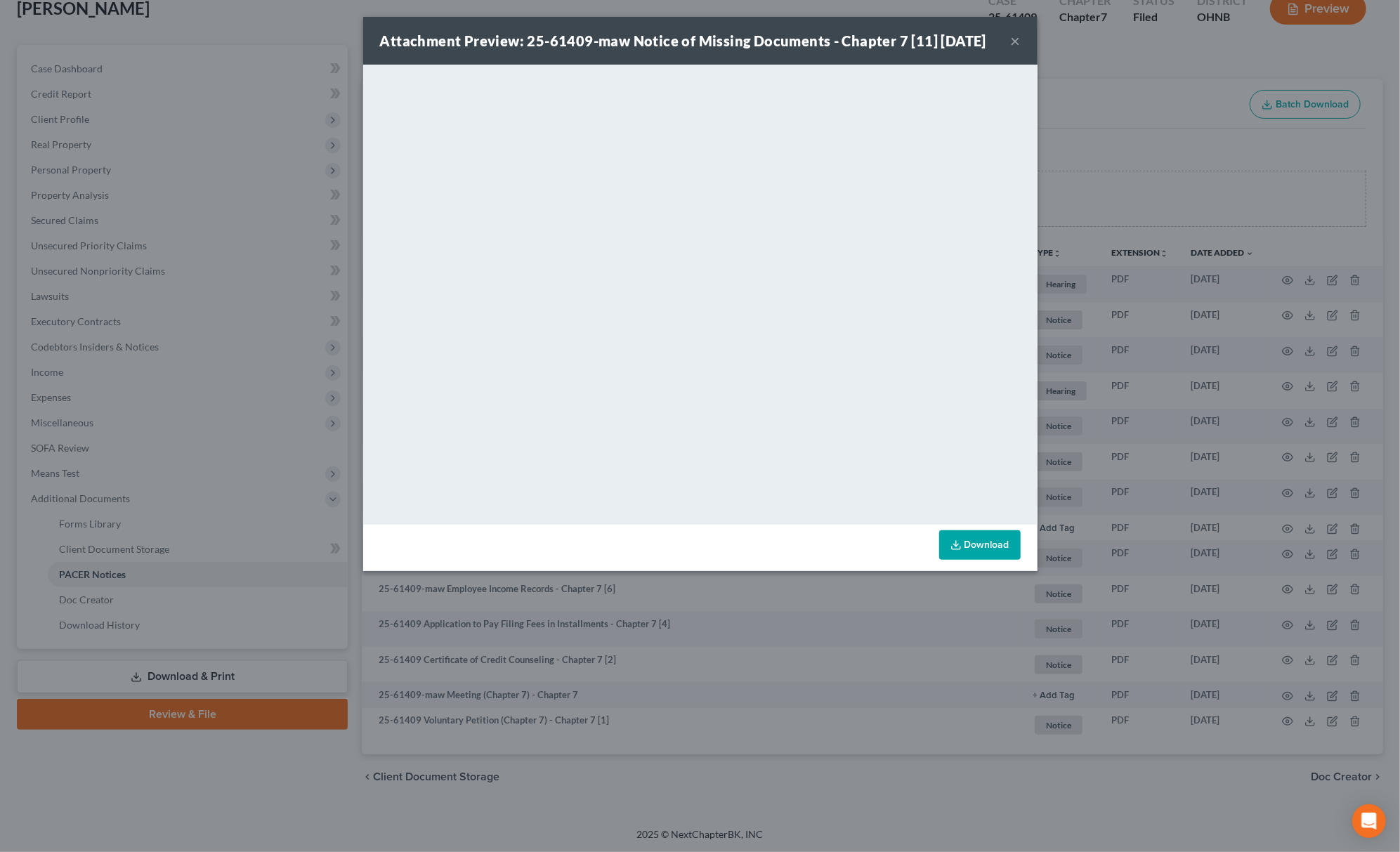
click at [1218, 129] on div "Attachment Preview: 25-61409-maw Notice of Missing Documents - Chapter 7 [11] 1…" at bounding box center [700, 426] width 1400 height 852
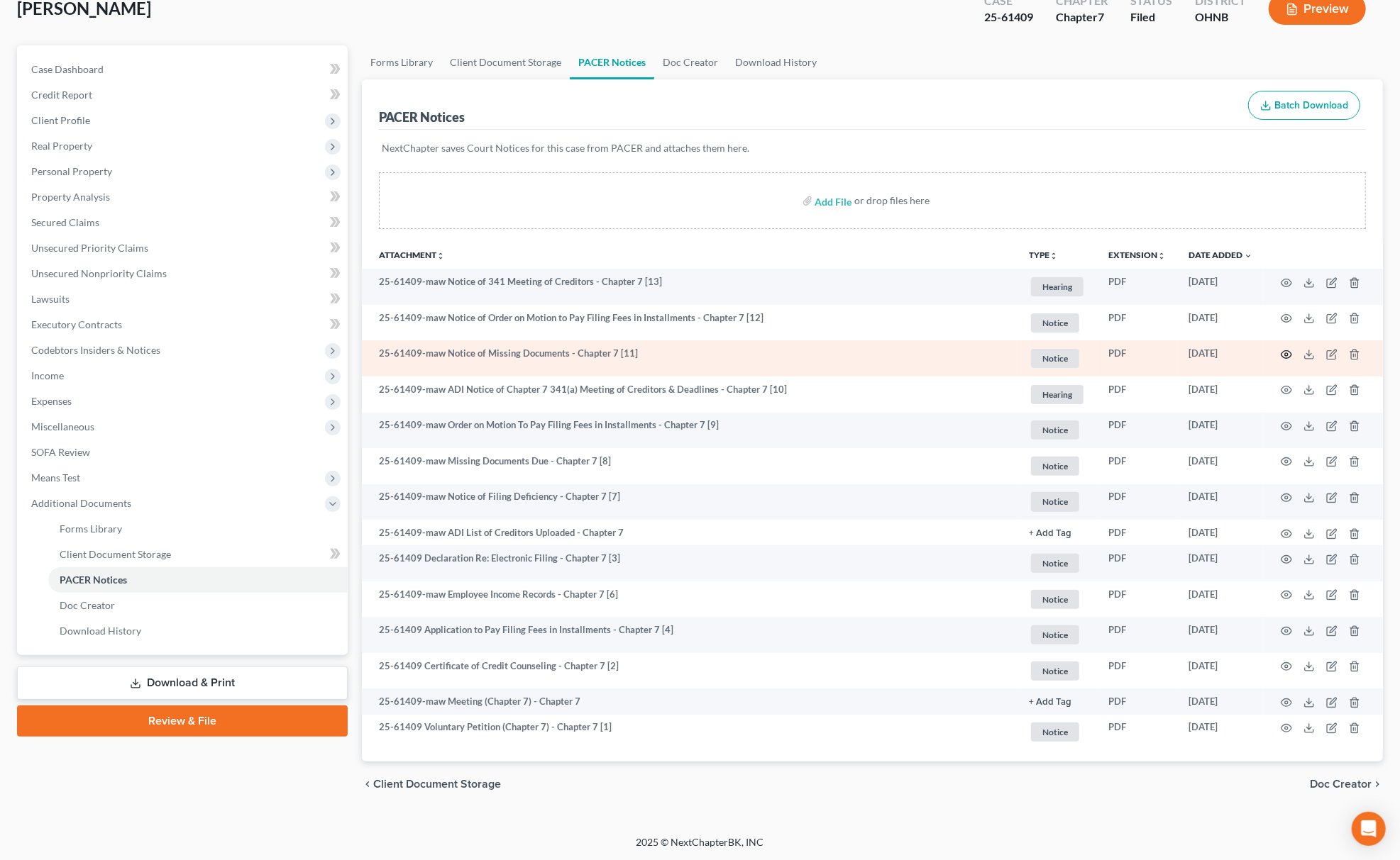
click at [1285, 354] on circle "button" at bounding box center [1285, 354] width 3 height 3
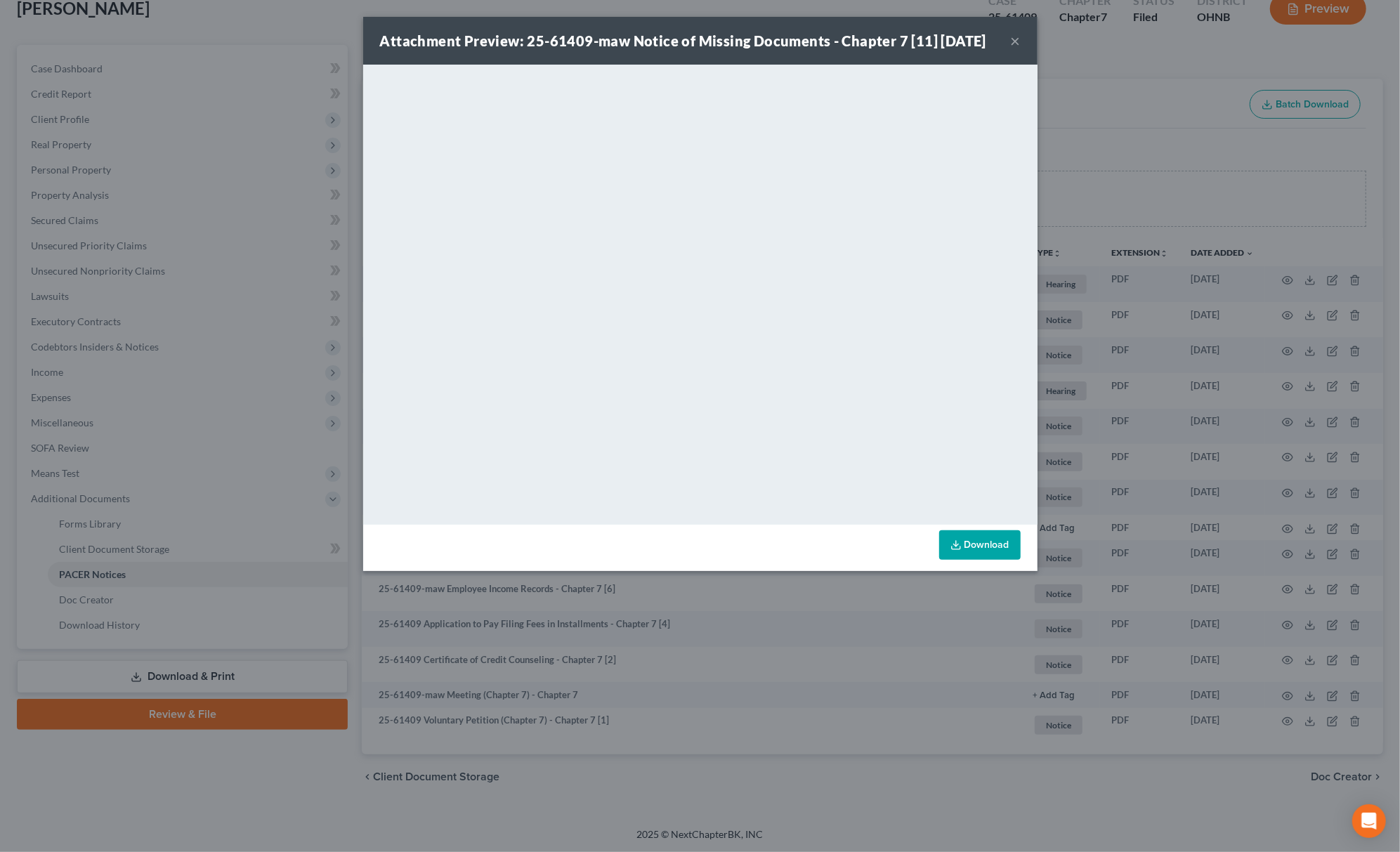
click at [1137, 155] on div "Attachment Preview: 25-61409-maw Notice of Missing Documents - Chapter 7 [11] 1…" at bounding box center [700, 426] width 1400 height 852
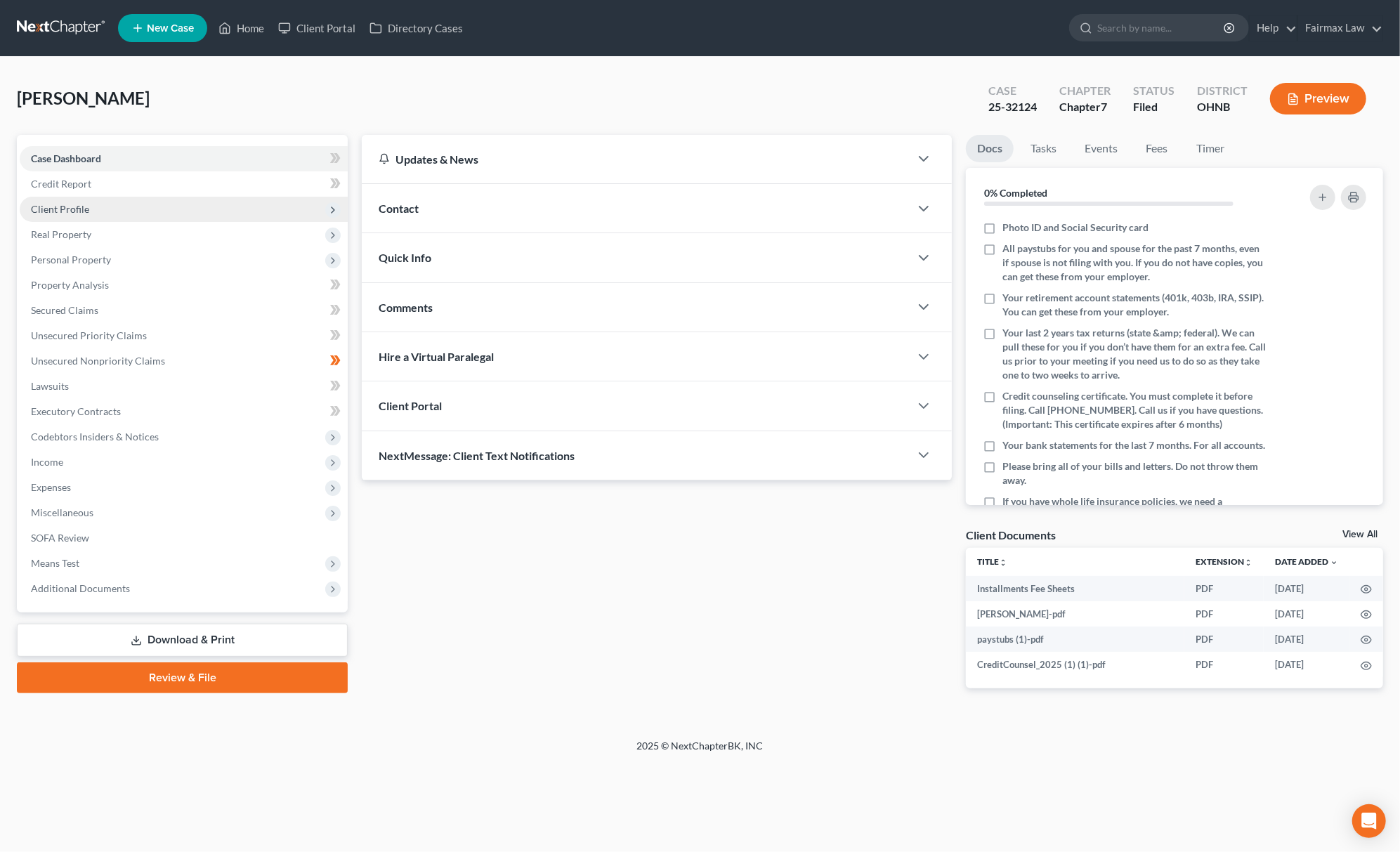
click at [138, 211] on span "Client Profile" at bounding box center [184, 210] width 328 height 25
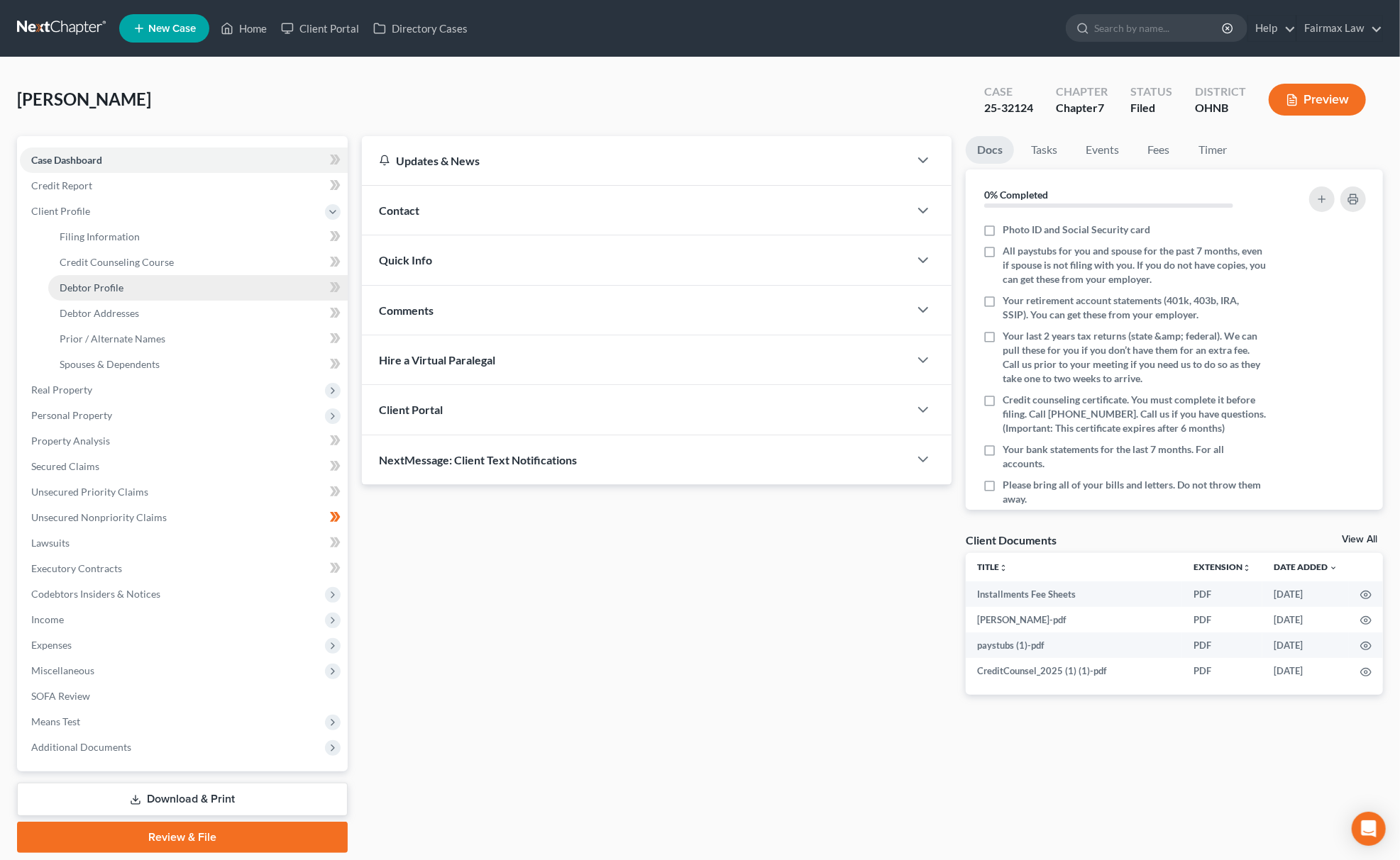
click at [119, 297] on link "Debtor Profile" at bounding box center [198, 288] width 300 height 26
select select "0"
select select "1"
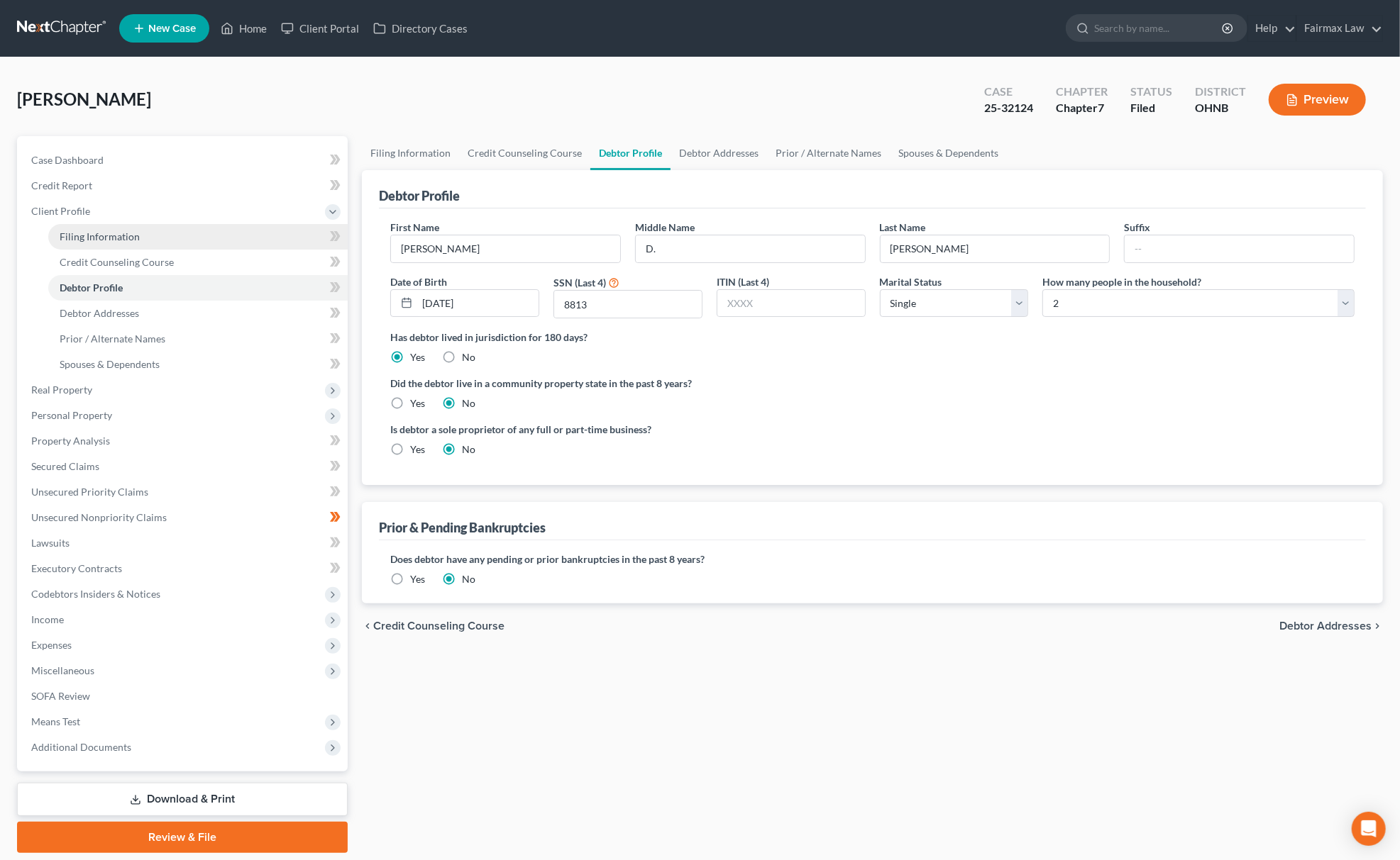
click at [171, 236] on link "Filing Information" at bounding box center [198, 237] width 300 height 26
select select "1"
select select "0"
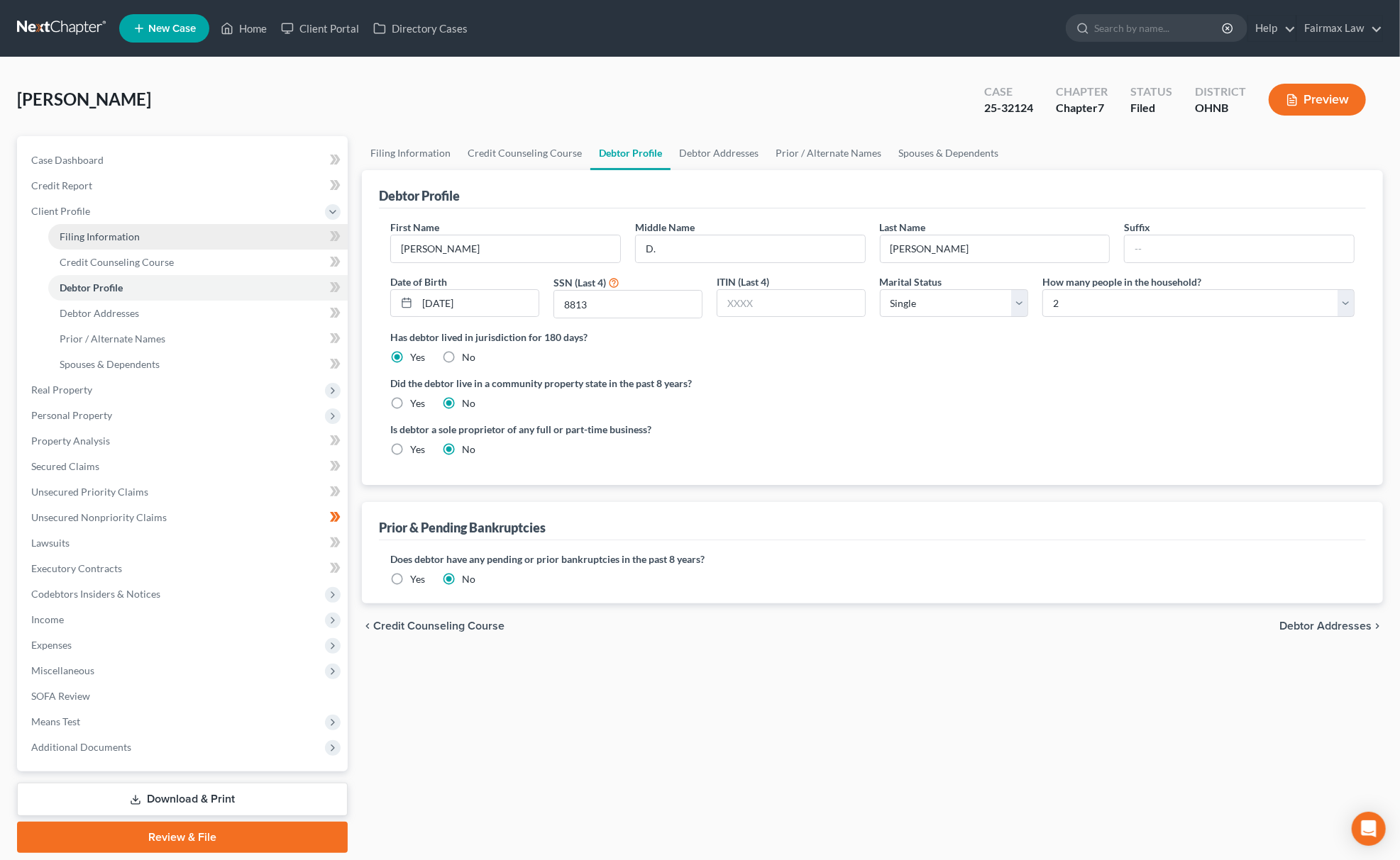
select select "36"
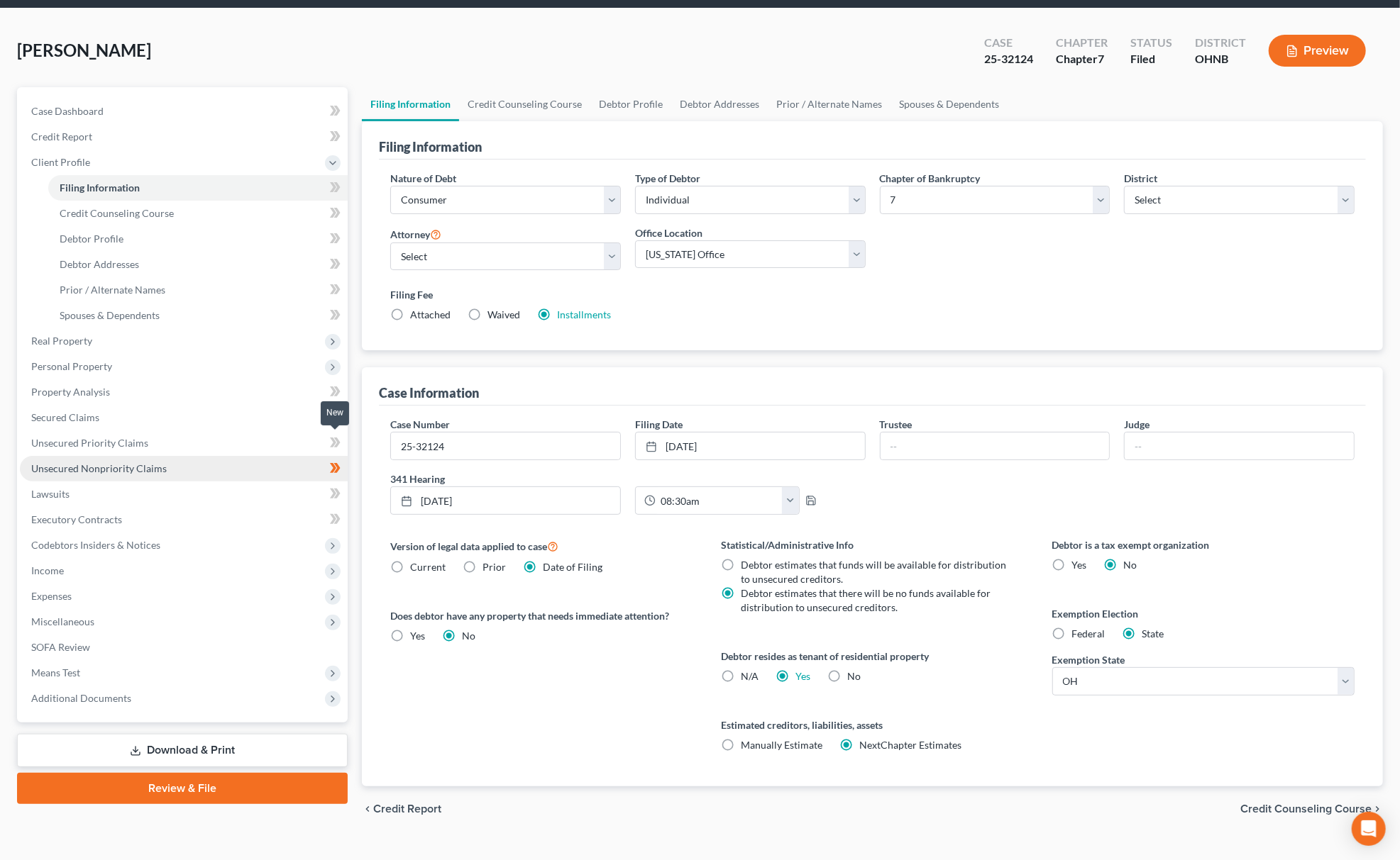
scroll to position [75, 0]
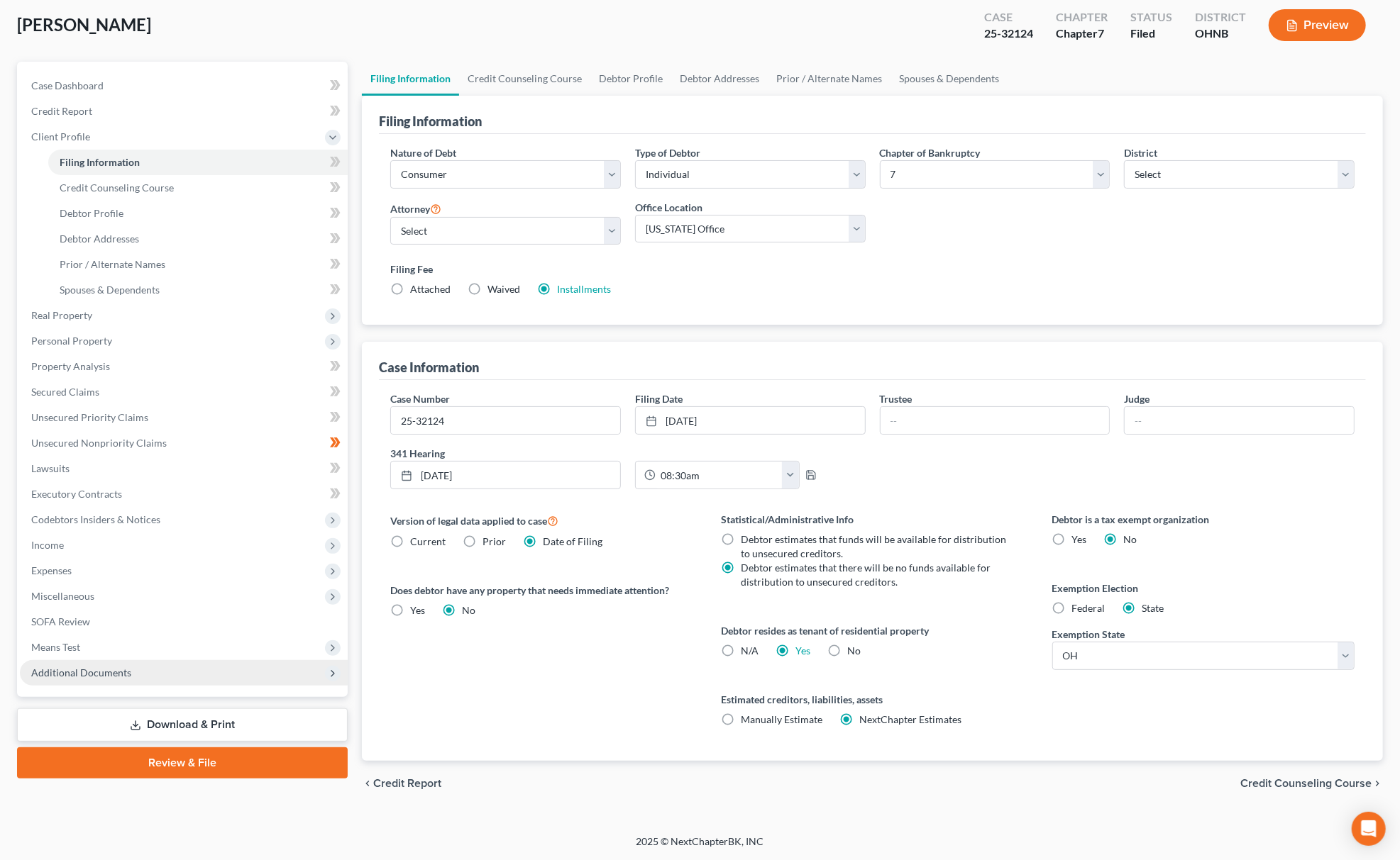
click at [120, 679] on span "Additional Documents" at bounding box center [184, 673] width 328 height 26
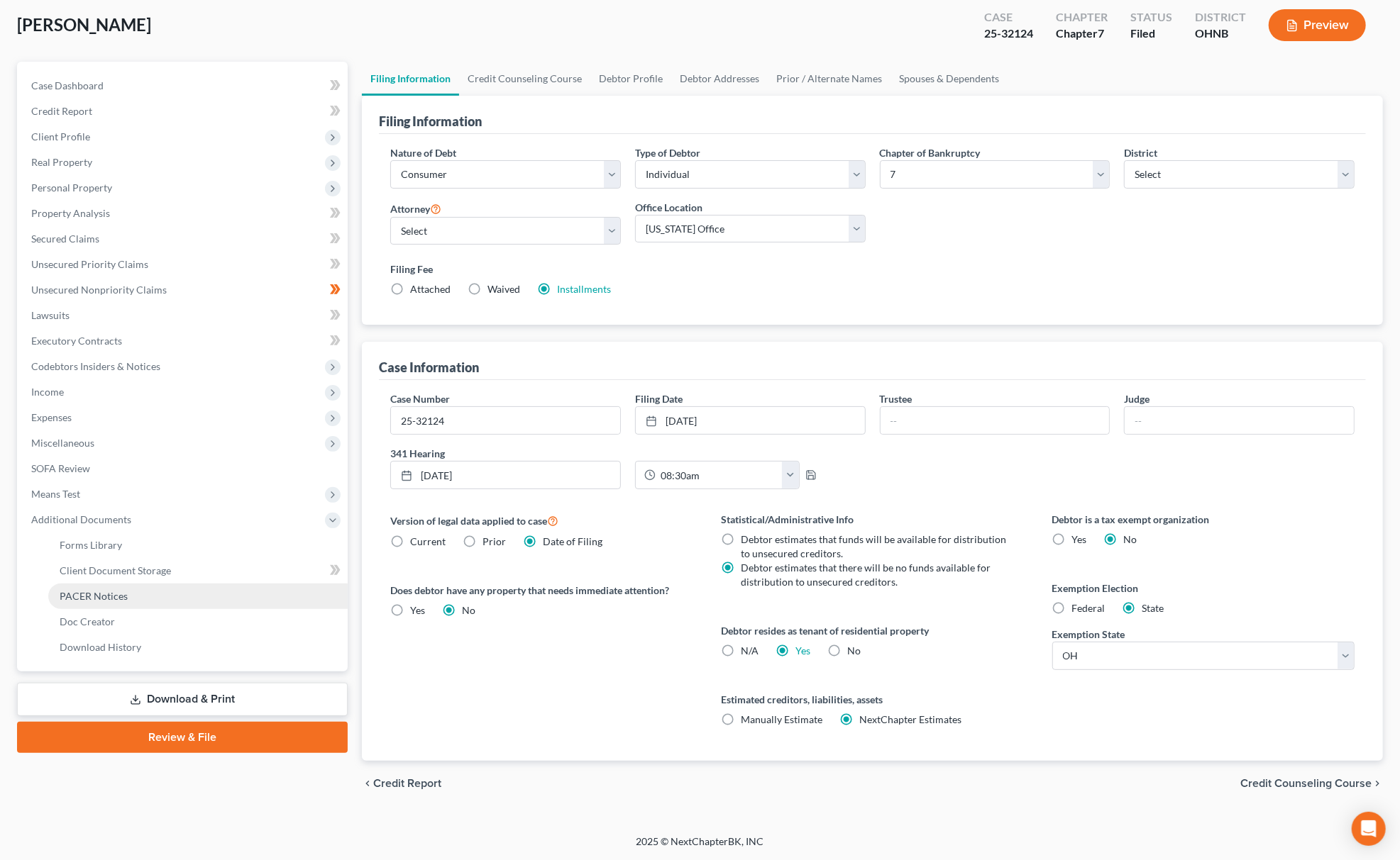
click at [155, 595] on link "PACER Notices" at bounding box center [198, 596] width 300 height 26
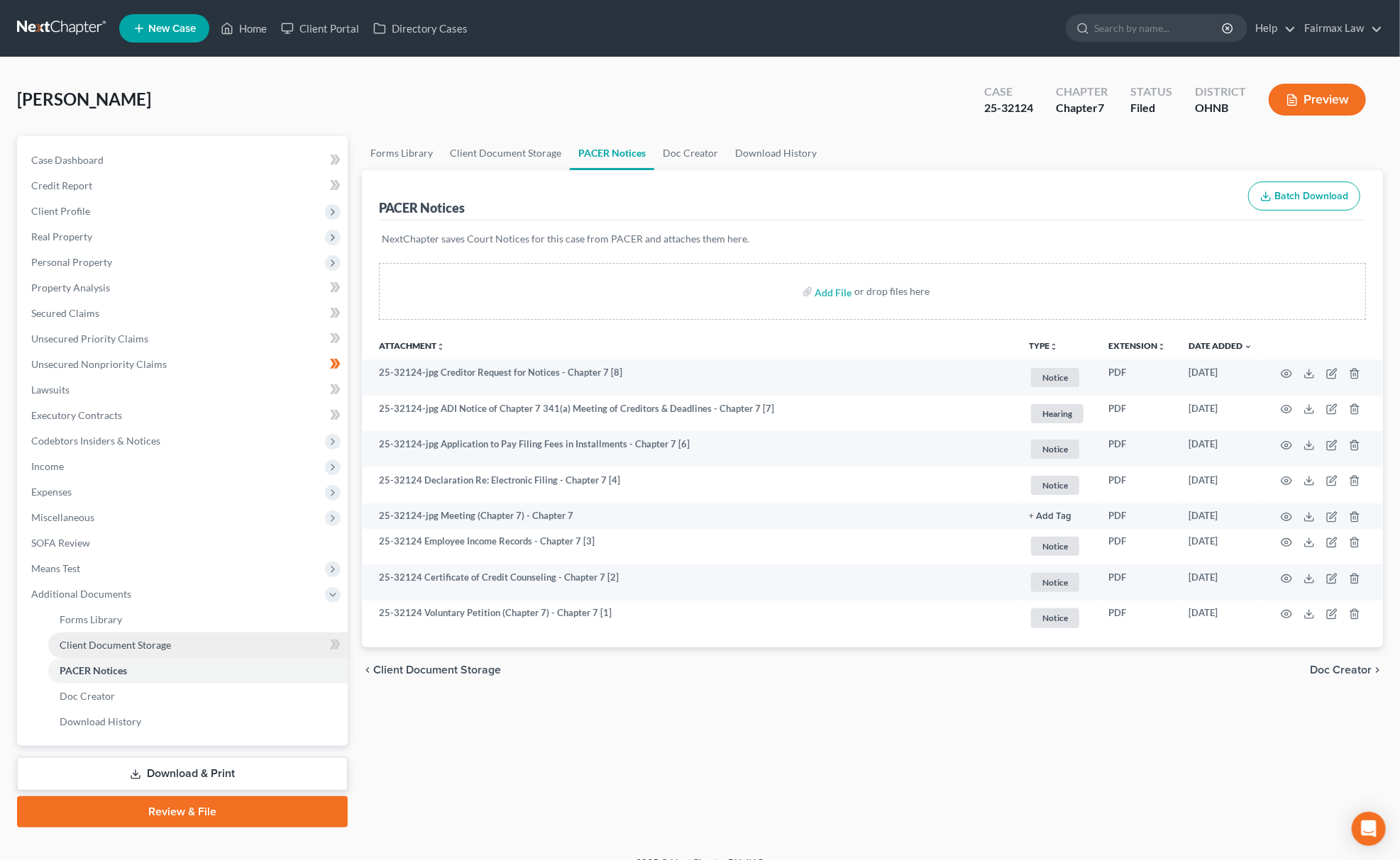
click at [187, 639] on link "Client Document Storage" at bounding box center [198, 646] width 300 height 26
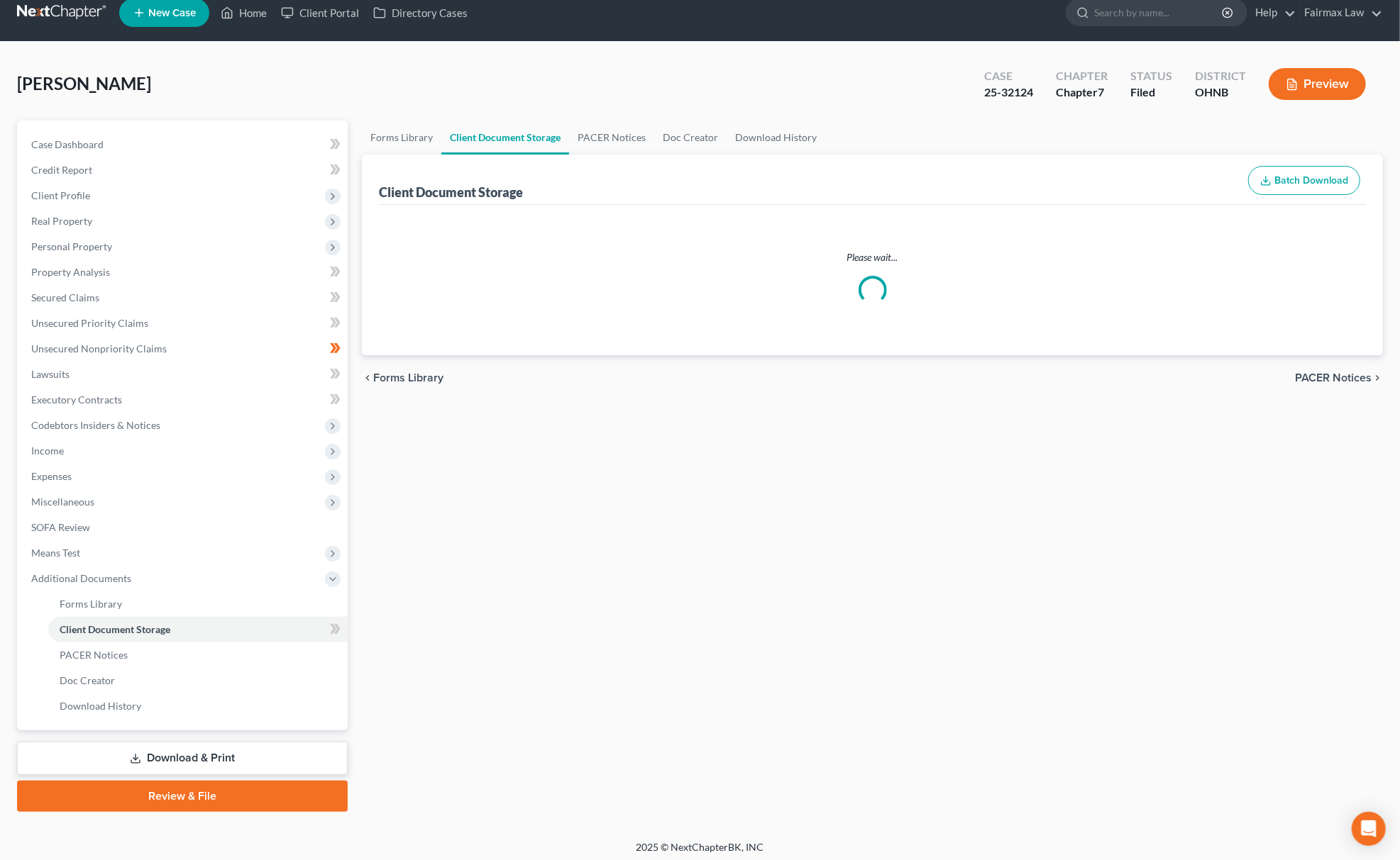
scroll to position [20, 0]
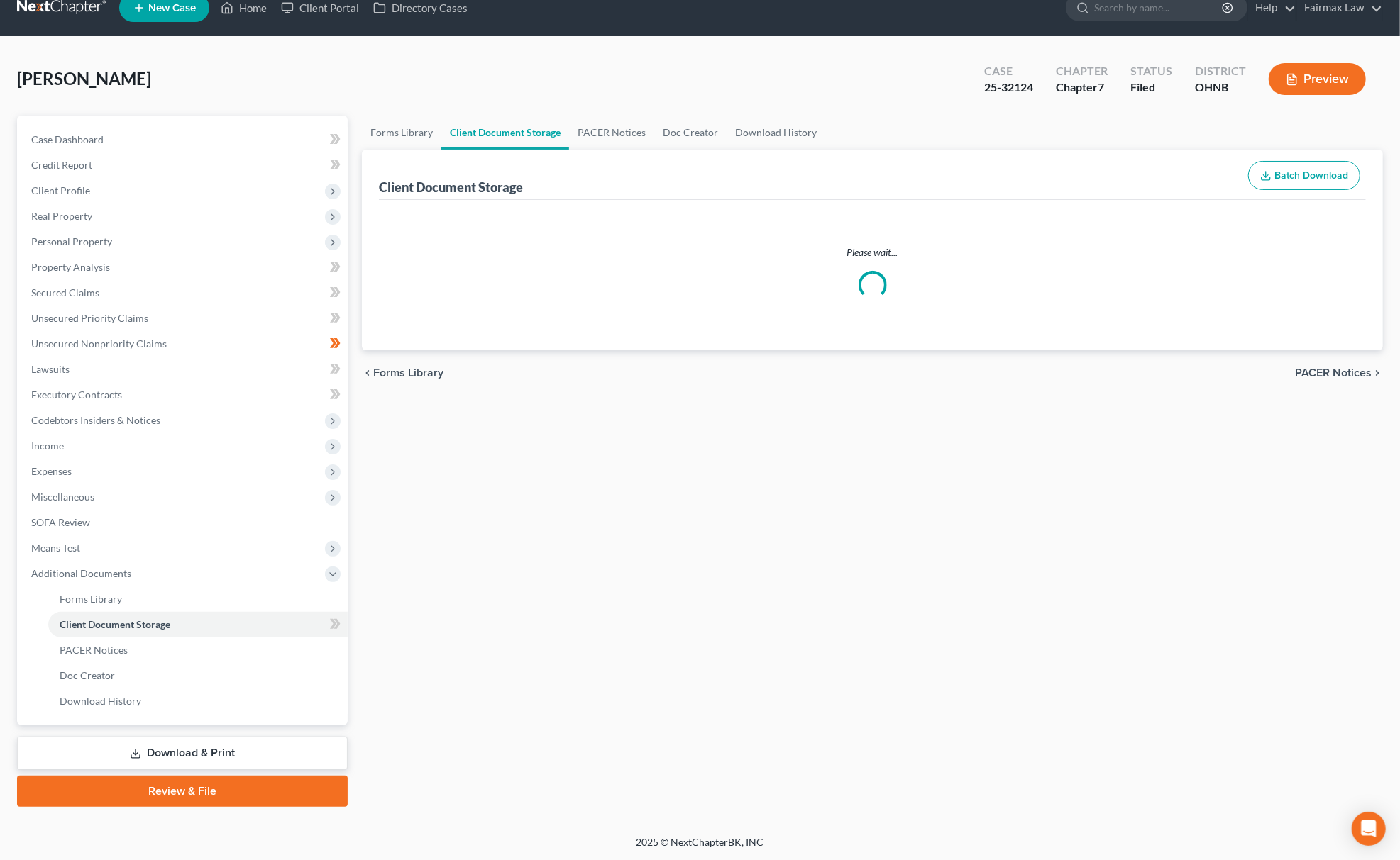
select select "5"
select select "20"
select select "16"
select select "24"
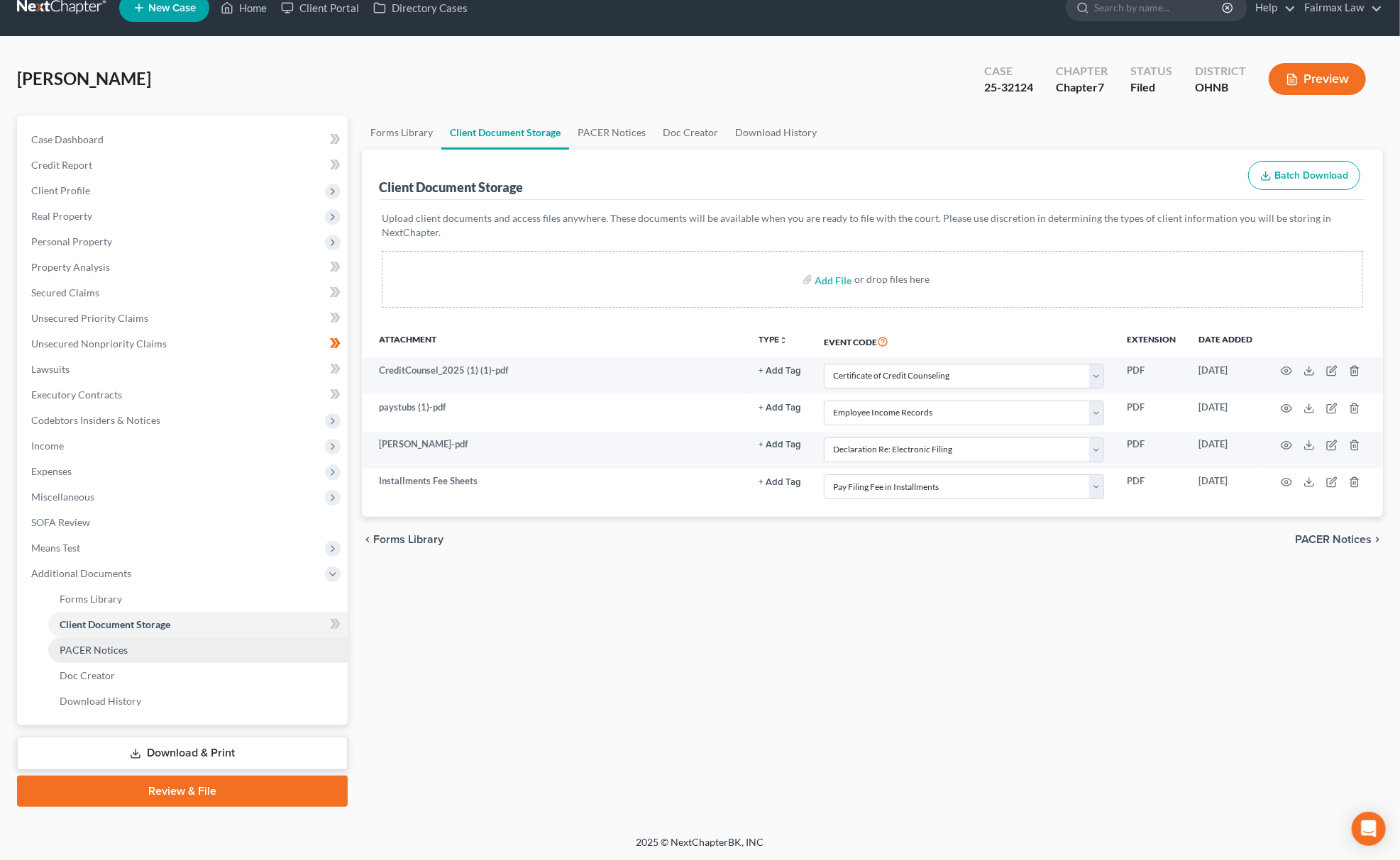
click at [126, 649] on link "PACER Notices" at bounding box center [198, 650] width 300 height 26
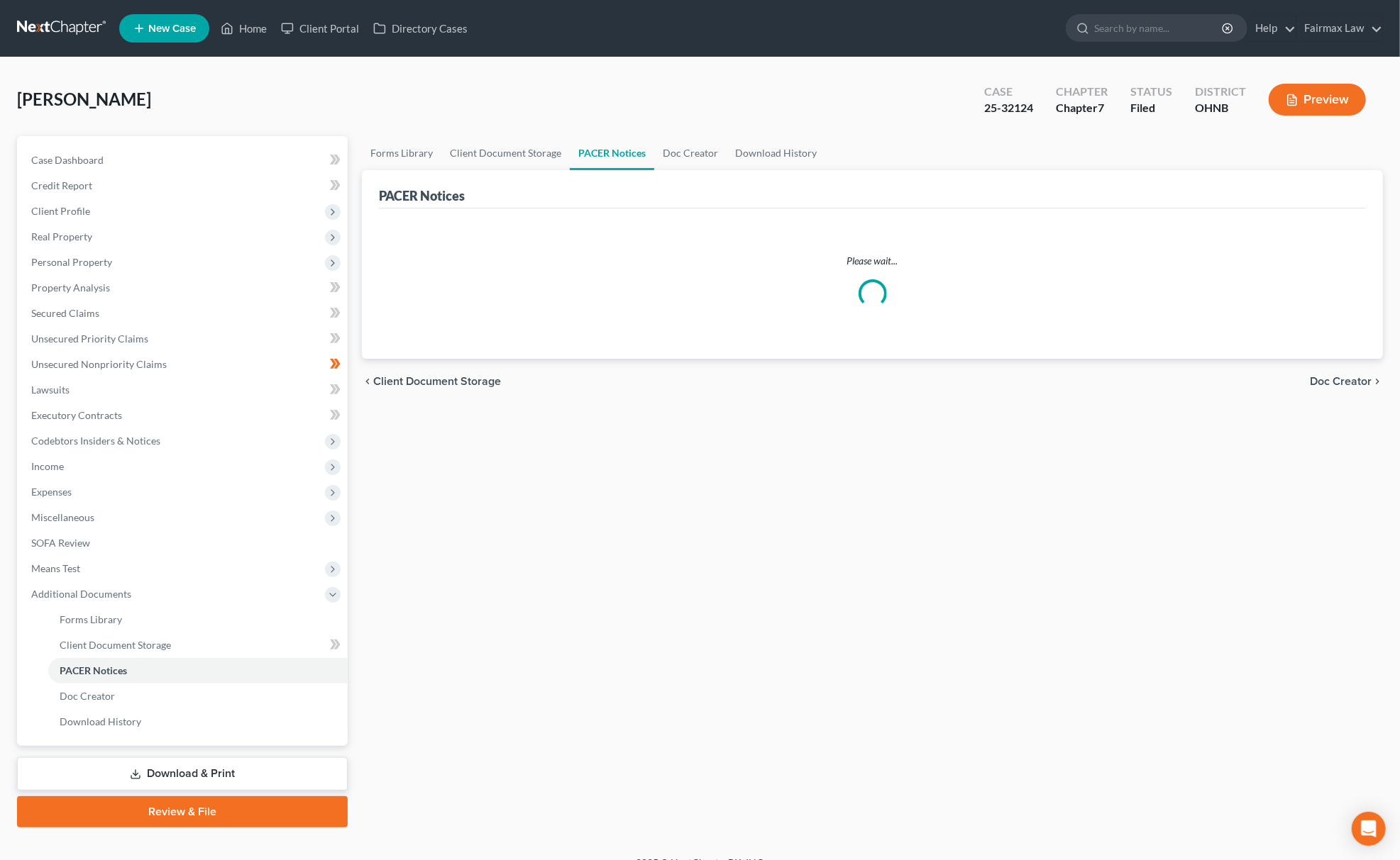
scroll to position [20, 0]
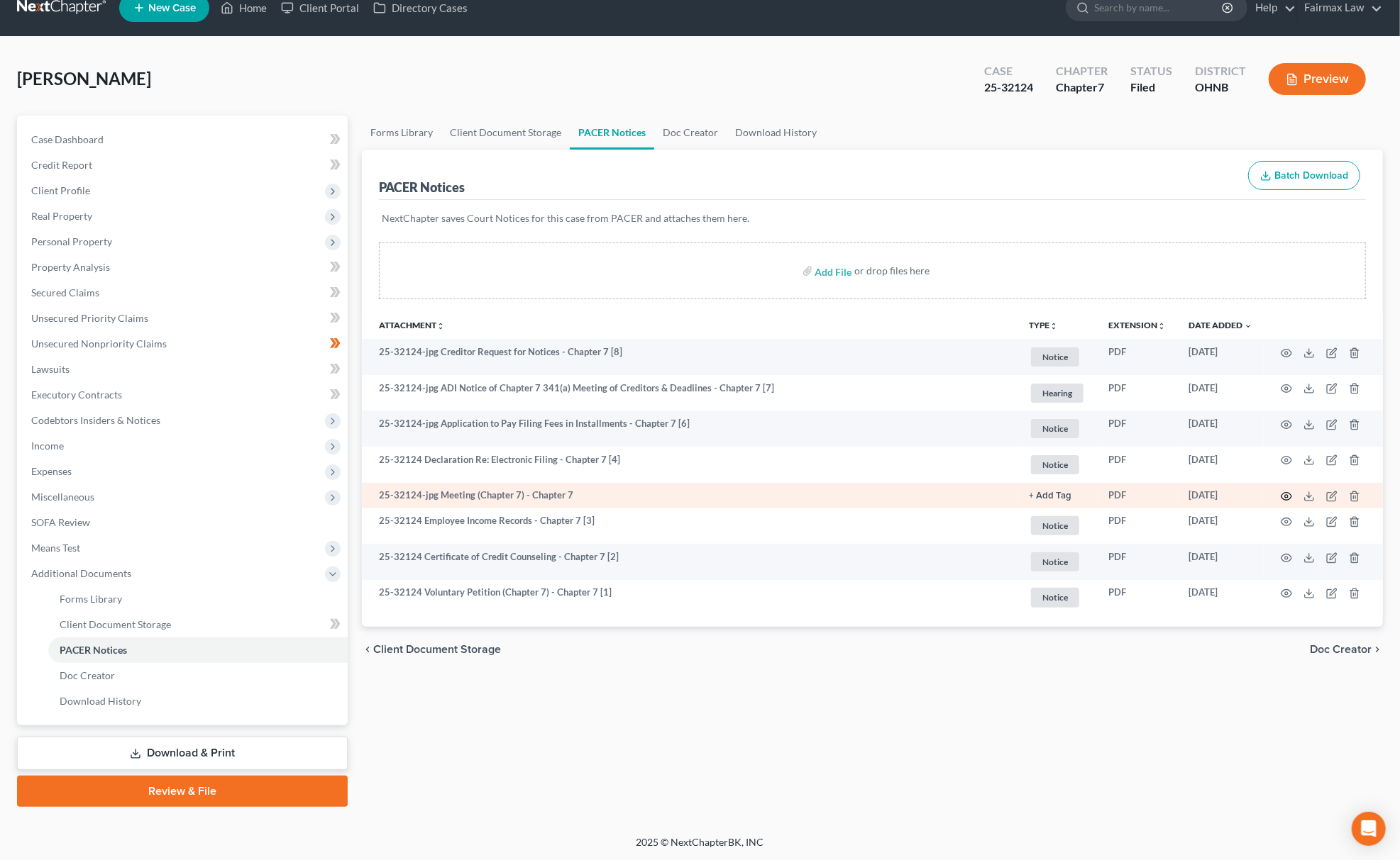
click at [1291, 495] on icon "button" at bounding box center [1286, 496] width 11 height 8
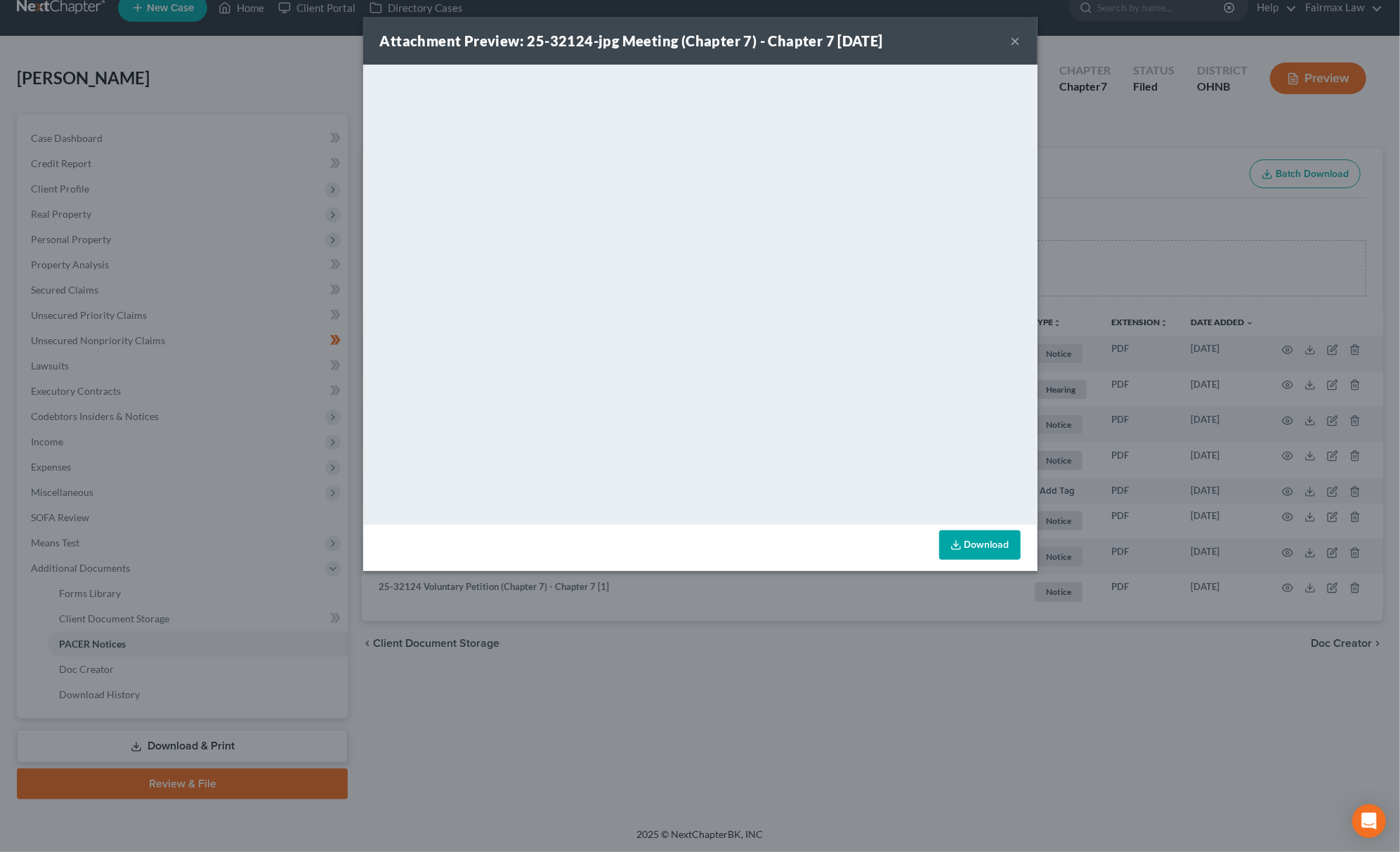
click at [847, 627] on div "Attachment Preview: 25-32124-jpg Meeting (Chapter 7) - Chapter 7 10/03/2025 × <…" at bounding box center [700, 426] width 1400 height 852
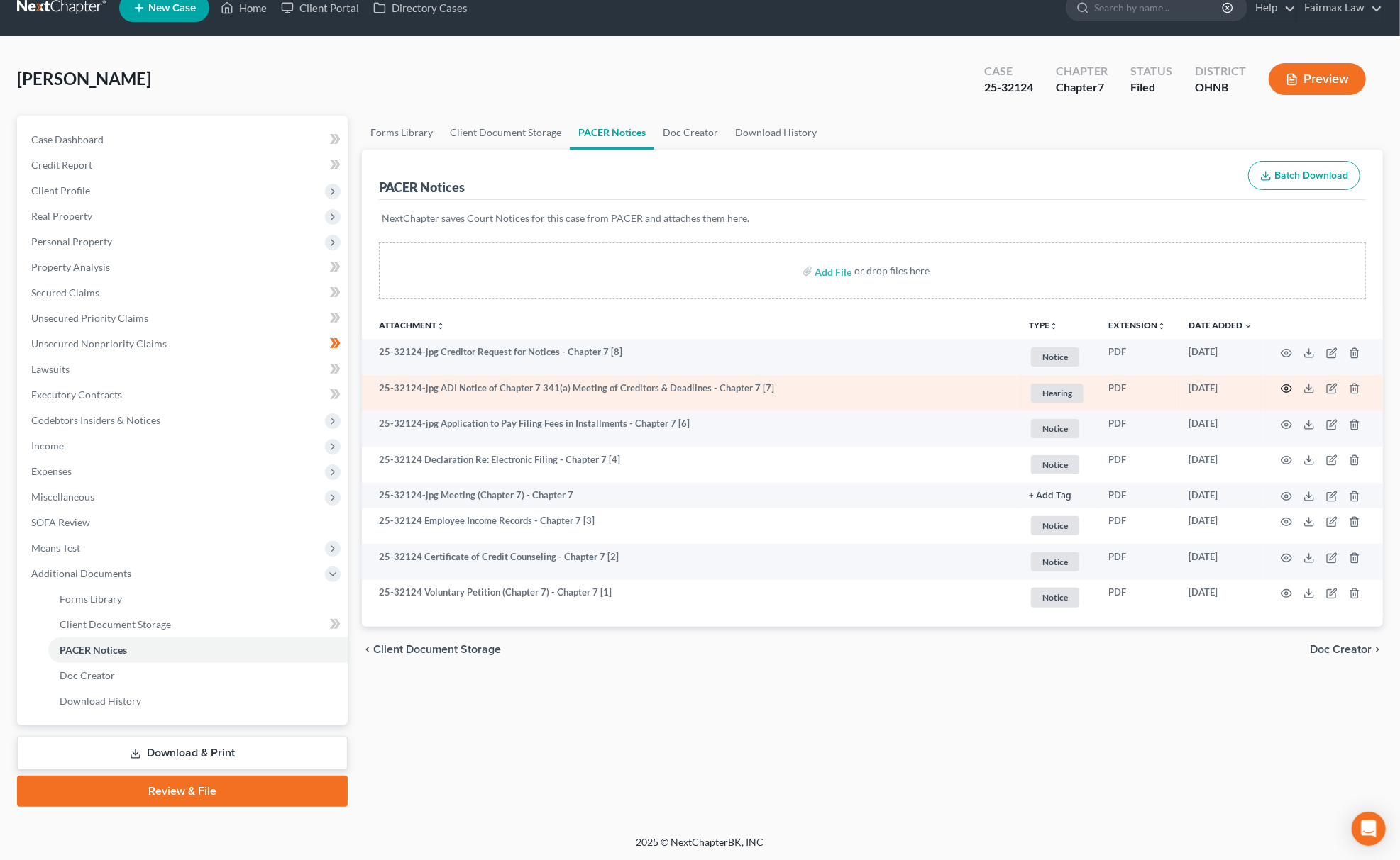
click at [1288, 388] on icon "button" at bounding box center [1286, 388] width 11 height 11
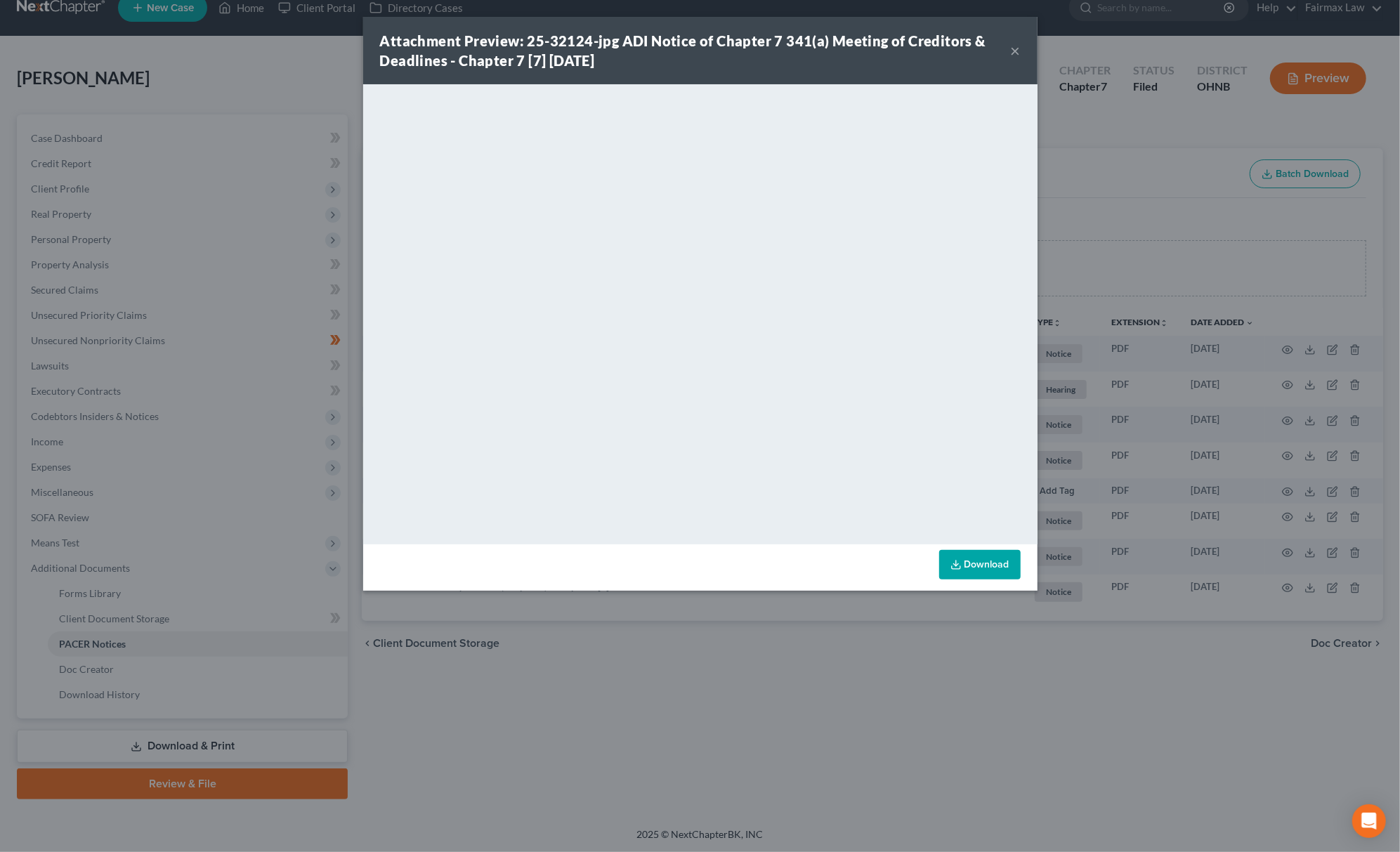
drag, startPoint x: 794, startPoint y: 652, endPoint x: 842, endPoint y: 650, distance: 48.0
click at [788, 653] on div "Attachment Preview: 25-32124-jpg ADI Notice of Chapter 7 341(a) Meeting of Cred…" at bounding box center [700, 426] width 1400 height 852
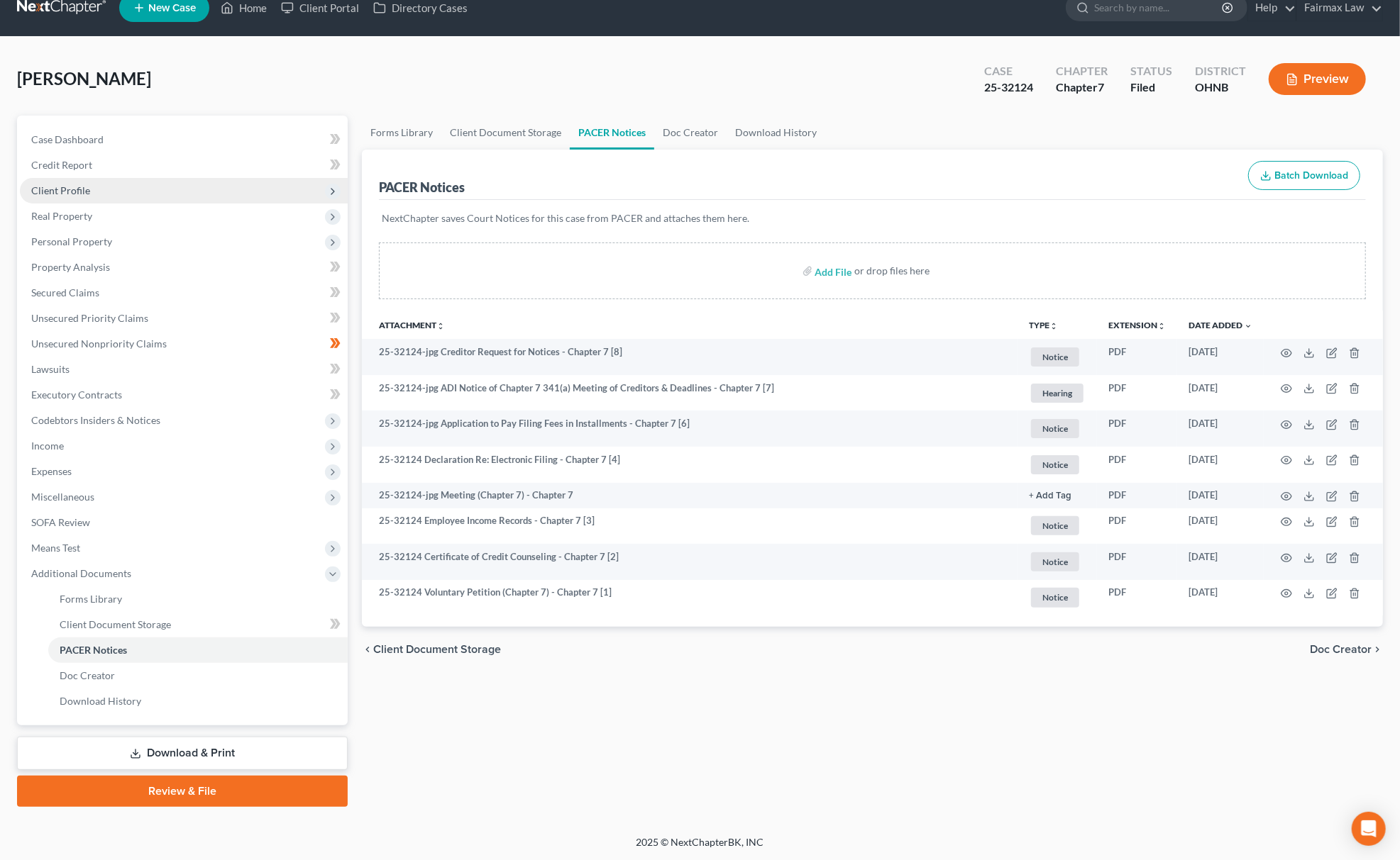
click at [93, 189] on span "Client Profile" at bounding box center [184, 191] width 328 height 26
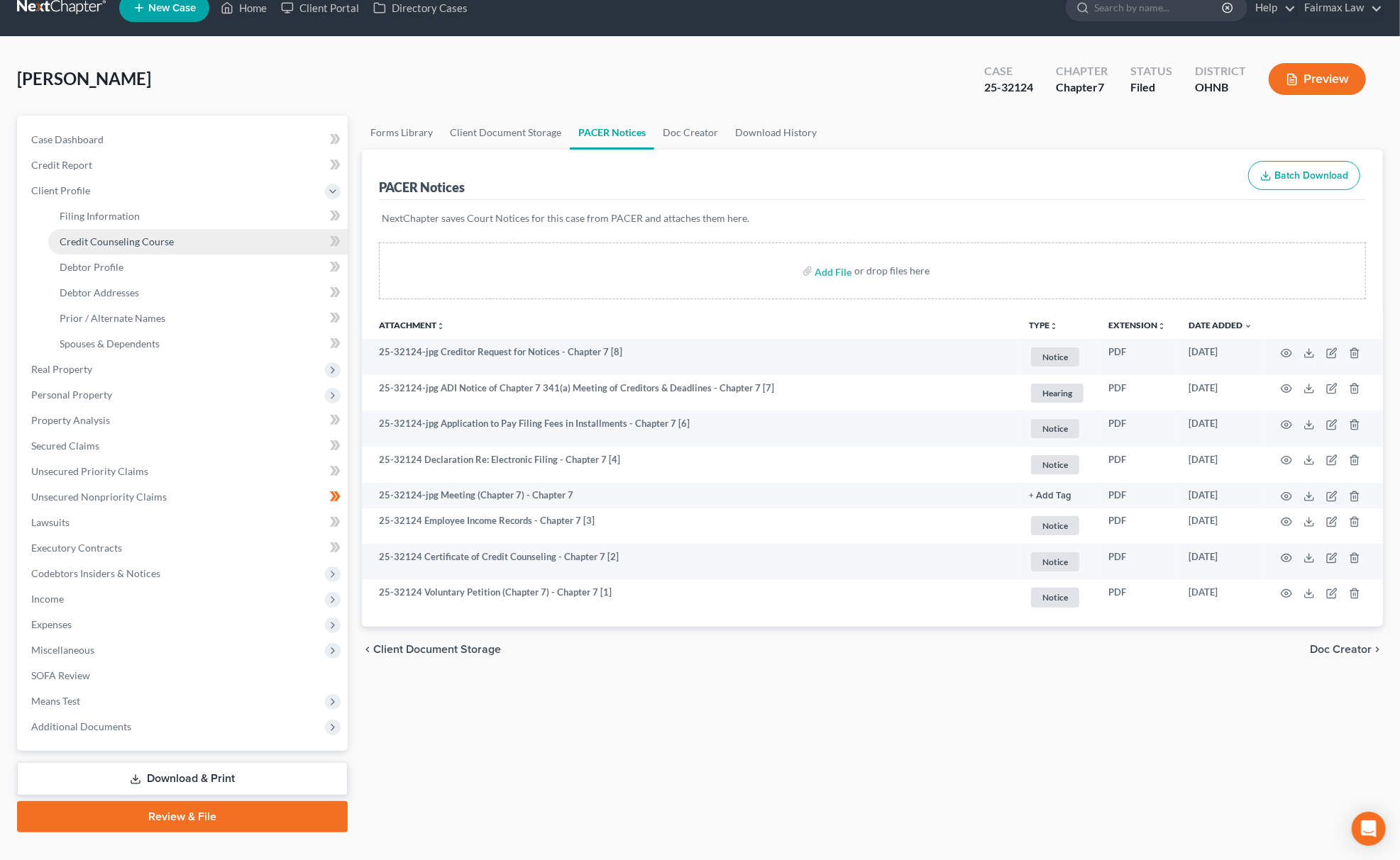
click at [126, 229] on link "Credit Counseling Course" at bounding box center [198, 242] width 300 height 26
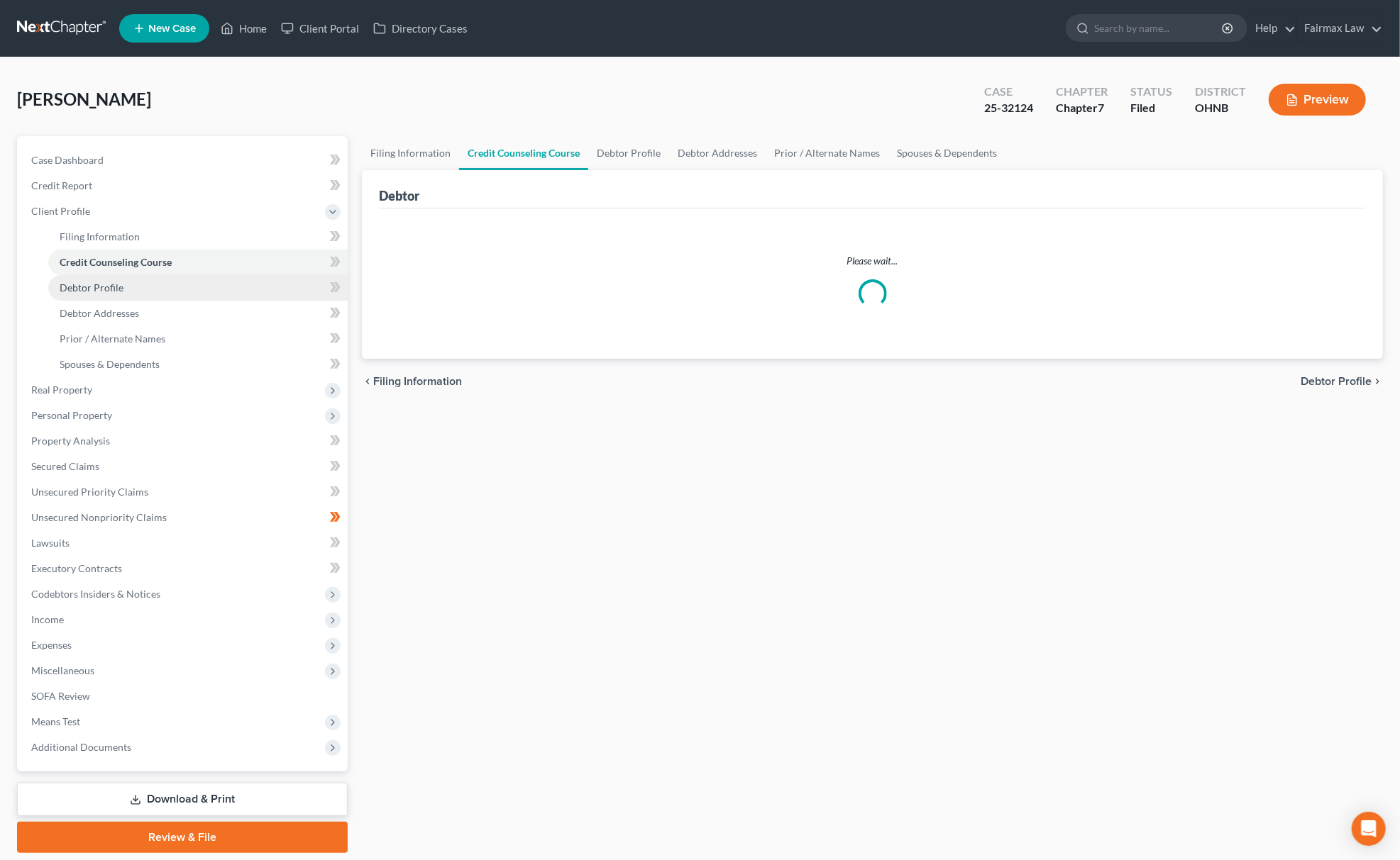
click at [127, 288] on link "Debtor Profile" at bounding box center [198, 288] width 300 height 26
select select "0"
select select "1"
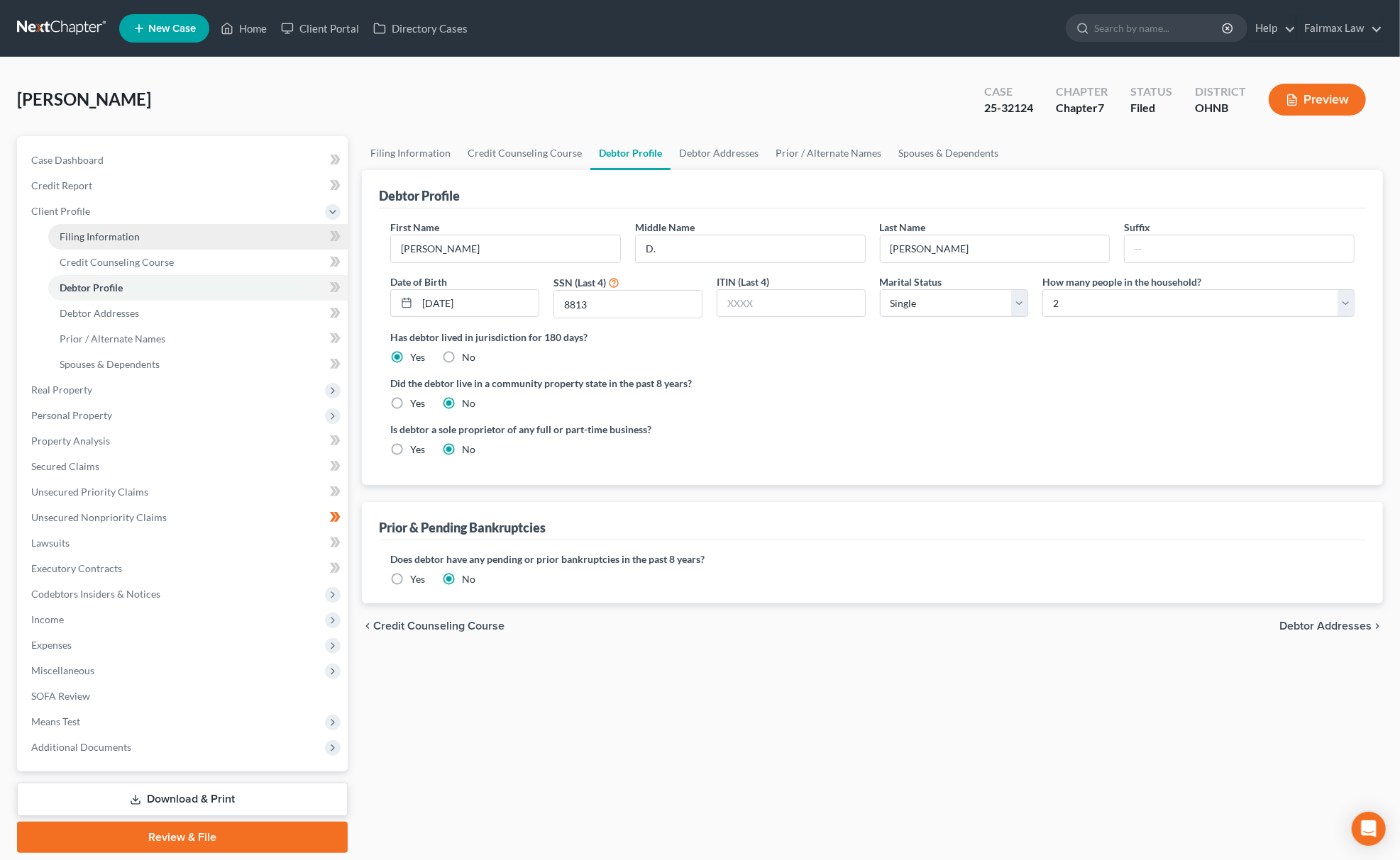
click at [137, 235] on link "Filing Information" at bounding box center [198, 237] width 300 height 26
select select "1"
select select "0"
select select "61"
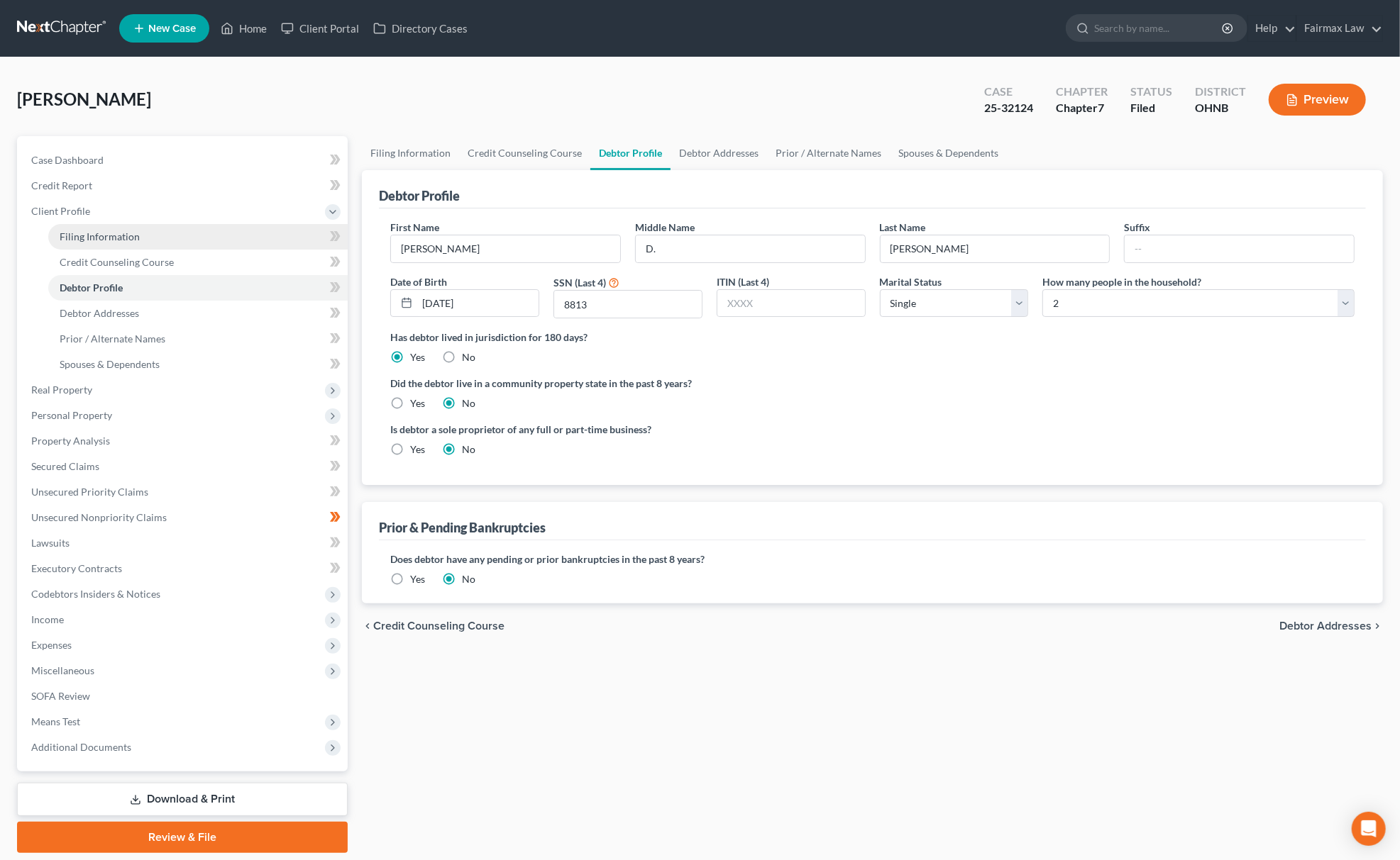
select select "12"
select select "0"
select select "36"
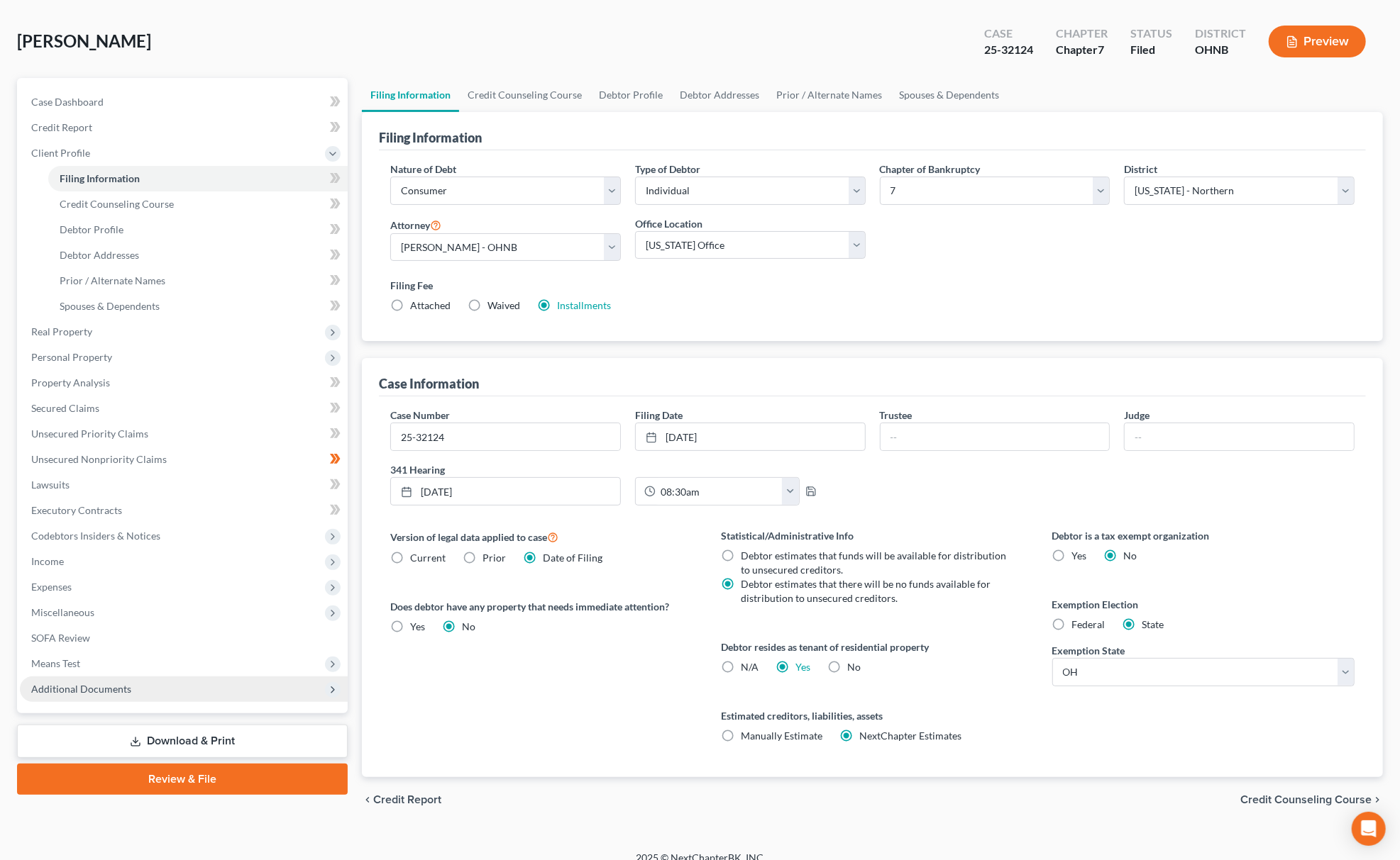
scroll to position [75, 0]
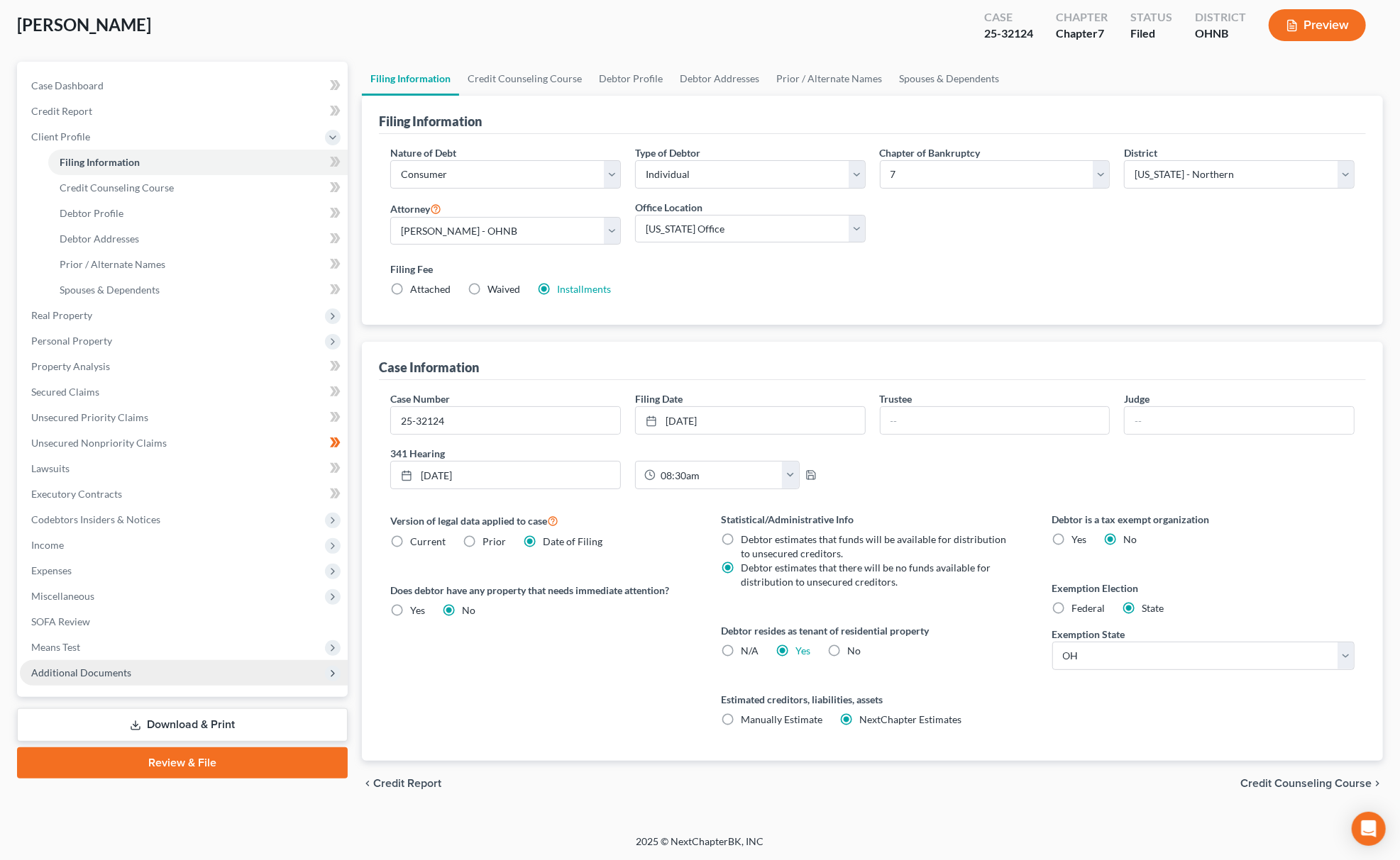
click at [123, 670] on span "Additional Documents" at bounding box center [81, 672] width 100 height 12
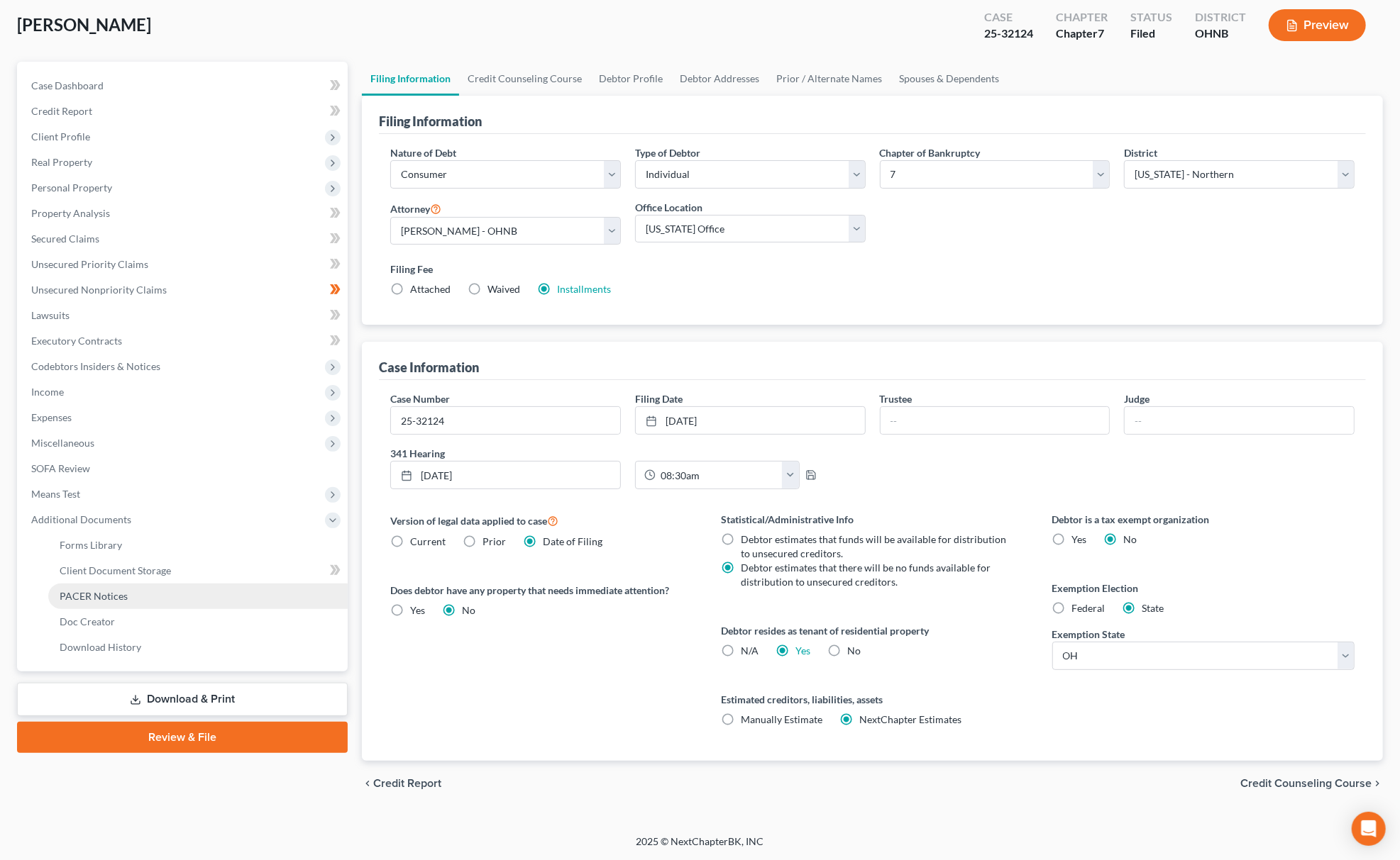
click at [156, 603] on link "PACER Notices" at bounding box center [198, 596] width 300 height 26
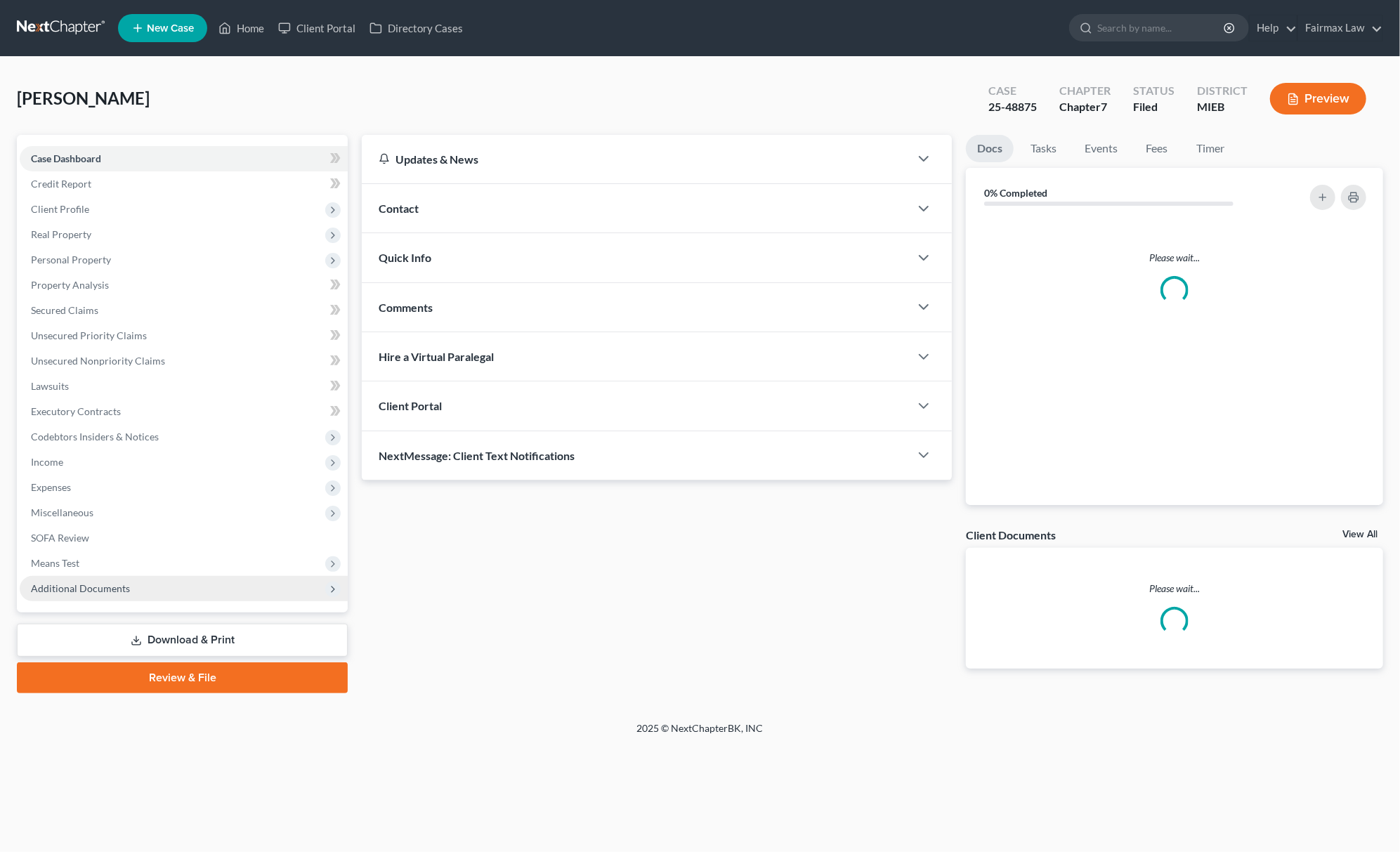
click at [136, 580] on span "Additional Documents" at bounding box center [184, 589] width 328 height 25
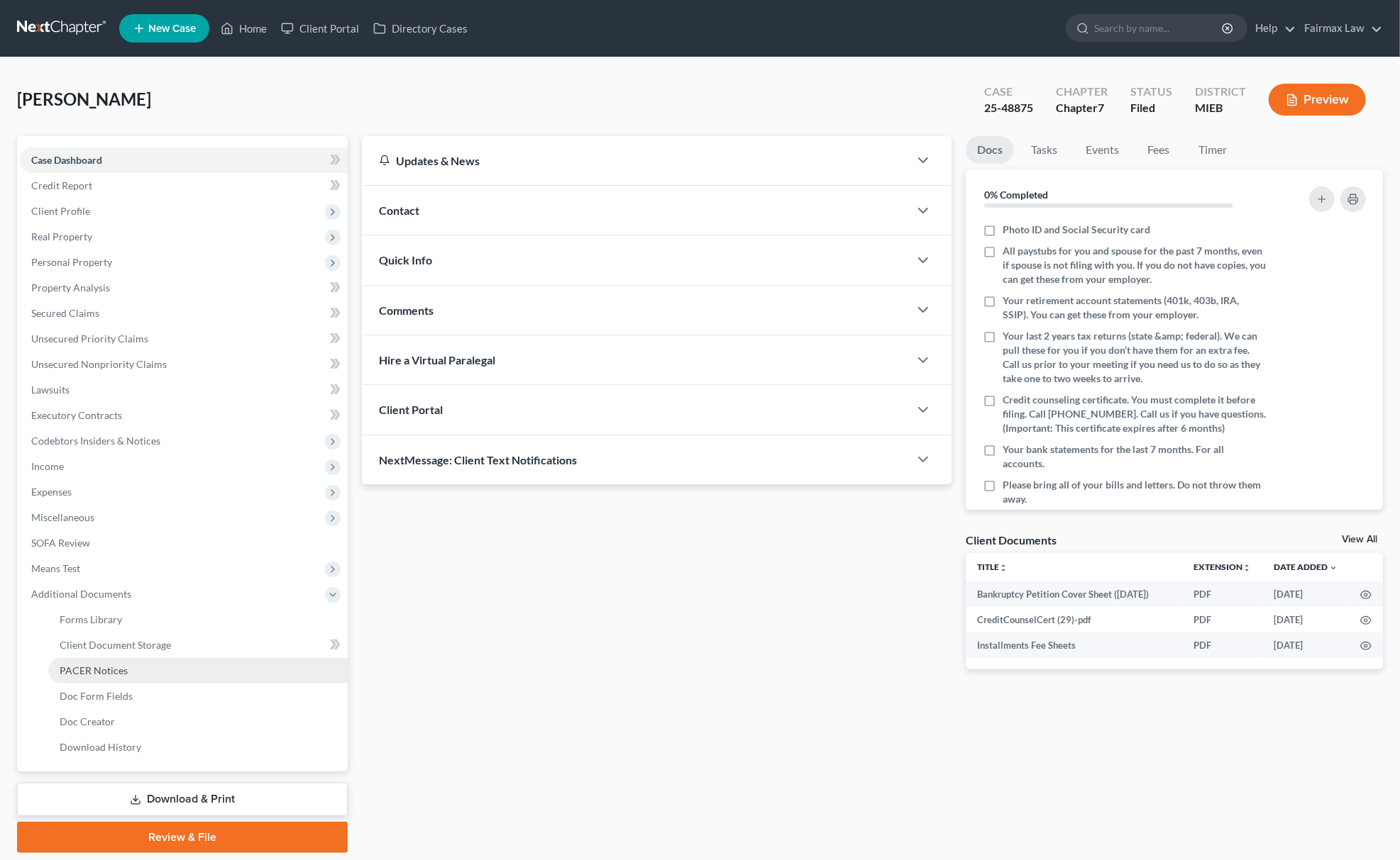
click at [137, 665] on link "PACER Notices" at bounding box center [198, 671] width 300 height 26
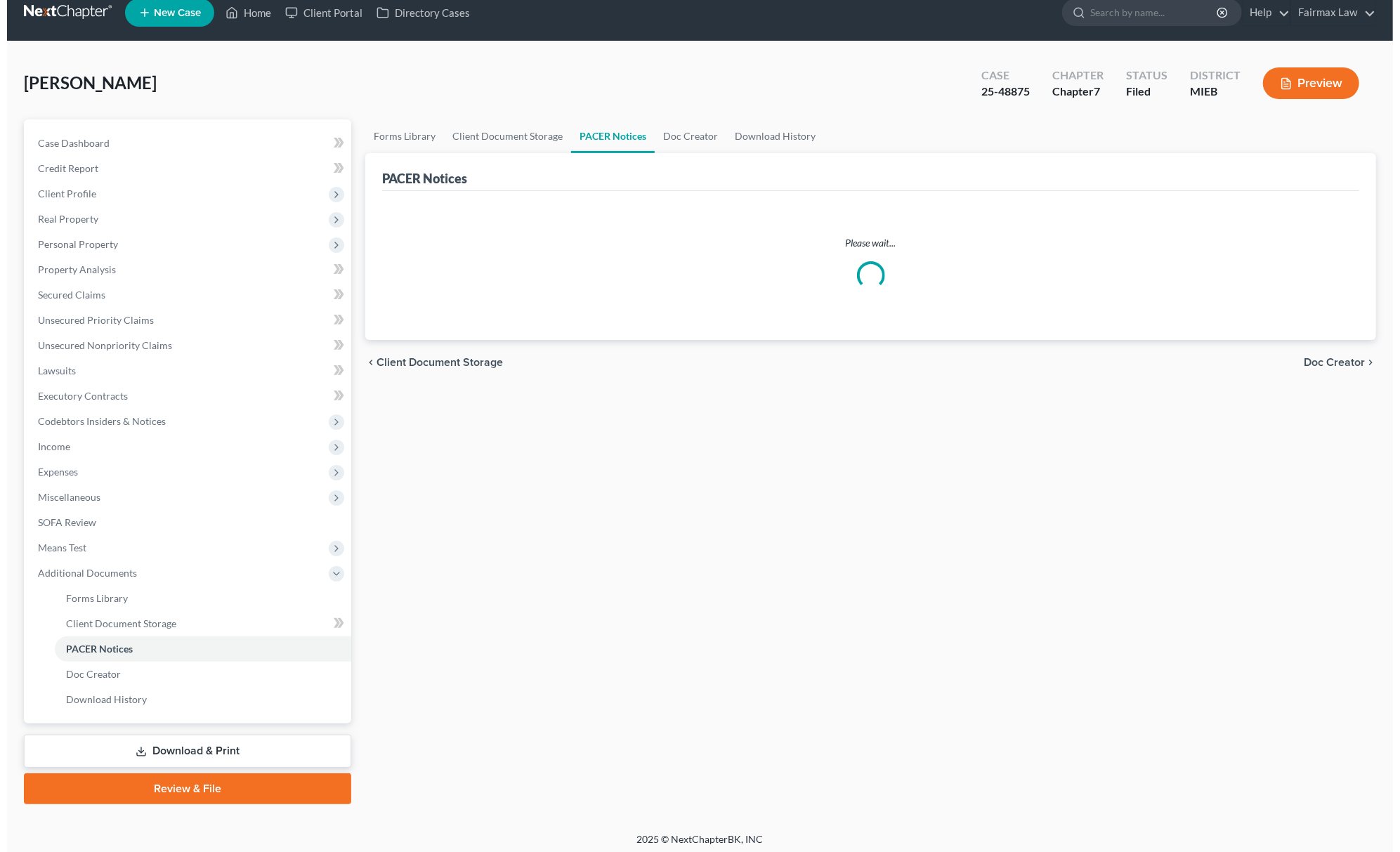
scroll to position [20, 0]
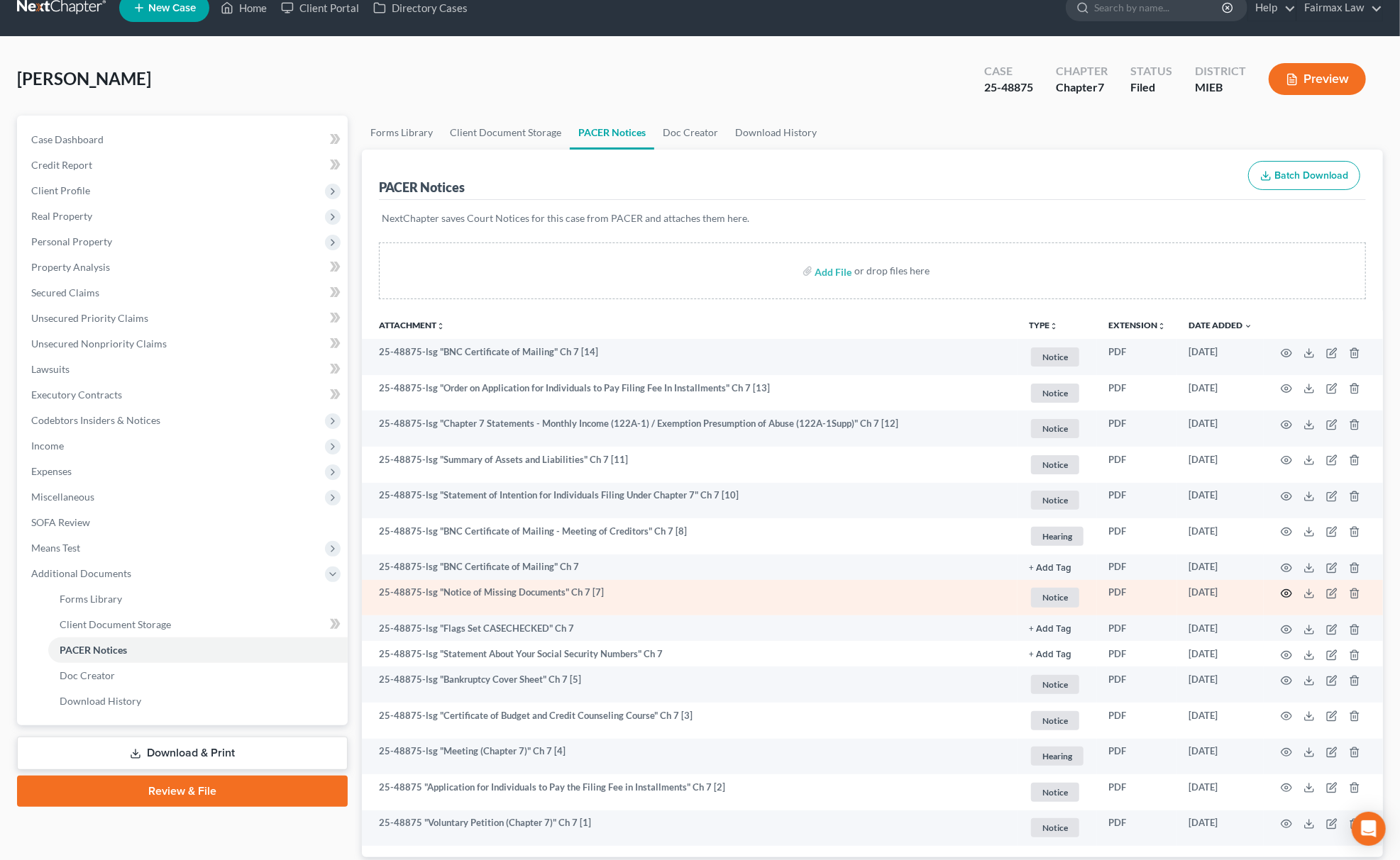
click at [1286, 590] on icon "button" at bounding box center [1286, 593] width 11 height 11
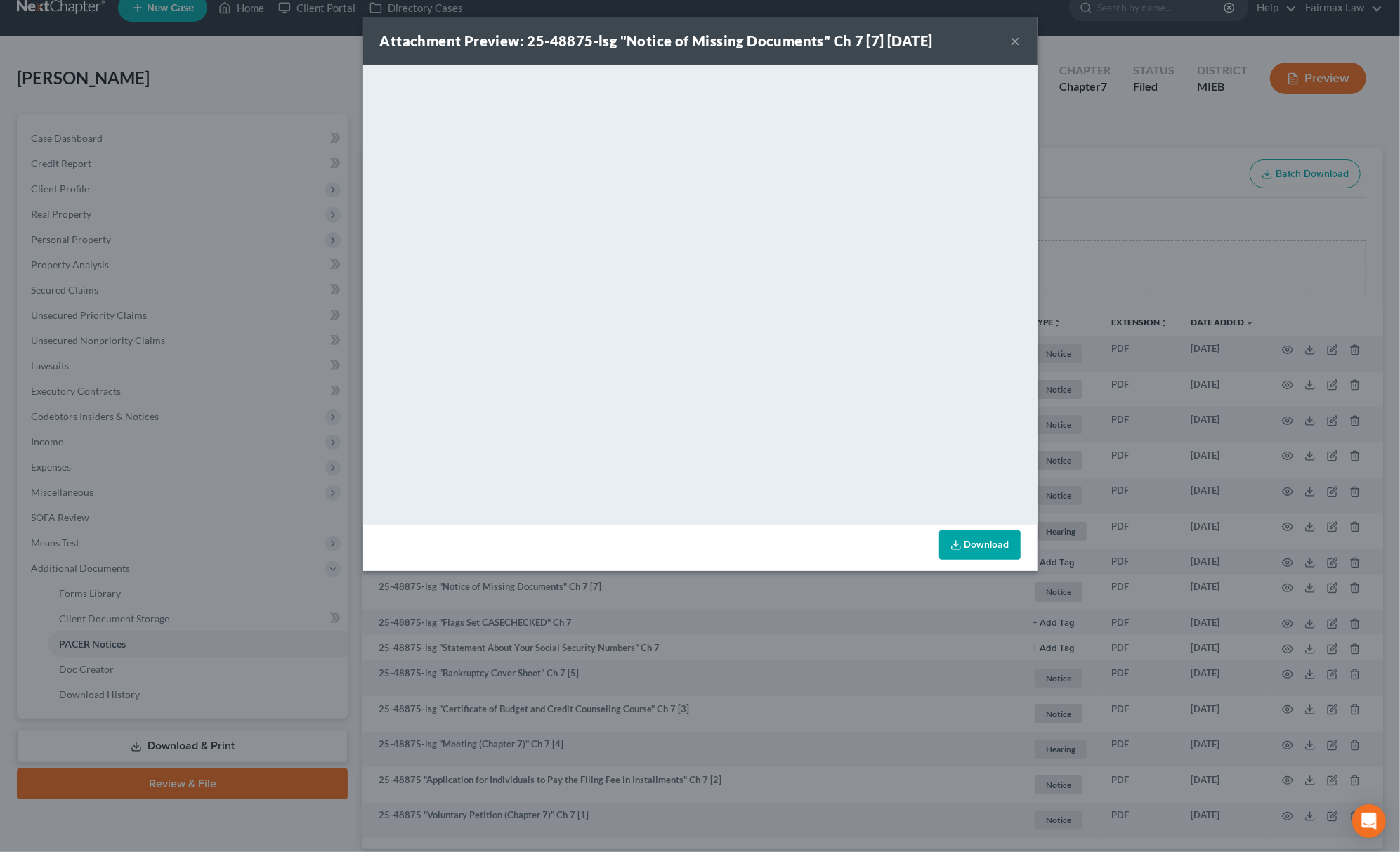
click at [1136, 183] on div "Attachment Preview: 25-48875-lsg "Notice of Missing Documents" Ch 7 [7] [DATE] …" at bounding box center [700, 426] width 1400 height 852
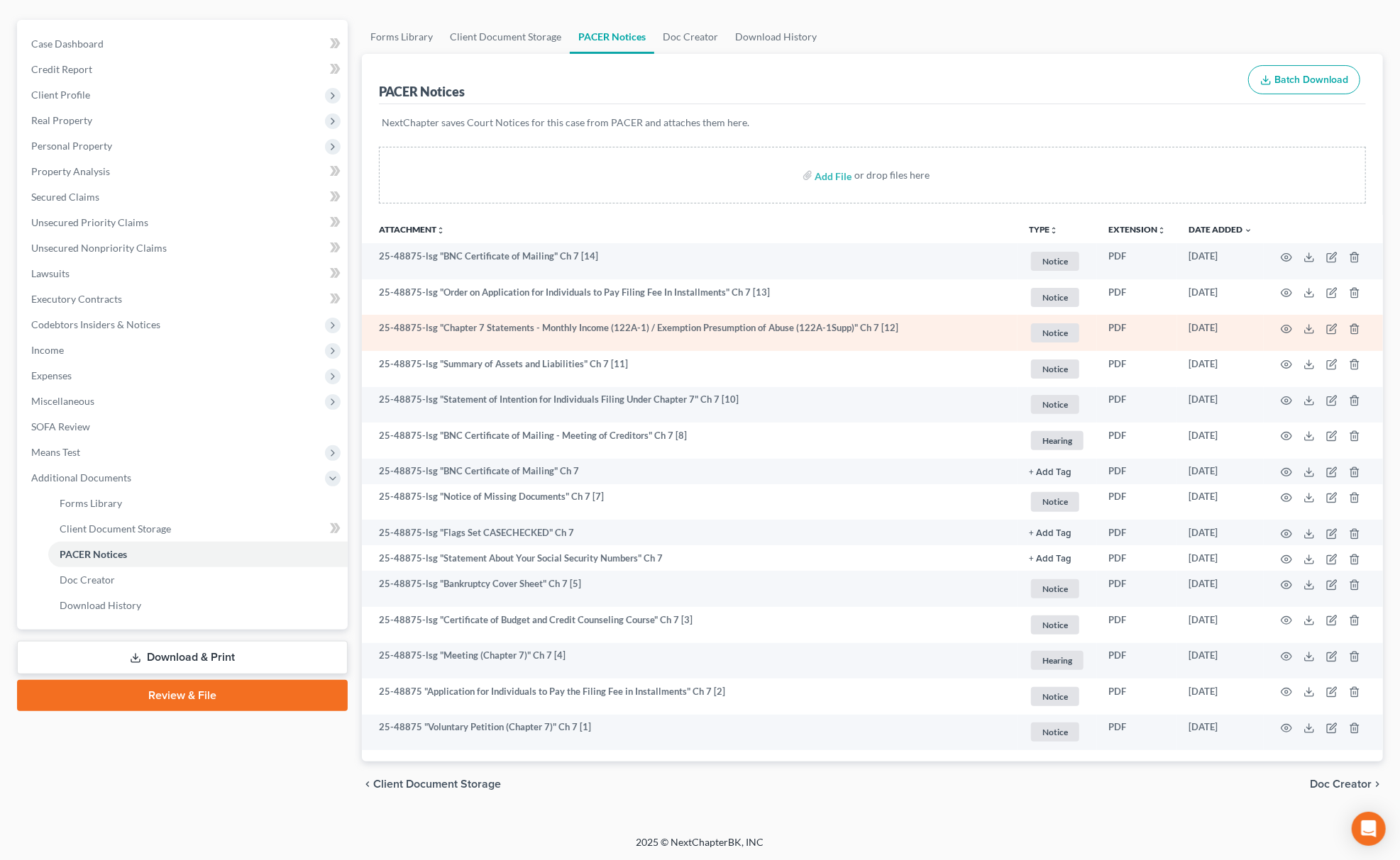
scroll to position [0, 0]
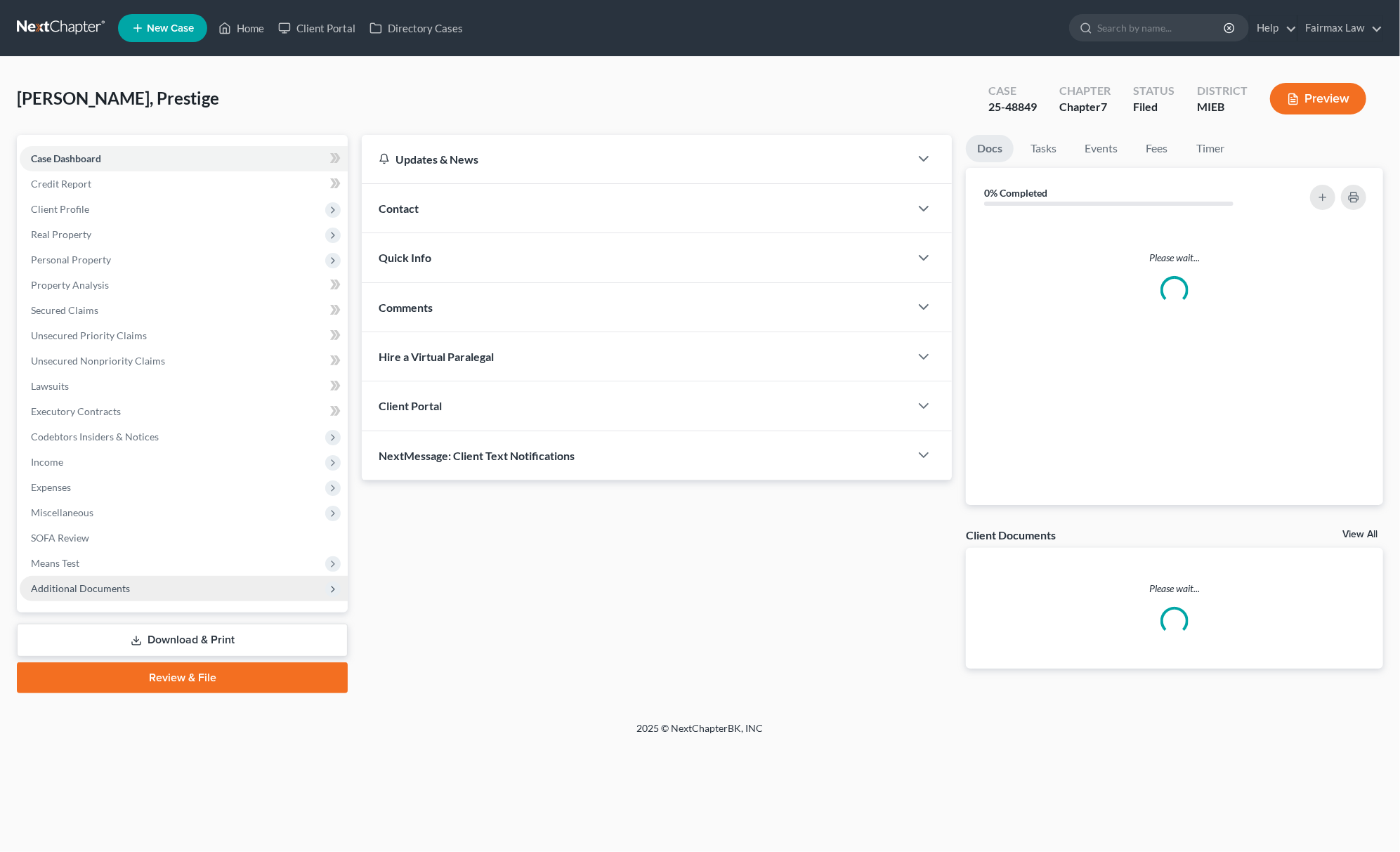
click at [163, 587] on span "Additional Documents" at bounding box center [184, 589] width 328 height 25
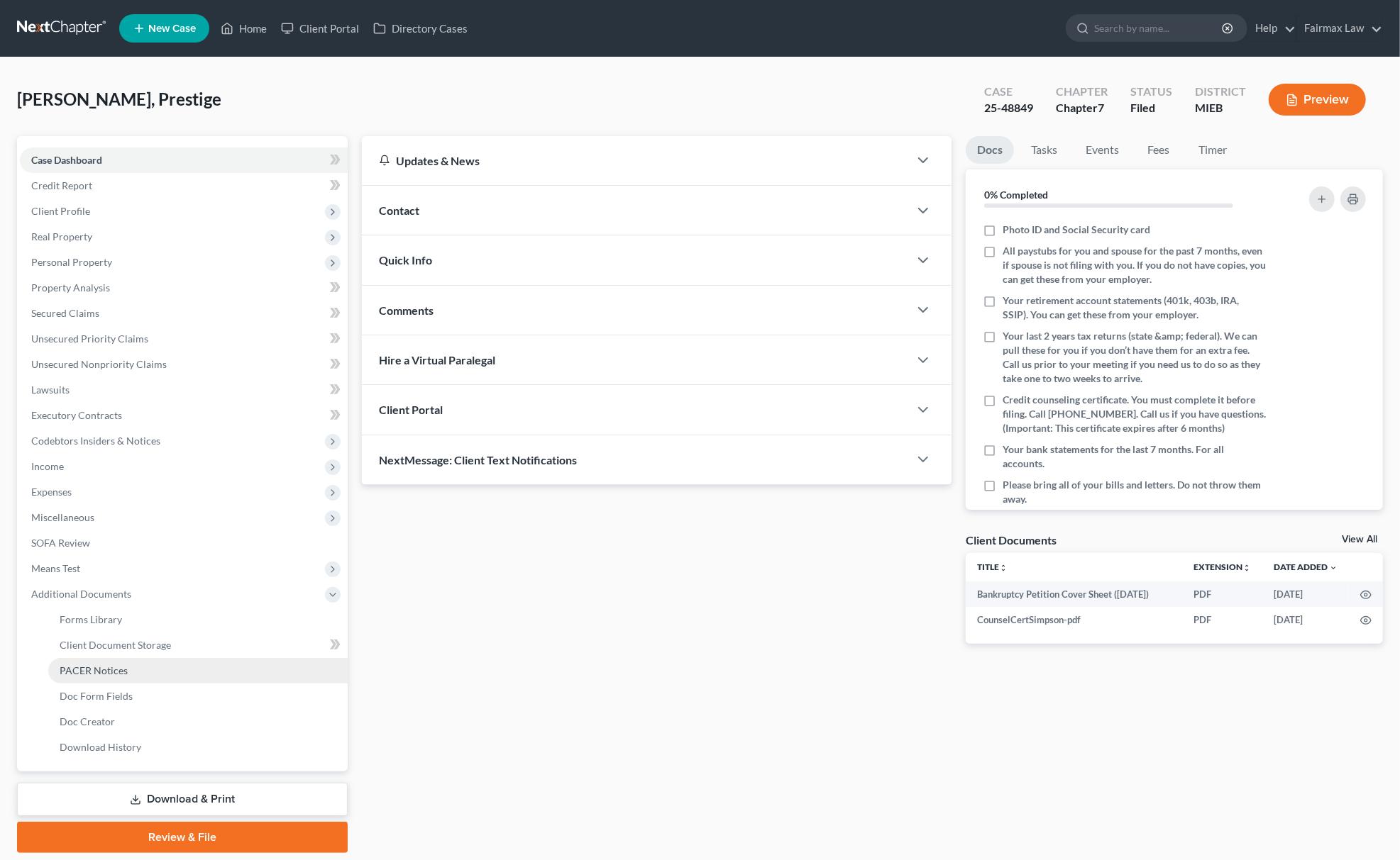
click at [152, 665] on link "PACER Notices" at bounding box center [198, 671] width 300 height 26
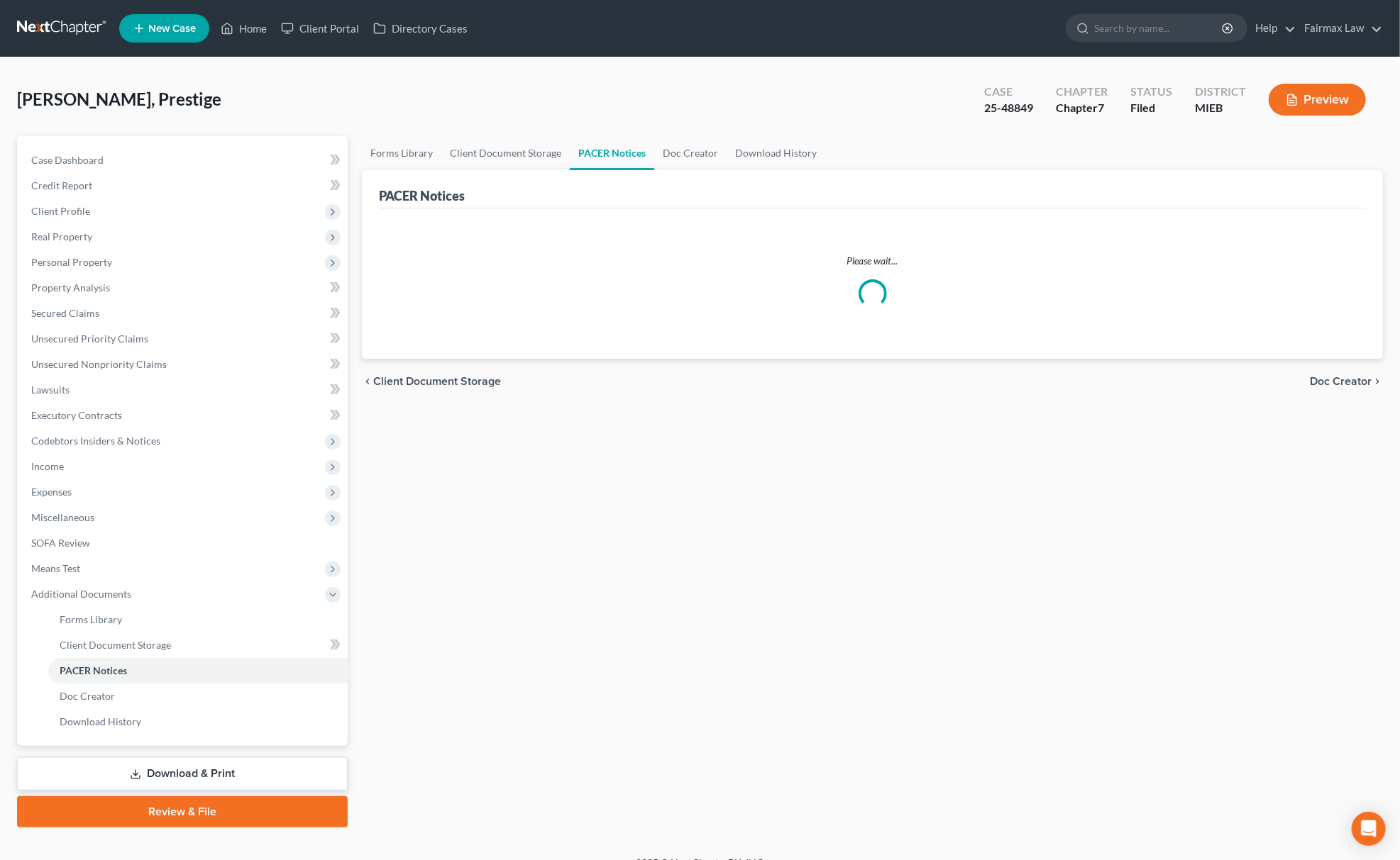
scroll to position [20, 0]
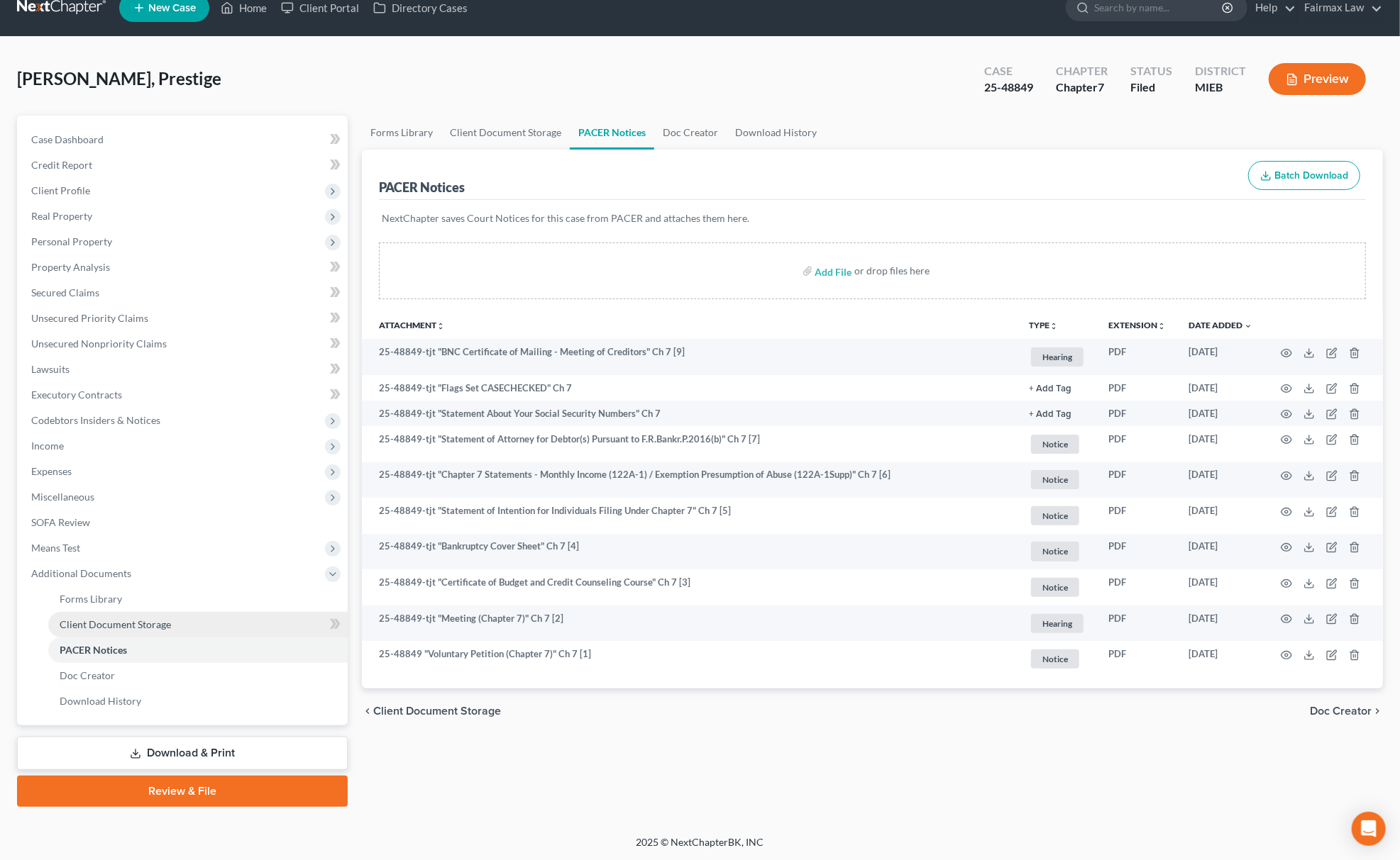
click at [125, 615] on link "Client Document Storage" at bounding box center [198, 625] width 300 height 26
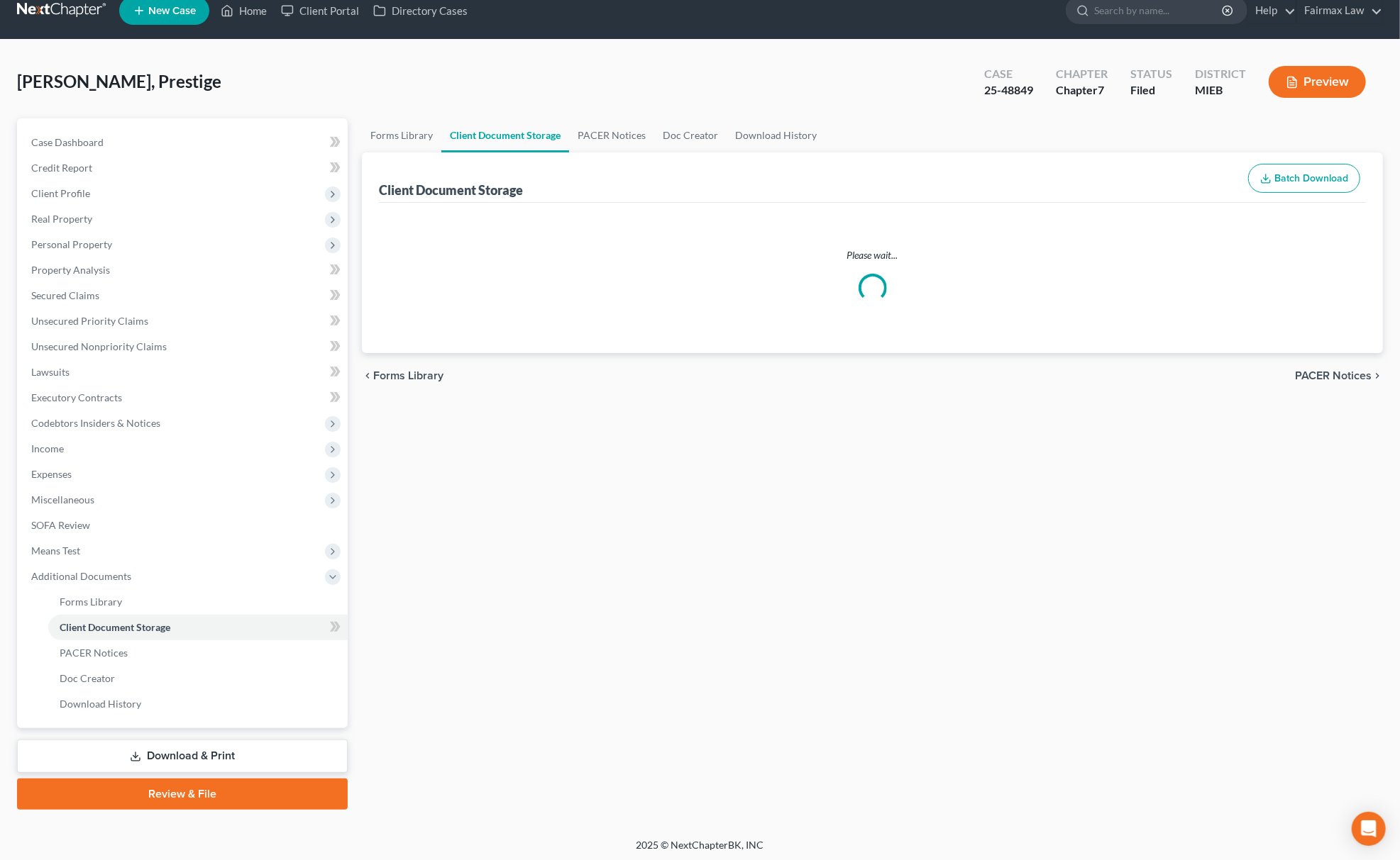
select select "7"
select select "6"
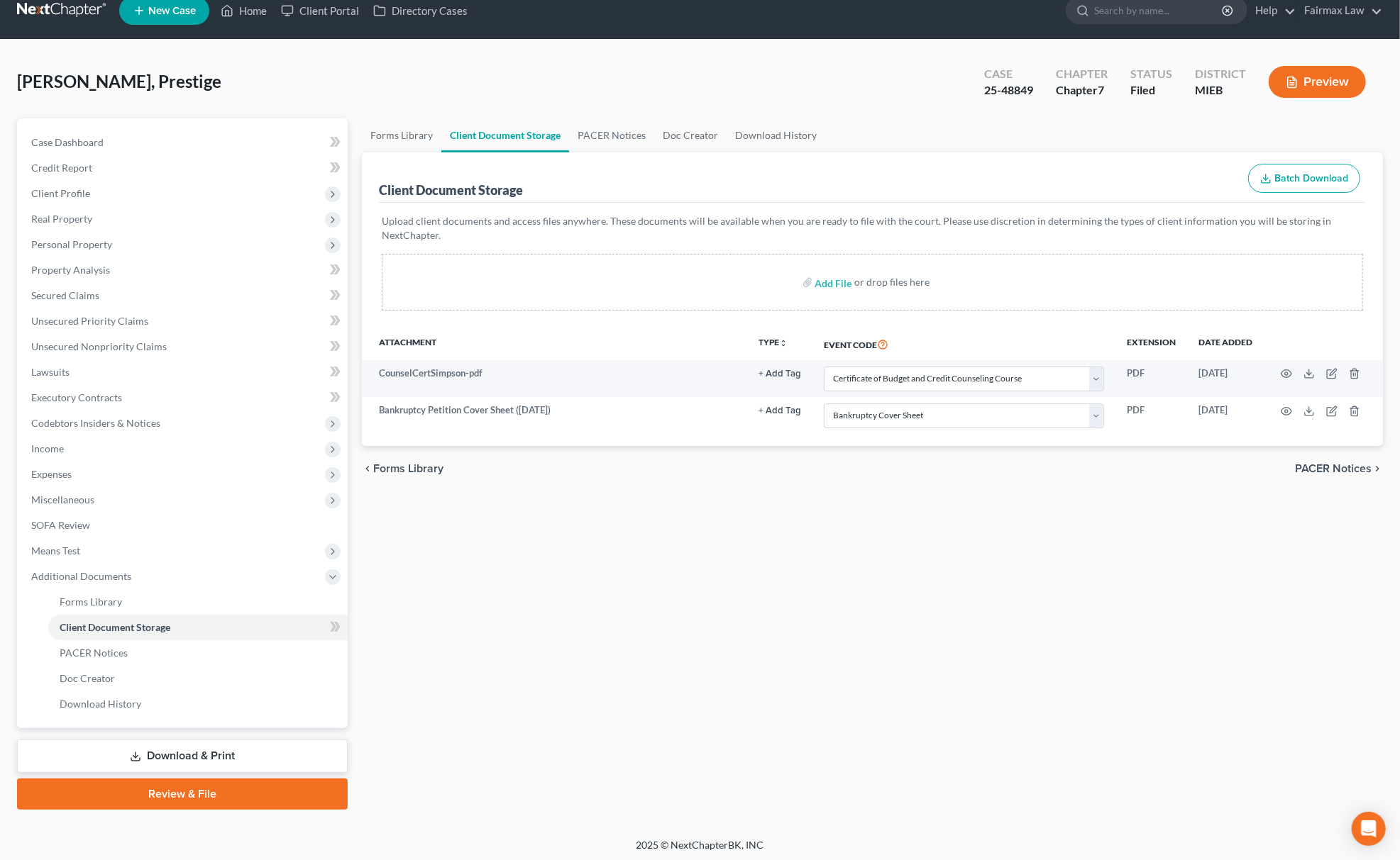
scroll to position [20, 0]
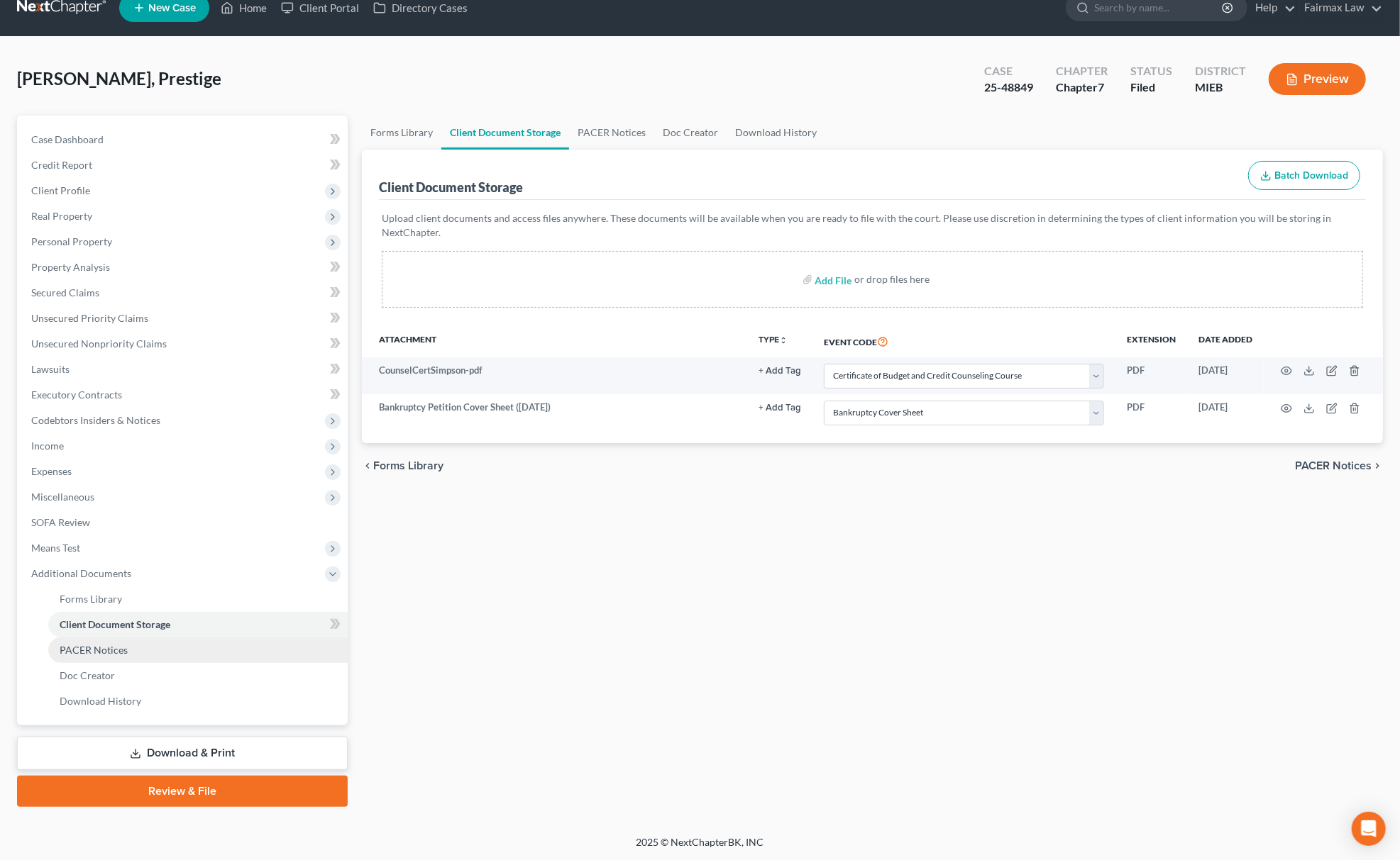
click at [180, 651] on link "PACER Notices" at bounding box center [198, 650] width 300 height 26
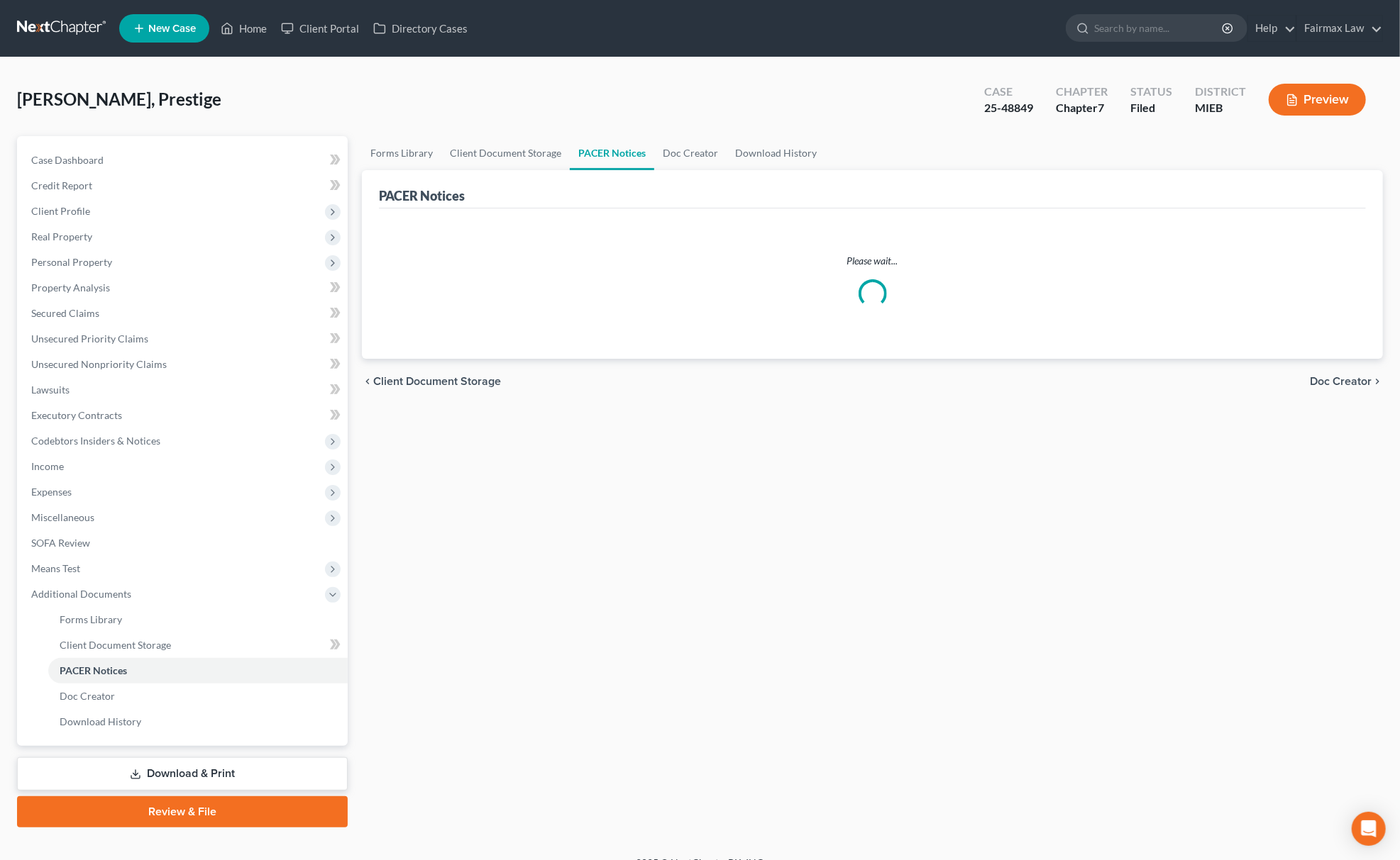
scroll to position [20, 0]
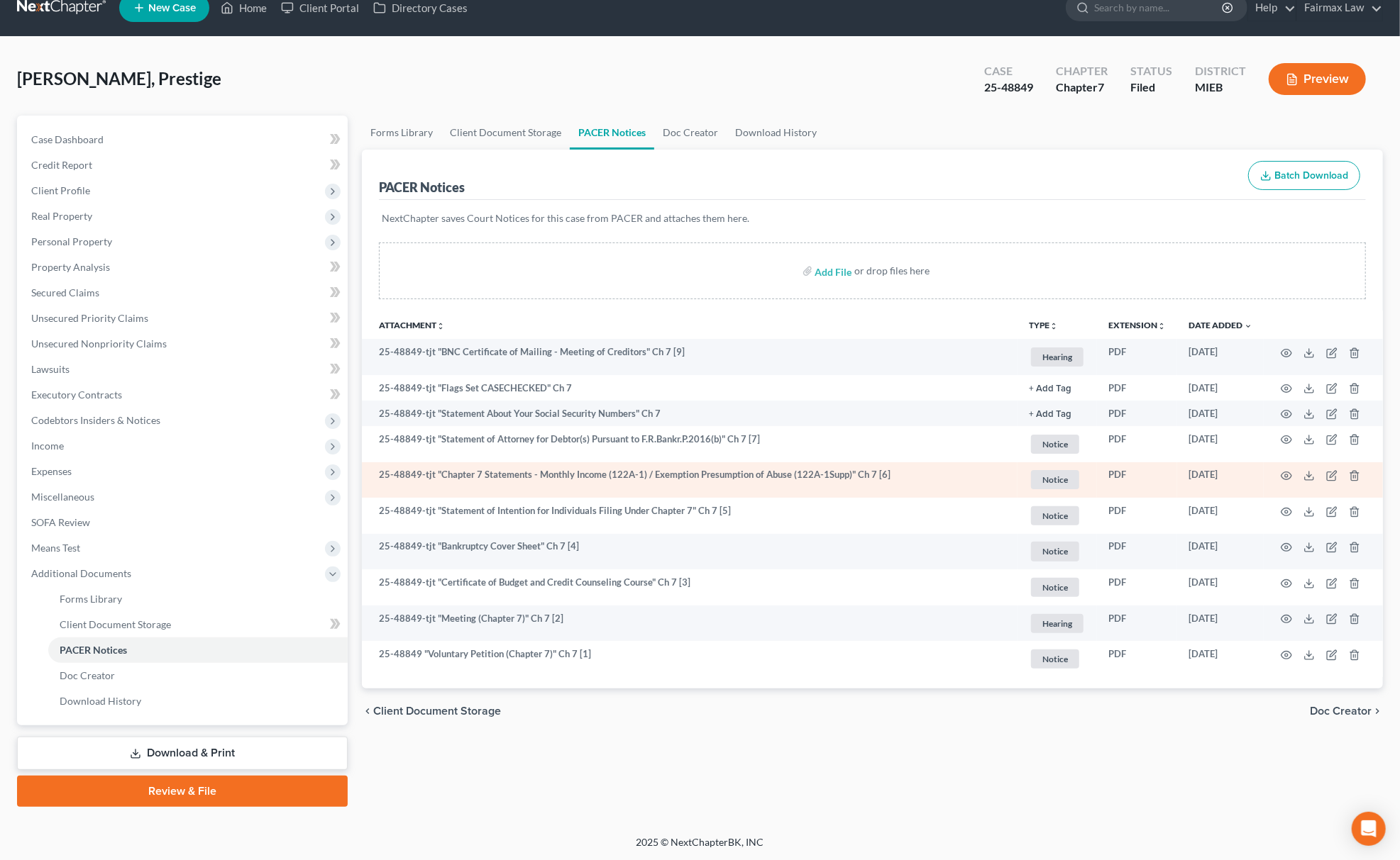
click at [1278, 479] on td at bounding box center [1323, 480] width 119 height 36
click at [1284, 477] on icon "button" at bounding box center [1286, 476] width 11 height 8
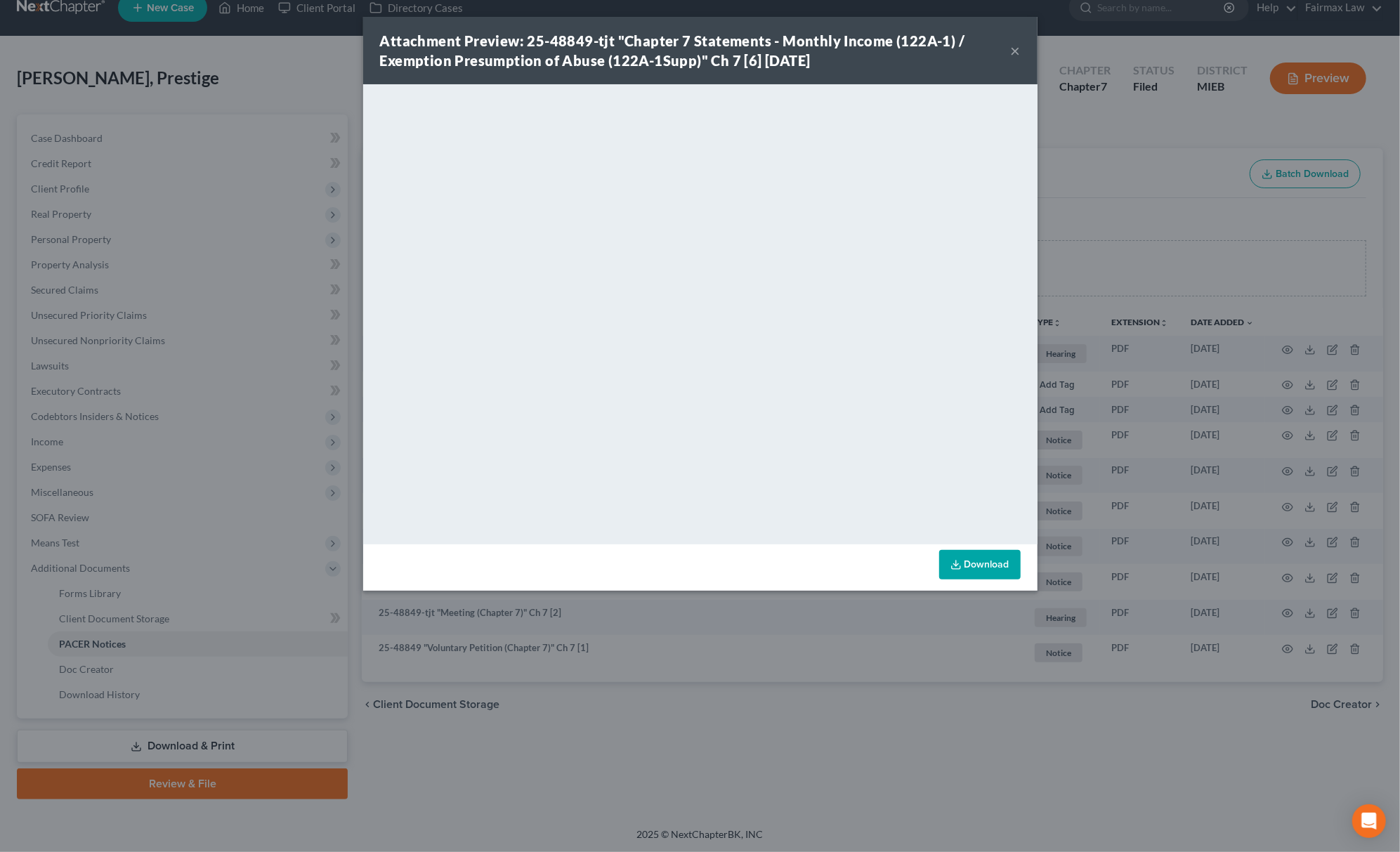
click at [799, 748] on div "Attachment Preview: 25-48849-tjt "Chapter 7 Statements - Monthly Income (122A-1…" at bounding box center [700, 426] width 1400 height 852
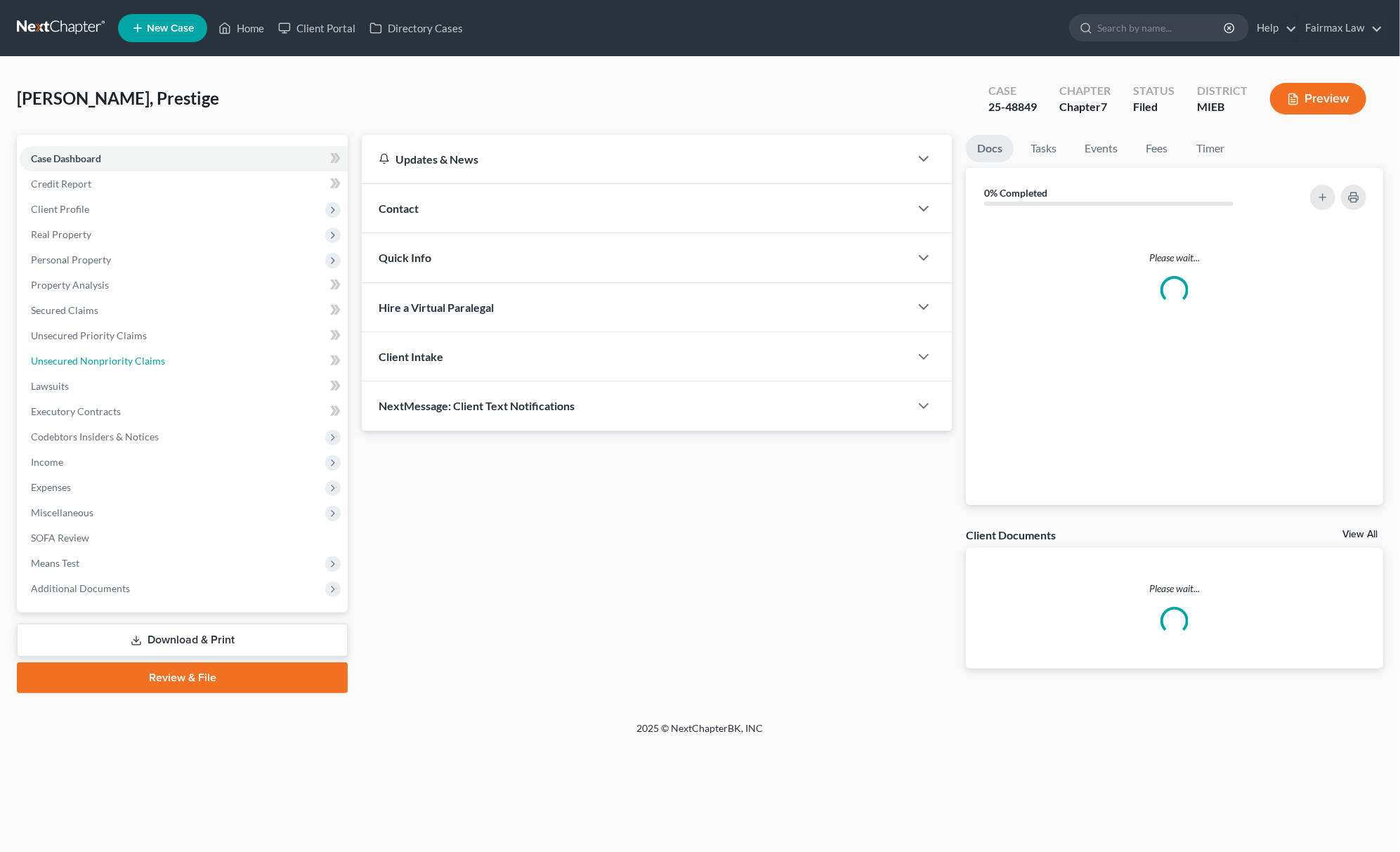
drag, startPoint x: 172, startPoint y: 349, endPoint x: 444, endPoint y: 385, distance: 274.4
click at [172, 349] on link "Unsecured Nonpriority Claims" at bounding box center [184, 361] width 328 height 25
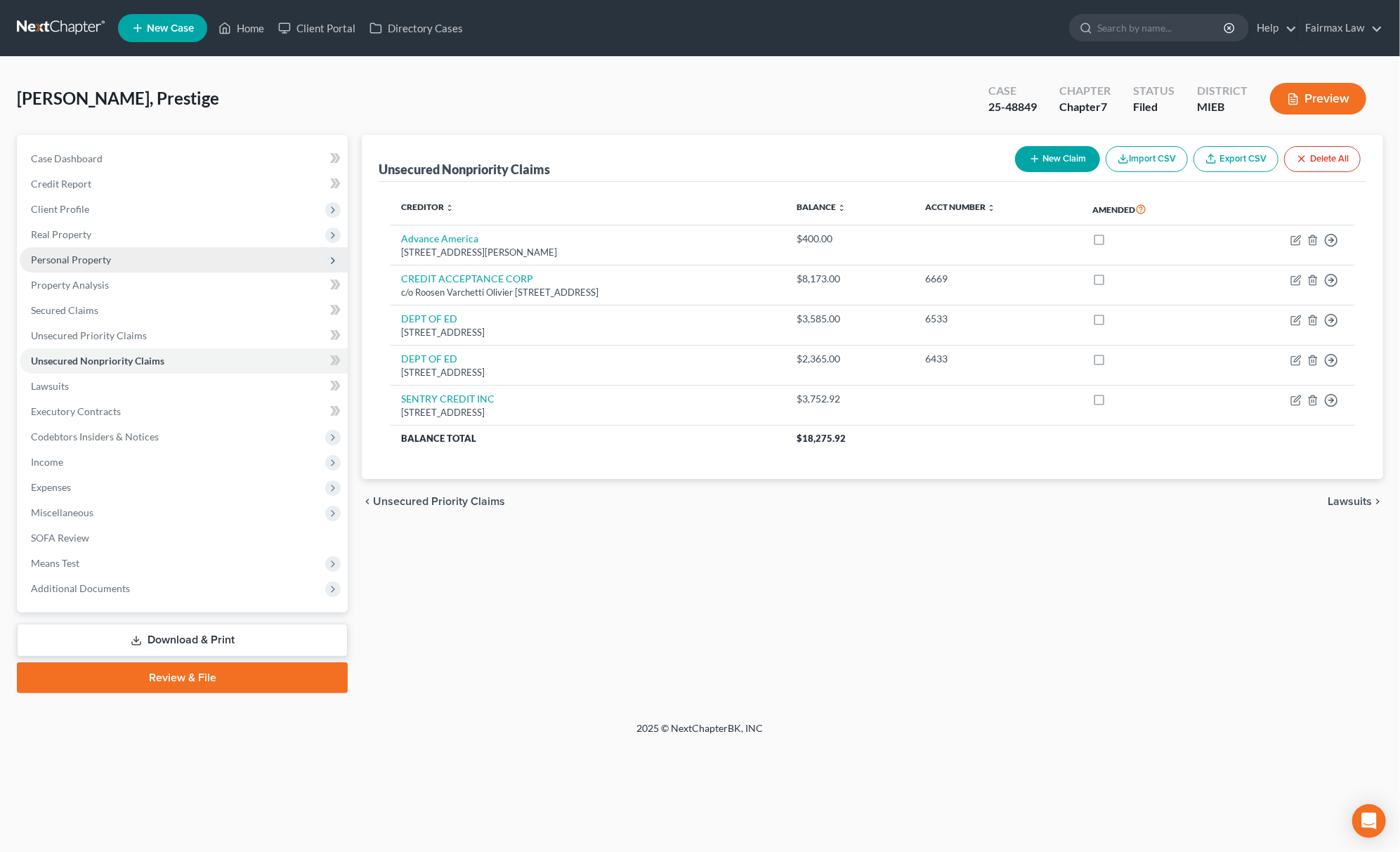
click at [139, 249] on span "Personal Property" at bounding box center [184, 260] width 328 height 25
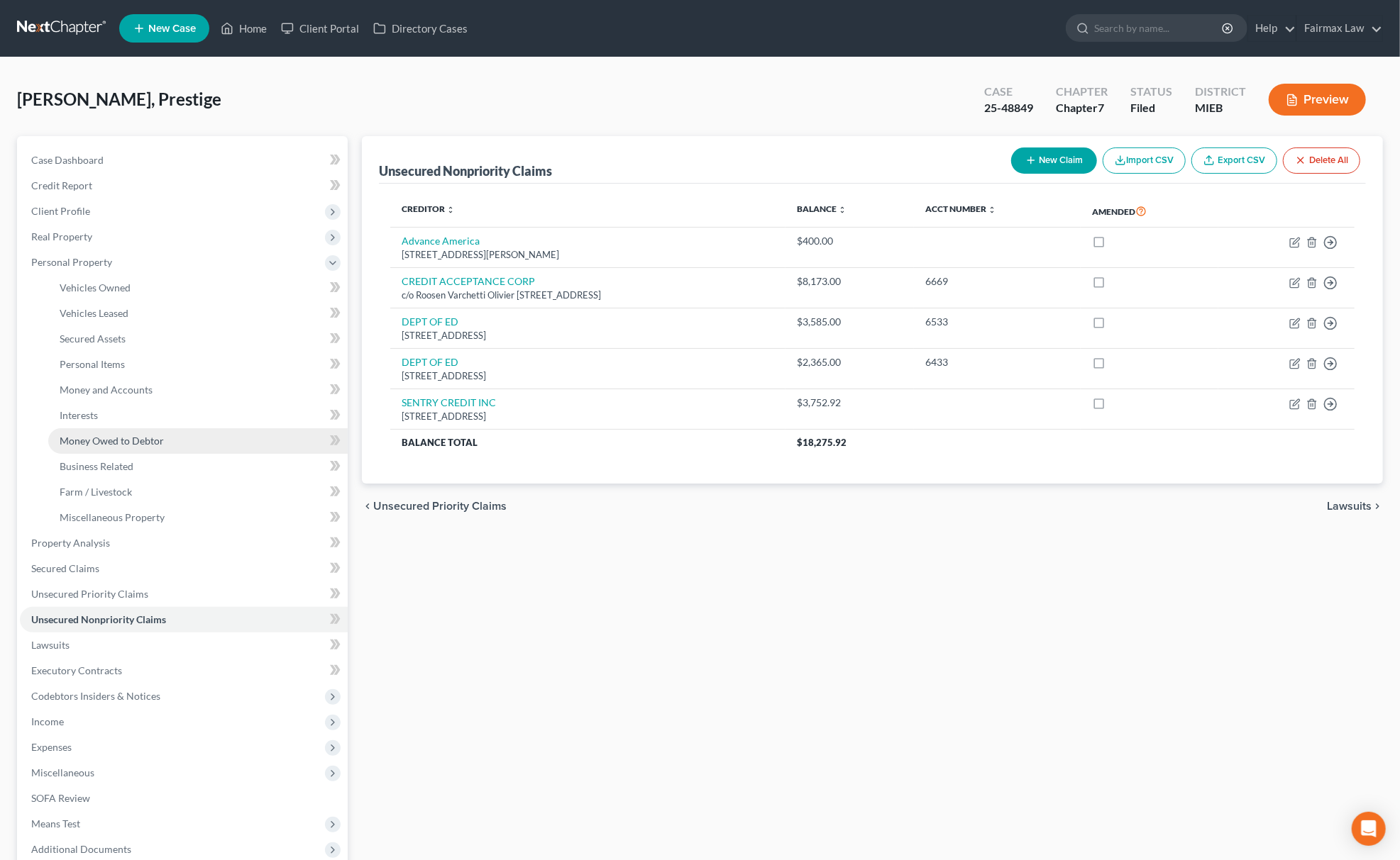
click at [165, 439] on link "Money Owed to Debtor" at bounding box center [198, 441] width 300 height 26
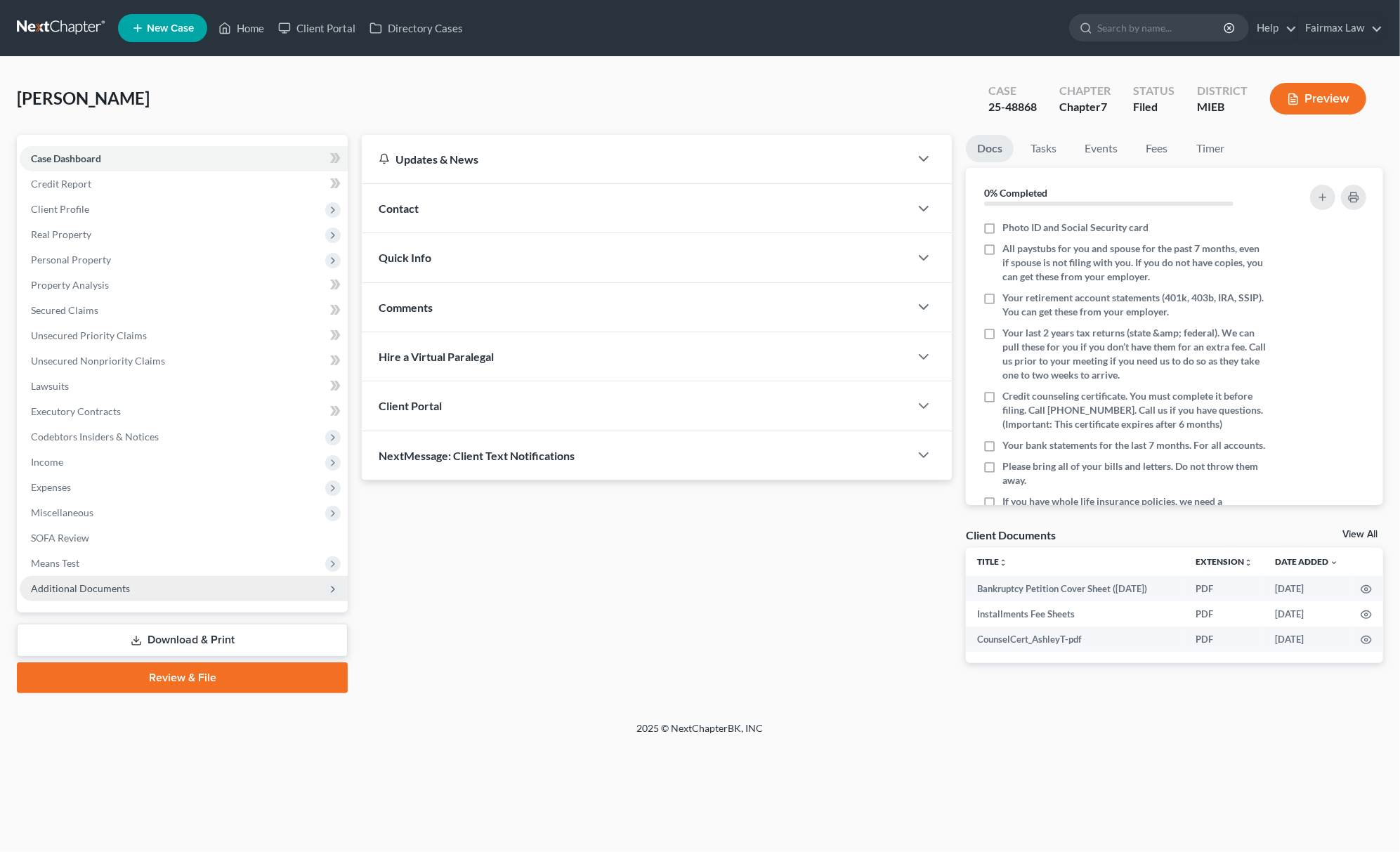
click at [128, 584] on span "Additional Documents" at bounding box center [184, 589] width 328 height 25
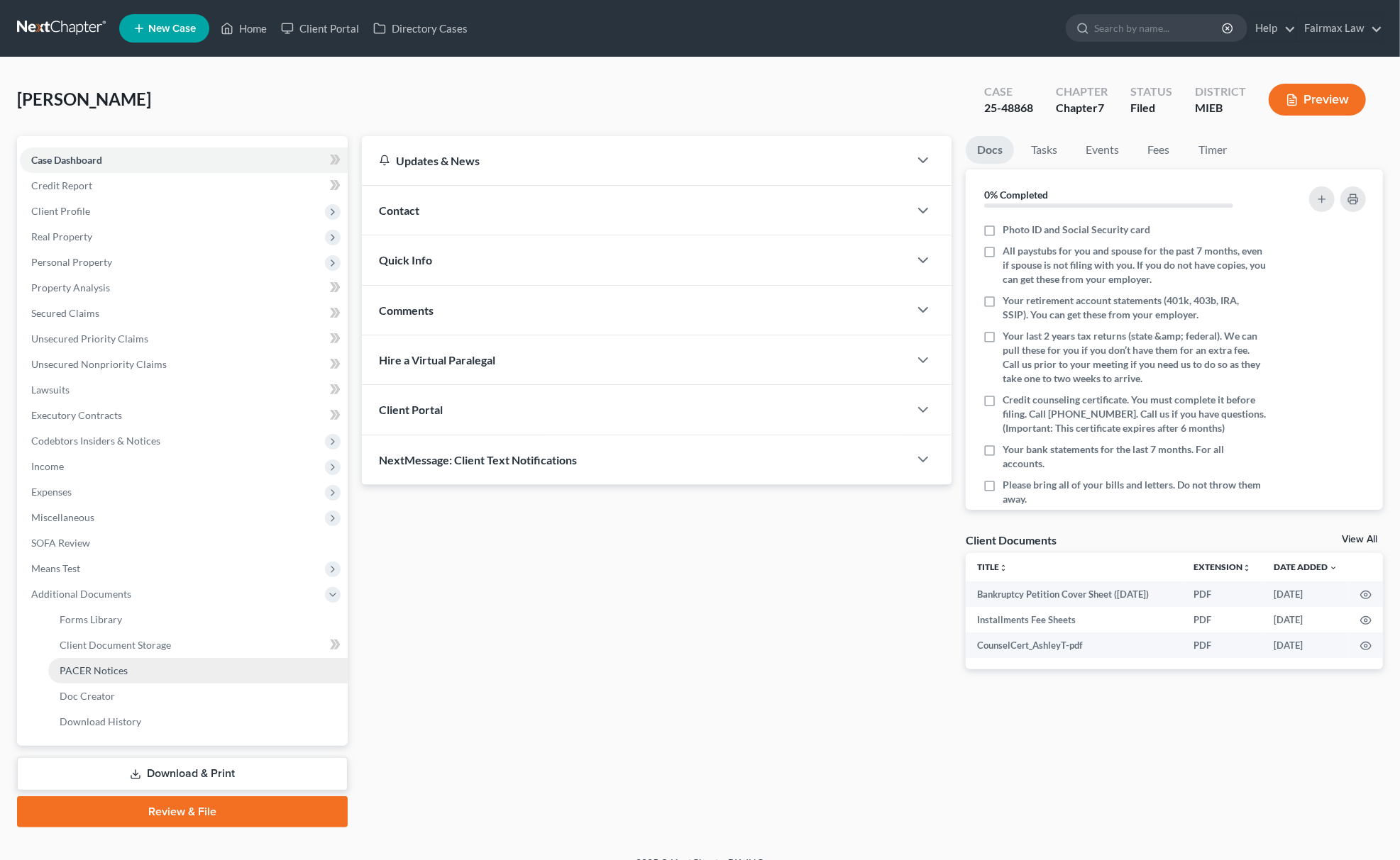
click at [148, 661] on link "PACER Notices" at bounding box center [198, 671] width 300 height 26
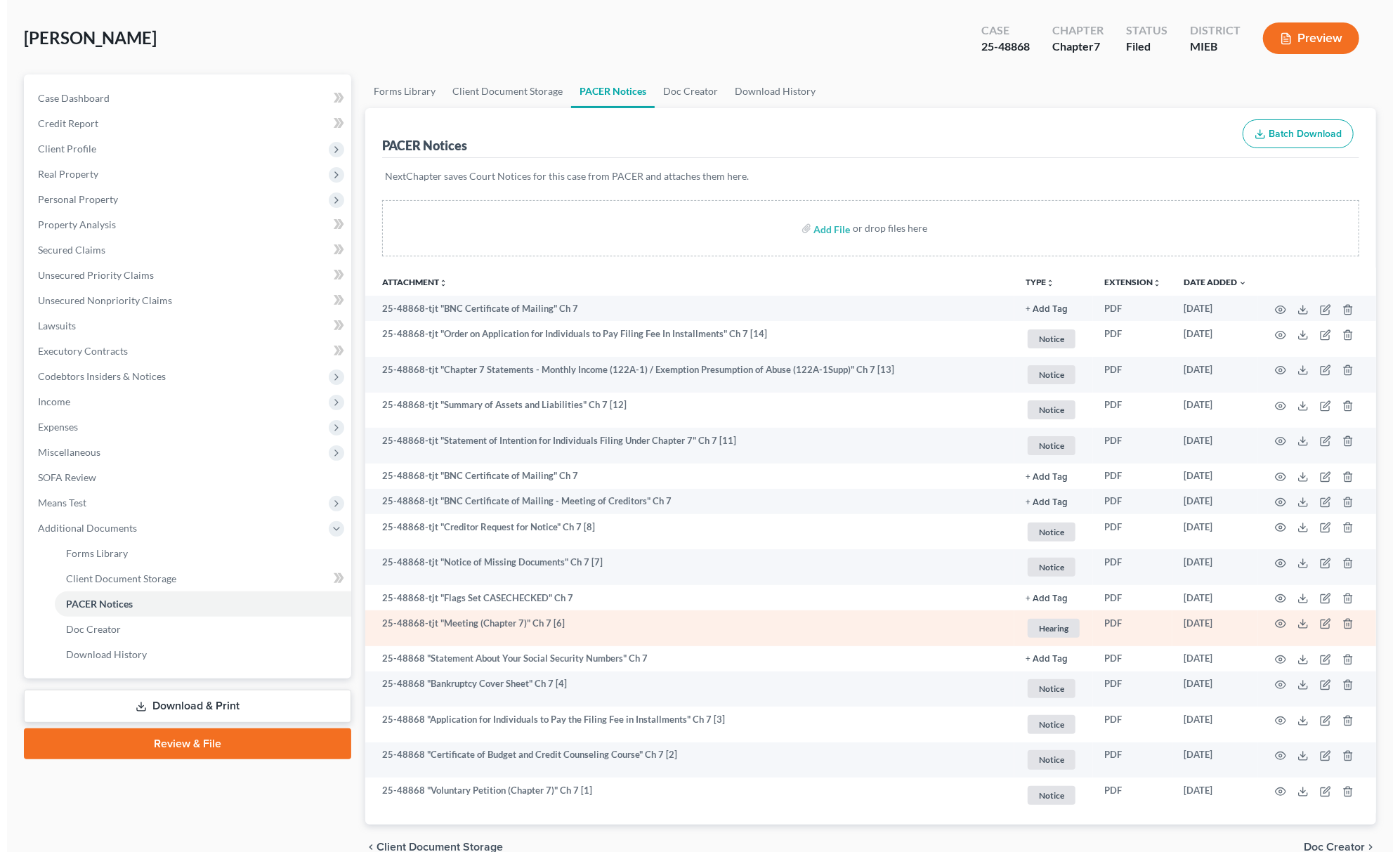
scroll to position [130, 0]
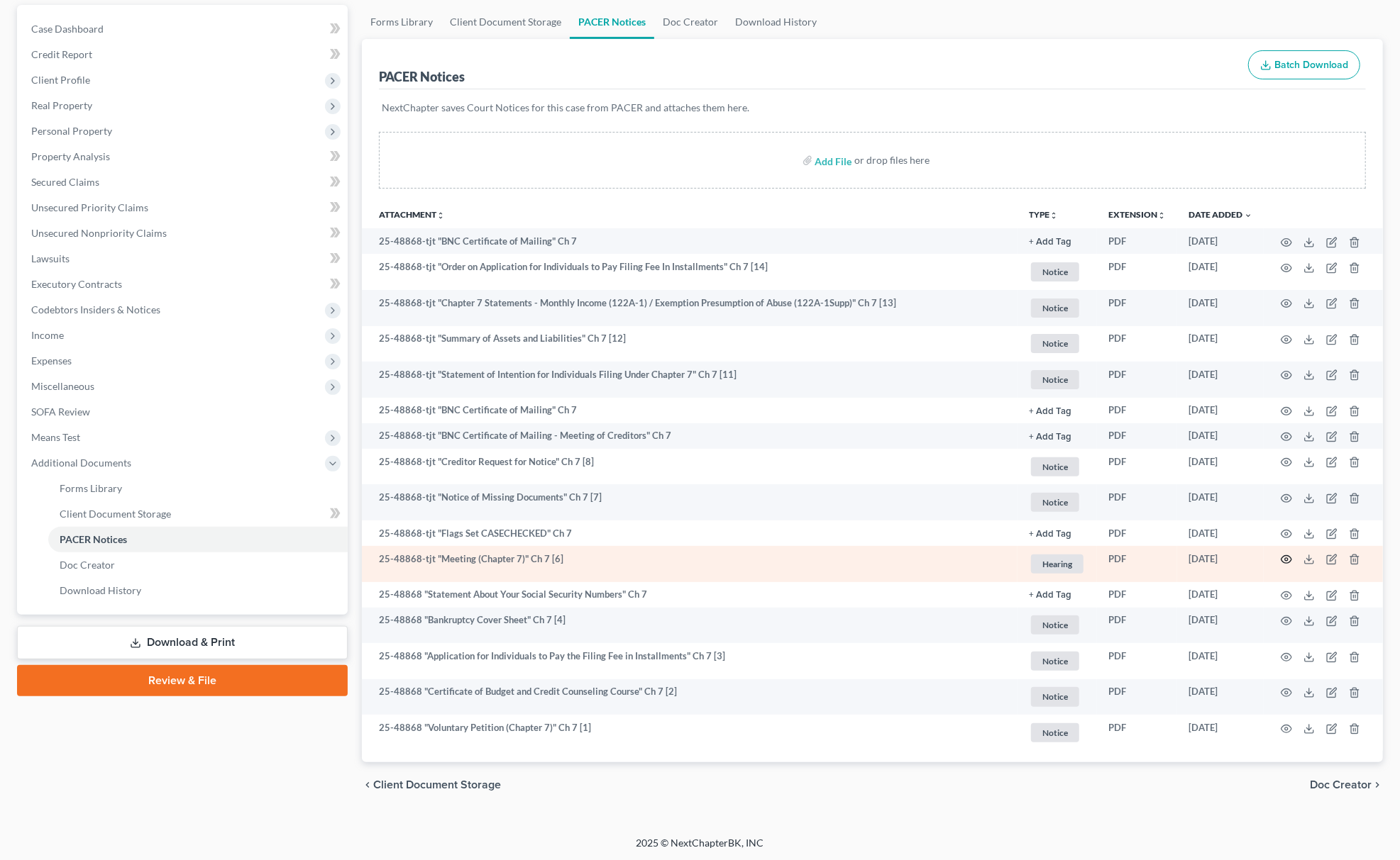
click at [1284, 561] on icon "button" at bounding box center [1286, 560] width 11 height 11
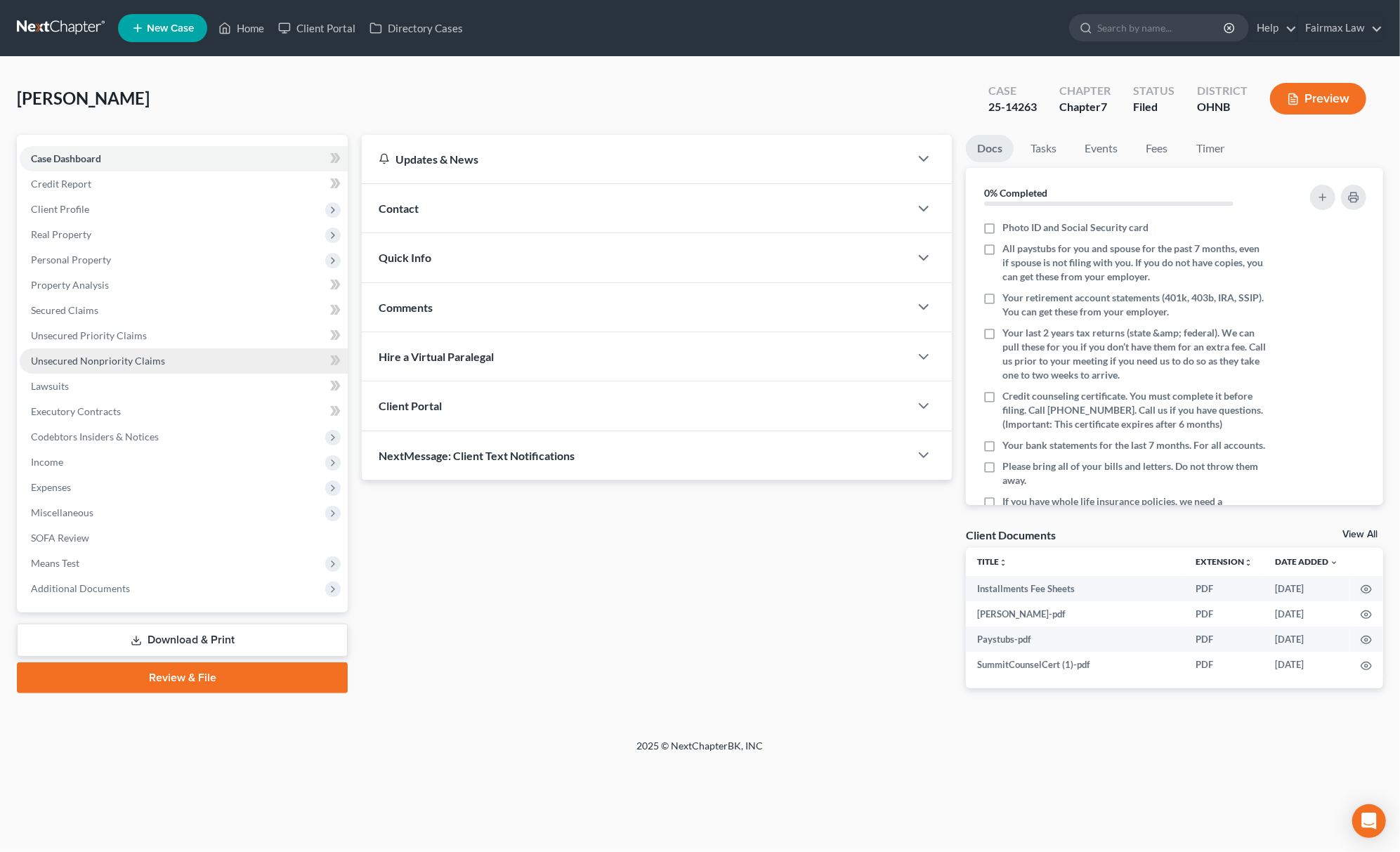
click at [167, 360] on link "Unsecured Nonpriority Claims" at bounding box center [184, 361] width 328 height 25
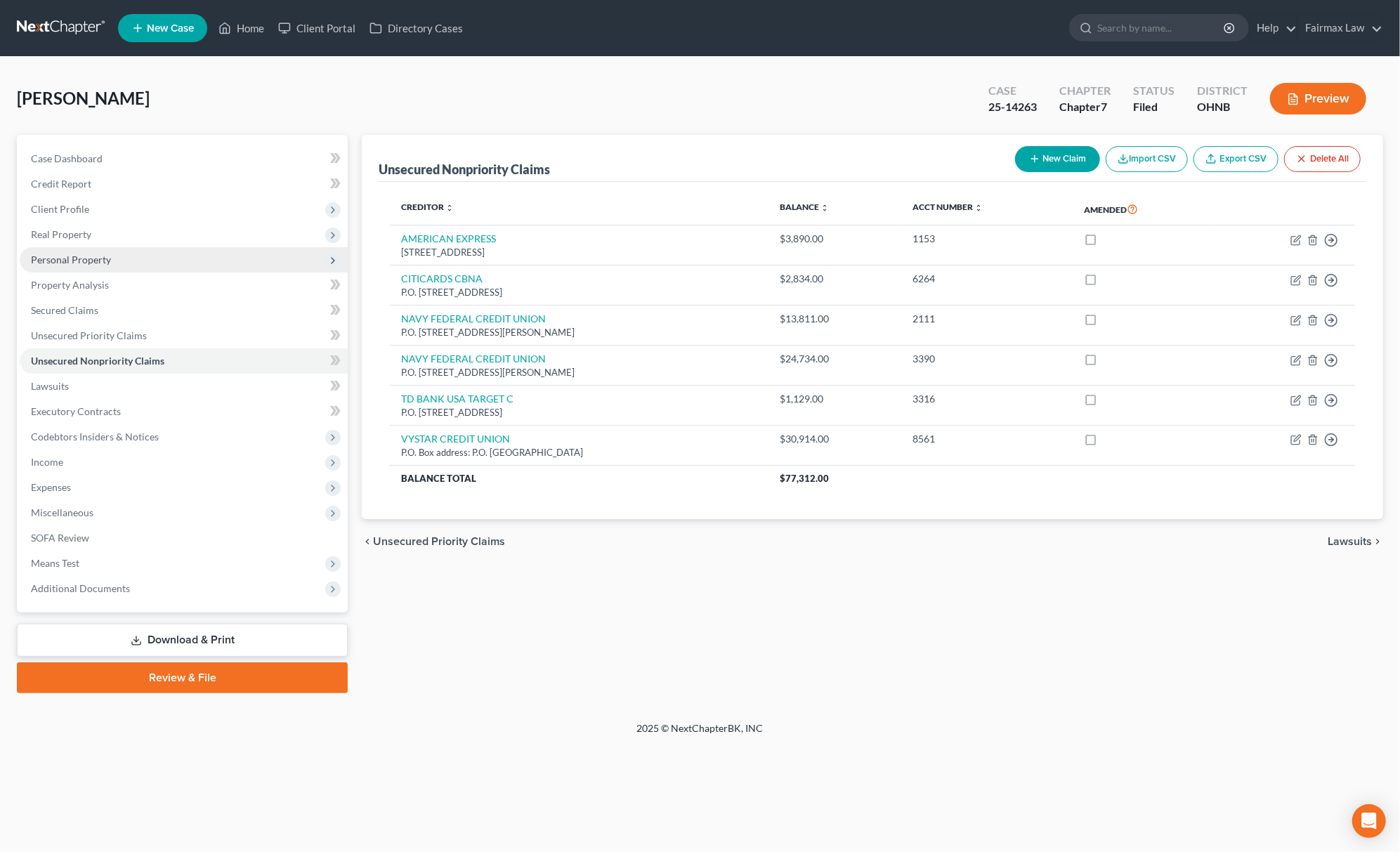
click at [220, 251] on span "Personal Property" at bounding box center [184, 260] width 328 height 25
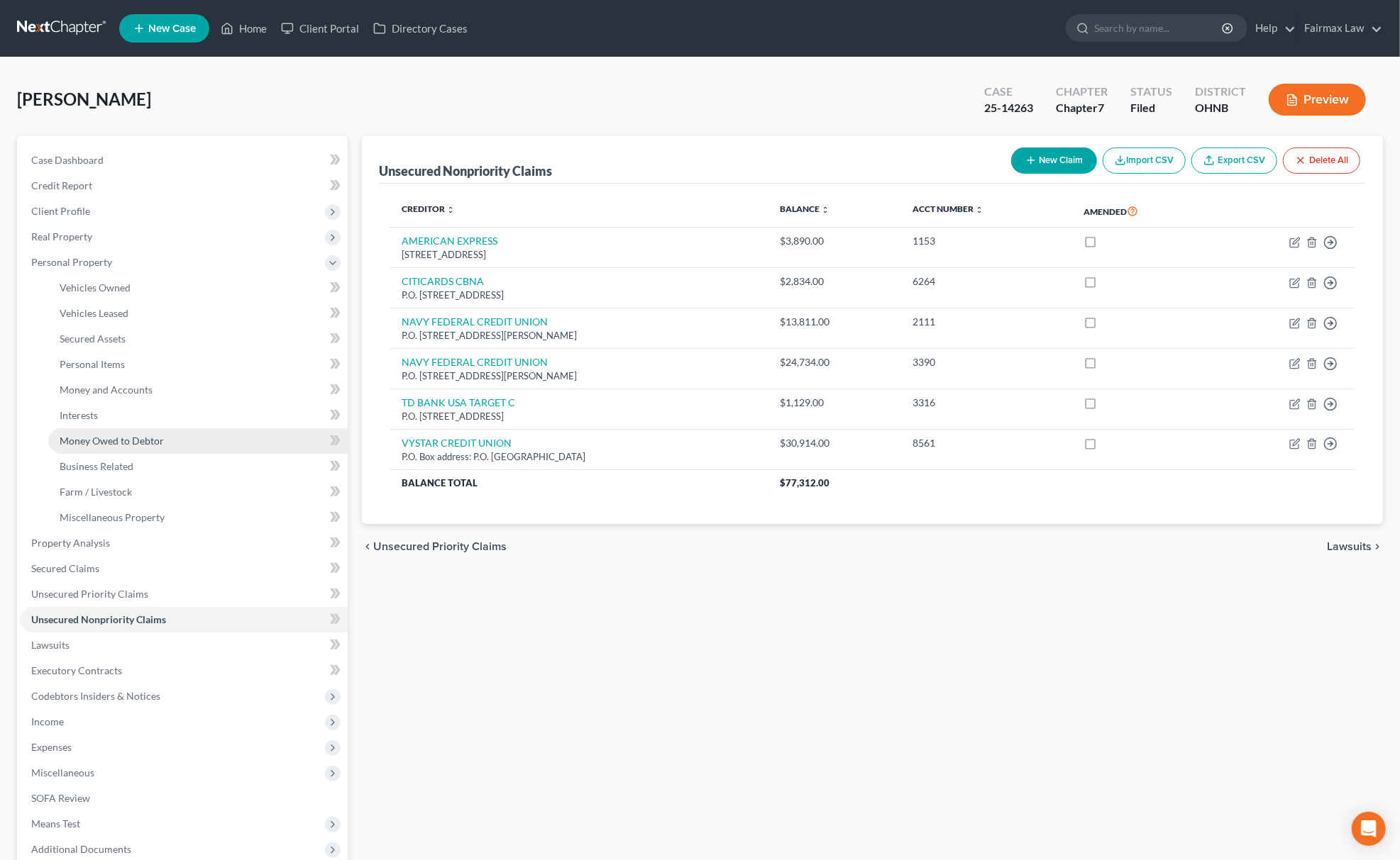
click at [182, 429] on link "Money Owed to Debtor" at bounding box center [198, 441] width 300 height 26
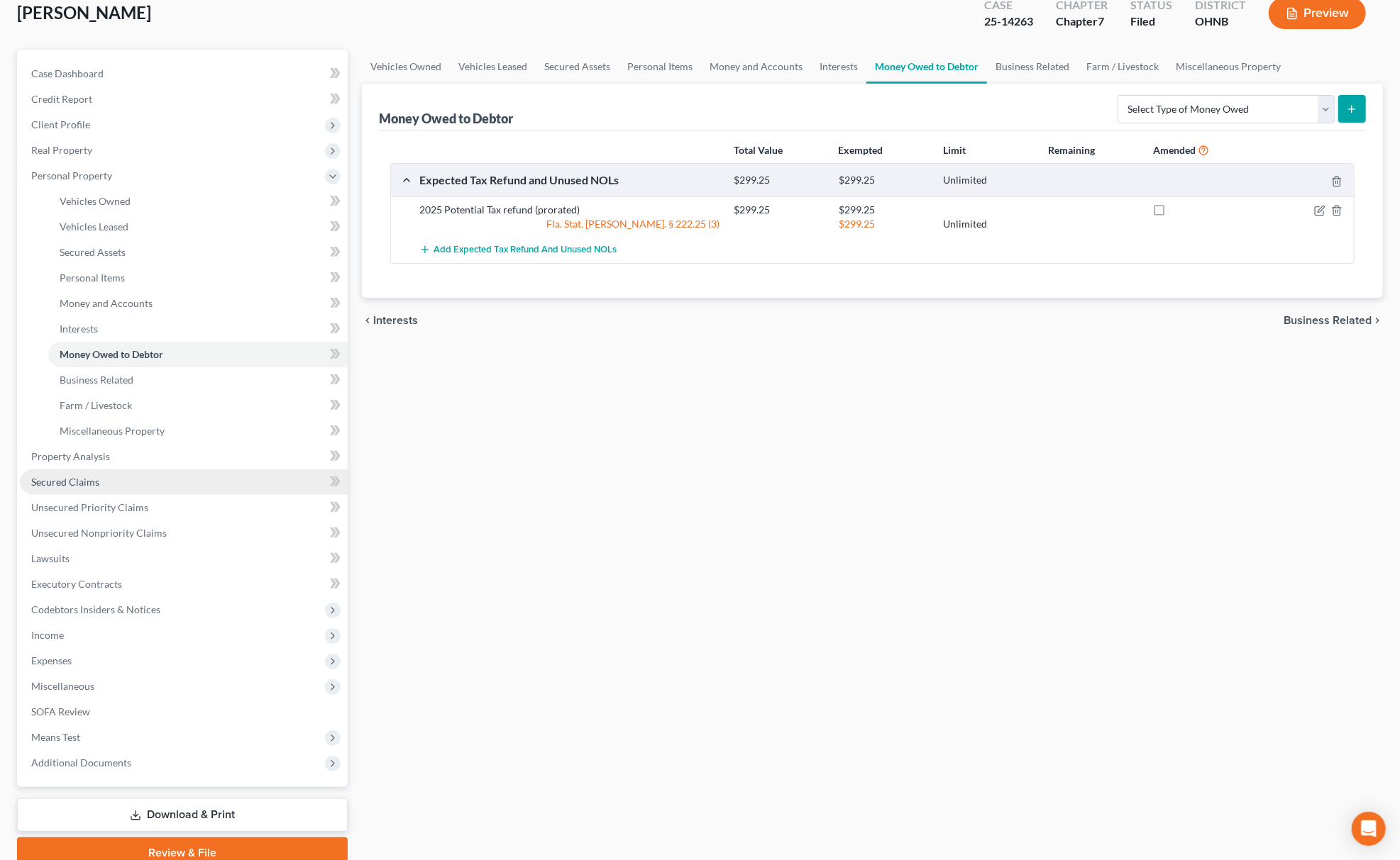
scroll to position [148, 0]
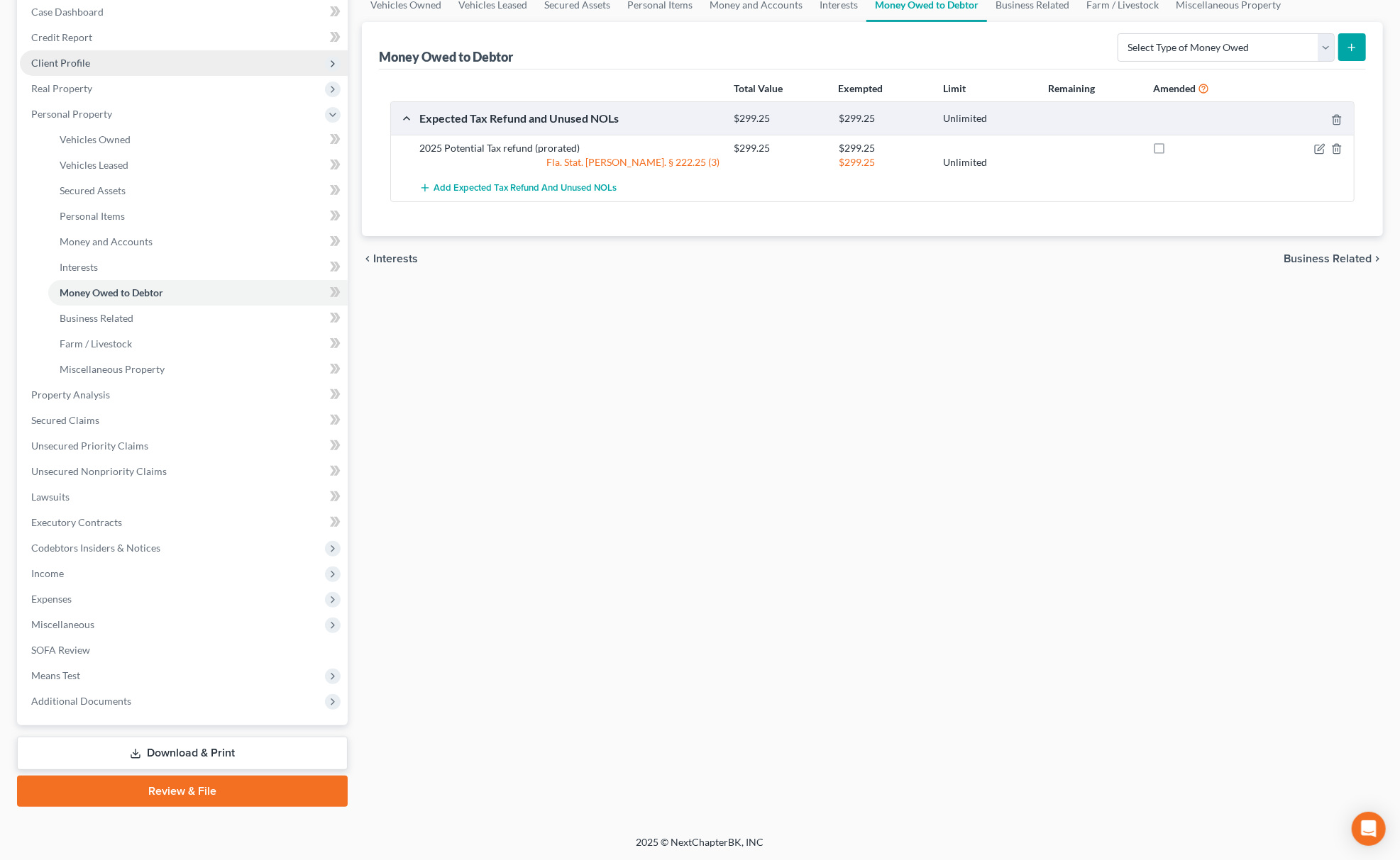
click at [126, 60] on span "Client Profile" at bounding box center [184, 63] width 328 height 26
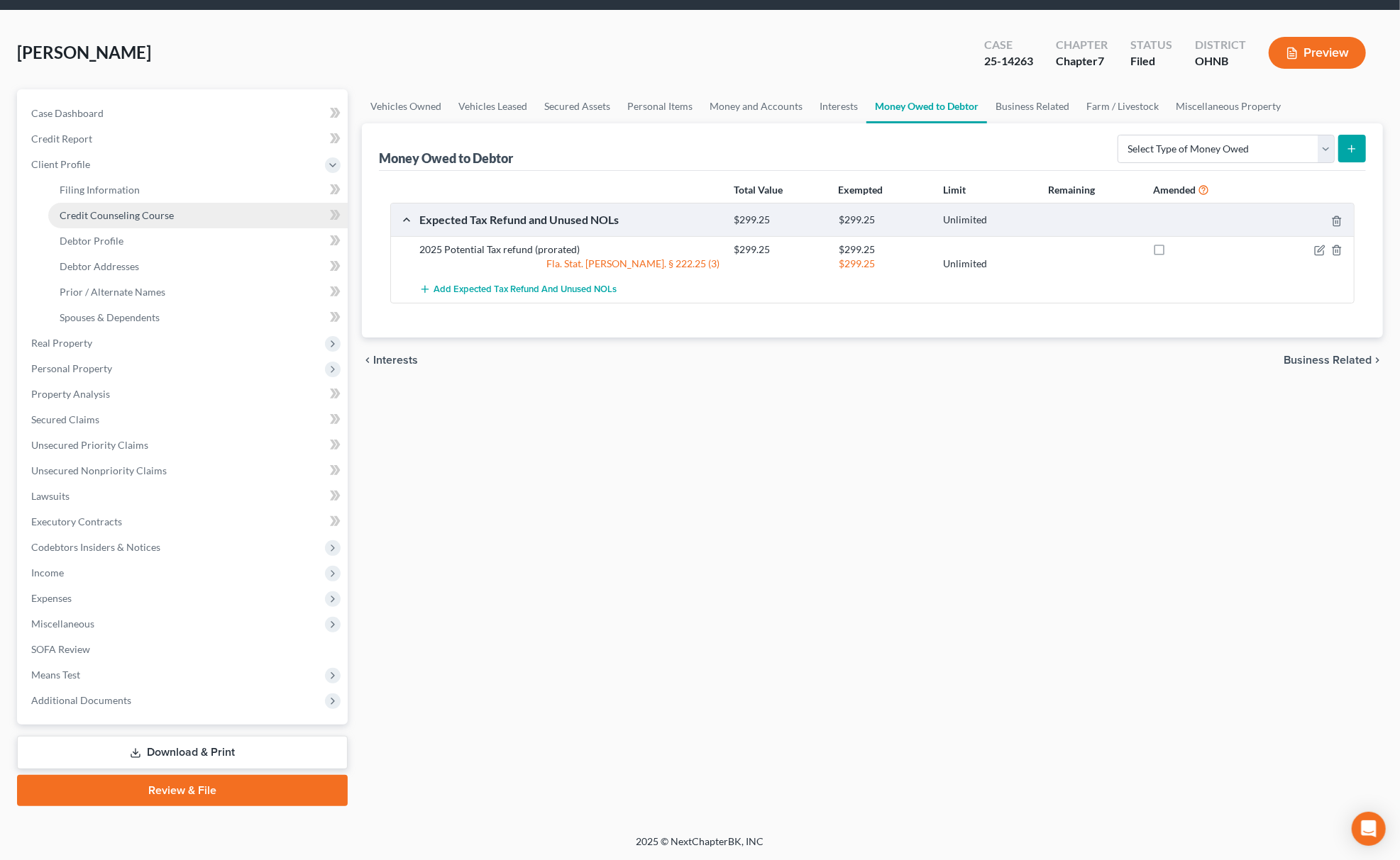
scroll to position [46, 0]
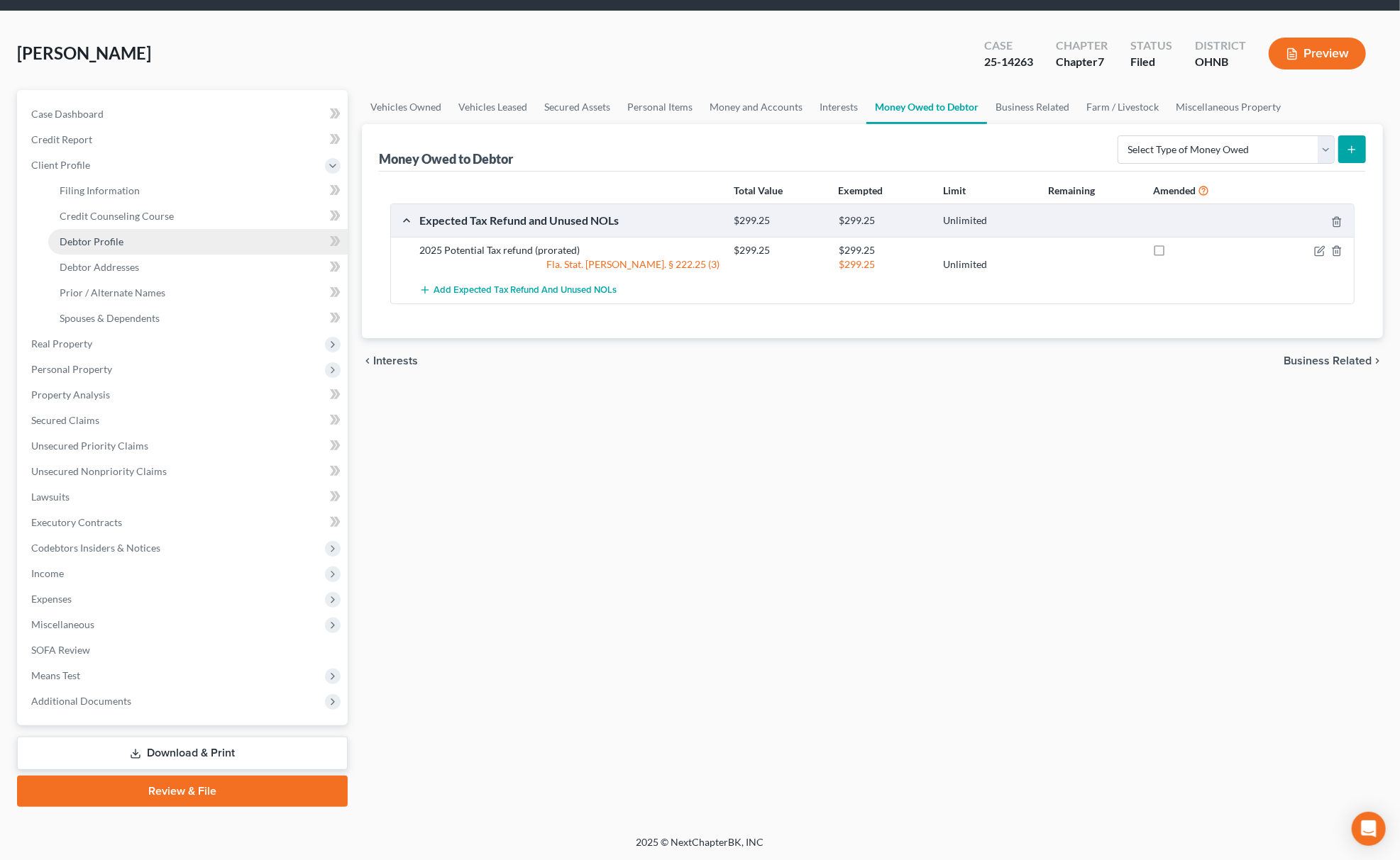
click at [135, 239] on link "Debtor Profile" at bounding box center [198, 242] width 300 height 26
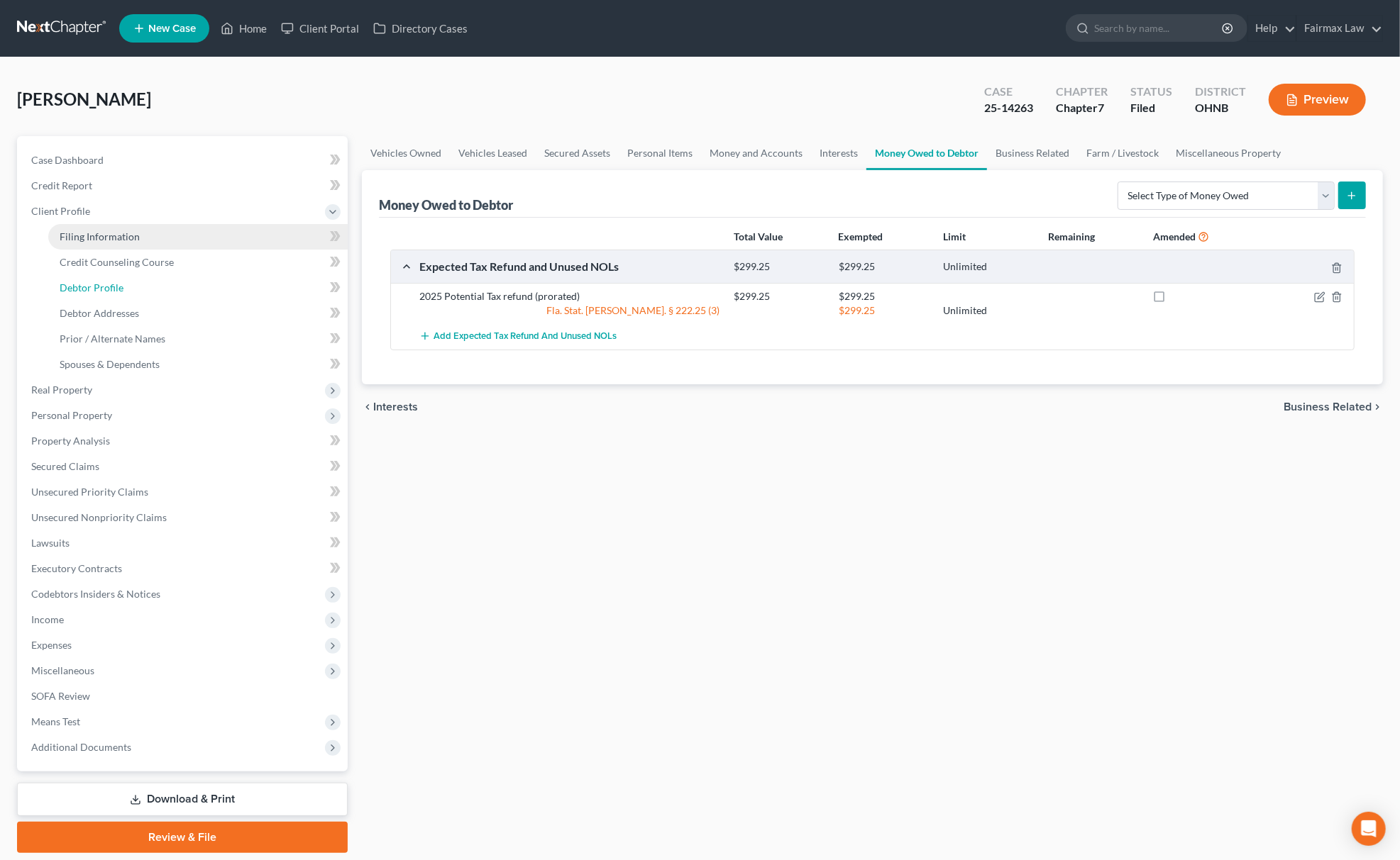
select select "3"
select select "2"
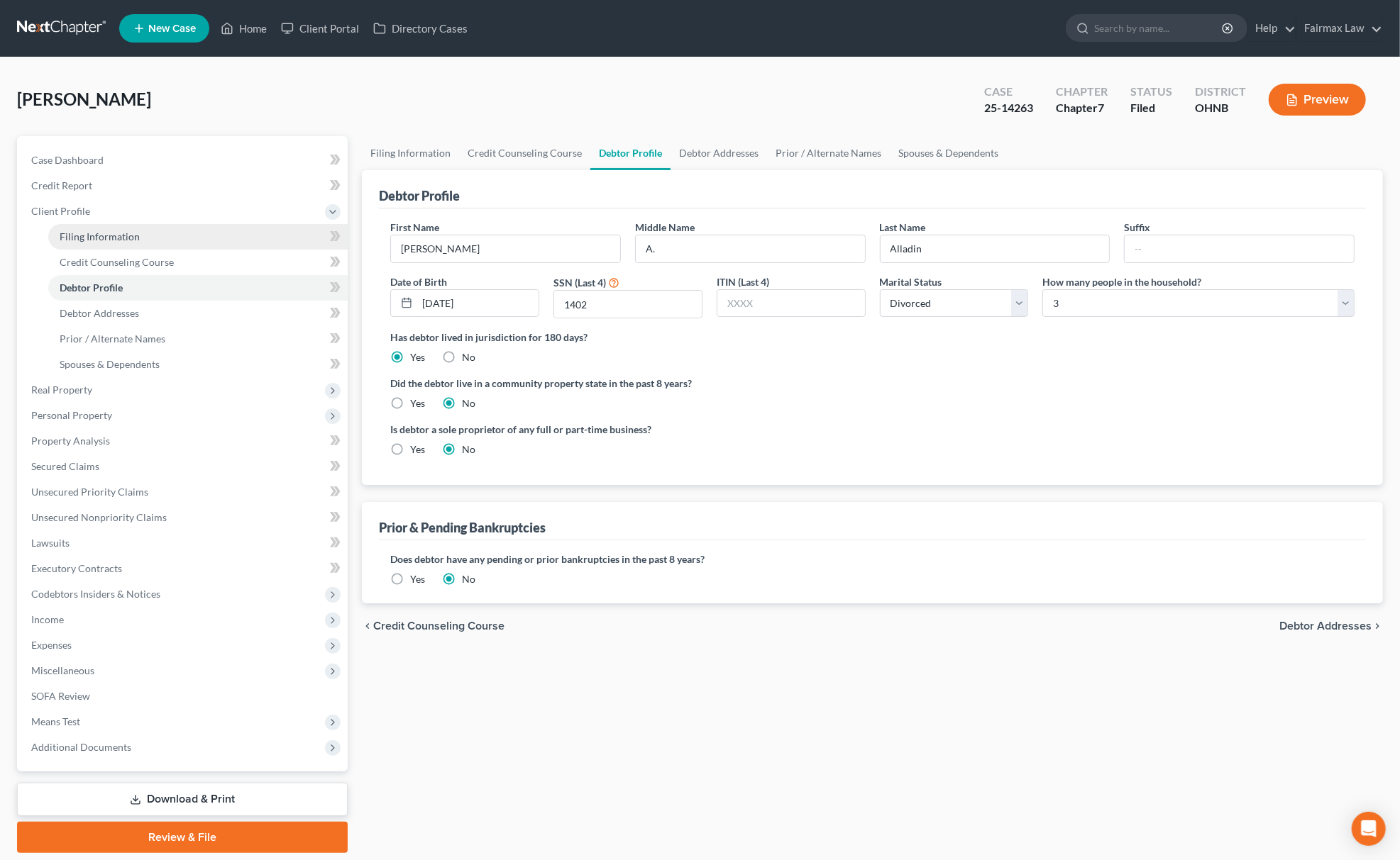
click at [134, 233] on span "Filing Information" at bounding box center [99, 236] width 80 height 12
select select "1"
select select "0"
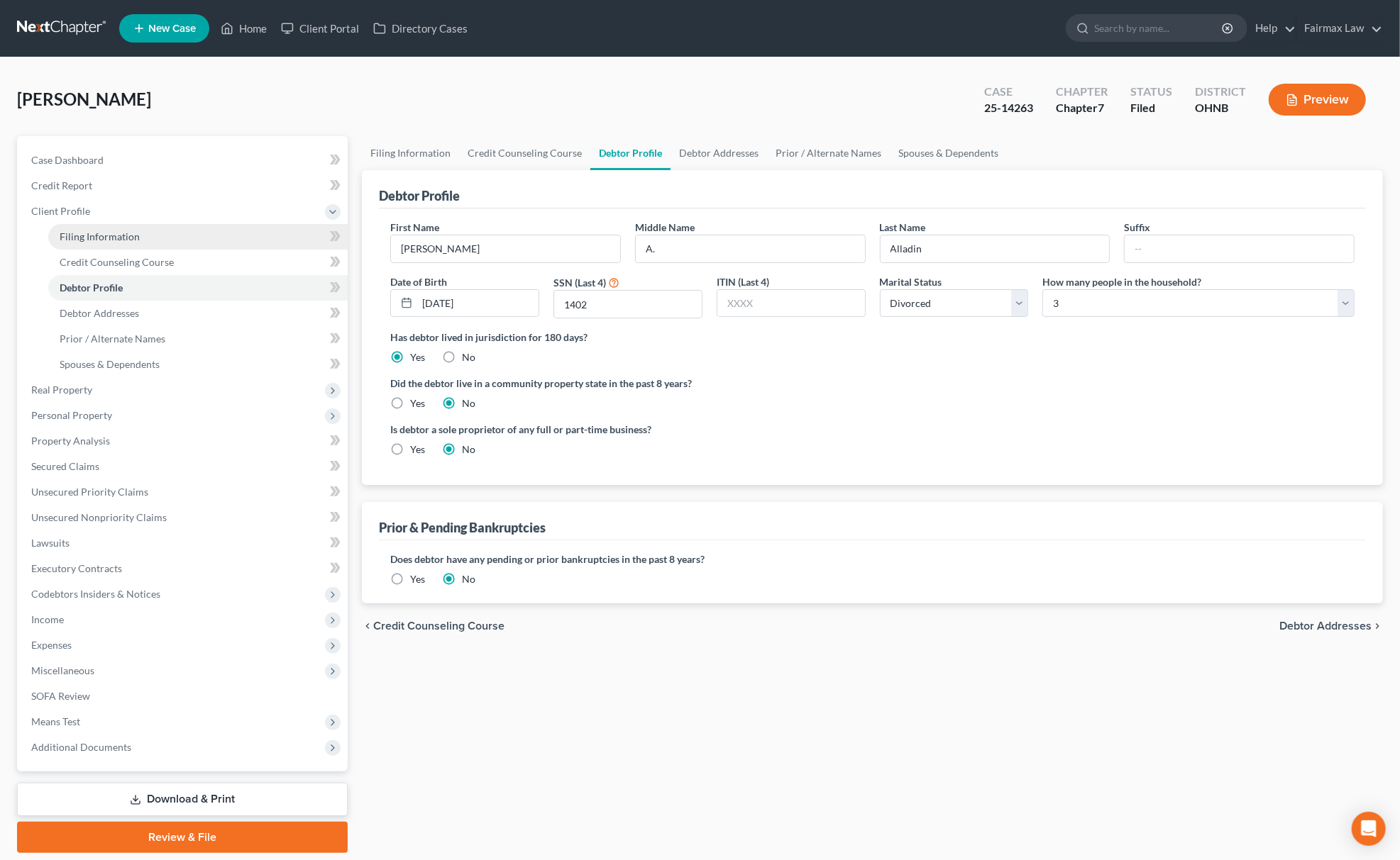
select select "9"
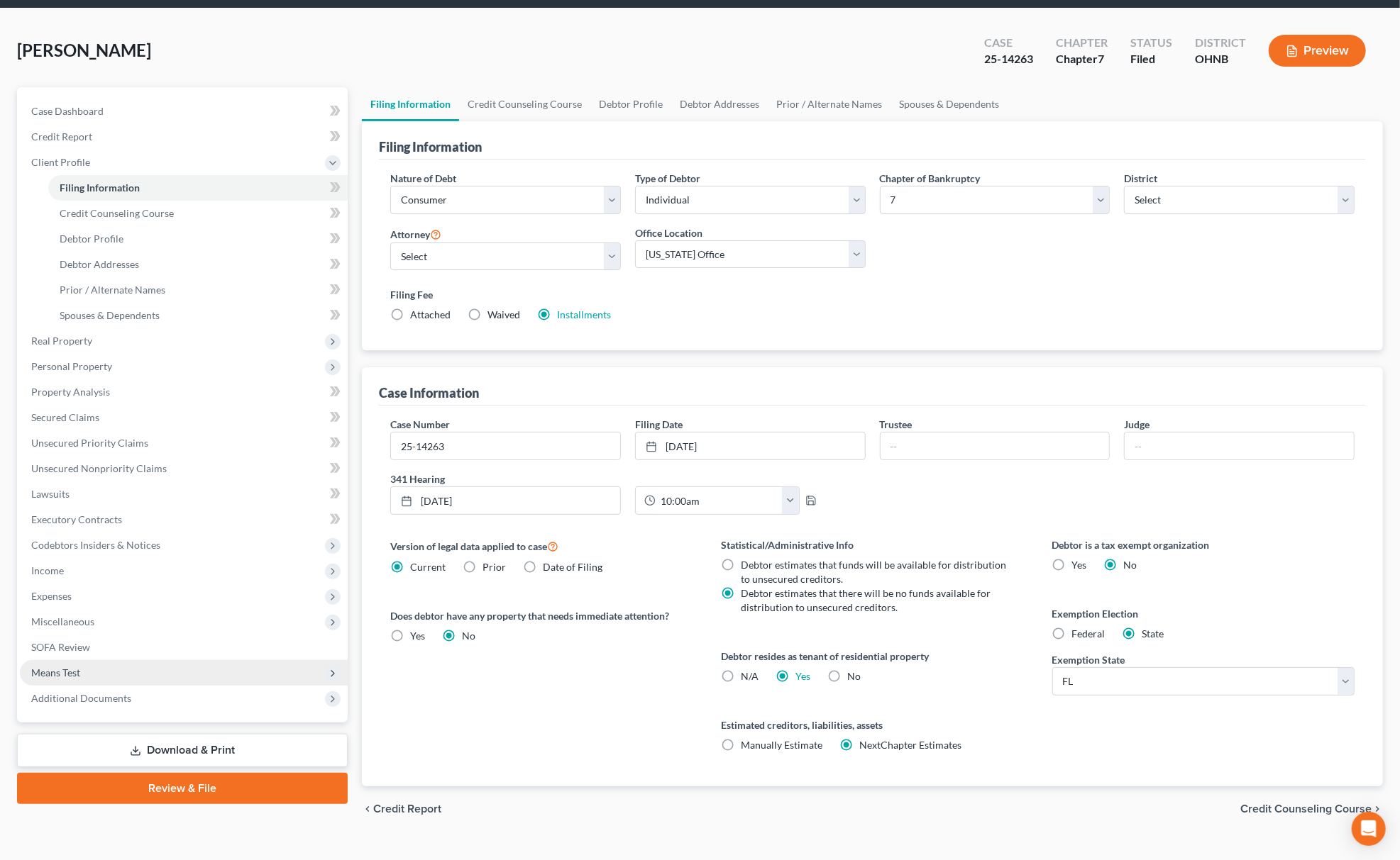
scroll to position [75, 0]
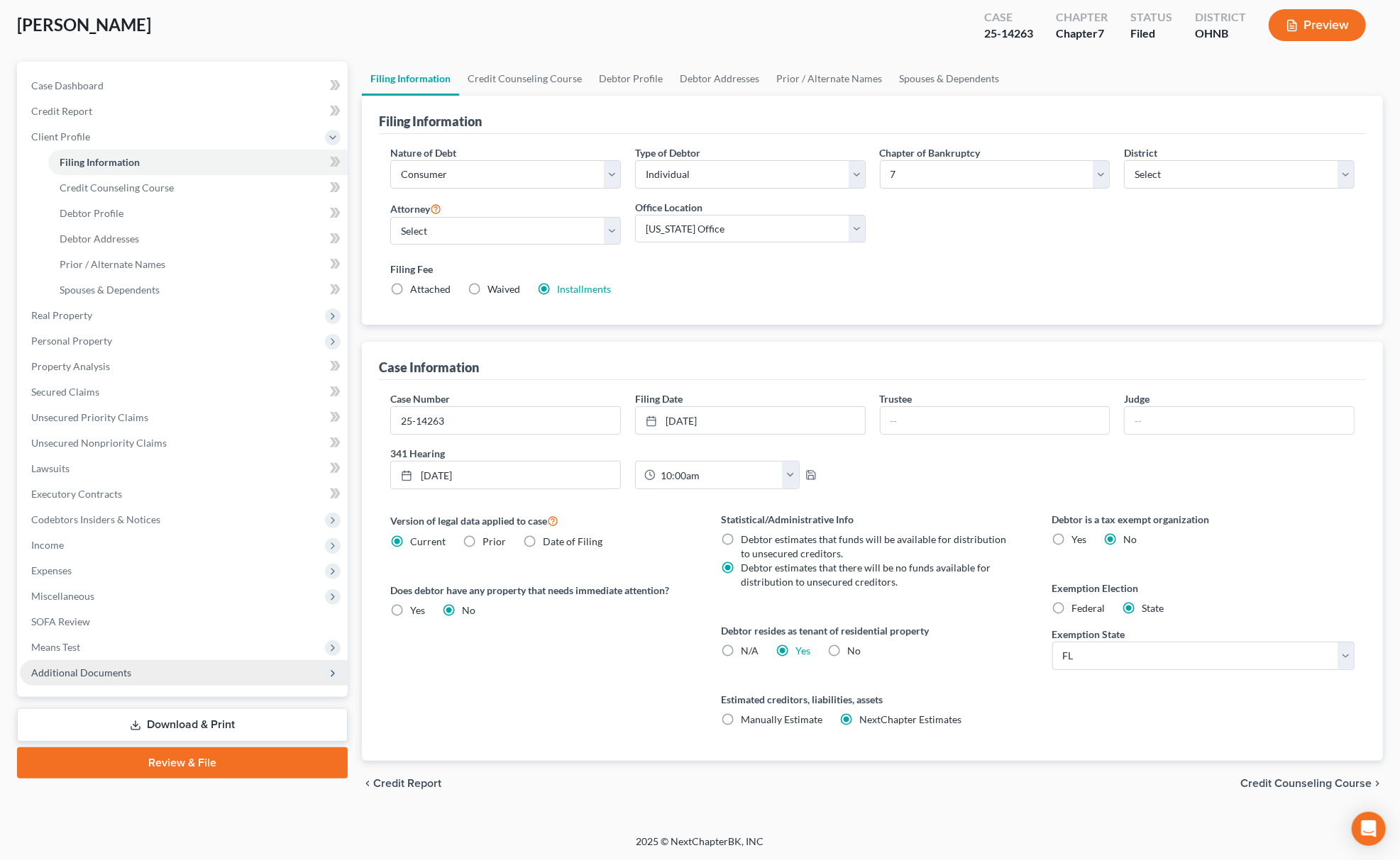
click at [162, 661] on span "Additional Documents" at bounding box center [184, 673] width 328 height 26
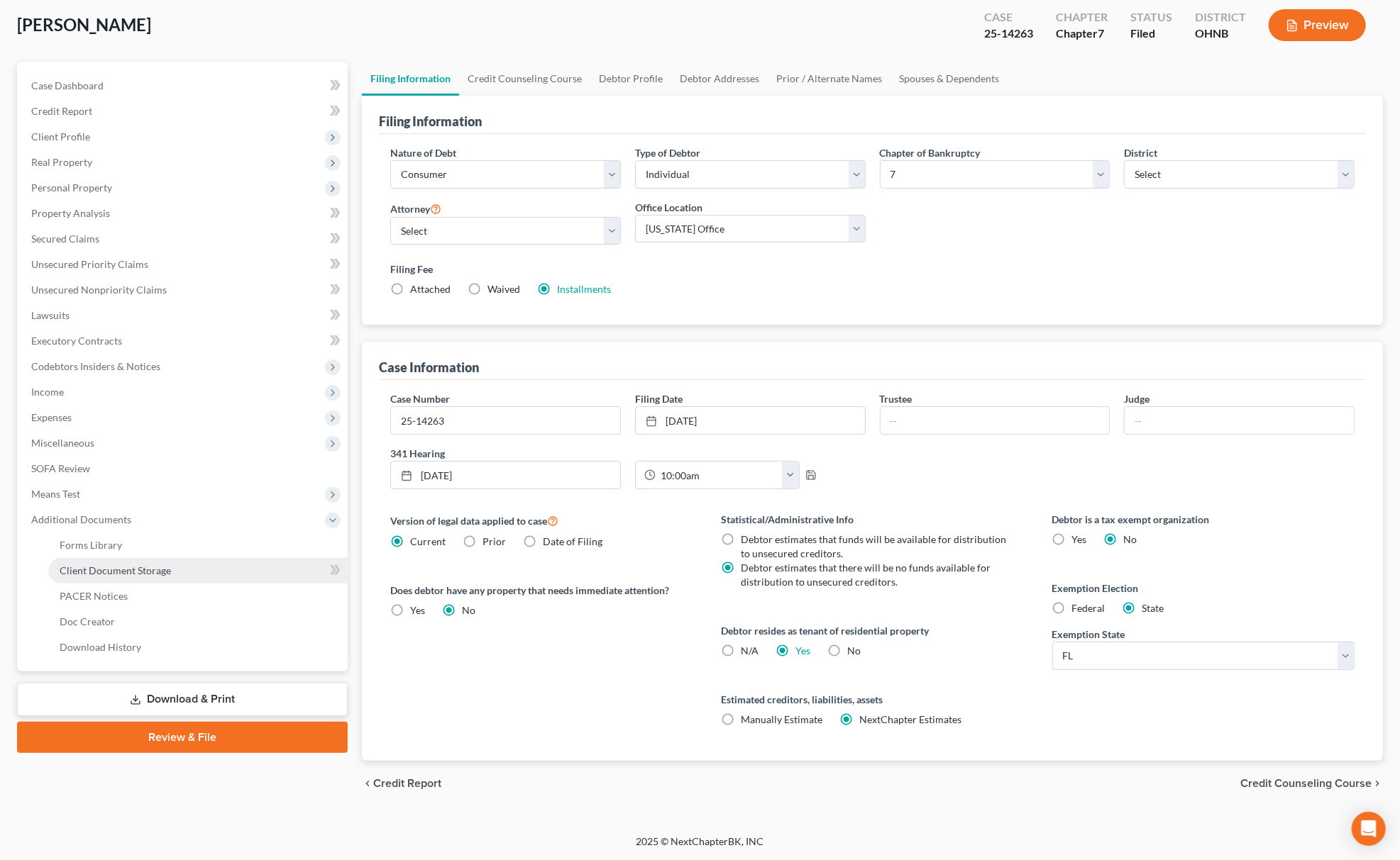
click at [202, 564] on link "Client Document Storage" at bounding box center [198, 571] width 300 height 26
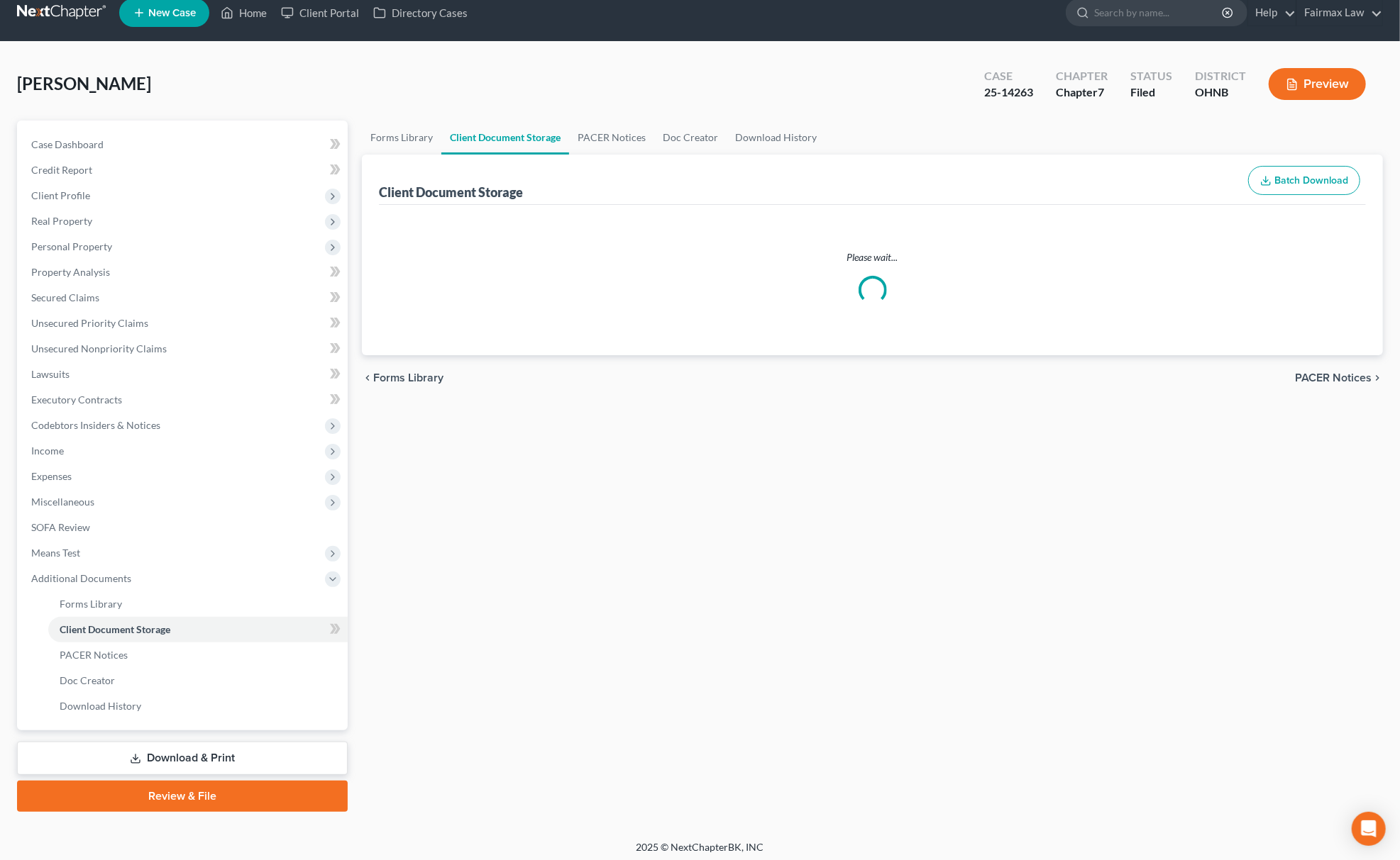
scroll to position [20, 0]
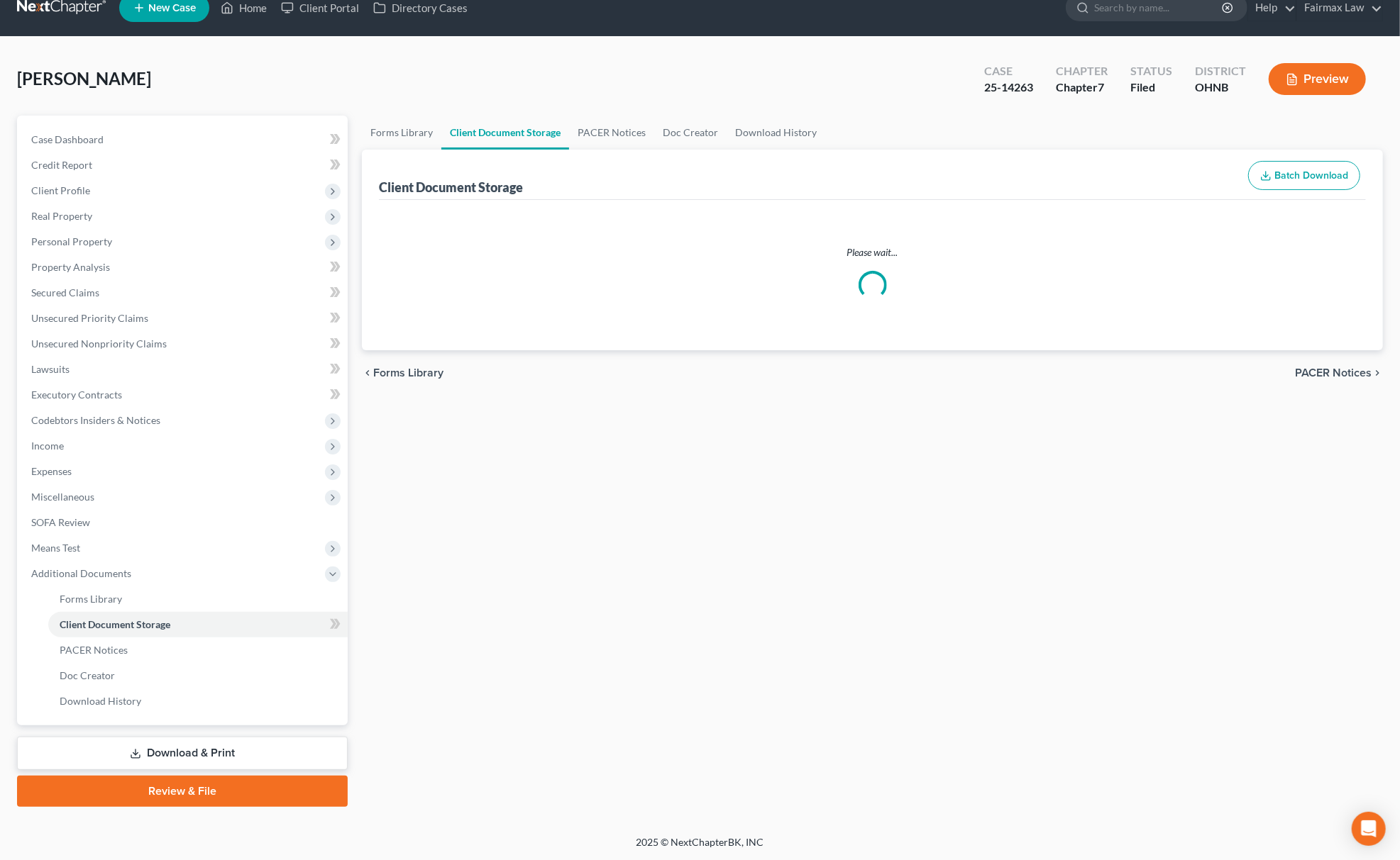
select select "5"
select select "20"
select select "16"
select select "24"
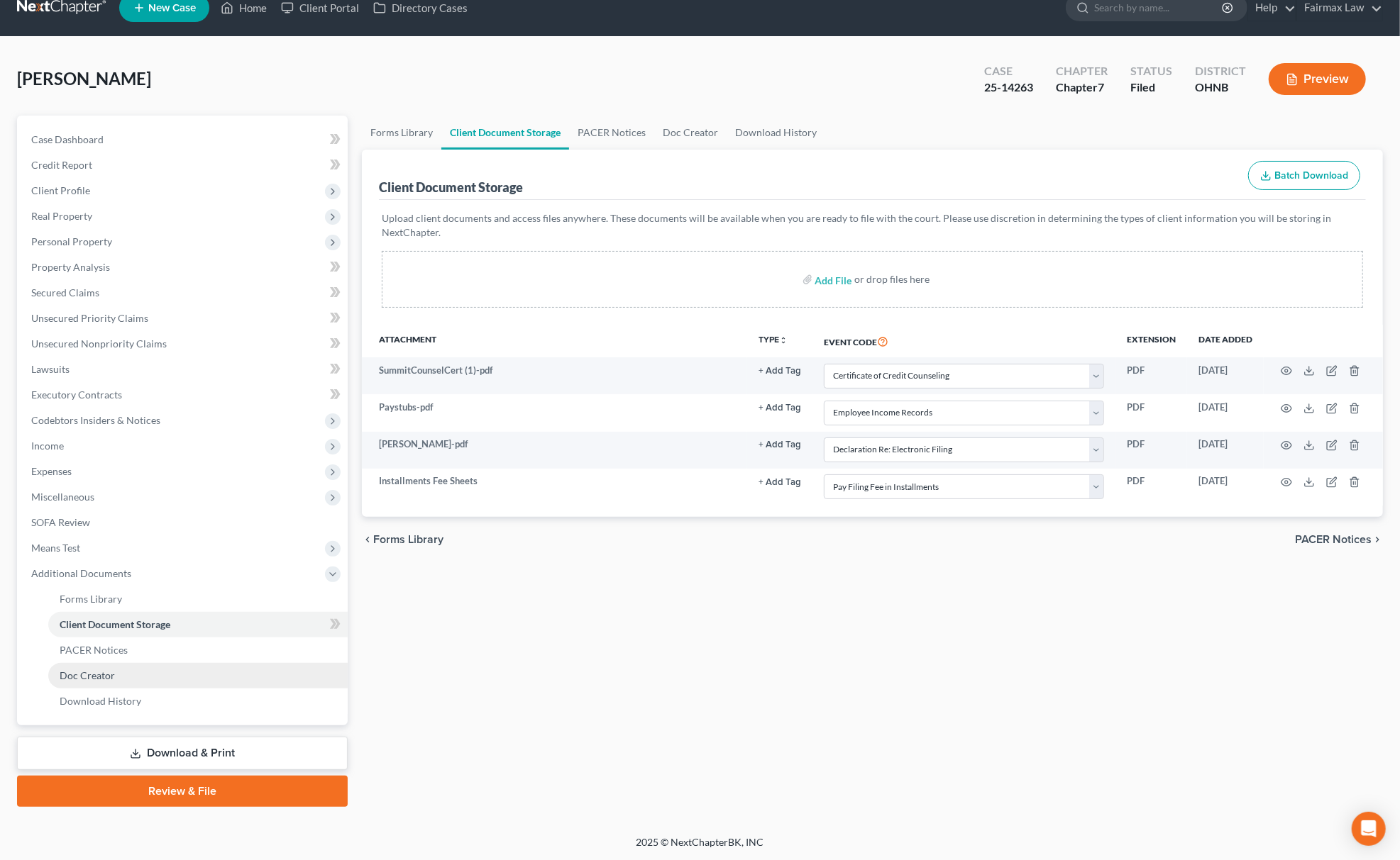
click at [184, 663] on link "Doc Creator" at bounding box center [198, 676] width 300 height 26
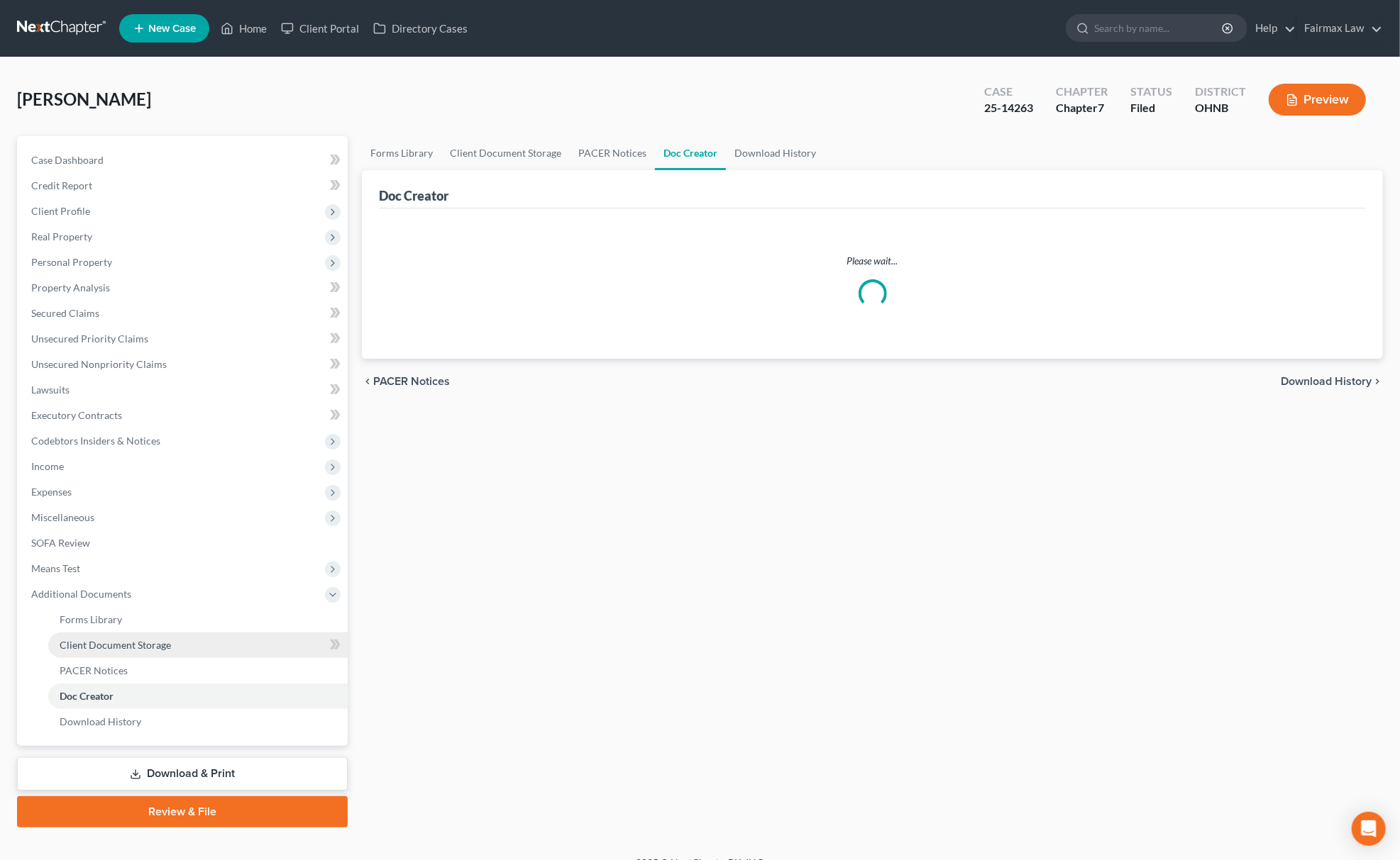
click at [197, 655] on link "Client Document Storage" at bounding box center [198, 646] width 300 height 26
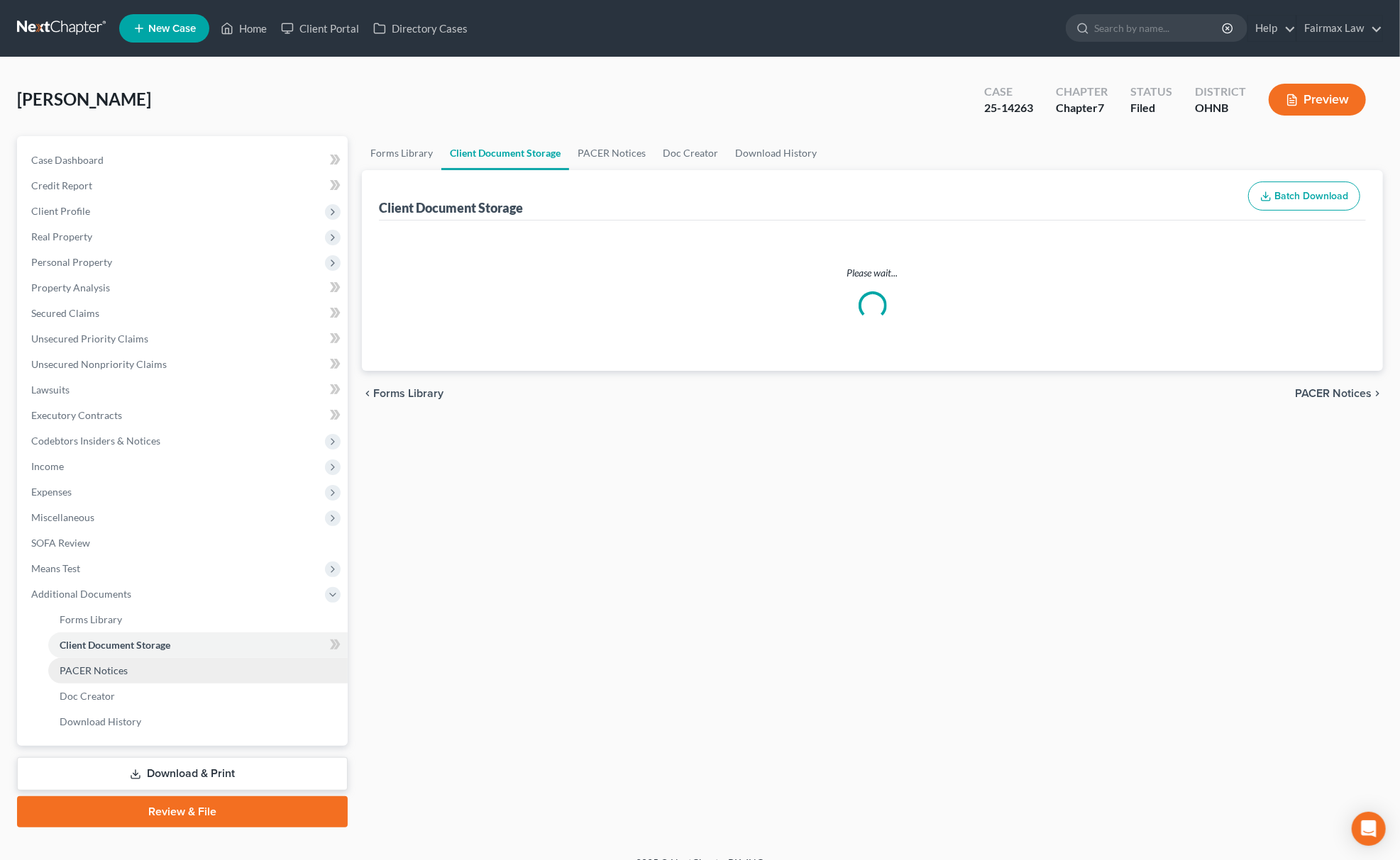
select select "5"
select select "20"
select select "16"
select select "24"
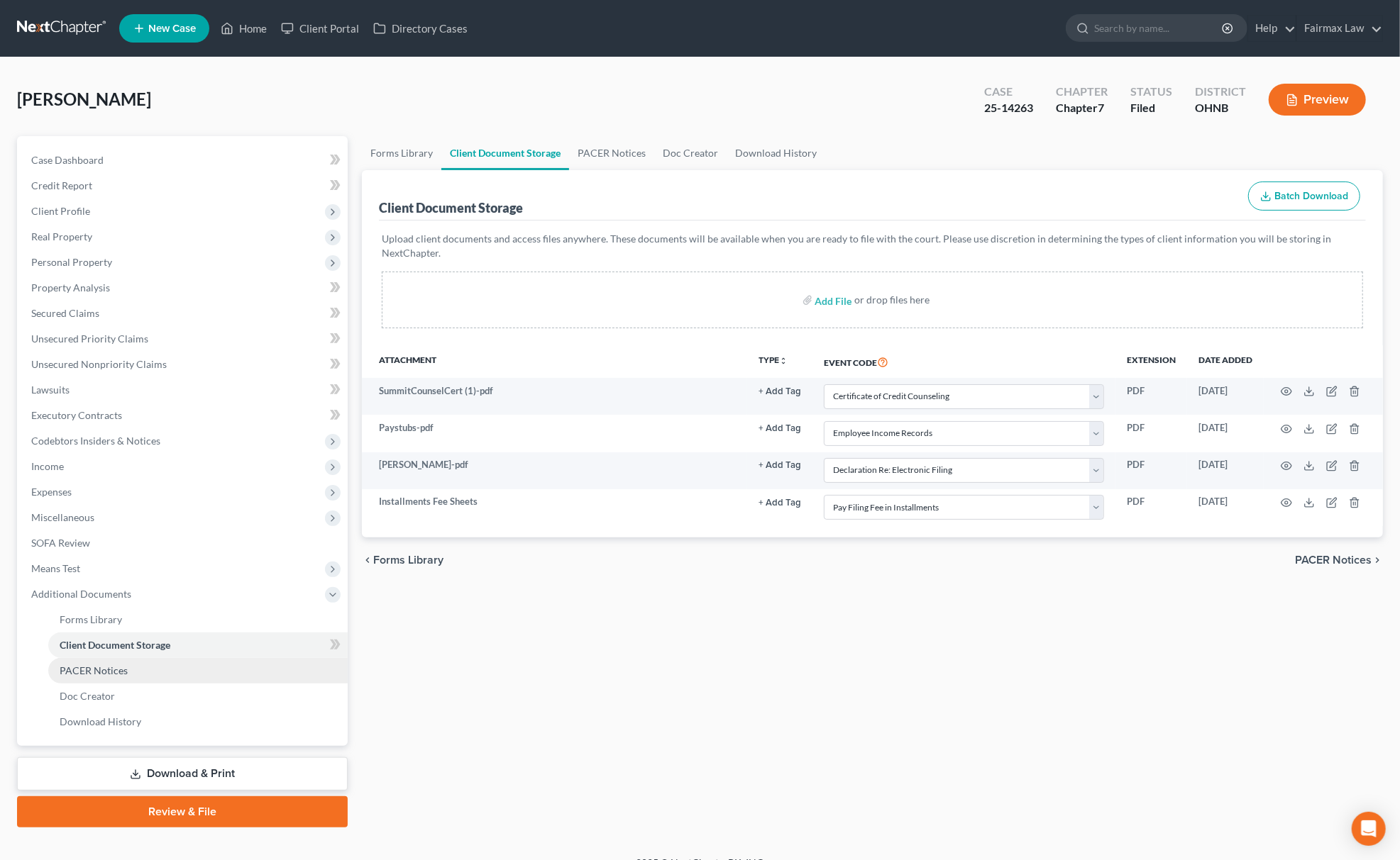
click at [235, 673] on link "PACER Notices" at bounding box center [198, 671] width 300 height 26
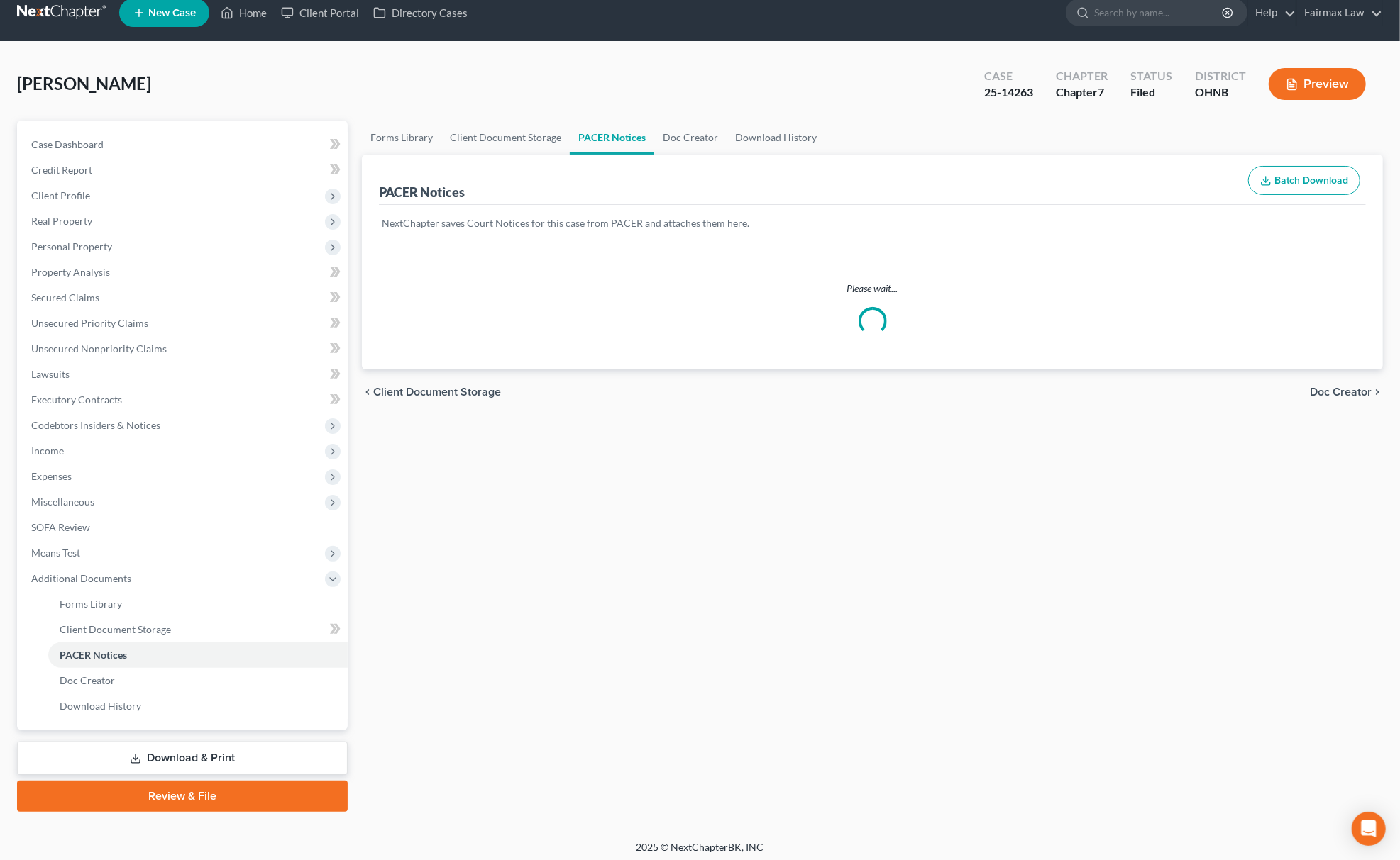
scroll to position [20, 0]
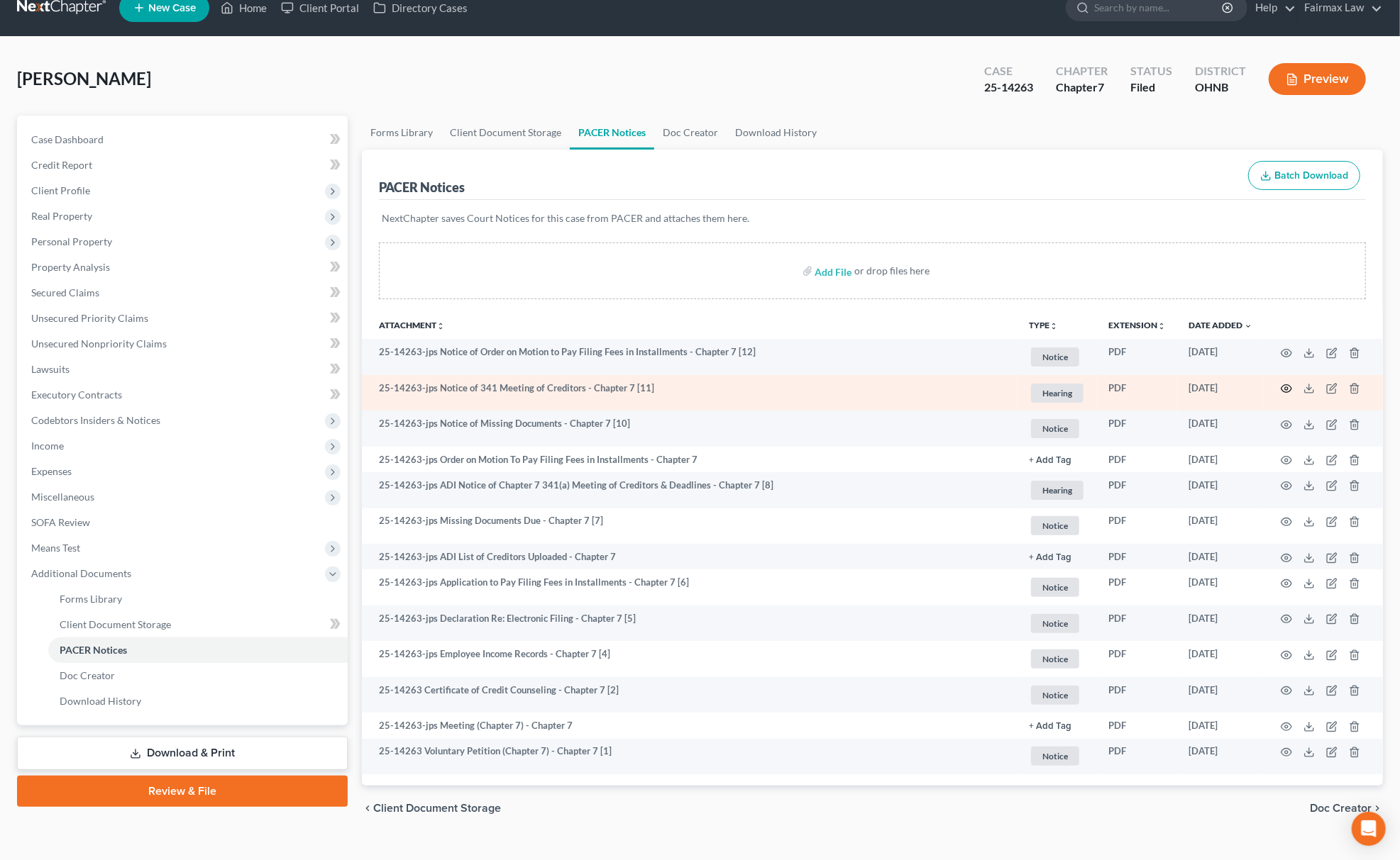
click at [1290, 389] on icon "button" at bounding box center [1286, 388] width 11 height 8
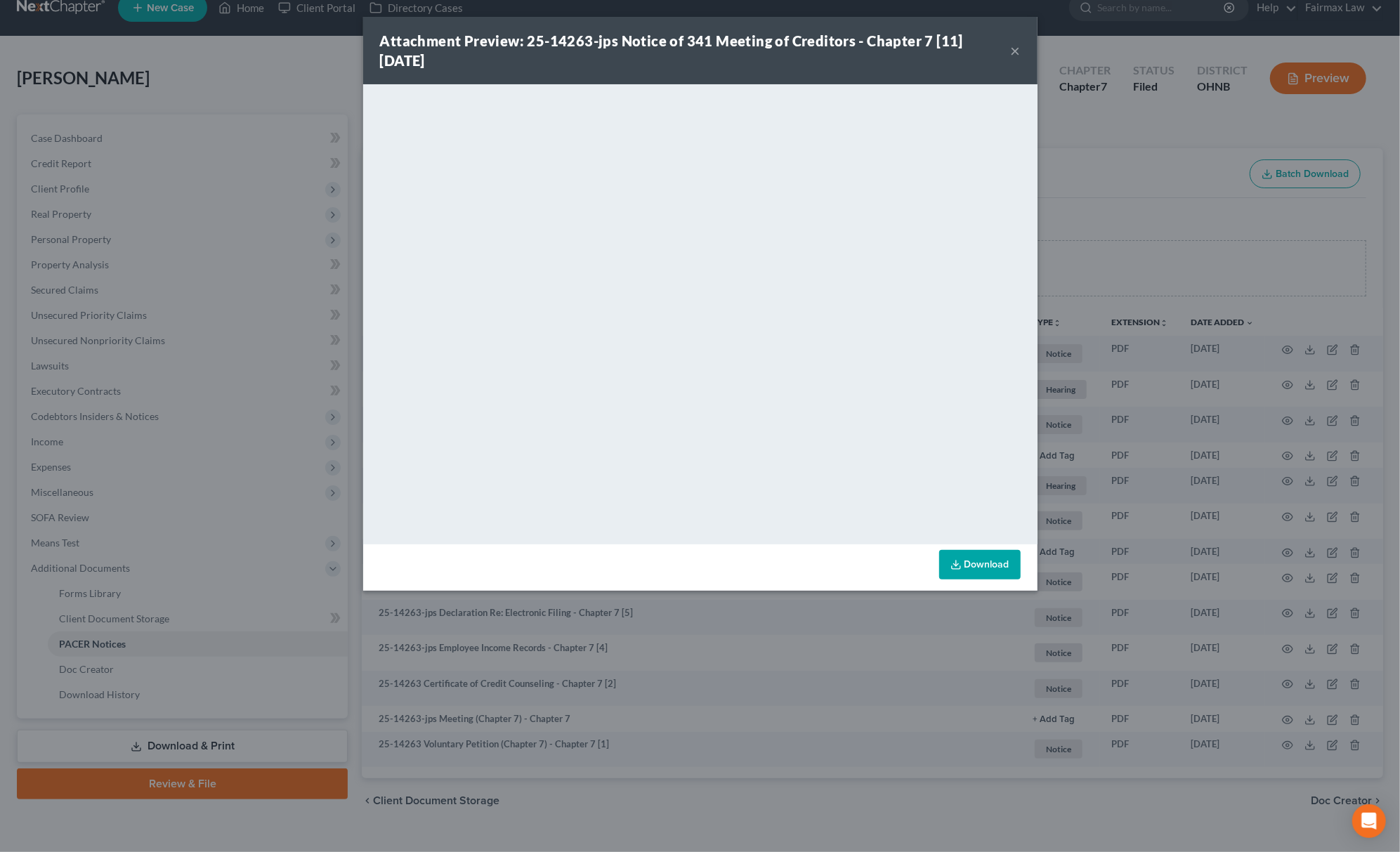
click at [1156, 161] on div "Attachment Preview: 25-14263-jps Notice of 341 Meeting of Creditors - Chapter 7…" at bounding box center [700, 426] width 1400 height 852
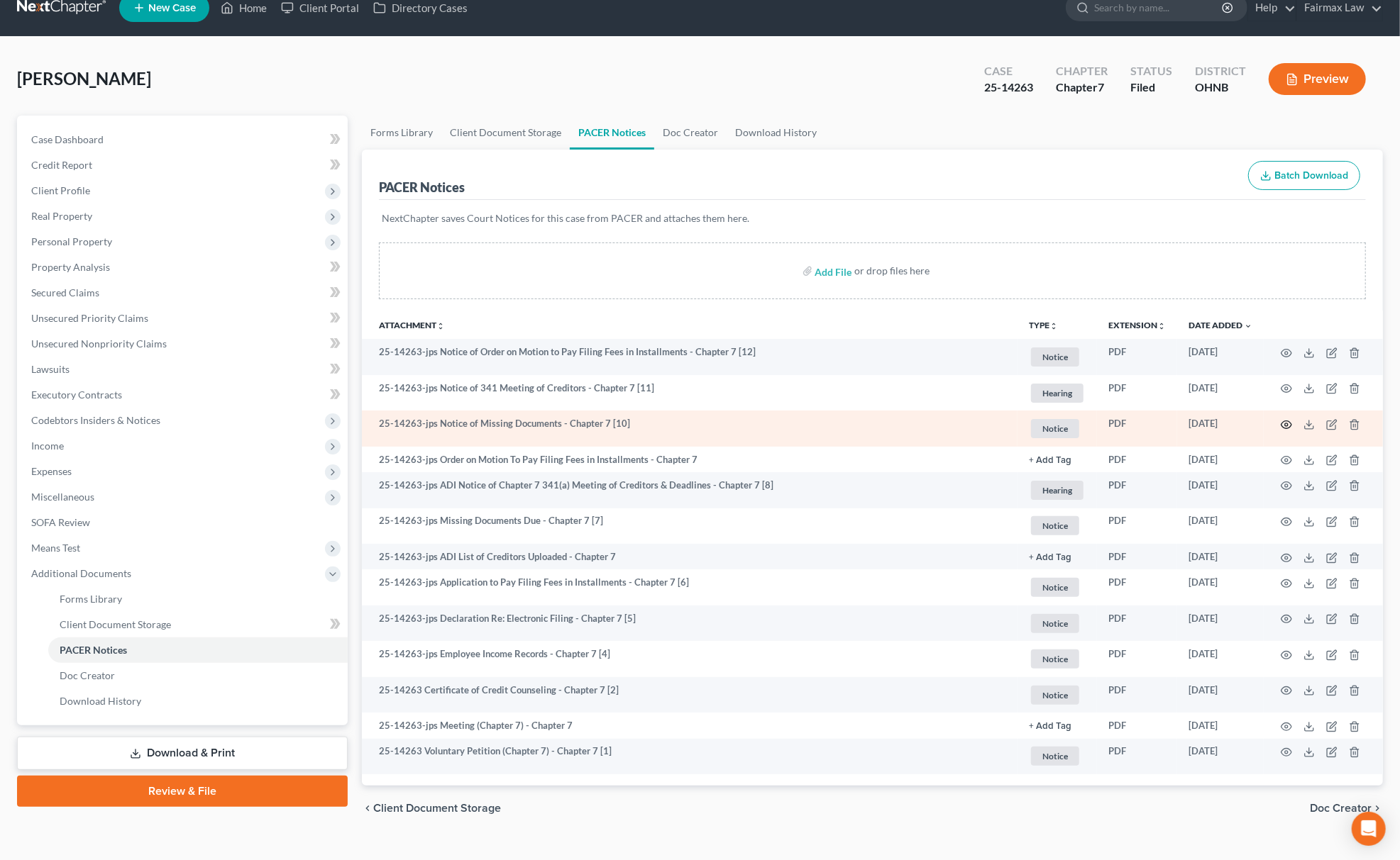
click at [1287, 421] on icon "button" at bounding box center [1286, 425] width 11 height 11
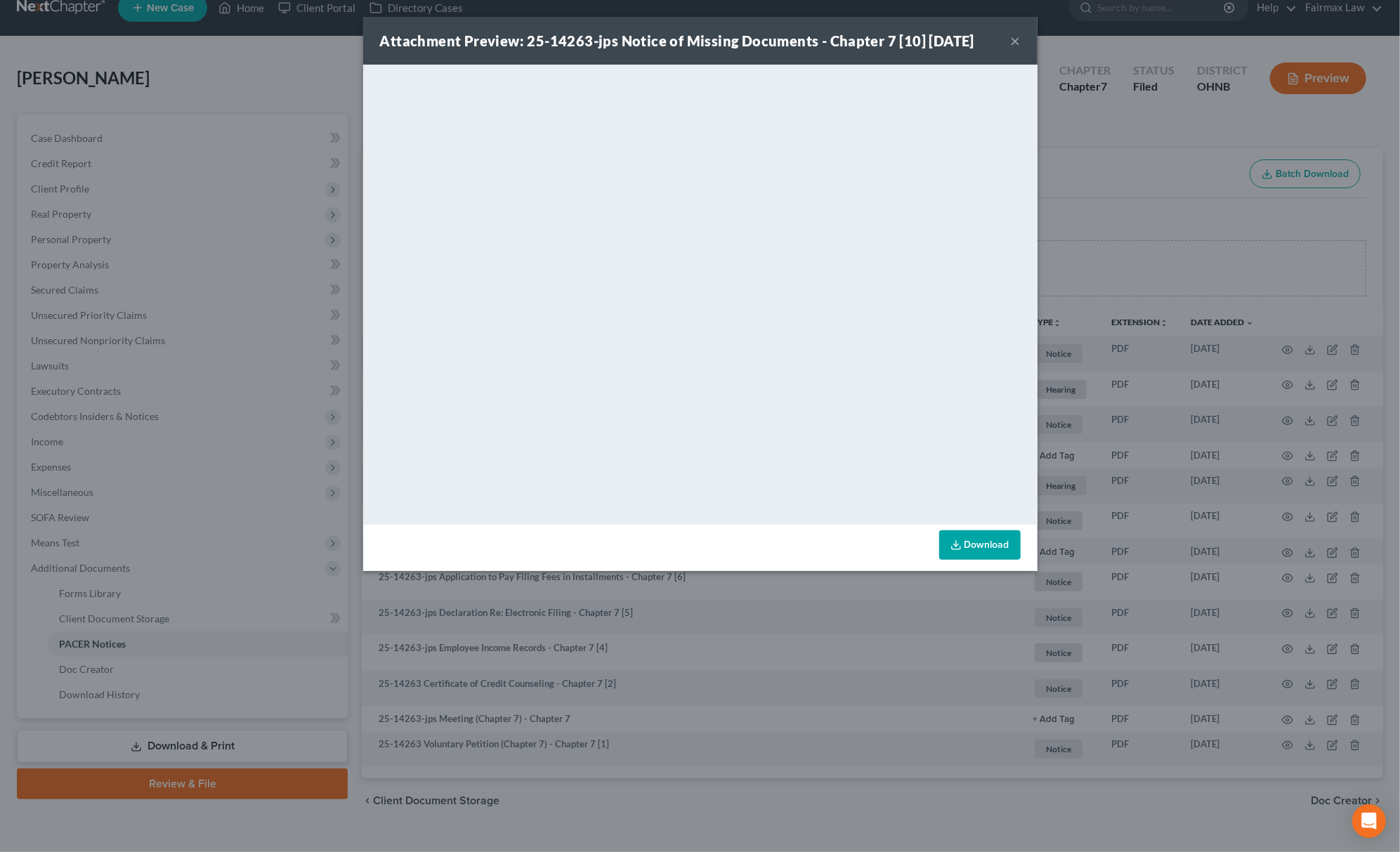
click at [1176, 240] on div "Attachment Preview: 25-14263-jps Notice of Missing Documents - Chapter 7 [10] 1…" at bounding box center [700, 426] width 1400 height 852
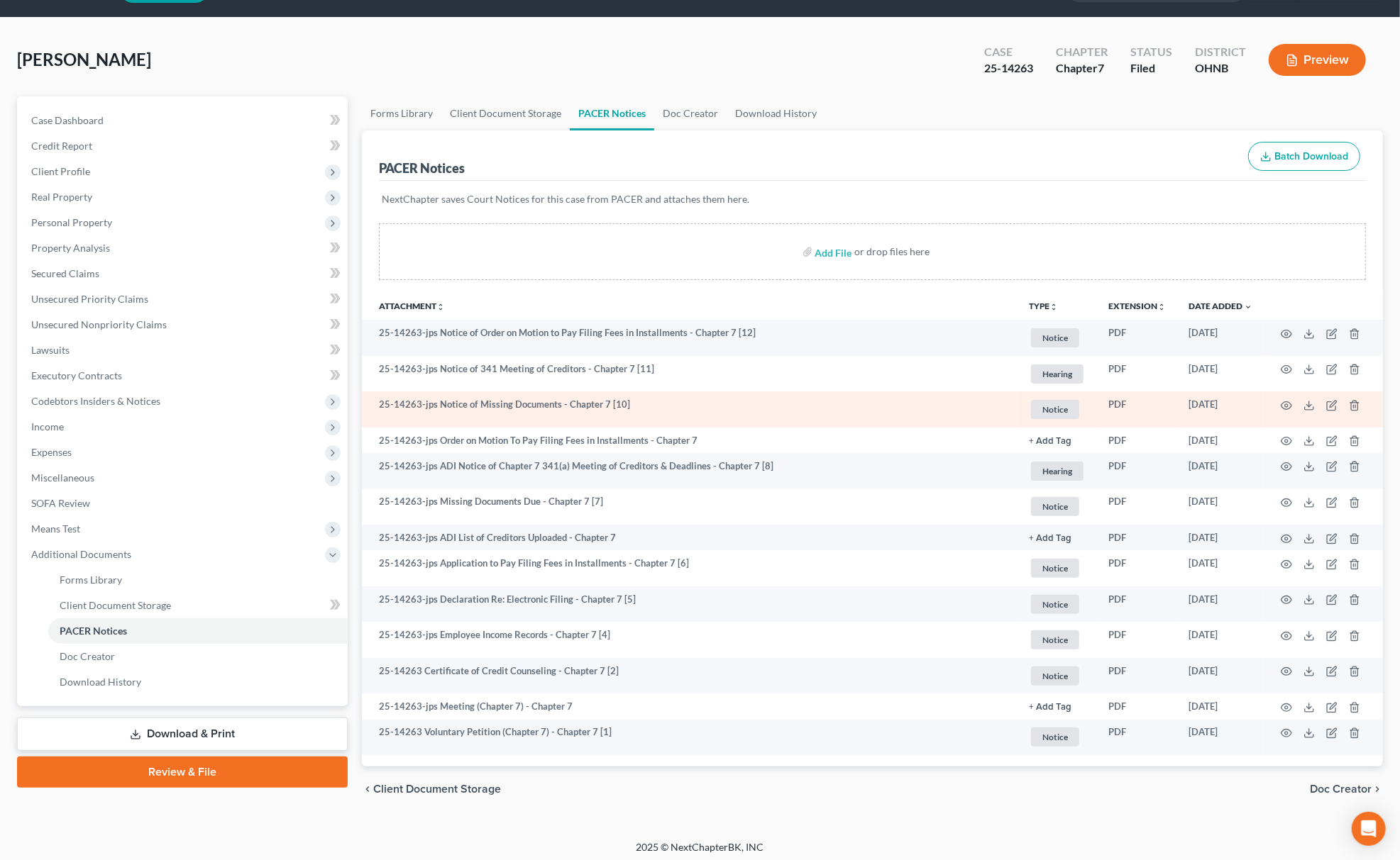
scroll to position [44, 0]
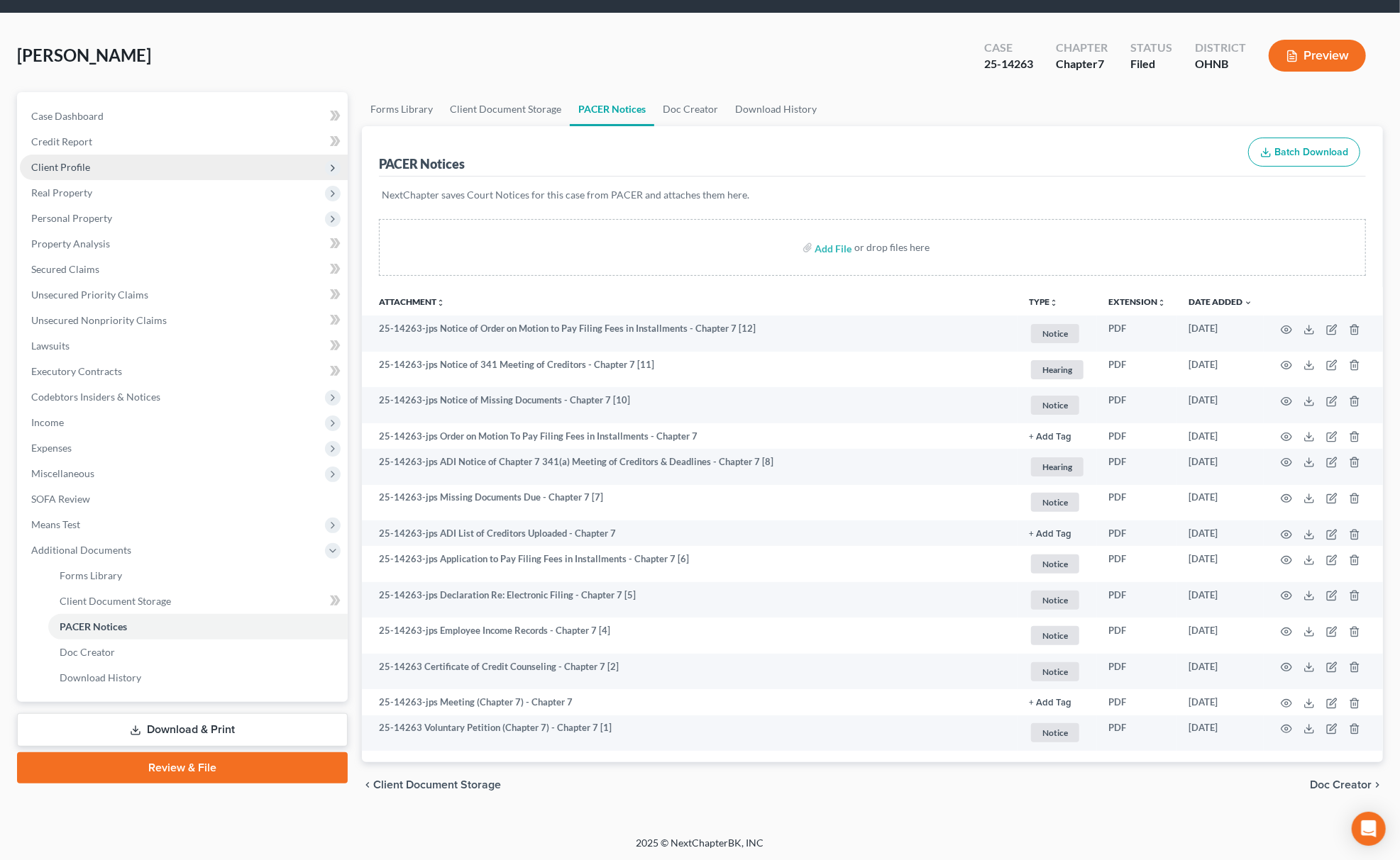
click at [168, 160] on span "Client Profile" at bounding box center [184, 168] width 328 height 26
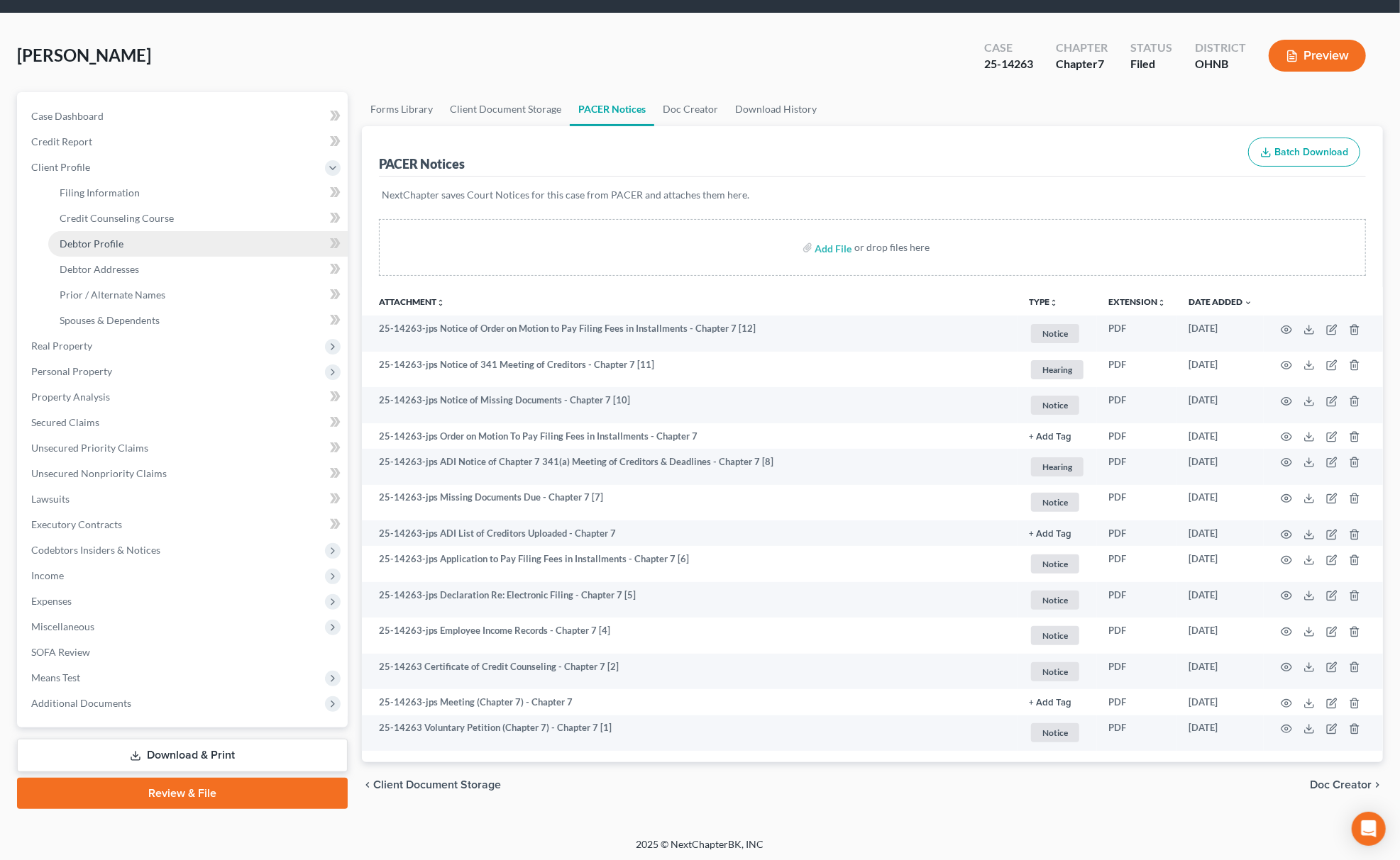
click at [120, 247] on link "Debtor Profile" at bounding box center [198, 244] width 300 height 26
select select "3"
select select "2"
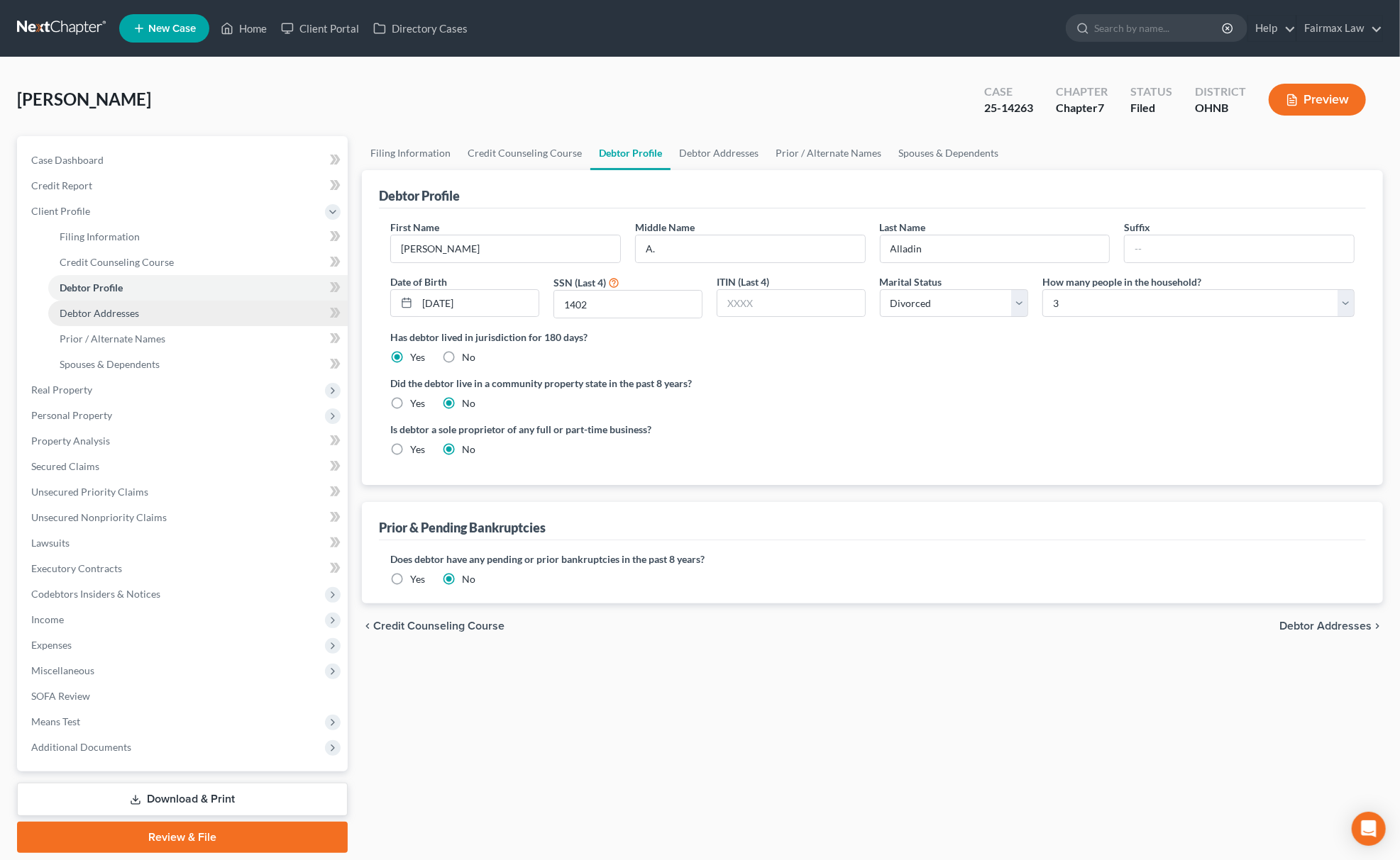
click at [173, 307] on link "Debtor Addresses" at bounding box center [198, 313] width 300 height 26
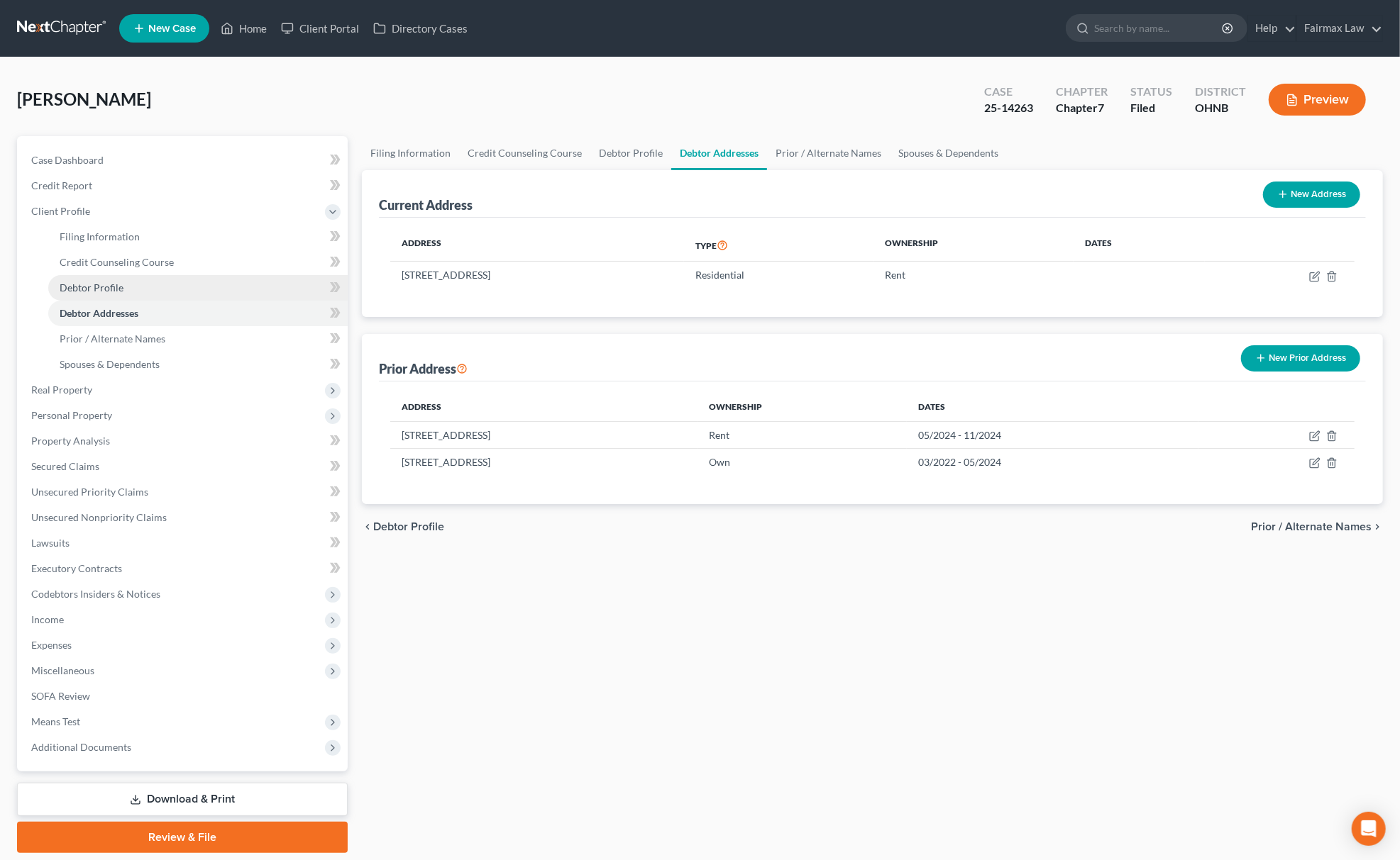
click at [148, 292] on link "Debtor Profile" at bounding box center [198, 288] width 300 height 26
select select "3"
select select "2"
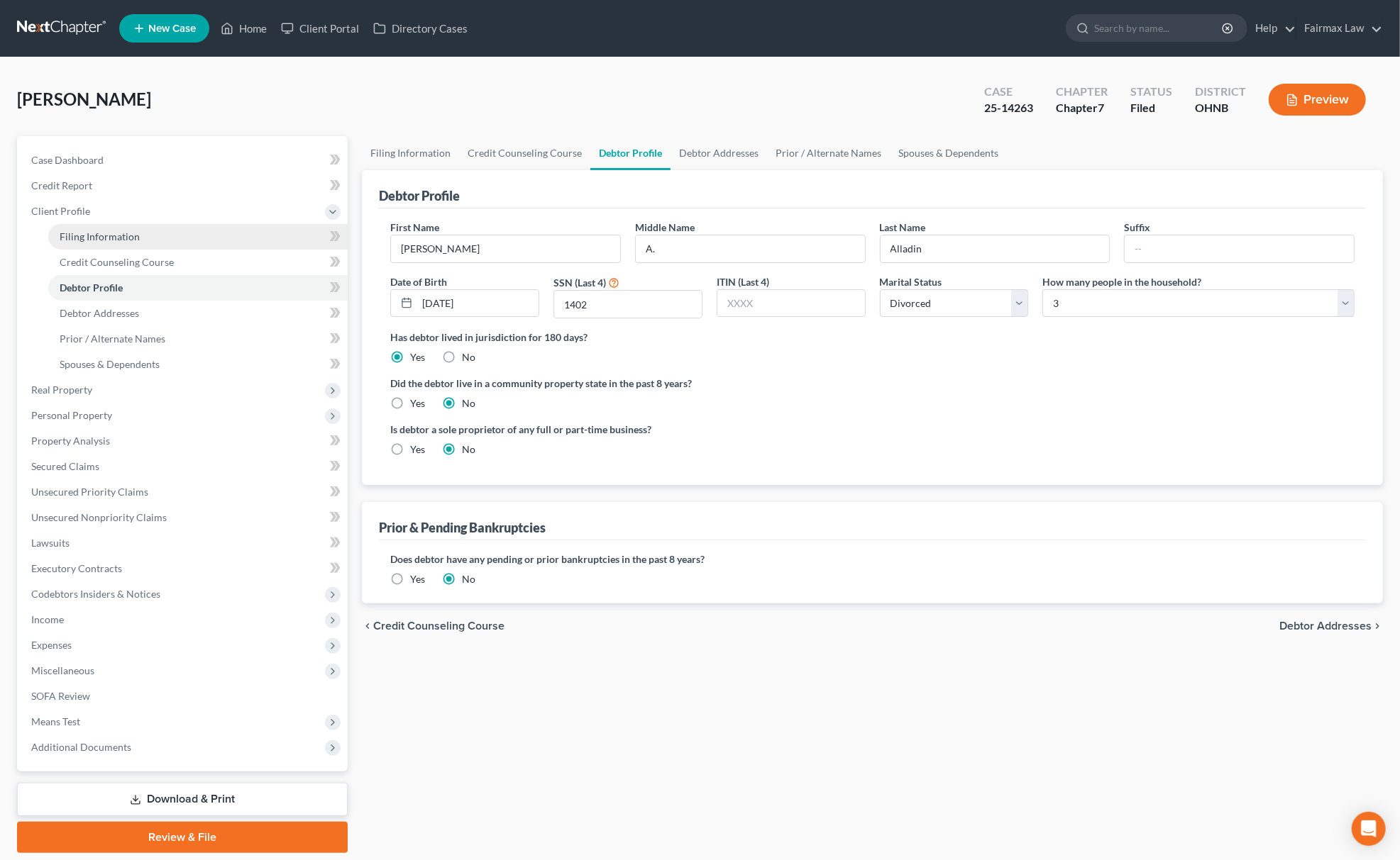
click at [189, 238] on link "Filing Information" at bounding box center [198, 237] width 300 height 26
select select "1"
select select "0"
select select "61"
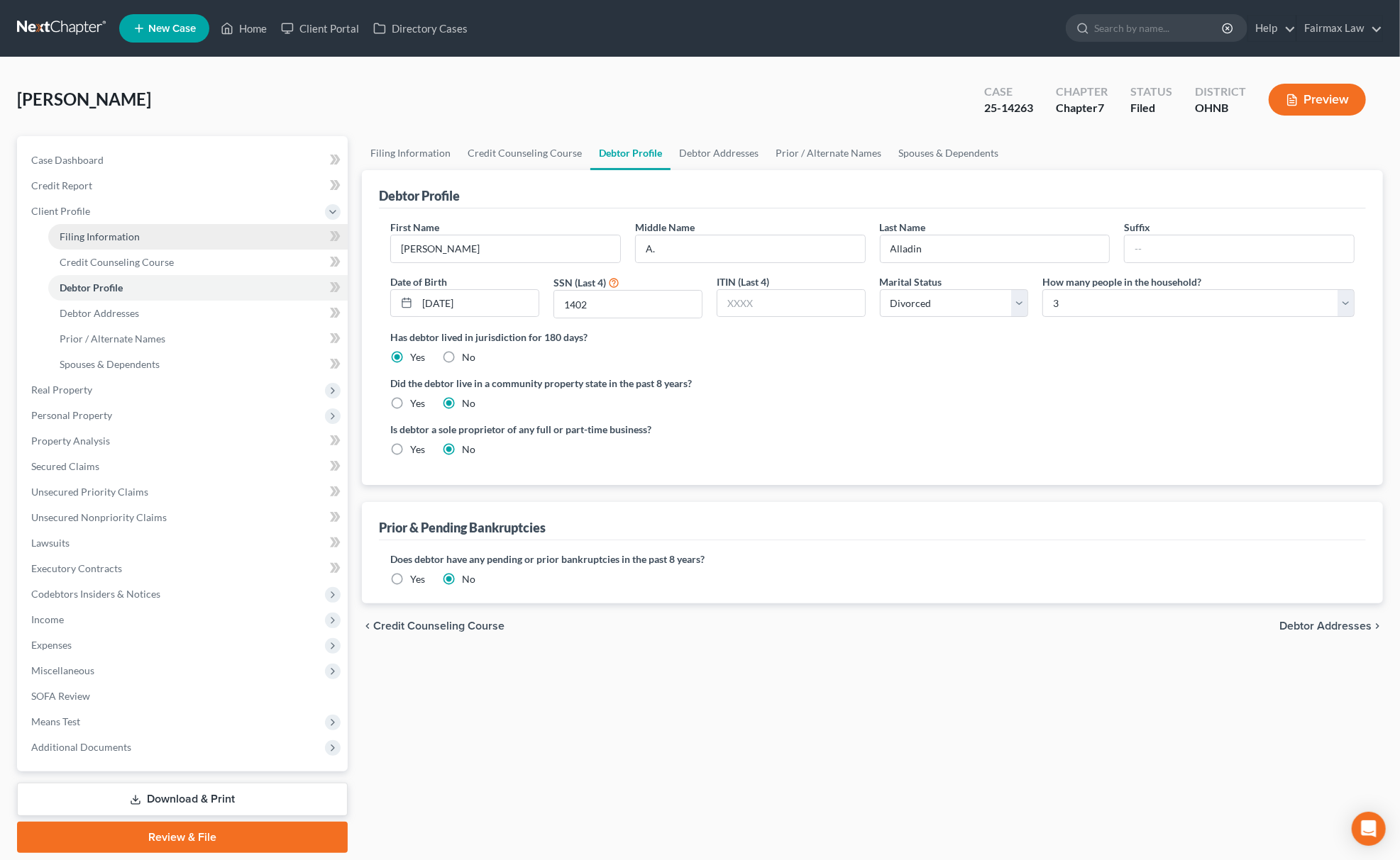
select select "12"
select select "0"
select select "9"
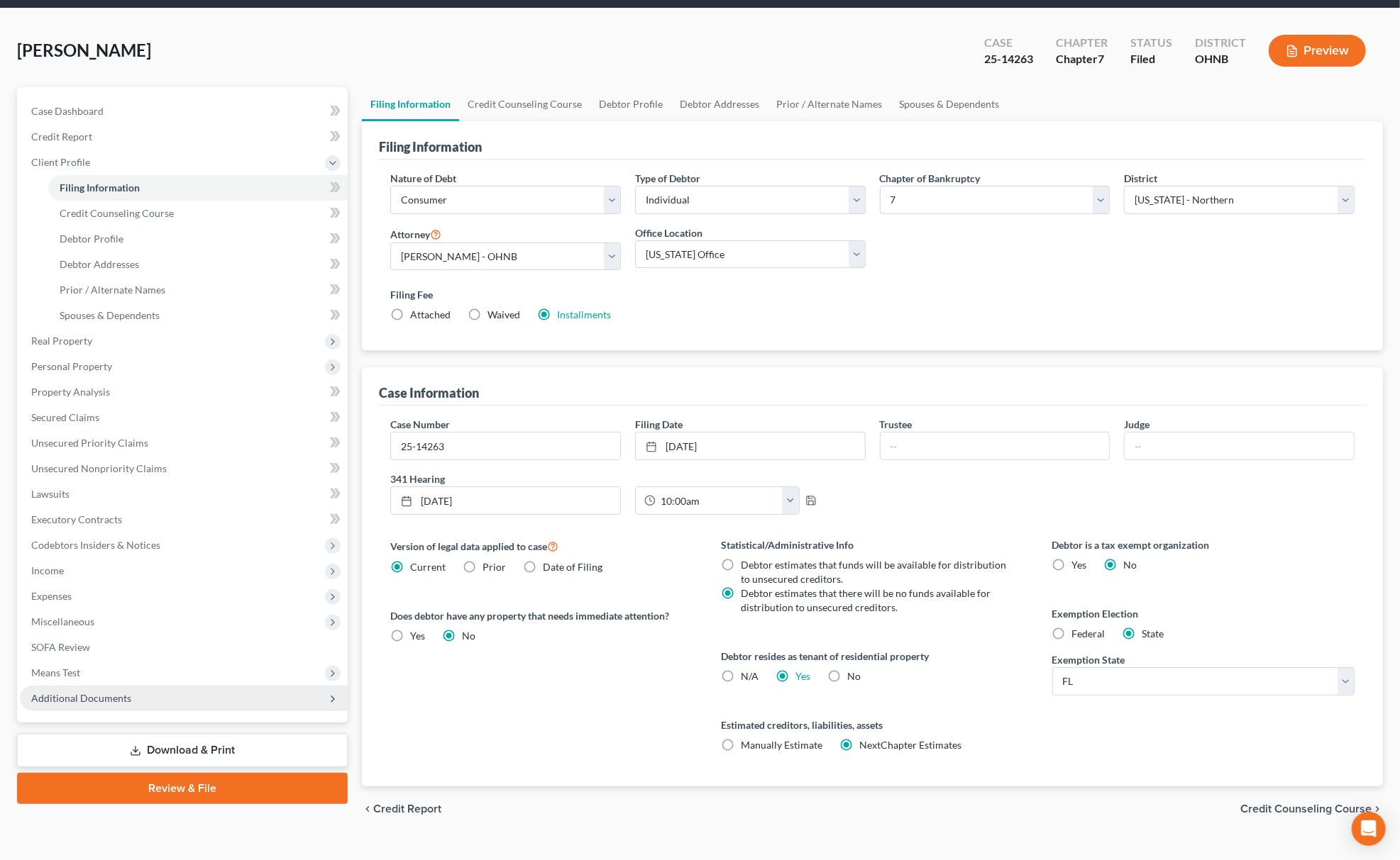
scroll to position [75, 0]
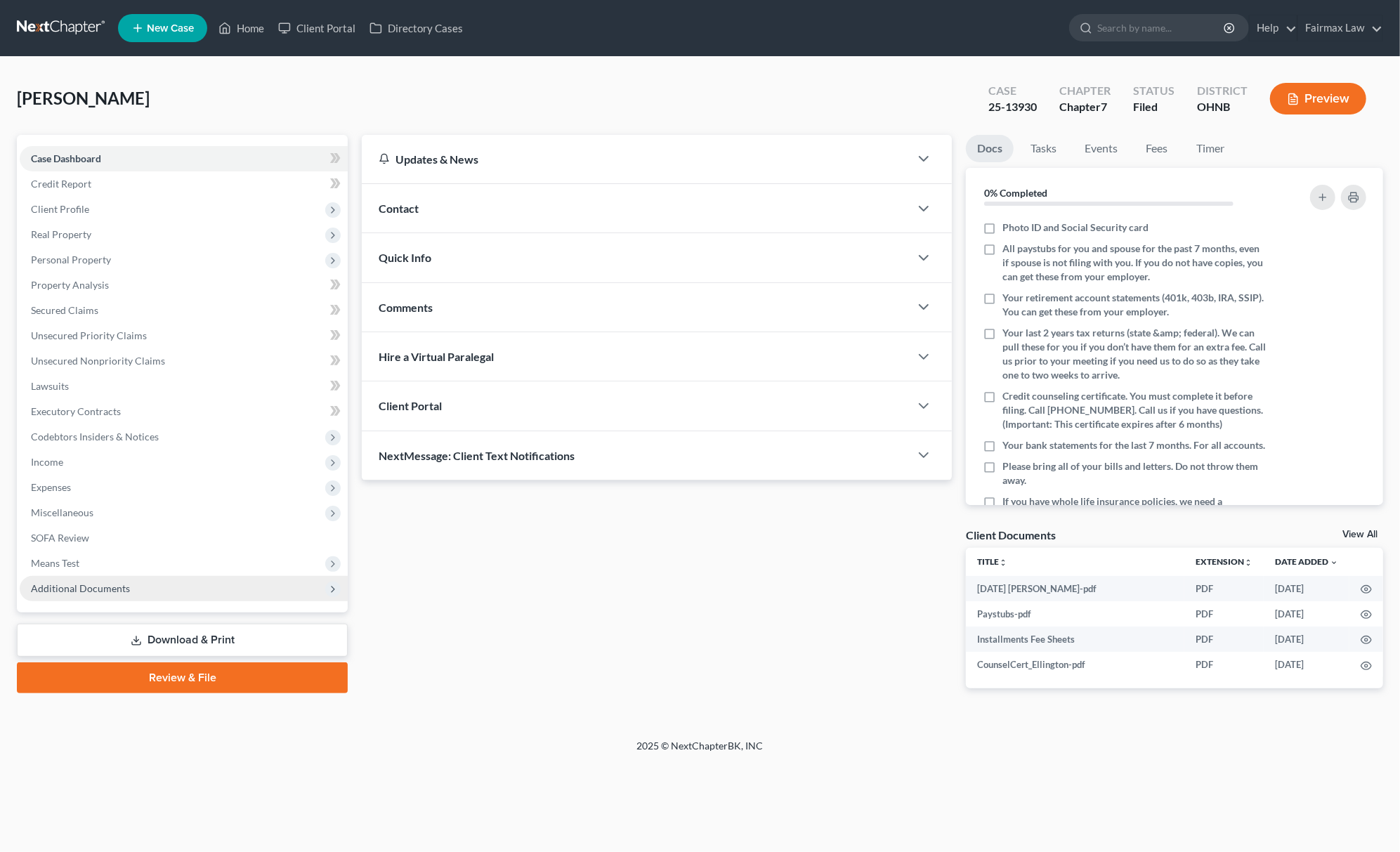
click at [105, 580] on span "Additional Documents" at bounding box center [184, 589] width 328 height 25
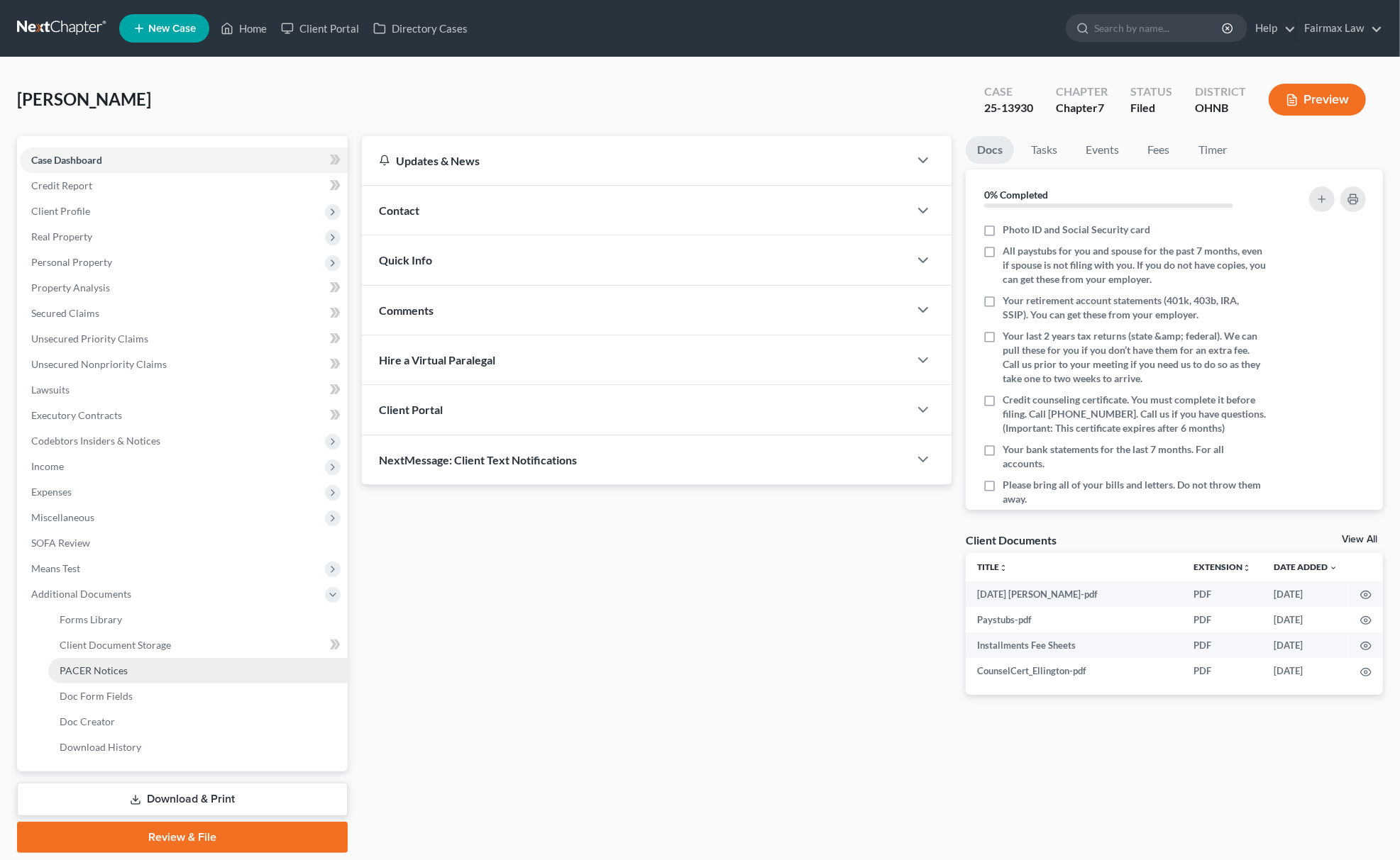
click at [145, 675] on link "PACER Notices" at bounding box center [198, 671] width 300 height 26
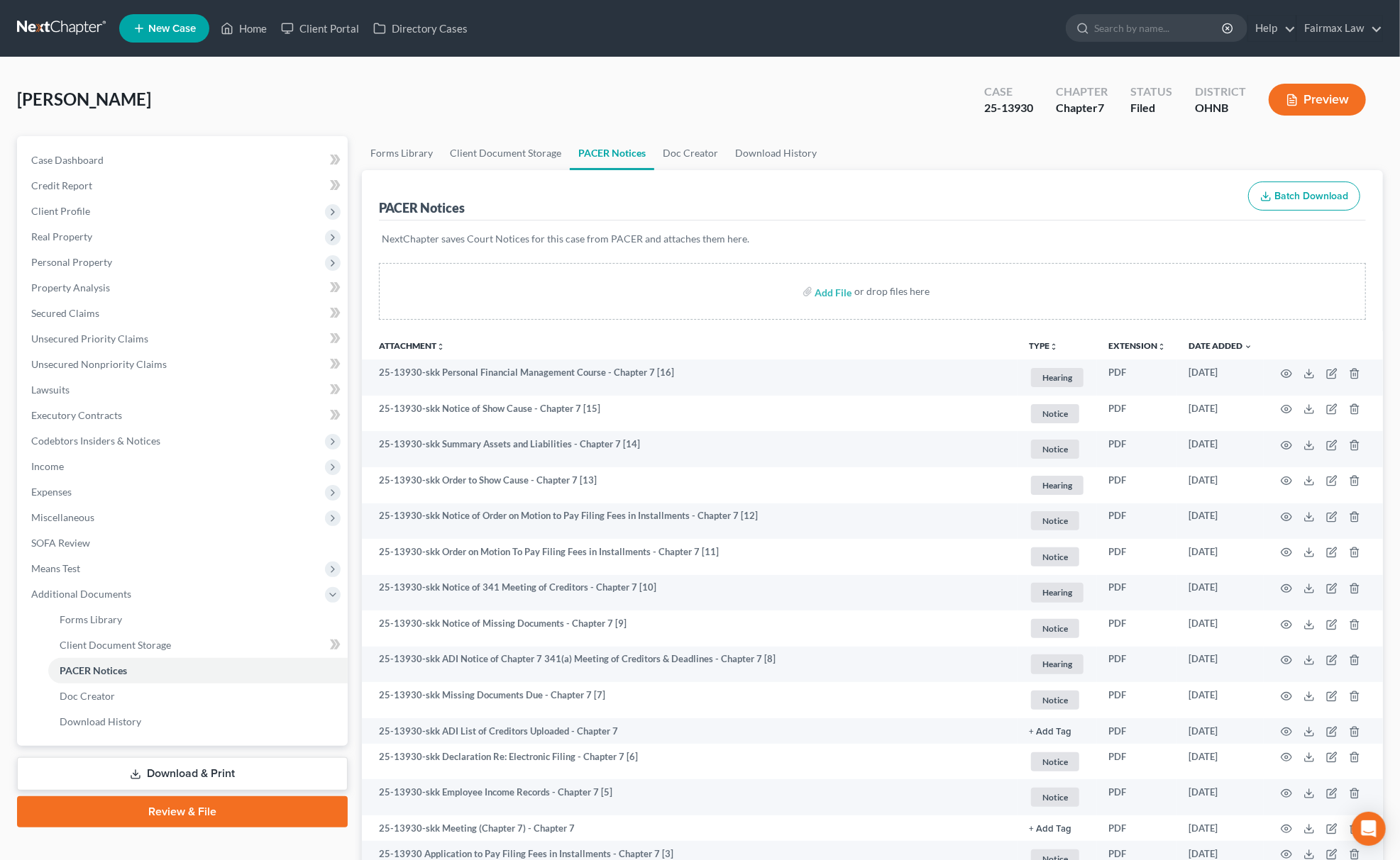
scroll to position [199, 0]
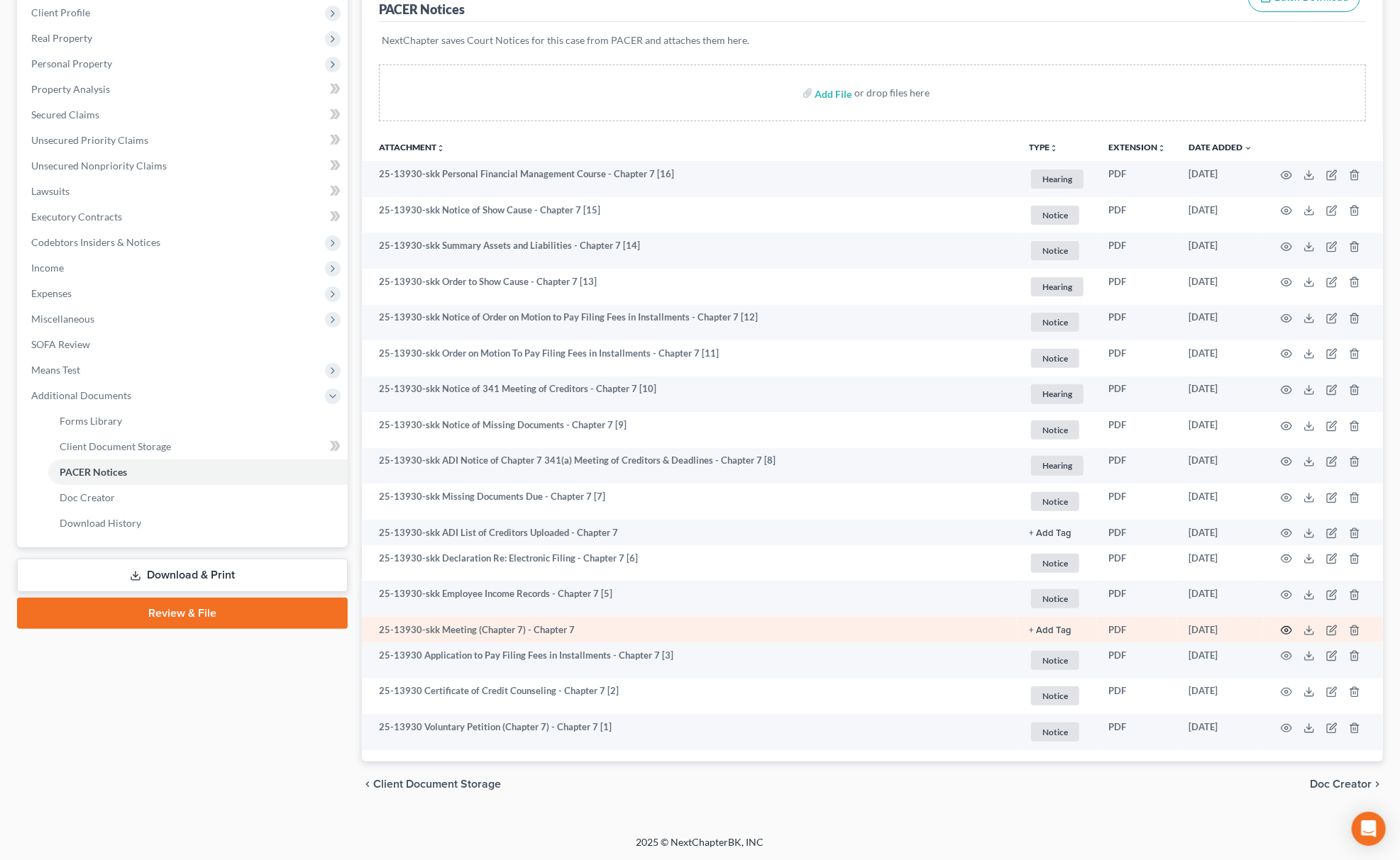
click at [1286, 630] on icon "button" at bounding box center [1286, 630] width 11 height 11
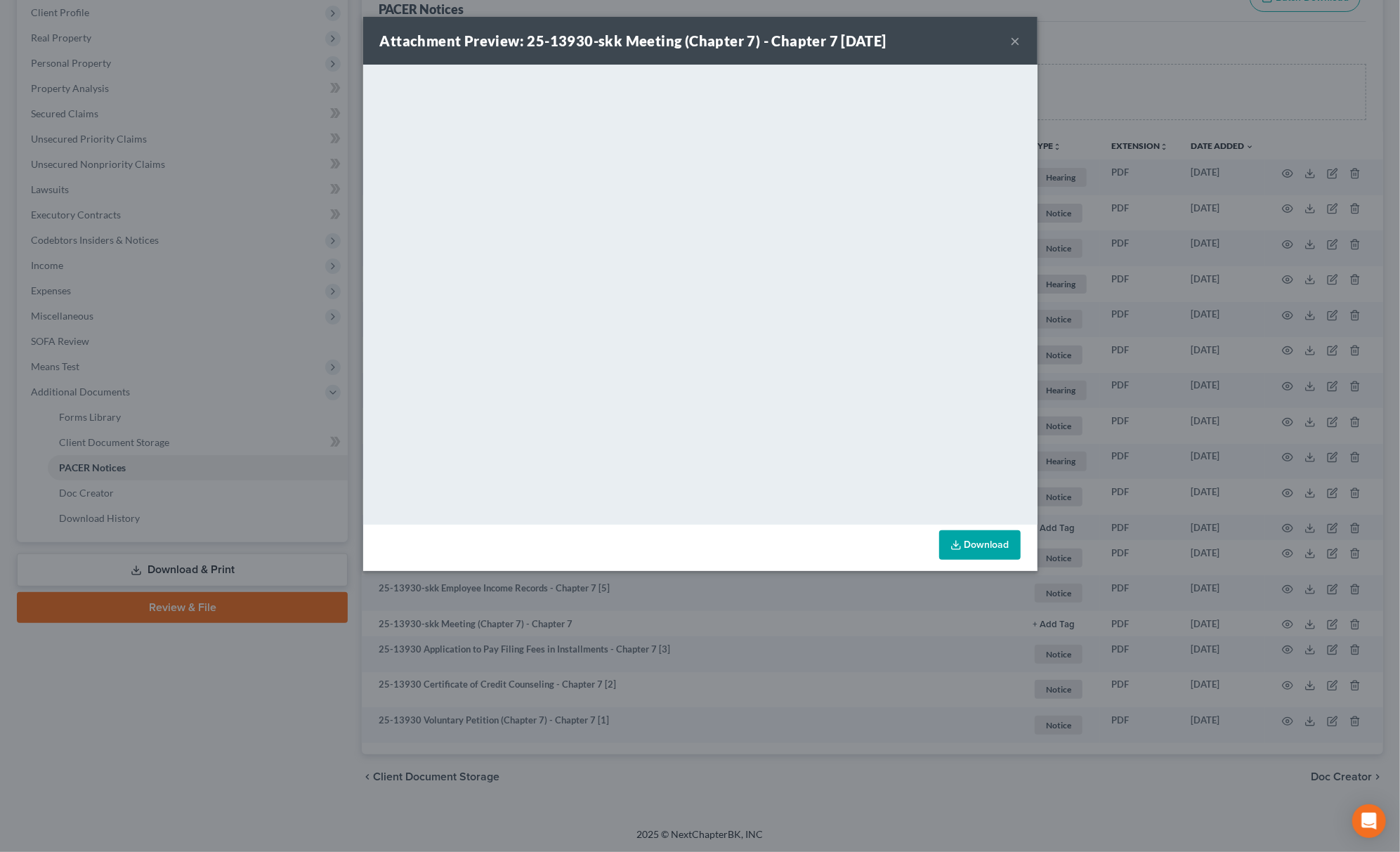
click at [755, 753] on div "Attachment Preview: 25-13930-skk Meeting (Chapter 7) - Chapter 7 [DATE] × <obje…" at bounding box center [700, 426] width 1400 height 852
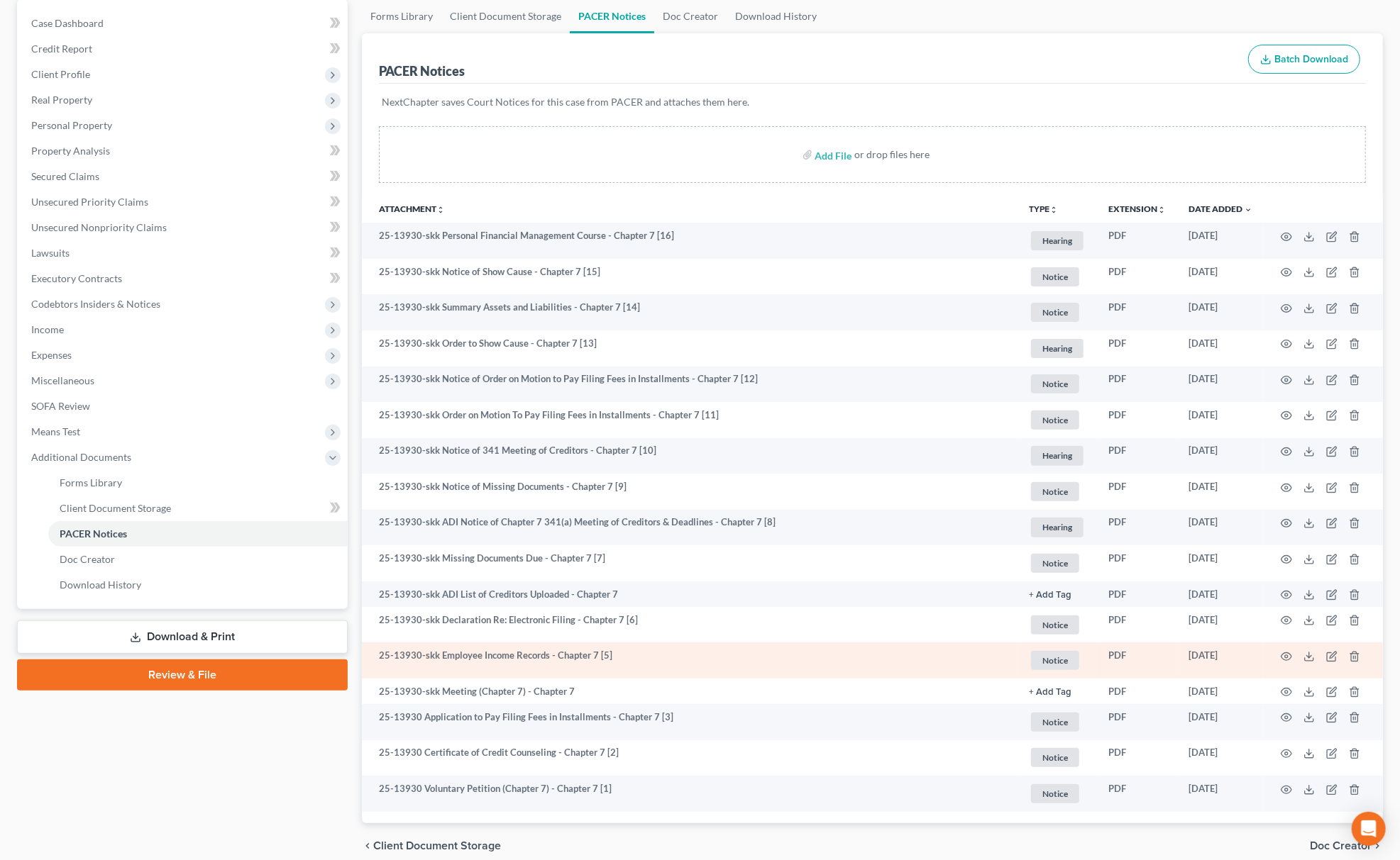
scroll to position [103, 0]
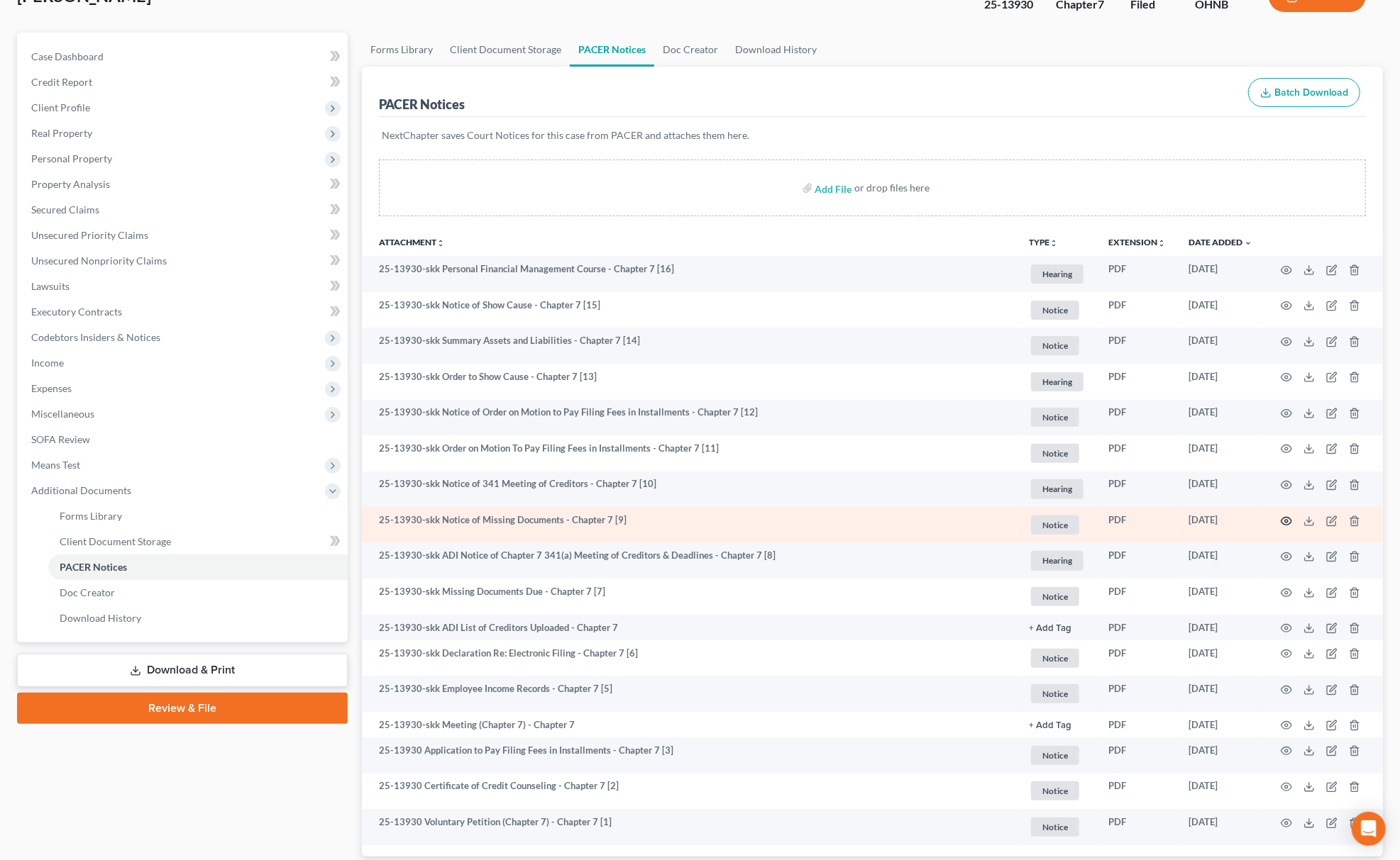
click at [1289, 519] on icon "button" at bounding box center [1286, 521] width 11 height 11
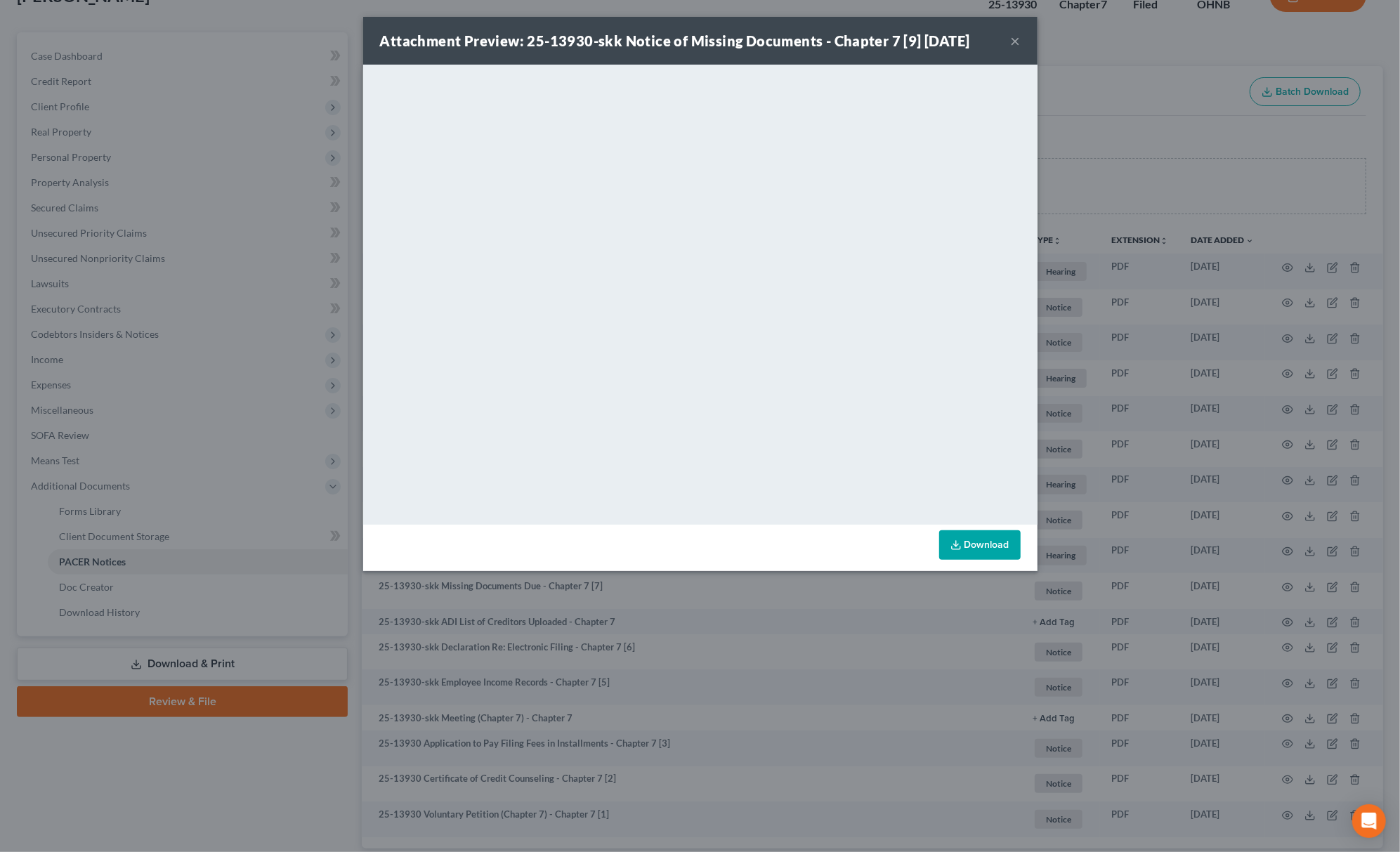
click at [648, 737] on div "Attachment Preview: 25-13930-skk Notice of Missing Documents - Chapter 7 [9] [D…" at bounding box center [700, 426] width 1400 height 852
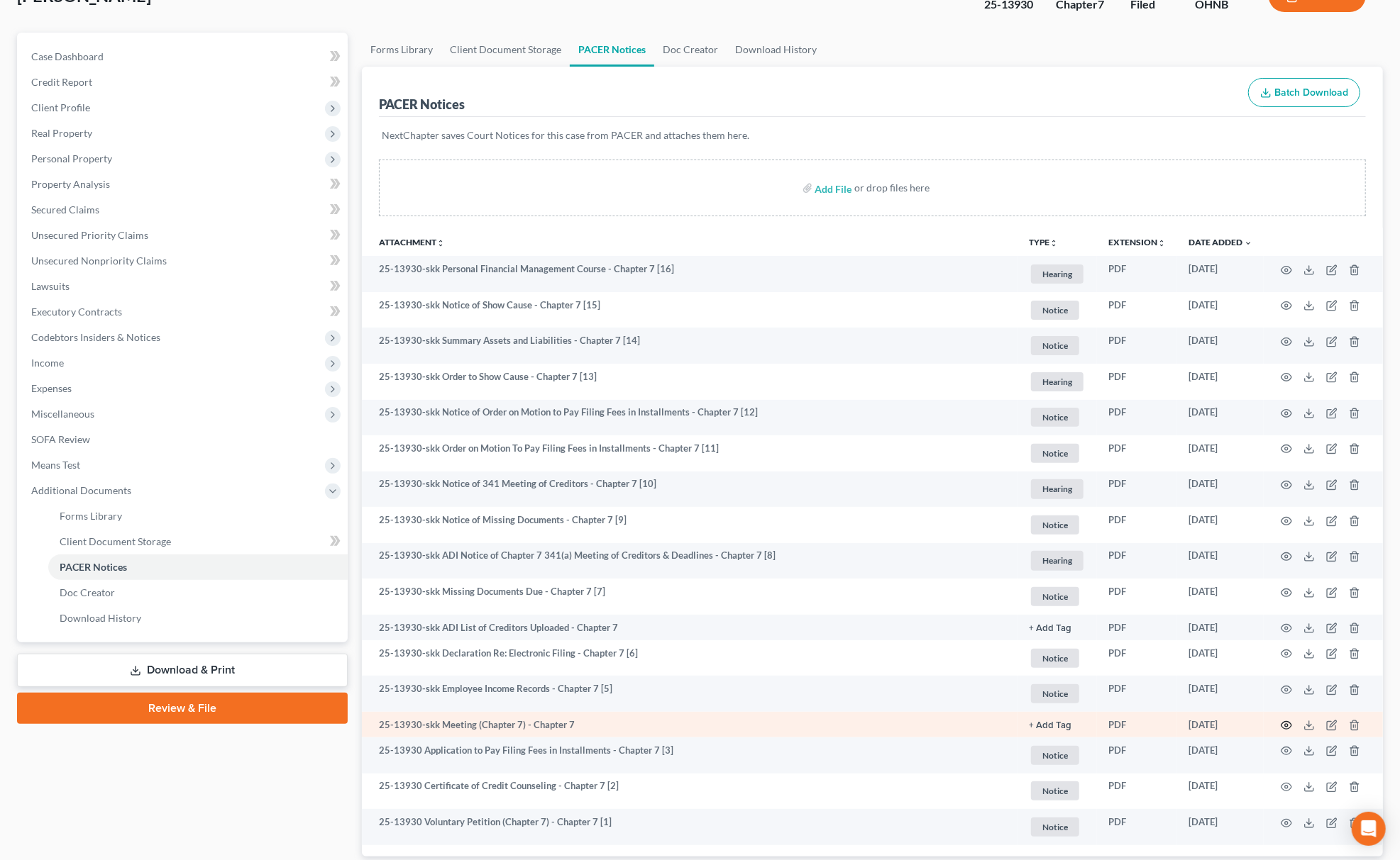
click at [1286, 724] on circle "button" at bounding box center [1285, 725] width 3 height 3
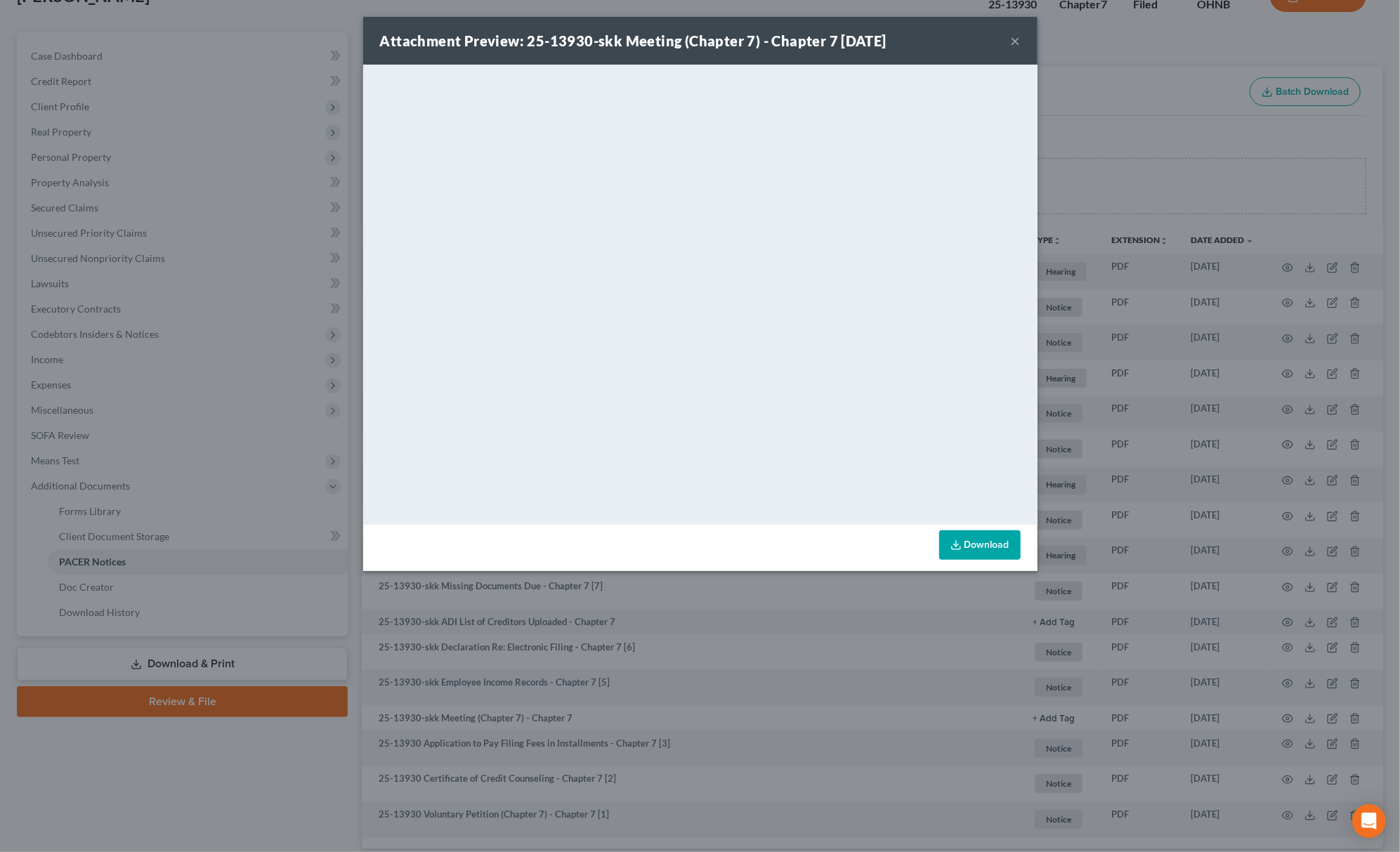
click at [1131, 84] on div "Attachment Preview: 25-13930-skk Meeting (Chapter 7) - Chapter 7 [DATE] × <obje…" at bounding box center [700, 426] width 1400 height 852
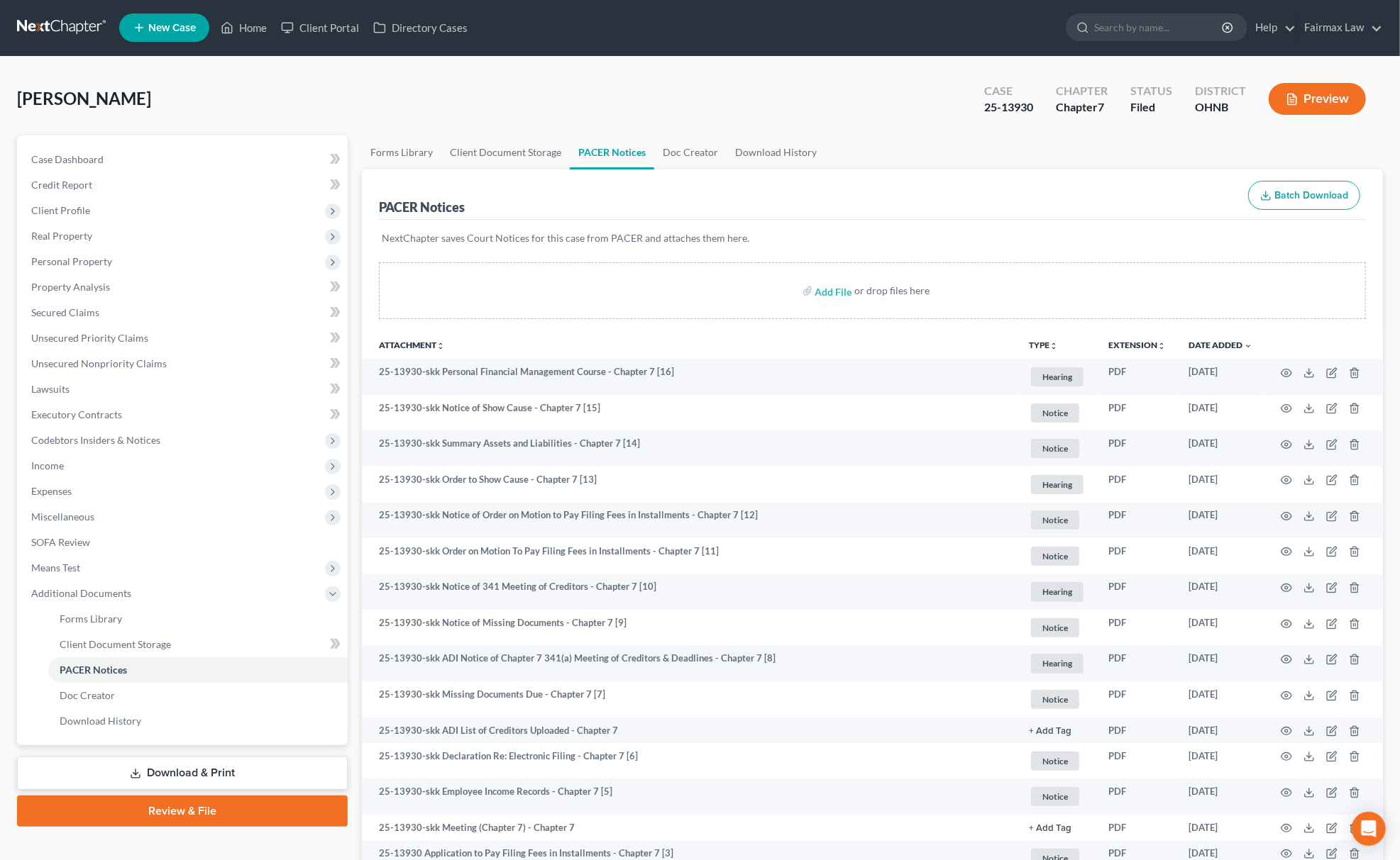
scroll to position [0, 0]
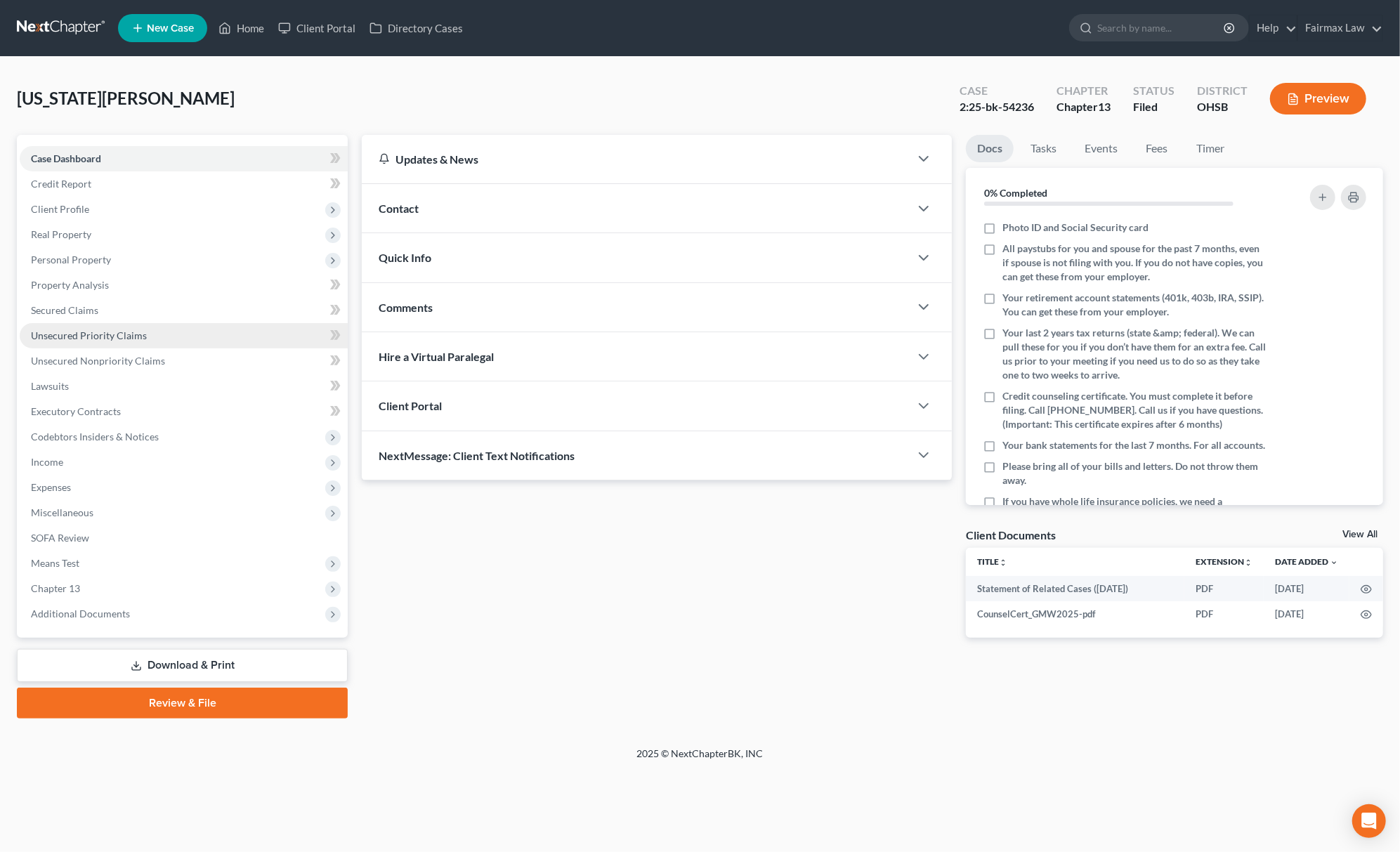
click at [222, 341] on link "Unsecured Priority Claims" at bounding box center [184, 336] width 328 height 25
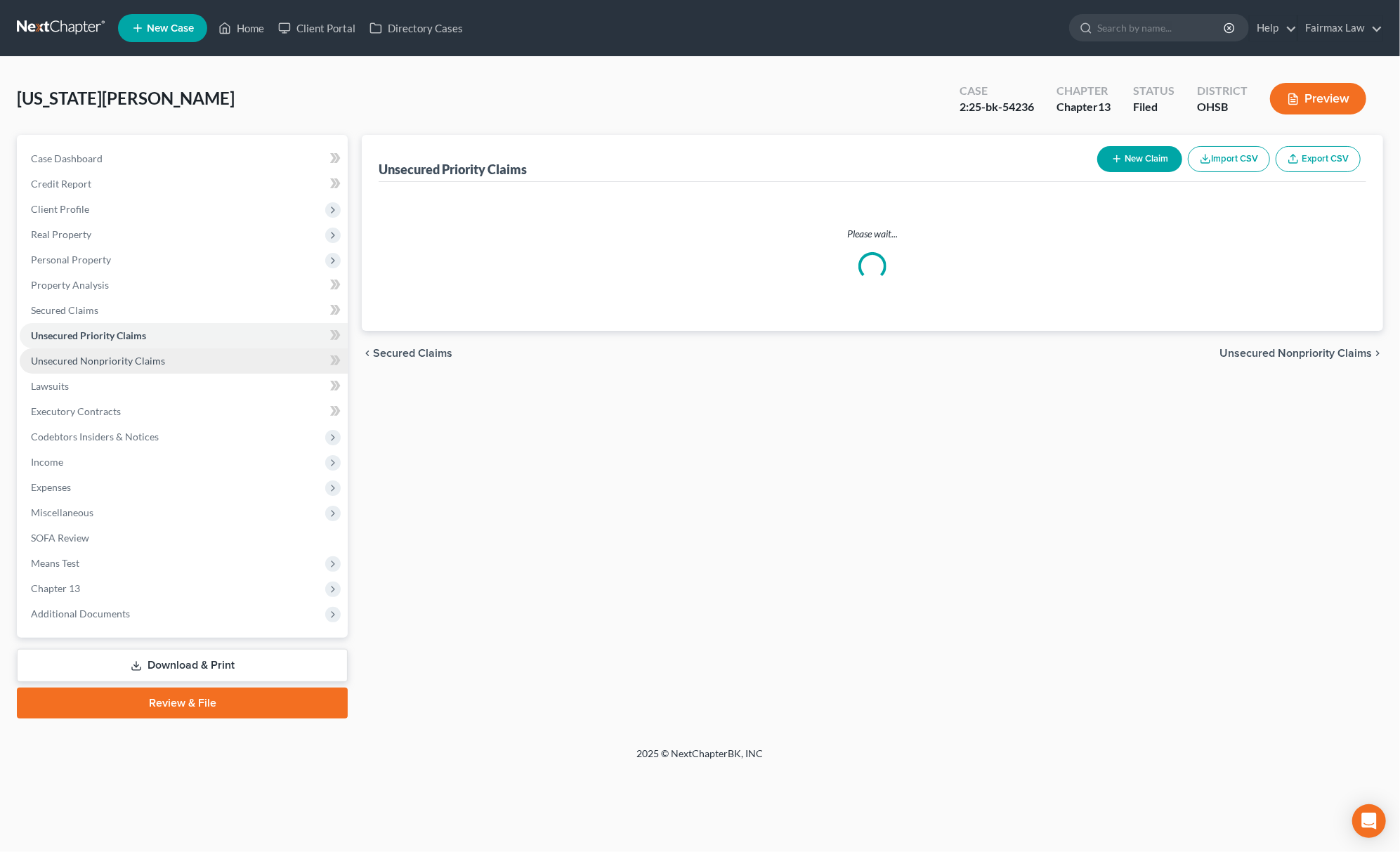
click at [163, 366] on link "Unsecured Nonpriority Claims" at bounding box center [184, 361] width 328 height 25
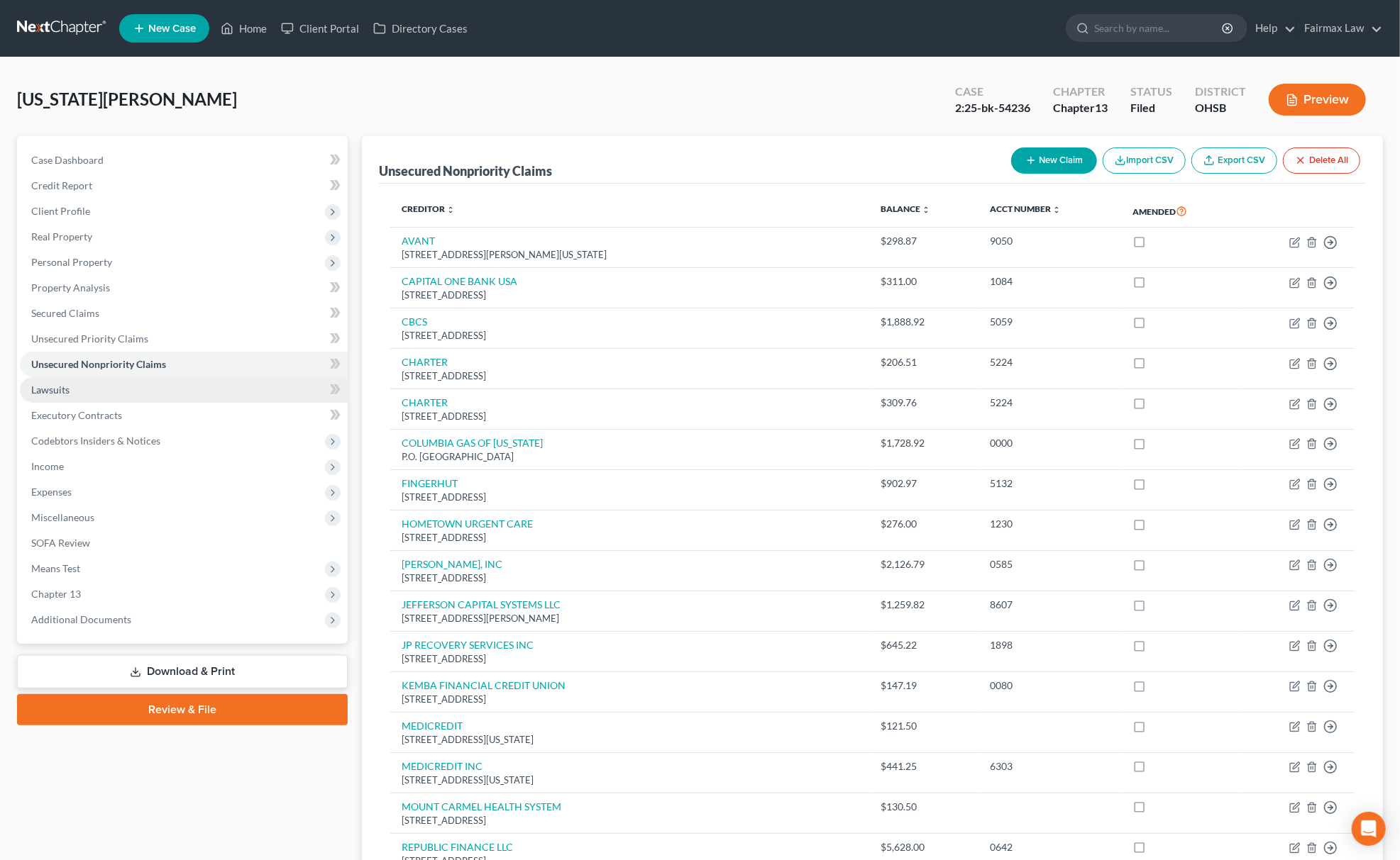
click at [148, 388] on link "Lawsuits" at bounding box center [184, 390] width 328 height 26
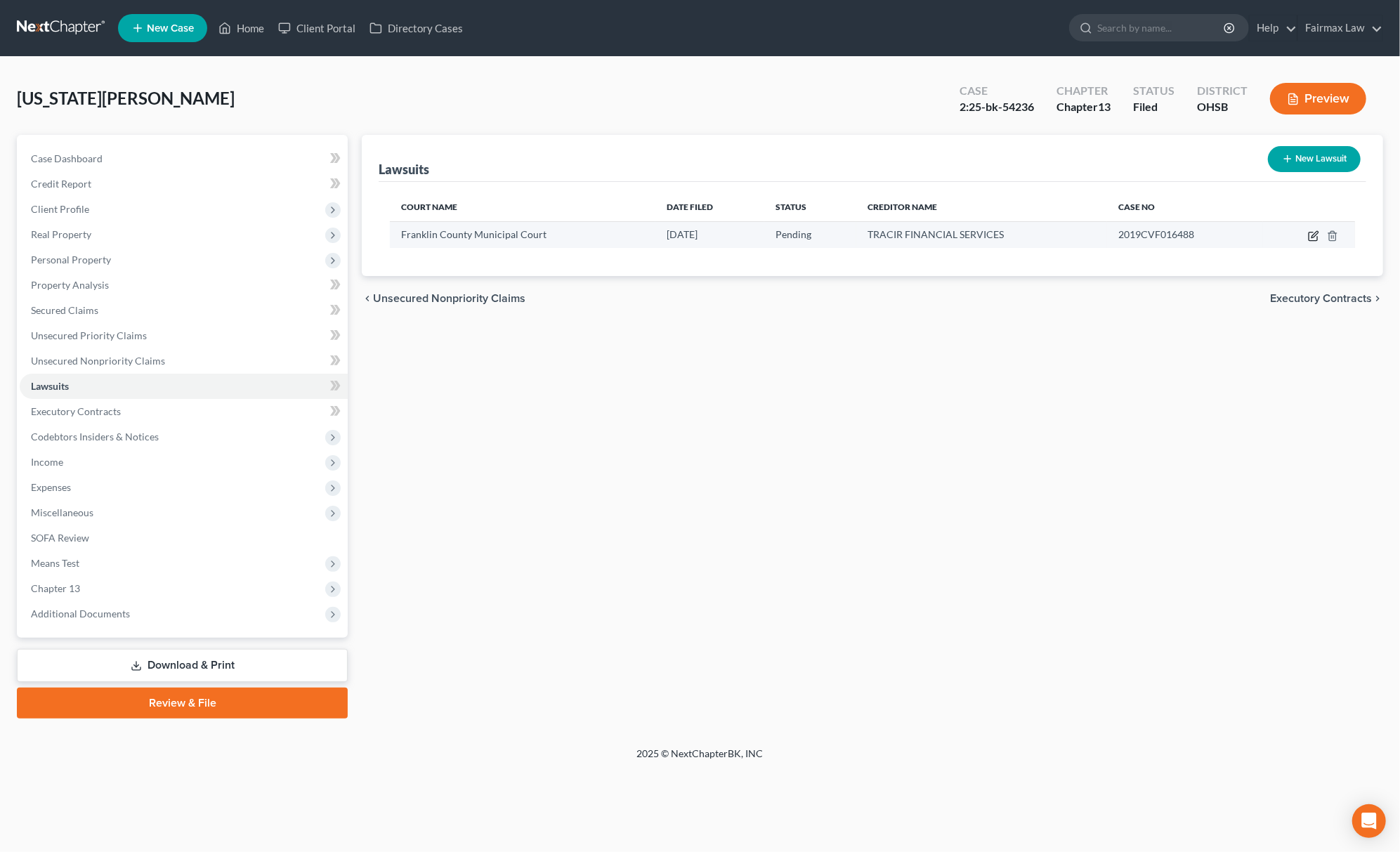
click at [1310, 233] on icon "button" at bounding box center [1314, 236] width 11 height 11
select select "36"
select select "0"
select select "1"
select select "36"
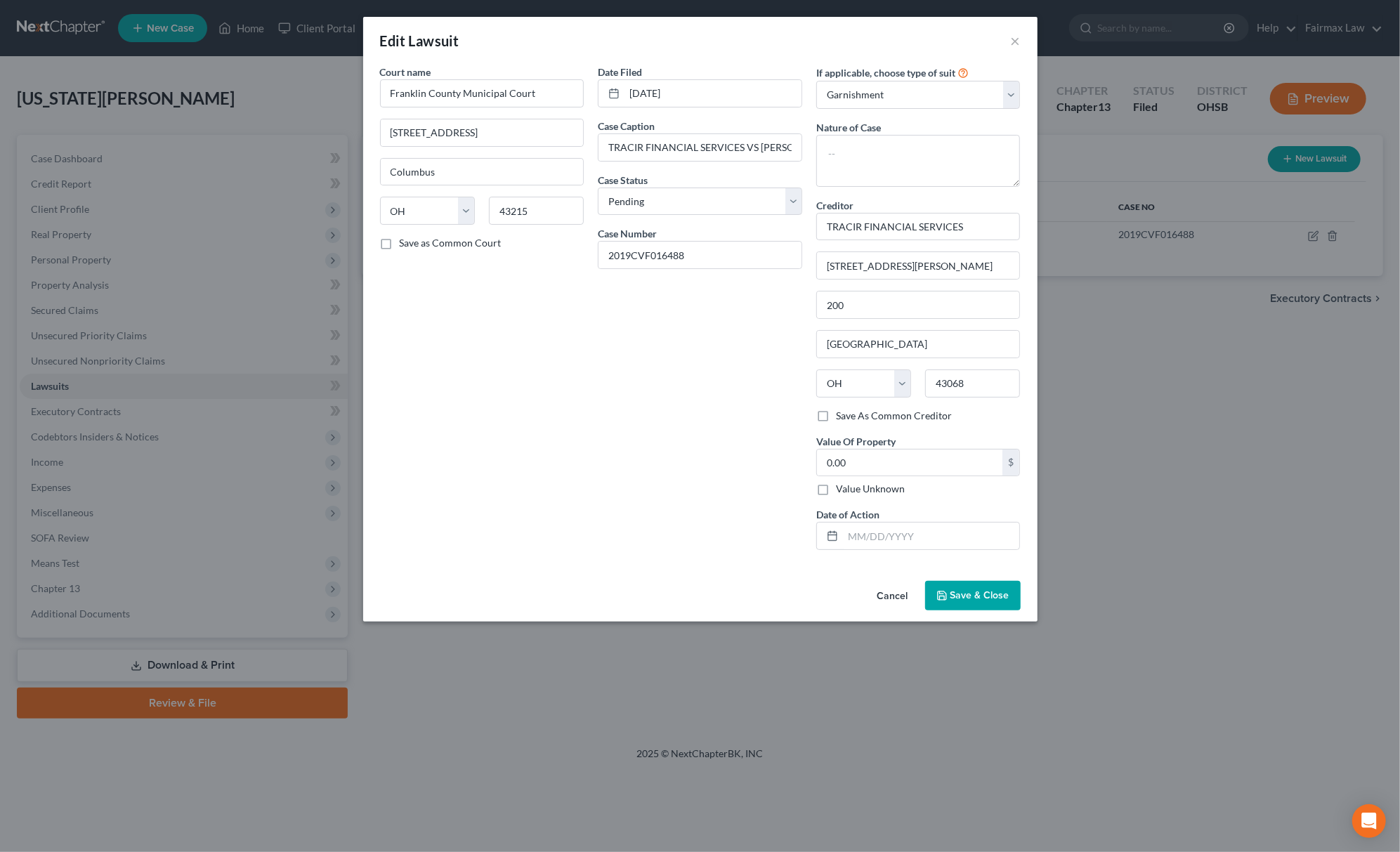
click at [957, 599] on span "Save & Close" at bounding box center [980, 595] width 59 height 12
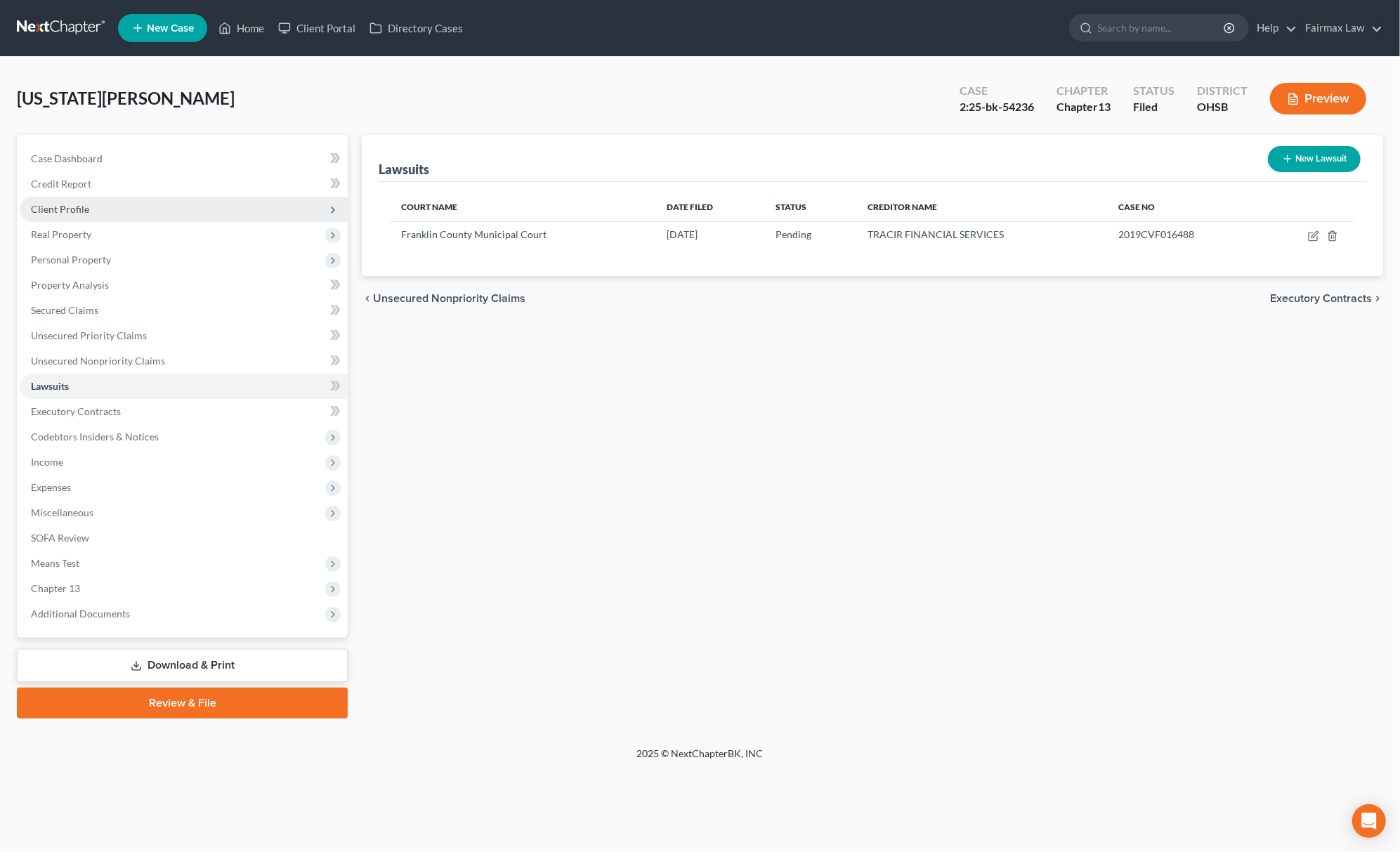
click at [116, 197] on span "Client Profile" at bounding box center [184, 210] width 328 height 25
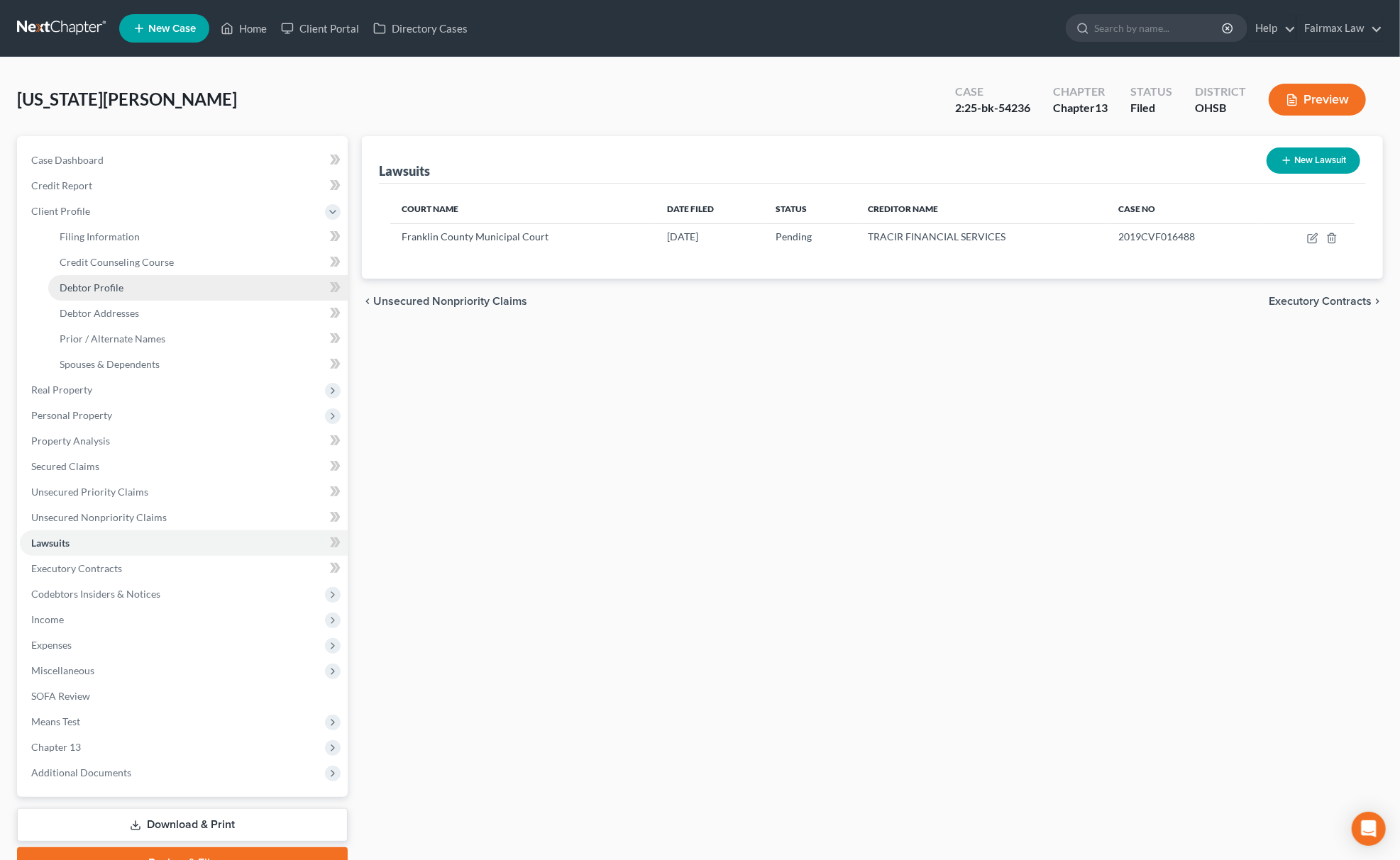
click at [115, 289] on span "Debtor Profile" at bounding box center [92, 287] width 64 height 12
select select "0"
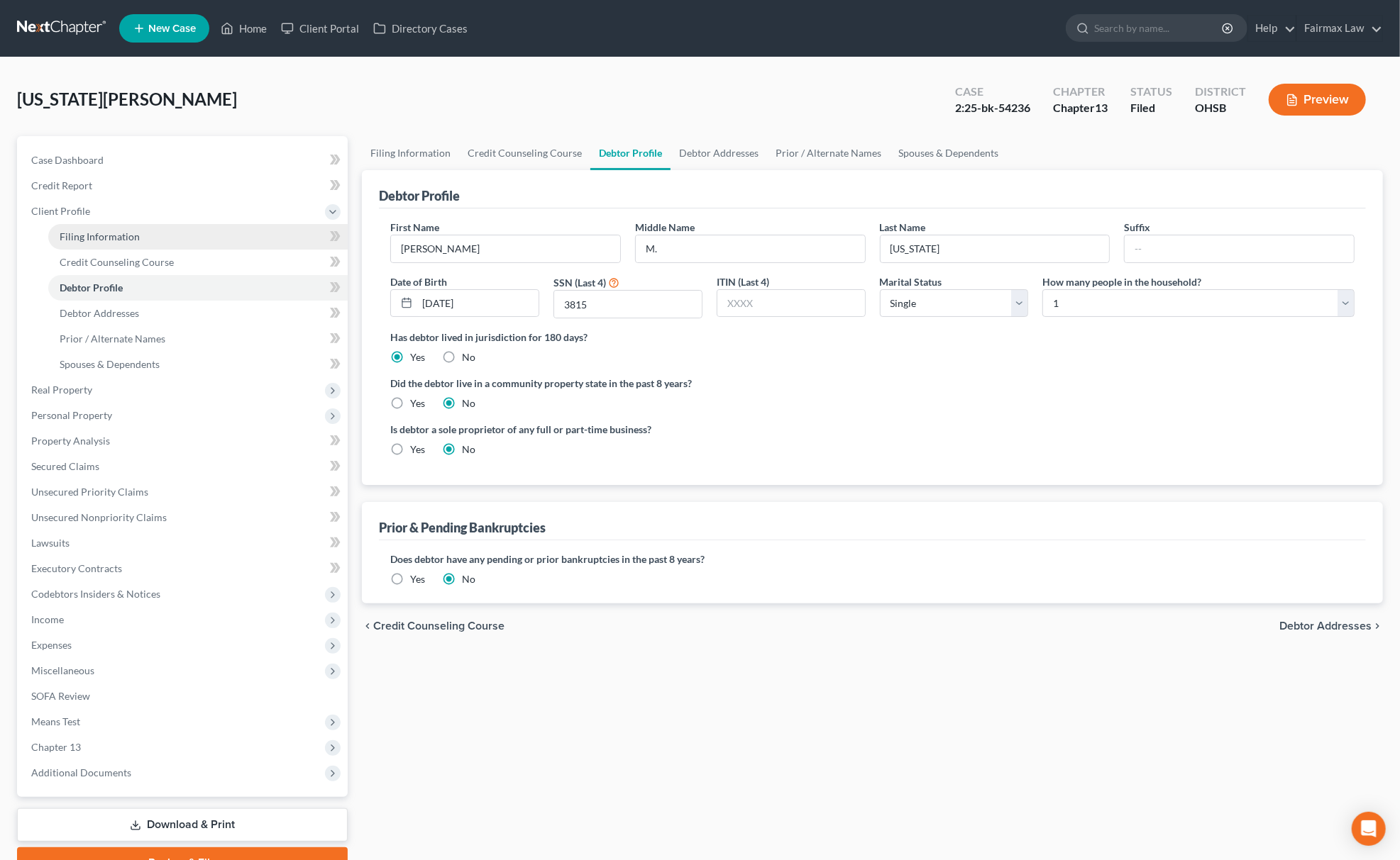
click at [126, 236] on span "Filing Information" at bounding box center [99, 236] width 80 height 12
select select "1"
select select "0"
select select "3"
select select "0"
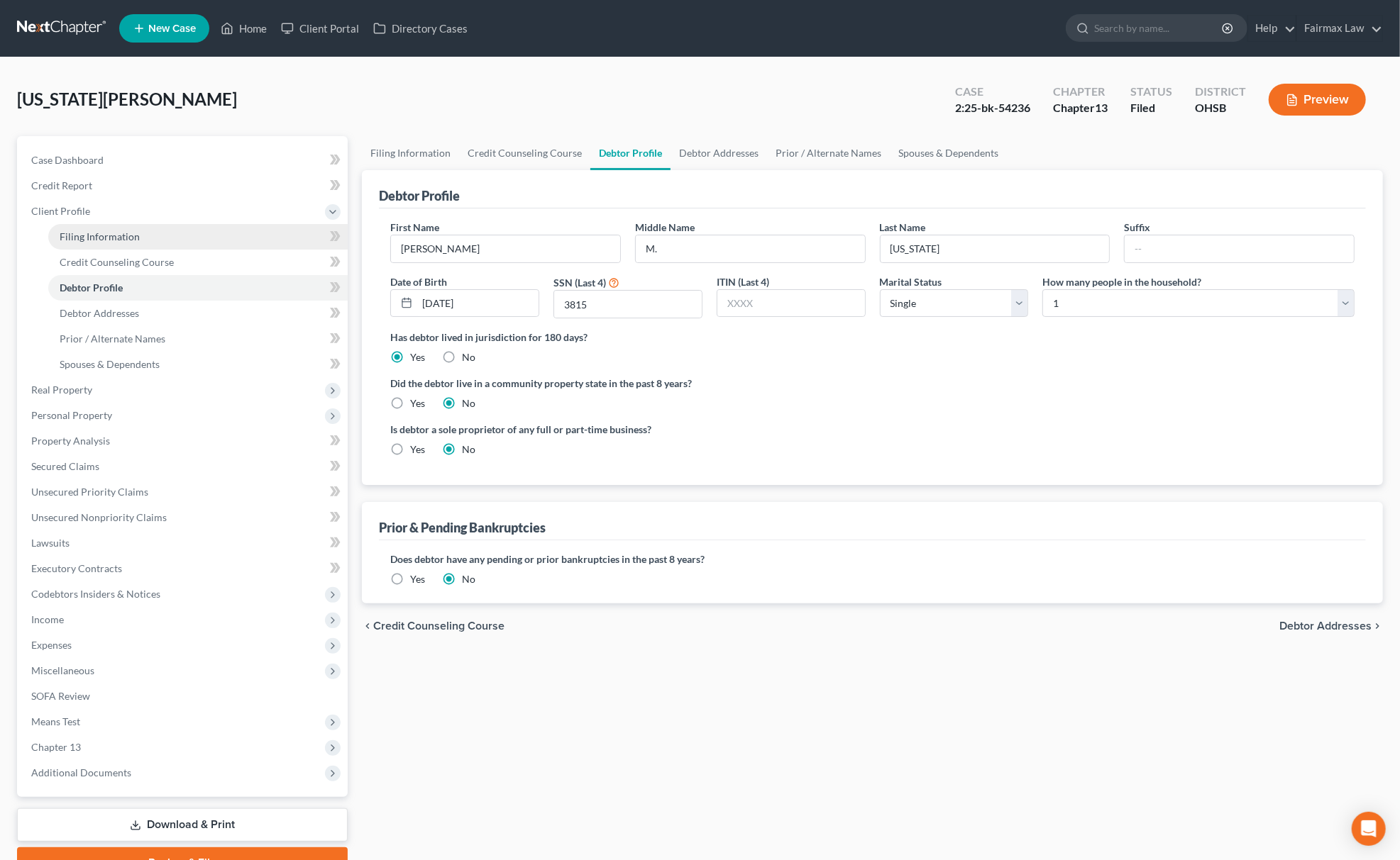
select select "36"
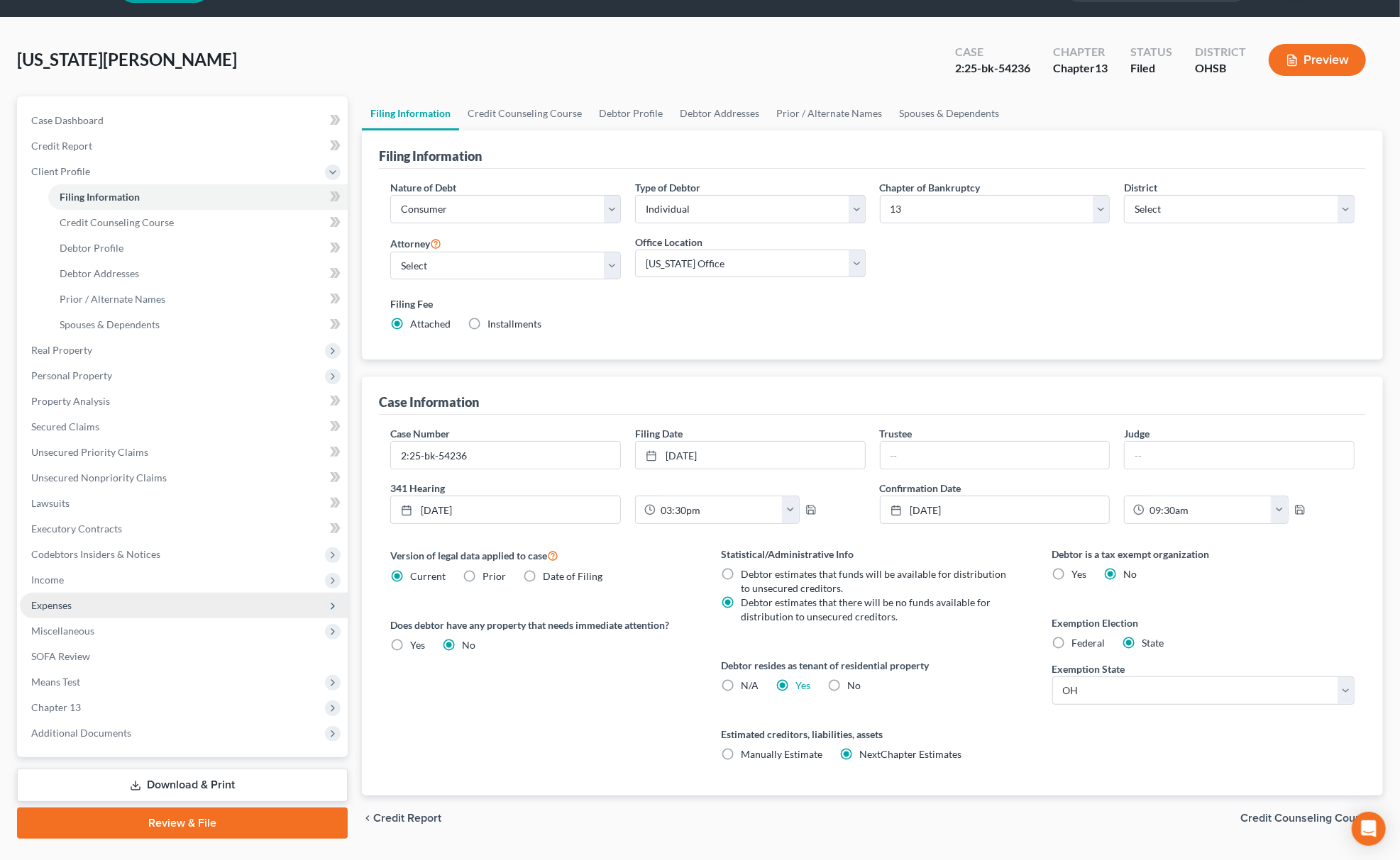
scroll to position [75, 0]
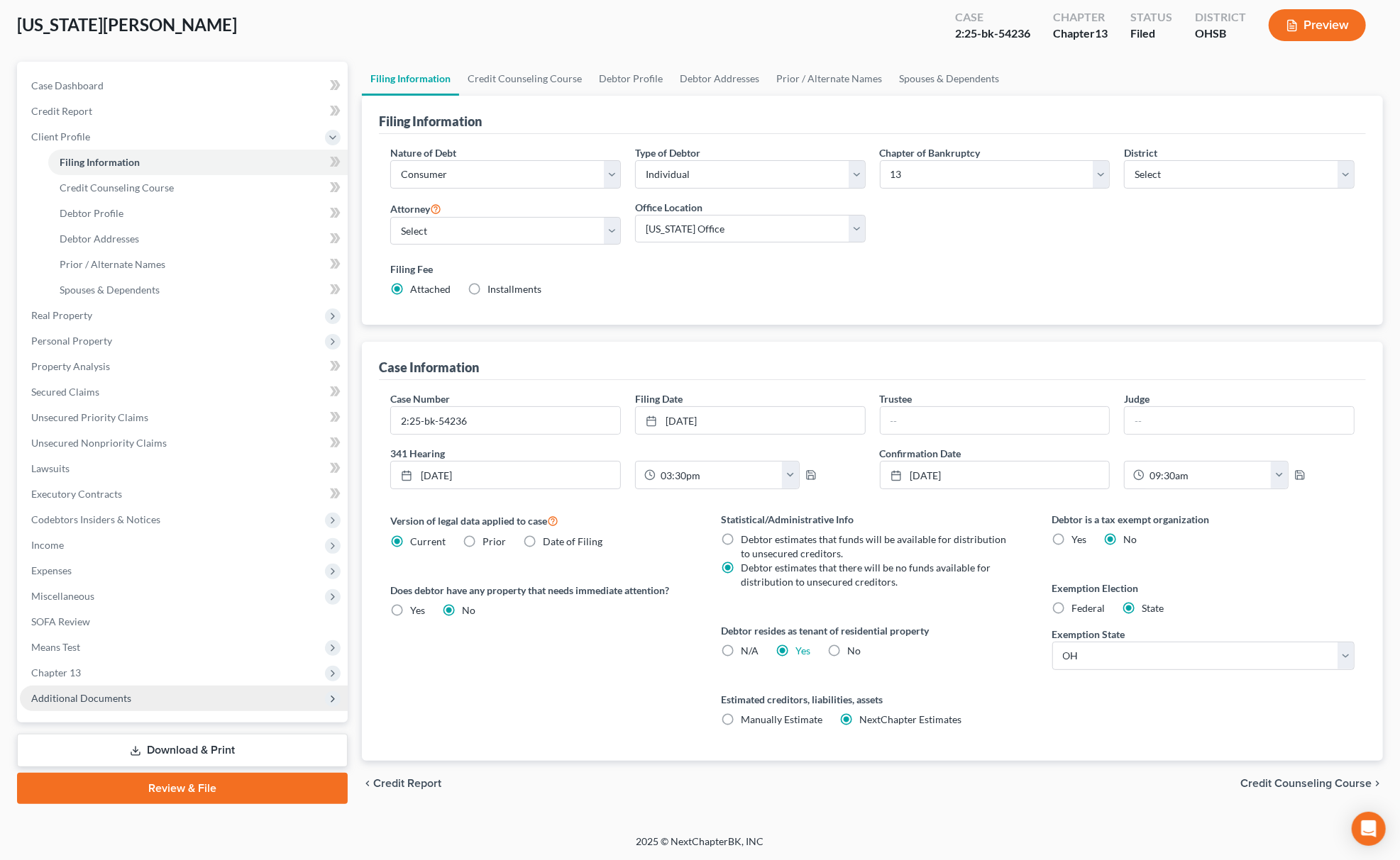
click at [151, 686] on span "Additional Documents" at bounding box center [184, 699] width 328 height 26
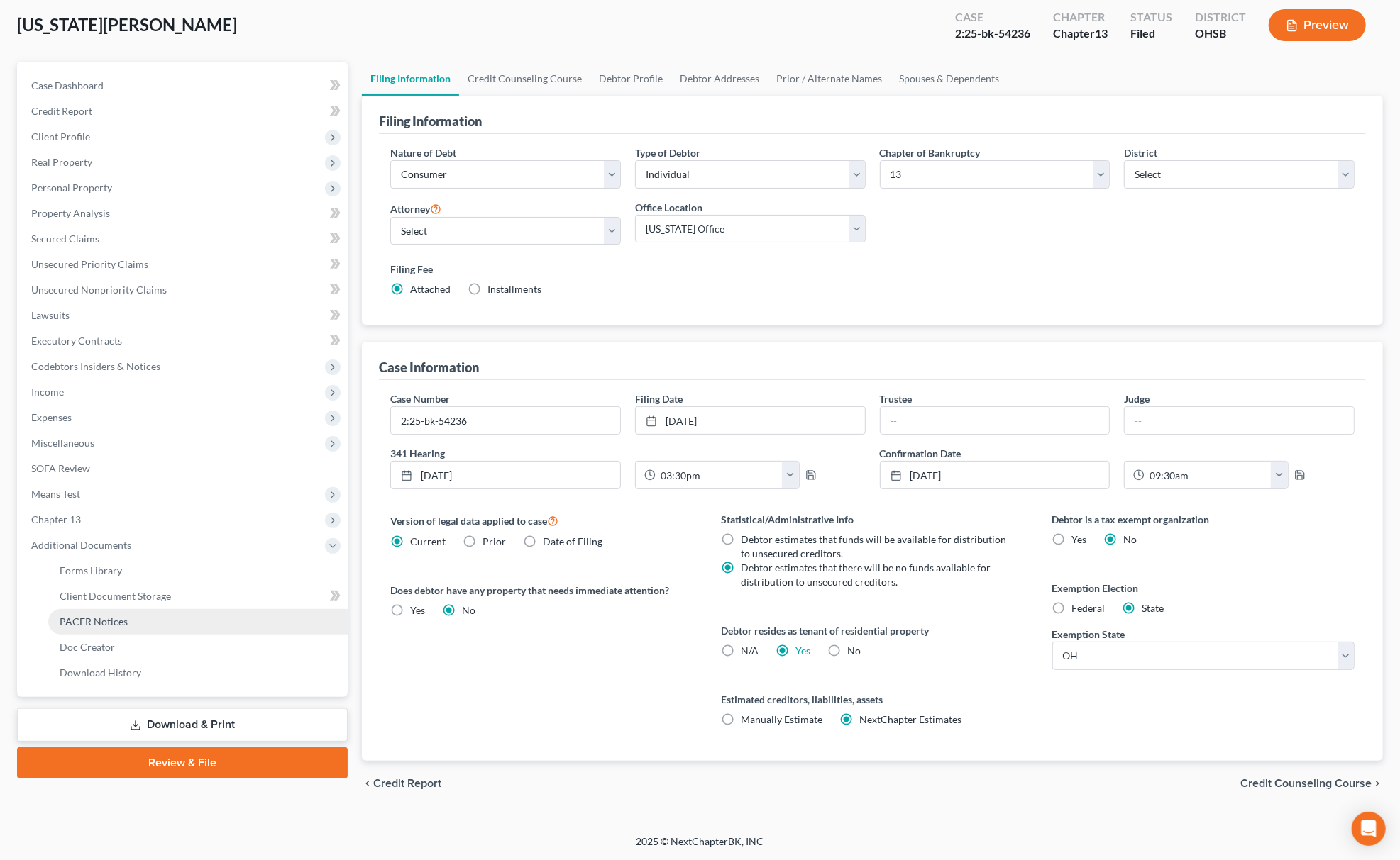
click at [152, 617] on link "PACER Notices" at bounding box center [198, 622] width 300 height 26
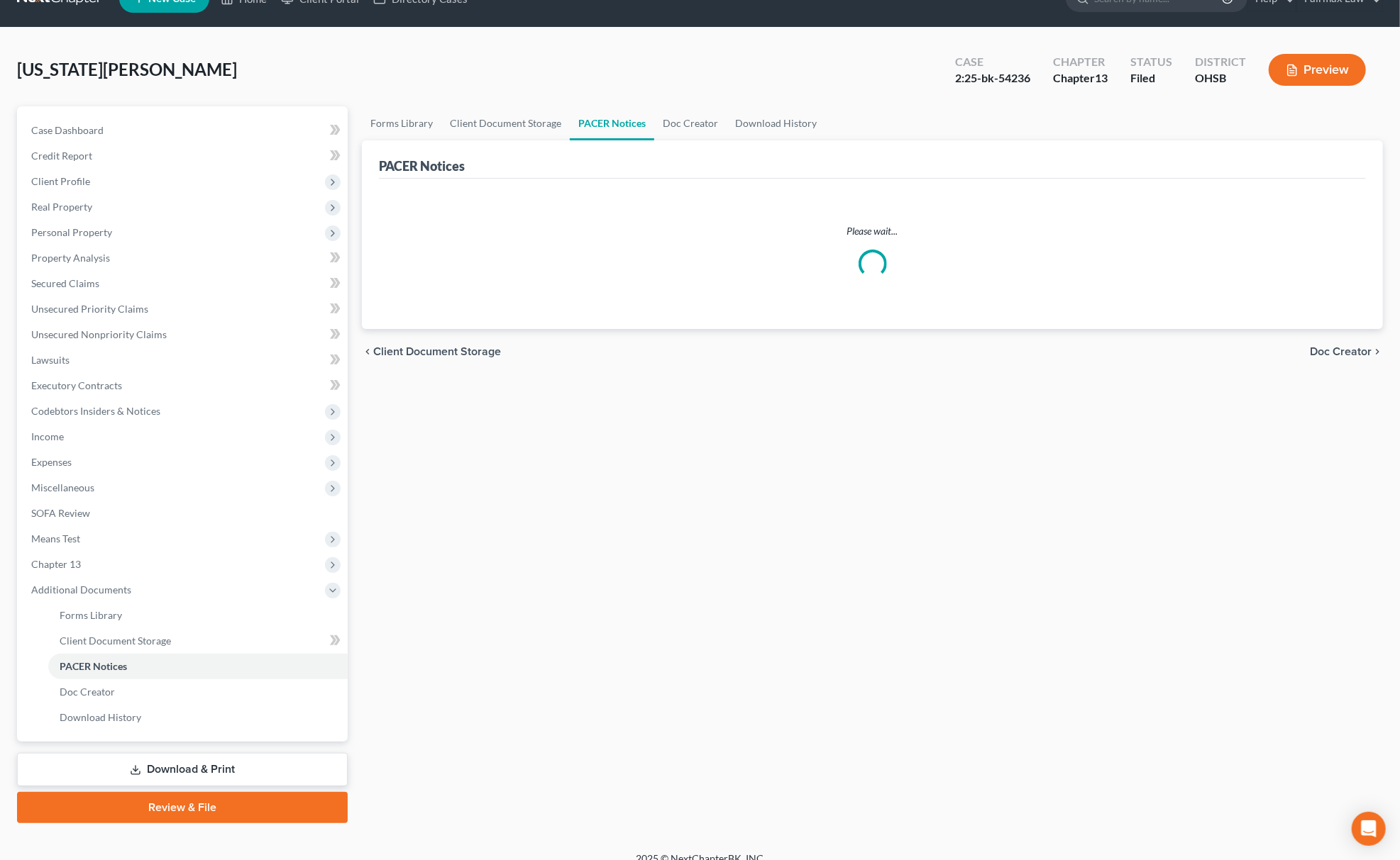
scroll to position [46, 0]
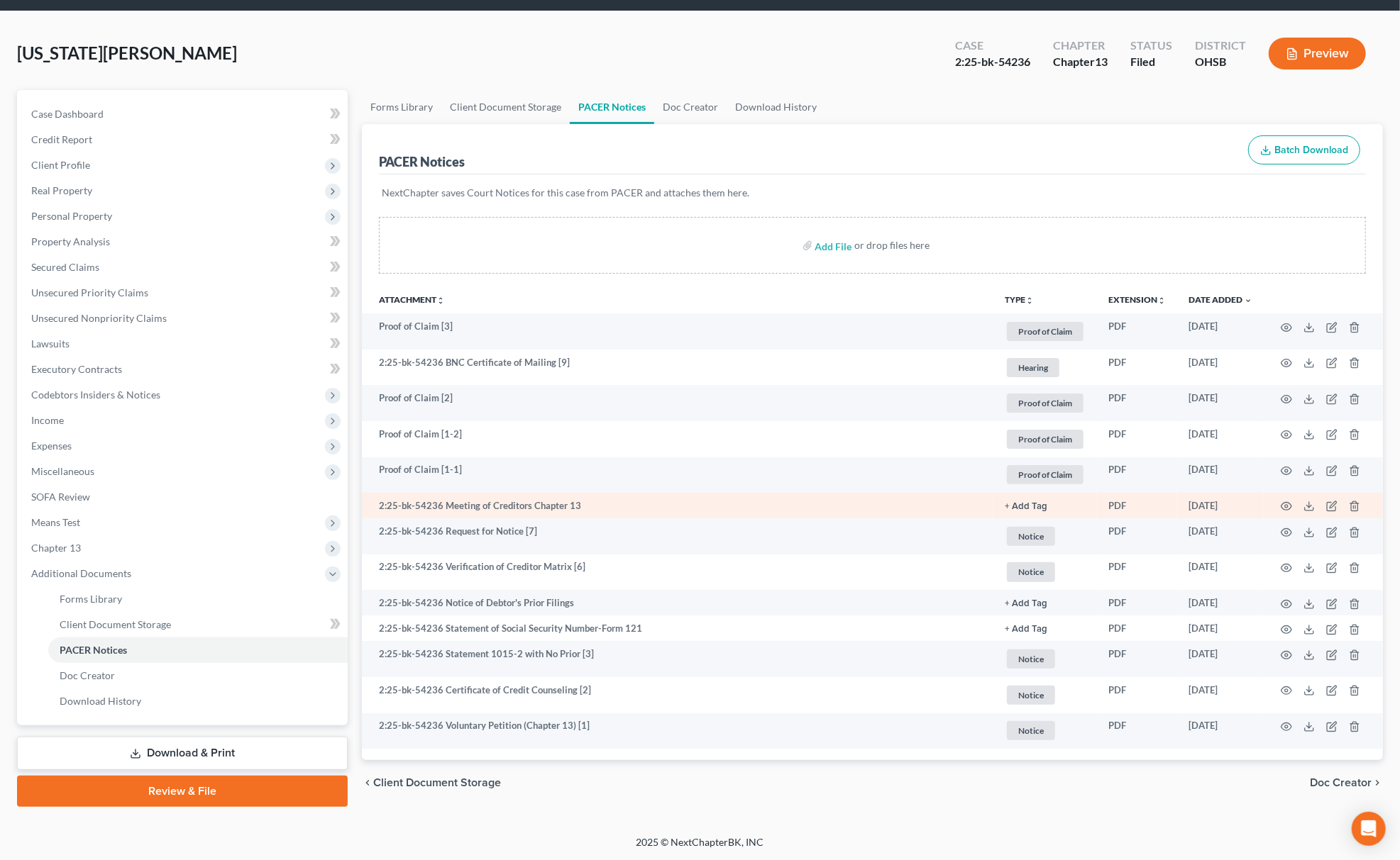
click at [1288, 512] on td at bounding box center [1323, 506] width 119 height 26
click at [1288, 508] on icon "button" at bounding box center [1286, 506] width 11 height 8
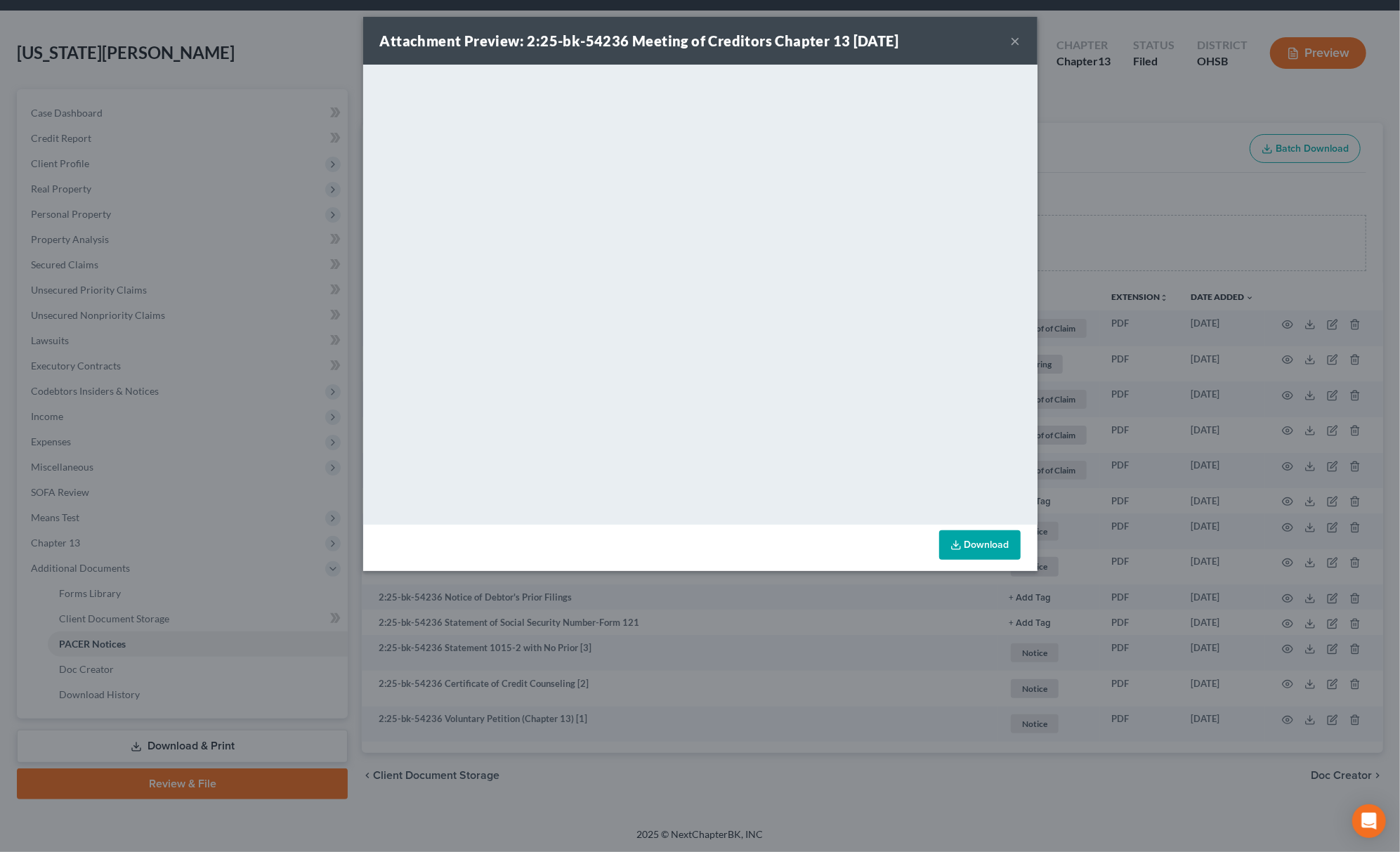
click at [1050, 228] on div "Attachment Preview: 2:25-bk-54236 Meeting of Creditors Chapter 13 09/30/2025 × …" at bounding box center [700, 426] width 1400 height 852
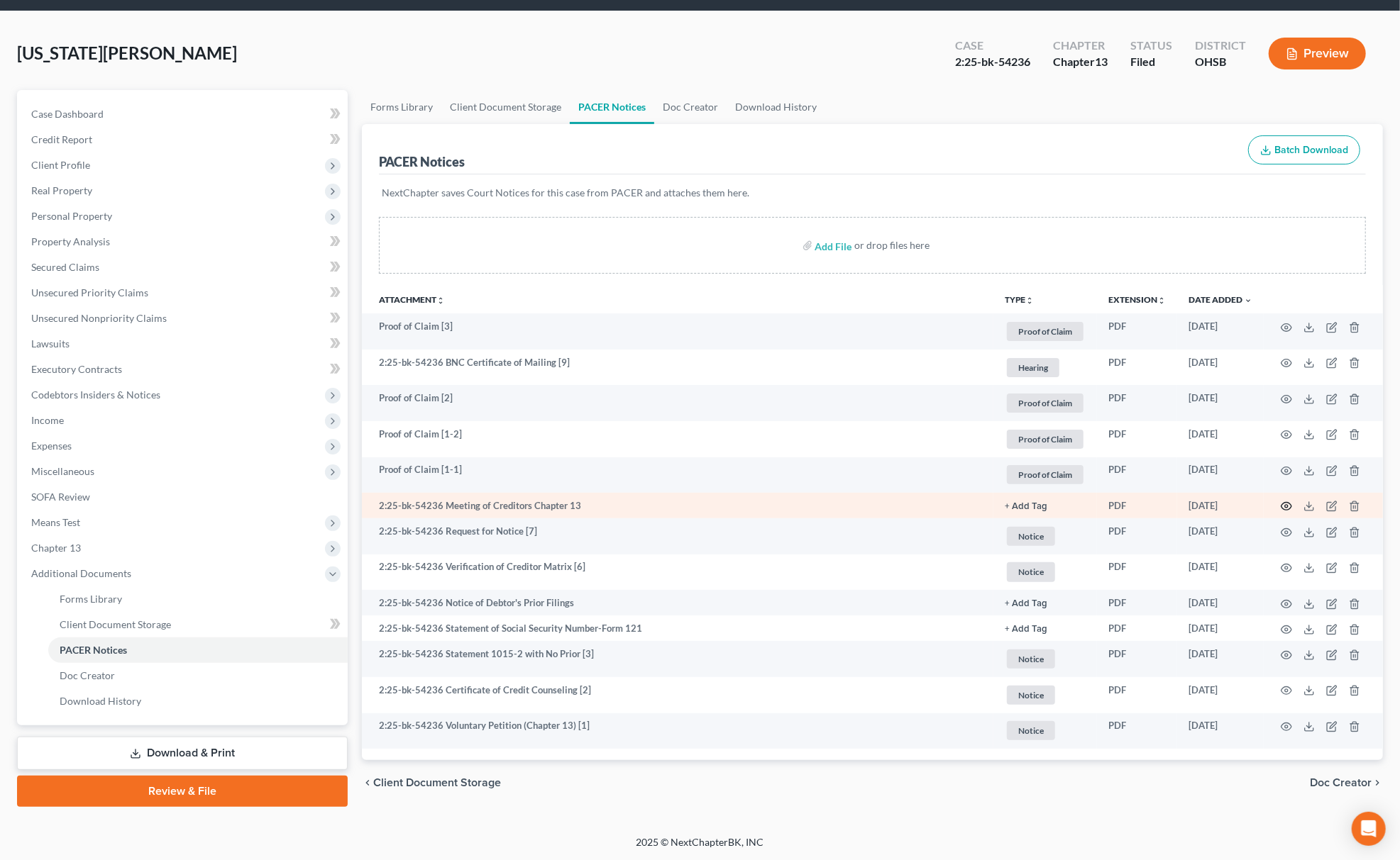
click at [1285, 503] on icon "button" at bounding box center [1286, 506] width 11 height 8
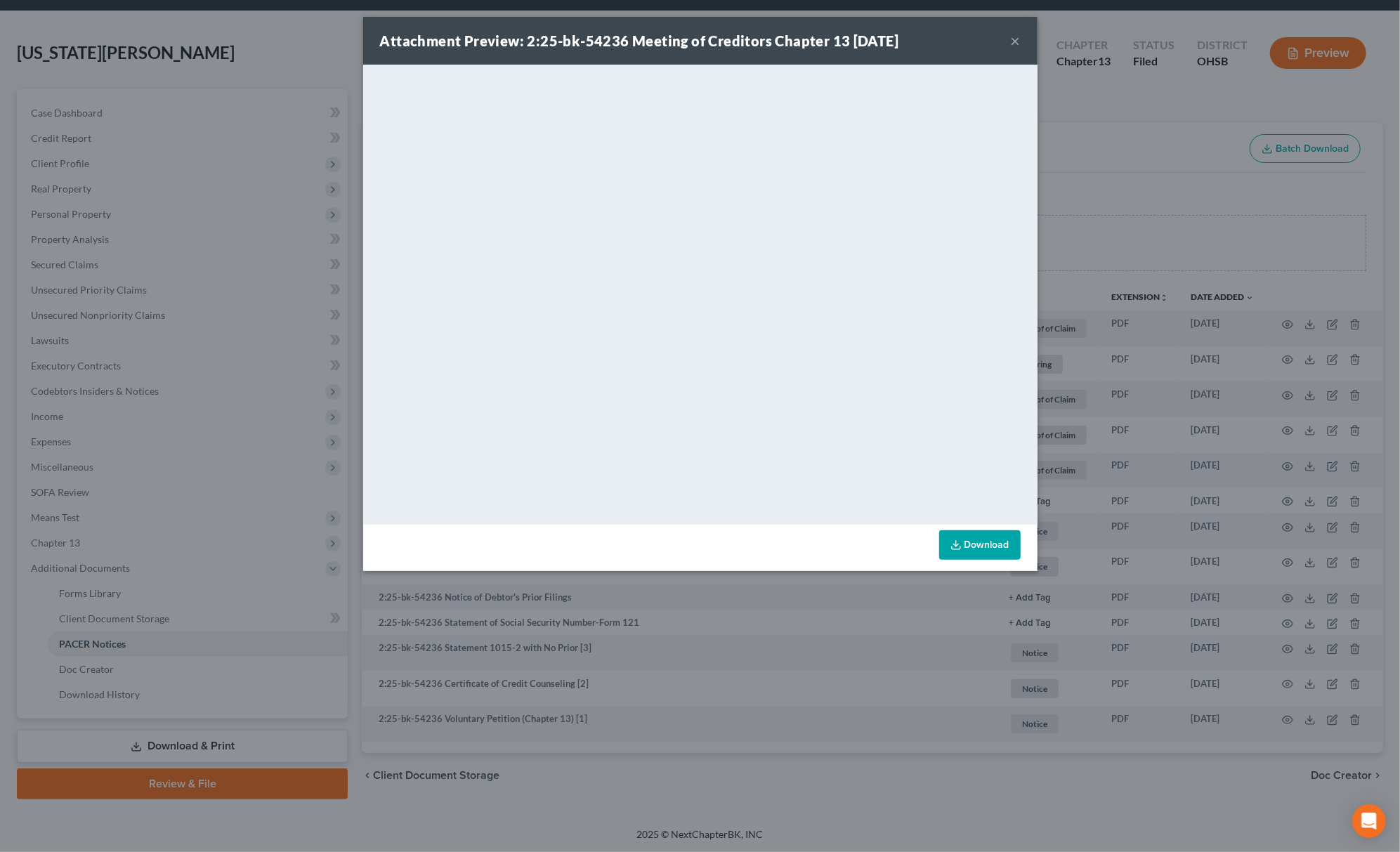
click at [779, 658] on div "Attachment Preview: 2:25-bk-54236 Meeting of Creditors Chapter 13 09/30/2025 × …" at bounding box center [700, 426] width 1400 height 852
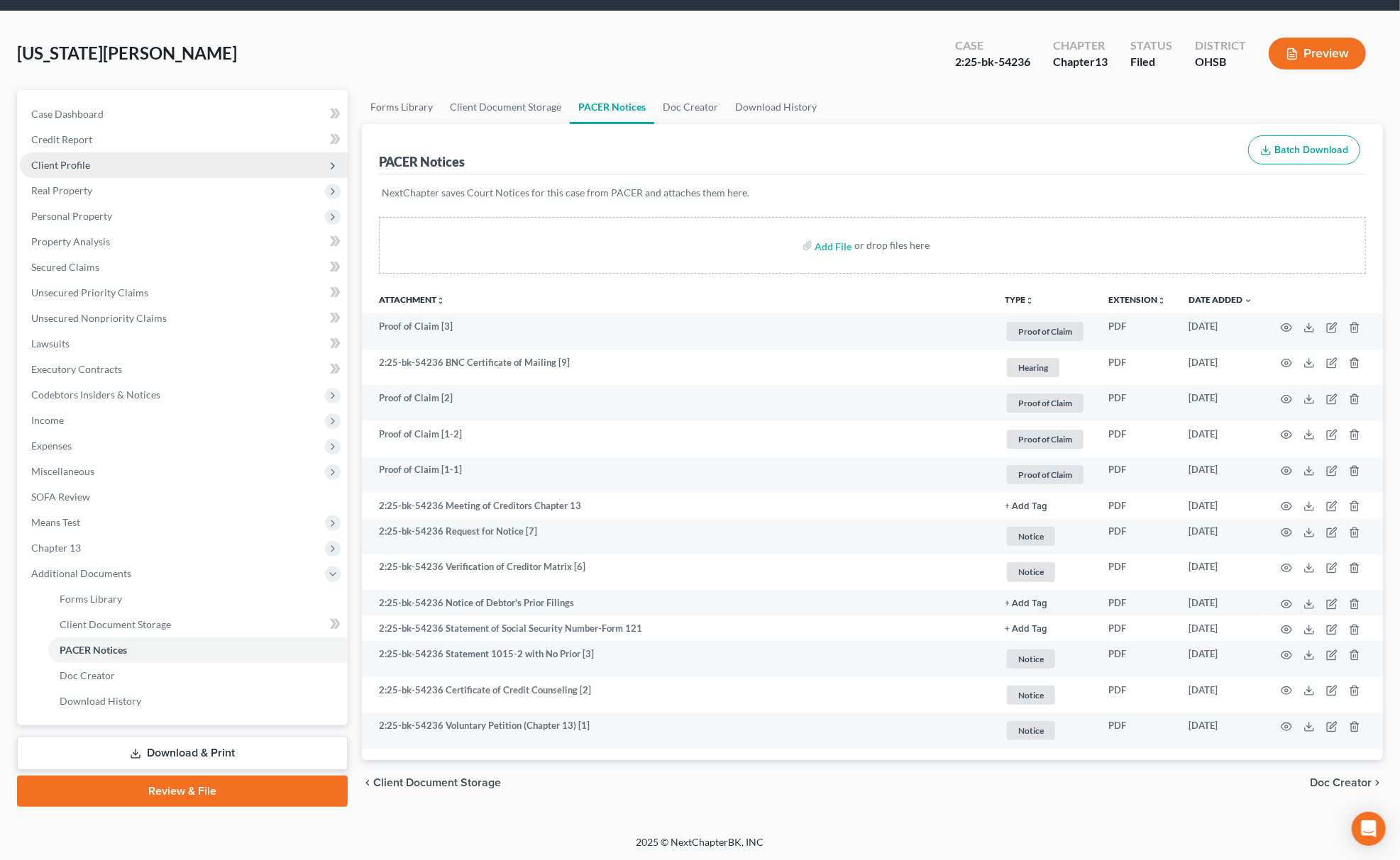
click at [86, 162] on span "Client Profile" at bounding box center [60, 164] width 59 height 12
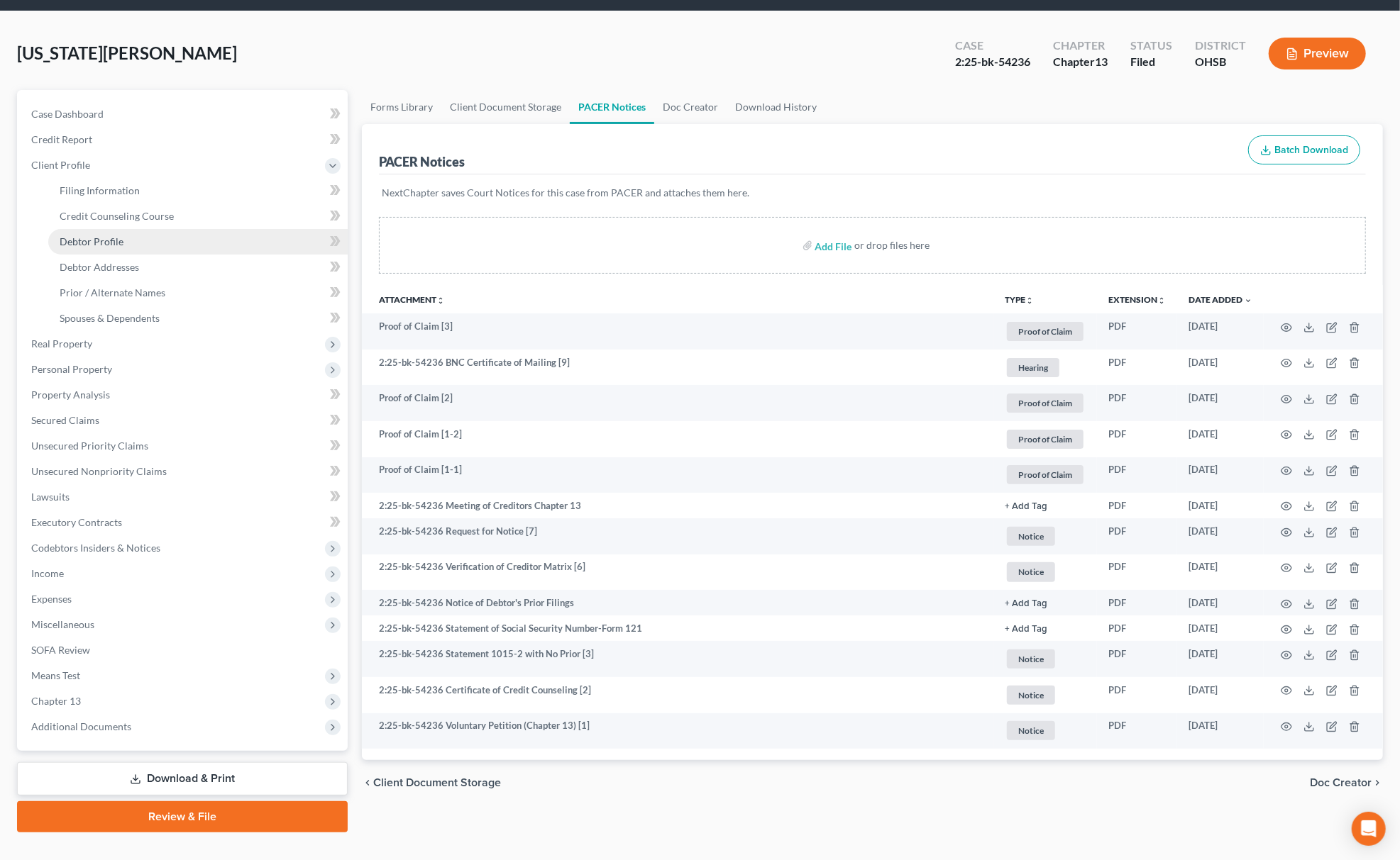
click at [86, 229] on link "Debtor Profile" at bounding box center [198, 242] width 300 height 26
select select "0"
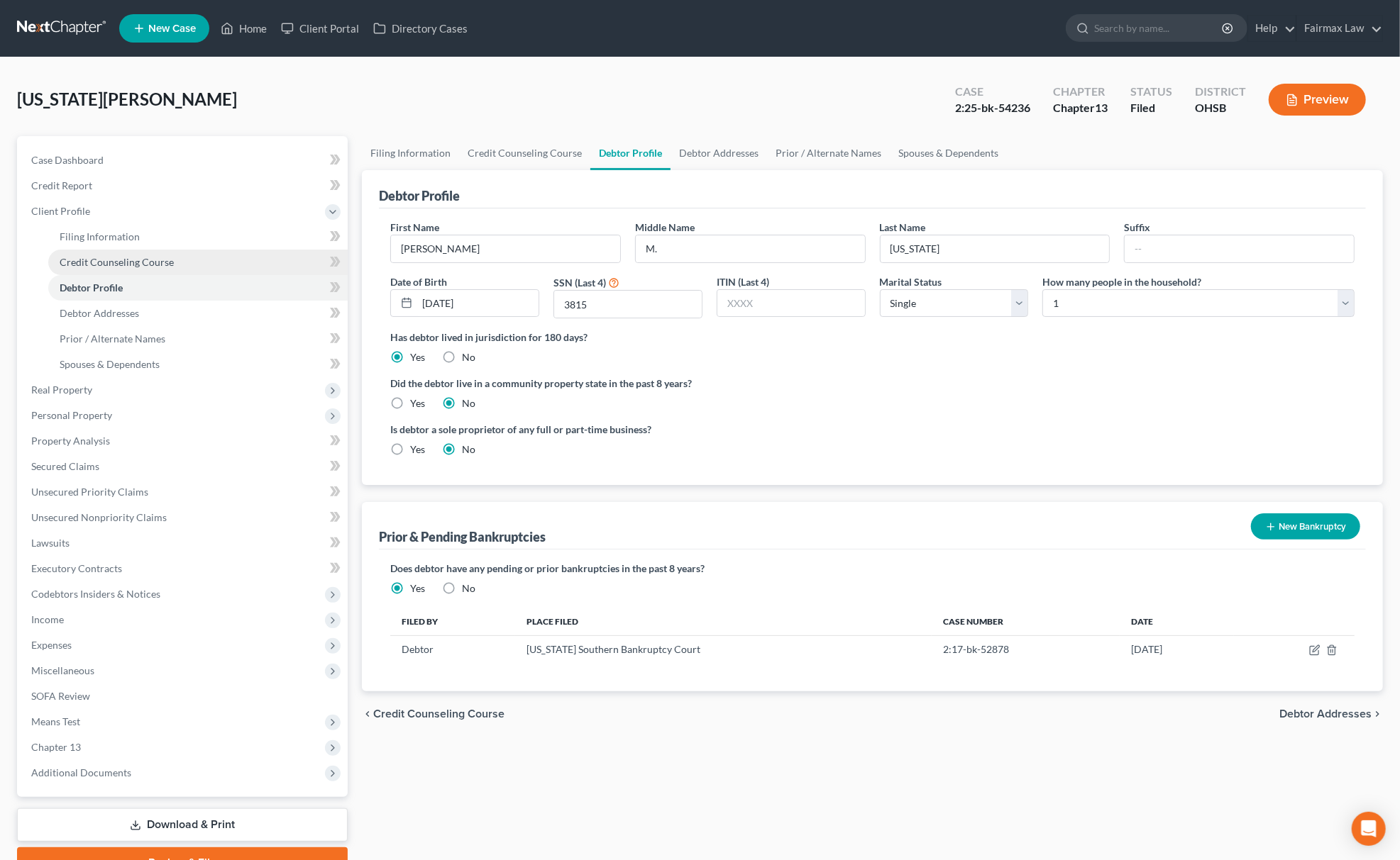
click at [109, 259] on span "Credit Counseling Course" at bounding box center [116, 262] width 115 height 12
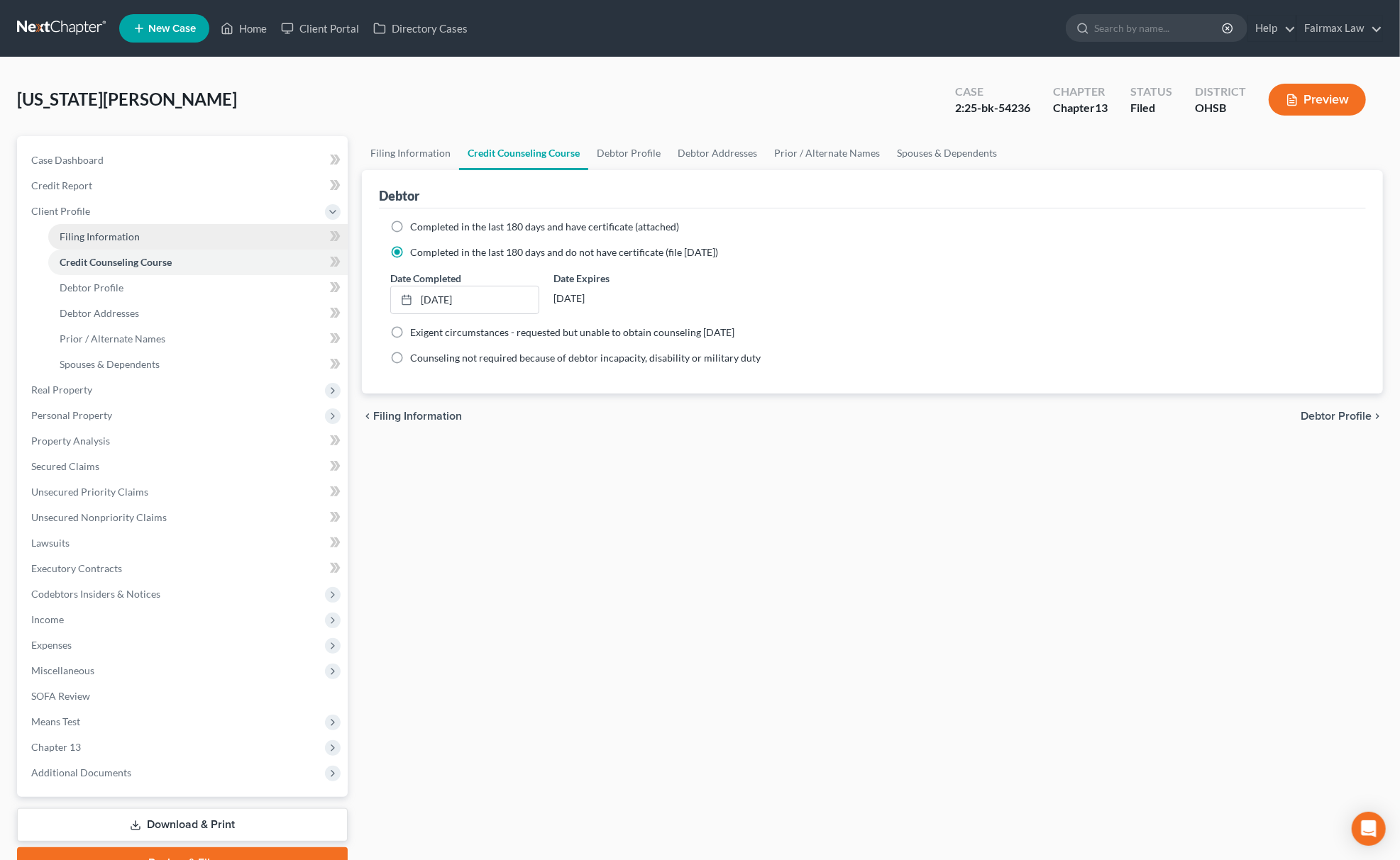
click at [119, 237] on span "Filing Information" at bounding box center [99, 236] width 80 height 12
select select "1"
select select "0"
select select "3"
select select "62"
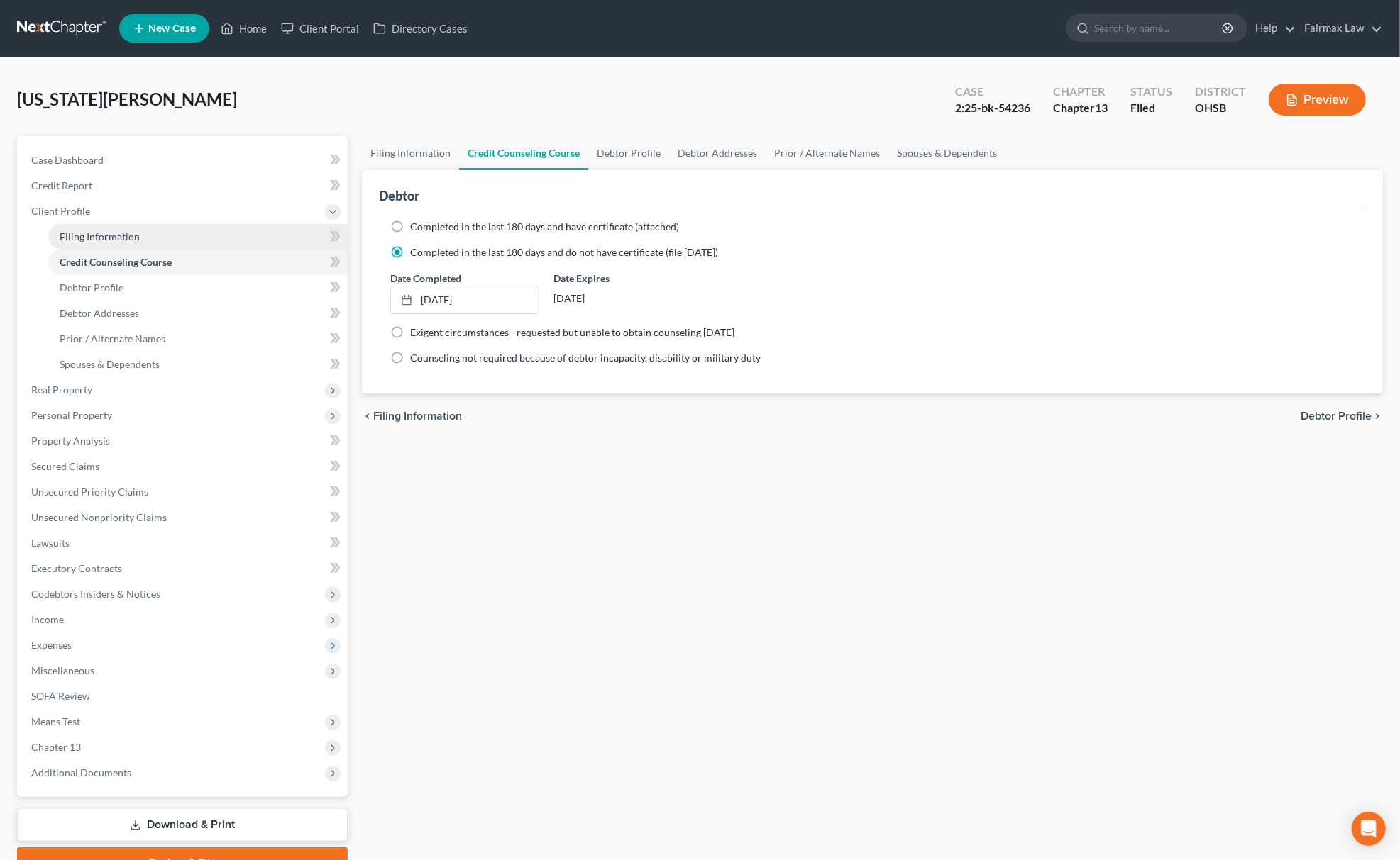
select select "16"
select select "0"
select select "36"
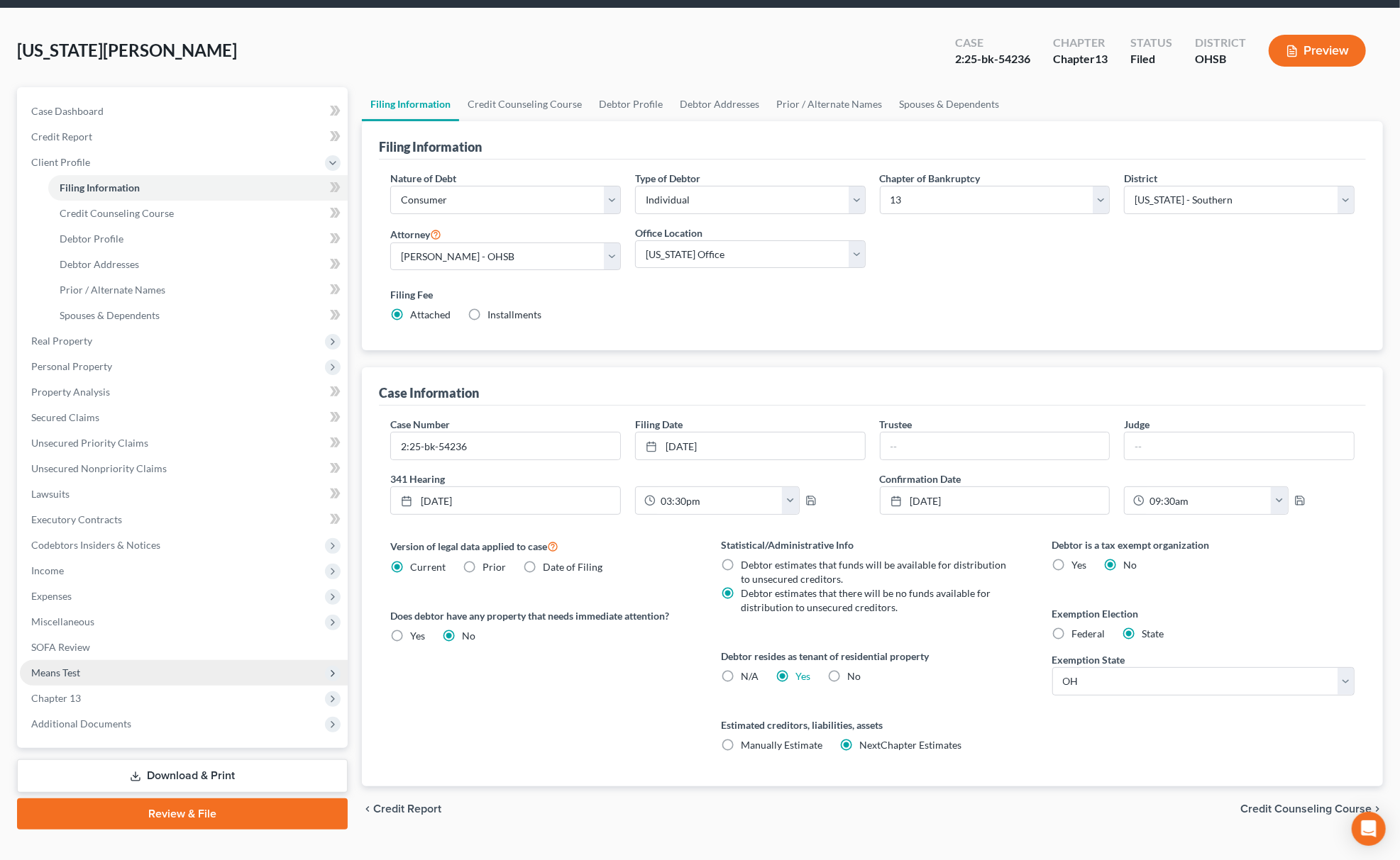
scroll to position [75, 0]
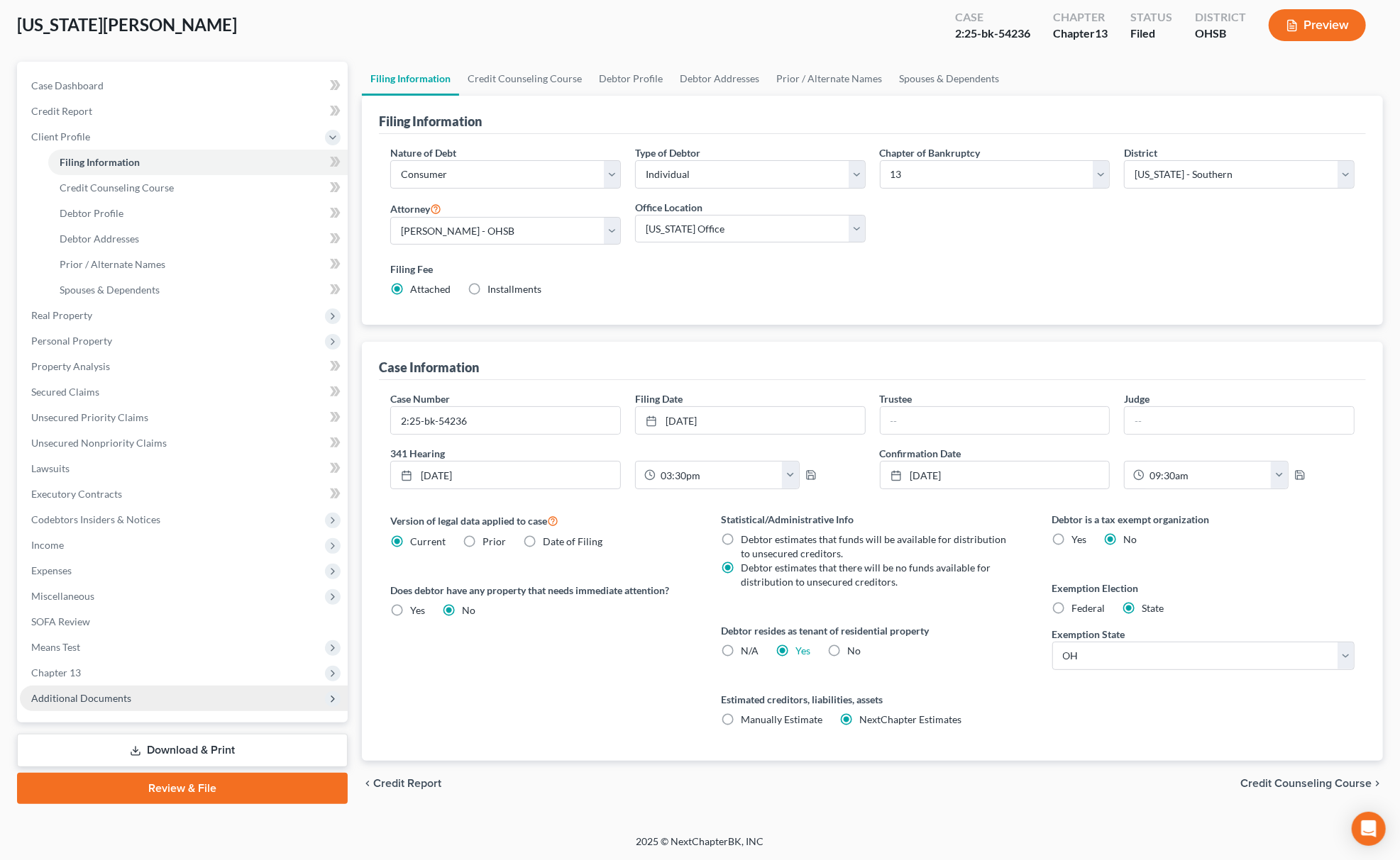
drag, startPoint x: 78, startPoint y: 701, endPoint x: 94, endPoint y: 701, distance: 16.0
click at [80, 701] on span "Additional Documents" at bounding box center [81, 698] width 100 height 12
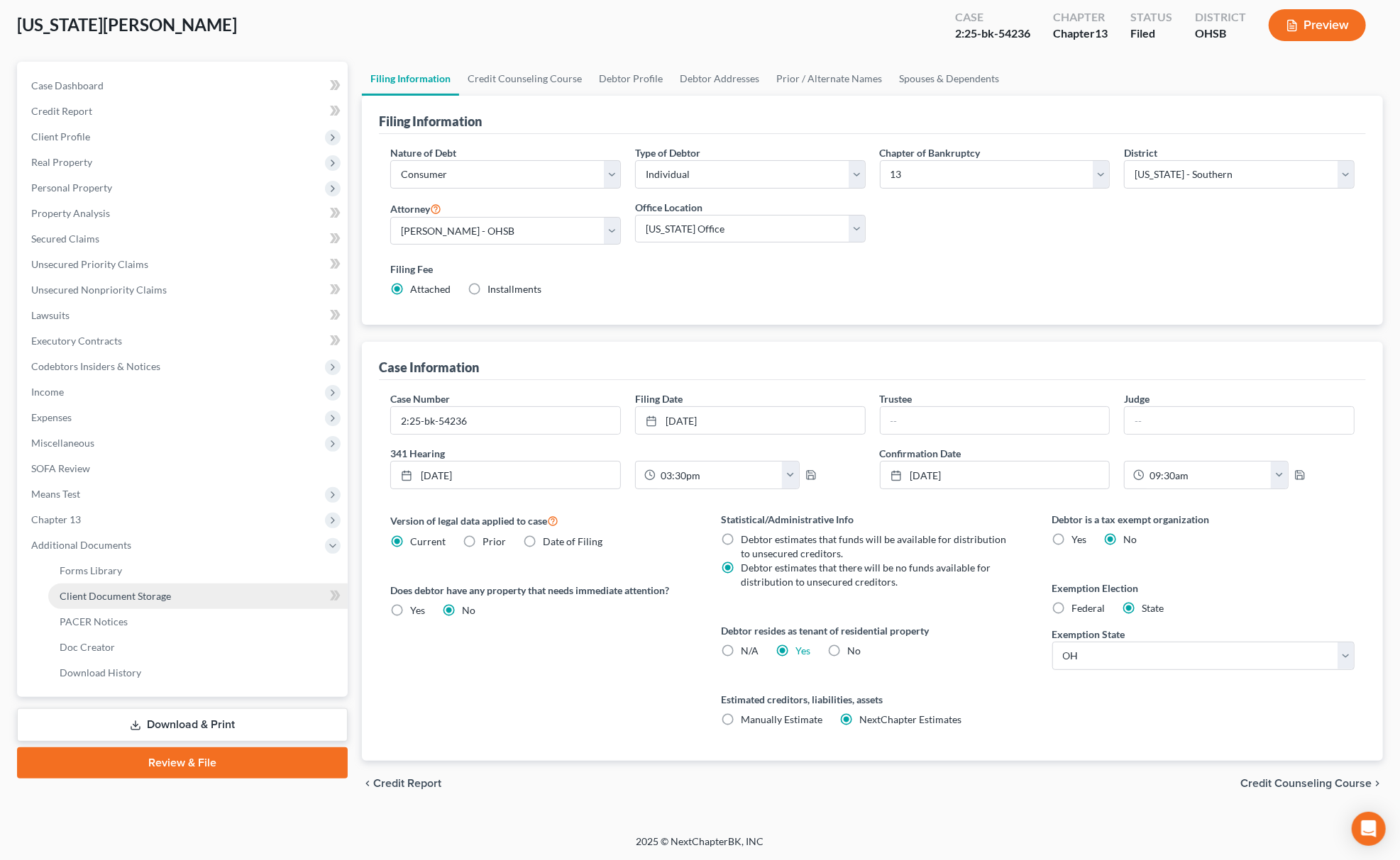
click at [165, 595] on span "Client Document Storage" at bounding box center [115, 595] width 112 height 12
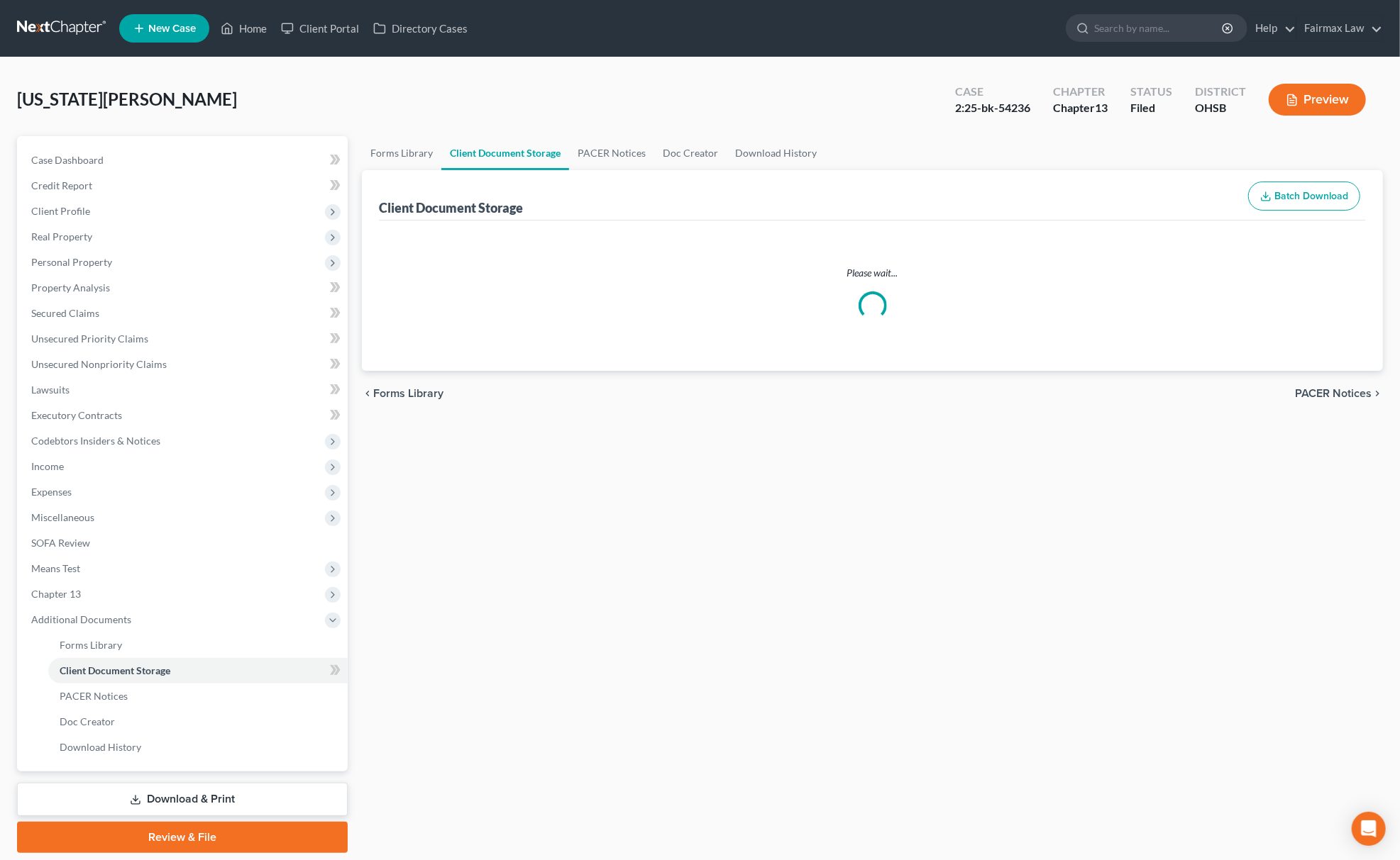
select select "7"
select select "52"
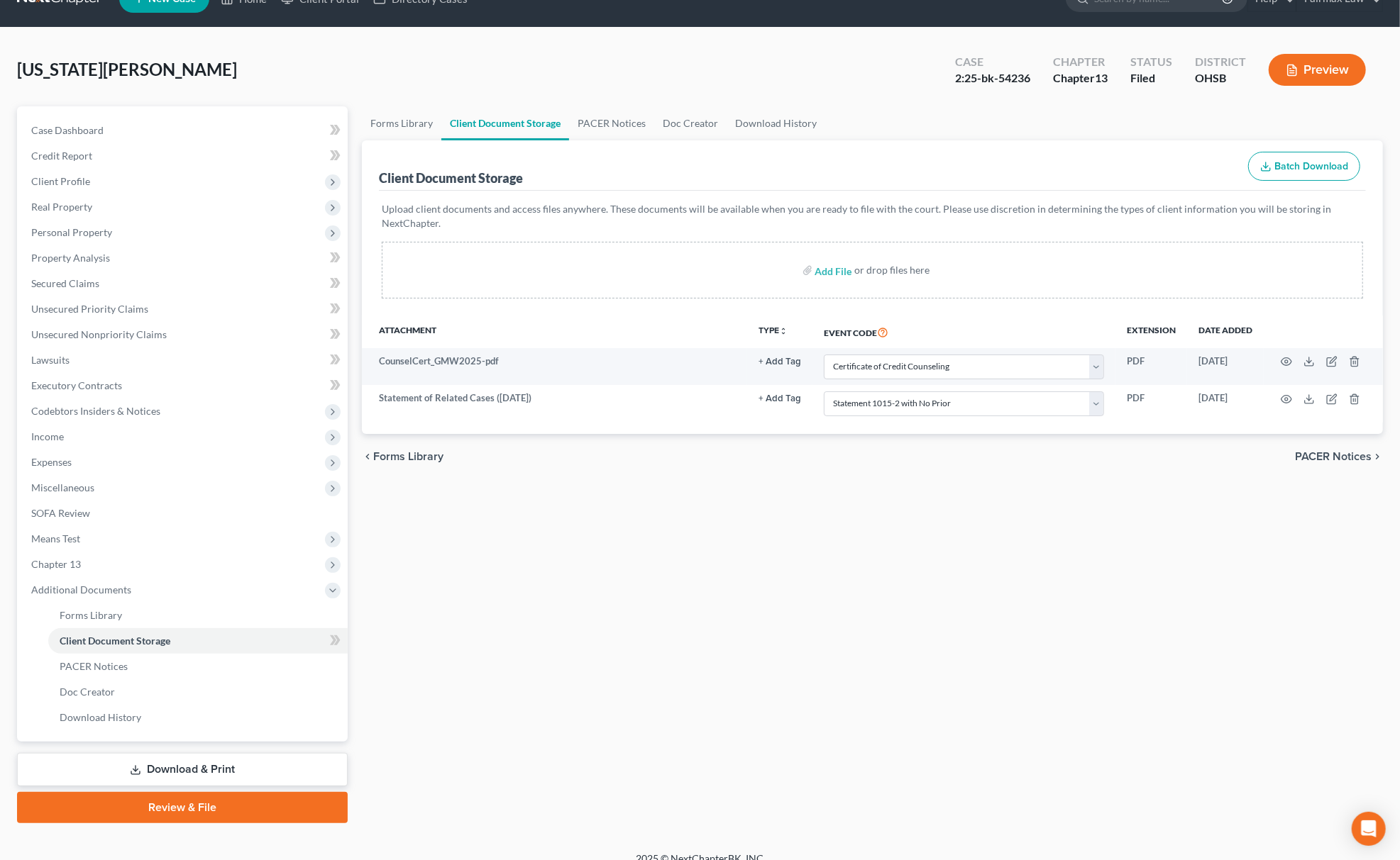
scroll to position [46, 0]
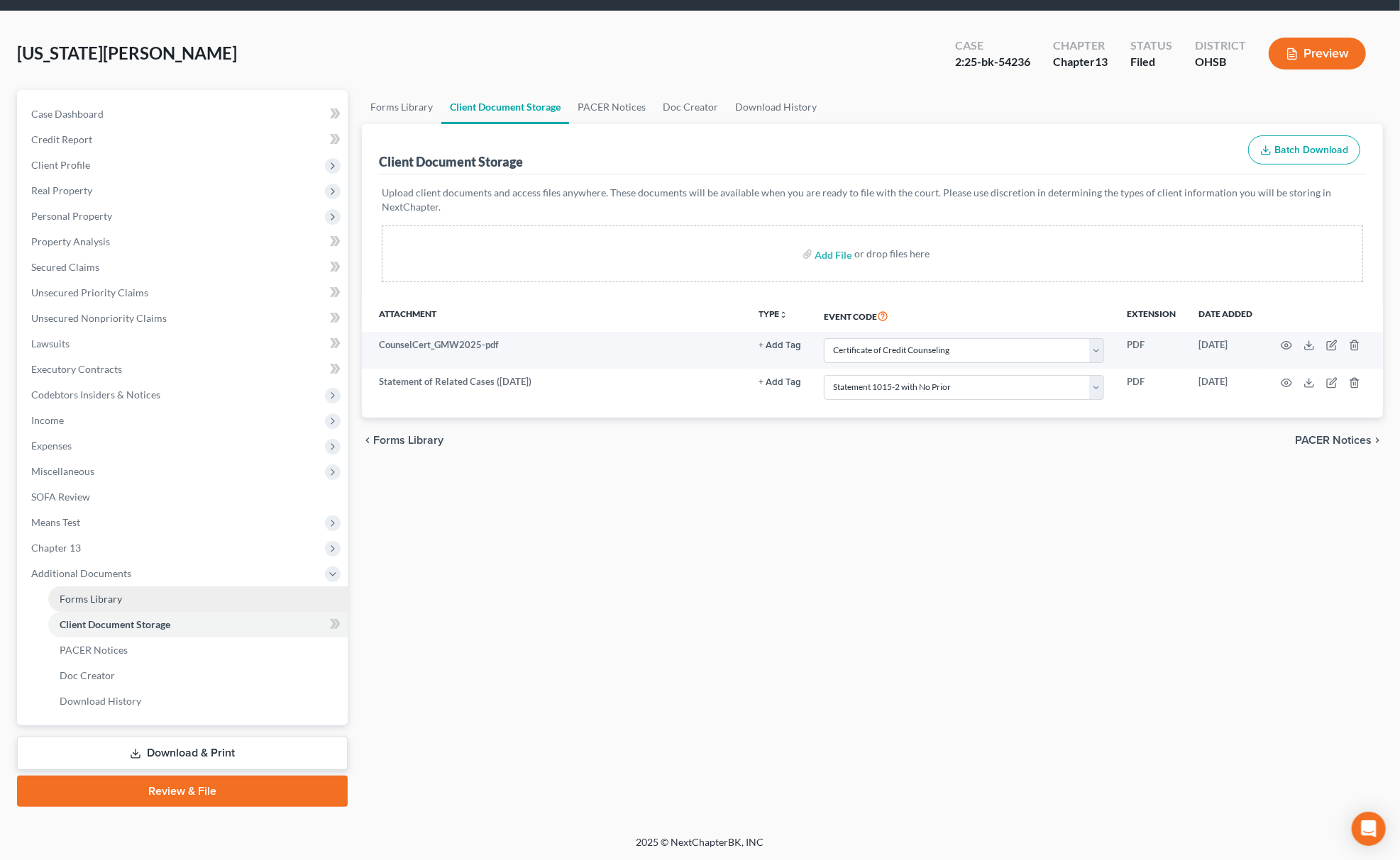
click at [114, 604] on link "Forms Library" at bounding box center [198, 599] width 300 height 26
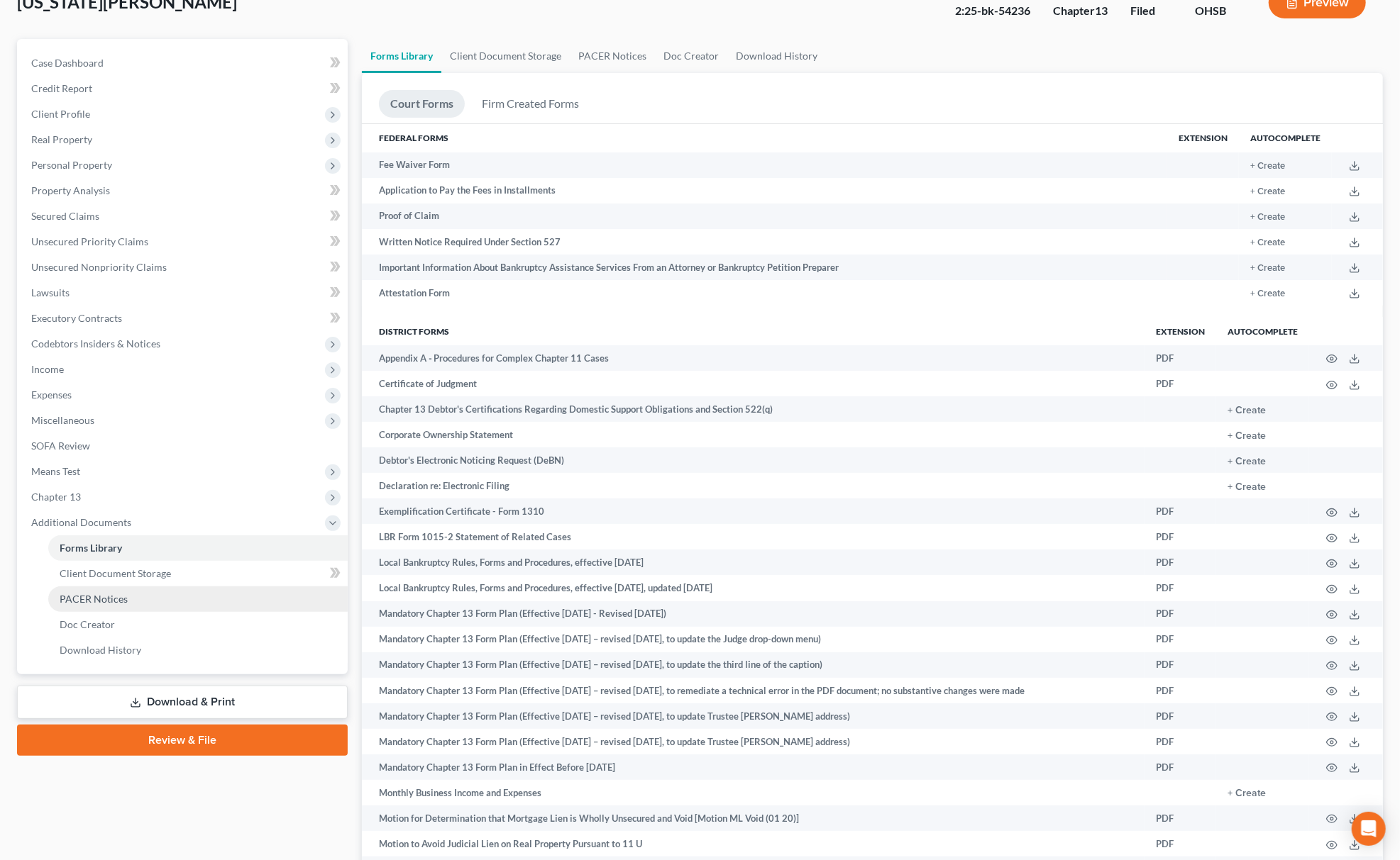
scroll to position [189, 0]
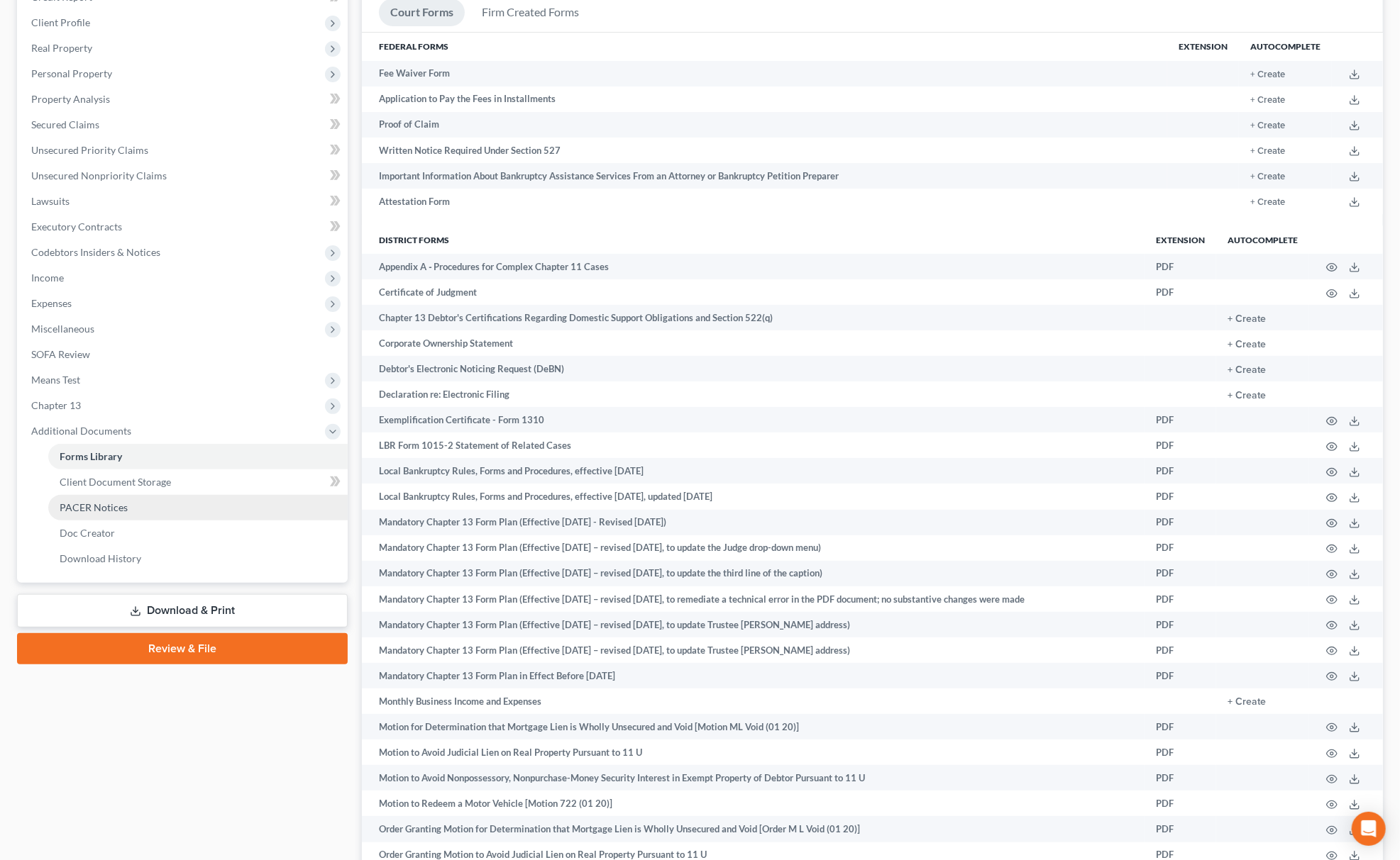
click at [143, 495] on link "PACER Notices" at bounding box center [198, 507] width 300 height 26
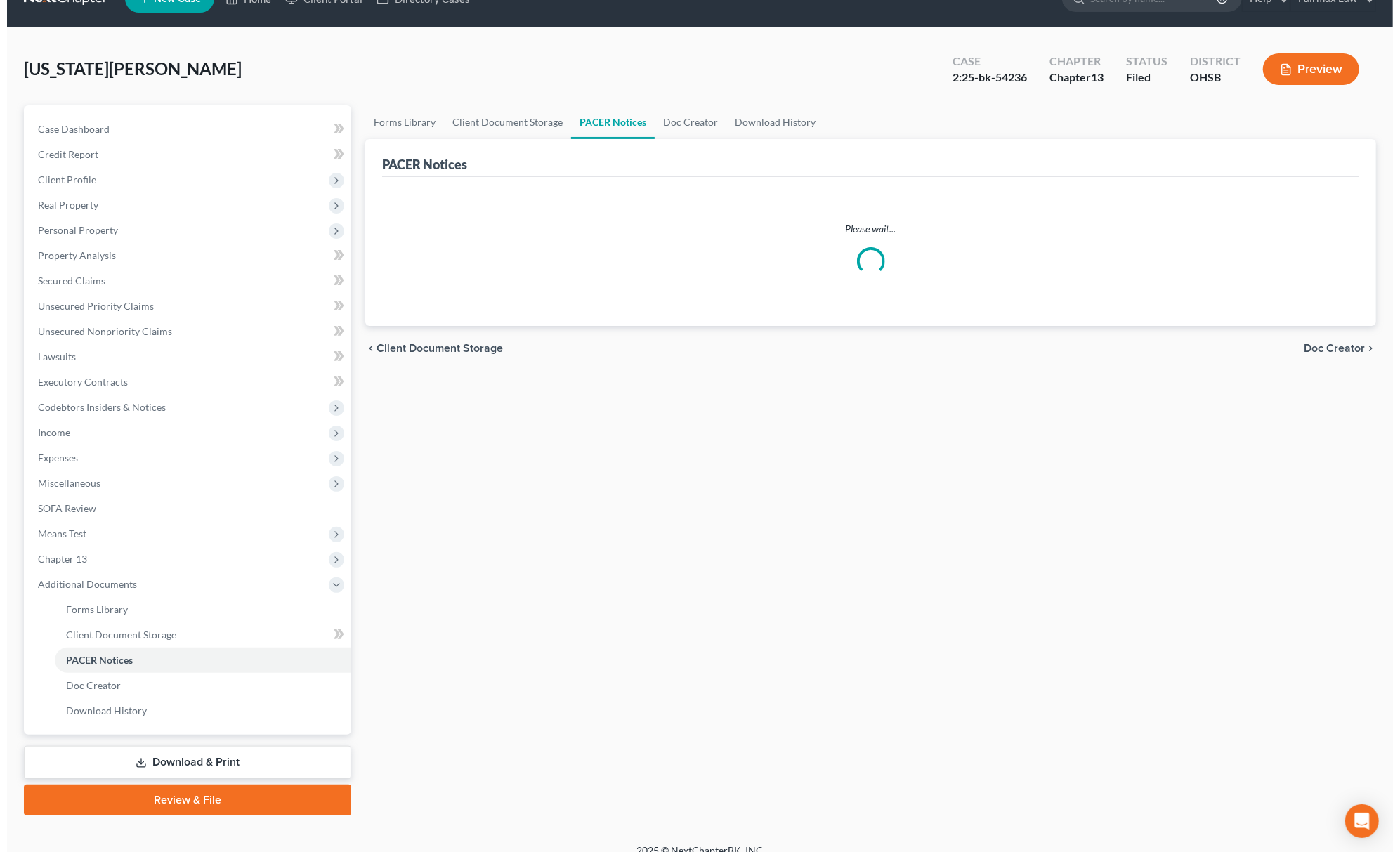
scroll to position [45, 0]
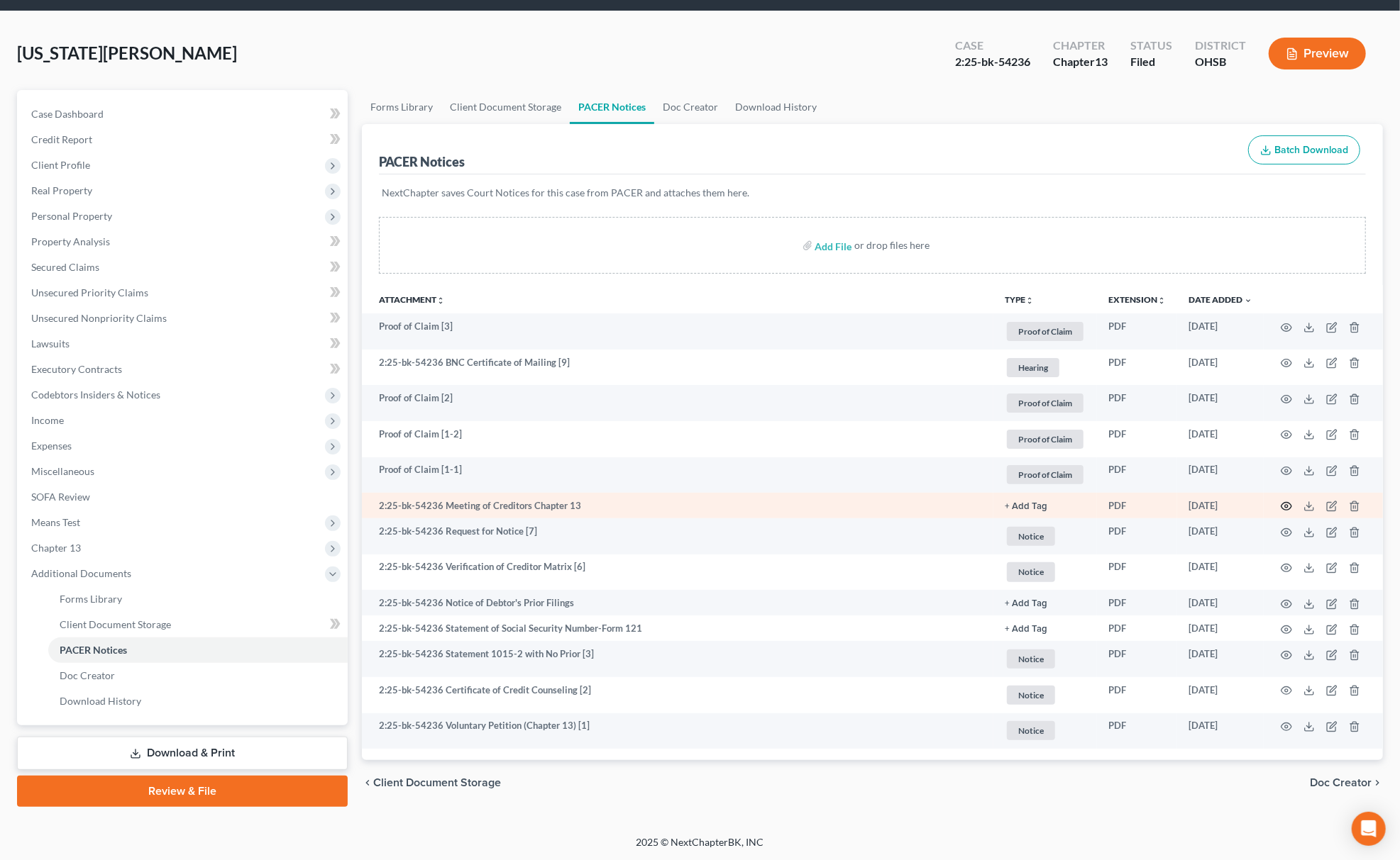
click at [1281, 508] on icon "button" at bounding box center [1286, 506] width 11 height 11
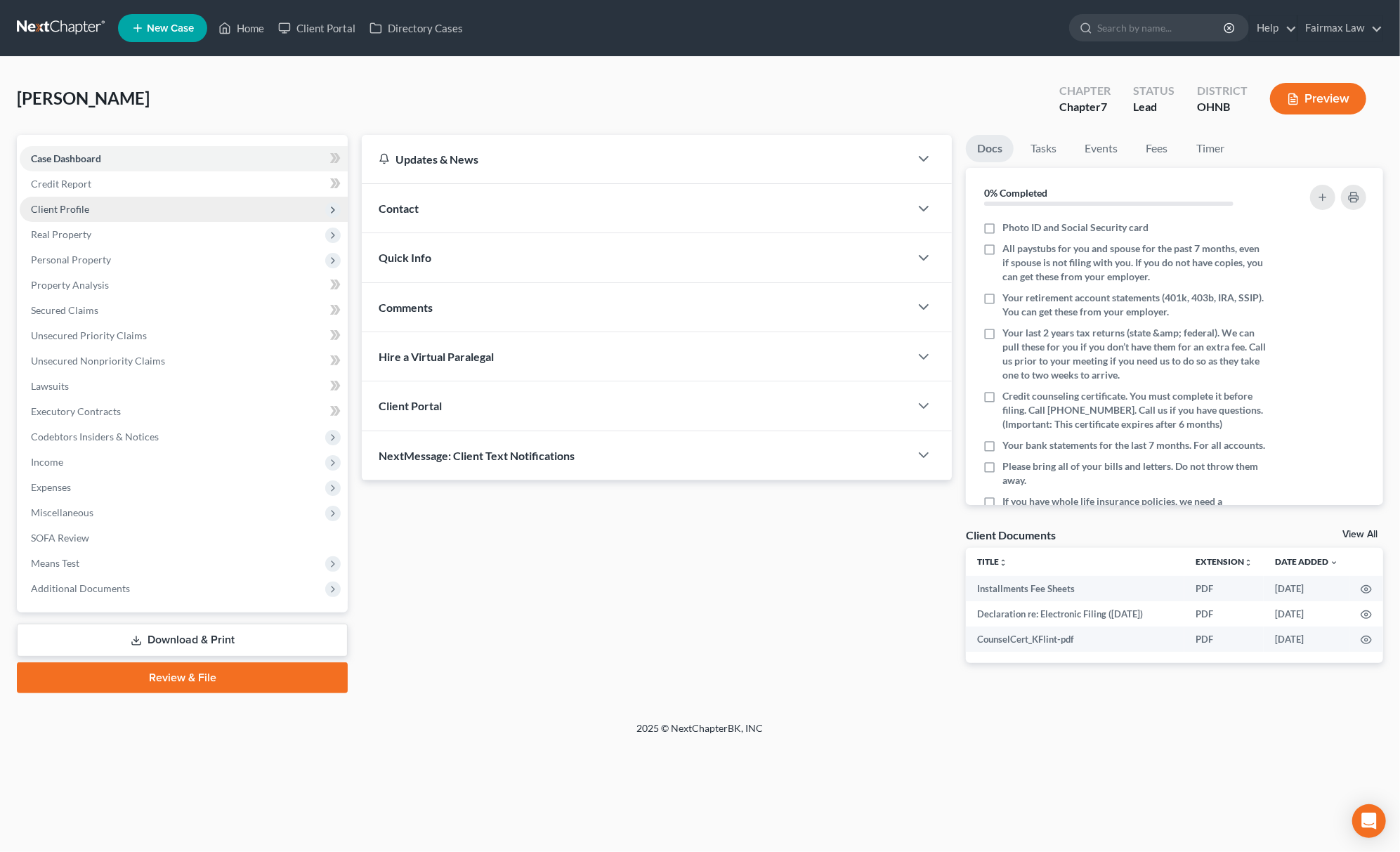
drag, startPoint x: 89, startPoint y: 216, endPoint x: 105, endPoint y: 217, distance: 16.0
click at [89, 216] on span "Client Profile" at bounding box center [184, 210] width 328 height 25
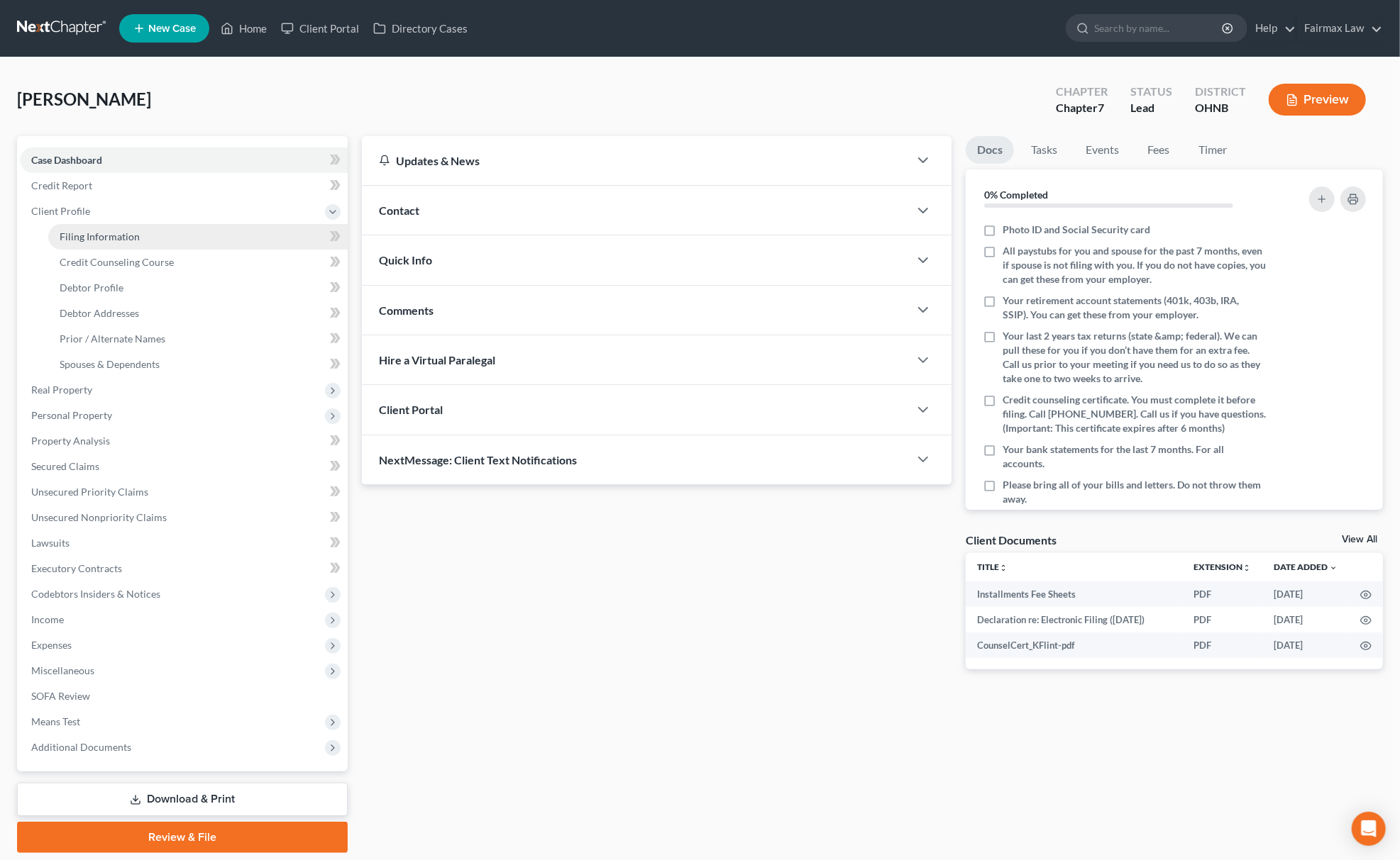
click at [126, 240] on span "Filing Information" at bounding box center [99, 236] width 80 height 12
select select "1"
select select "0"
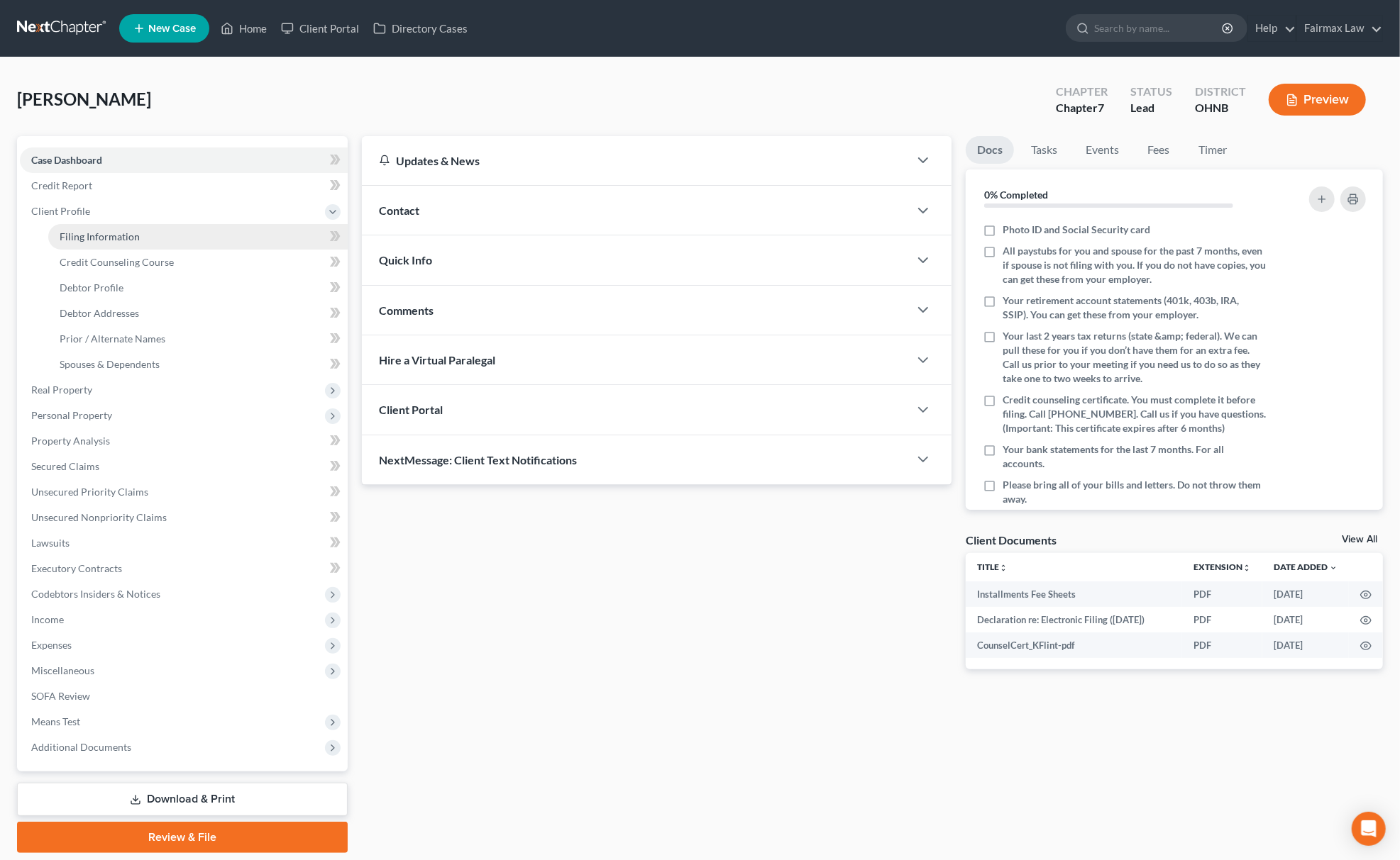
select select "36"
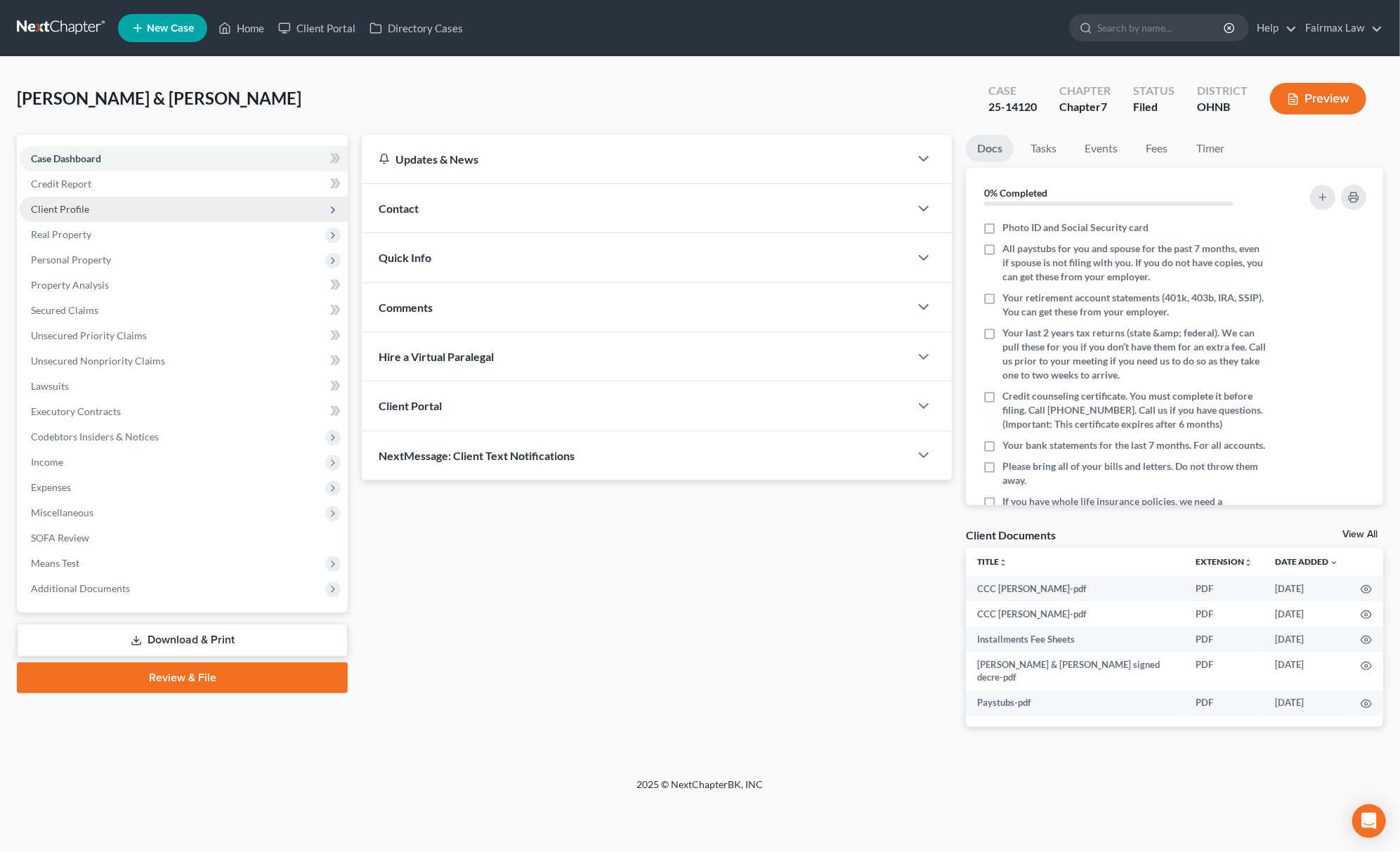
click at [163, 213] on span "Client Profile" at bounding box center [184, 210] width 328 height 25
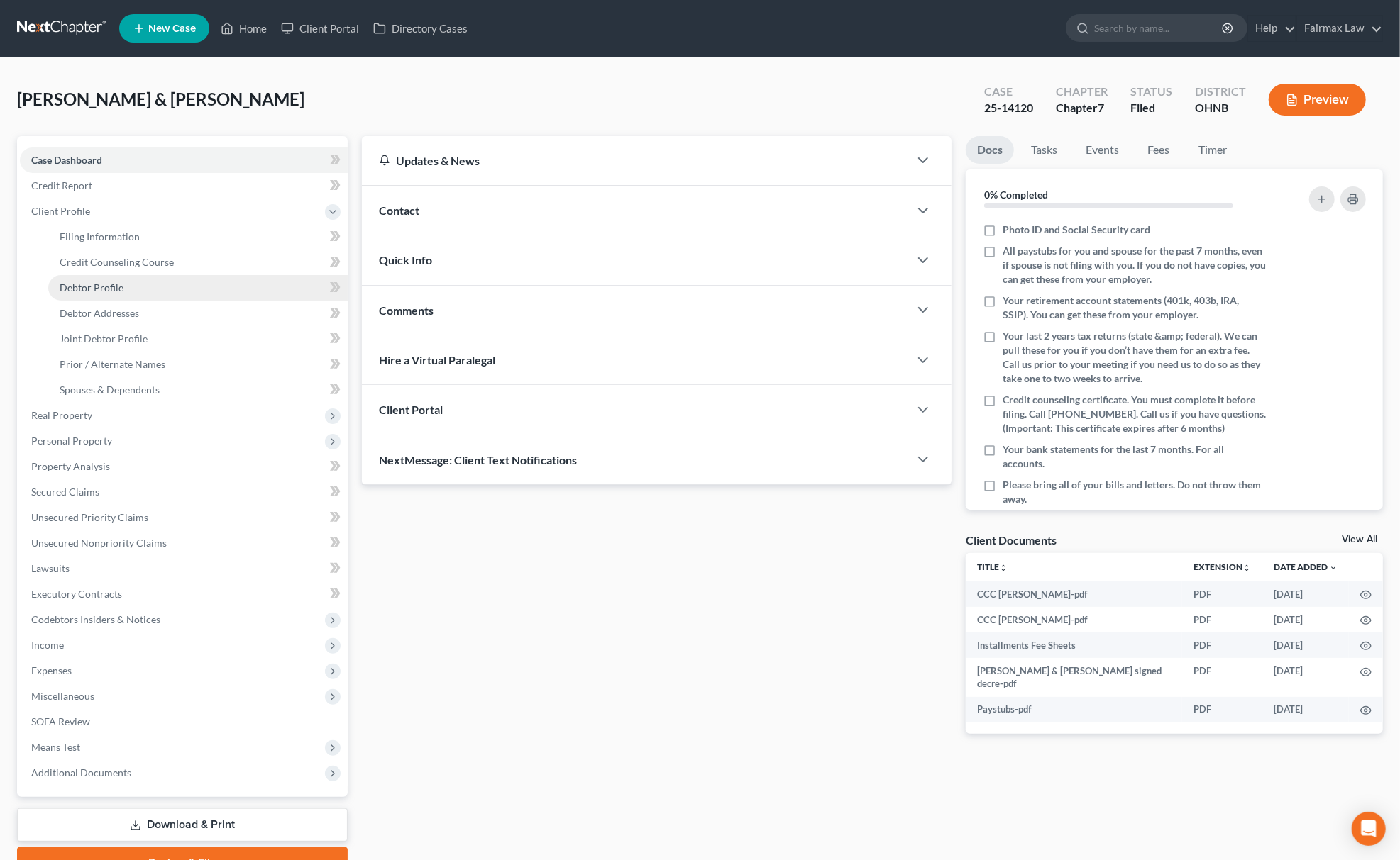
click at [128, 293] on link "Debtor Profile" at bounding box center [198, 288] width 300 height 26
select select "1"
select select "2"
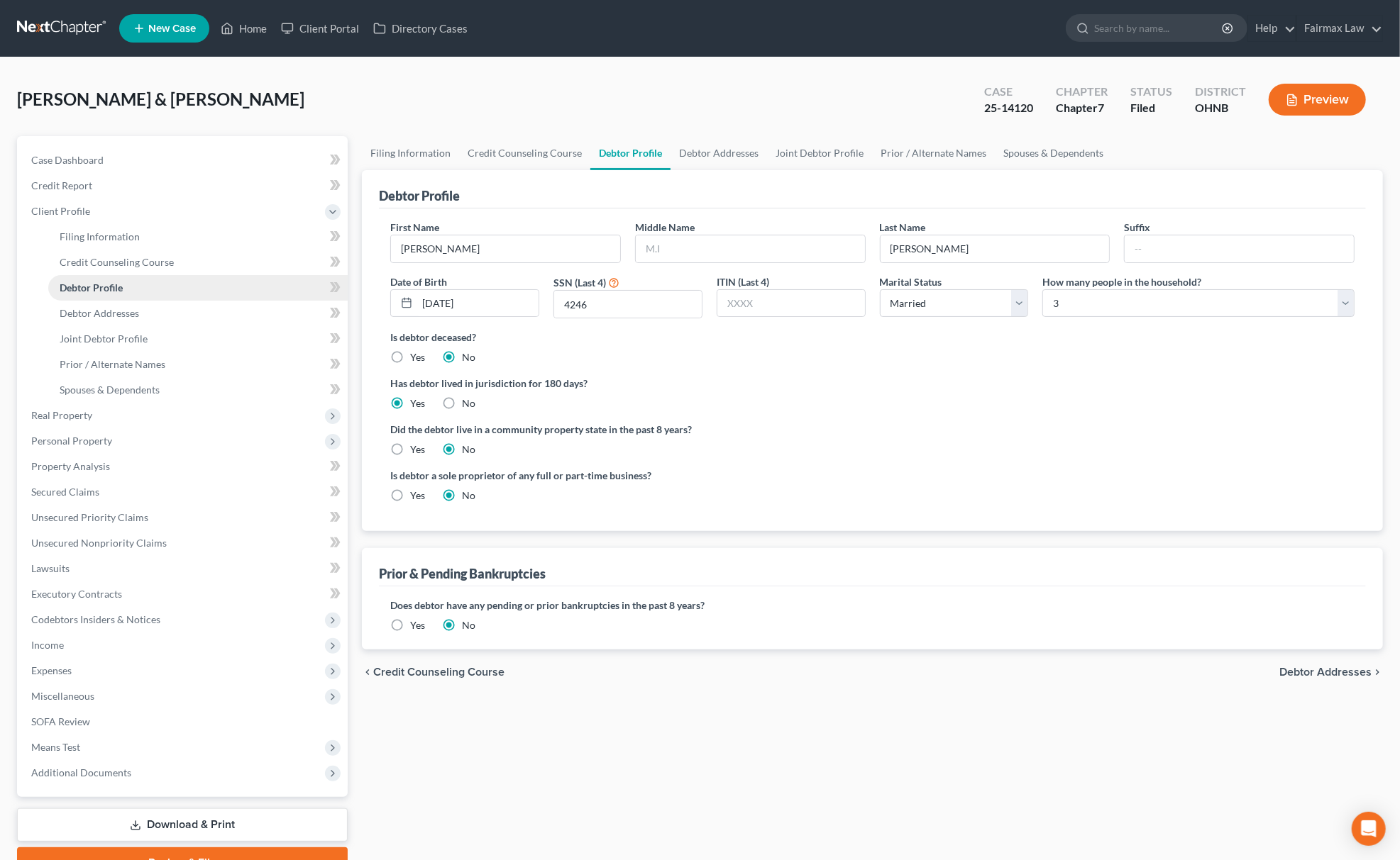
radio input "true"
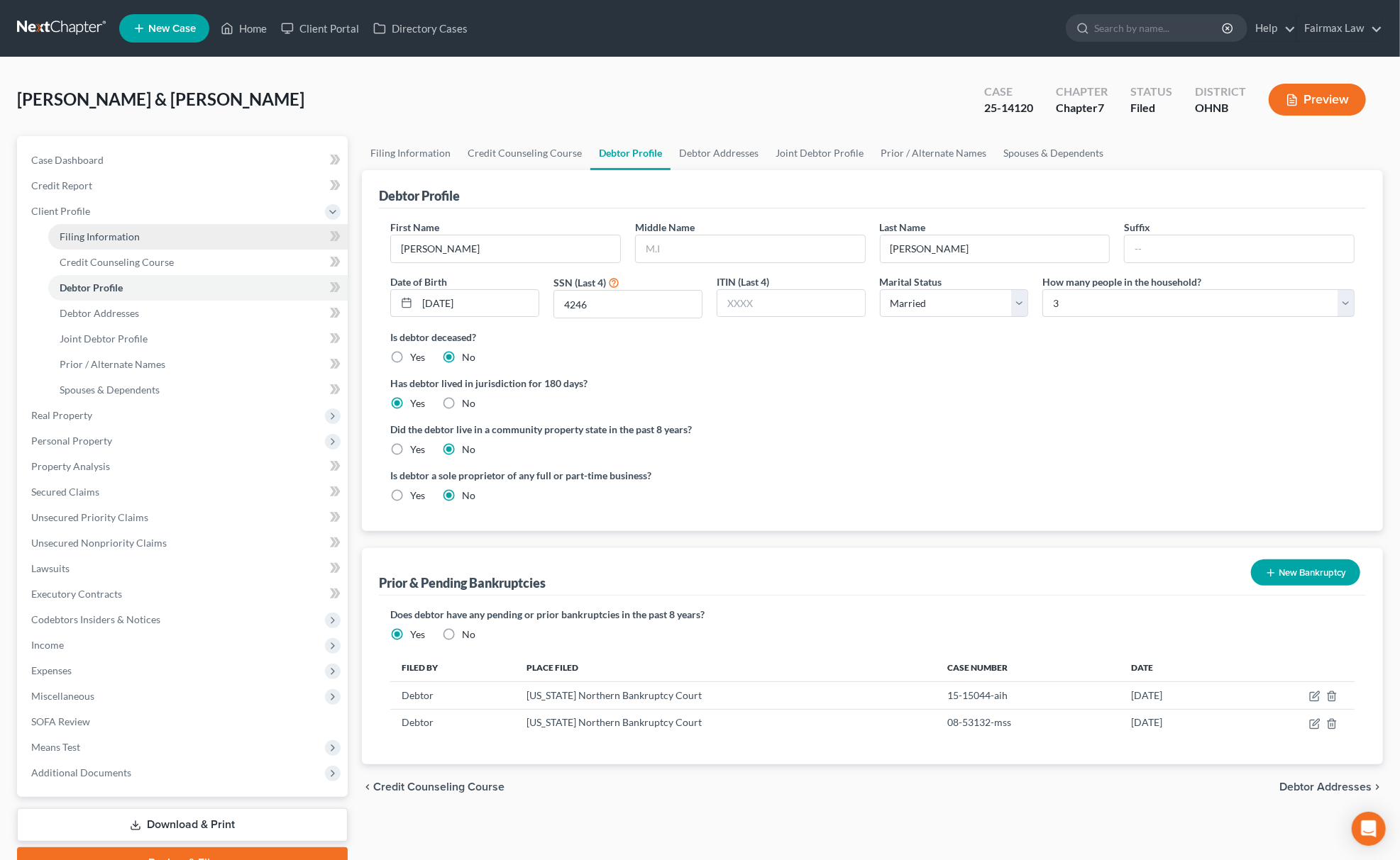
click at [121, 234] on span "Filing Information" at bounding box center [99, 236] width 80 height 12
select select "1"
select select "0"
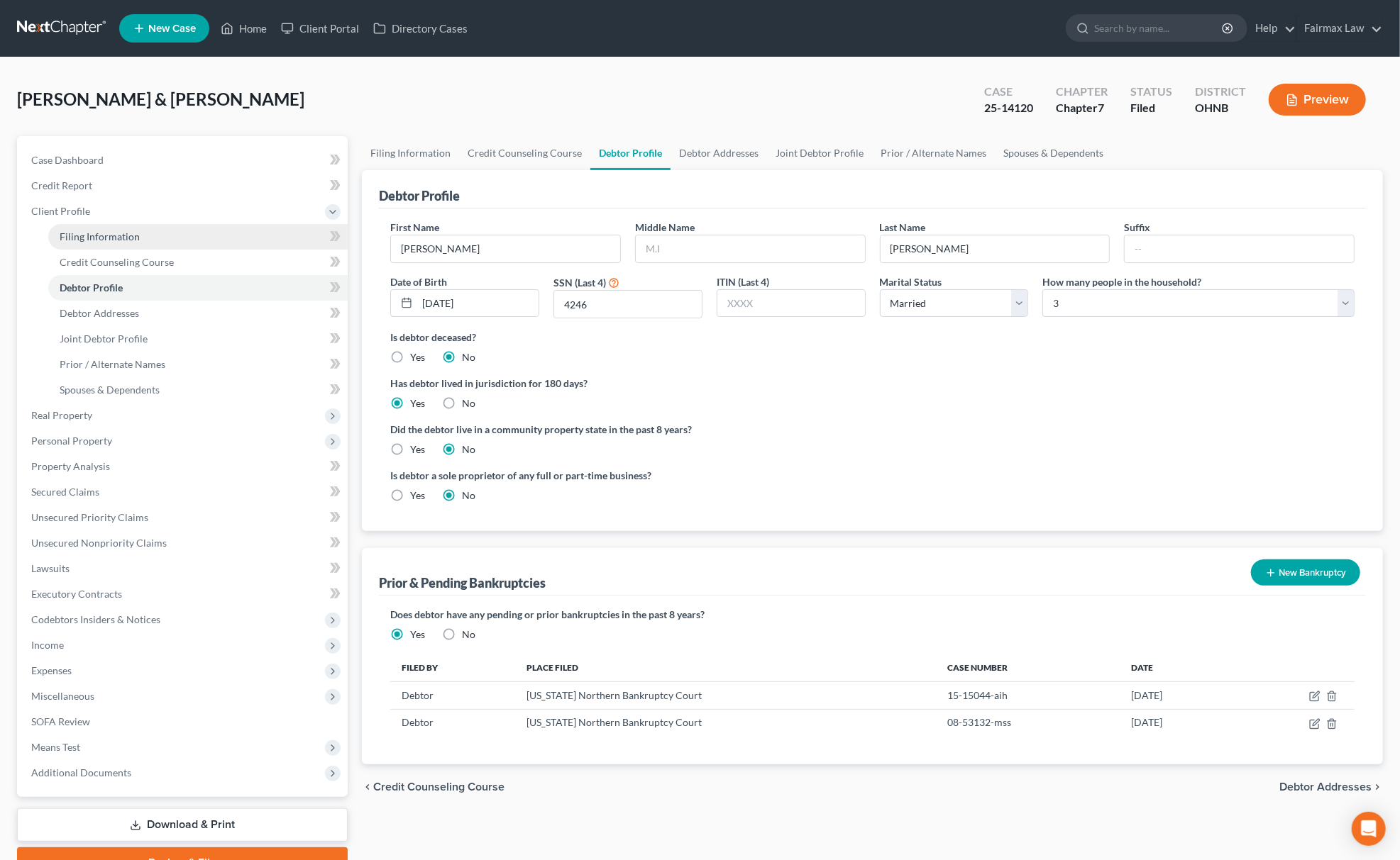
select select "36"
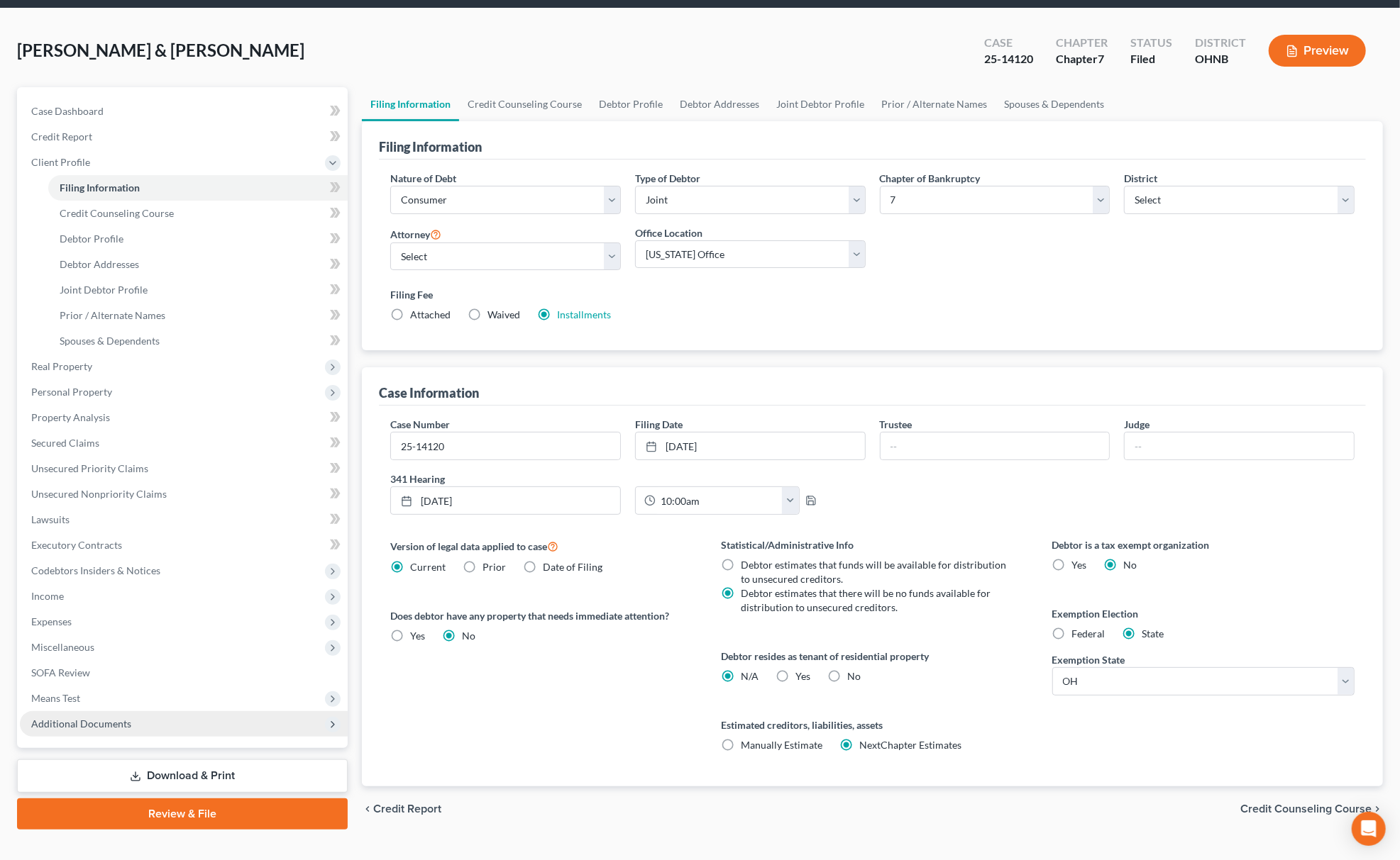
scroll to position [75, 0]
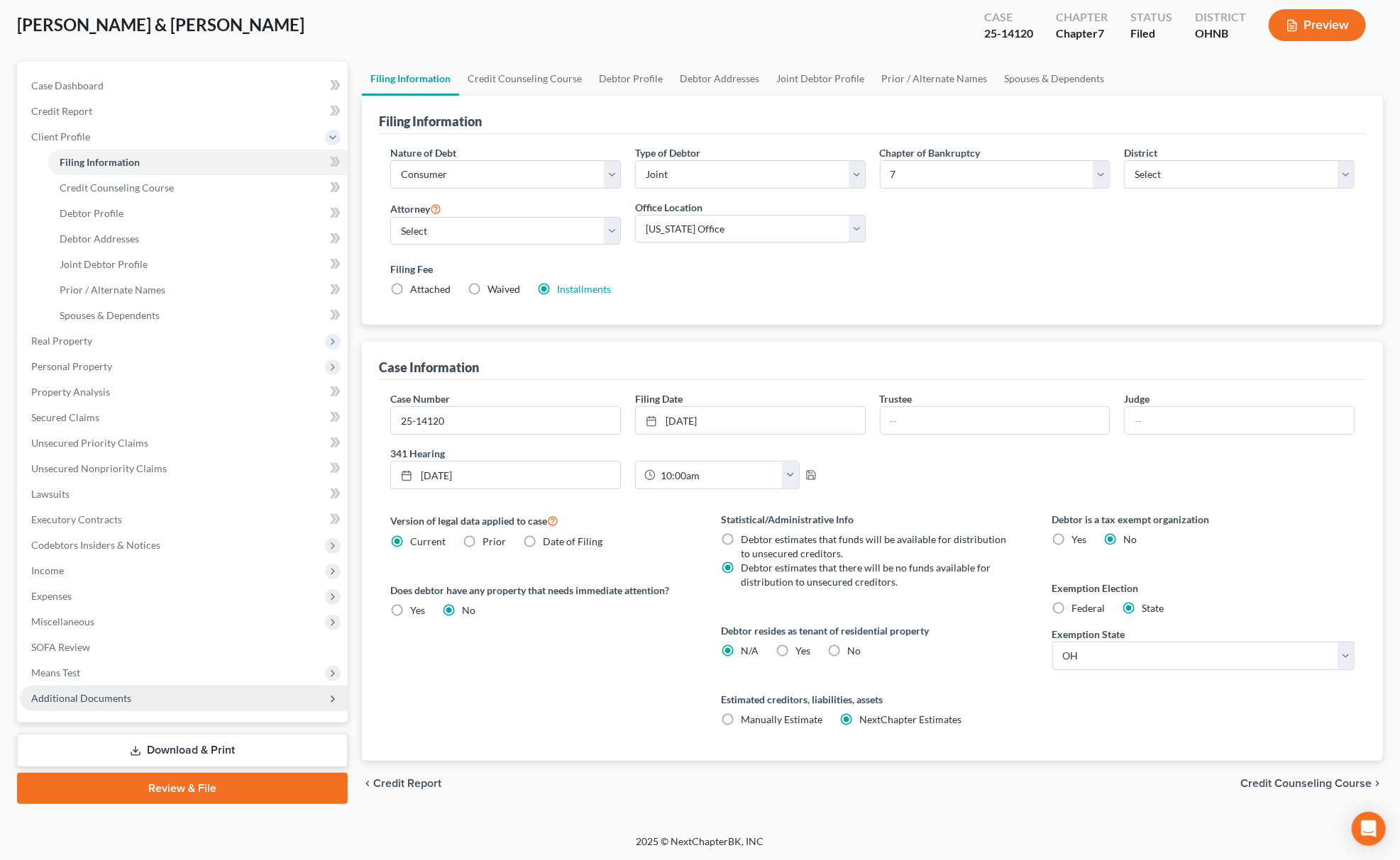
drag, startPoint x: 140, startPoint y: 698, endPoint x: 151, endPoint y: 699, distance: 11.0
click at [142, 699] on span "Additional Documents" at bounding box center [184, 699] width 328 height 26
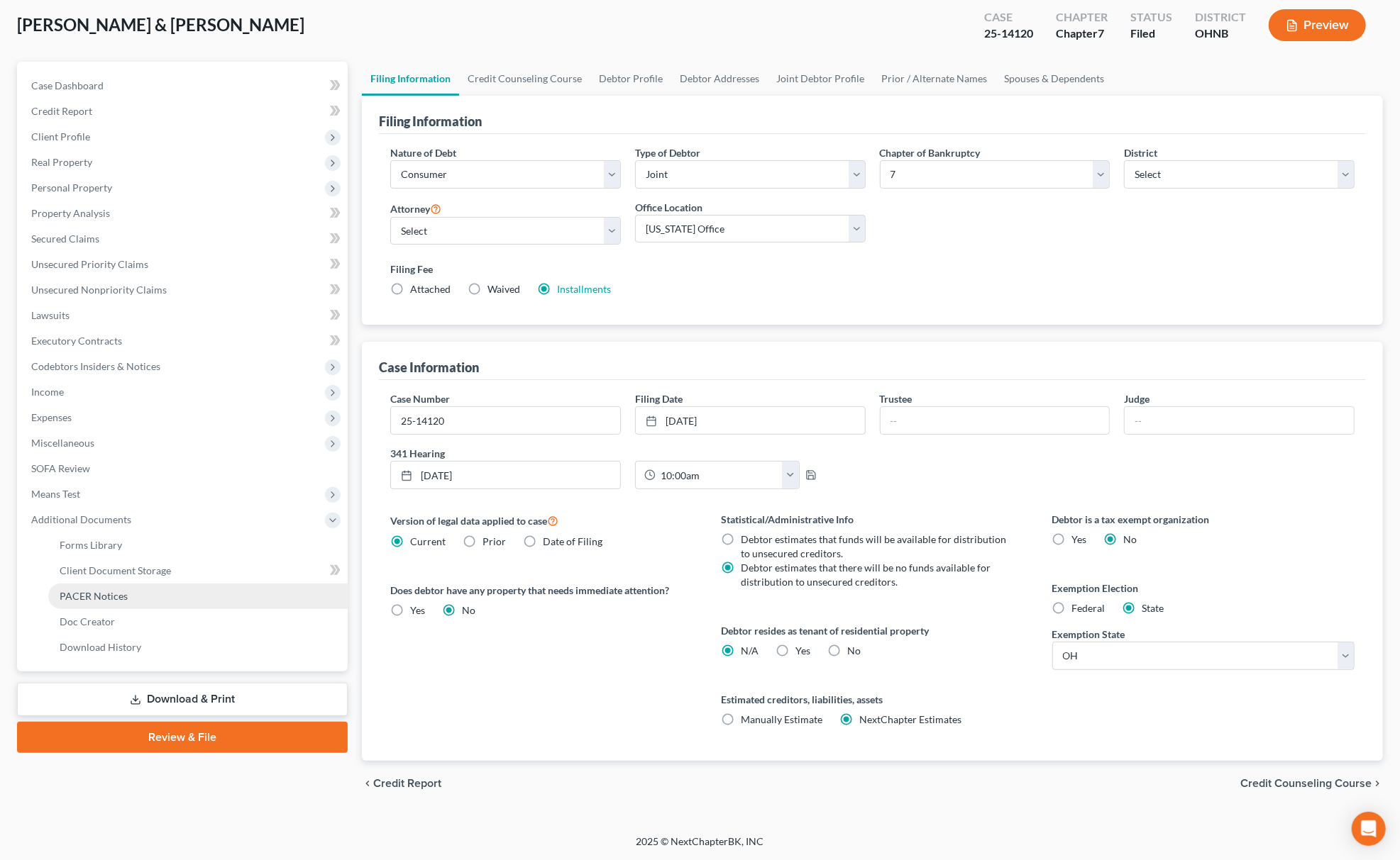
click at [165, 600] on link "PACER Notices" at bounding box center [198, 596] width 300 height 26
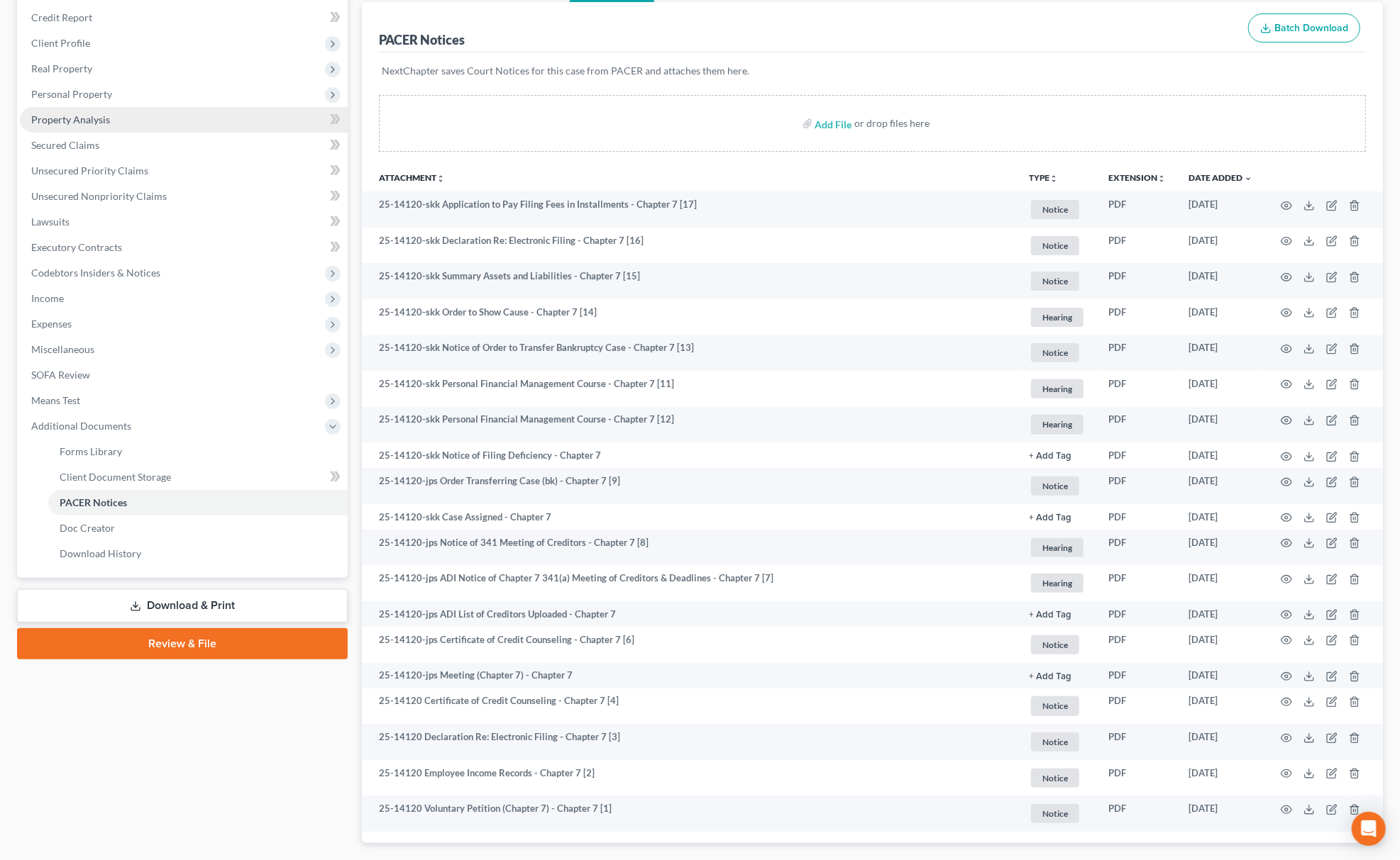
scroll to position [60, 0]
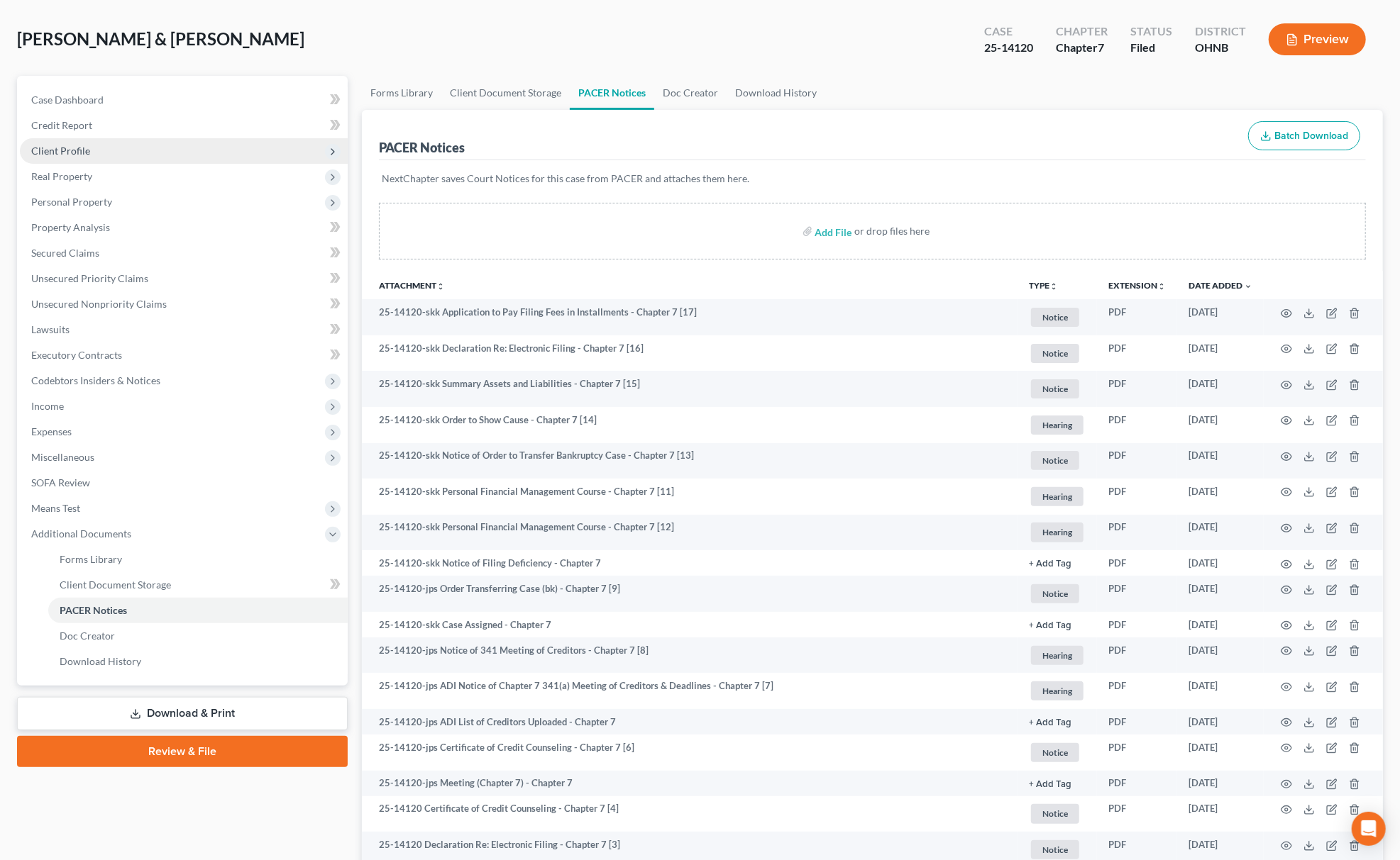
click at [105, 158] on span "Client Profile" at bounding box center [184, 151] width 328 height 26
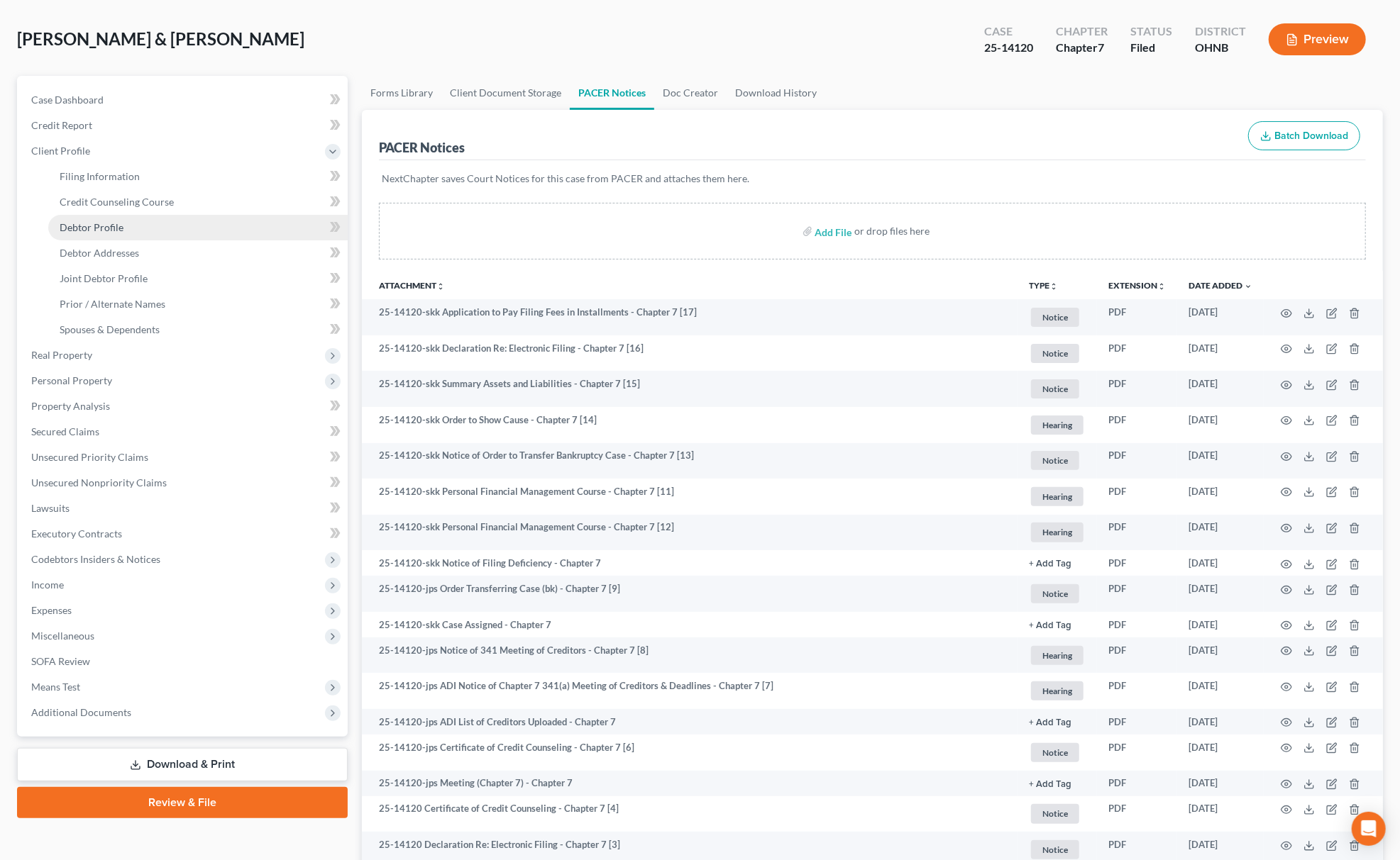
click at [129, 233] on link "Debtor Profile" at bounding box center [198, 228] width 300 height 26
select select "1"
select select "2"
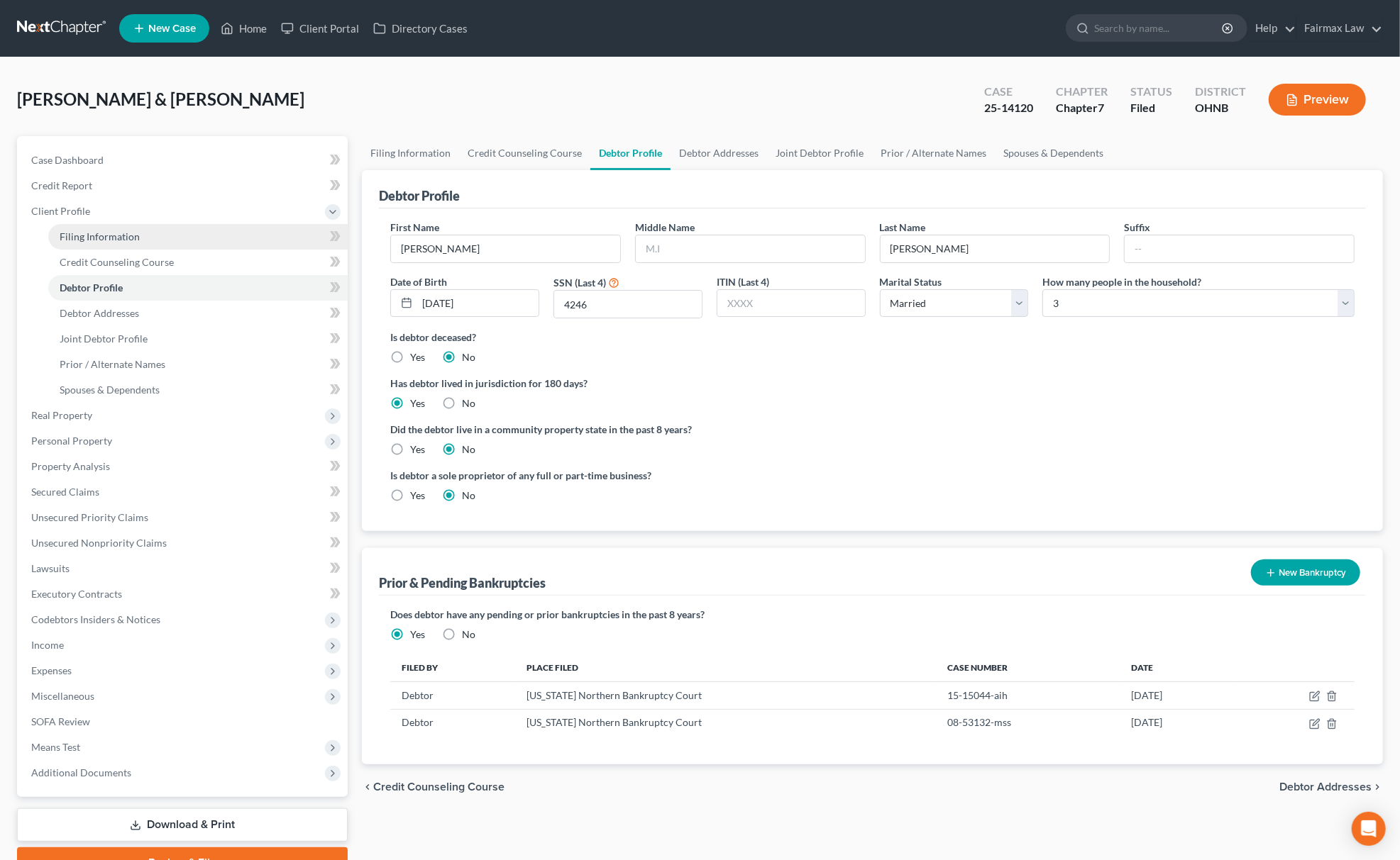
click at [94, 237] on span "Filing Information" at bounding box center [99, 236] width 80 height 12
select select "1"
select select "0"
select select "61"
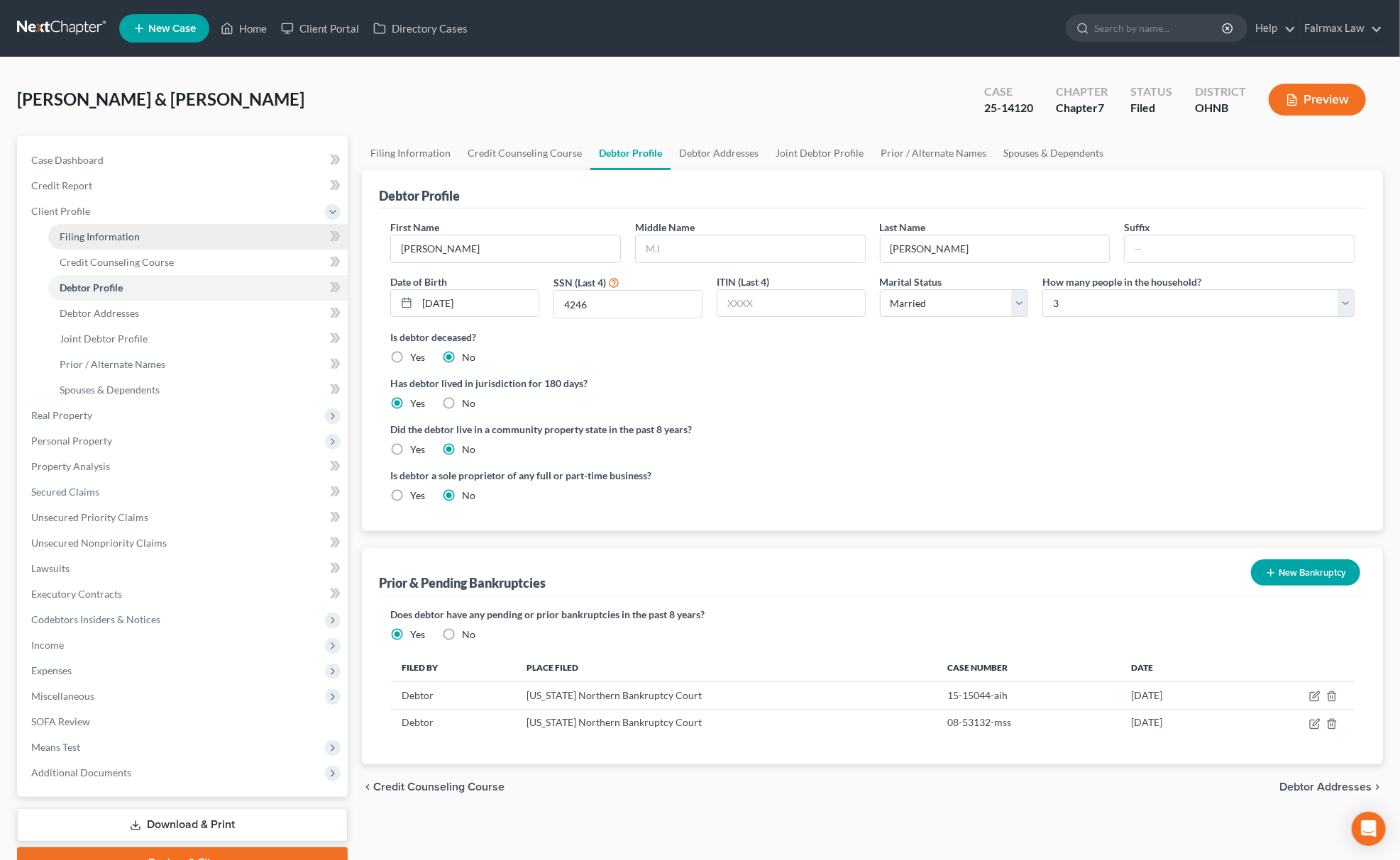
select select "12"
select select "0"
select select "36"
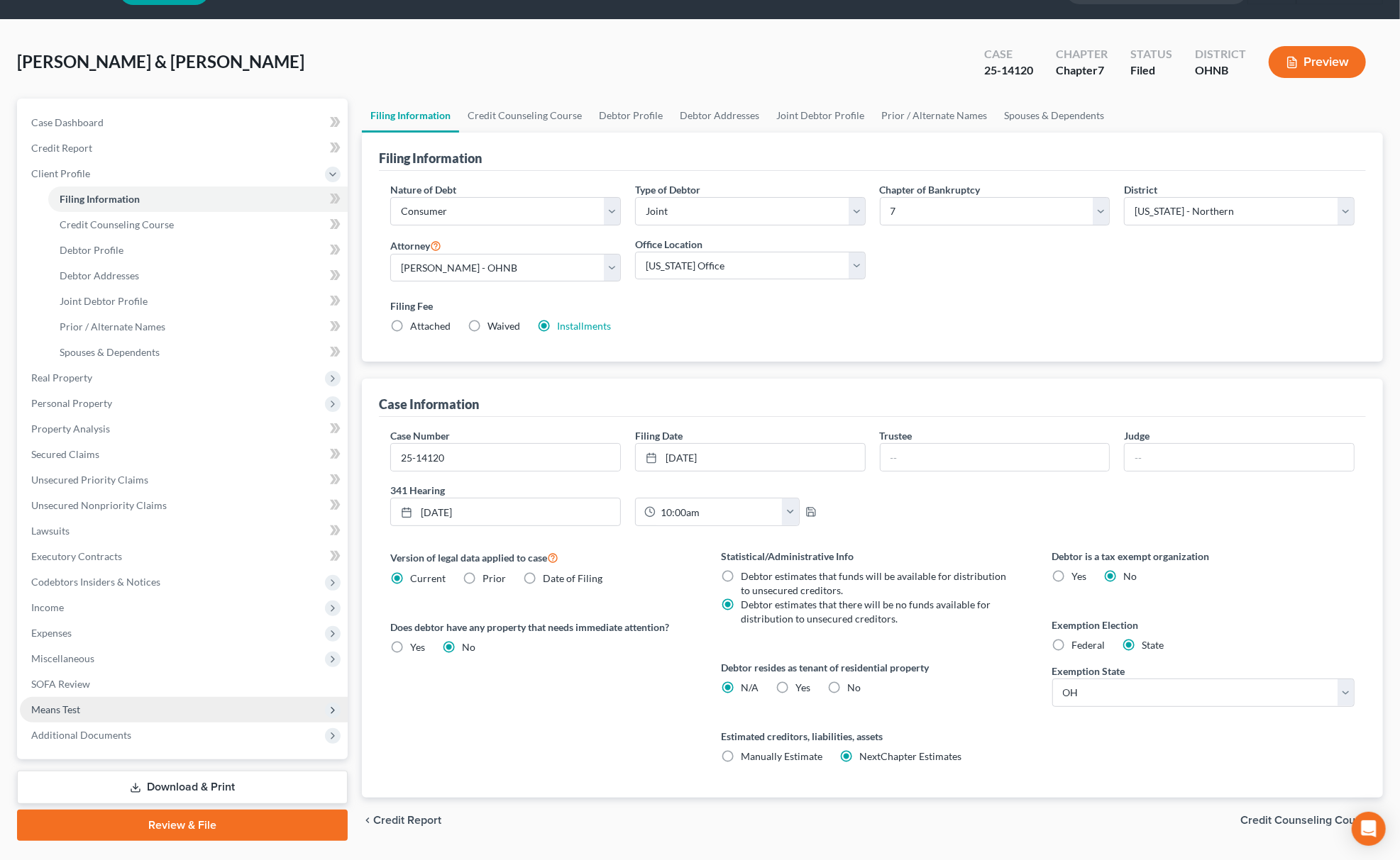
scroll to position [75, 0]
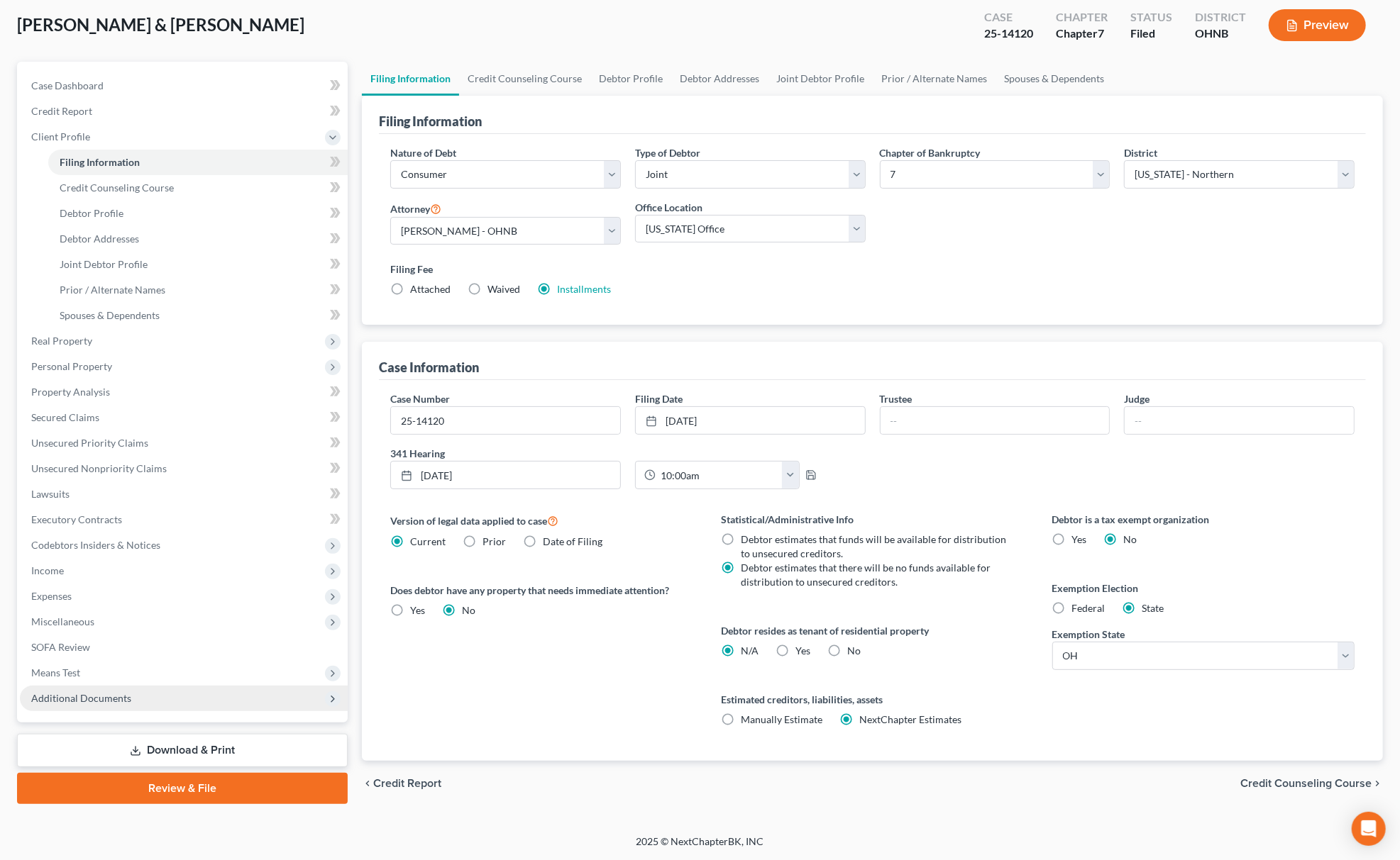
click at [77, 704] on span "Additional Documents" at bounding box center [184, 699] width 328 height 26
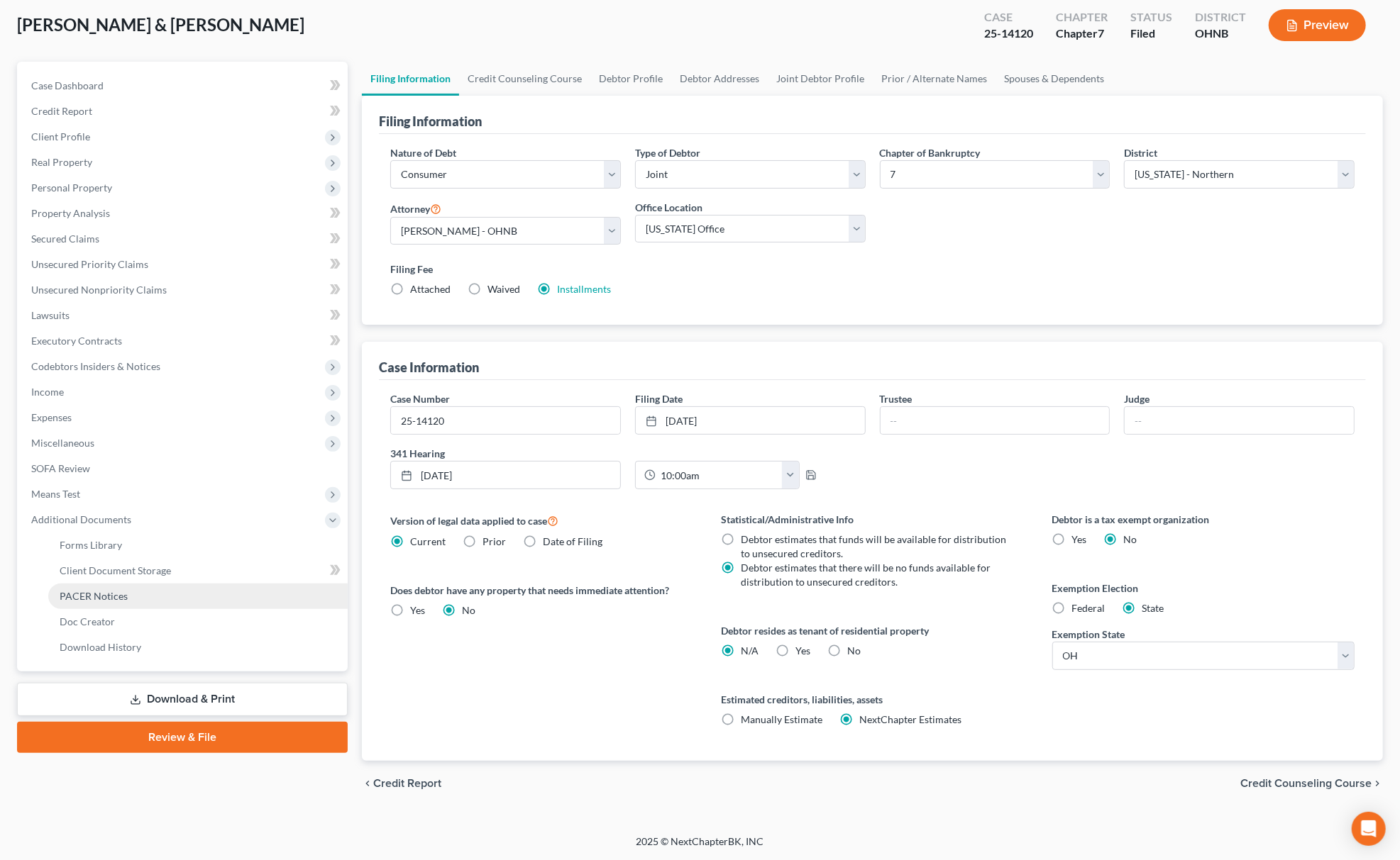
click at [149, 592] on link "PACER Notices" at bounding box center [198, 596] width 300 height 26
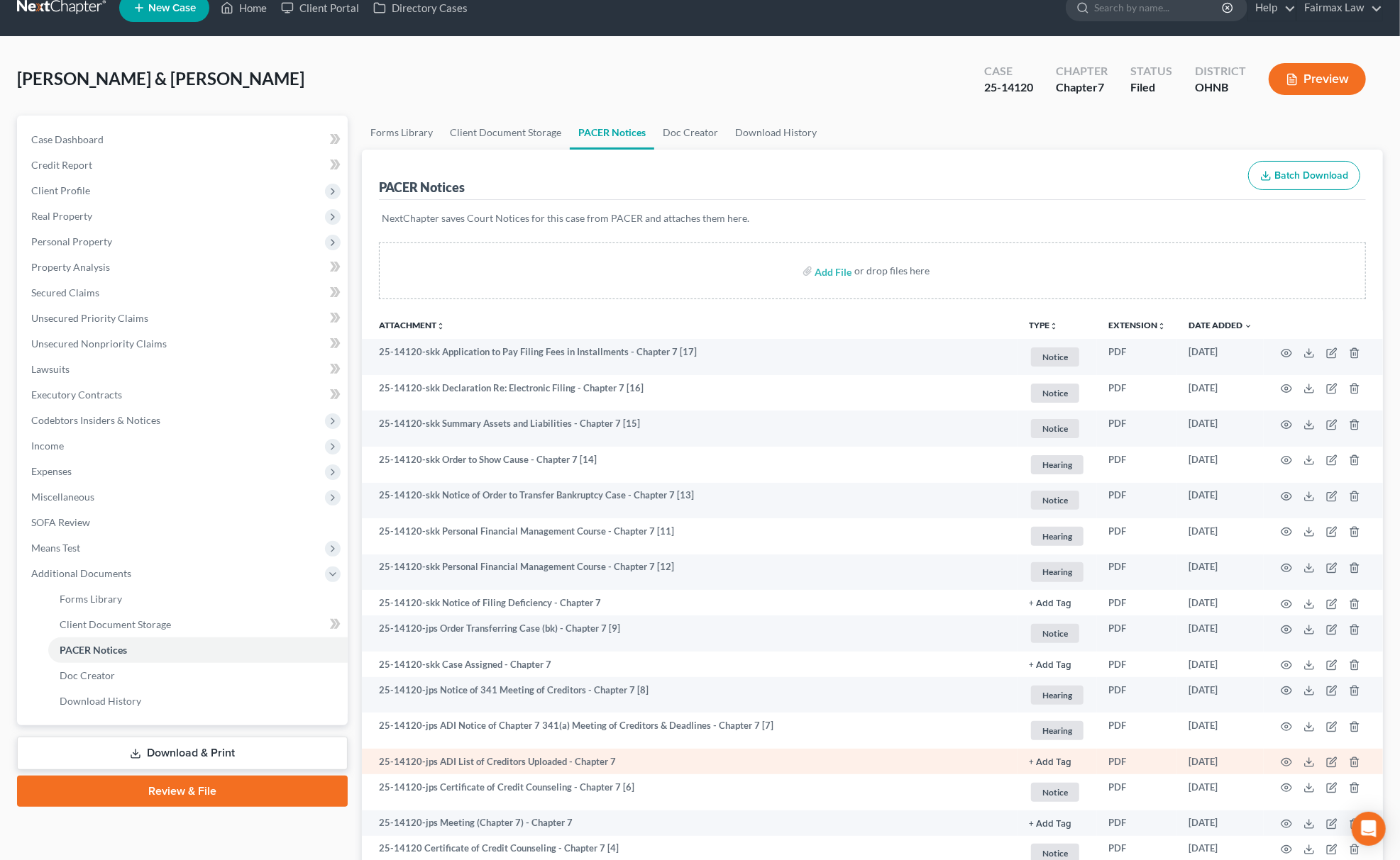
scroll to position [250, 0]
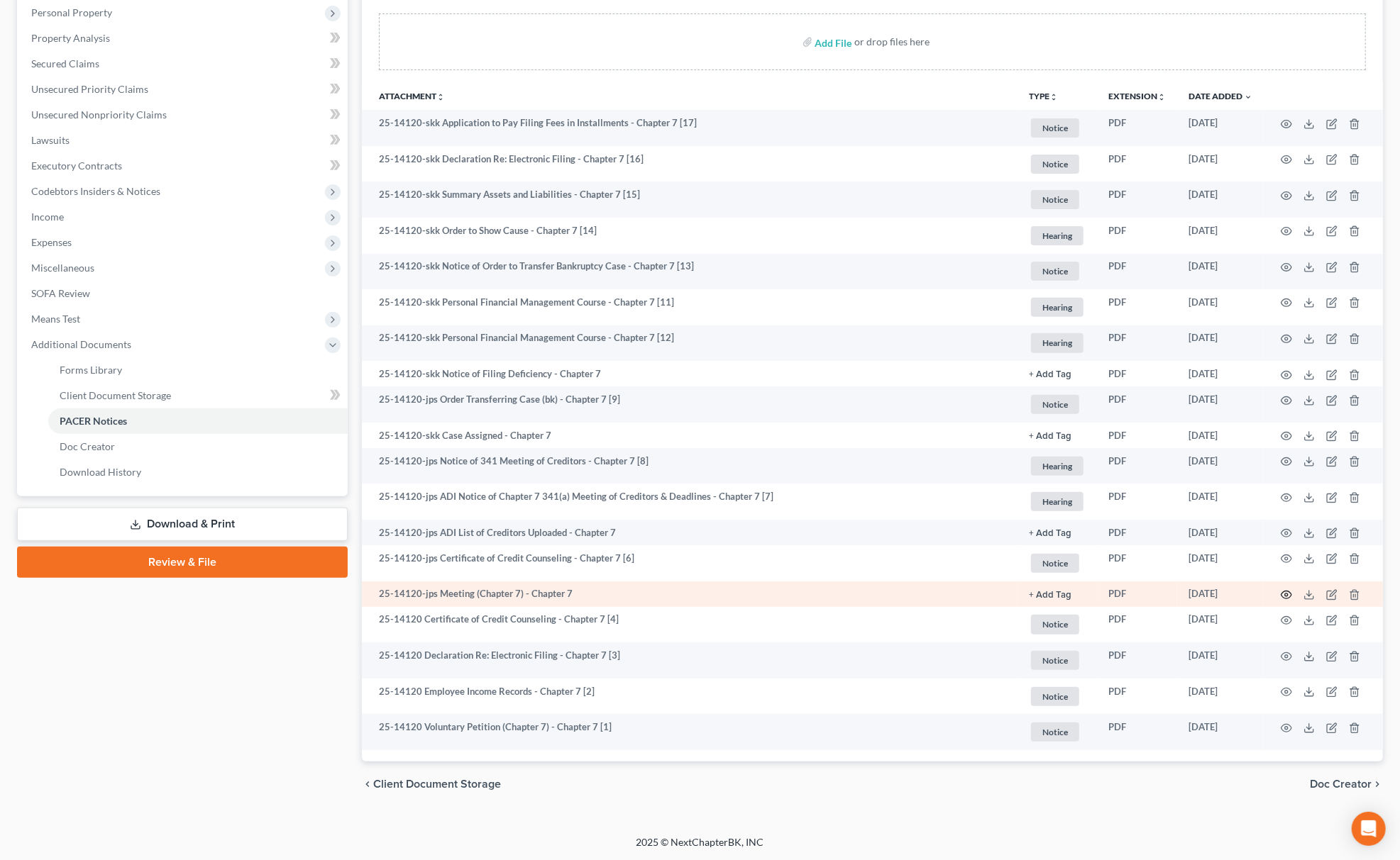
click at [1290, 592] on icon "button" at bounding box center [1286, 595] width 11 height 8
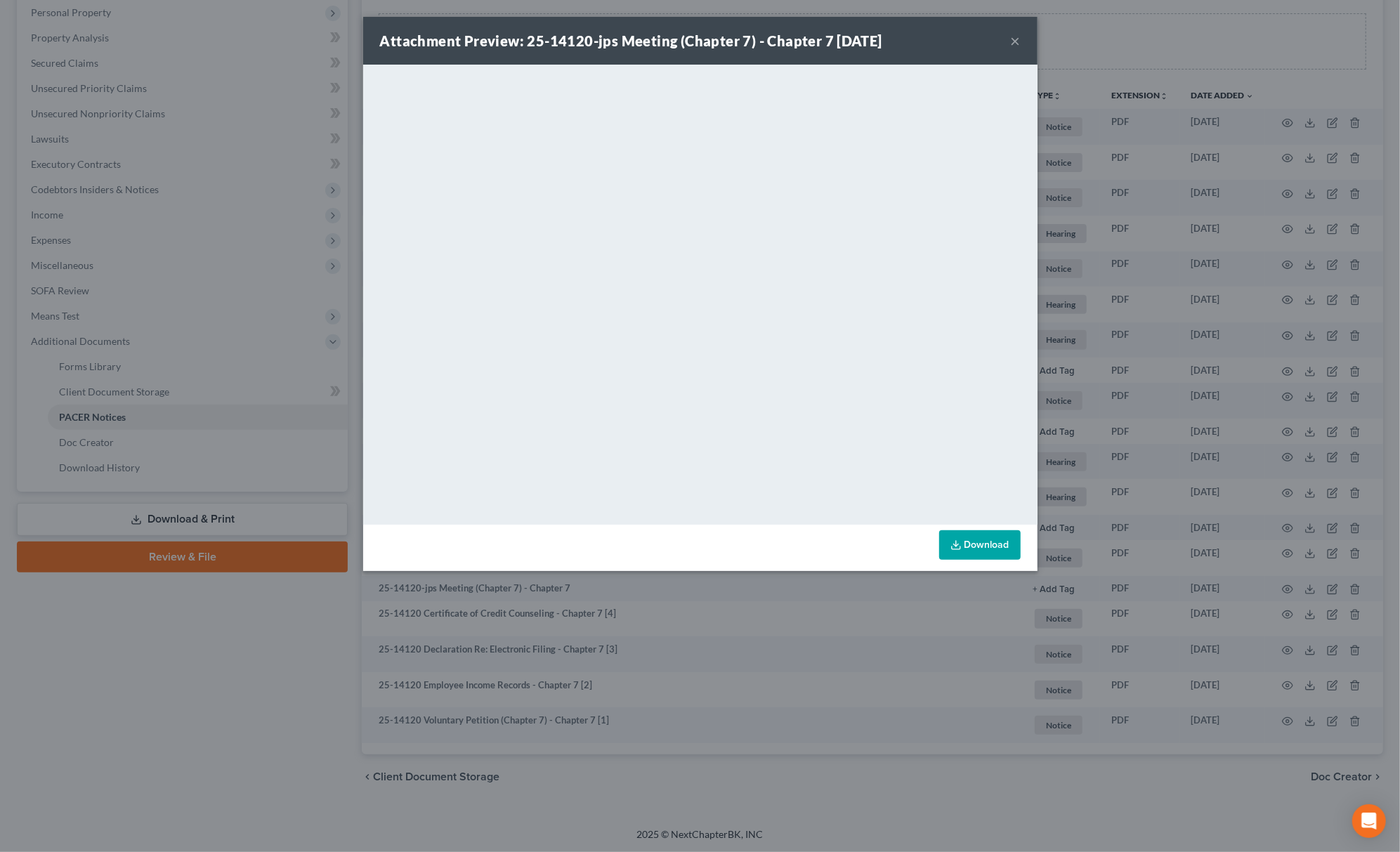
click at [161, 720] on div "Attachment Preview: 25-14120-jps Meeting (Chapter 7) - Chapter 7 09/23/2025 × <…" at bounding box center [700, 426] width 1400 height 852
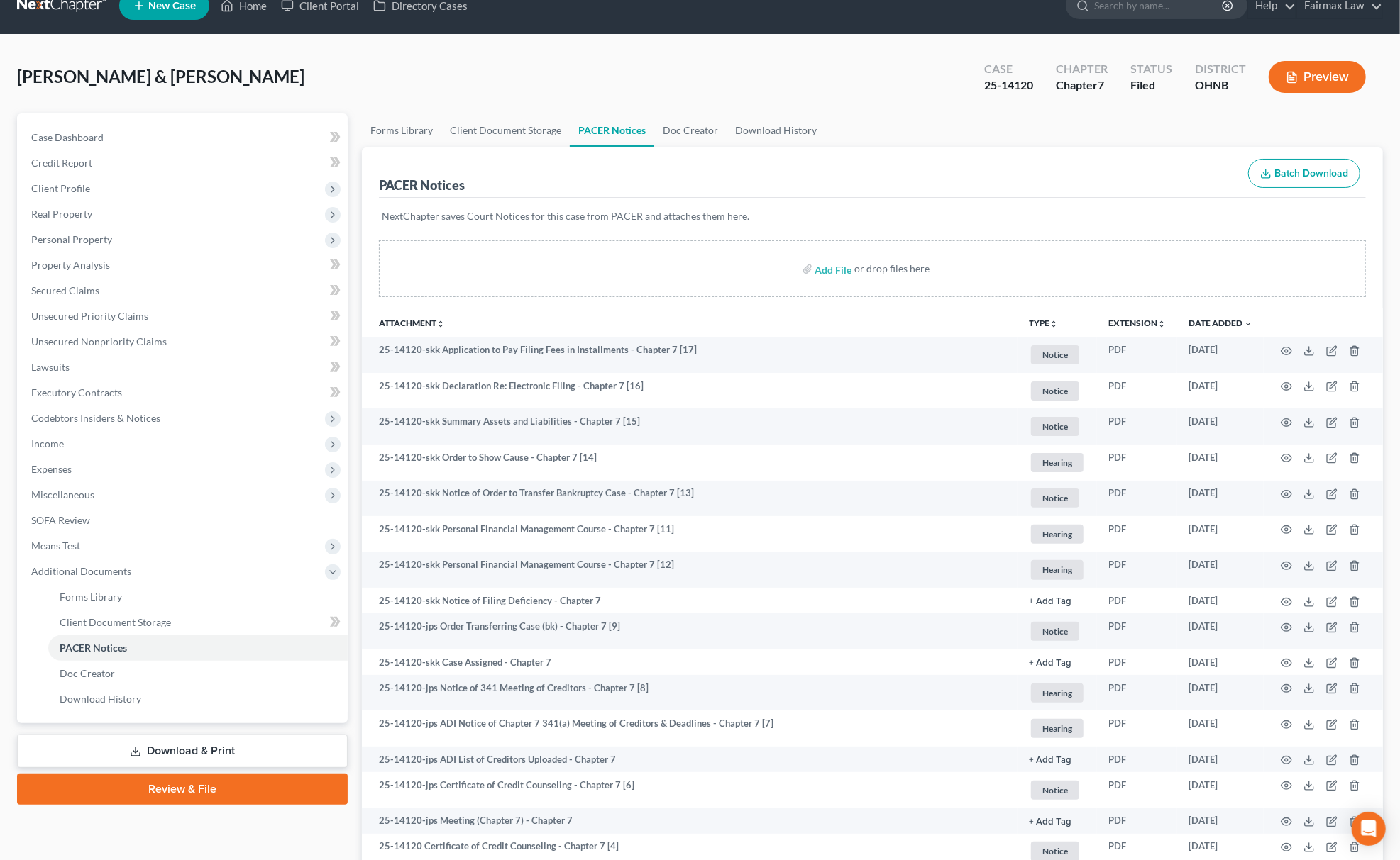
scroll to position [0, 0]
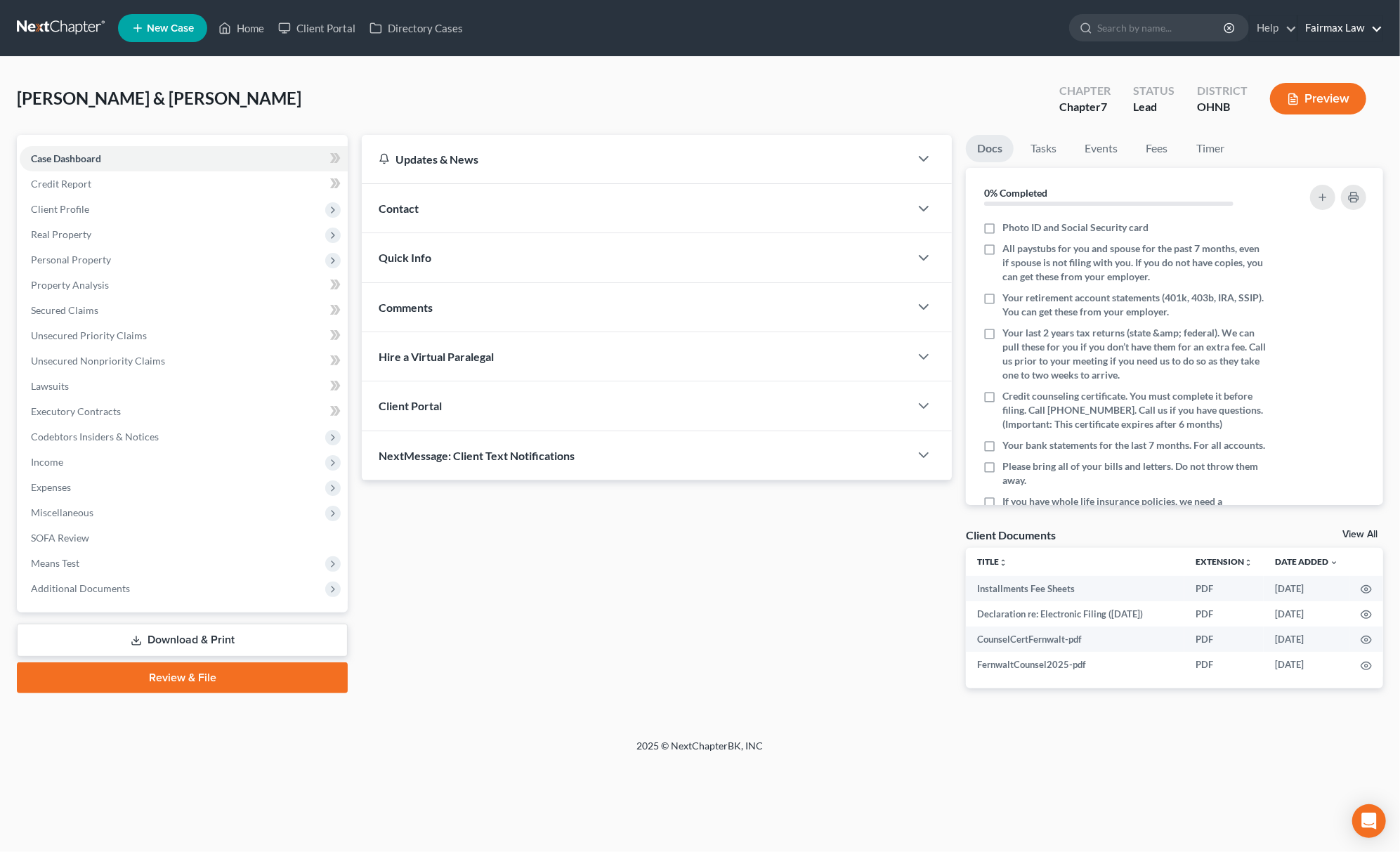
click at [1352, 25] on link "Fairmax Law" at bounding box center [1340, 28] width 84 height 25
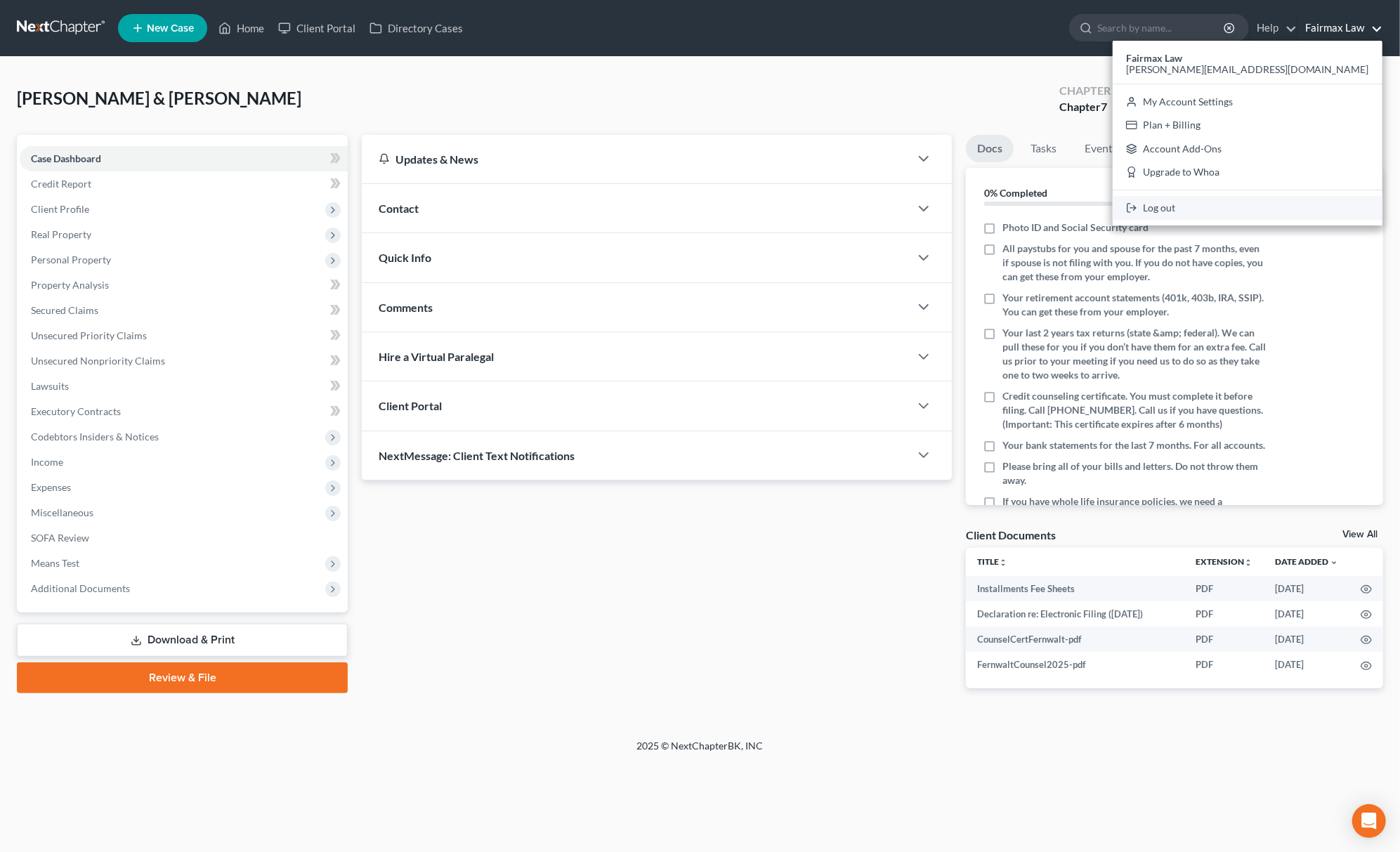
click at [1299, 205] on link "Log out" at bounding box center [1247, 208] width 269 height 24
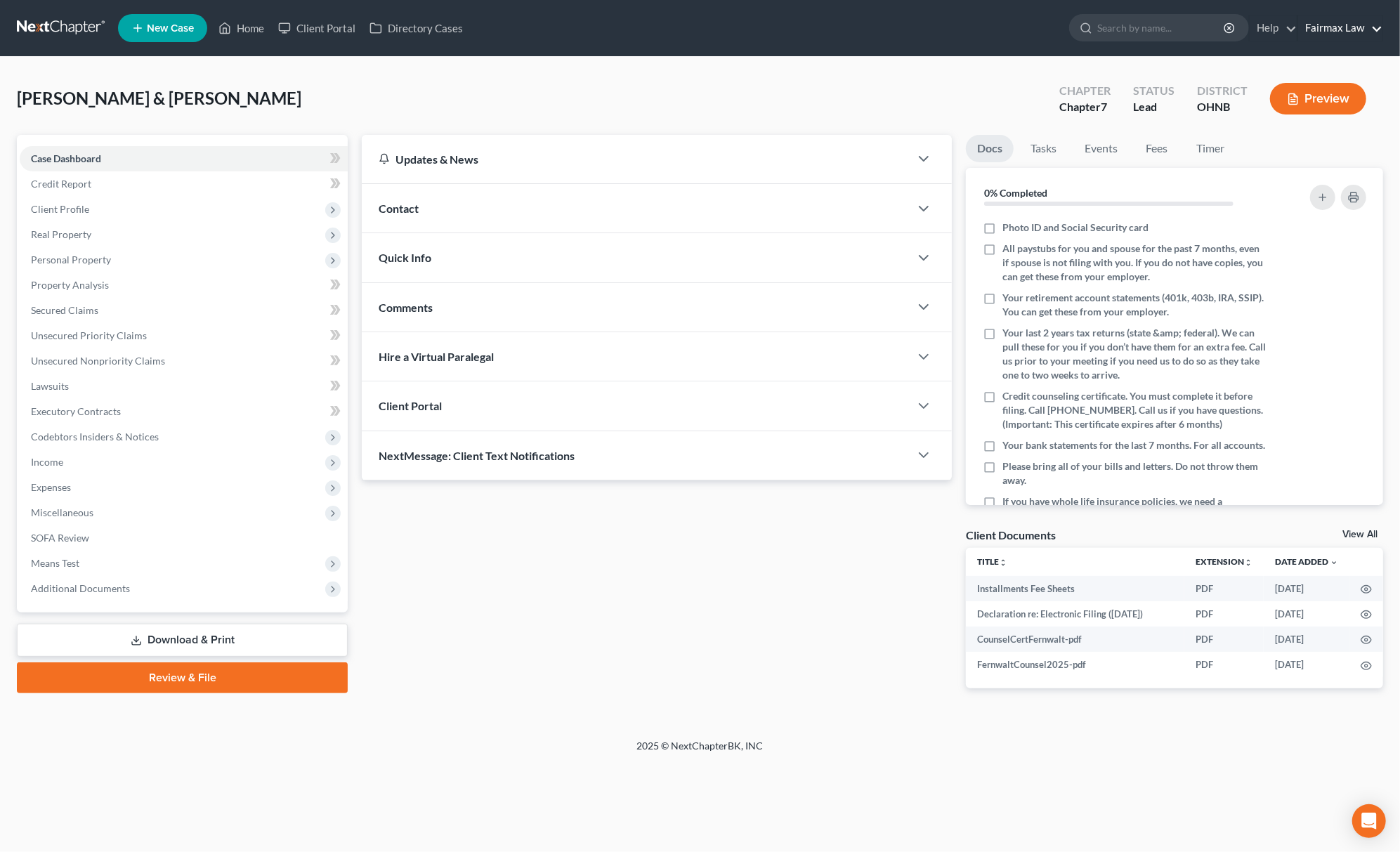
click at [1353, 33] on link "Fairmax Law" at bounding box center [1340, 28] width 84 height 25
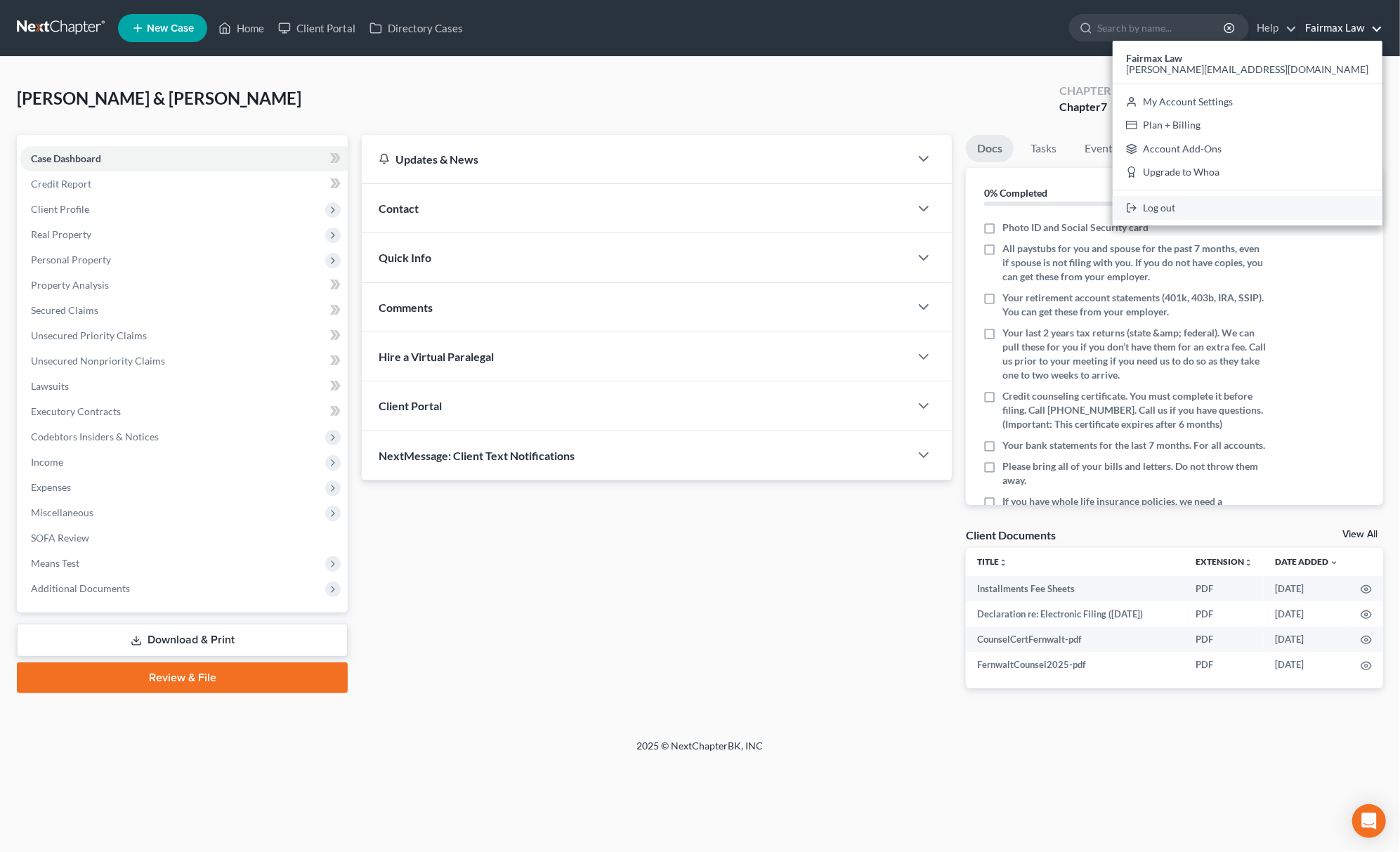
click at [1303, 203] on link "Log out" at bounding box center [1247, 208] width 269 height 24
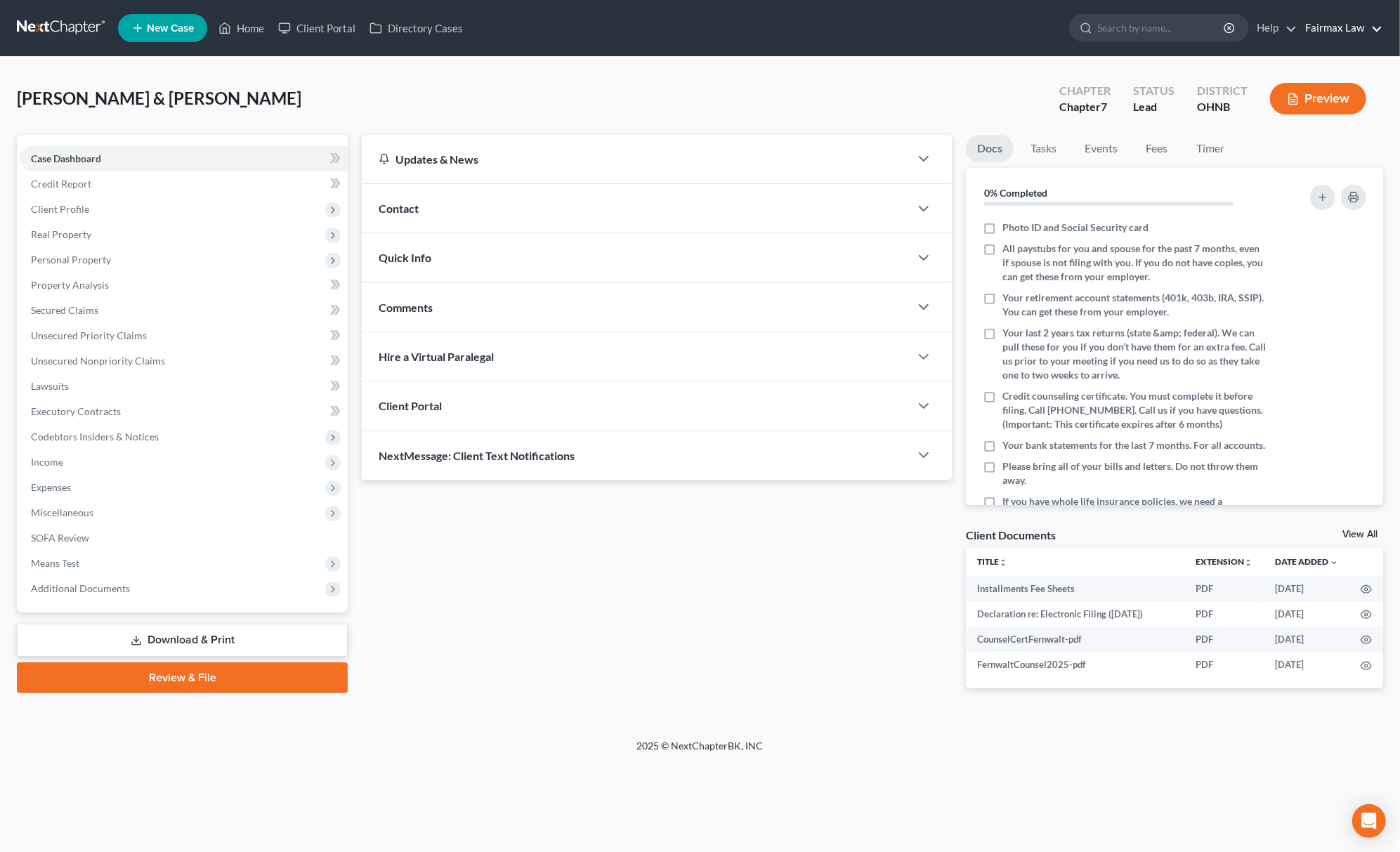
click at [1370, 30] on link "Fairmax Law" at bounding box center [1340, 28] width 84 height 25
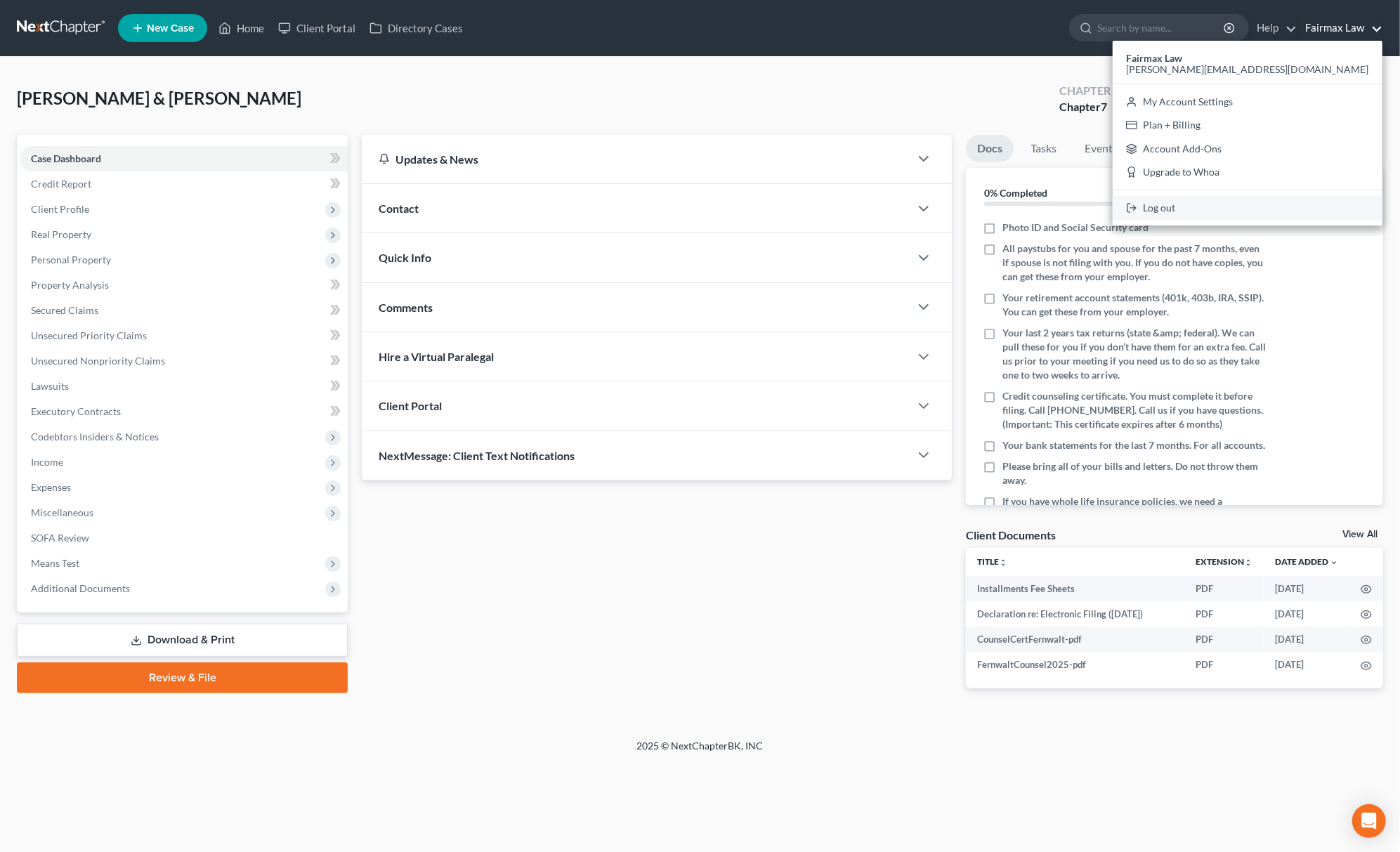
click at [1306, 196] on link "Log out" at bounding box center [1247, 208] width 269 height 24
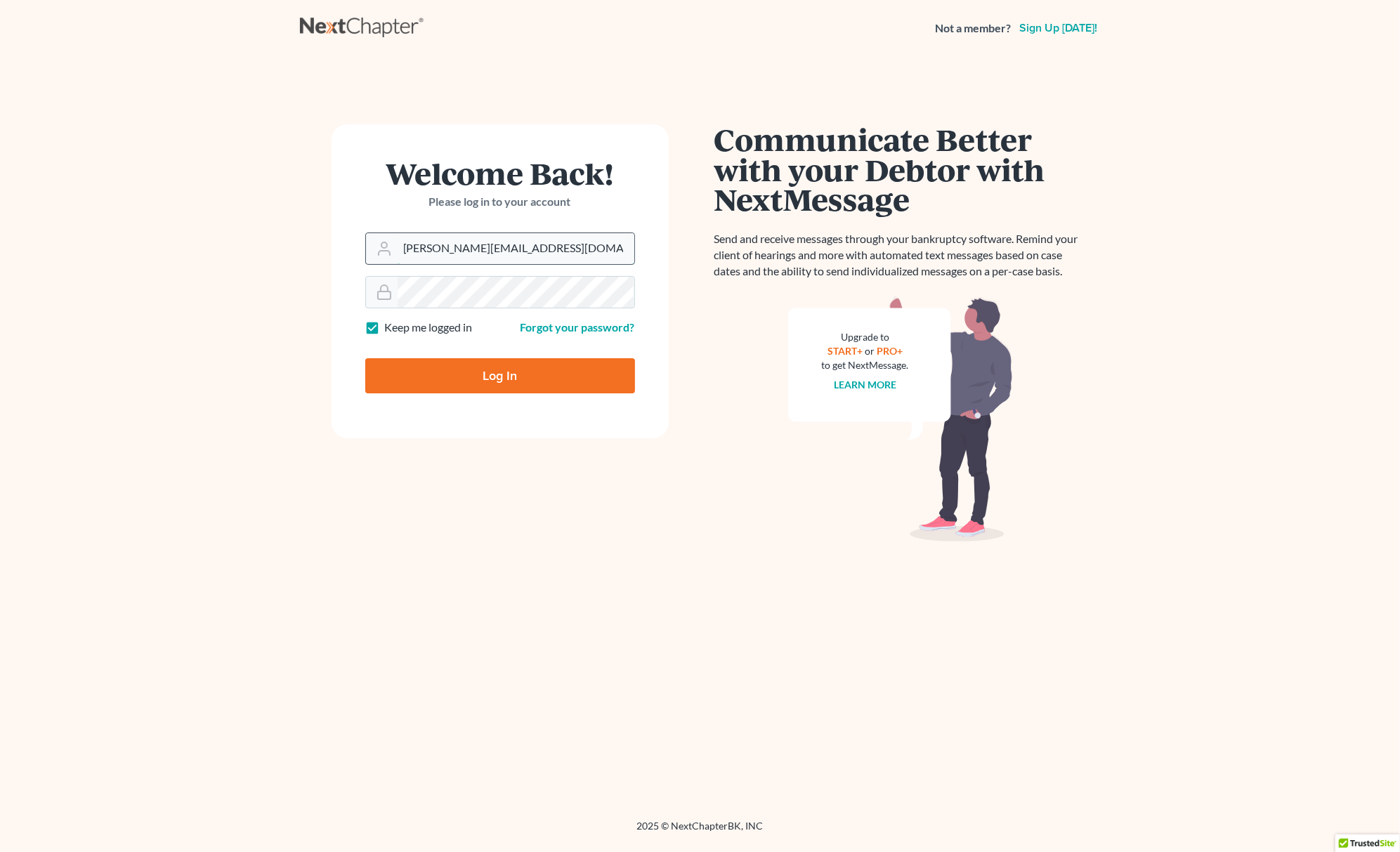
click at [546, 254] on input "[PERSON_NAME][EMAIL_ADDRESS][DOMAIN_NAME]" at bounding box center [515, 249] width 237 height 31
type input "[PERSON_NAME][EMAIL_ADDRESS][DOMAIN_NAME]"
click at [520, 387] on input "Log In" at bounding box center [500, 376] width 269 height 35
type input "Thinking..."
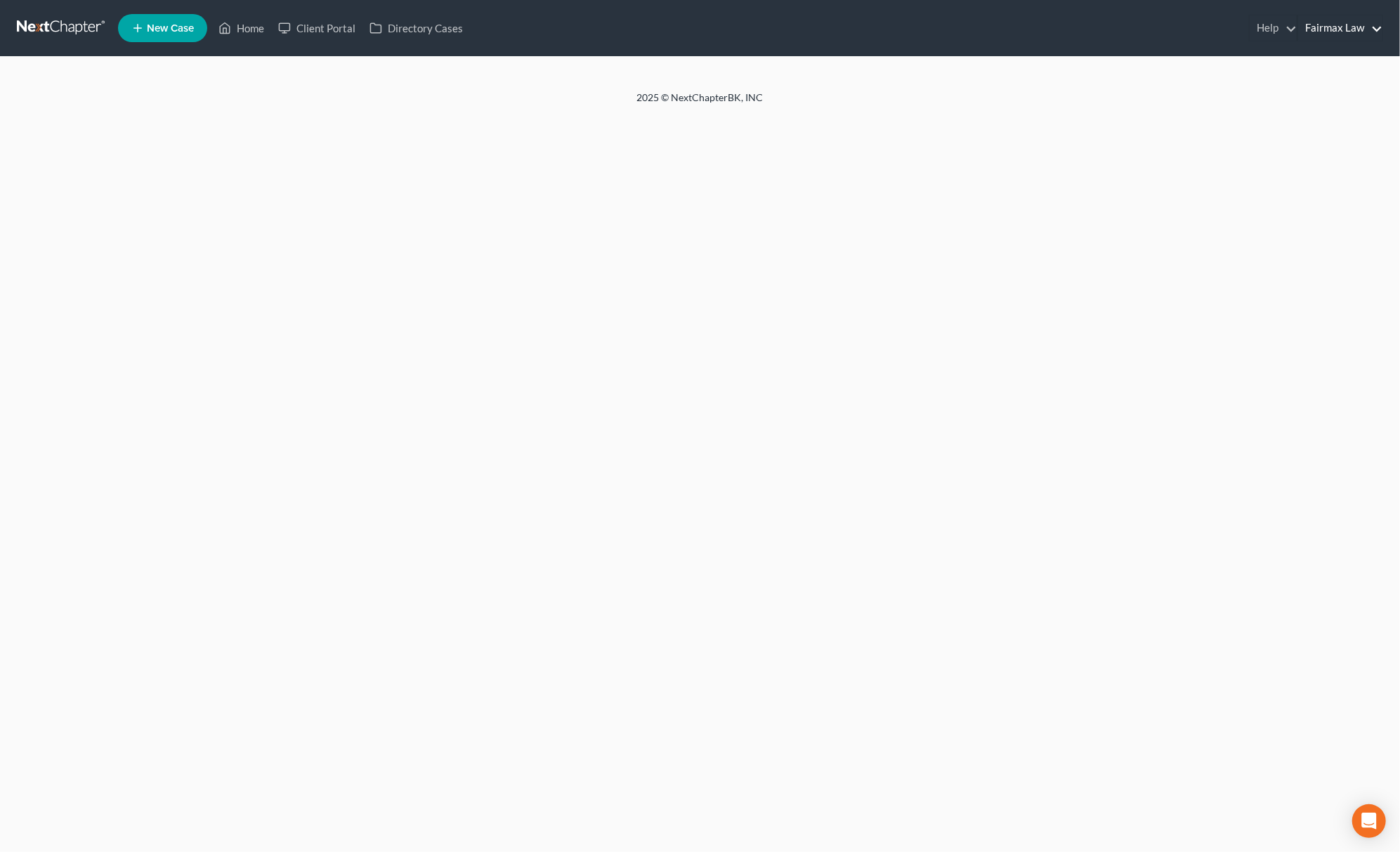
click at [1356, 26] on link "Fairmax Law" at bounding box center [1340, 28] width 84 height 25
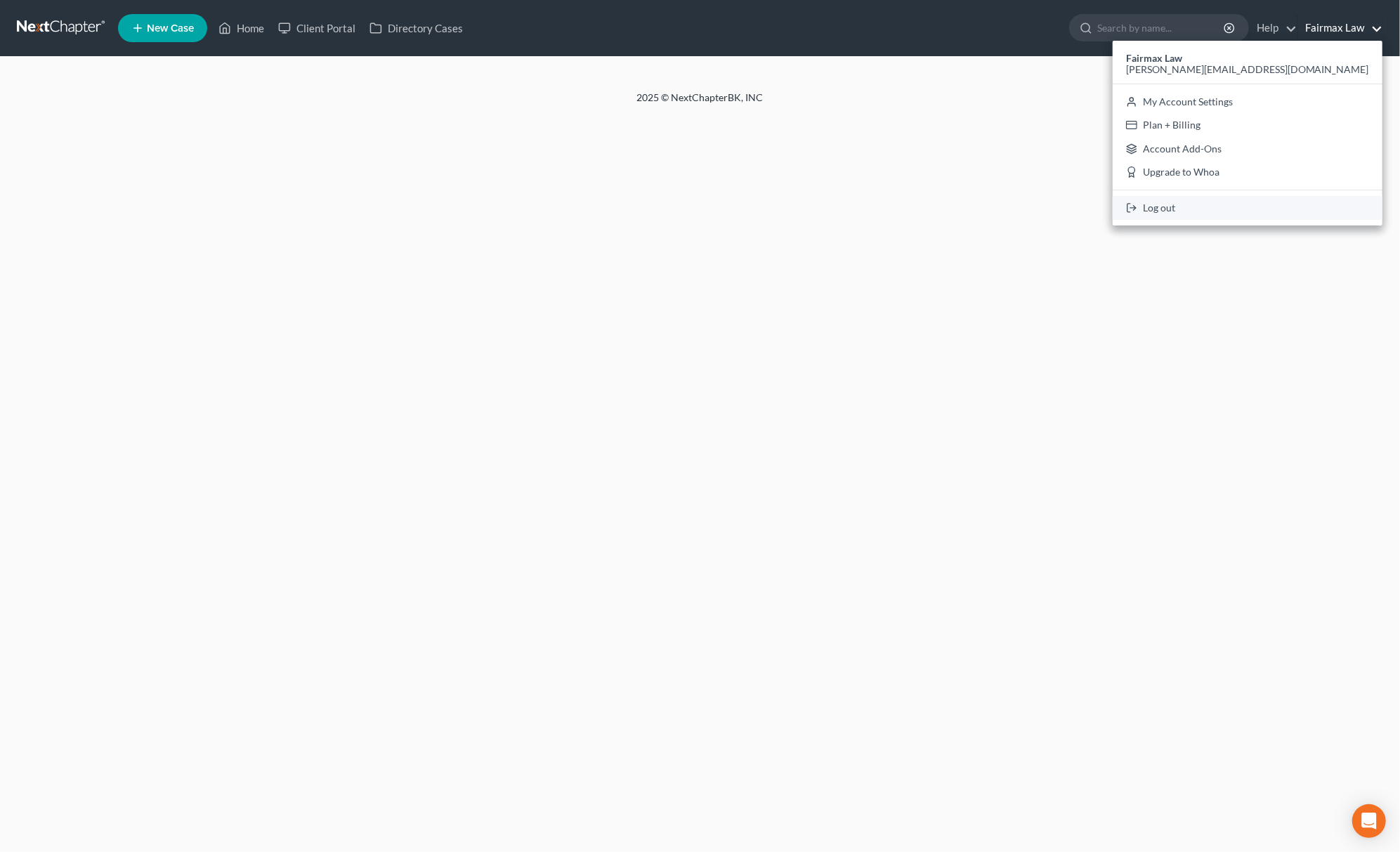
click at [1310, 203] on link "Log out" at bounding box center [1247, 208] width 269 height 24
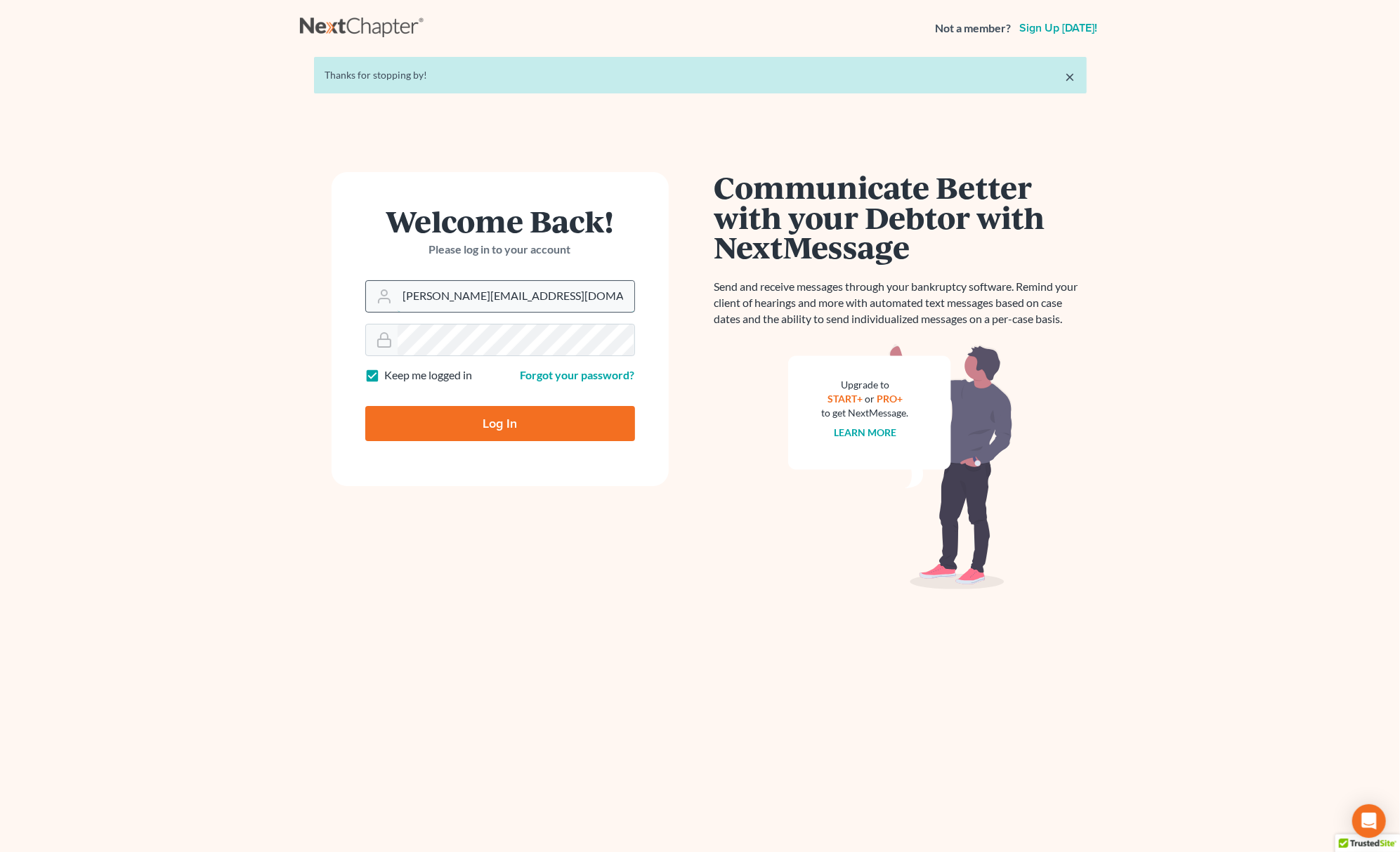
click at [525, 288] on input "[PERSON_NAME][EMAIL_ADDRESS][DOMAIN_NAME]" at bounding box center [515, 297] width 237 height 31
type input "[PERSON_NAME][EMAIL_ADDRESS][DOMAIN_NAME]"
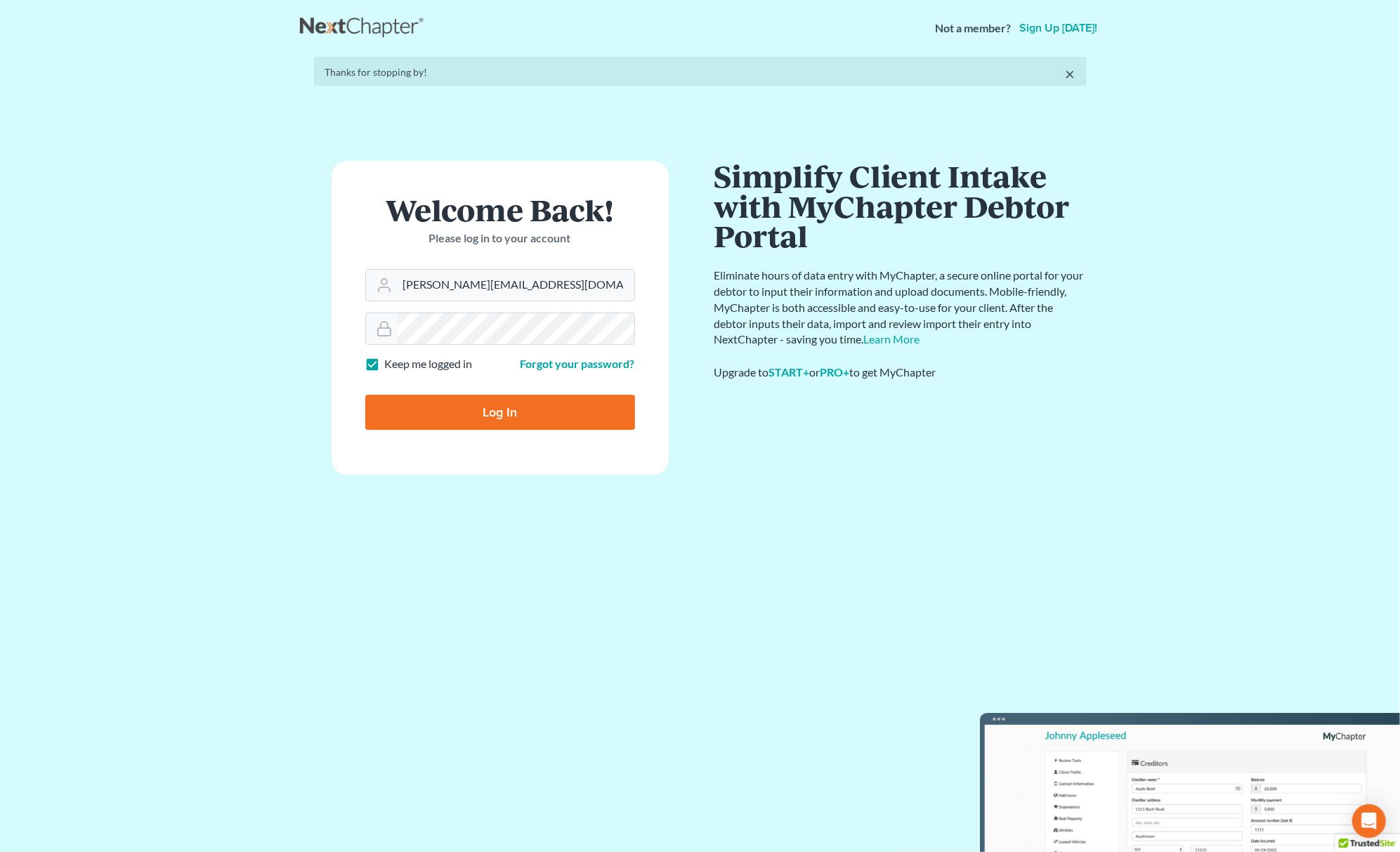
click at [505, 428] on form "Welcome Back! Please log in to your account Email Address [PERSON_NAME][EMAIL_A…" at bounding box center [500, 318] width 338 height 314
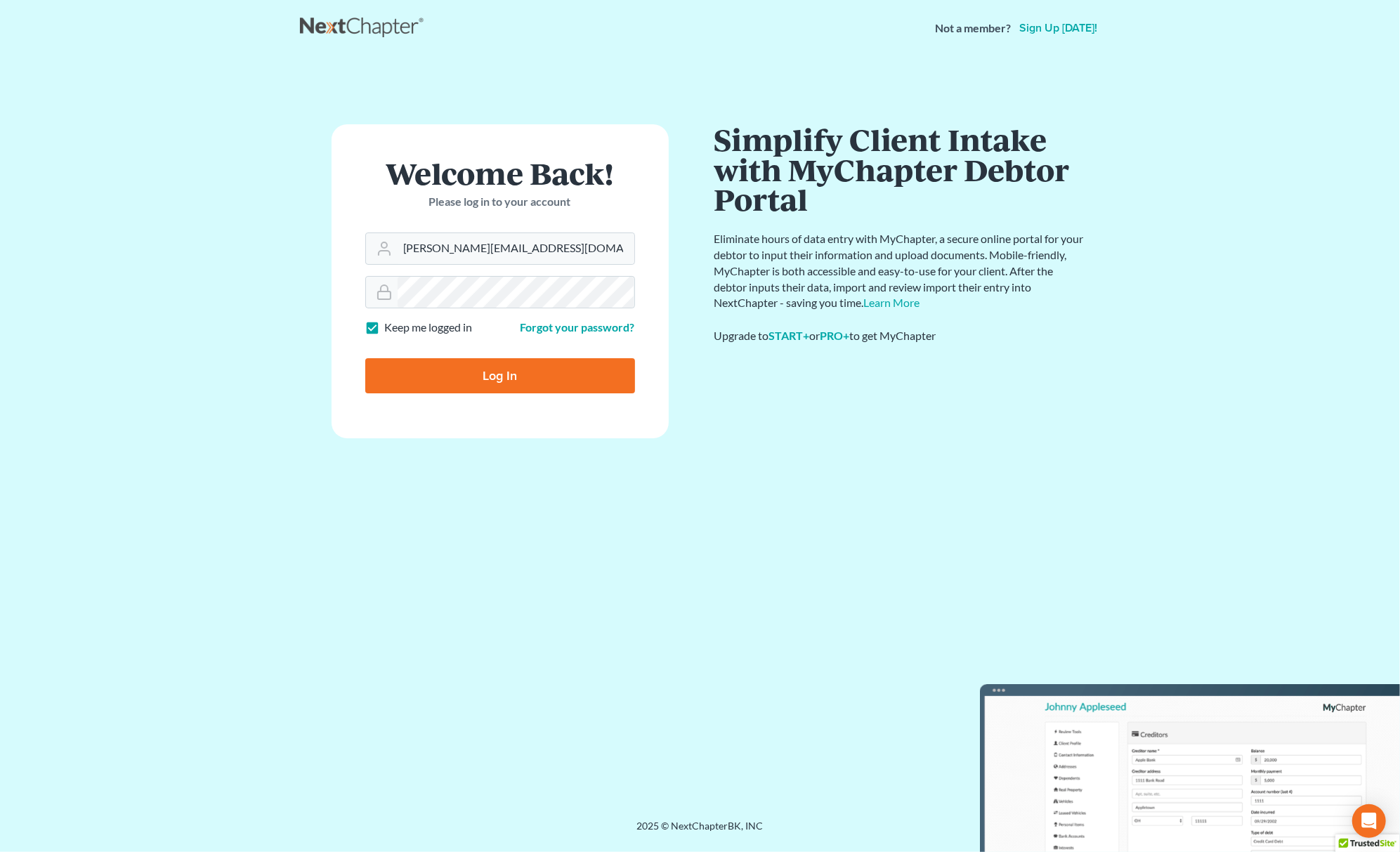
click at [510, 380] on input "Log In" at bounding box center [500, 376] width 269 height 35
type input "Thinking..."
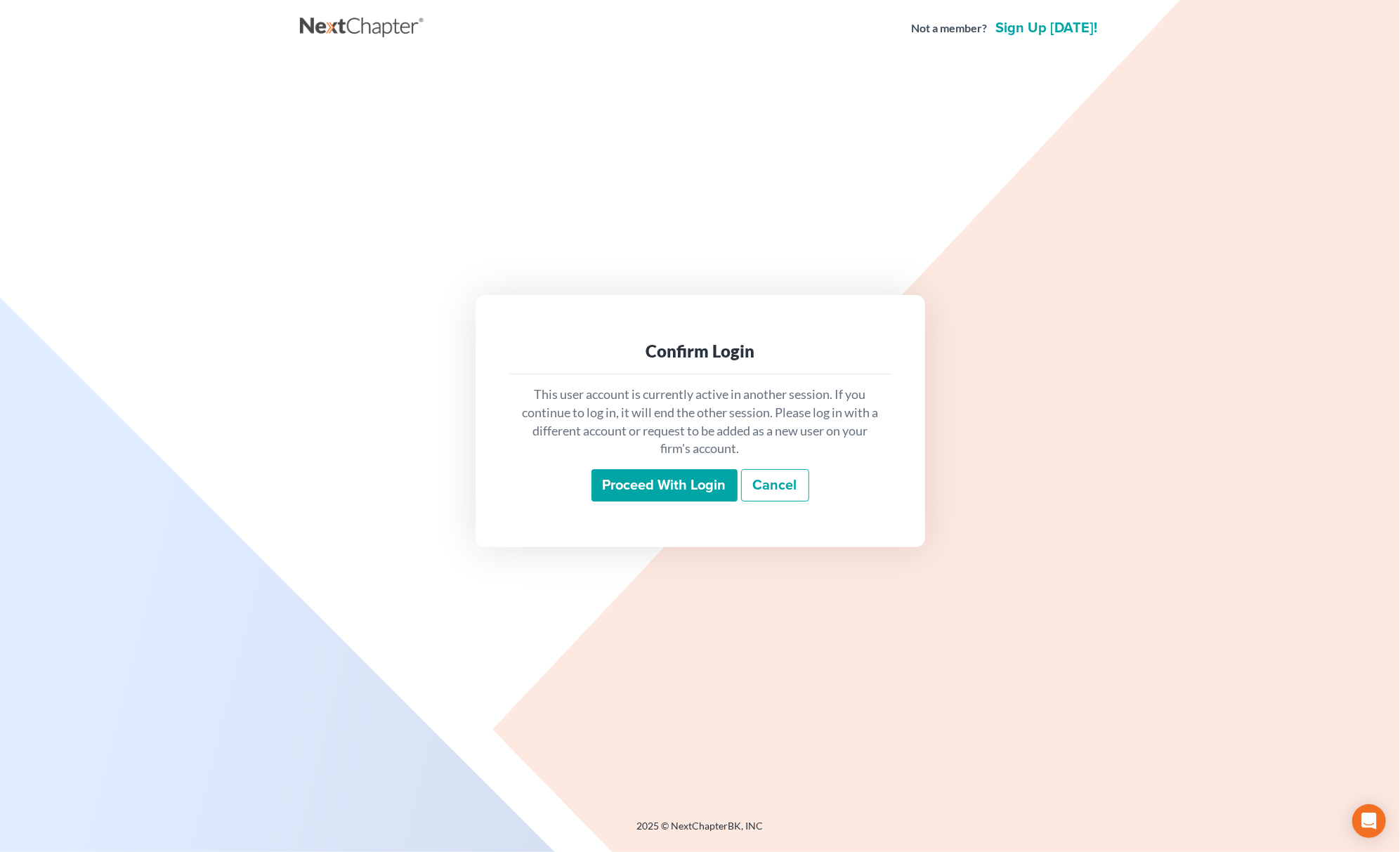
click at [649, 490] on input "Proceed with login" at bounding box center [664, 485] width 146 height 33
